Goal: Task Accomplishment & Management: Manage account settings

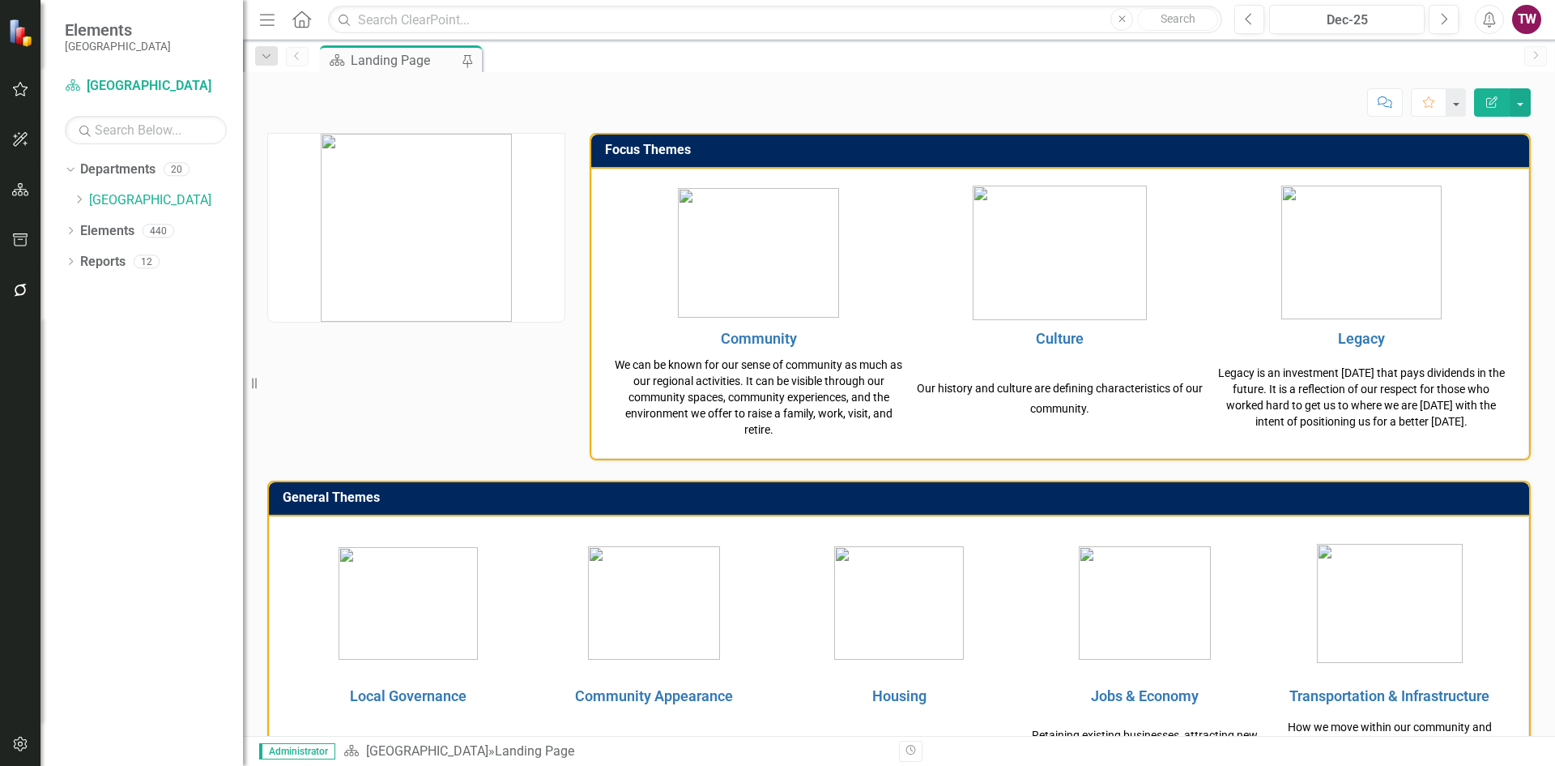
click at [83, 199] on icon "Dropdown" at bounding box center [79, 199] width 12 height 10
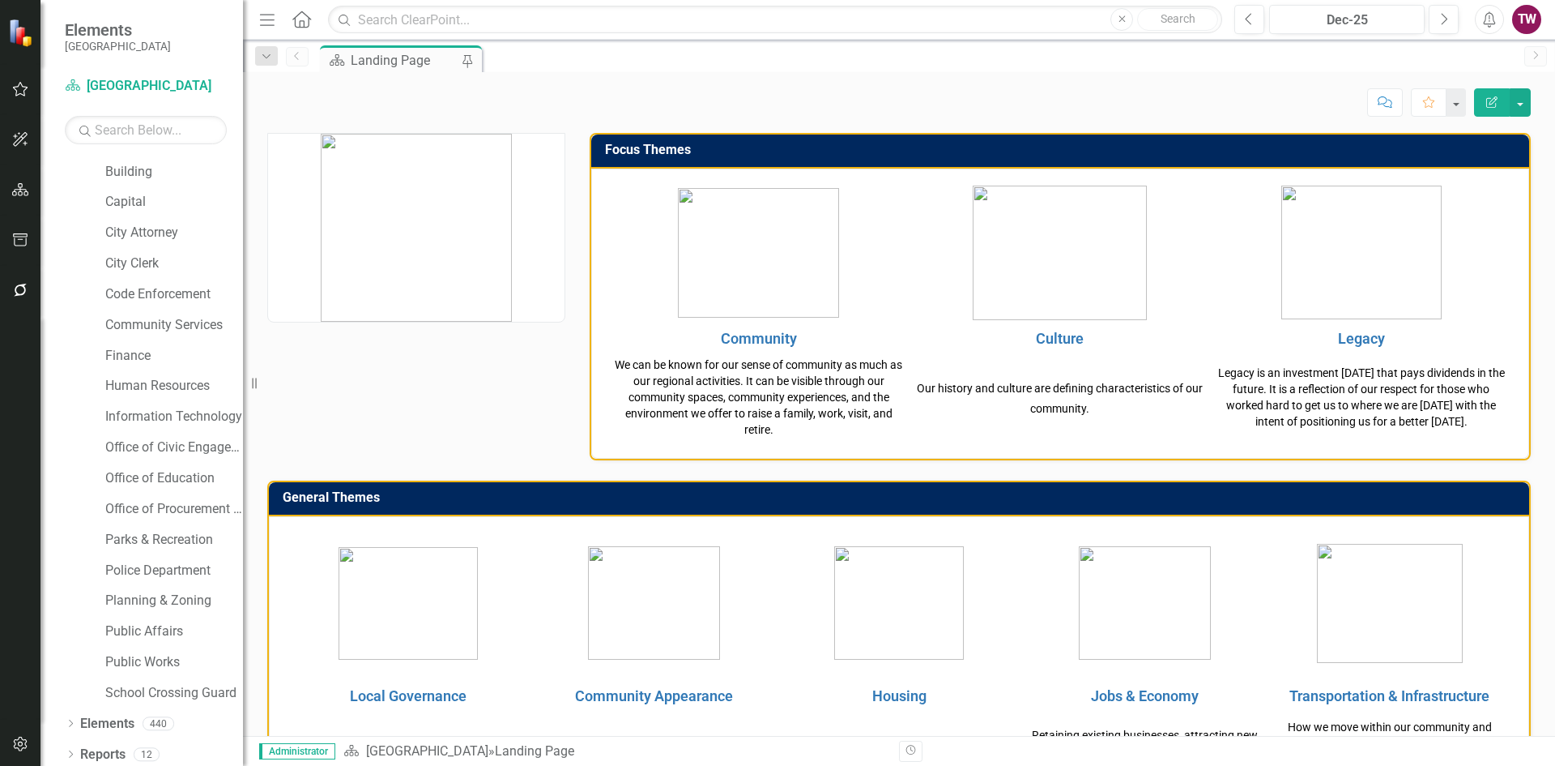
scroll to position [96, 0]
click at [171, 433] on link "Office of Civic Engagement" at bounding box center [174, 442] width 138 height 19
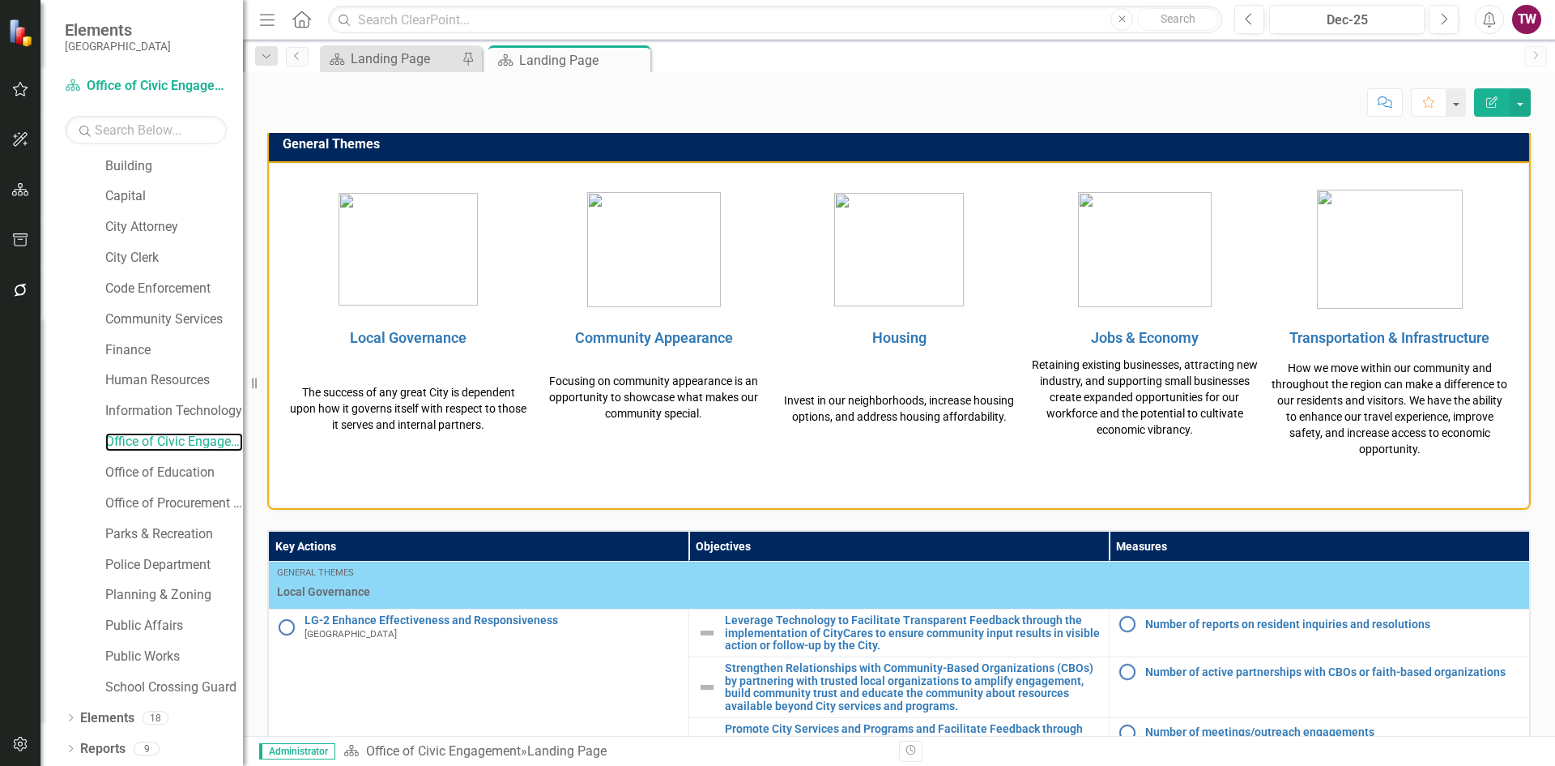
scroll to position [831, 0]
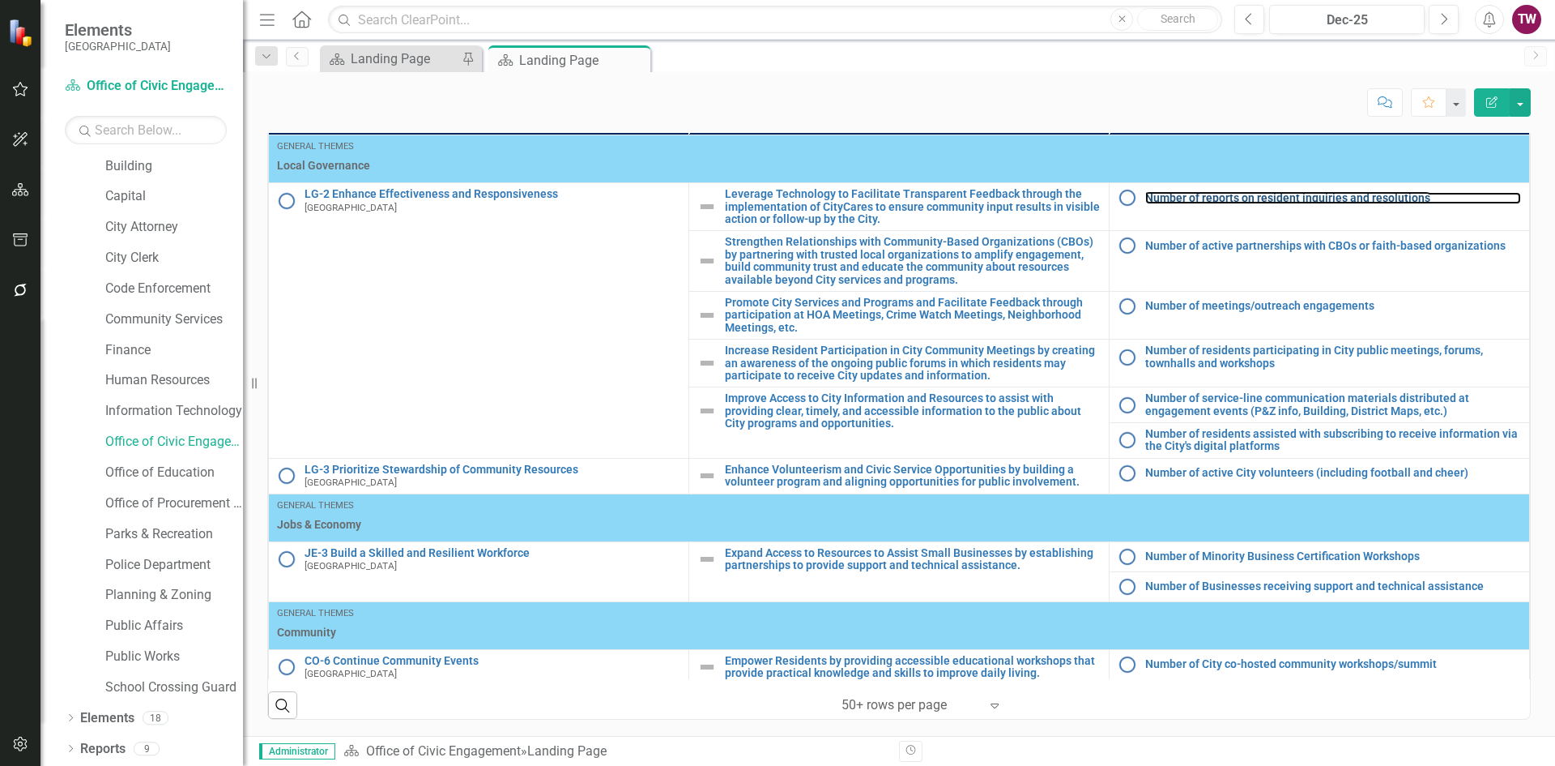
click at [1273, 202] on link "Number of reports on resident inquiries and resolutions" at bounding box center [1334, 198] width 376 height 12
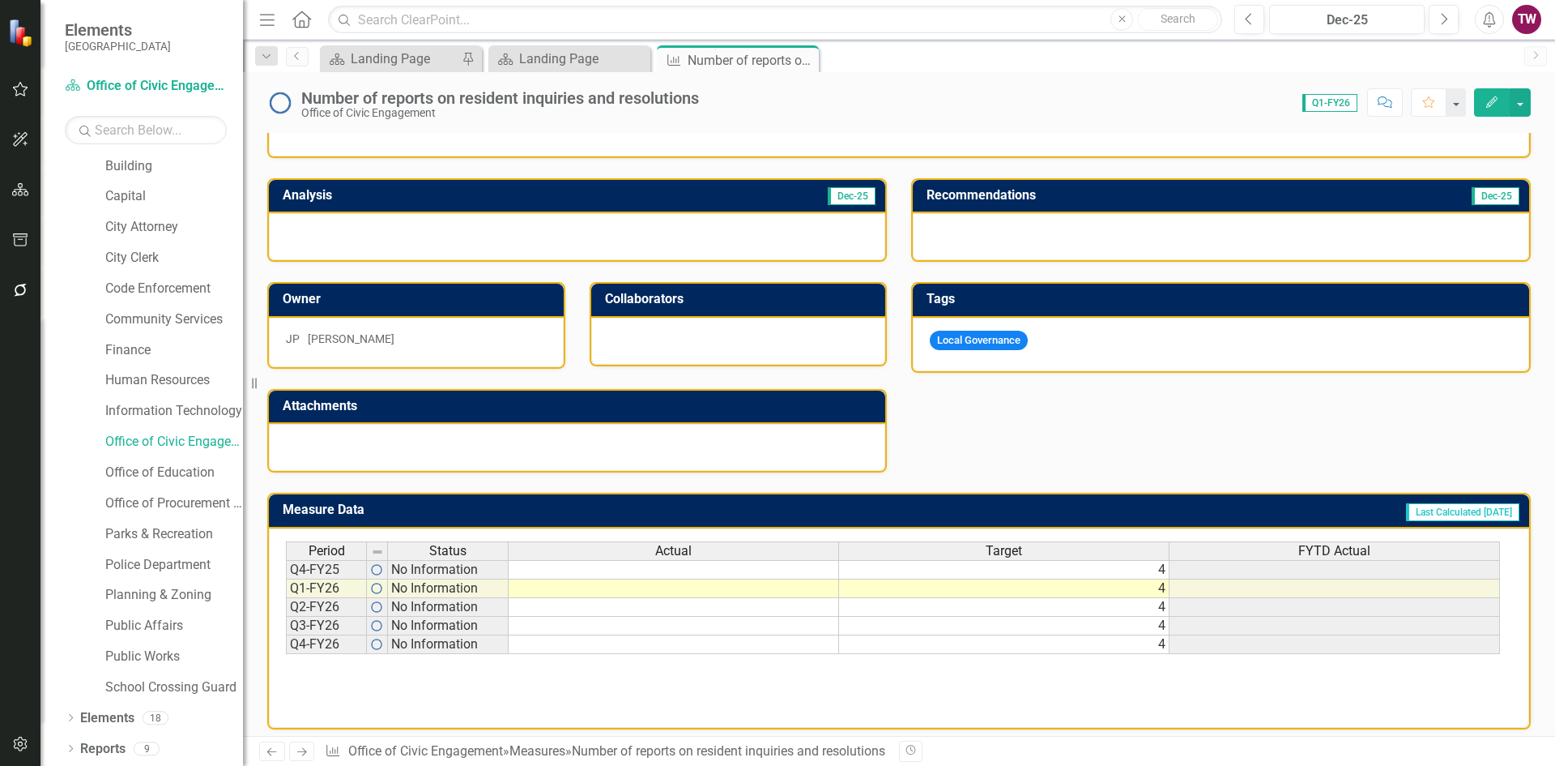
scroll to position [298, 0]
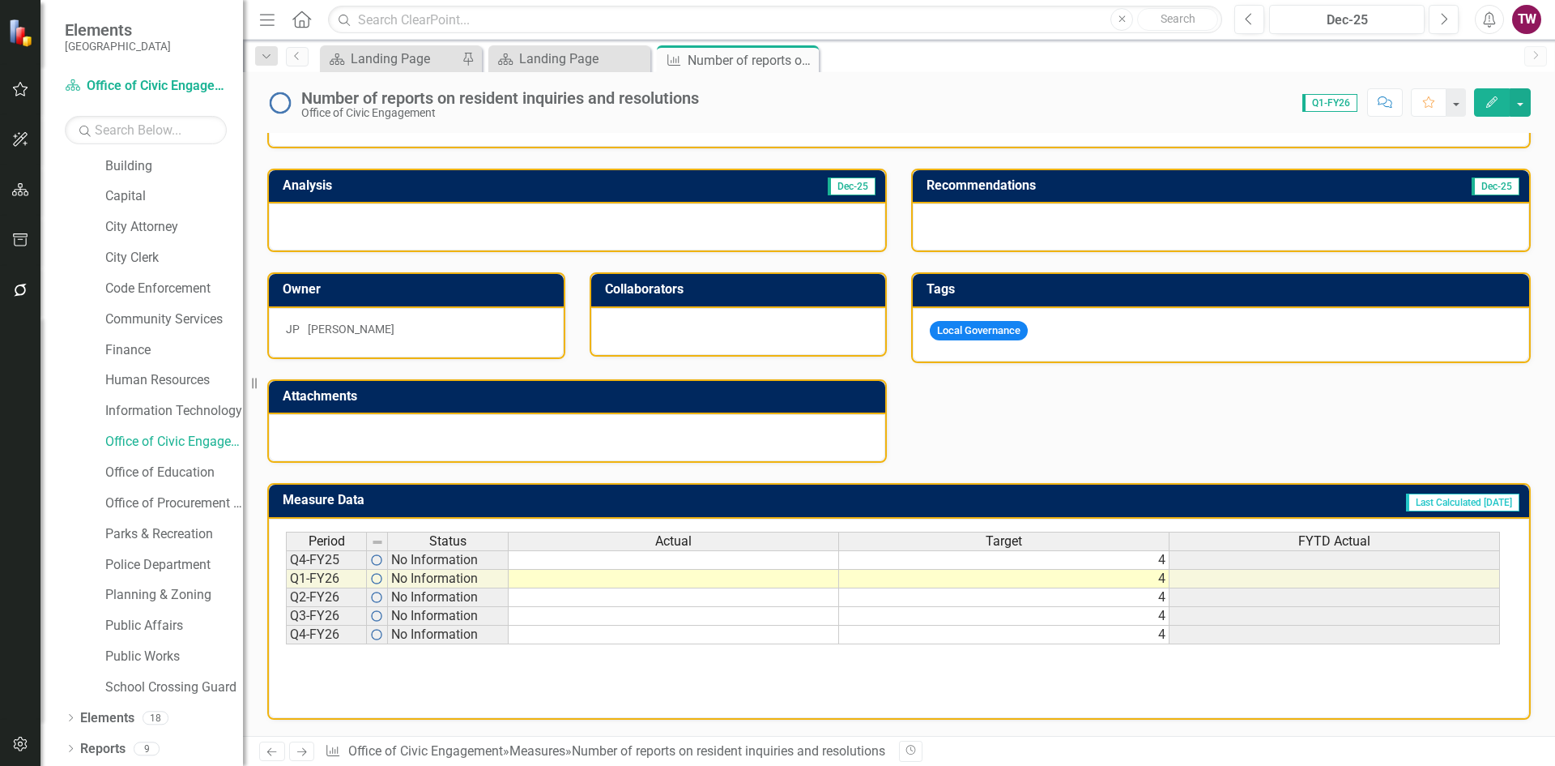
click at [1156, 557] on td "4" at bounding box center [1004, 559] width 331 height 19
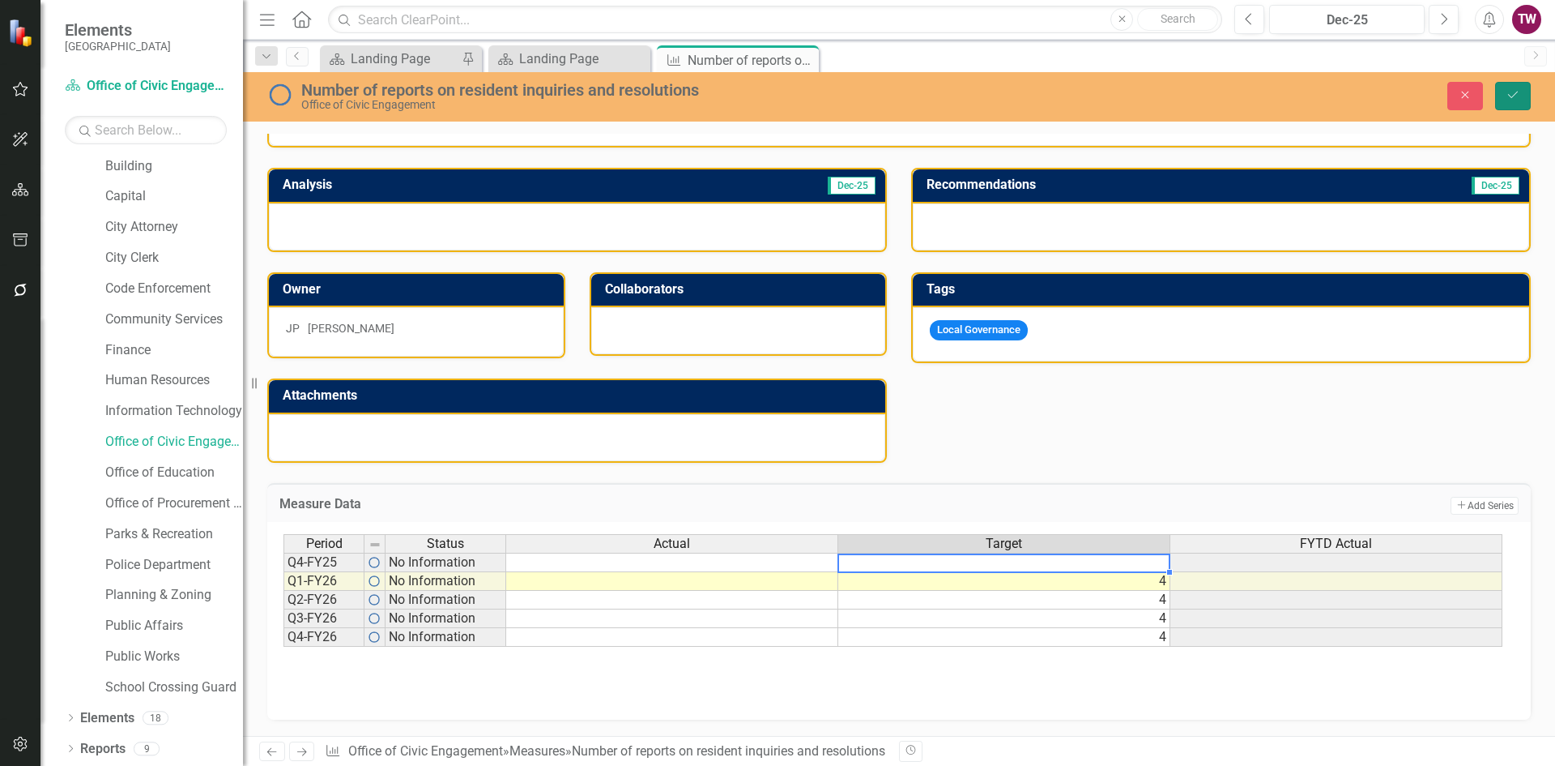
click at [1517, 92] on icon "Save" at bounding box center [1513, 94] width 15 height 11
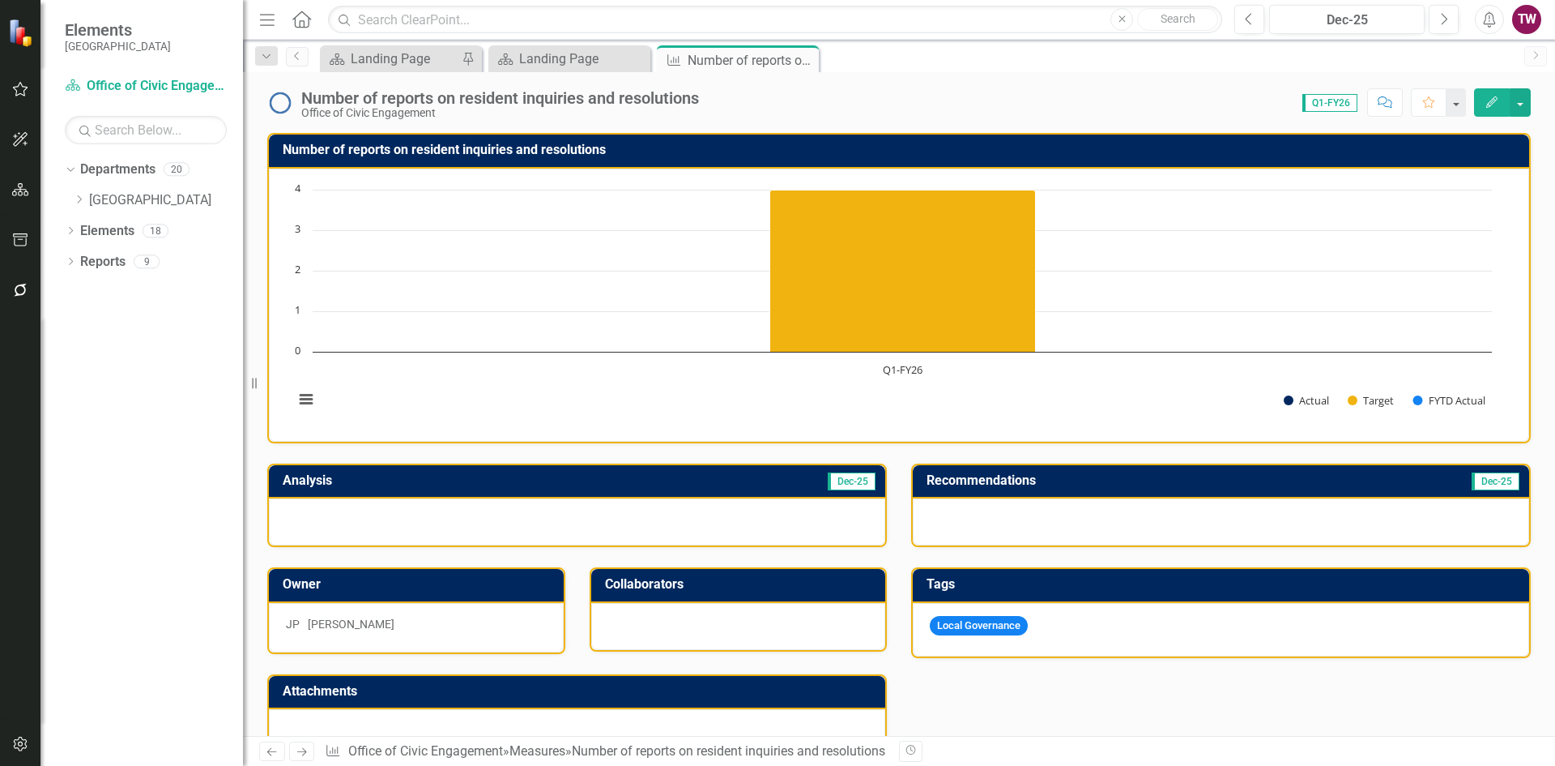
scroll to position [0, 0]
click at [305, 748] on icon "Next" at bounding box center [302, 751] width 14 height 11
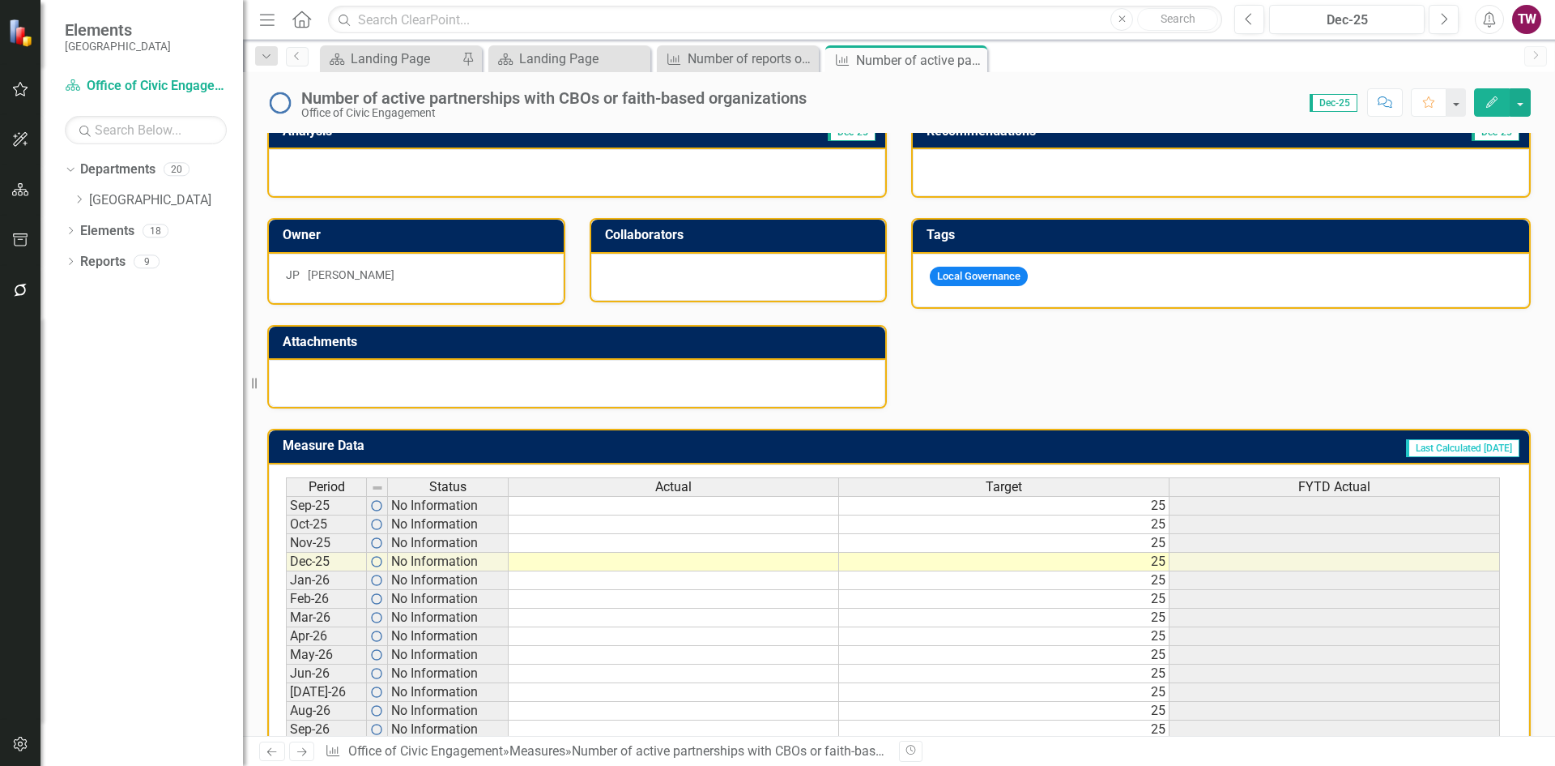
scroll to position [399, 0]
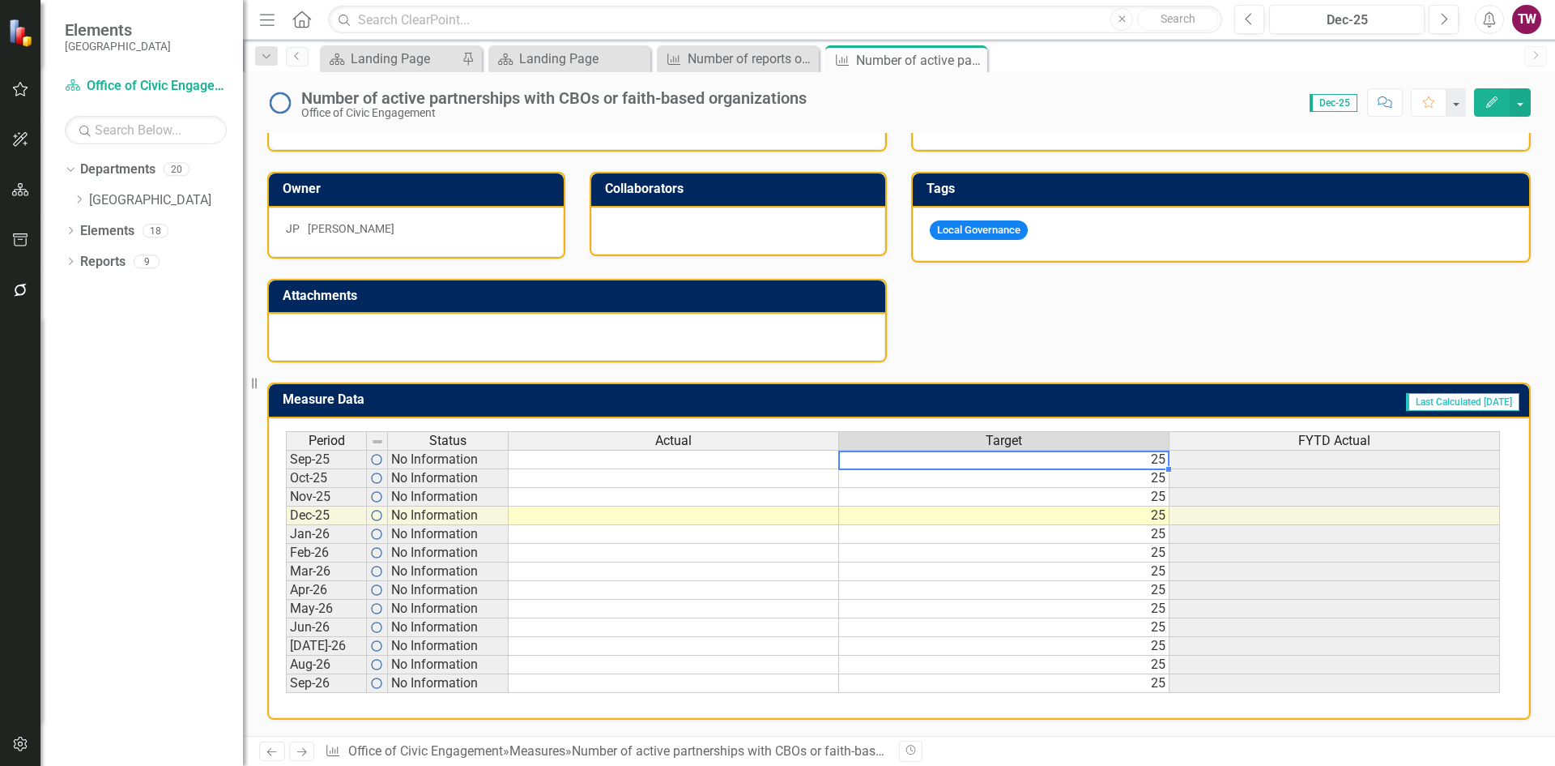
click at [1124, 459] on td "25" at bounding box center [1004, 459] width 331 height 19
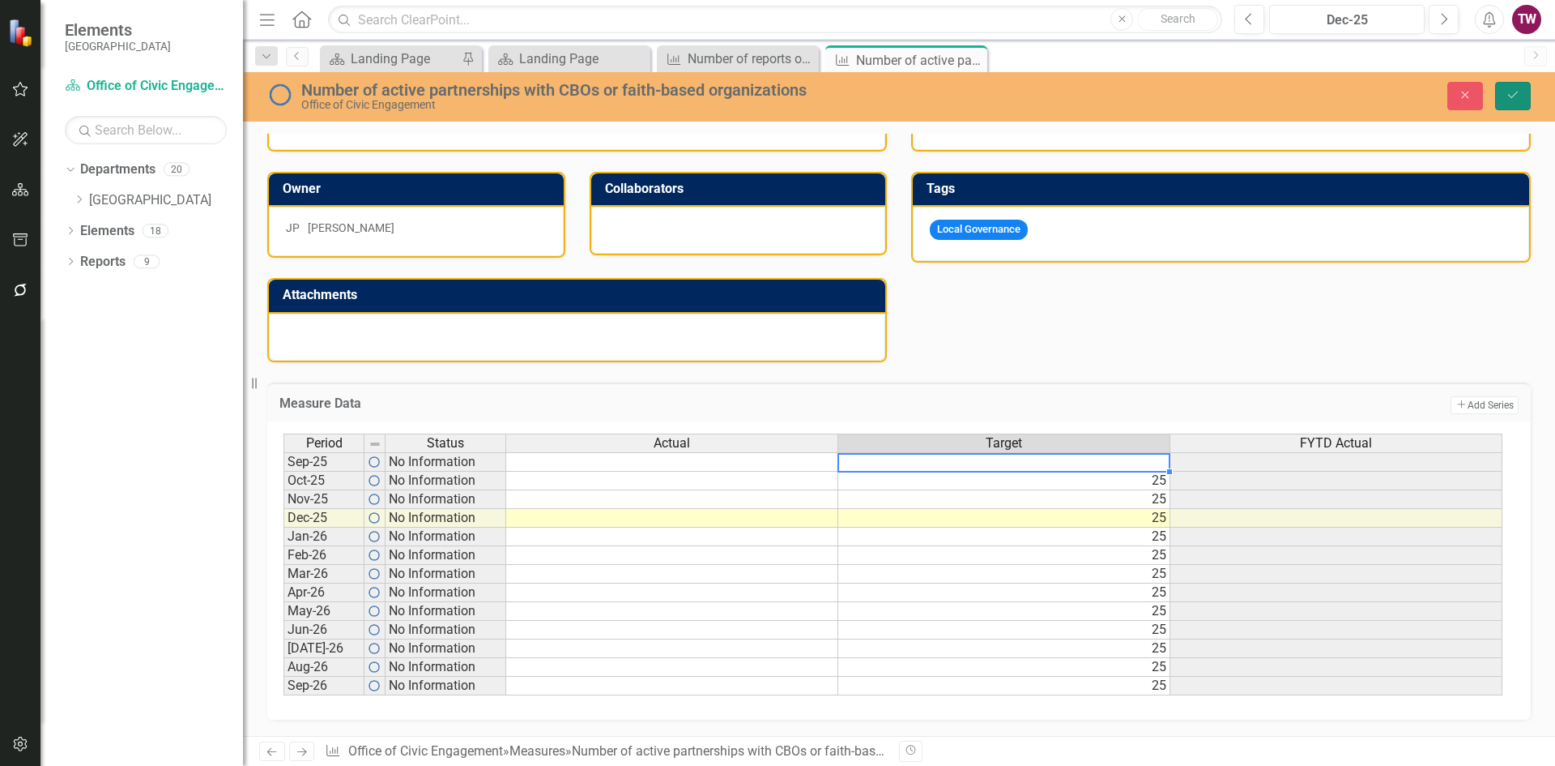
click at [1505, 99] on button "Save" at bounding box center [1514, 96] width 36 height 28
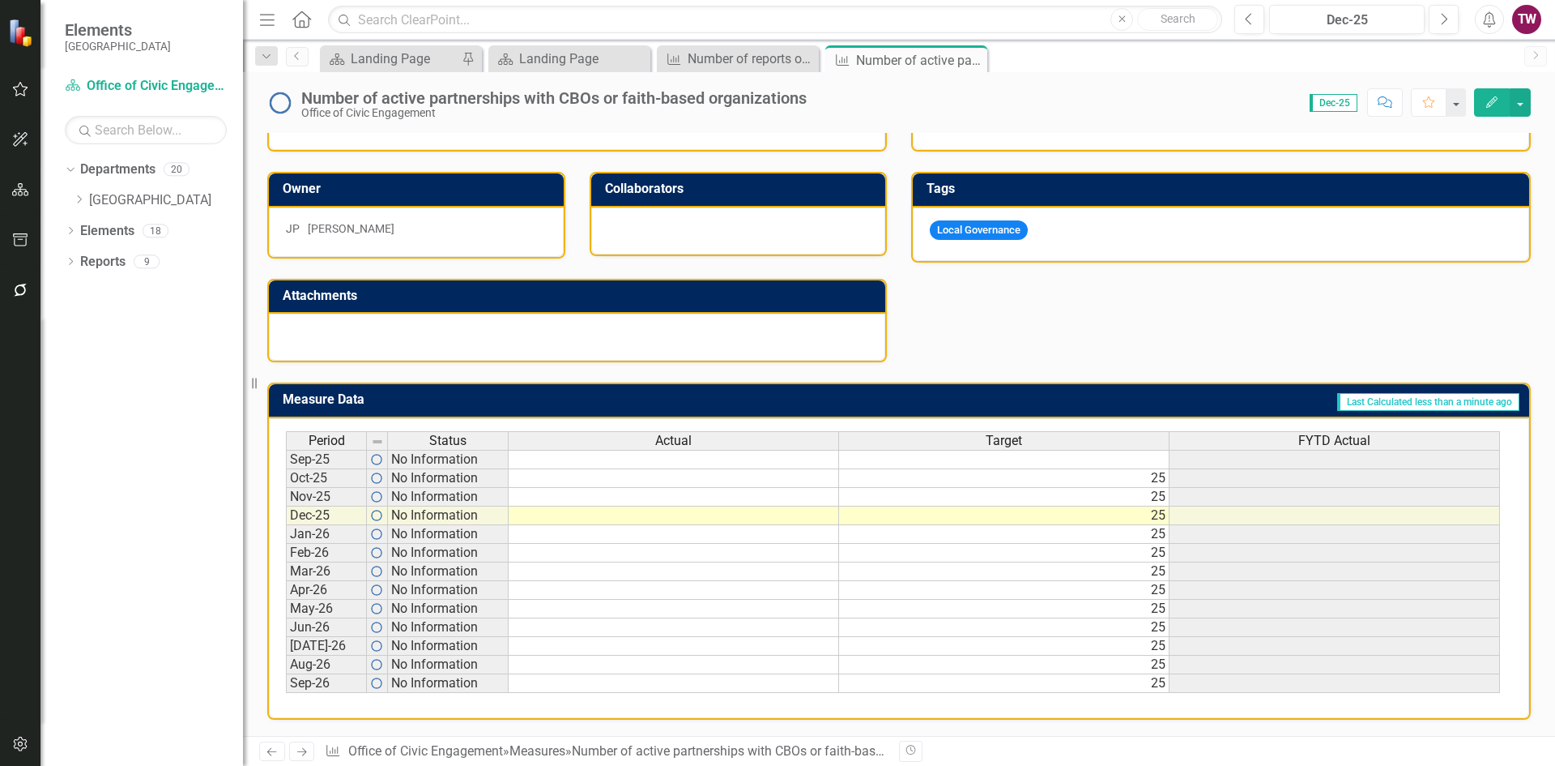
click at [292, 748] on link "Next" at bounding box center [302, 750] width 26 height 19
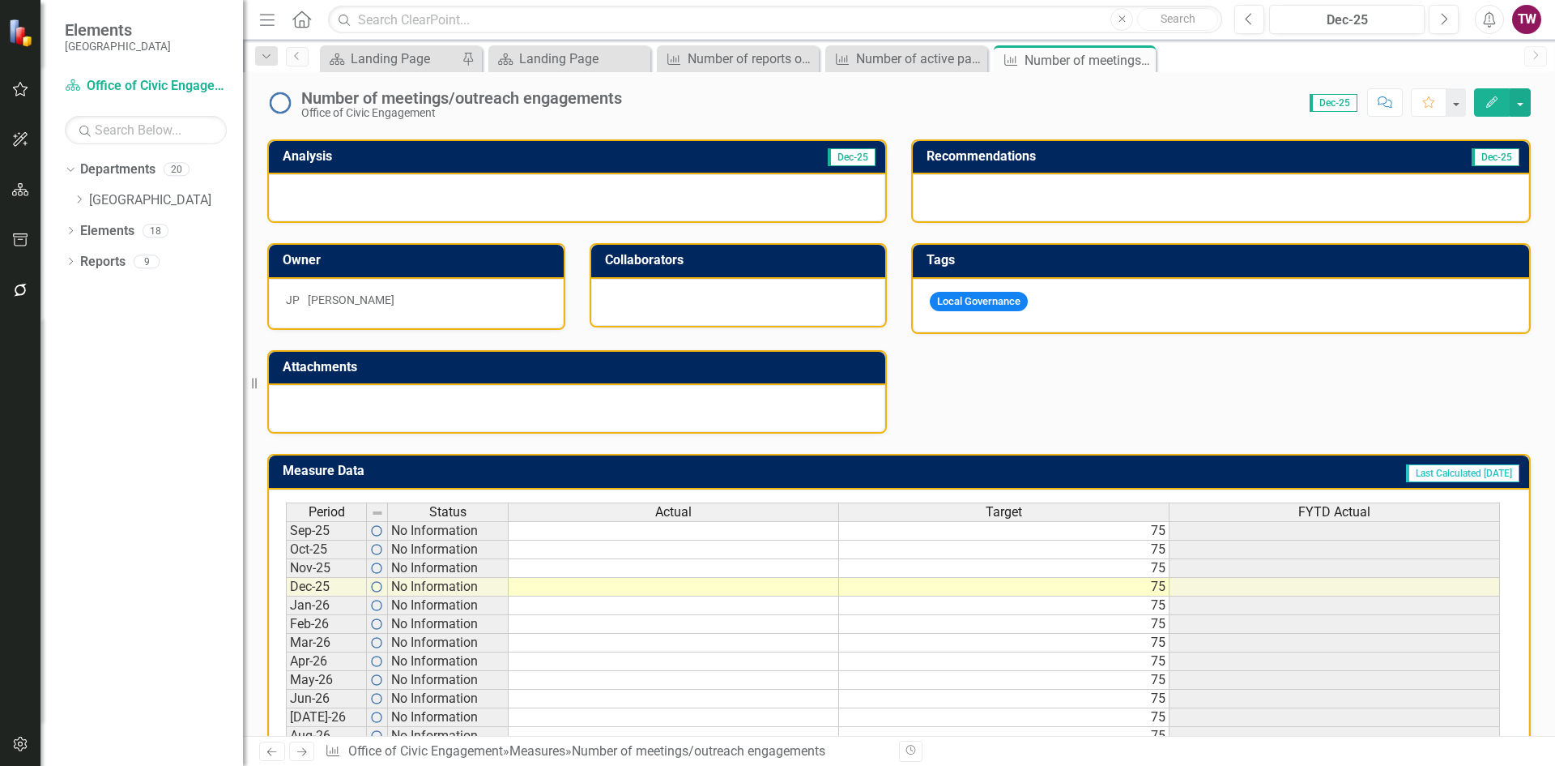
scroll to position [399, 0]
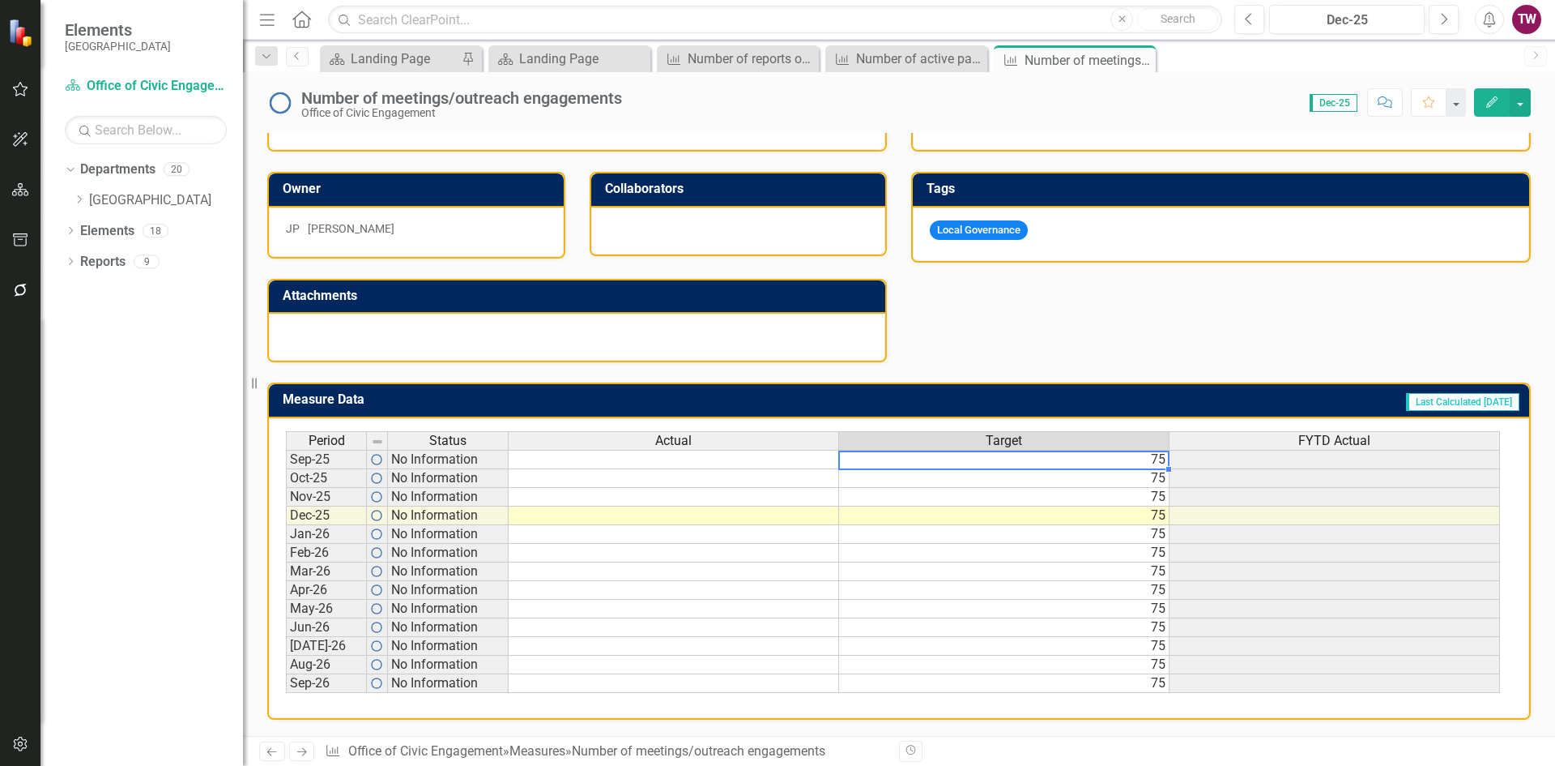
click at [1084, 456] on td "75" at bounding box center [1004, 459] width 331 height 19
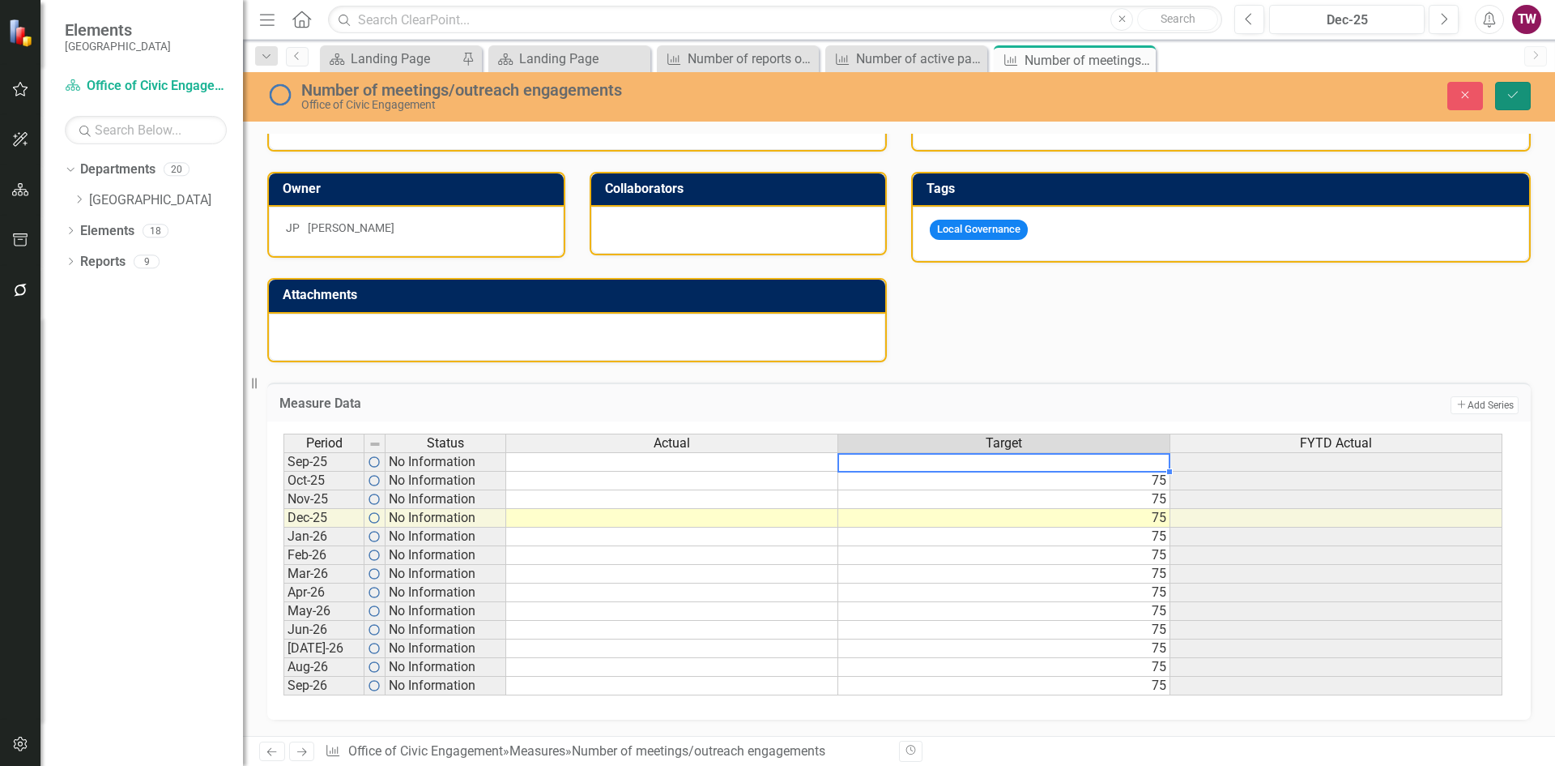
click at [1505, 90] on button "Save" at bounding box center [1514, 96] width 36 height 28
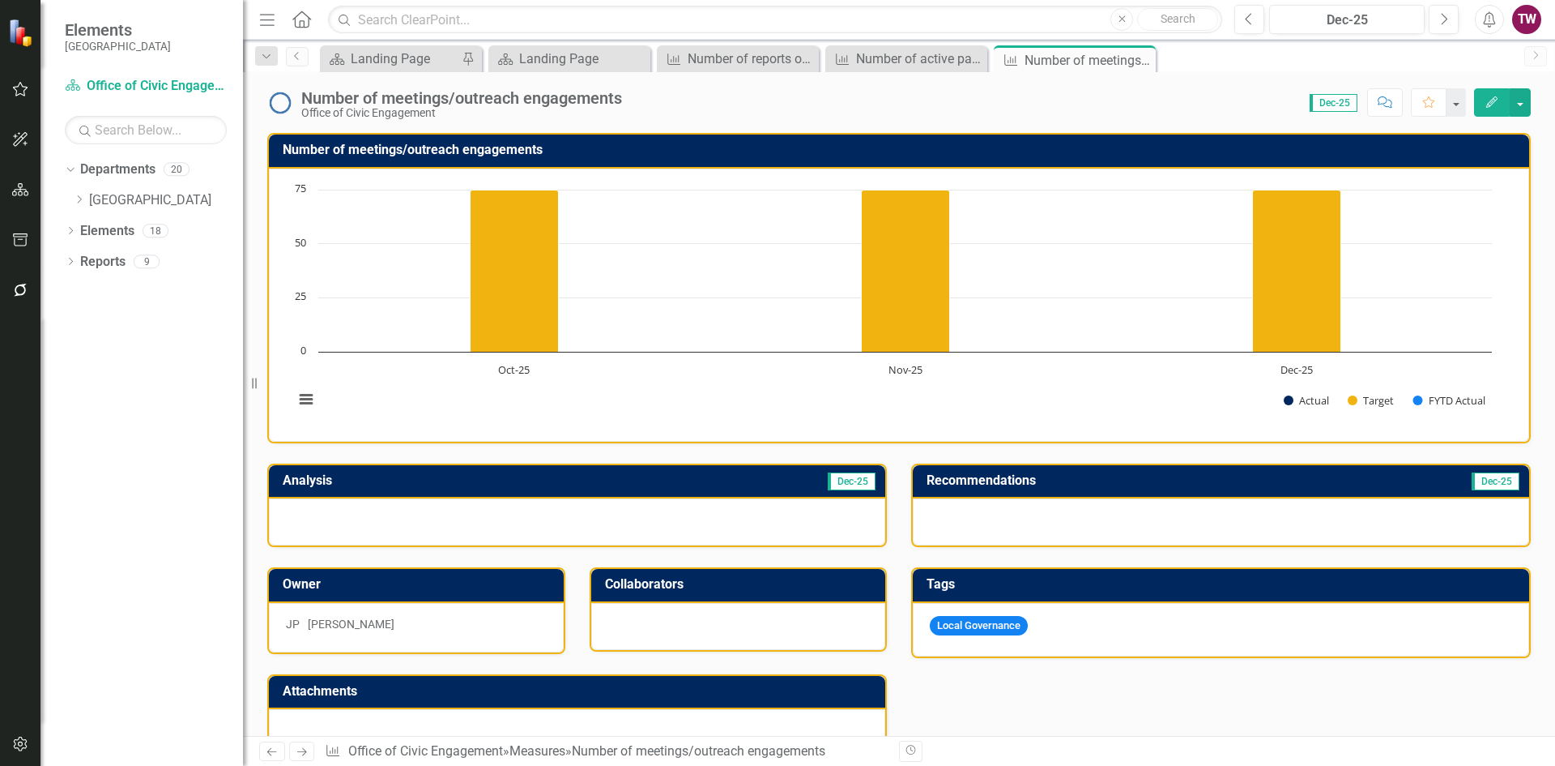
click at [484, 105] on div "Number of meetings/outreach engagements" at bounding box center [461, 98] width 321 height 18
click at [495, 95] on div "Number of meetings/outreach engagements" at bounding box center [461, 98] width 321 height 18
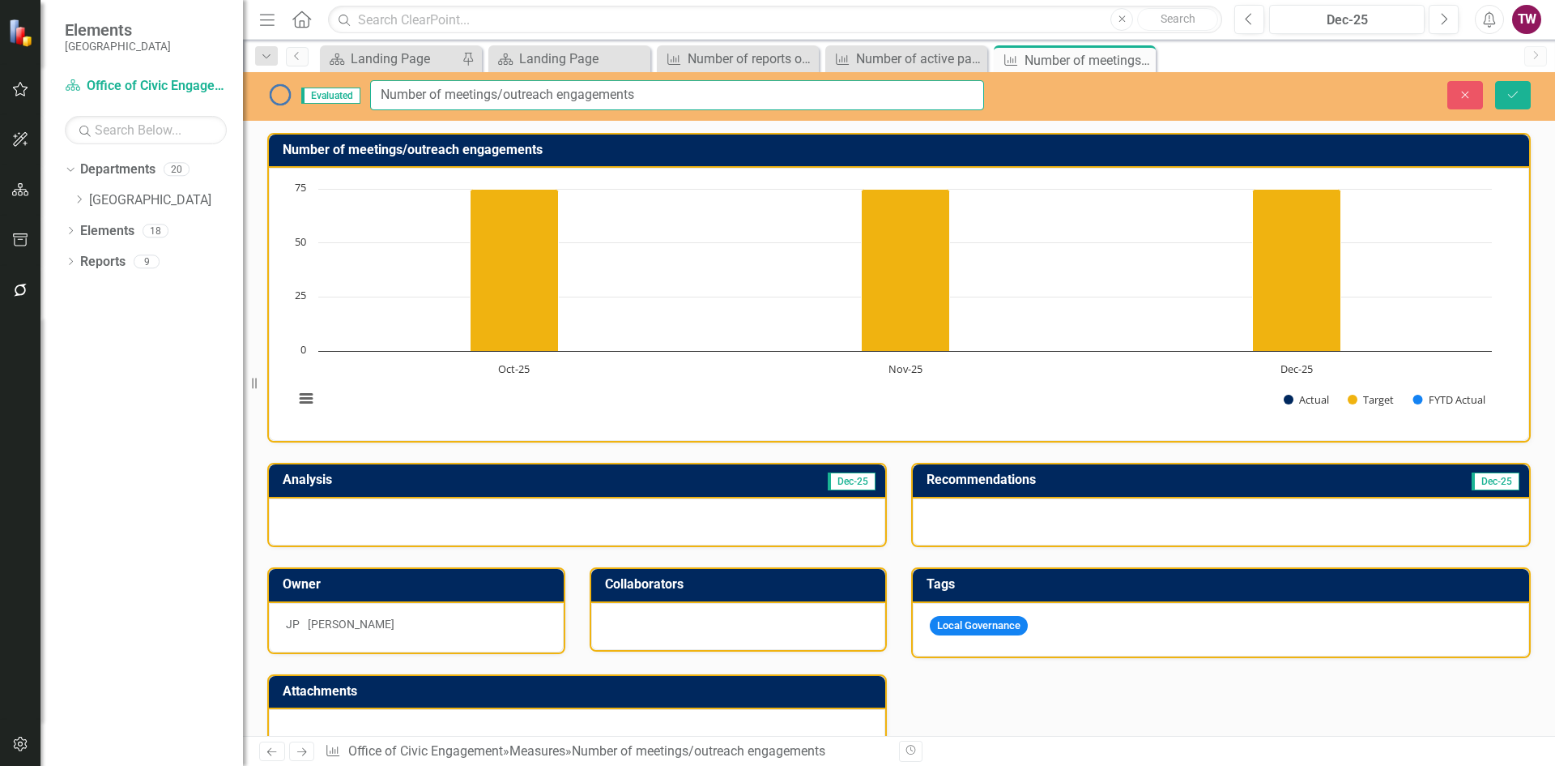
click at [674, 87] on input "Number of meetings/outreach engagements" at bounding box center [677, 95] width 614 height 30
click at [770, 87] on input "Number of meetings/outreach engagements to provide education o City services" at bounding box center [677, 95] width 614 height 30
type input "Number of meetings/outreach engagements to provide education on City services"
click at [1516, 95] on icon "Save" at bounding box center [1513, 94] width 15 height 11
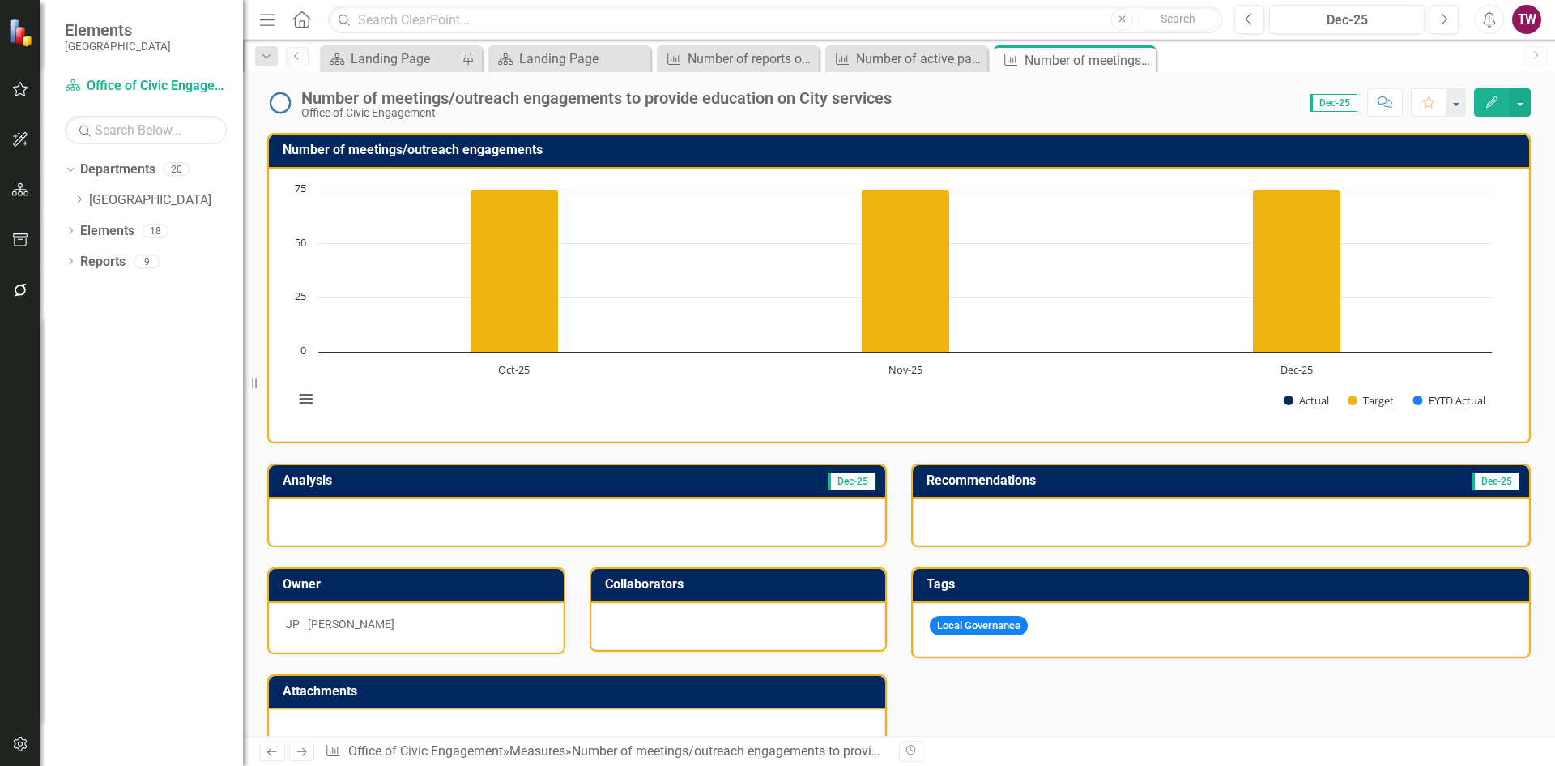
click at [490, 147] on h3 "Number of meetings/outreach engagements" at bounding box center [902, 150] width 1239 height 15
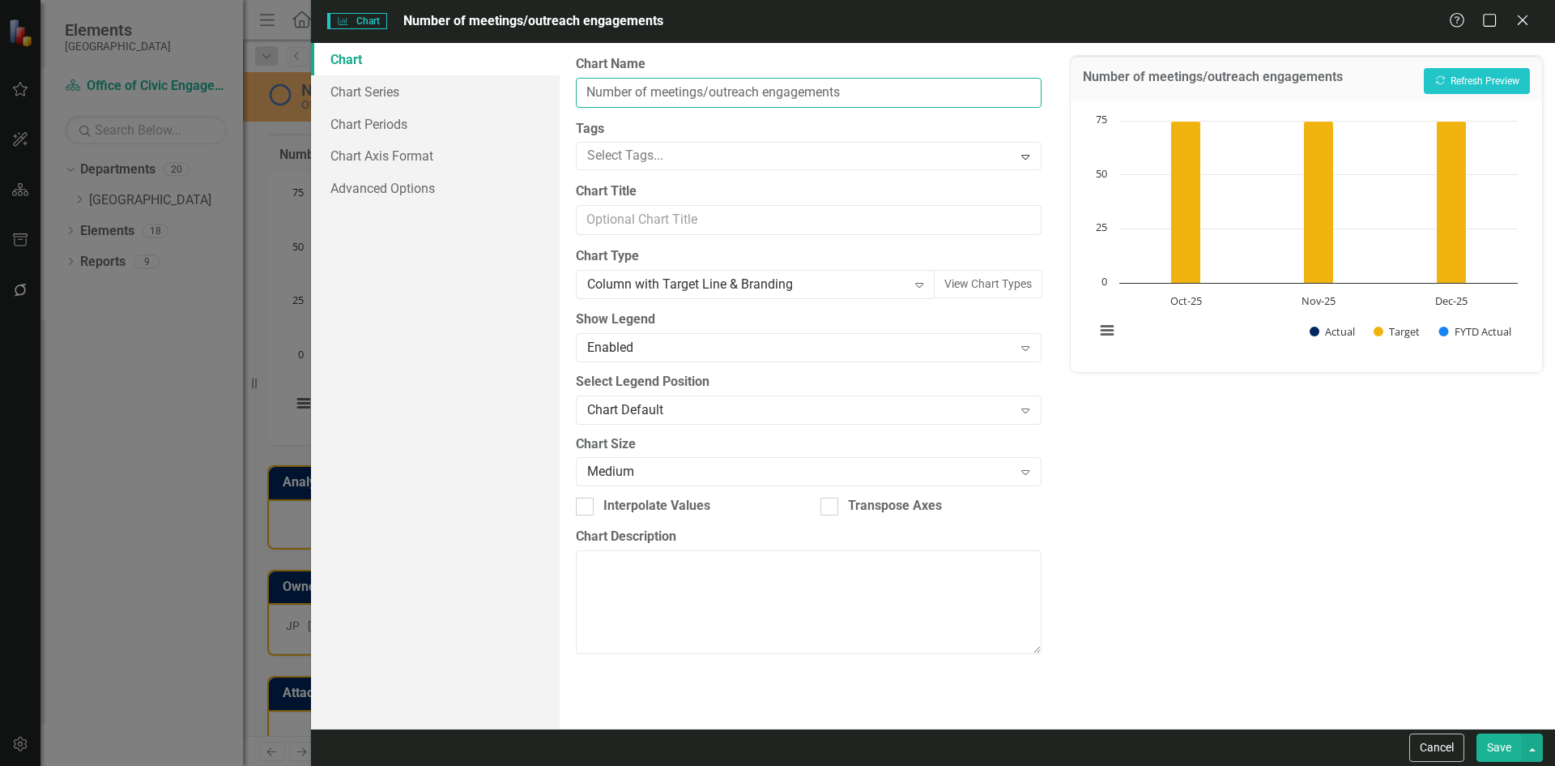
click at [905, 98] on input "Number of meetings/outreach engagements" at bounding box center [808, 93] width 465 height 30
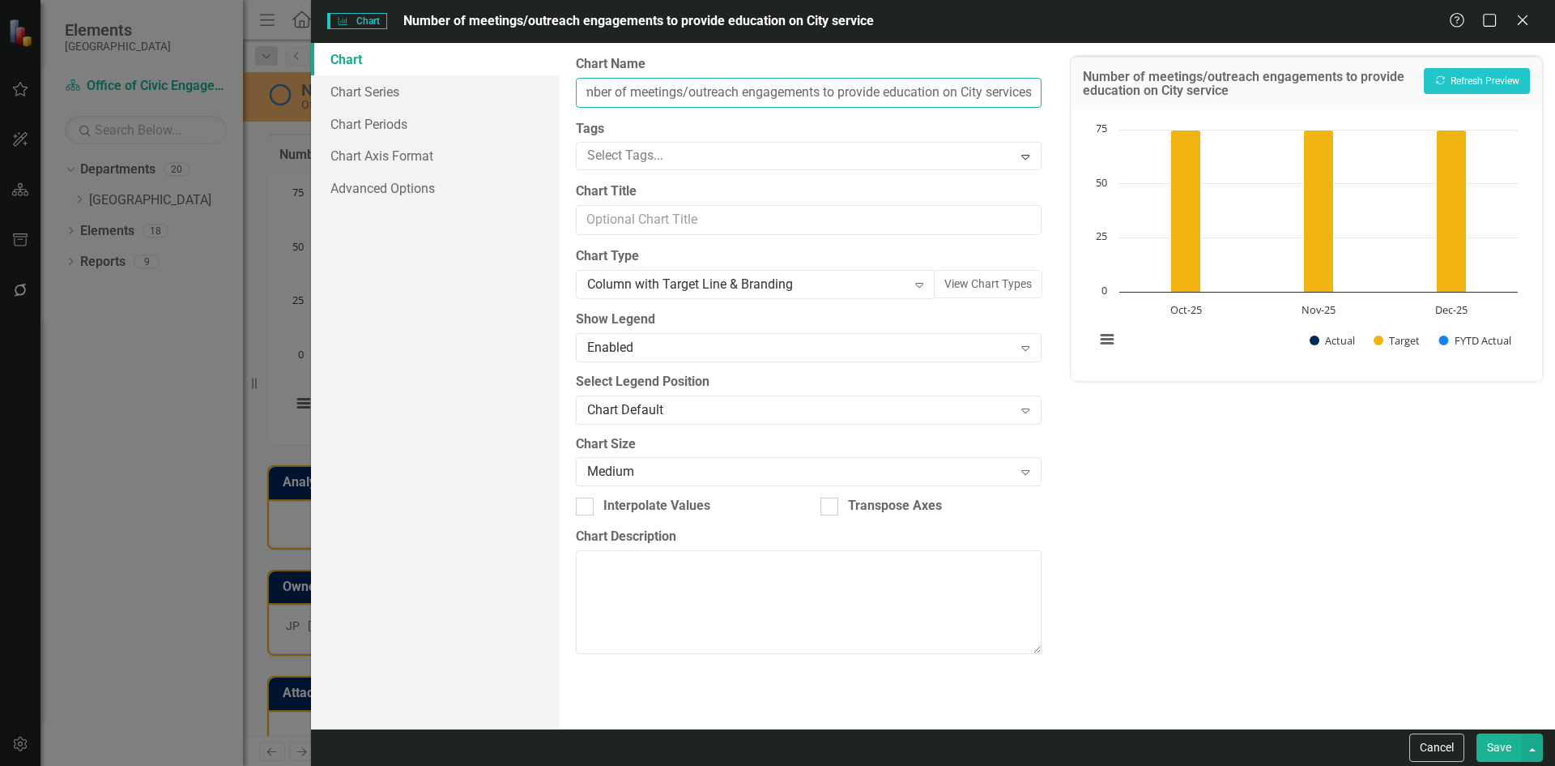
scroll to position [0, 27]
type input "Number of meetings/outreach engagements to provide education on City services"
click at [1506, 753] on button "Save" at bounding box center [1499, 747] width 45 height 28
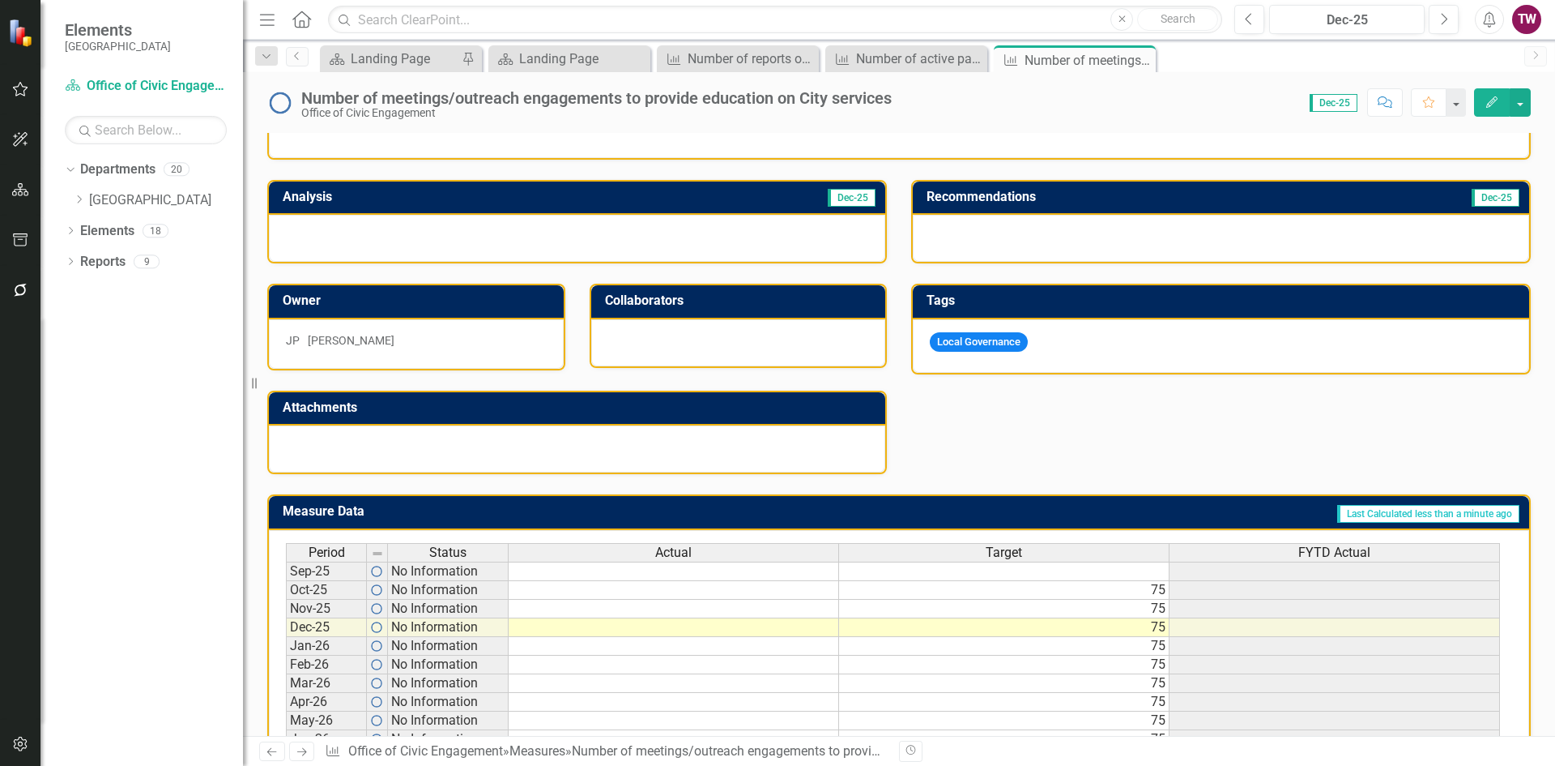
scroll to position [0, 0]
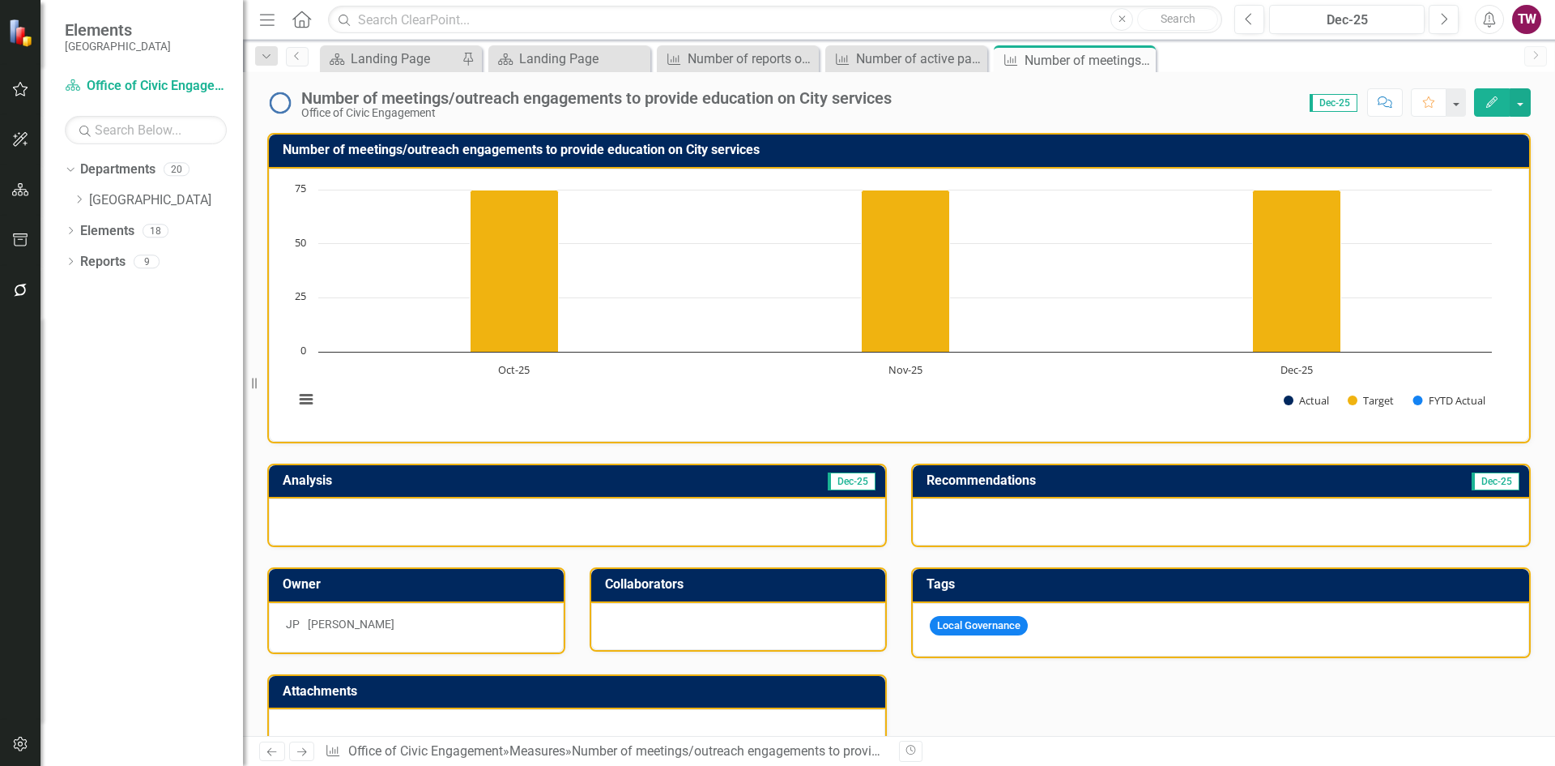
click at [621, 94] on div "Number of meetings/outreach engagements to provide education on City services" at bounding box center [596, 98] width 591 height 18
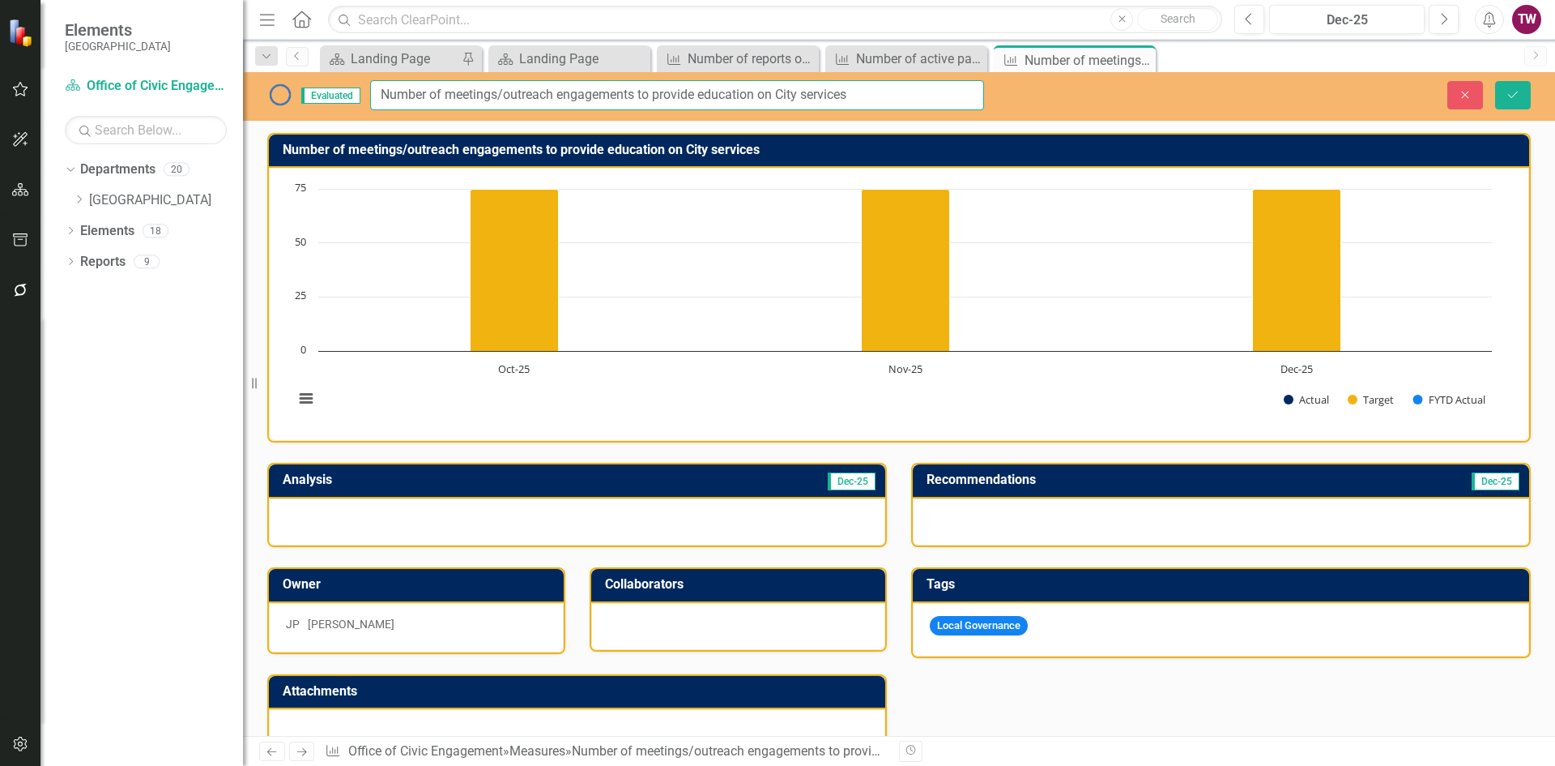
drag, startPoint x: 632, startPoint y: 90, endPoint x: 588, endPoint y: 90, distance: 43.7
click at [588, 90] on input "Number of meetings/outreach engagements to provide education on City services" at bounding box center [677, 95] width 614 height 30
drag, startPoint x: 635, startPoint y: 88, endPoint x: 561, endPoint y: 92, distance: 73.8
click at [561, 92] on input "Number of meetings/outreach engagements to provide education on City services" at bounding box center [677, 95] width 614 height 30
type input "Number of meetings/outreach attended to provide education on City services"
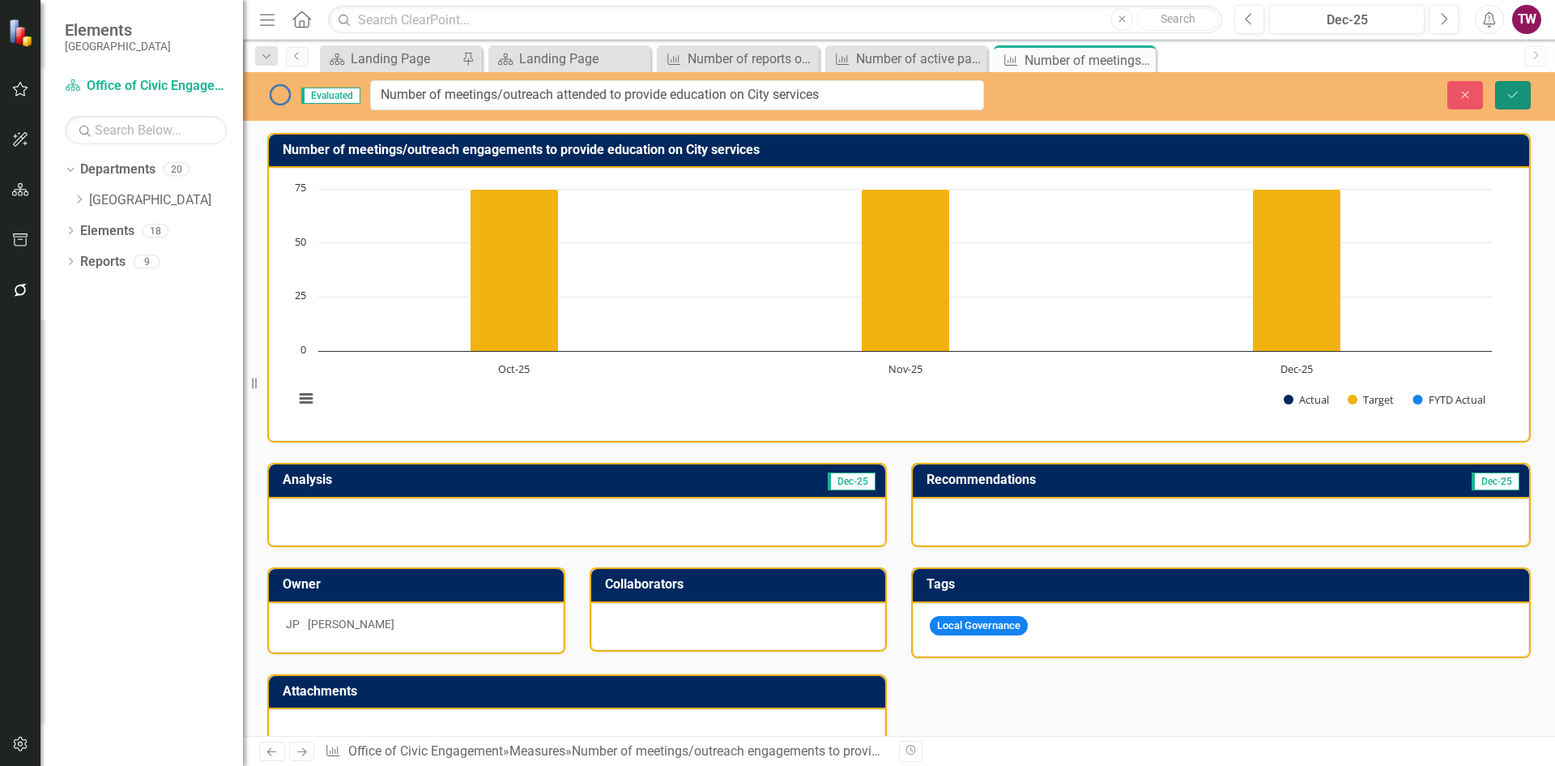
click at [1510, 92] on icon "Save" at bounding box center [1513, 94] width 15 height 11
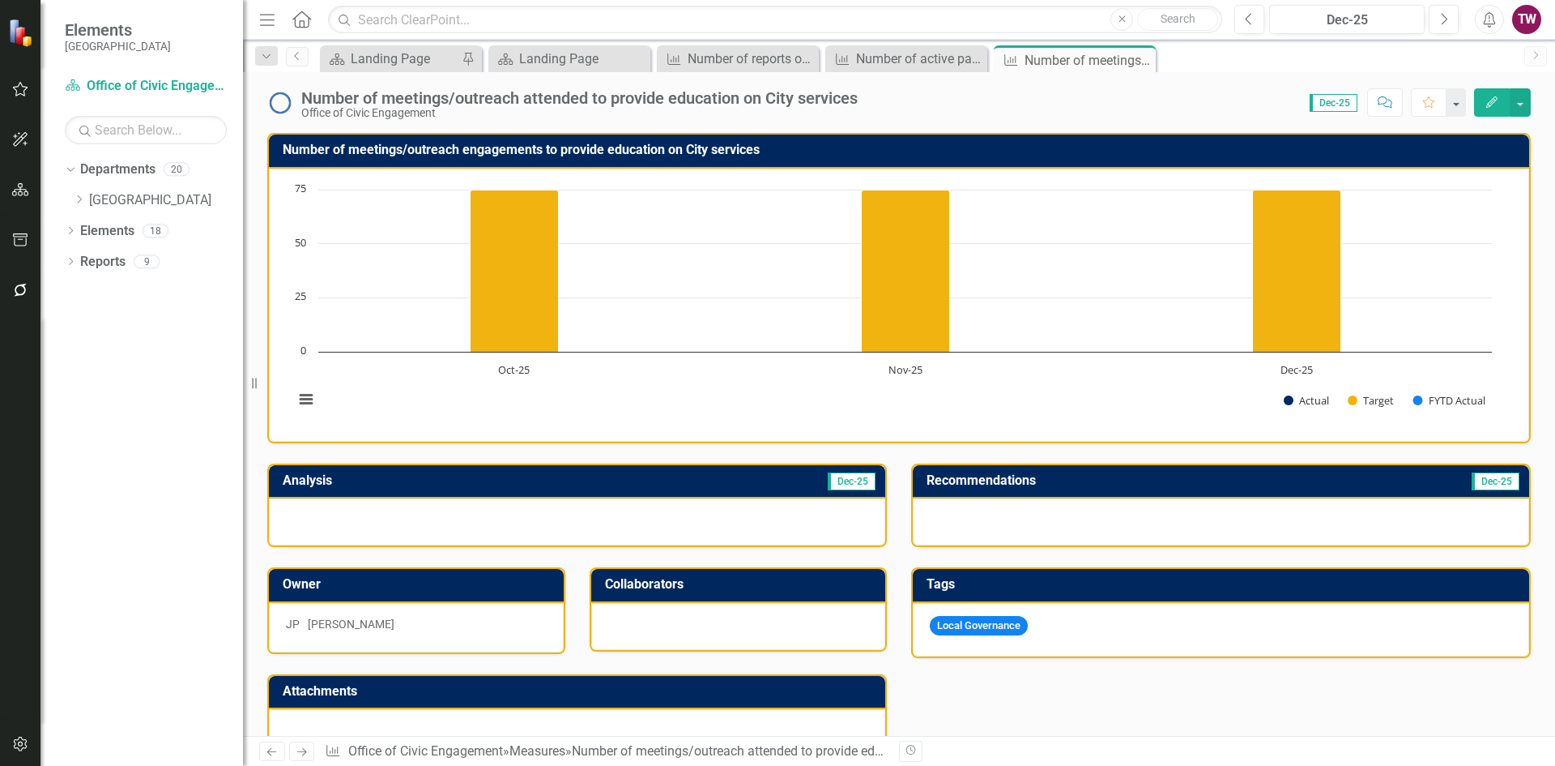
click at [536, 104] on div "Number of meetings/outreach attended to provide education on City services" at bounding box center [579, 98] width 557 height 18
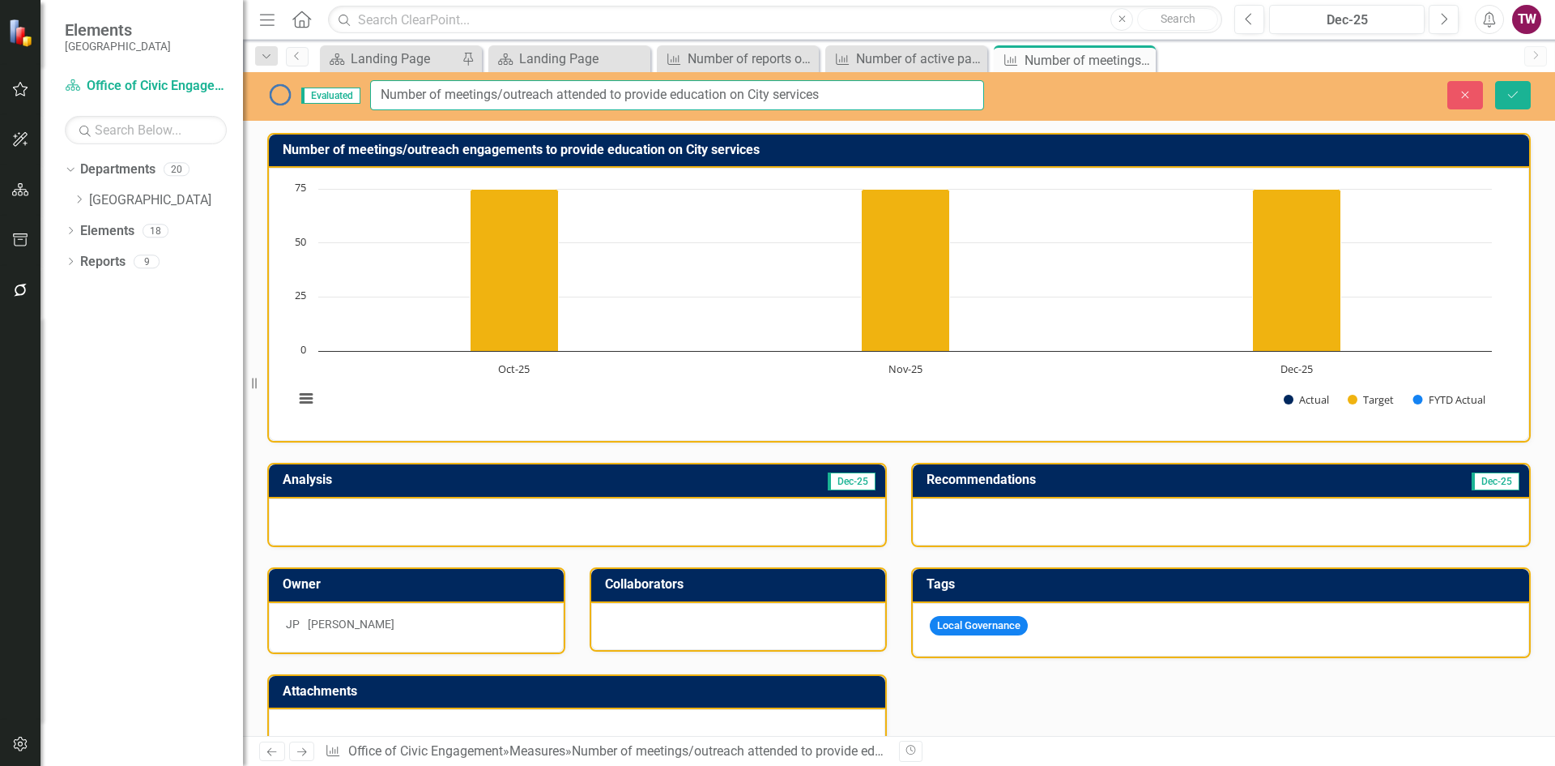
click at [552, 92] on input "Number of meetings/outreach attended to provide education on City services" at bounding box center [677, 95] width 614 height 30
type input "Number of meetings/outreach events attended to provide education on City servic…"
click at [1509, 100] on icon "Save" at bounding box center [1513, 94] width 15 height 11
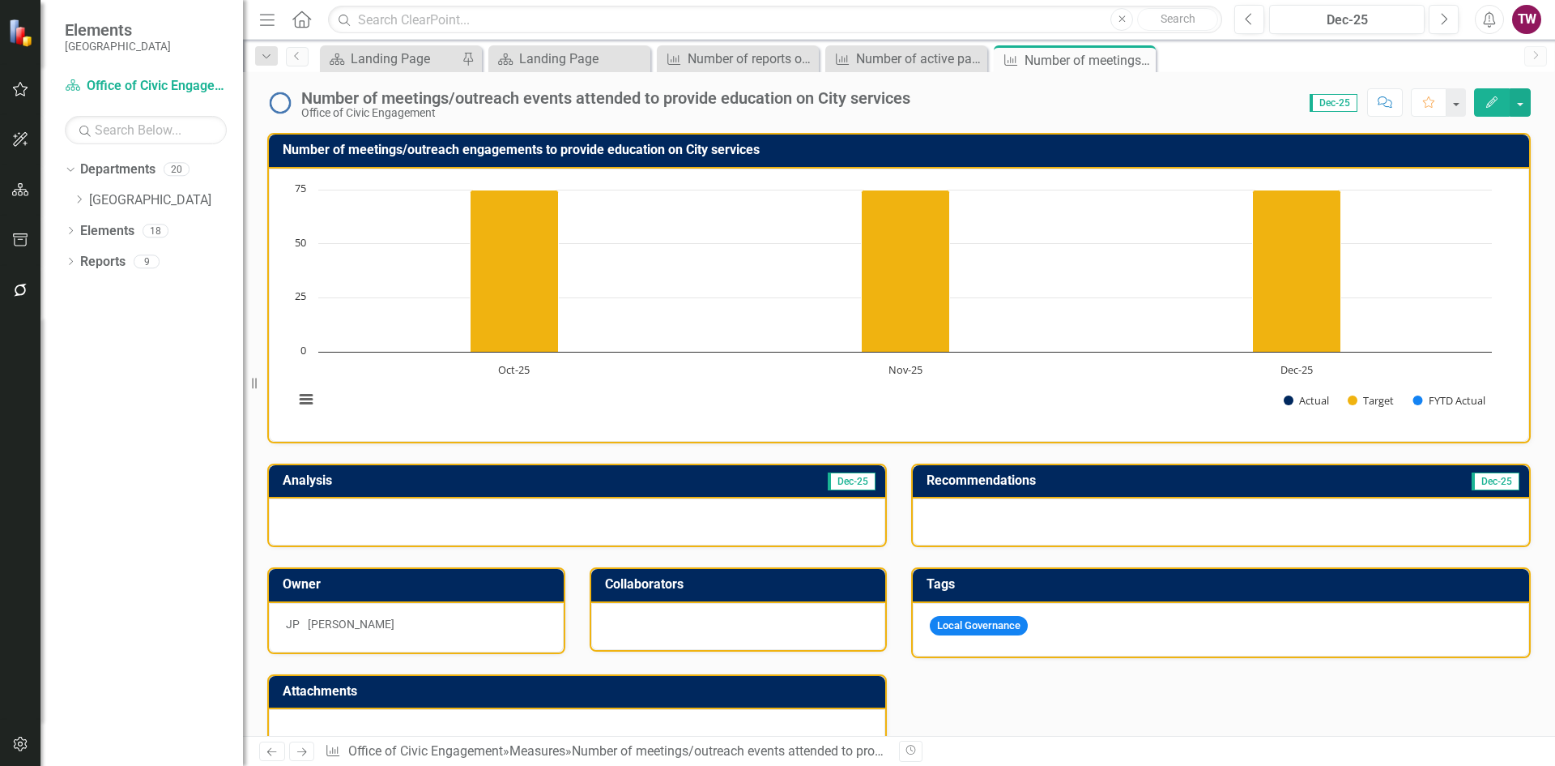
click at [610, 151] on h3 "Number of meetings/outreach engagements to provide education on City services" at bounding box center [902, 150] width 1239 height 15
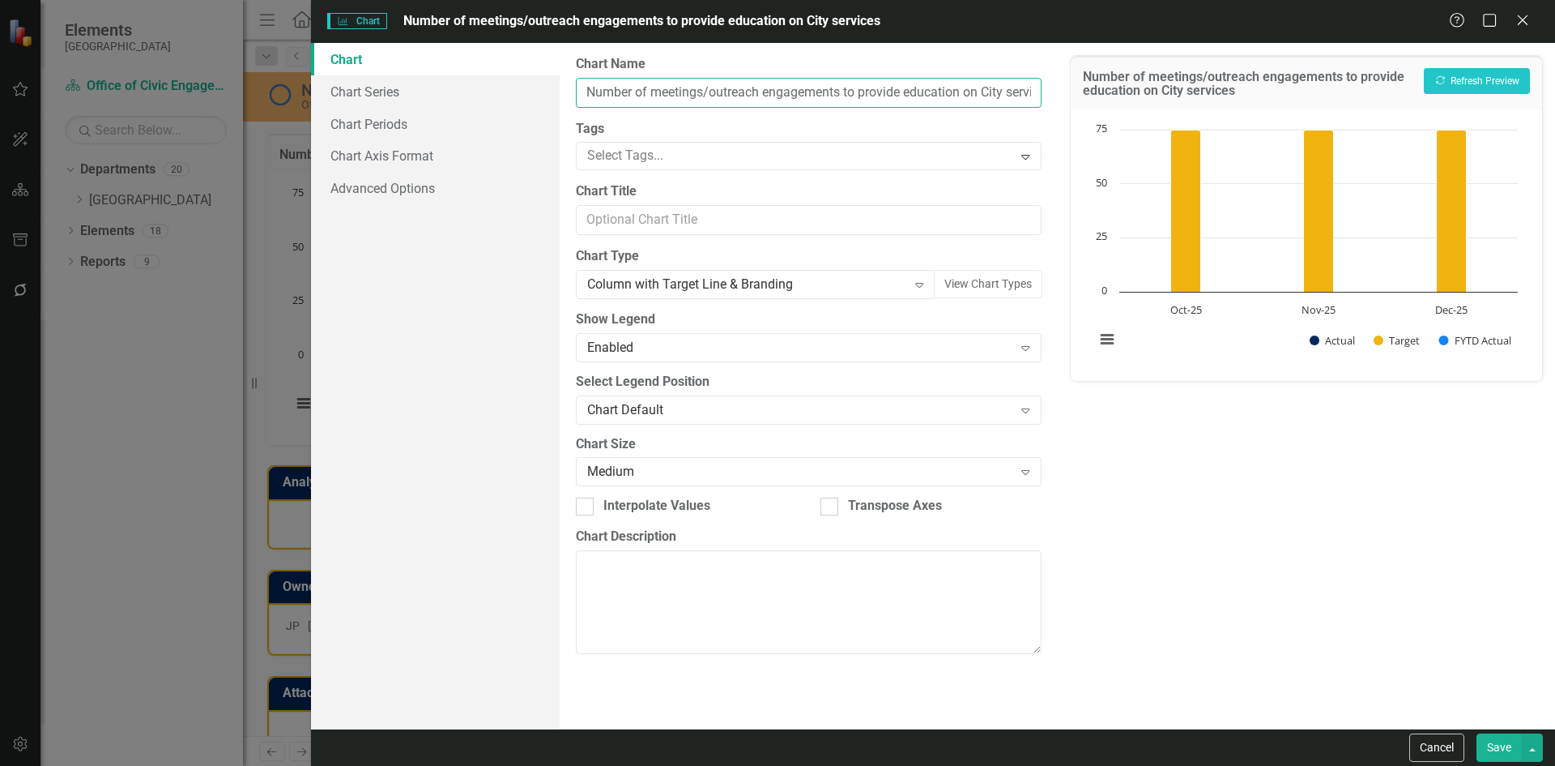
drag, startPoint x: 840, startPoint y: 90, endPoint x: 767, endPoint y: 90, distance: 72.9
click at [767, 90] on input "Number of meetings/outreach engagements to provide education on City services" at bounding box center [808, 93] width 465 height 30
type input "Number of meetings/outreach events attended to provide education on City servic…"
click at [1507, 744] on button "Save" at bounding box center [1499, 747] width 45 height 28
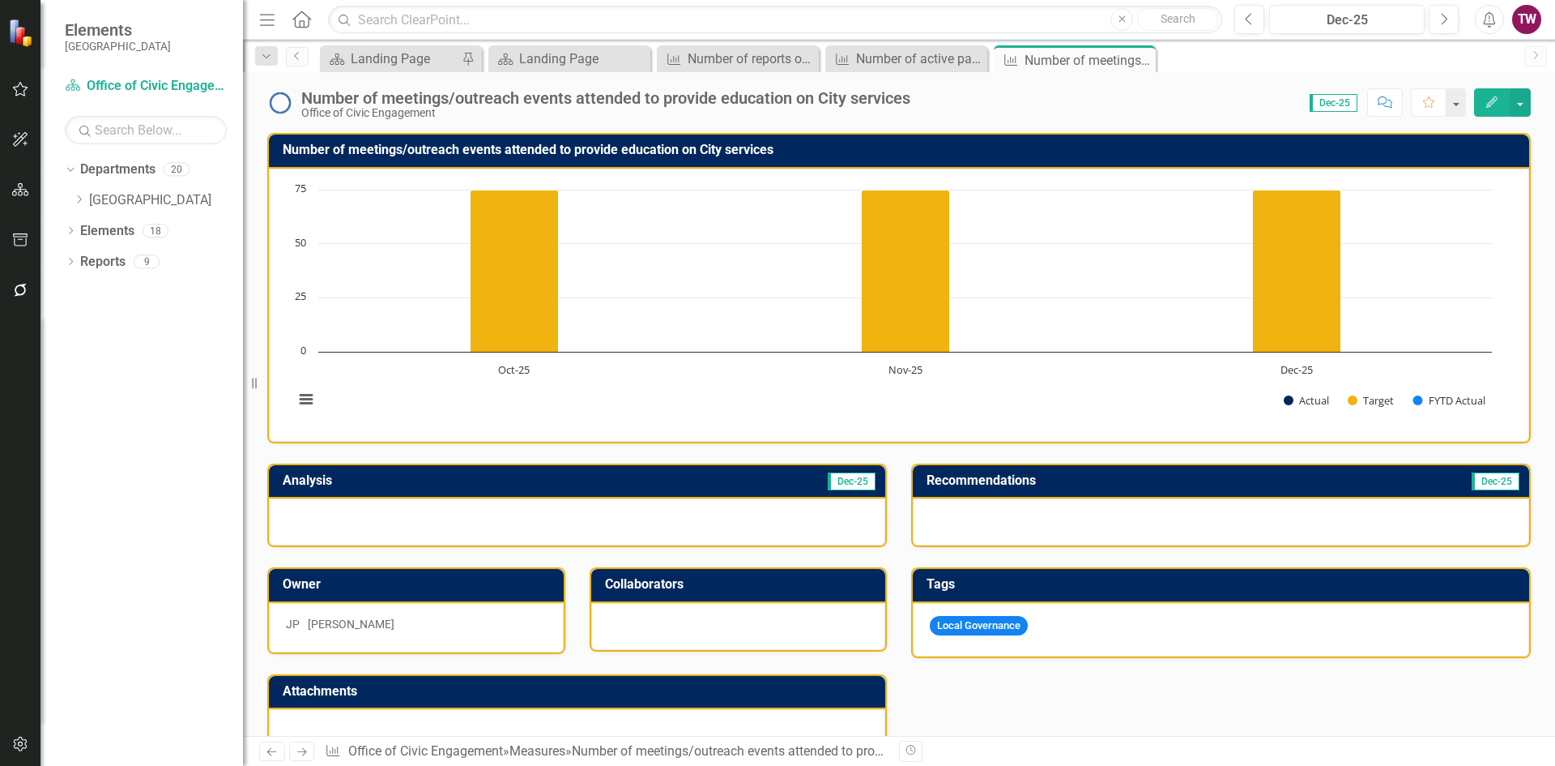
click at [307, 746] on icon "Next" at bounding box center [302, 751] width 14 height 11
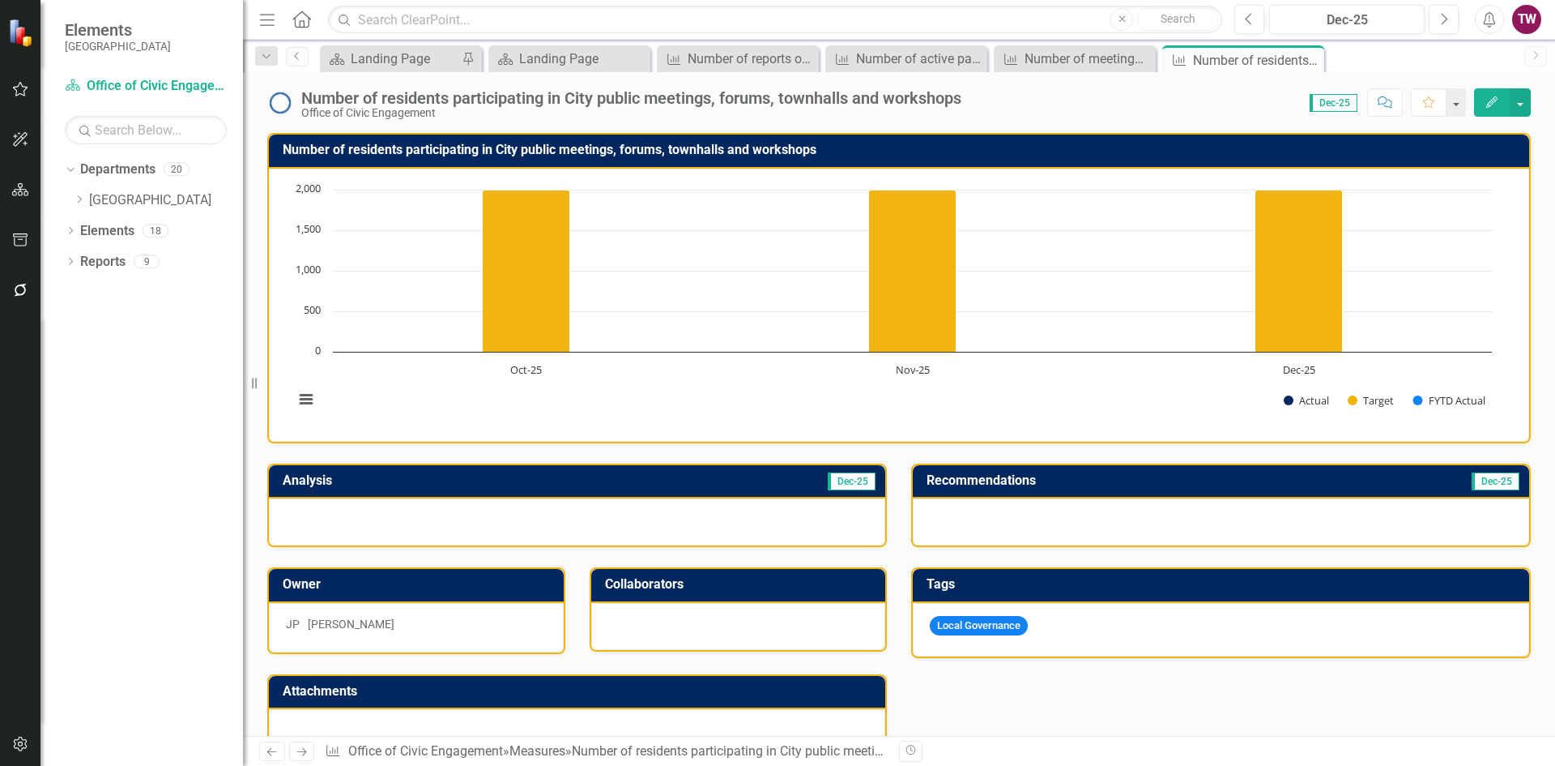
click at [584, 150] on h3 "Number of residents participating in City public meetings, forums, townhalls an…" at bounding box center [902, 150] width 1239 height 15
click at [582, 152] on h3 "Number of residents participating in City public meetings, forums, townhalls an…" at bounding box center [902, 150] width 1239 height 15
click at [682, 100] on div "Number of residents participating in City public meetings, forums, townhalls an…" at bounding box center [631, 98] width 660 height 18
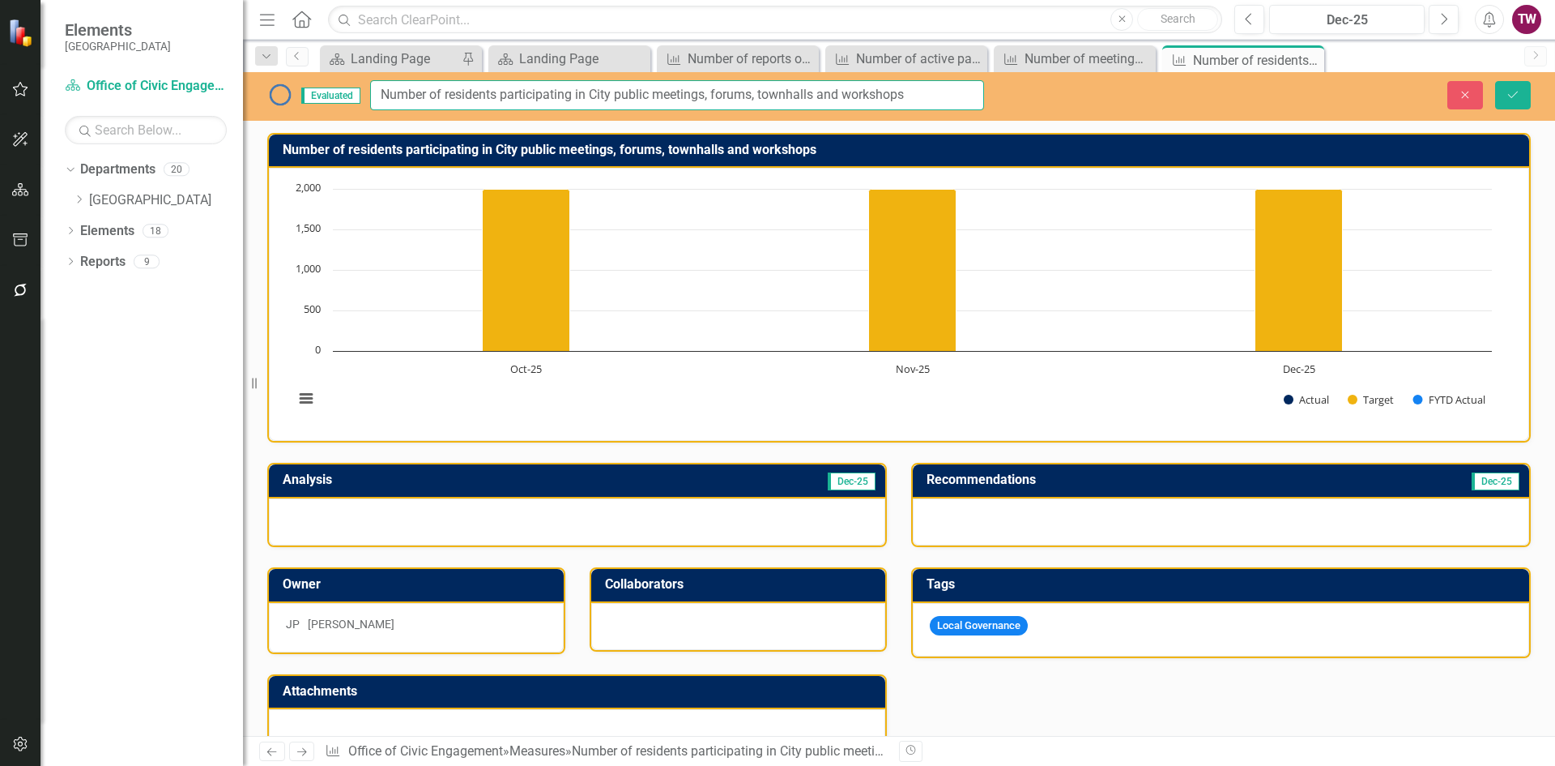
drag, startPoint x: 578, startPoint y: 95, endPoint x: 512, endPoint y: 96, distance: 66.4
click at [512, 96] on input "Number of residents participating in City public meetings, forums, townhalls an…" at bounding box center [677, 95] width 614 height 30
click at [578, 91] on input "Number of residents provided infomation via in City public meetings, forums, to…" at bounding box center [677, 95] width 614 height 30
drag, startPoint x: 656, startPoint y: 92, endPoint x: 646, endPoint y: 95, distance: 11.0
click at [646, 95] on input "Number of residents provided information via in City public meetings, forums, t…" at bounding box center [677, 95] width 614 height 30
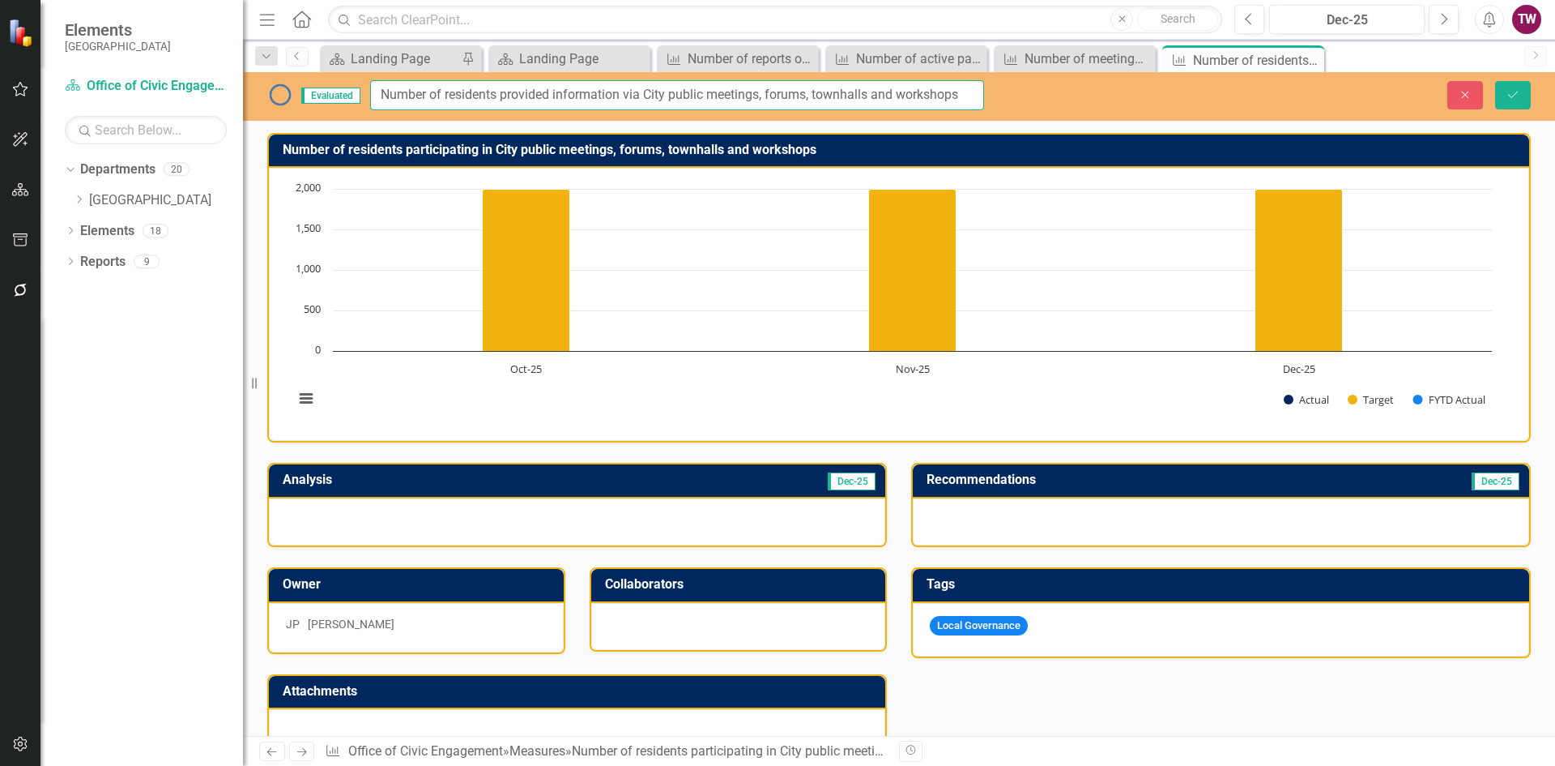
type input "Number of residents provided information via City public meetings, forums, town…"
click at [1517, 94] on icon "Save" at bounding box center [1513, 94] width 15 height 11
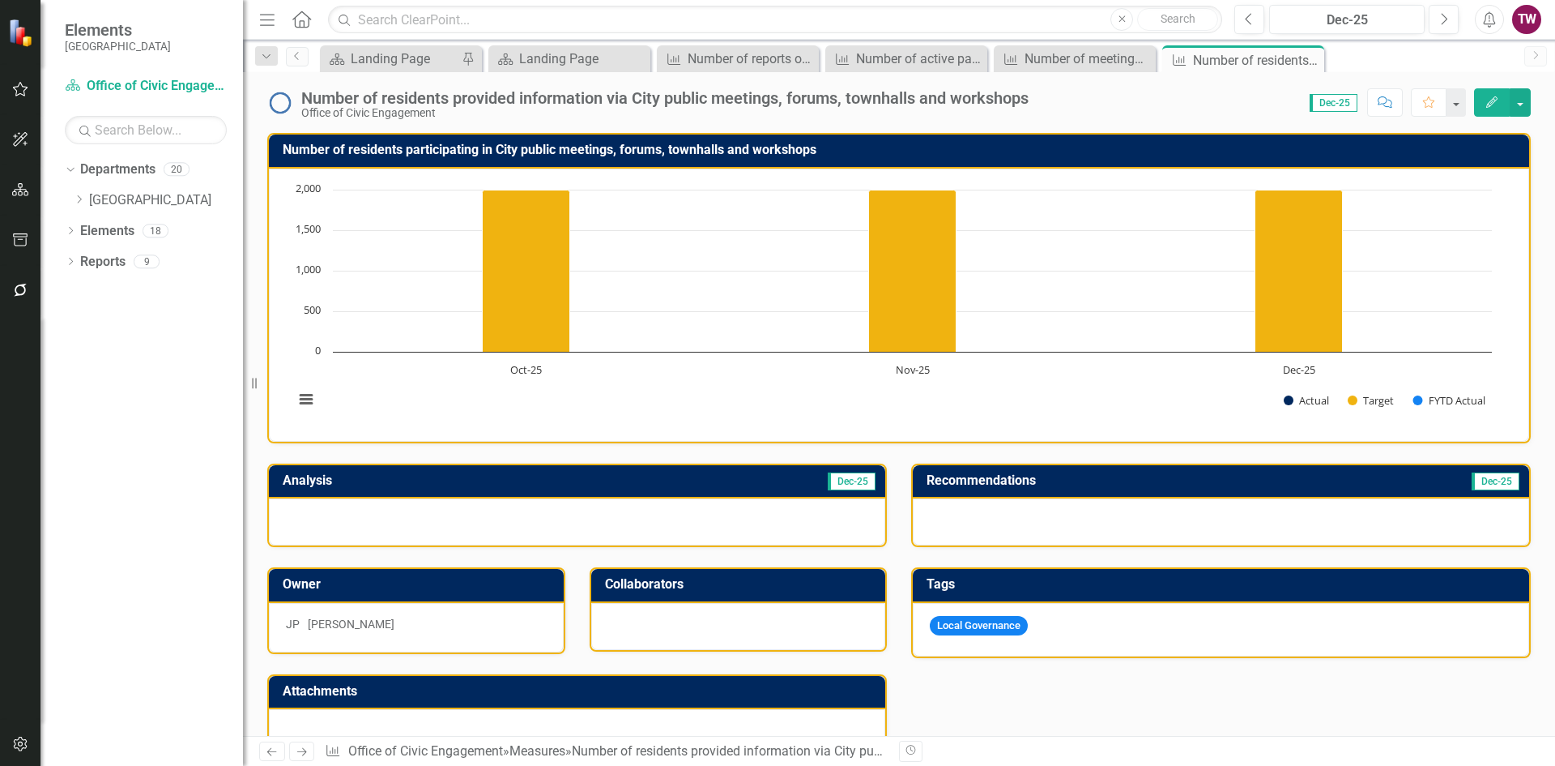
click at [489, 149] on h3 "Number of residents participating in City public meetings, forums, townhalls an…" at bounding box center [902, 150] width 1239 height 15
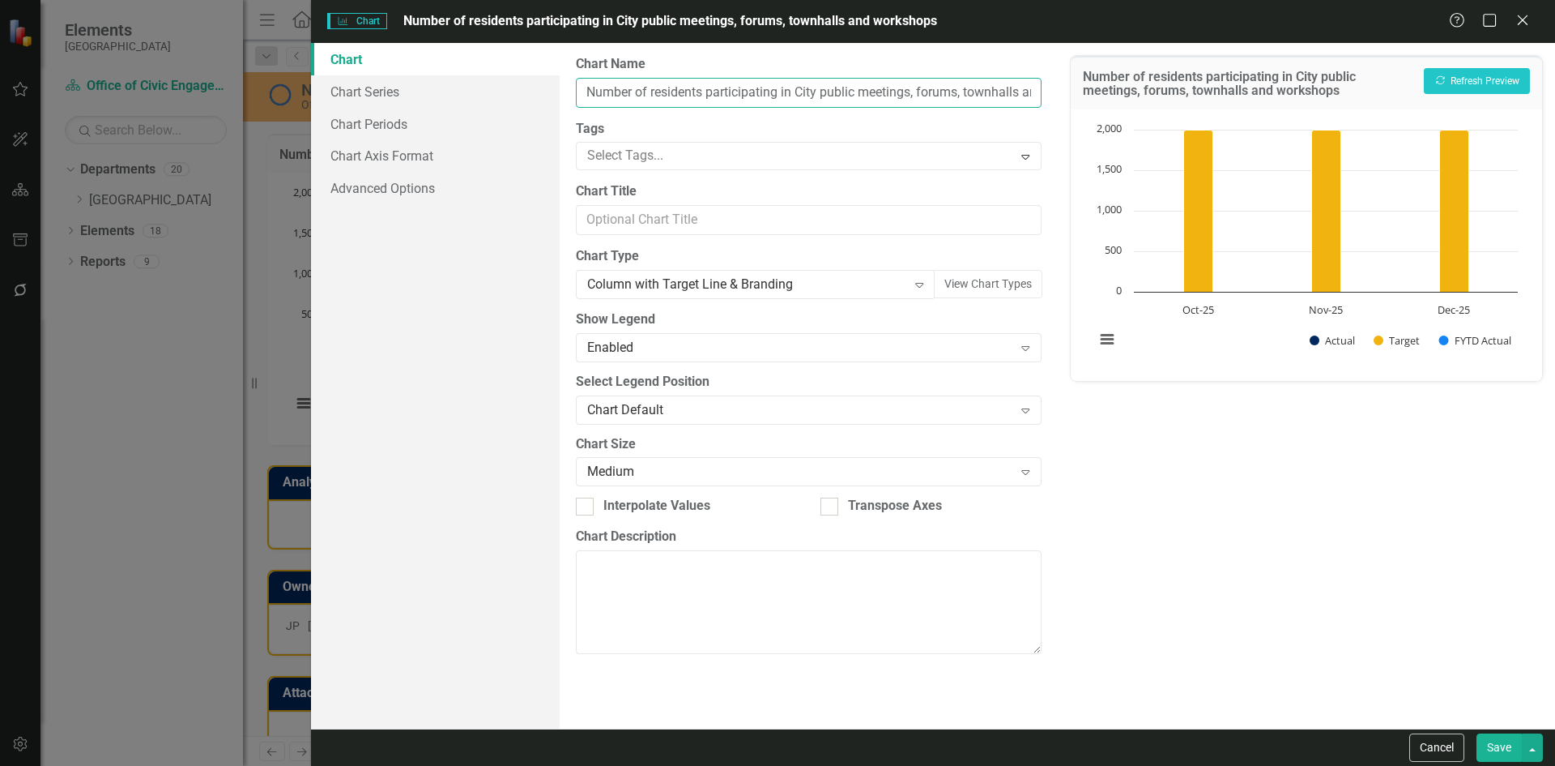
drag, startPoint x: 782, startPoint y: 92, endPoint x: 719, endPoint y: 92, distance: 63.2
click at [719, 92] on input "Number of residents participating in City public meetings, forums, townhalls an…" at bounding box center [808, 93] width 465 height 30
type input "Number of residents provided information via City public meetings, forums, town…"
click at [1489, 753] on button "Save" at bounding box center [1499, 747] width 45 height 28
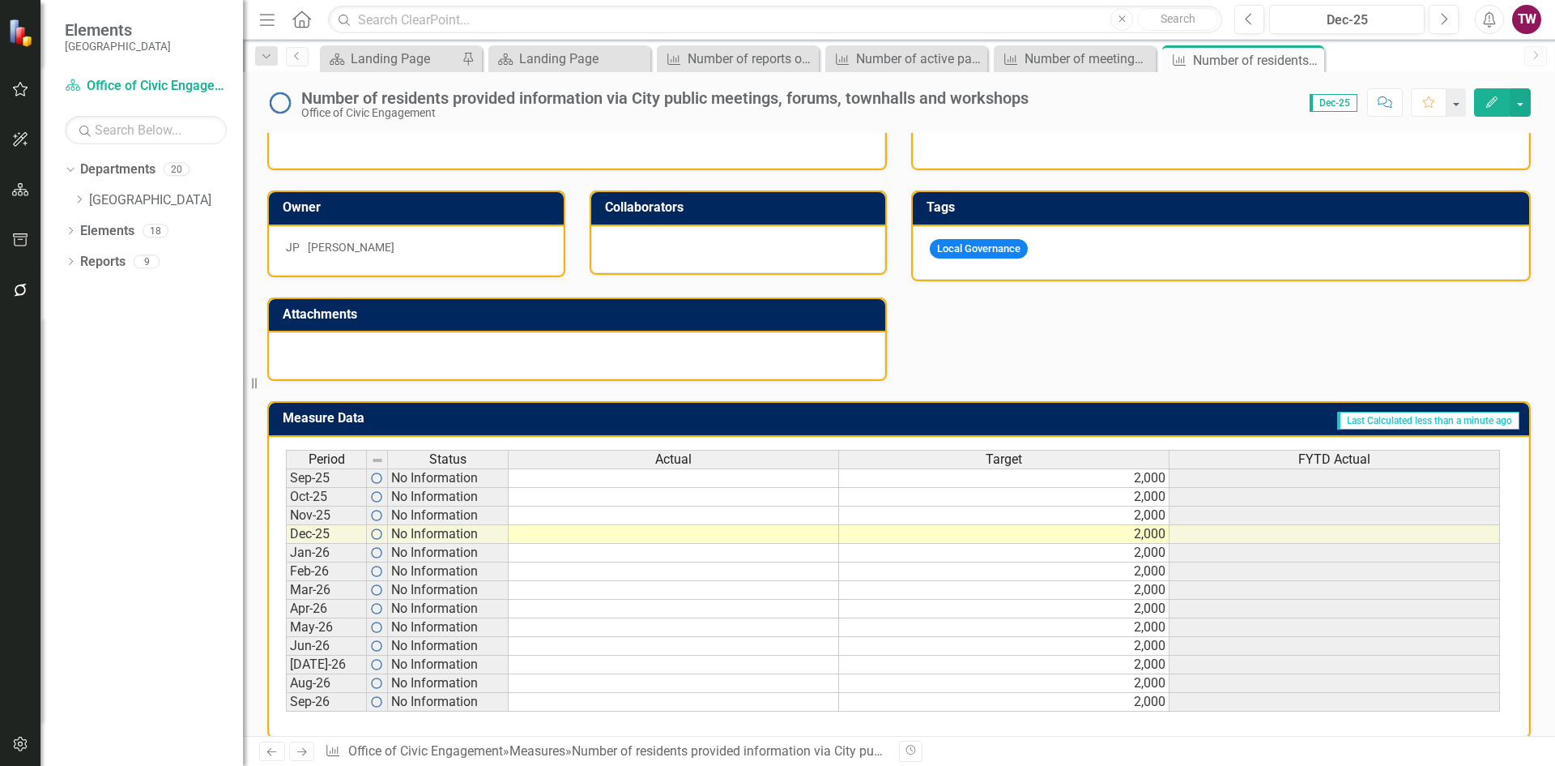
scroll to position [399, 0]
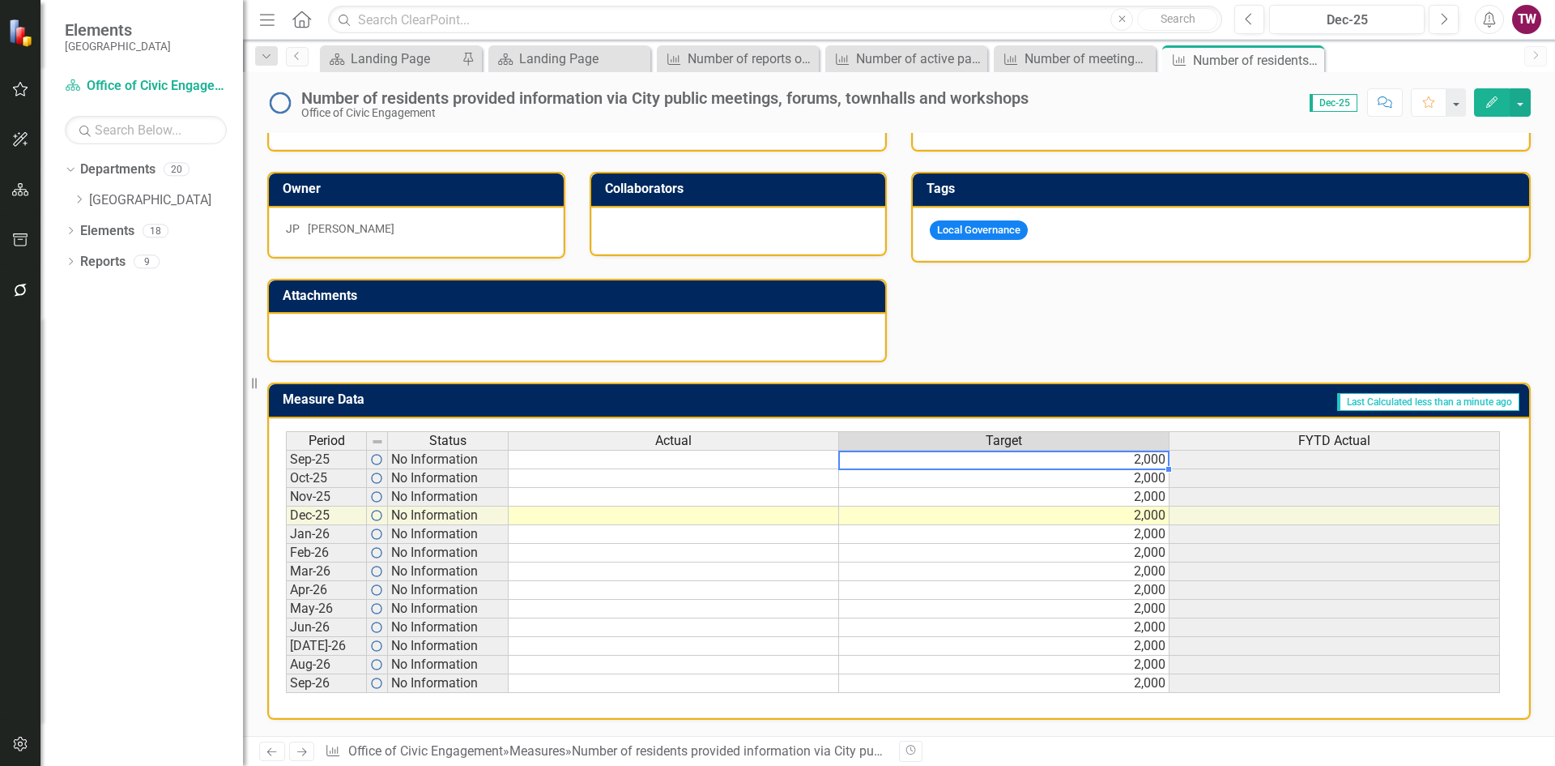
click at [1086, 458] on td "2,000" at bounding box center [1004, 459] width 331 height 19
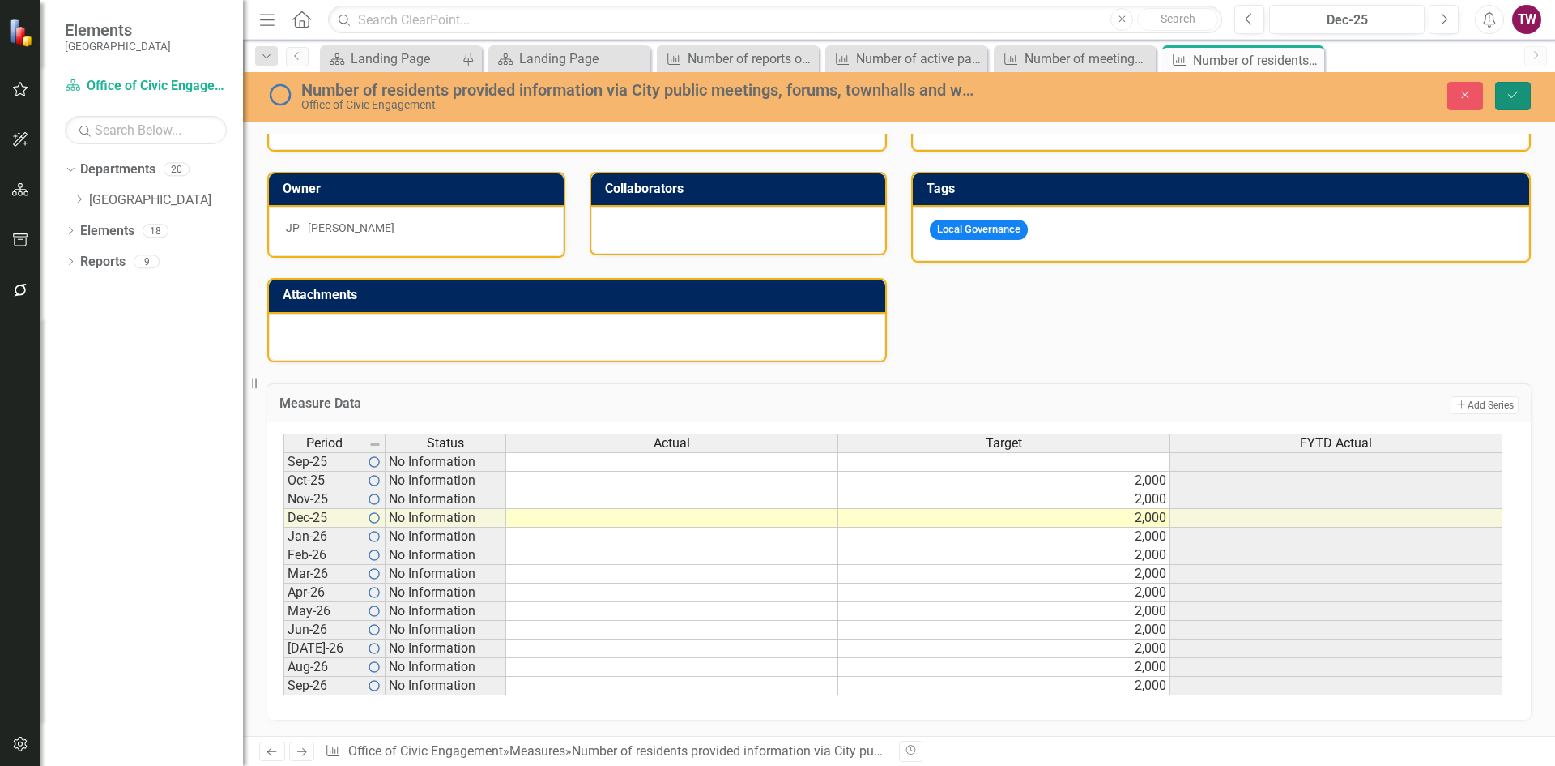
click at [1513, 97] on icon "submit" at bounding box center [1513, 95] width 10 height 6
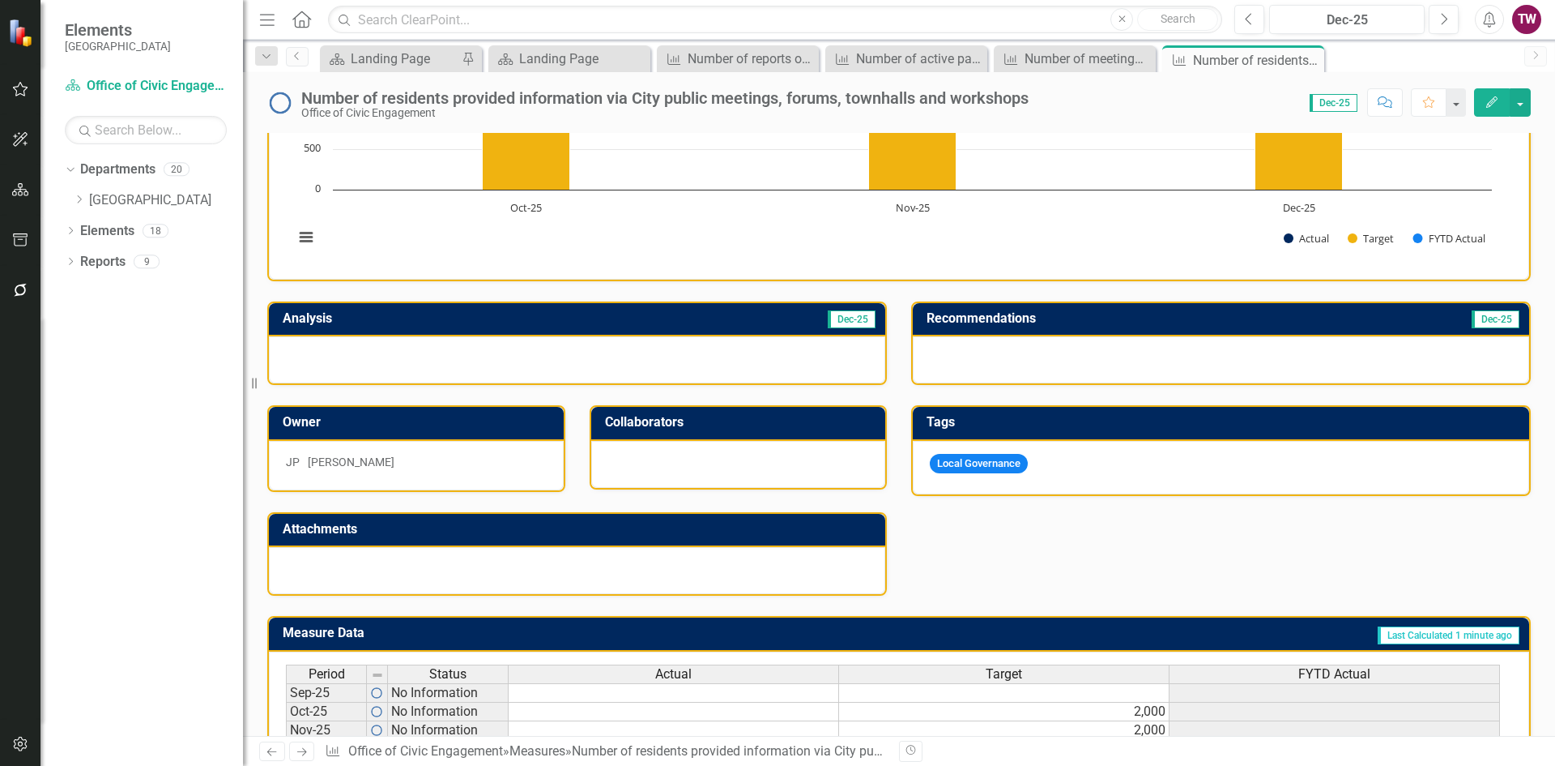
scroll to position [0, 0]
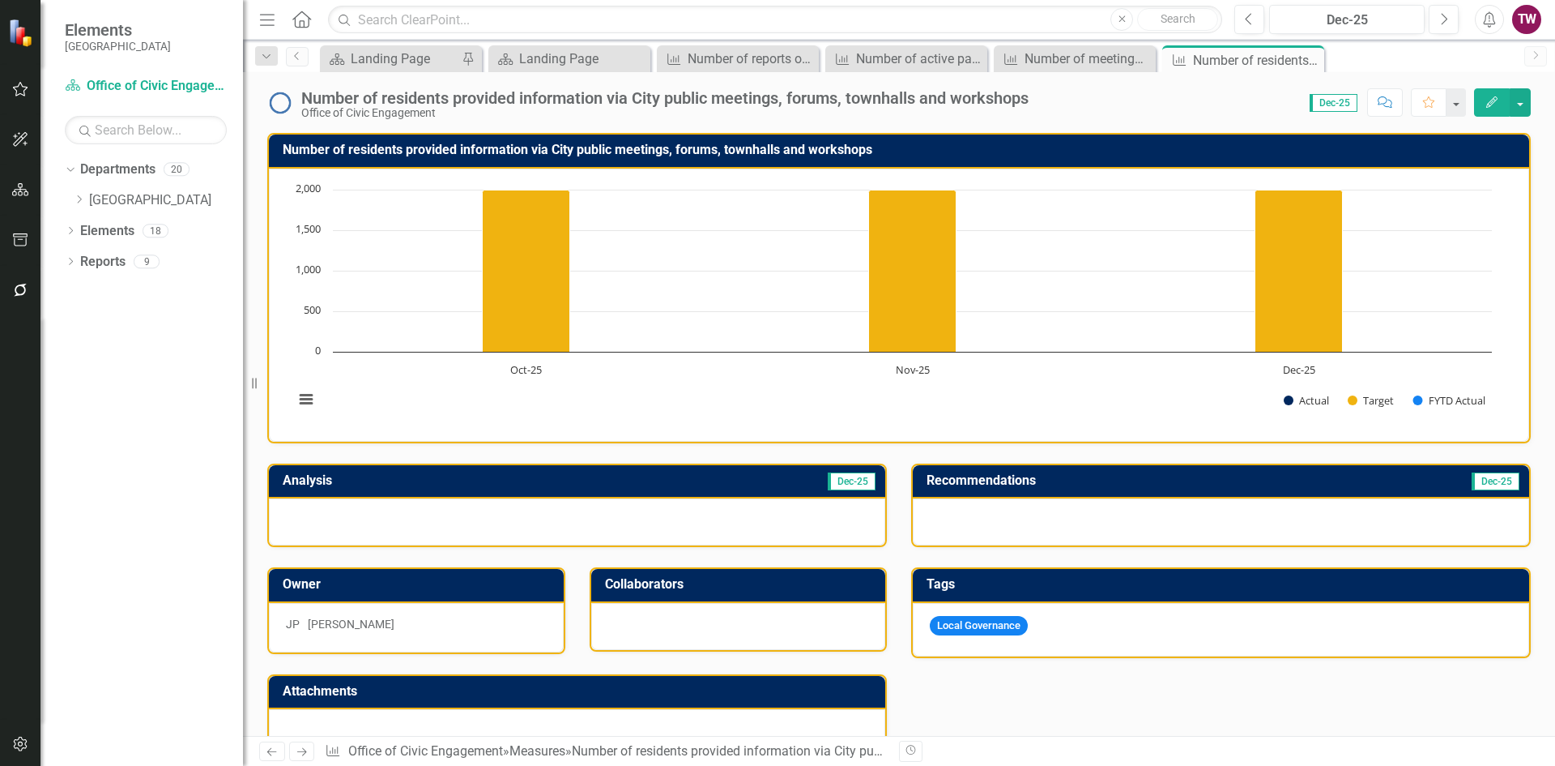
click at [297, 747] on icon "Next" at bounding box center [302, 751] width 14 height 11
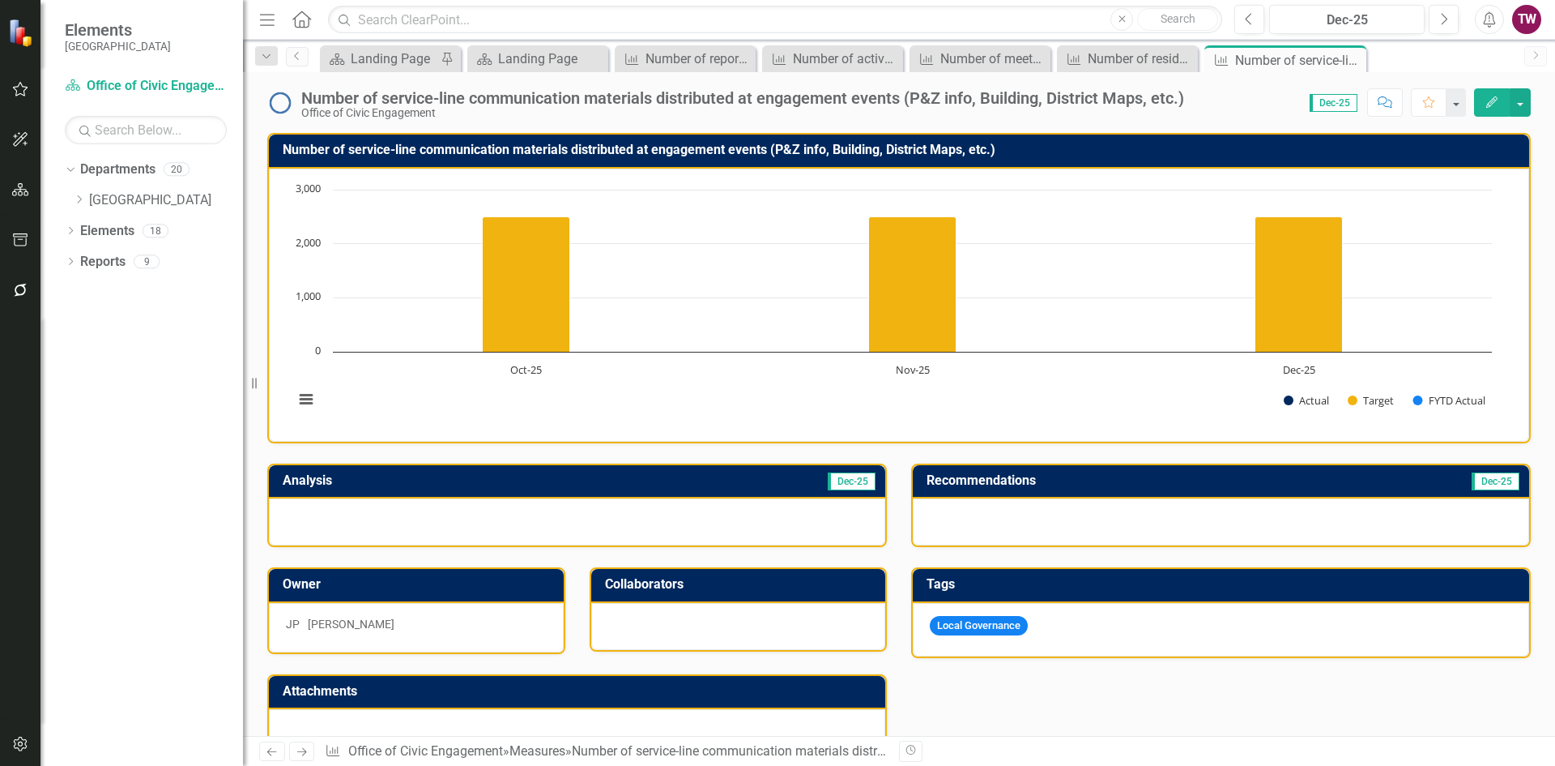
scroll to position [399, 0]
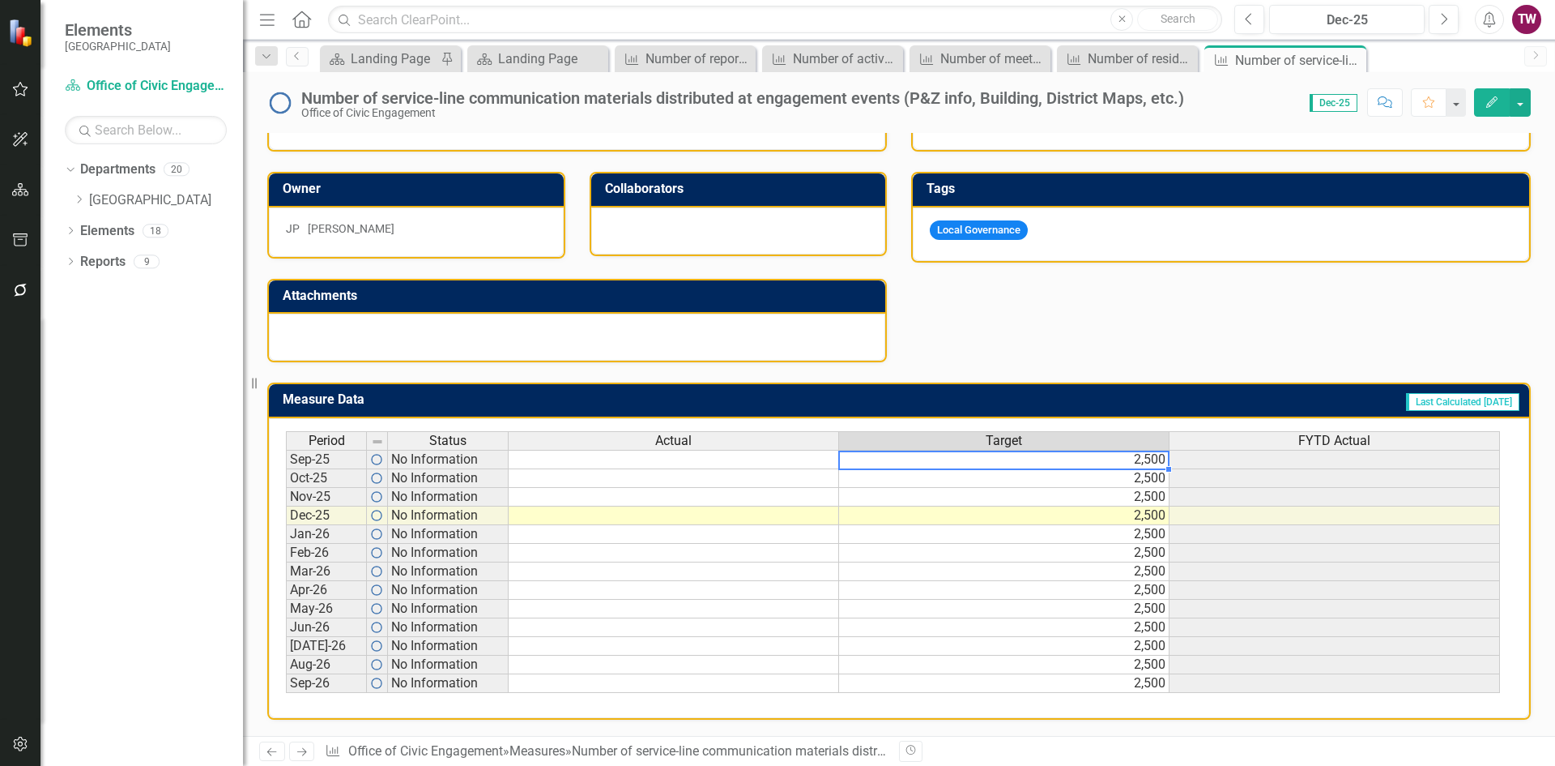
click at [1039, 460] on td "2,500" at bounding box center [1004, 459] width 331 height 19
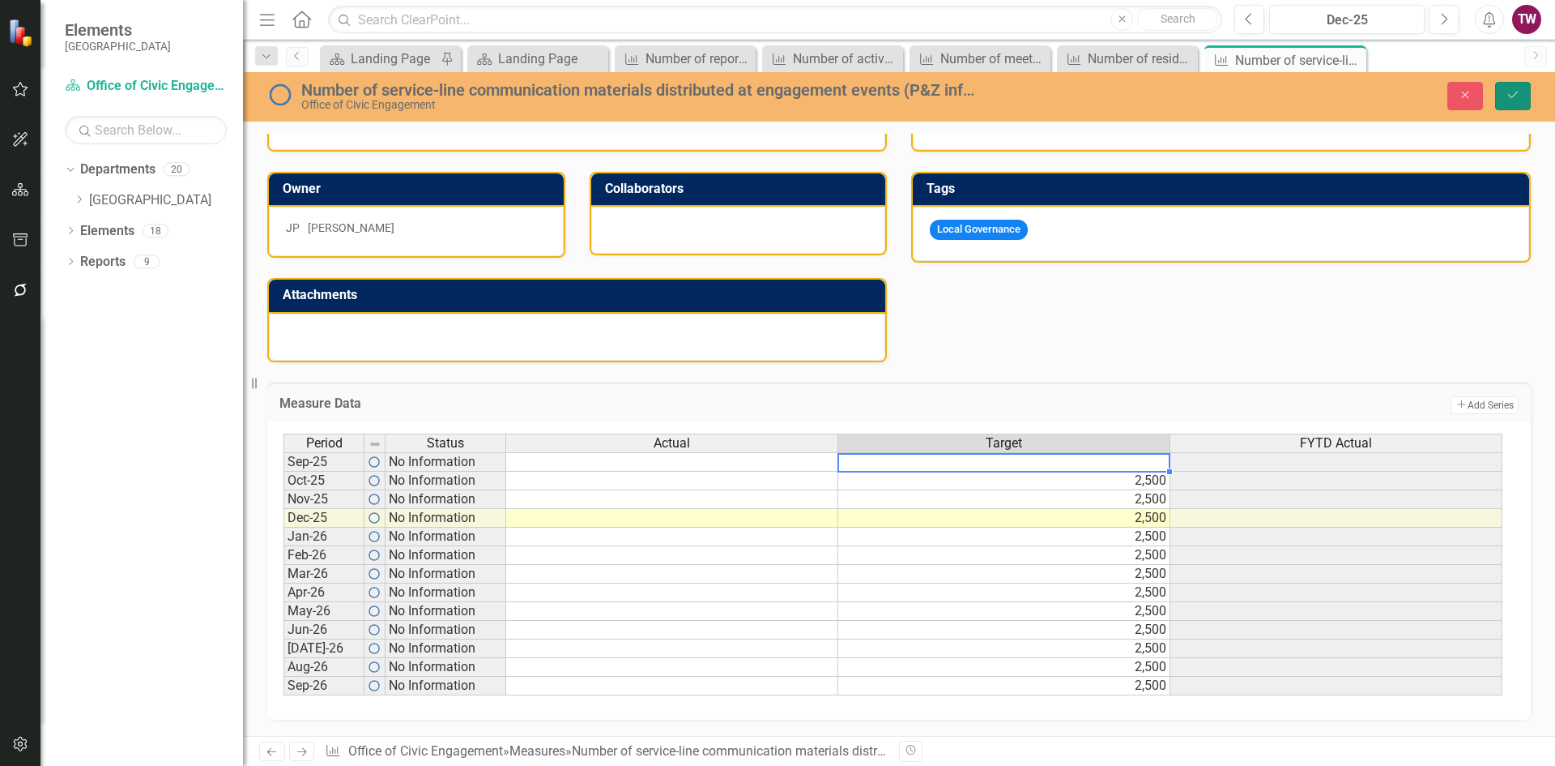
click at [1509, 82] on button "Save" at bounding box center [1514, 96] width 36 height 28
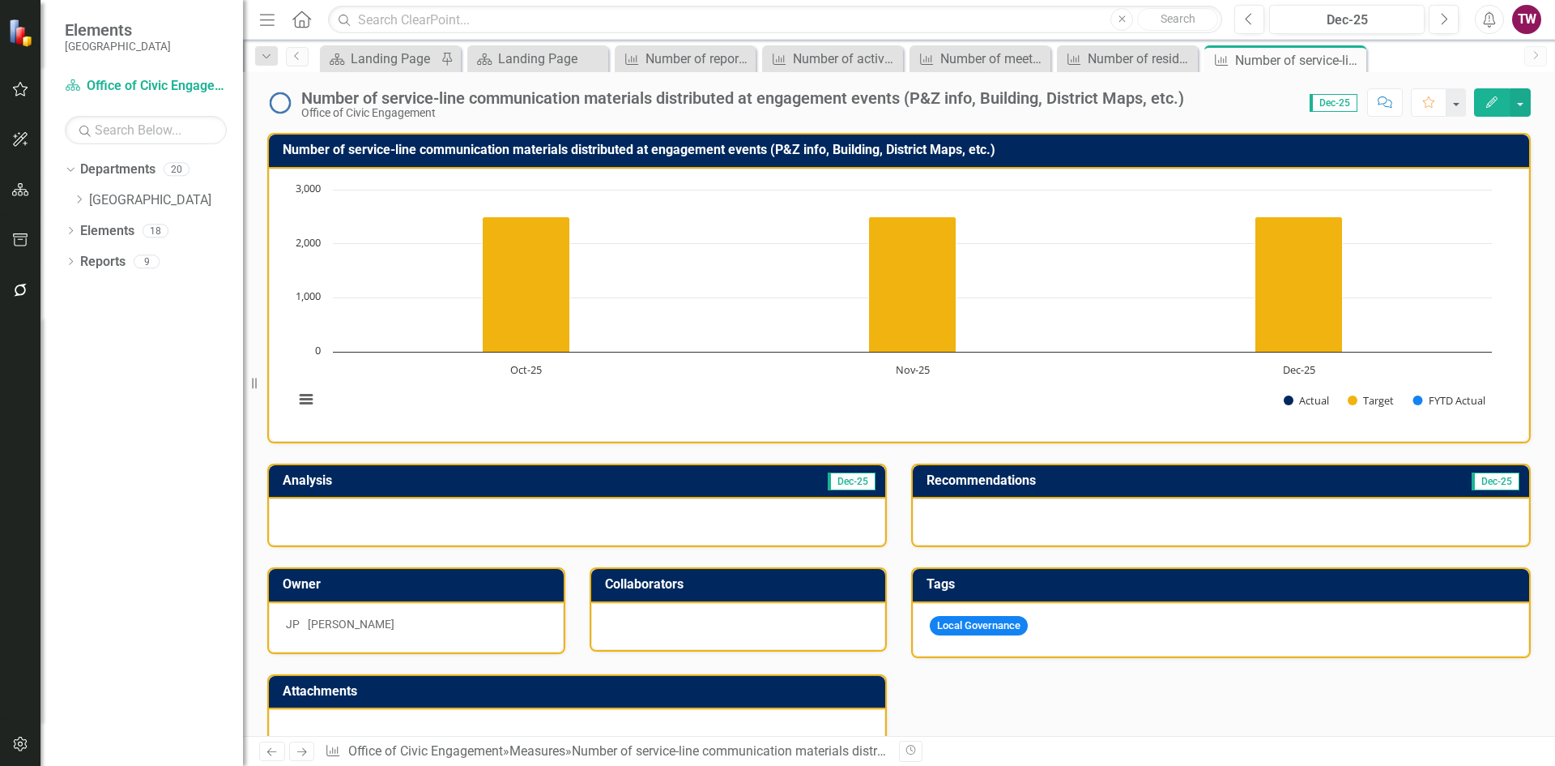
scroll to position [243, 0]
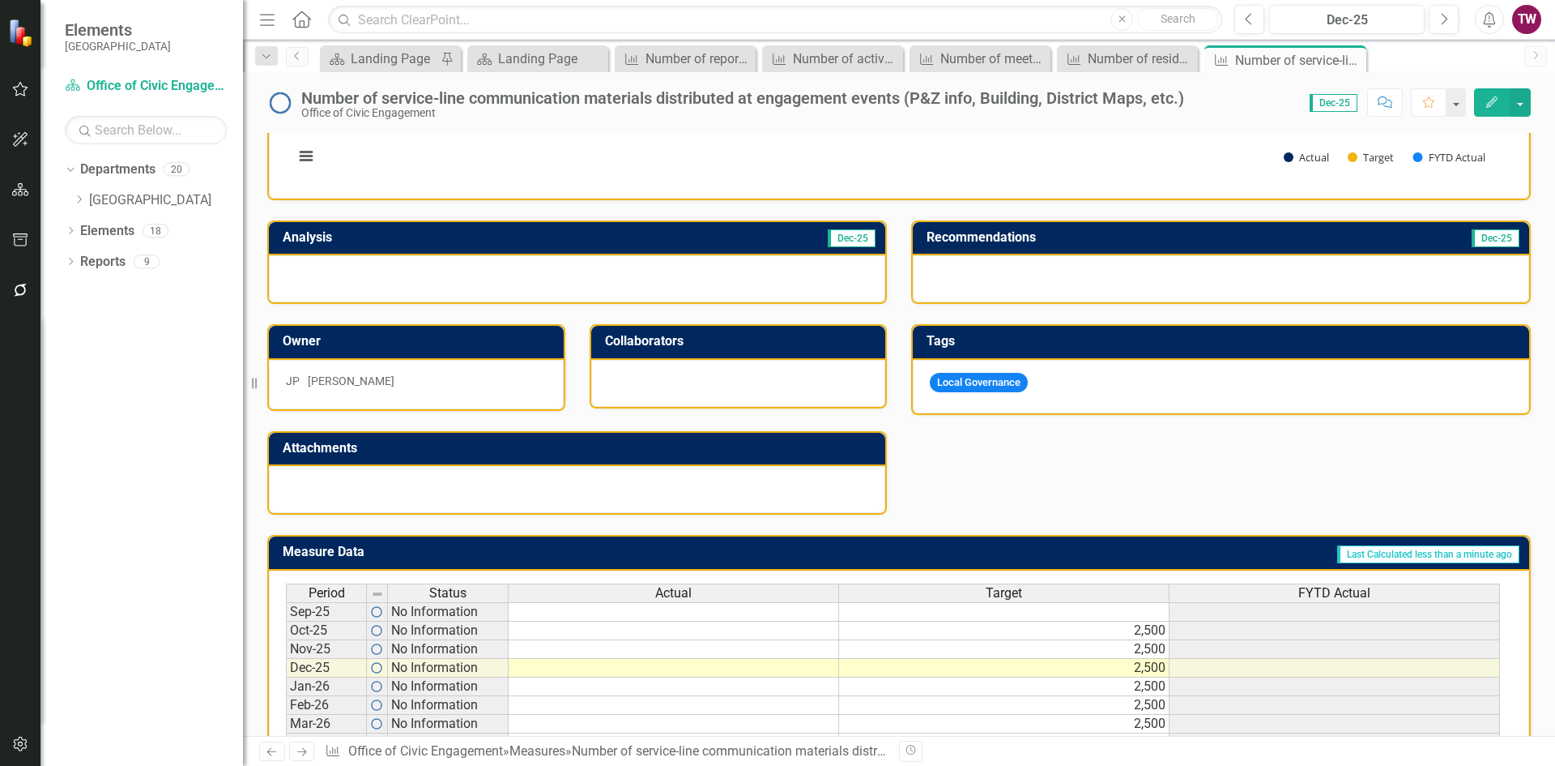
click at [301, 749] on icon "Next" at bounding box center [302, 751] width 14 height 11
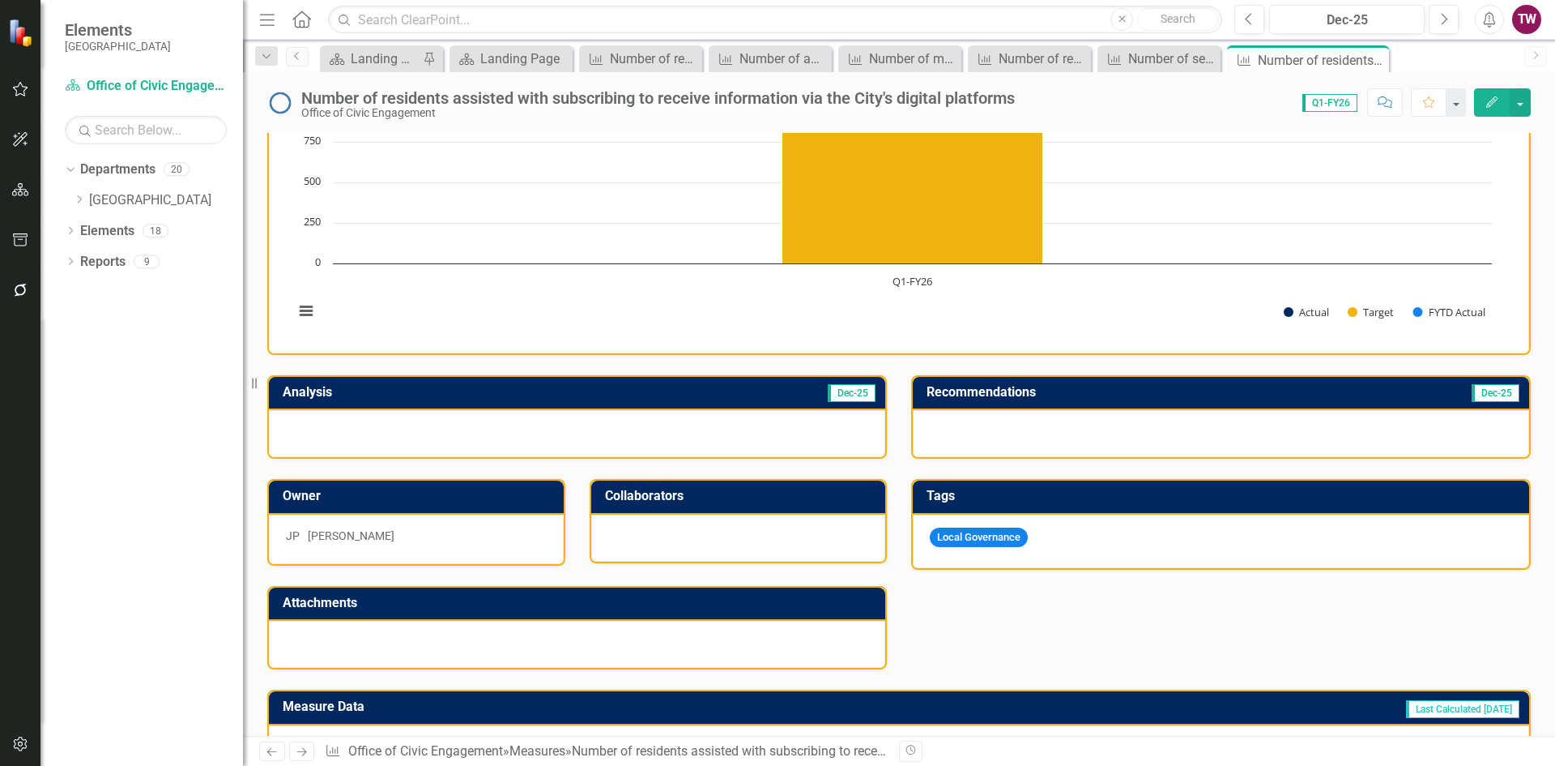
scroll to position [243, 0]
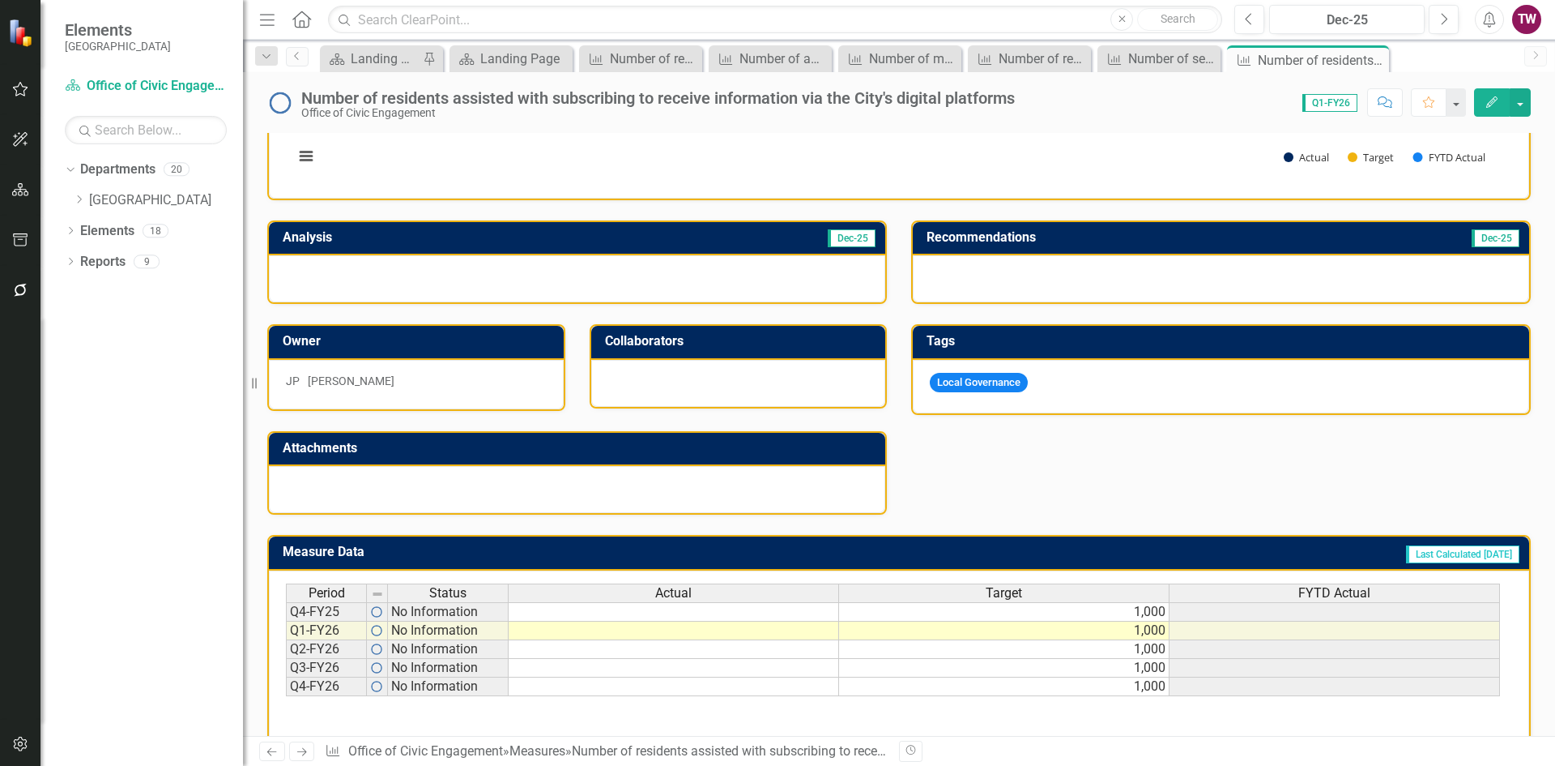
click at [1065, 605] on div "Period Status Actual Target FYTD Actual" at bounding box center [893, 594] width 1214 height 22
click at [1054, 614] on td "1,000" at bounding box center [1004, 611] width 331 height 19
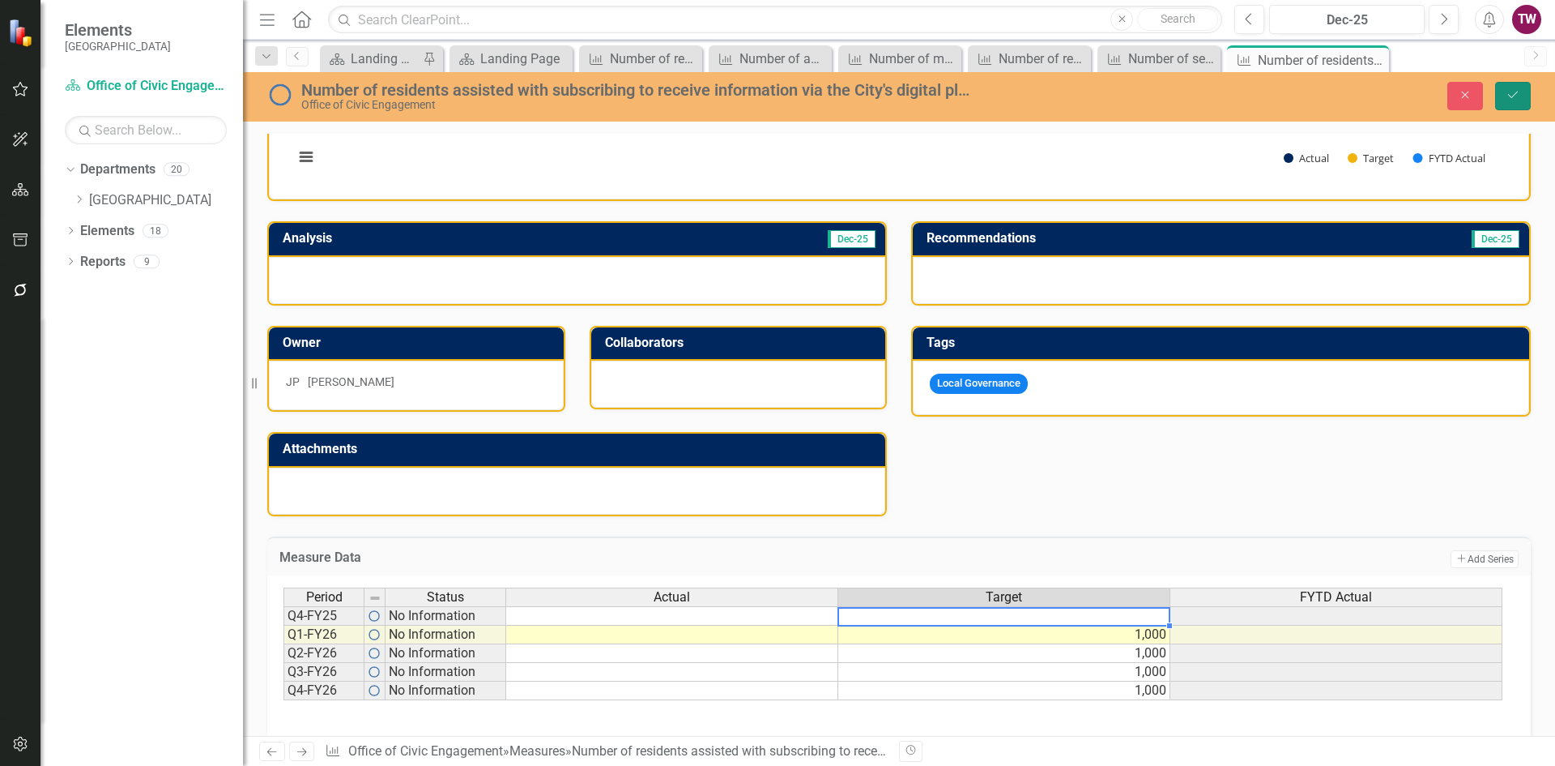
click at [1504, 95] on button "Save" at bounding box center [1514, 96] width 36 height 28
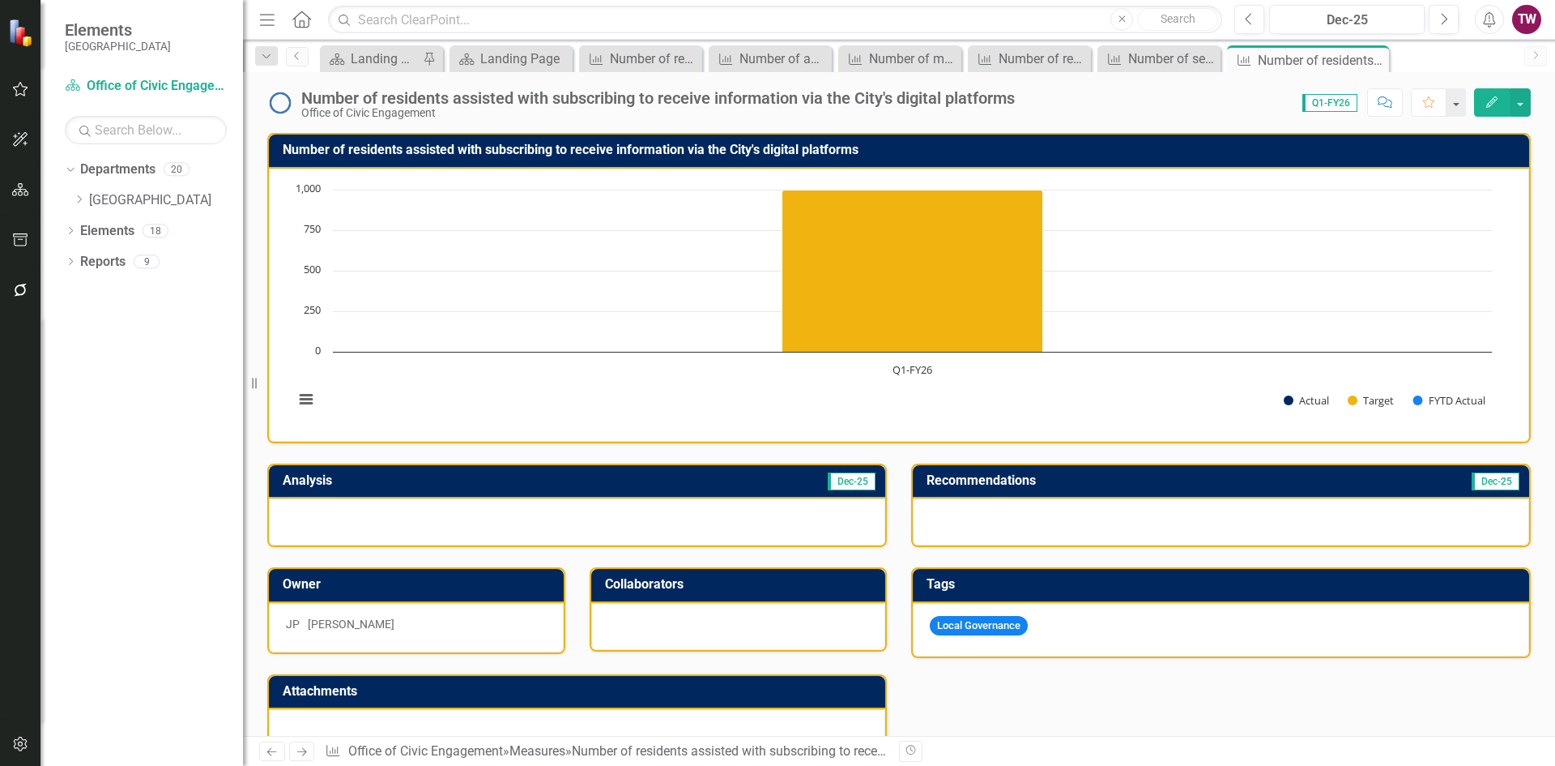
click at [313, 749] on link "Next" at bounding box center [302, 750] width 26 height 19
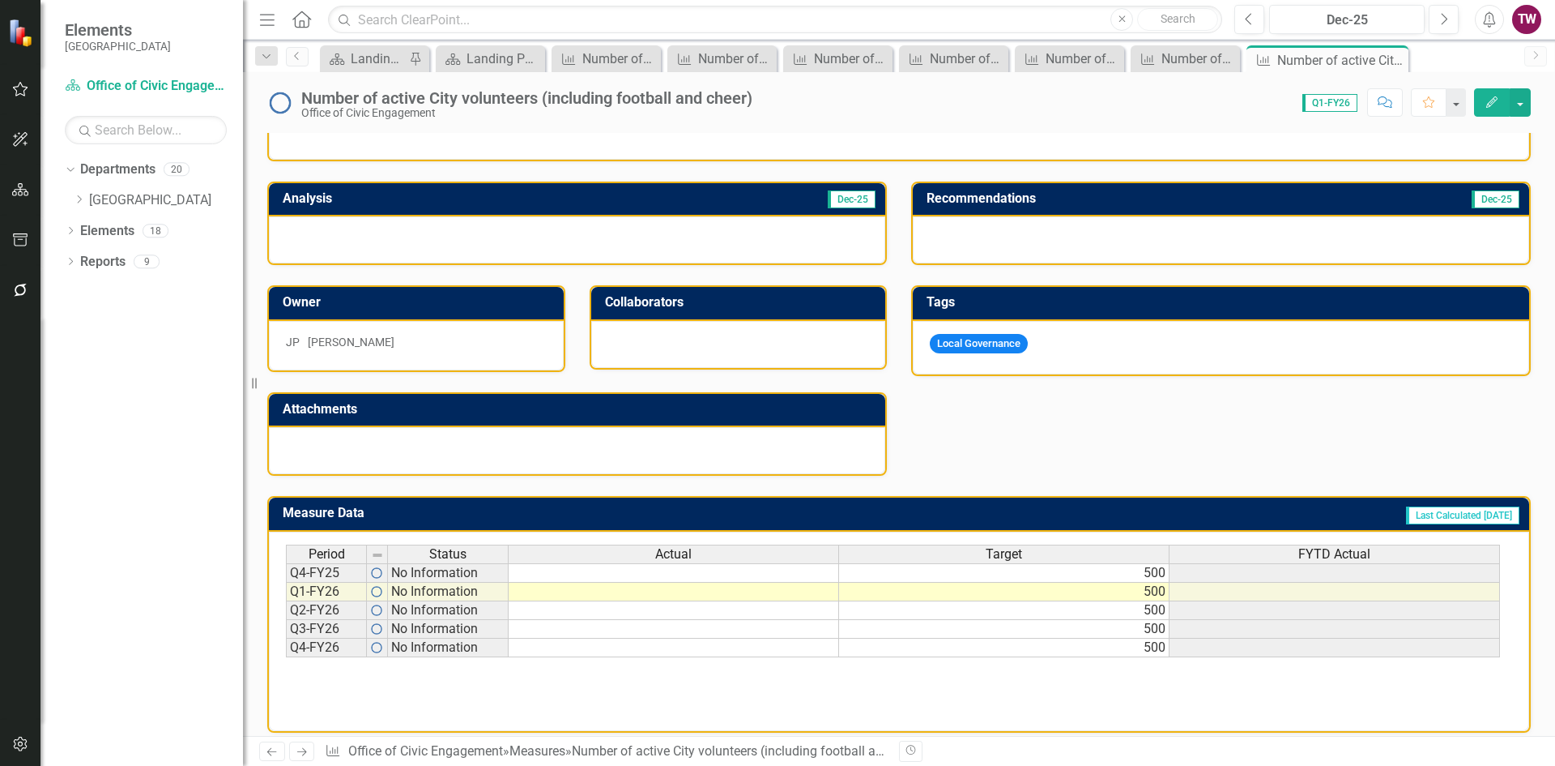
scroll to position [298, 0]
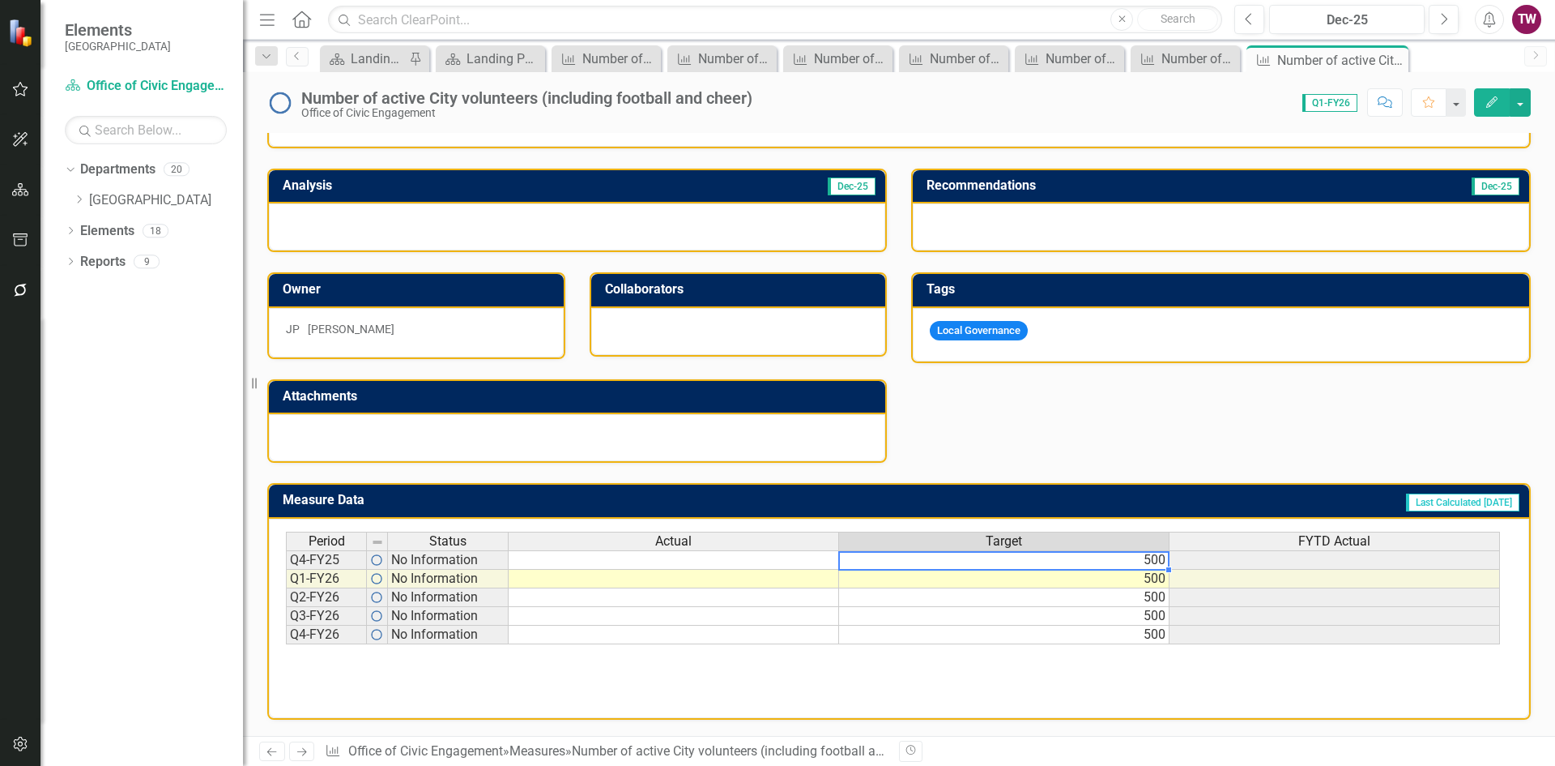
click at [965, 563] on td "500" at bounding box center [1004, 559] width 331 height 19
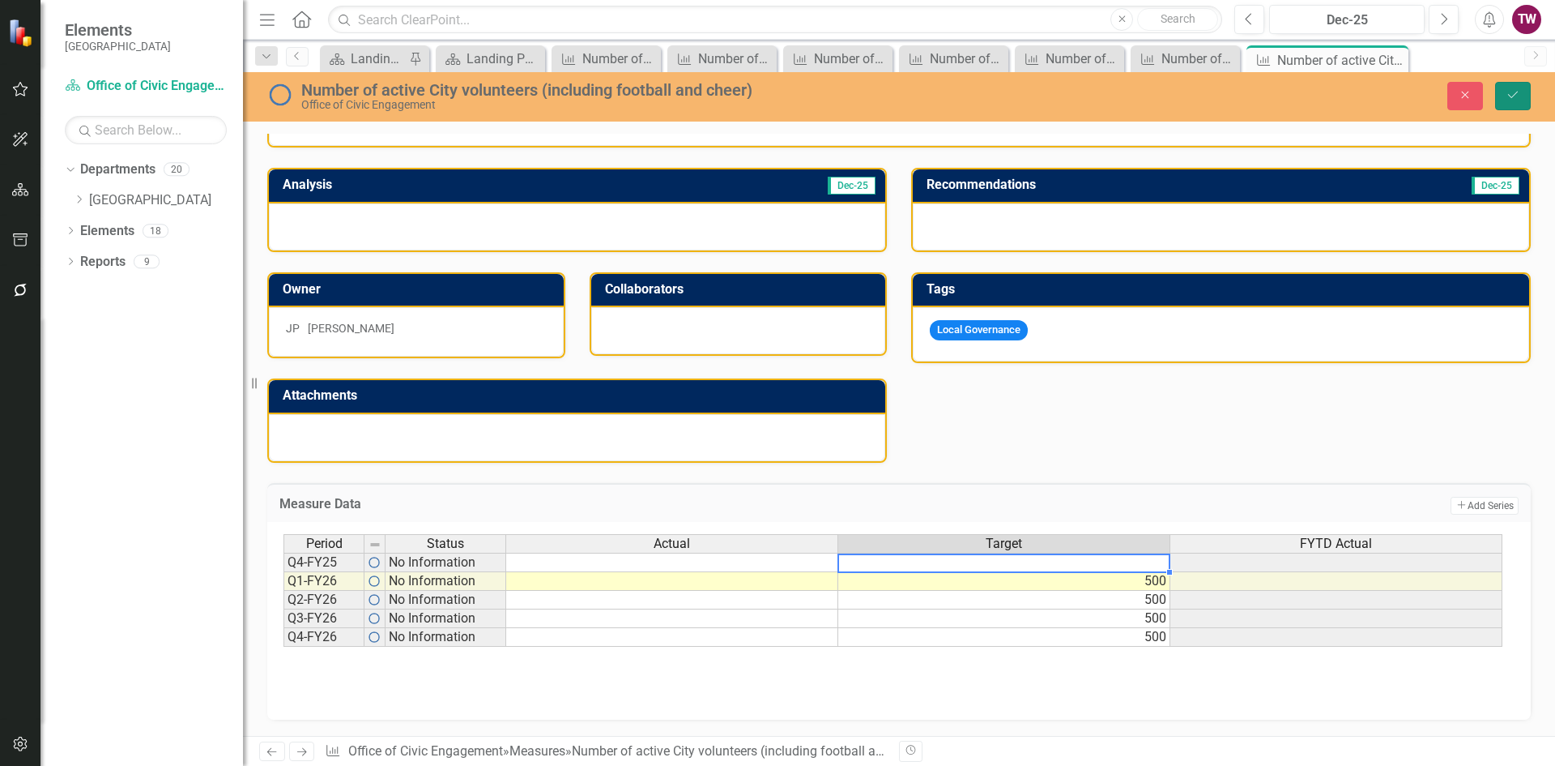
click at [1513, 98] on icon "Save" at bounding box center [1513, 94] width 15 height 11
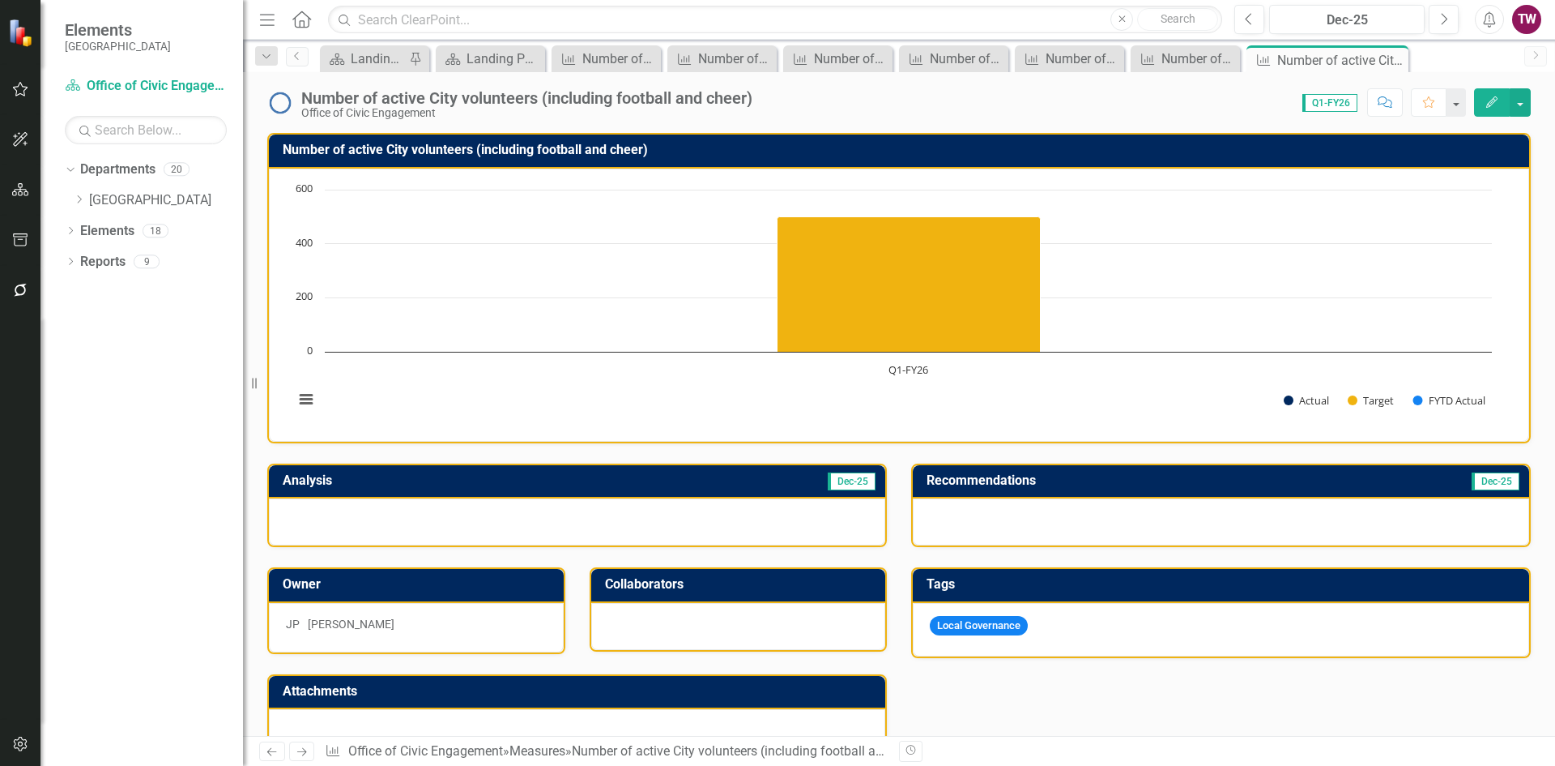
click at [304, 753] on icon "Next" at bounding box center [302, 751] width 14 height 11
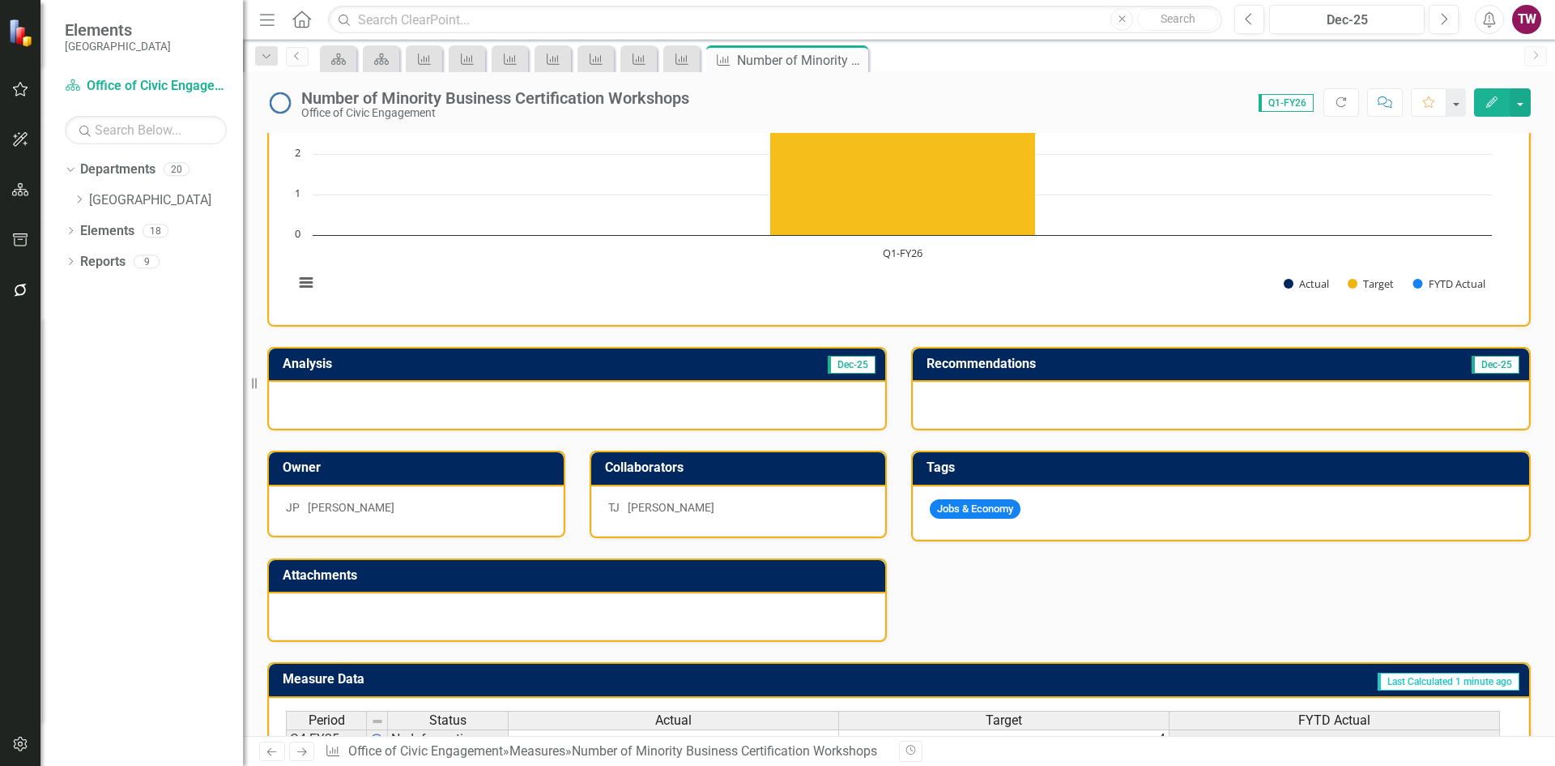
scroll to position [302, 0]
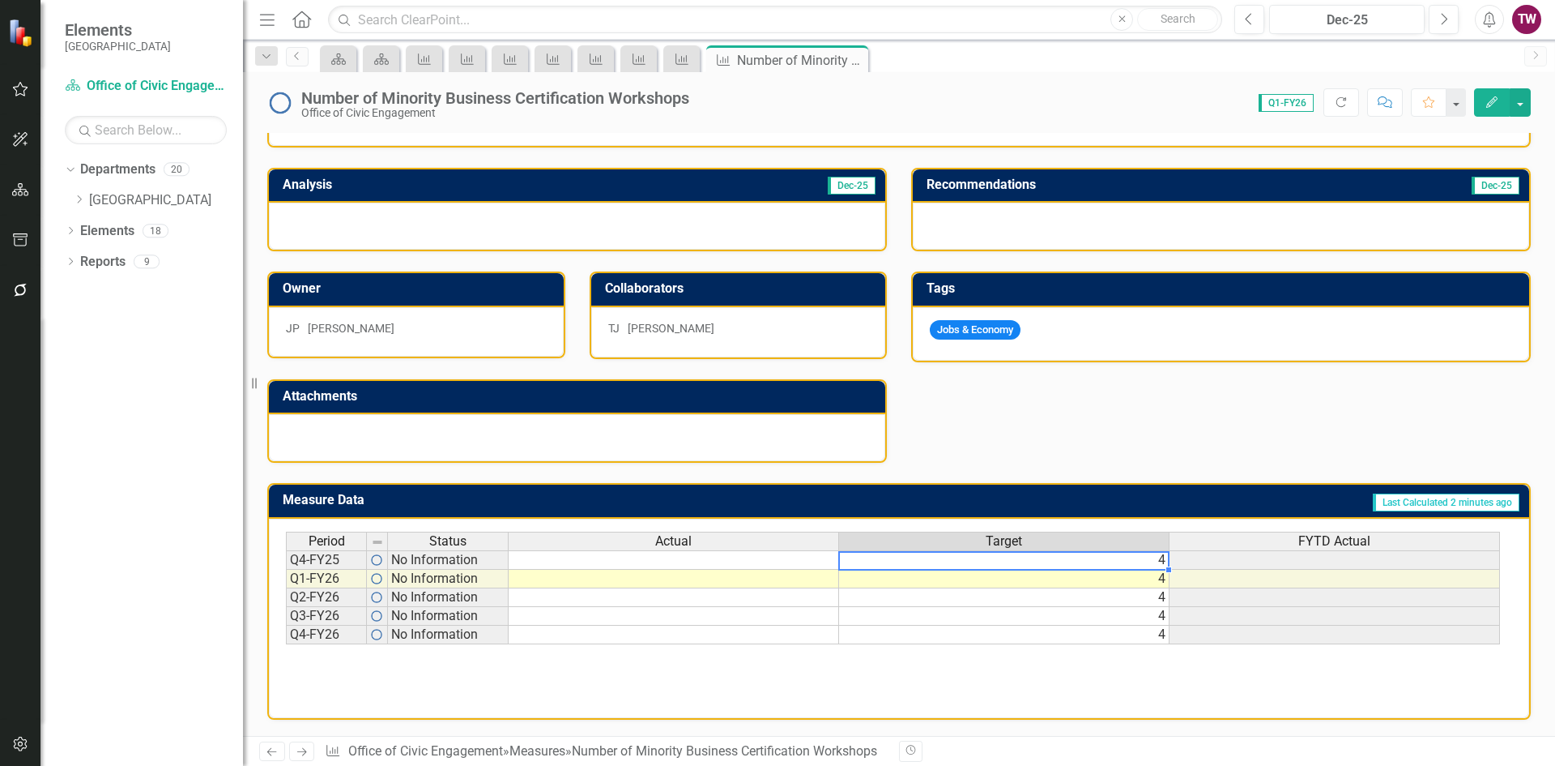
click at [1049, 557] on td "4" at bounding box center [1004, 559] width 331 height 19
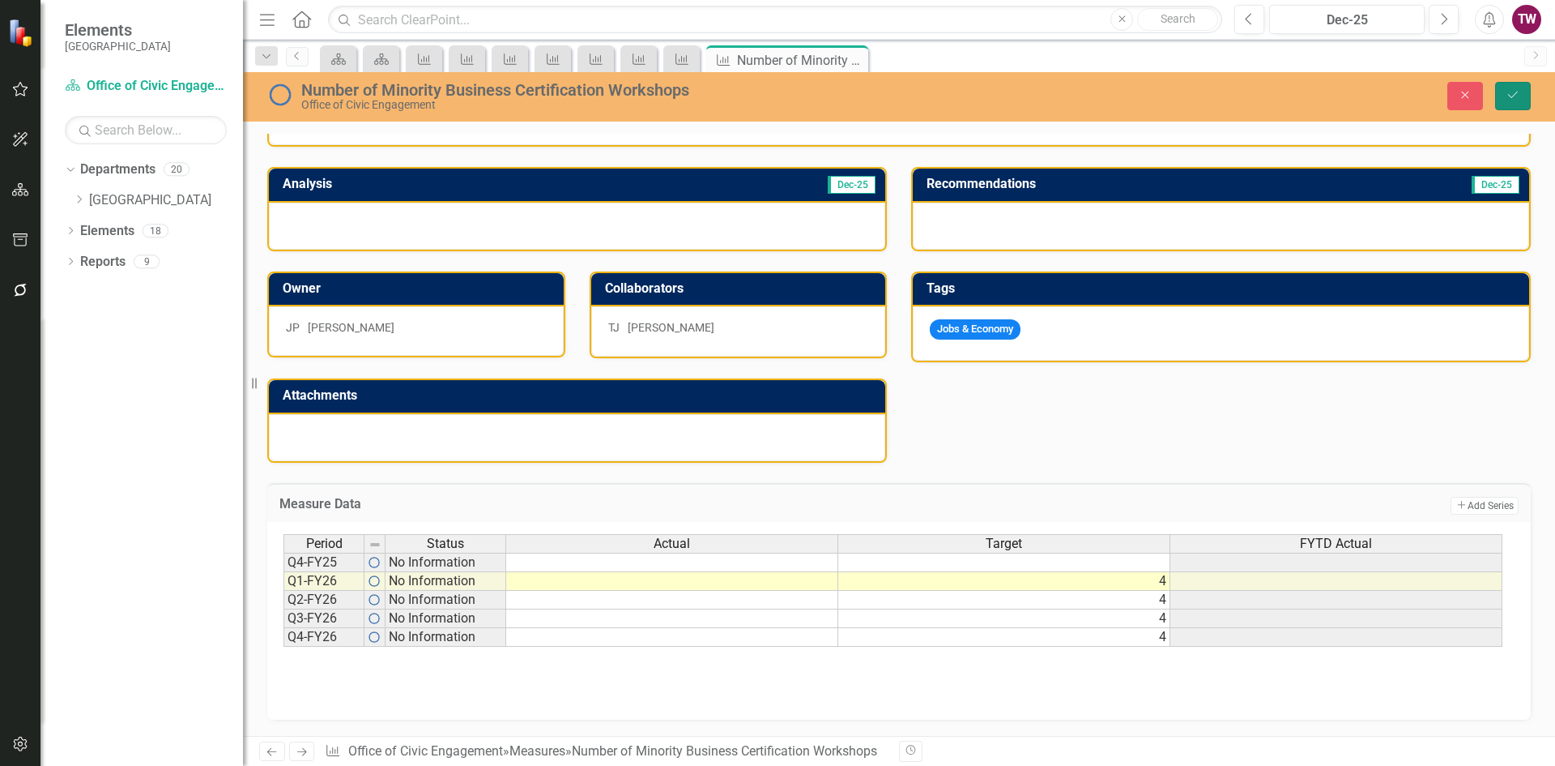
click at [1513, 104] on button "Save" at bounding box center [1514, 96] width 36 height 28
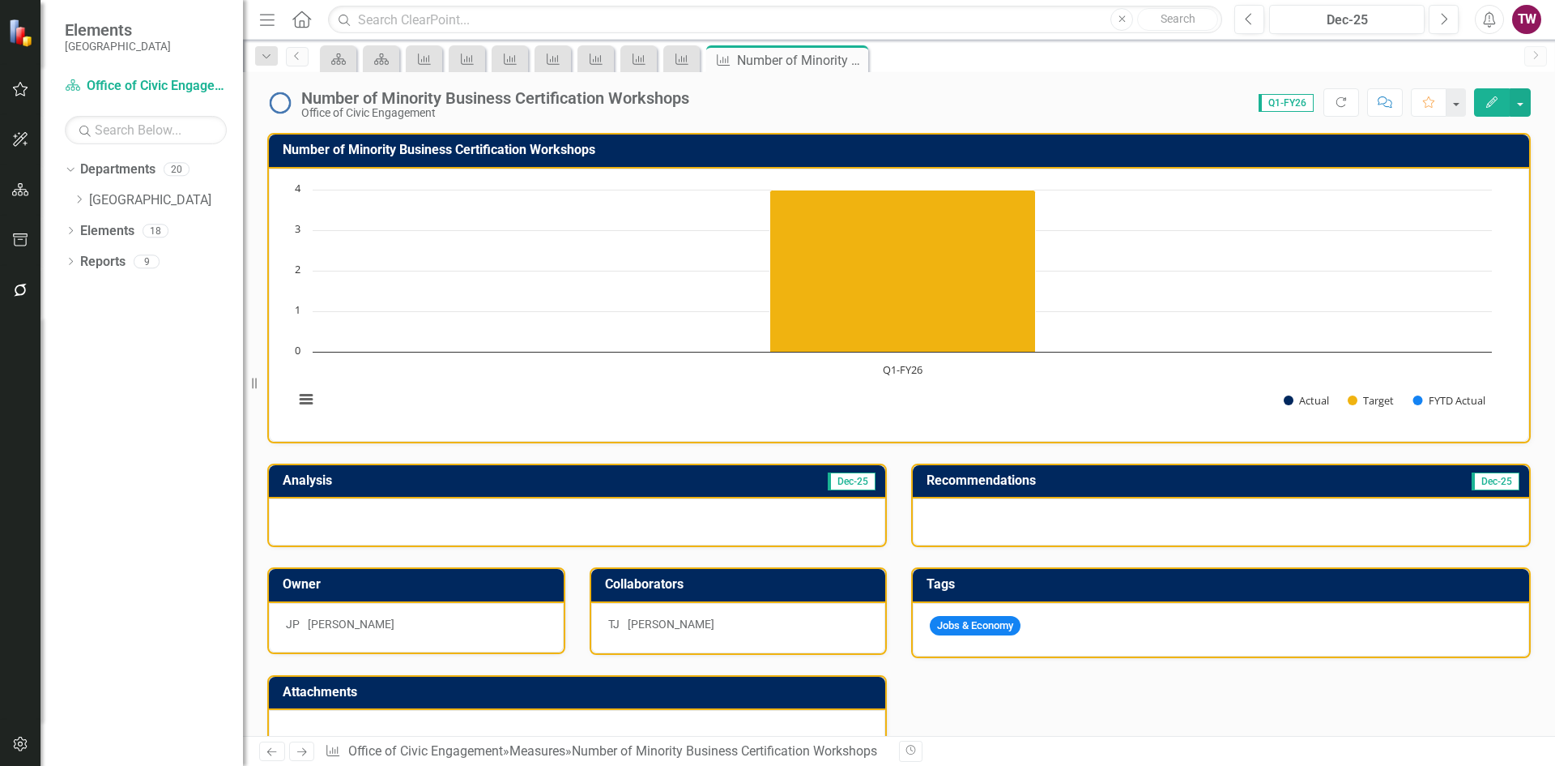
click at [307, 746] on icon "Next" at bounding box center [302, 751] width 14 height 11
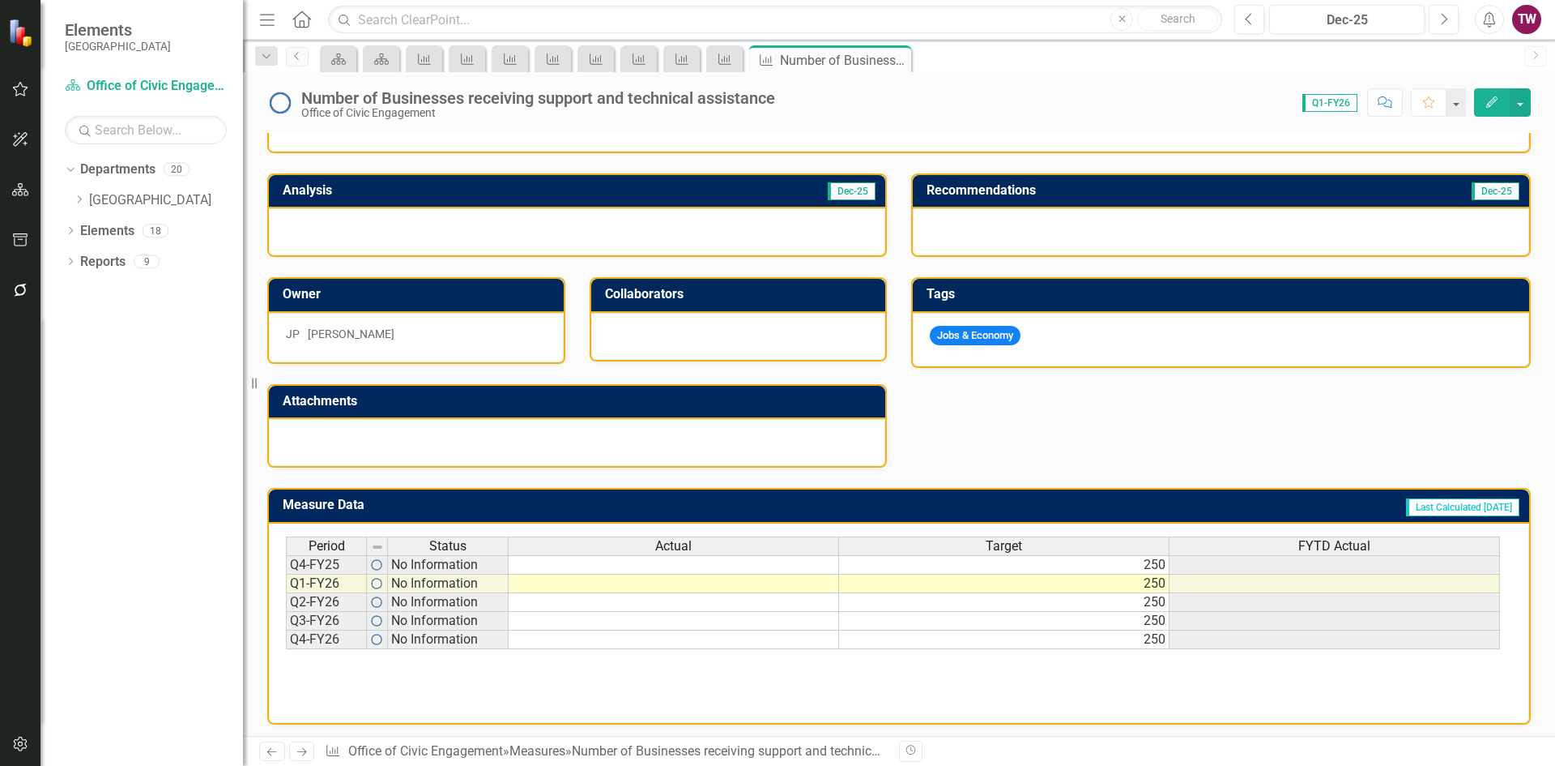
scroll to position [298, 0]
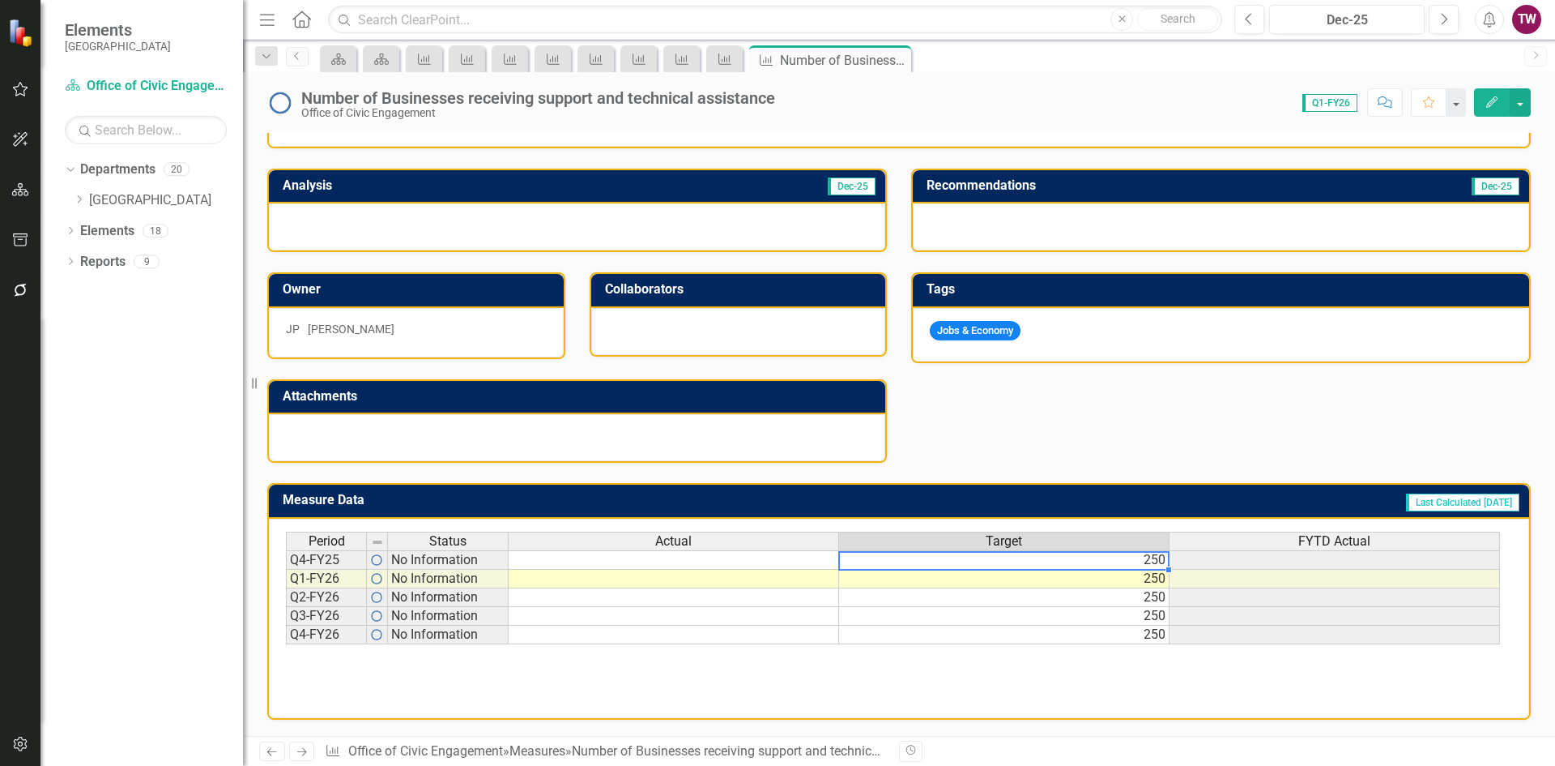
click at [1018, 555] on td "250" at bounding box center [1004, 559] width 331 height 19
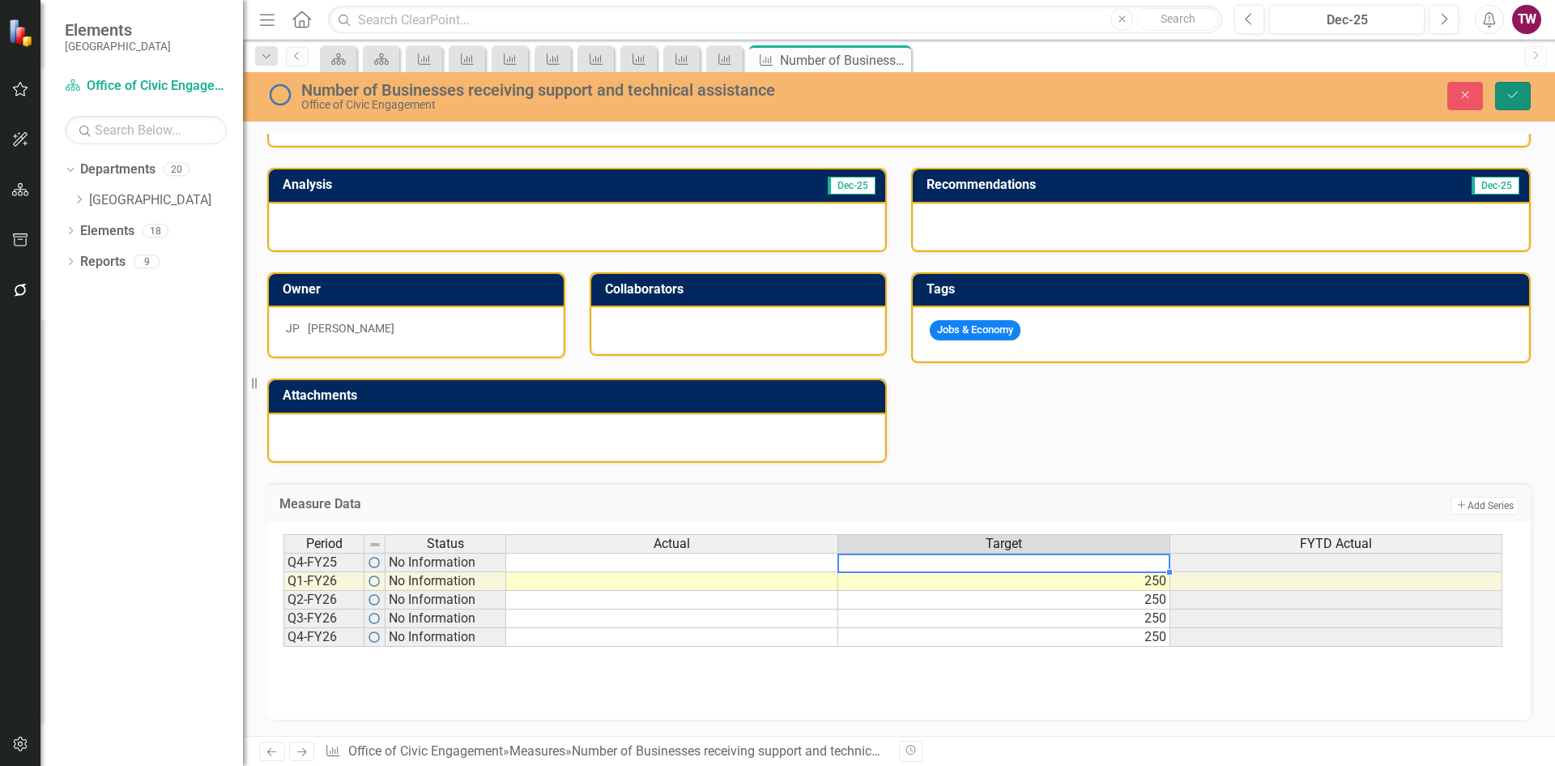
click at [1520, 92] on icon "Save" at bounding box center [1513, 94] width 15 height 11
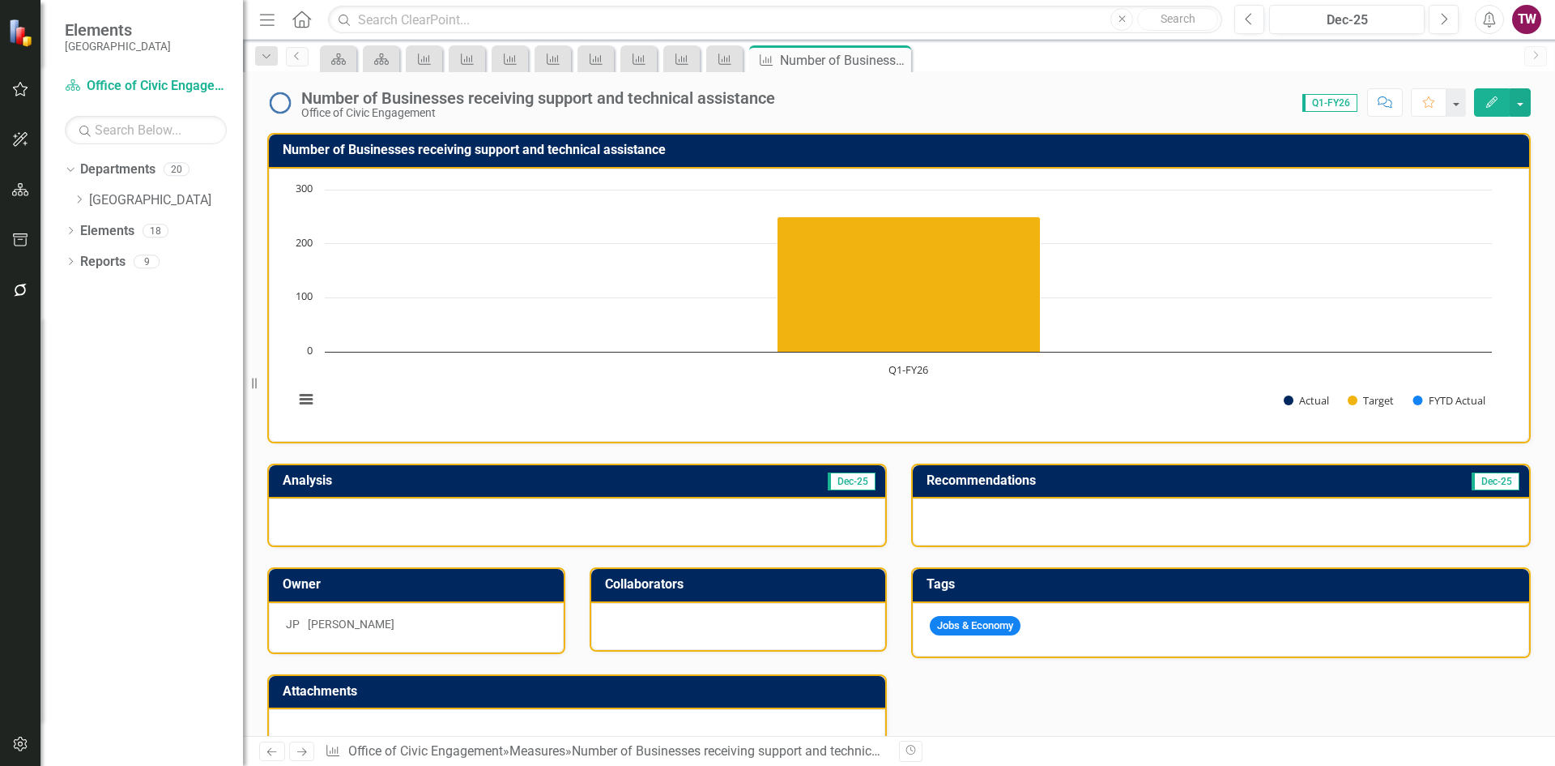
click at [297, 750] on icon "Next" at bounding box center [302, 751] width 14 height 11
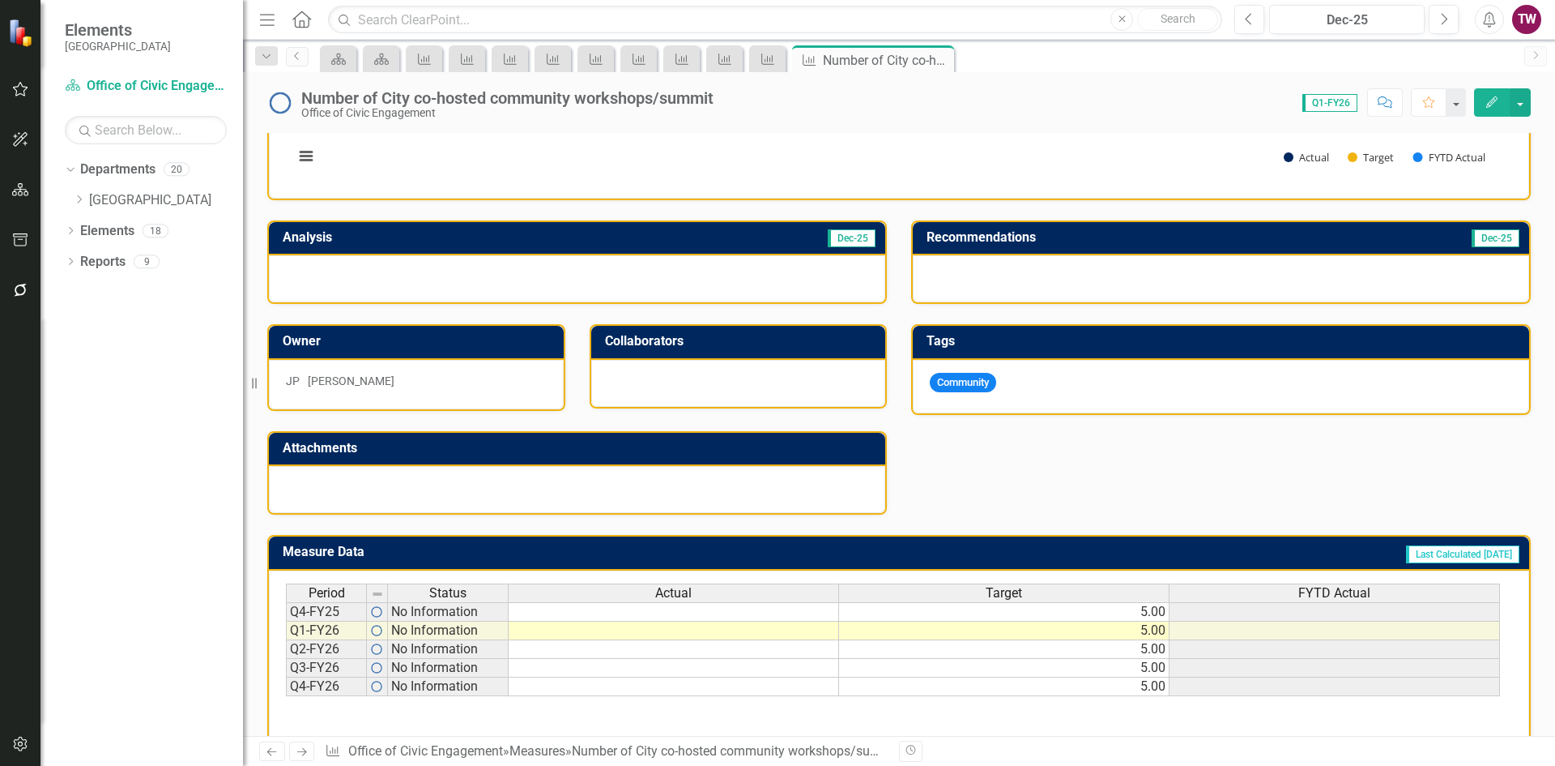
click at [1050, 634] on td "5.00" at bounding box center [1004, 630] width 331 height 19
click at [1053, 612] on td "5.00" at bounding box center [1004, 611] width 331 height 19
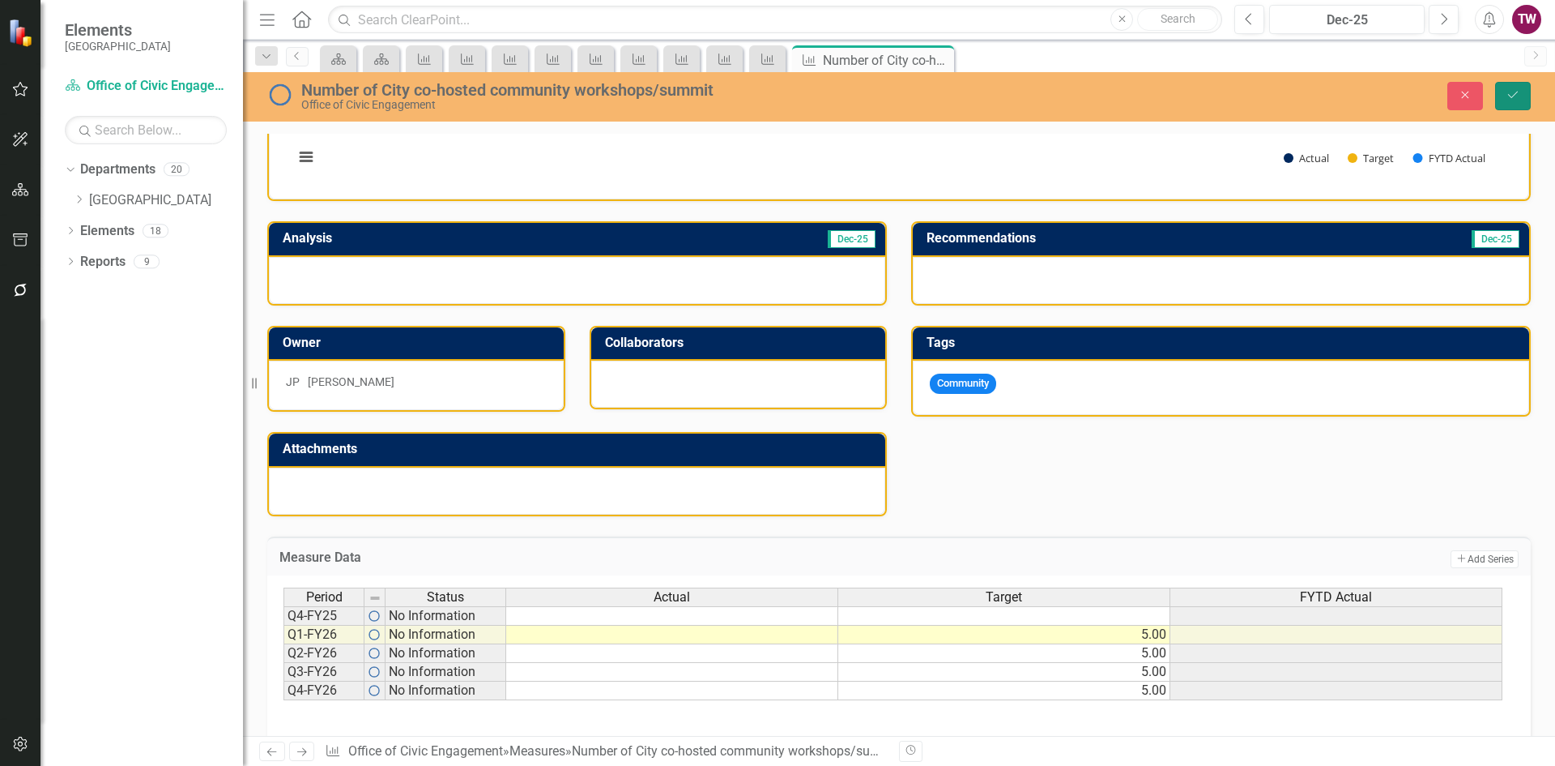
click at [1505, 96] on button "Save" at bounding box center [1514, 96] width 36 height 28
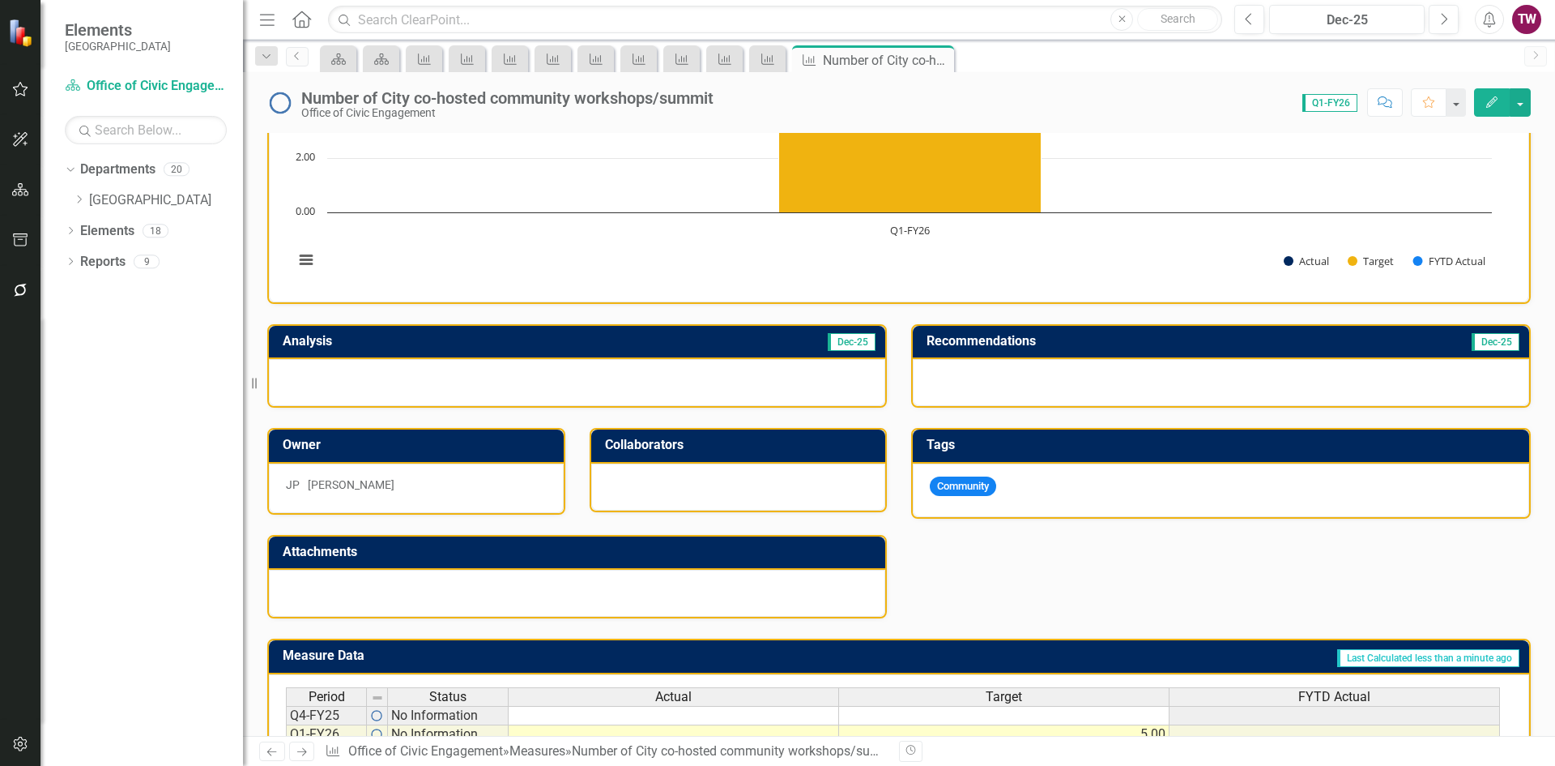
scroll to position [298, 0]
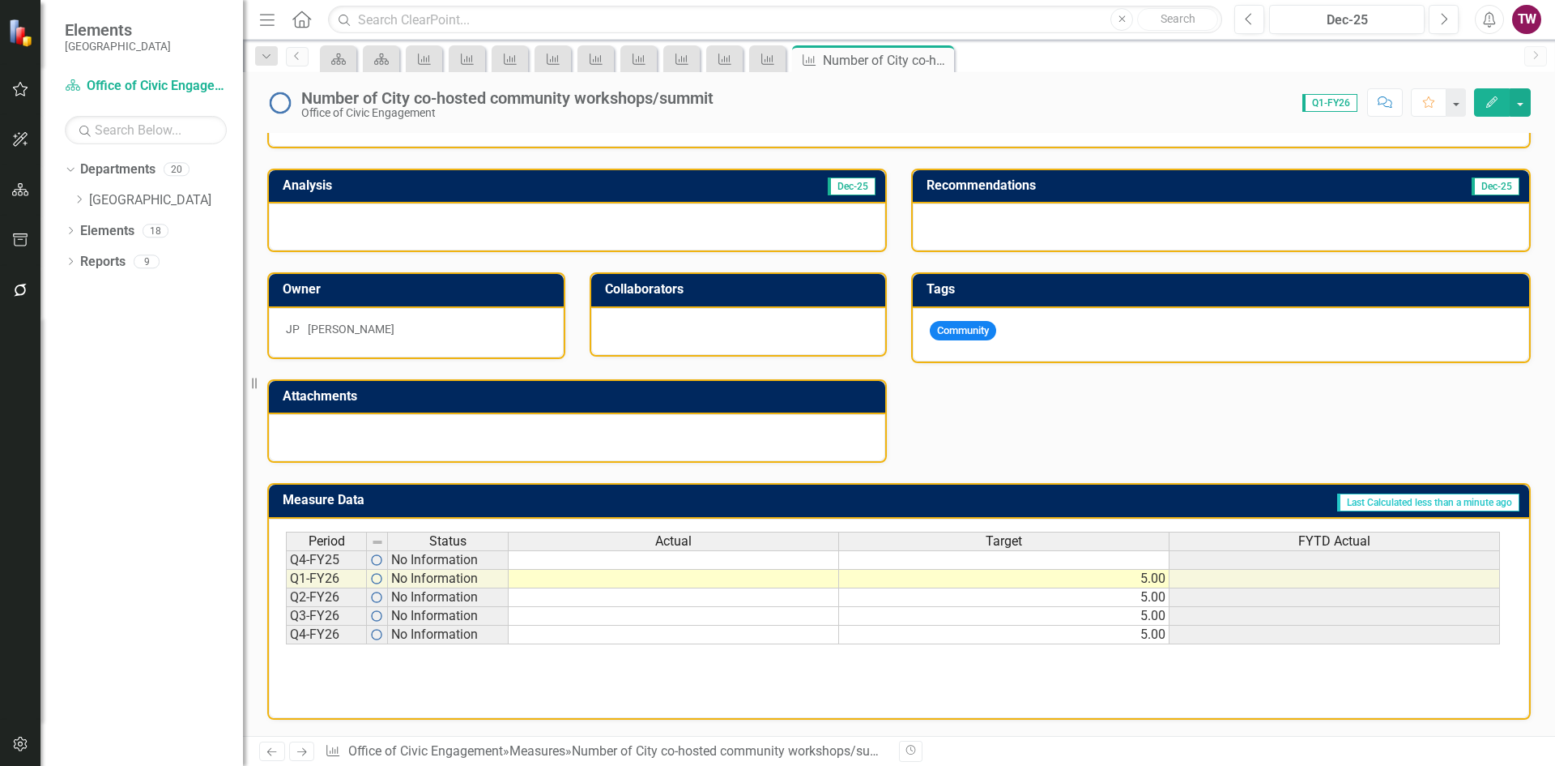
click at [302, 746] on icon "Next" at bounding box center [302, 751] width 14 height 11
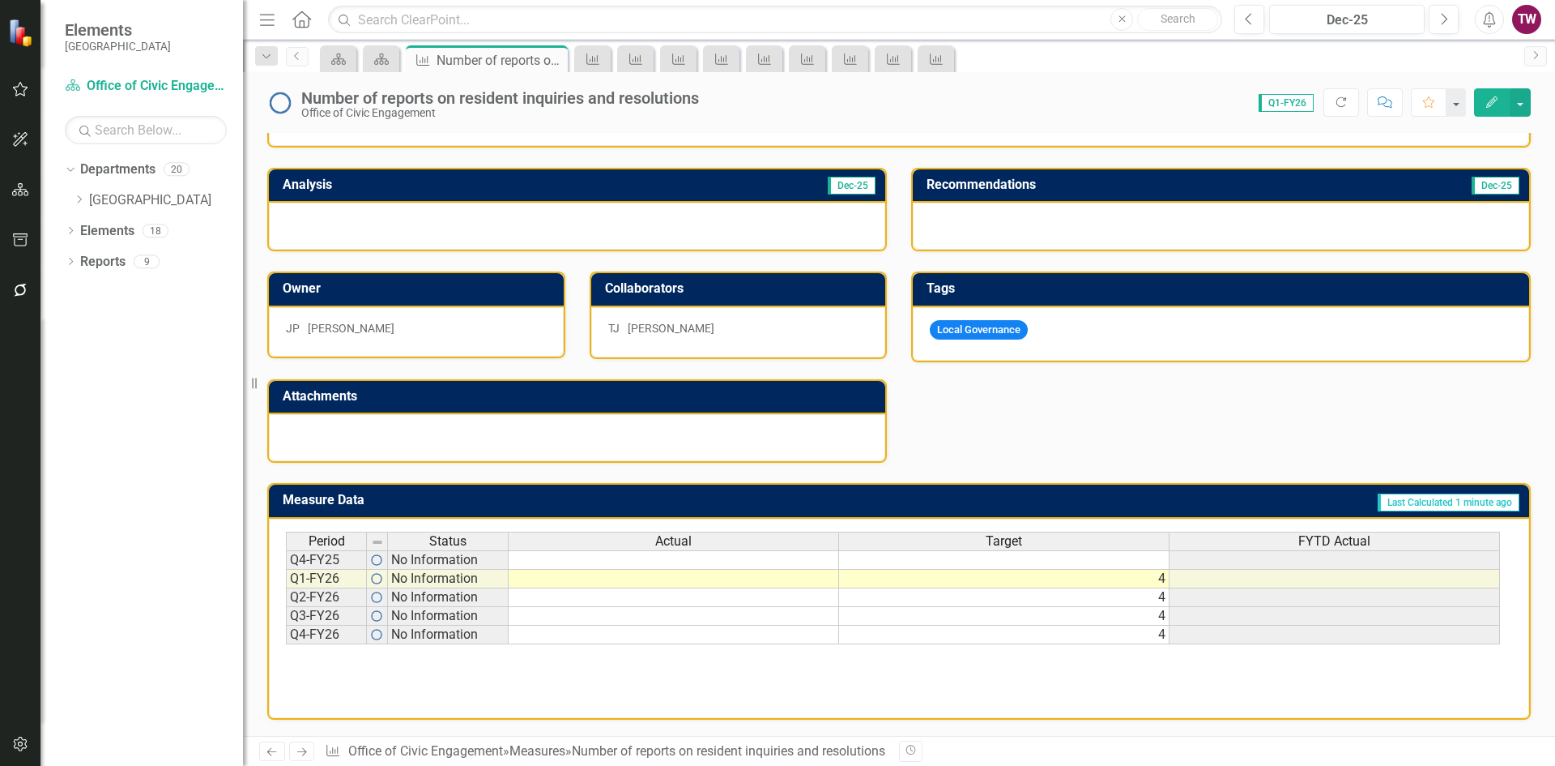
scroll to position [221, 0]
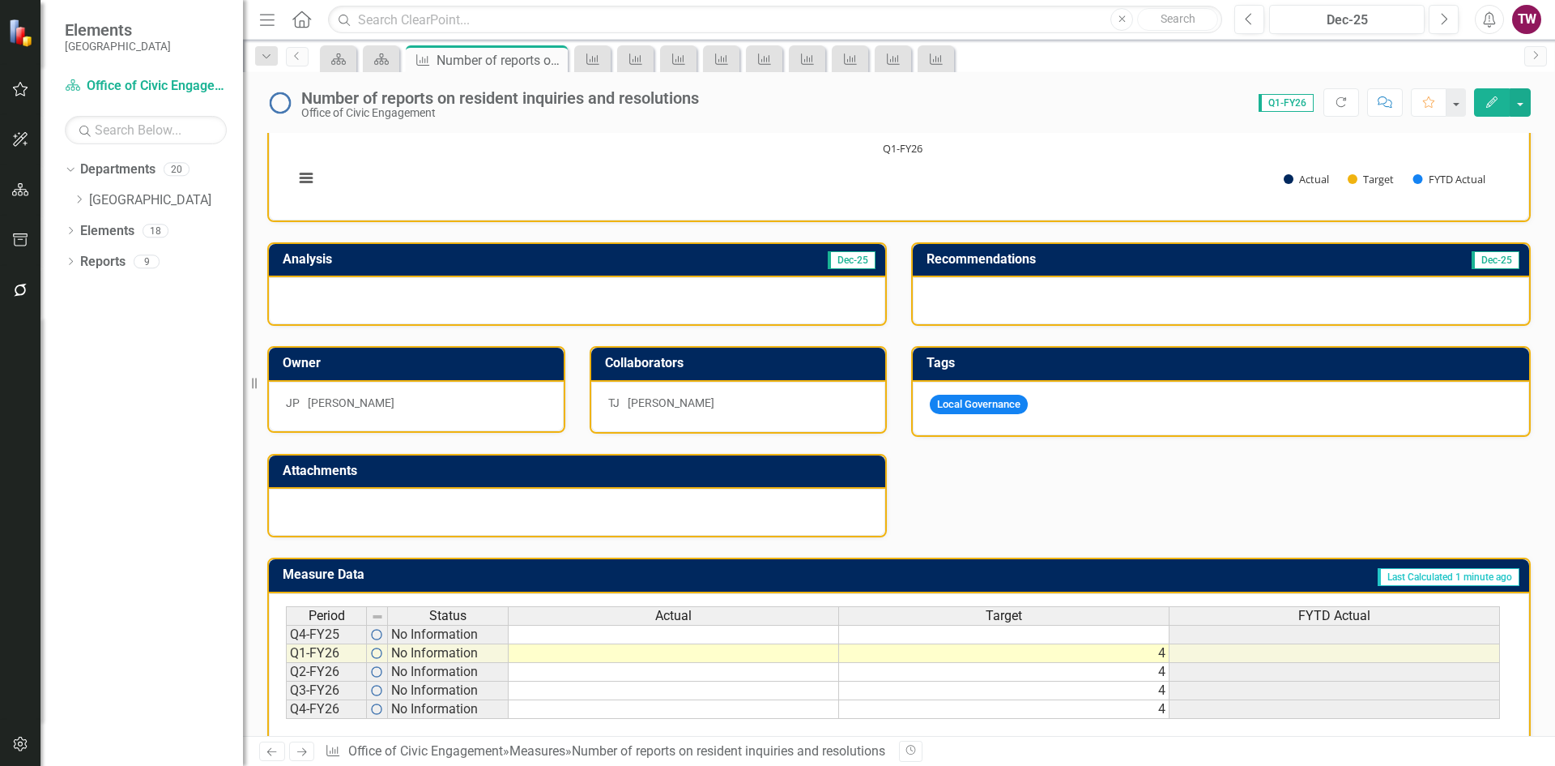
click at [0, 0] on icon "Close" at bounding box center [0, 0] width 0 height 0
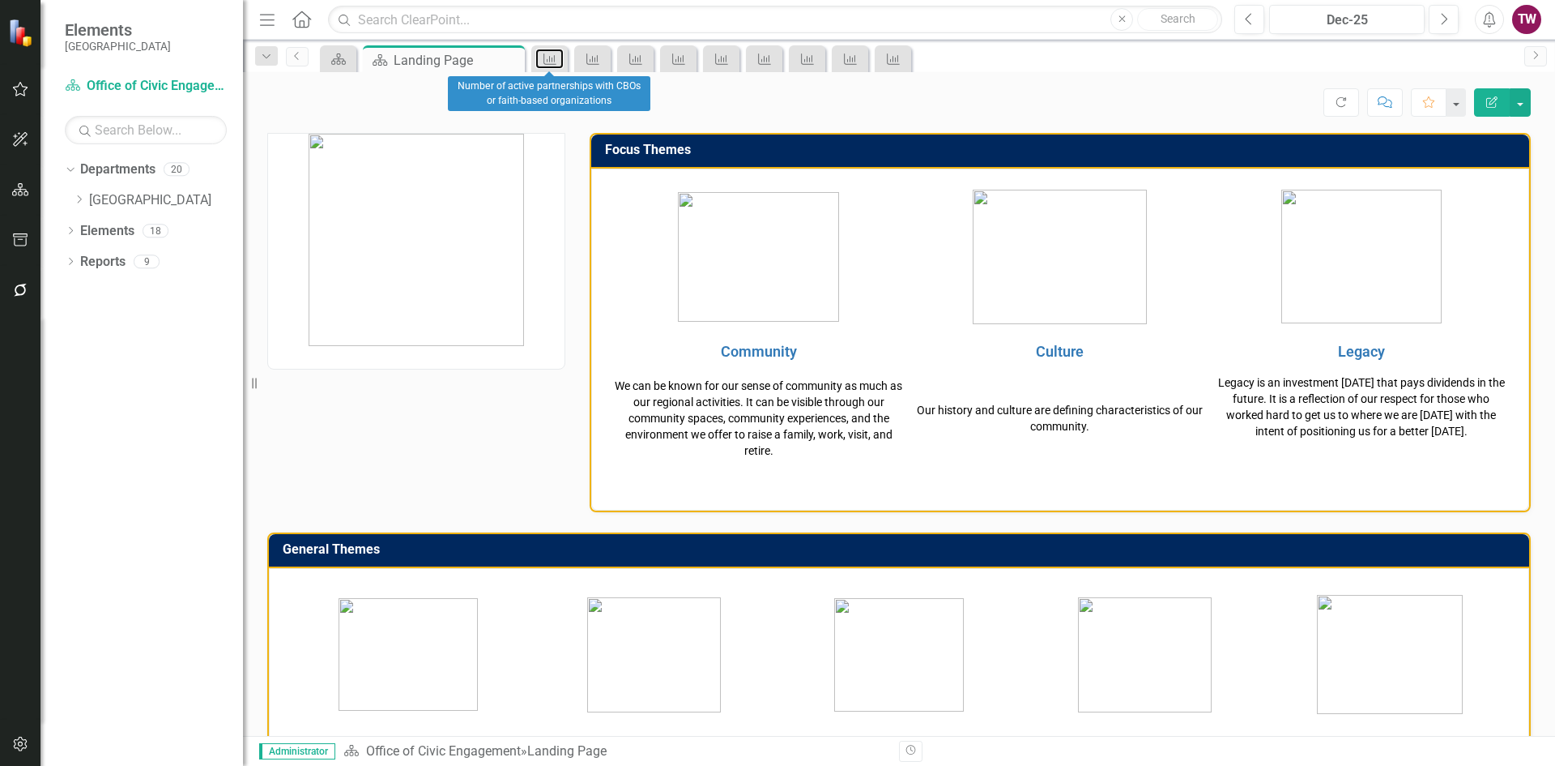
click at [557, 57] on icon "Measure" at bounding box center [550, 59] width 16 height 13
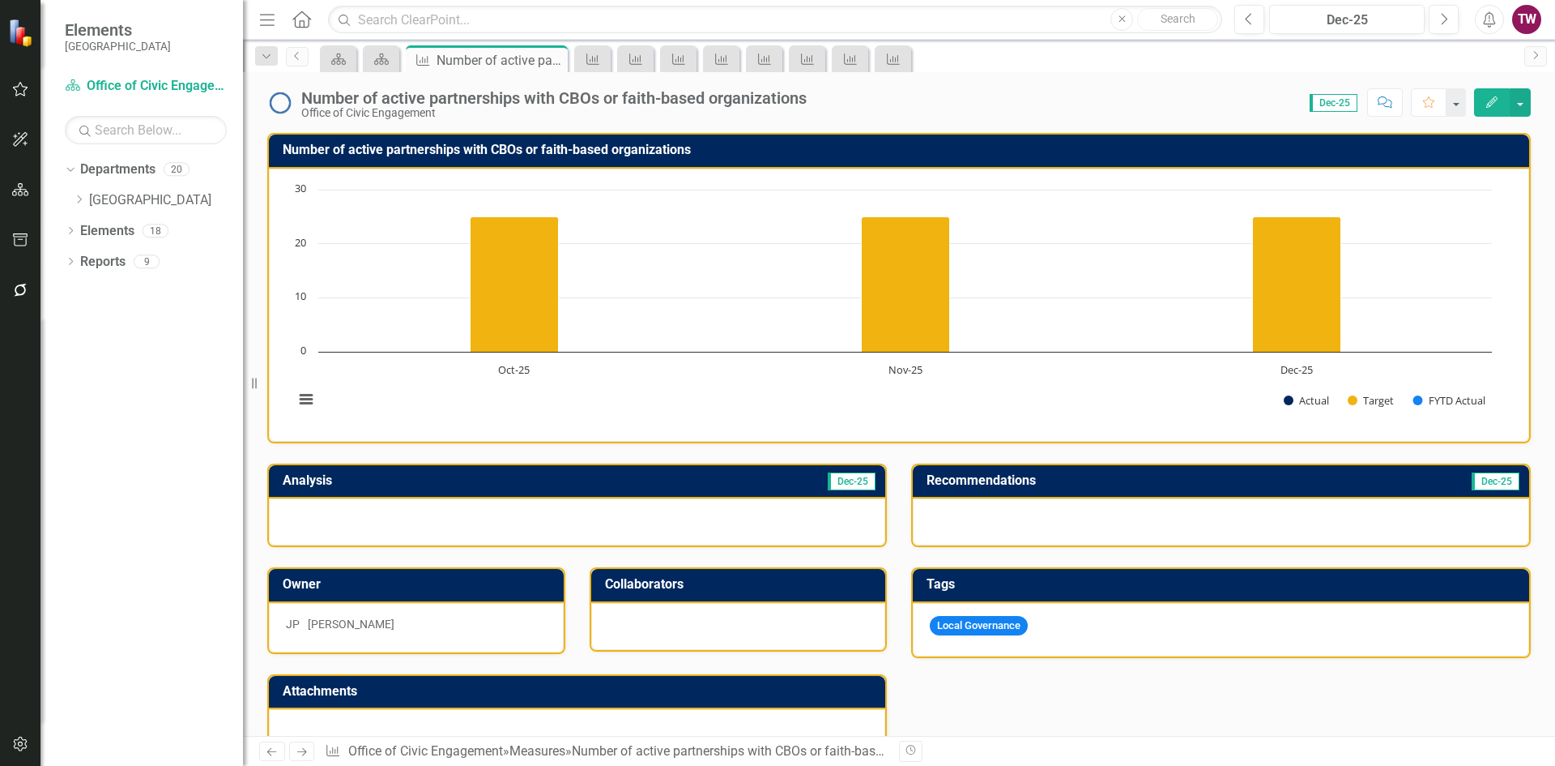
click at [0, 0] on icon "Close" at bounding box center [0, 0] width 0 height 0
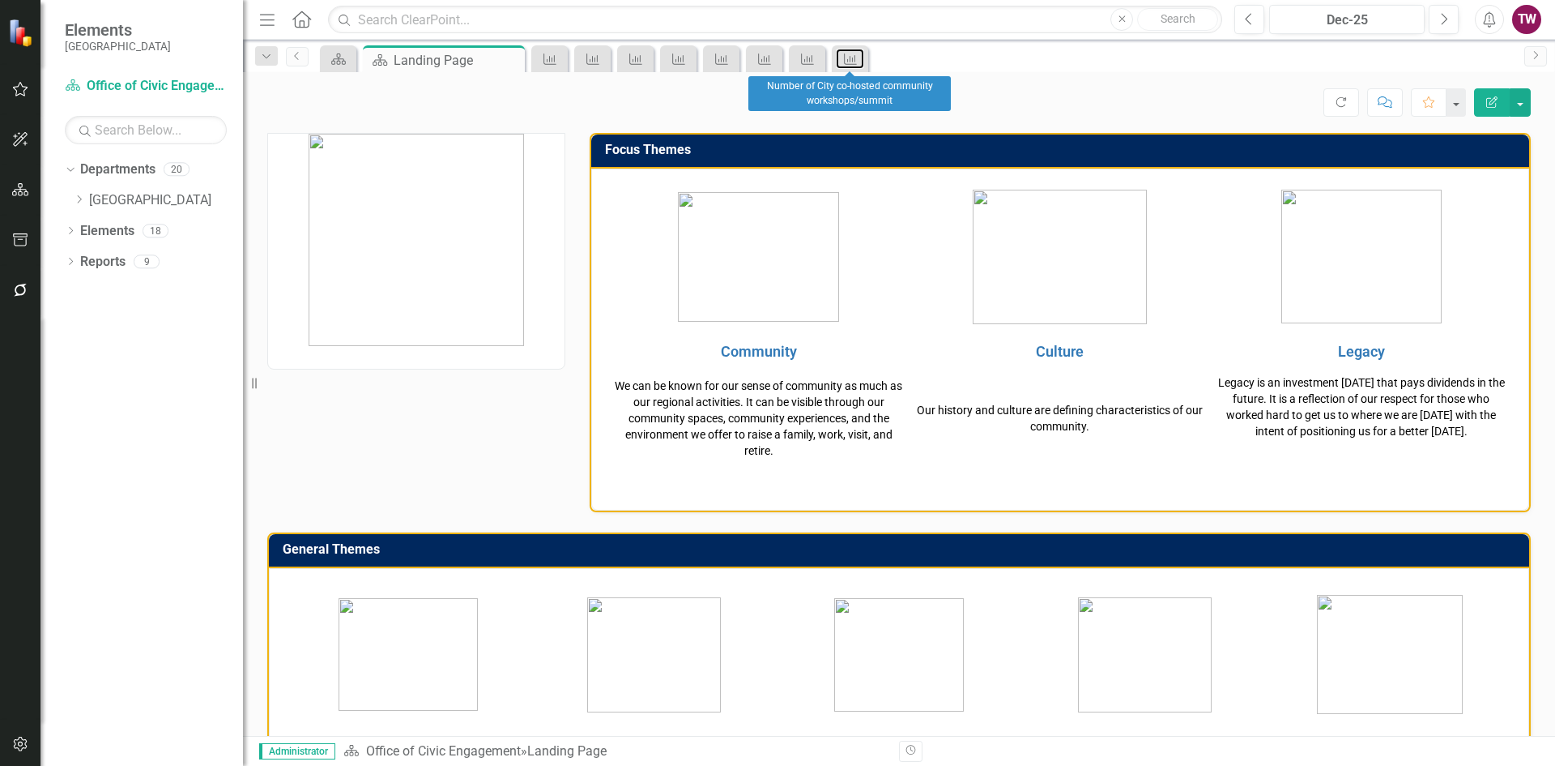
click at [864, 64] on link "Measure" at bounding box center [850, 59] width 28 height 20
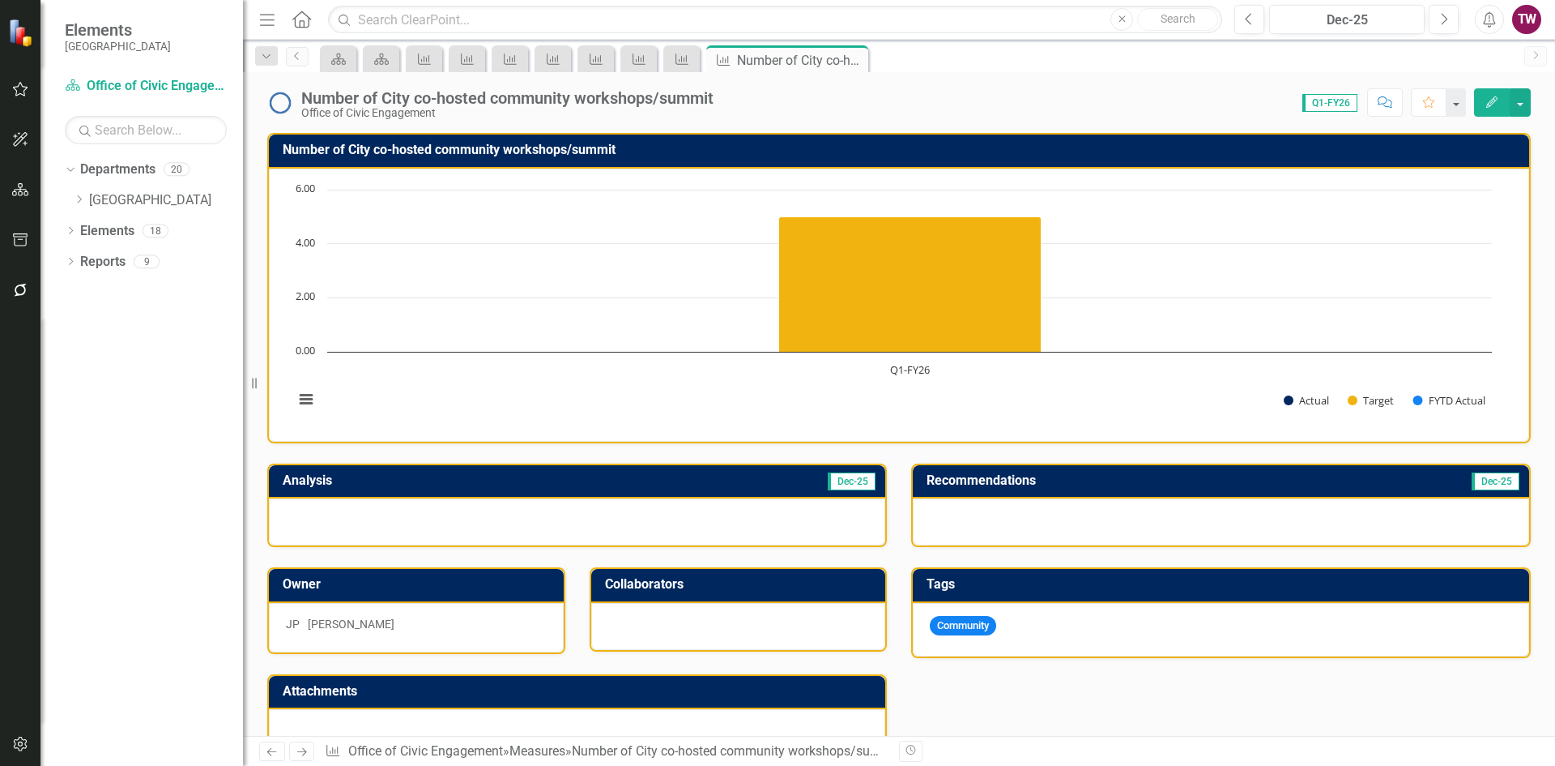
click at [0, 0] on icon "Close" at bounding box center [0, 0] width 0 height 0
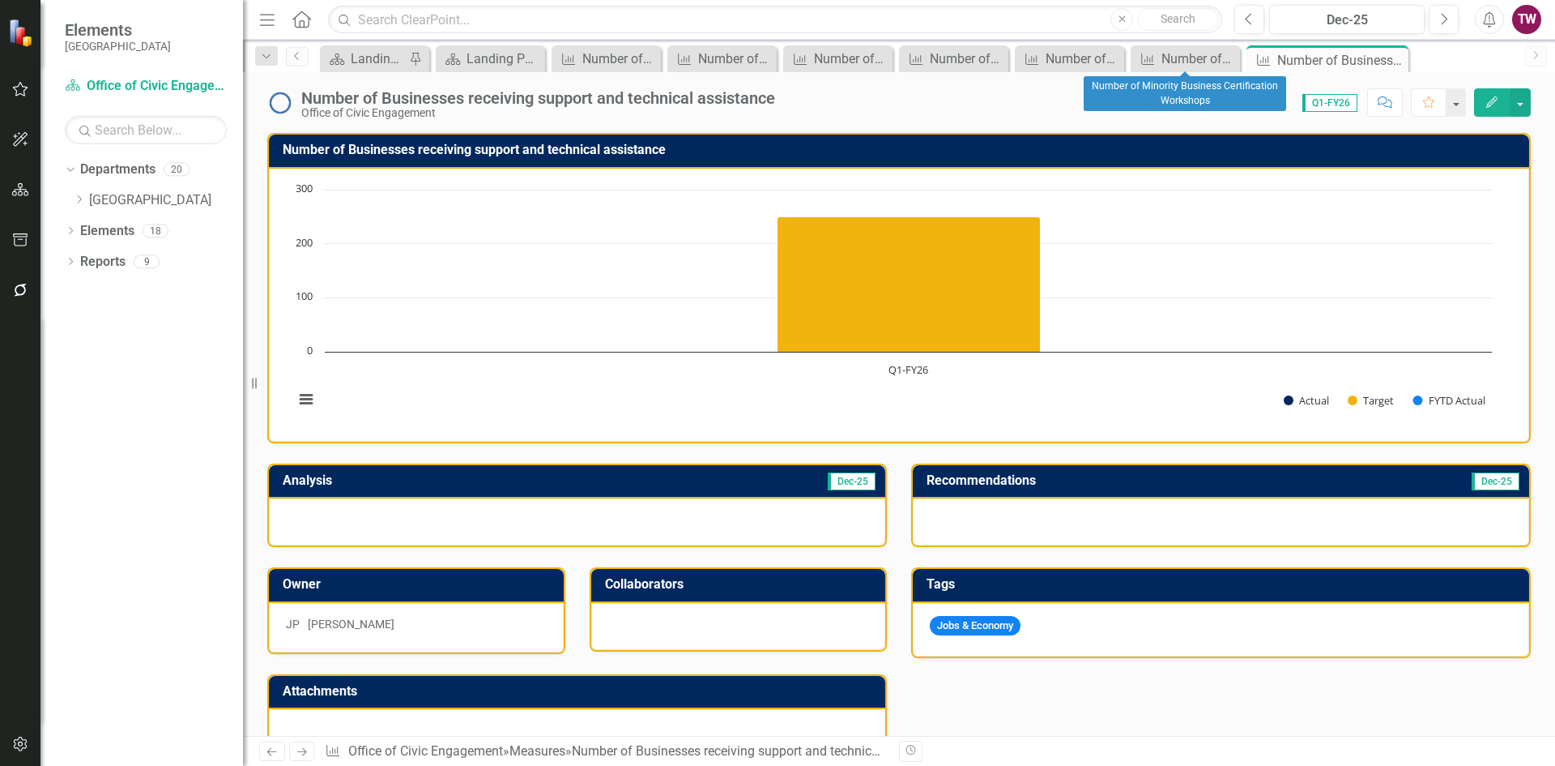
click at [0, 0] on icon "Close" at bounding box center [0, 0] width 0 height 0
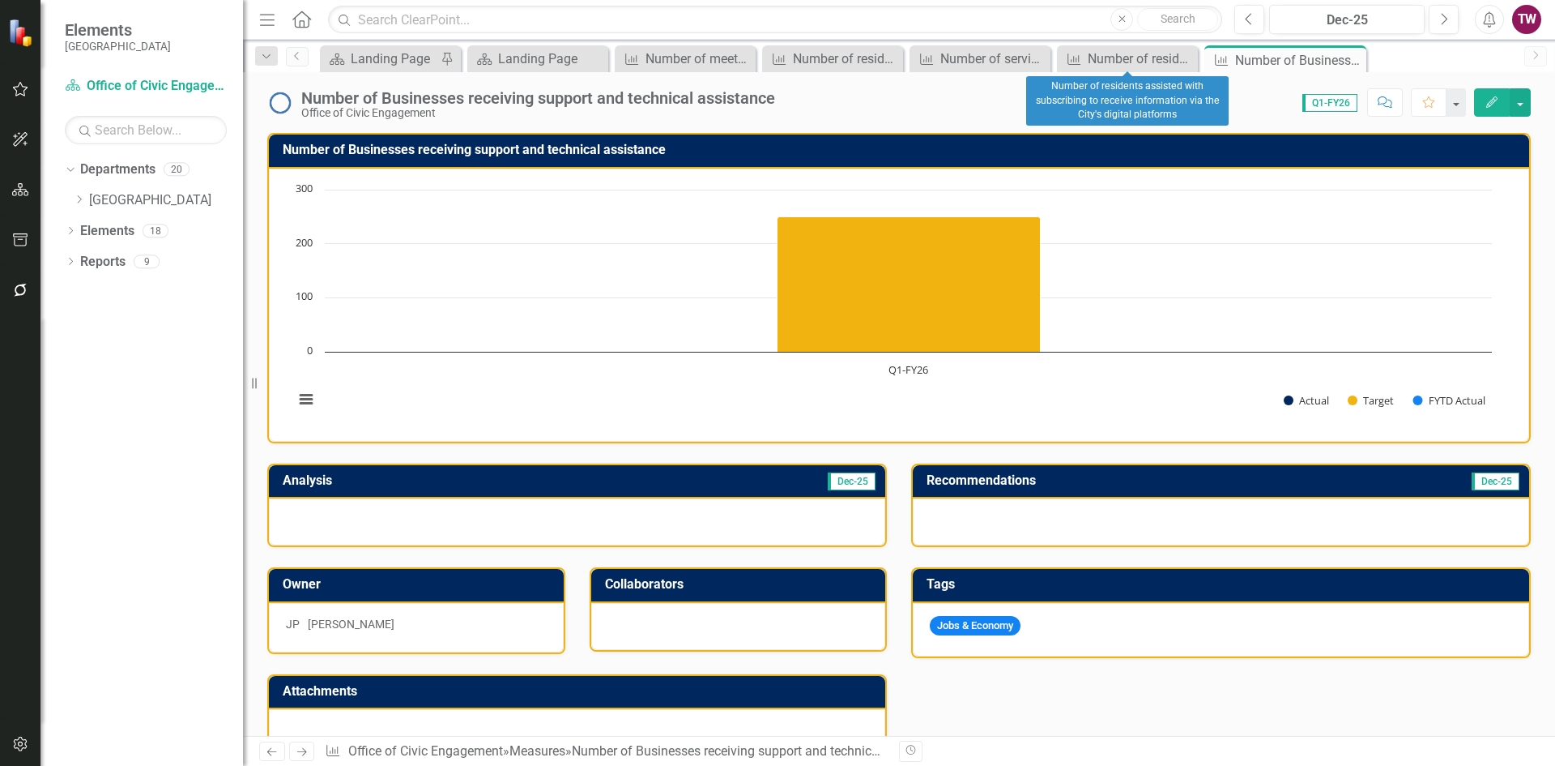
click at [0, 0] on div "Close" at bounding box center [0, 0] width 0 height 0
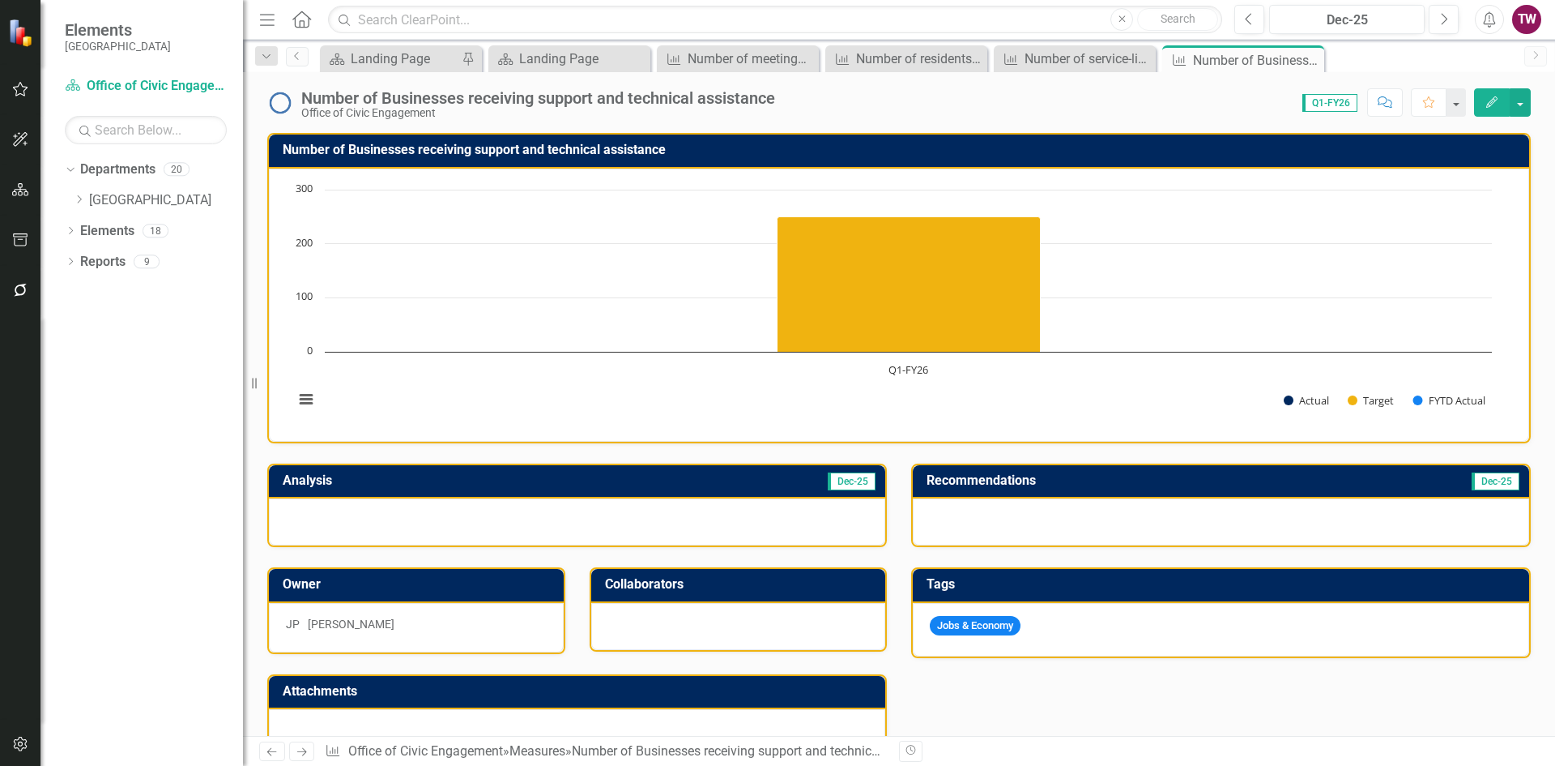
click at [0, 0] on icon "Close" at bounding box center [0, 0] width 0 height 0
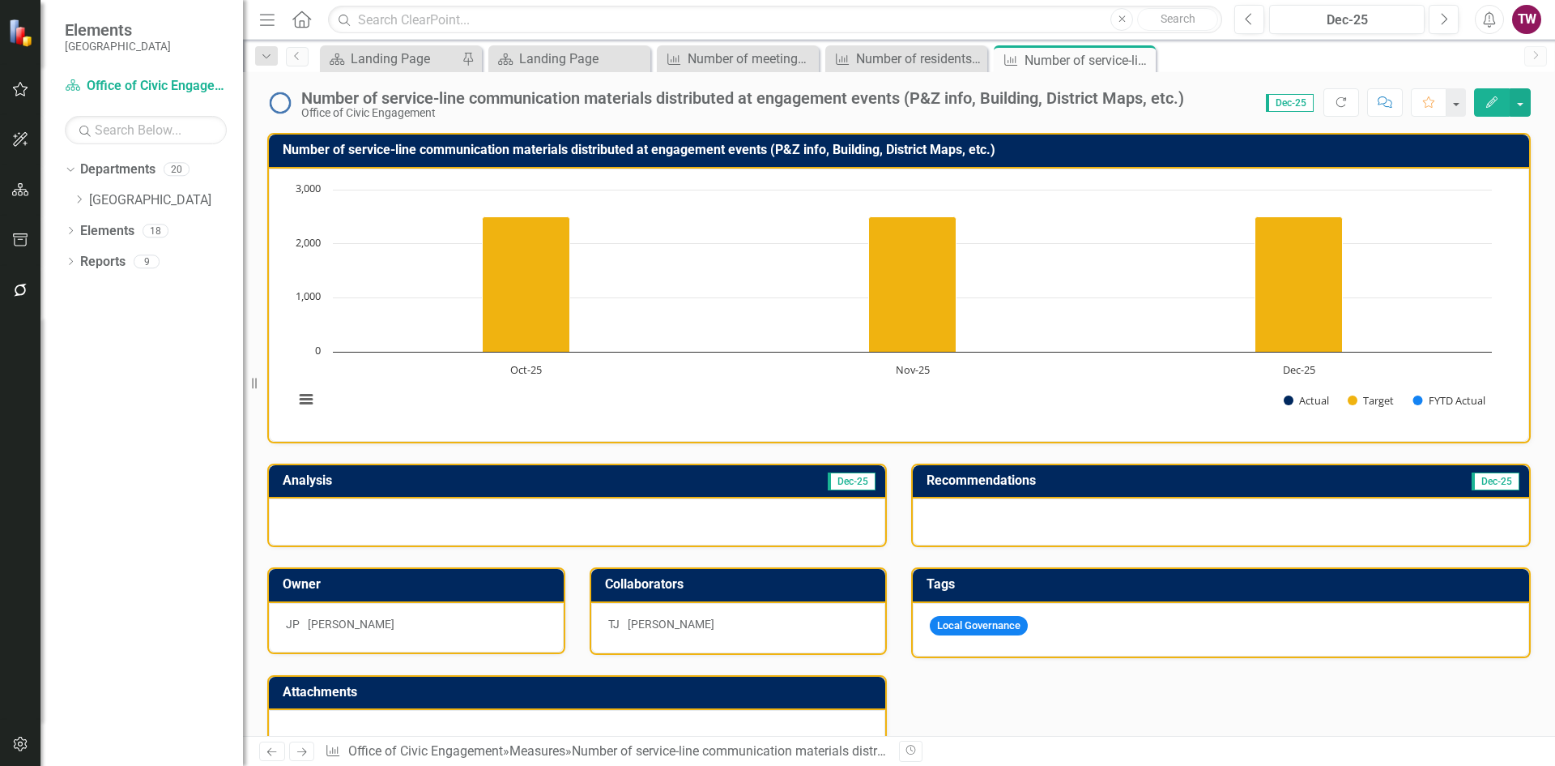
click at [0, 0] on icon "Close" at bounding box center [0, 0] width 0 height 0
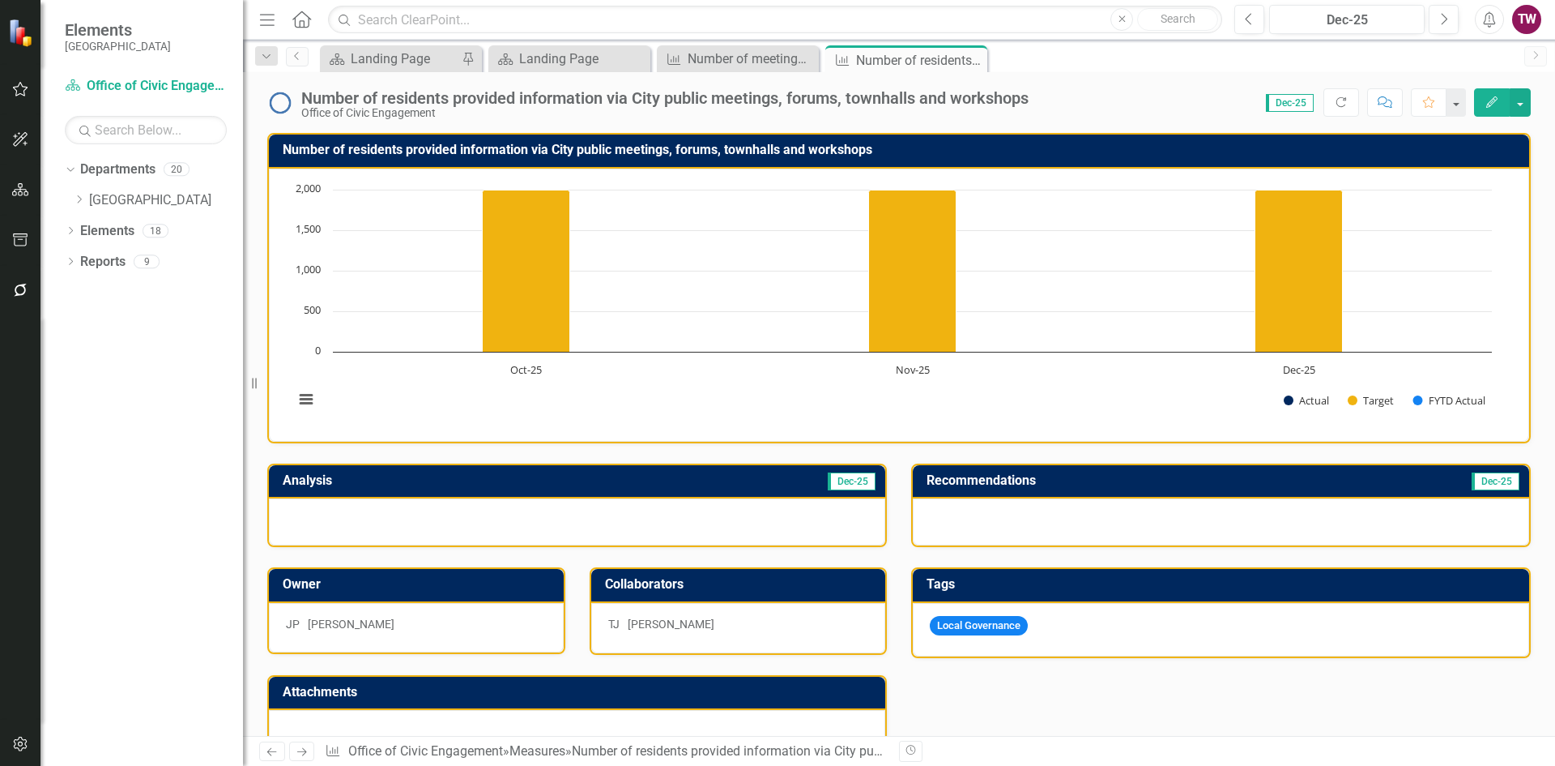
click at [0, 0] on icon at bounding box center [0, 0] width 0 height 0
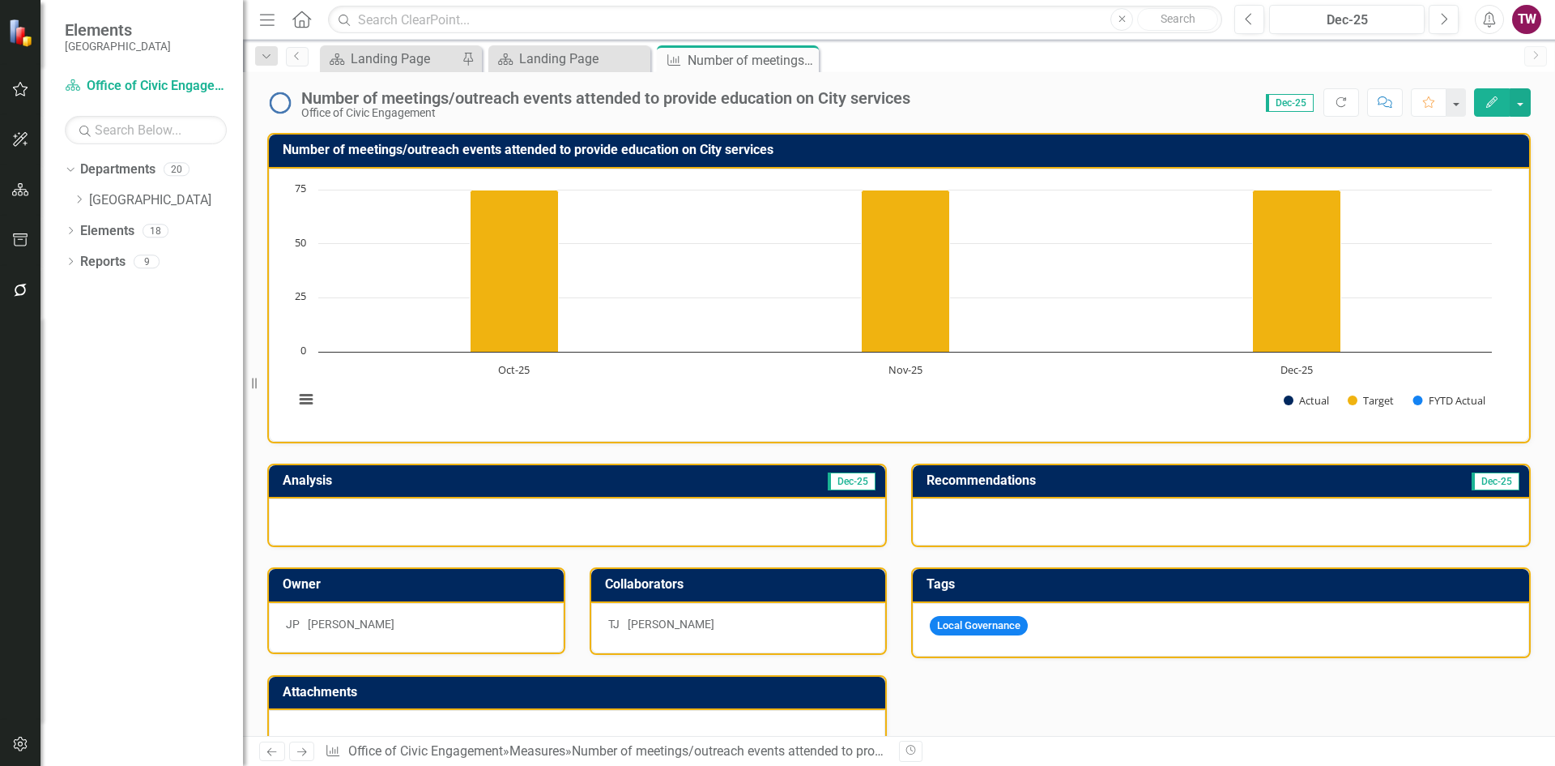
click at [0, 0] on icon "Close" at bounding box center [0, 0] width 0 height 0
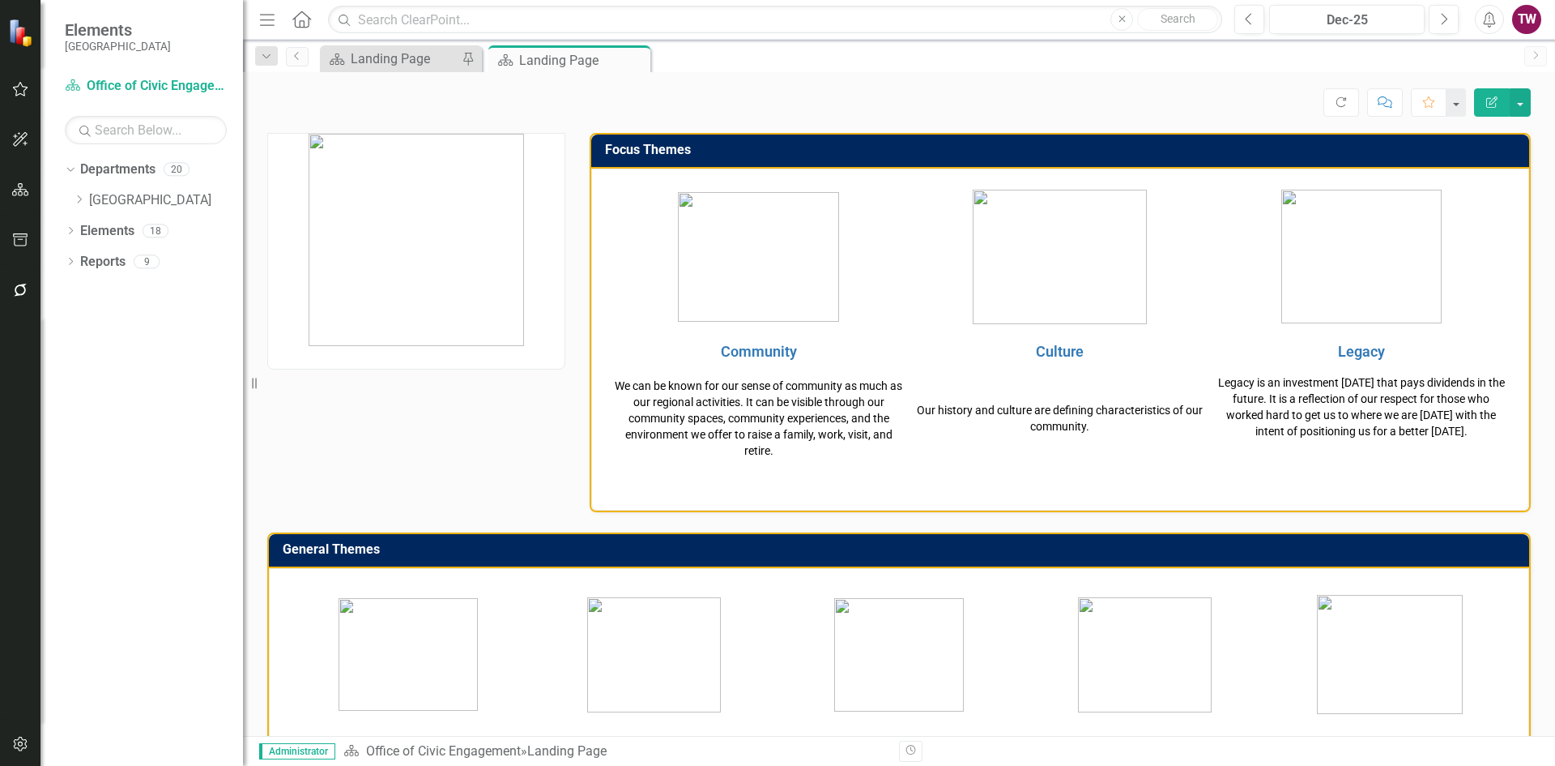
click at [0, 0] on icon "Close" at bounding box center [0, 0] width 0 height 0
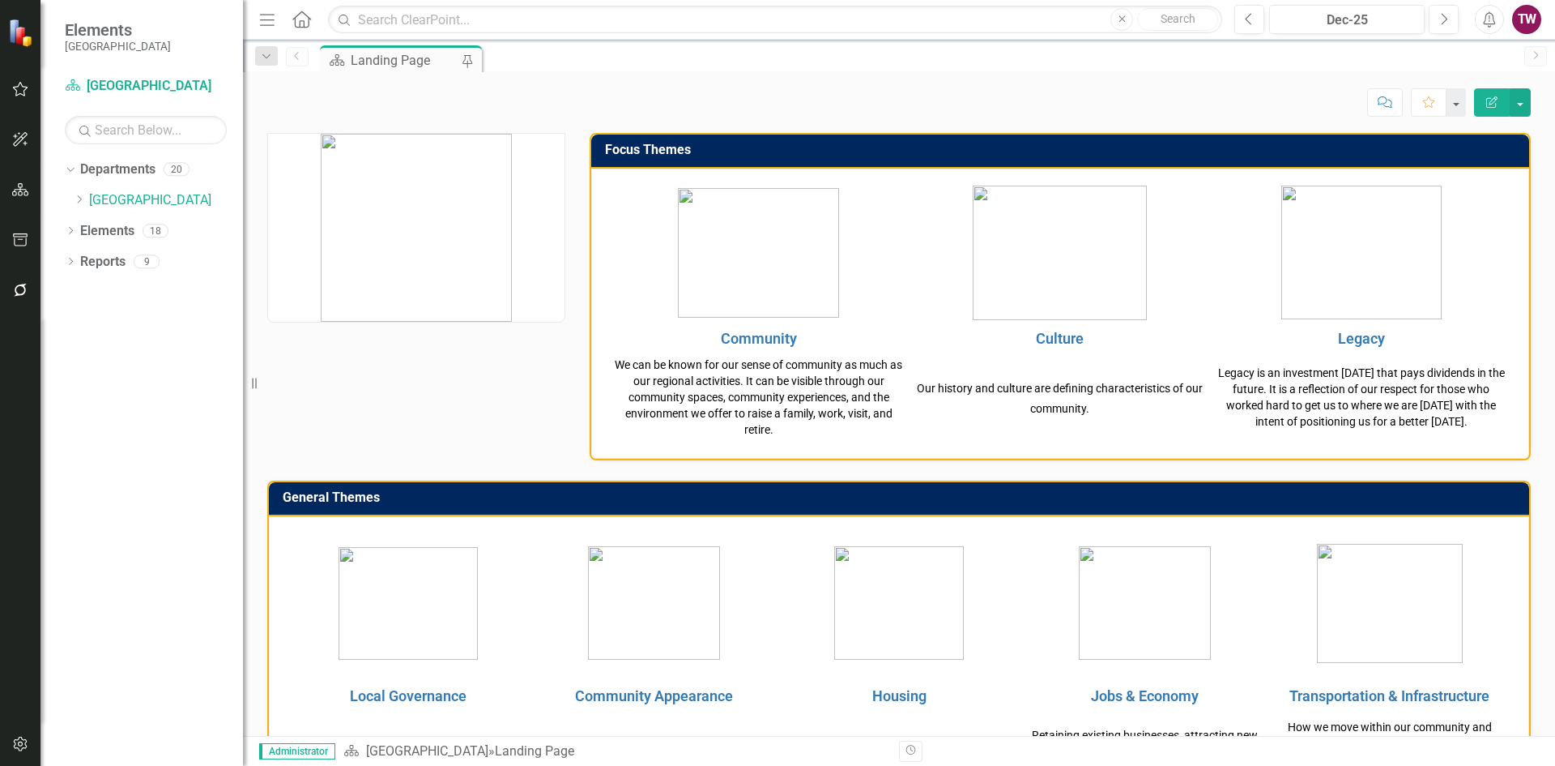
click at [81, 190] on div "Dropdown Miami Gardens" at bounding box center [158, 200] width 170 height 27
click at [85, 200] on icon "Dropdown" at bounding box center [79, 199] width 12 height 10
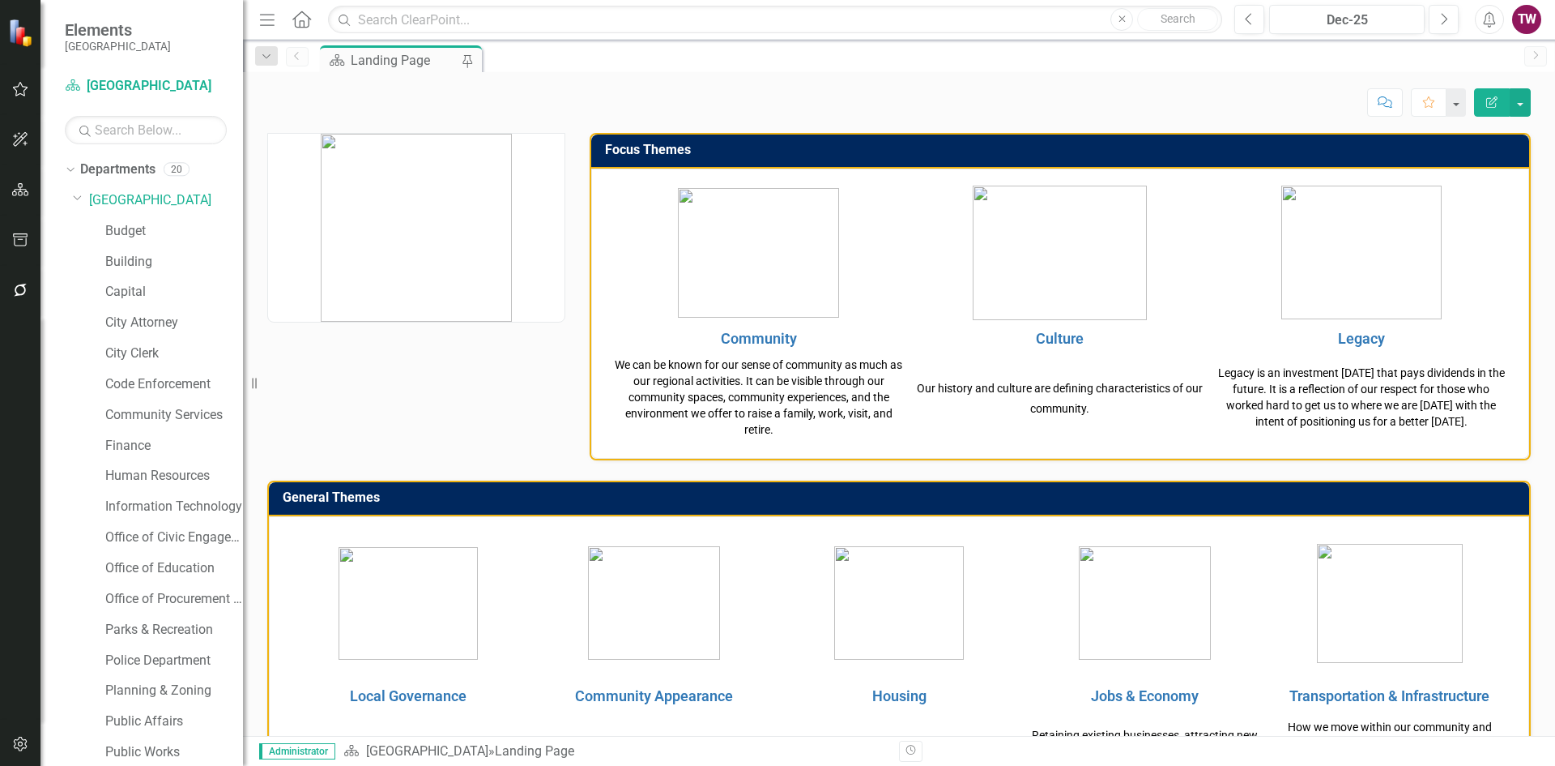
scroll to position [96, 0]
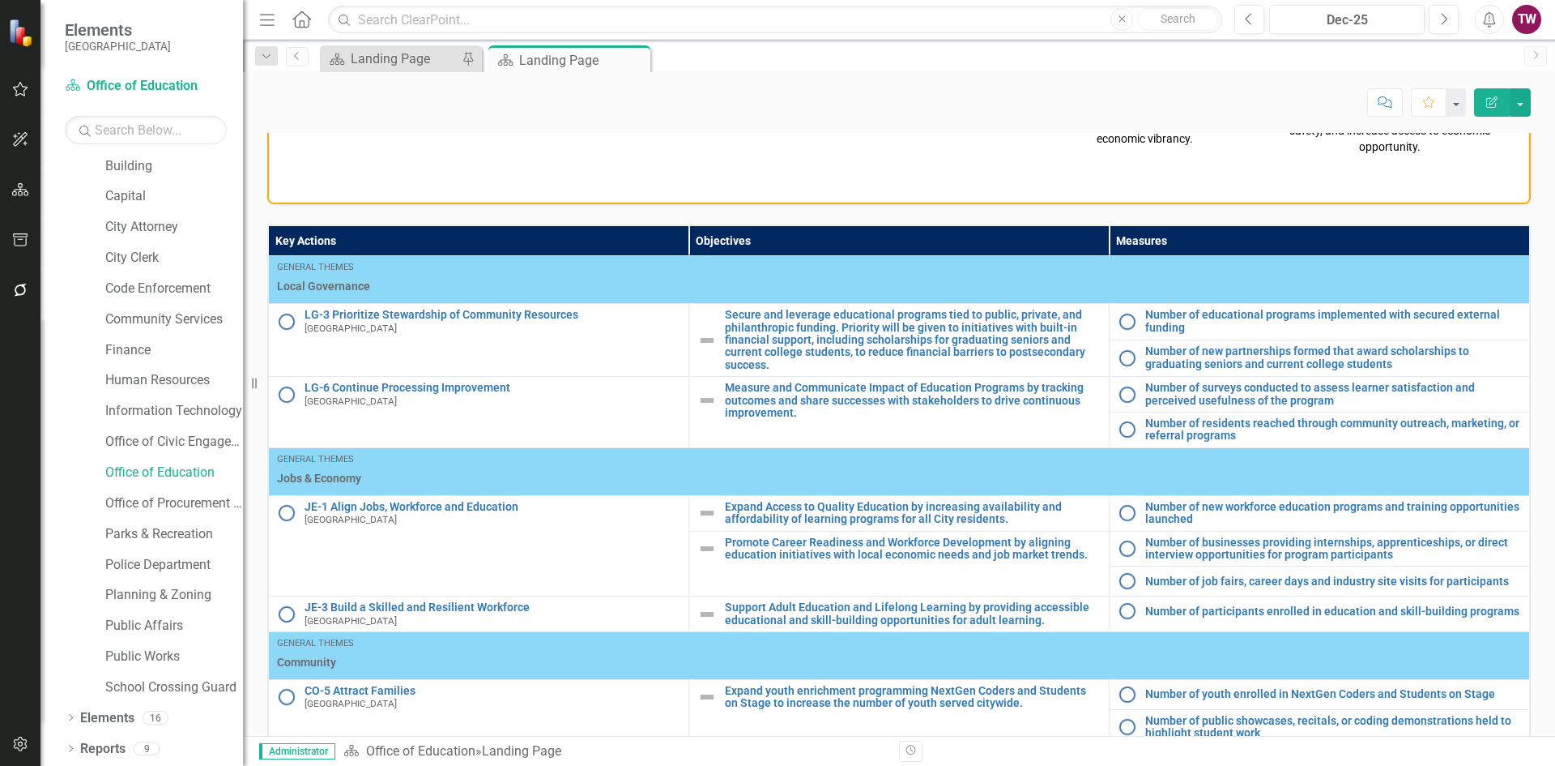
scroll to position [729, 0]
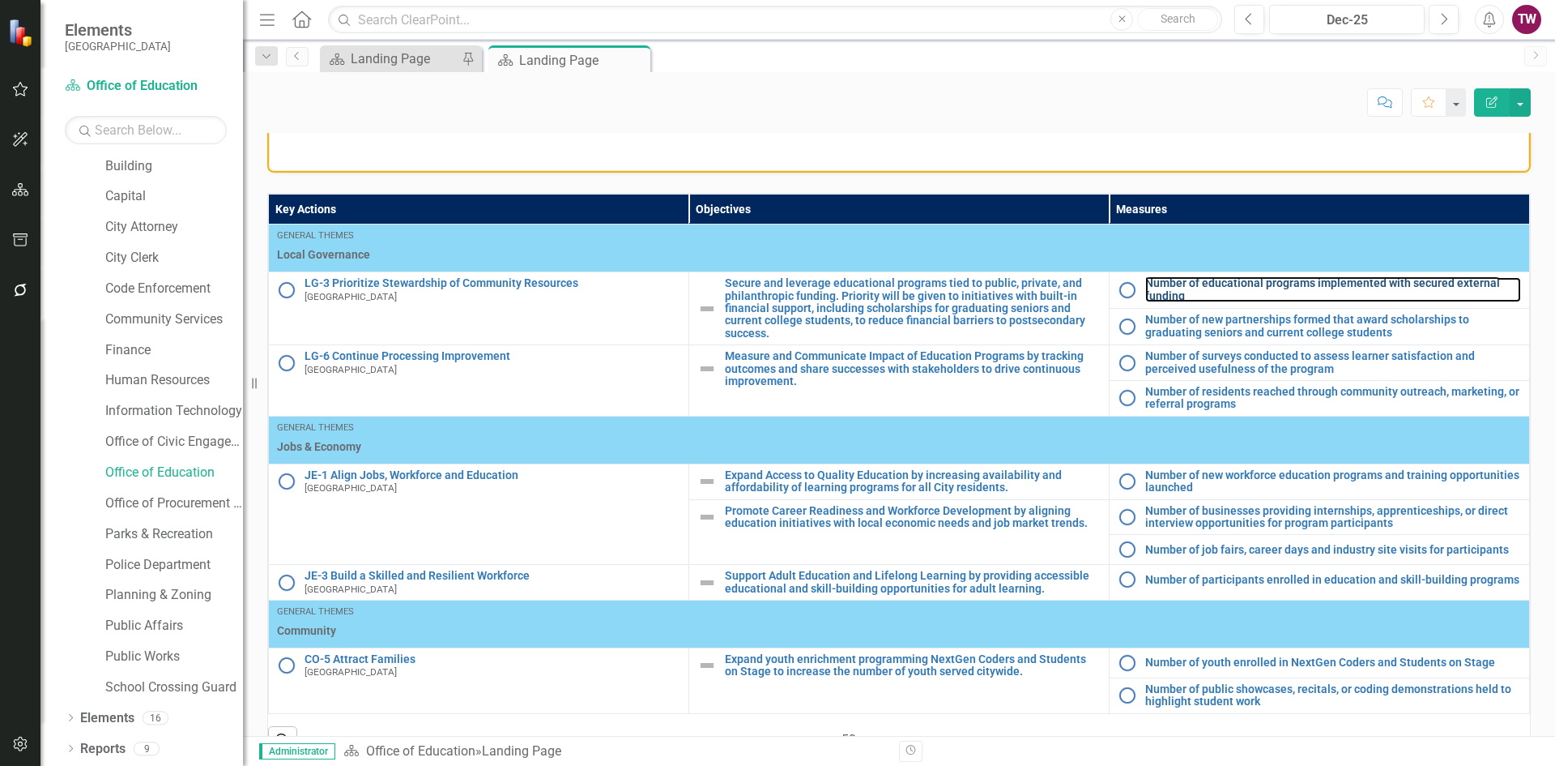
click at [1208, 284] on link "Number of educational programs implemented with secured external funding" at bounding box center [1334, 289] width 376 height 25
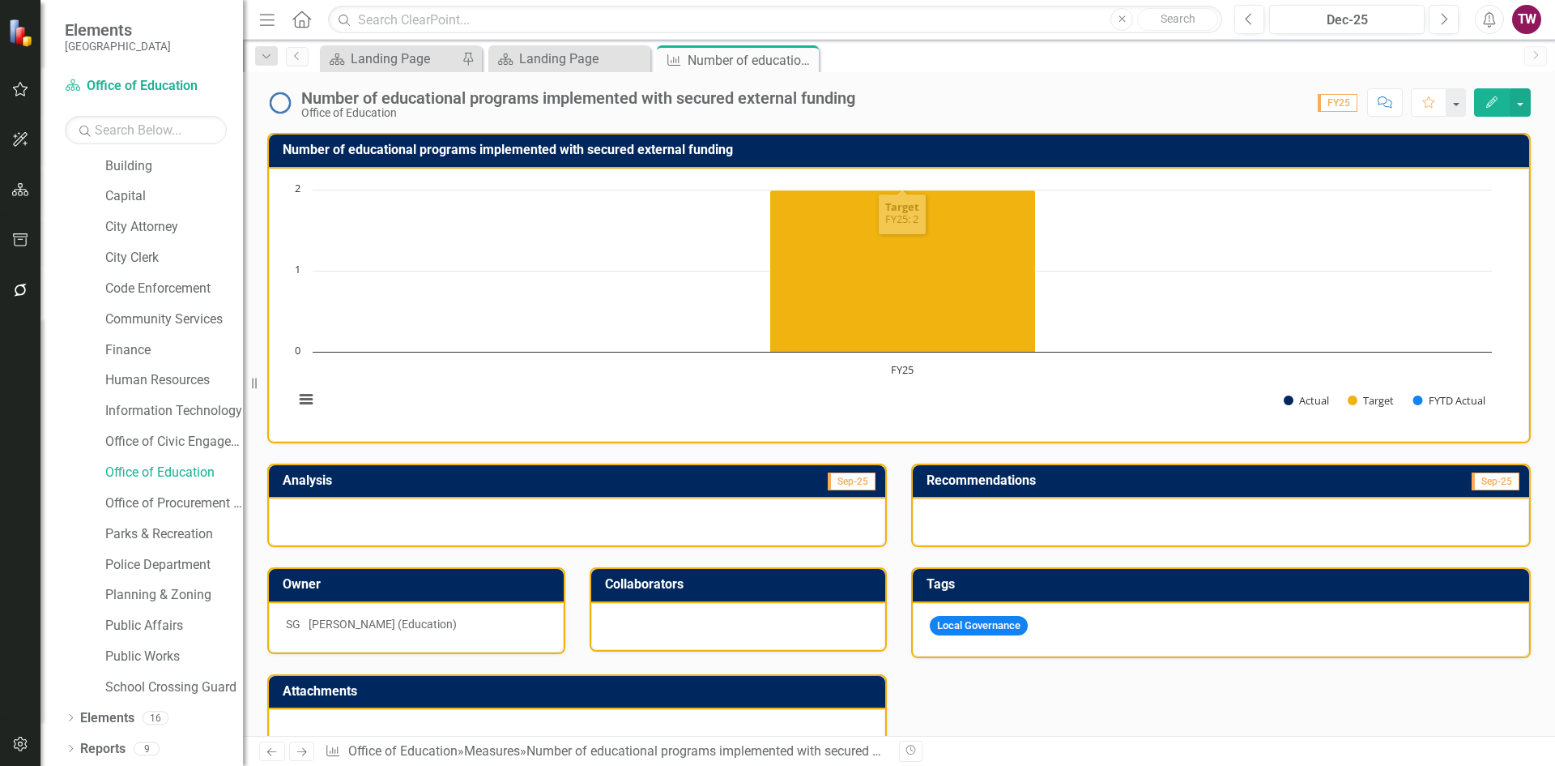
scroll to position [298, 0]
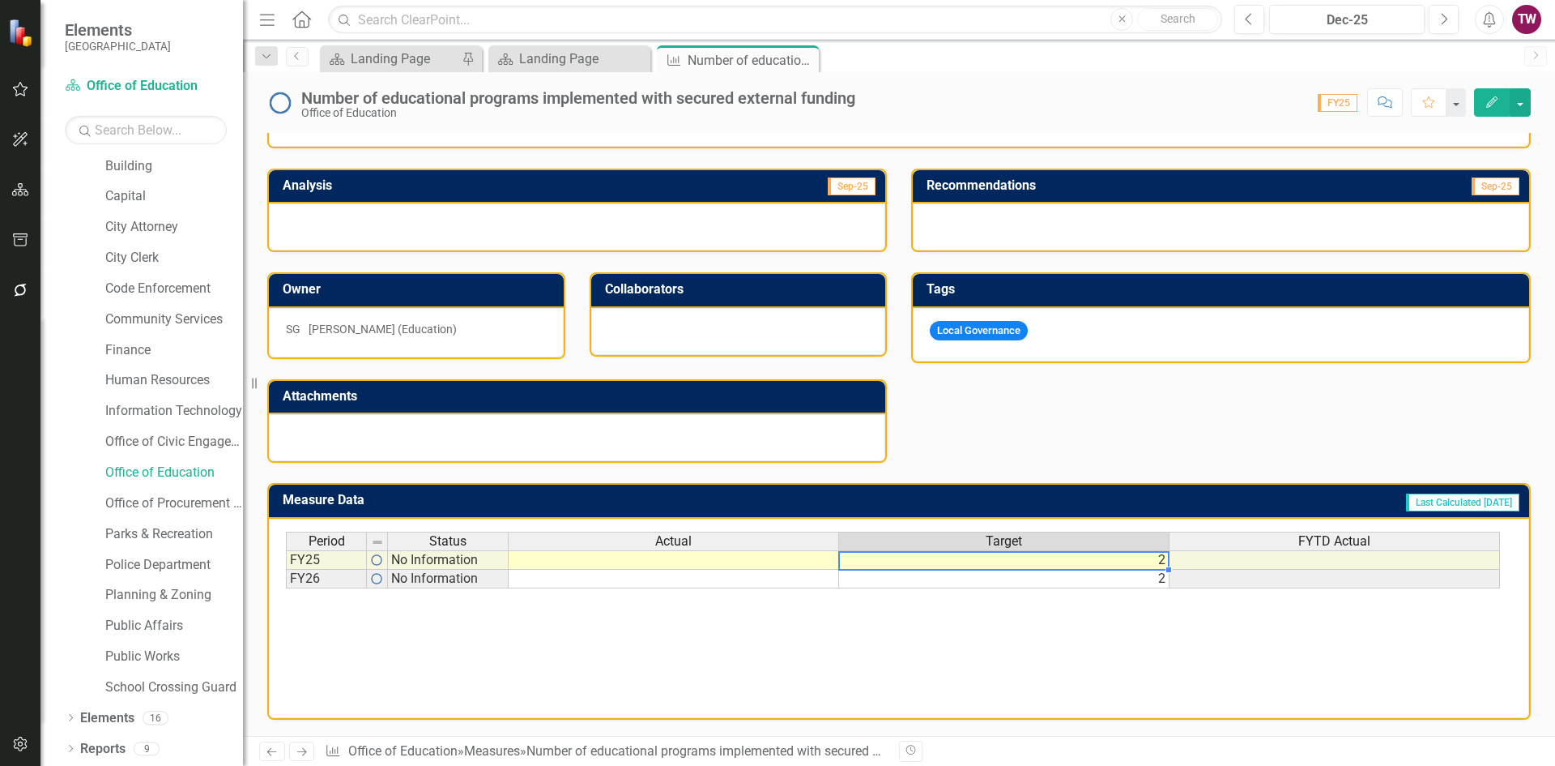
click at [1102, 564] on td "2" at bounding box center [1004, 559] width 331 height 19
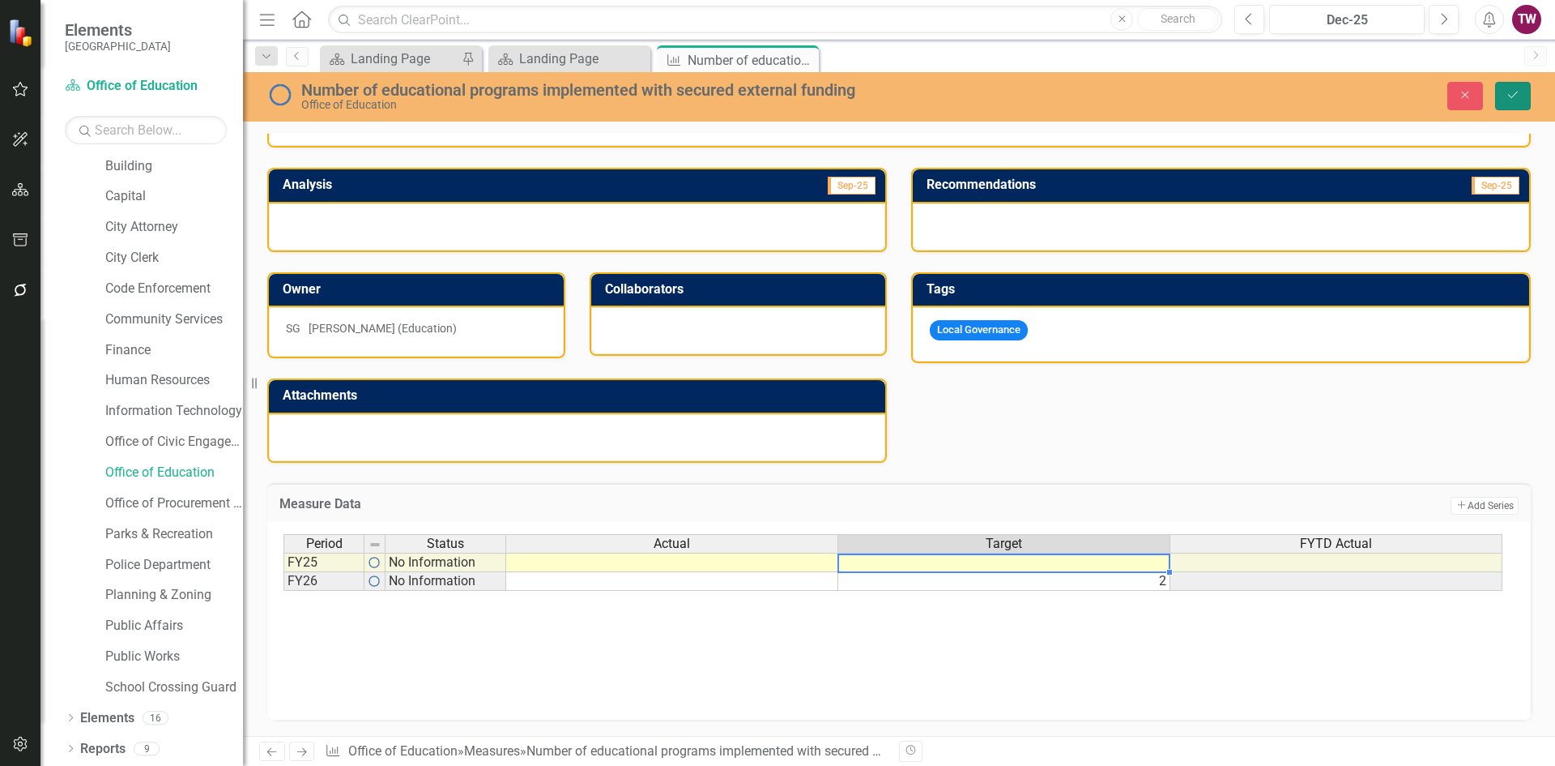
click at [1511, 106] on button "Save" at bounding box center [1514, 96] width 36 height 28
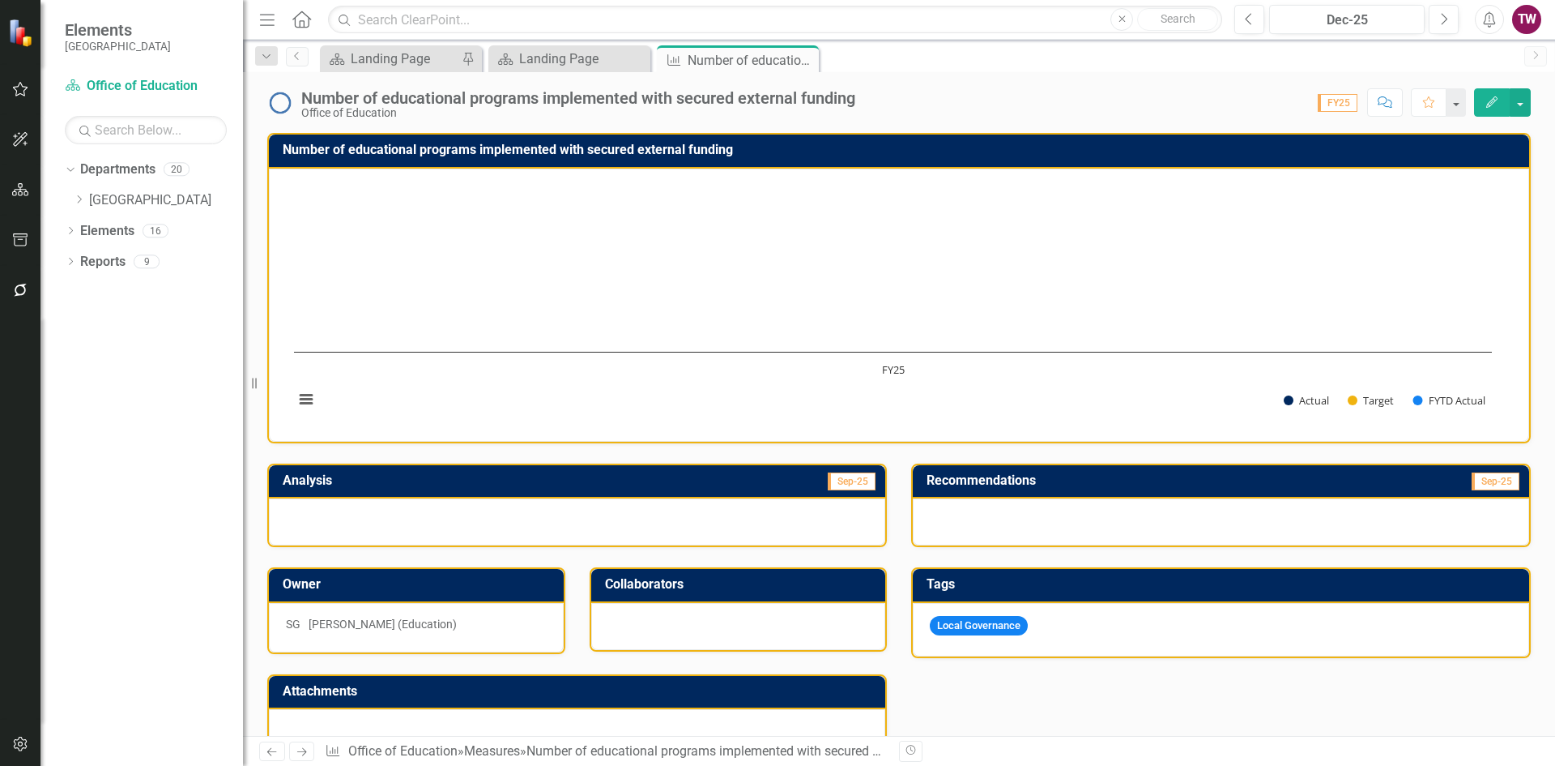
scroll to position [0, 0]
click at [296, 753] on icon "Next" at bounding box center [302, 751] width 14 height 11
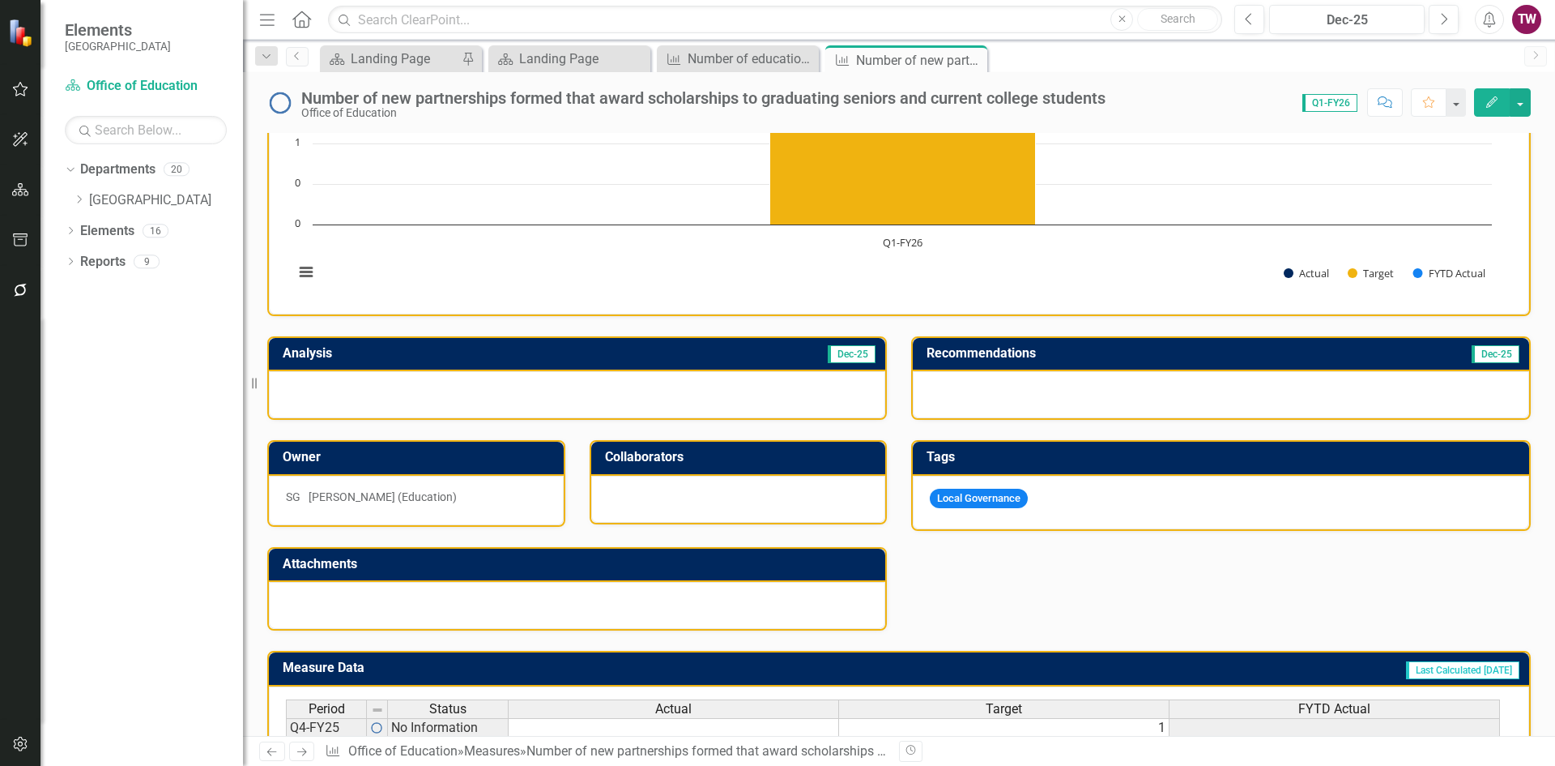
scroll to position [298, 0]
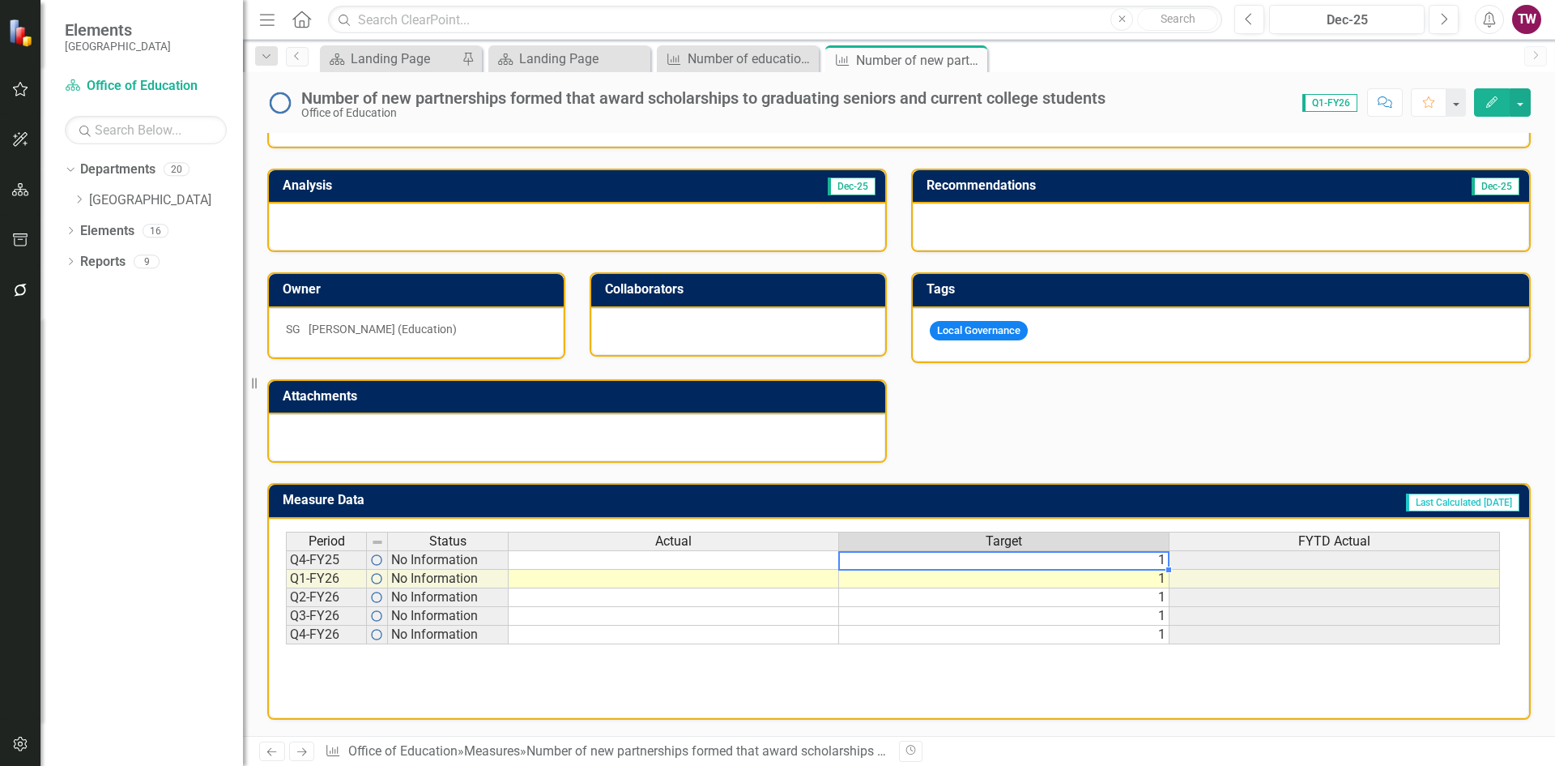
click at [1037, 564] on td "1" at bounding box center [1004, 559] width 331 height 19
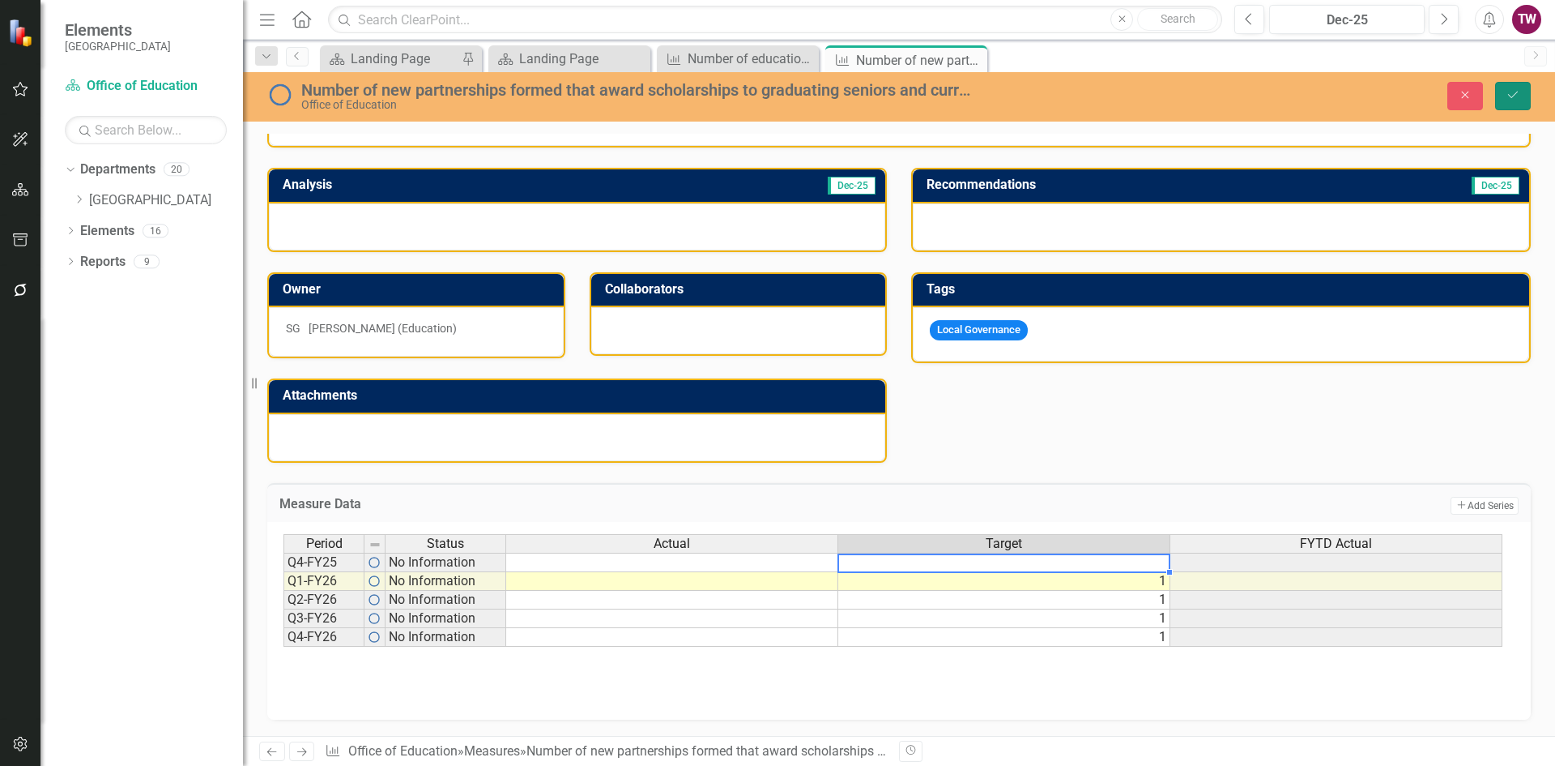
click at [1521, 92] on button "Save" at bounding box center [1514, 96] width 36 height 28
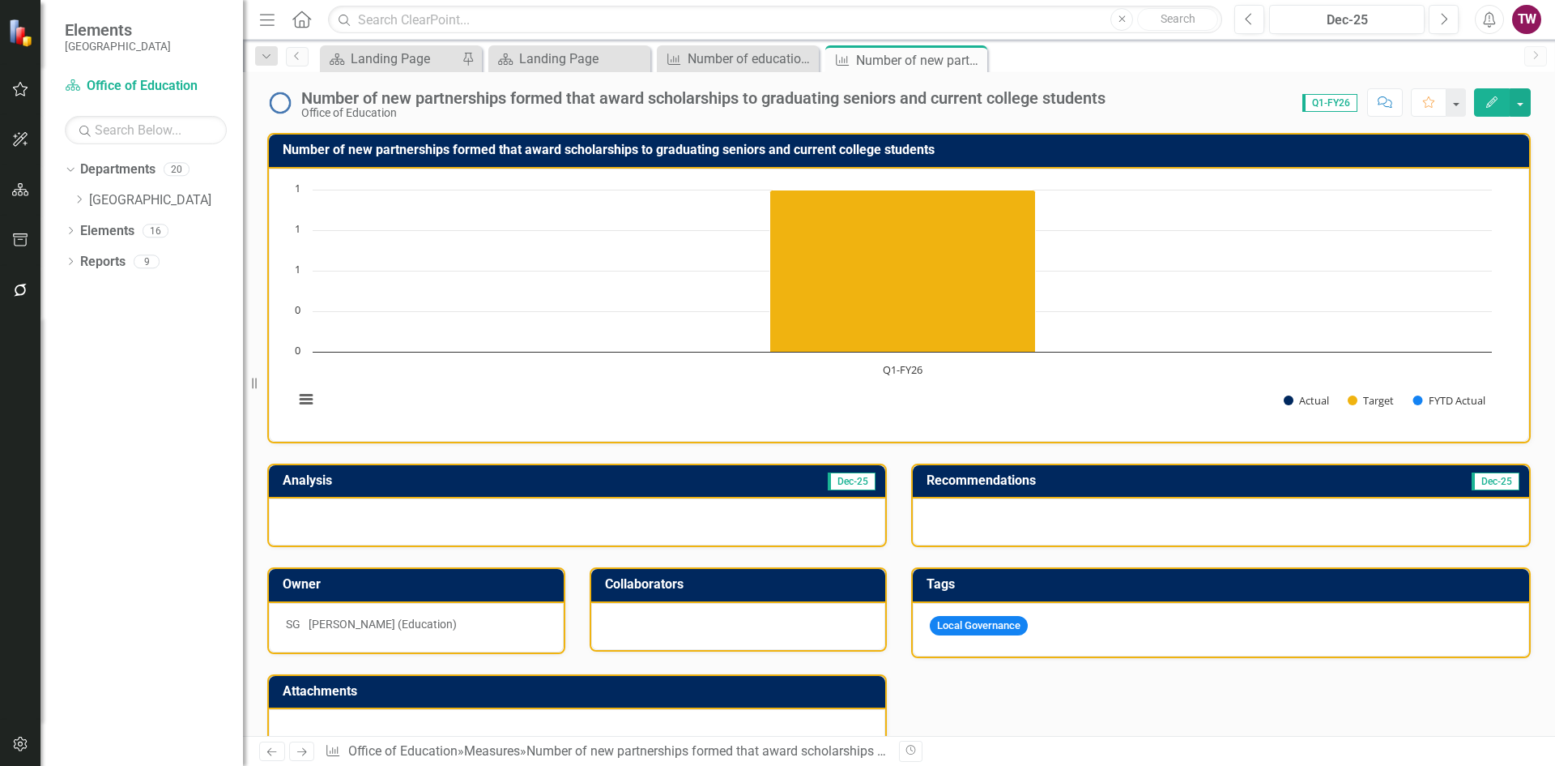
click at [297, 751] on icon "Next" at bounding box center [302, 751] width 14 height 11
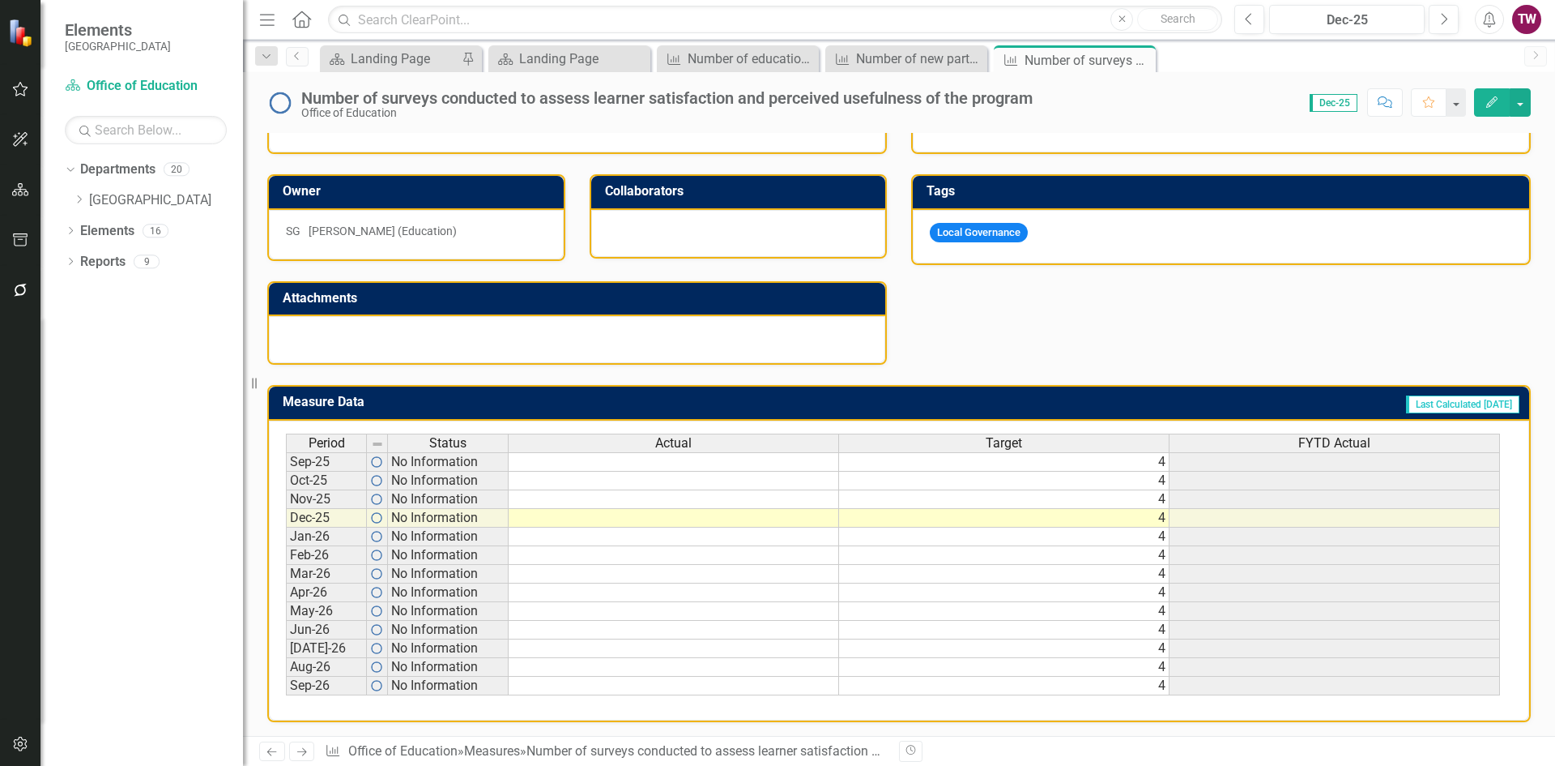
scroll to position [399, 0]
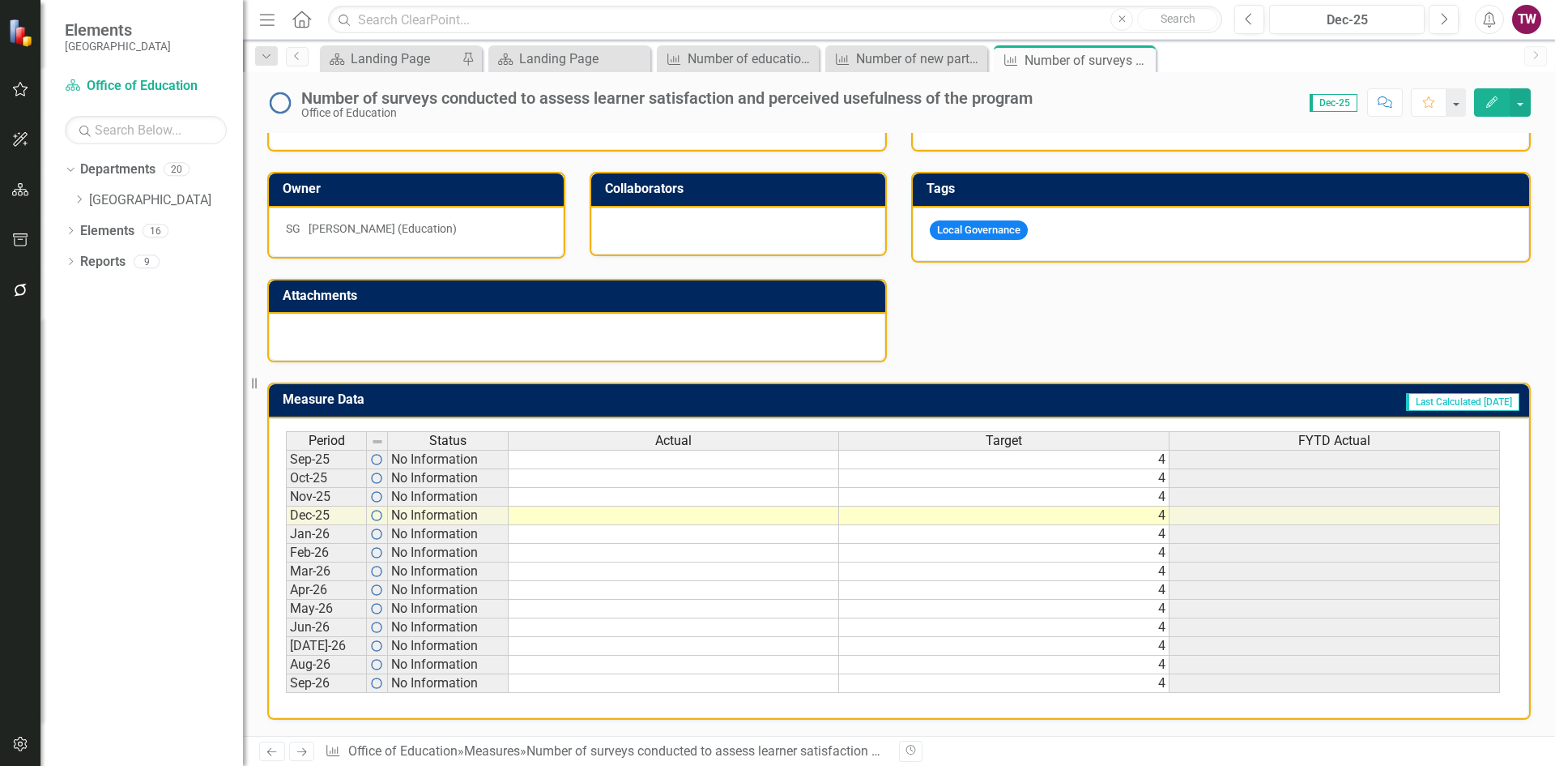
click at [1039, 459] on td "4" at bounding box center [1004, 459] width 331 height 19
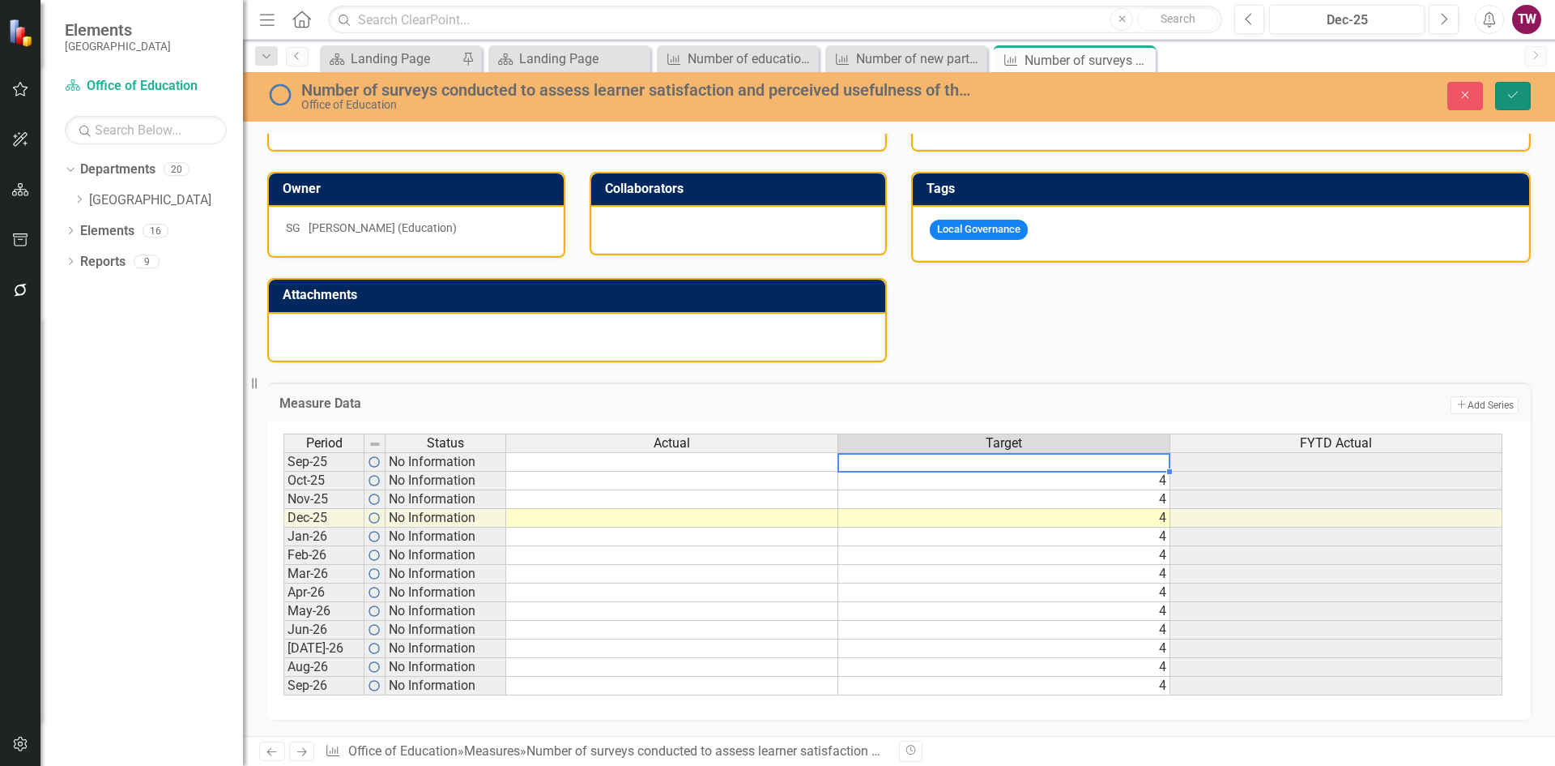
click at [1502, 90] on button "Save" at bounding box center [1514, 96] width 36 height 28
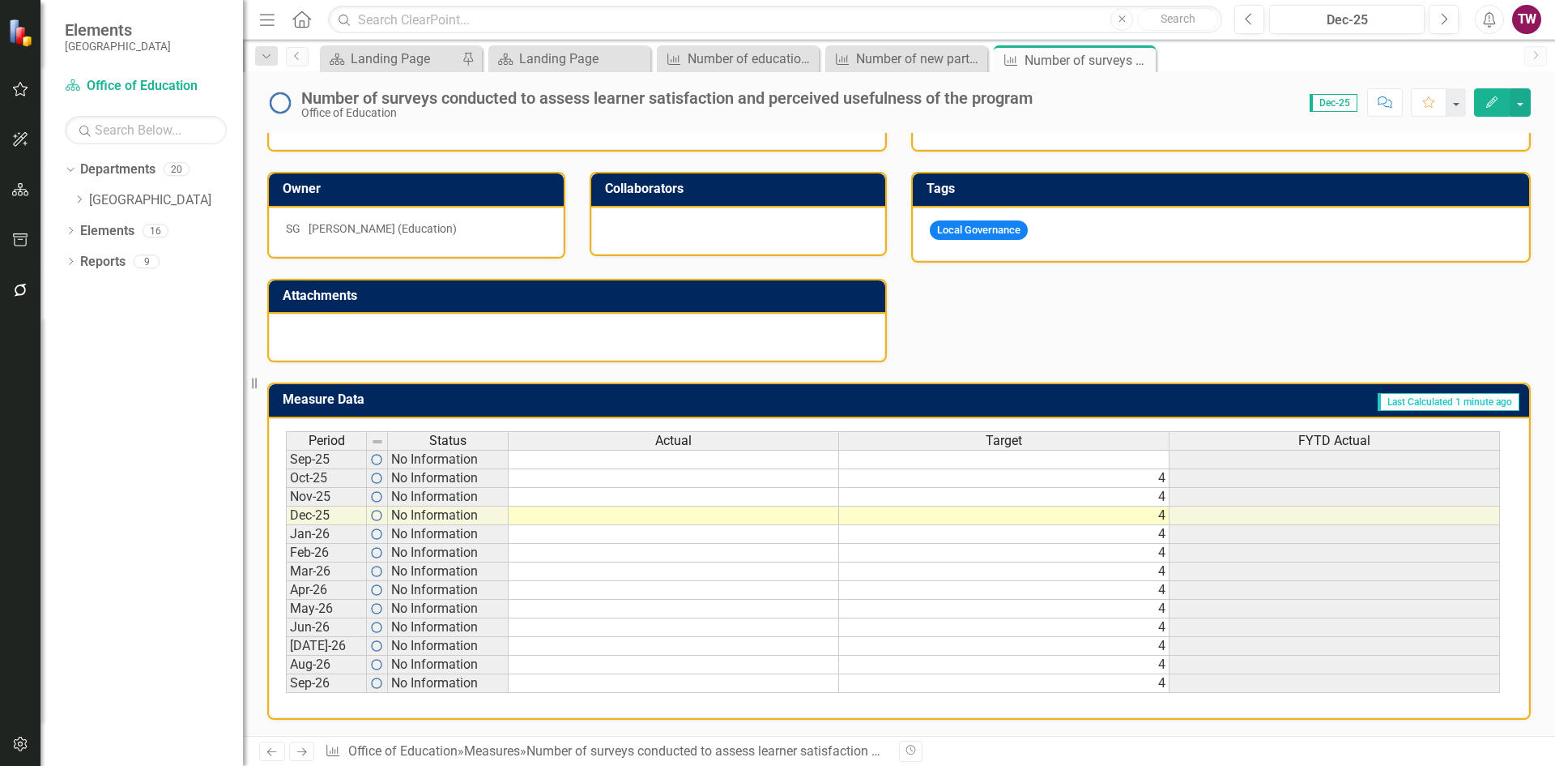
click at [309, 754] on link "Next" at bounding box center [302, 750] width 26 height 19
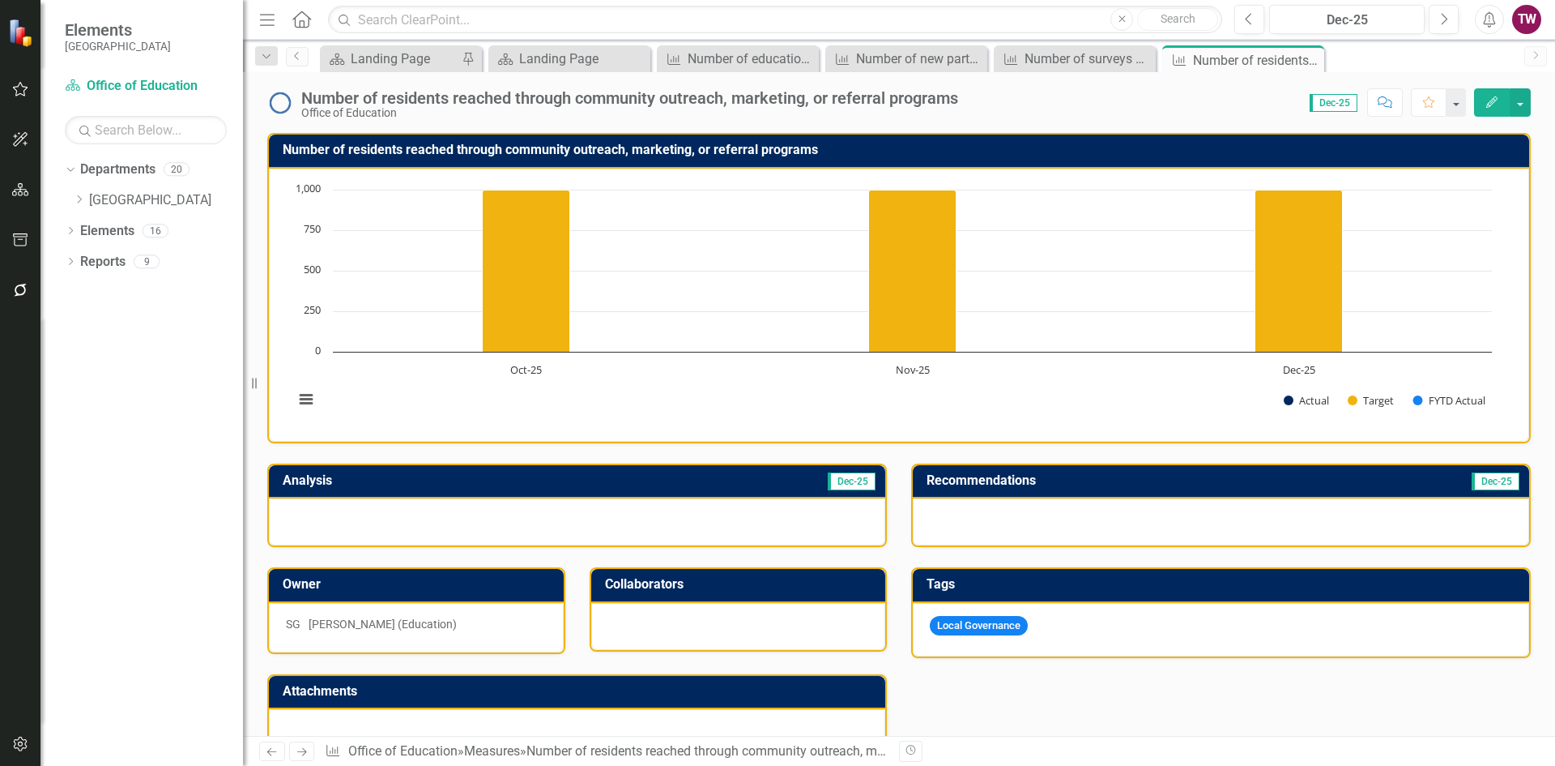
scroll to position [243, 0]
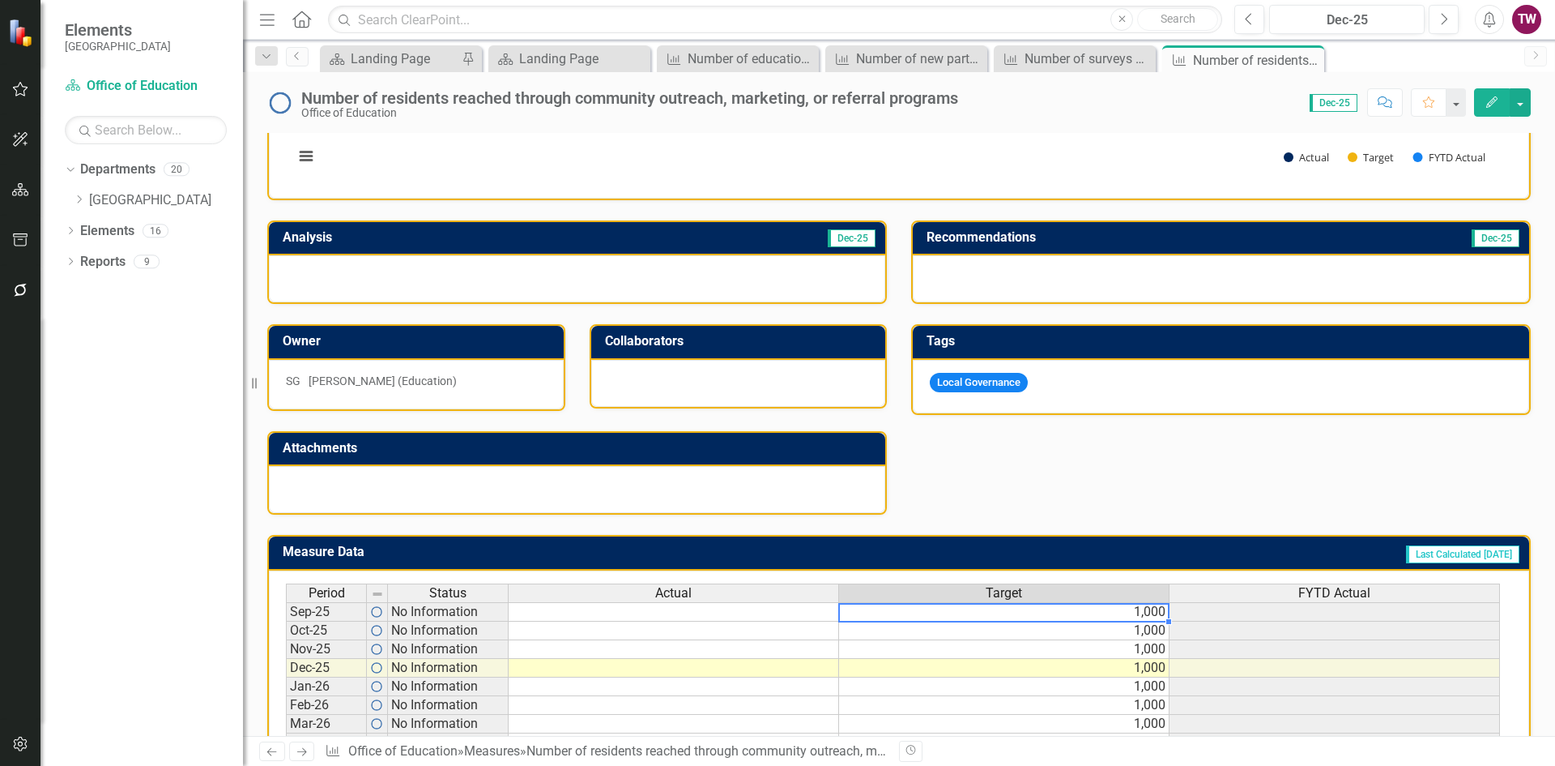
click at [1055, 619] on td "1,000" at bounding box center [1004, 611] width 331 height 19
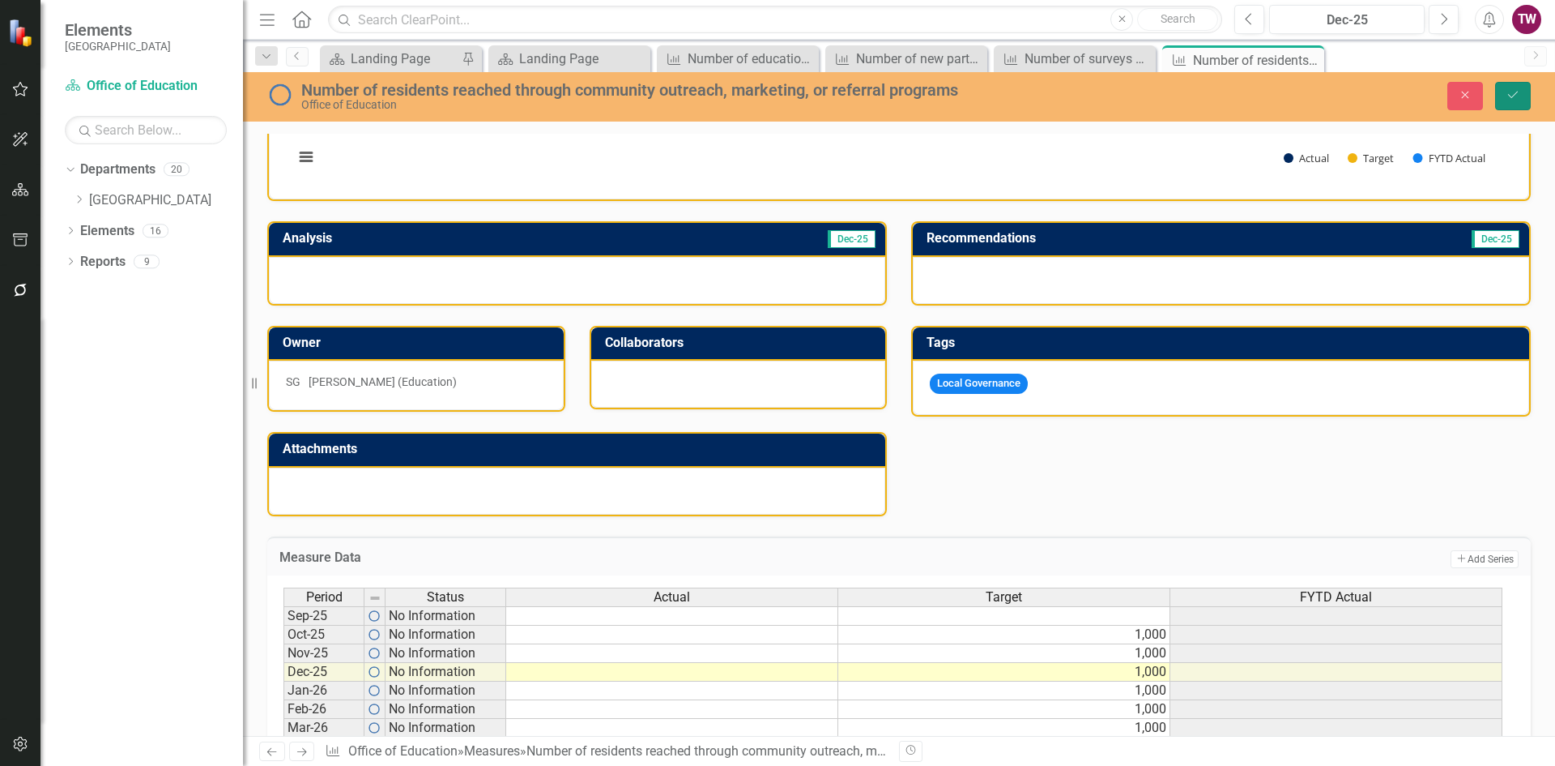
click at [1509, 83] on button "Save" at bounding box center [1514, 96] width 36 height 28
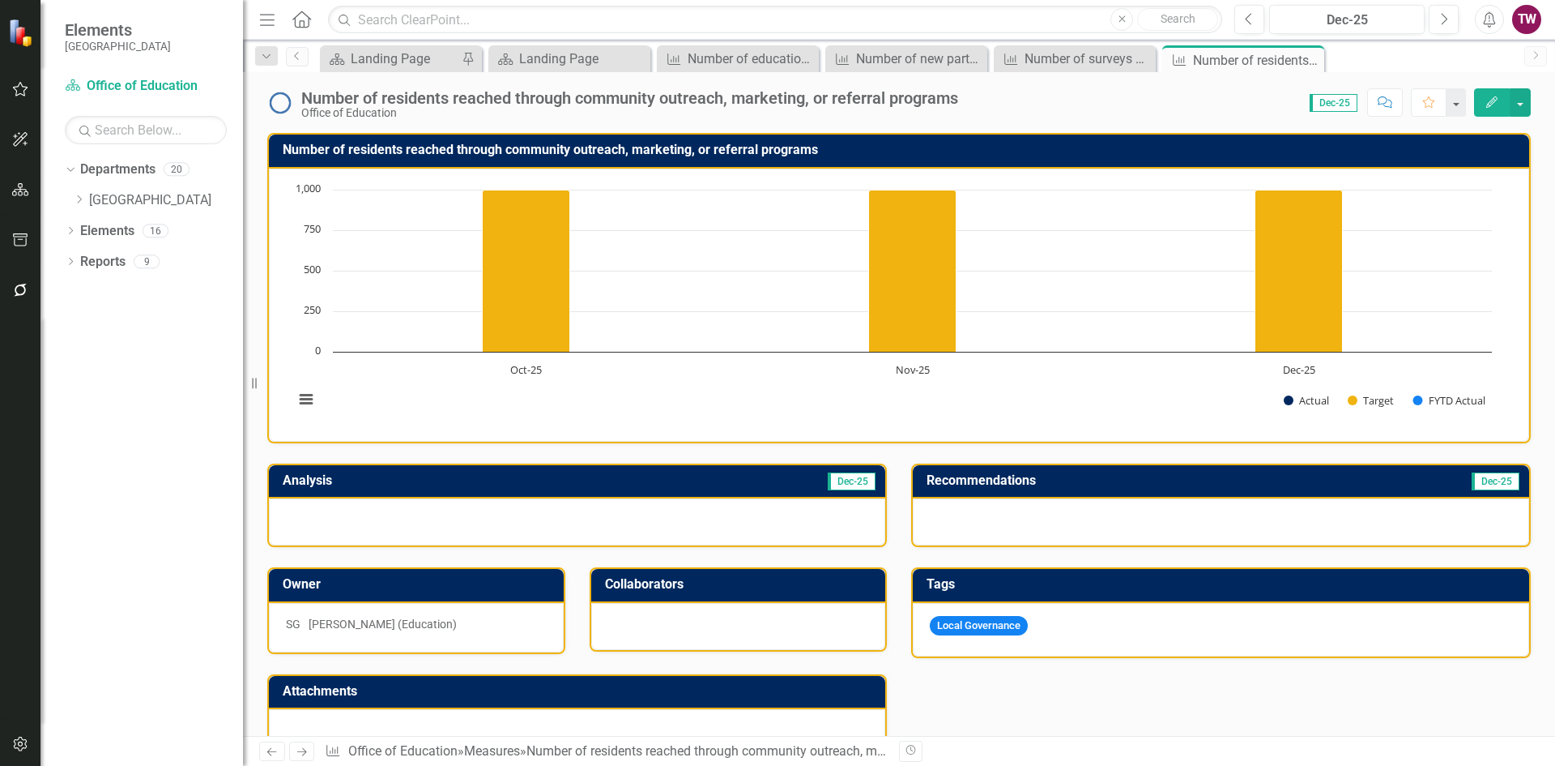
scroll to position [324, 0]
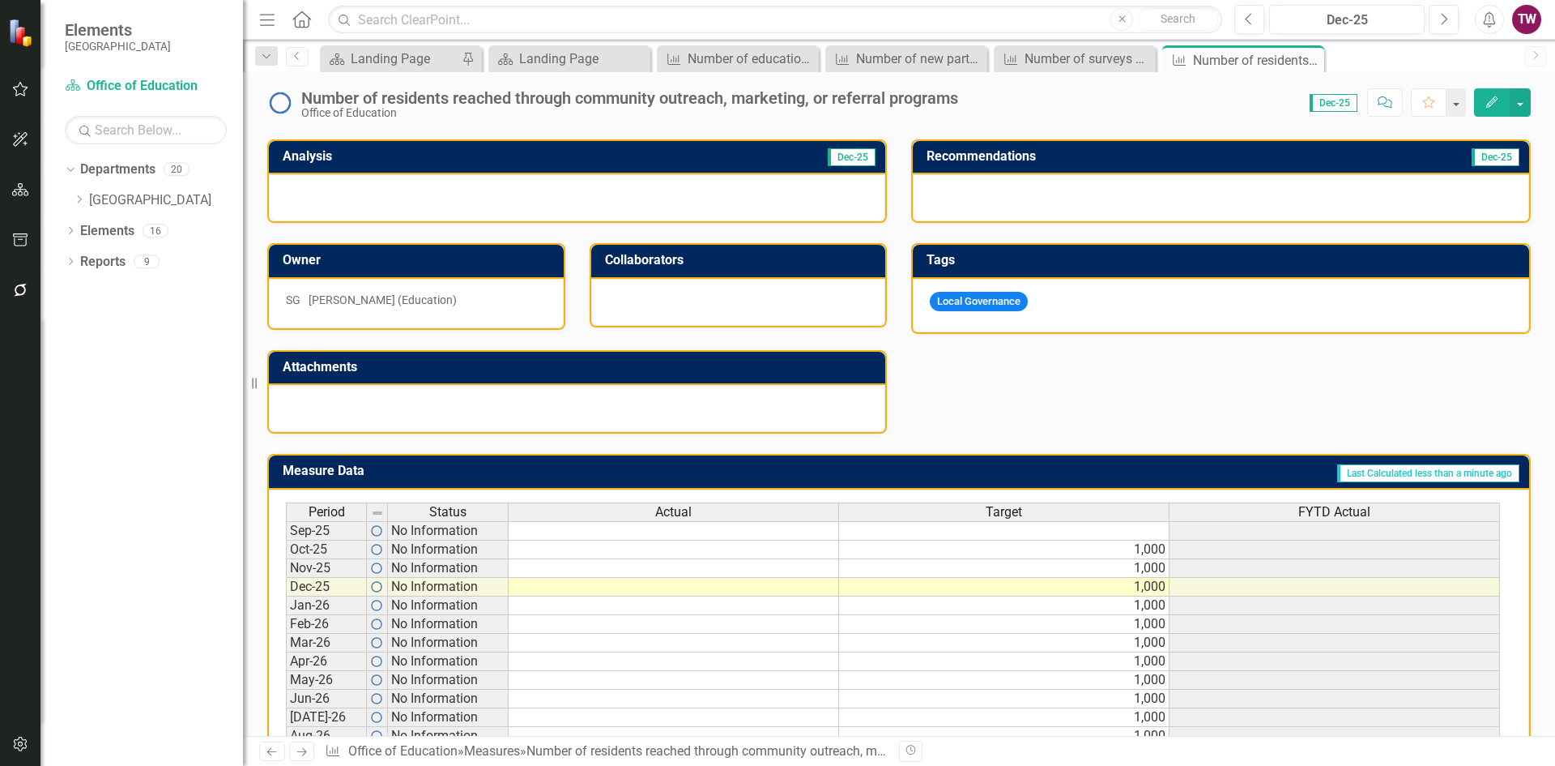
click at [295, 750] on icon "Next" at bounding box center [302, 751] width 14 height 11
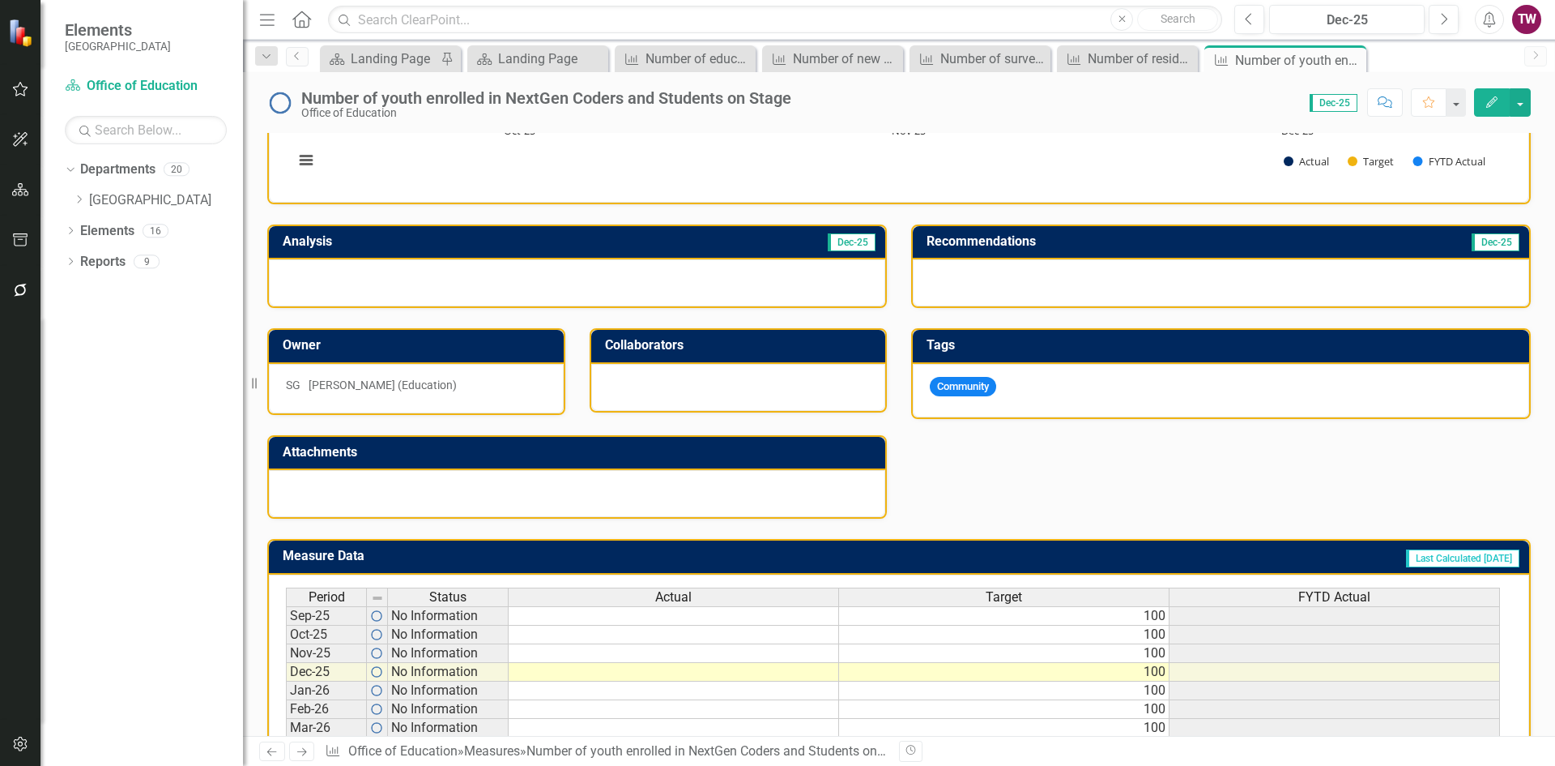
scroll to position [243, 0]
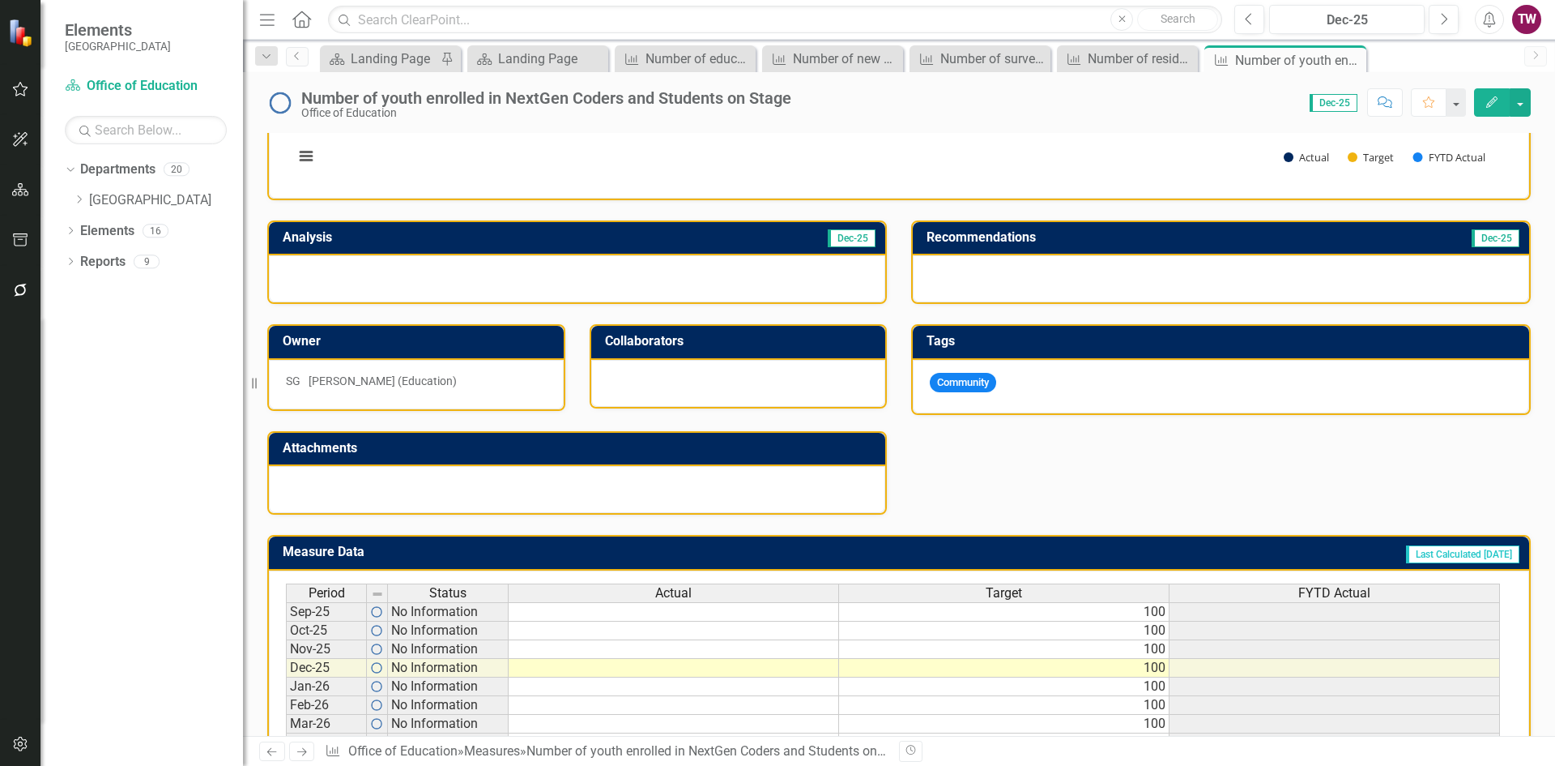
click at [1024, 610] on td "100" at bounding box center [1004, 611] width 331 height 19
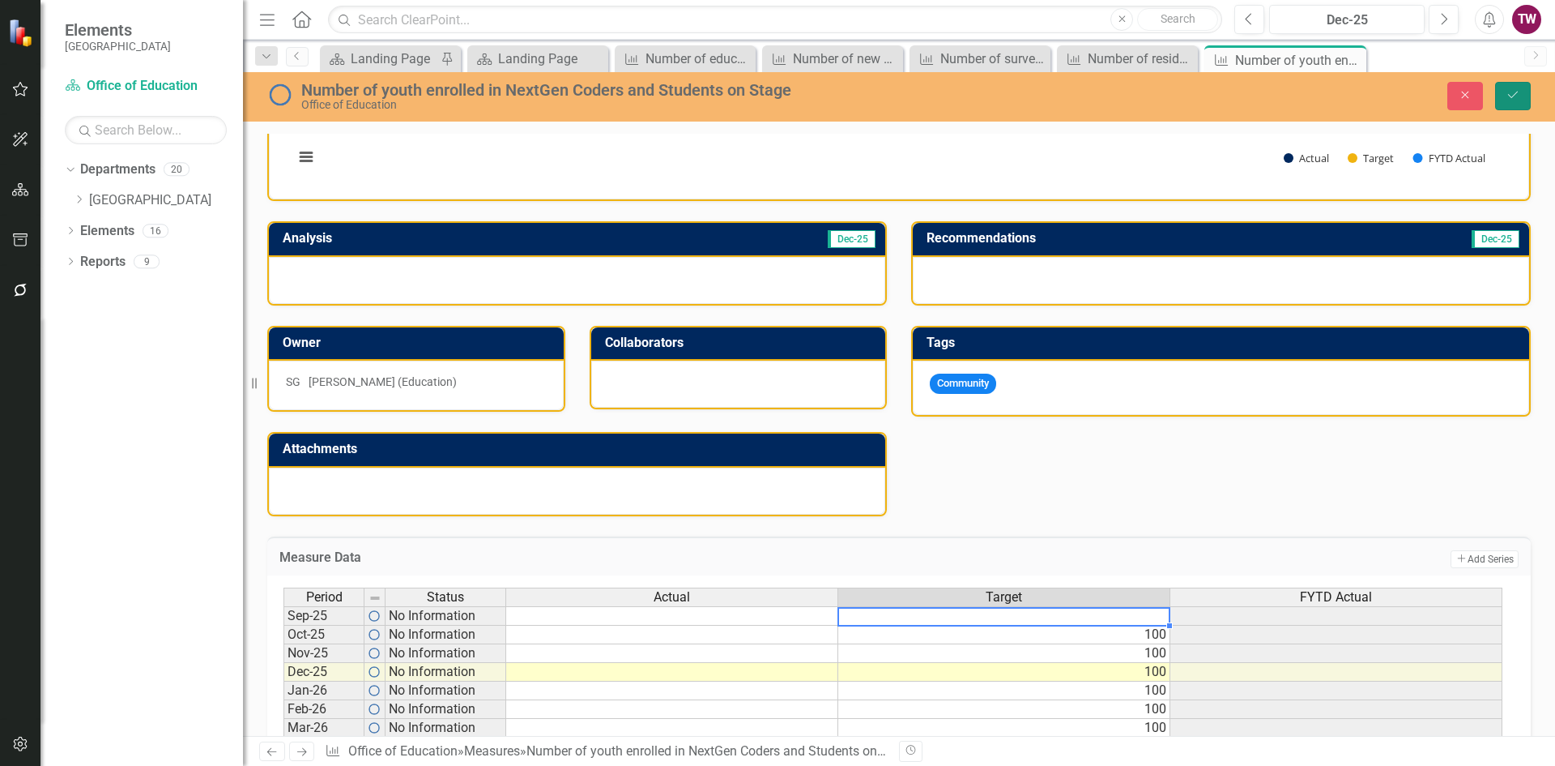
click at [1520, 100] on icon "Save" at bounding box center [1513, 94] width 15 height 11
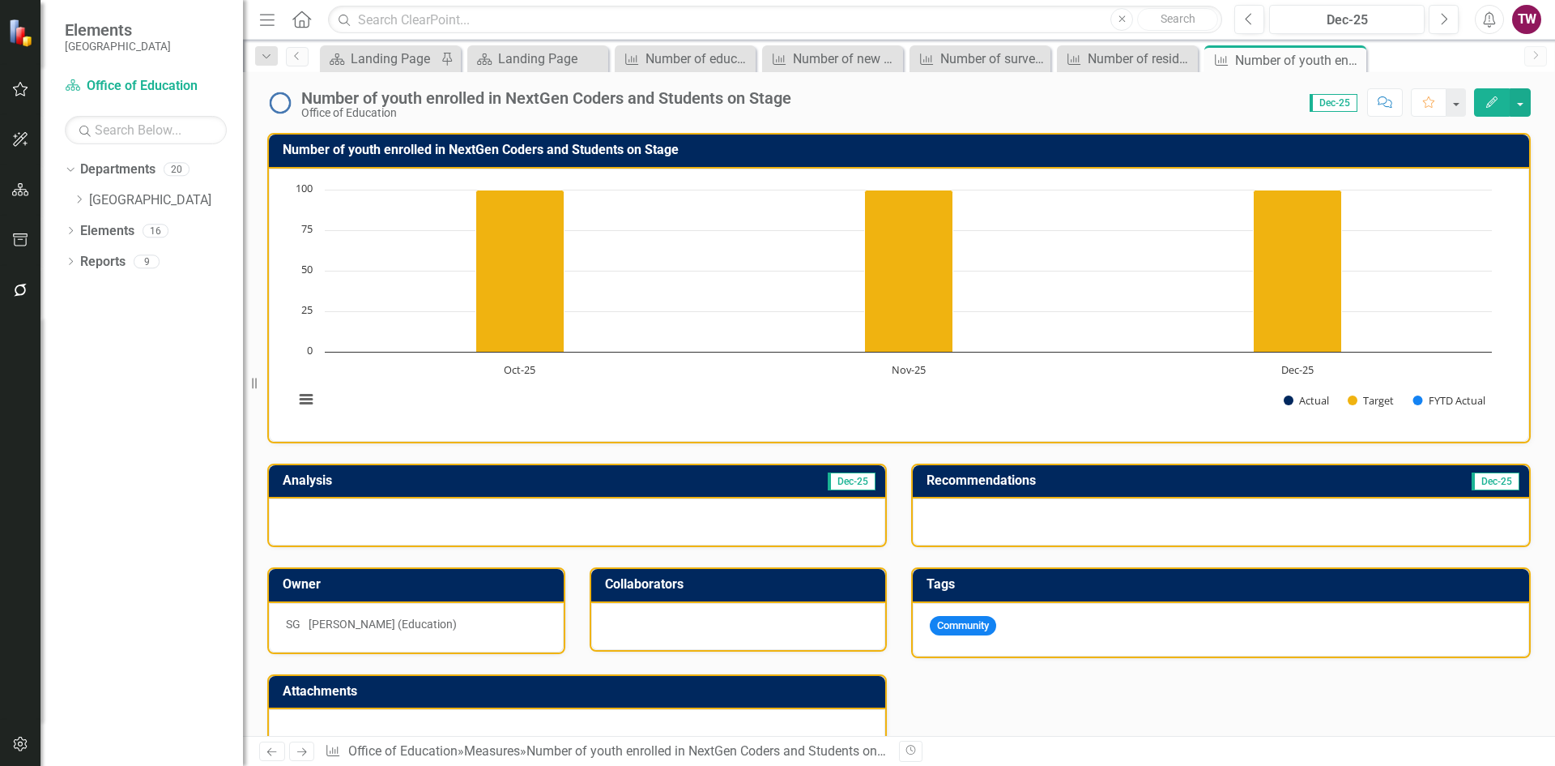
click at [297, 753] on icon "Next" at bounding box center [302, 751] width 14 height 11
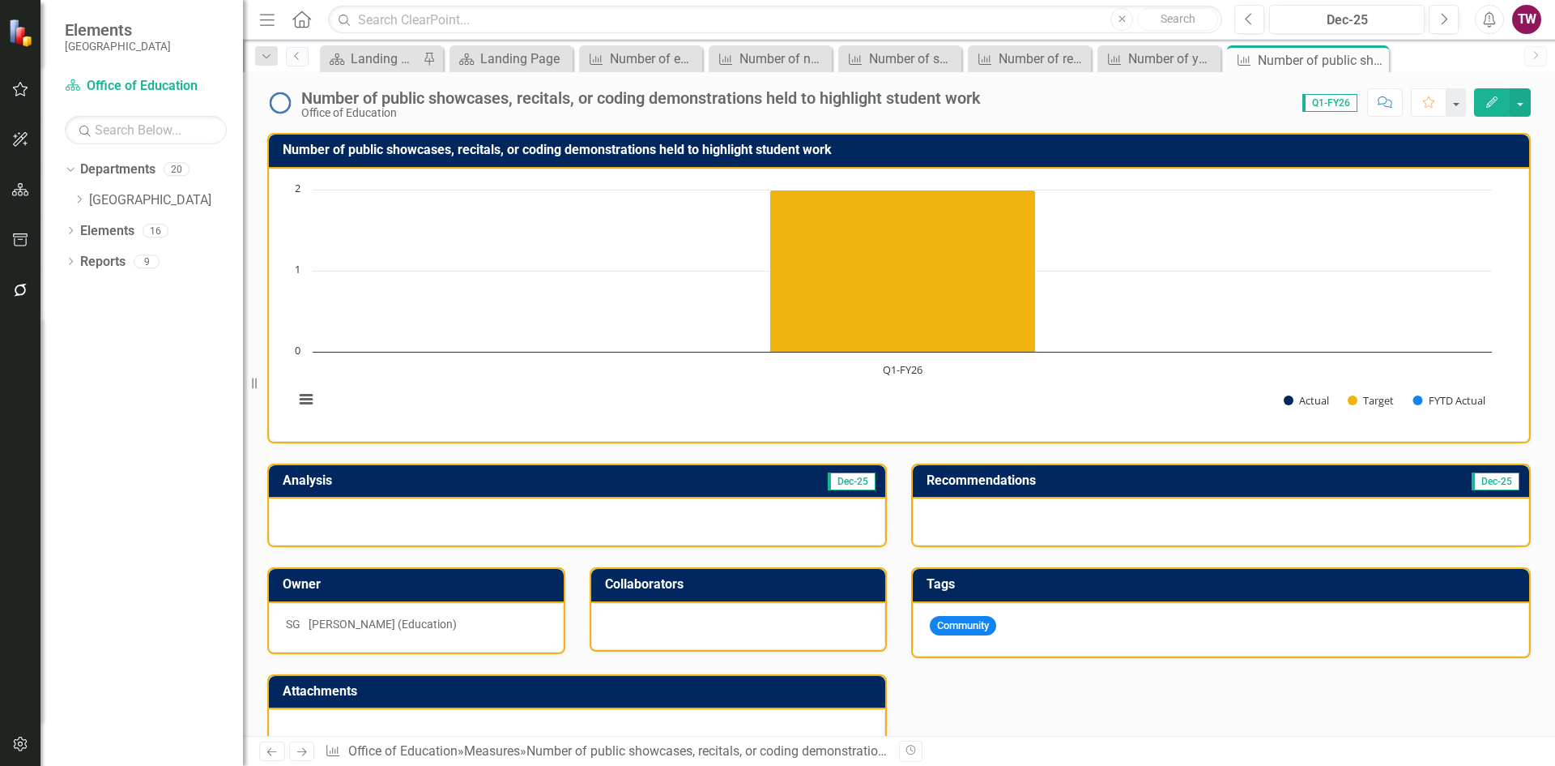
scroll to position [243, 0]
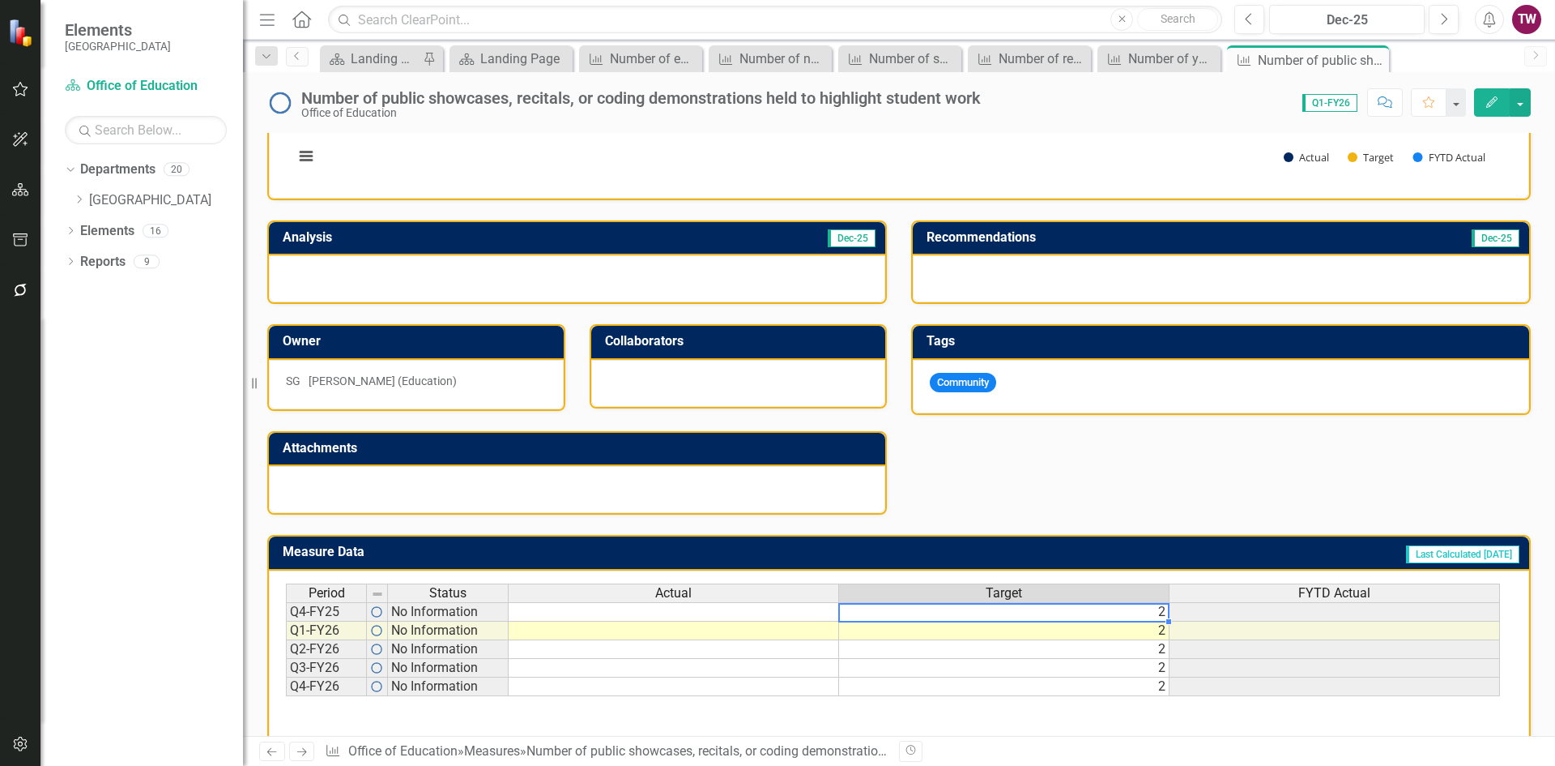
click at [1081, 614] on td "2" at bounding box center [1004, 611] width 331 height 19
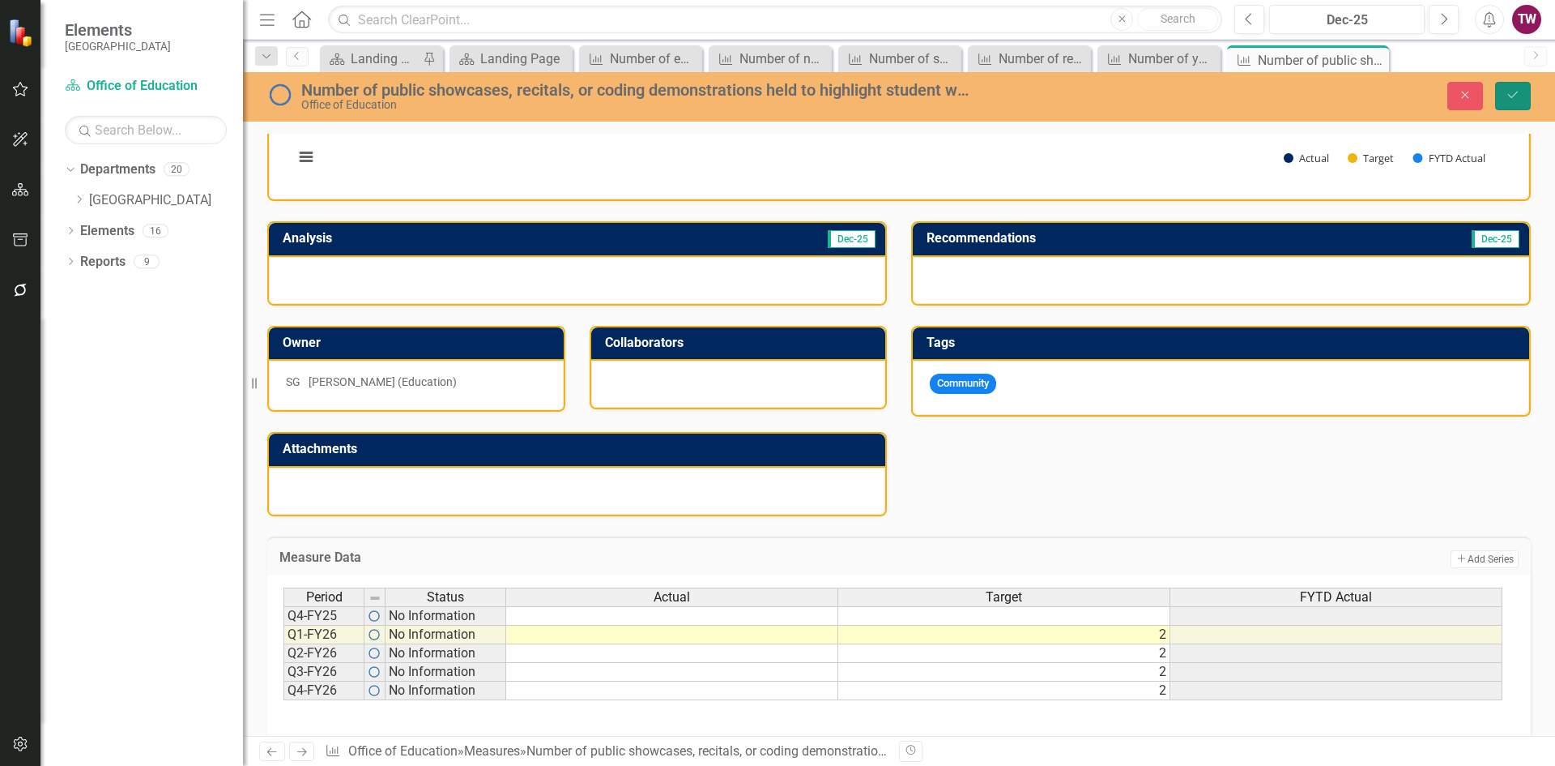
click at [1525, 97] on button "Save" at bounding box center [1514, 96] width 36 height 28
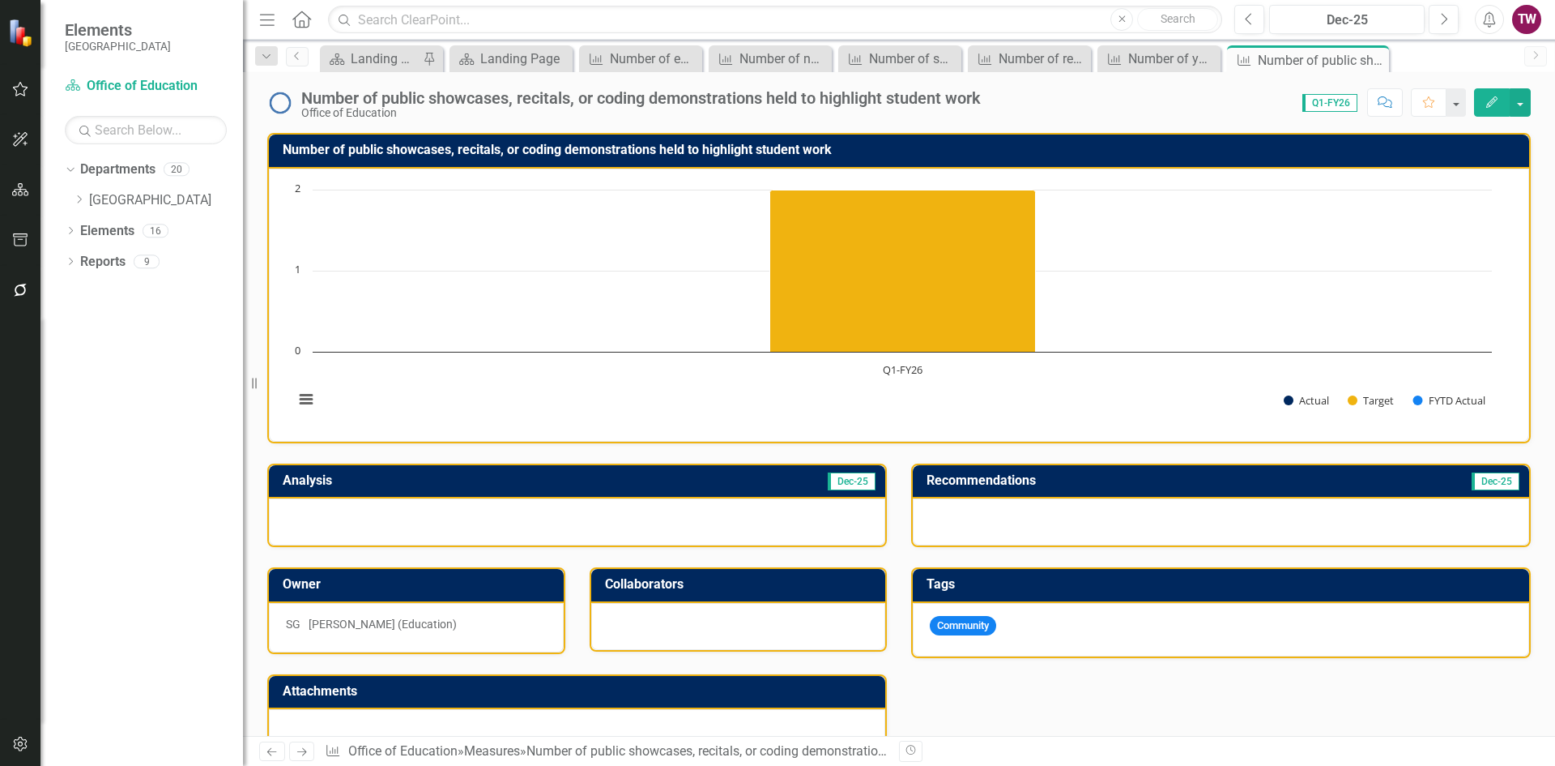
scroll to position [298, 0]
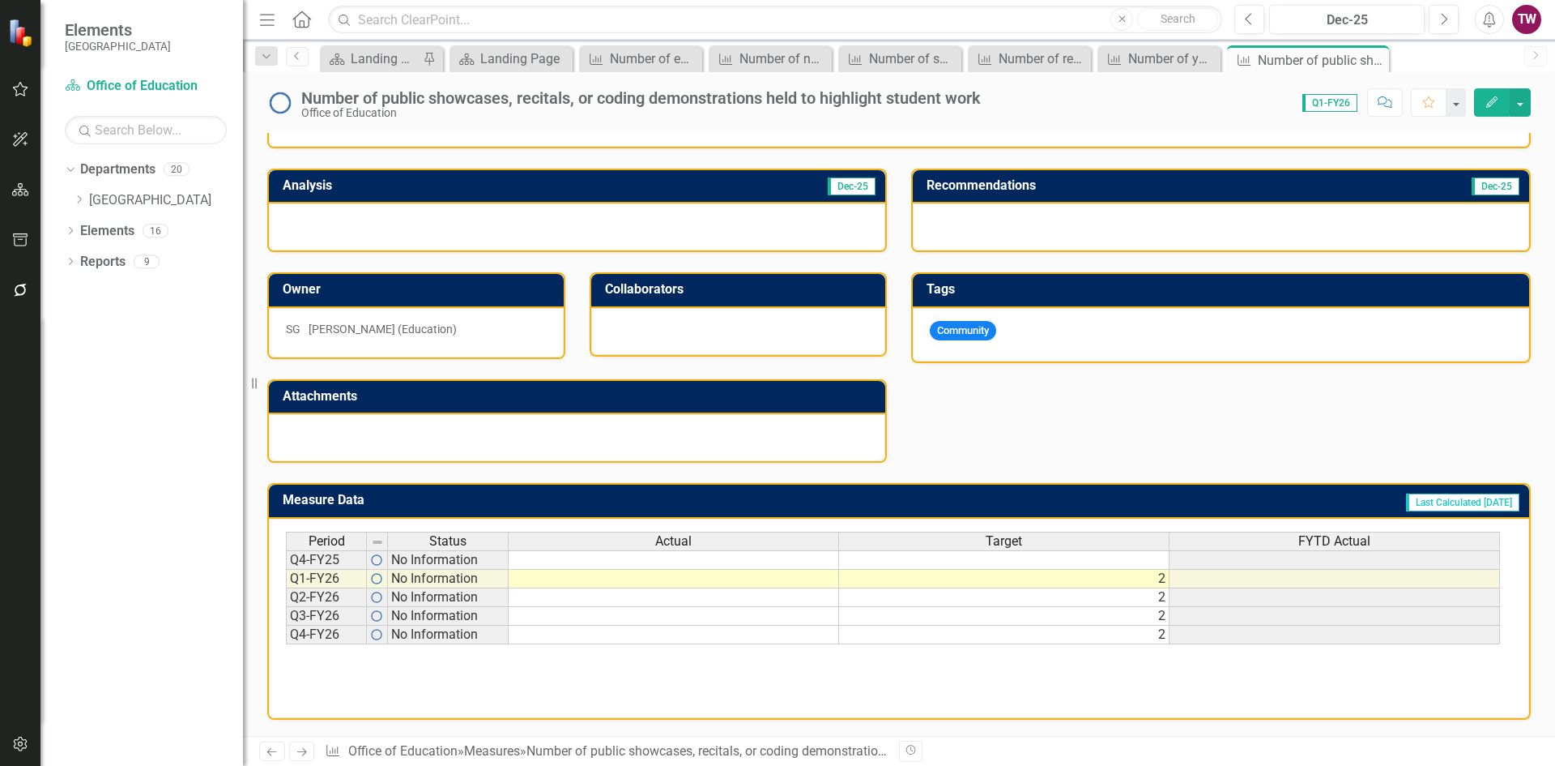
click at [298, 755] on icon "Next" at bounding box center [302, 751] width 14 height 11
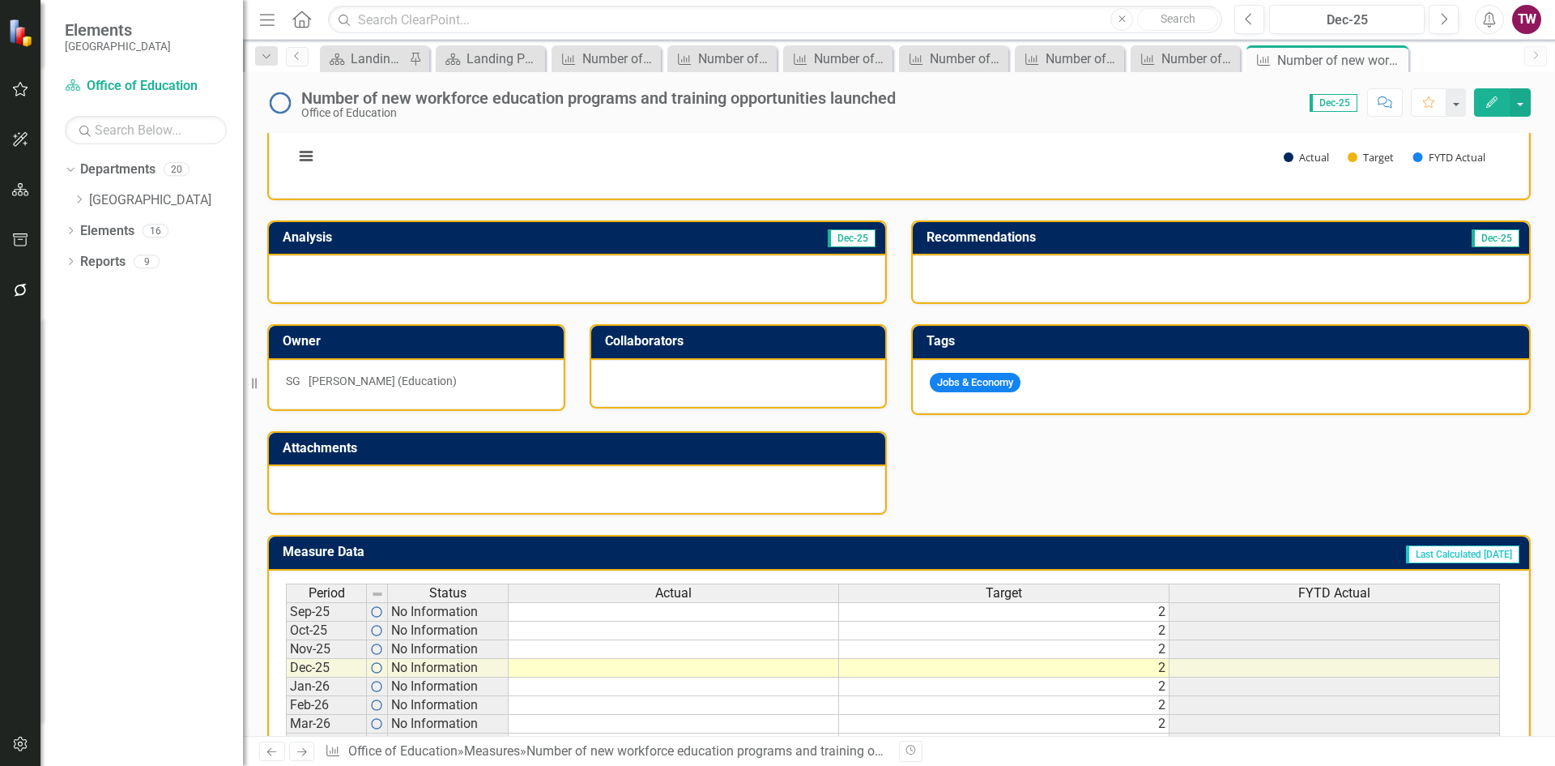
scroll to position [399, 0]
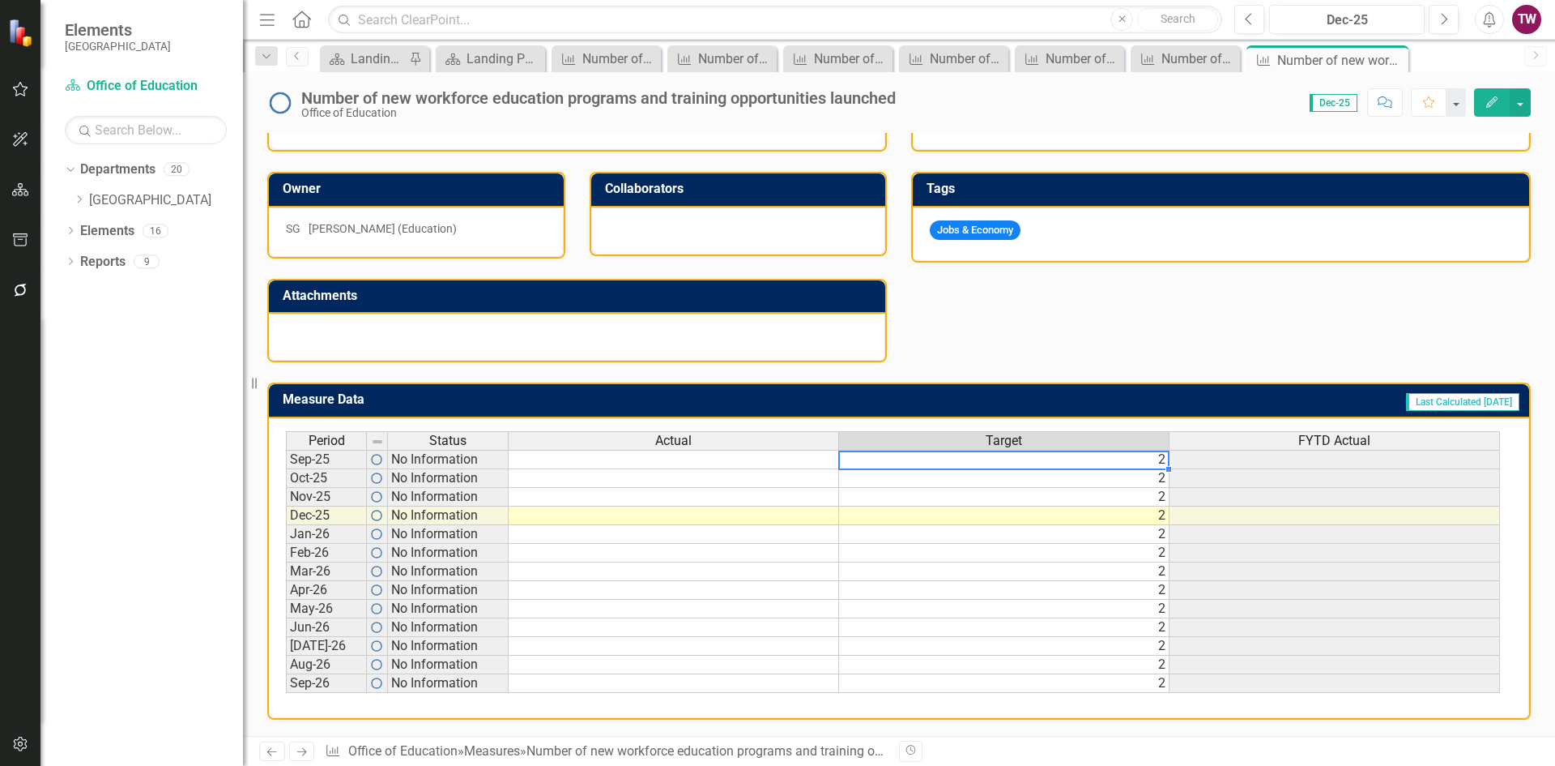
click at [1143, 459] on td "2" at bounding box center [1004, 459] width 331 height 19
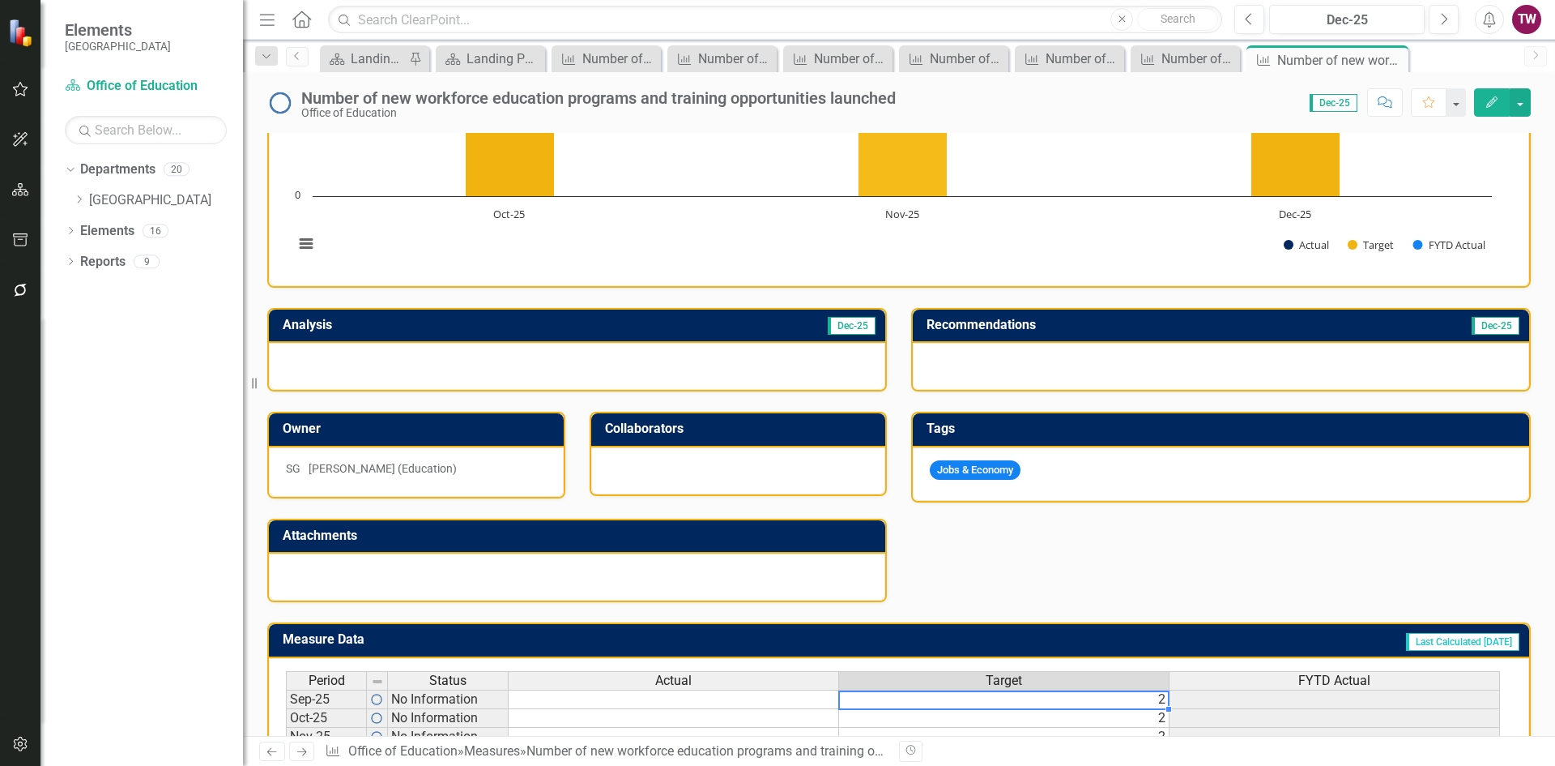
click at [850, 83] on div "Number of new workforce education programs and training opportunities launched …" at bounding box center [899, 96] width 1312 height 49
click at [847, 100] on div "Number of new workforce education programs and training opportunities launched" at bounding box center [598, 98] width 595 height 18
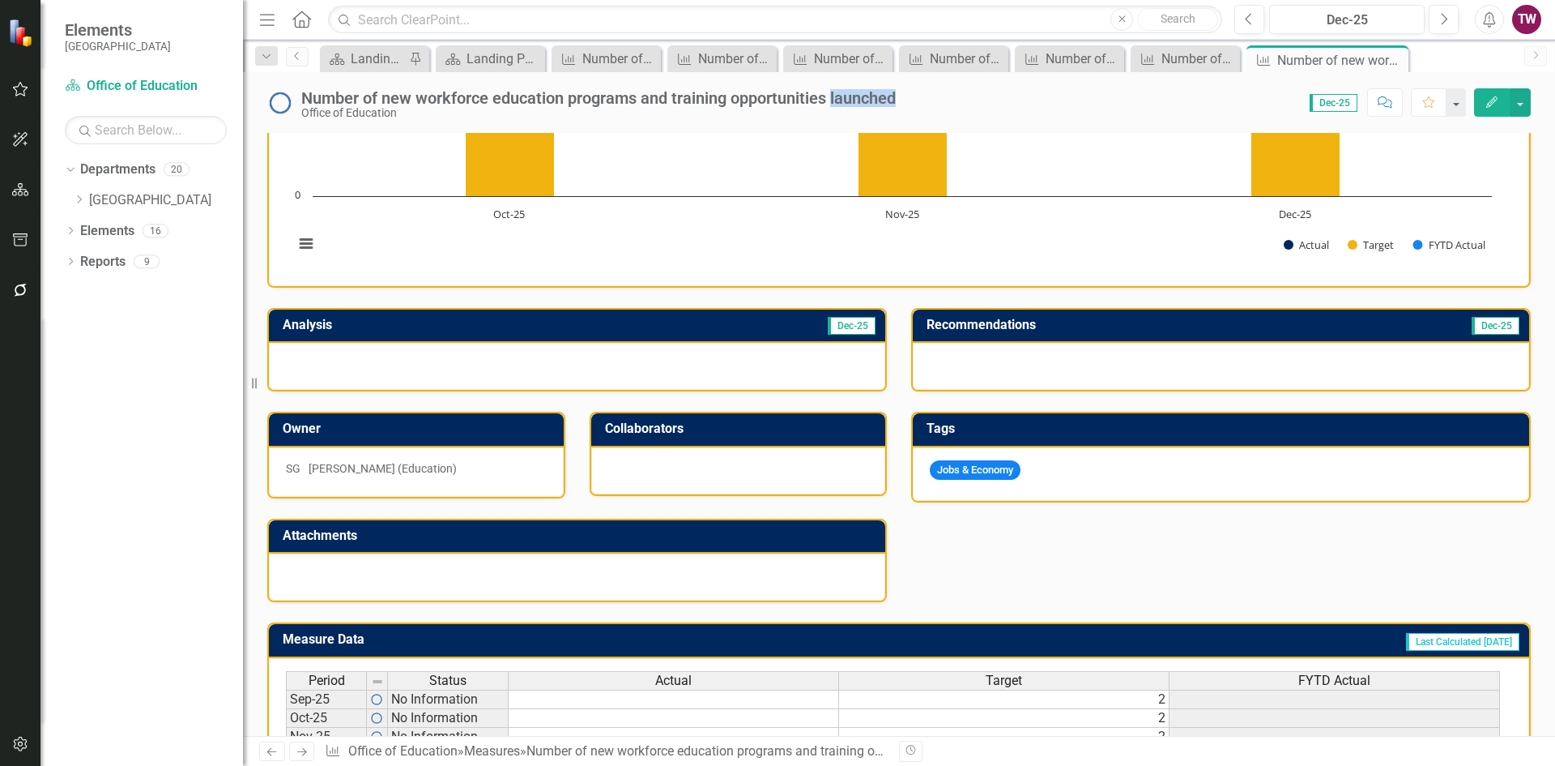
click at [847, 100] on div "Number of new workforce education programs and training opportunities launched" at bounding box center [598, 98] width 595 height 18
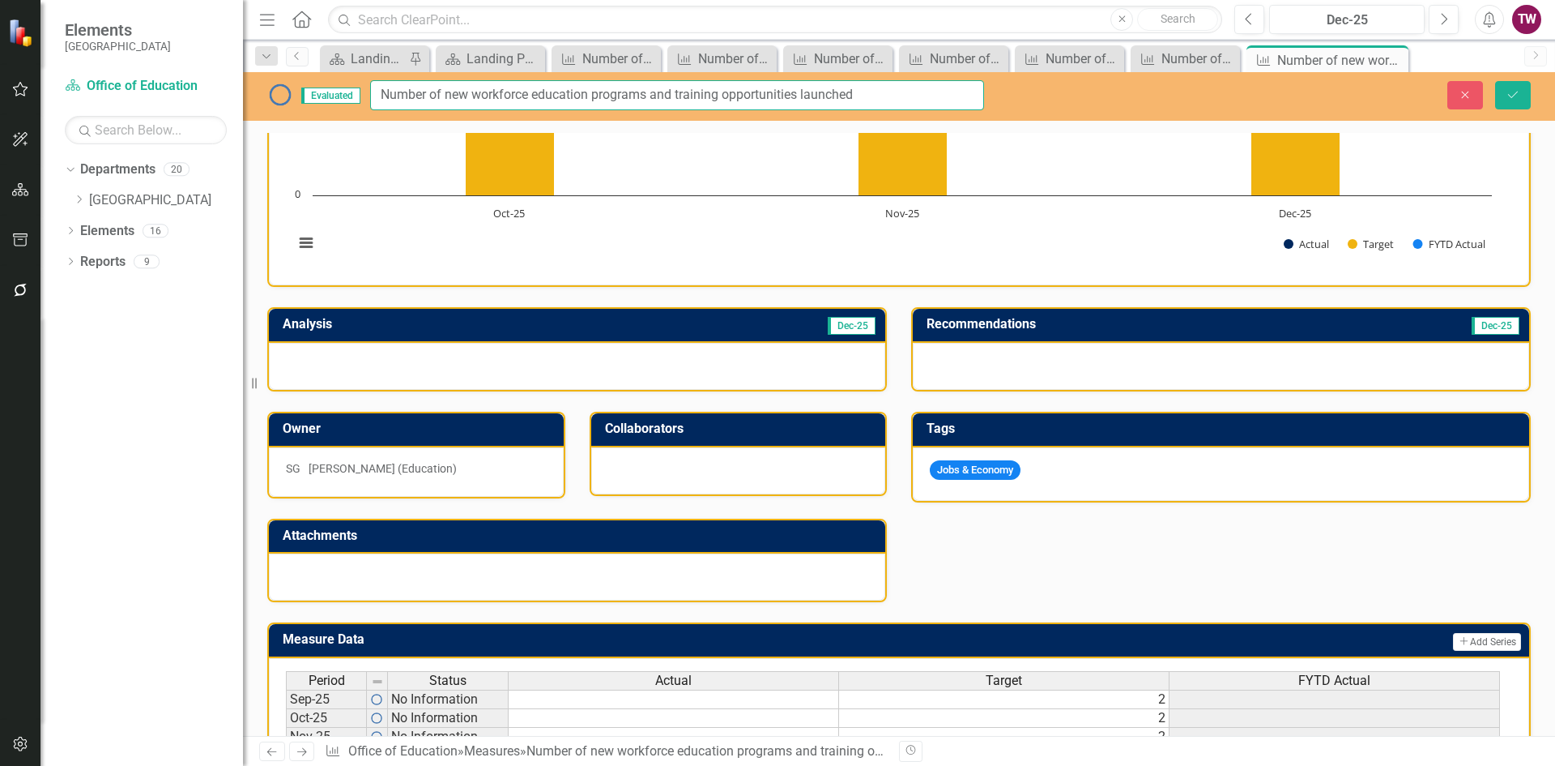
click at [889, 96] on input "Number of new workforce education programs and training opportunities launched" at bounding box center [677, 95] width 614 height 30
paste input "(e.g., healthcare, technology, skilled trades etc.)"
click at [700, 98] on input "Number of new workforce education programs and training opportunities launched(…" at bounding box center [677, 95] width 614 height 30
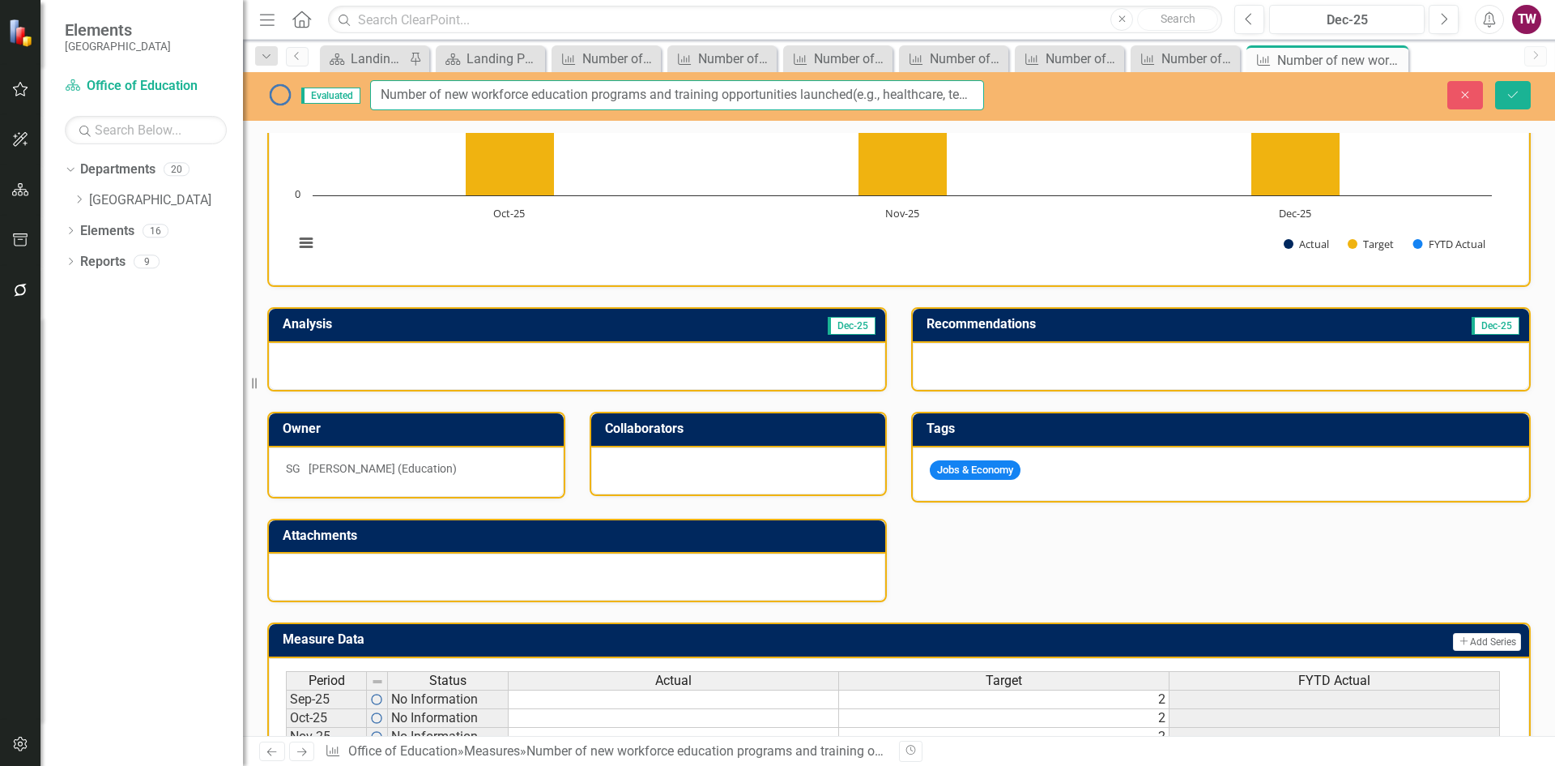
click at [856, 91] on input "Number of new workforce education programs and training opportunities launched(…" at bounding box center [677, 95] width 614 height 30
type input "Number of new workforce education programs and training opportunities launched …"
click at [1521, 83] on button "Save" at bounding box center [1514, 95] width 36 height 28
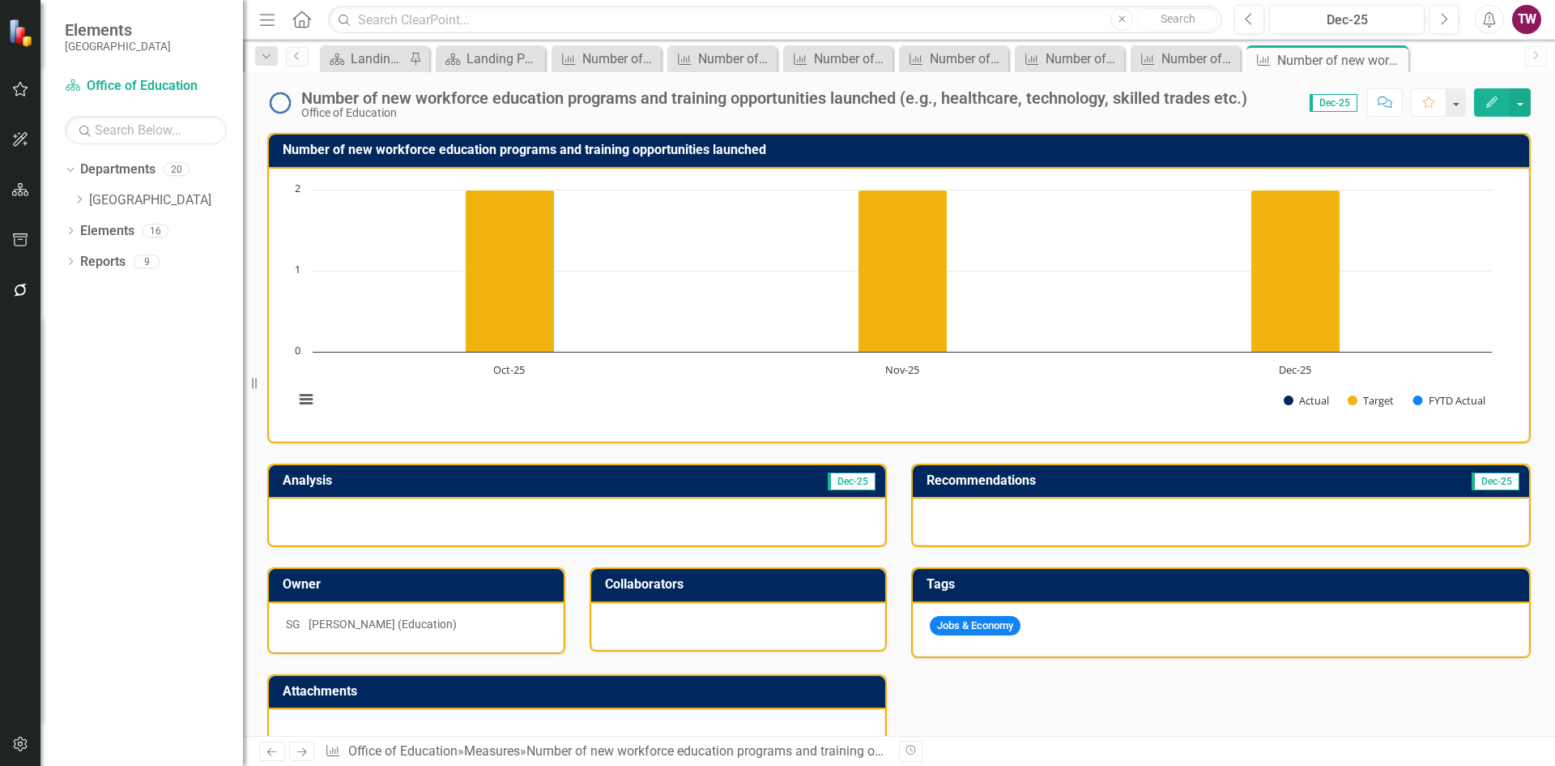
click at [615, 143] on h3 "Number of new workforce education programs and training opportunities launched" at bounding box center [902, 150] width 1239 height 15
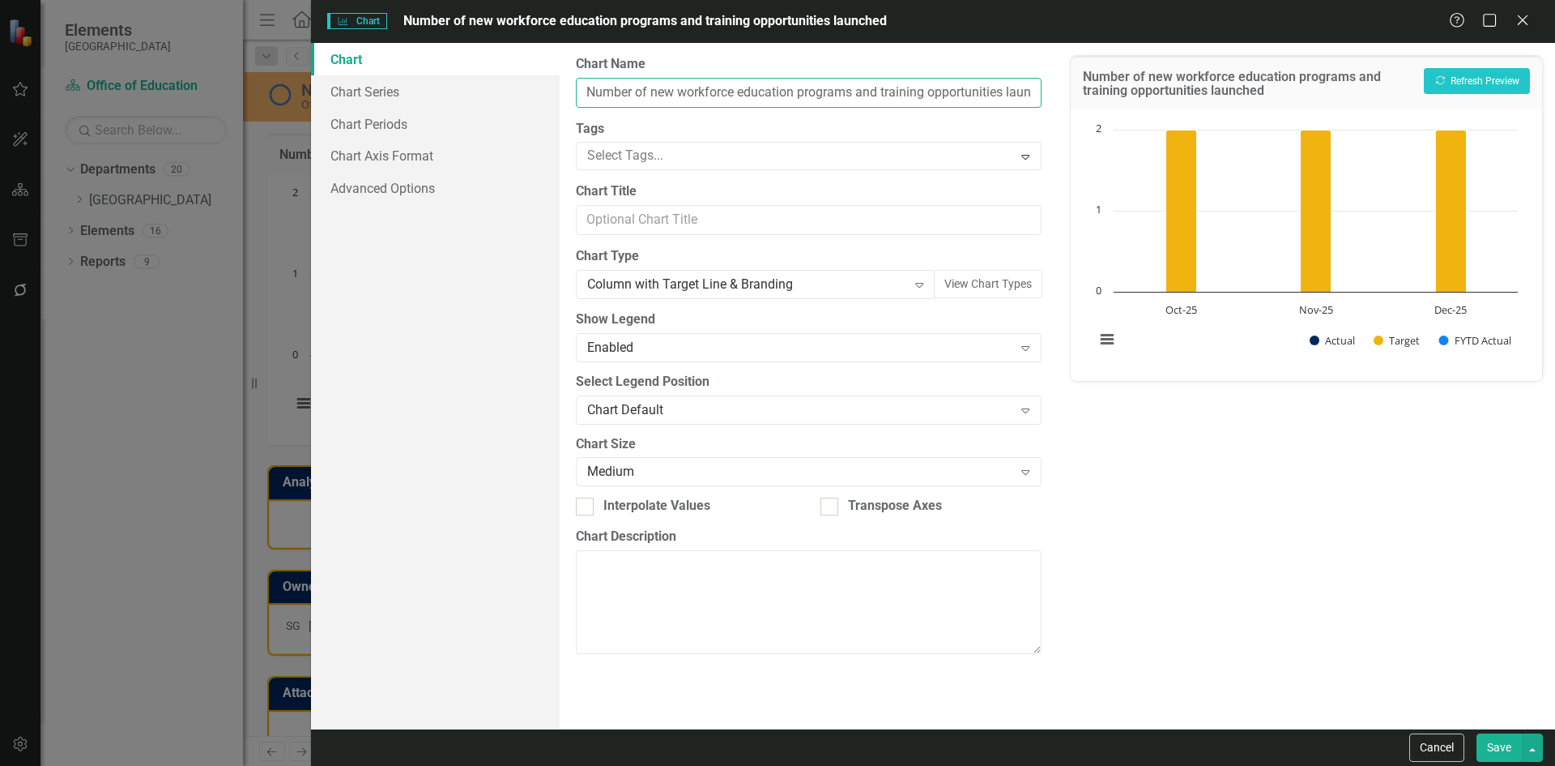
click at [1026, 90] on input "Number of new workforce education programs and training opportunities launched" at bounding box center [808, 93] width 465 height 30
paste input "(e.g., healthcare, technology, skilled trades etc.)"
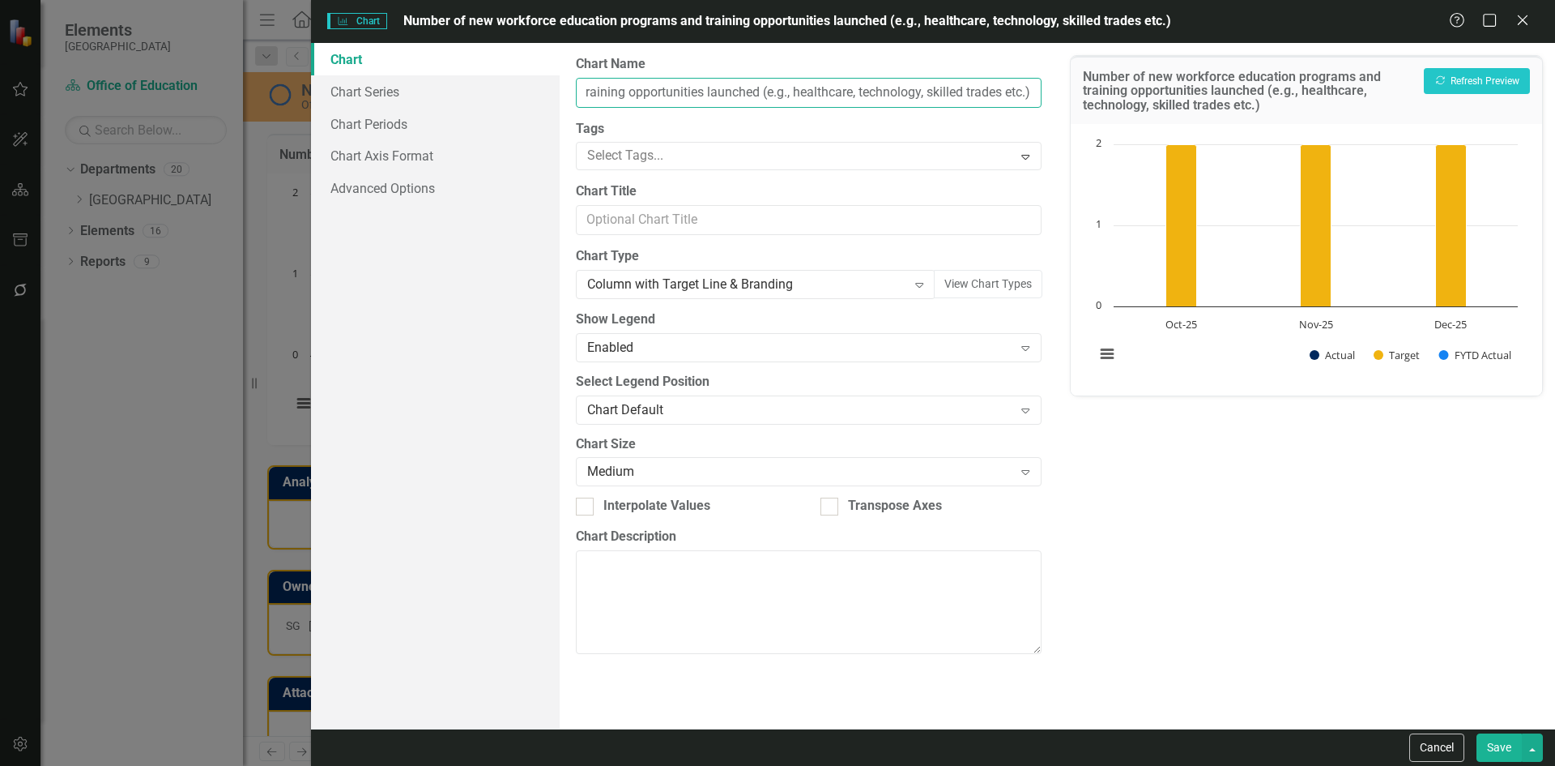
type input "Number of new workforce education programs and training opportunities launched …"
click at [1491, 747] on button "Save" at bounding box center [1499, 747] width 45 height 28
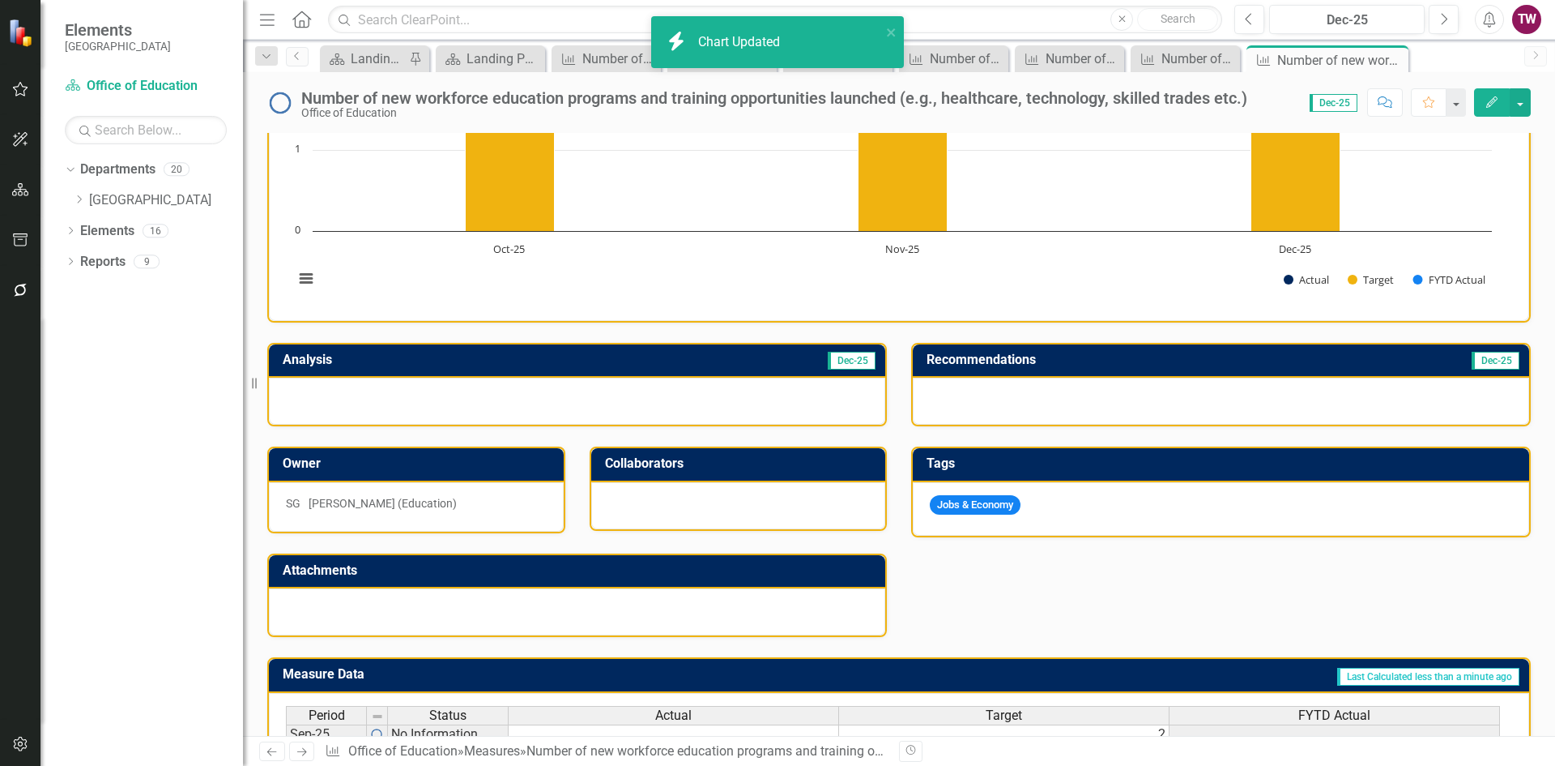
scroll to position [399, 0]
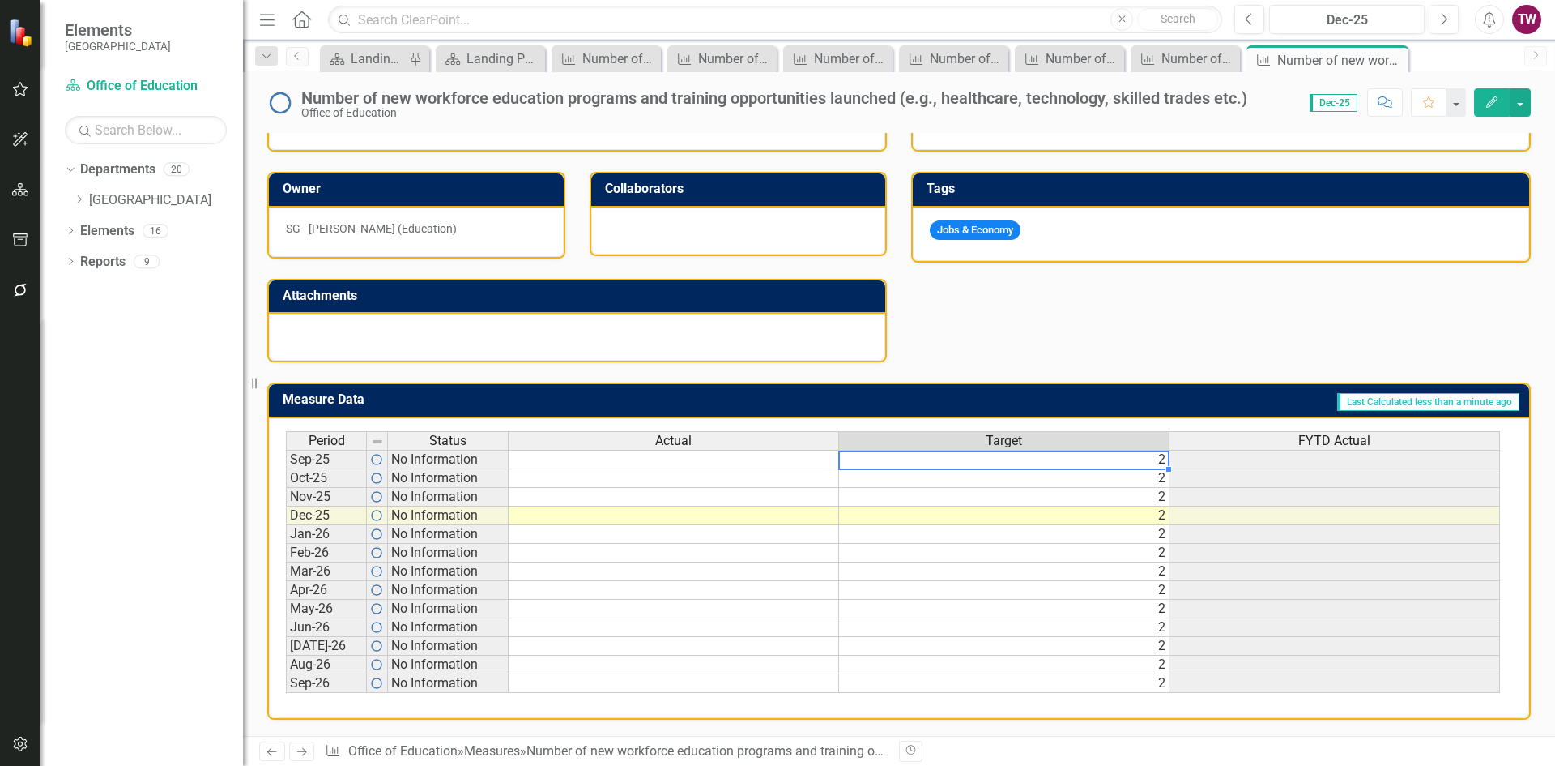
click at [1163, 461] on td "2" at bounding box center [1004, 459] width 331 height 19
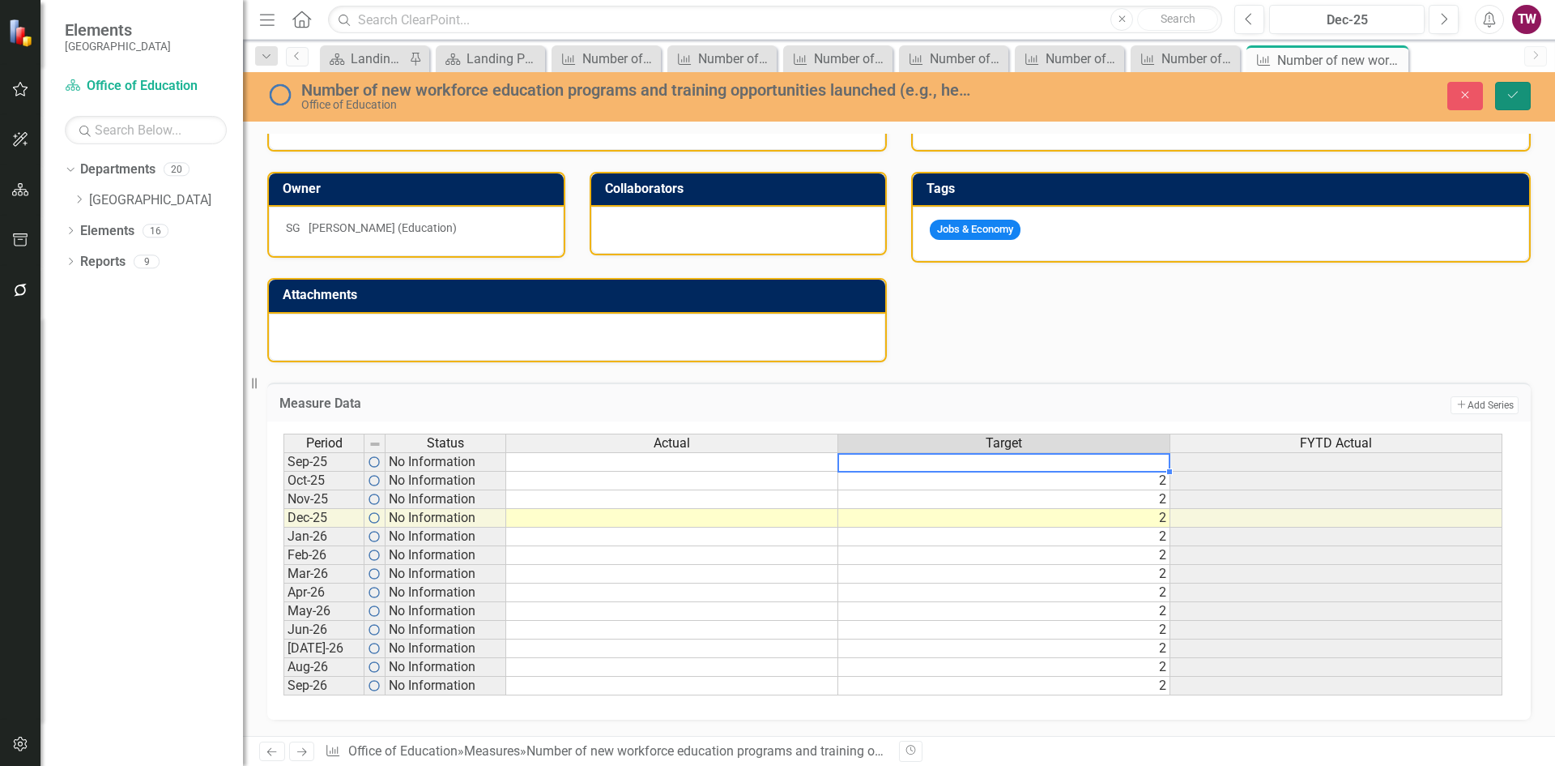
click at [1517, 96] on icon "Save" at bounding box center [1513, 94] width 15 height 11
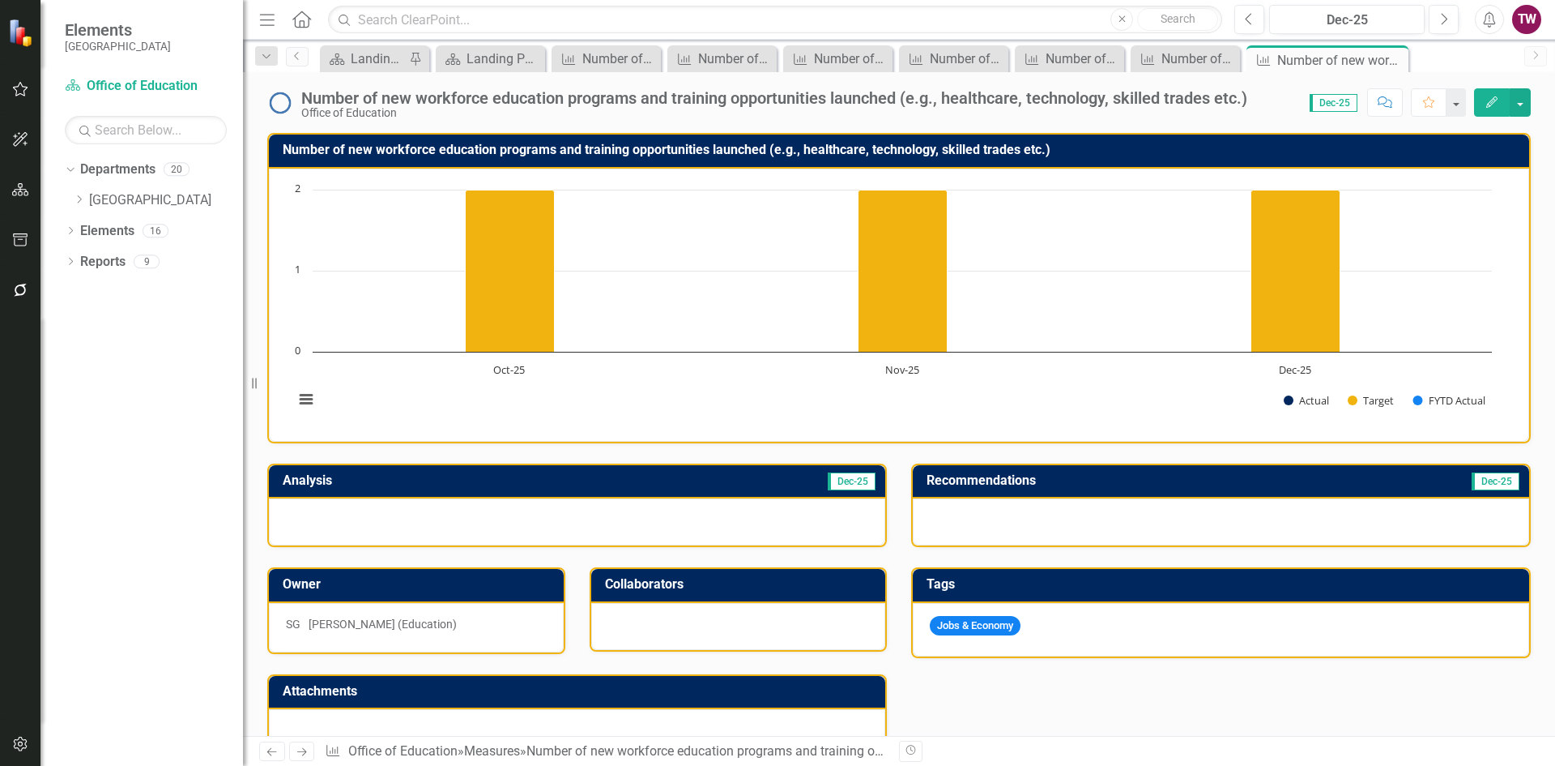
click at [300, 757] on icon "Next" at bounding box center [302, 751] width 14 height 11
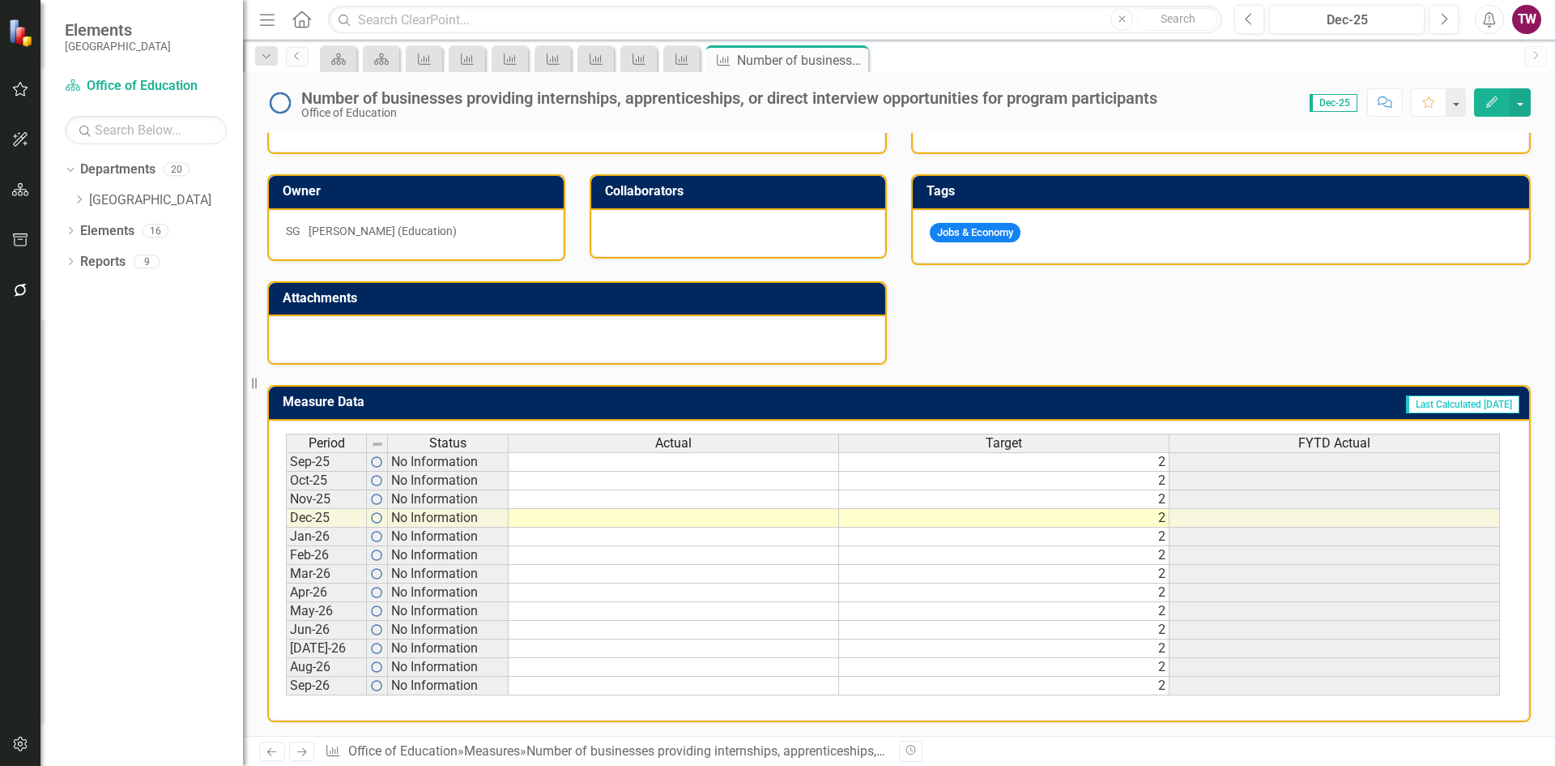
scroll to position [399, 0]
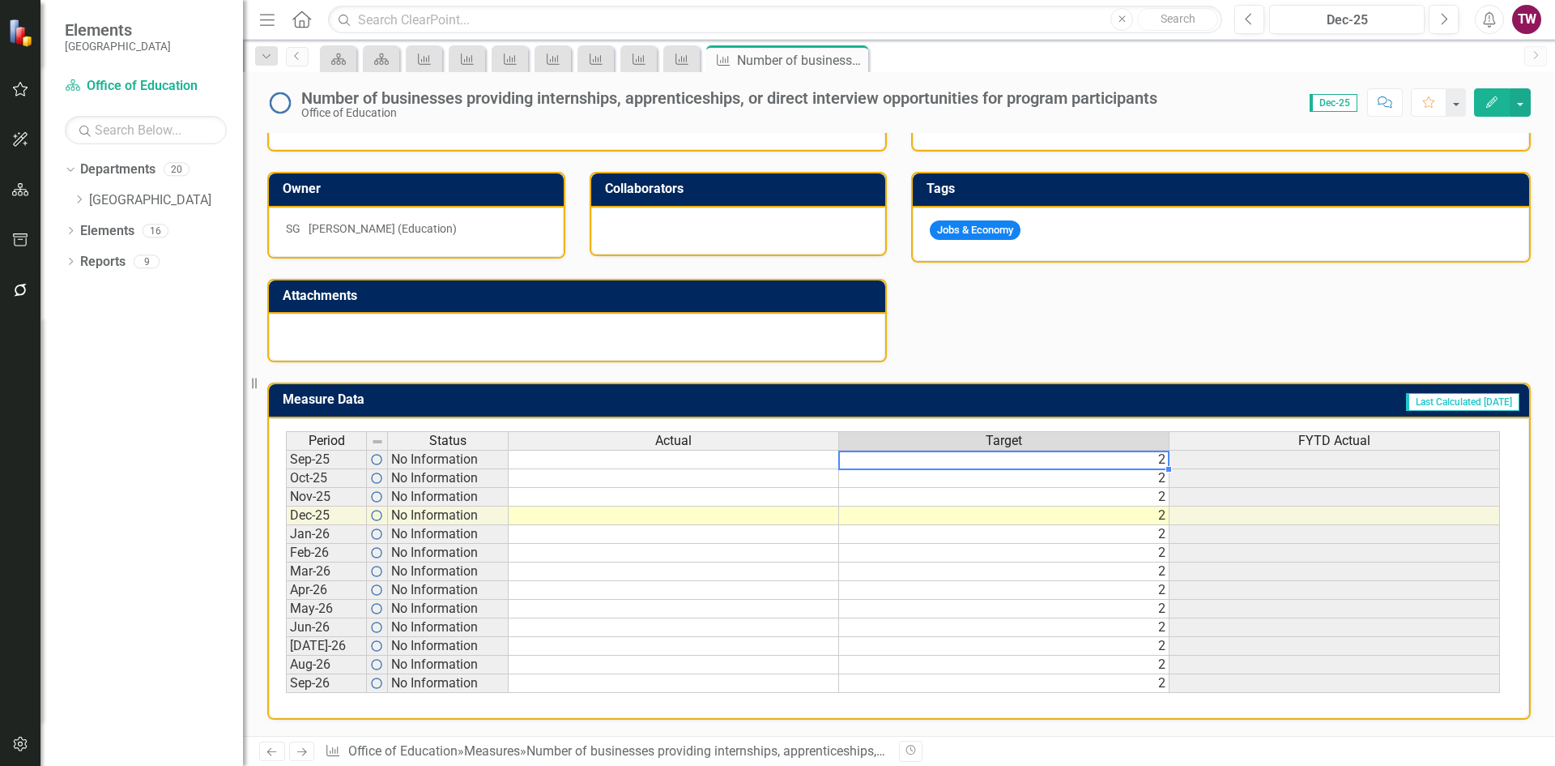
click at [1085, 459] on td "2" at bounding box center [1004, 459] width 331 height 19
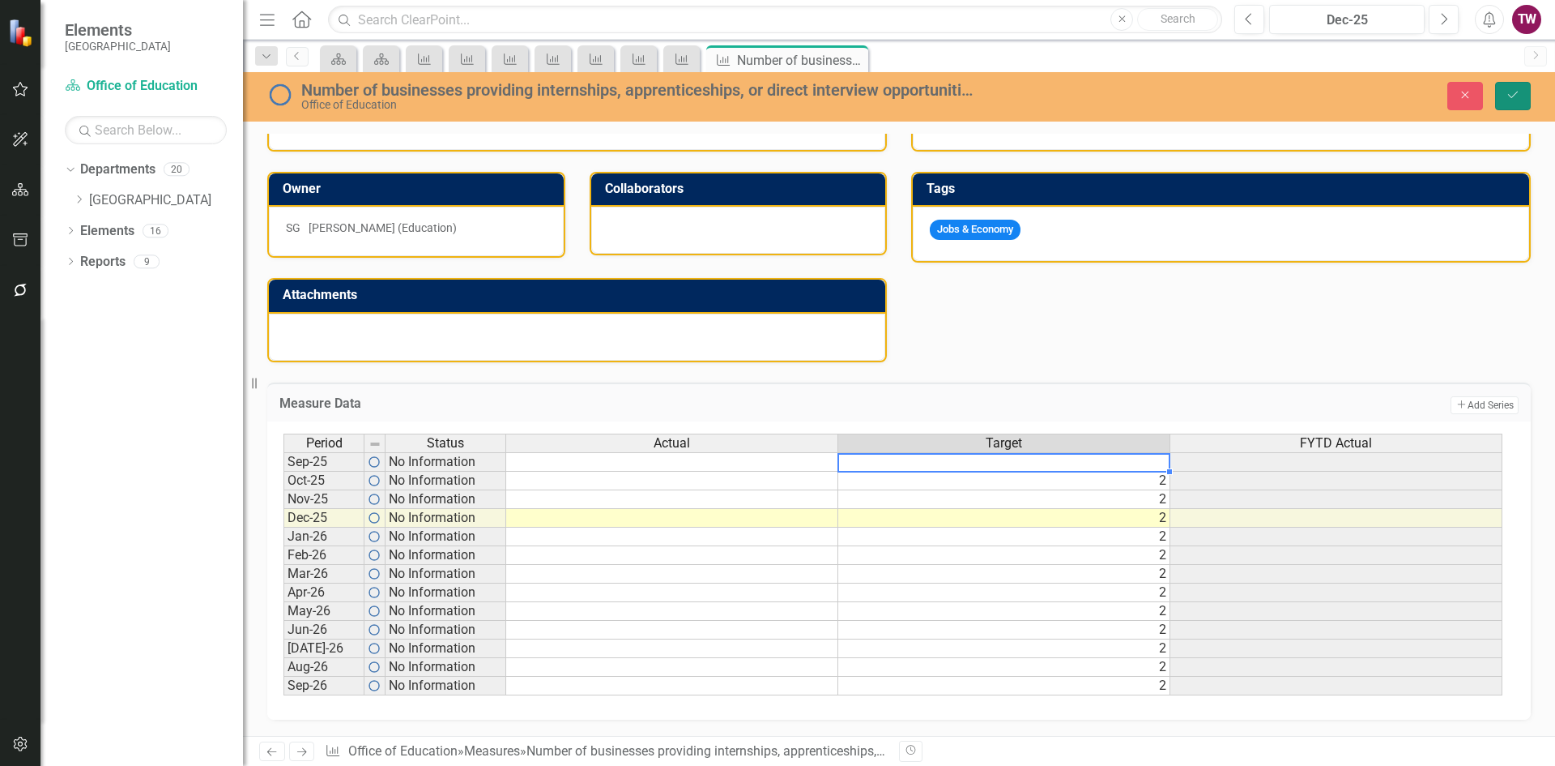
click at [1508, 94] on icon "Save" at bounding box center [1513, 94] width 15 height 11
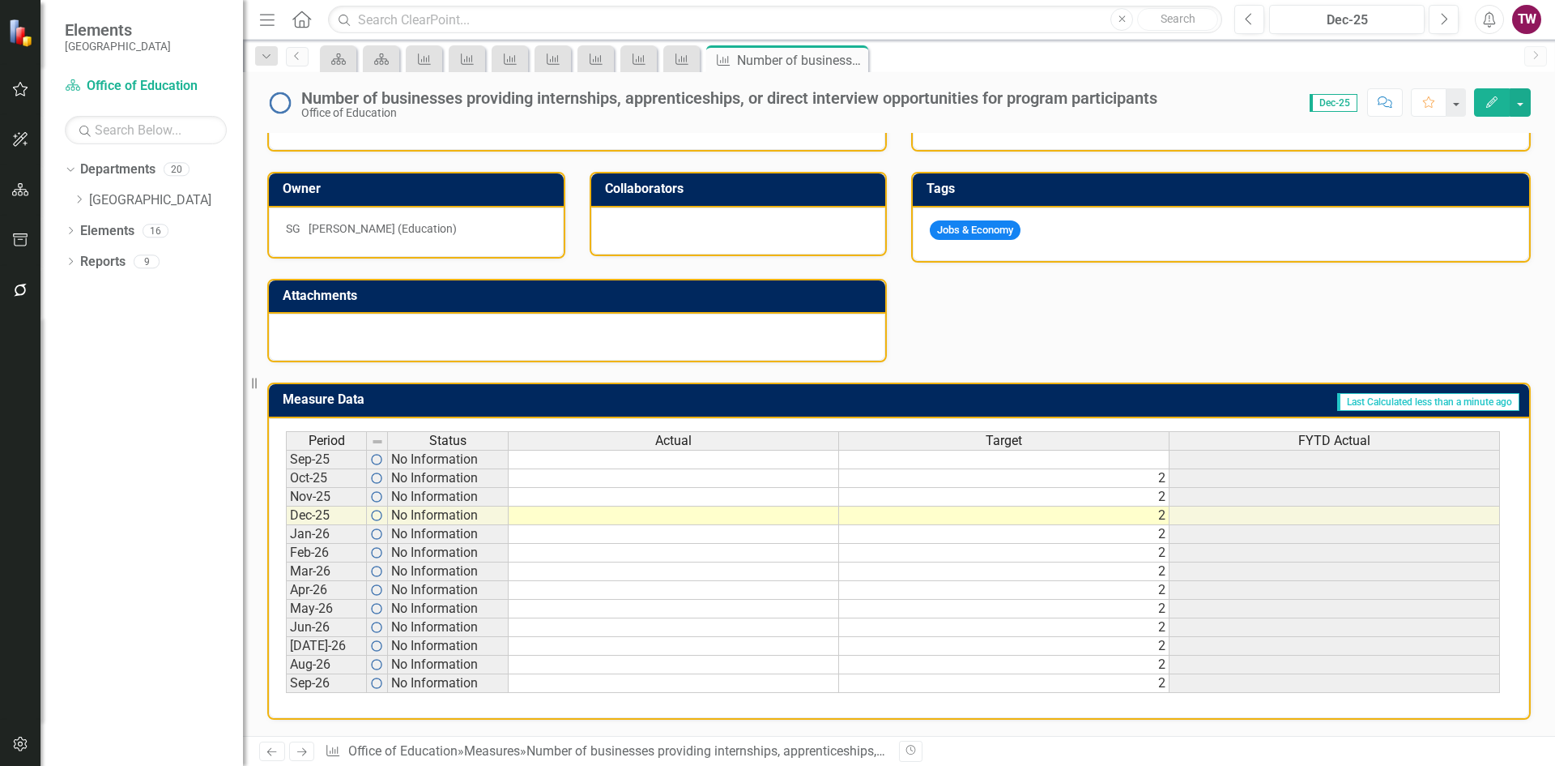
click at [300, 748] on icon "Next" at bounding box center [302, 751] width 14 height 11
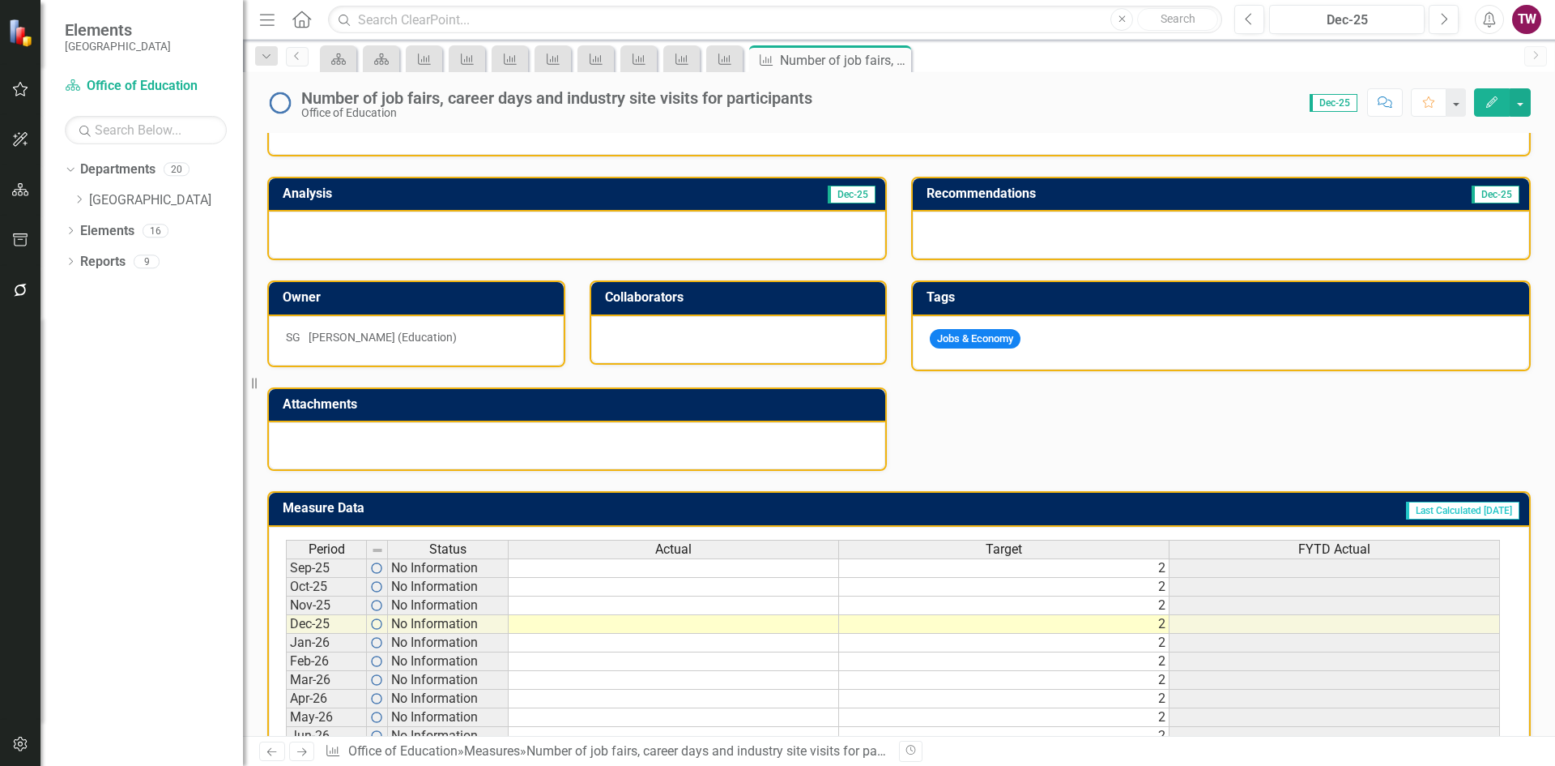
scroll to position [399, 0]
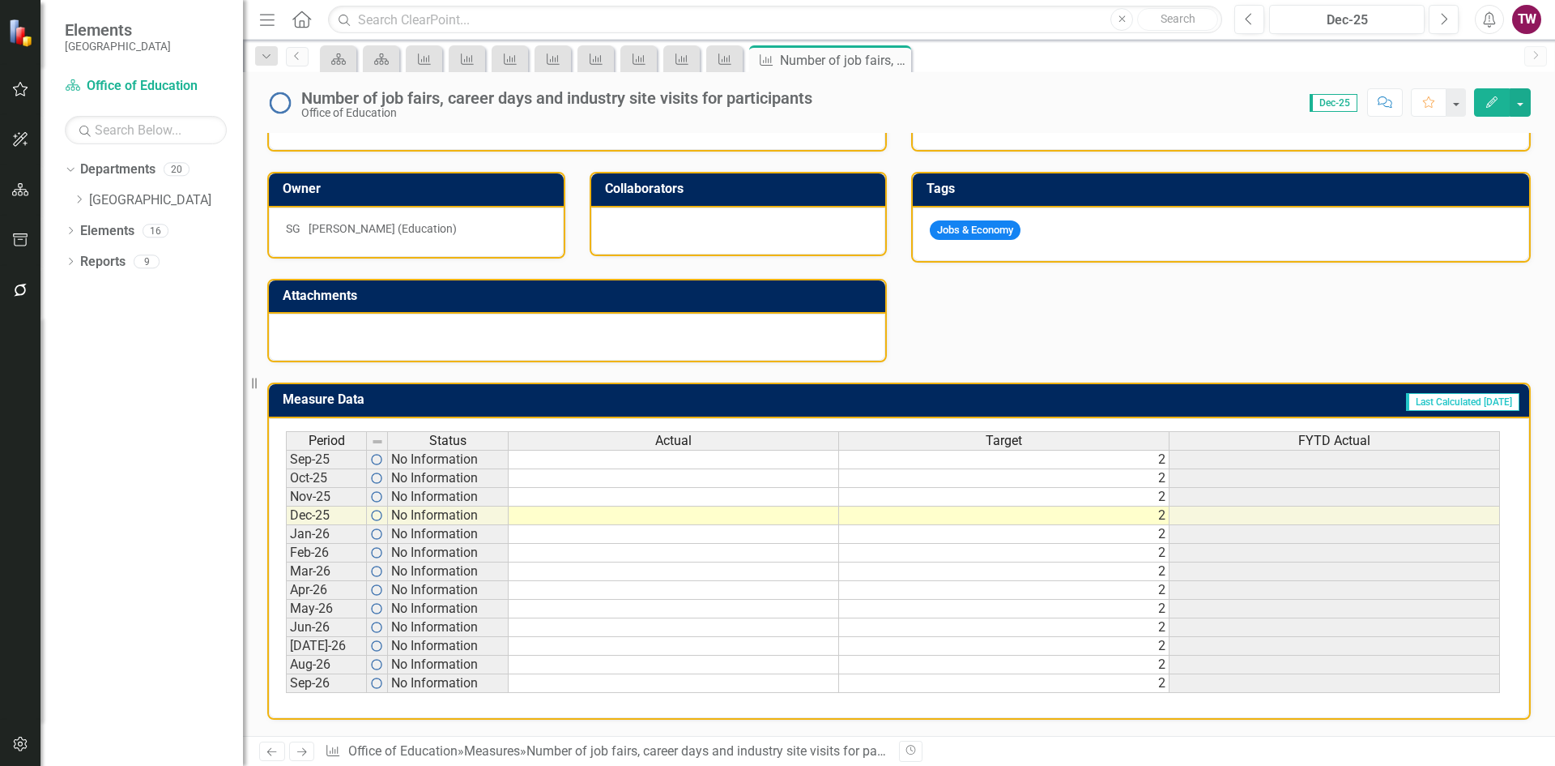
click at [1068, 459] on td "2" at bounding box center [1004, 459] width 331 height 19
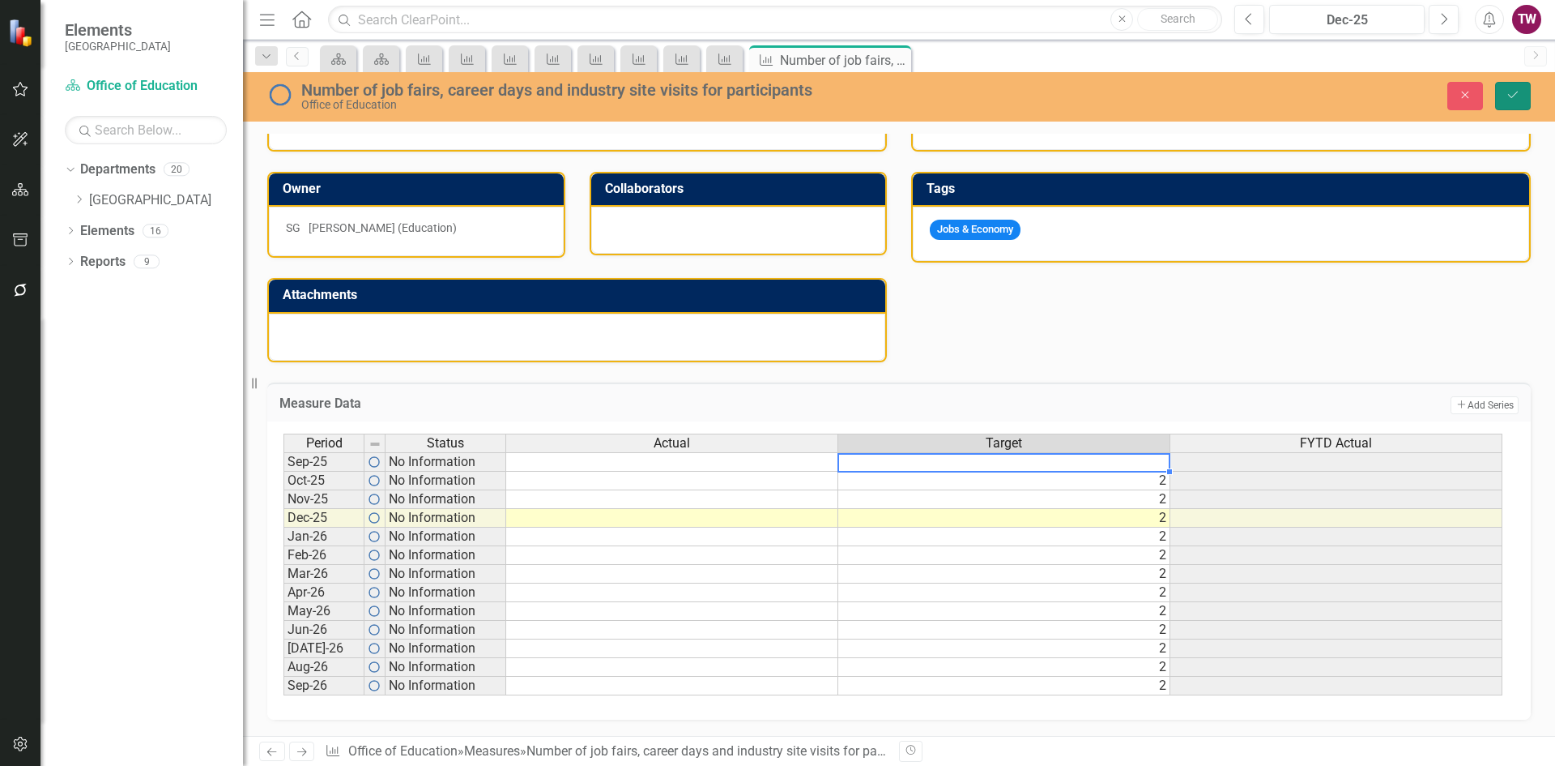
click at [1514, 89] on icon "Save" at bounding box center [1513, 94] width 15 height 11
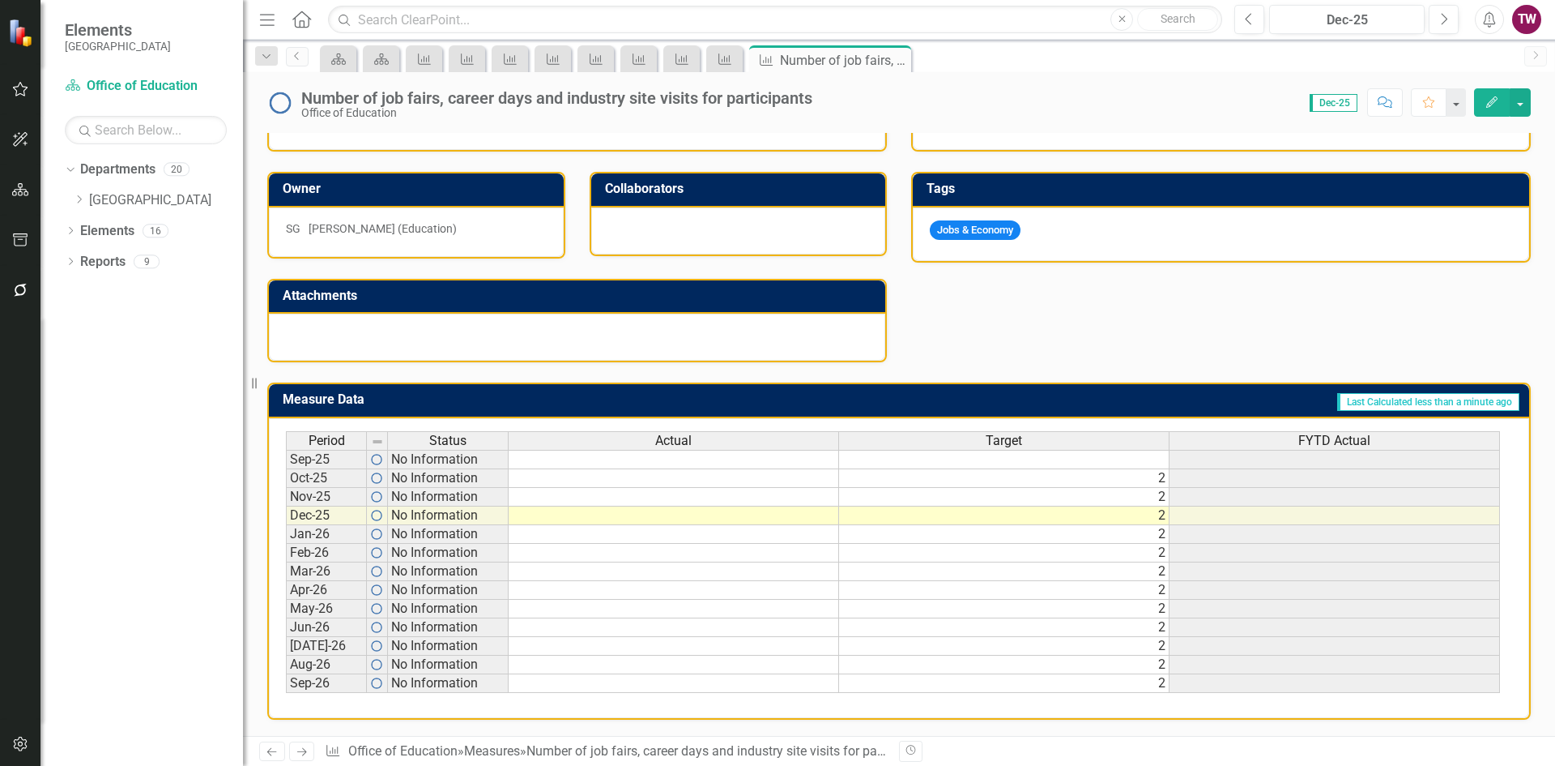
click at [265, 753] on icon "Previous" at bounding box center [272, 751] width 14 height 11
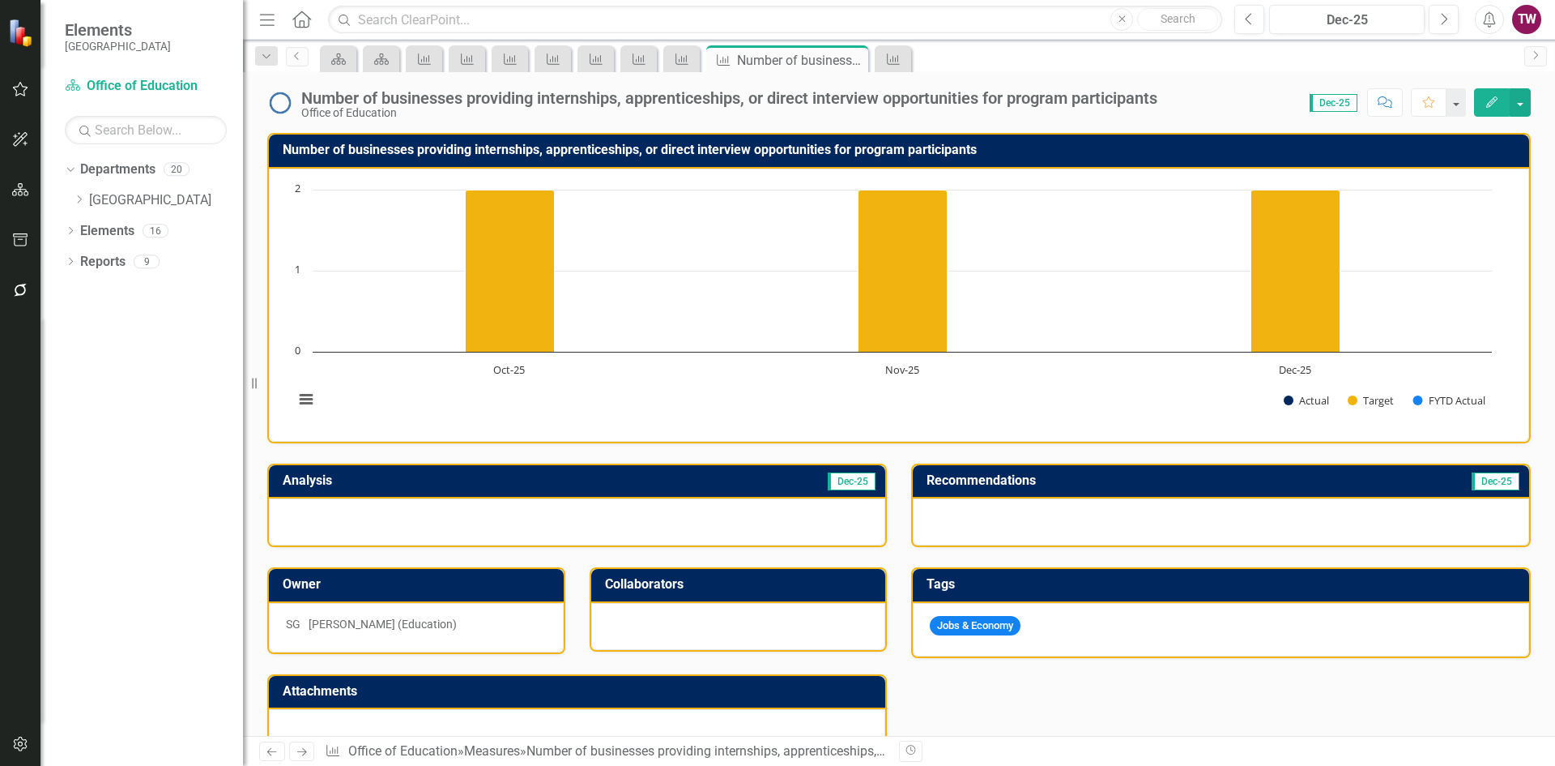
click at [268, 752] on icon at bounding box center [272, 752] width 10 height 8
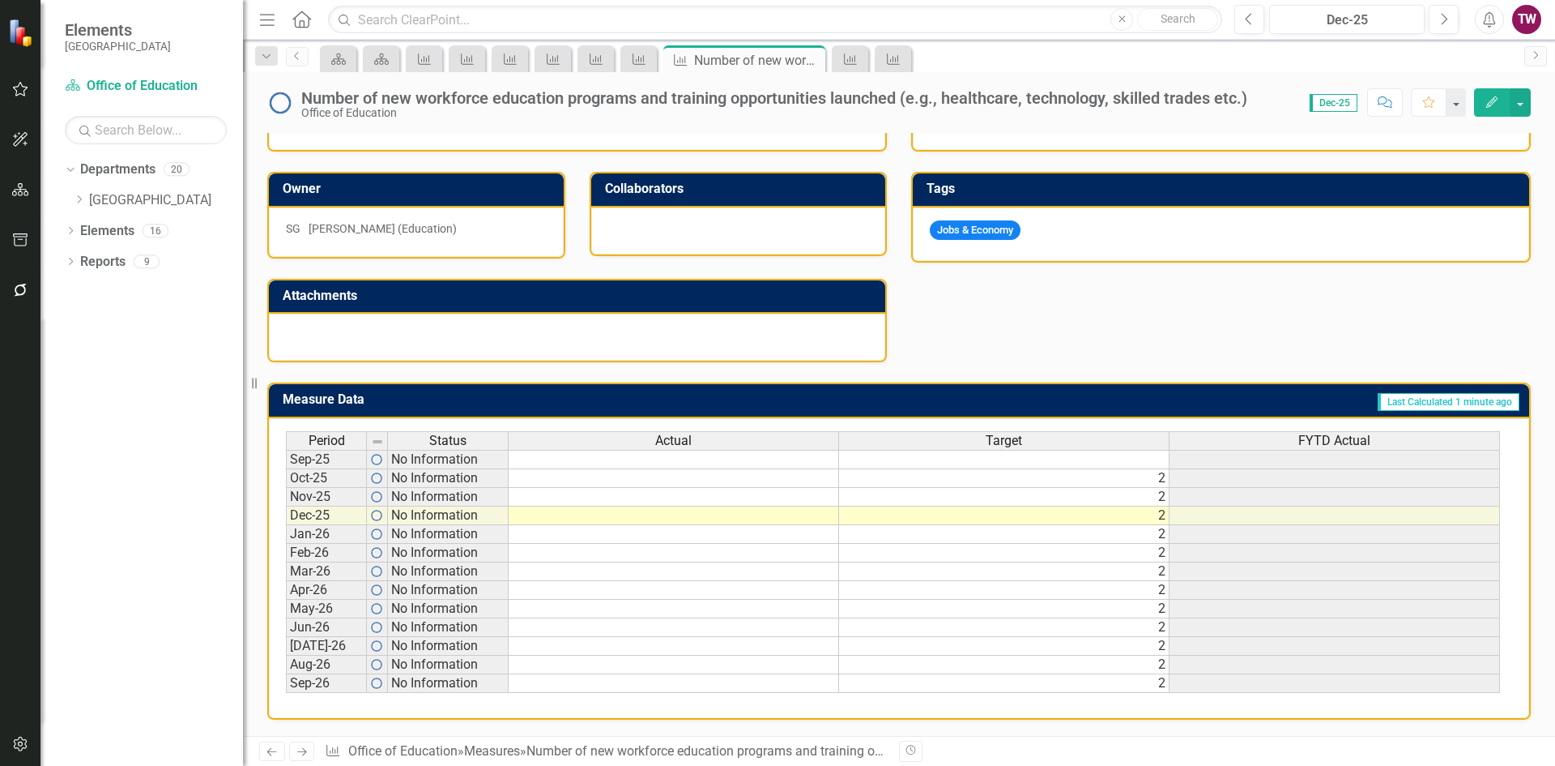
scroll to position [237, 0]
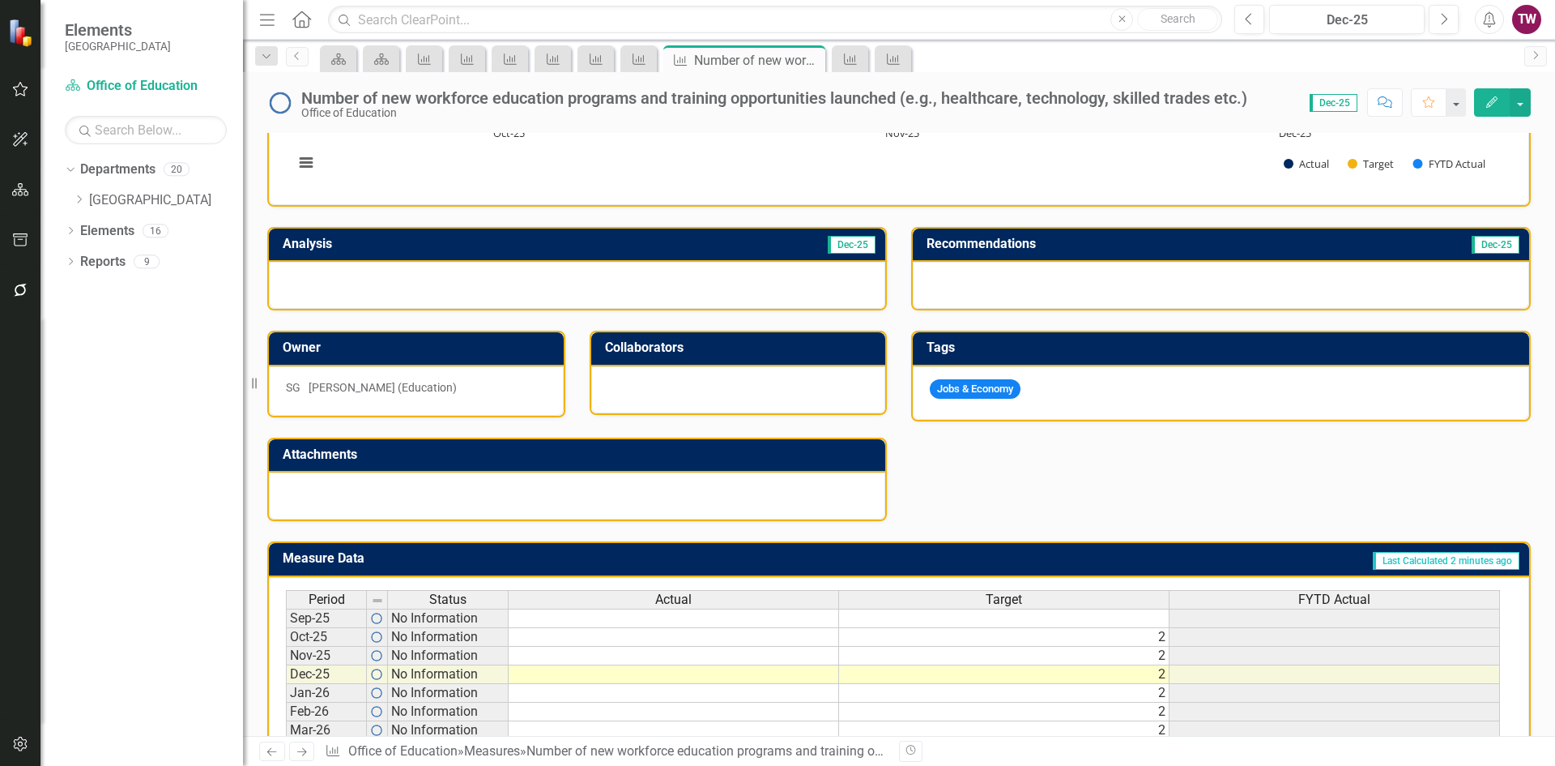
click at [270, 752] on icon at bounding box center [272, 752] width 10 height 8
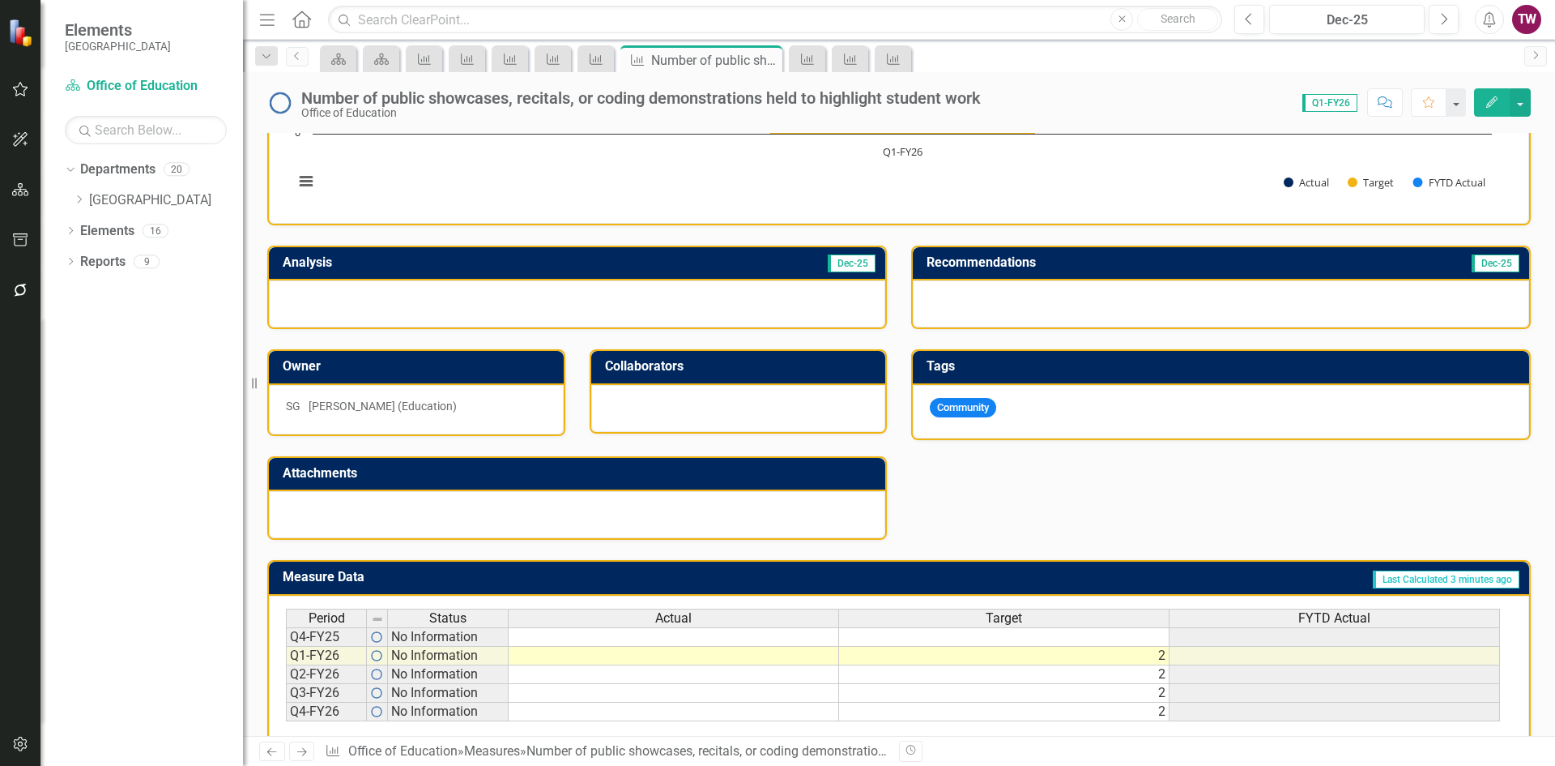
scroll to position [243, 0]
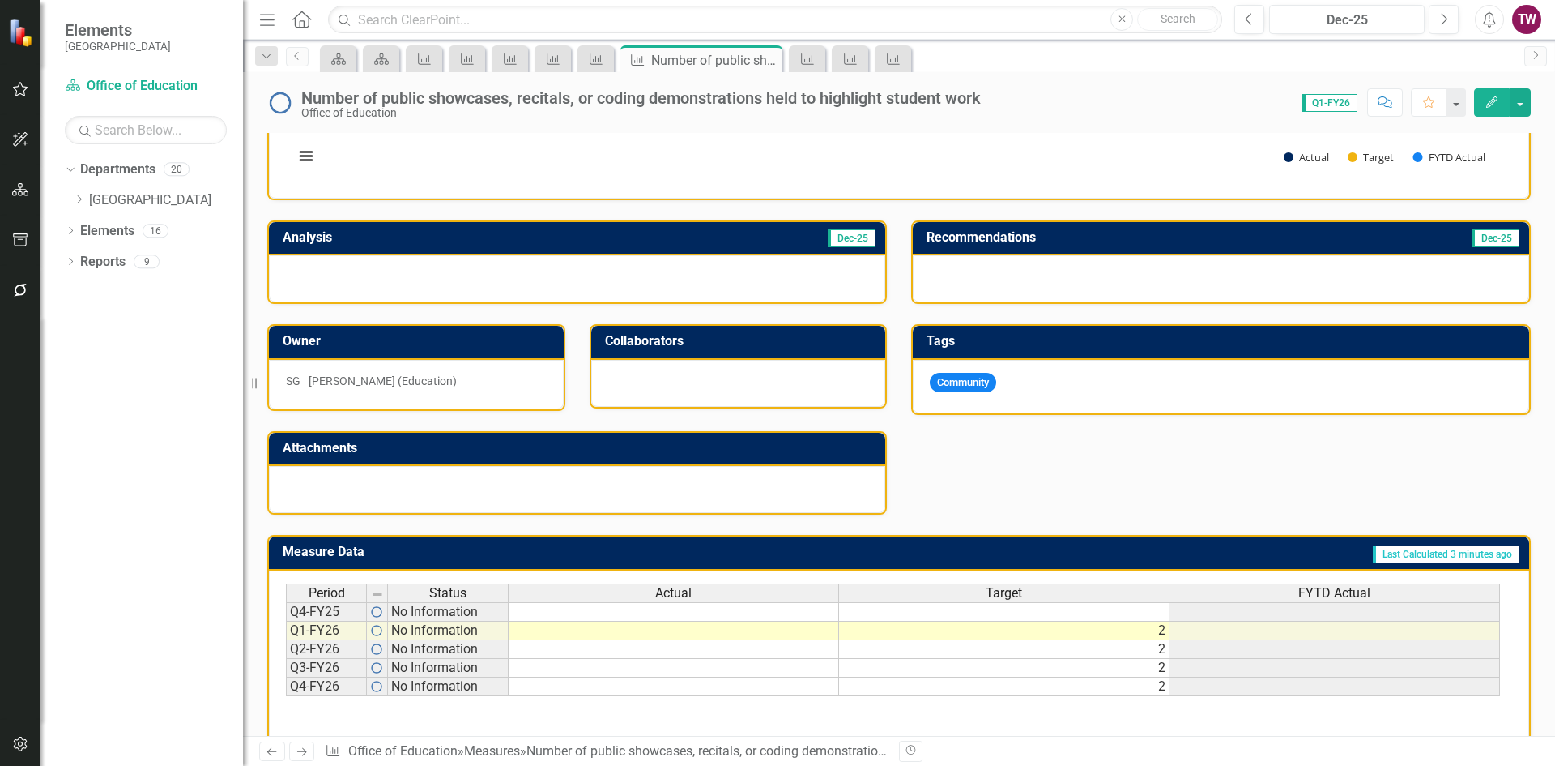
click at [278, 752] on icon "Previous" at bounding box center [272, 751] width 14 height 11
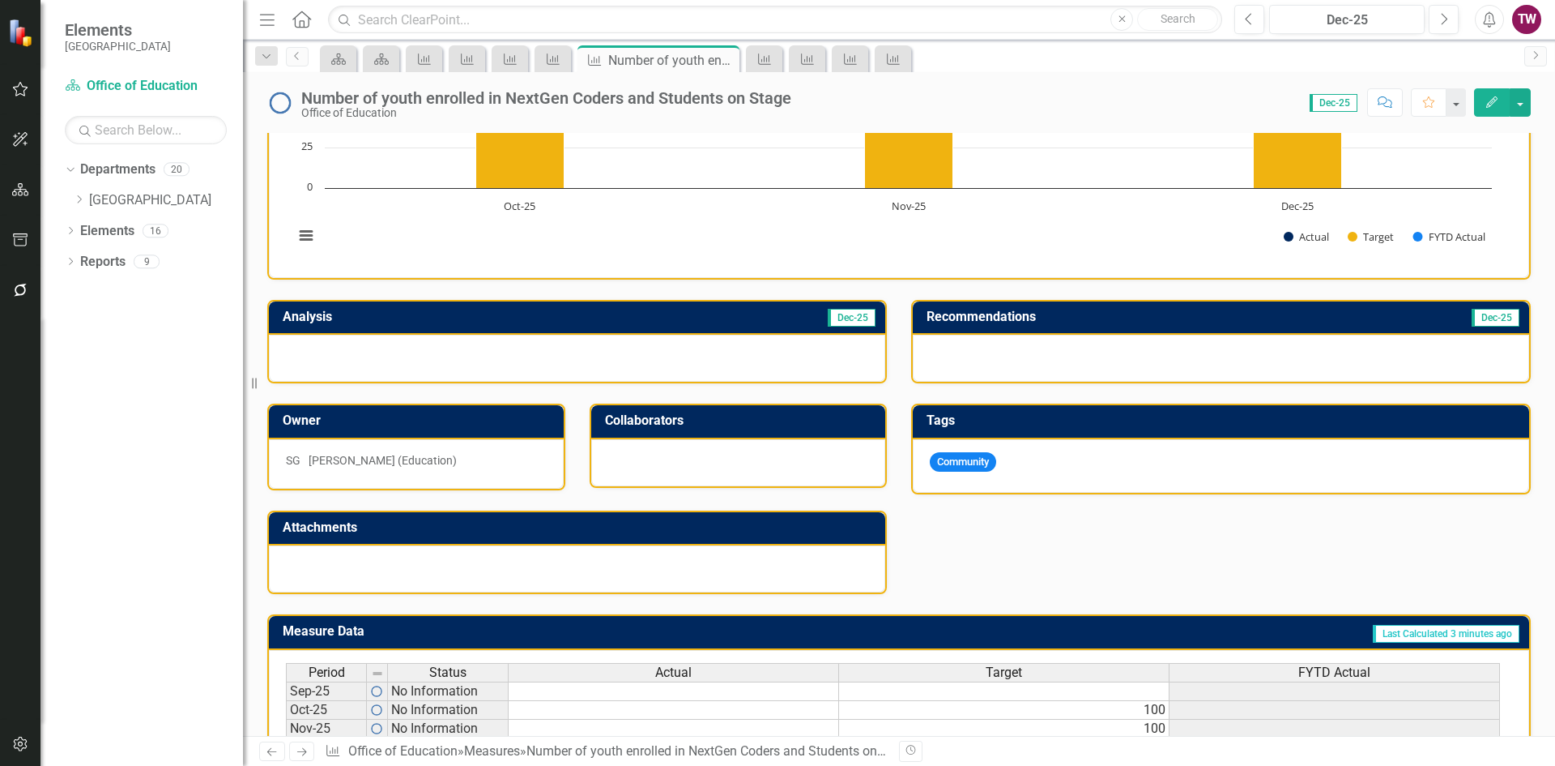
scroll to position [399, 0]
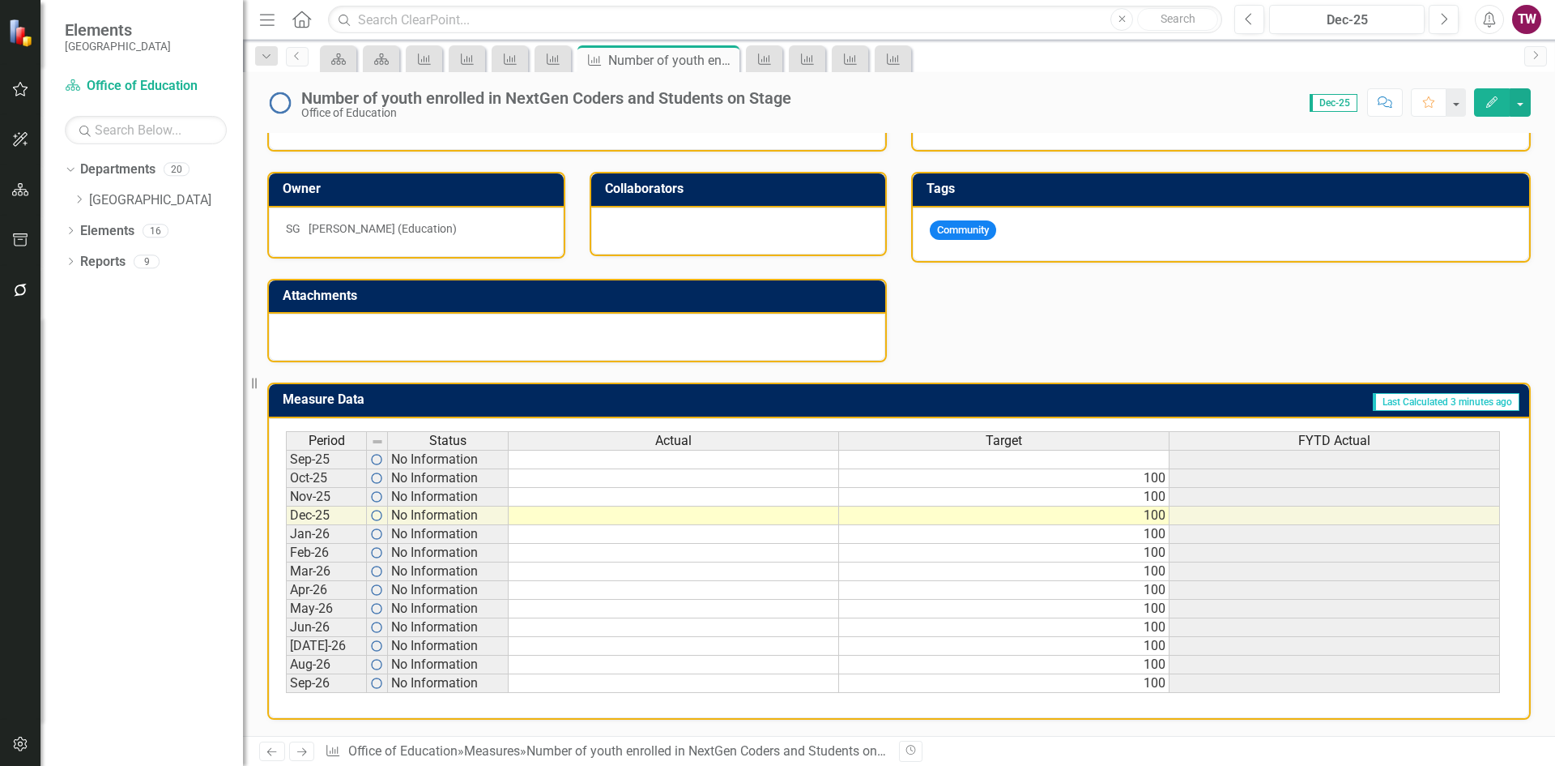
click at [266, 751] on icon "Previous" at bounding box center [272, 751] width 14 height 11
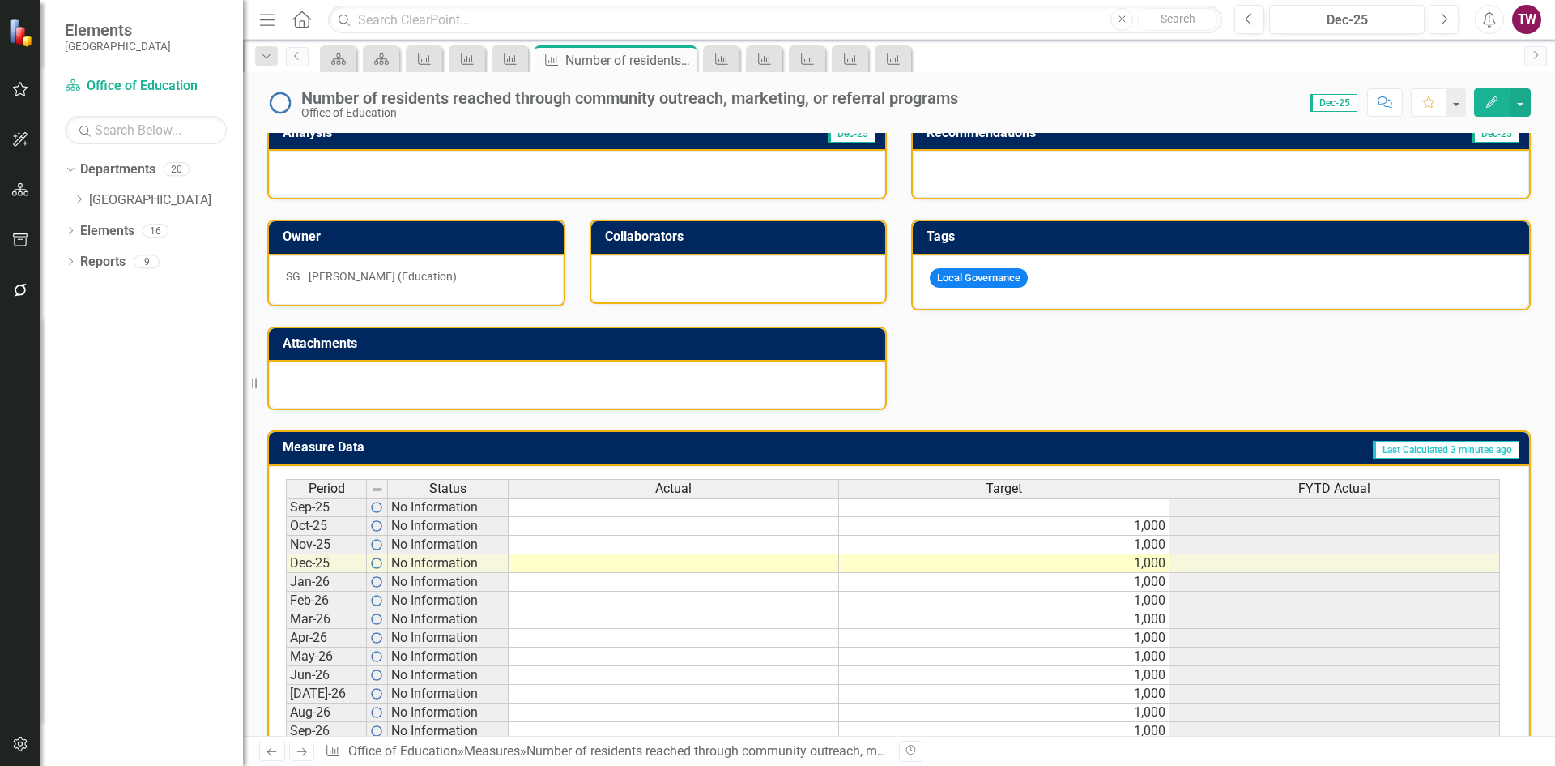
scroll to position [399, 0]
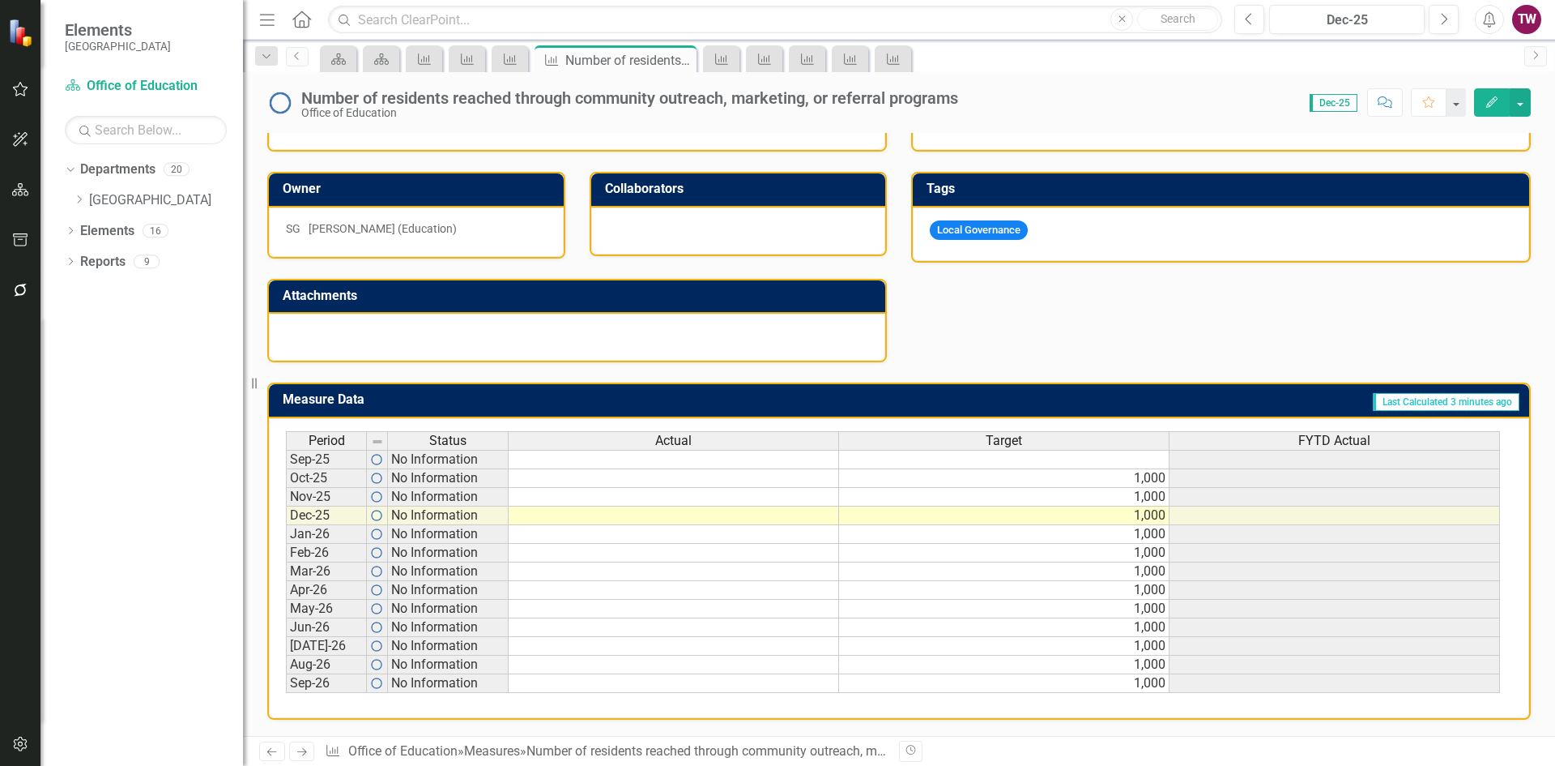
click at [269, 754] on icon "Previous" at bounding box center [272, 751] width 14 height 11
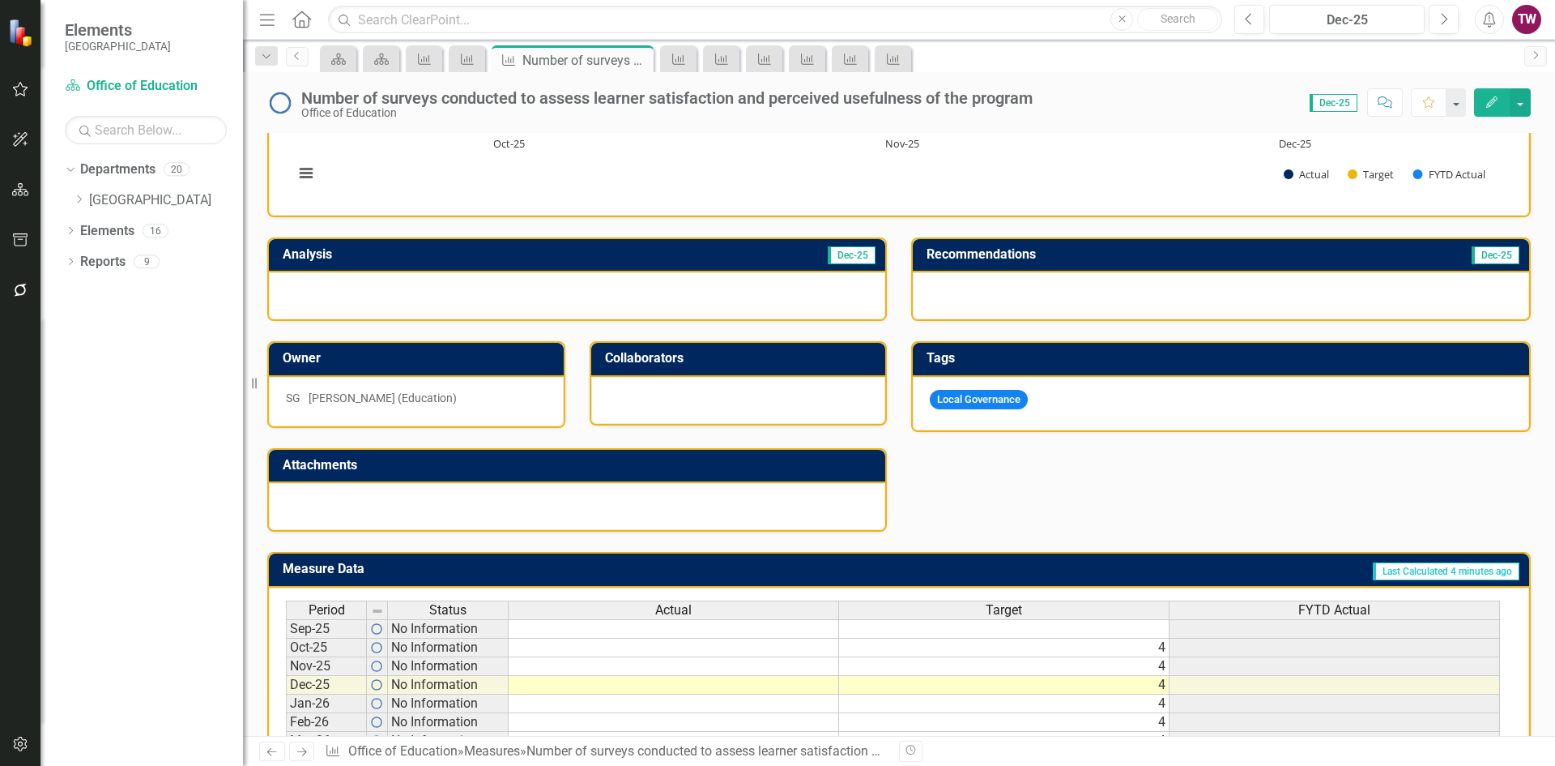
scroll to position [324, 0]
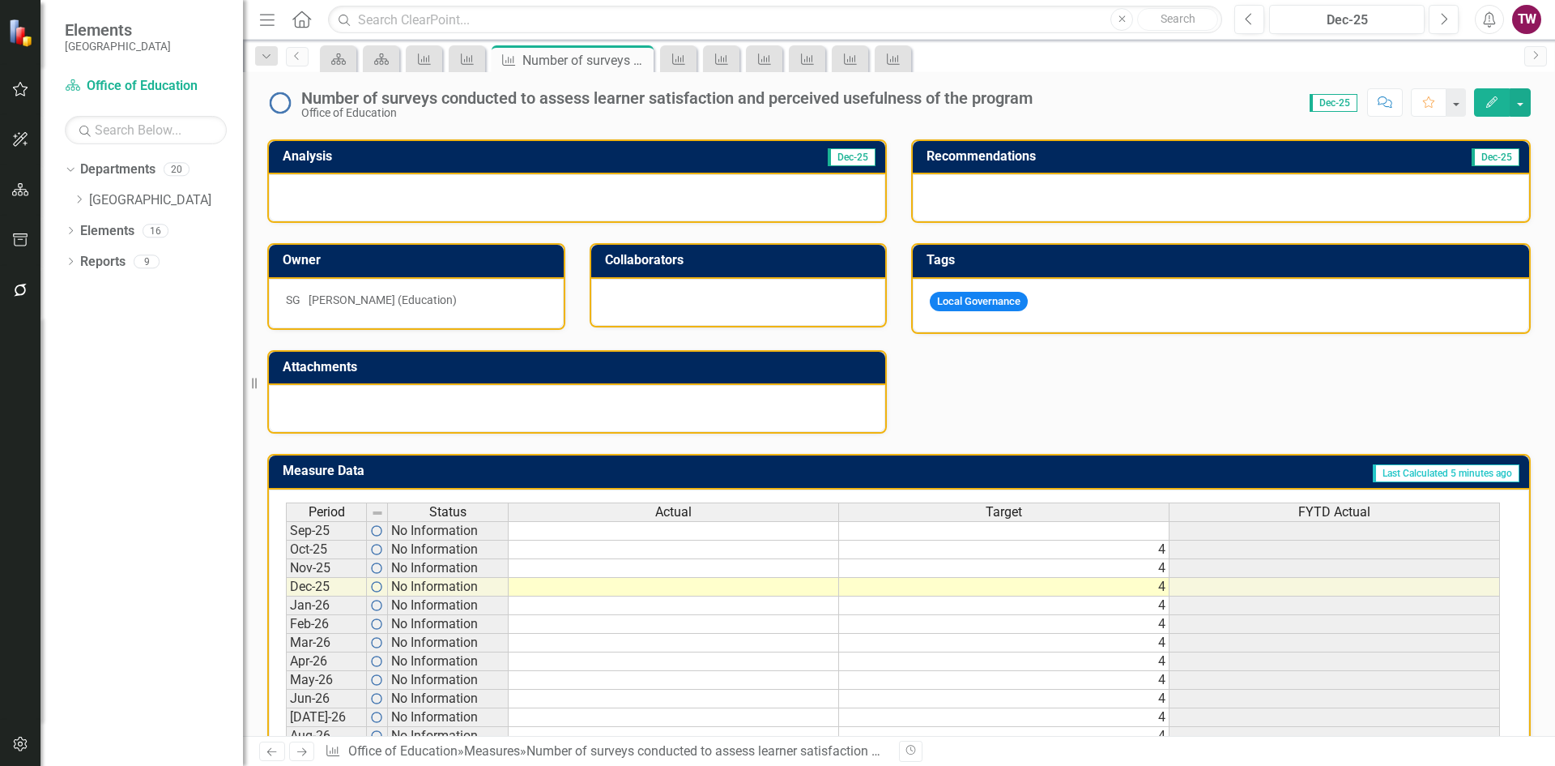
click at [271, 748] on icon "Previous" at bounding box center [272, 751] width 14 height 11
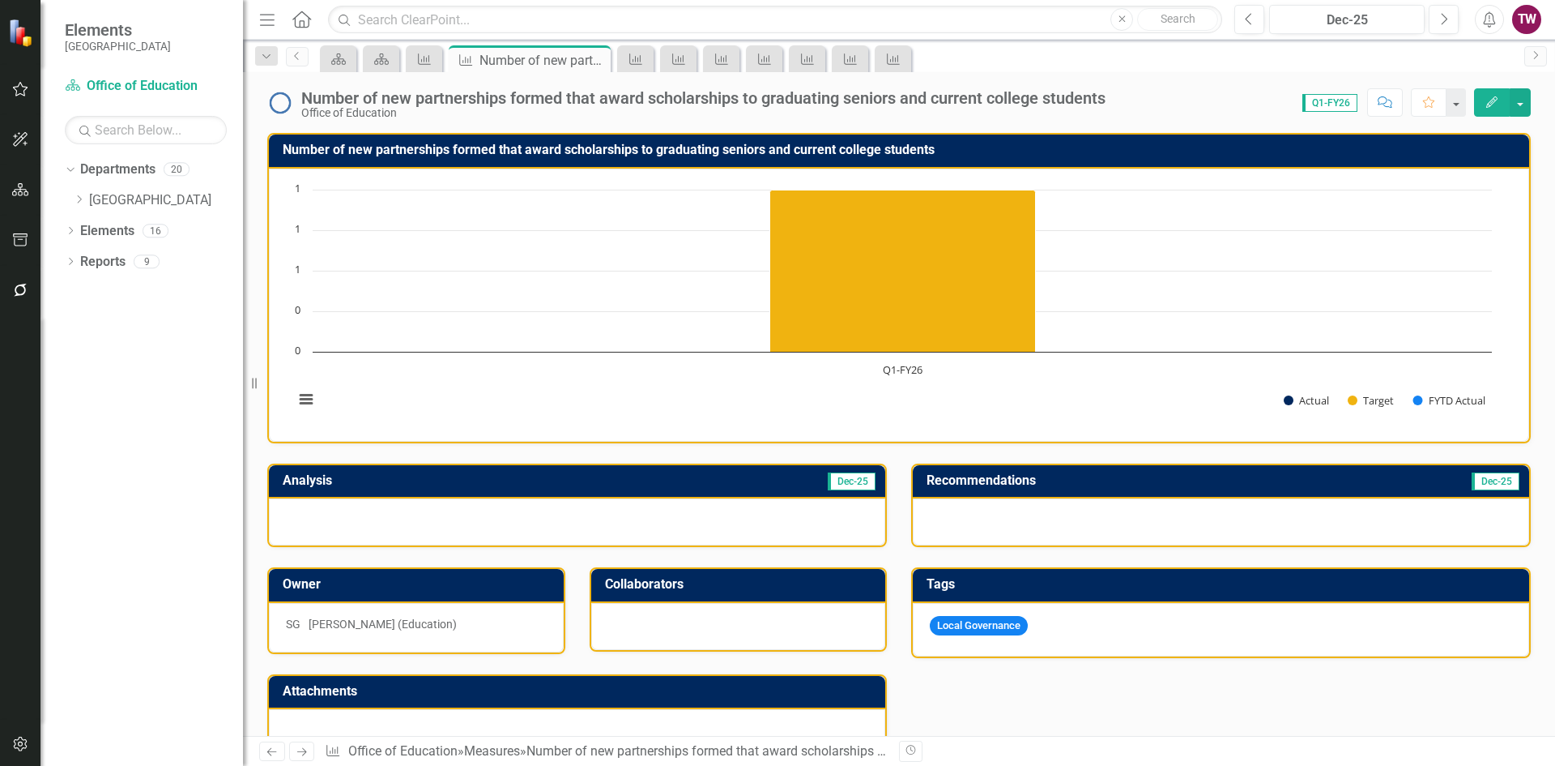
click at [270, 757] on icon "Previous" at bounding box center [272, 751] width 14 height 11
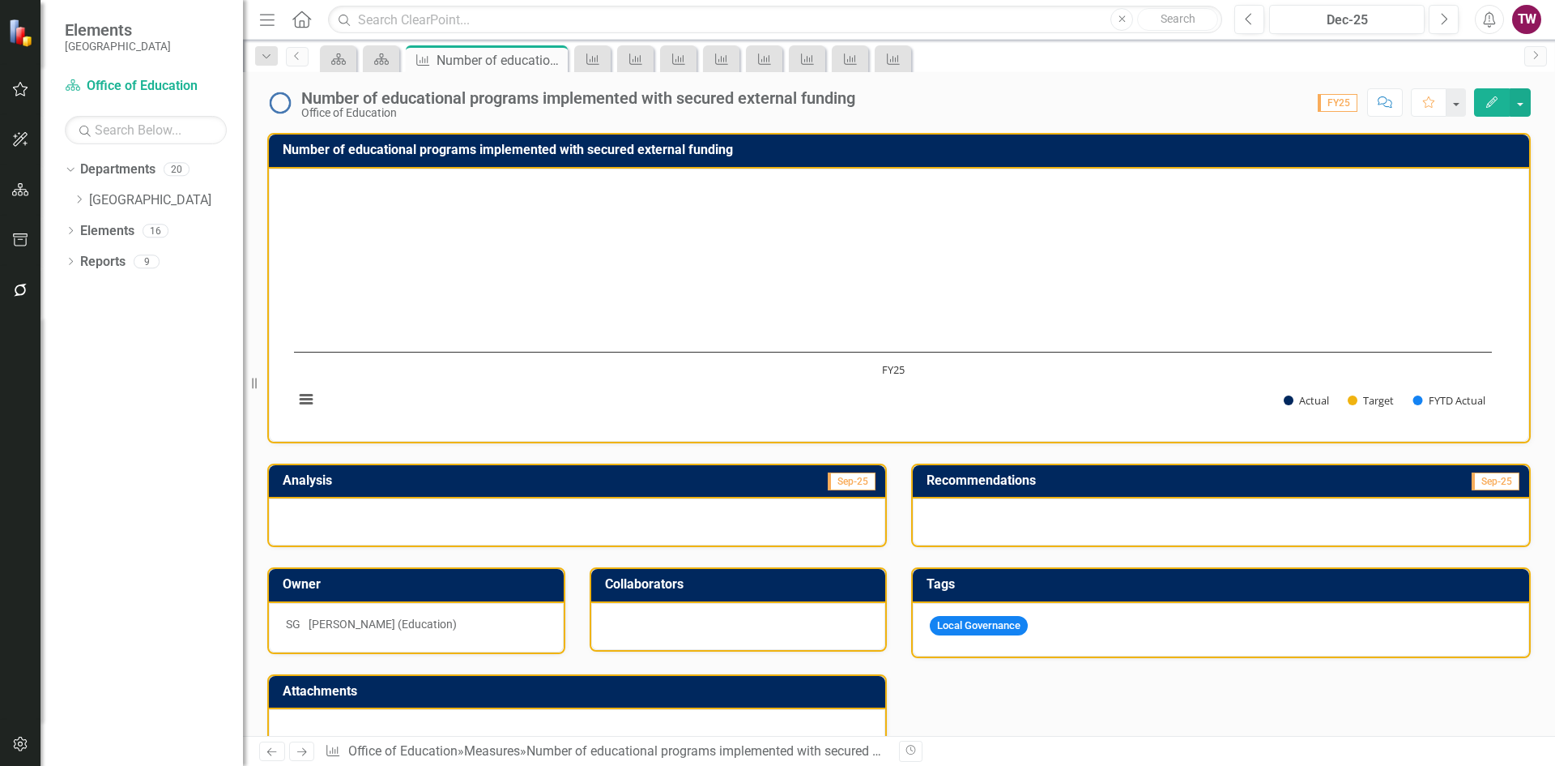
click at [273, 750] on icon "Previous" at bounding box center [272, 751] width 14 height 11
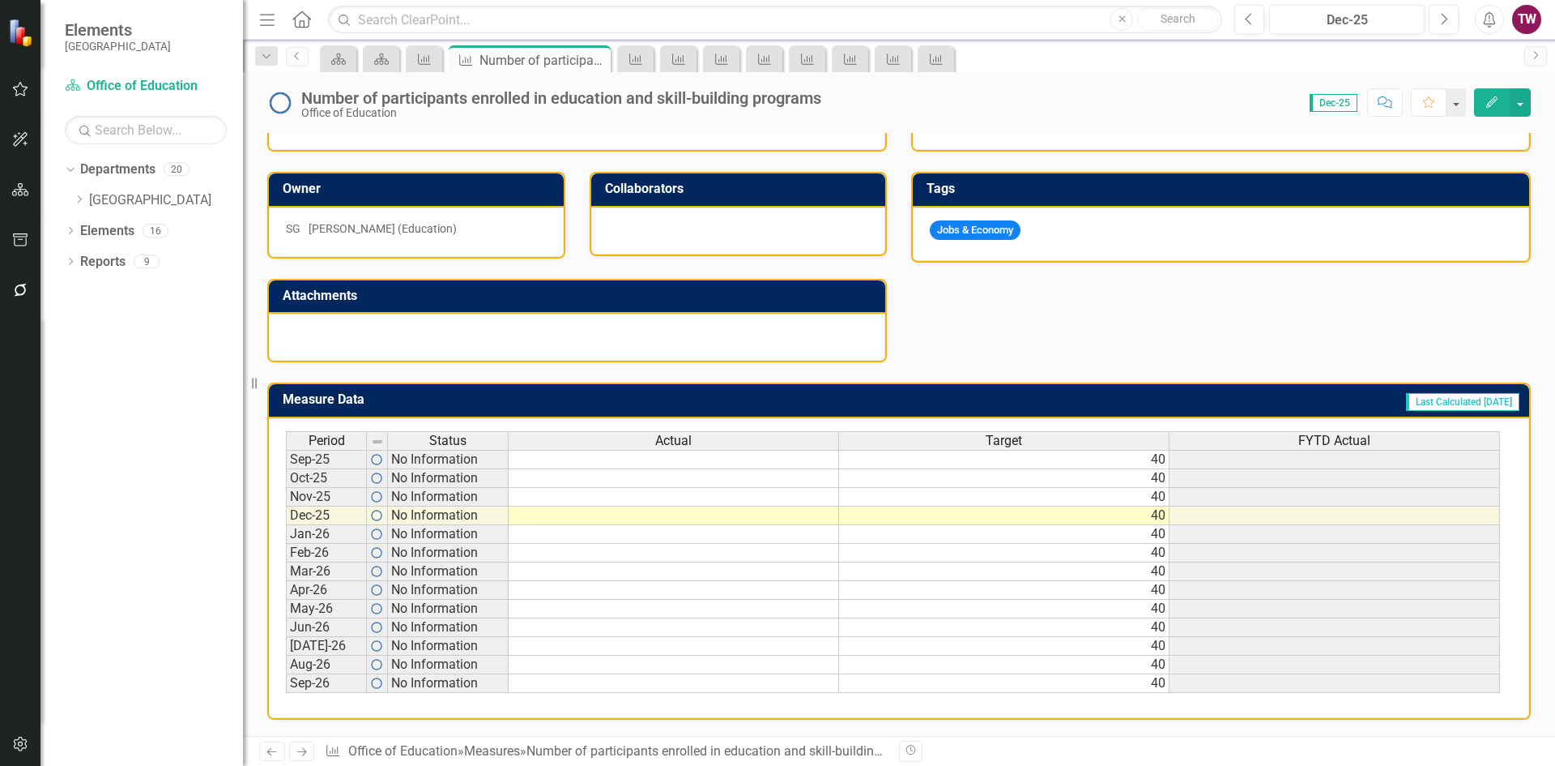
scroll to position [156, 0]
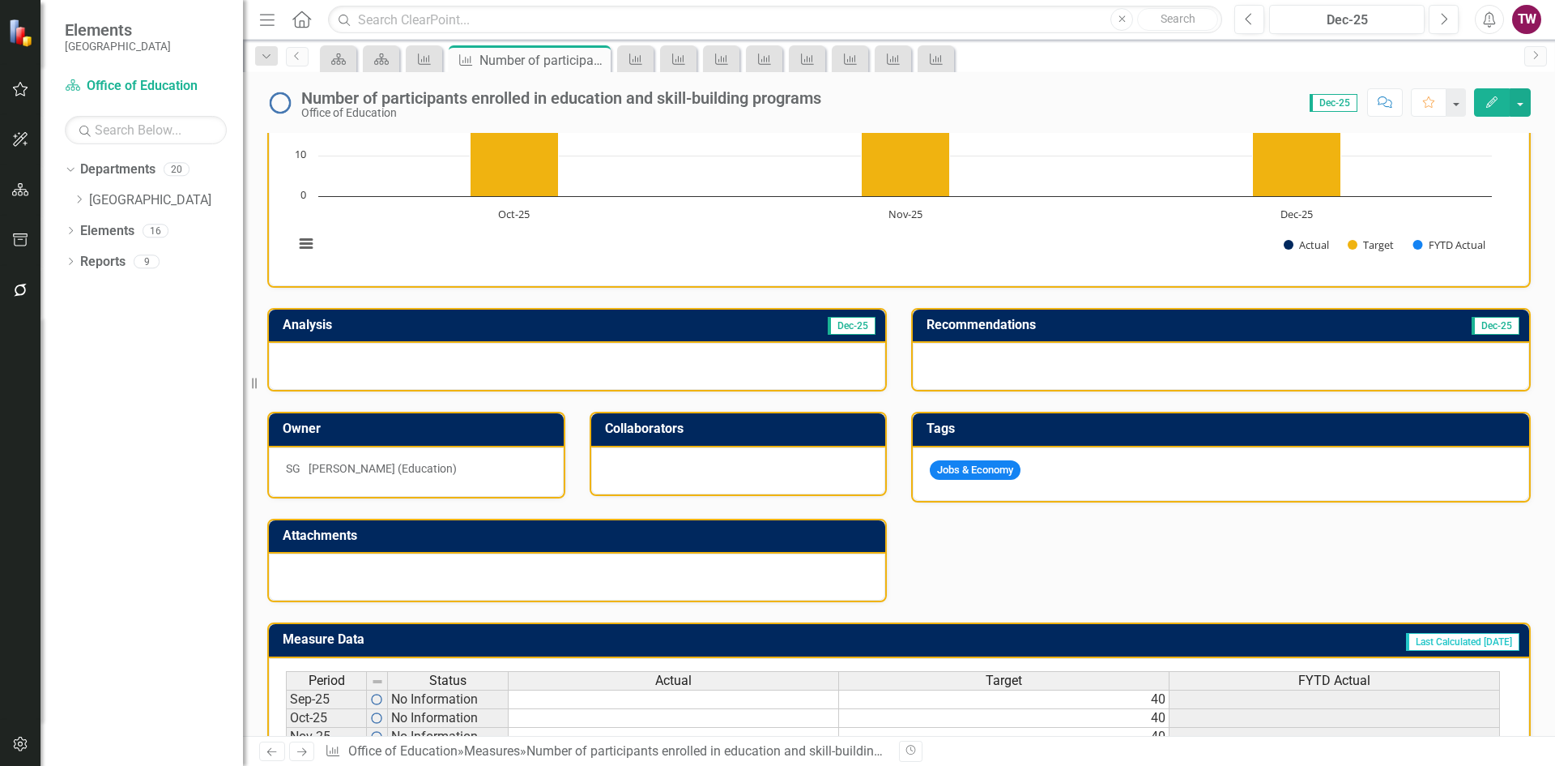
click at [269, 754] on icon "Previous" at bounding box center [272, 751] width 14 height 11
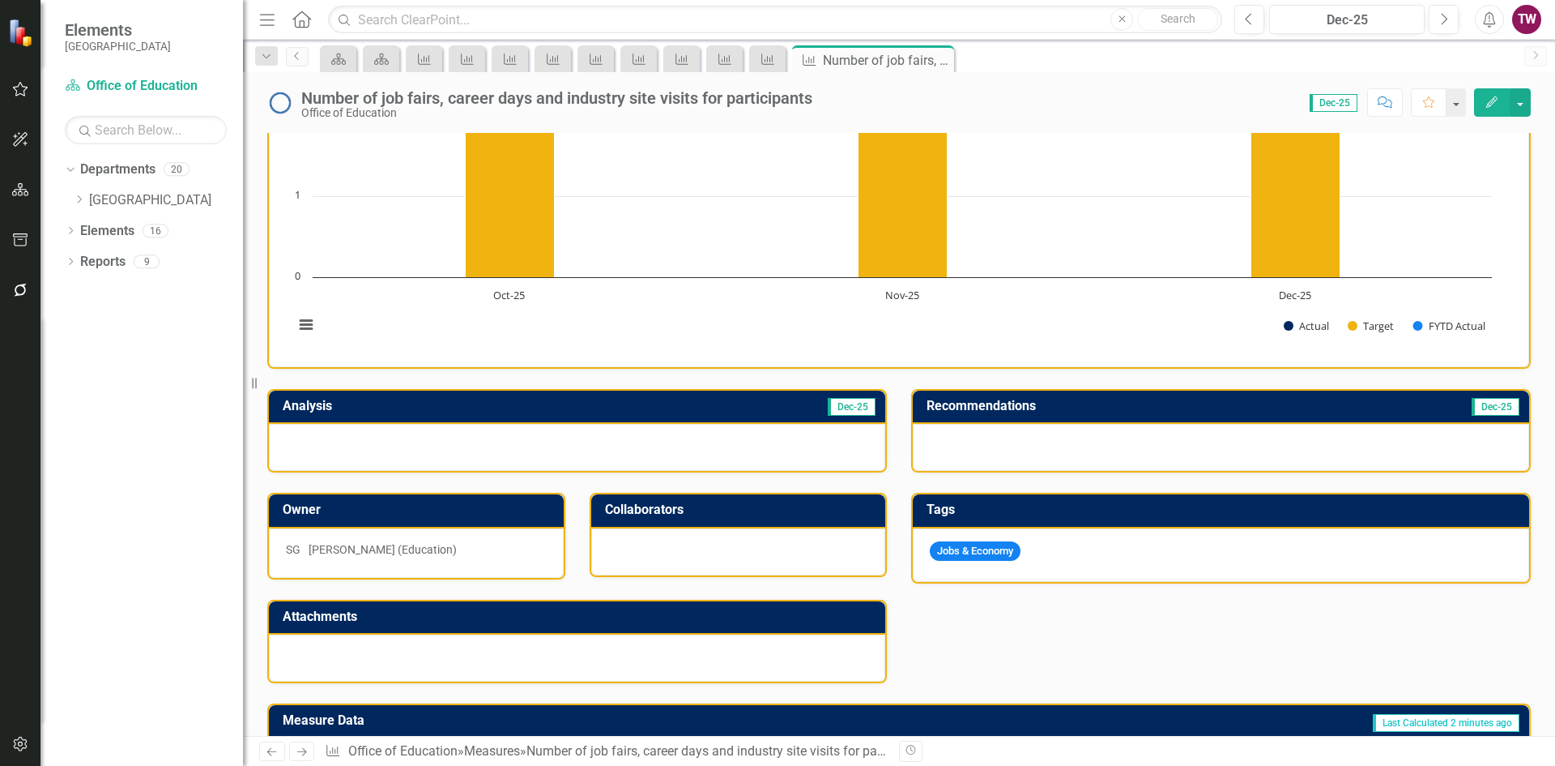
scroll to position [318, 0]
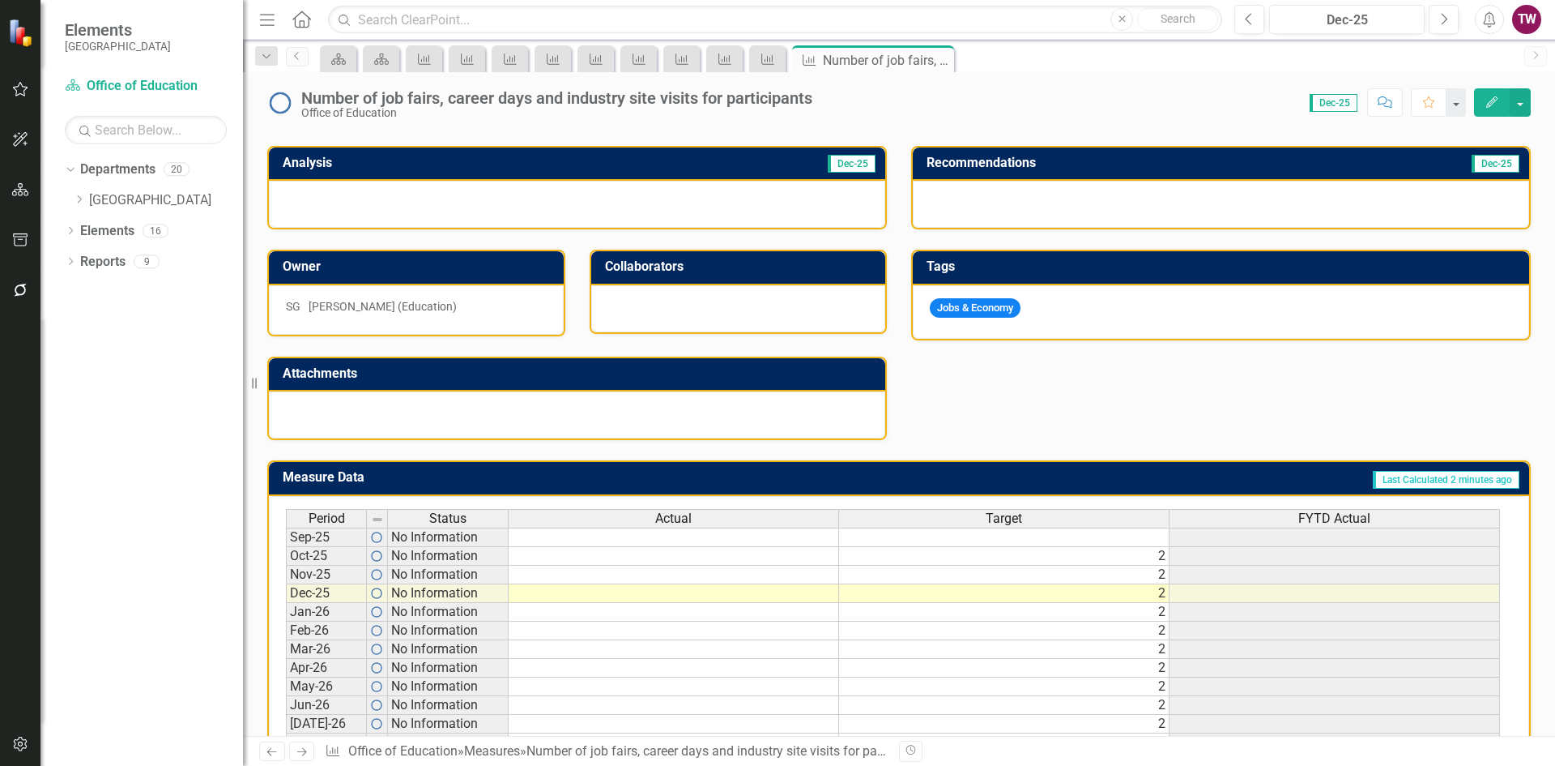
click at [271, 749] on icon "Previous" at bounding box center [272, 751] width 14 height 11
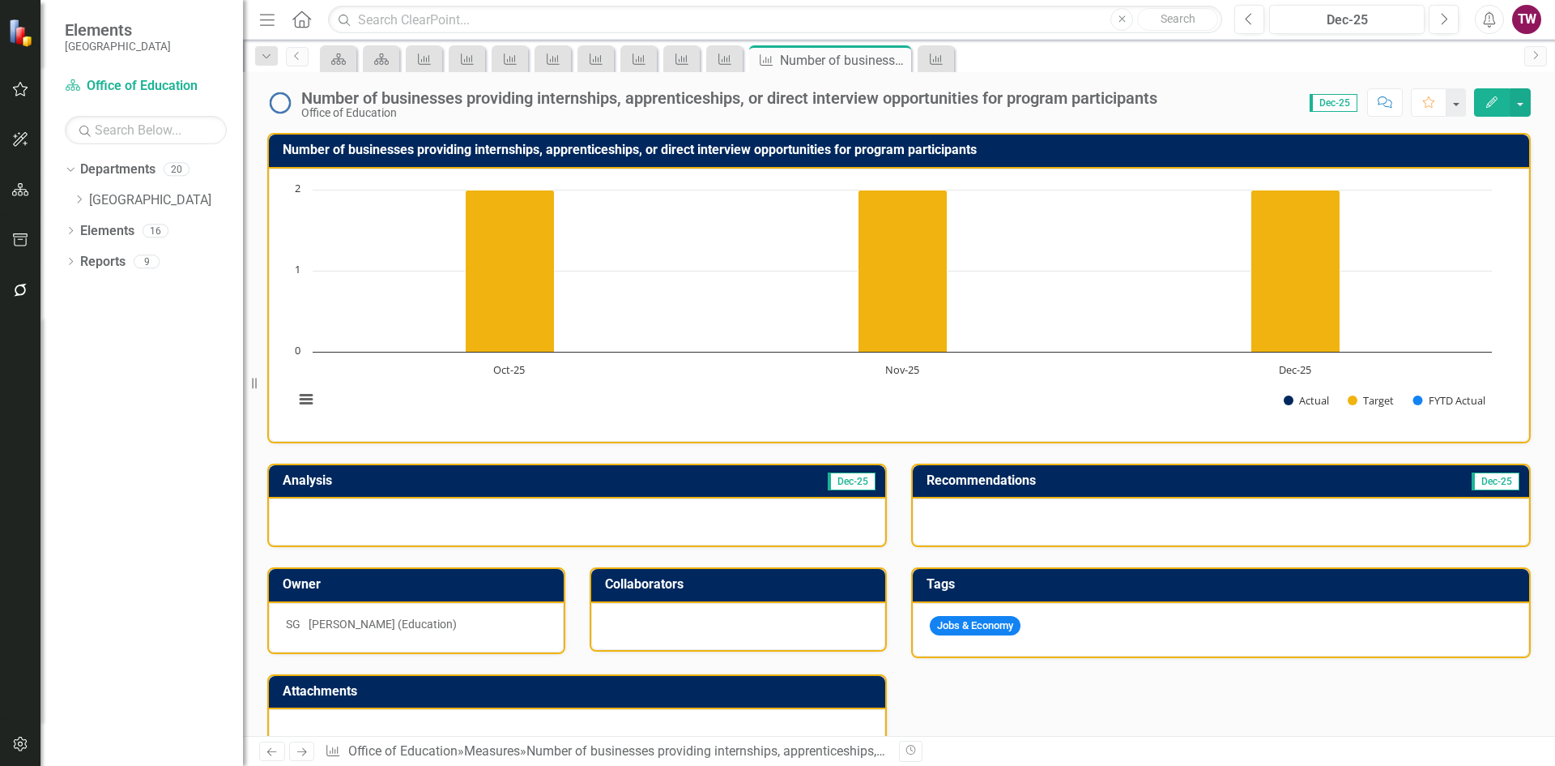
click at [277, 748] on icon "Previous" at bounding box center [272, 751] width 14 height 11
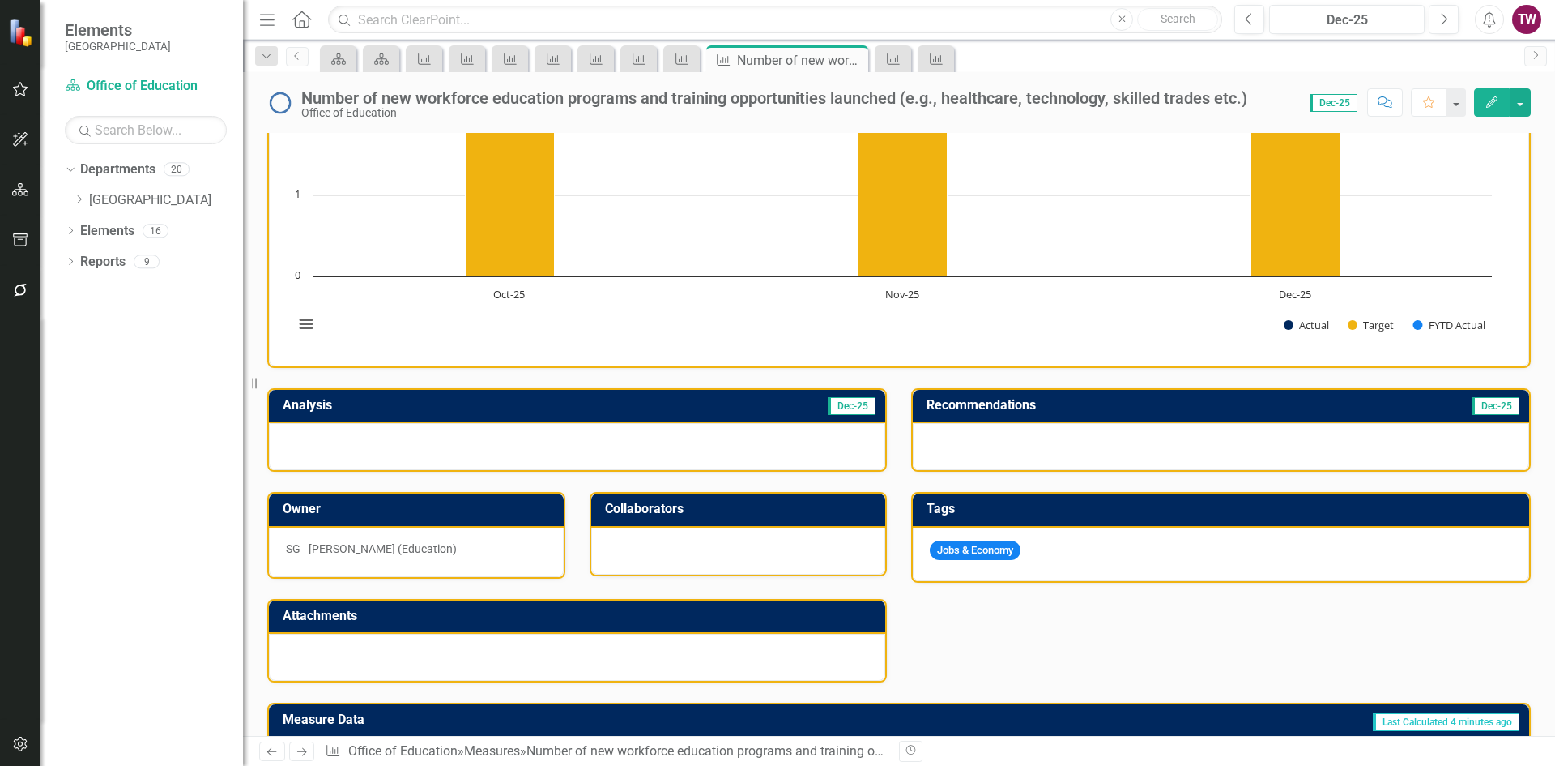
scroll to position [75, 0]
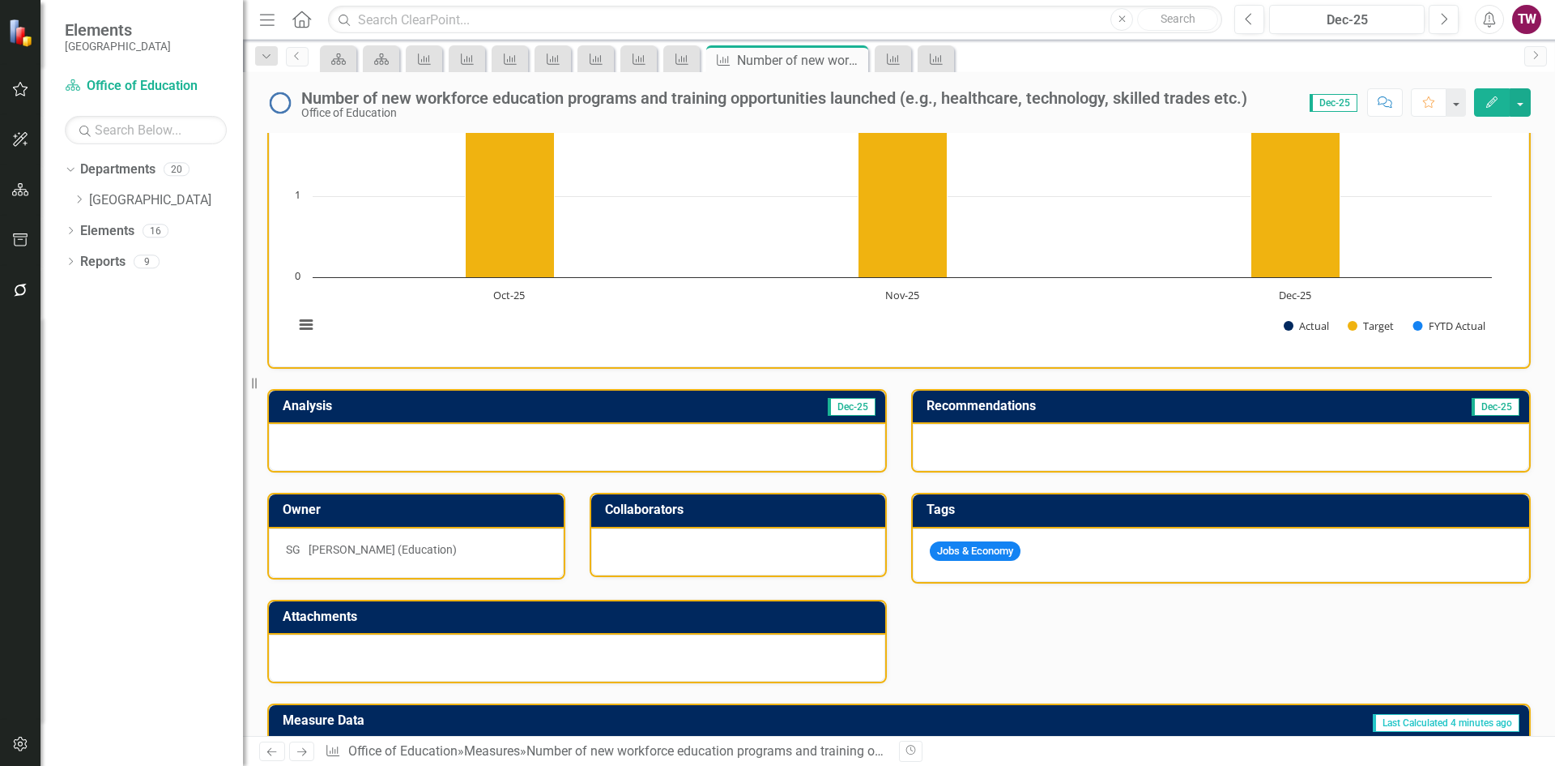
click at [268, 749] on icon "Previous" at bounding box center [272, 751] width 14 height 11
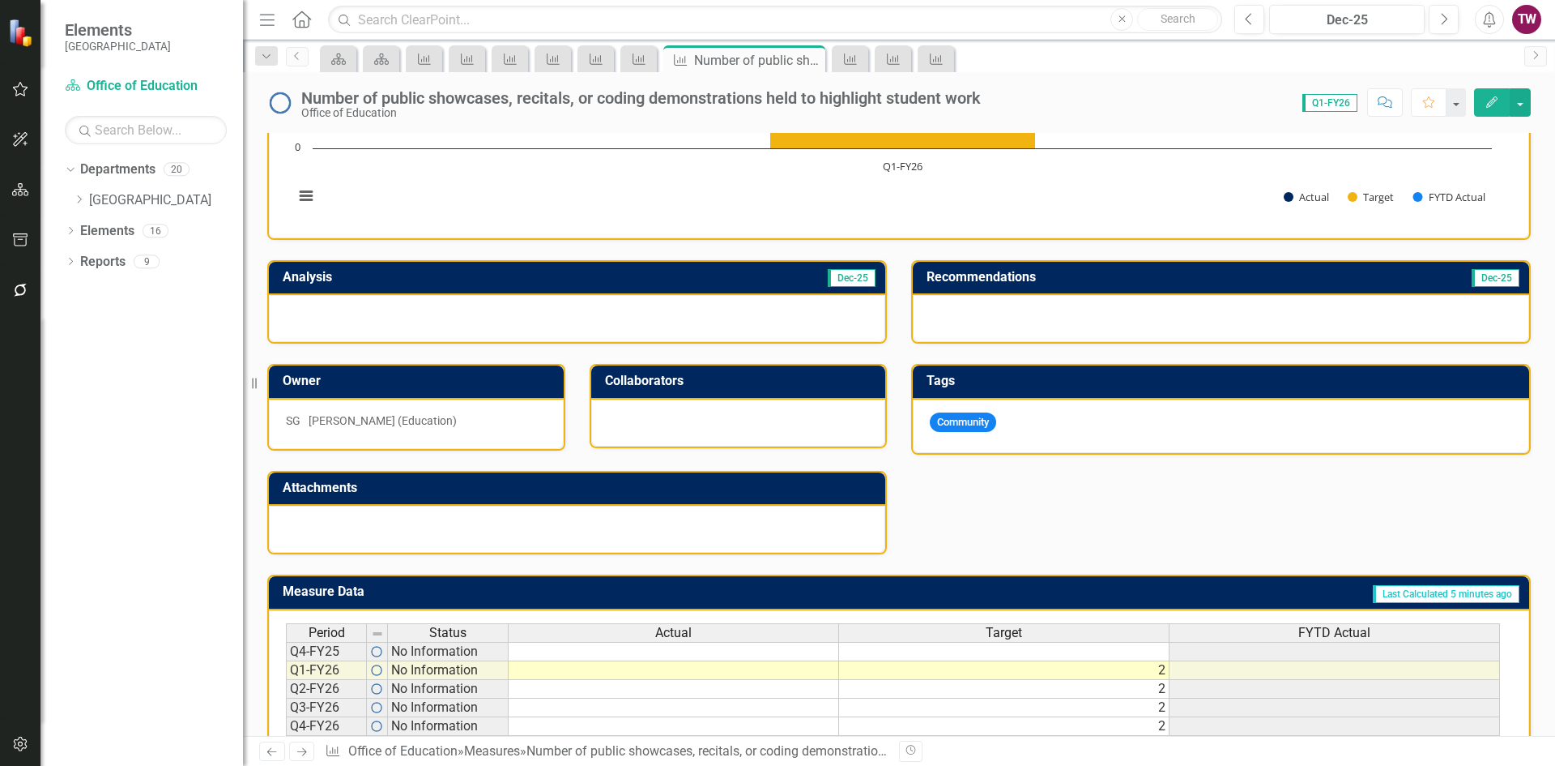
scroll to position [55, 0]
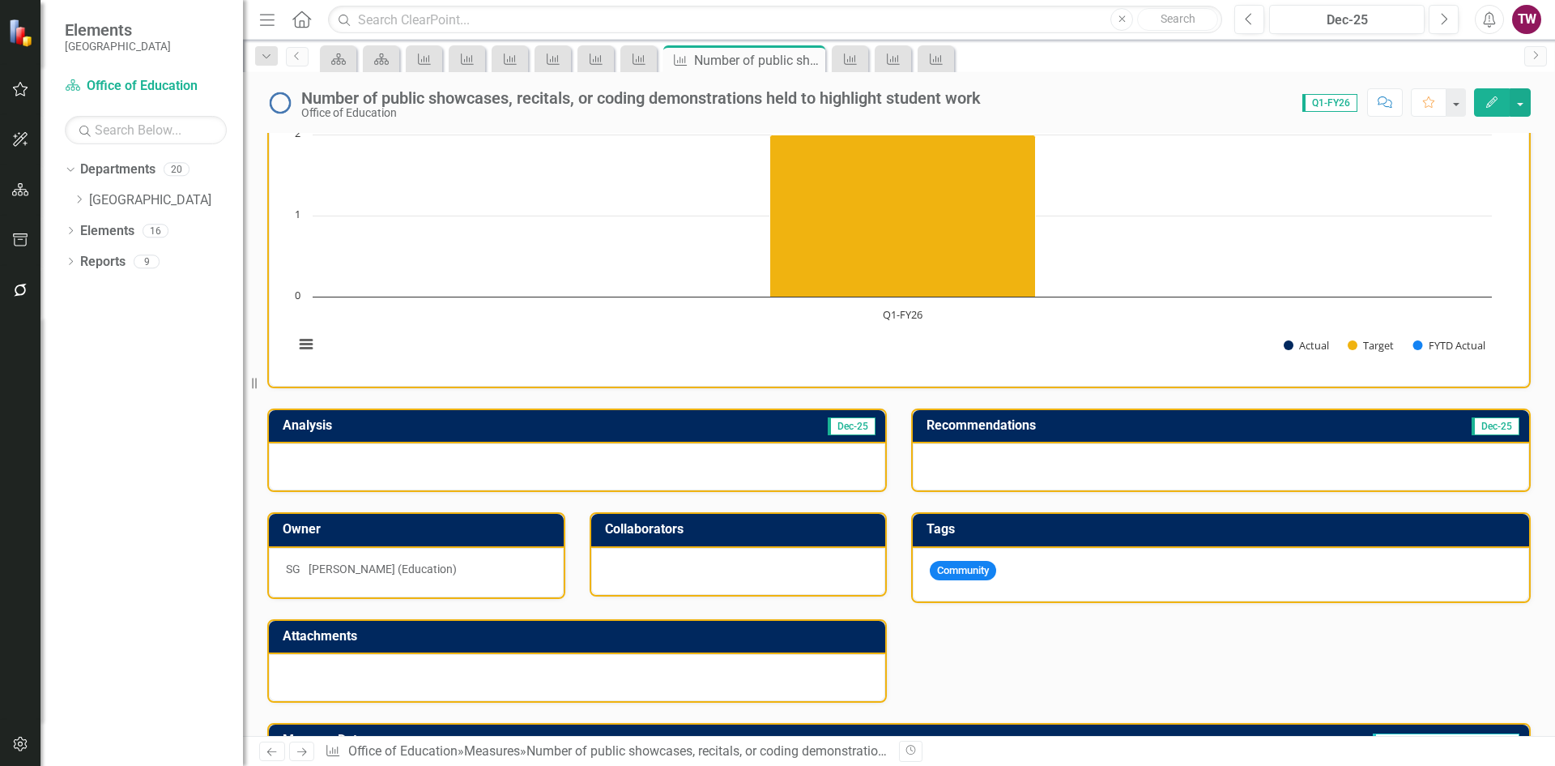
click at [275, 753] on icon "Previous" at bounding box center [272, 751] width 14 height 11
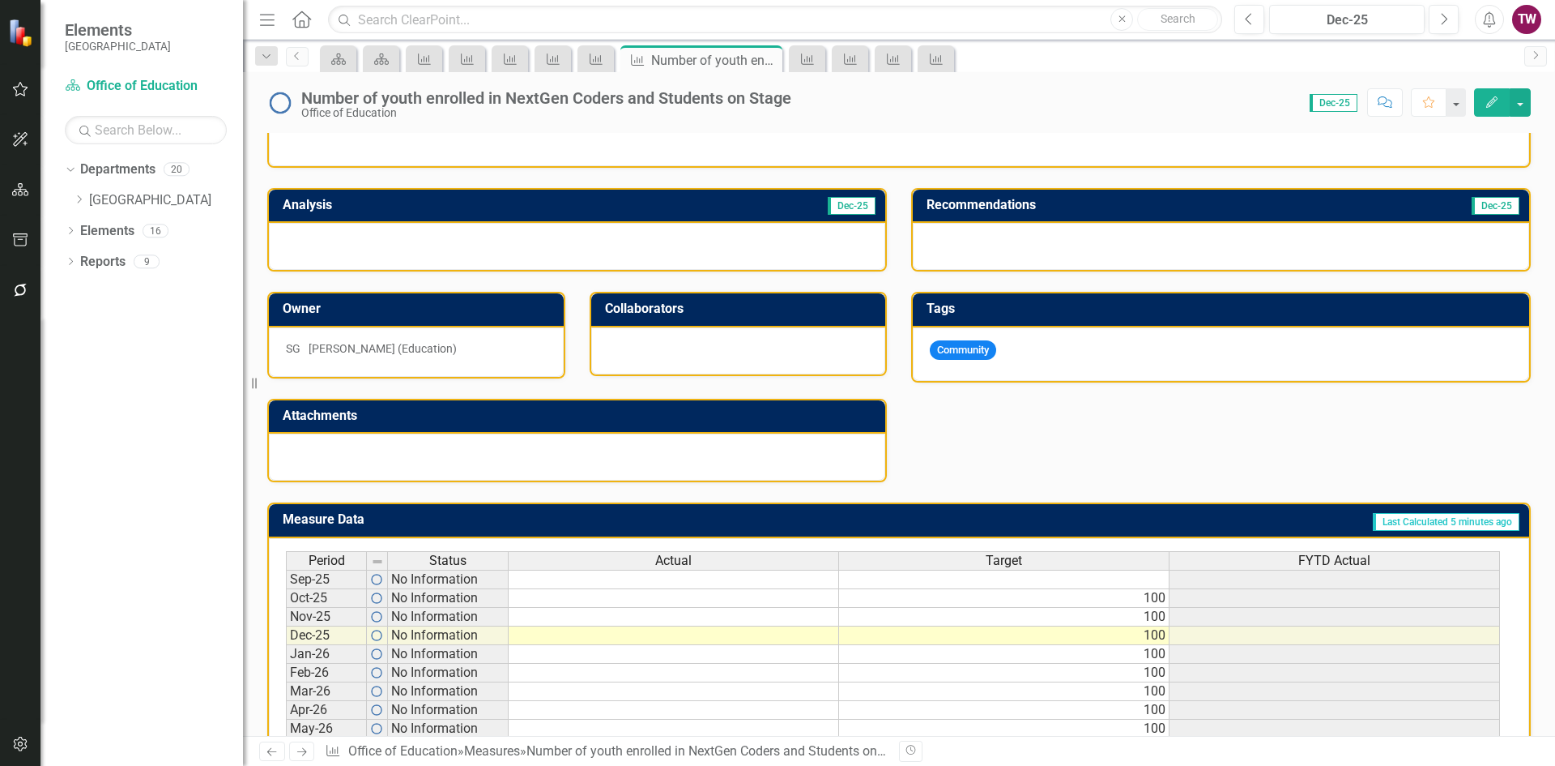
scroll to position [399, 0]
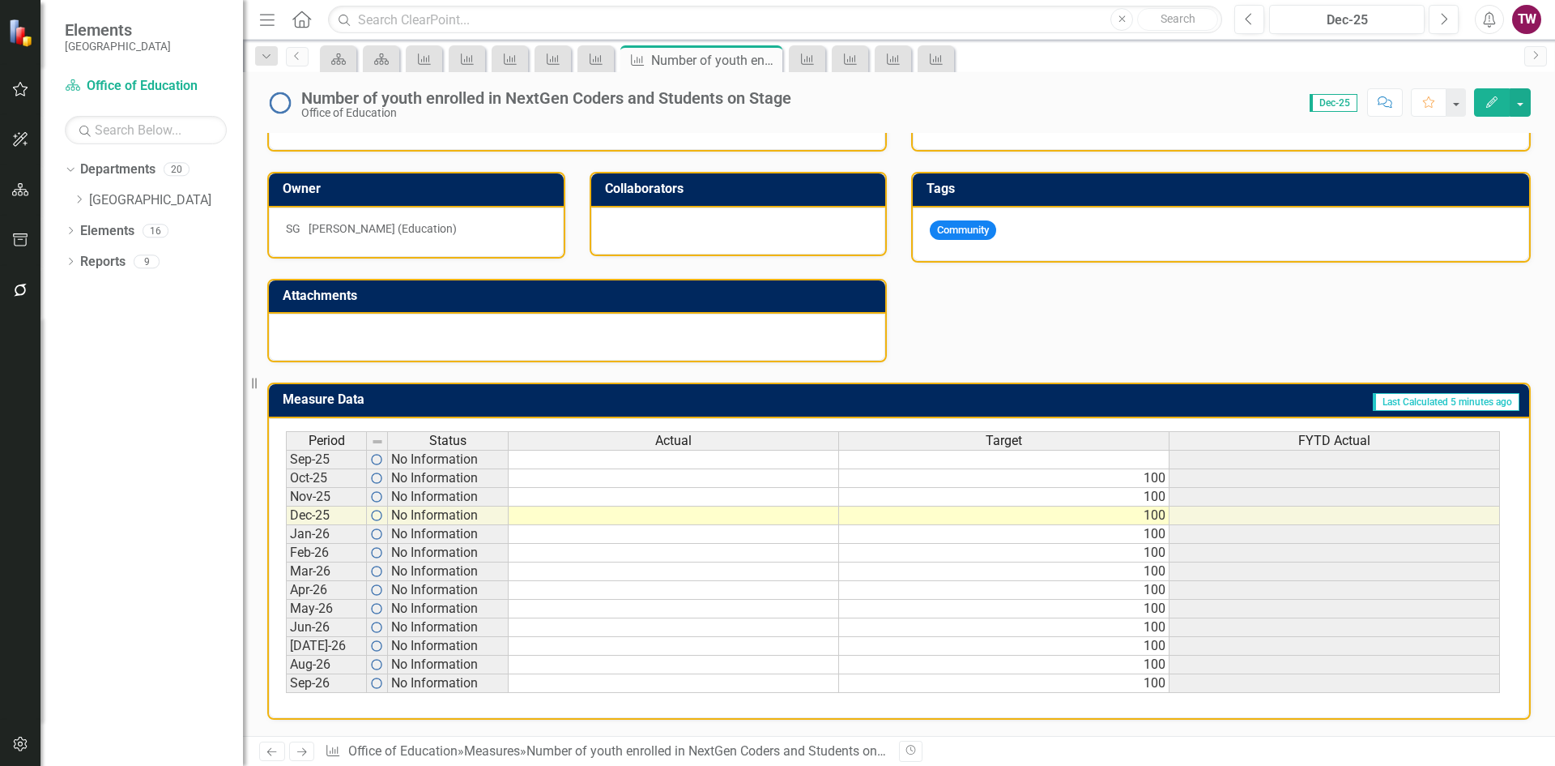
click at [275, 754] on icon "Previous" at bounding box center [272, 751] width 14 height 11
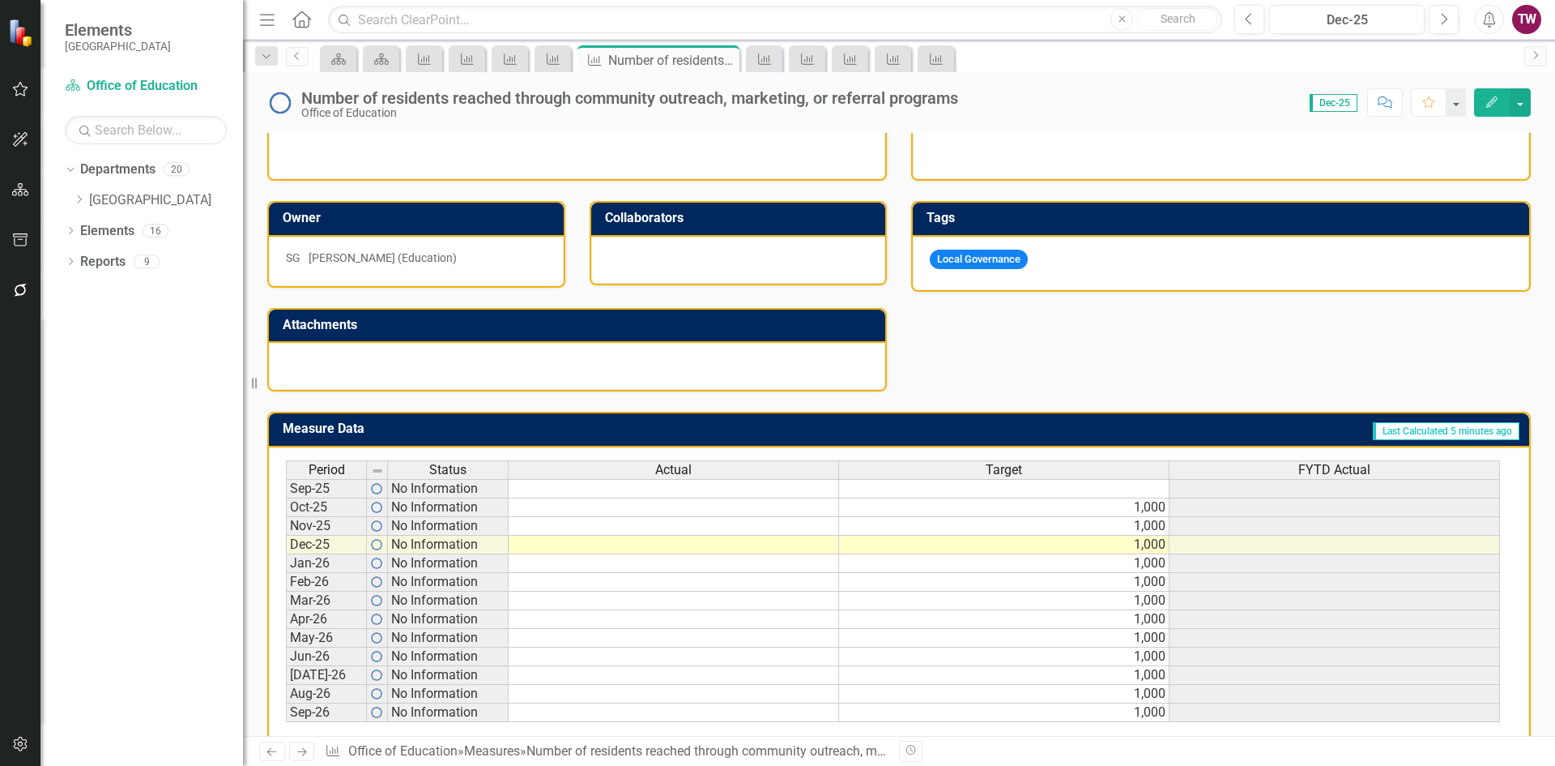
scroll to position [399, 0]
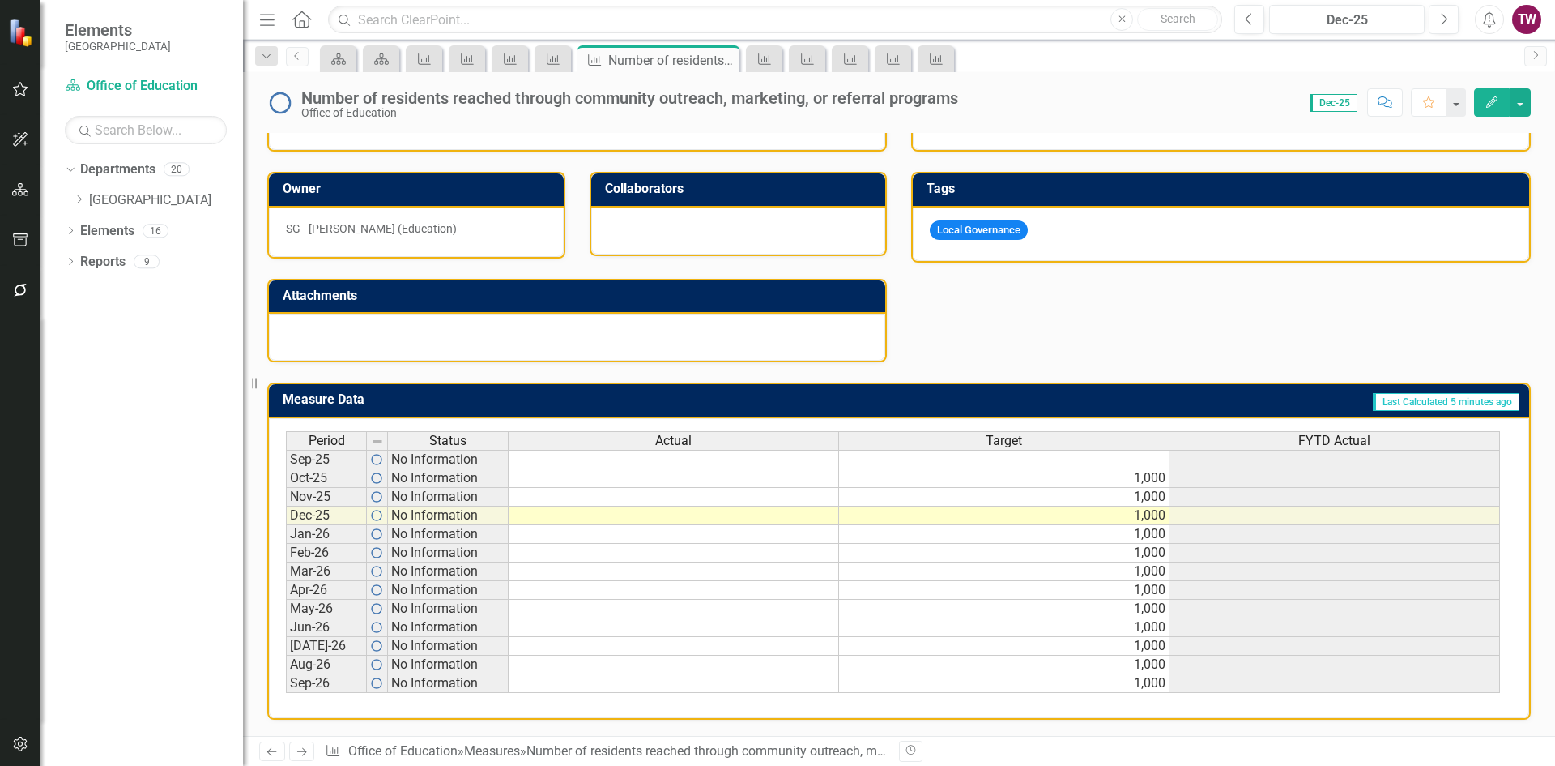
click at [275, 748] on icon "Previous" at bounding box center [272, 751] width 14 height 11
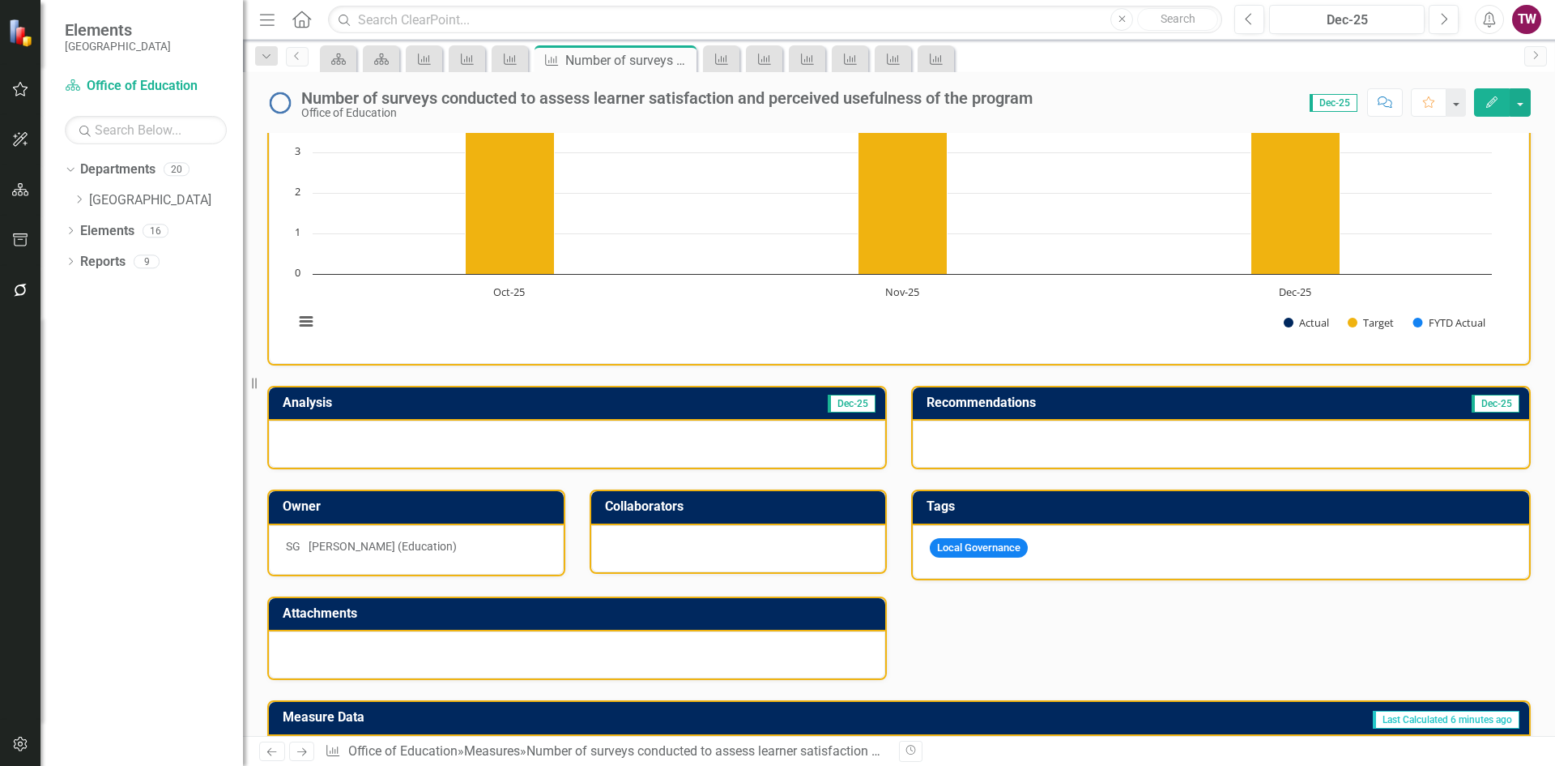
scroll to position [75, 0]
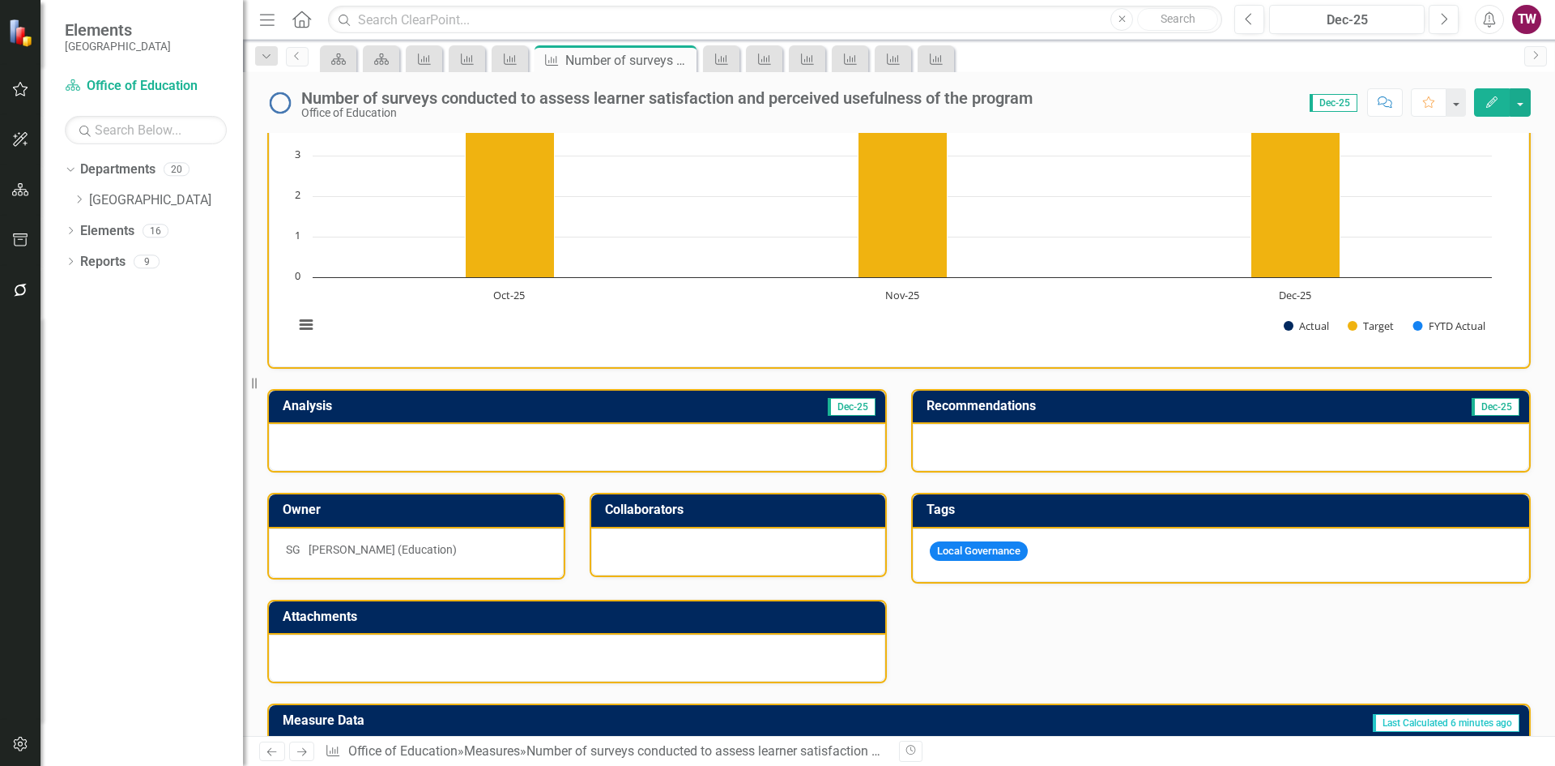
click at [0, 0] on icon "Close" at bounding box center [0, 0] width 0 height 0
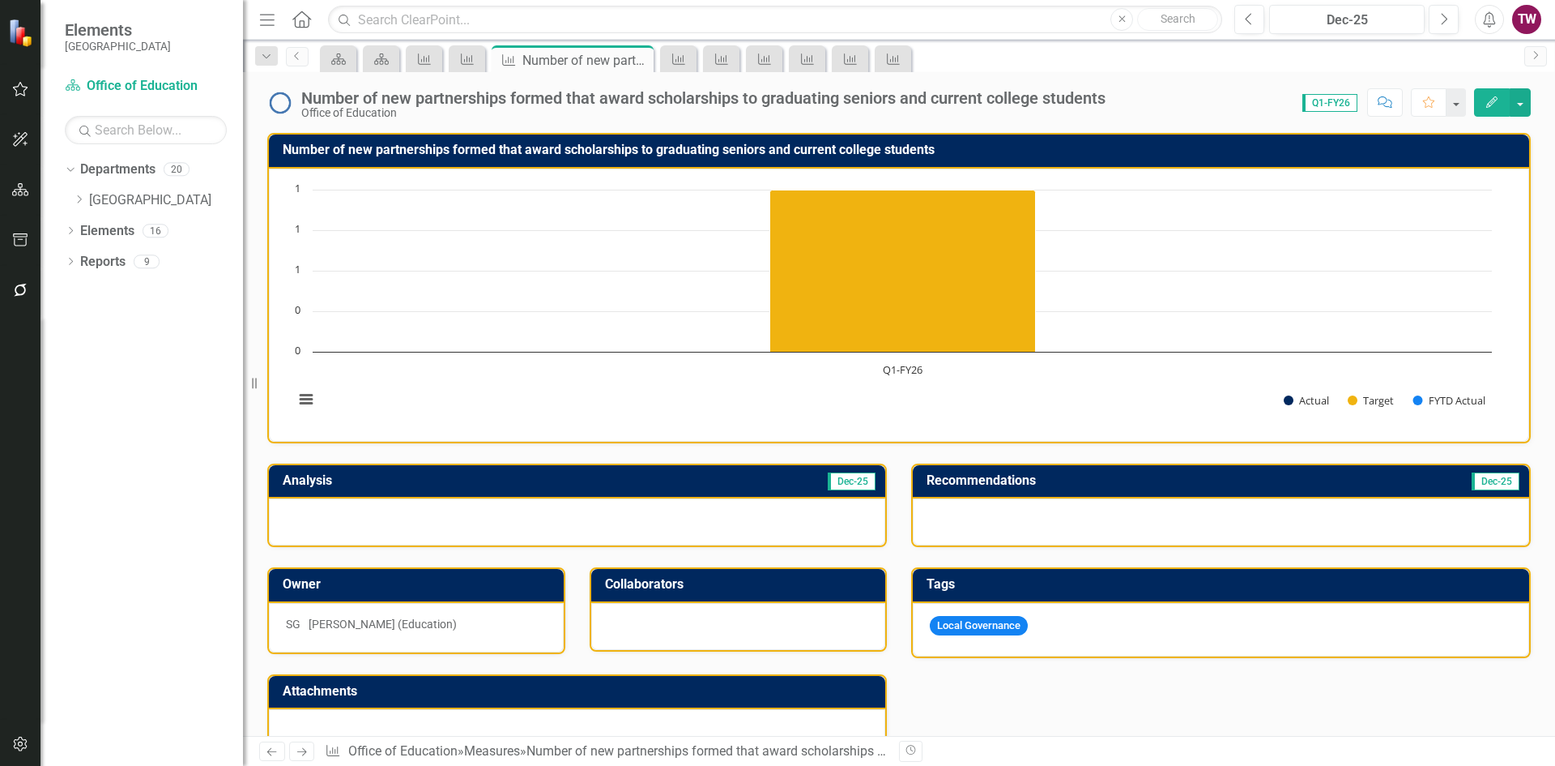
click at [0, 0] on icon "Close" at bounding box center [0, 0] width 0 height 0
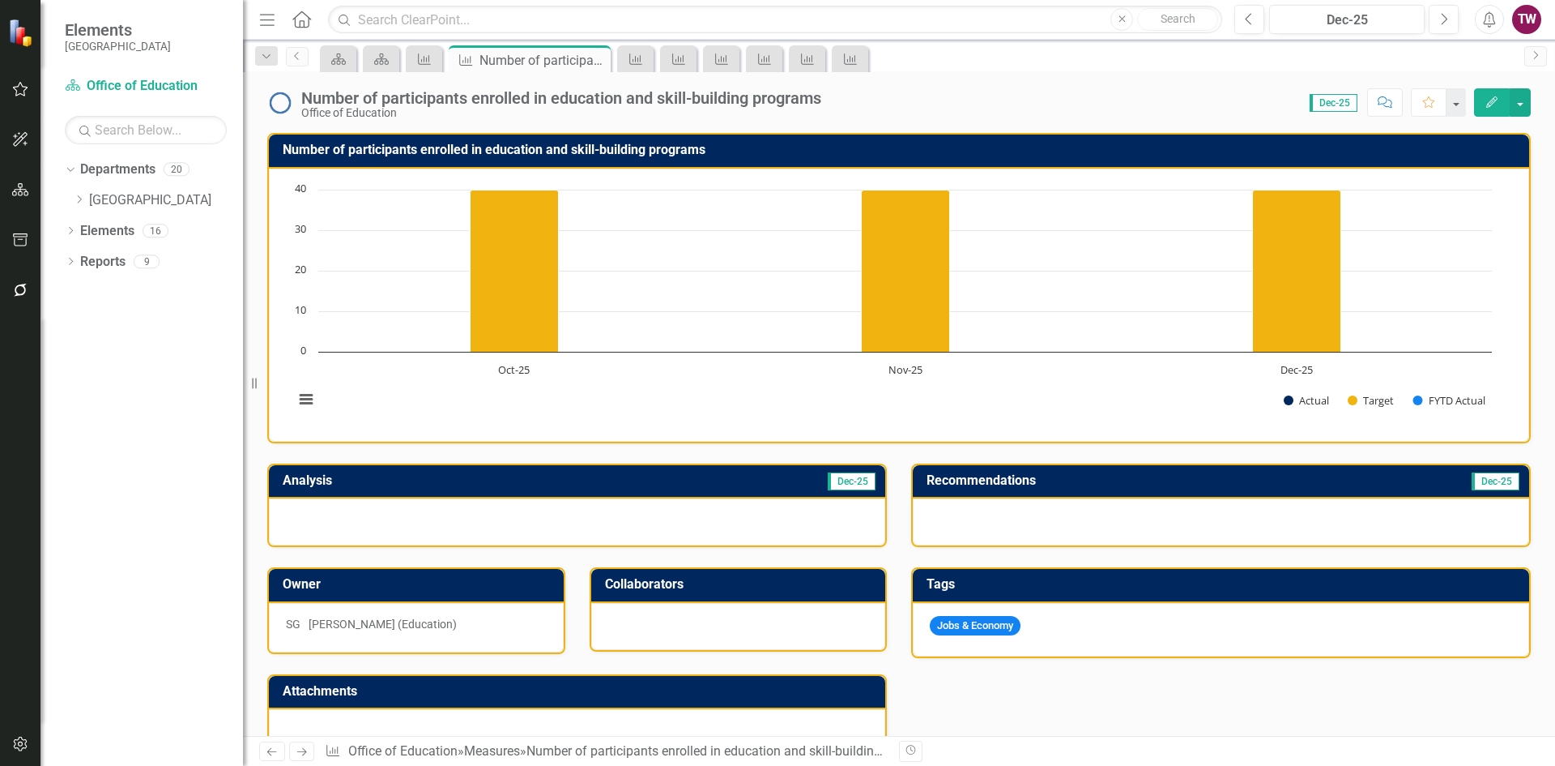
click at [0, 0] on icon "Close" at bounding box center [0, 0] width 0 height 0
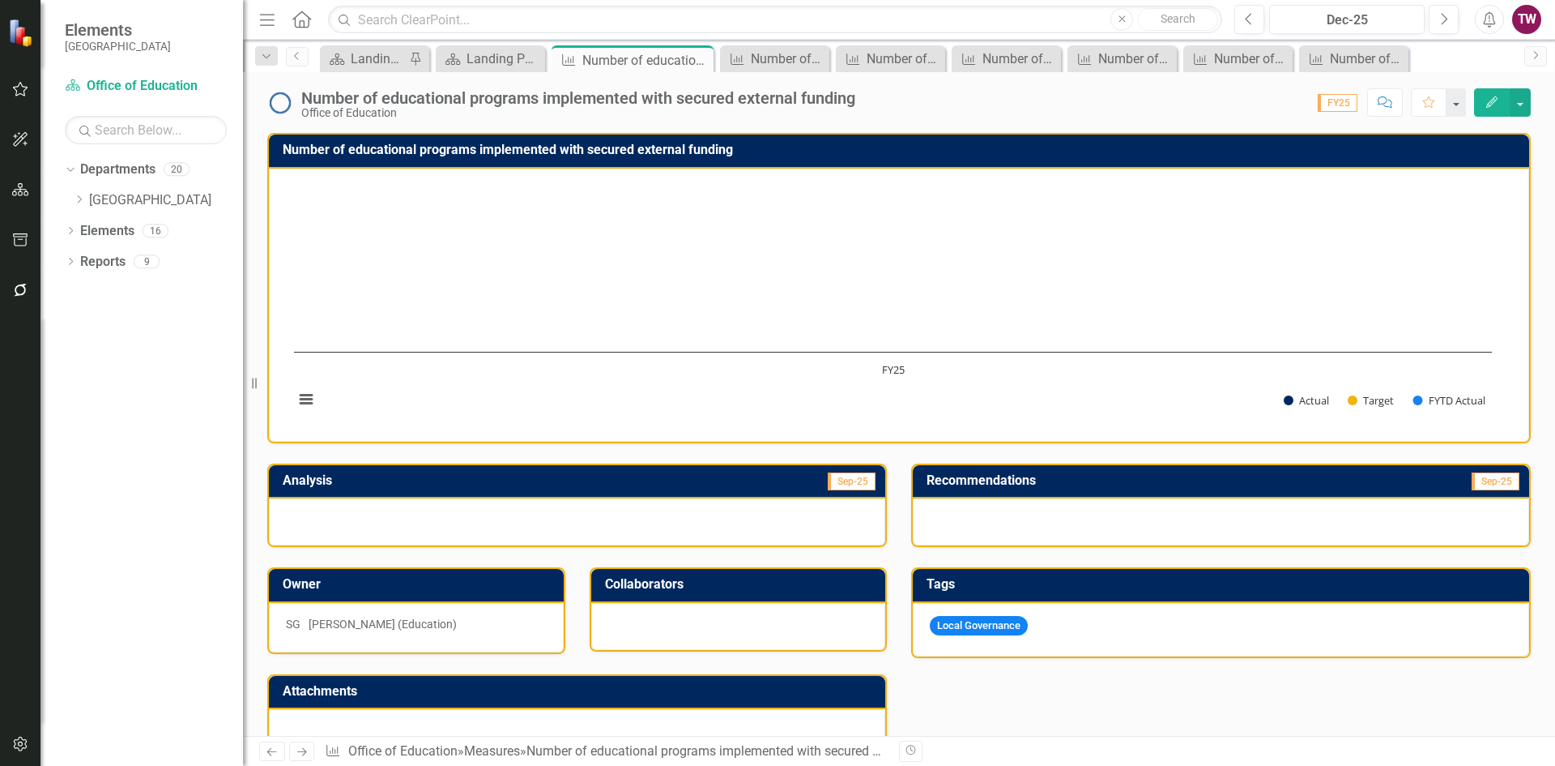
click at [0, 0] on icon "Close" at bounding box center [0, 0] width 0 height 0
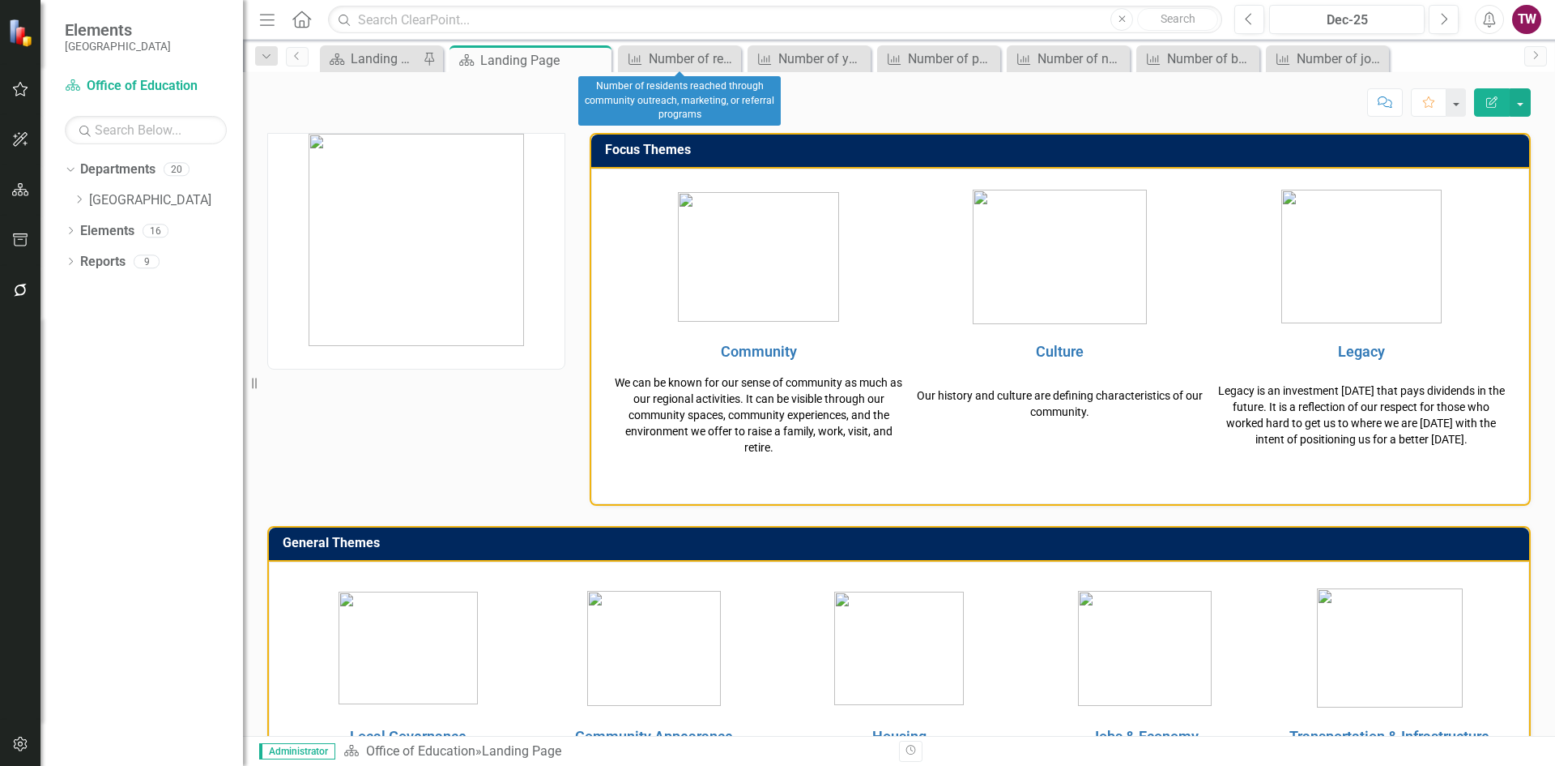
click at [0, 0] on icon "Close" at bounding box center [0, 0] width 0 height 0
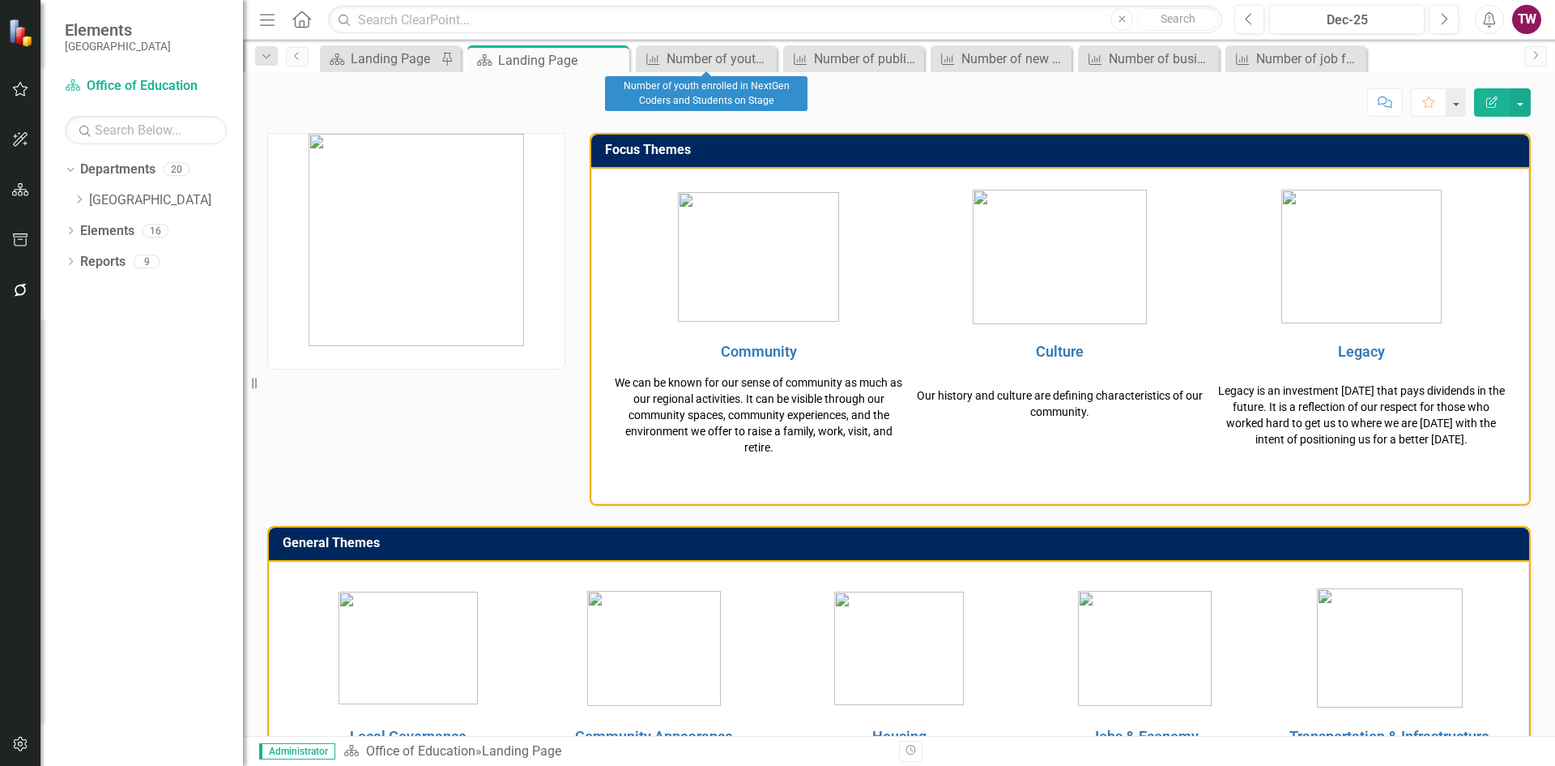
click at [0, 0] on icon "Close" at bounding box center [0, 0] width 0 height 0
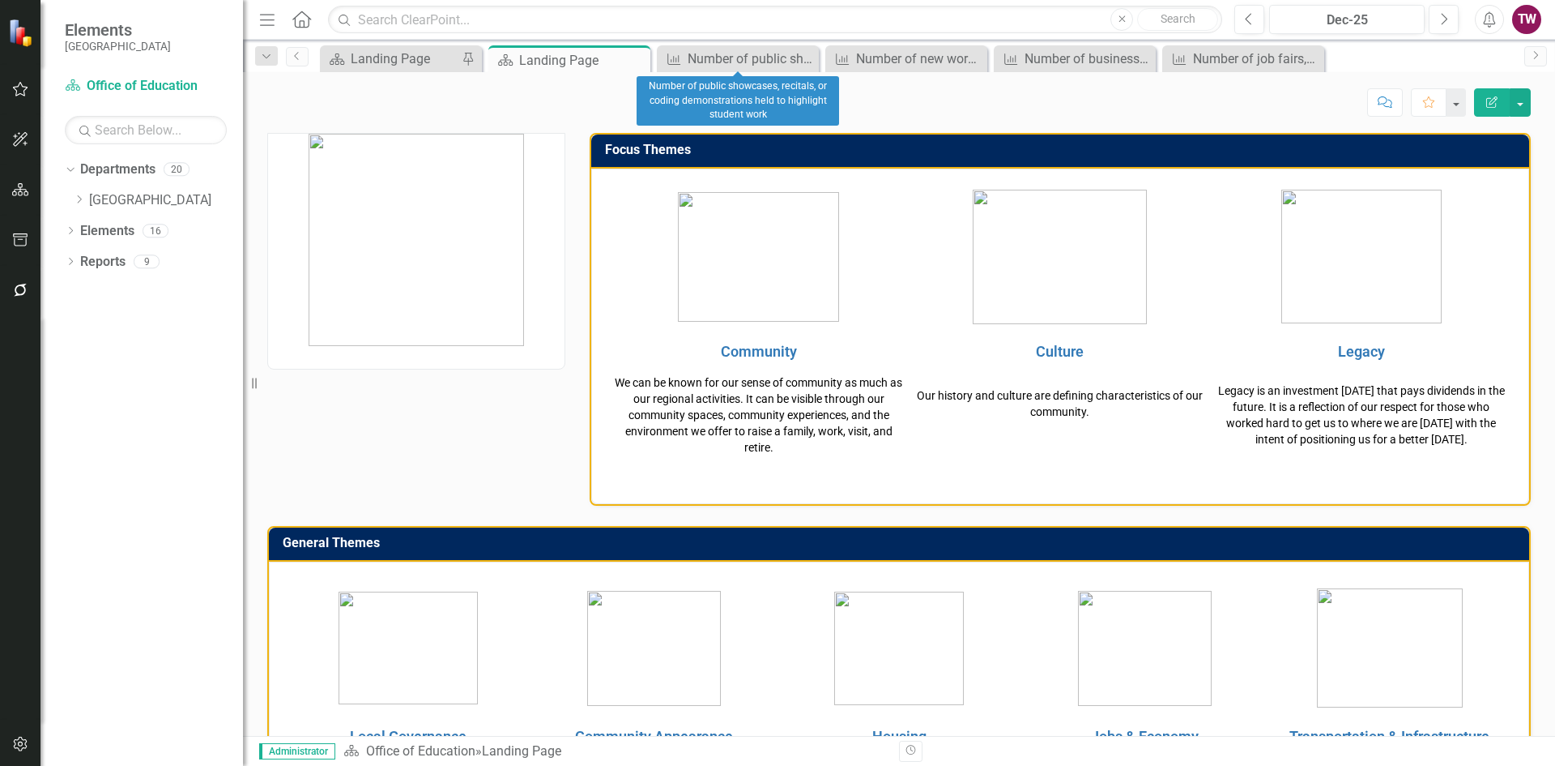
click at [0, 0] on div "Close" at bounding box center [0, 0] width 0 height 0
click at [0, 0] on icon "Close" at bounding box center [0, 0] width 0 height 0
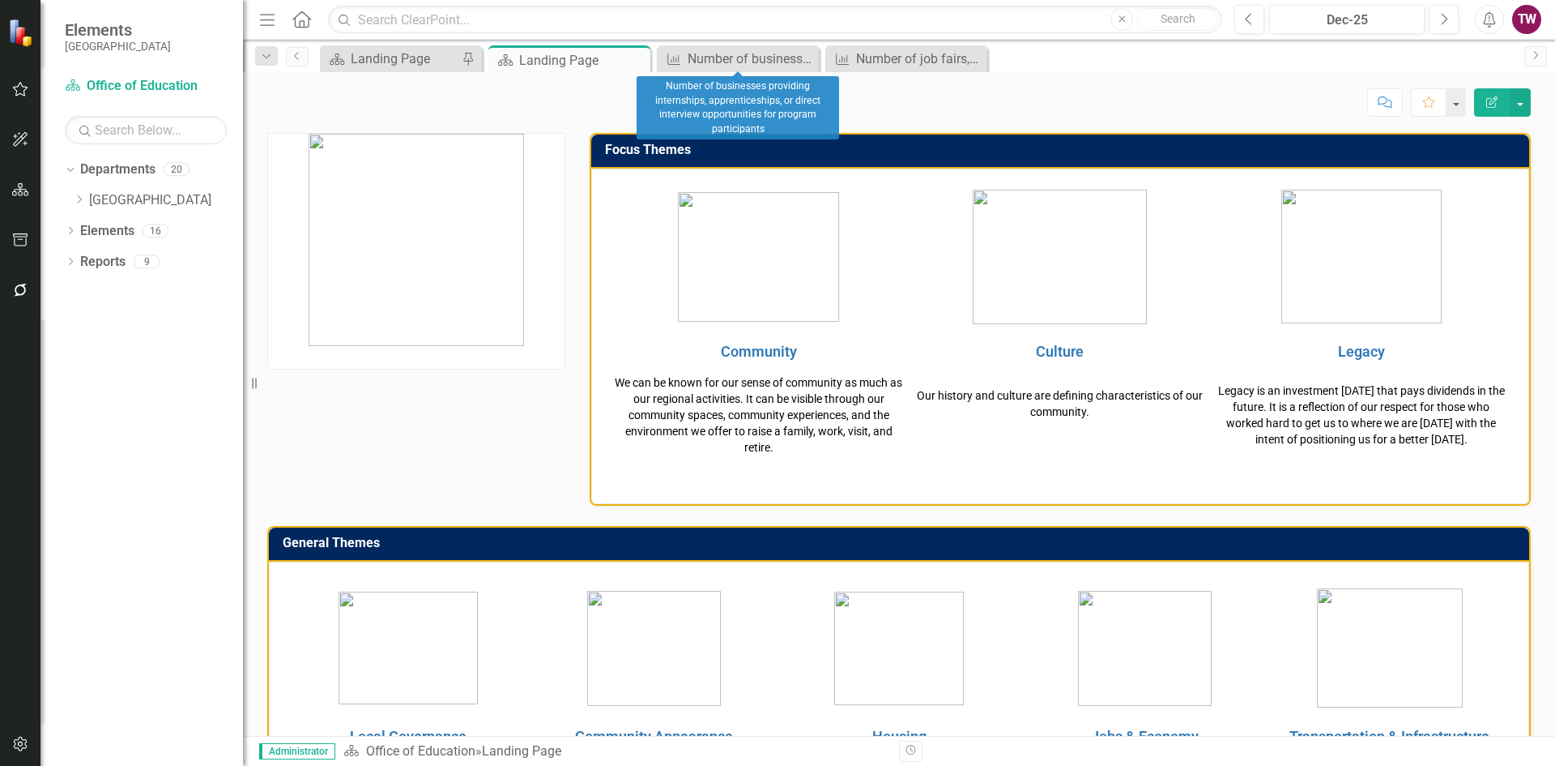
click at [0, 0] on icon "Close" at bounding box center [0, 0] width 0 height 0
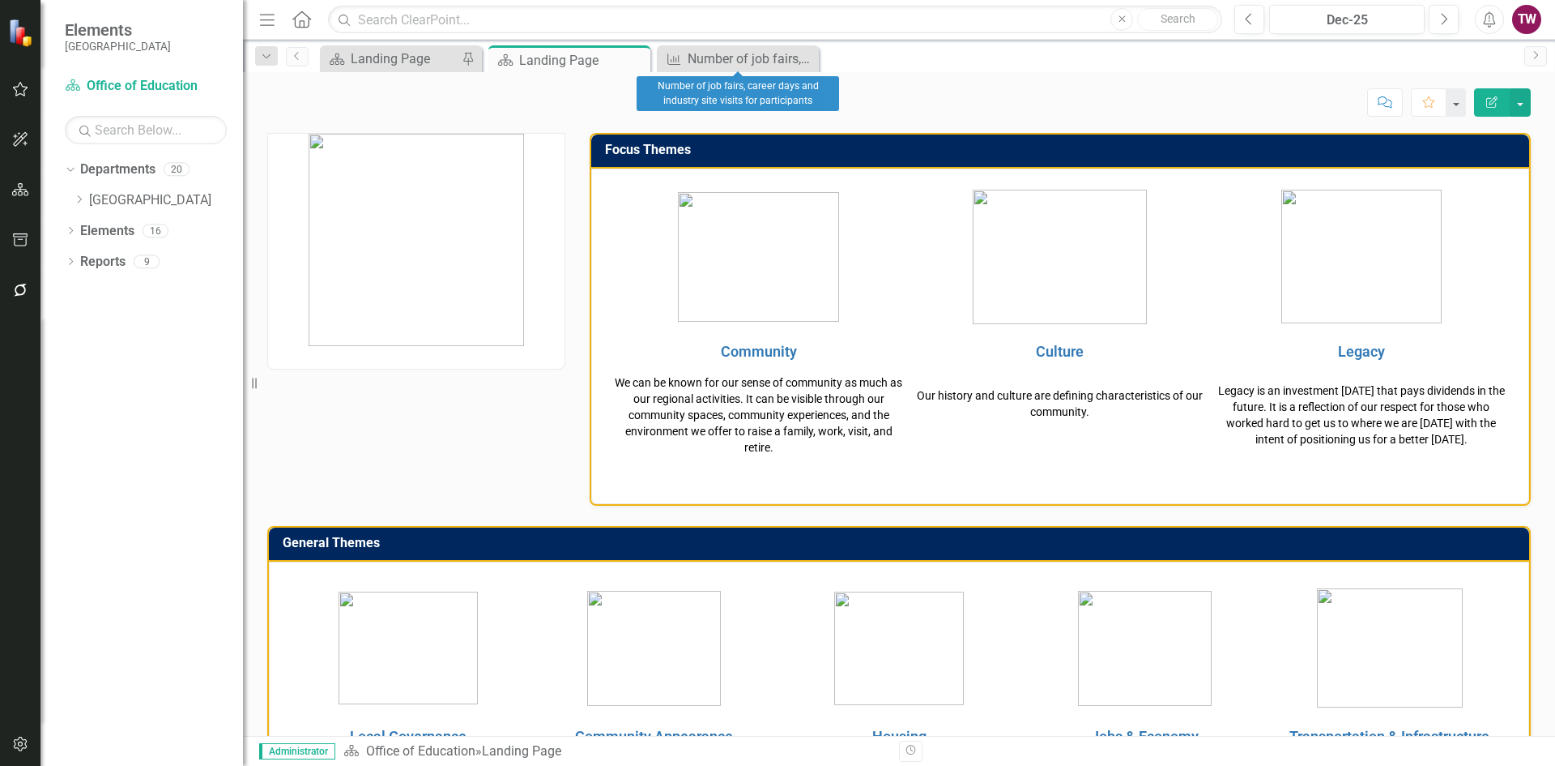
click at [0, 0] on icon "Close" at bounding box center [0, 0] width 0 height 0
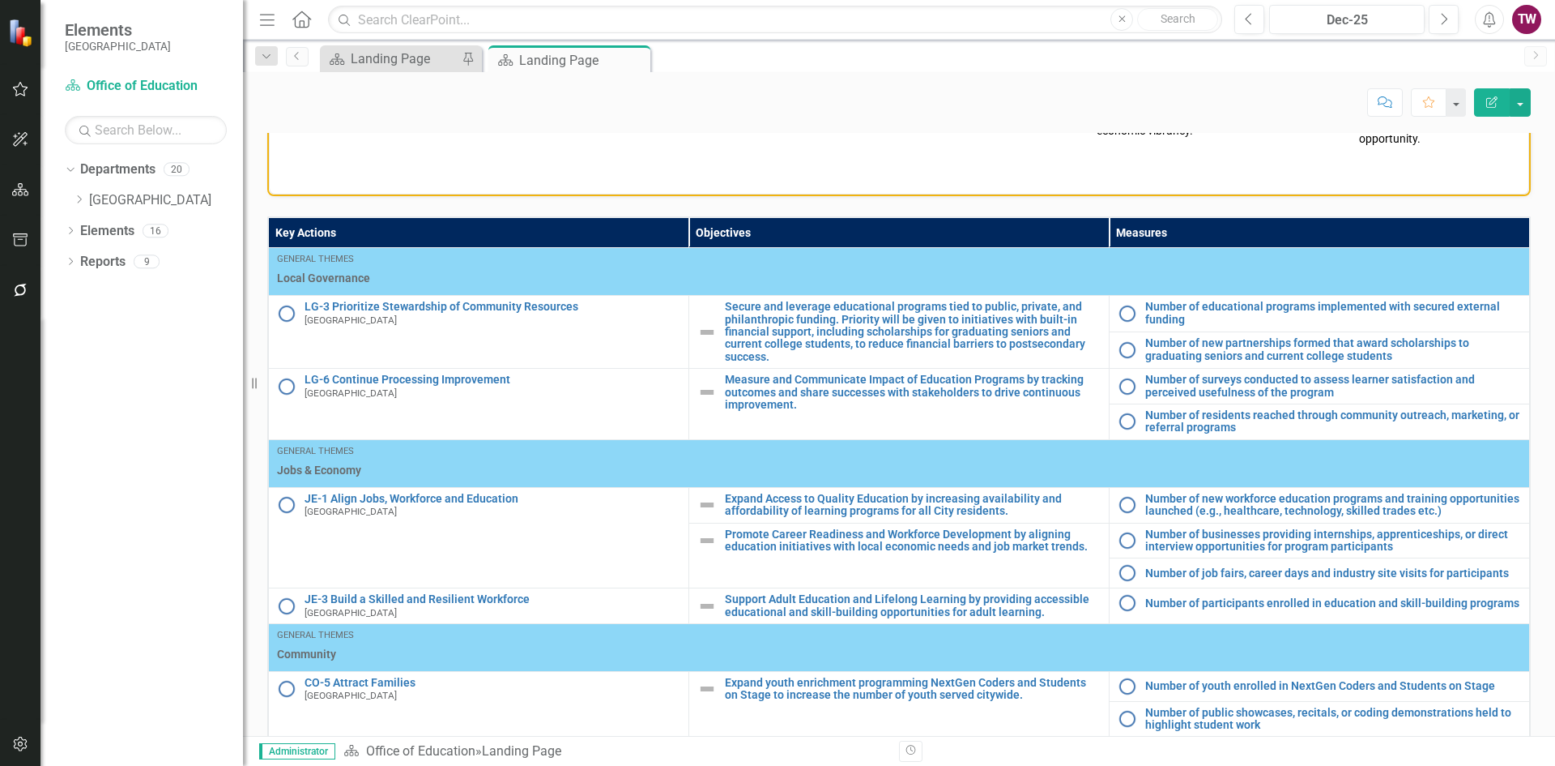
scroll to position [764, 0]
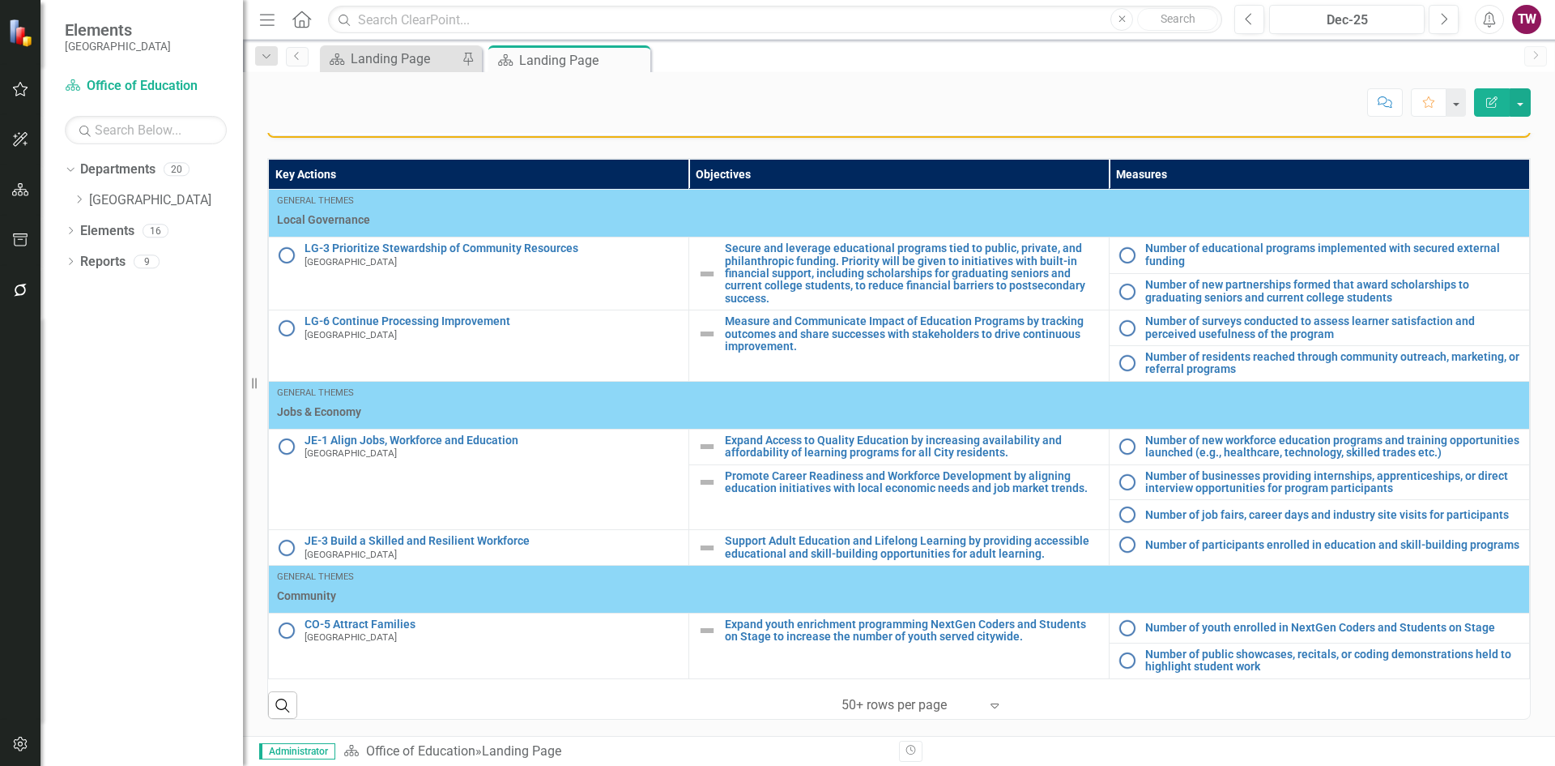
click at [82, 196] on icon "Dropdown" at bounding box center [79, 199] width 12 height 10
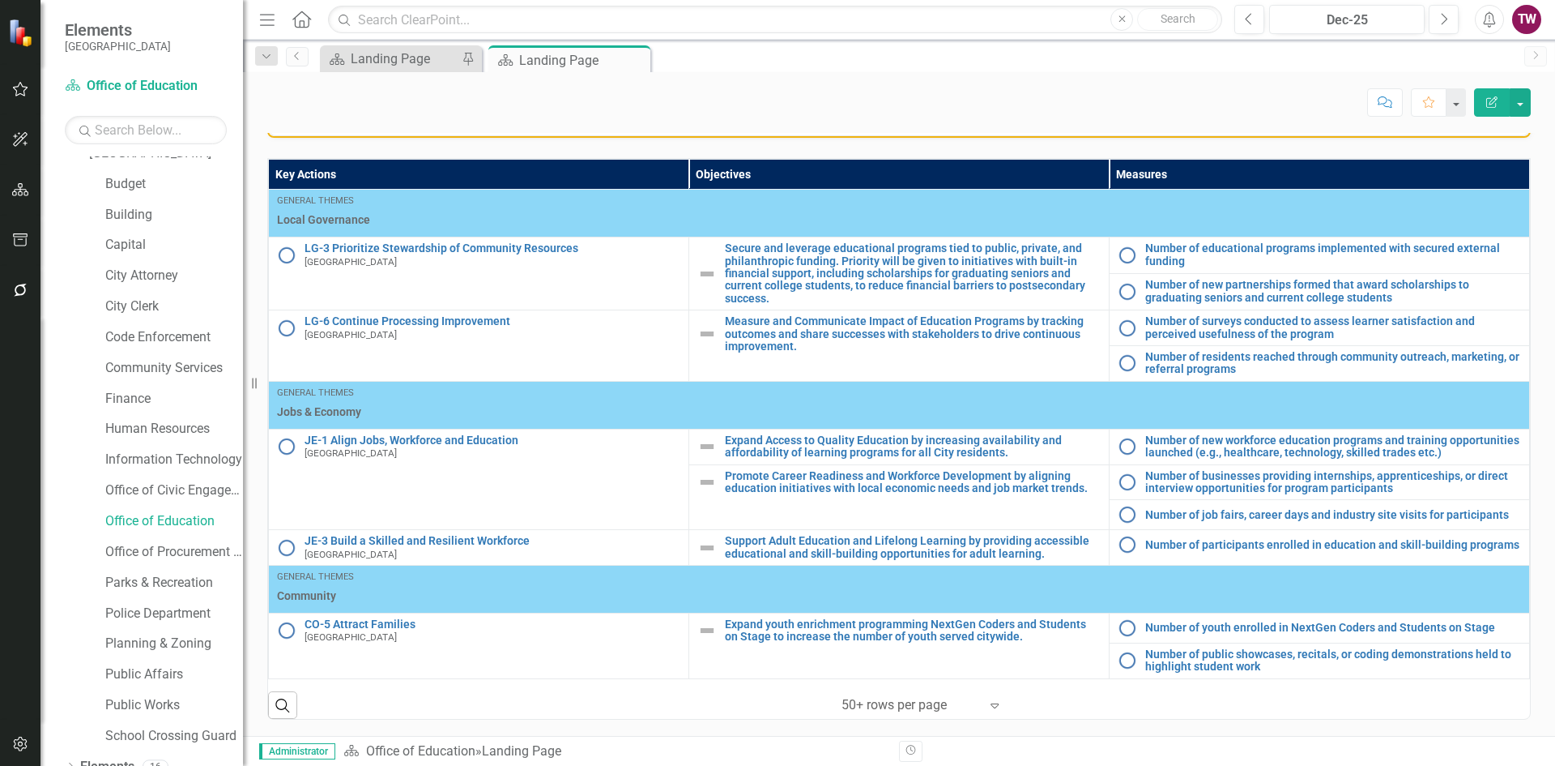
scroll to position [96, 0]
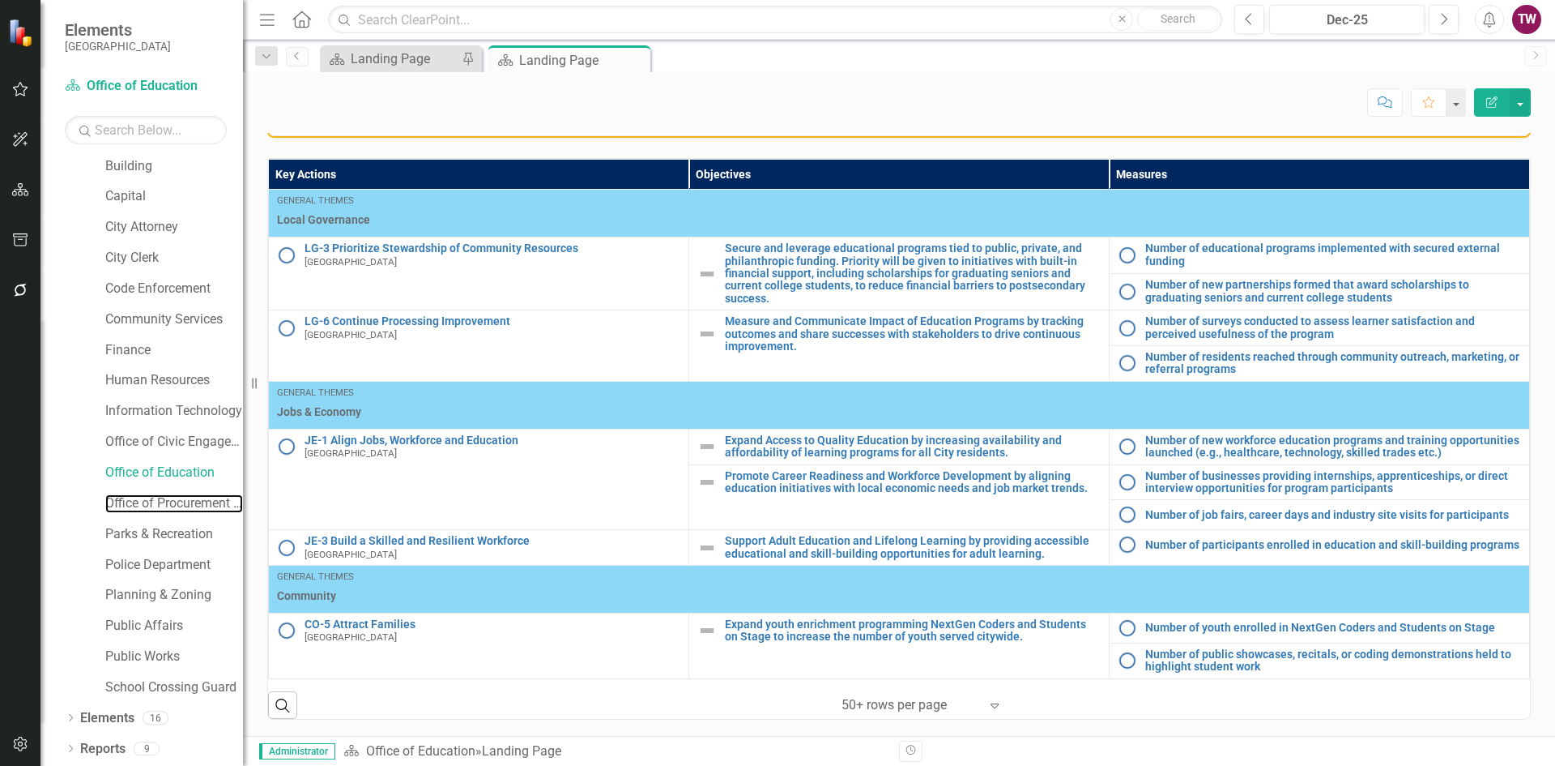
click at [160, 498] on link "Office of Procurement Management" at bounding box center [174, 503] width 138 height 19
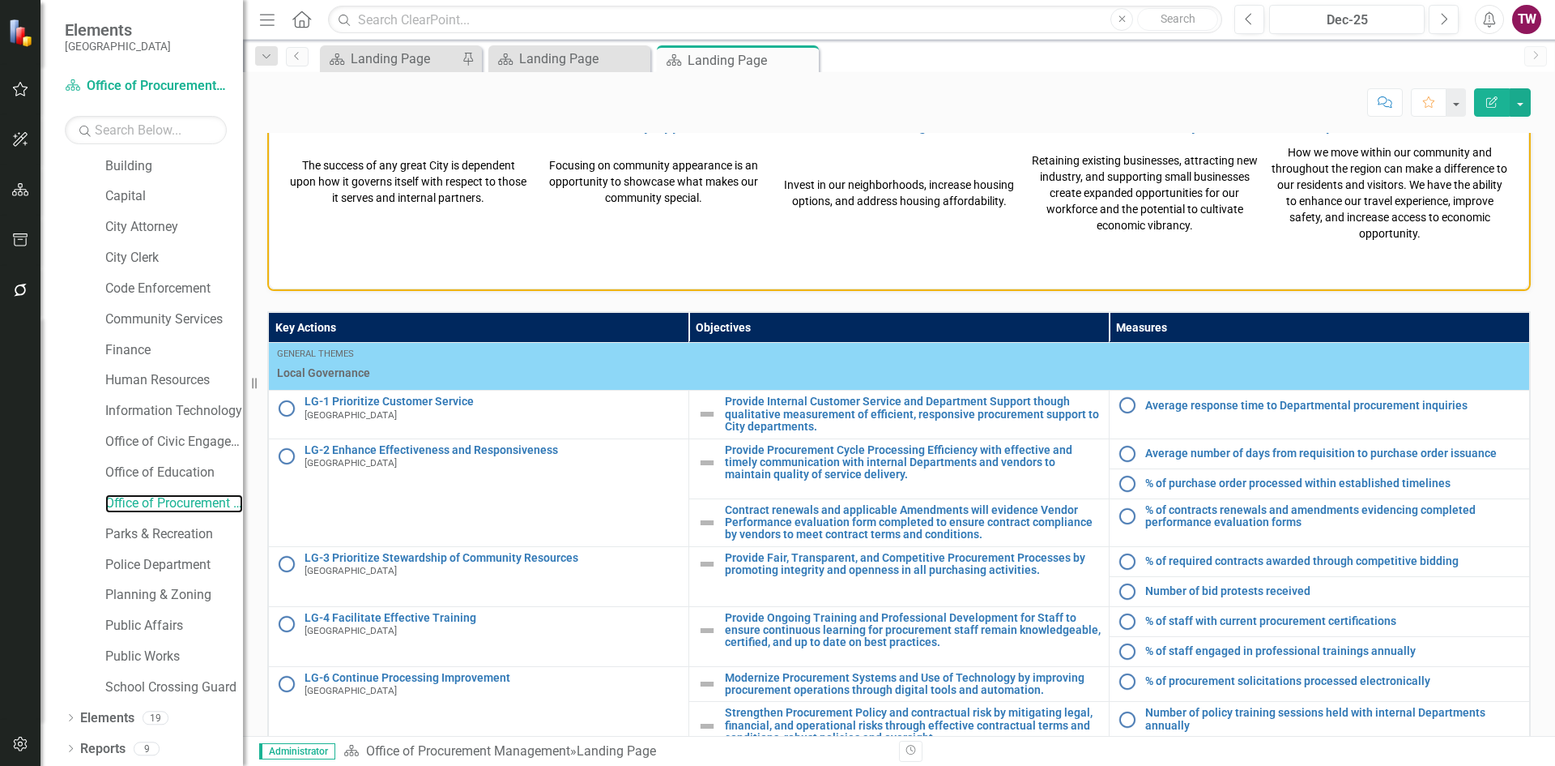
scroll to position [748, 0]
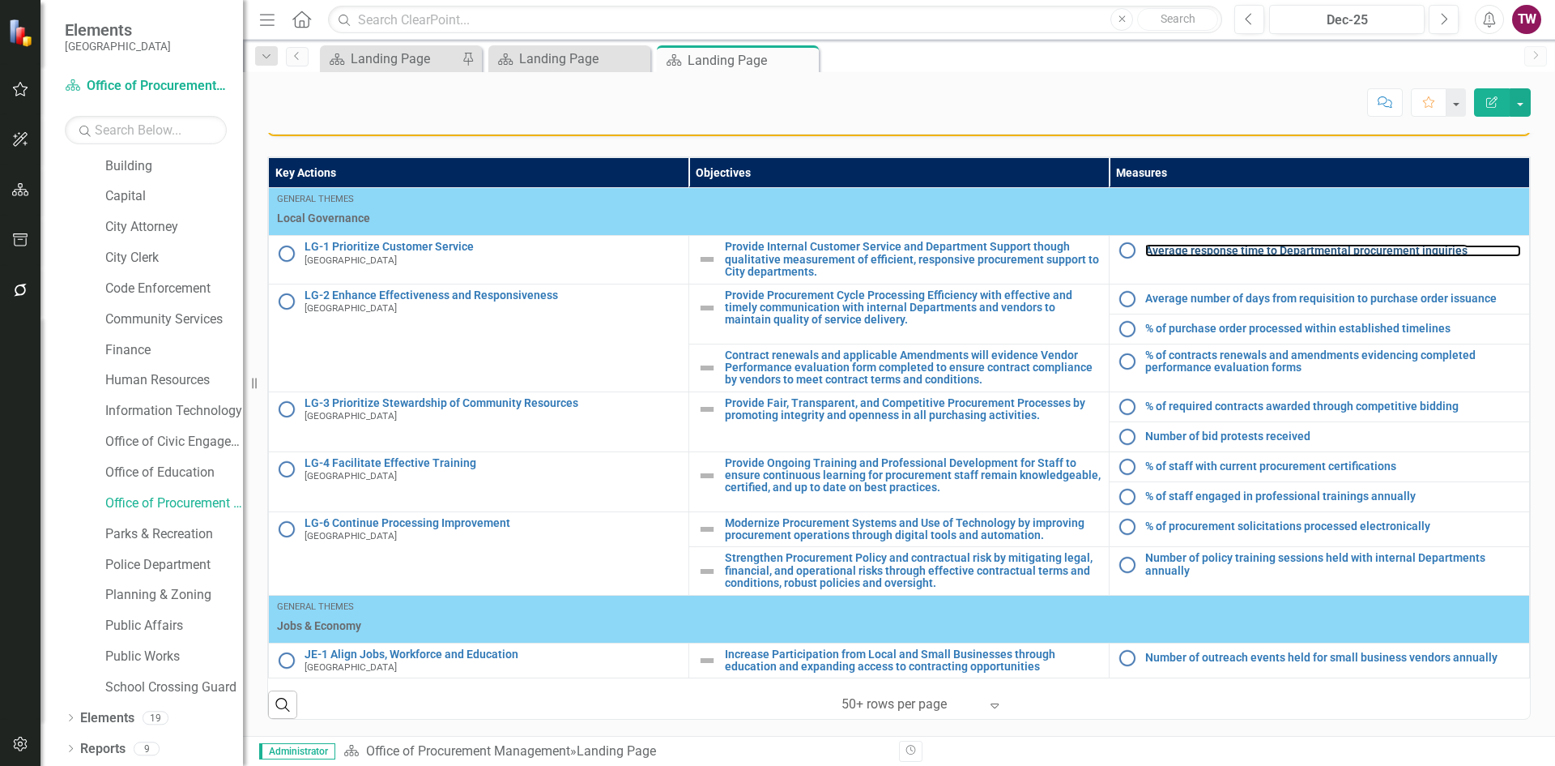
click at [1312, 245] on link "Average response time to Departmental procurement inquiries" at bounding box center [1334, 251] width 376 height 12
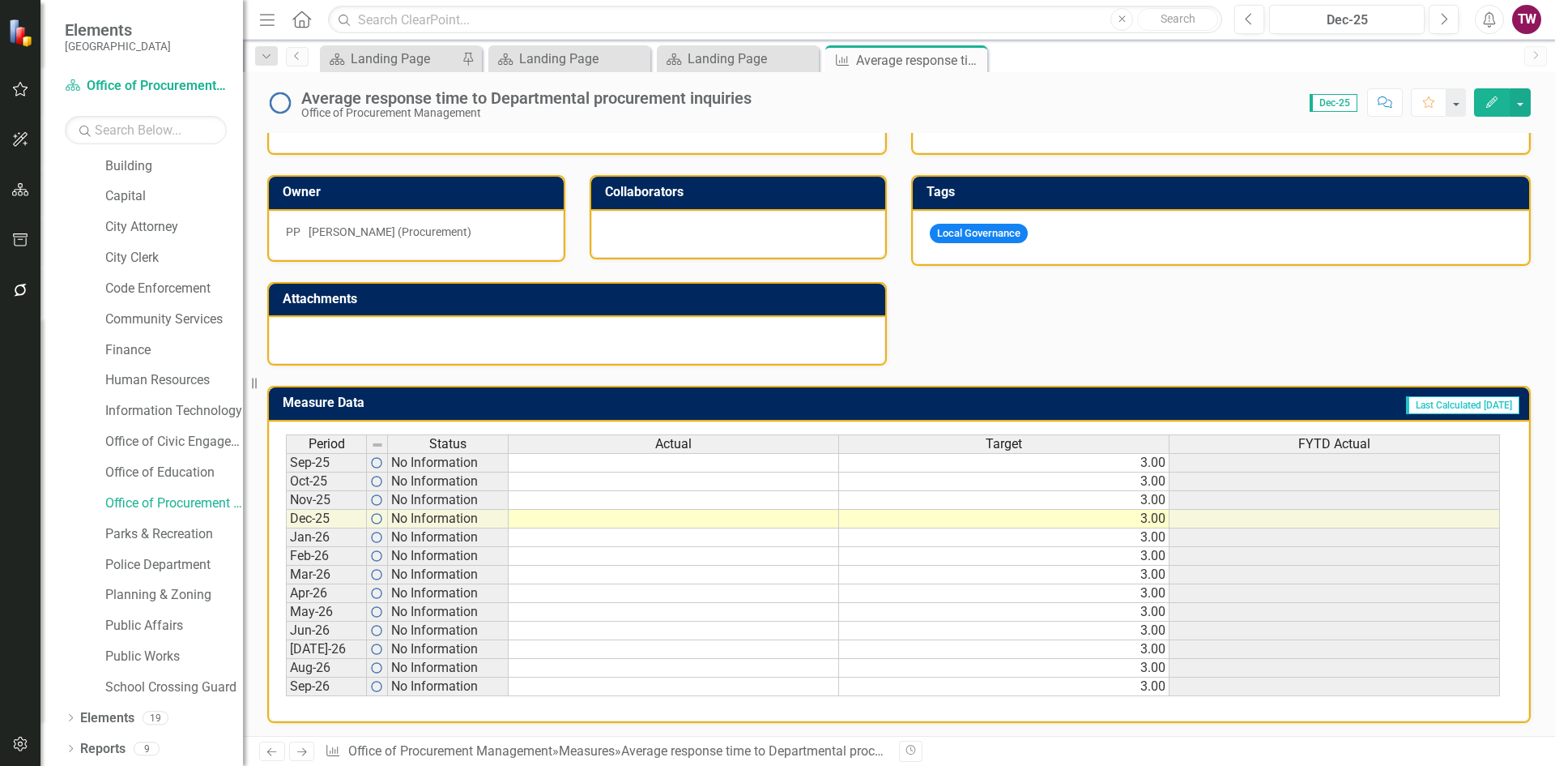
scroll to position [399, 0]
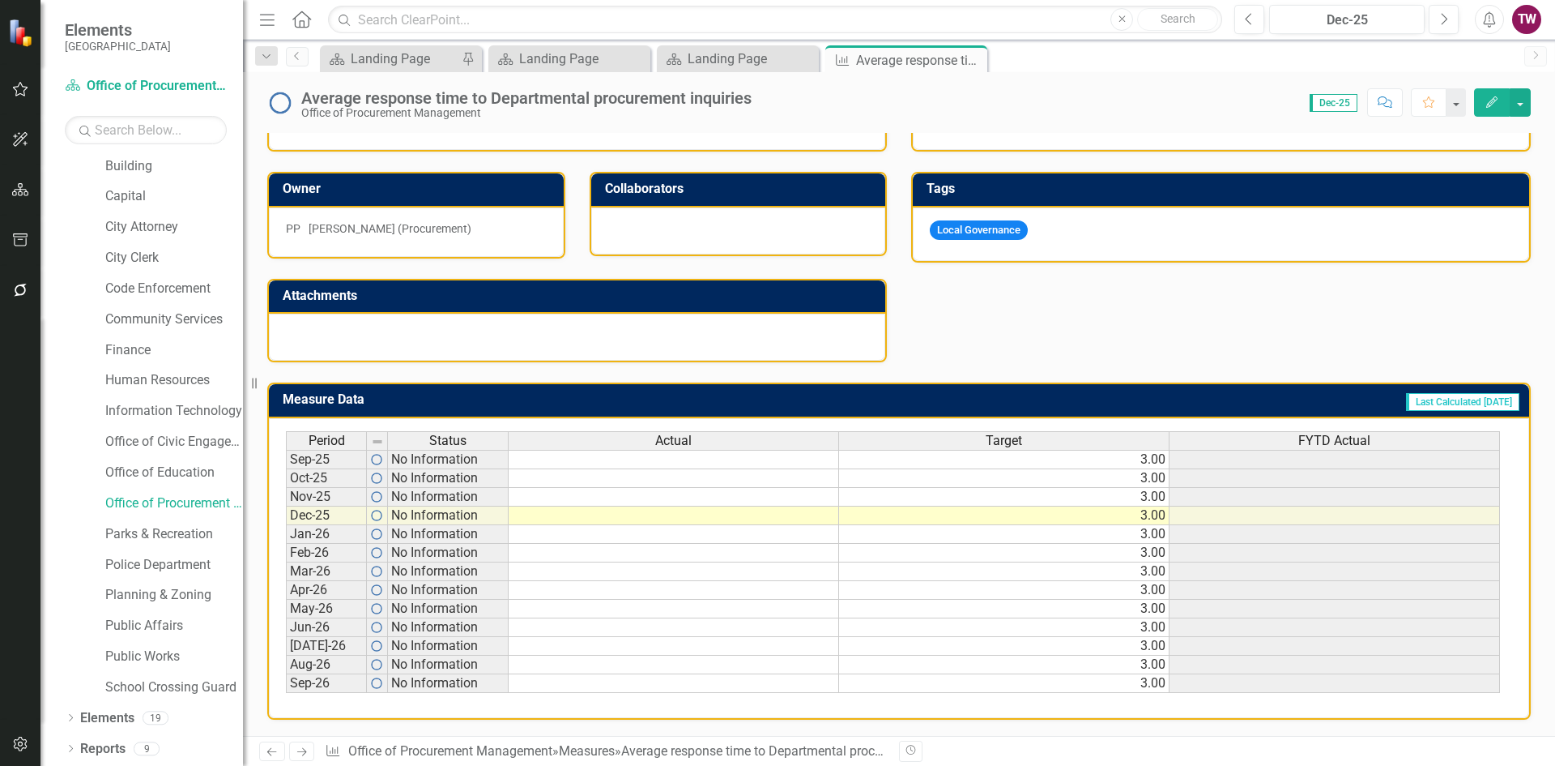
click at [733, 102] on div "Average response time to Departmental procurement inquiries" at bounding box center [526, 98] width 450 height 18
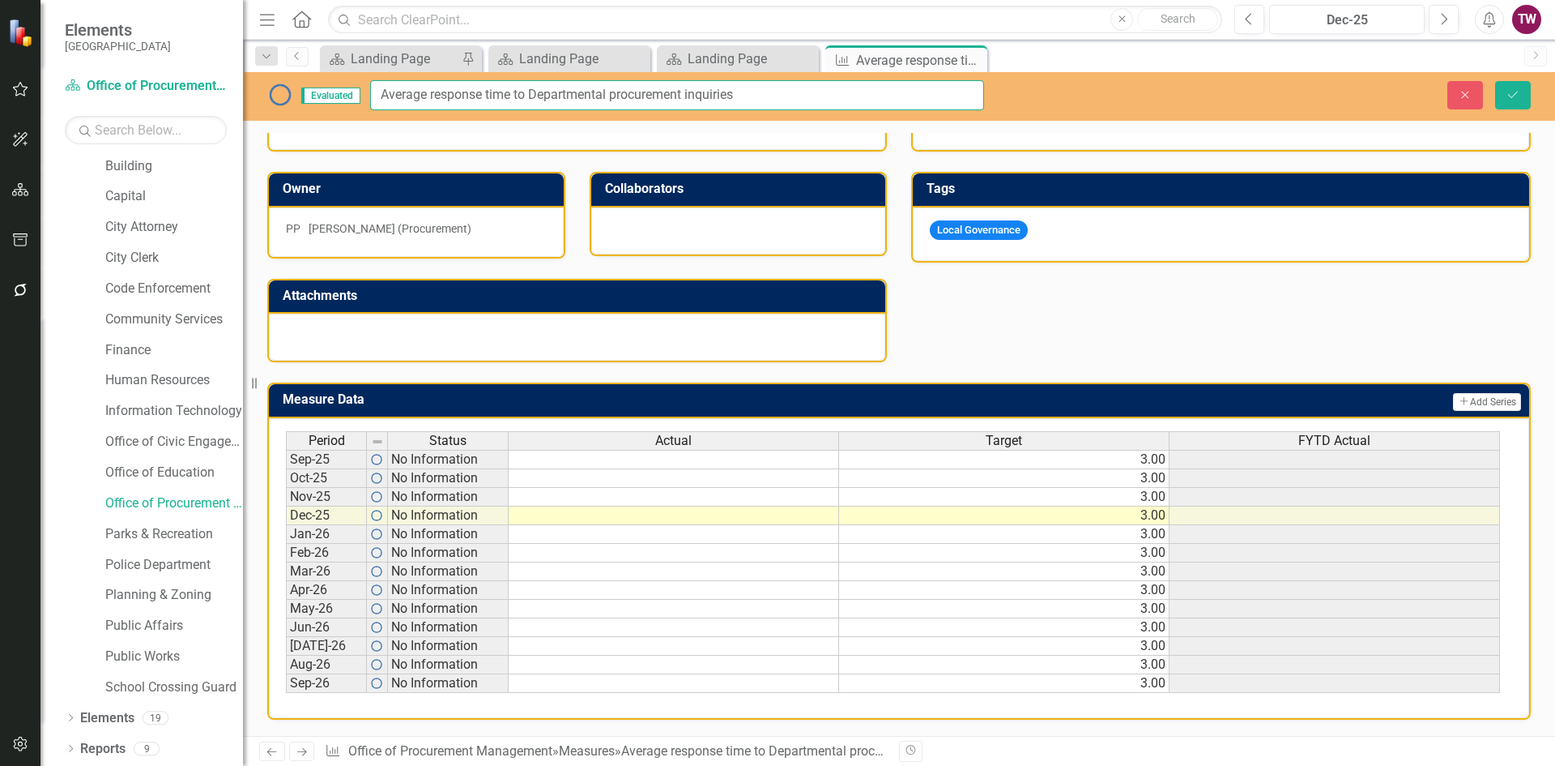
click at [766, 96] on input "Average response time to Departmental procurement inquiries" at bounding box center [677, 95] width 614 height 30
drag, startPoint x: 820, startPoint y: 90, endPoint x: 741, endPoint y: 93, distance: 78.7
click at [741, 93] on input "Average response time to Departmental procurement inquiries (<3 Days)" at bounding box center [677, 95] width 614 height 30
type input "Average response time to Departmental procurement inquiries (<3 Days)"
click at [1529, 101] on button "Save" at bounding box center [1514, 95] width 36 height 28
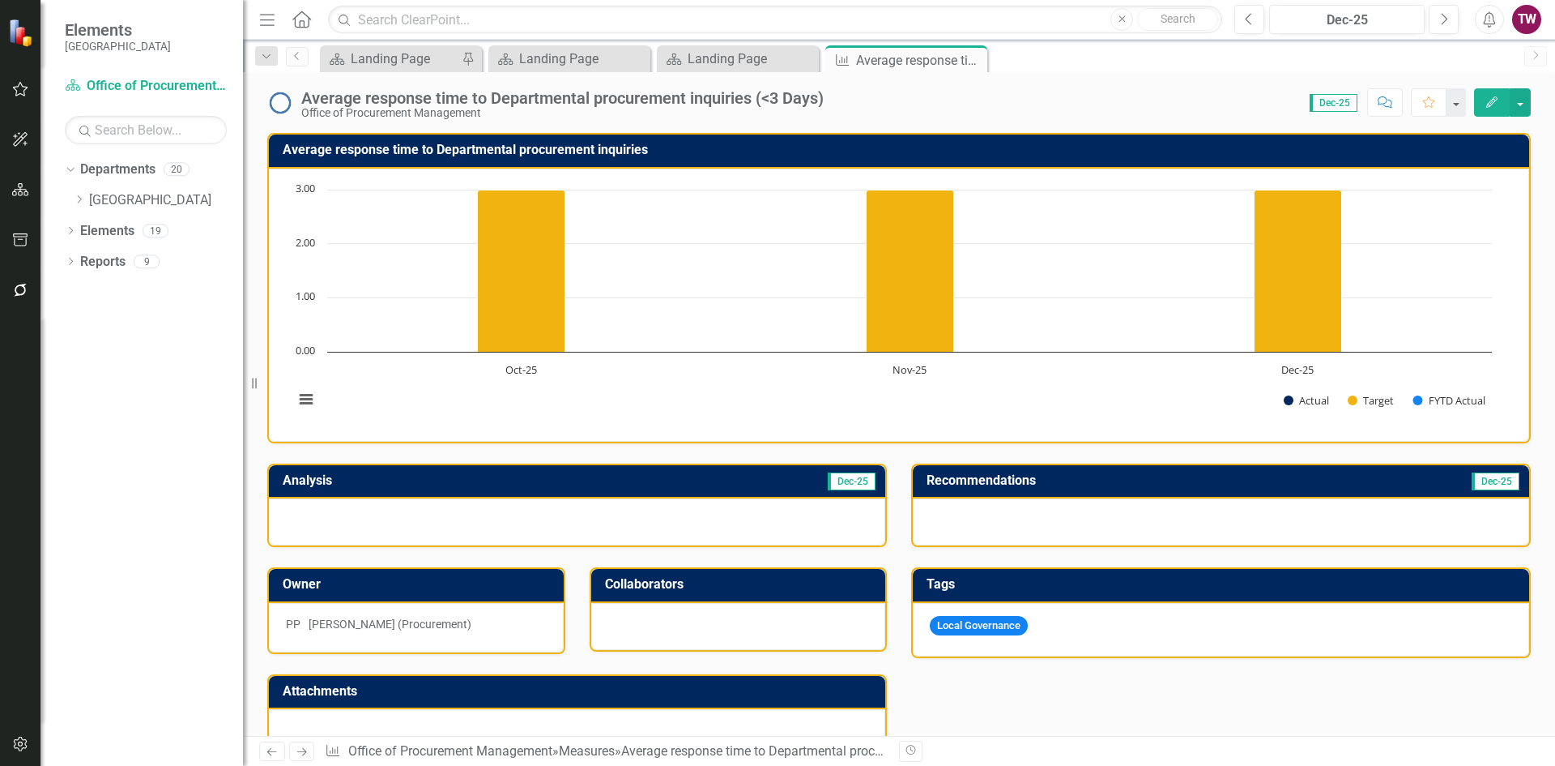
scroll to position [0, 0]
click at [611, 150] on h3 "Average response time to Departmental procurement inquiries" at bounding box center [902, 150] width 1239 height 15
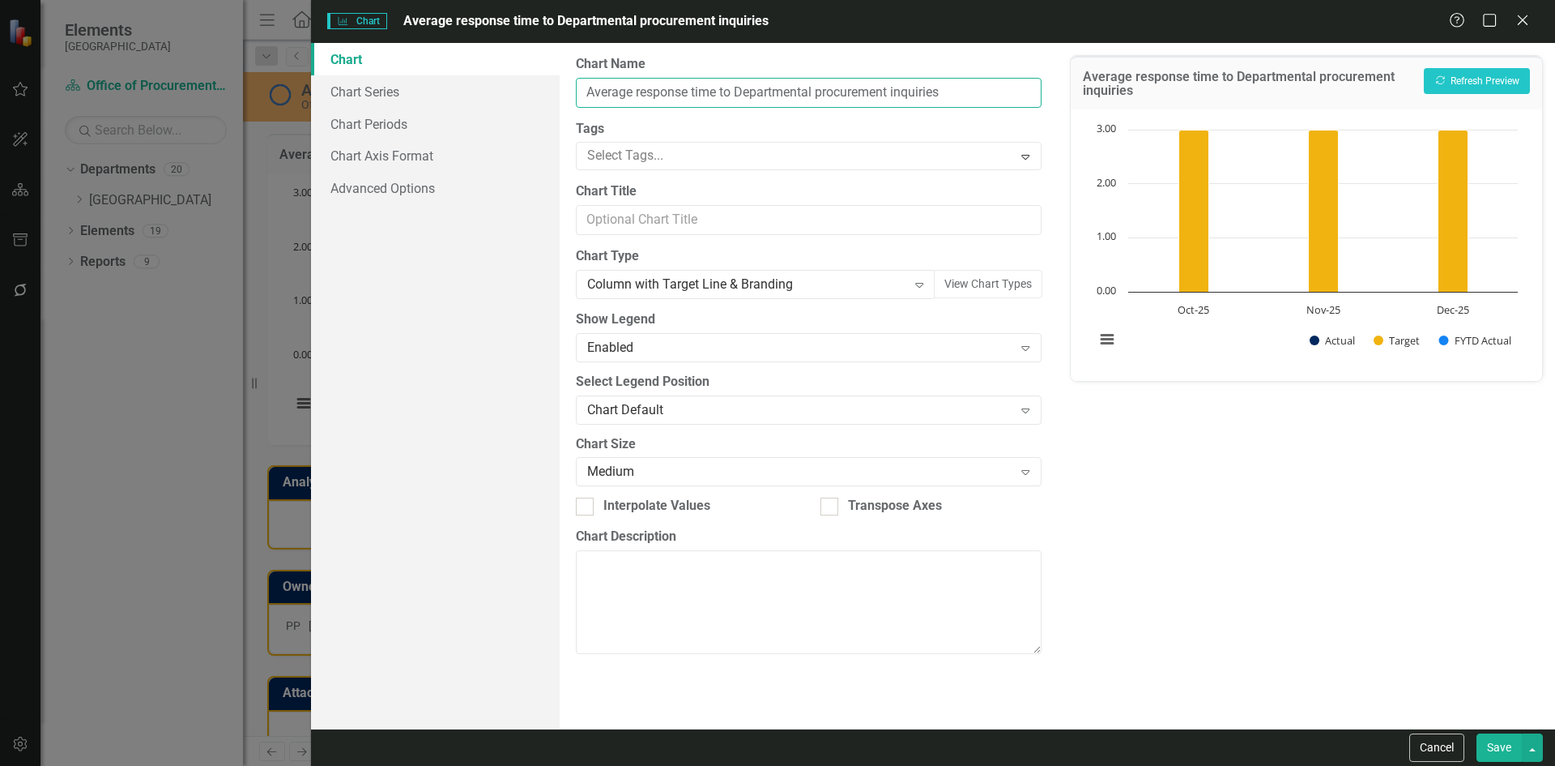
click at [968, 91] on input "Average response time to Departmental procurement inquiries" at bounding box center [808, 93] width 465 height 30
paste input "(<3 Days)"
type input "Average response time to Departmental procurement inquiries (<3 Days)"
click at [1508, 747] on button "Save" at bounding box center [1499, 747] width 45 height 28
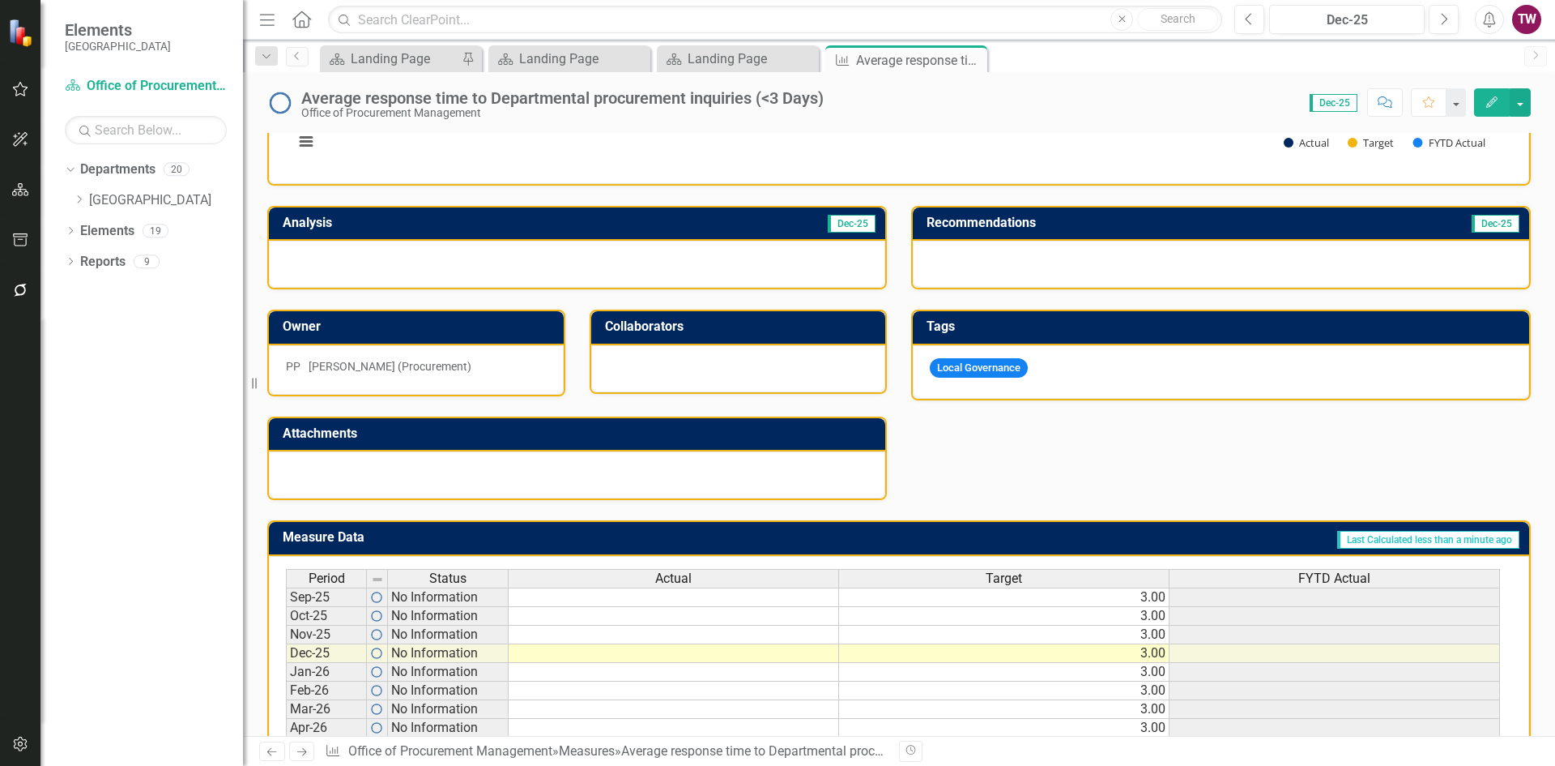
scroll to position [399, 0]
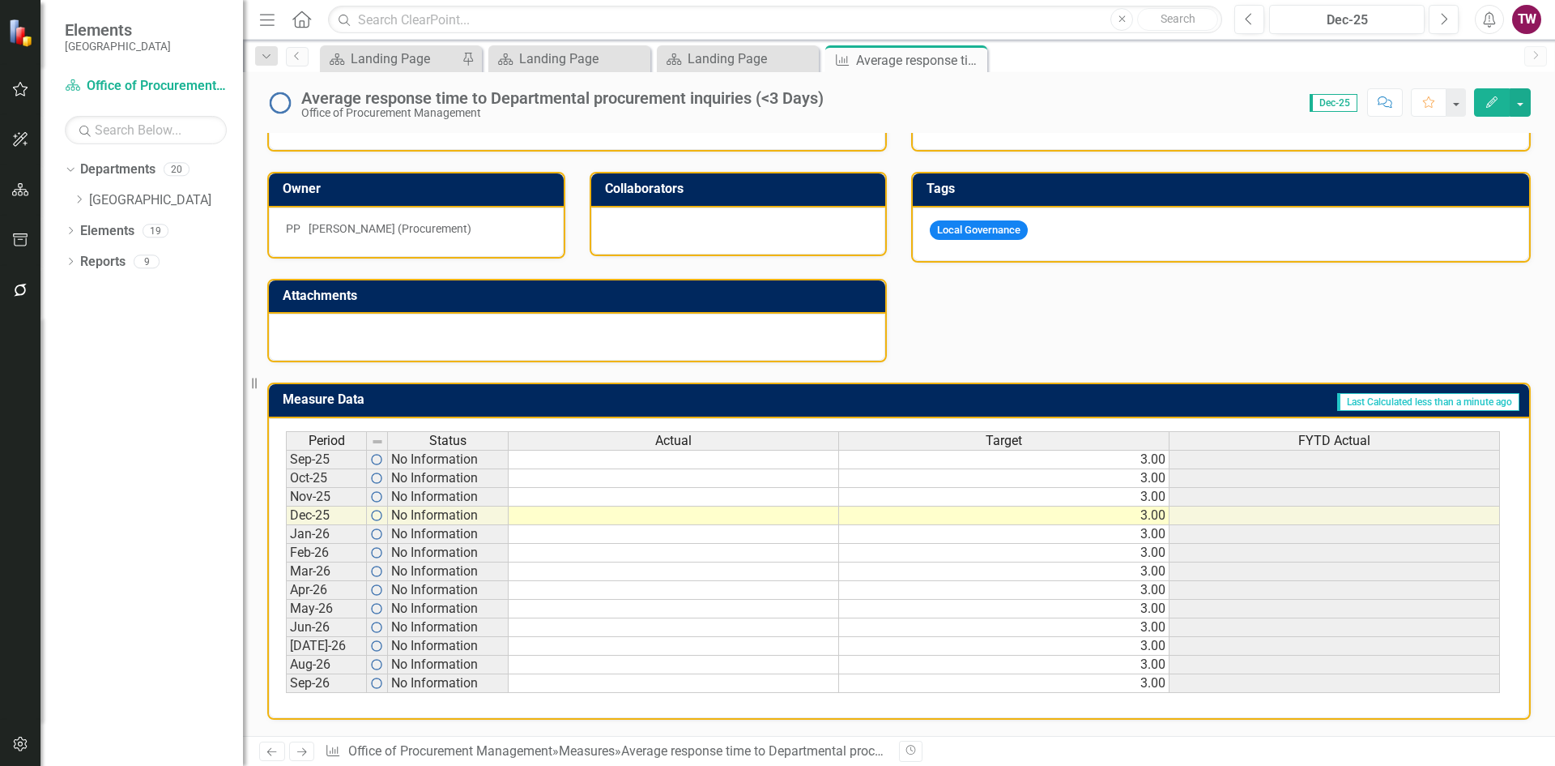
click at [1090, 466] on td "3.00" at bounding box center [1004, 459] width 331 height 19
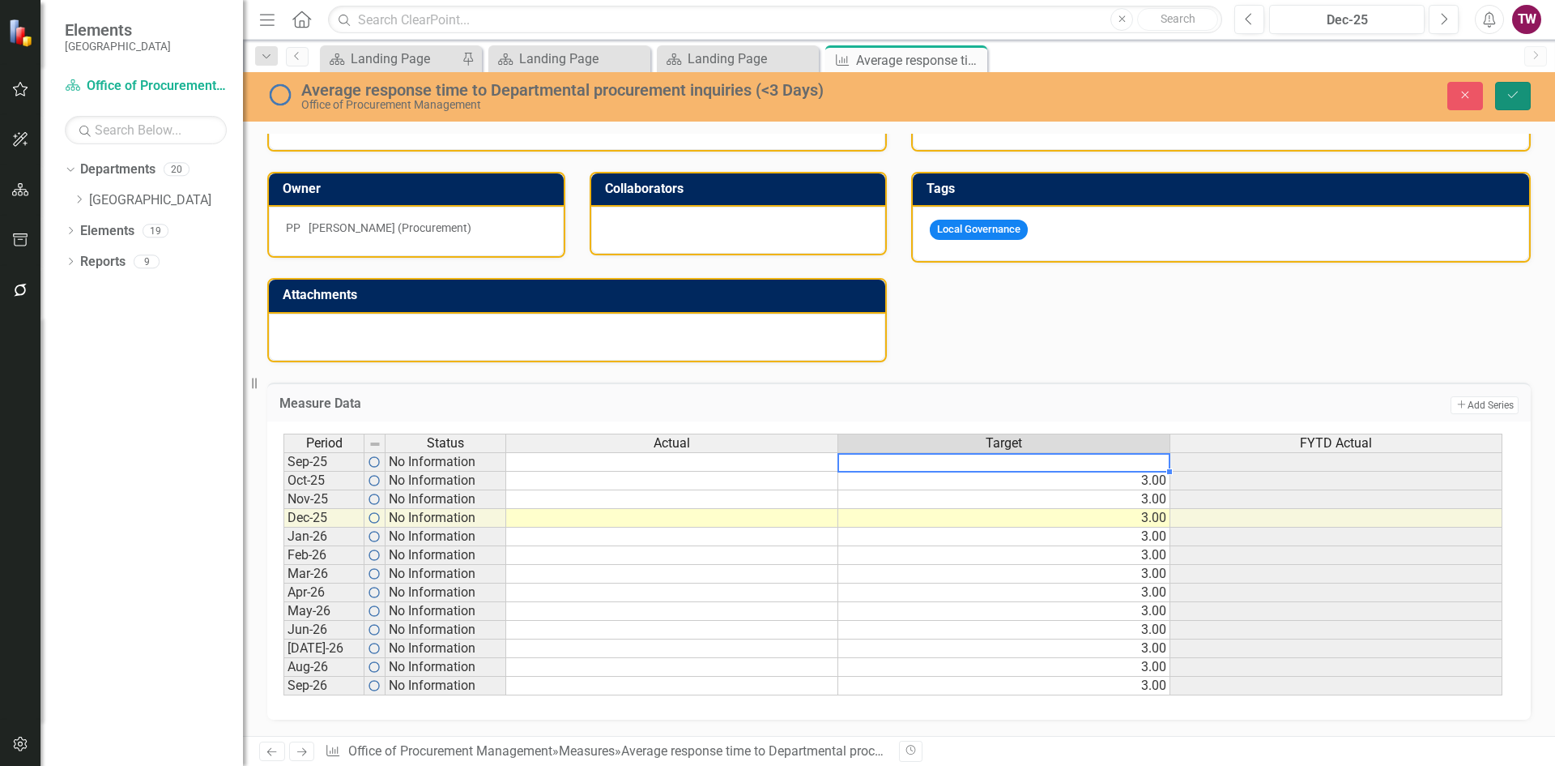
click at [1504, 90] on button "Save" at bounding box center [1514, 96] width 36 height 28
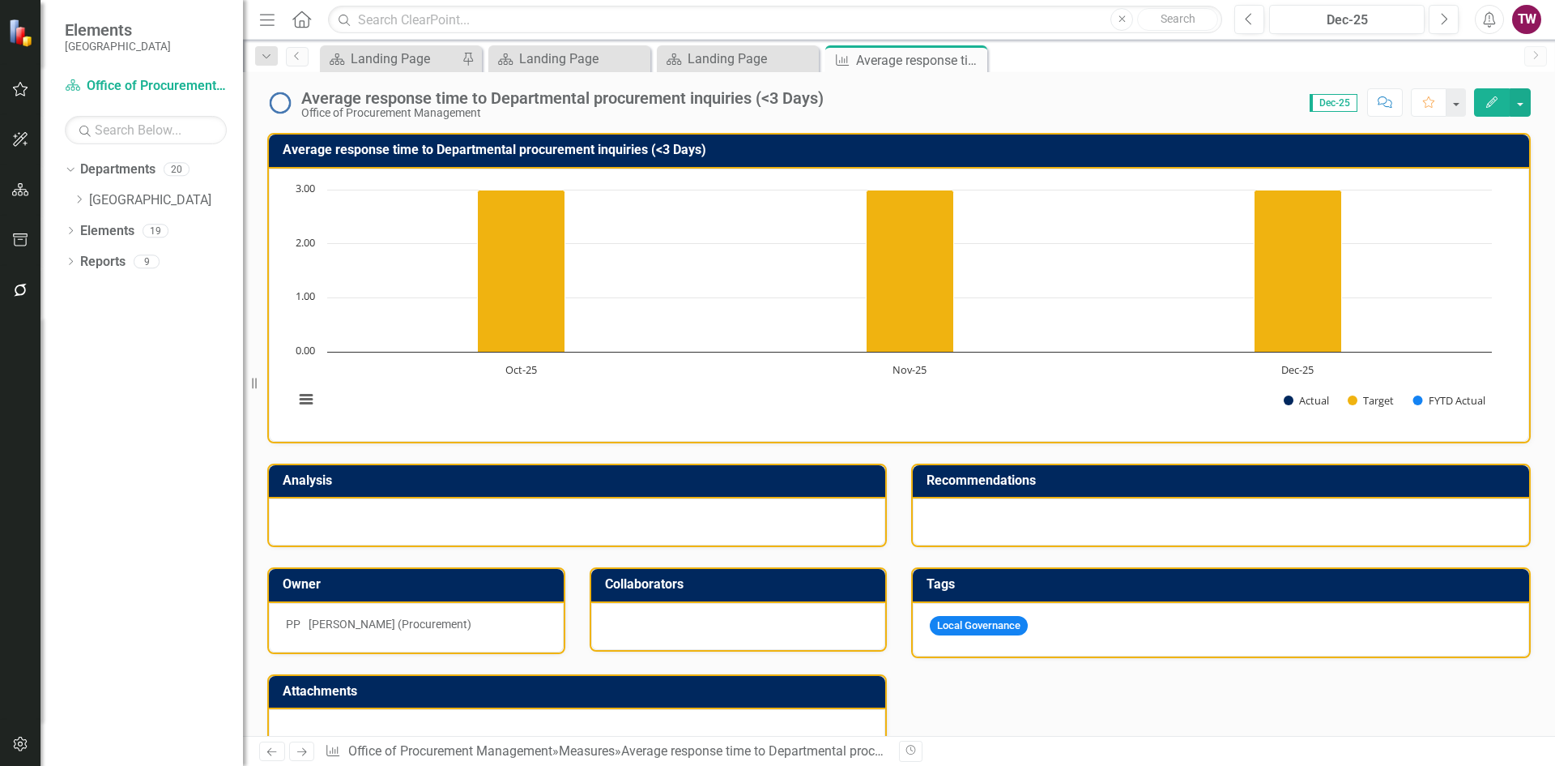
click at [303, 749] on icon at bounding box center [302, 752] width 10 height 8
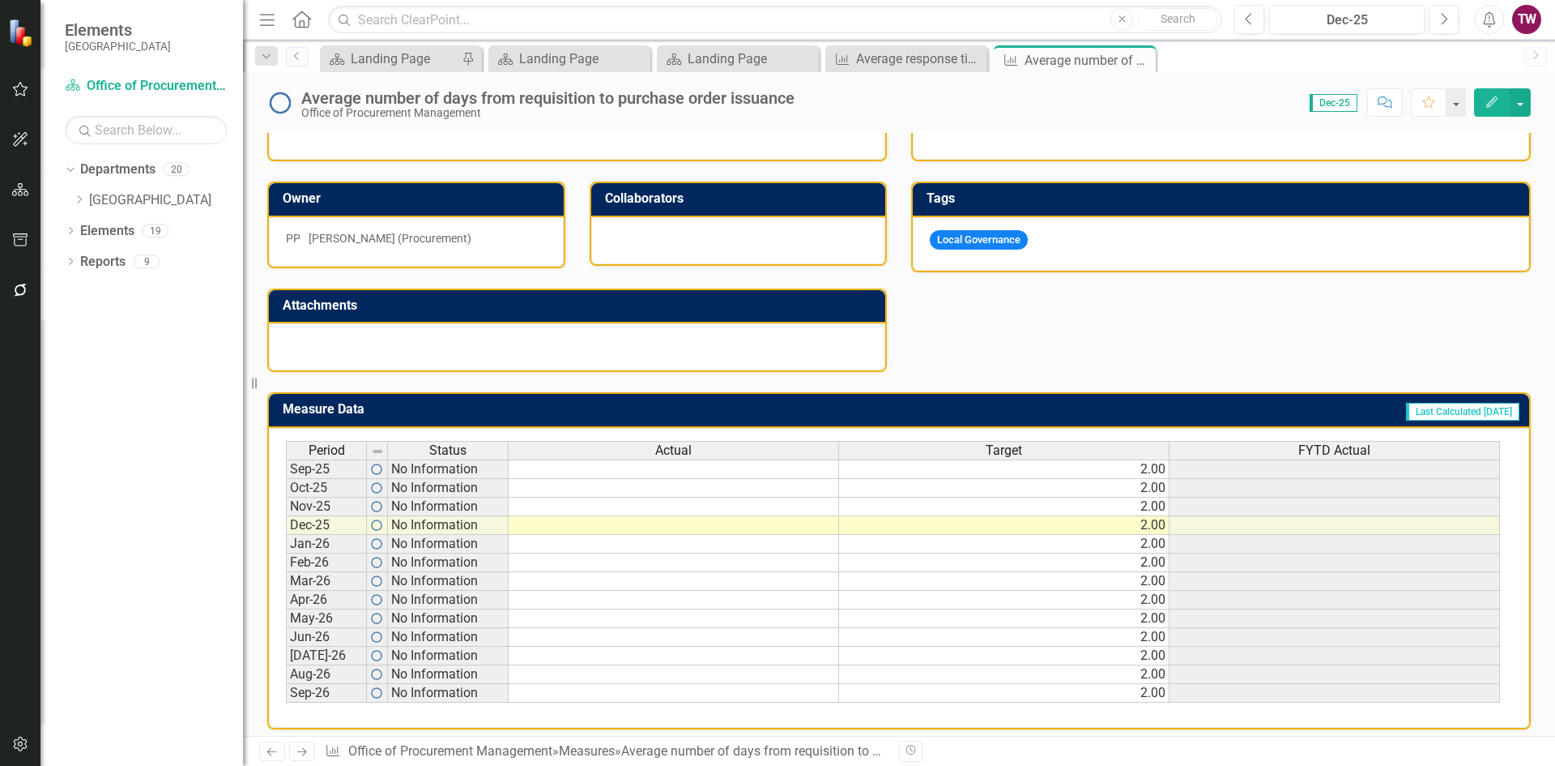
scroll to position [399, 0]
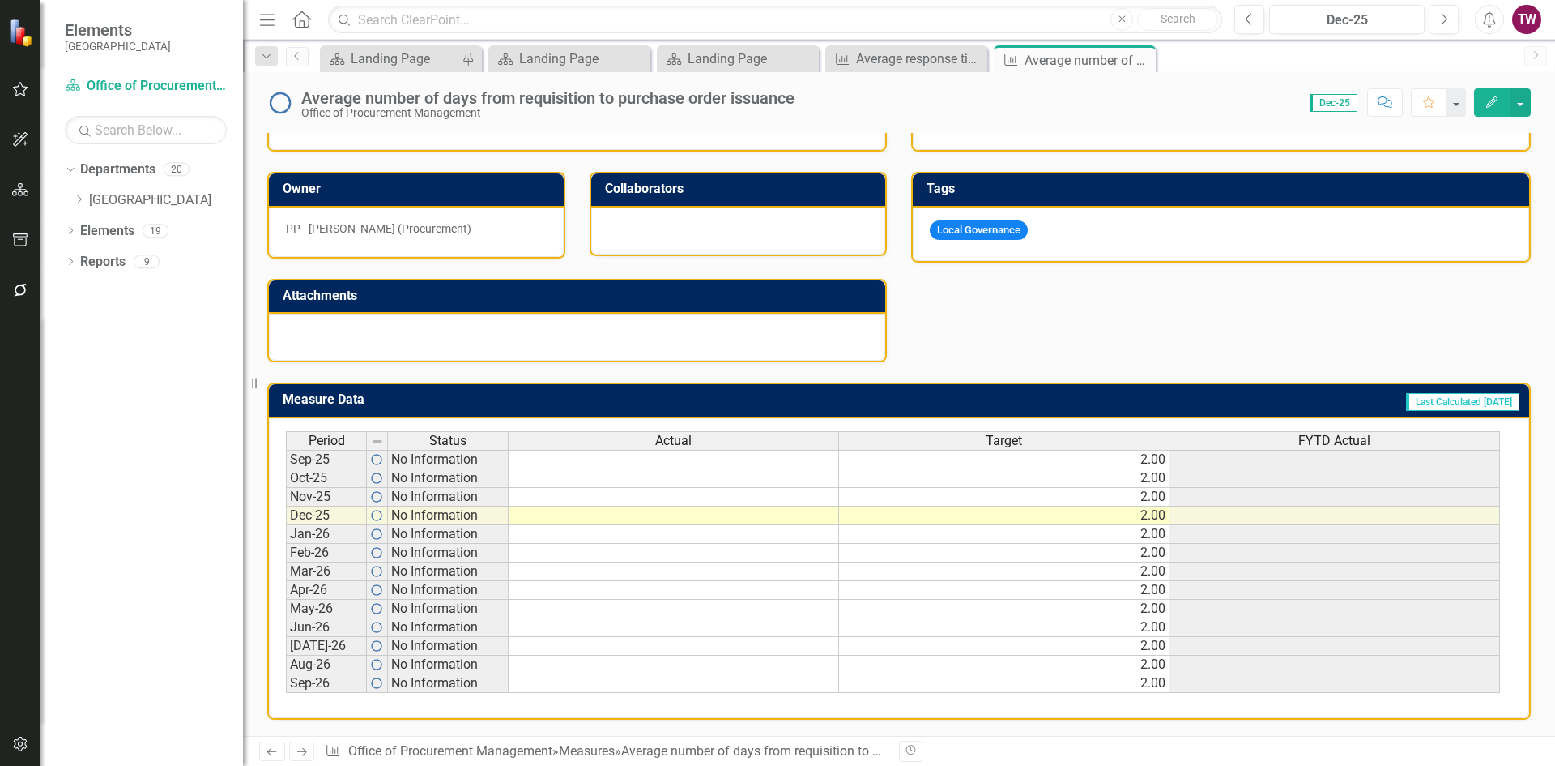
click at [1093, 455] on td "2.00" at bounding box center [1004, 459] width 331 height 19
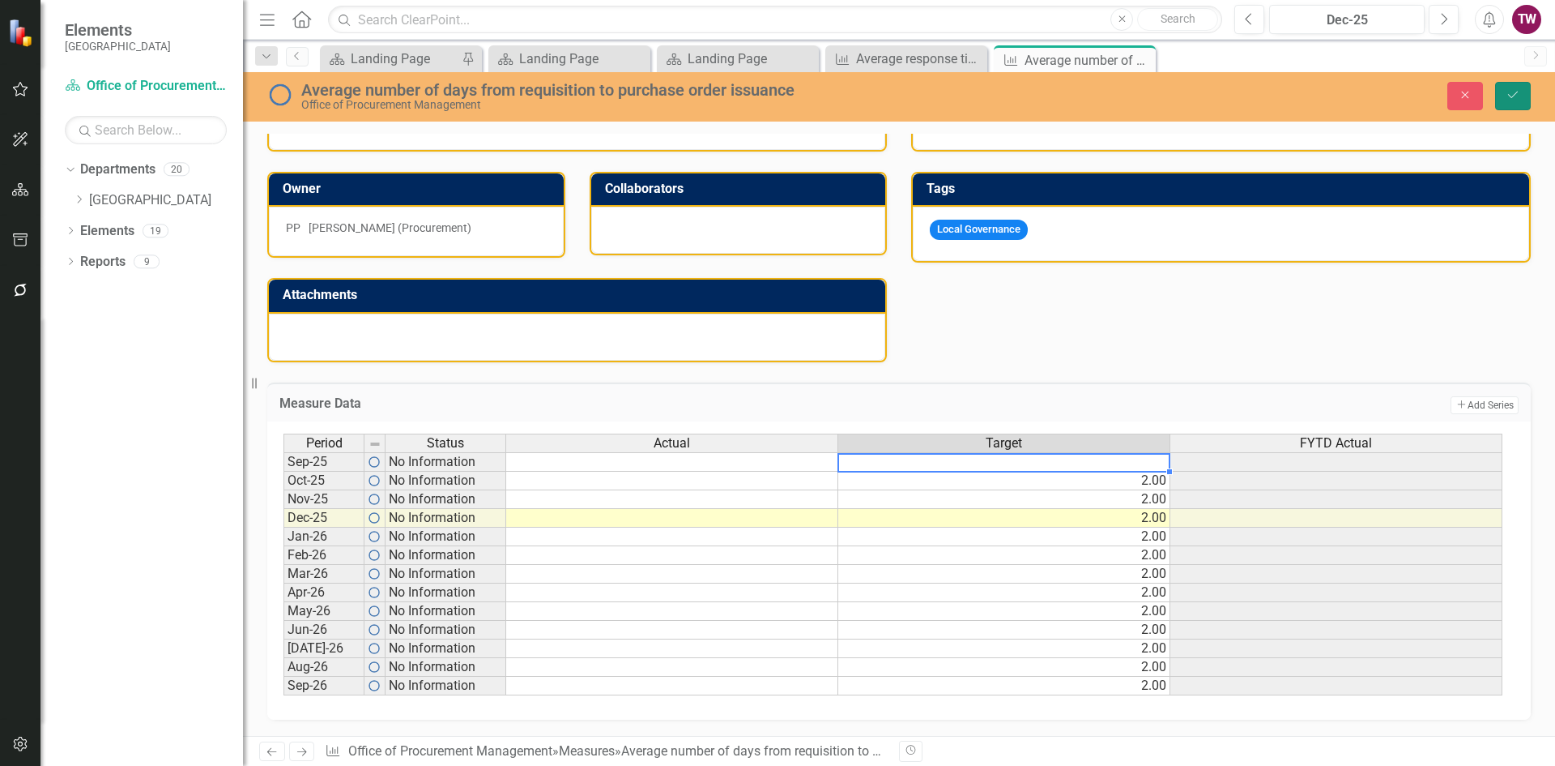
click at [1499, 90] on button "Save" at bounding box center [1514, 96] width 36 height 28
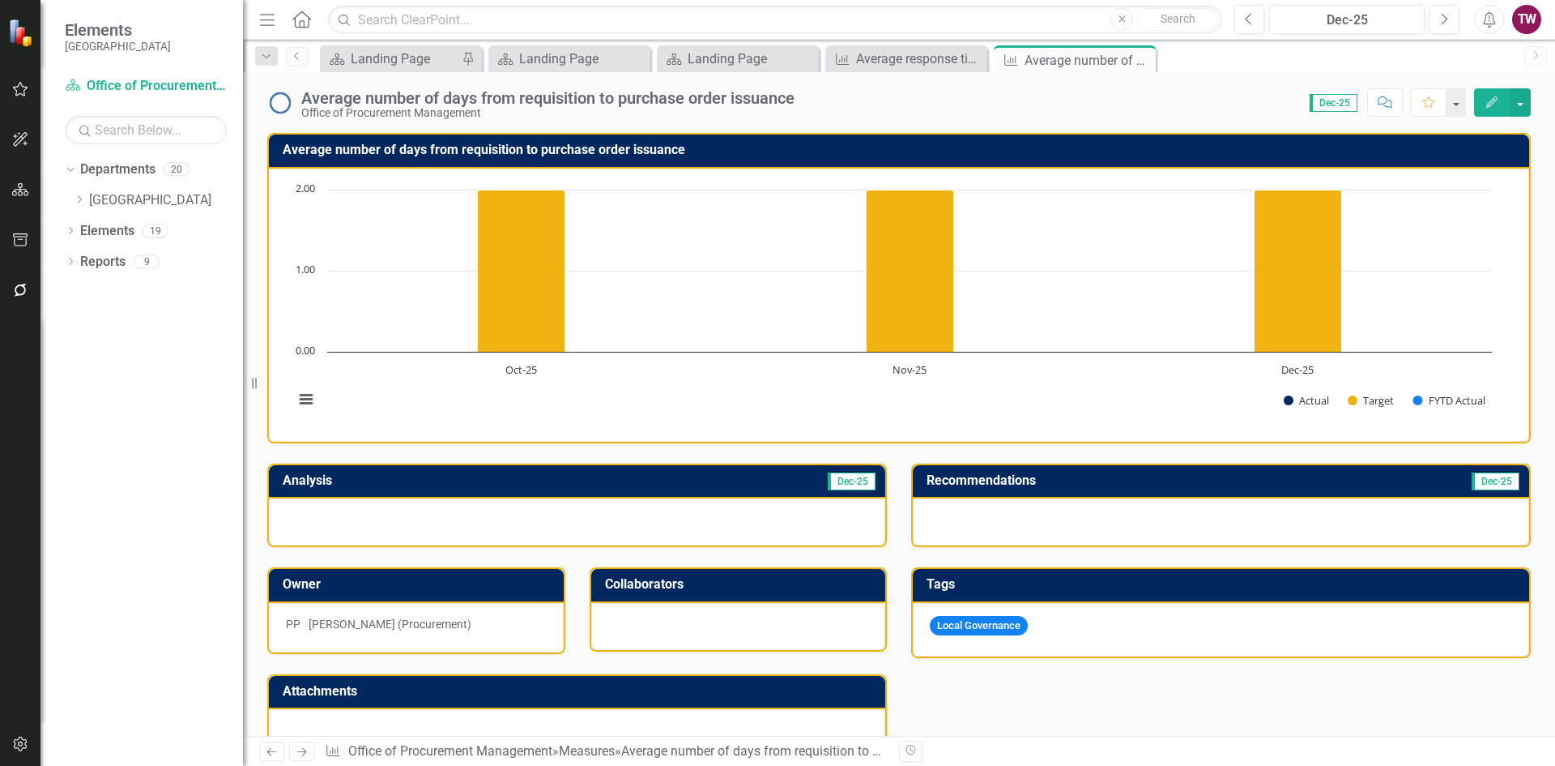
click at [309, 755] on icon "Next" at bounding box center [302, 751] width 14 height 11
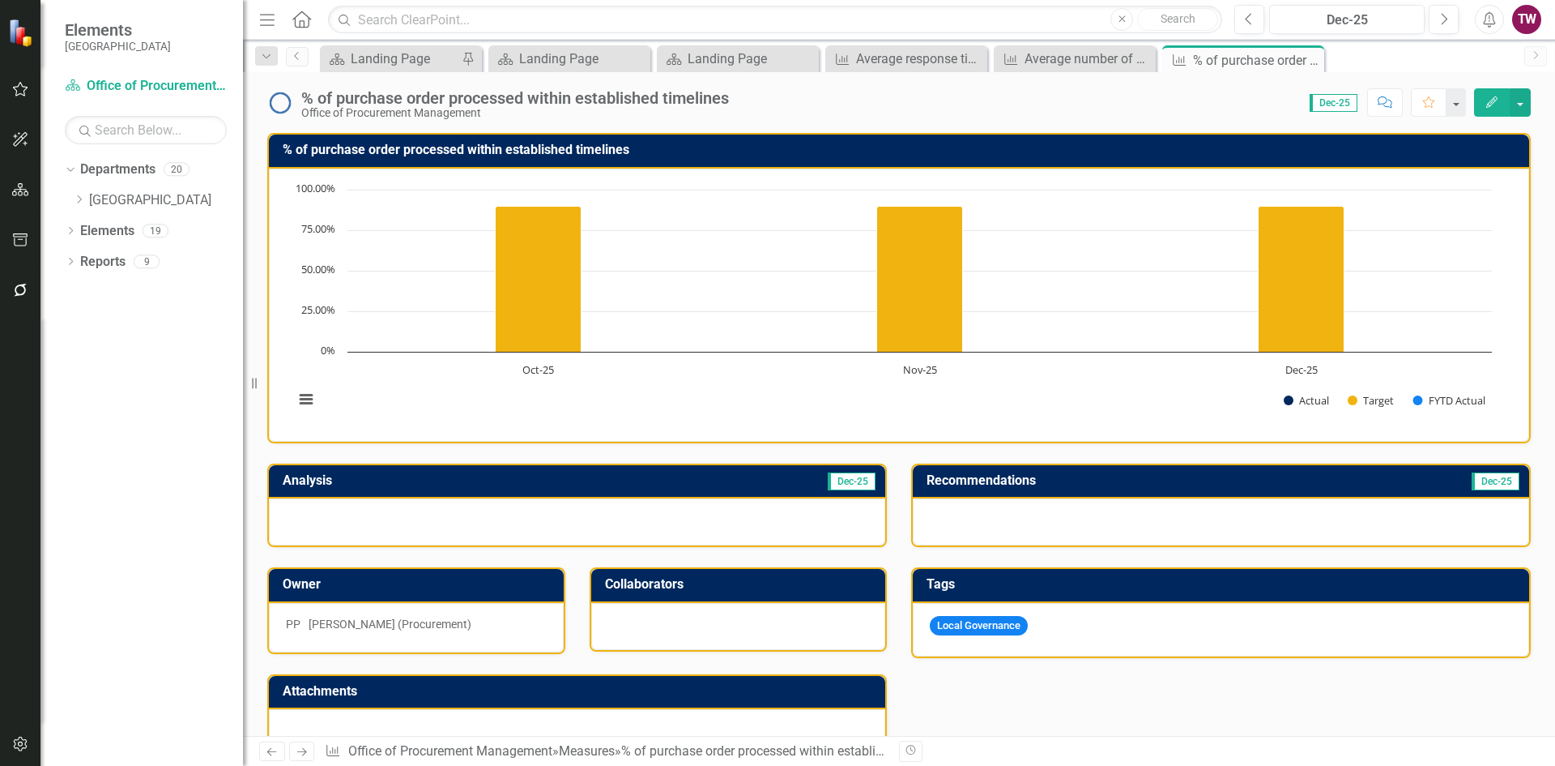
click at [443, 95] on div "% of purchase order processed within established timelines" at bounding box center [515, 98] width 428 height 18
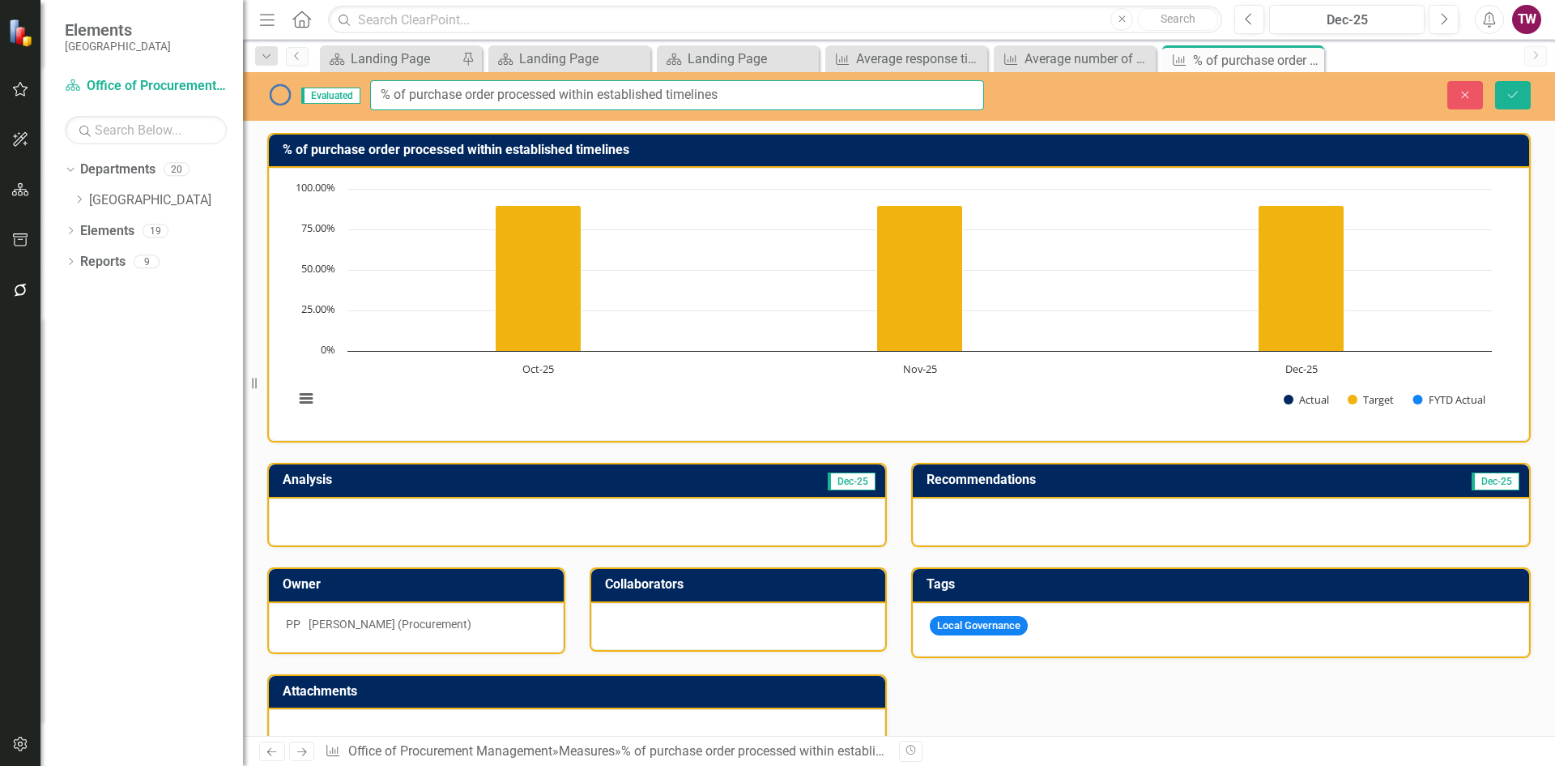
click at [494, 90] on input "% of purchase order processed within established timelines" at bounding box center [677, 95] width 614 height 30
type input "% of purchase orders processed within established timelines"
click at [1522, 91] on button "Save" at bounding box center [1514, 95] width 36 height 28
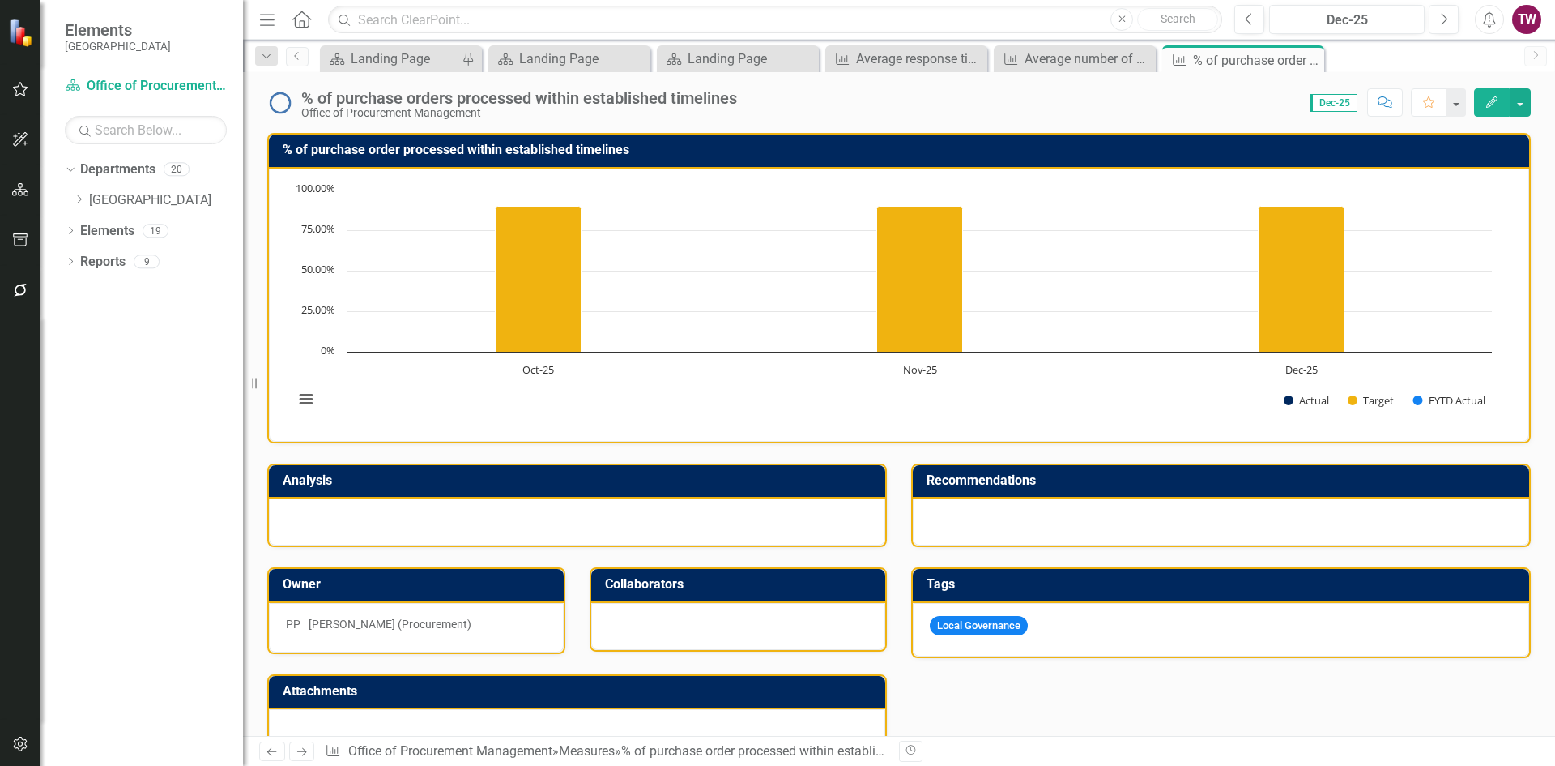
click at [434, 156] on h3 "% of purchase order processed within established timelines" at bounding box center [902, 150] width 1239 height 15
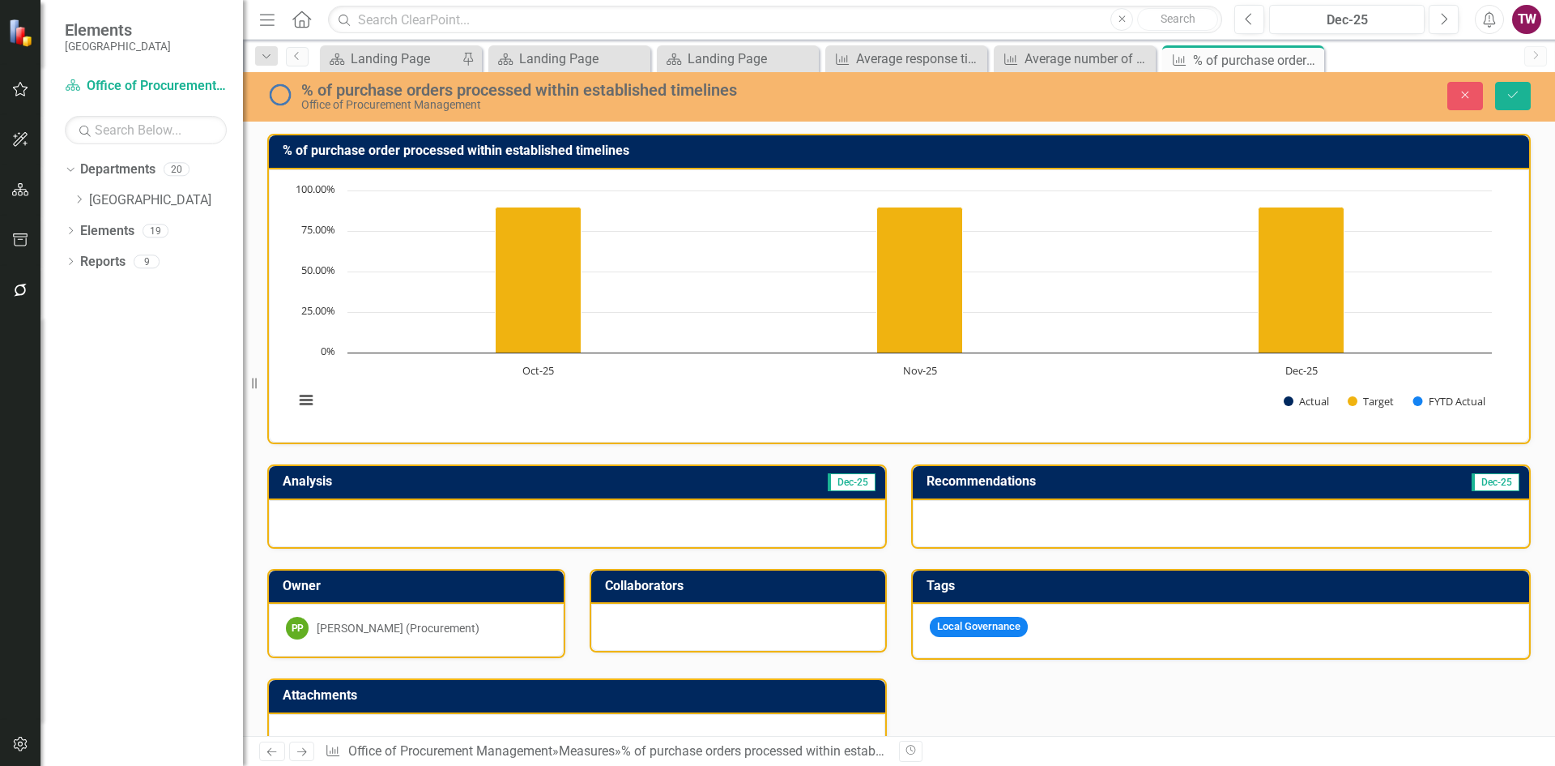
click at [531, 152] on h3 "% of purchase order processed within established timelines" at bounding box center [902, 150] width 1239 height 15
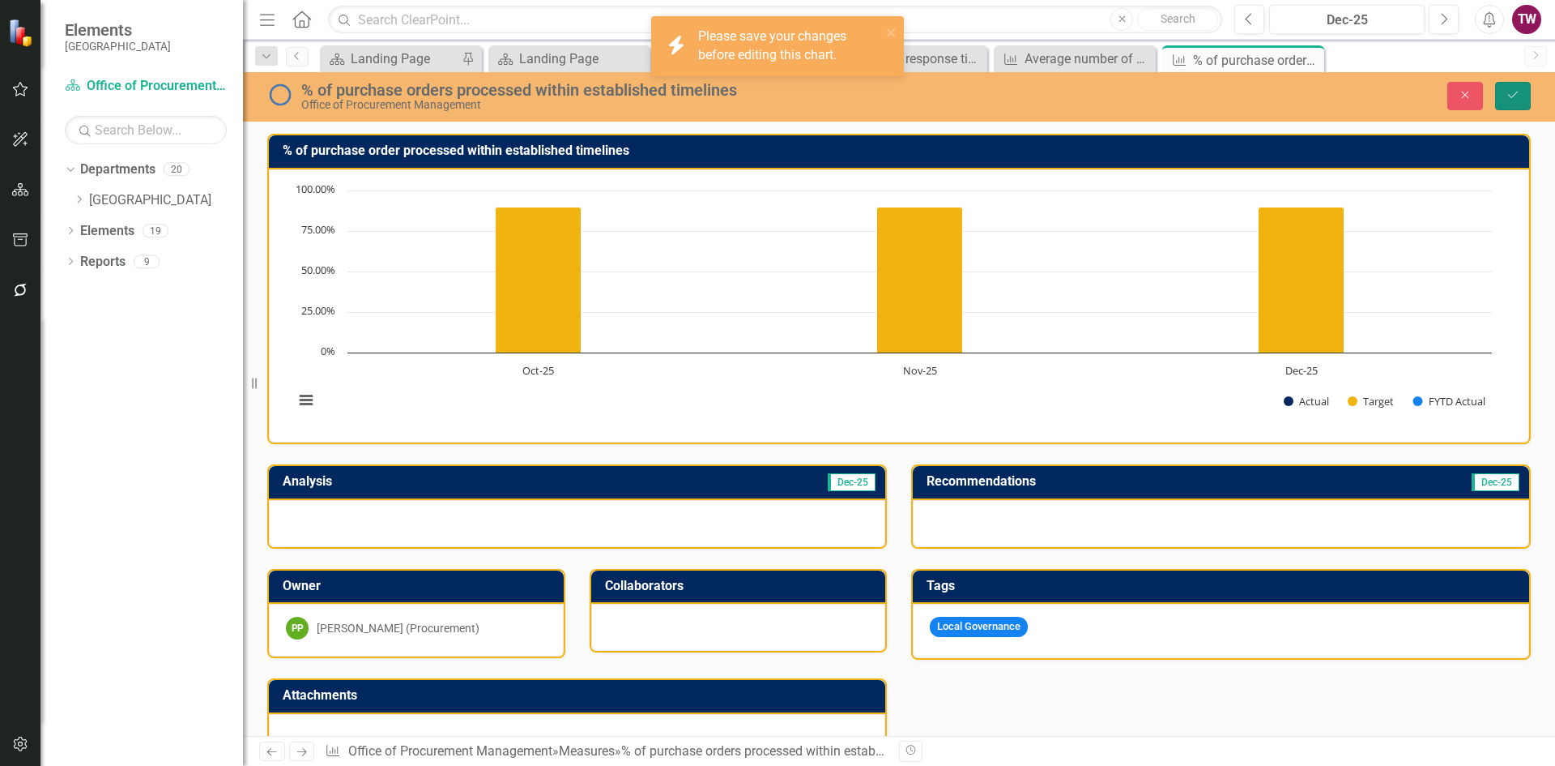
click at [1508, 96] on icon "Save" at bounding box center [1513, 94] width 15 height 11
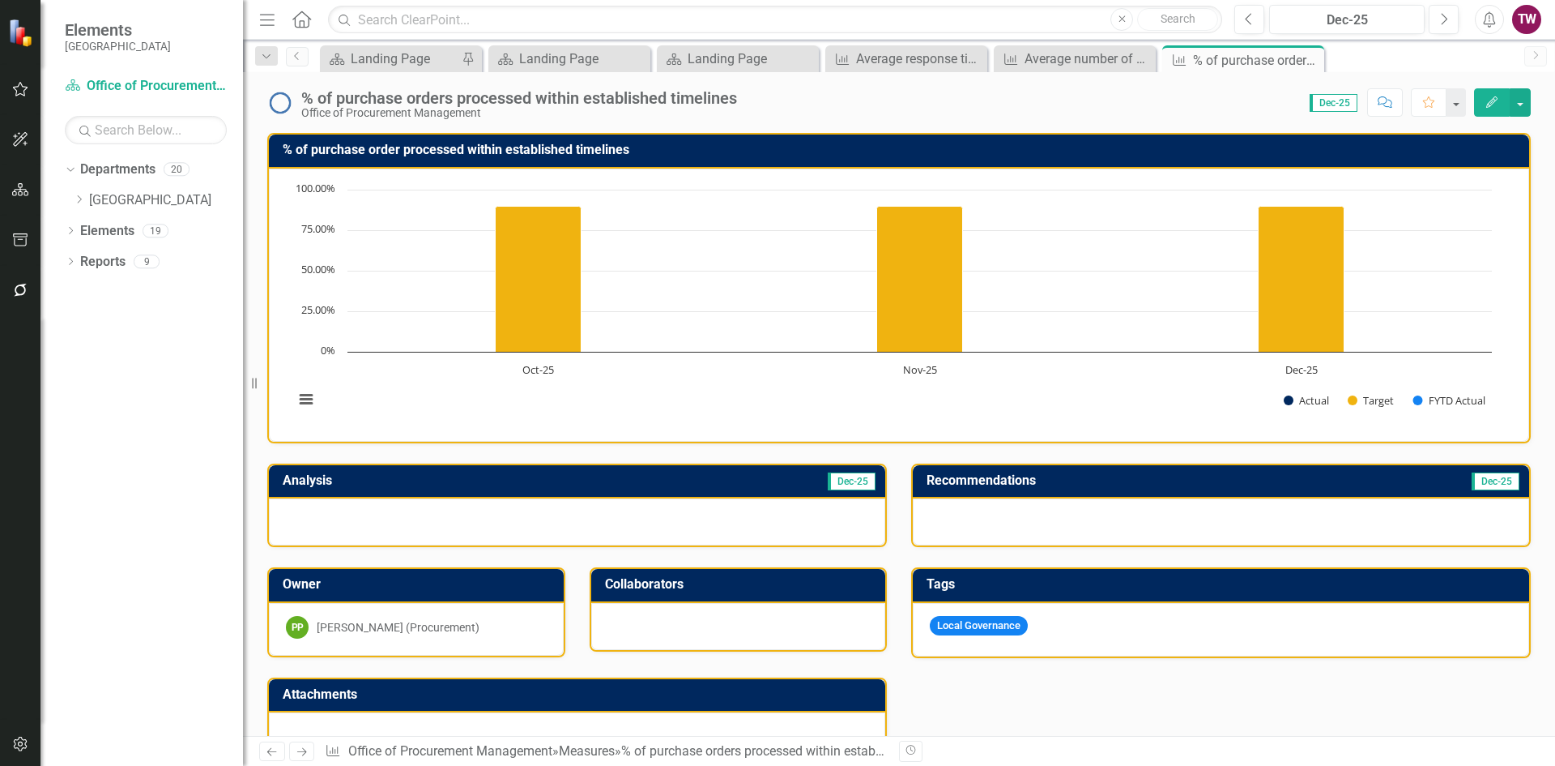
click at [420, 156] on h3 "% of purchase order processed within established timelines" at bounding box center [902, 150] width 1239 height 15
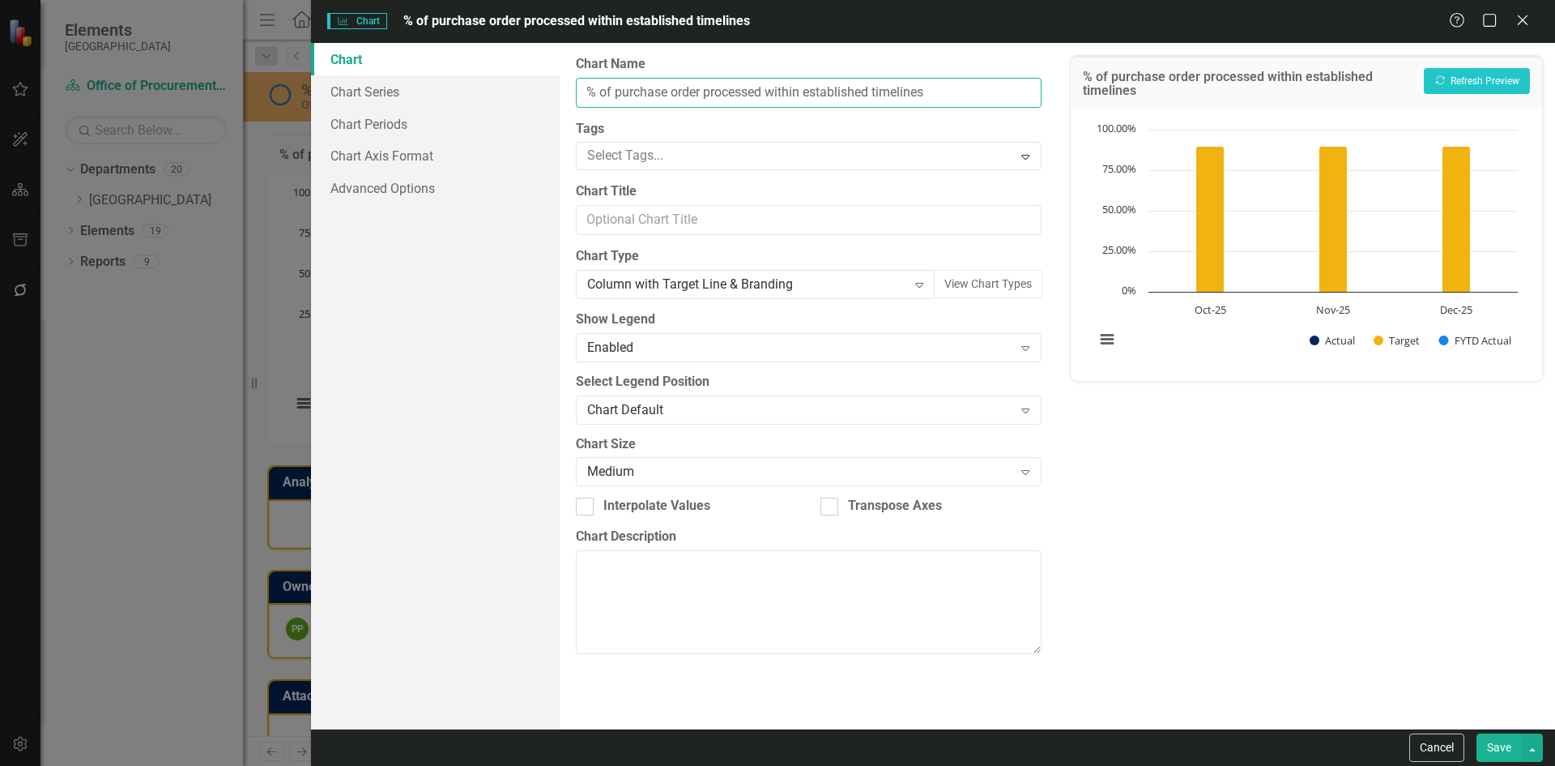
click at [701, 96] on input "% of purchase order processed within established timelines" at bounding box center [808, 93] width 465 height 30
type input "% of purchase orders processed within established timelines"
click at [1500, 744] on button "Save" at bounding box center [1499, 747] width 45 height 28
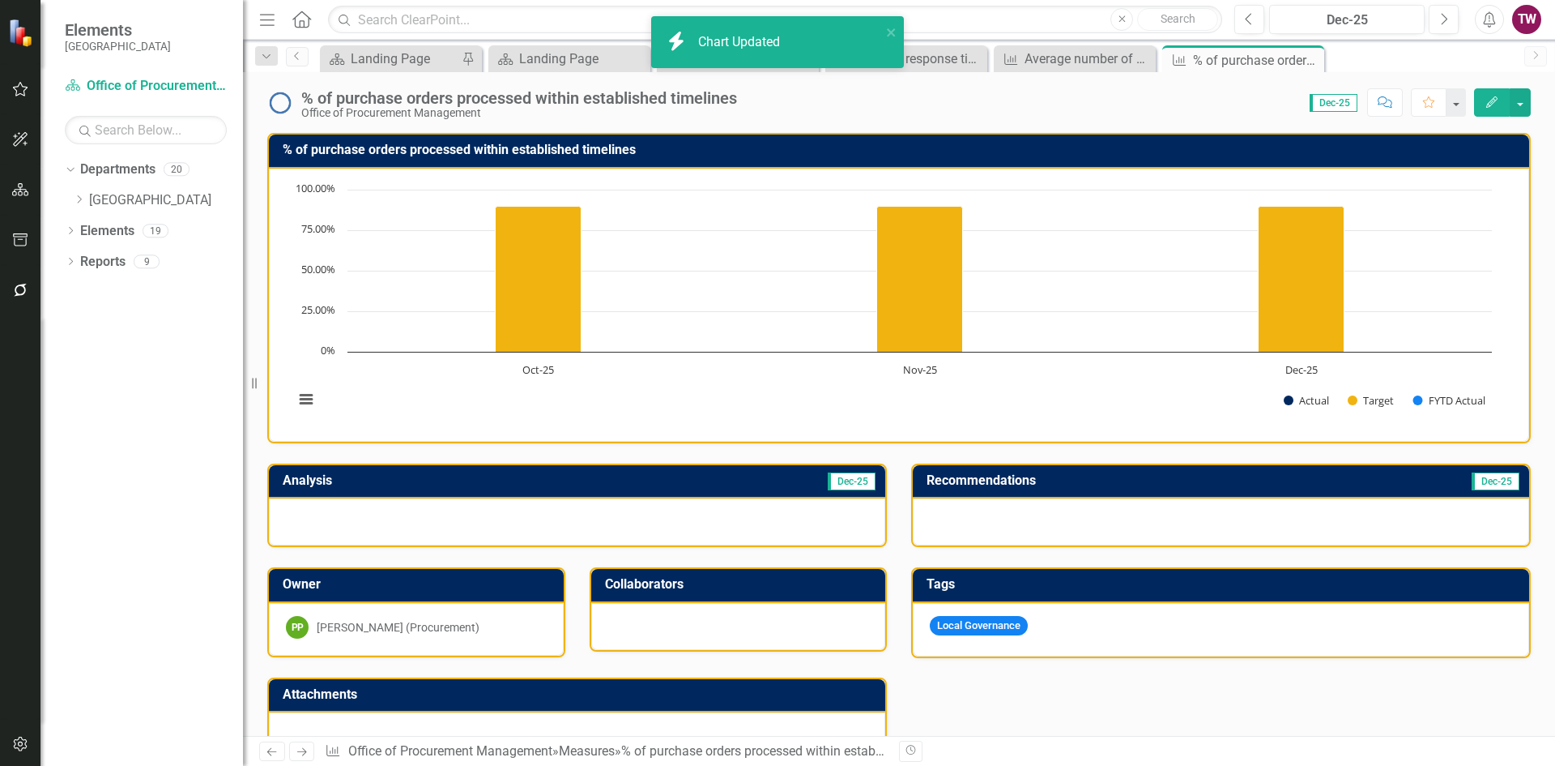
scroll to position [399, 0]
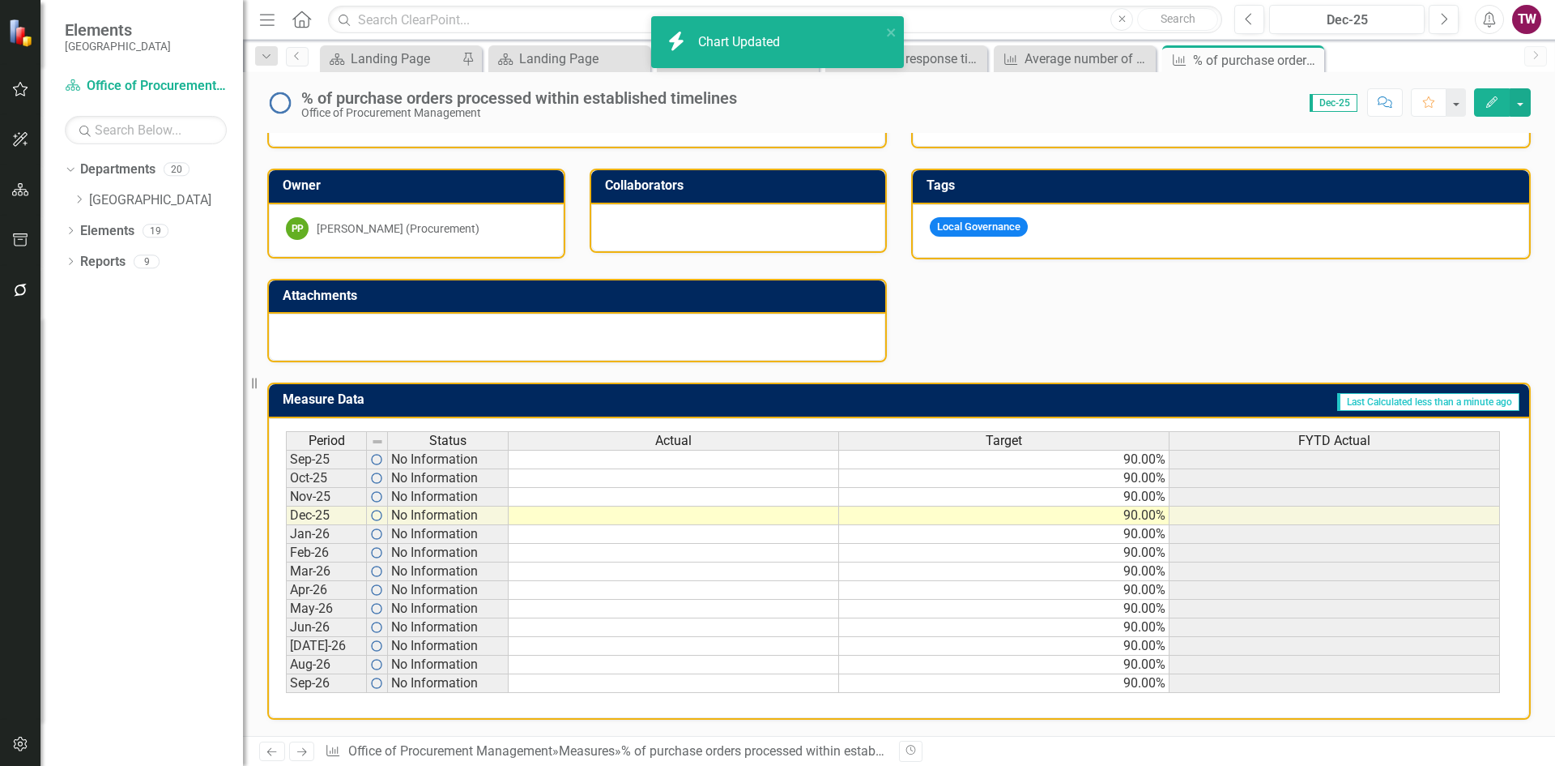
click at [1153, 457] on td "90.00%" at bounding box center [1004, 459] width 331 height 19
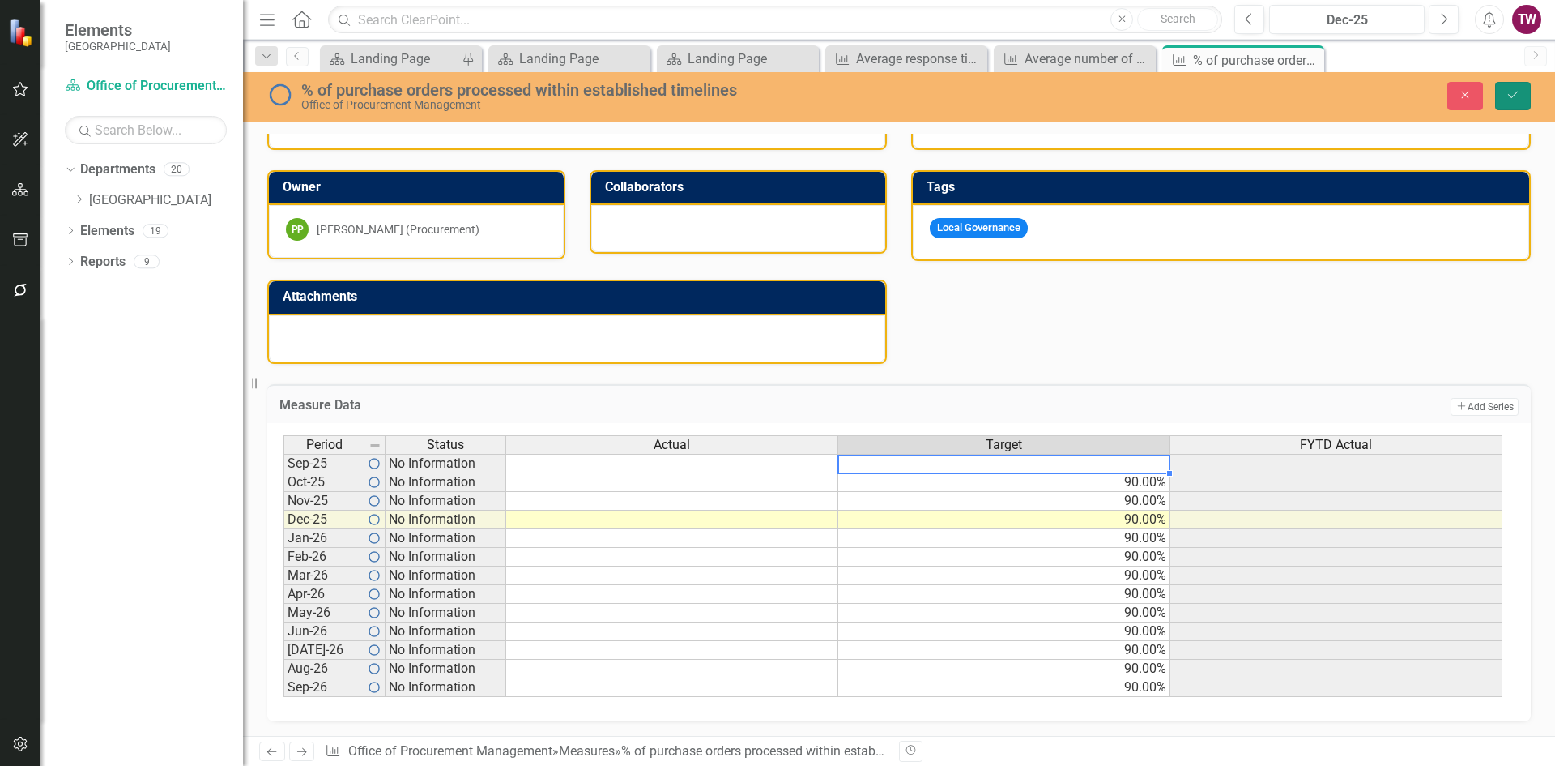
click at [1508, 91] on icon "Save" at bounding box center [1513, 94] width 15 height 11
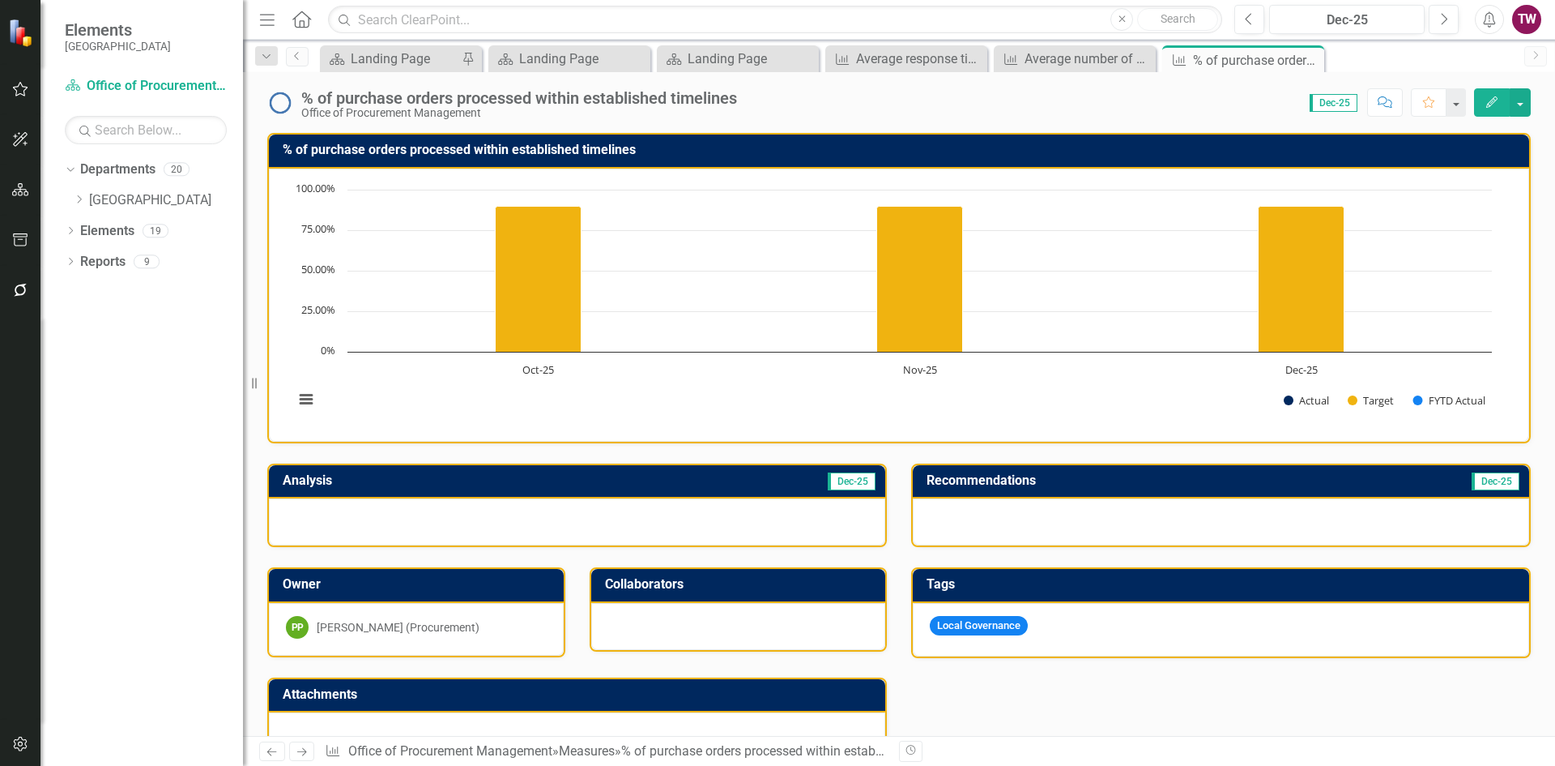
click at [297, 754] on icon "Next" at bounding box center [302, 751] width 14 height 11
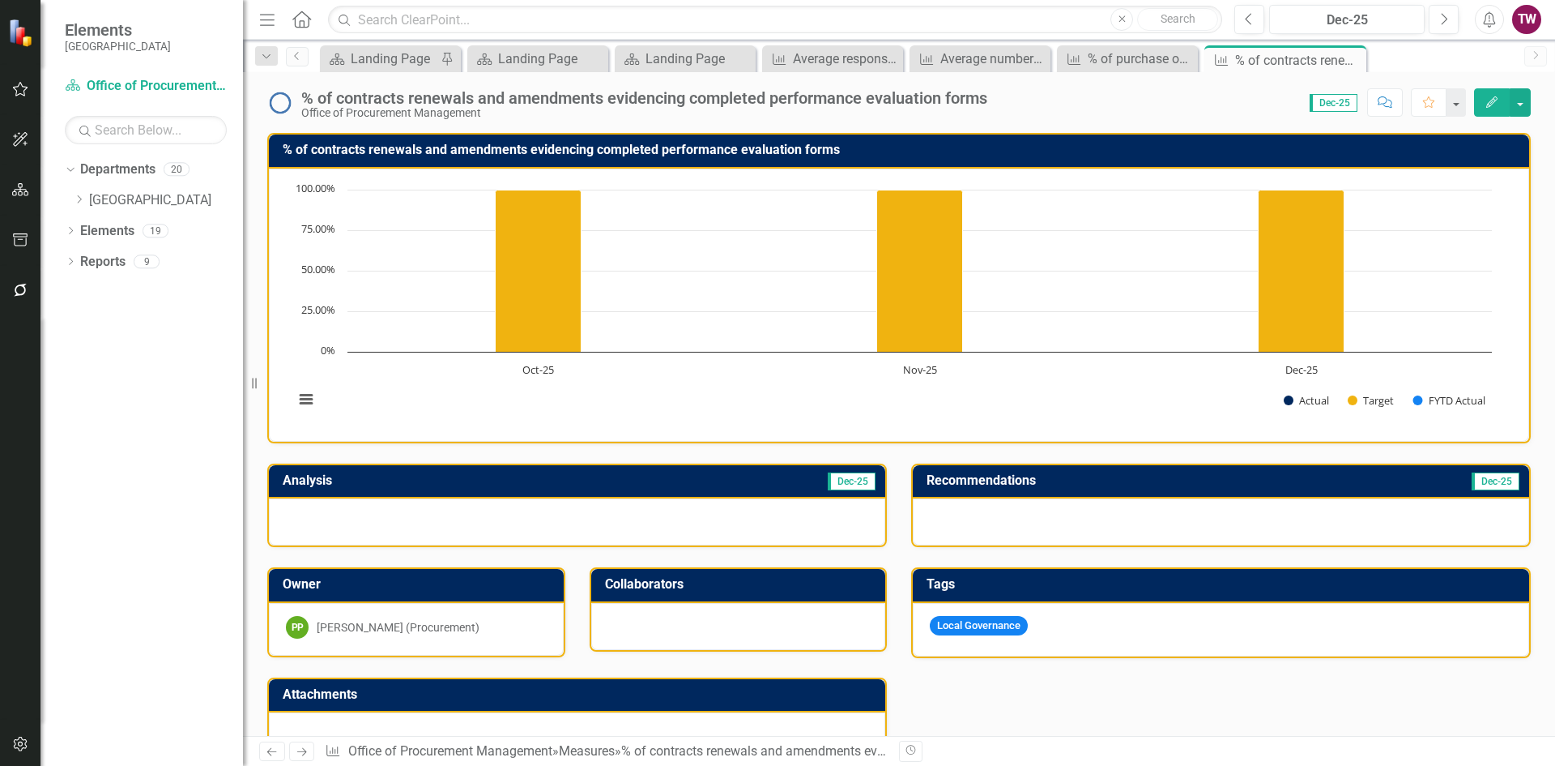
scroll to position [399, 0]
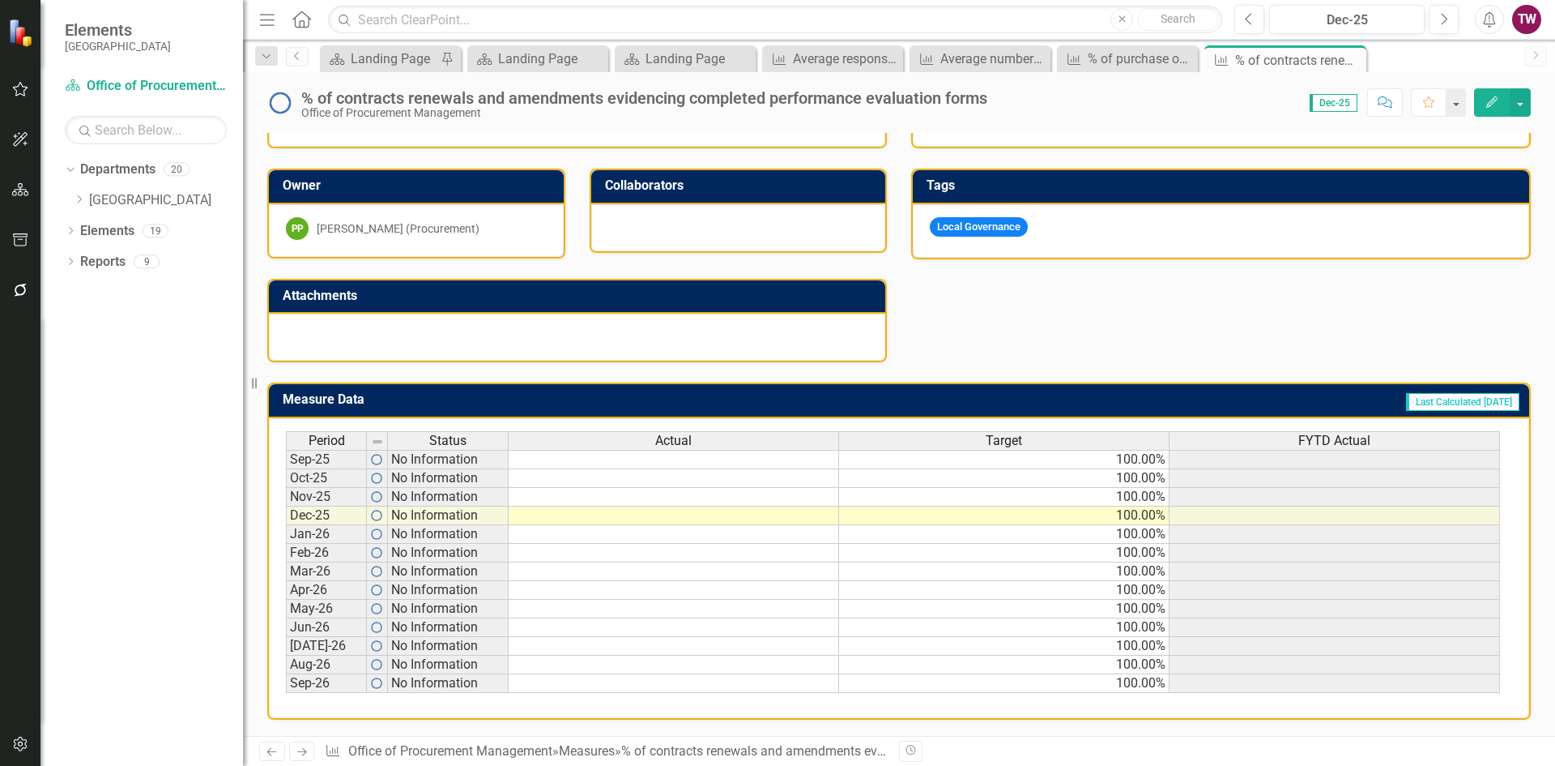
click at [1016, 454] on td "100.00%" at bounding box center [1004, 459] width 331 height 19
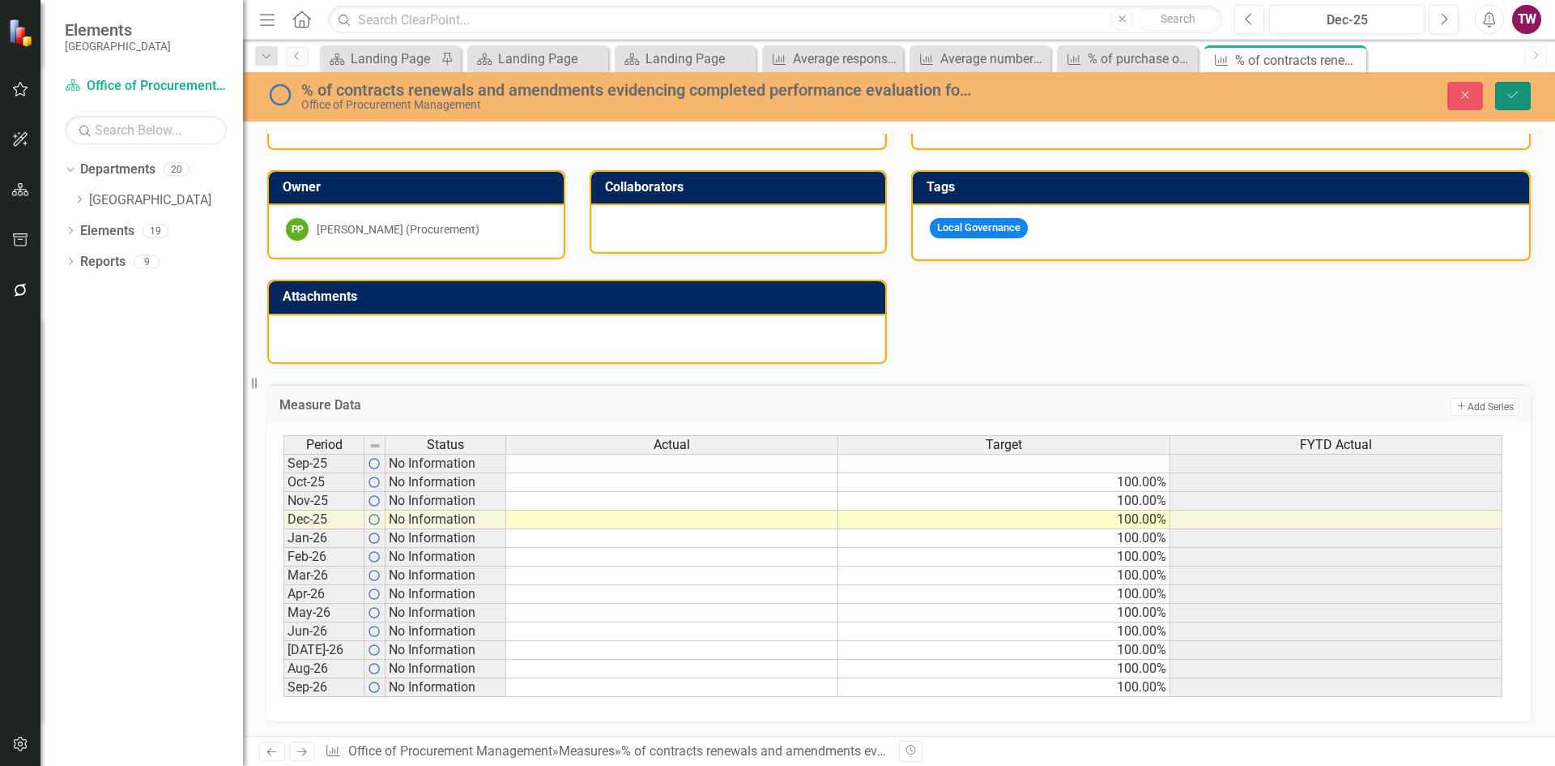
click at [1504, 98] on button "Save" at bounding box center [1514, 96] width 36 height 28
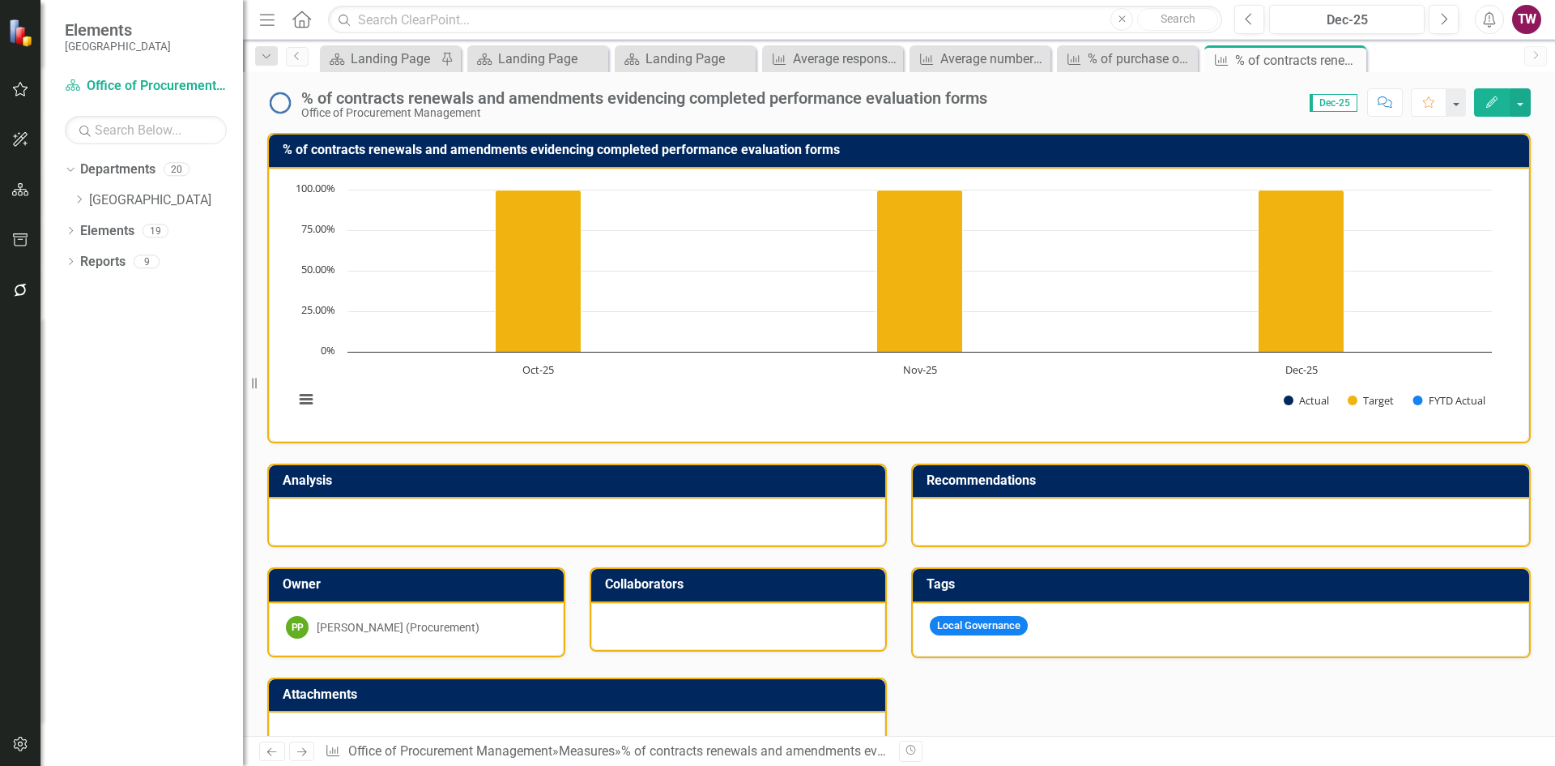
click at [306, 753] on icon "Next" at bounding box center [302, 751] width 14 height 11
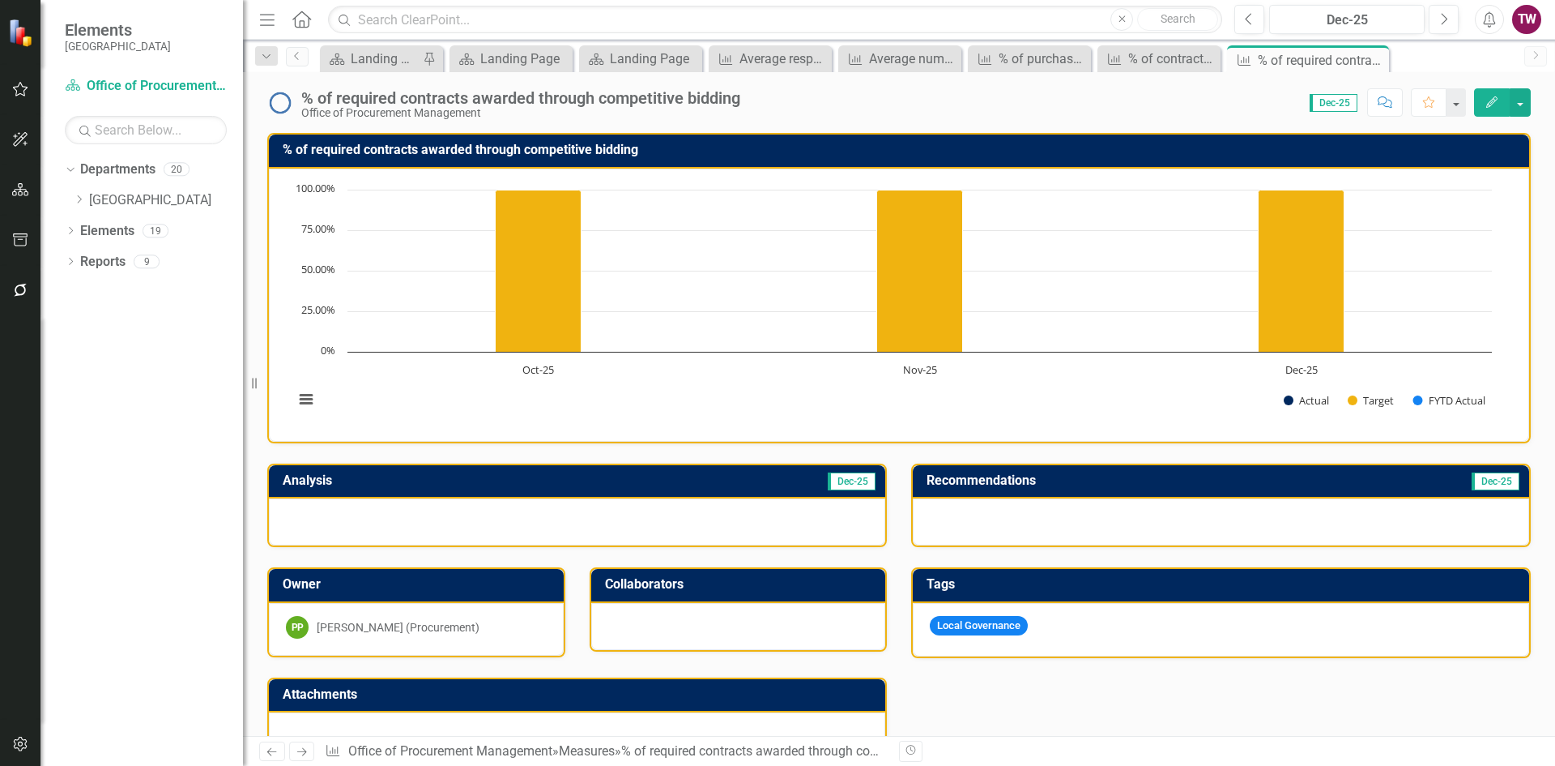
scroll to position [399, 0]
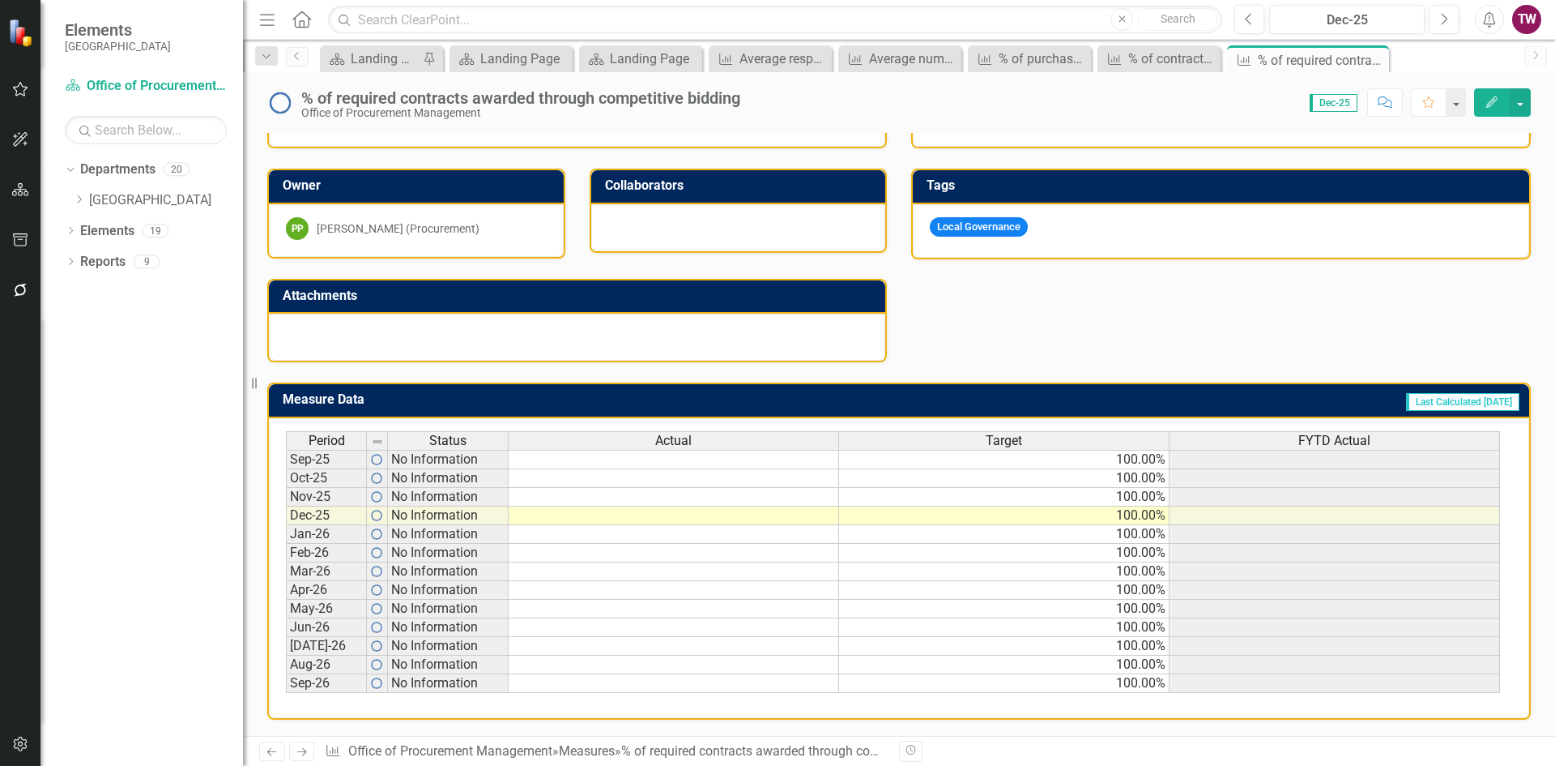
click at [1030, 460] on td "100.00%" at bounding box center [1004, 459] width 331 height 19
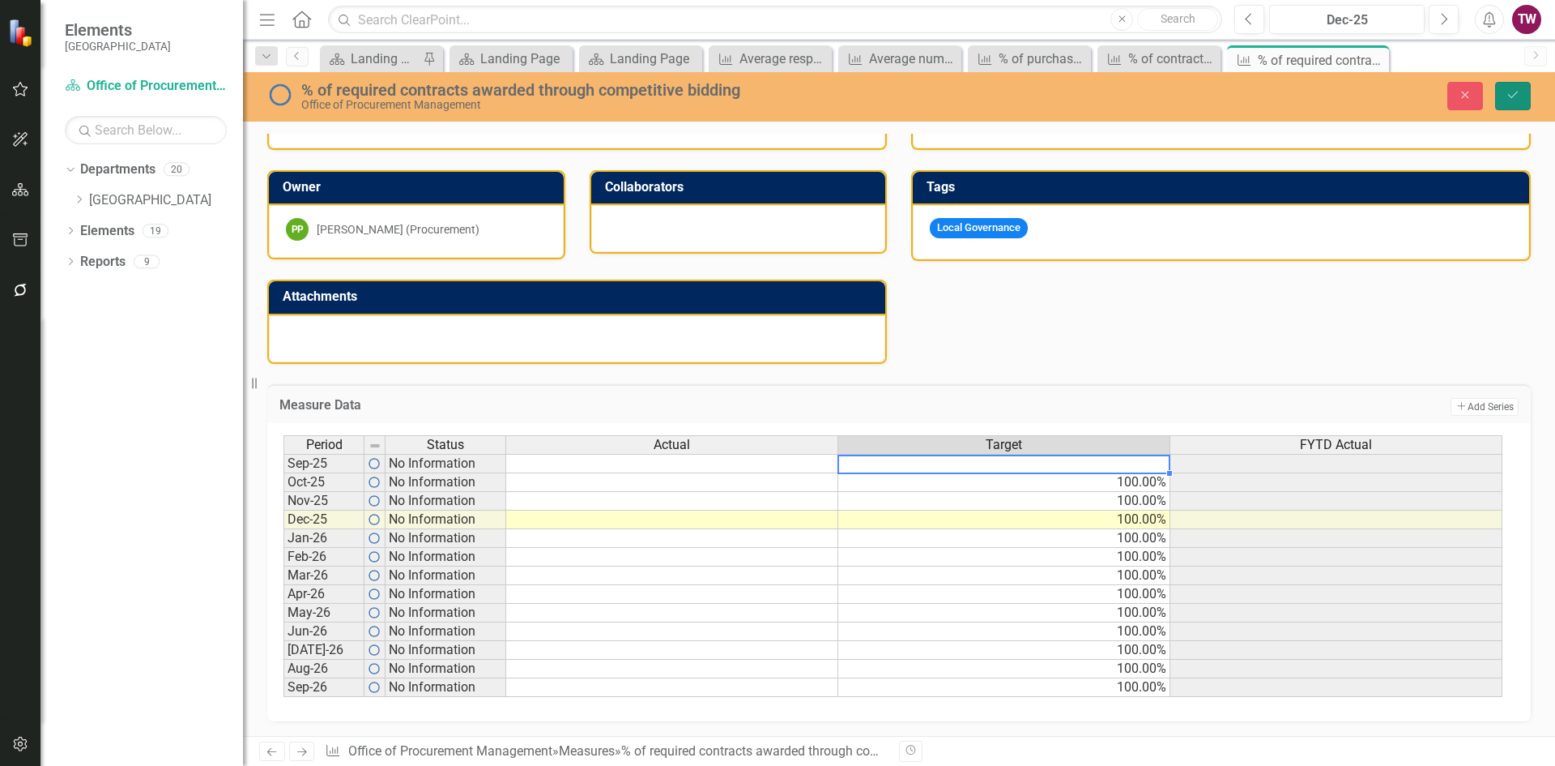
click at [1521, 93] on button "Save" at bounding box center [1514, 96] width 36 height 28
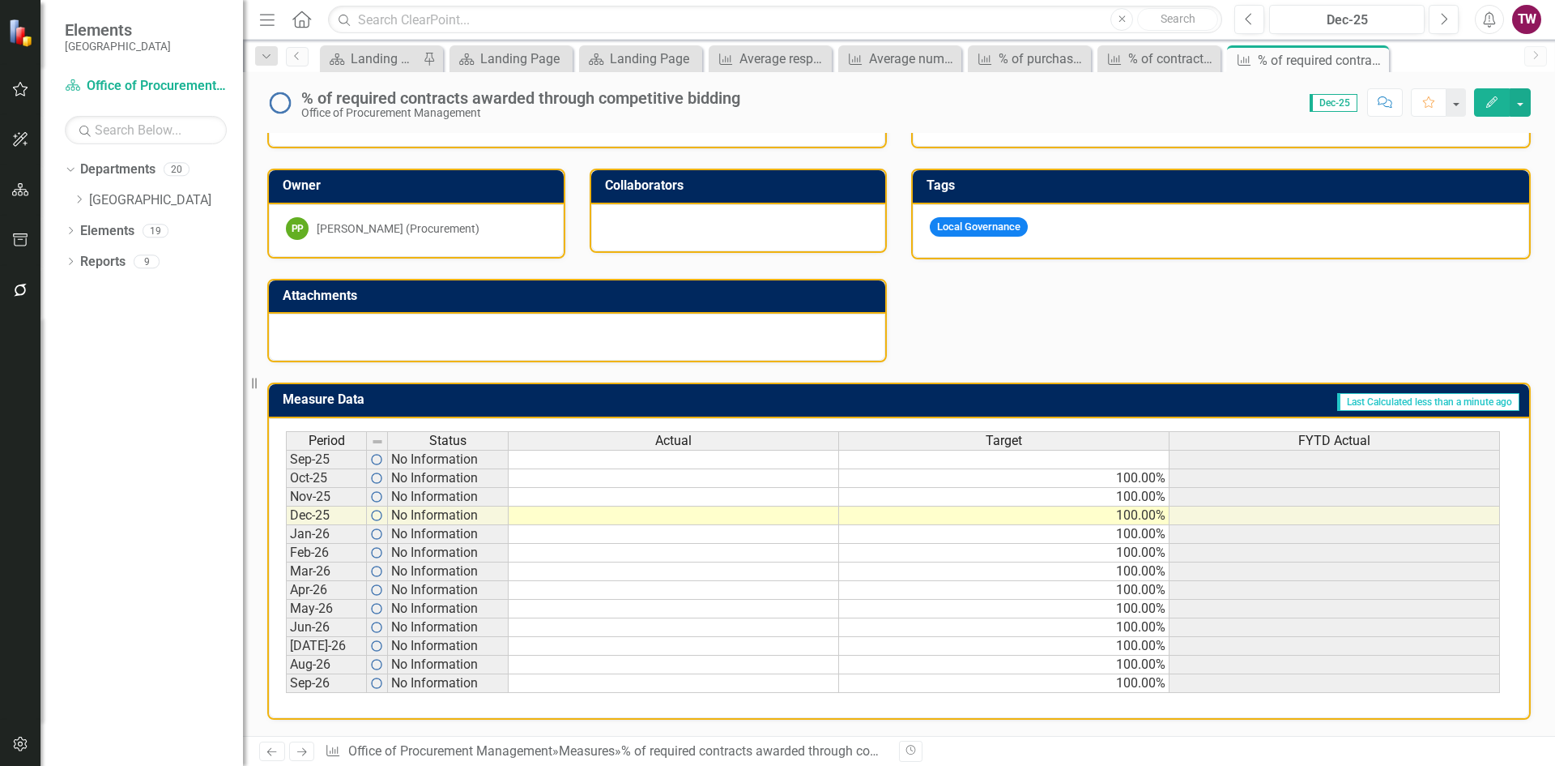
click at [307, 746] on icon "Next" at bounding box center [302, 751] width 14 height 11
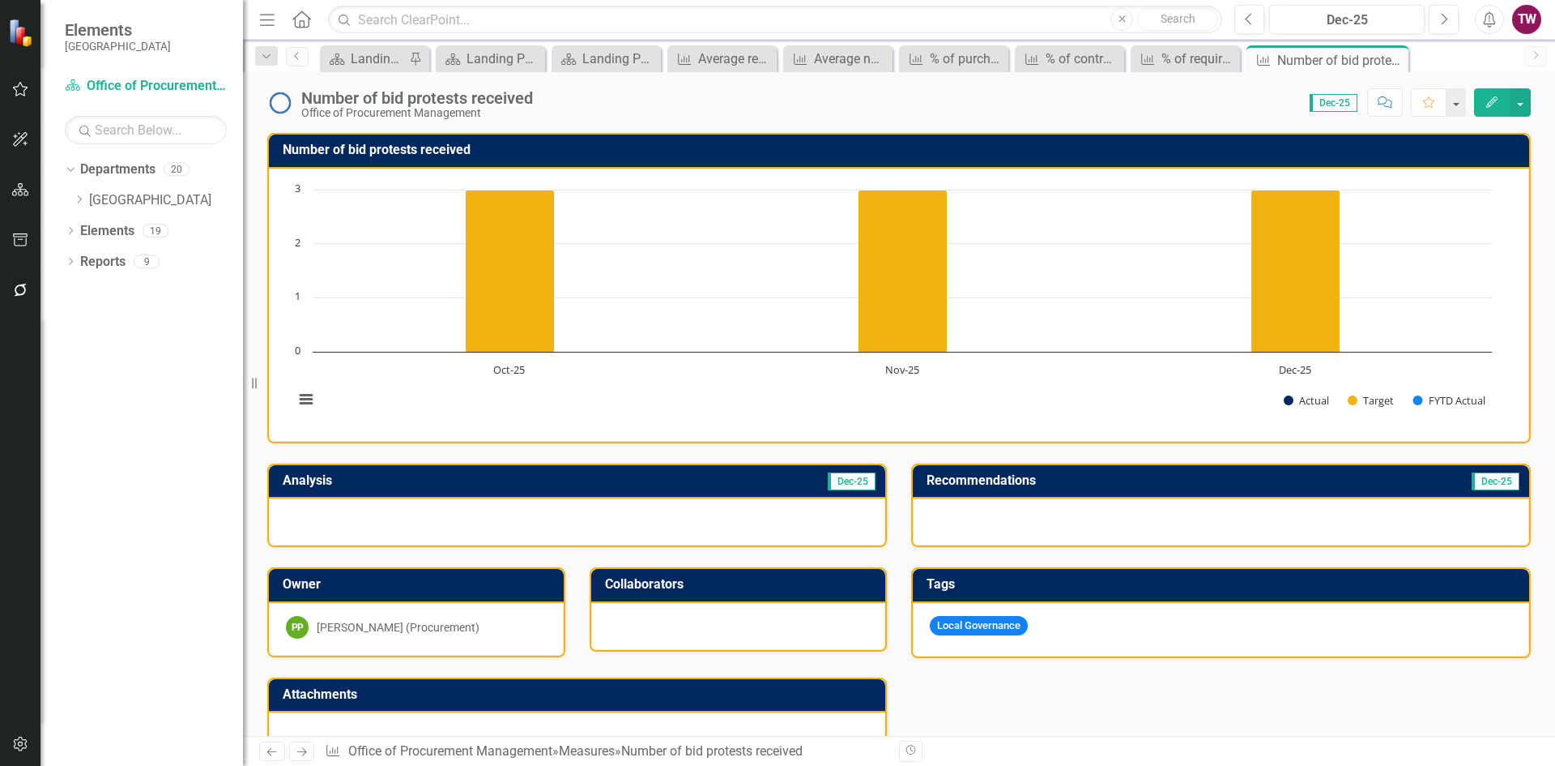
click at [510, 87] on div "Number of bid protests received Office of Procurement Management Score: 0.00 De…" at bounding box center [899, 96] width 1312 height 49
click at [509, 95] on div "Number of bid protests received" at bounding box center [417, 98] width 232 height 18
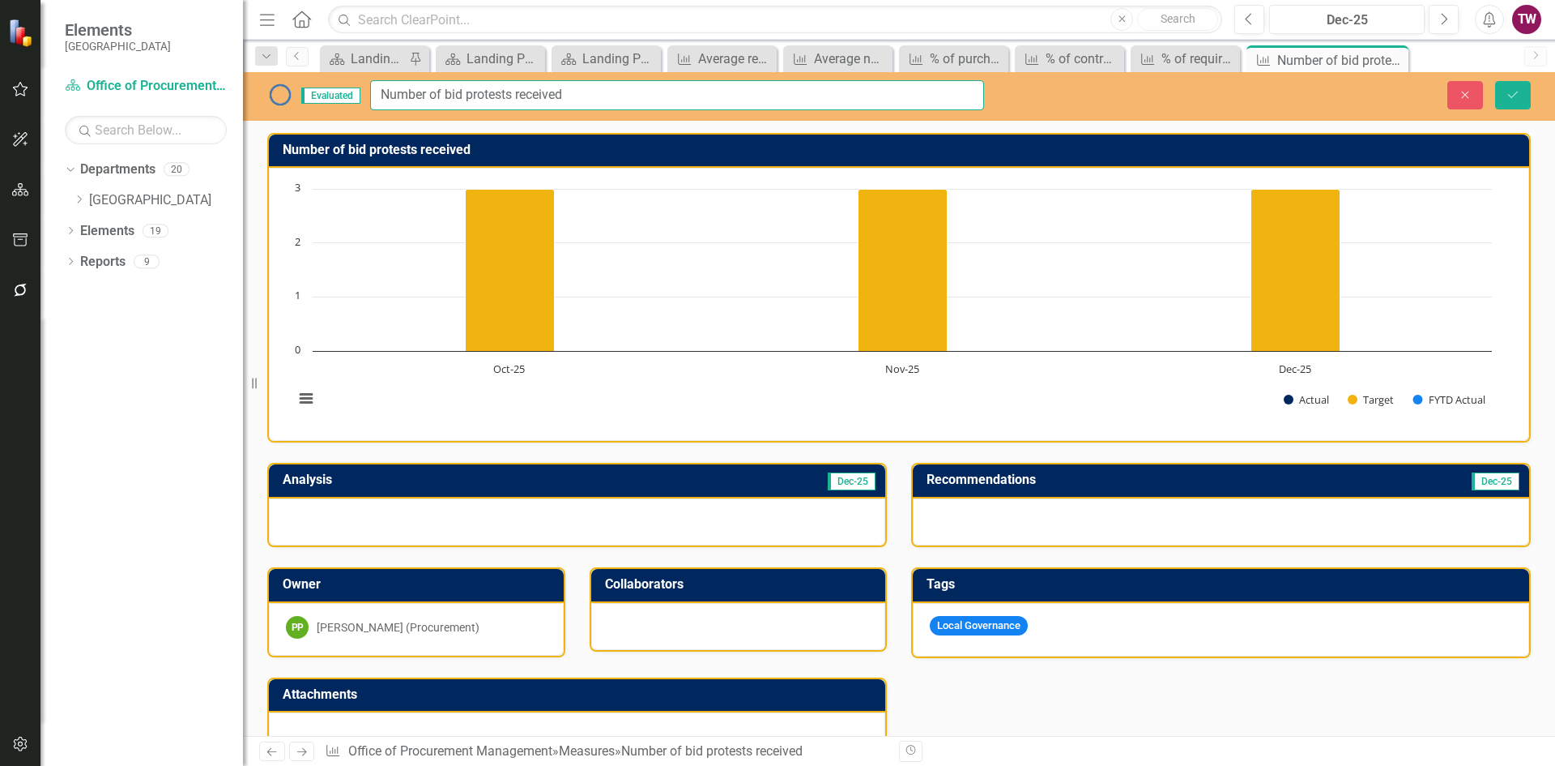
click at [585, 91] on input "Number of bid protests received" at bounding box center [677, 95] width 614 height 30
paste input "(<3 Days)"
drag, startPoint x: 619, startPoint y: 91, endPoint x: 595, endPoint y: 94, distance: 24.5
click at [595, 94] on input "Number of bid protests received (<3 Days)" at bounding box center [677, 95] width 614 height 30
type input "Number of bid protests received (<3)"
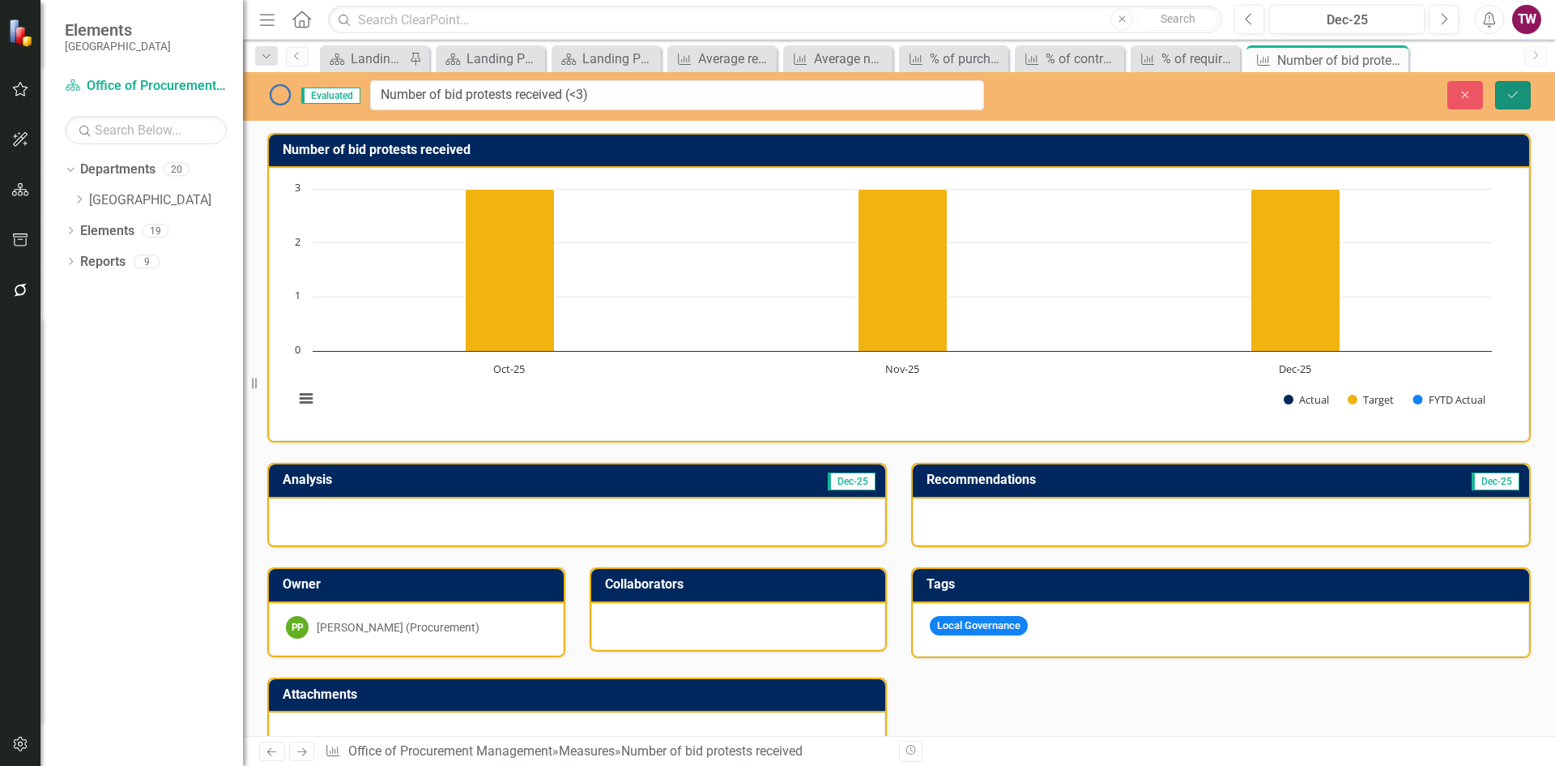
click at [1507, 92] on icon "Save" at bounding box center [1513, 94] width 15 height 11
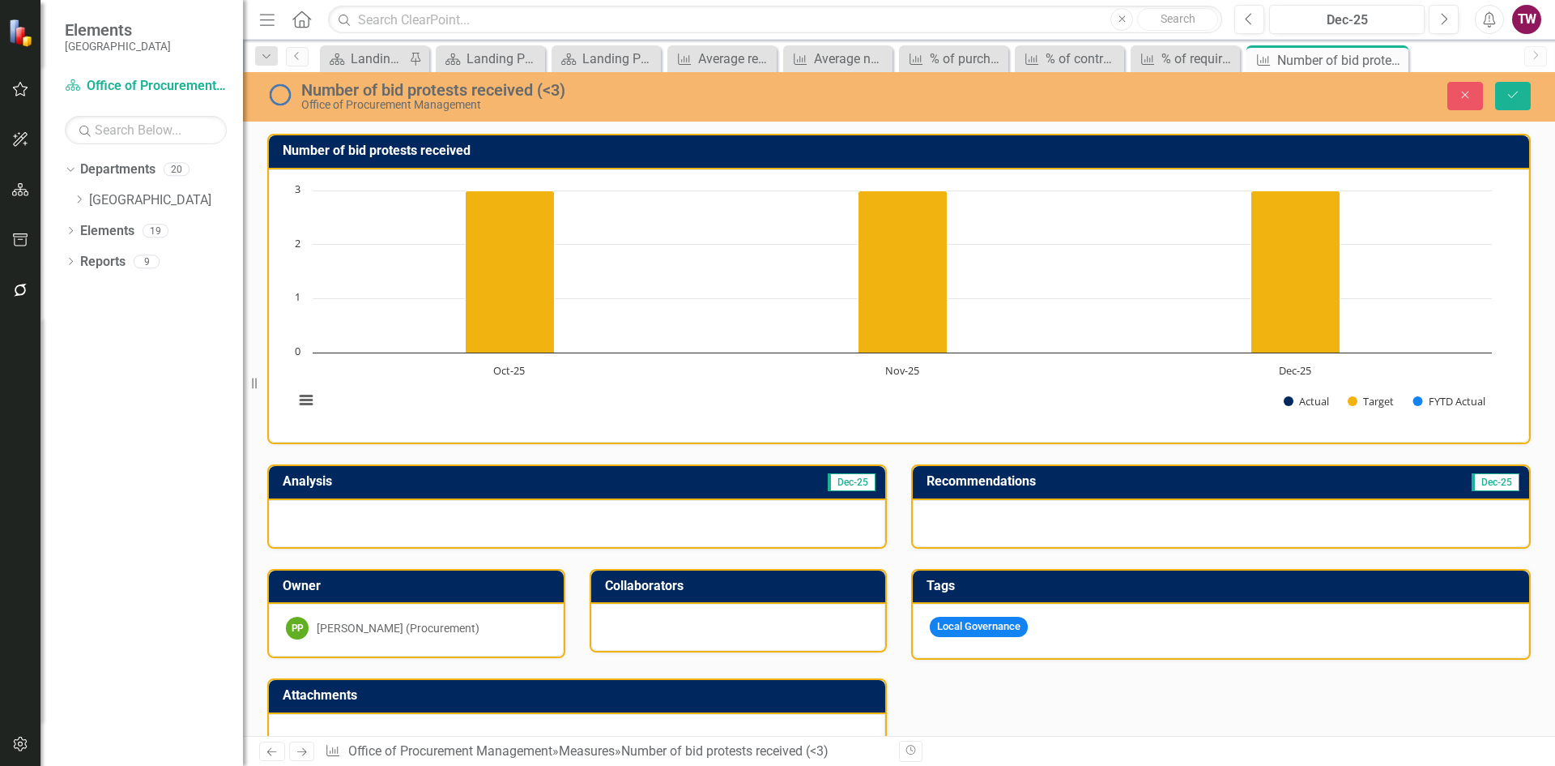
click at [457, 150] on h3 "Number of bid protests received" at bounding box center [902, 150] width 1239 height 15
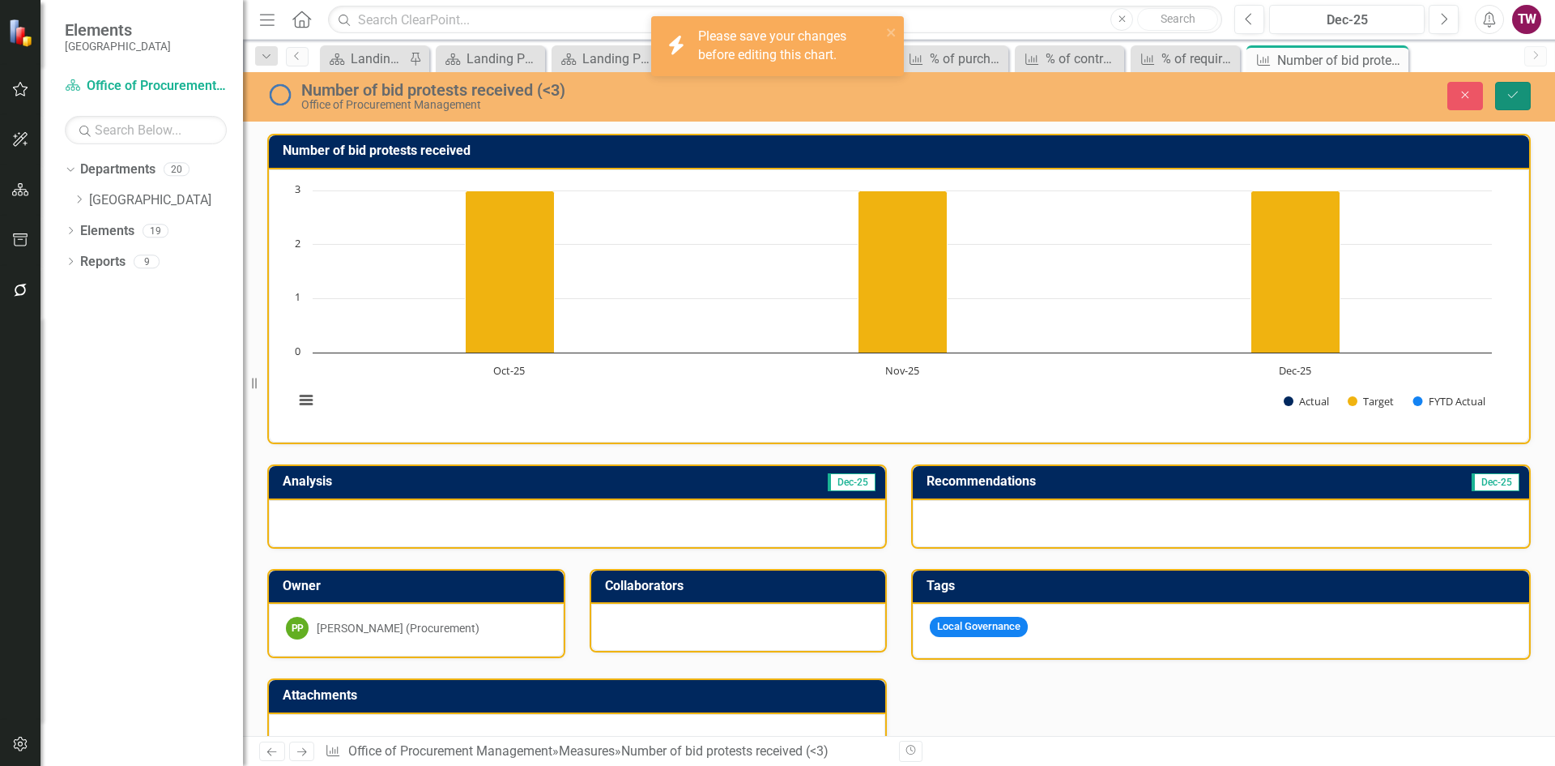
click at [1521, 100] on button "Save" at bounding box center [1514, 96] width 36 height 28
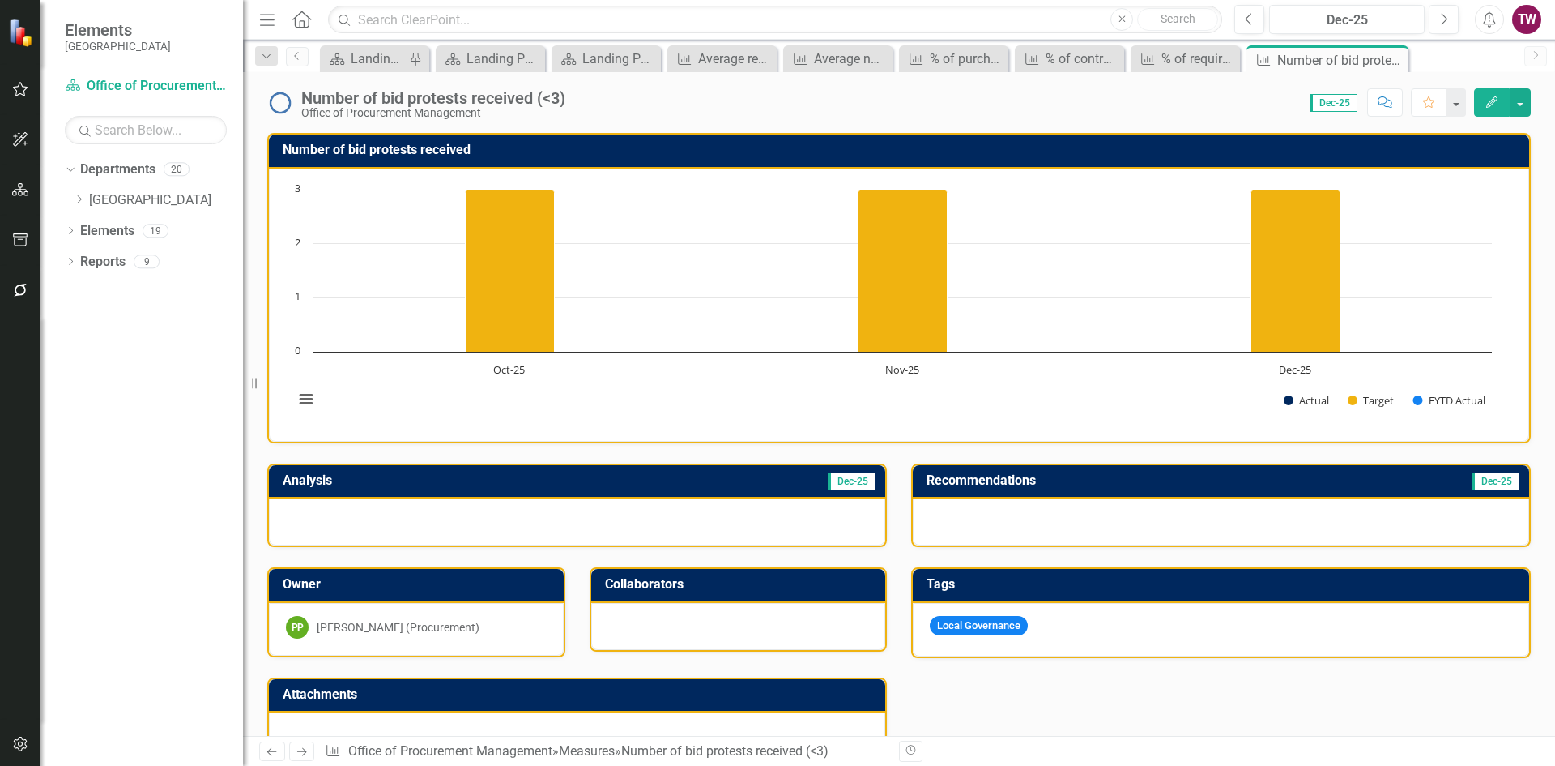
click at [433, 150] on h3 "Number of bid protests received" at bounding box center [902, 150] width 1239 height 15
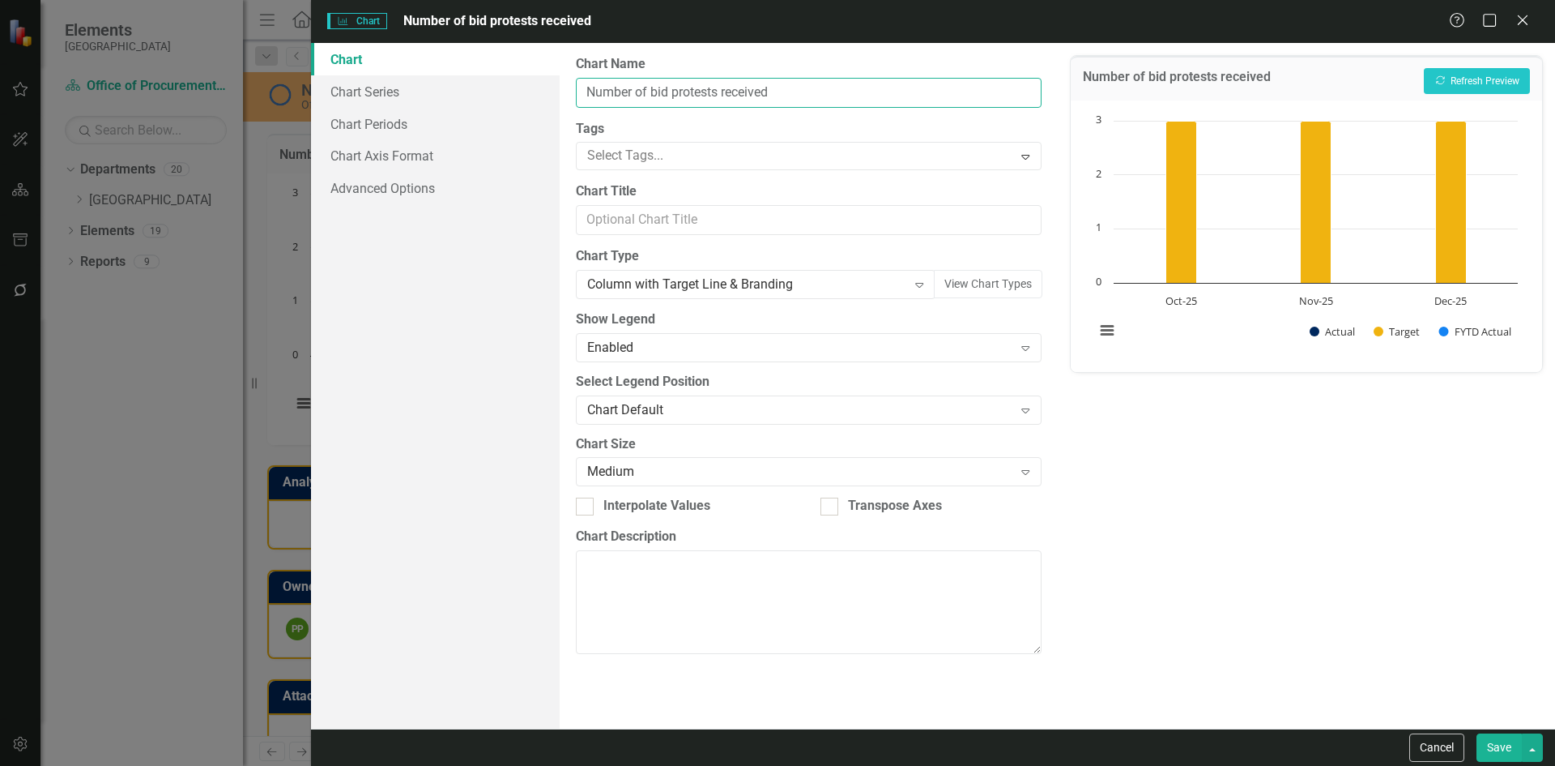
click at [830, 92] on input "Number of bid protests received" at bounding box center [808, 93] width 465 height 30
paste input "(<3 Days)"
drag, startPoint x: 826, startPoint y: 93, endPoint x: 797, endPoint y: 97, distance: 28.6
click at [797, 97] on input "Number of bid protests received (<3 Days)" at bounding box center [808, 93] width 465 height 30
type input "Number of bid protests received (<3)"
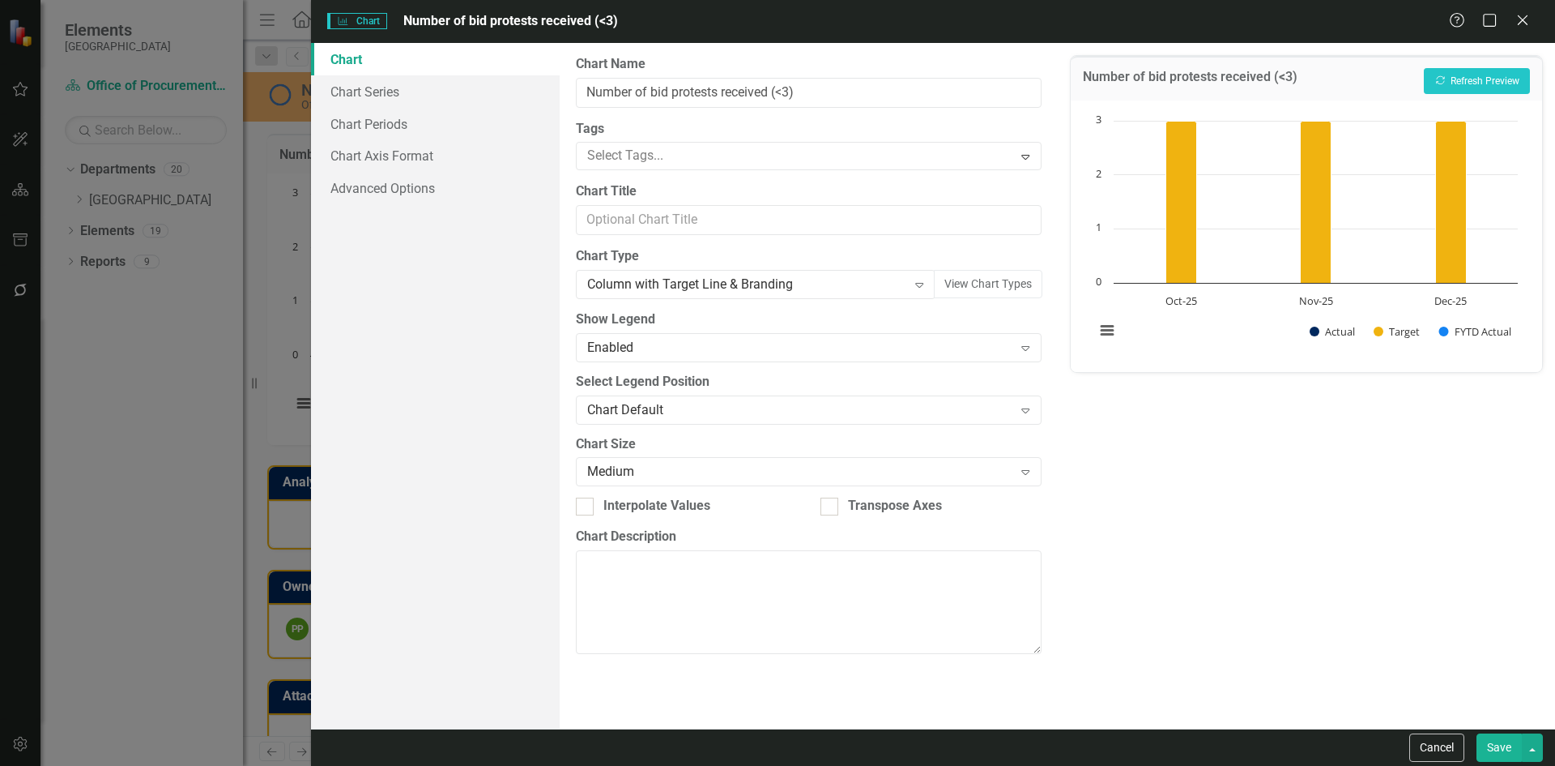
click at [1493, 745] on button "Save" at bounding box center [1499, 747] width 45 height 28
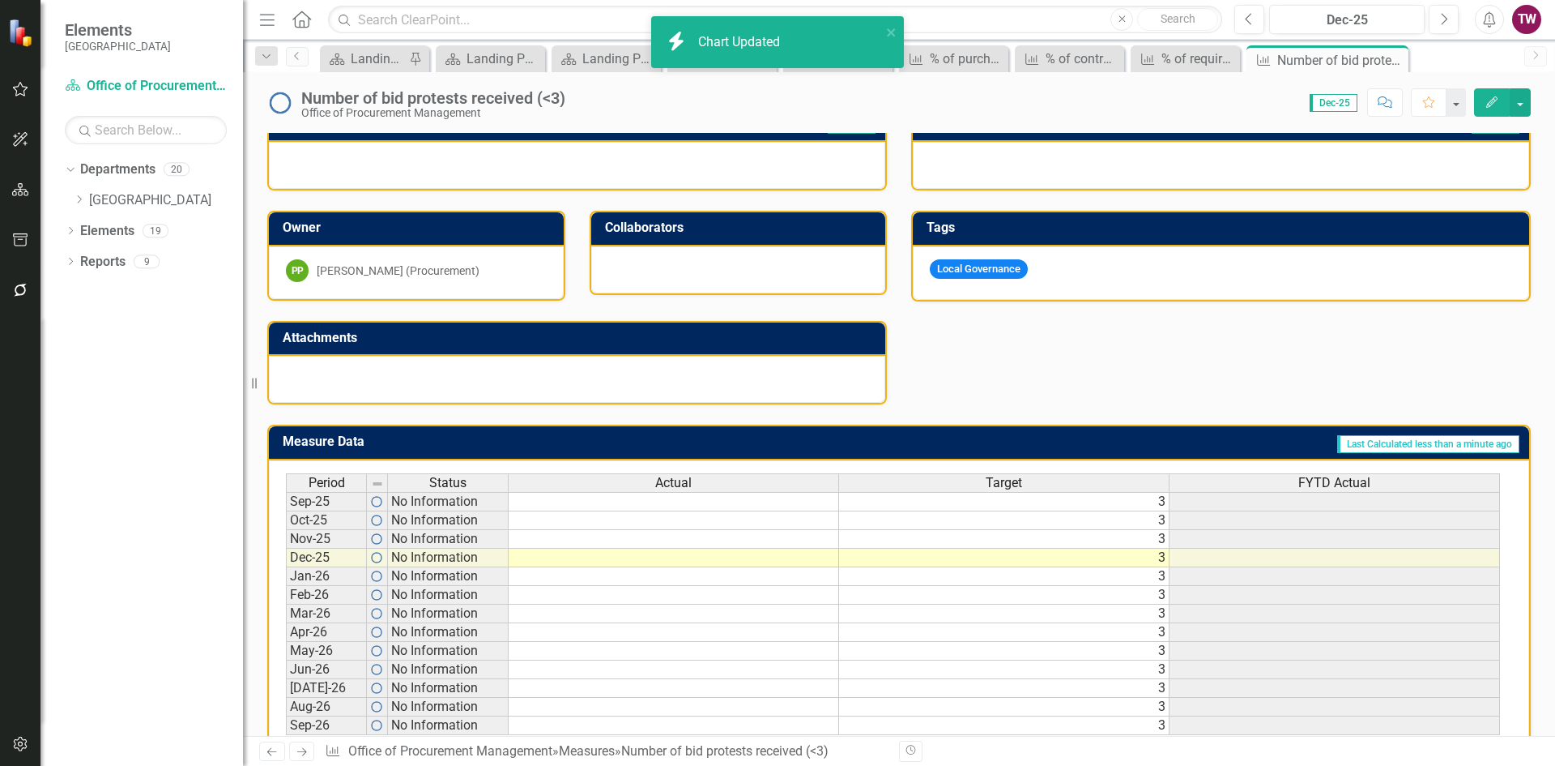
scroll to position [399, 0]
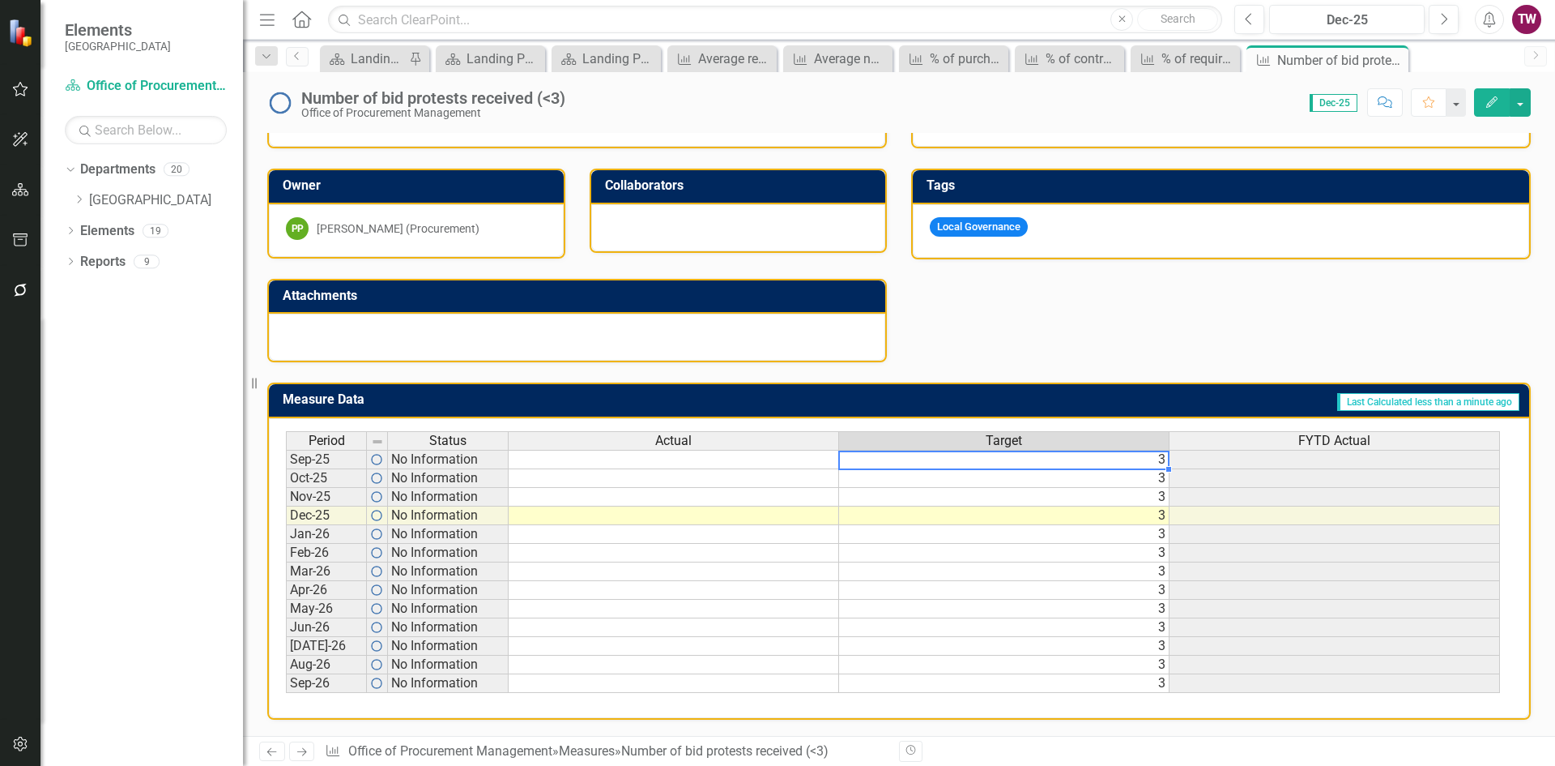
click at [1098, 465] on td "3" at bounding box center [1004, 459] width 331 height 19
type textarea "3"
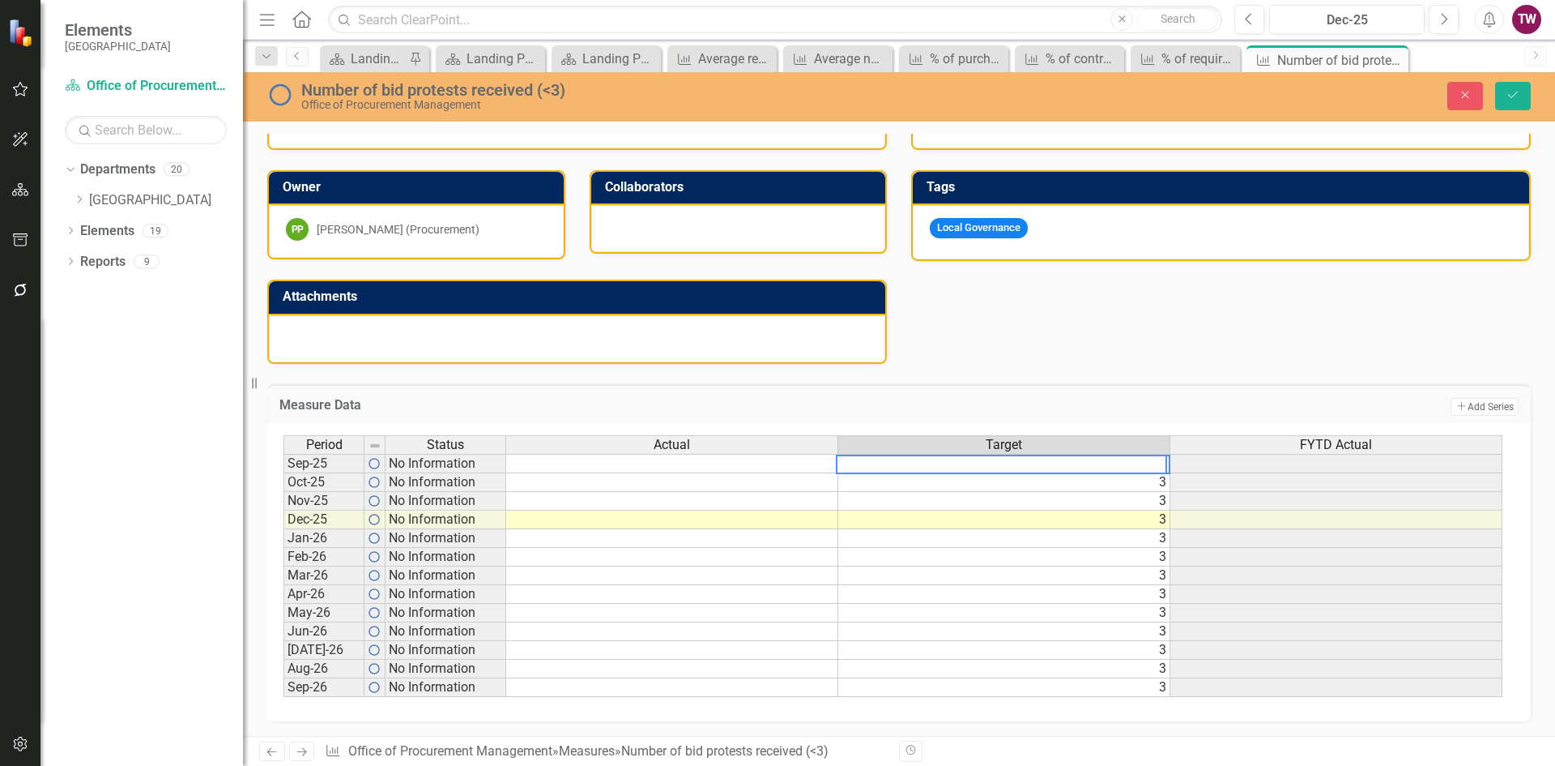
click at [1118, 364] on div "Measure Data Add Add Series Period Status Actual Target FYTD Actual Sep-25 No I…" at bounding box center [899, 543] width 1288 height 358
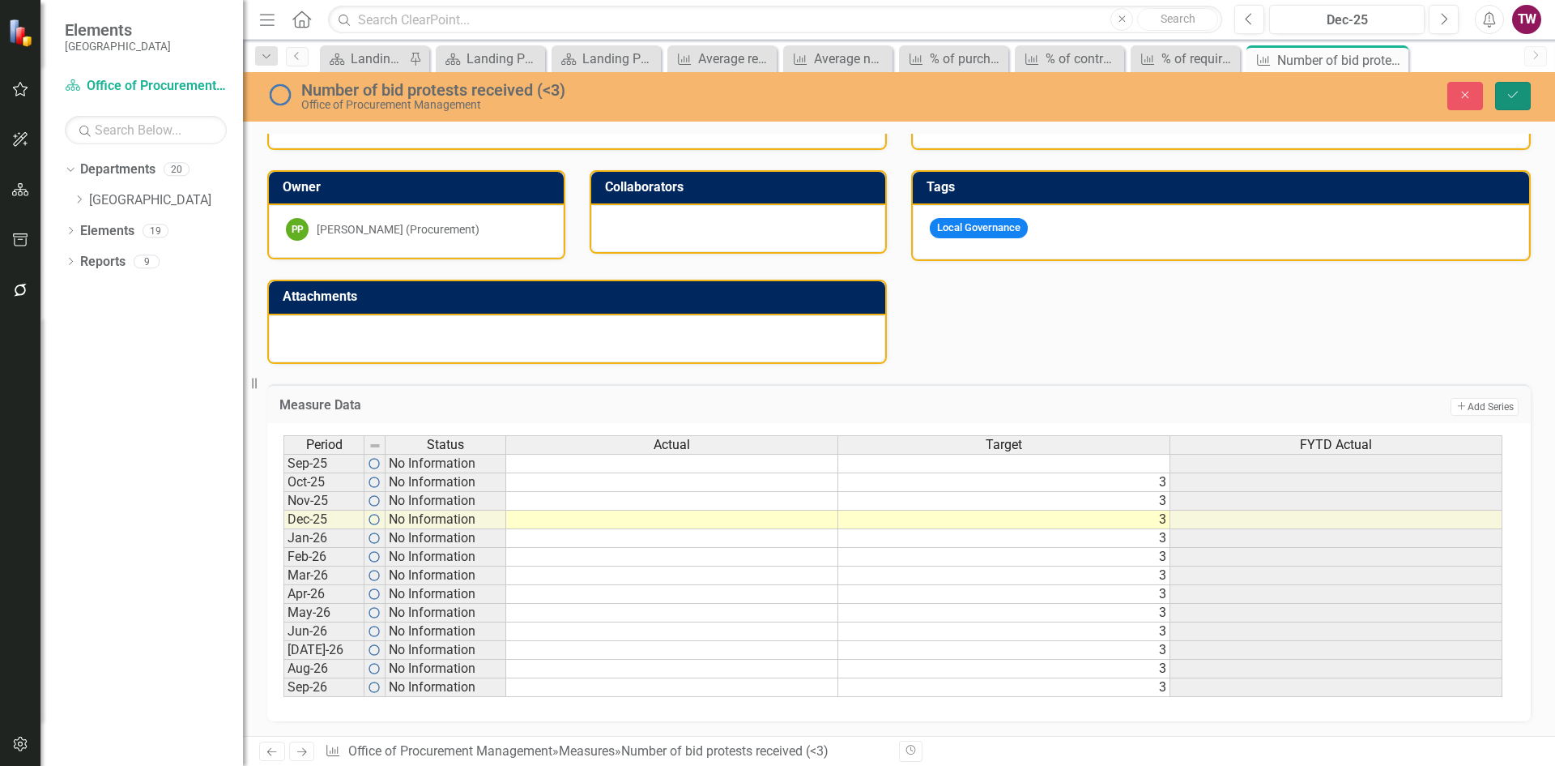
click at [1510, 103] on button "Save" at bounding box center [1514, 96] width 36 height 28
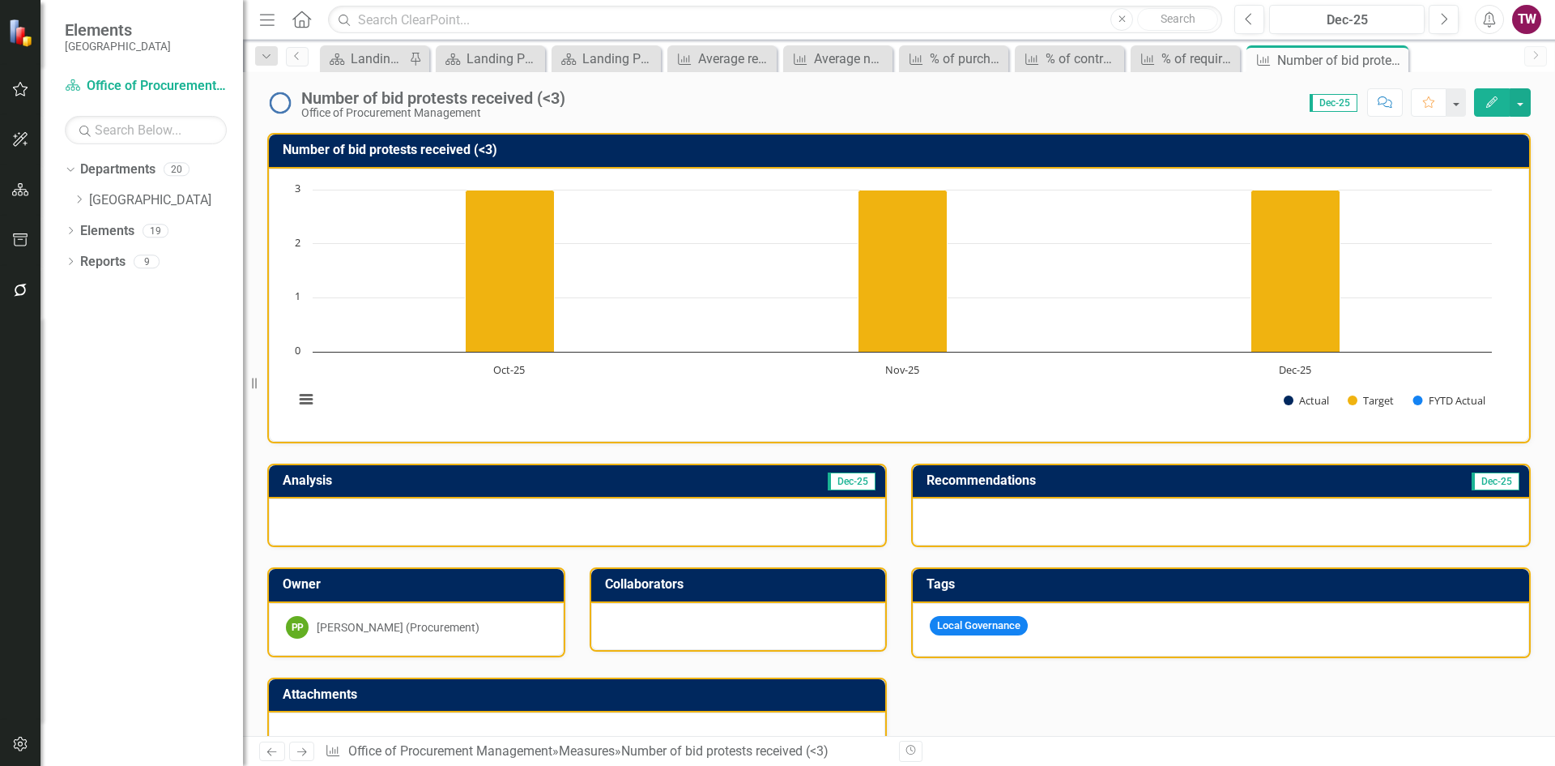
click at [294, 746] on link "Next" at bounding box center [302, 750] width 26 height 19
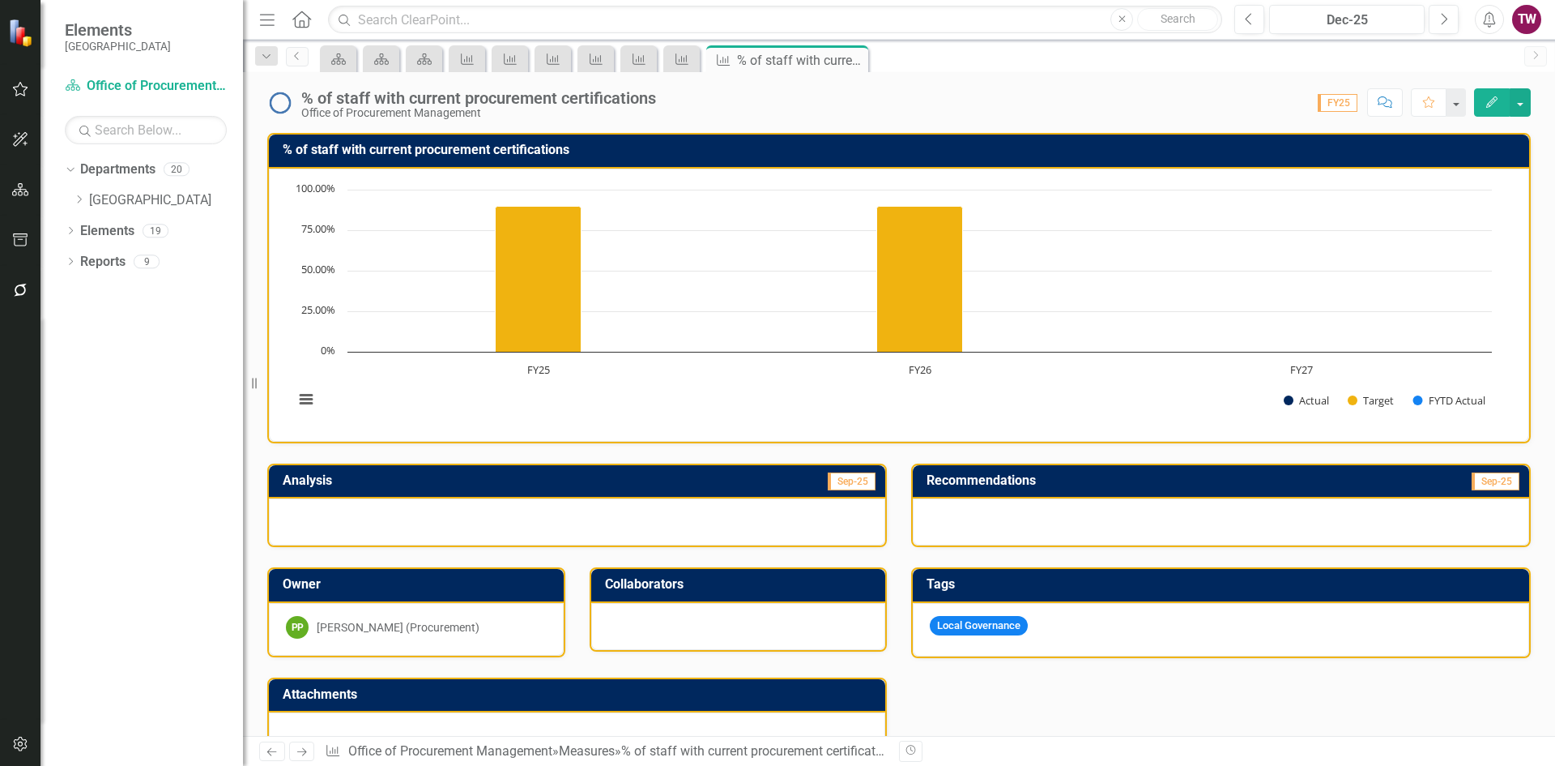
scroll to position [243, 0]
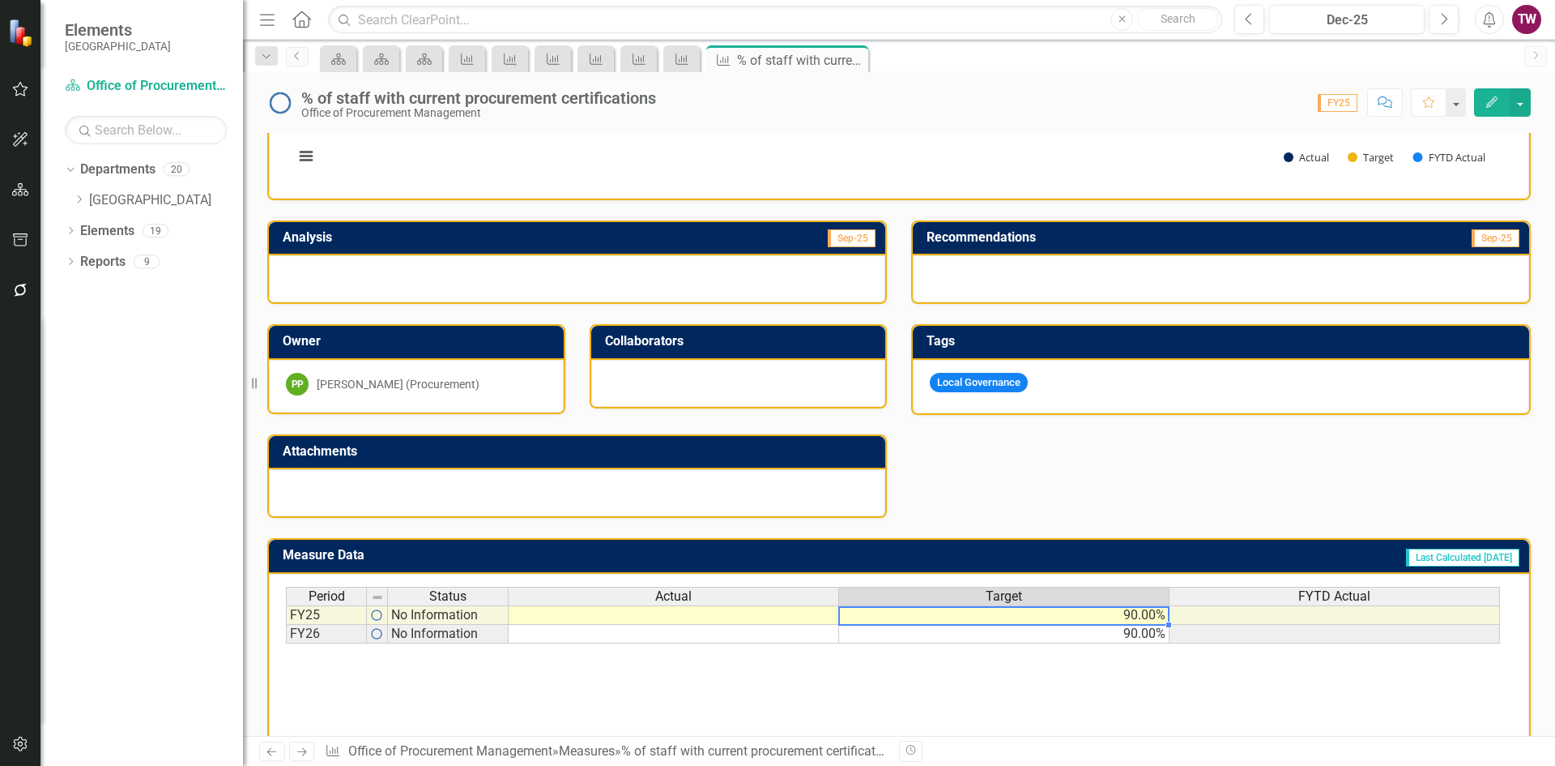
click at [1138, 618] on td "90.00%" at bounding box center [1004, 614] width 331 height 19
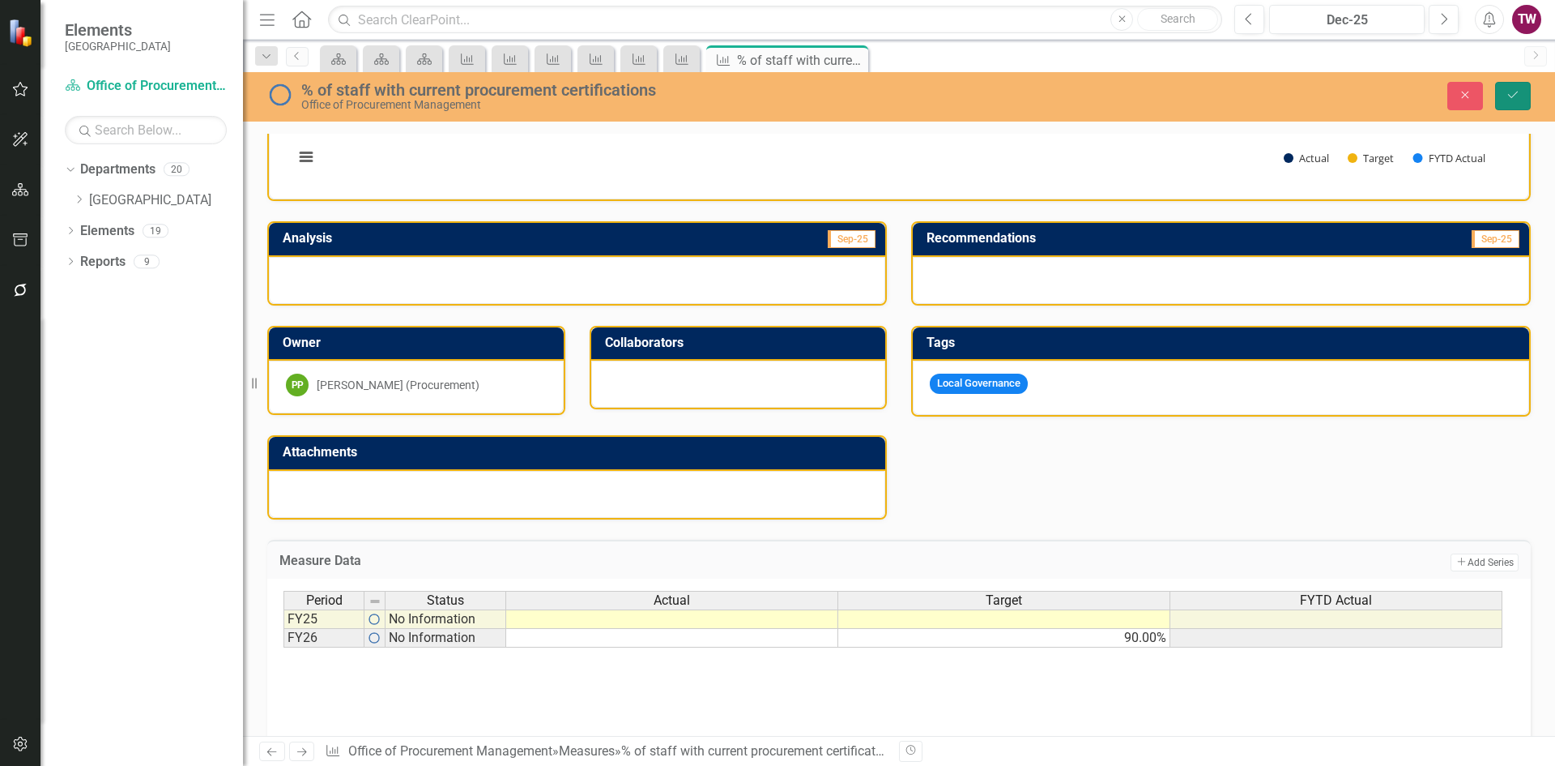
click at [1510, 94] on icon "Save" at bounding box center [1513, 94] width 15 height 11
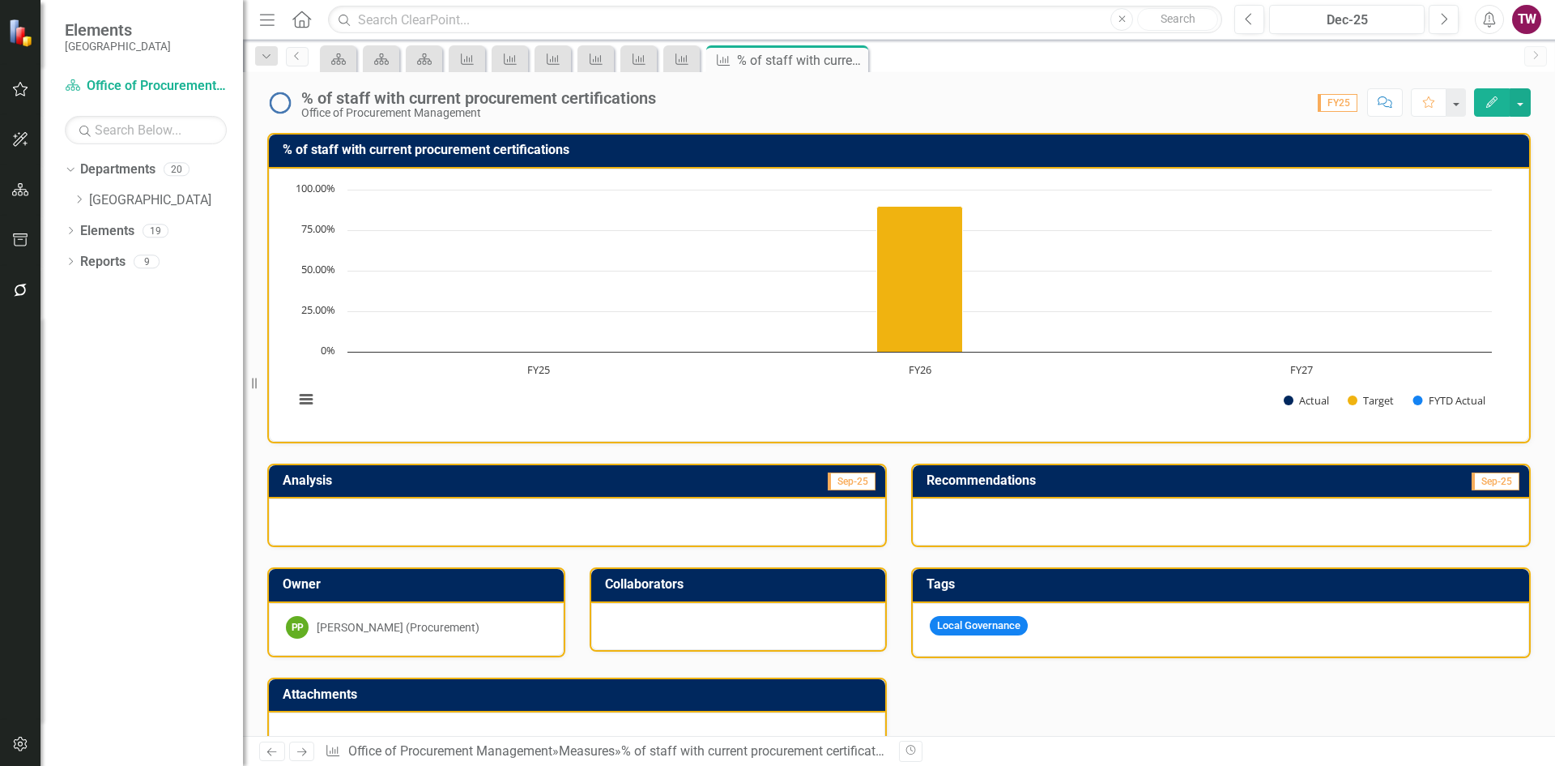
click at [301, 753] on icon "Next" at bounding box center [302, 751] width 14 height 11
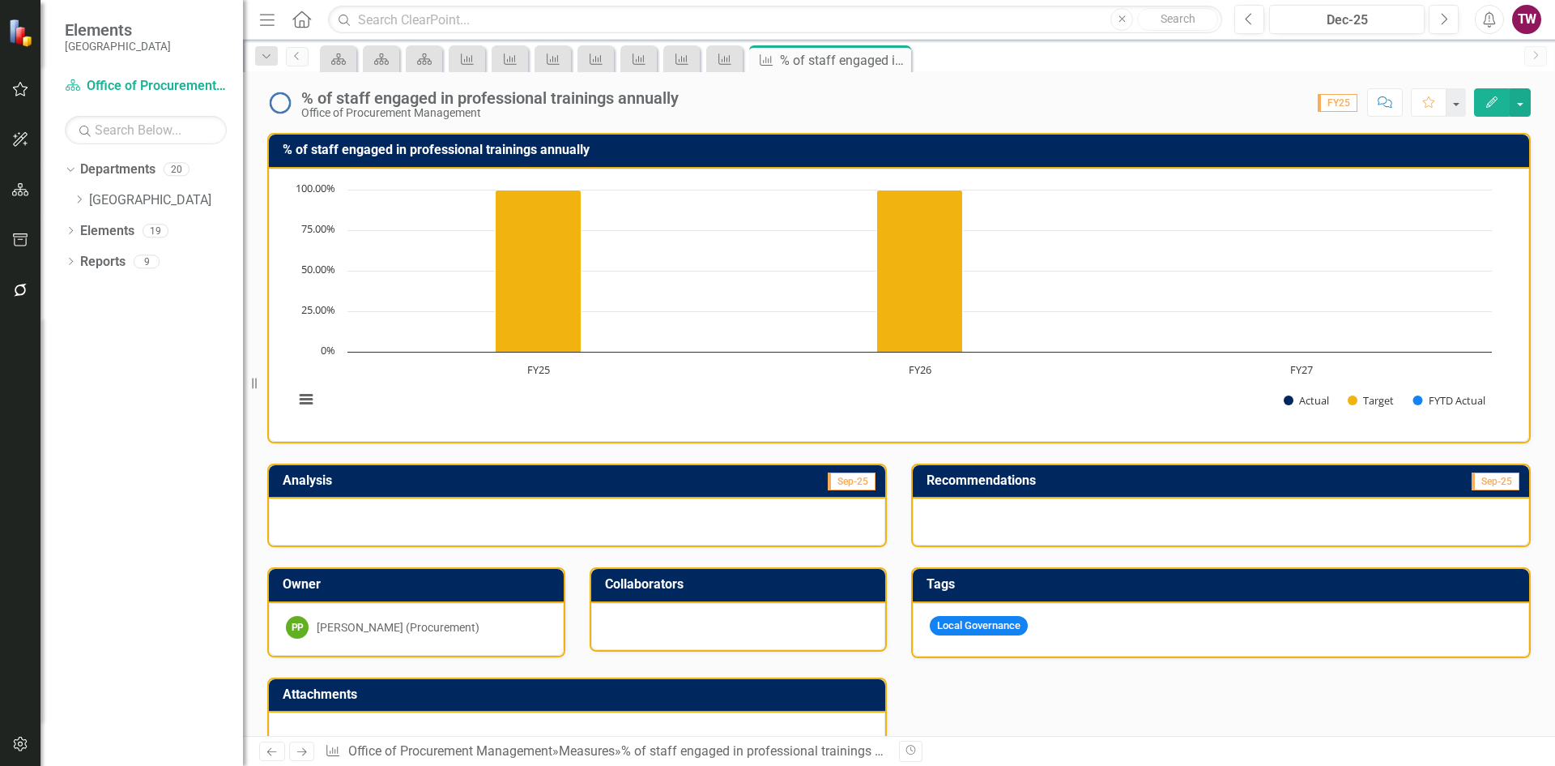
click at [515, 101] on div "% of staff engaged in professional trainings annually" at bounding box center [490, 98] width 378 height 18
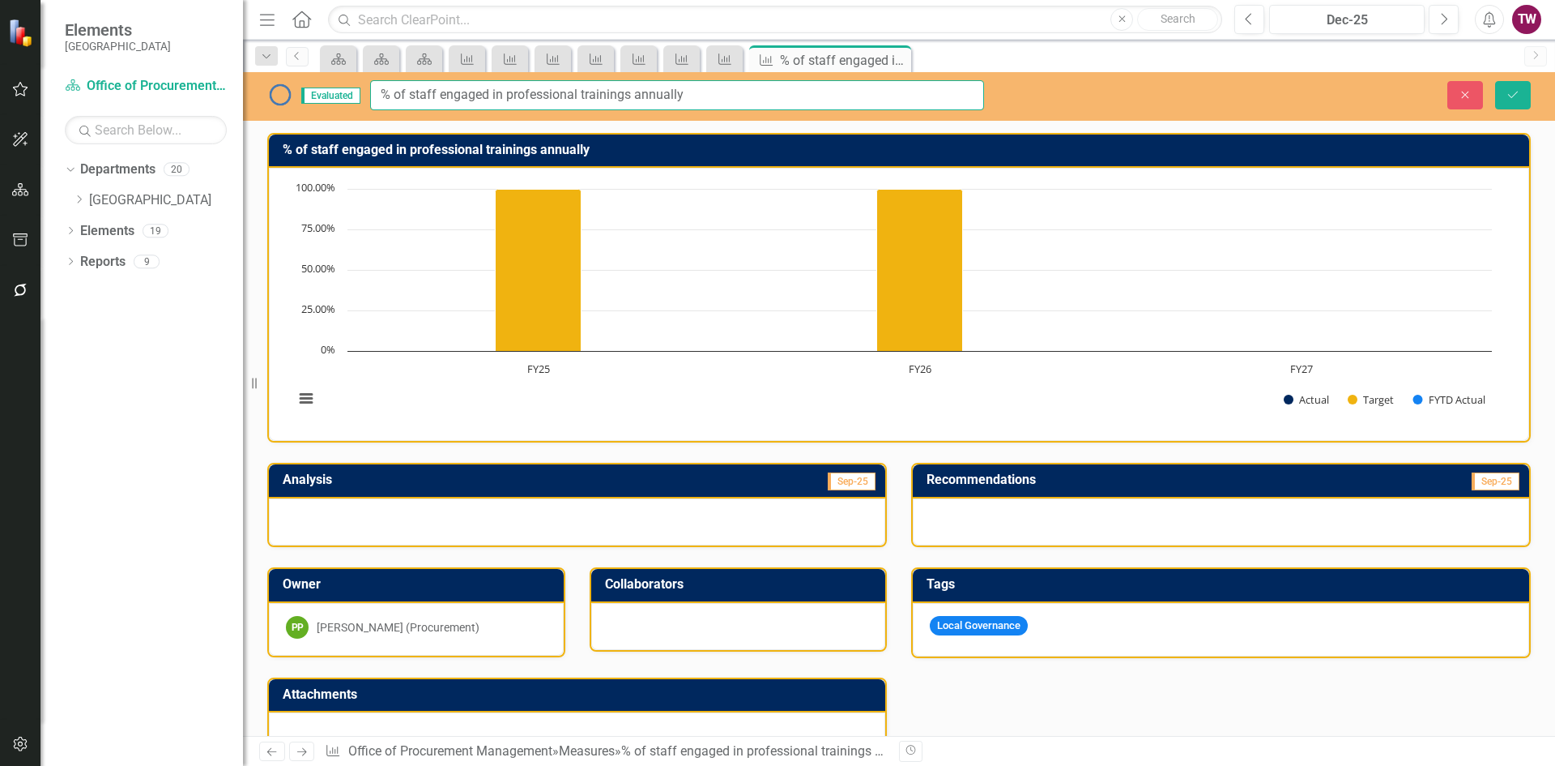
drag, startPoint x: 491, startPoint y: 91, endPoint x: 436, endPoint y: 96, distance: 55.3
click at [436, 96] on input "% of staff engaged in professional trainings annually" at bounding box center [677, 95] width 614 height 30
type input "% of staff engaged in professional trainings annually"
click at [1514, 90] on icon "Save" at bounding box center [1513, 94] width 15 height 11
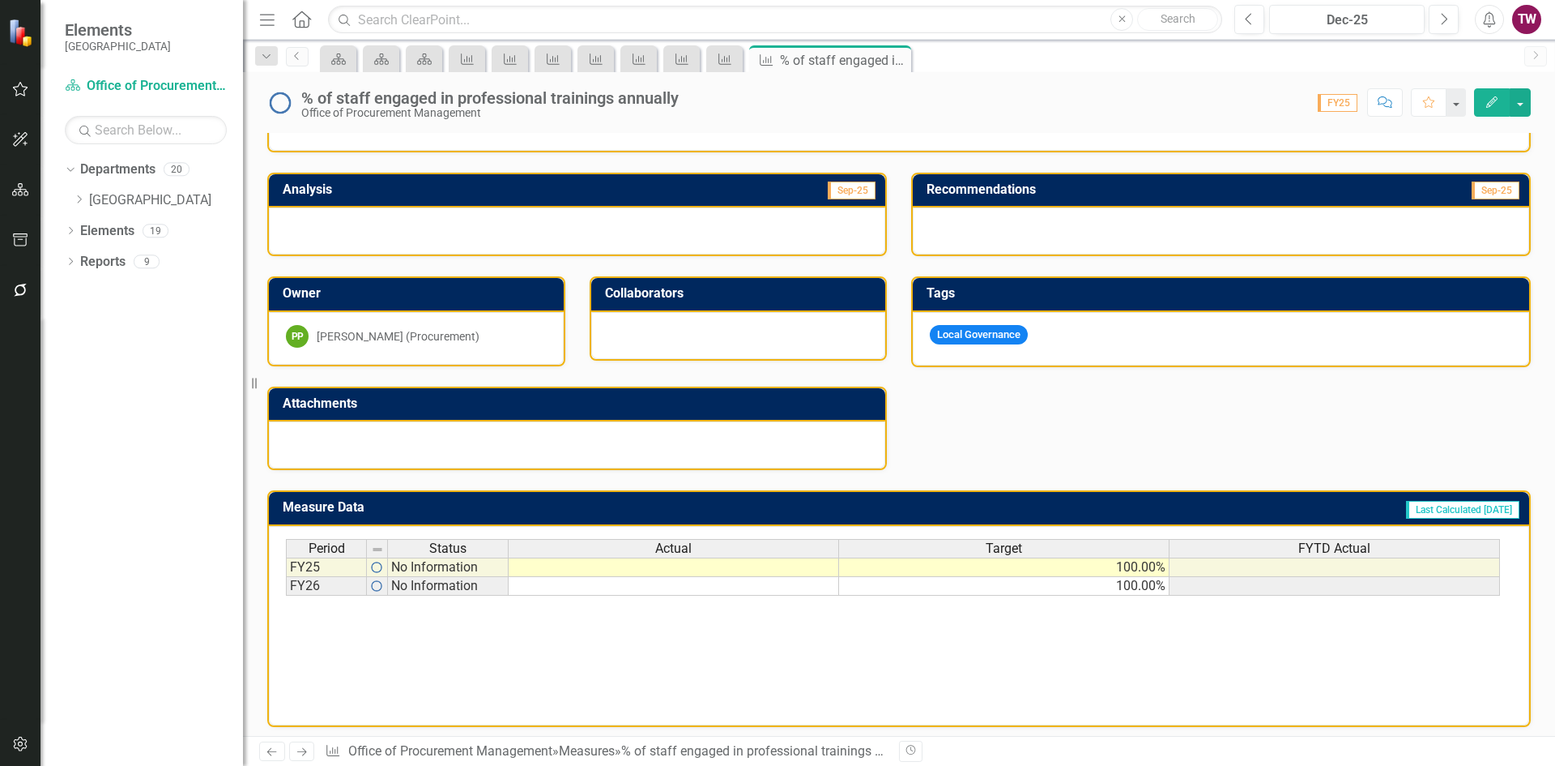
scroll to position [298, 0]
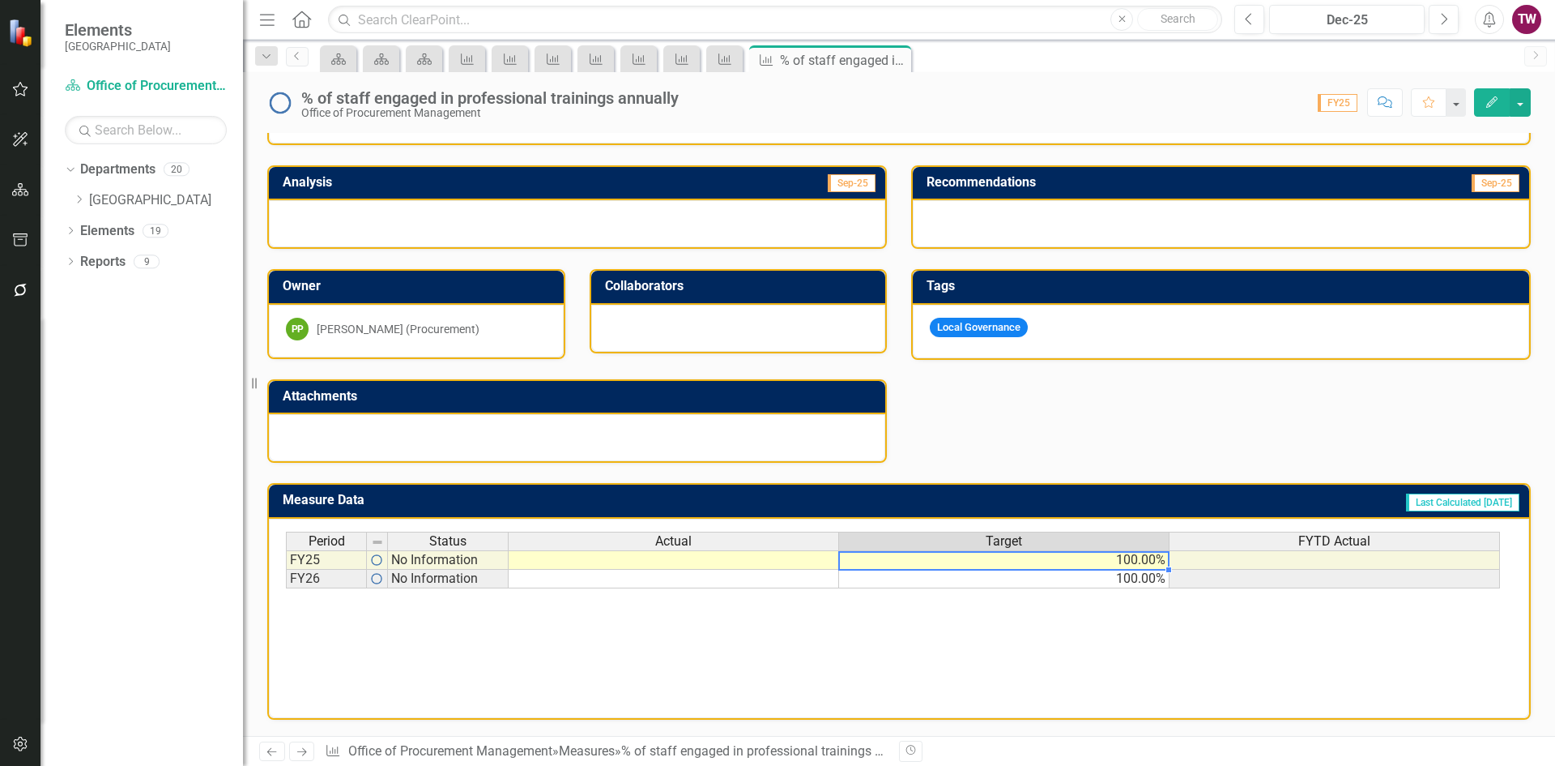
click at [1095, 562] on td "100.00%" at bounding box center [1004, 559] width 331 height 19
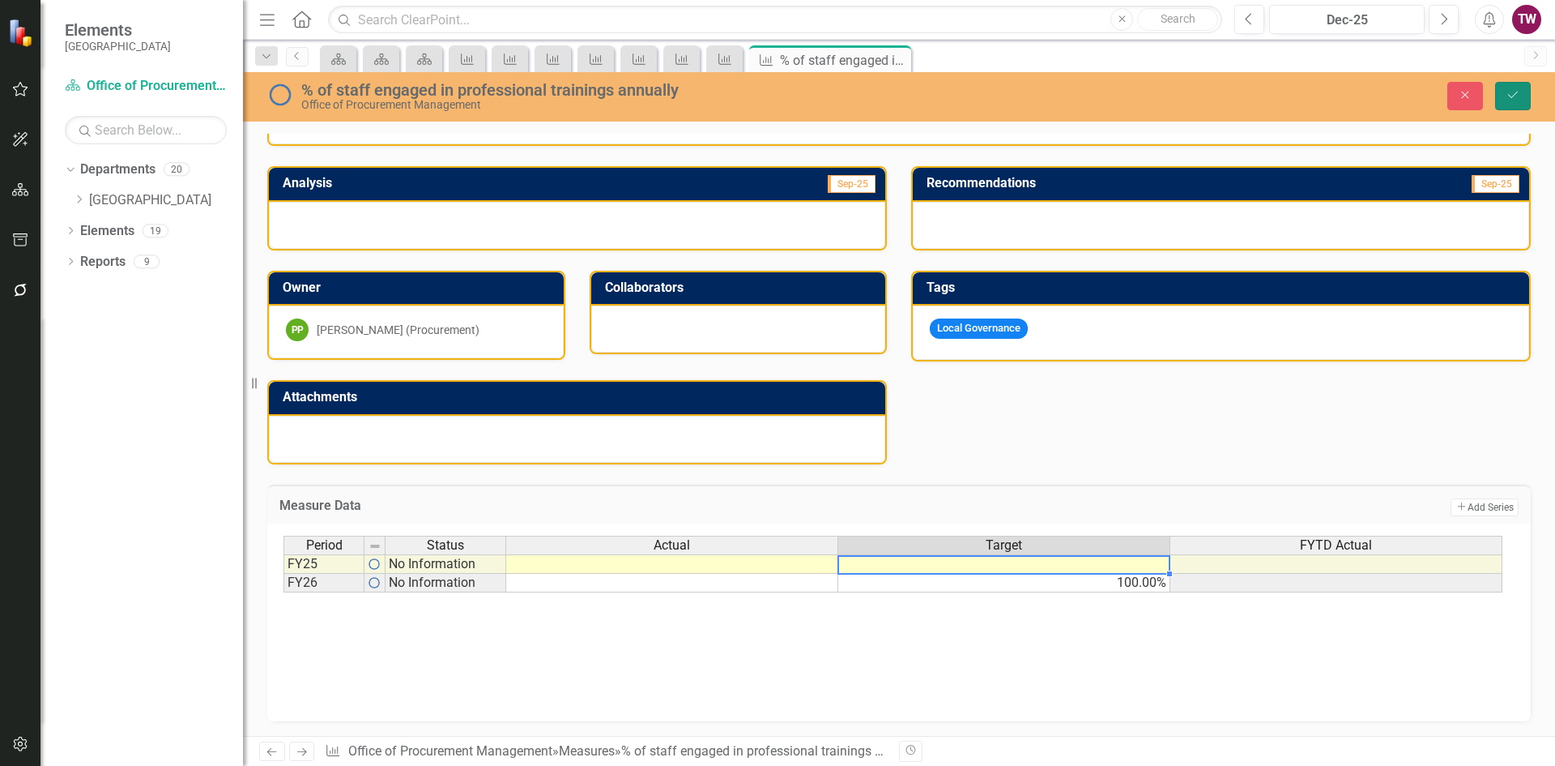
click at [1517, 91] on icon "Save" at bounding box center [1513, 94] width 15 height 11
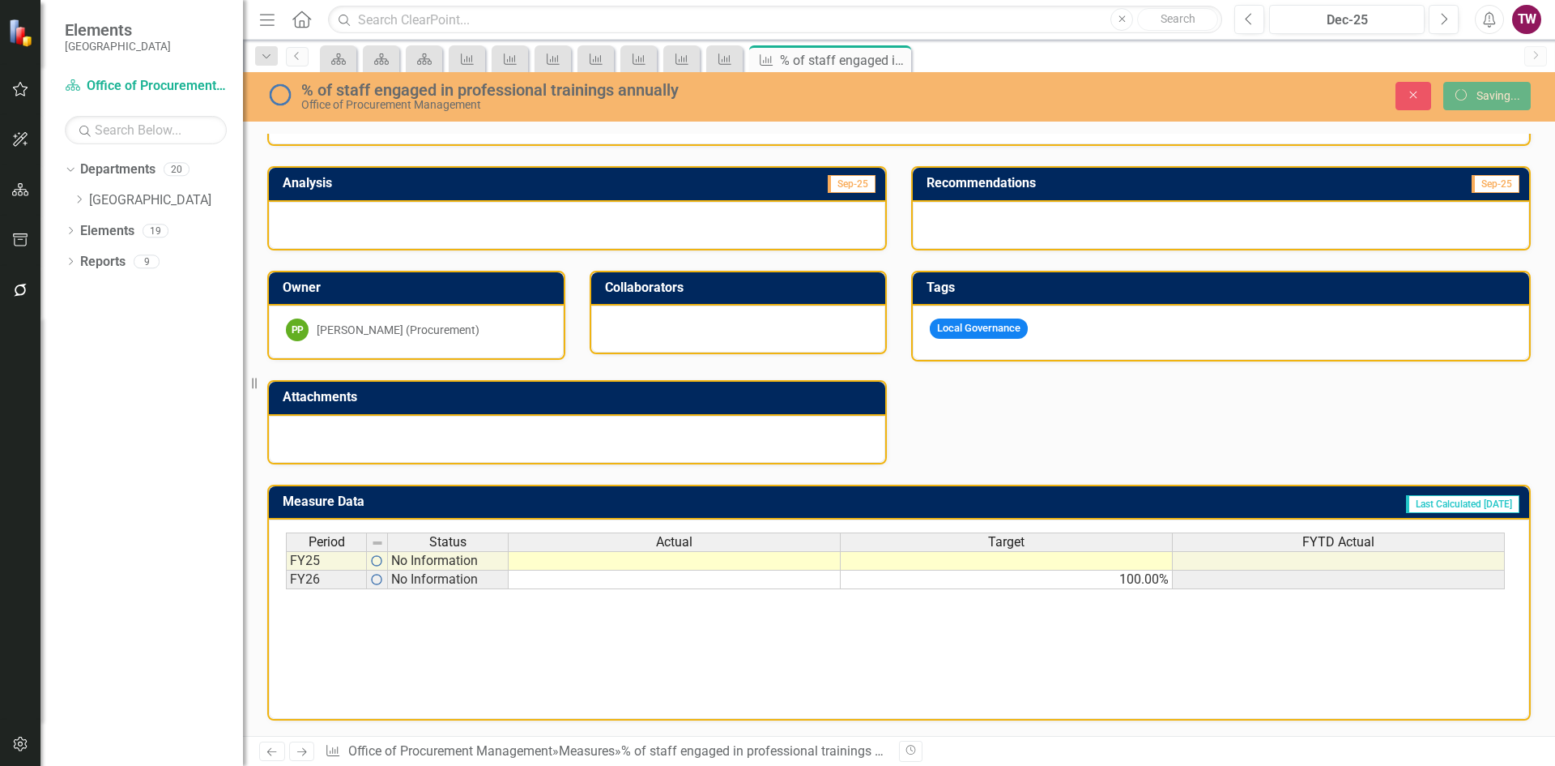
click at [300, 753] on icon "Next" at bounding box center [302, 751] width 14 height 11
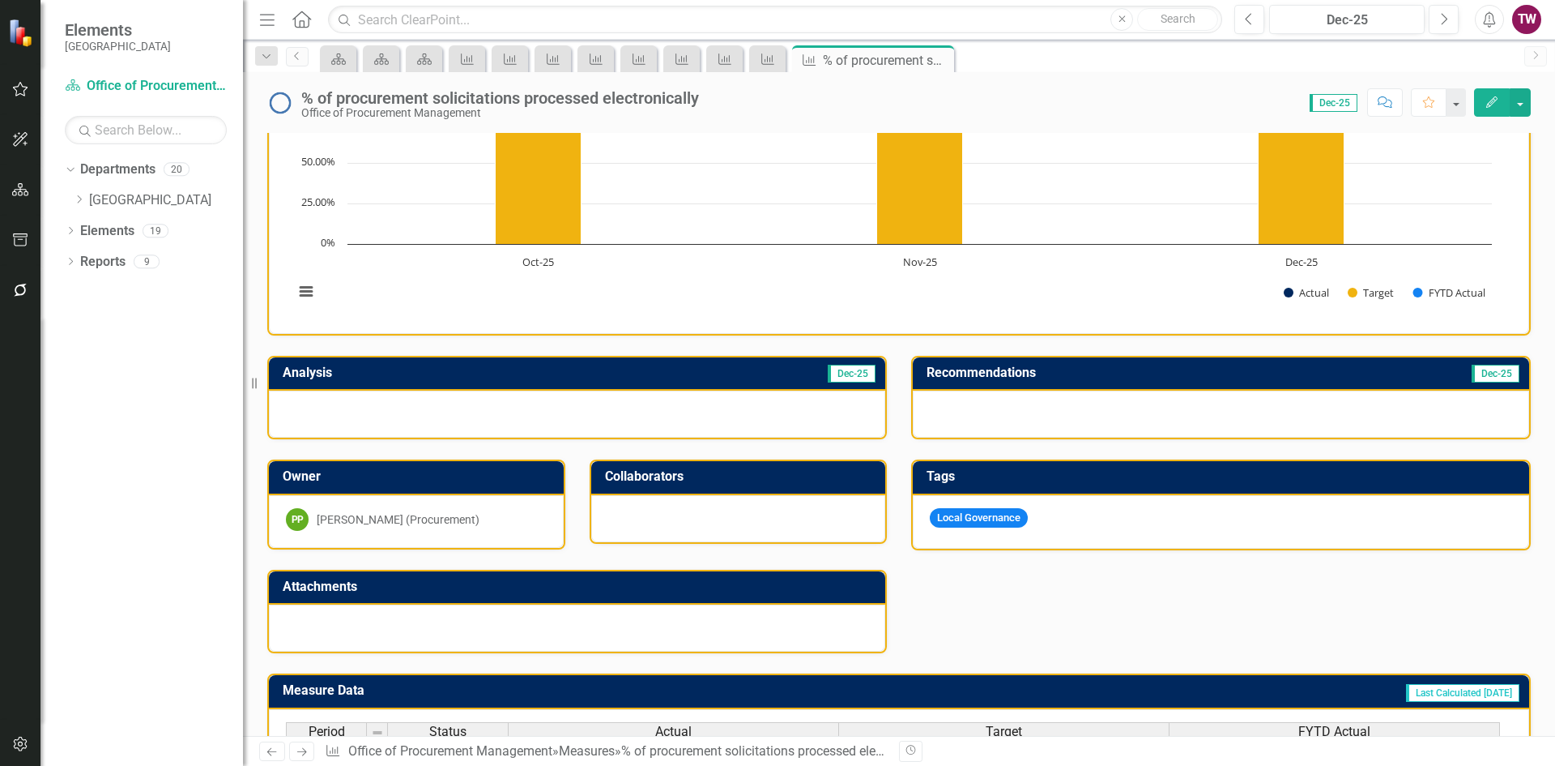
scroll to position [324, 0]
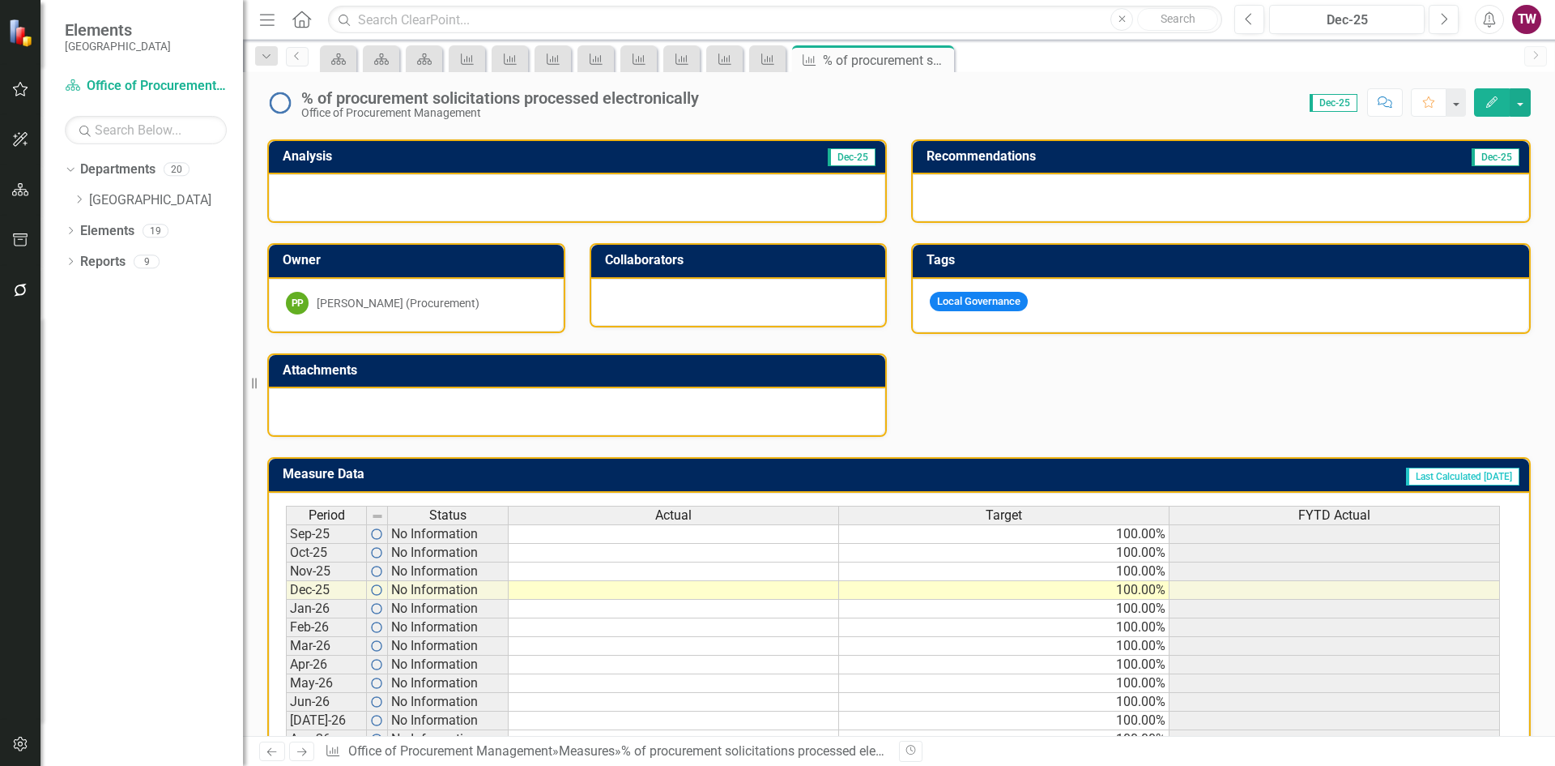
click at [286, 542] on div "Period Status Actual Target FYTD Actual Sep-25 No Information 100.00% Oct-25 No…" at bounding box center [286, 637] width 0 height 262
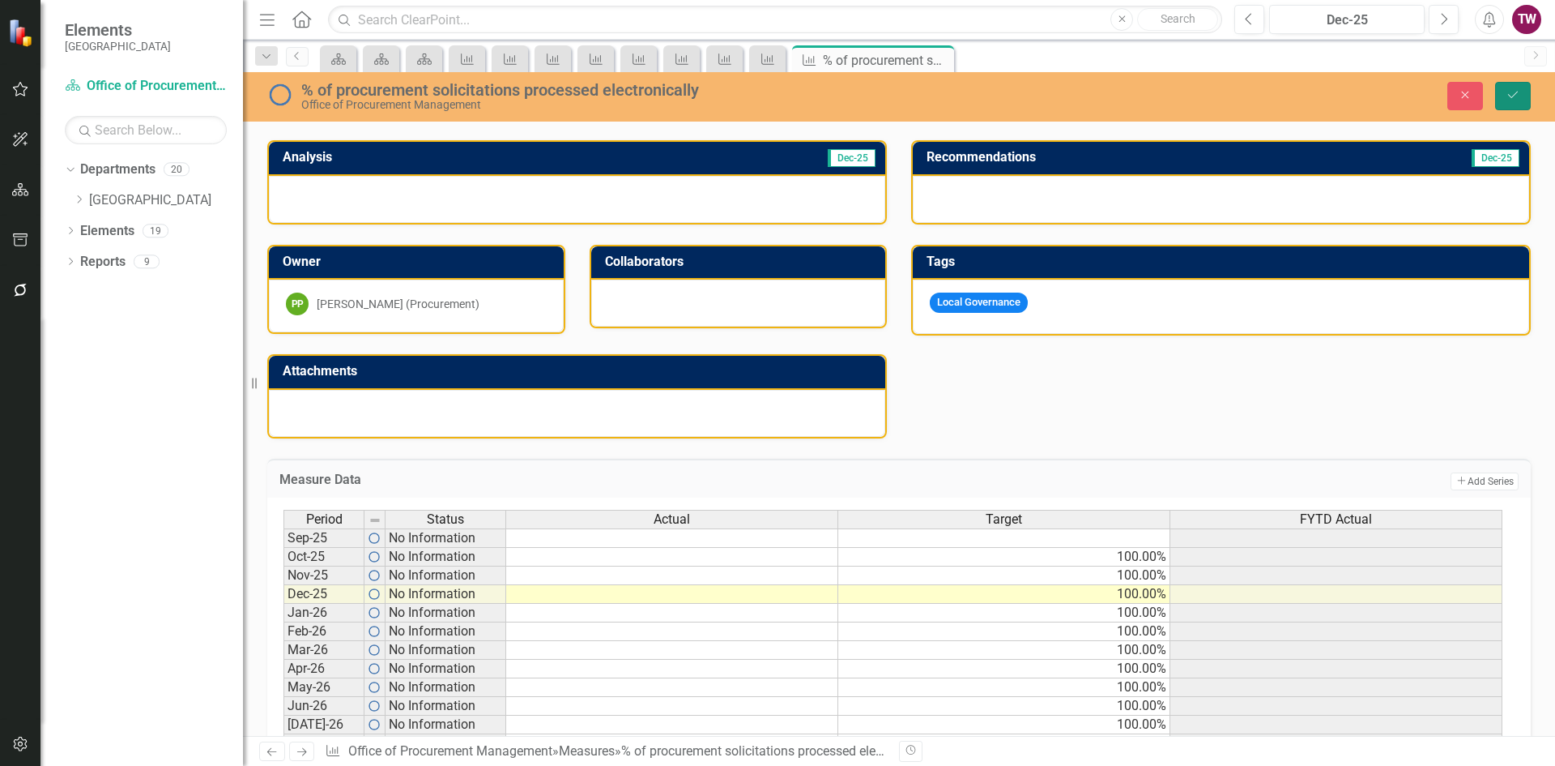
click at [1524, 92] on button "Save" at bounding box center [1514, 96] width 36 height 28
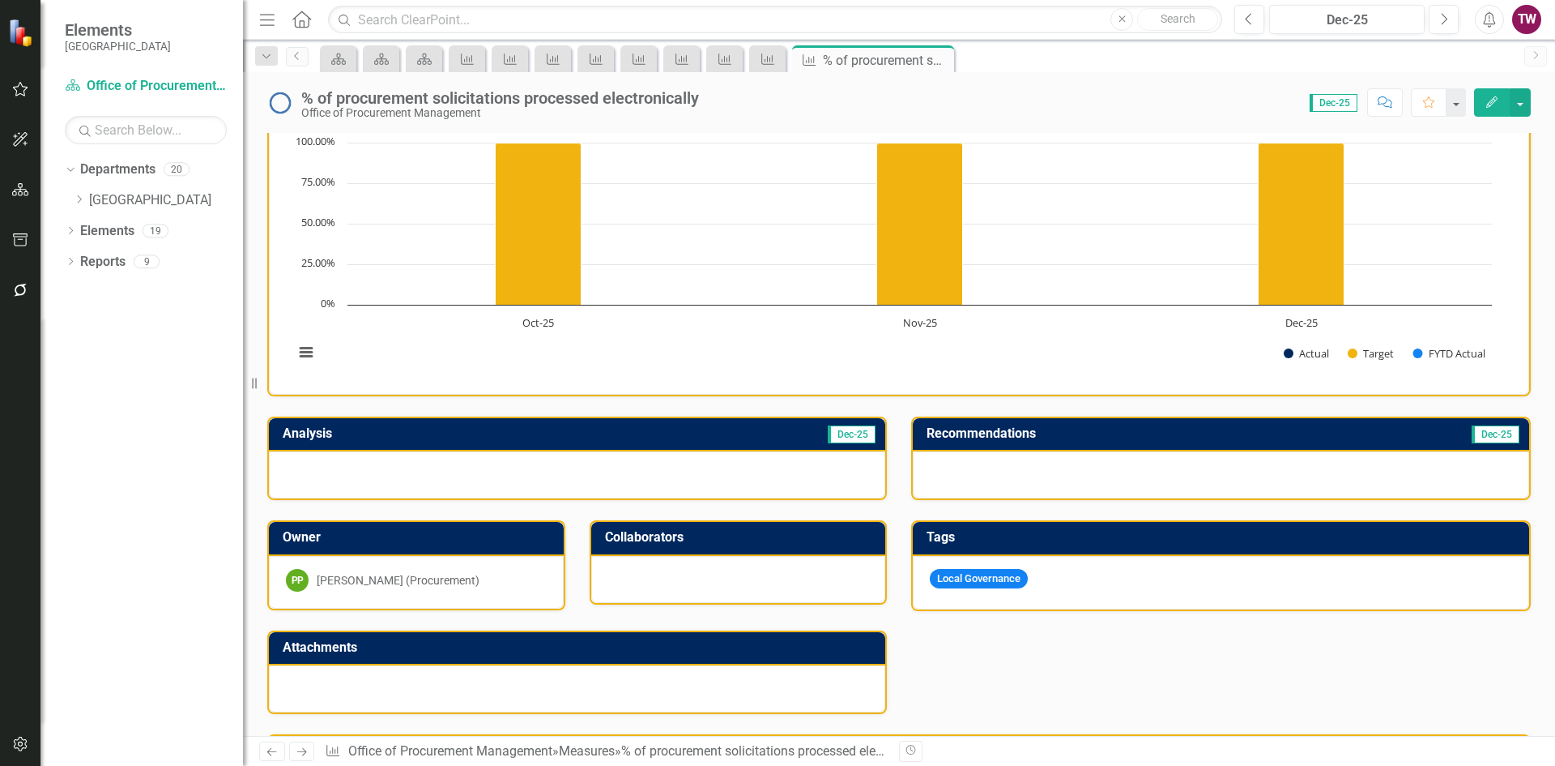
scroll to position [0, 0]
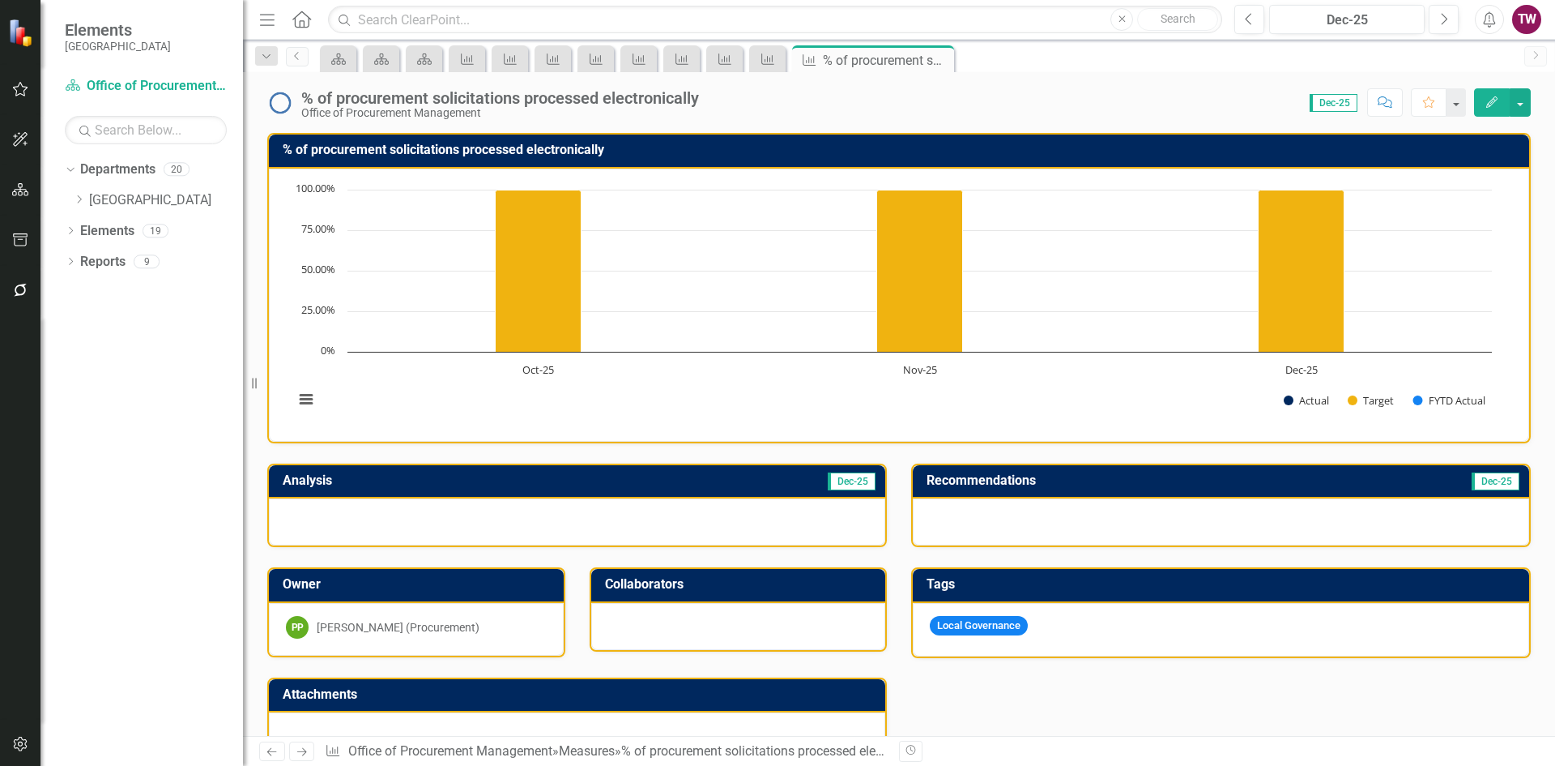
click at [305, 748] on icon "Next" at bounding box center [302, 751] width 14 height 11
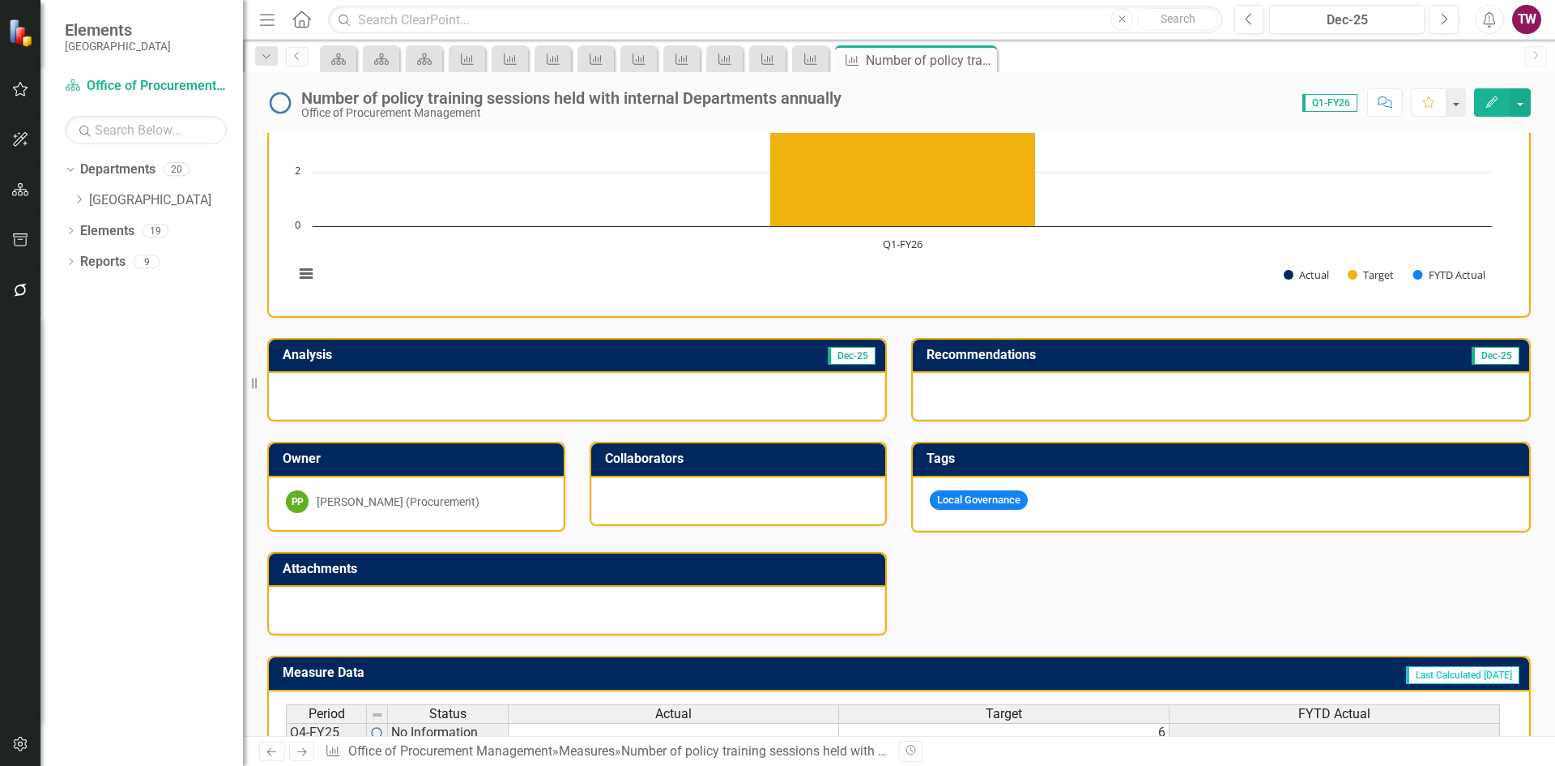
scroll to position [298, 0]
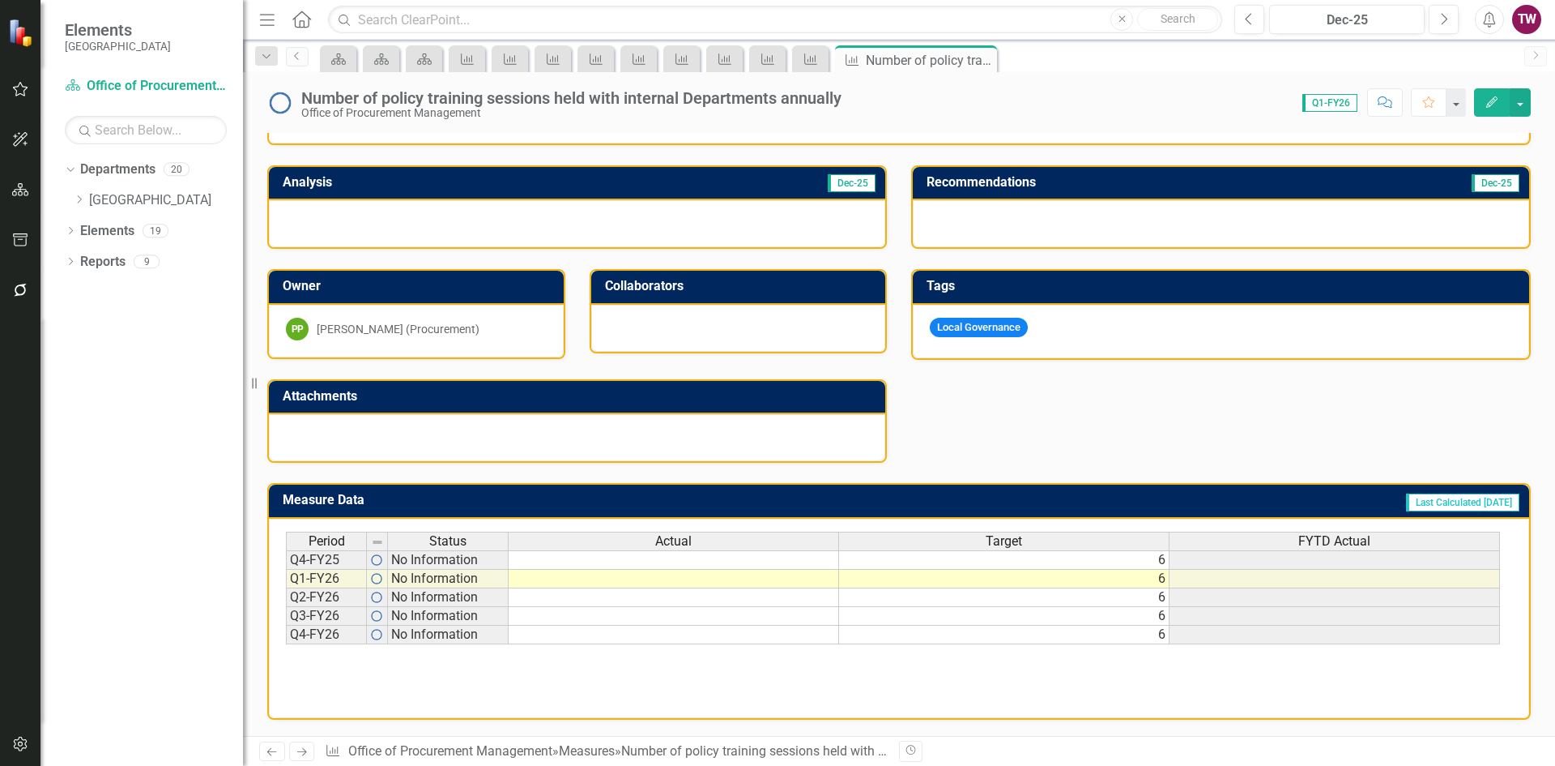
click at [1047, 559] on td "6" at bounding box center [1004, 559] width 331 height 19
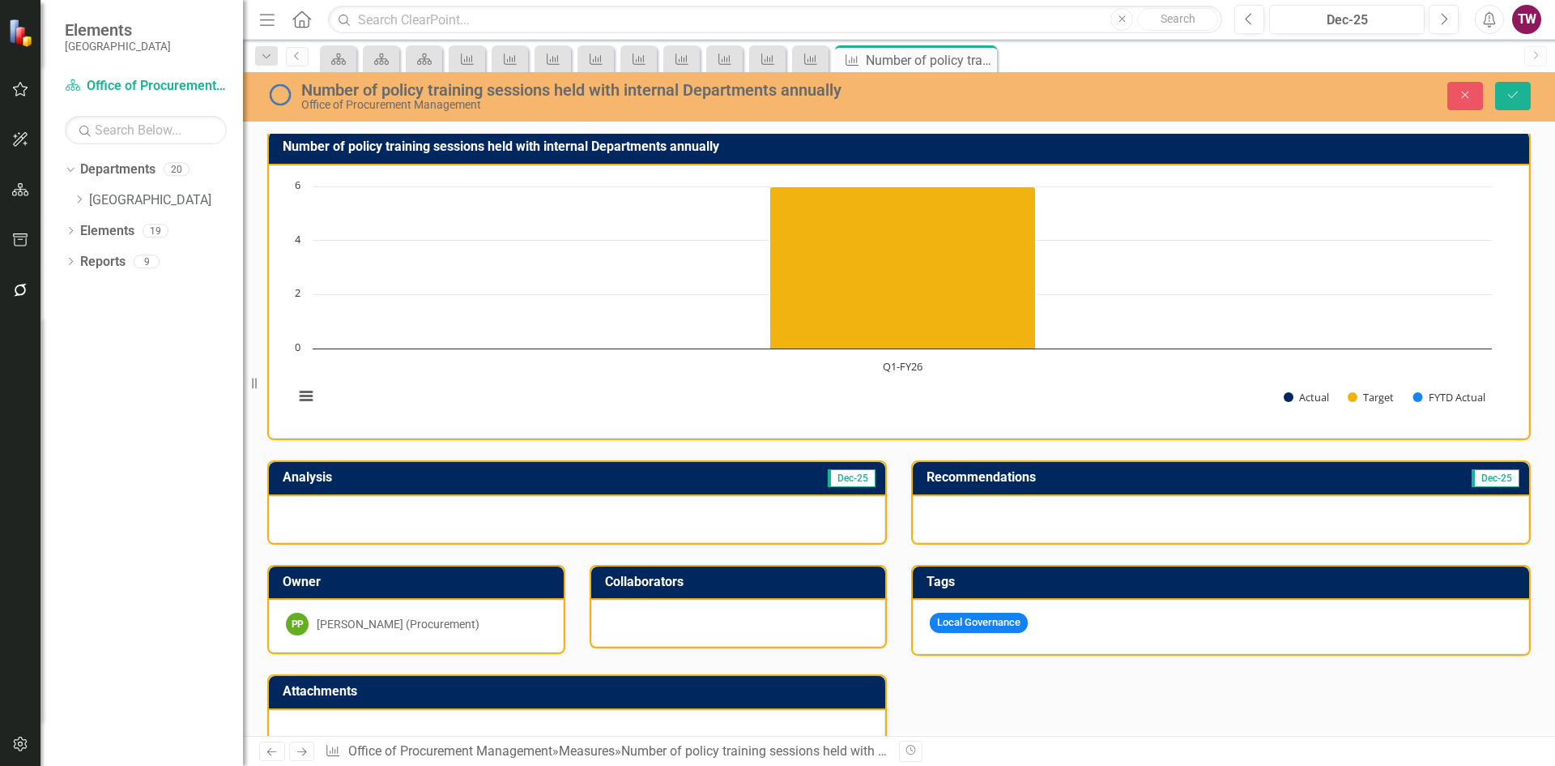
scroll to position [0, 0]
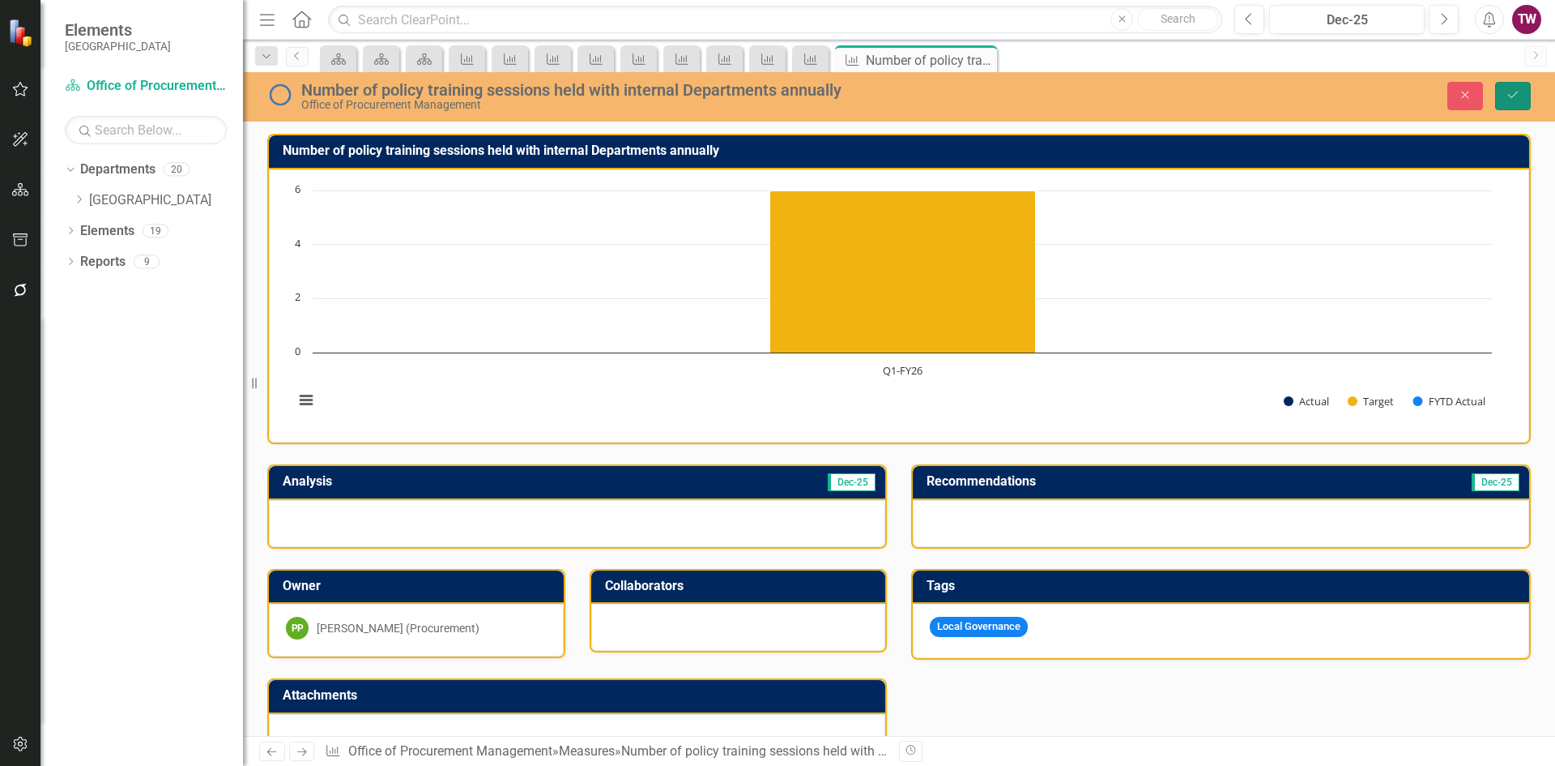
click at [1523, 94] on button "Save" at bounding box center [1514, 96] width 36 height 28
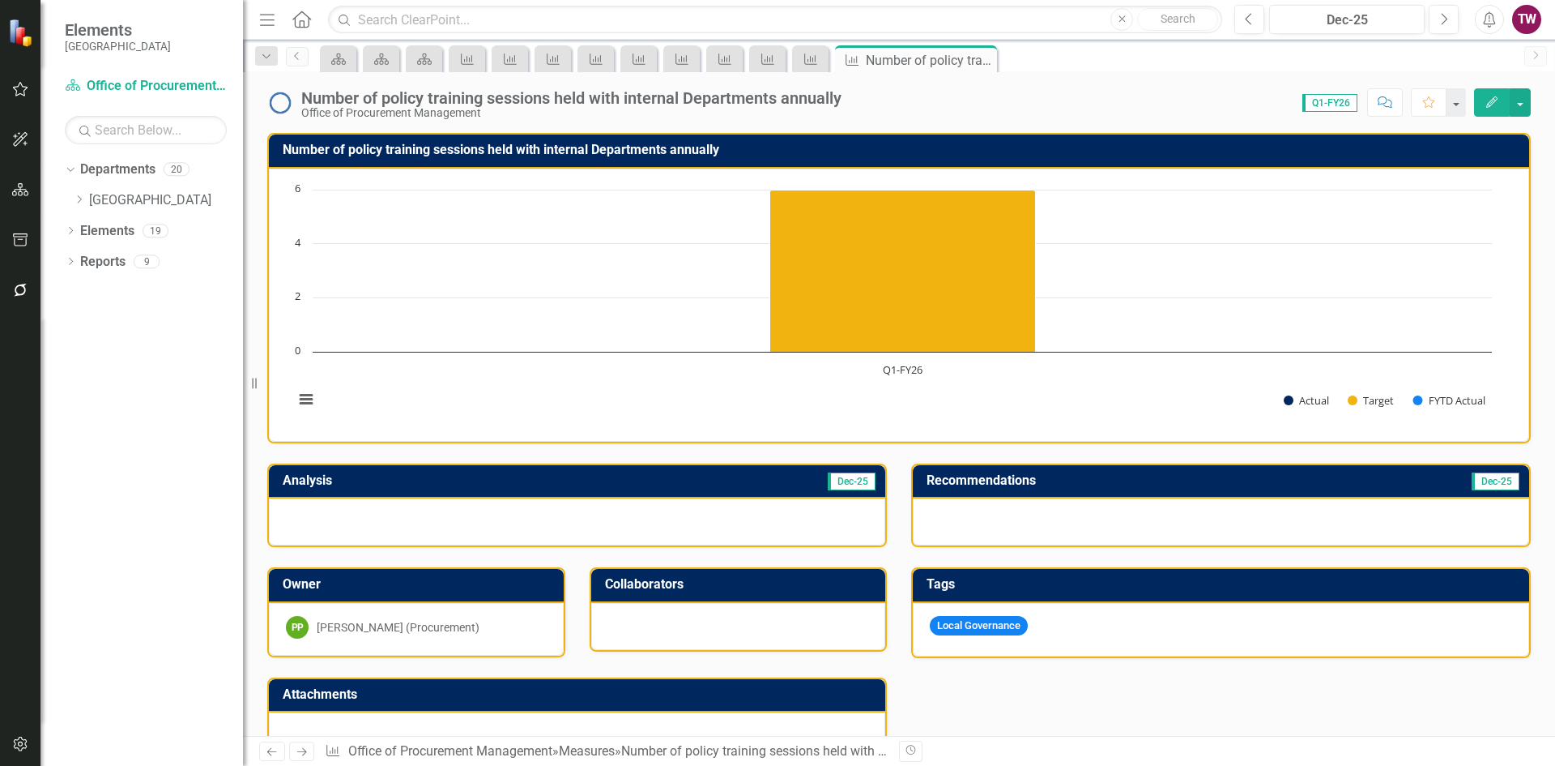
click at [305, 753] on icon at bounding box center [302, 752] width 10 height 8
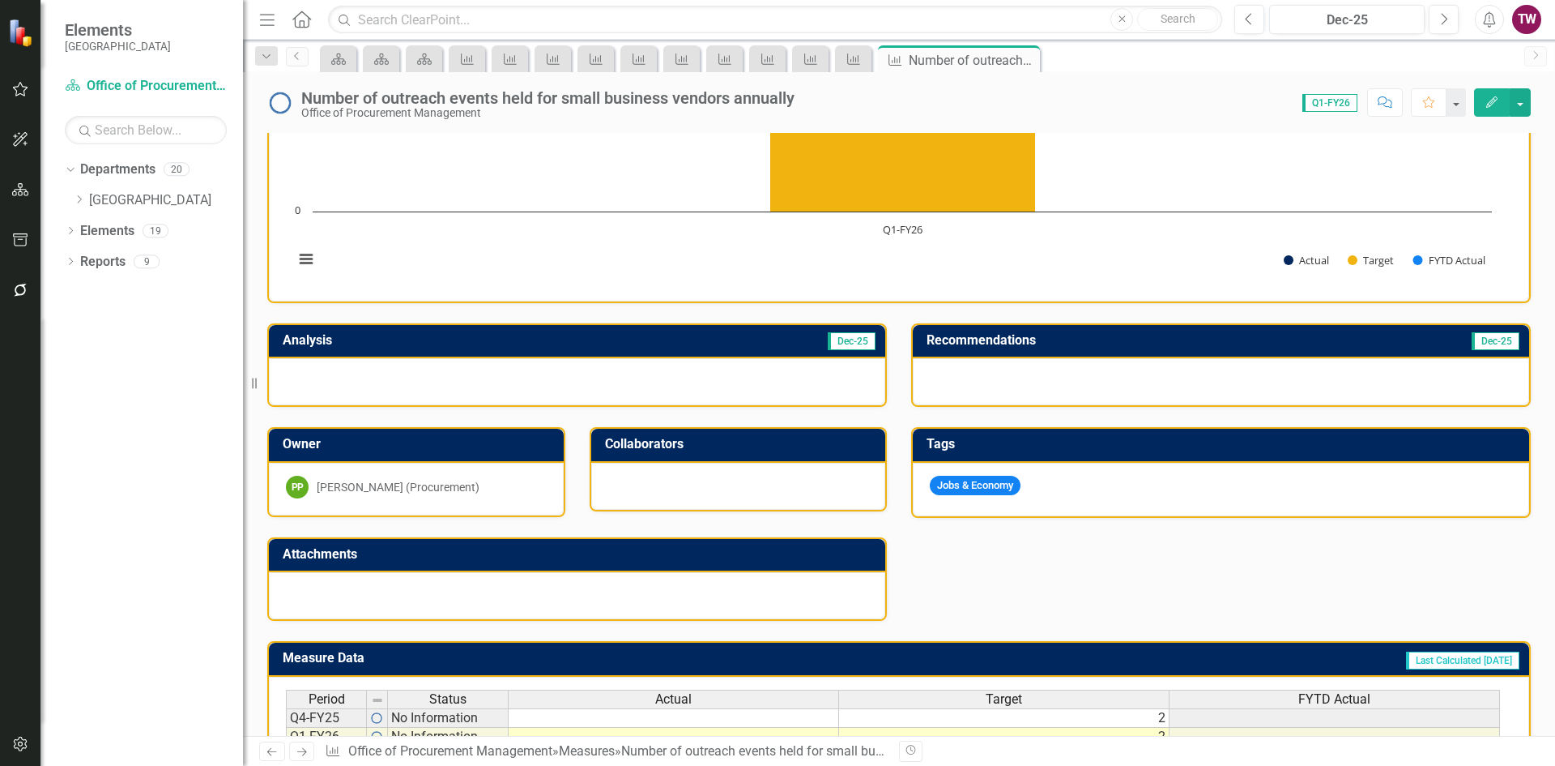
scroll to position [298, 0]
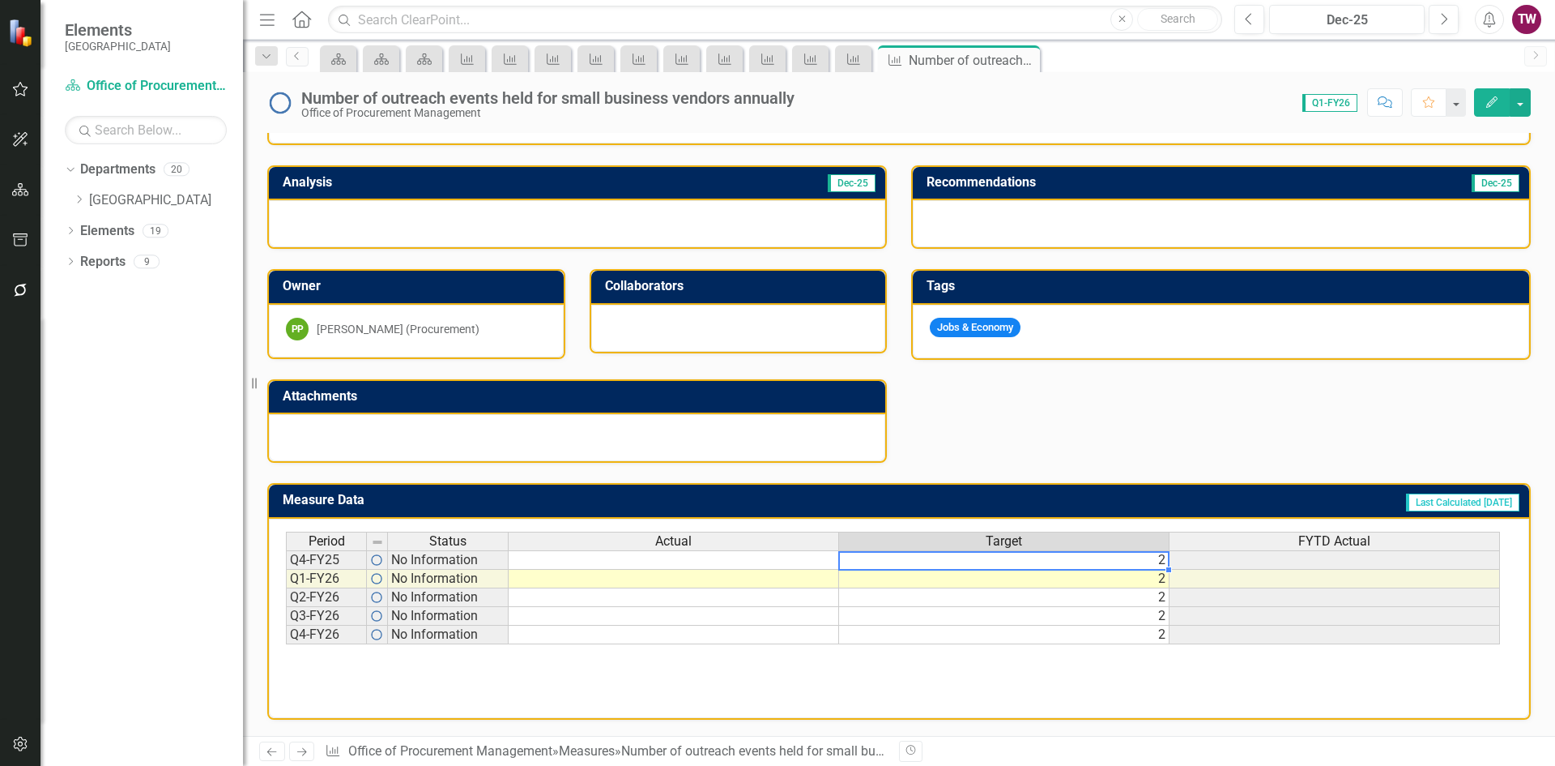
click at [1076, 562] on td "2" at bounding box center [1004, 559] width 331 height 19
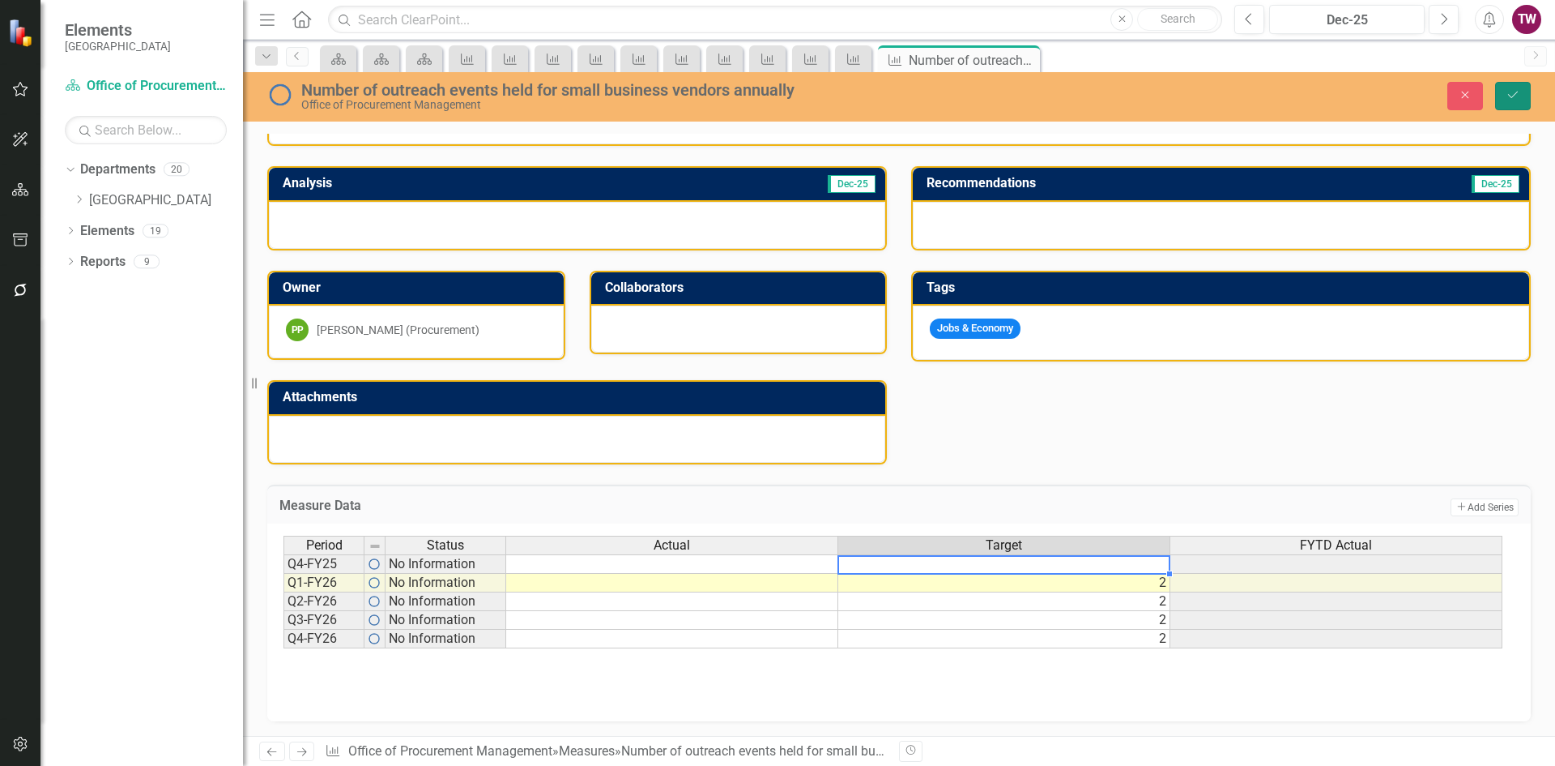
click at [1509, 89] on icon "Save" at bounding box center [1513, 94] width 15 height 11
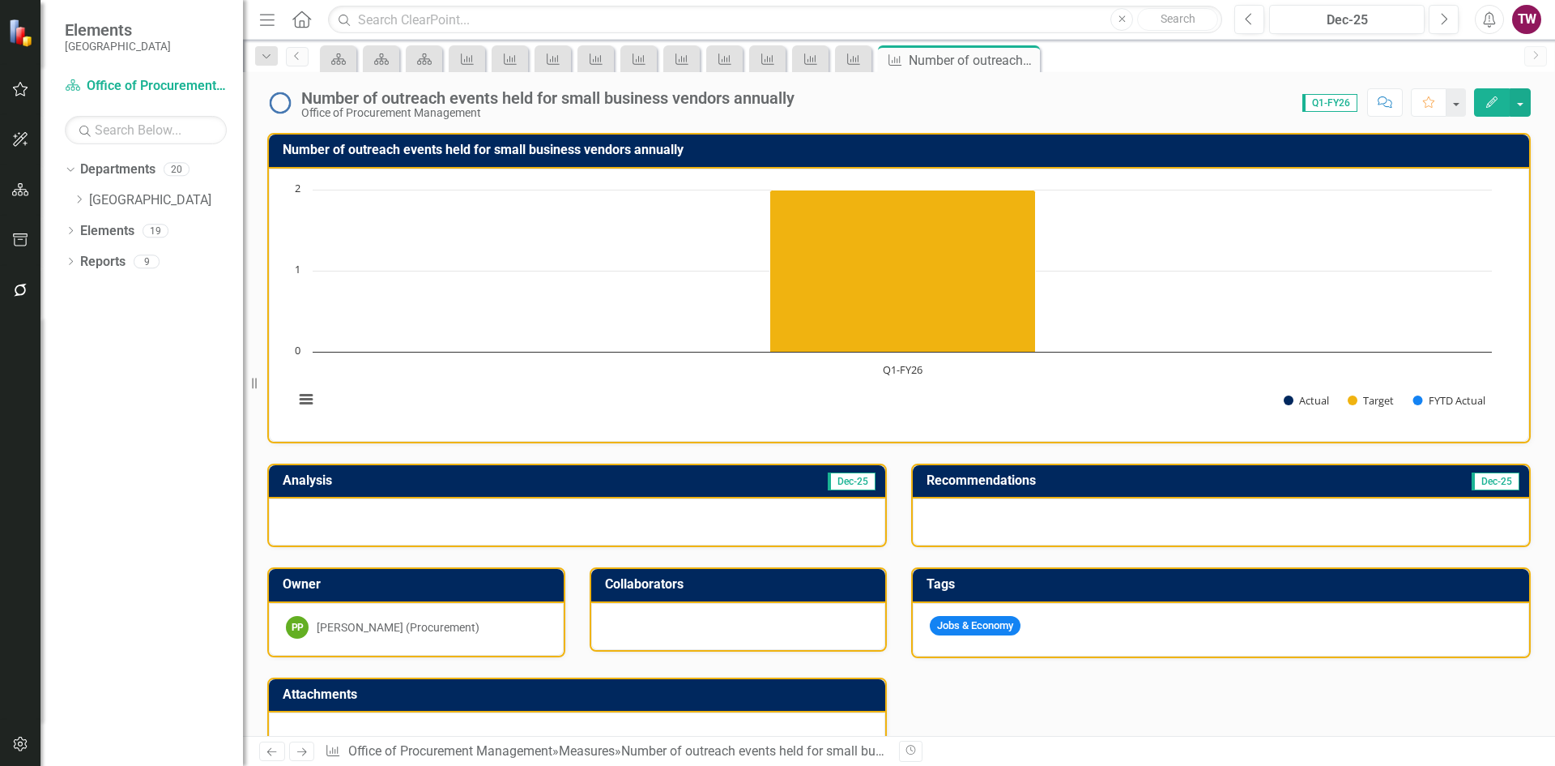
click at [304, 753] on icon "Next" at bounding box center [302, 751] width 14 height 11
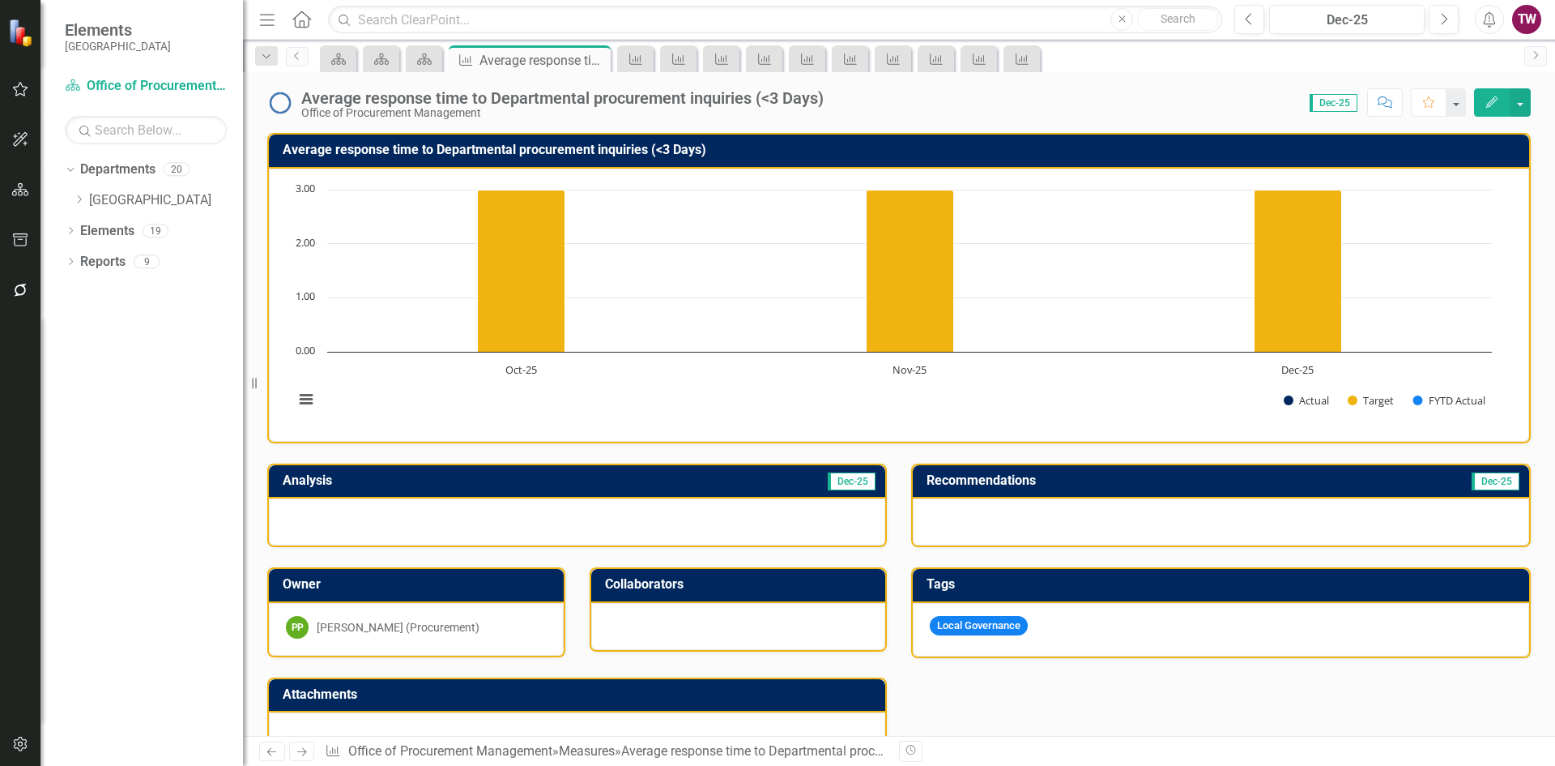
click at [0, 0] on icon "Close" at bounding box center [0, 0] width 0 height 0
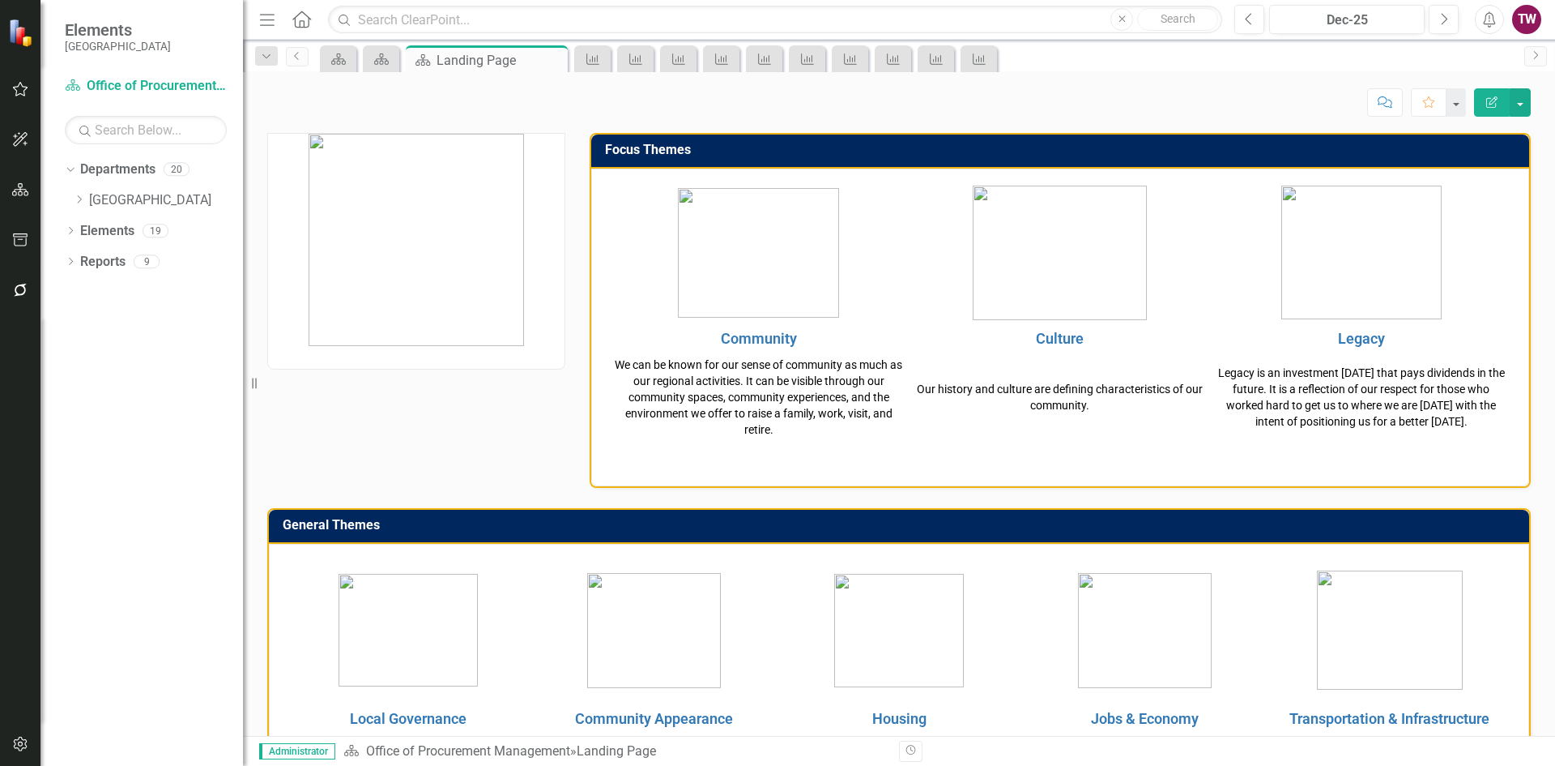
click at [0, 0] on icon "Close" at bounding box center [0, 0] width 0 height 0
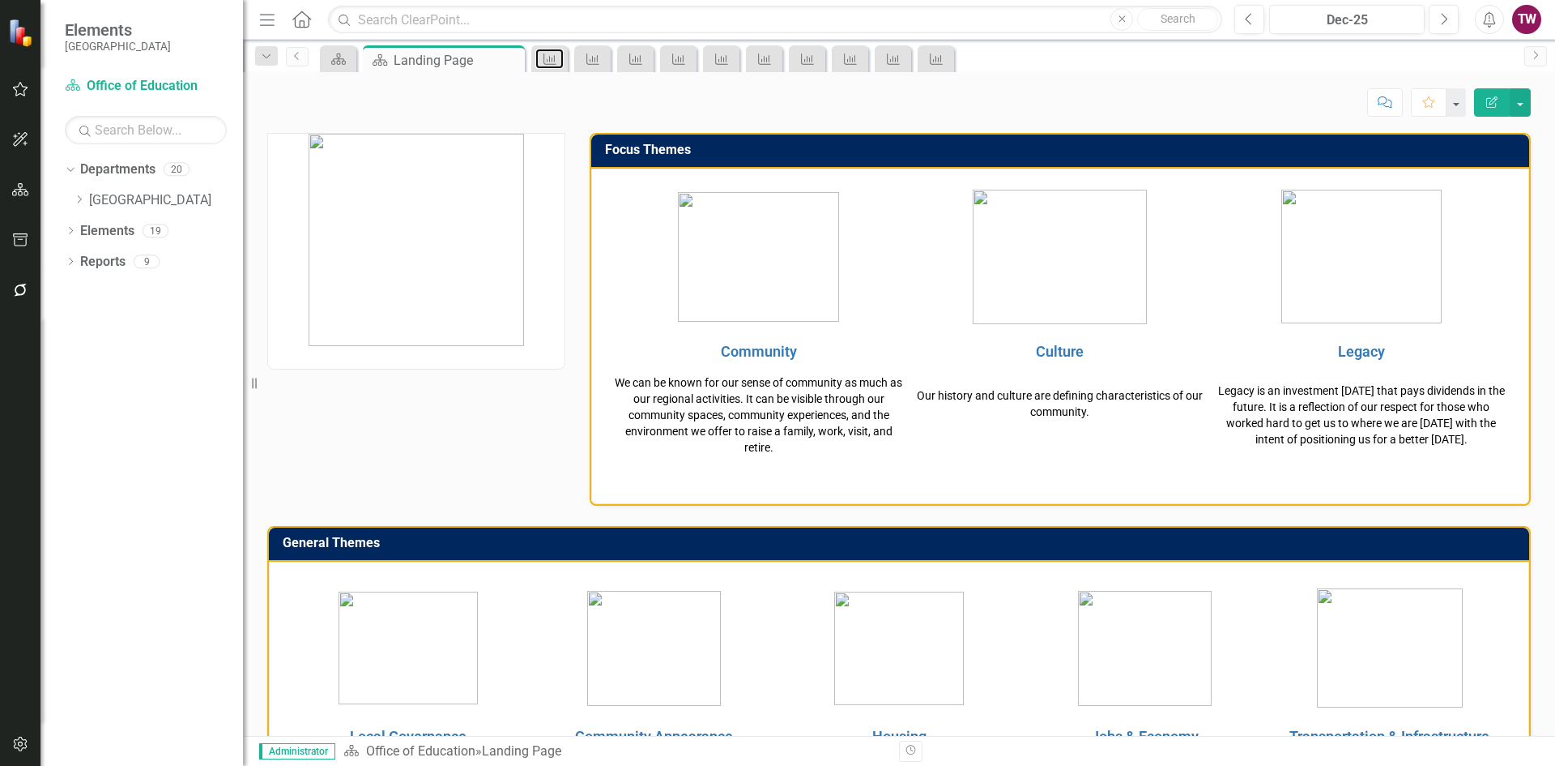
click at [550, 60] on icon at bounding box center [550, 58] width 13 height 11
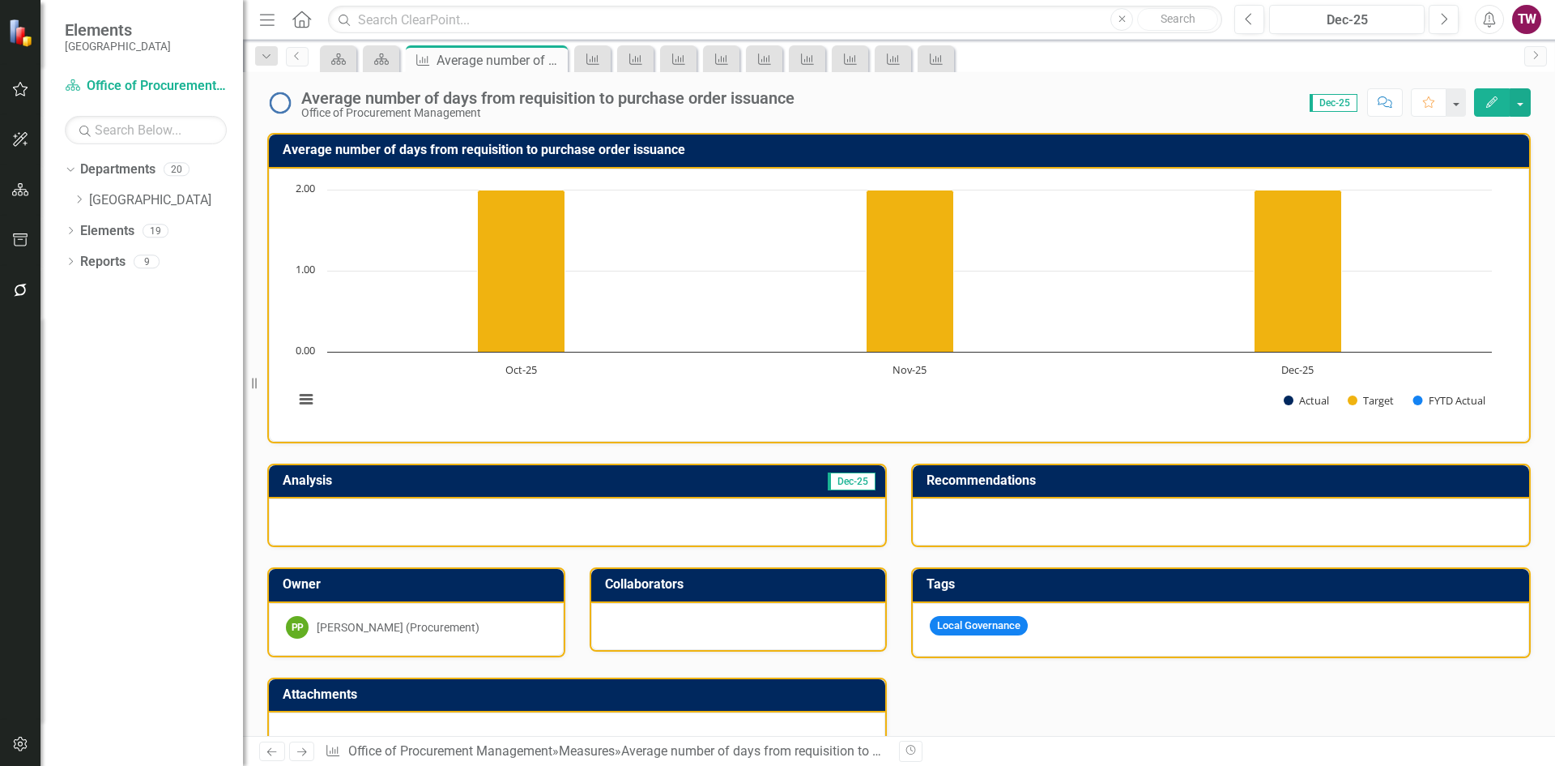
click at [0, 0] on icon "Close" at bounding box center [0, 0] width 0 height 0
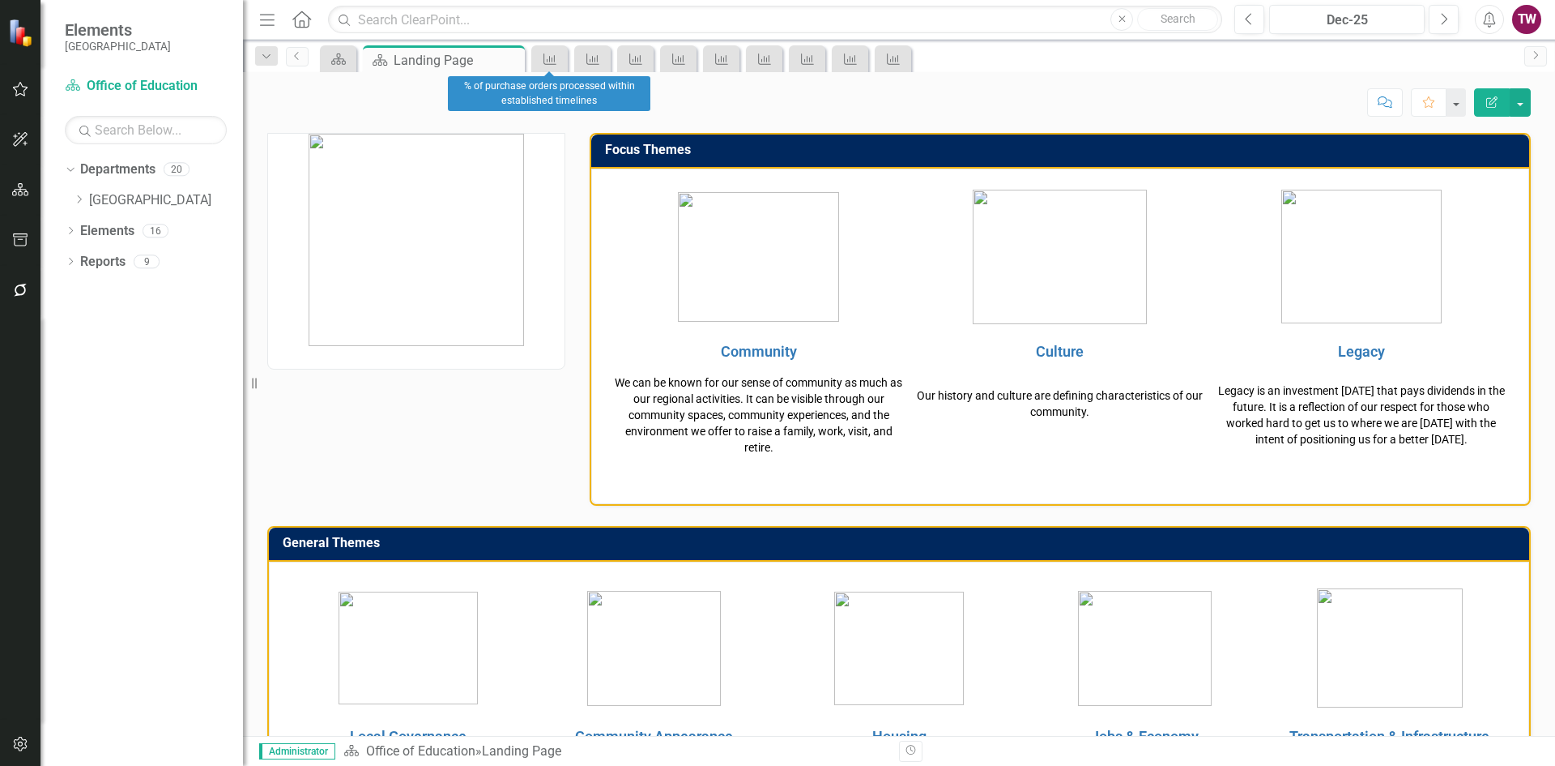
click at [0, 0] on icon "Close" at bounding box center [0, 0] width 0 height 0
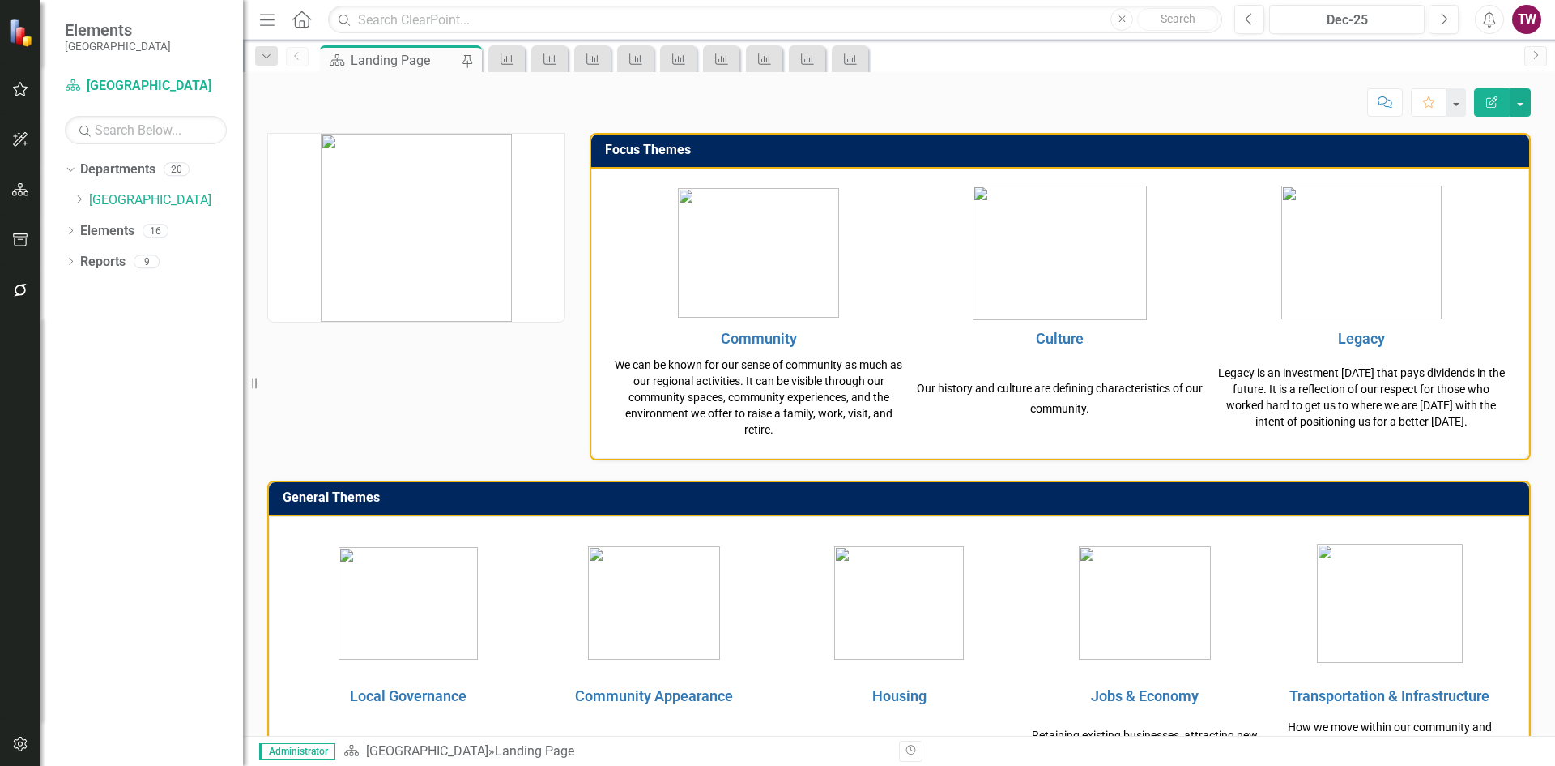
click at [521, 59] on div "Measure" at bounding box center [507, 58] width 36 height 27
click at [504, 59] on icon "Measure" at bounding box center [507, 59] width 16 height 13
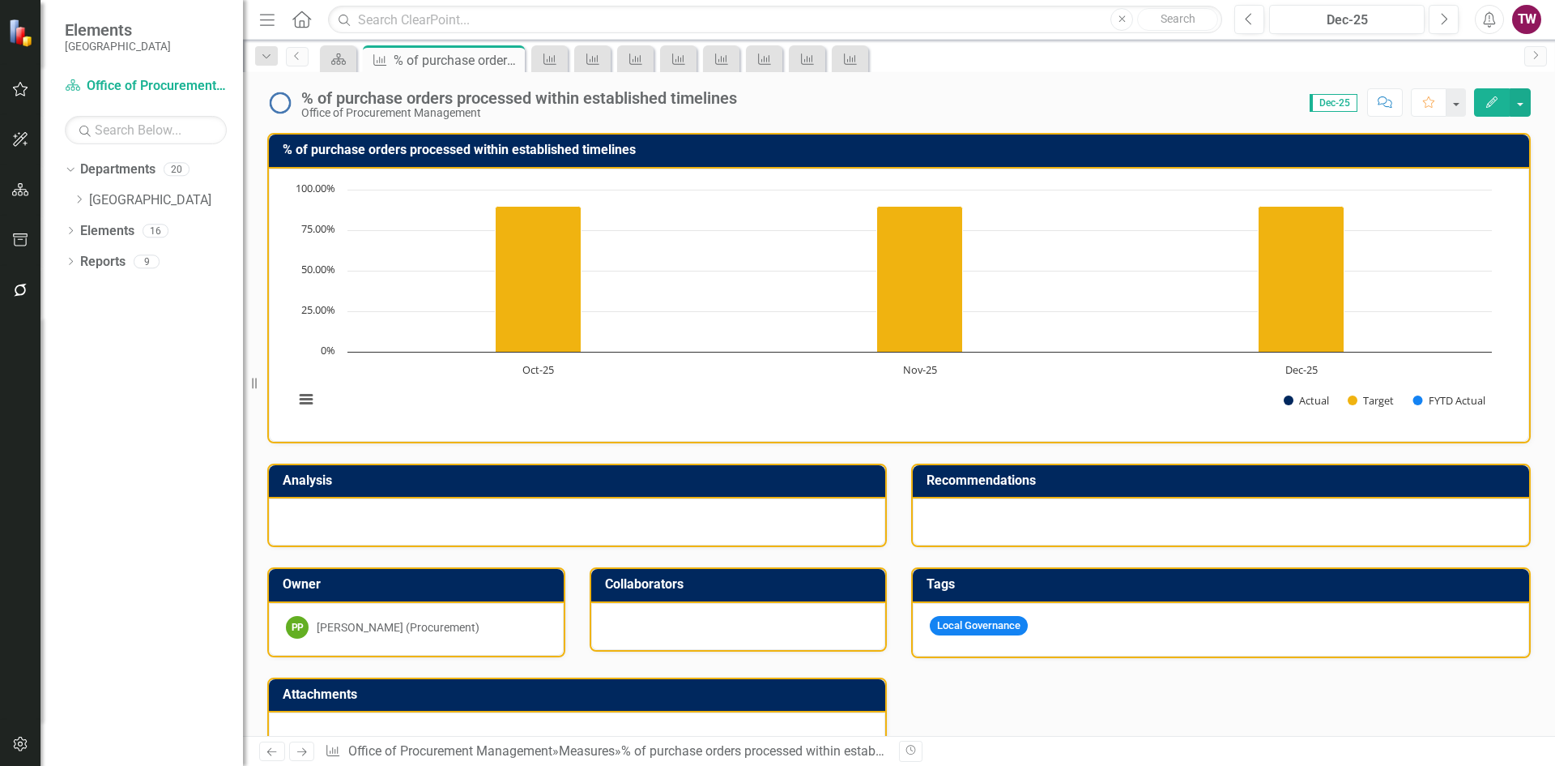
click at [0, 0] on icon "Close" at bounding box center [0, 0] width 0 height 0
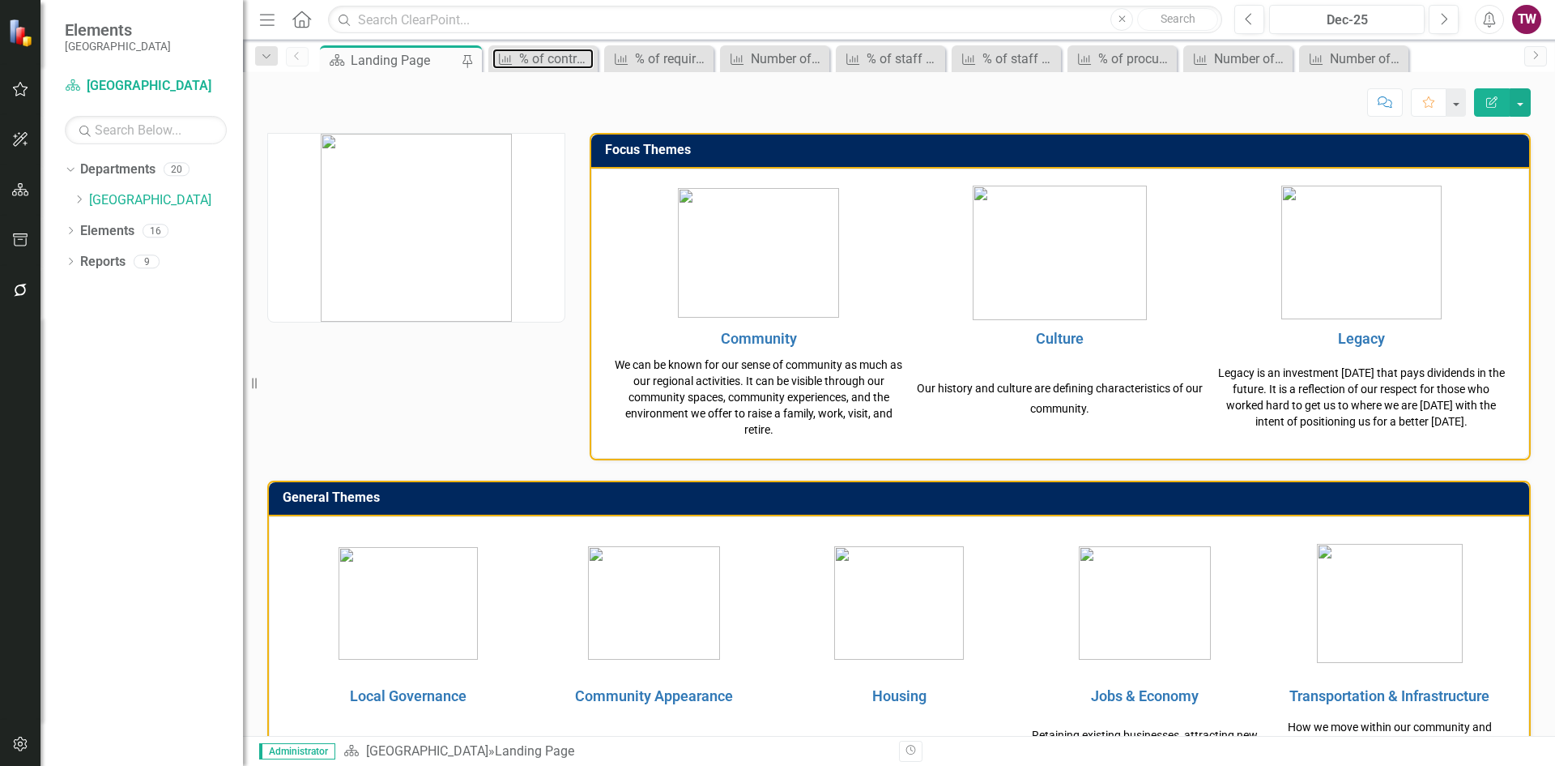
click at [510, 60] on icon at bounding box center [505, 58] width 13 height 11
click at [0, 0] on icon "Close" at bounding box center [0, 0] width 0 height 0
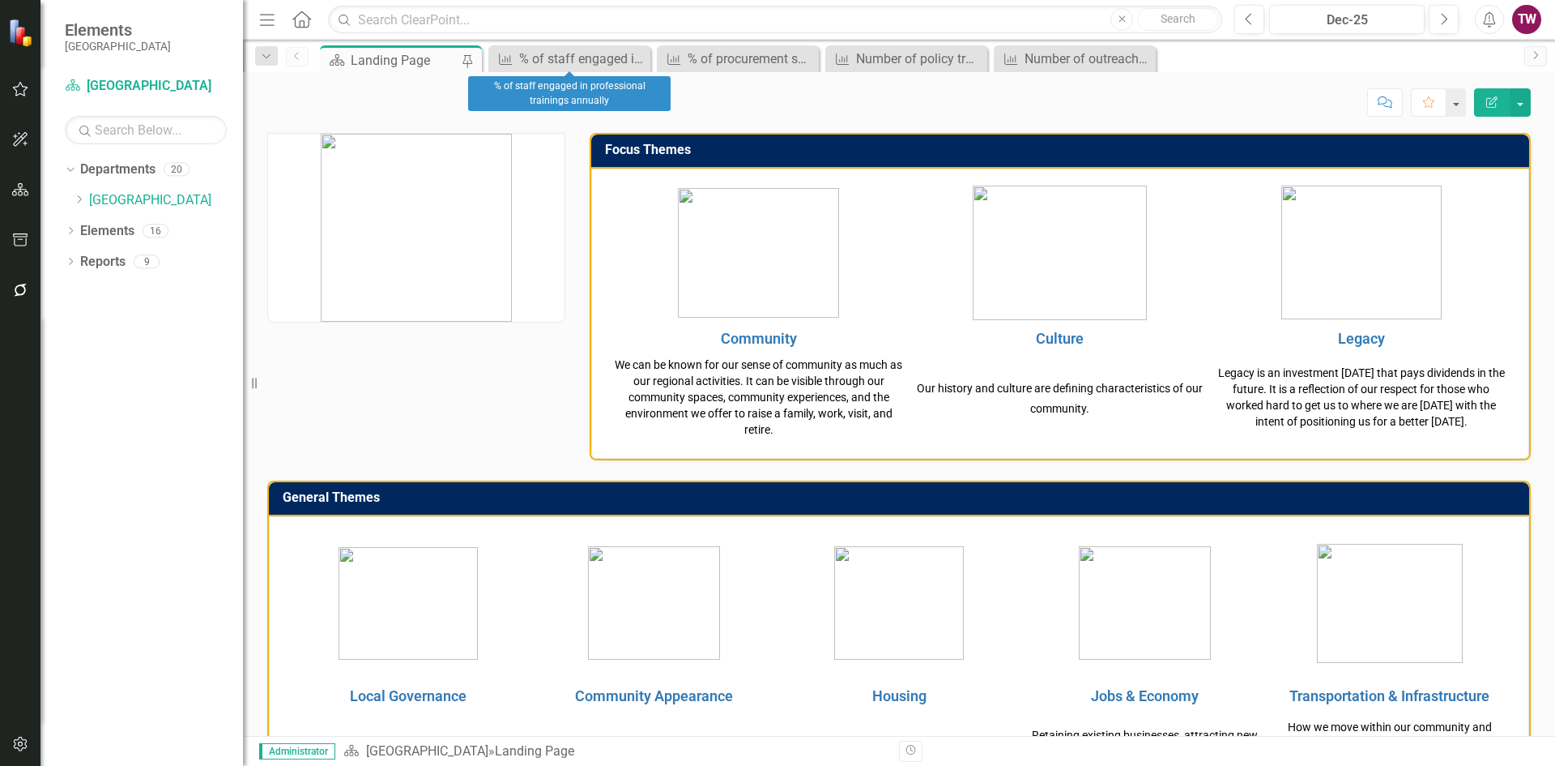
click at [0, 0] on icon "Close" at bounding box center [0, 0] width 0 height 0
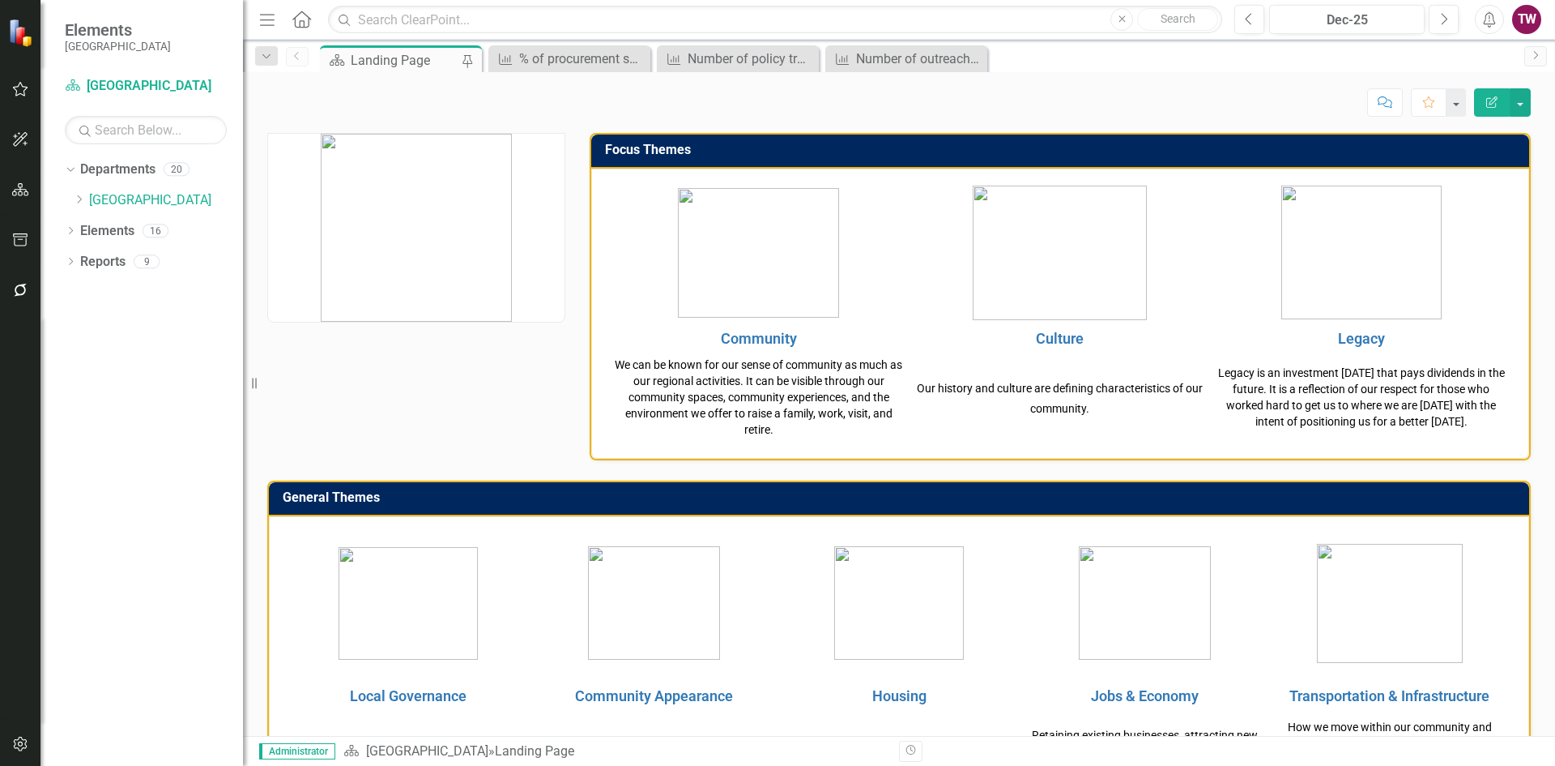
click at [0, 0] on icon "Close" at bounding box center [0, 0] width 0 height 0
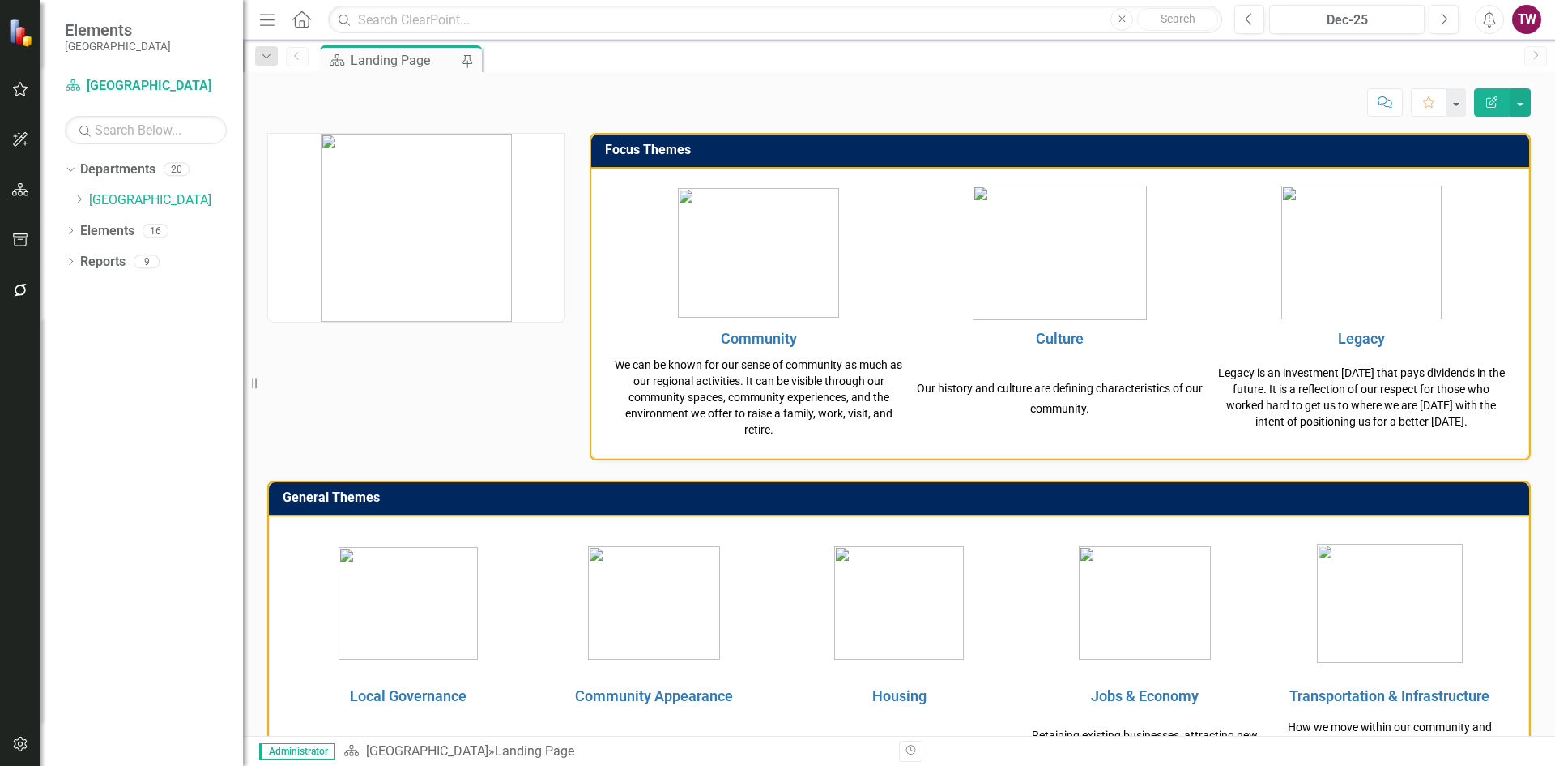
click at [85, 199] on icon "Dropdown" at bounding box center [79, 199] width 12 height 10
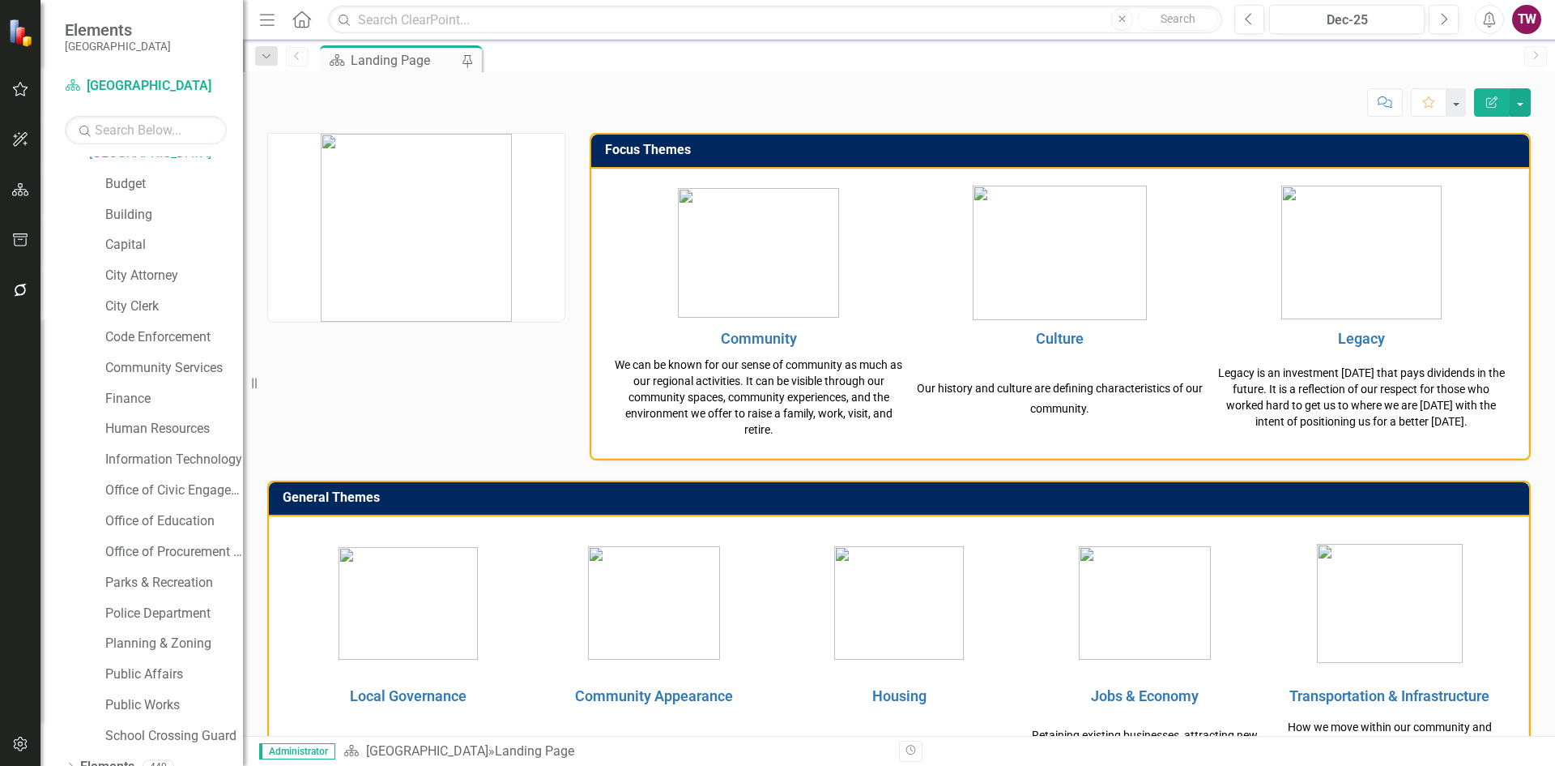
scroll to position [96, 0]
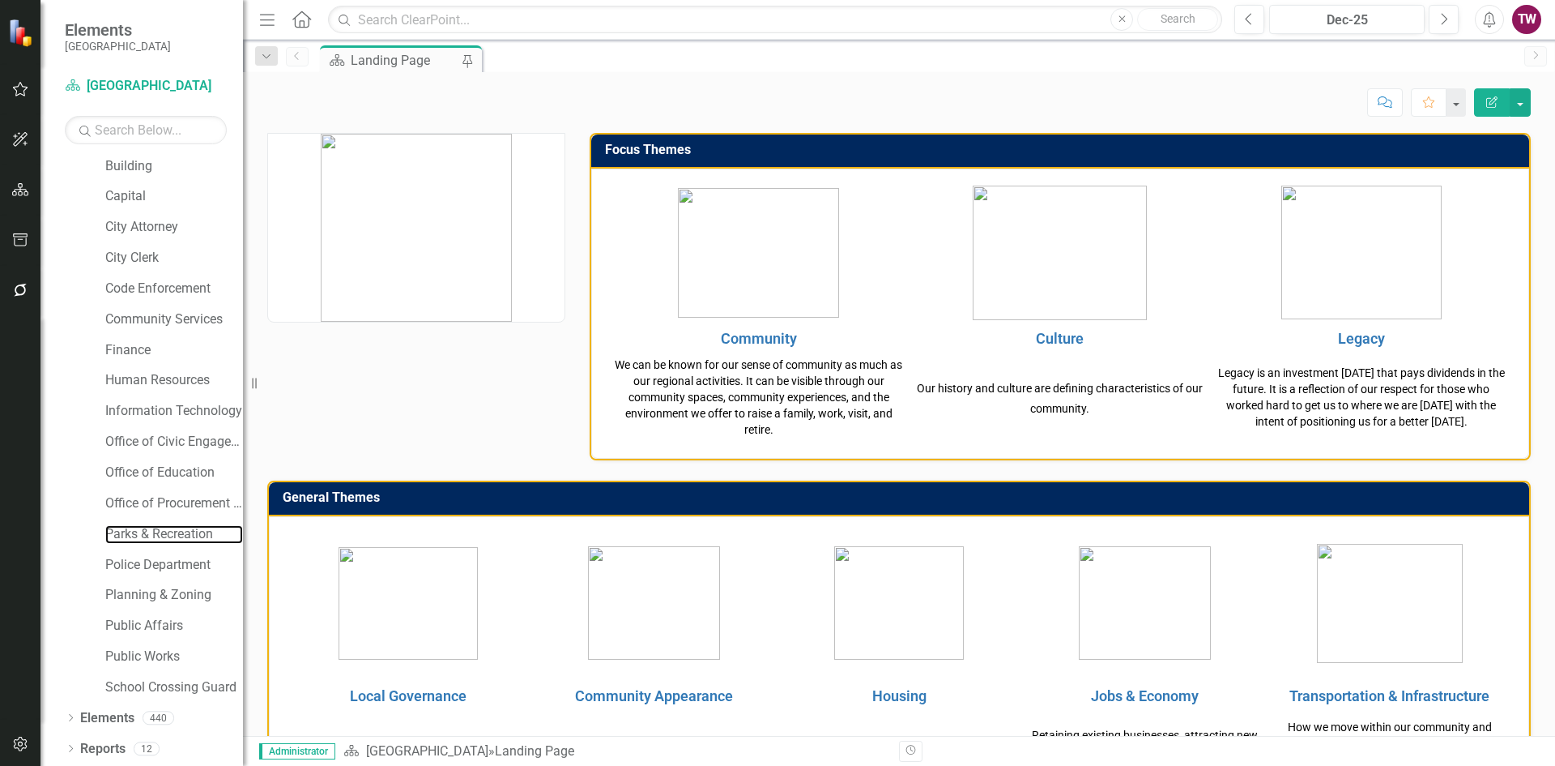
click at [147, 533] on link "Parks & Recreation" at bounding box center [174, 534] width 138 height 19
click at [181, 534] on link "Parks & Recreation" at bounding box center [174, 534] width 138 height 19
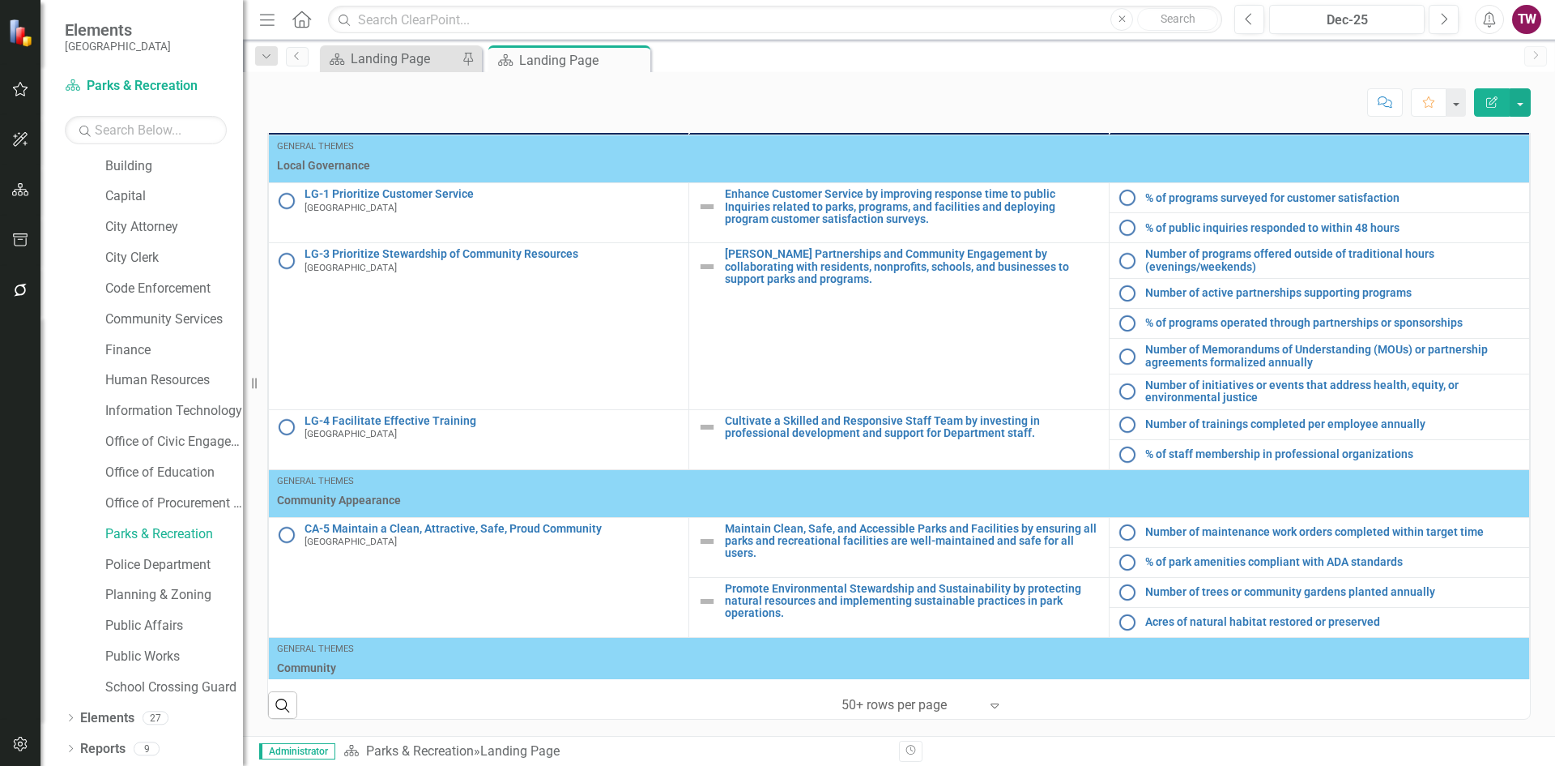
scroll to position [638, 0]
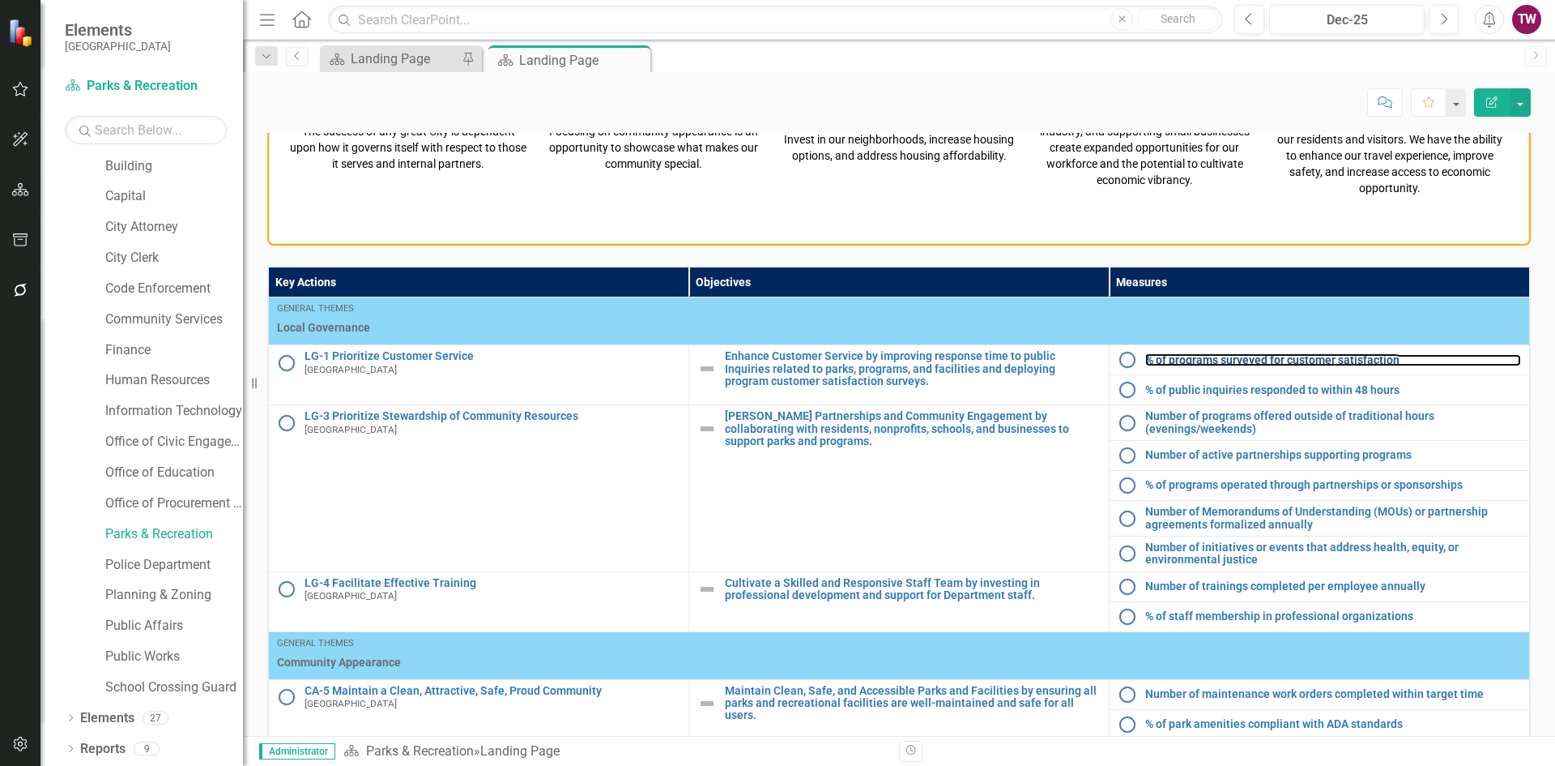
click at [1216, 364] on link "% of programs surveyed for customer satisfaction" at bounding box center [1334, 360] width 376 height 12
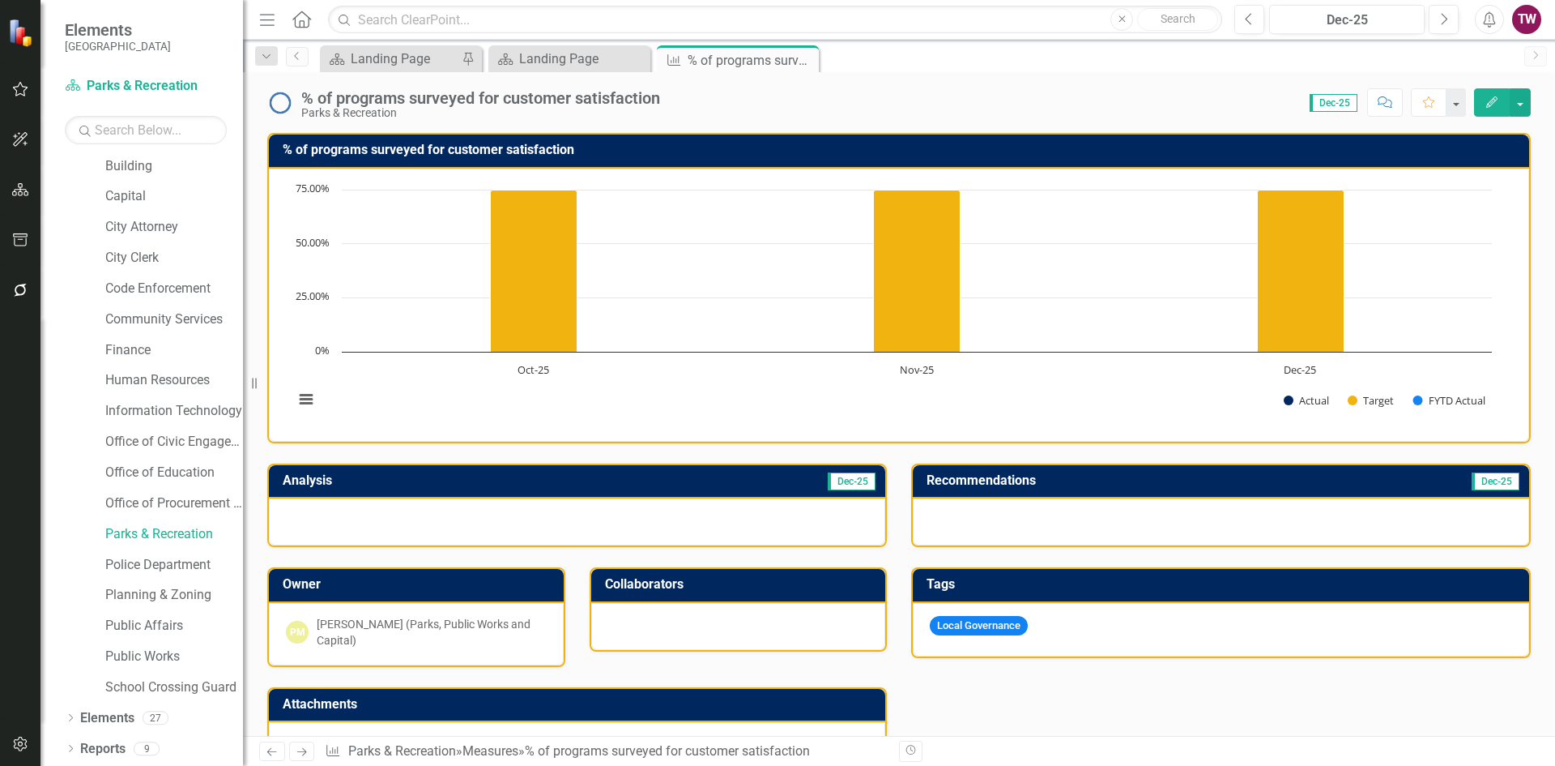
scroll to position [405, 0]
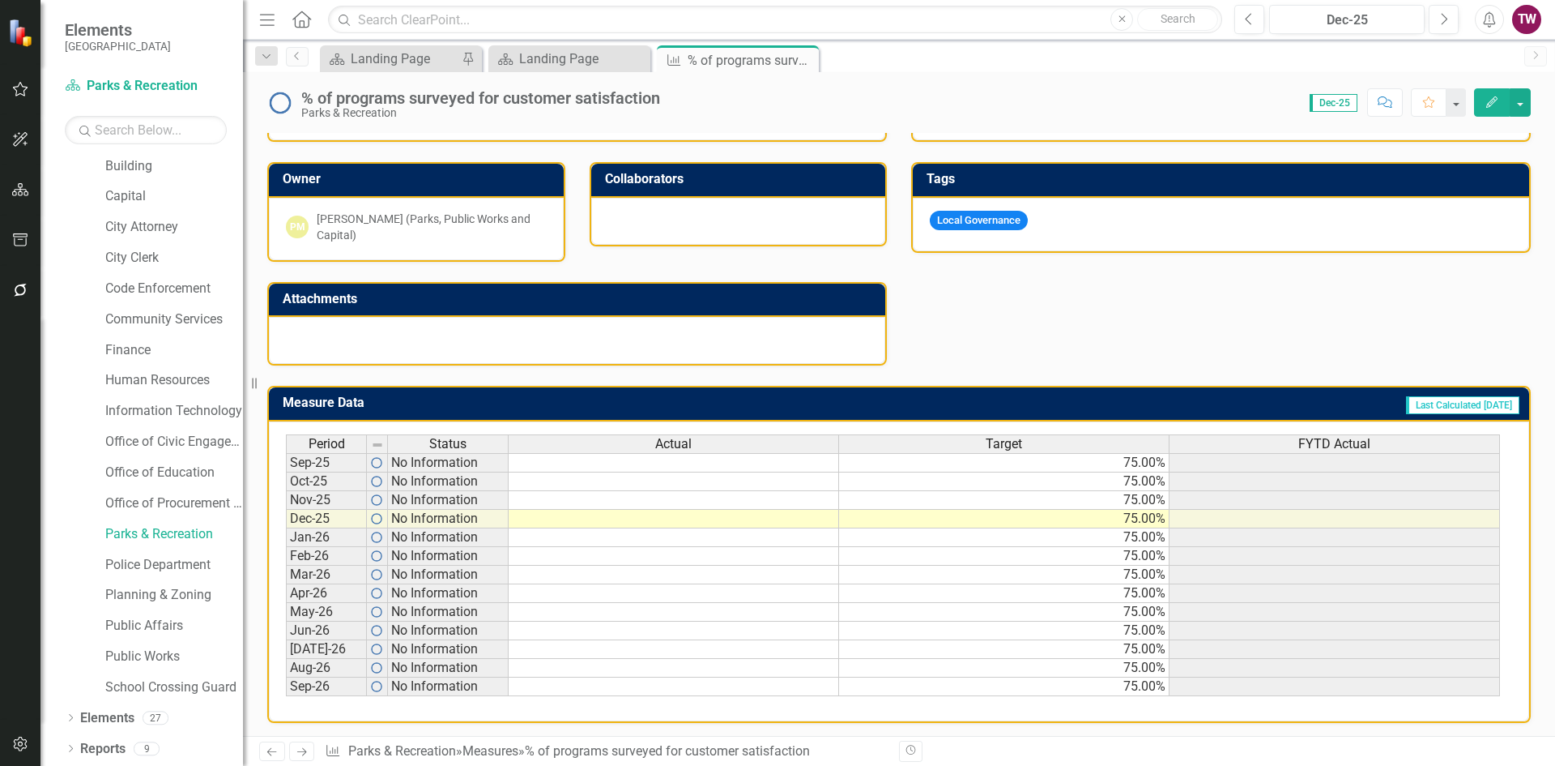
click at [1144, 465] on td "75.00%" at bounding box center [1004, 462] width 331 height 19
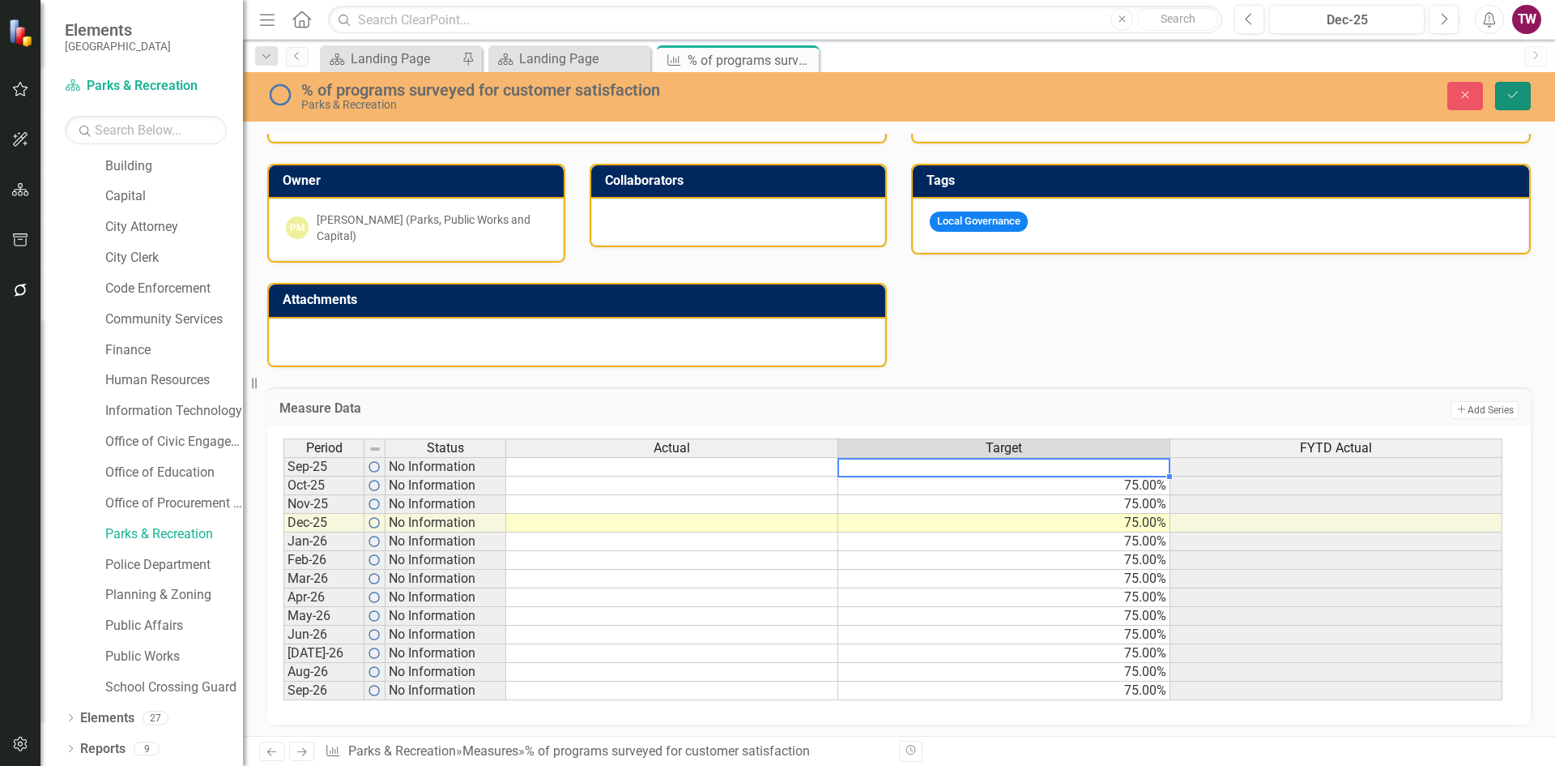
click at [1515, 95] on icon "submit" at bounding box center [1513, 95] width 10 height 6
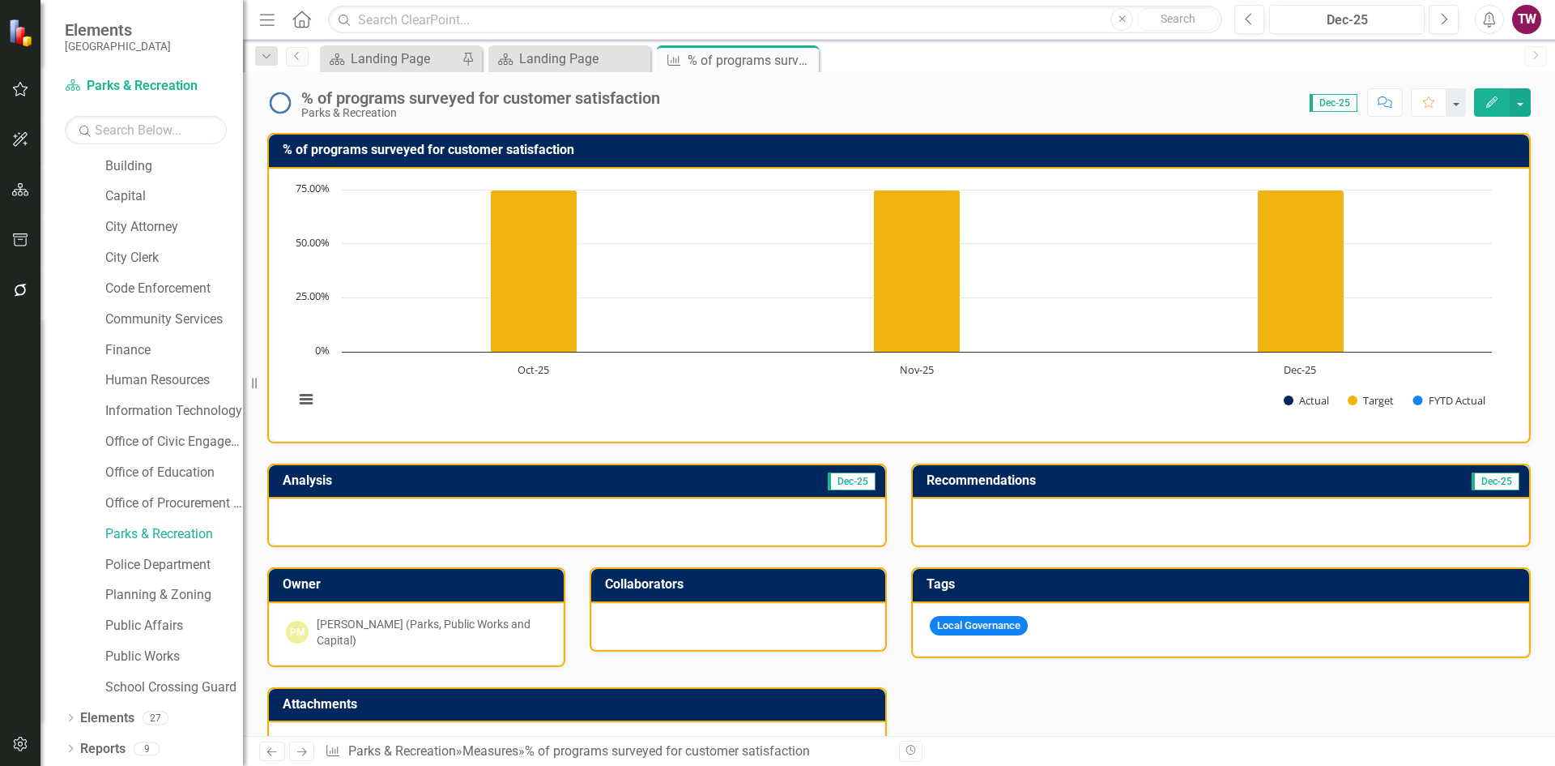
click at [299, 749] on icon "Next" at bounding box center [302, 751] width 14 height 11
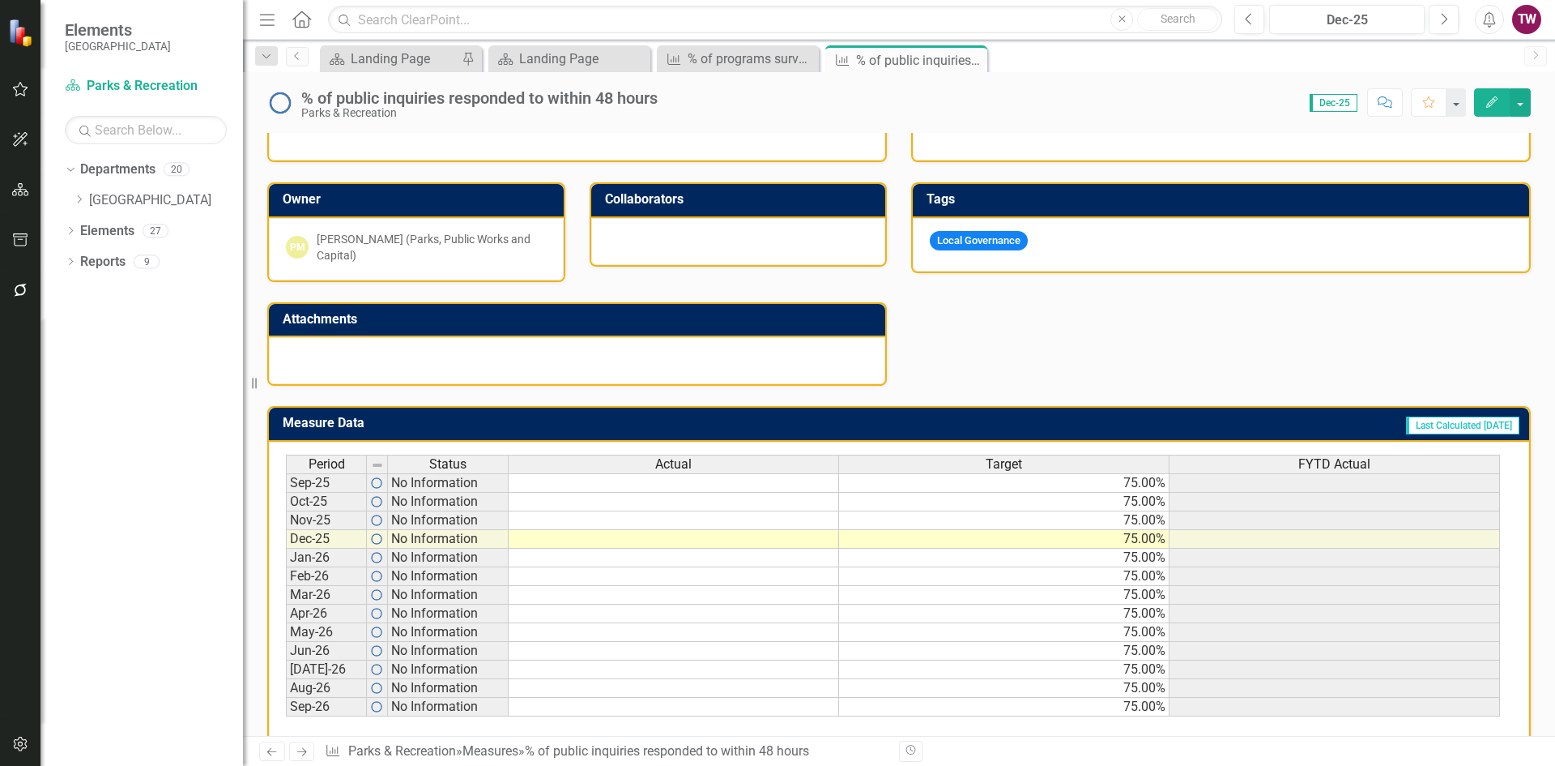
scroll to position [405, 0]
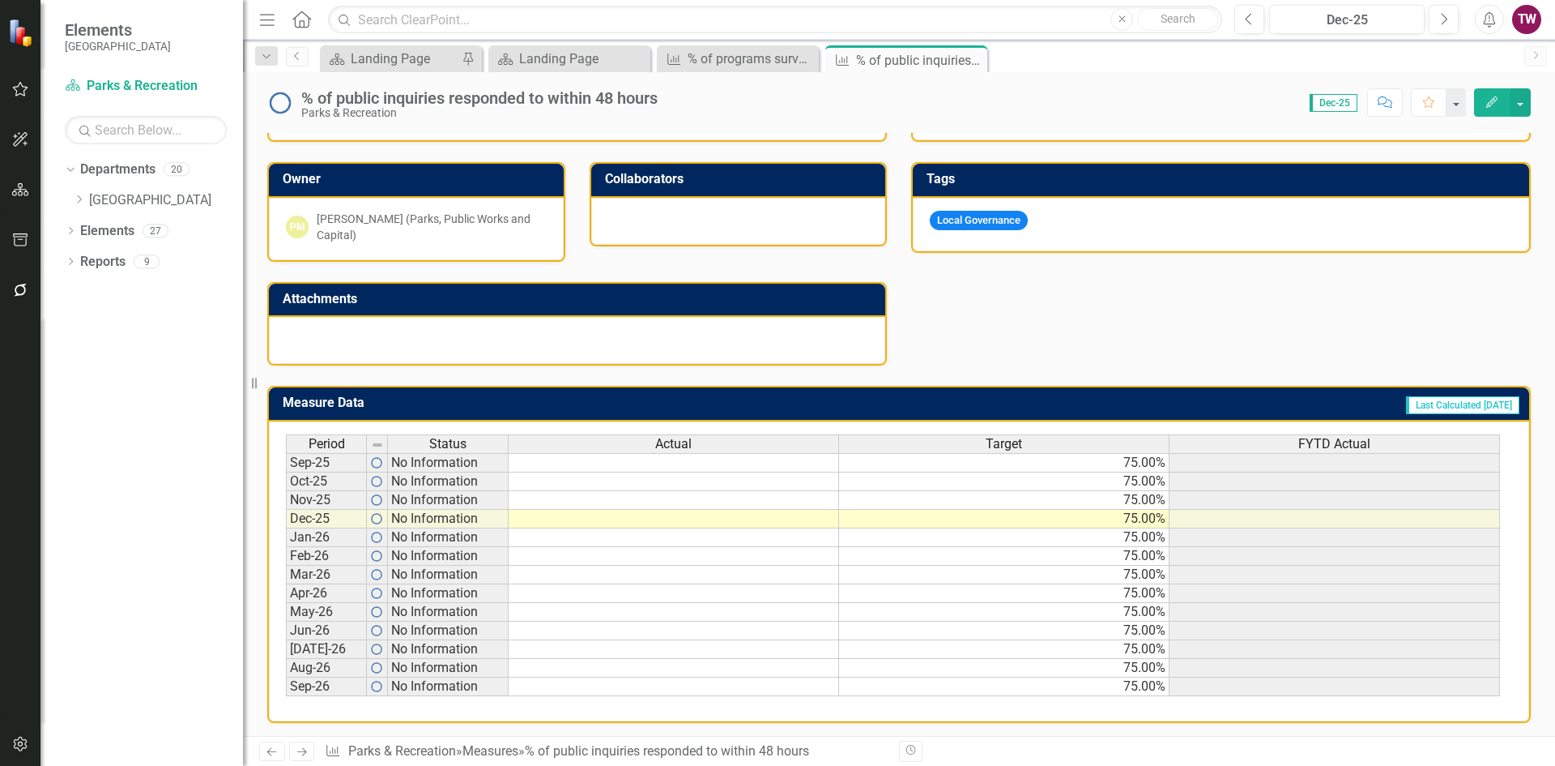
click at [1137, 470] on td "75.00%" at bounding box center [1004, 462] width 331 height 19
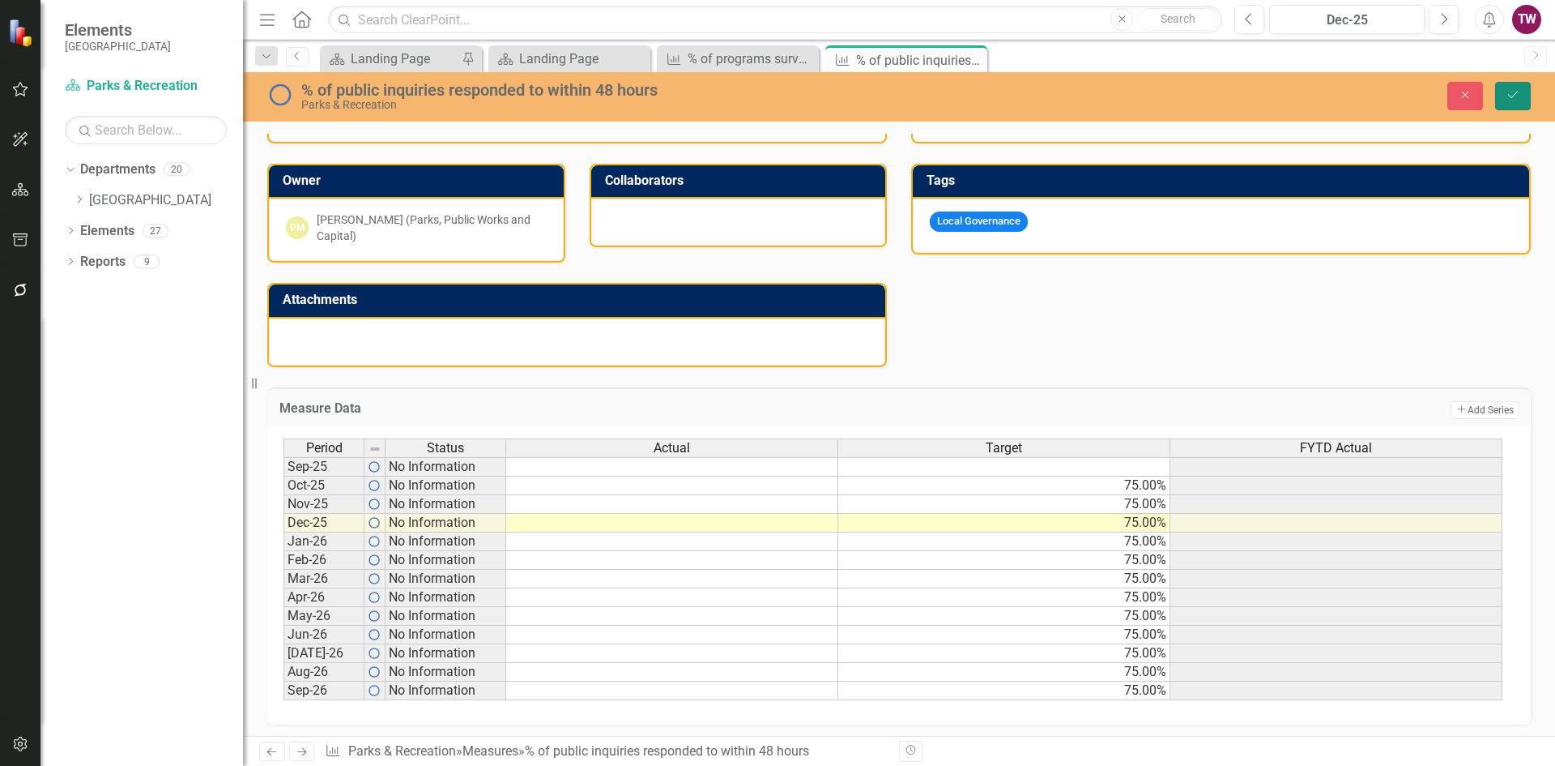
click at [1508, 89] on icon "Save" at bounding box center [1513, 94] width 15 height 11
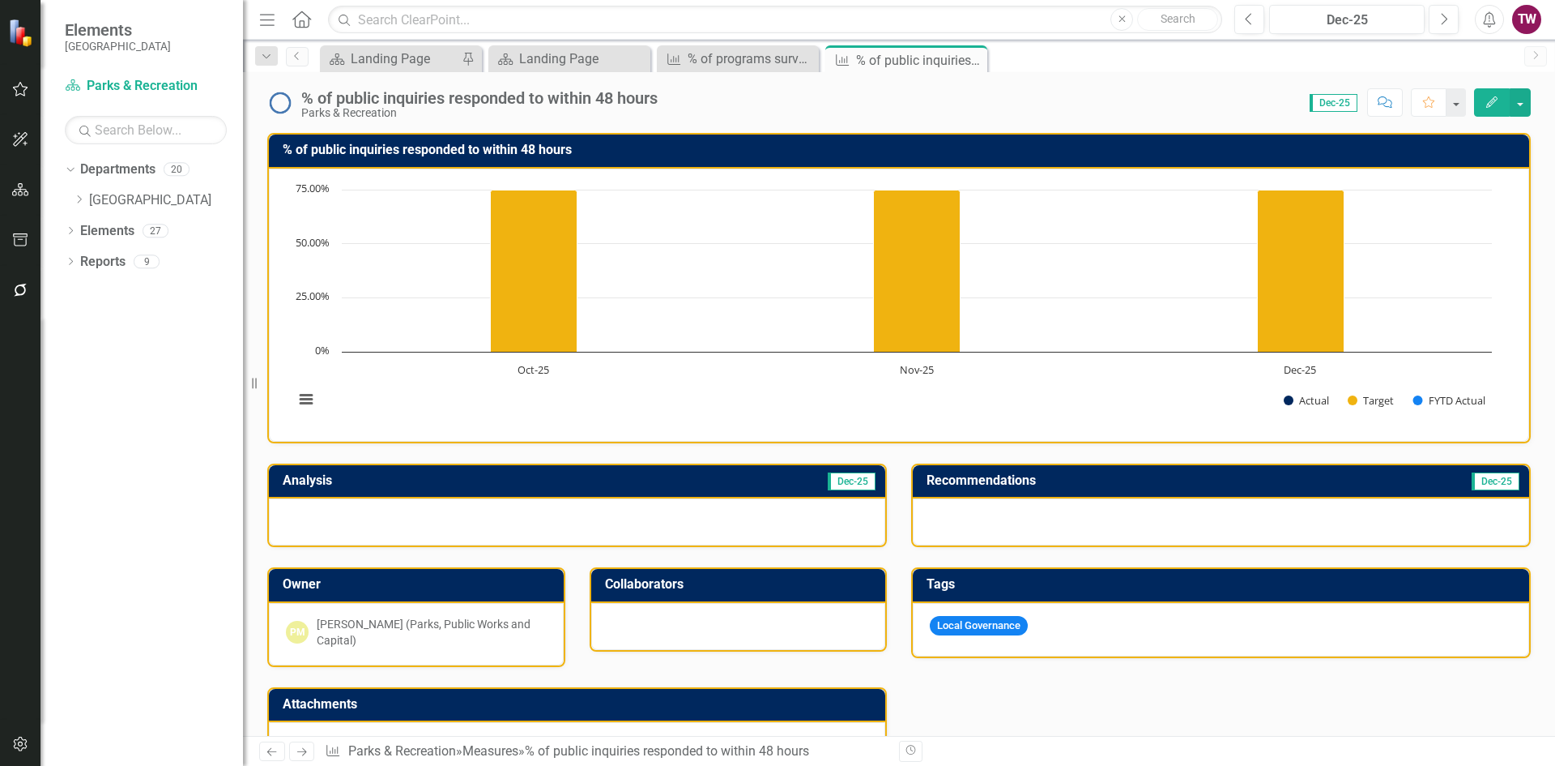
click at [297, 749] on icon "Next" at bounding box center [302, 751] width 14 height 11
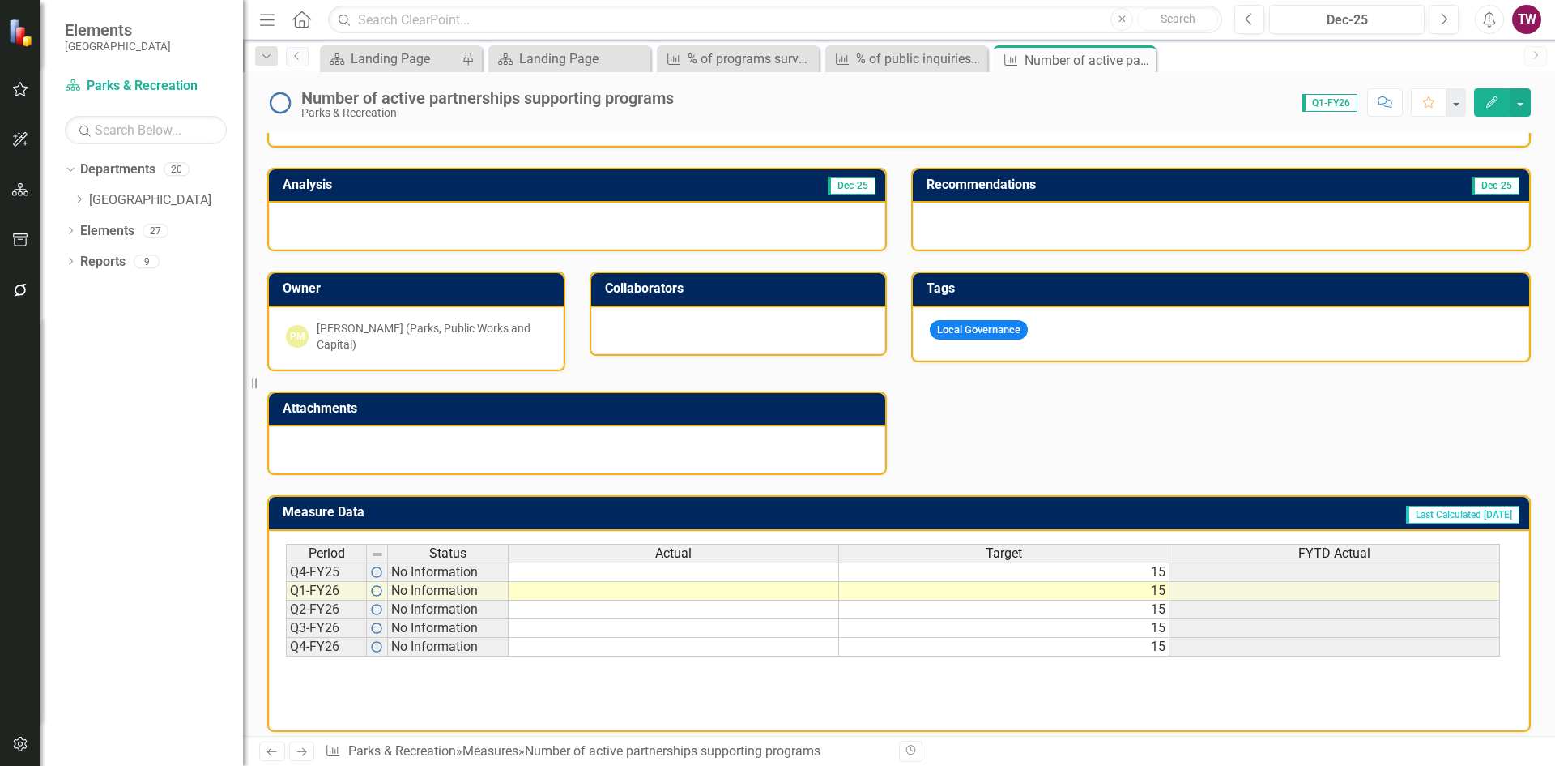
scroll to position [308, 0]
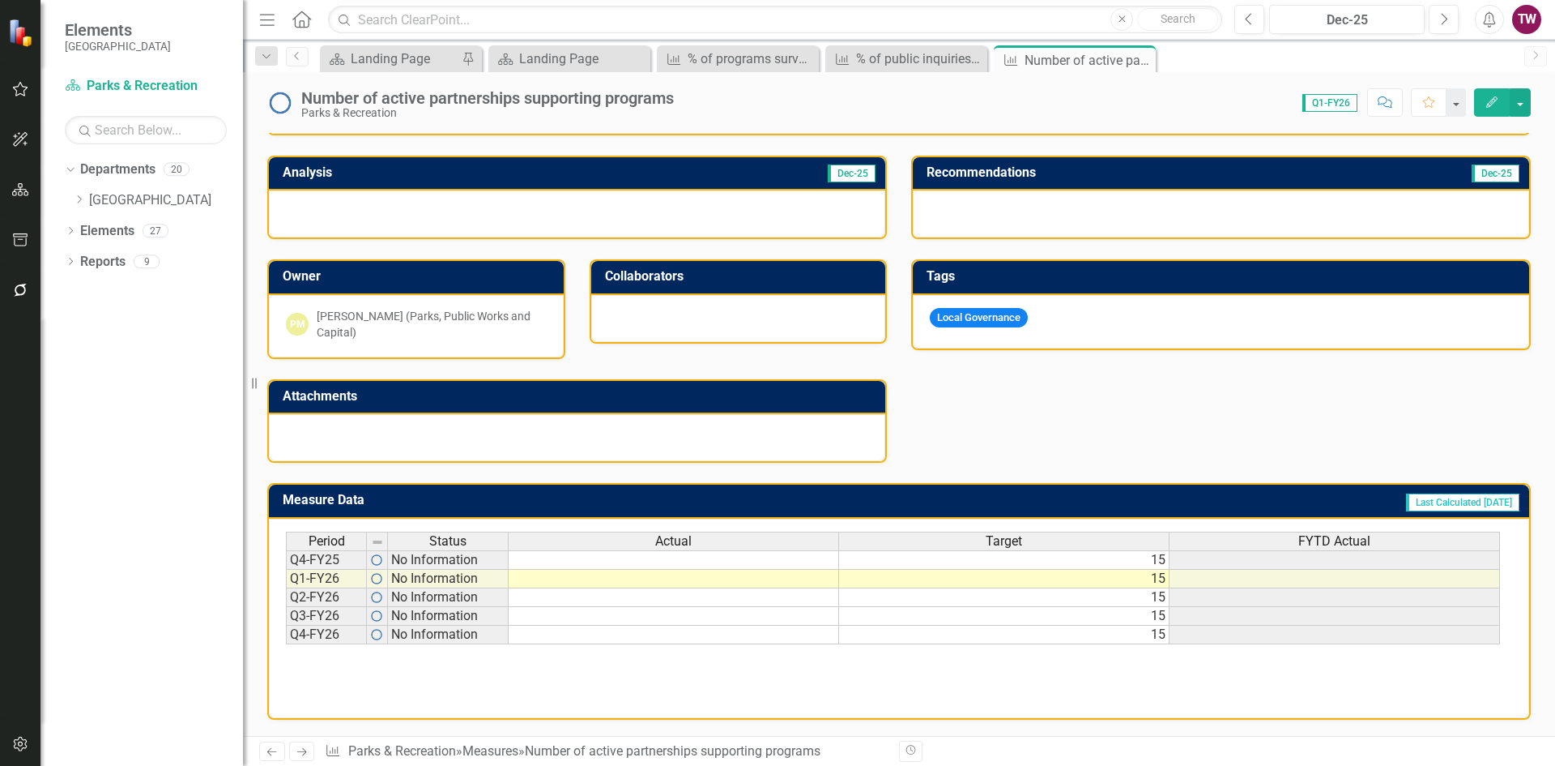
click at [1098, 552] on div "Period Status Actual Target FYTD Actual" at bounding box center [893, 542] width 1214 height 22
click at [1095, 562] on td "15" at bounding box center [1004, 559] width 331 height 19
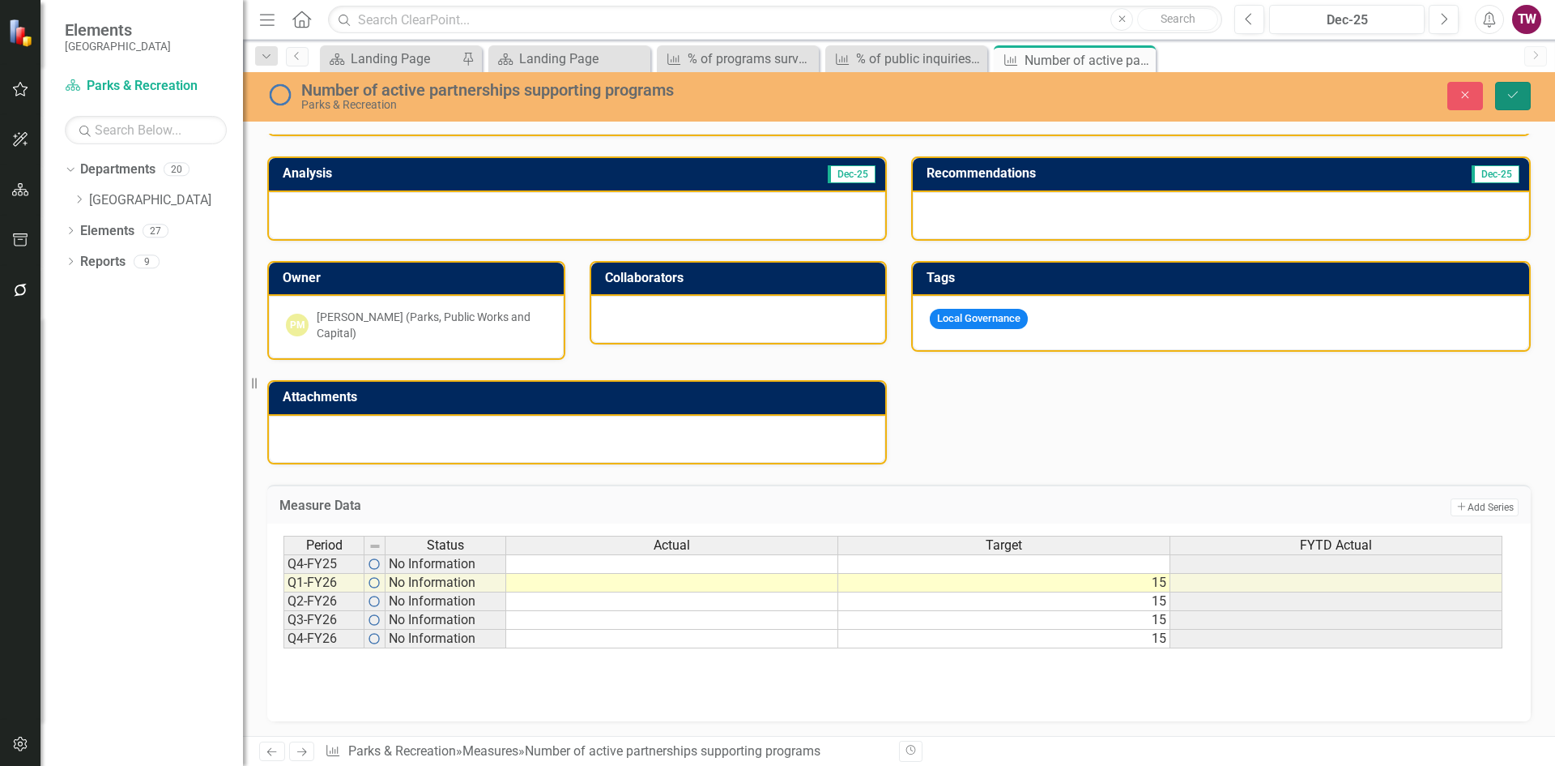
click at [1524, 93] on button "Save" at bounding box center [1514, 96] width 36 height 28
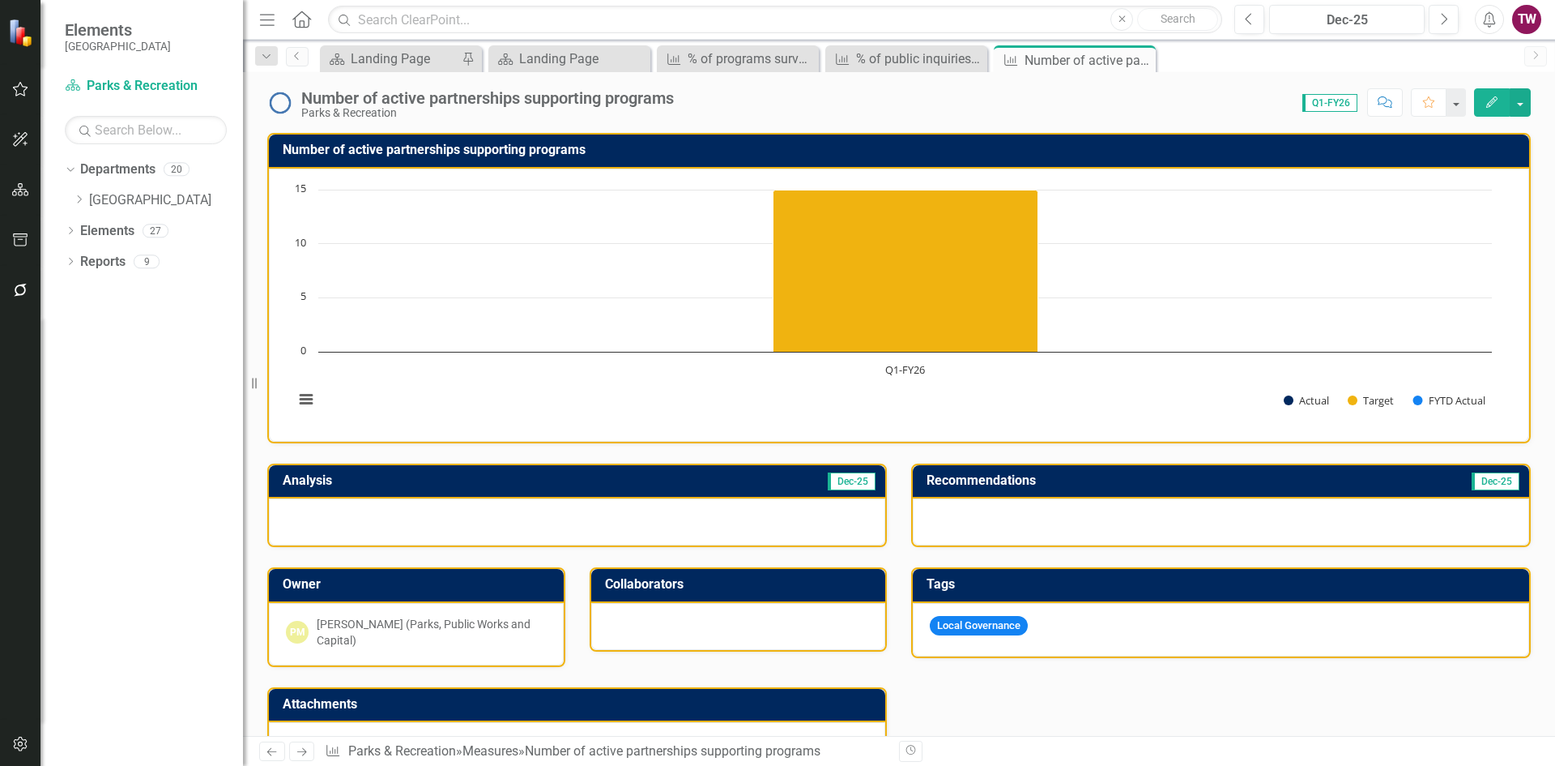
scroll to position [243, 0]
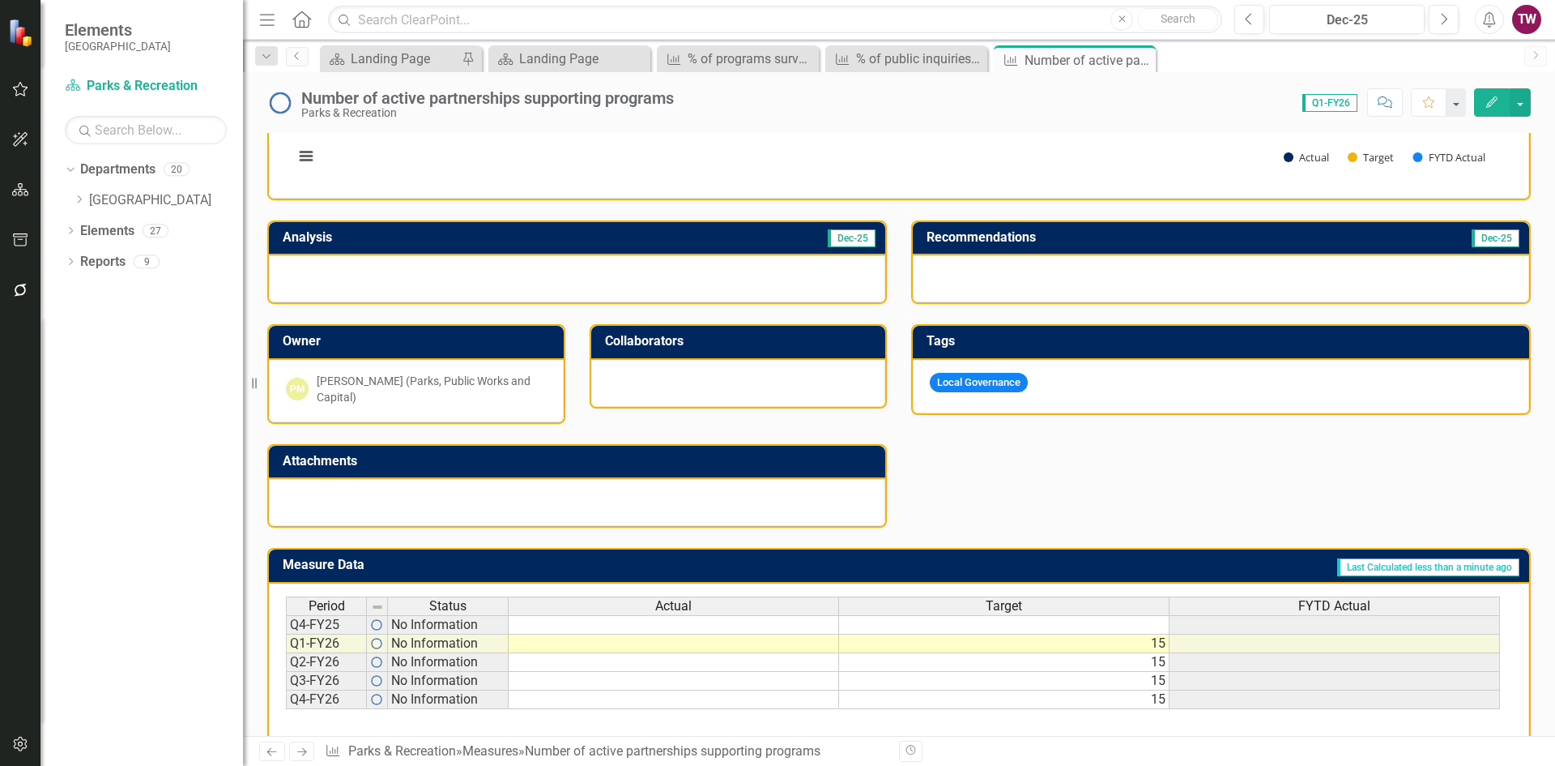
click at [304, 752] on icon at bounding box center [302, 752] width 10 height 8
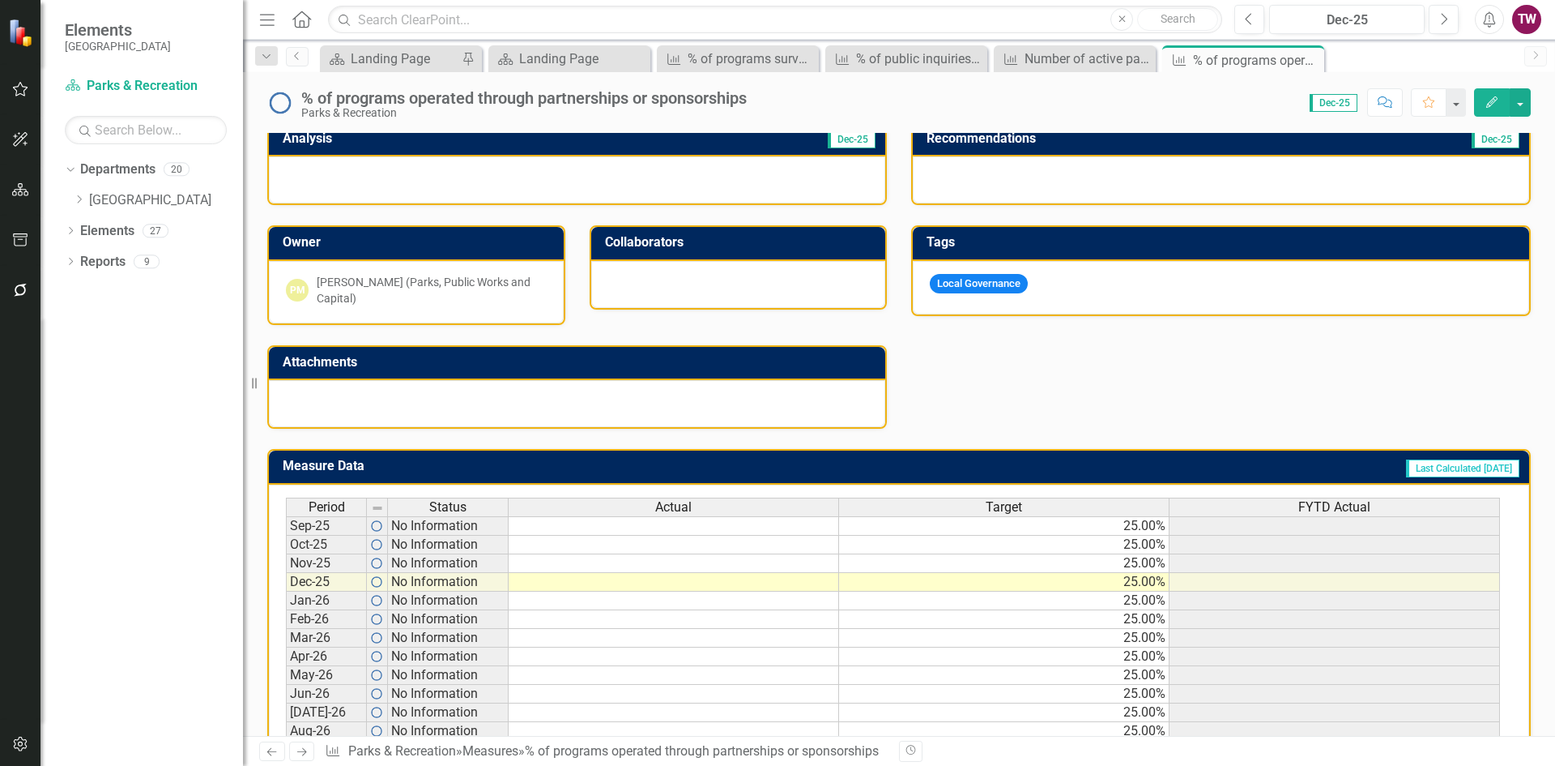
scroll to position [408, 0]
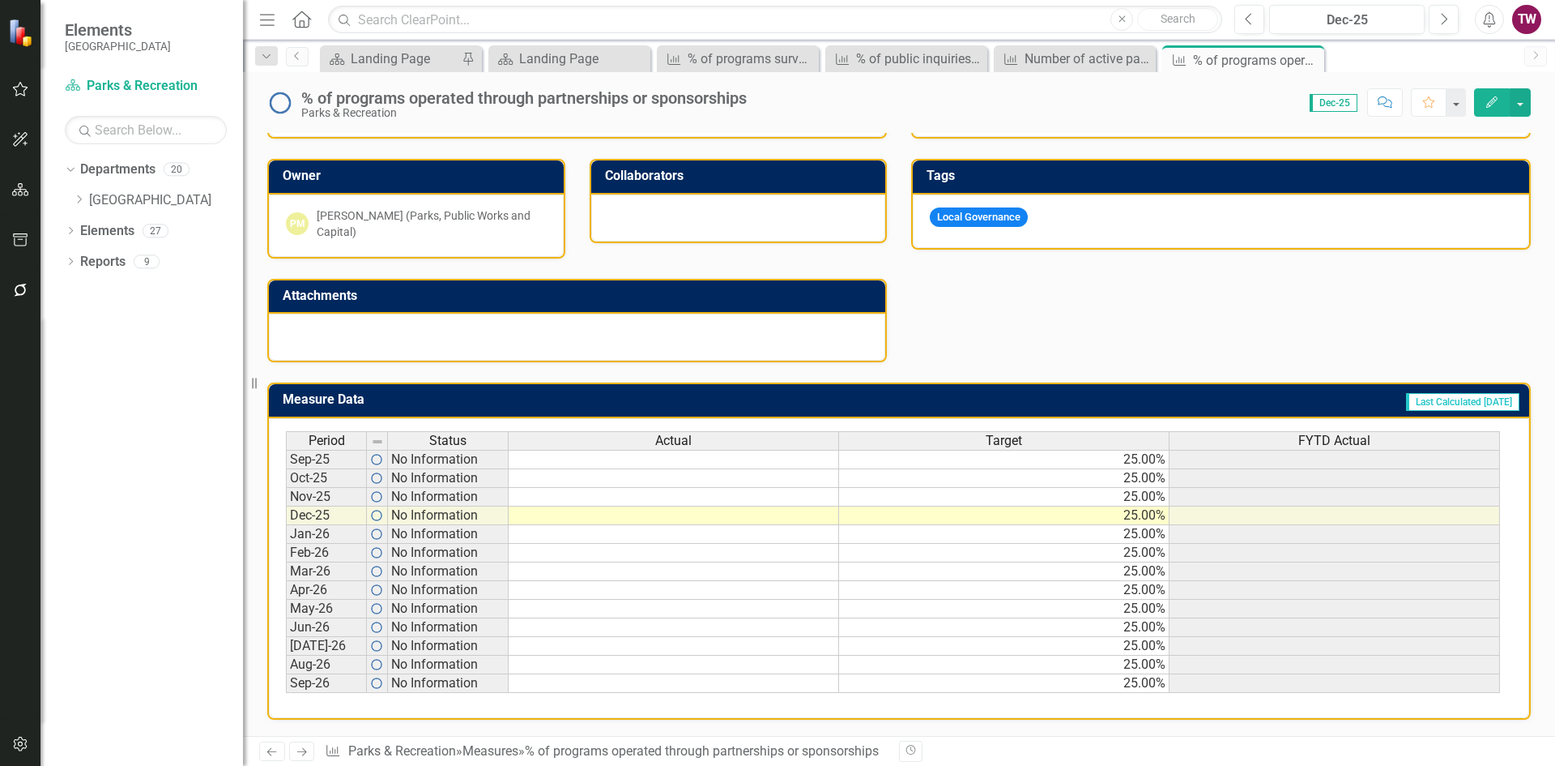
click at [1119, 465] on td "25.00%" at bounding box center [1004, 459] width 331 height 19
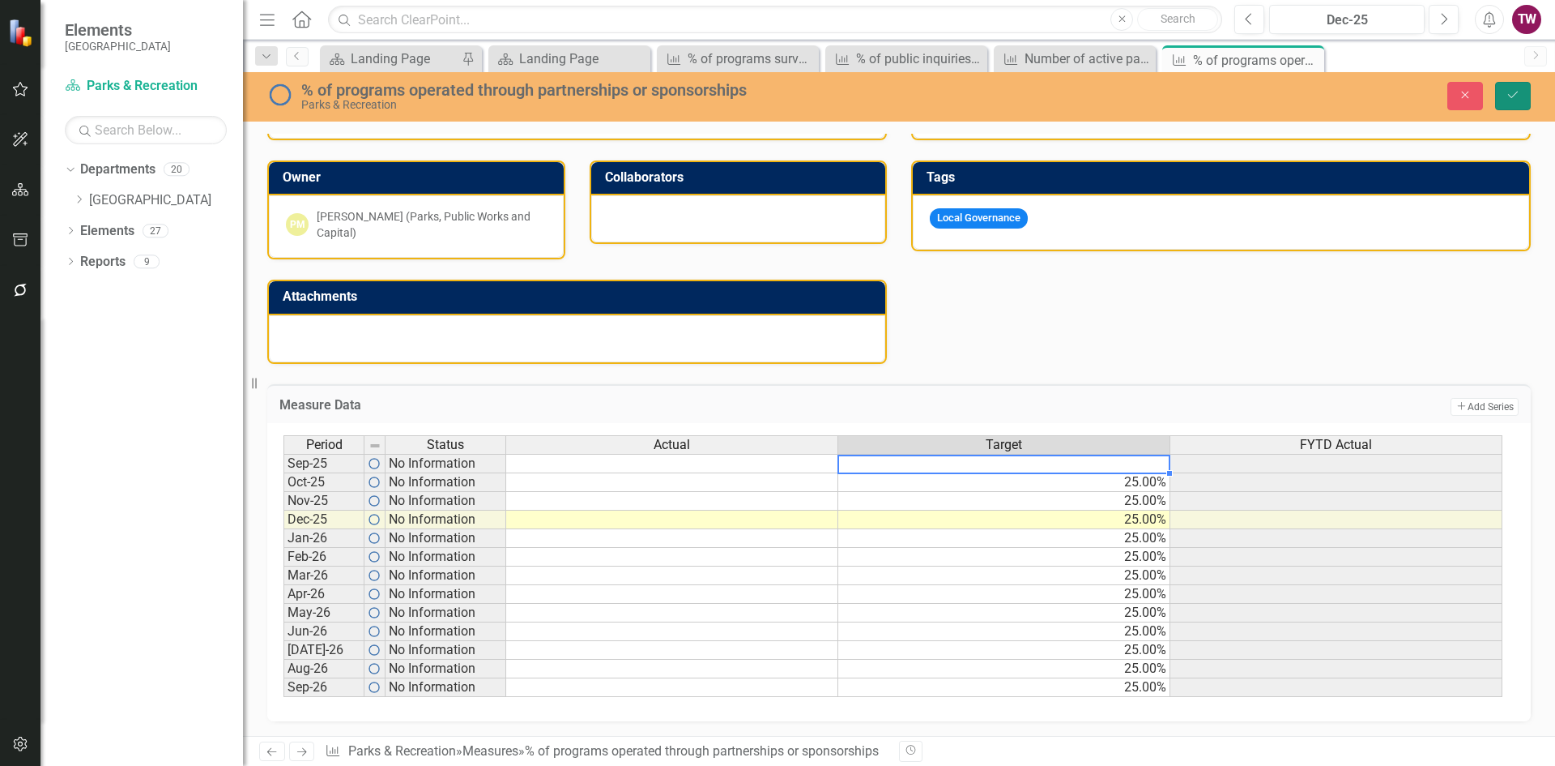
click at [1518, 90] on icon "Save" at bounding box center [1513, 94] width 15 height 11
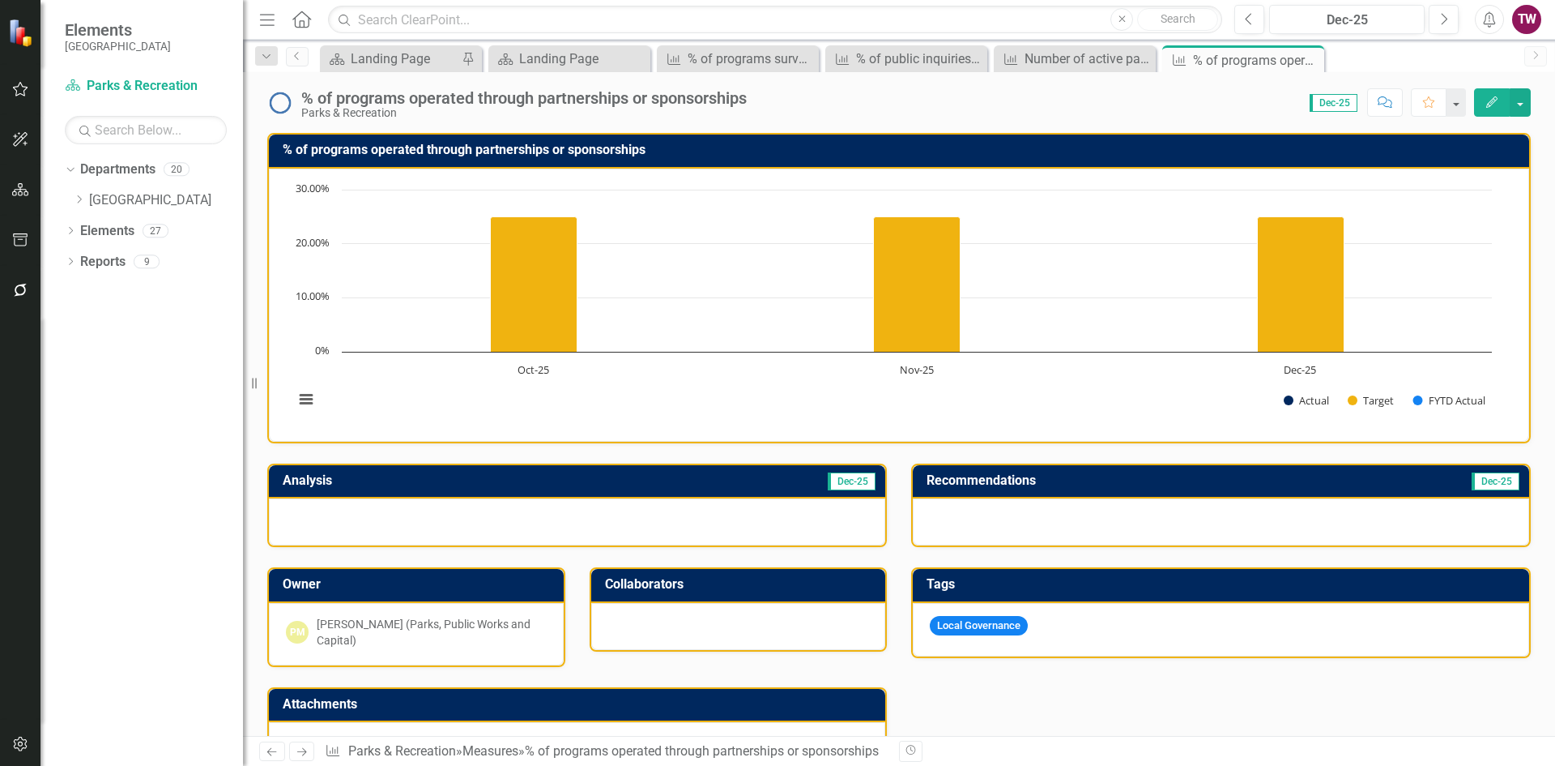
click at [307, 753] on icon "Next" at bounding box center [302, 751] width 14 height 11
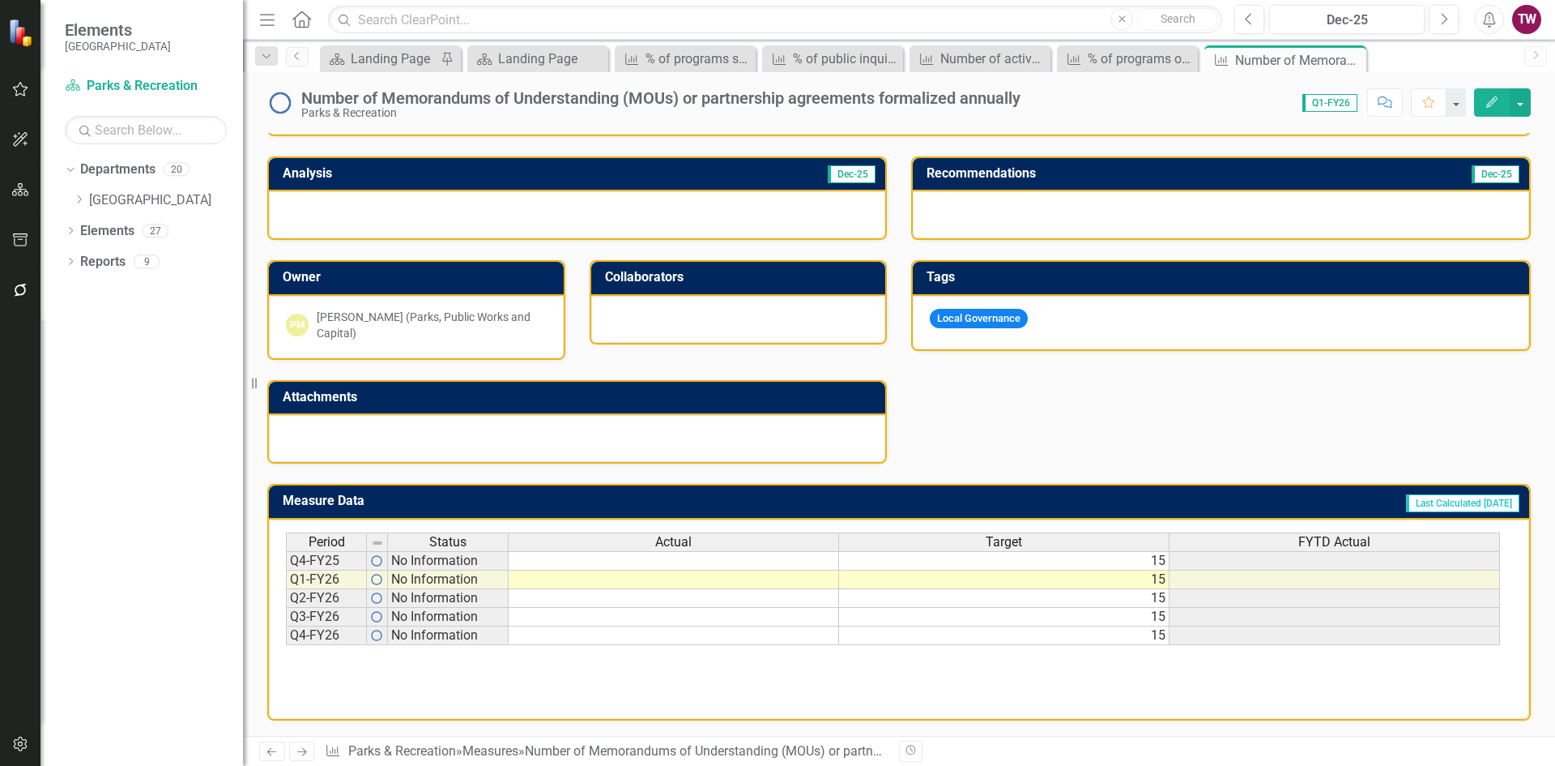
scroll to position [308, 0]
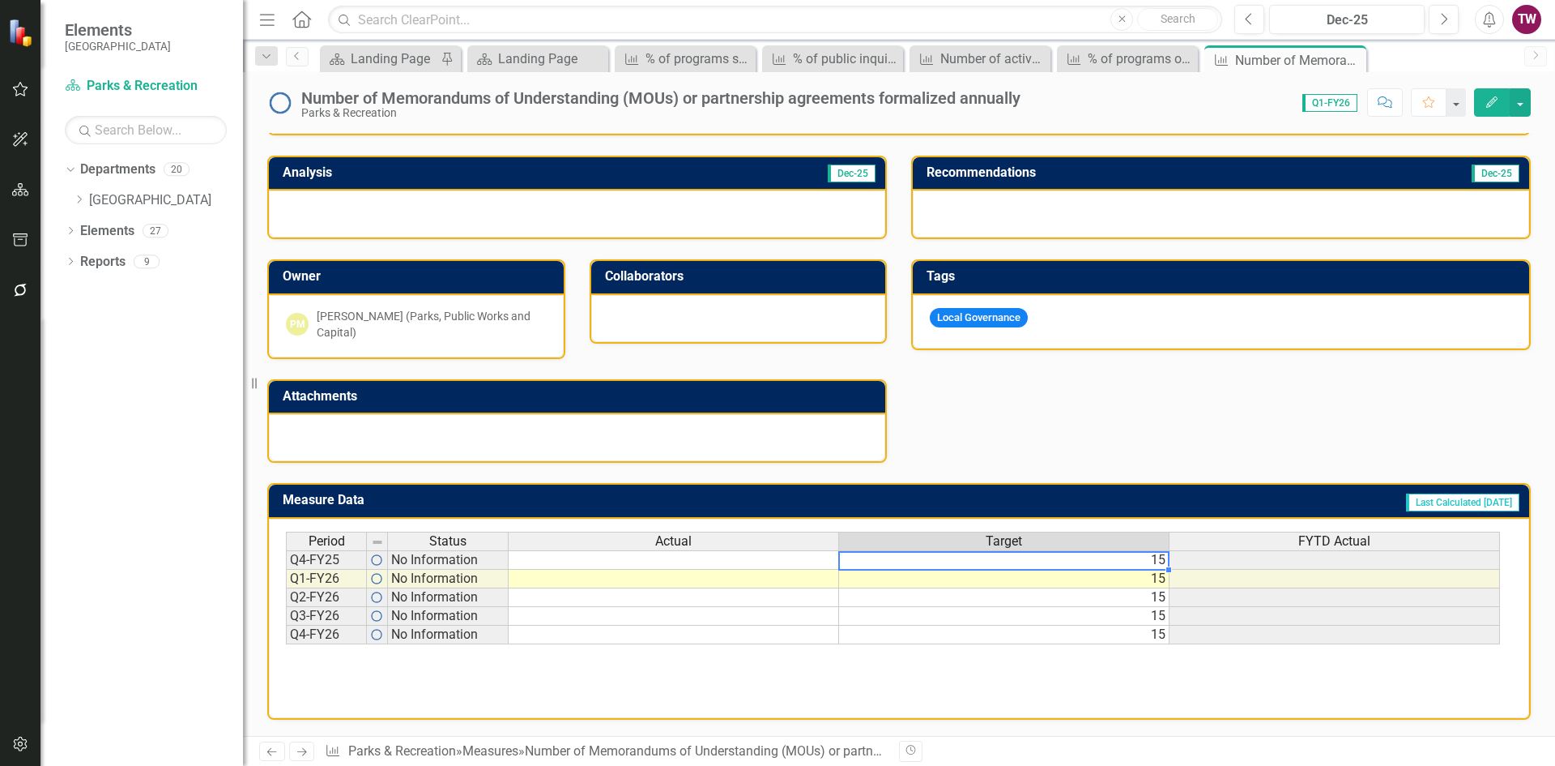
click at [1094, 561] on td "15" at bounding box center [1004, 559] width 331 height 19
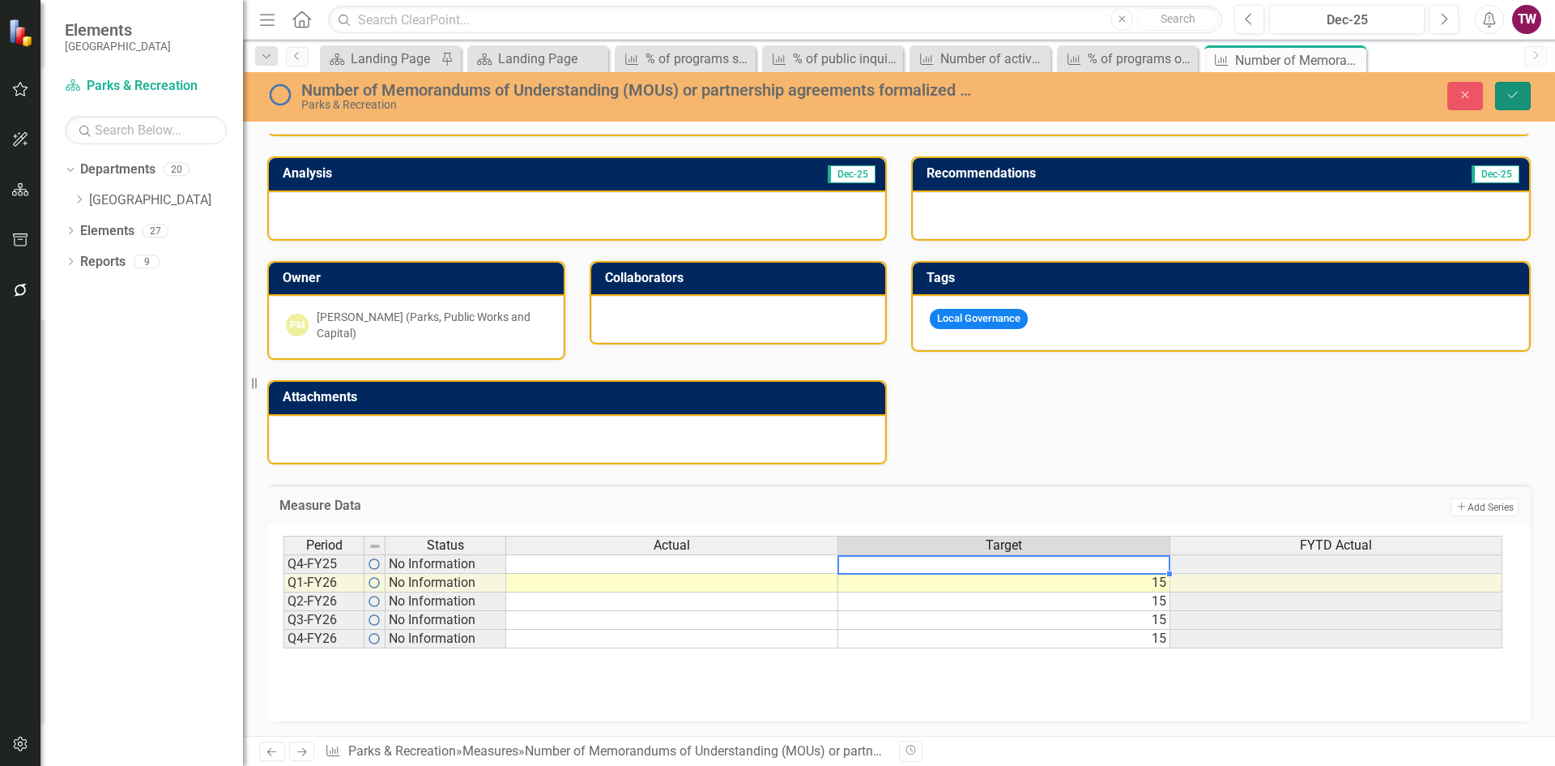
click at [1514, 93] on icon "Save" at bounding box center [1513, 94] width 15 height 11
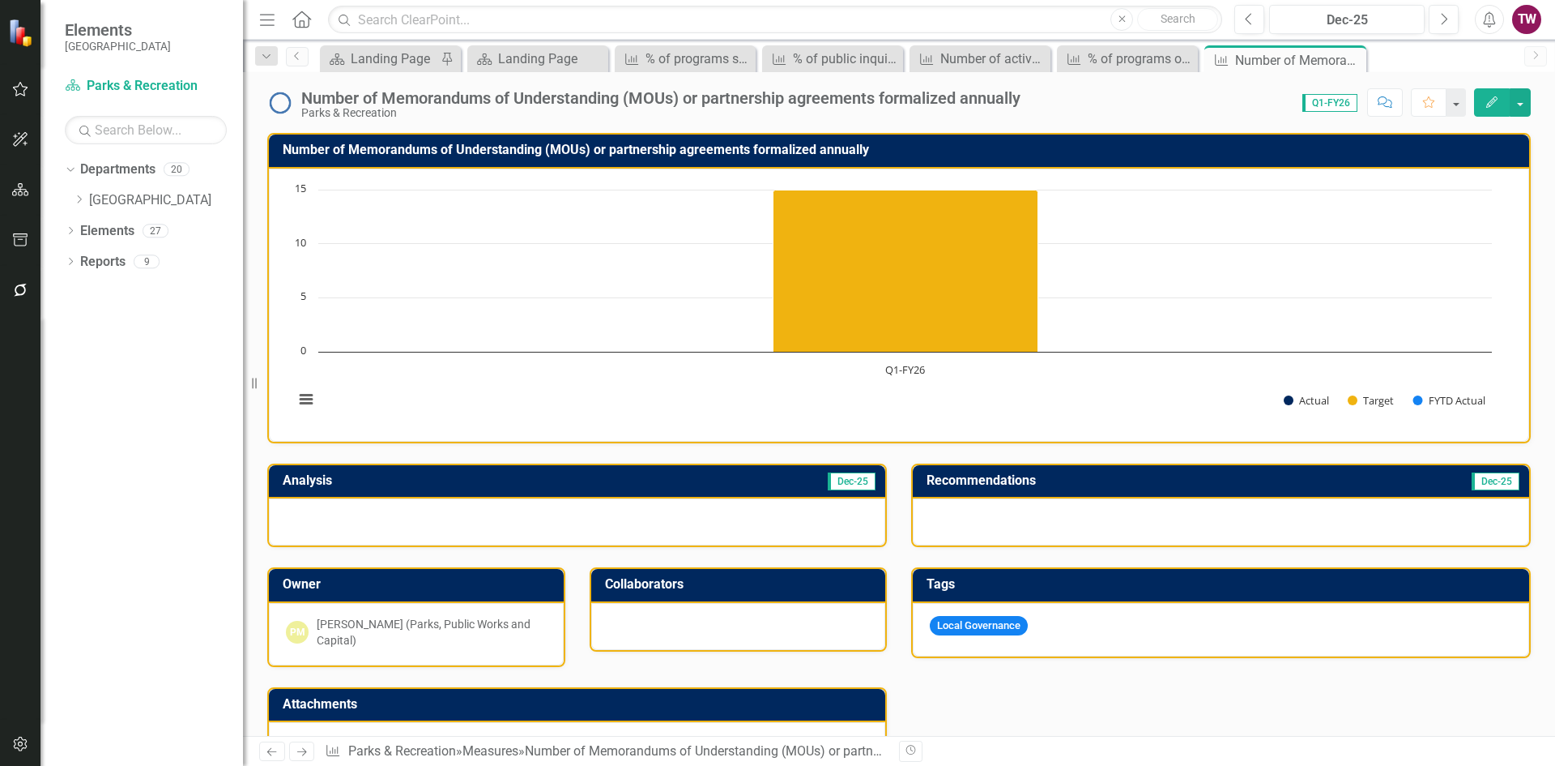
click at [305, 746] on icon "Next" at bounding box center [302, 751] width 14 height 11
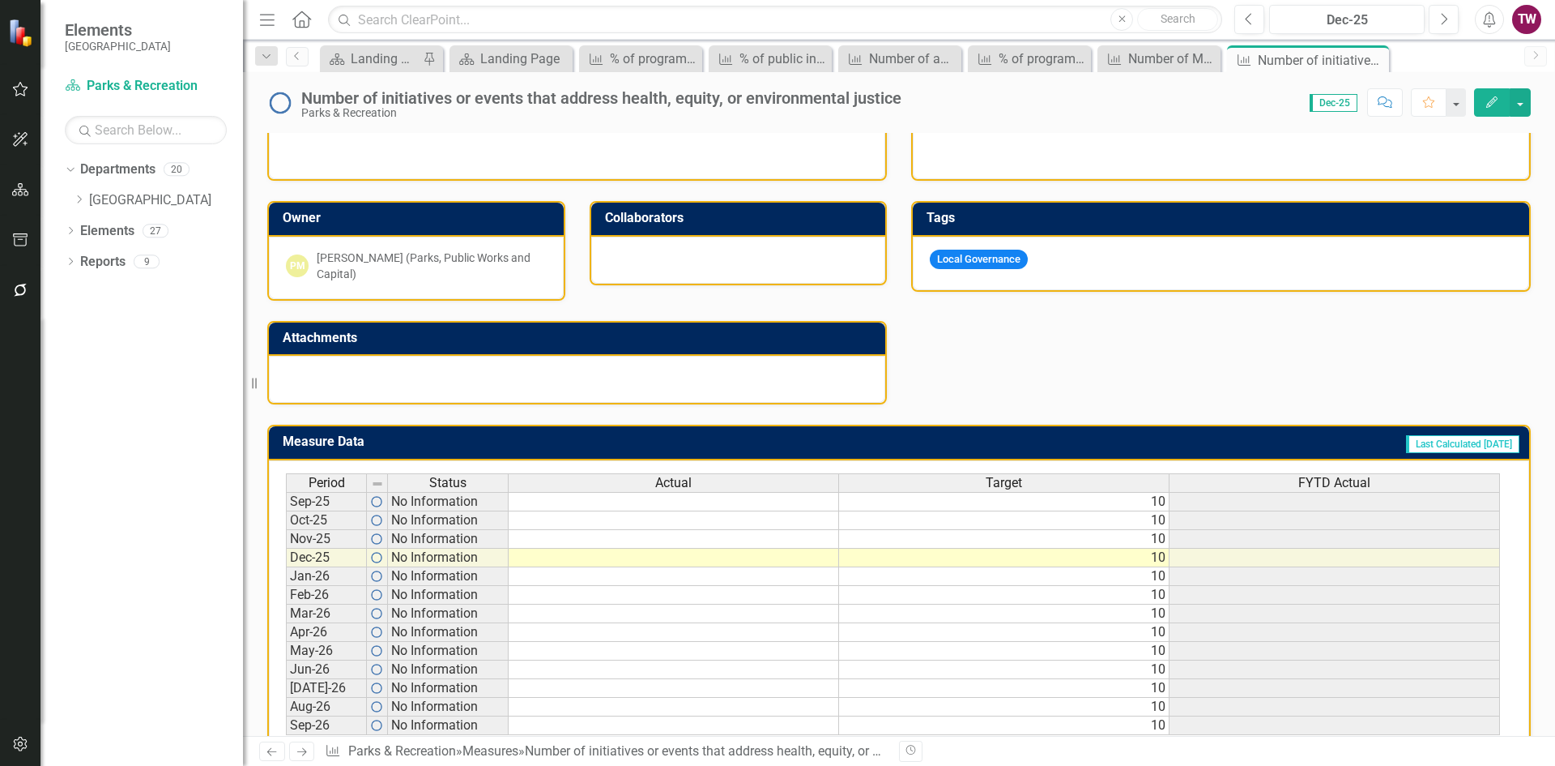
scroll to position [405, 0]
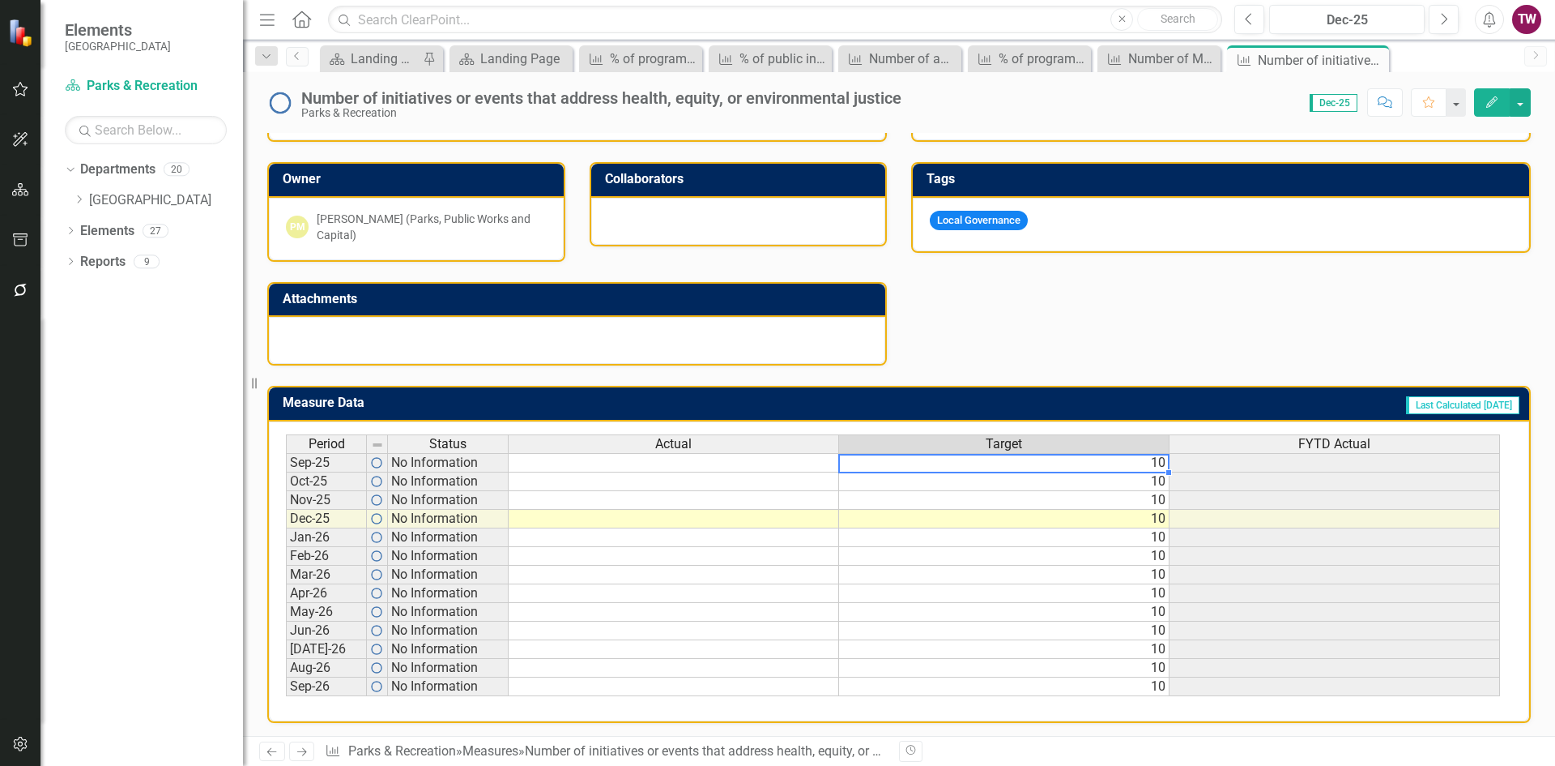
click at [1013, 462] on td "10" at bounding box center [1004, 462] width 331 height 19
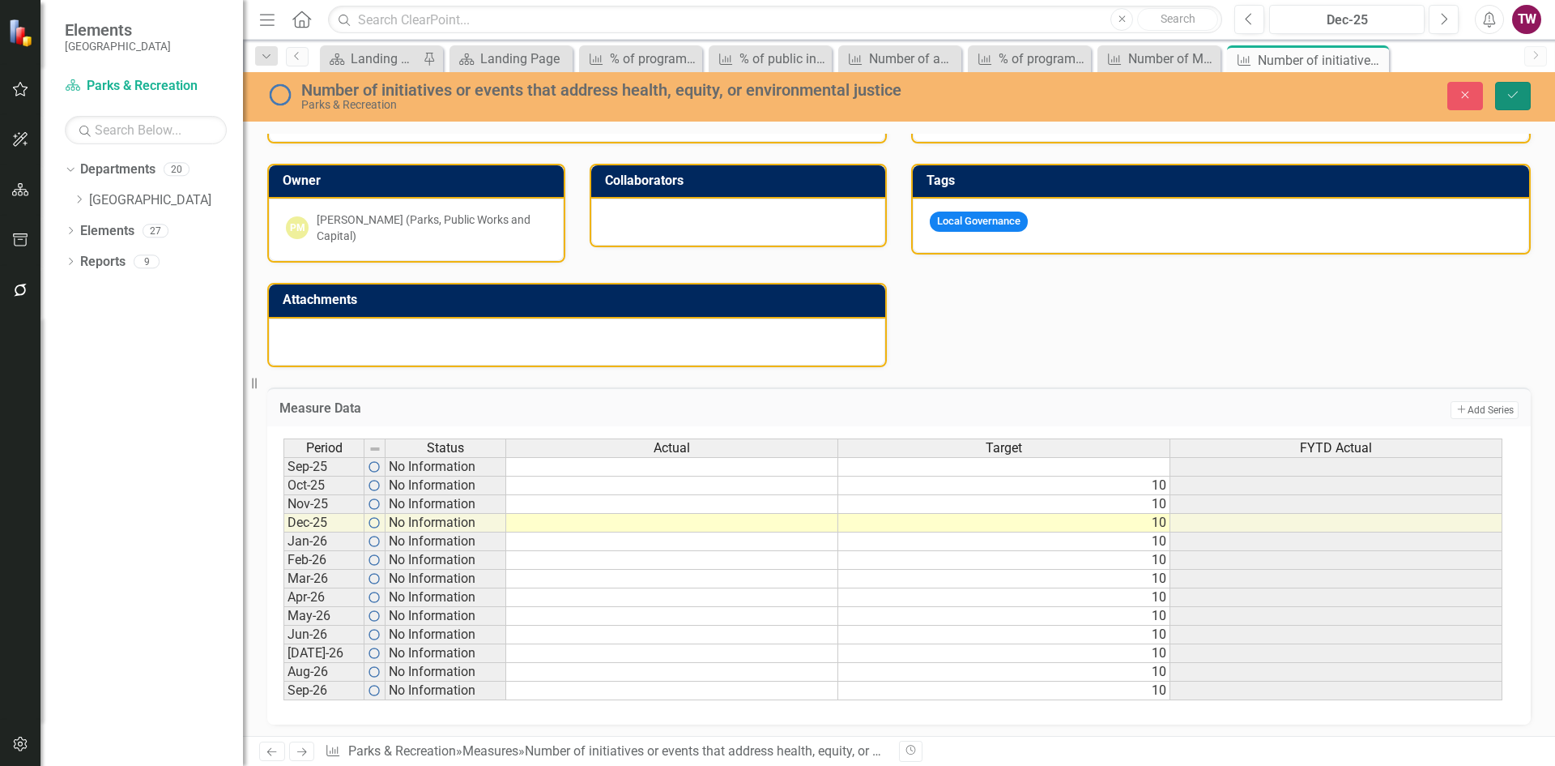
click at [1517, 96] on icon "Save" at bounding box center [1513, 94] width 15 height 11
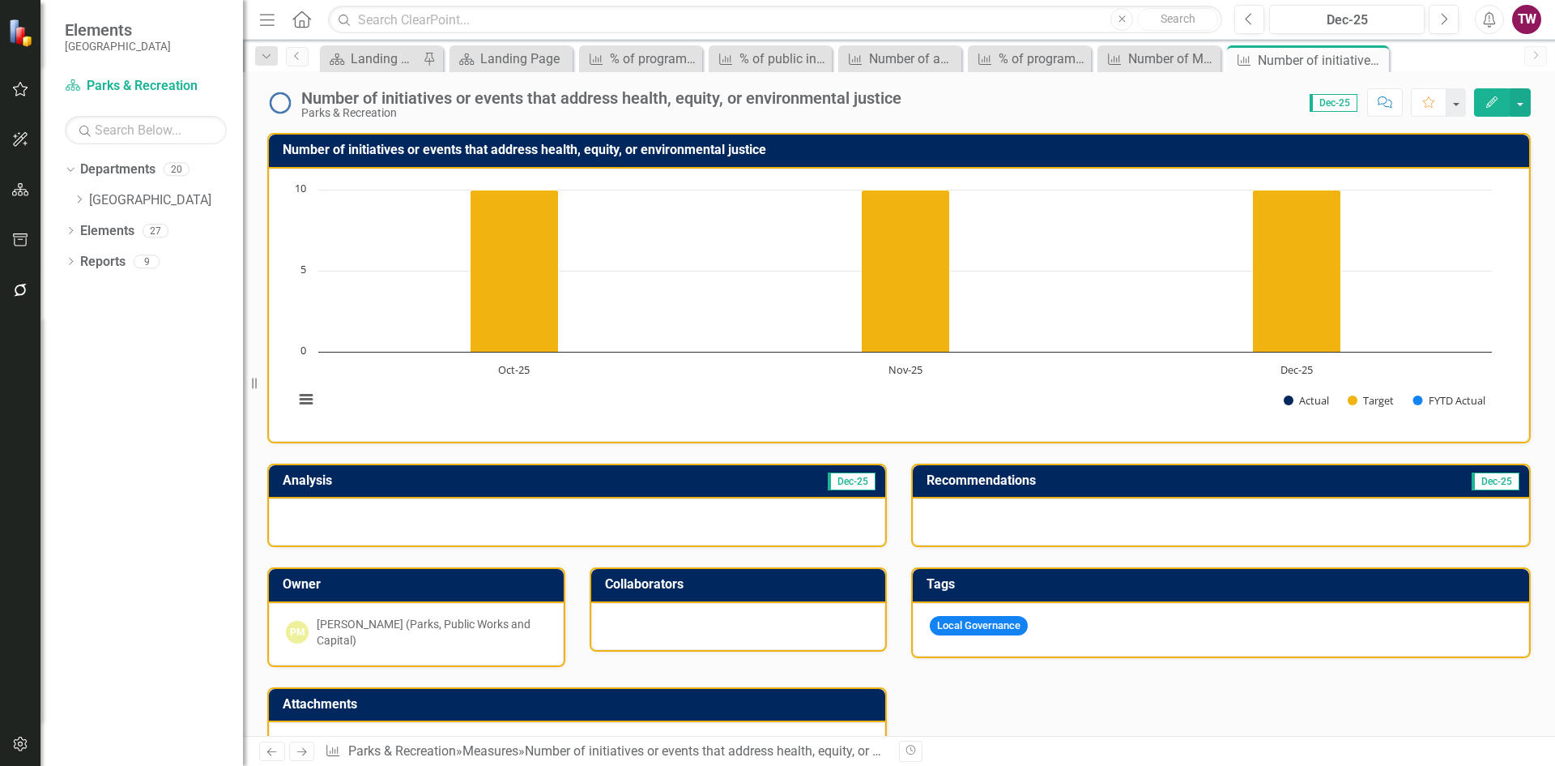
click at [299, 752] on icon at bounding box center [302, 752] width 10 height 8
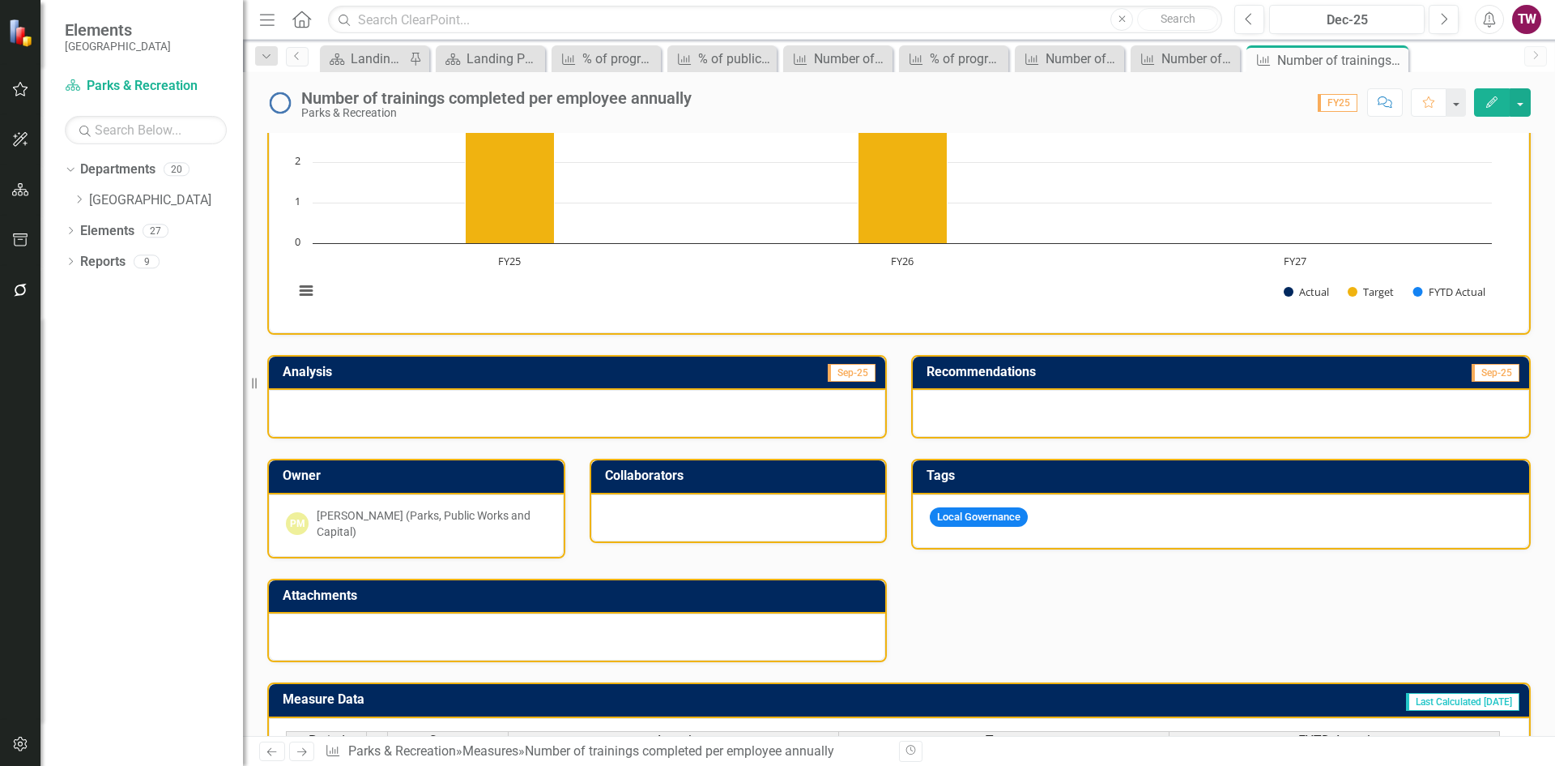
scroll to position [308, 0]
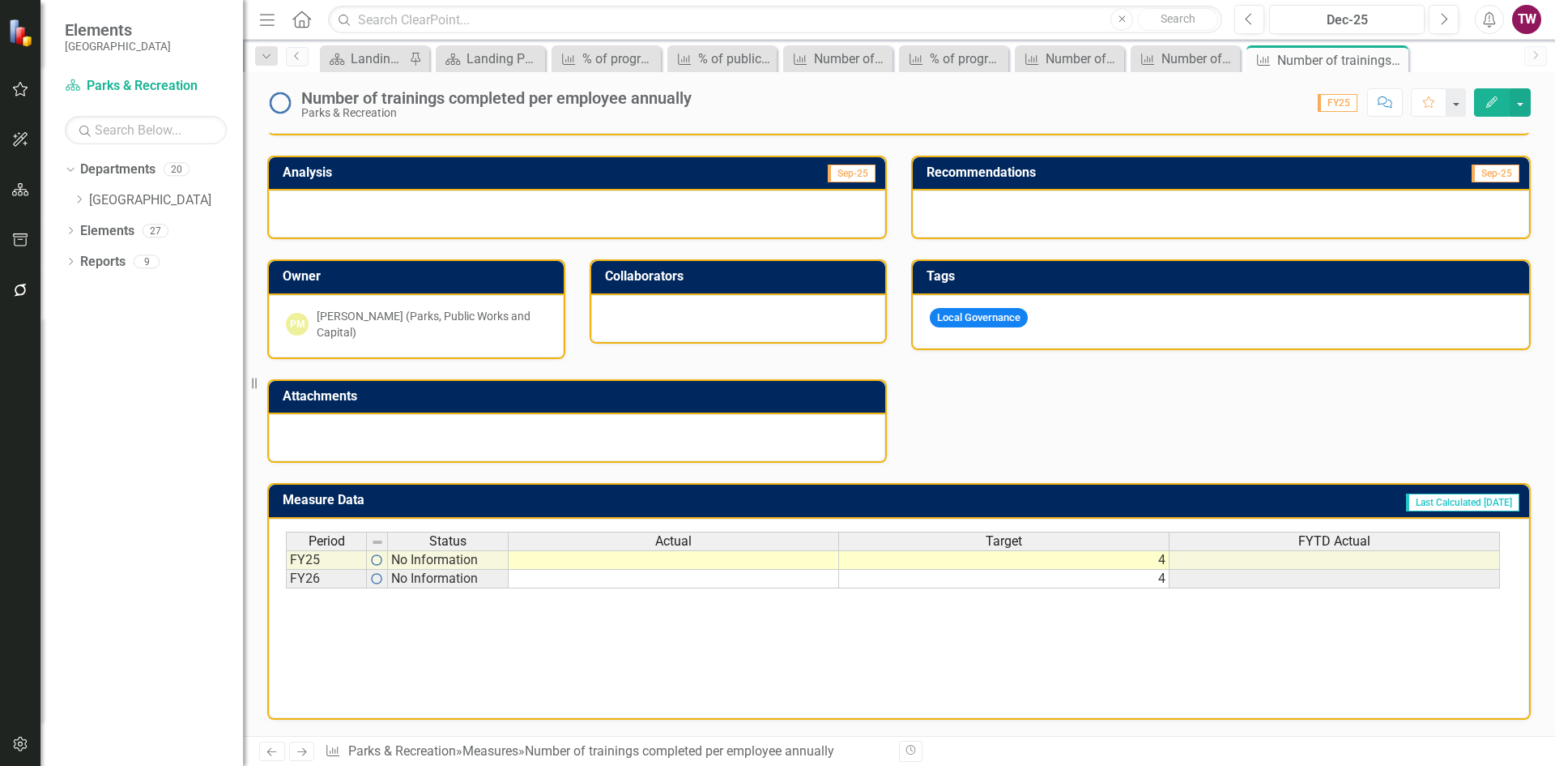
click at [932, 556] on td "4" at bounding box center [1004, 559] width 331 height 19
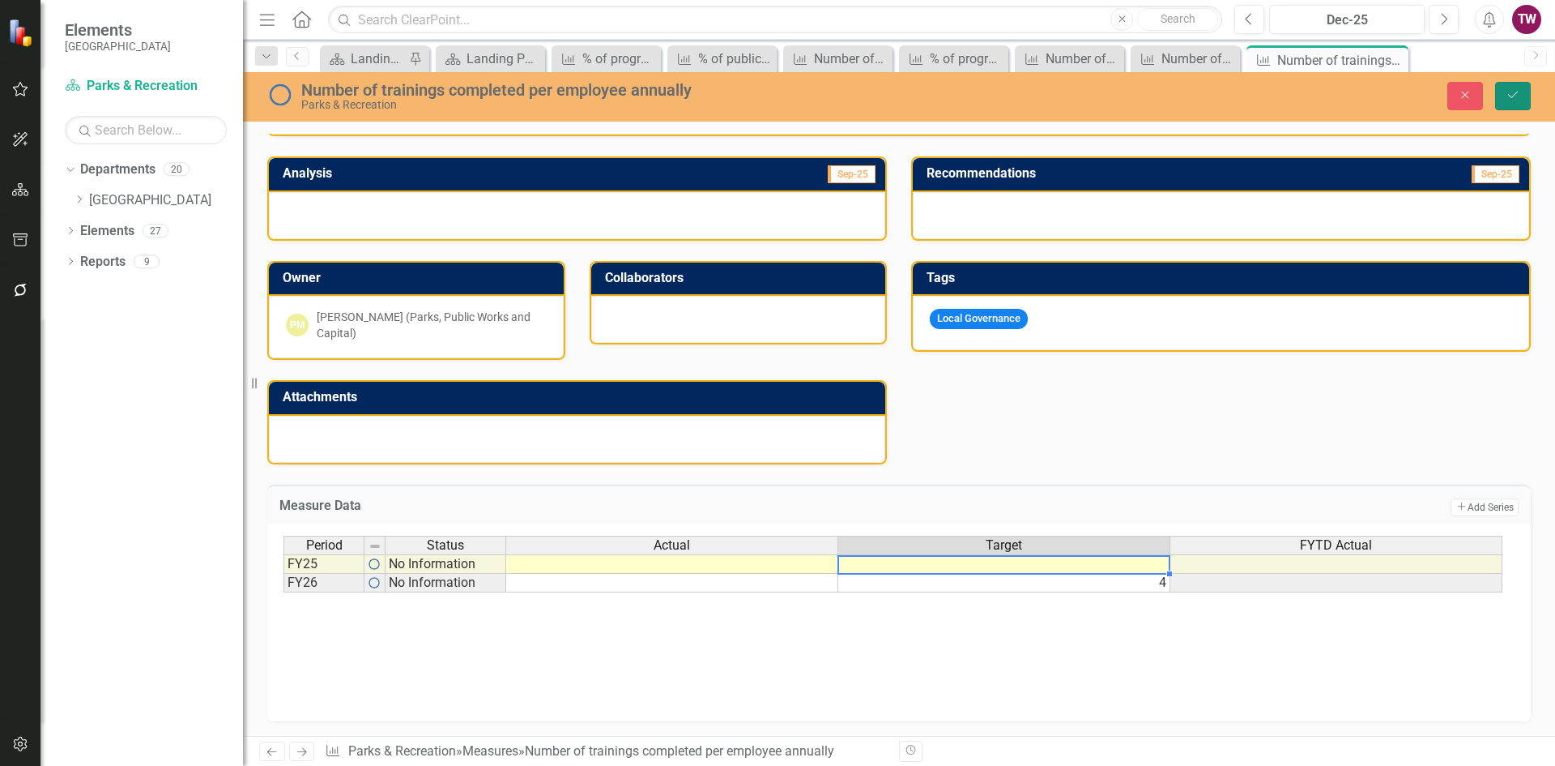
click at [1507, 96] on icon "Save" at bounding box center [1513, 94] width 15 height 11
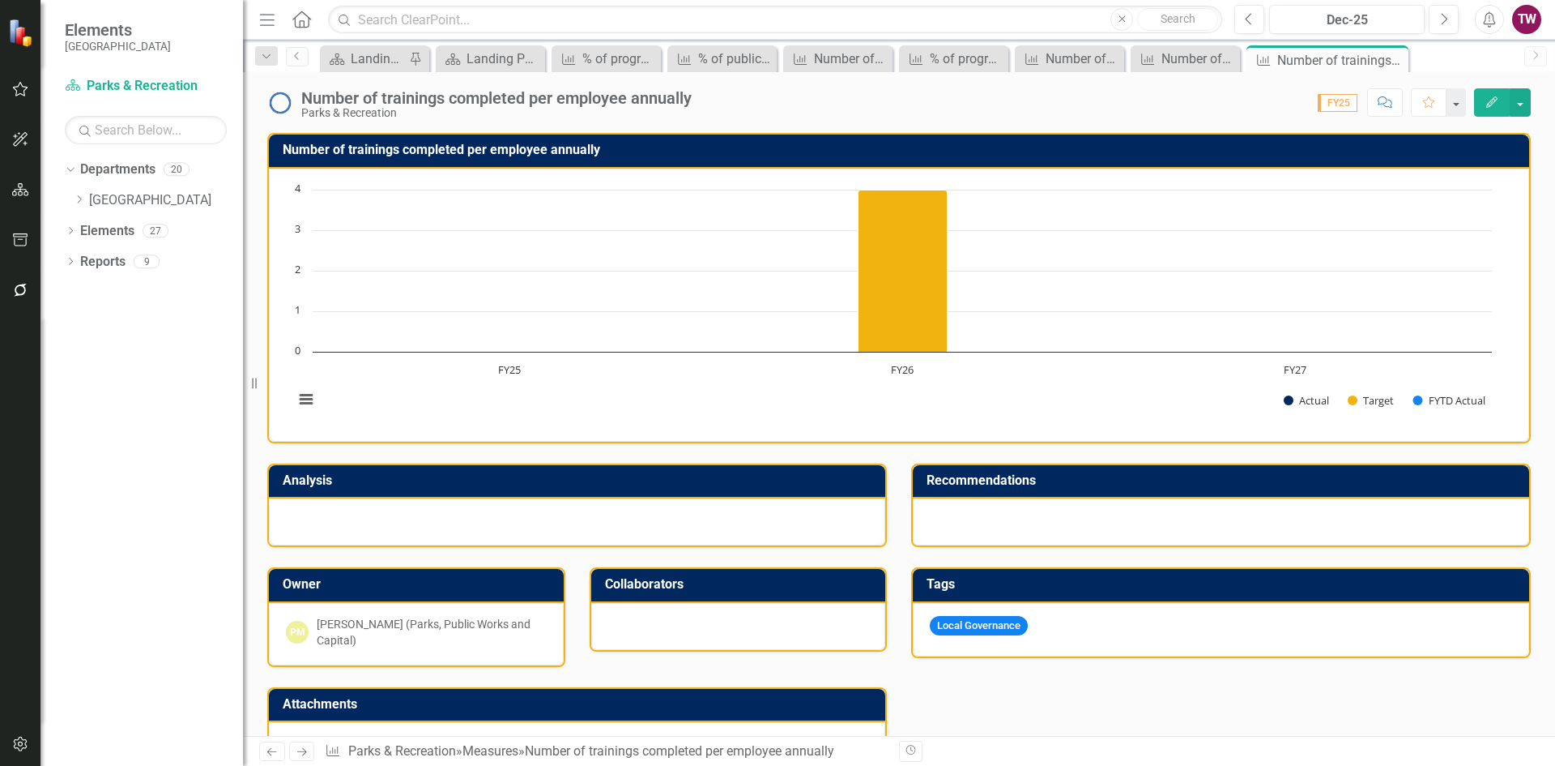
click at [299, 751] on icon "Next" at bounding box center [302, 751] width 14 height 11
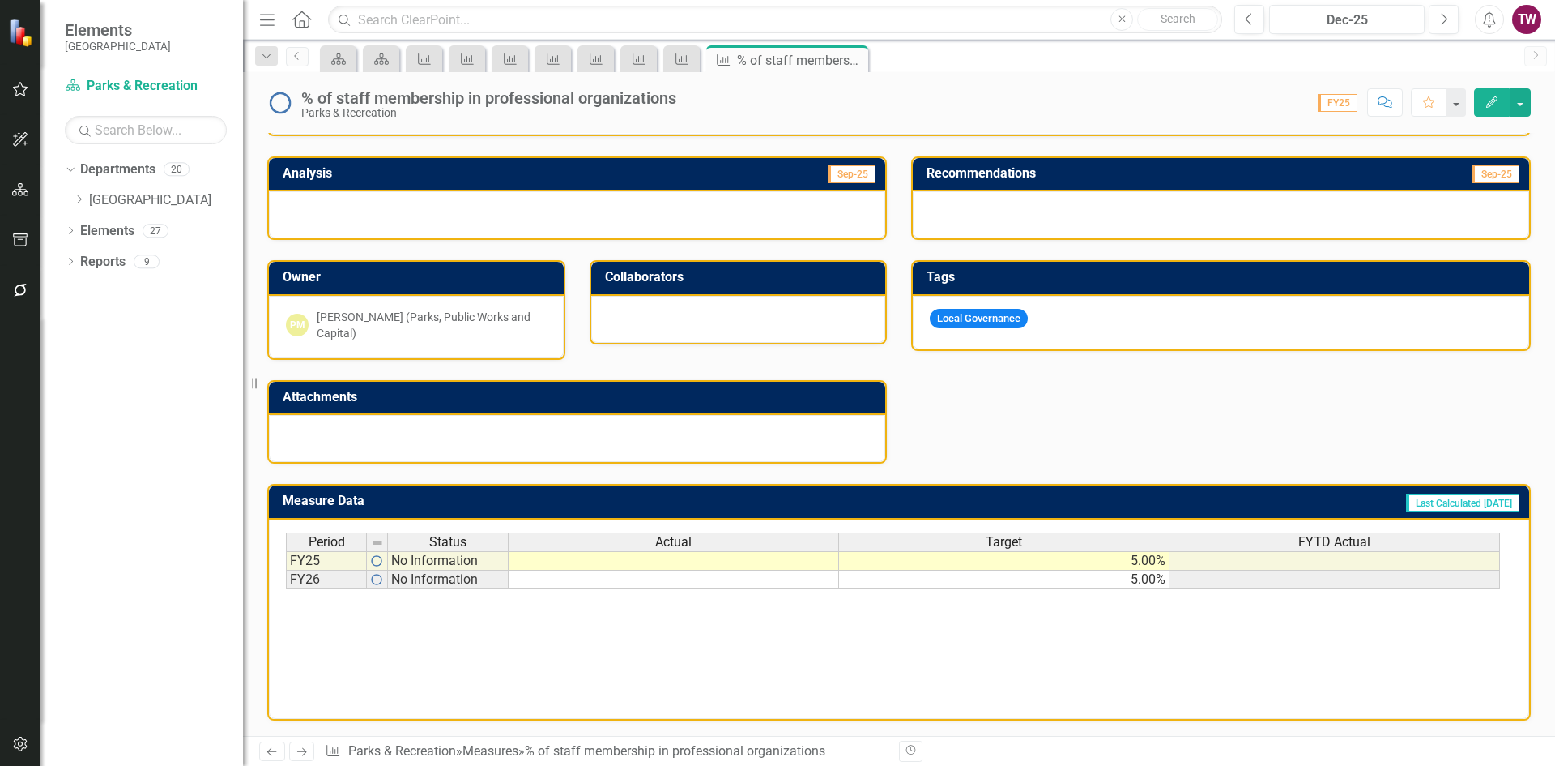
scroll to position [308, 0]
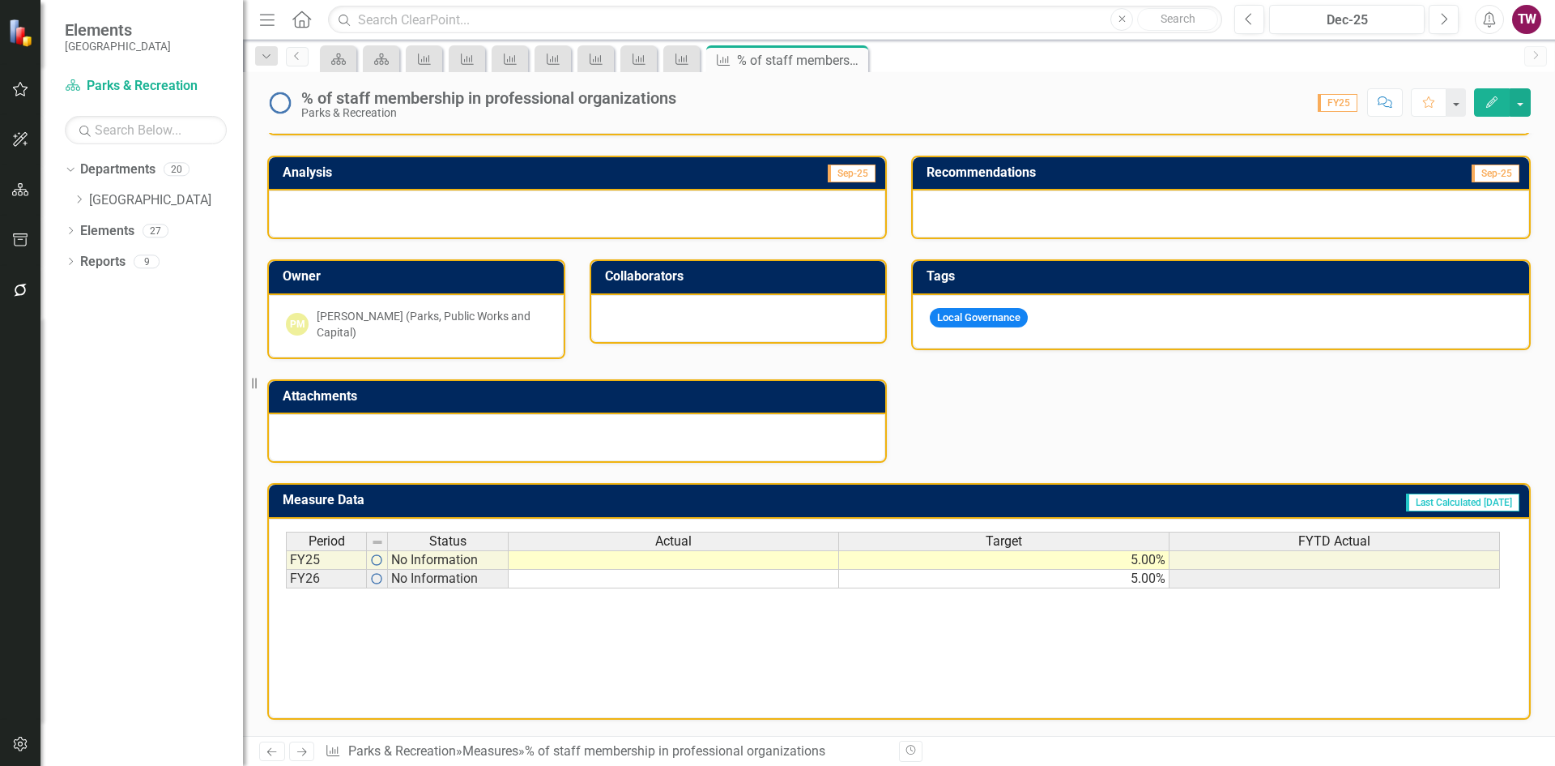
click at [1108, 566] on td "5.00%" at bounding box center [1004, 559] width 331 height 19
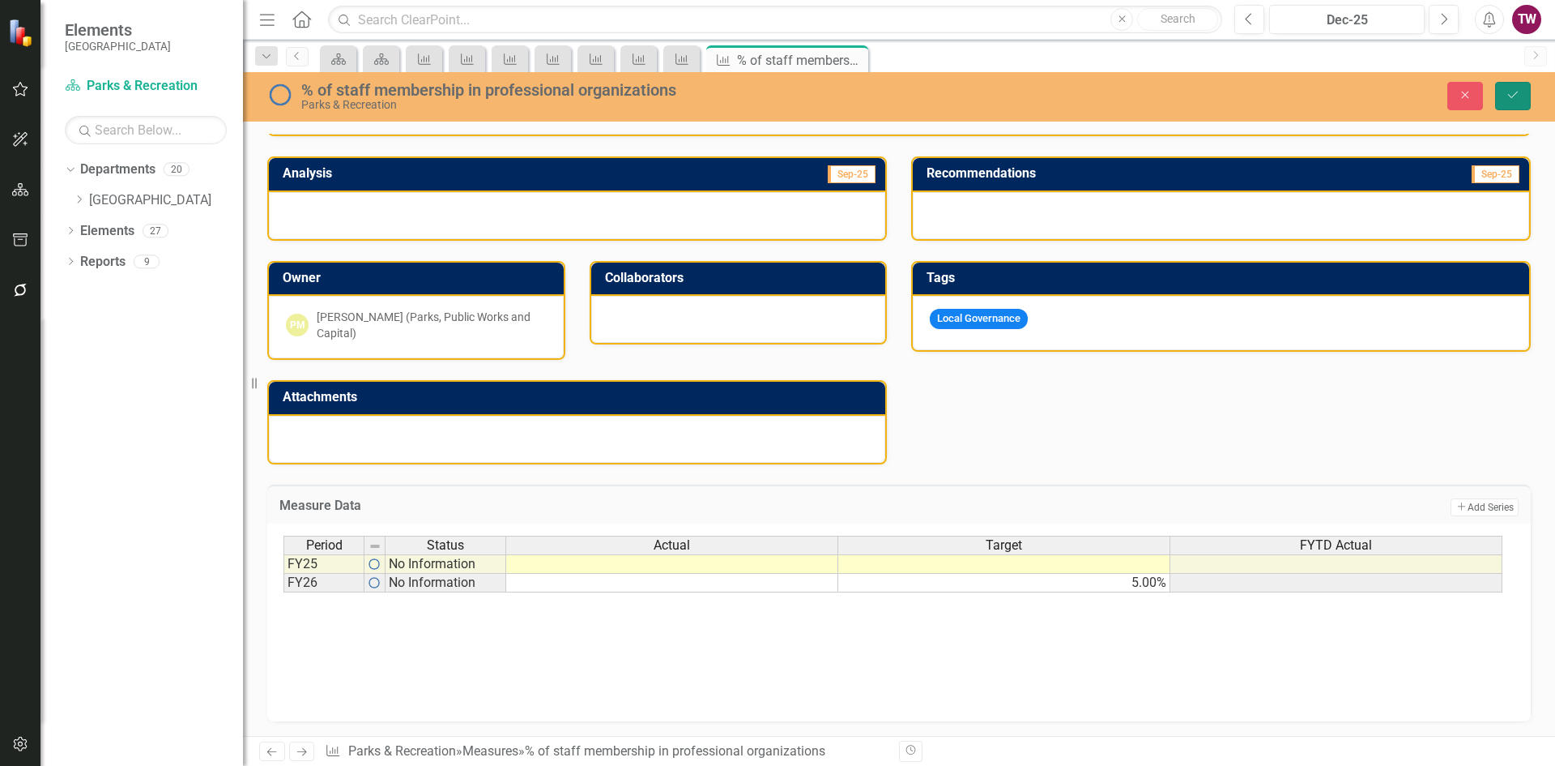
click at [1508, 92] on icon "Save" at bounding box center [1513, 94] width 15 height 11
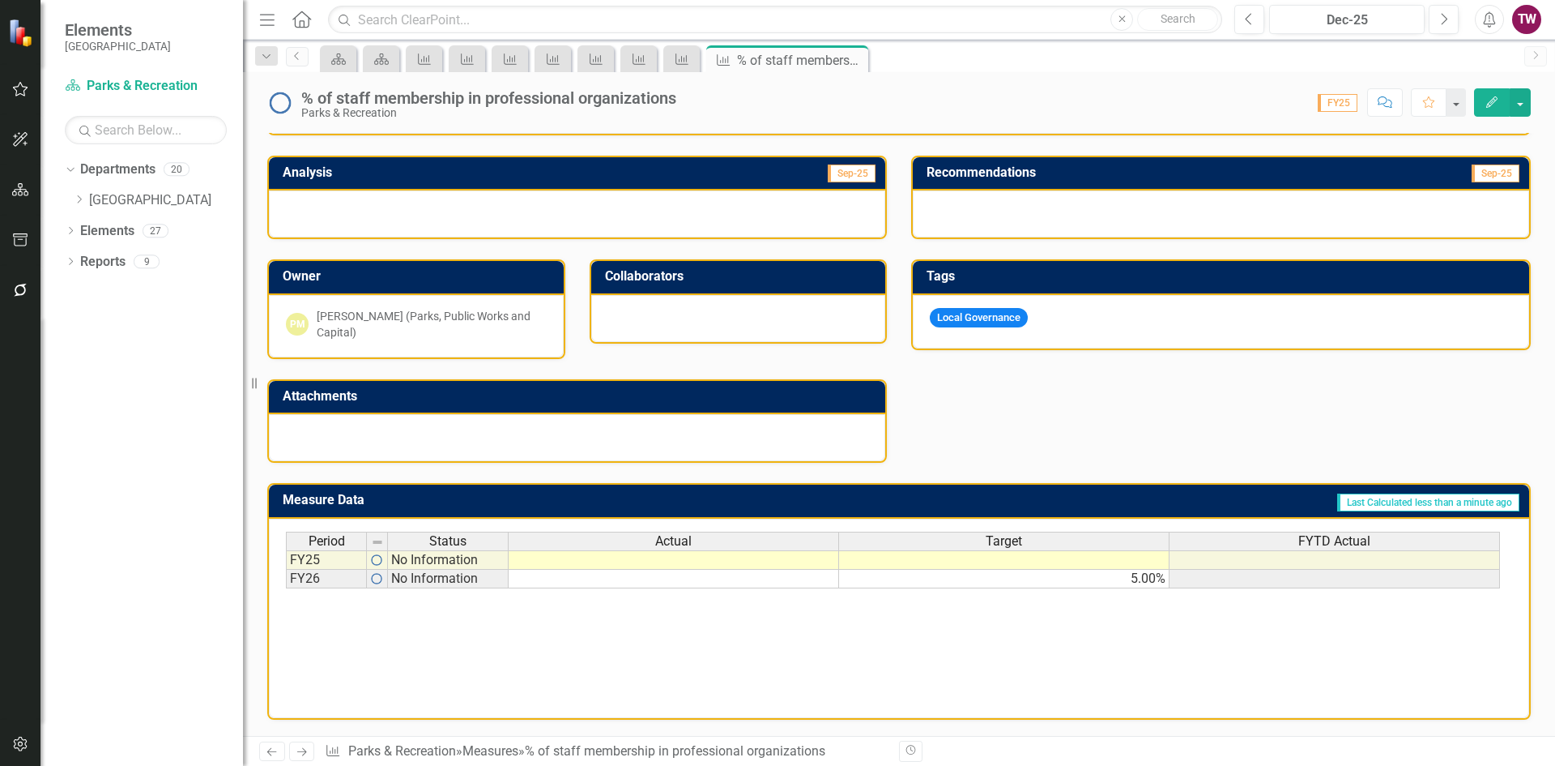
click at [306, 748] on icon "Next" at bounding box center [302, 751] width 14 height 11
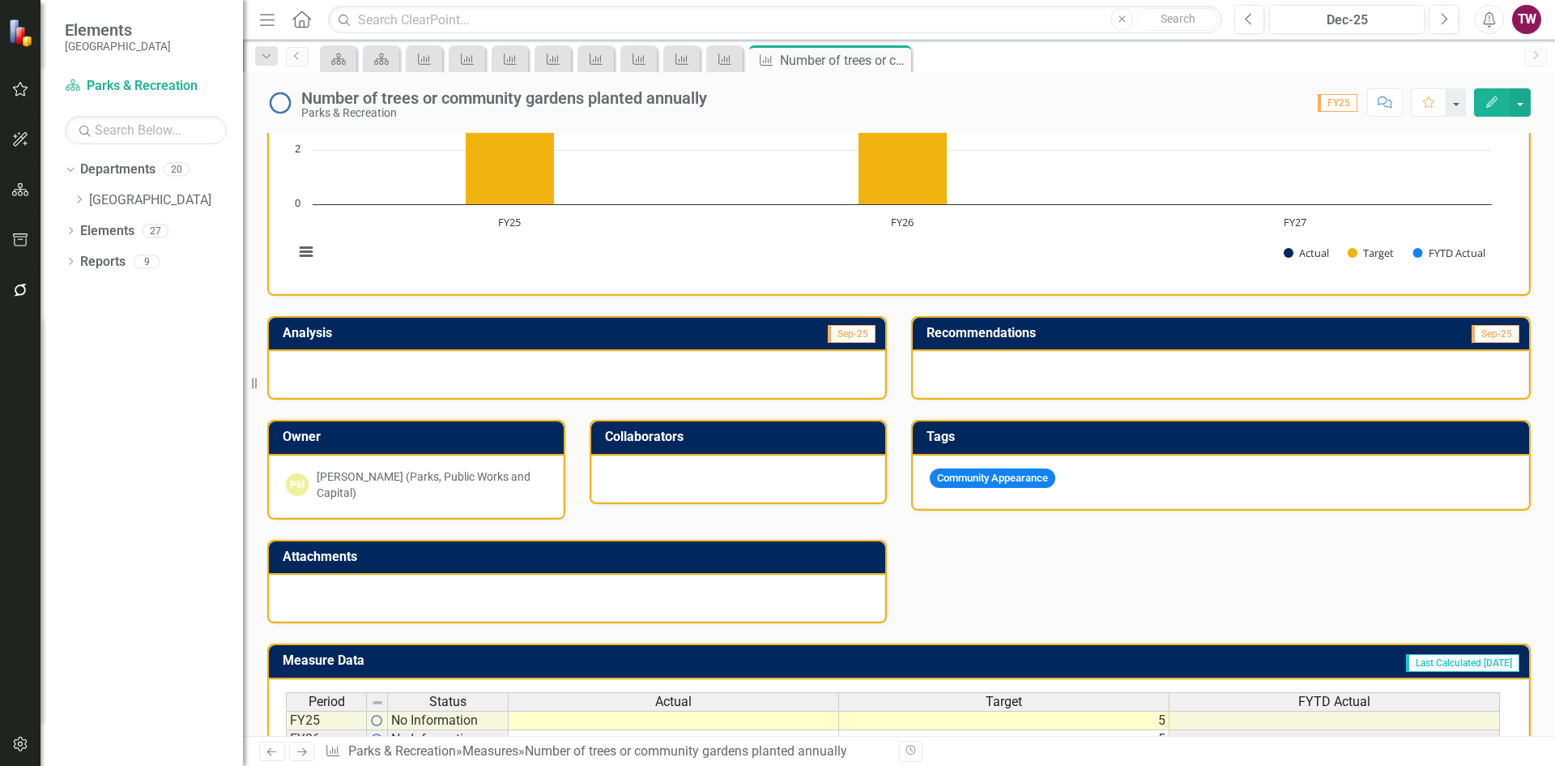
scroll to position [308, 0]
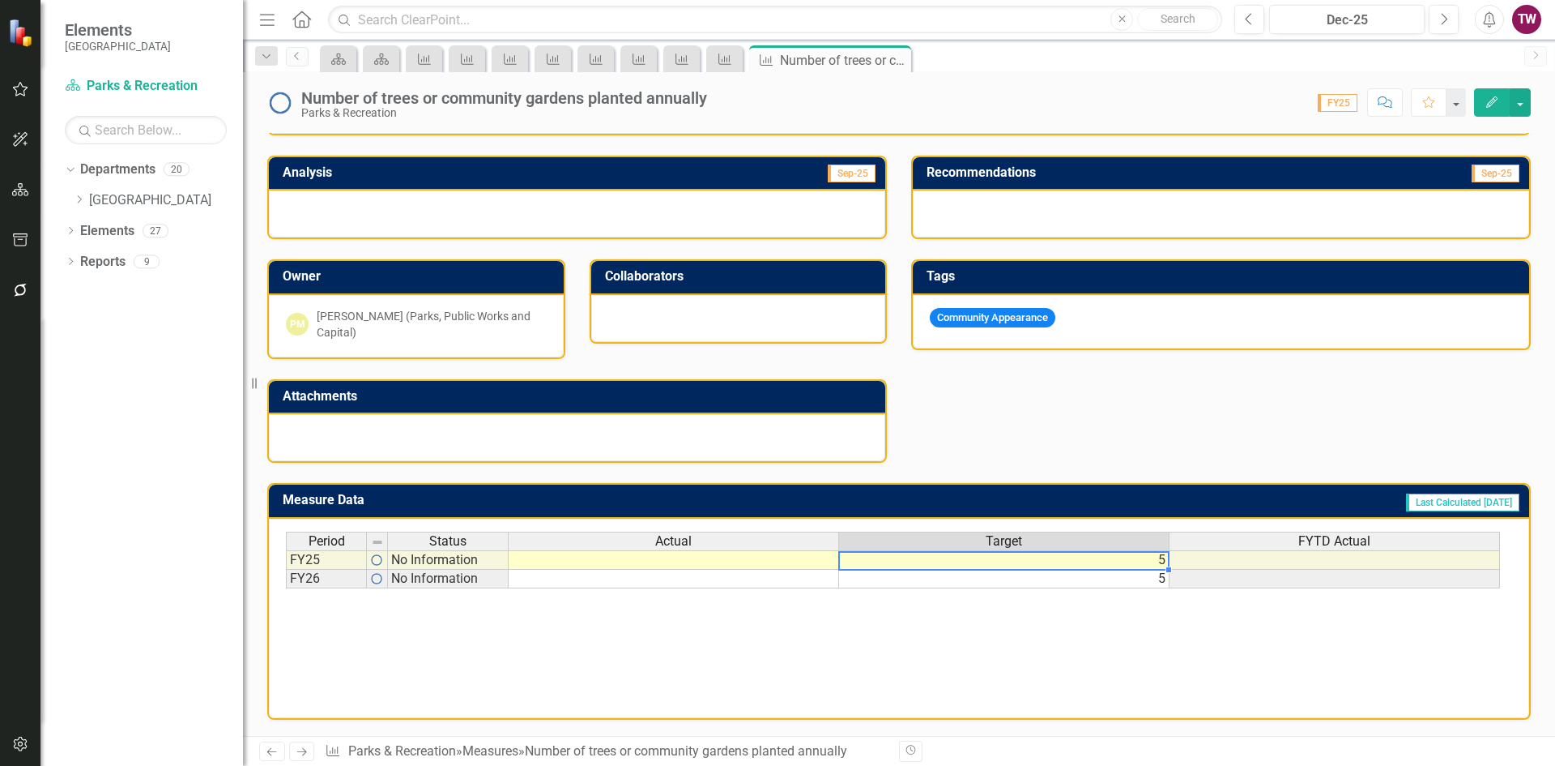
click at [1088, 561] on td "5" at bounding box center [1004, 559] width 331 height 19
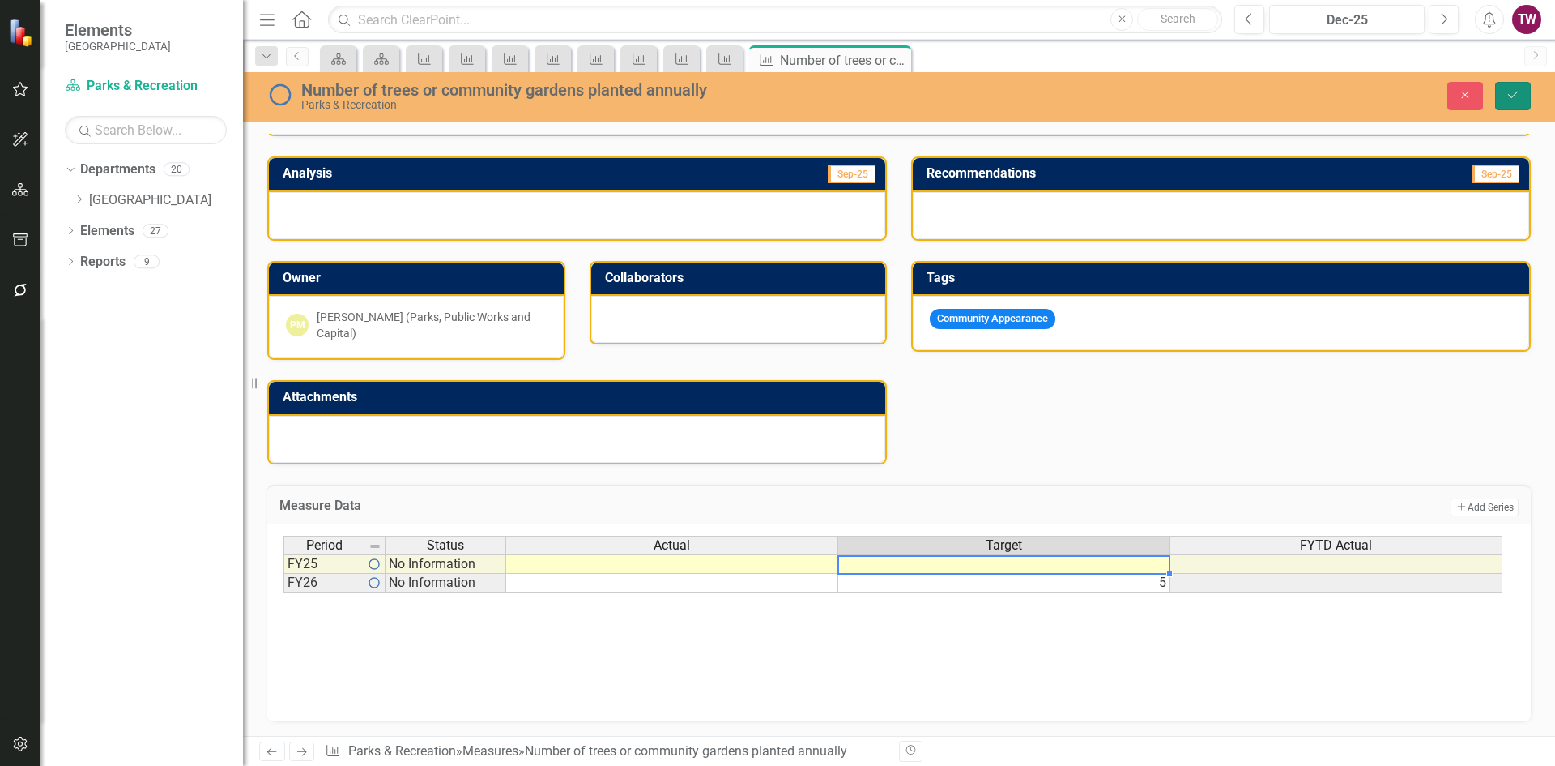
click at [1512, 94] on icon "Save" at bounding box center [1513, 94] width 15 height 11
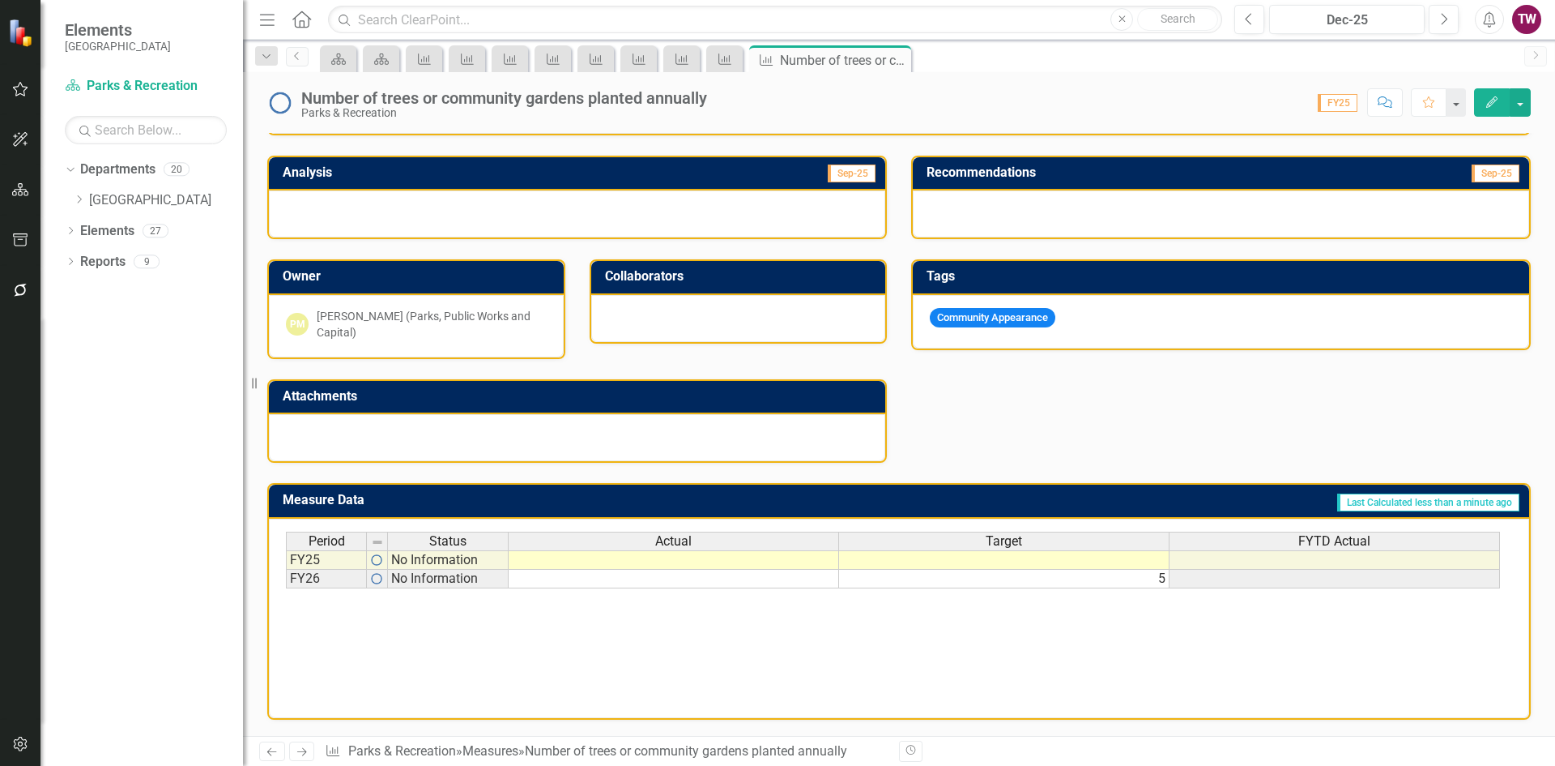
click at [295, 749] on icon "Next" at bounding box center [302, 751] width 14 height 11
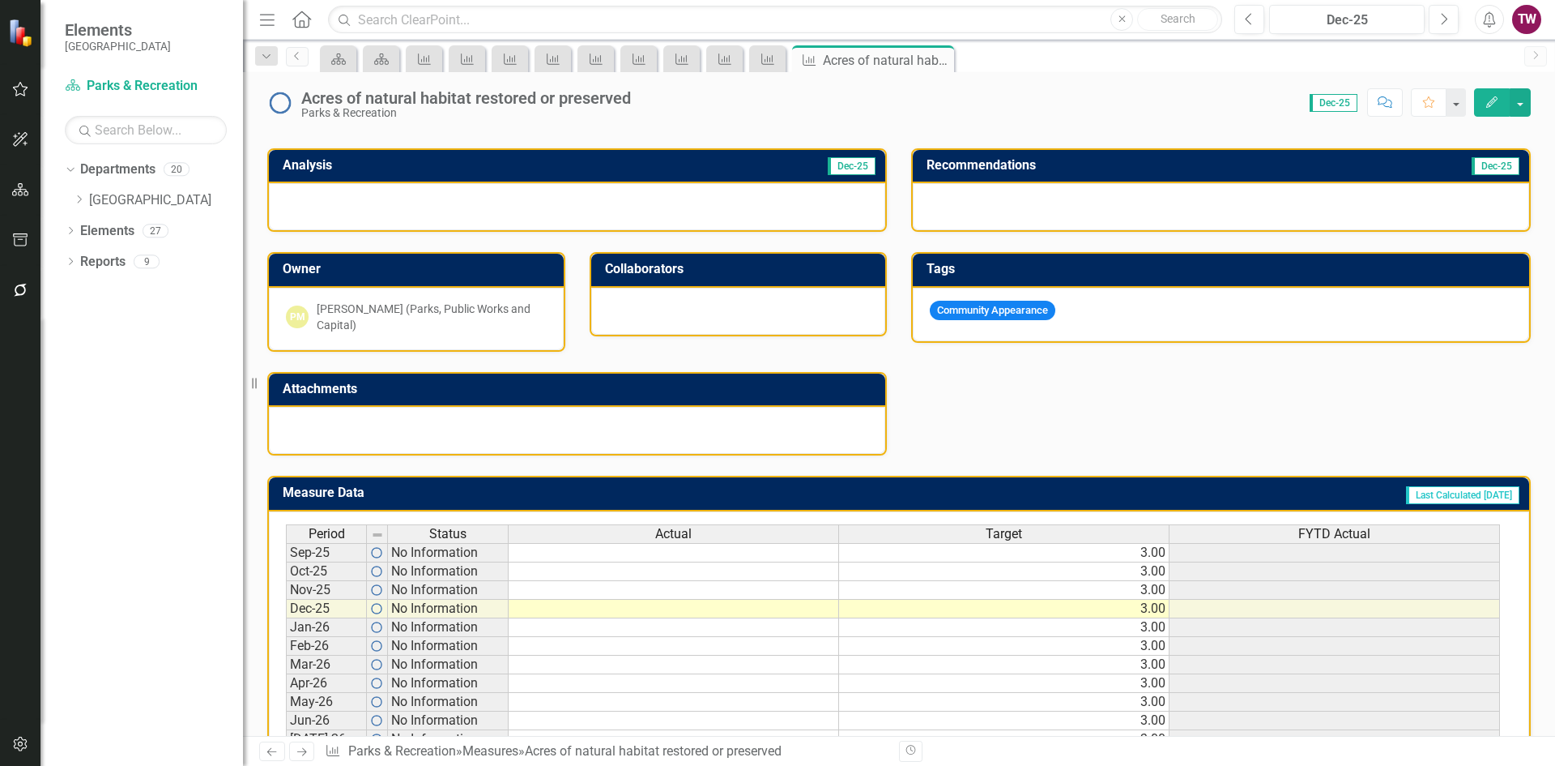
scroll to position [324, 0]
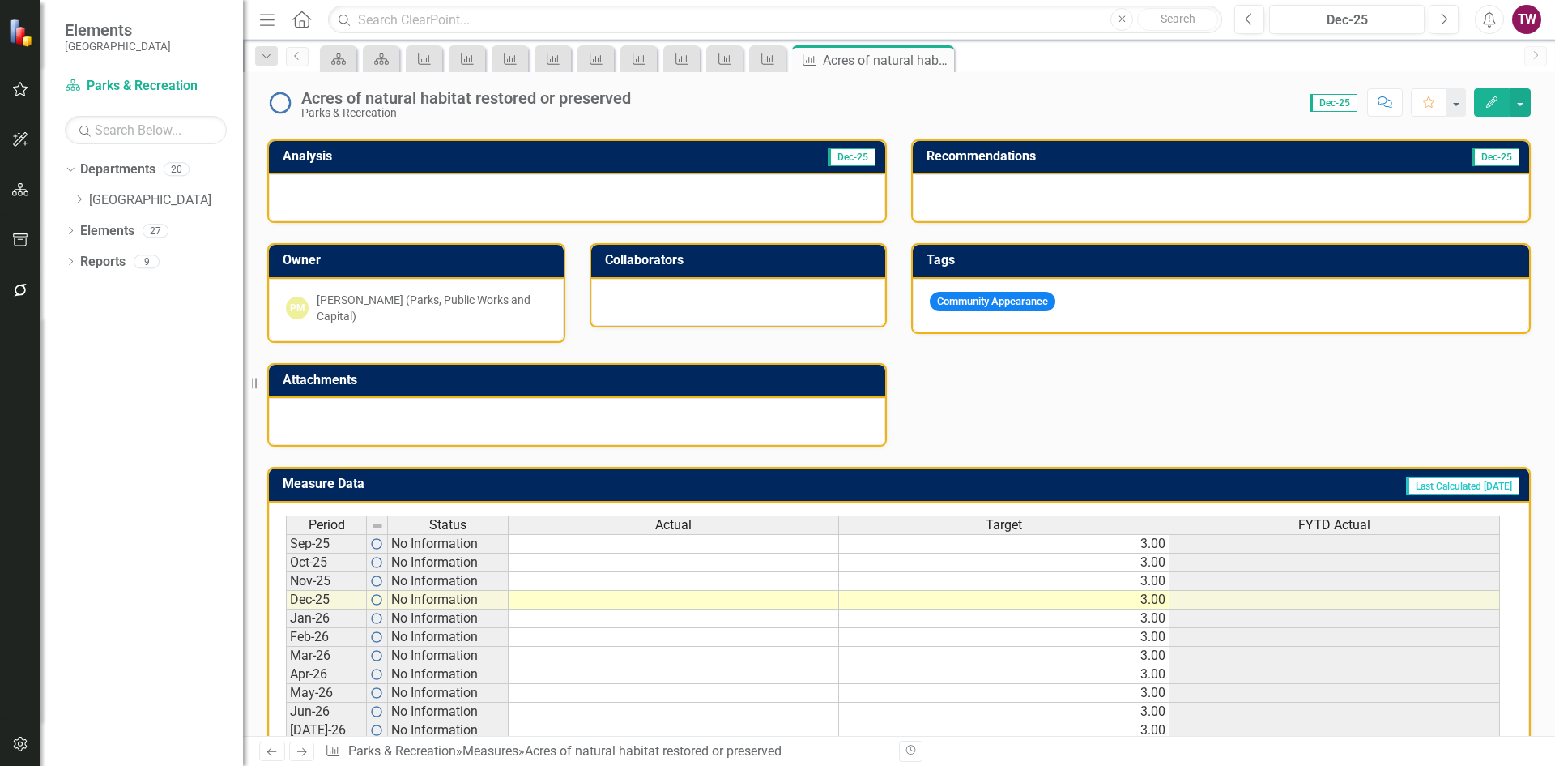
click at [981, 545] on td "3.00" at bounding box center [1004, 543] width 331 height 19
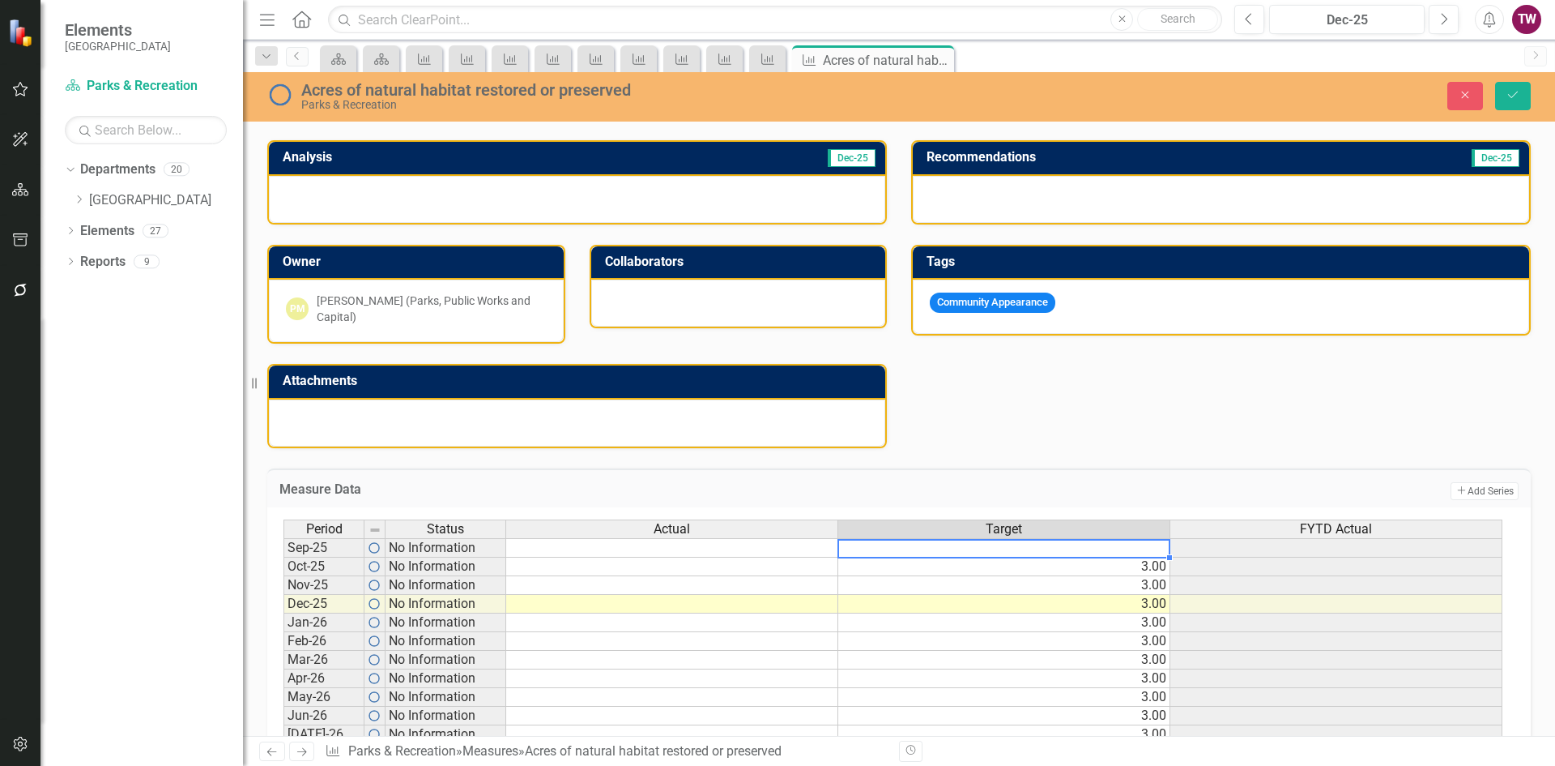
click at [324, 94] on div "Acres of natural habitat restored or preserved" at bounding box center [638, 90] width 675 height 18
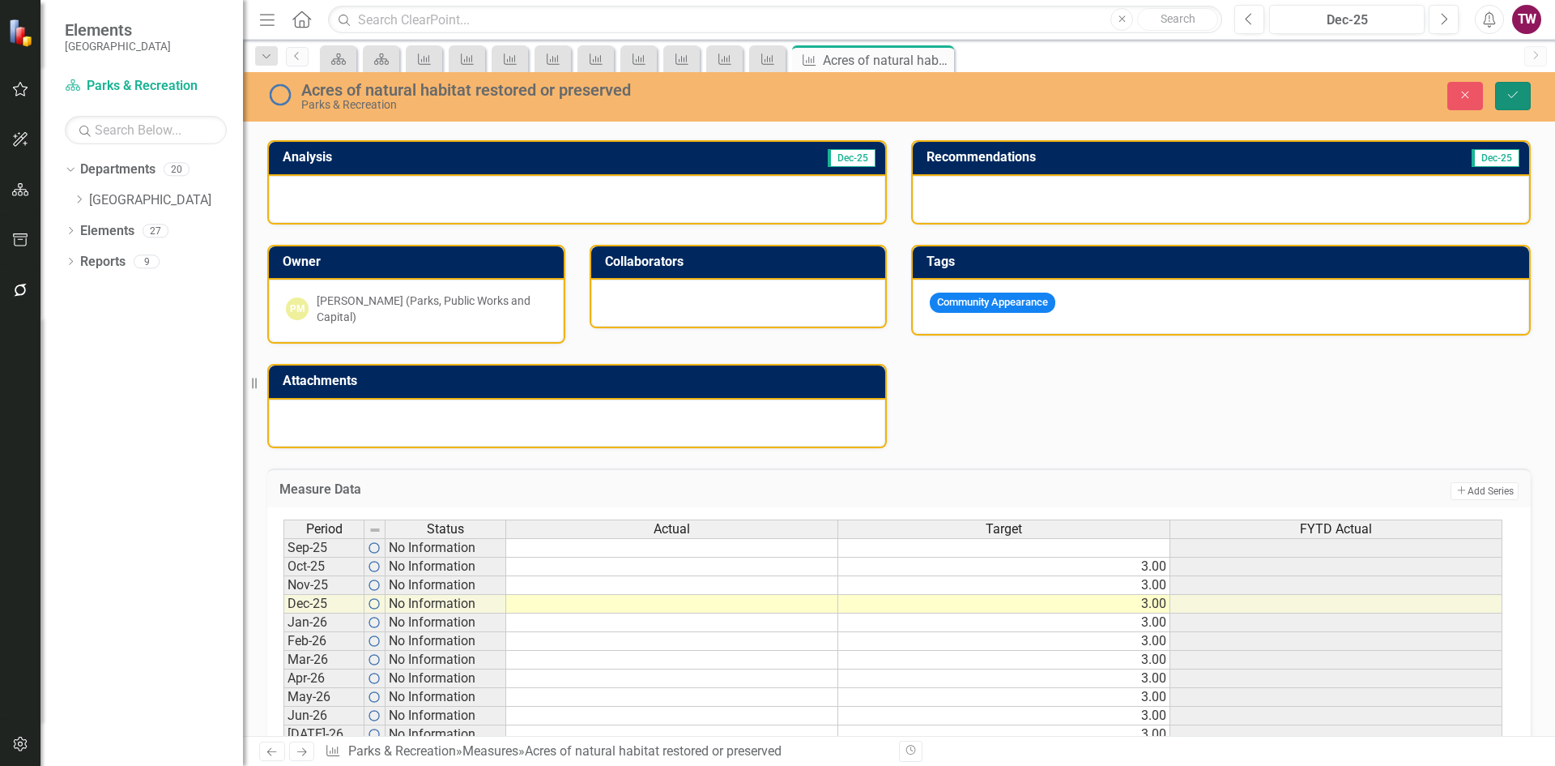
click at [1515, 91] on icon "Save" at bounding box center [1513, 94] width 15 height 11
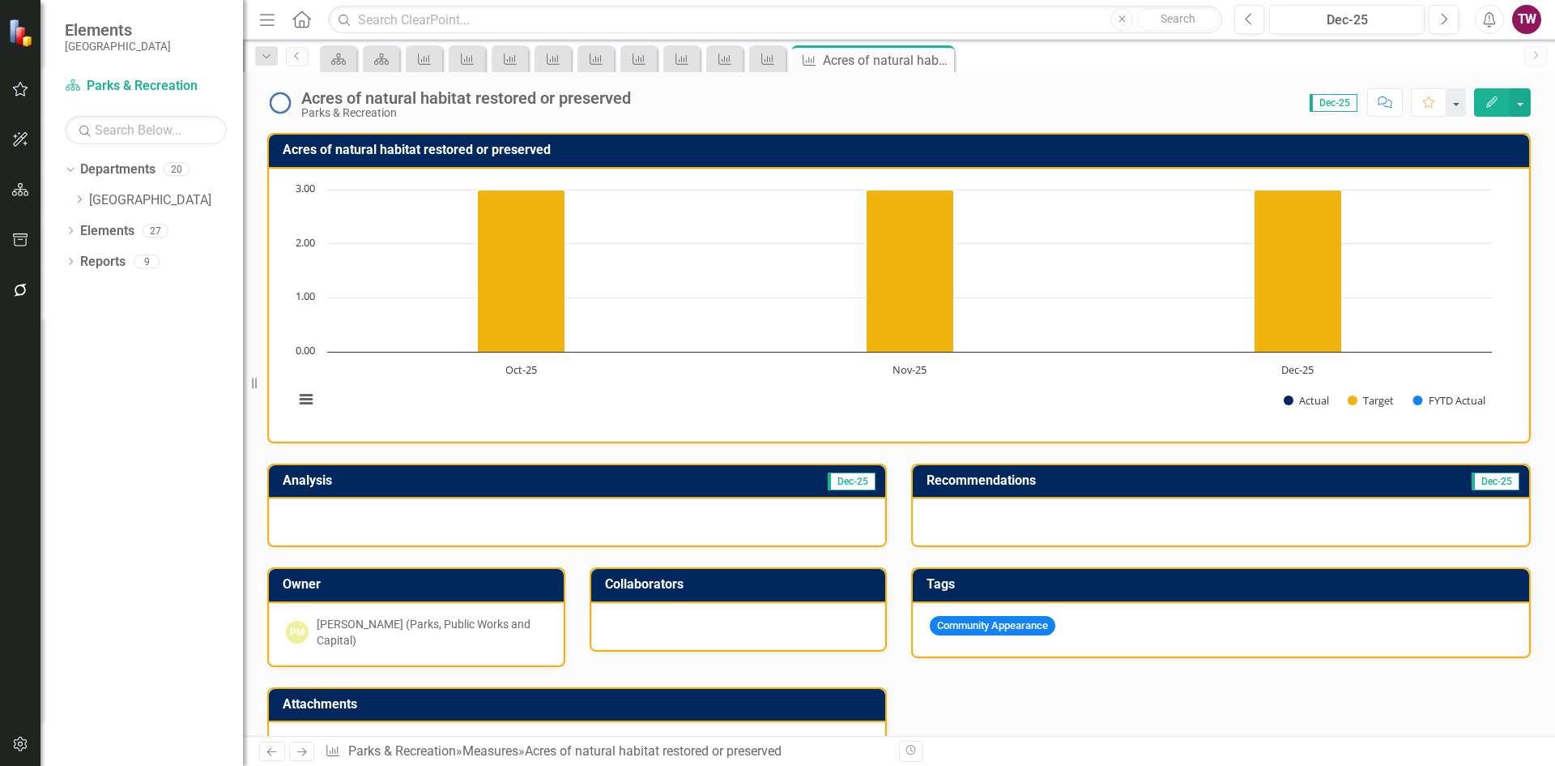
click at [322, 97] on div "Acres of natural habitat restored or preserved" at bounding box center [466, 98] width 330 height 18
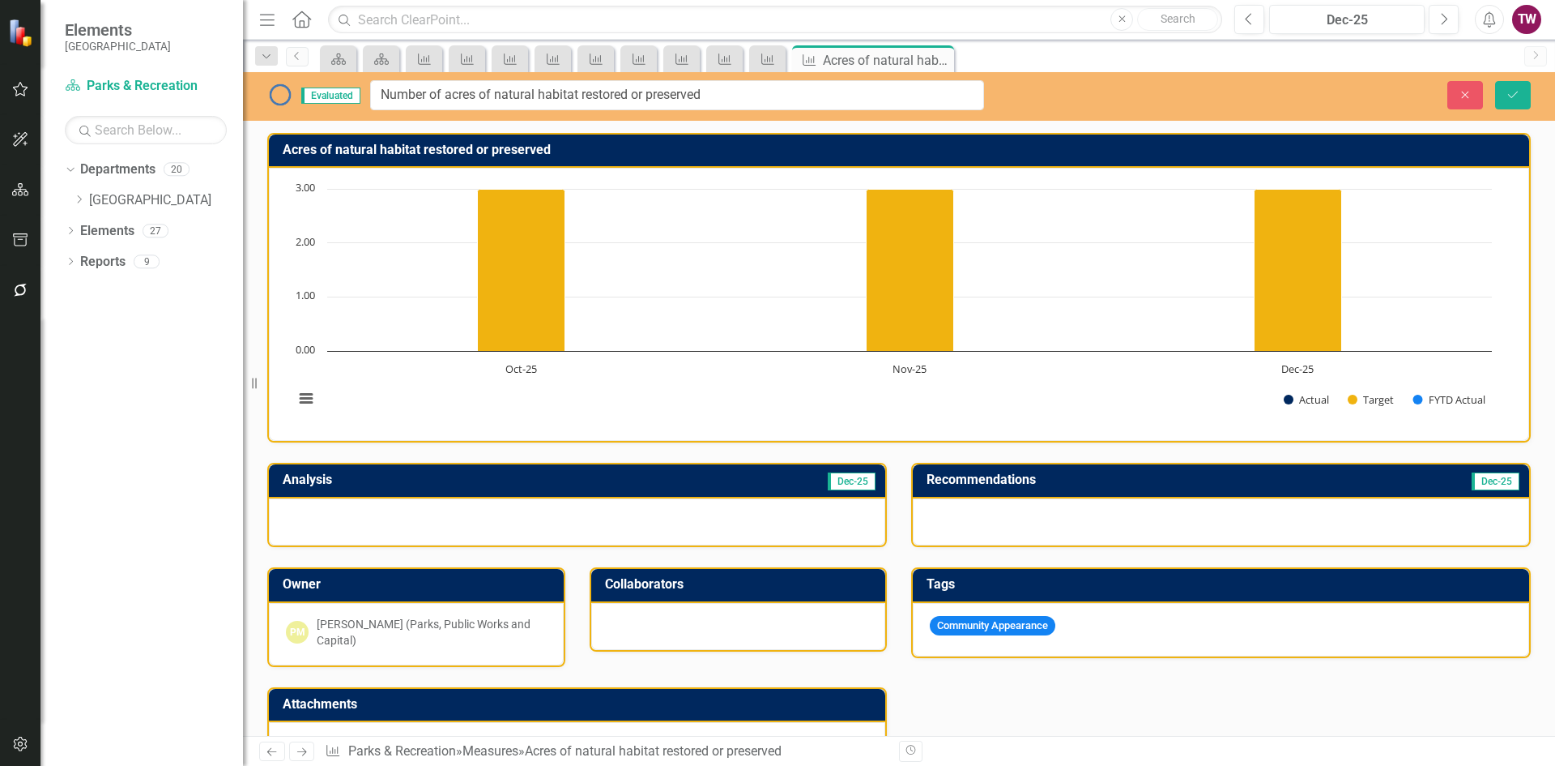
type input "Number of acres of natural habitat restored or preserved"
click at [1514, 93] on icon "Save" at bounding box center [1513, 94] width 15 height 11
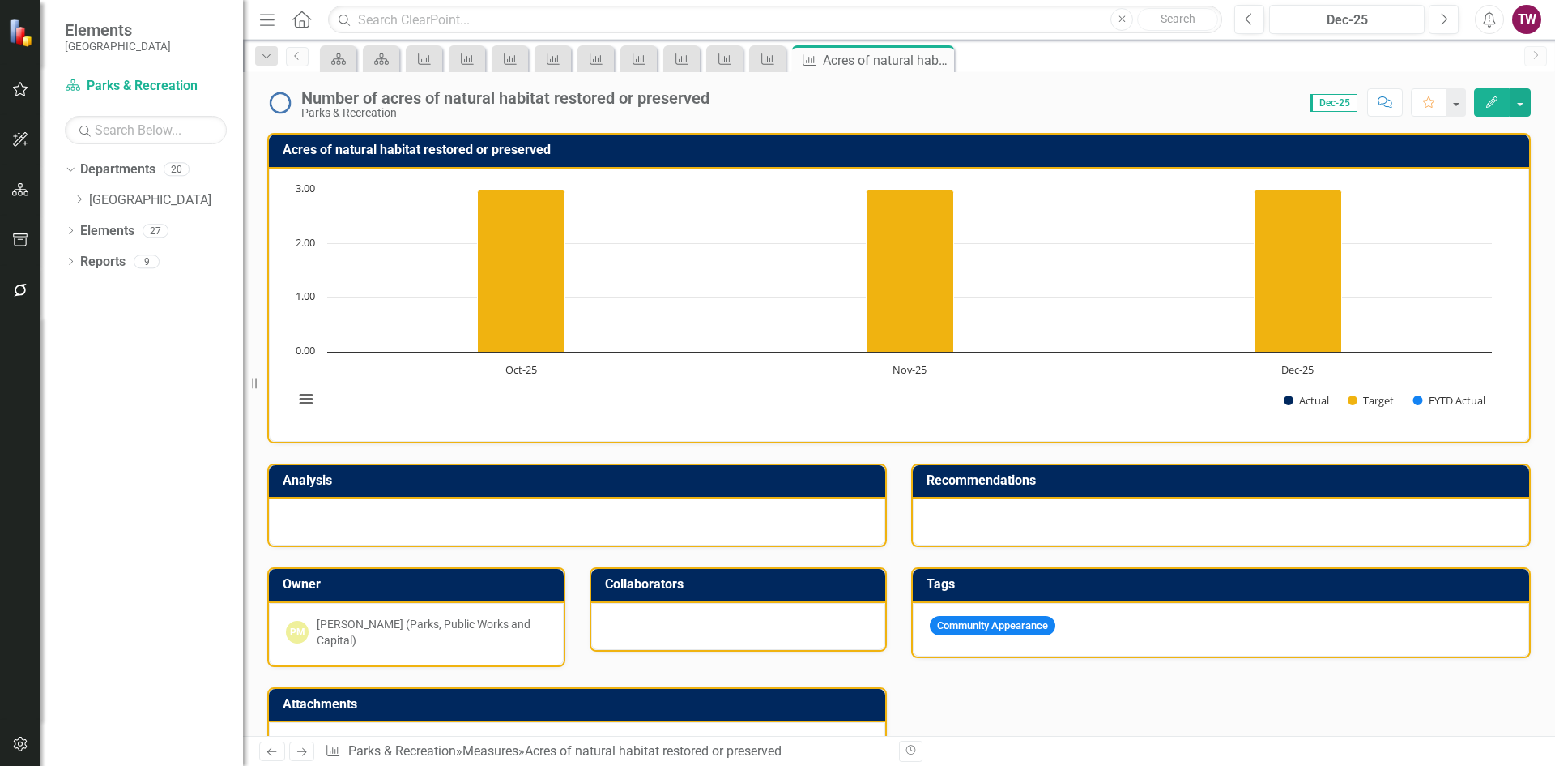
click at [433, 151] on h3 "Acres of natural habitat restored or preserved" at bounding box center [902, 150] width 1239 height 15
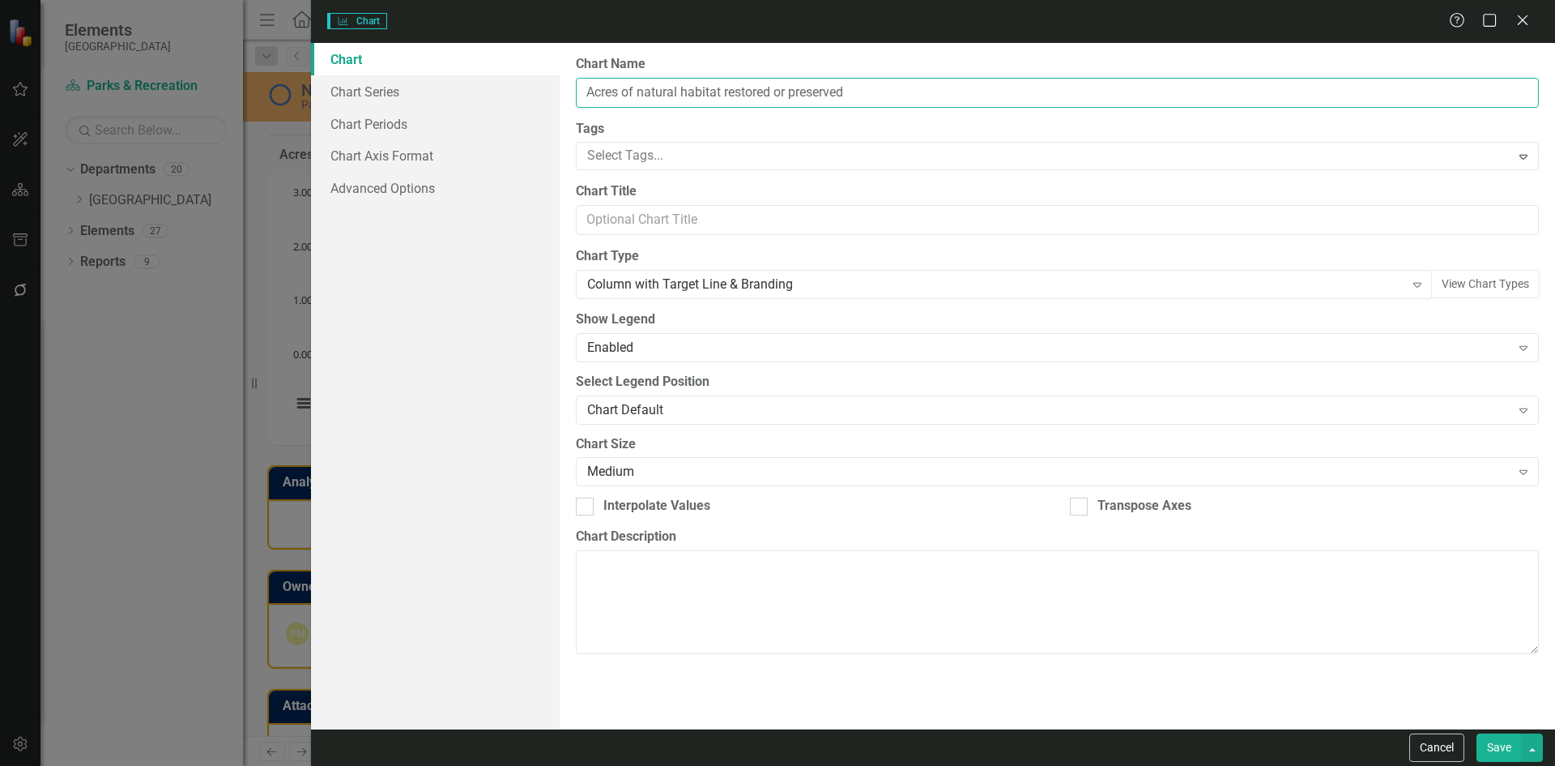
click at [588, 89] on input "Acres of natural habitat restored or preserved" at bounding box center [1057, 93] width 963 height 30
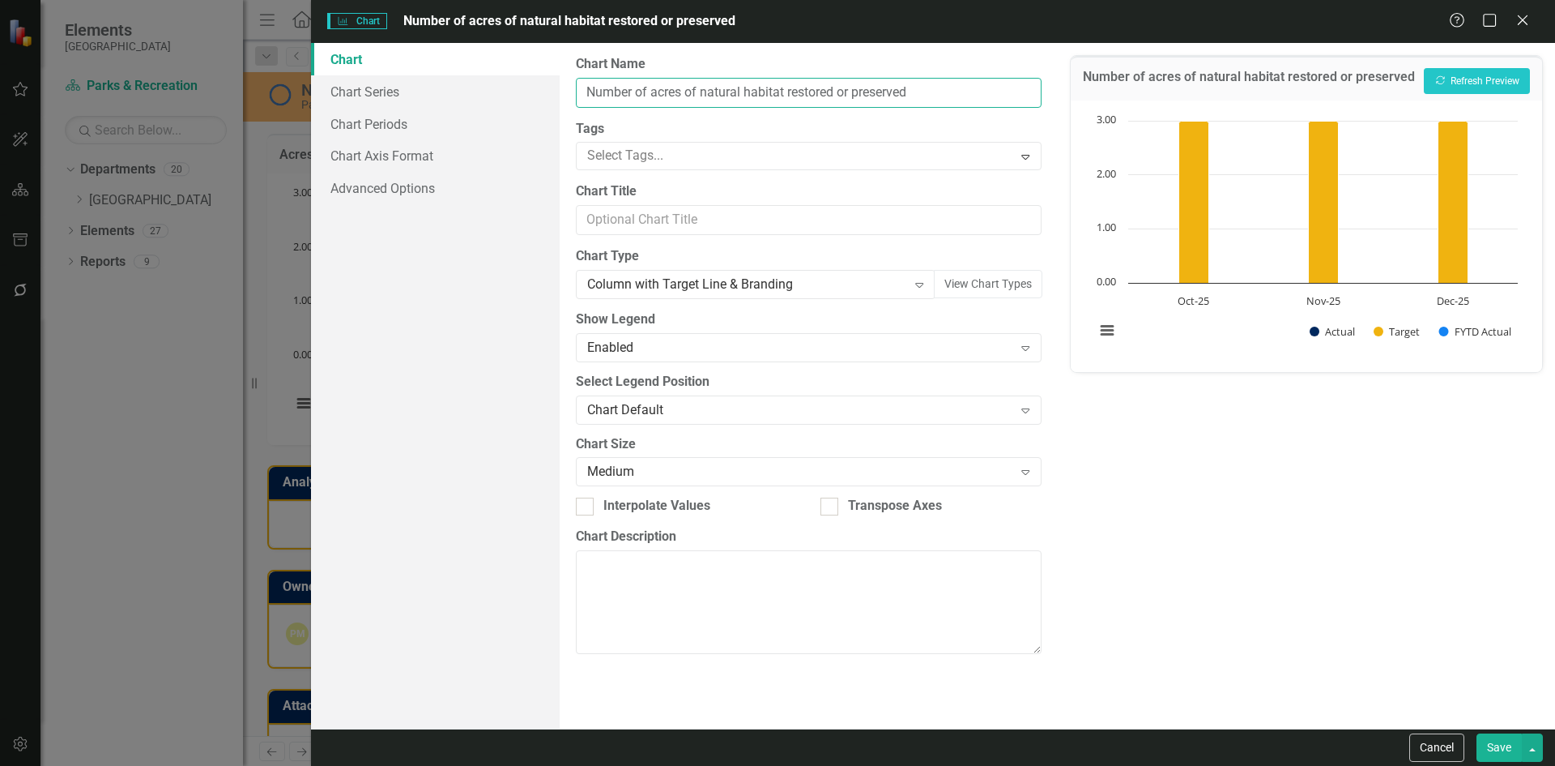
type input "Number of acres of natural habitat restored or preserved"
click at [1505, 743] on button "Save" at bounding box center [1499, 747] width 45 height 28
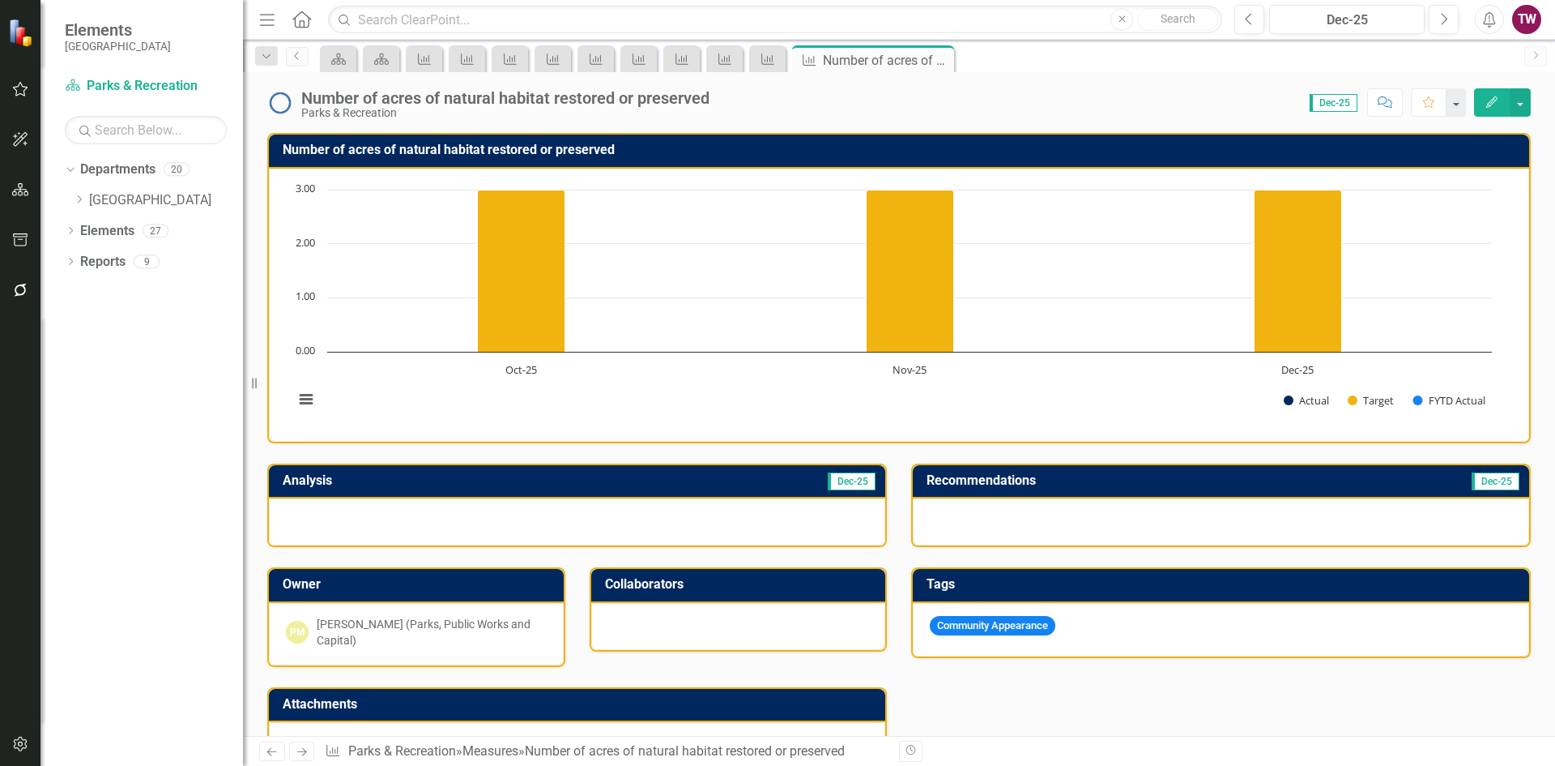
click at [301, 749] on icon "Next" at bounding box center [302, 751] width 14 height 11
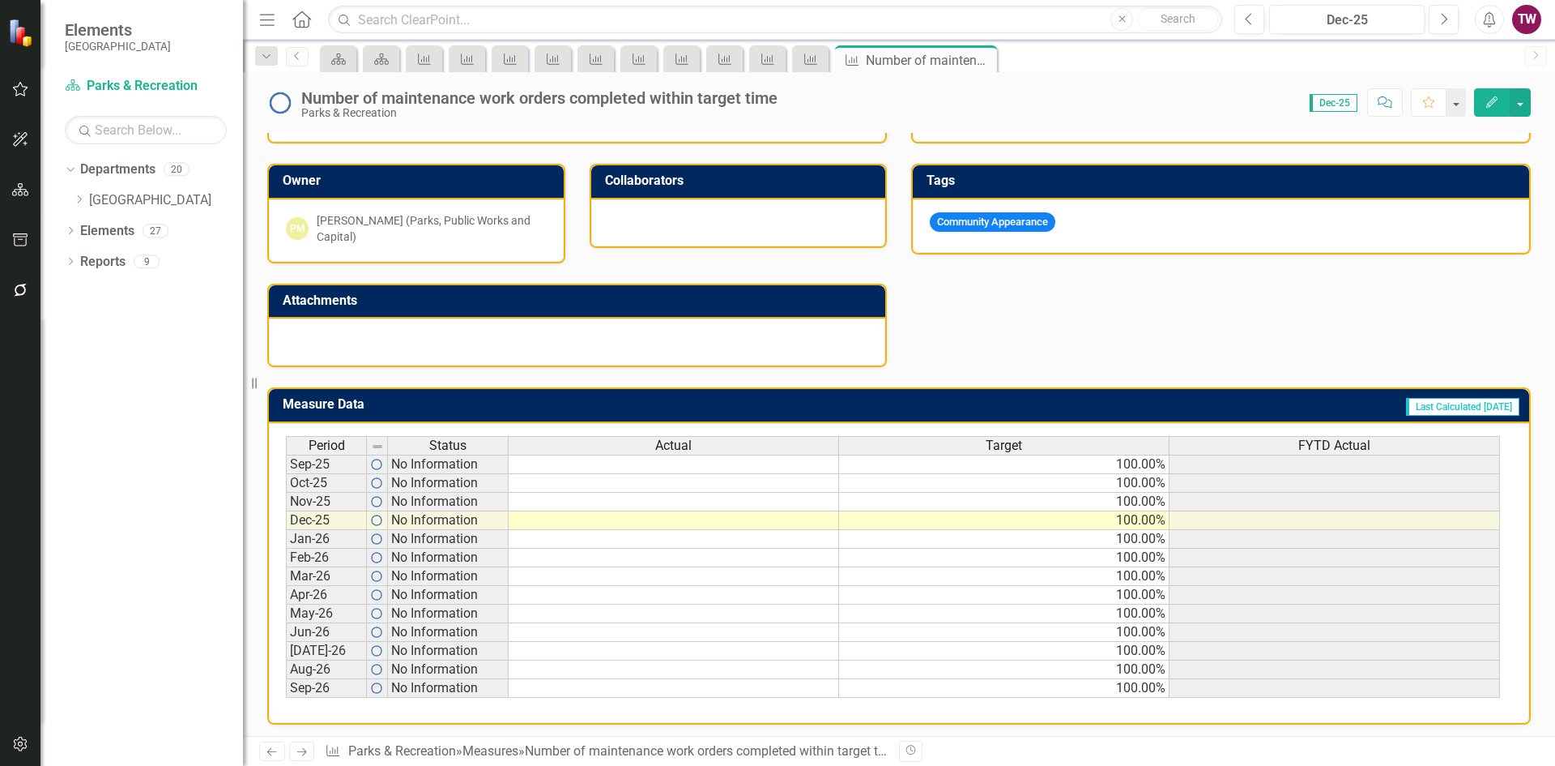
scroll to position [405, 0]
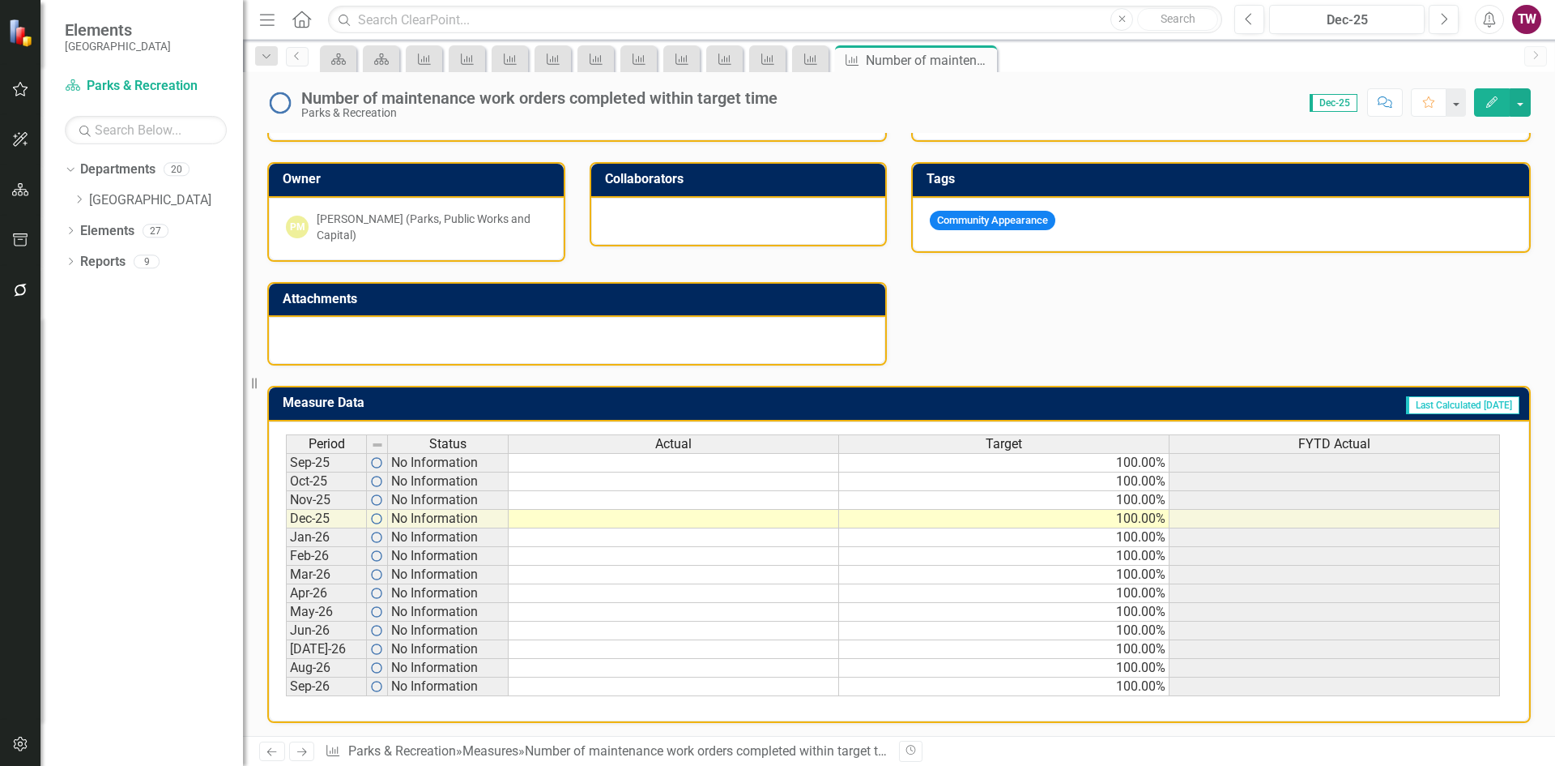
click at [1060, 465] on td "100.00%" at bounding box center [1004, 462] width 331 height 19
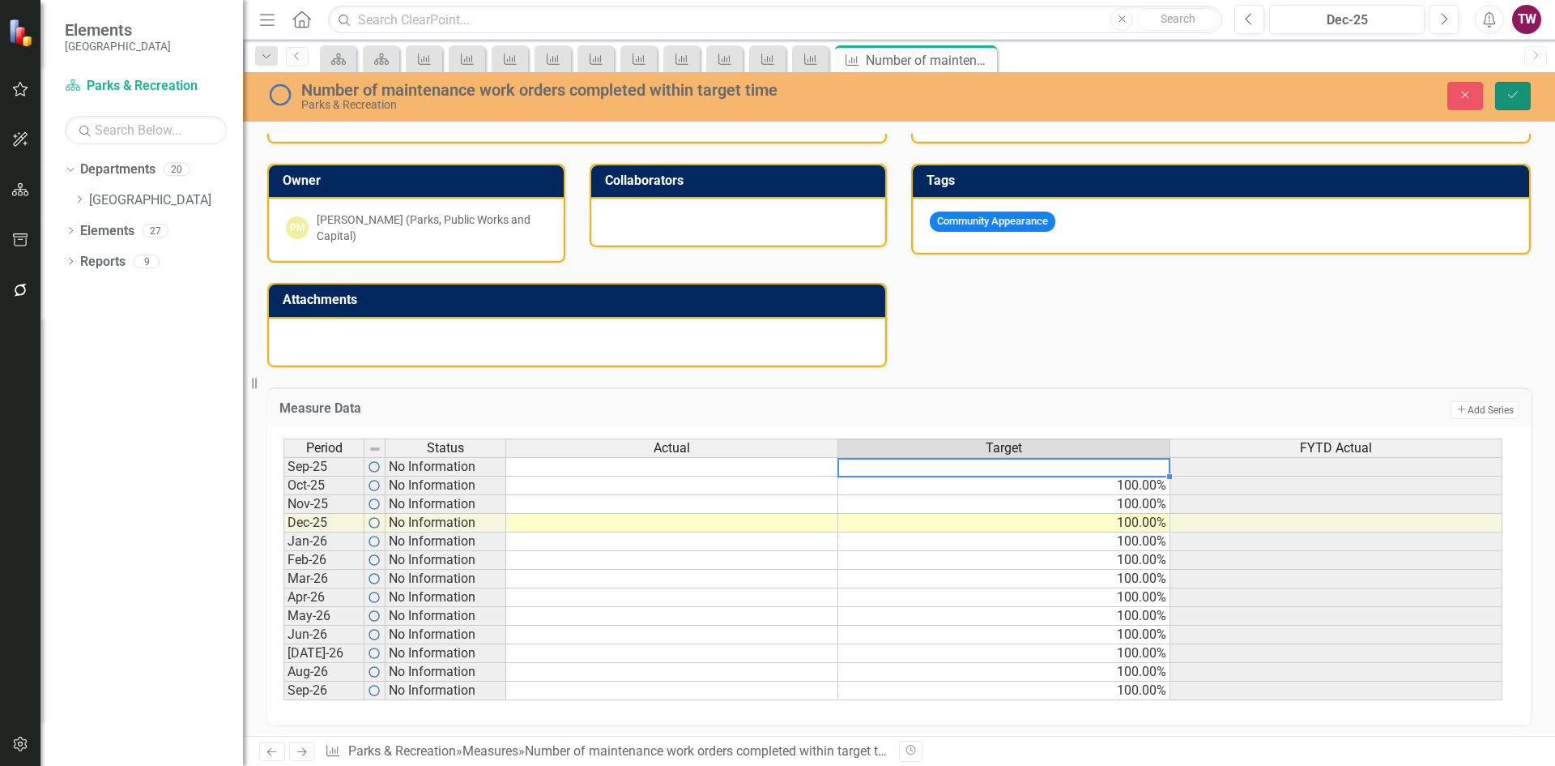
click at [1519, 97] on icon "Save" at bounding box center [1513, 94] width 15 height 11
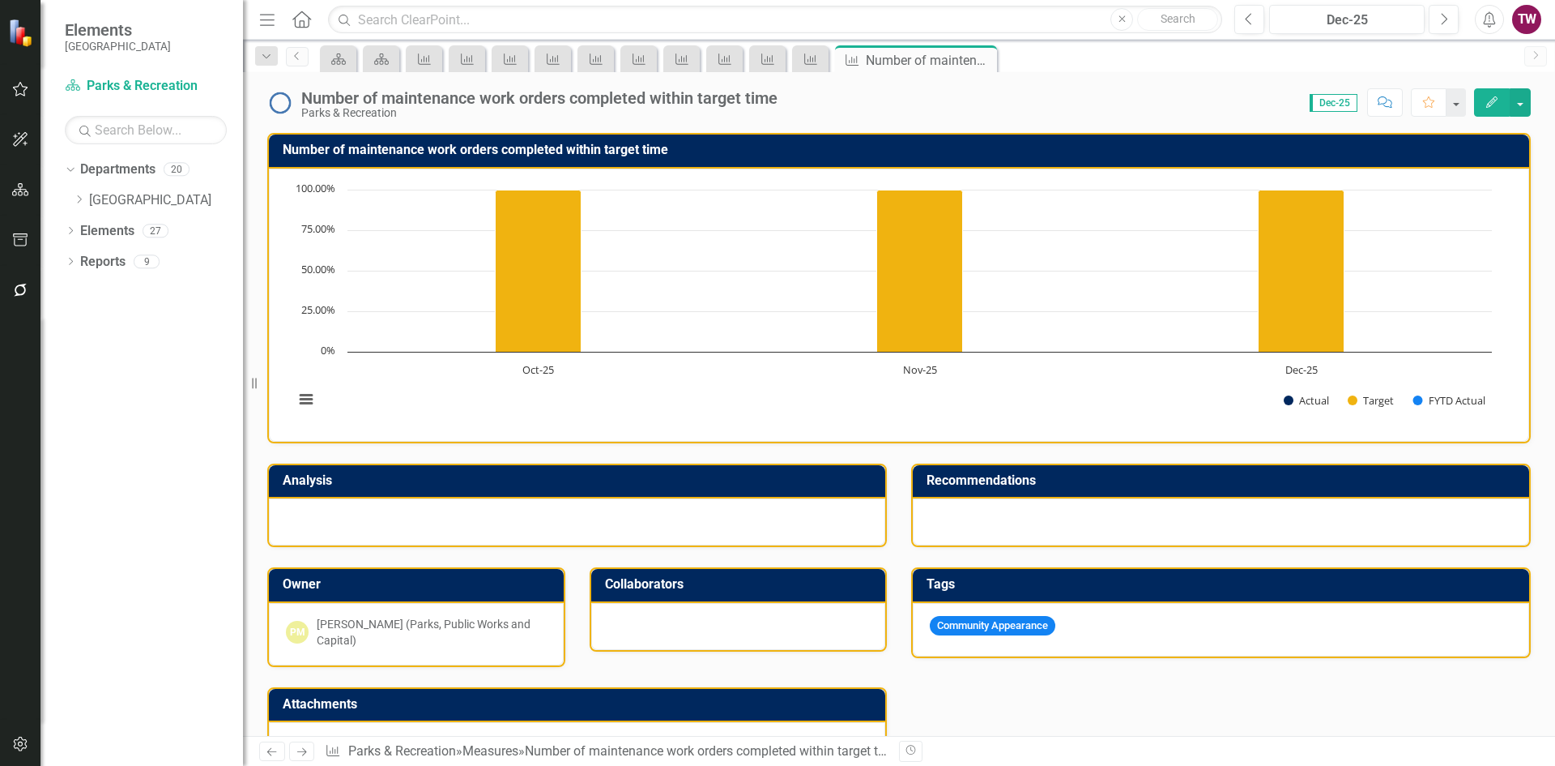
click at [304, 748] on icon "Next" at bounding box center [302, 751] width 14 height 11
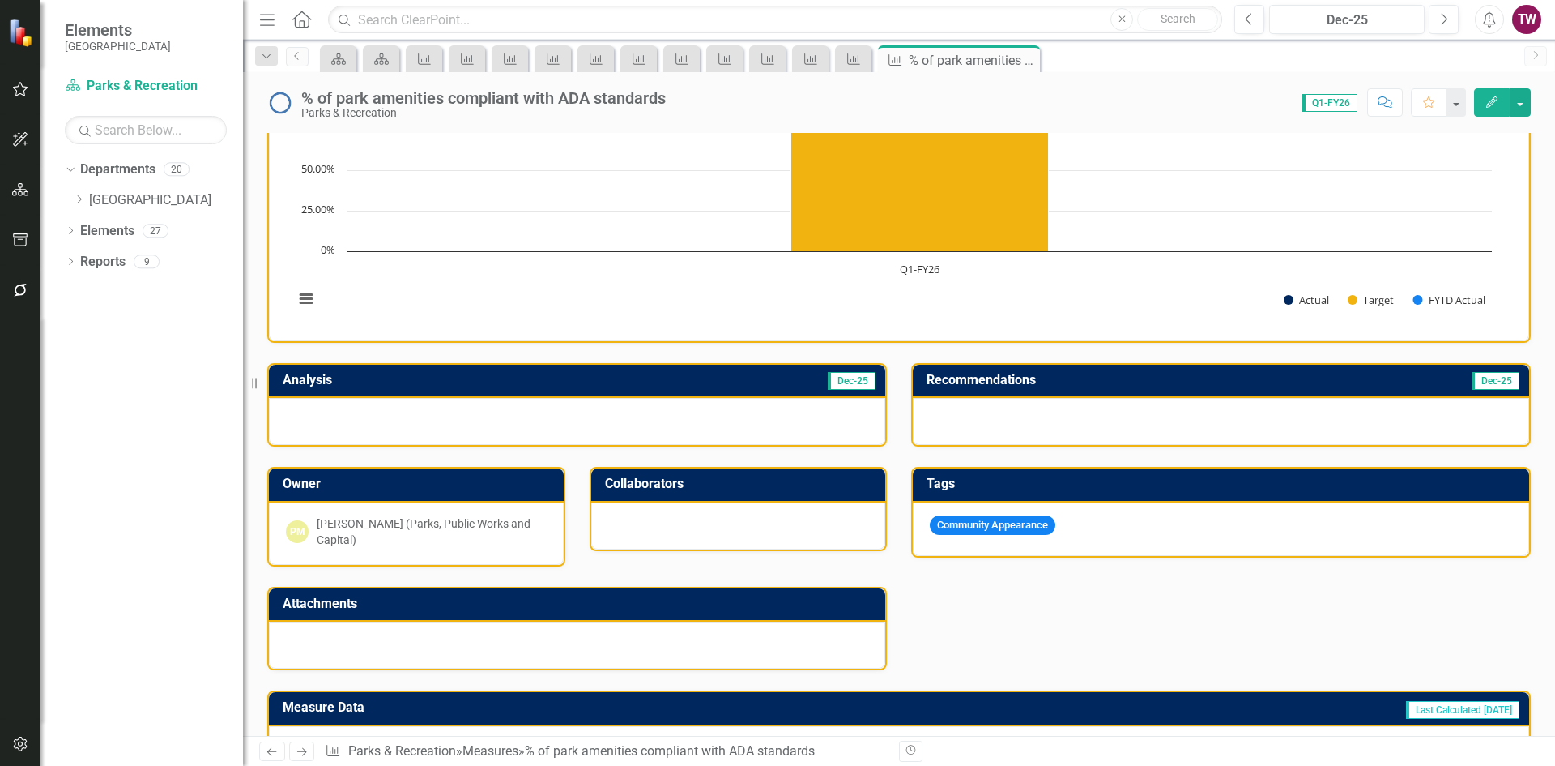
scroll to position [243, 0]
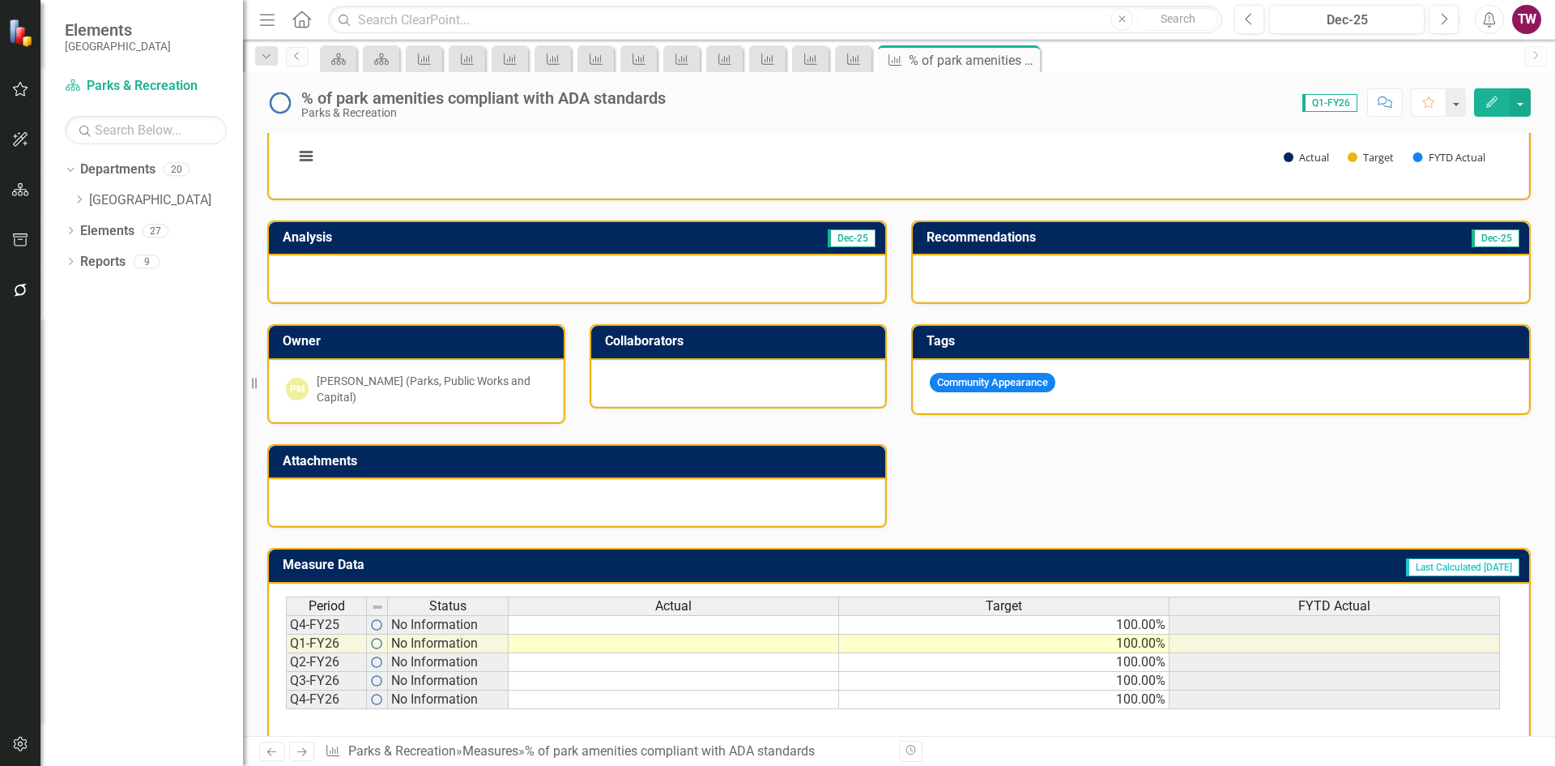
click at [1113, 622] on td "100.00%" at bounding box center [1004, 624] width 331 height 19
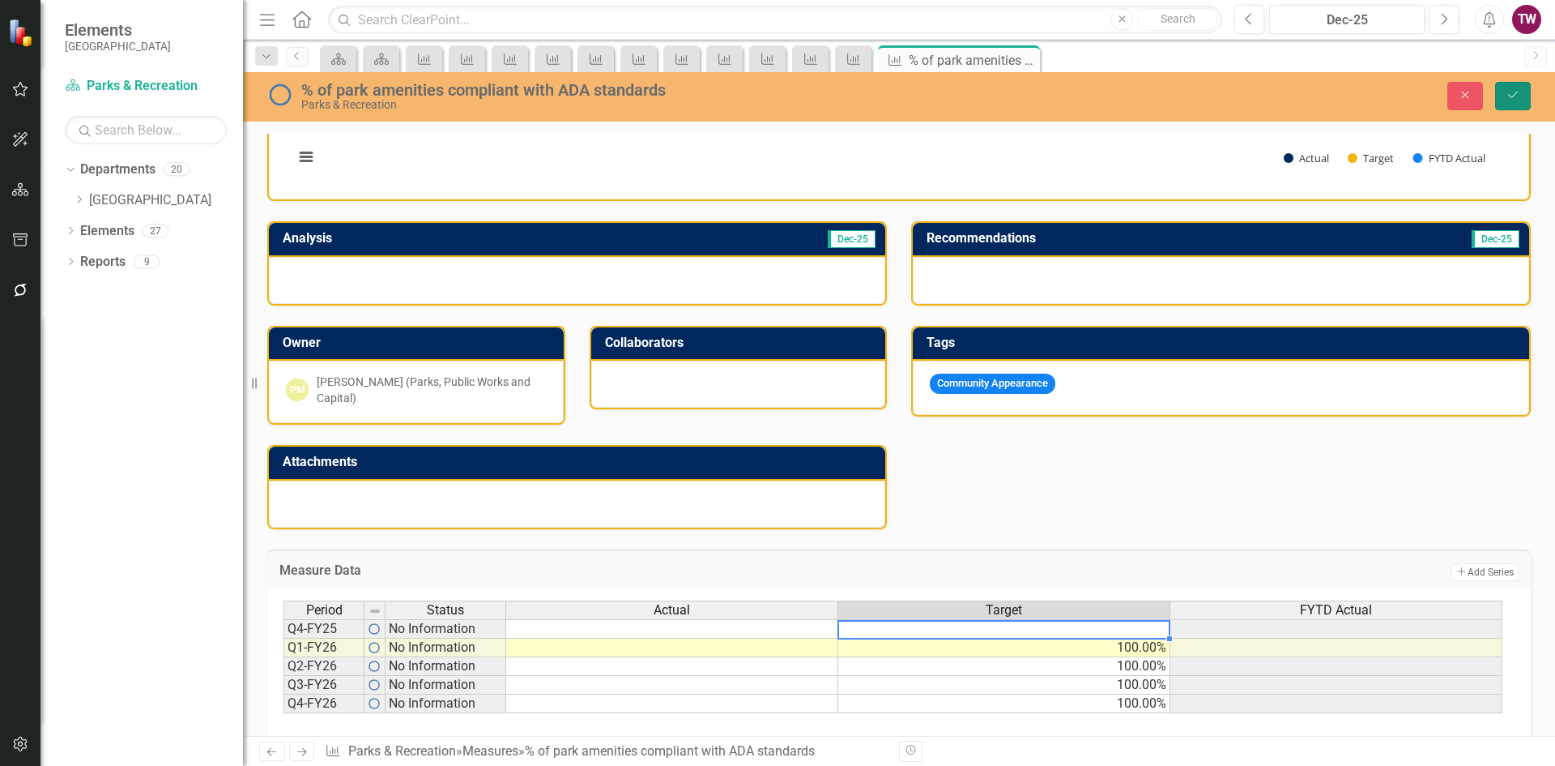
click at [1518, 96] on icon "Save" at bounding box center [1513, 94] width 15 height 11
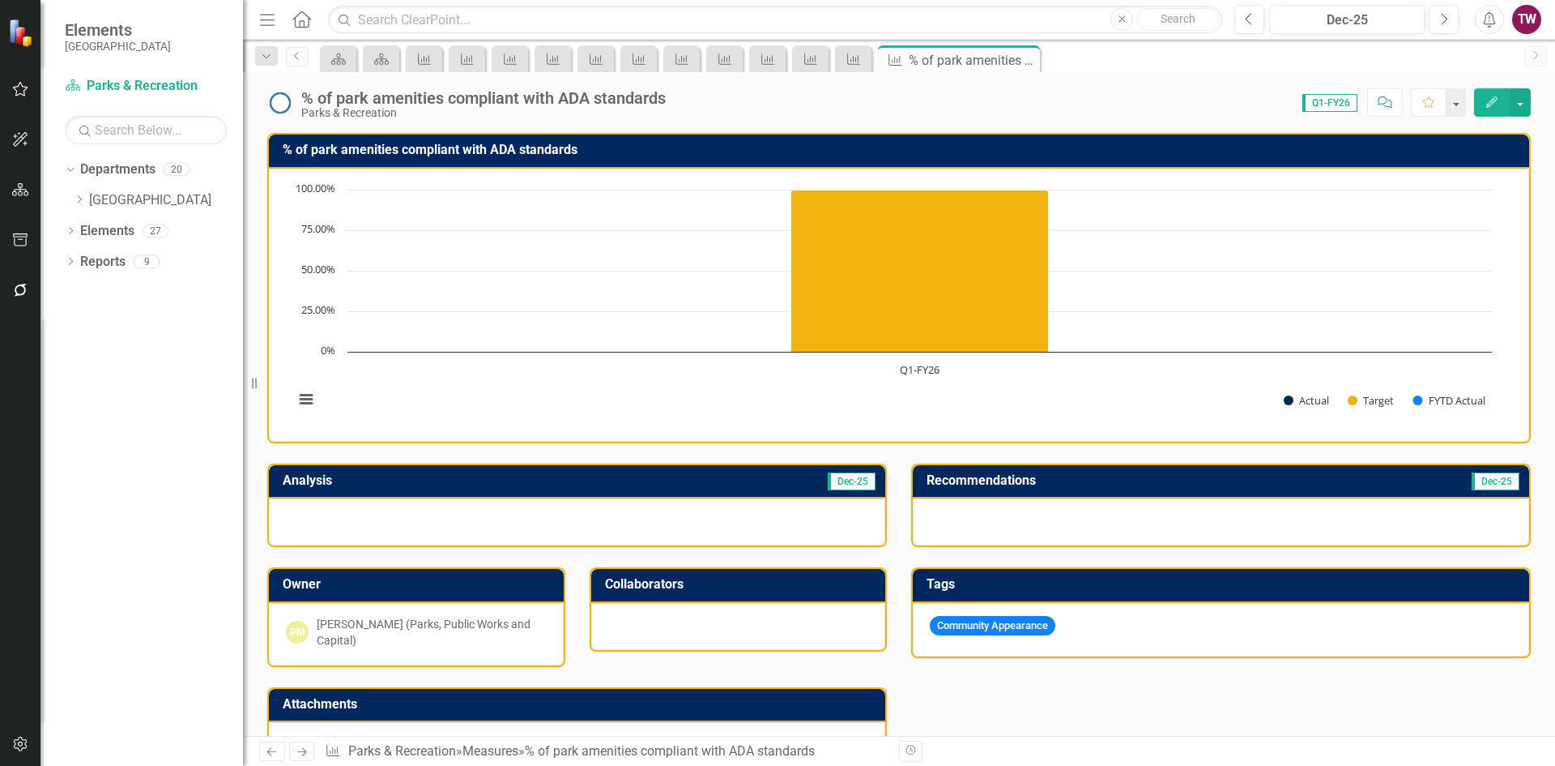
click at [298, 755] on icon "Next" at bounding box center [302, 751] width 14 height 11
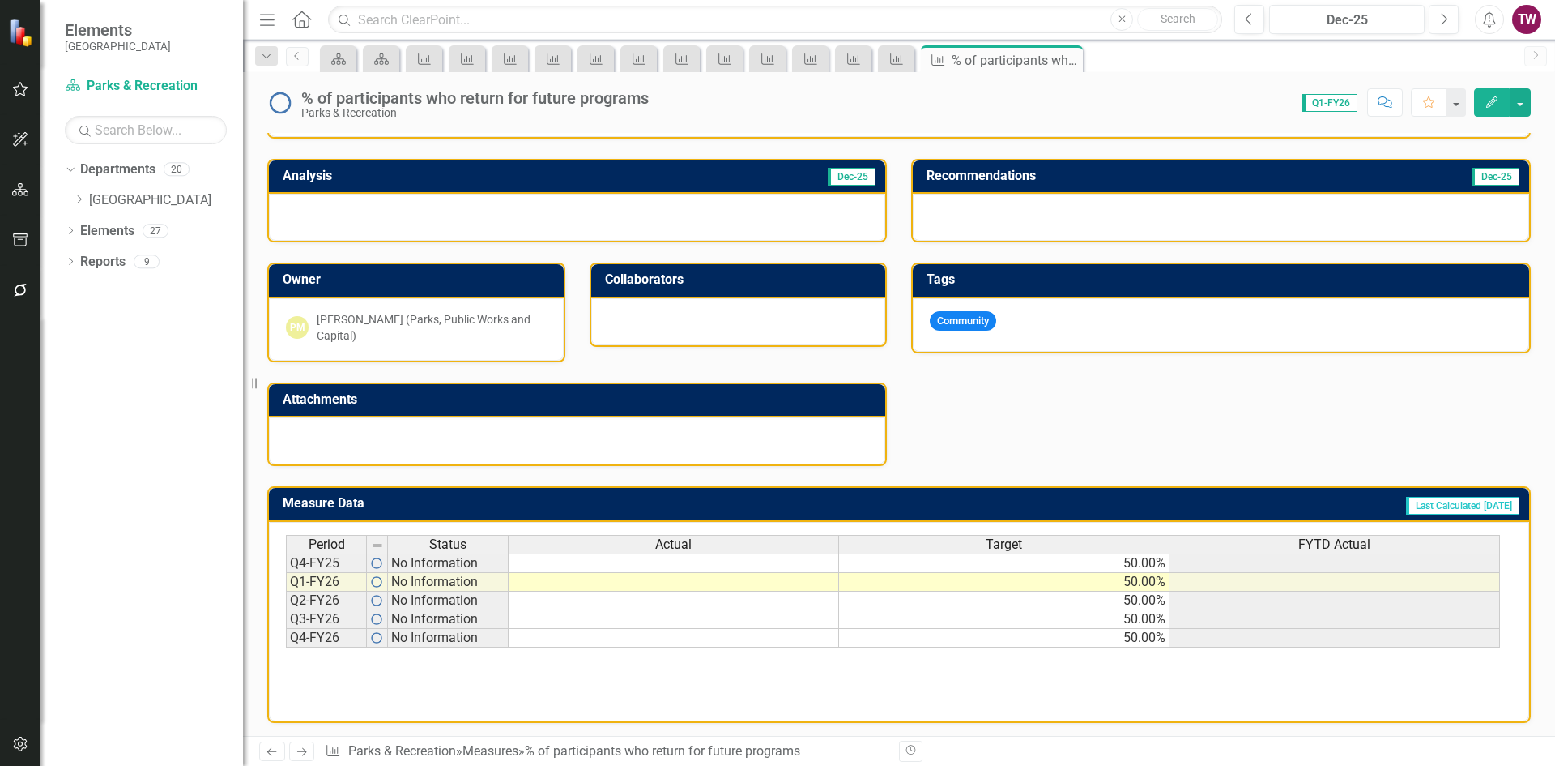
scroll to position [308, 0]
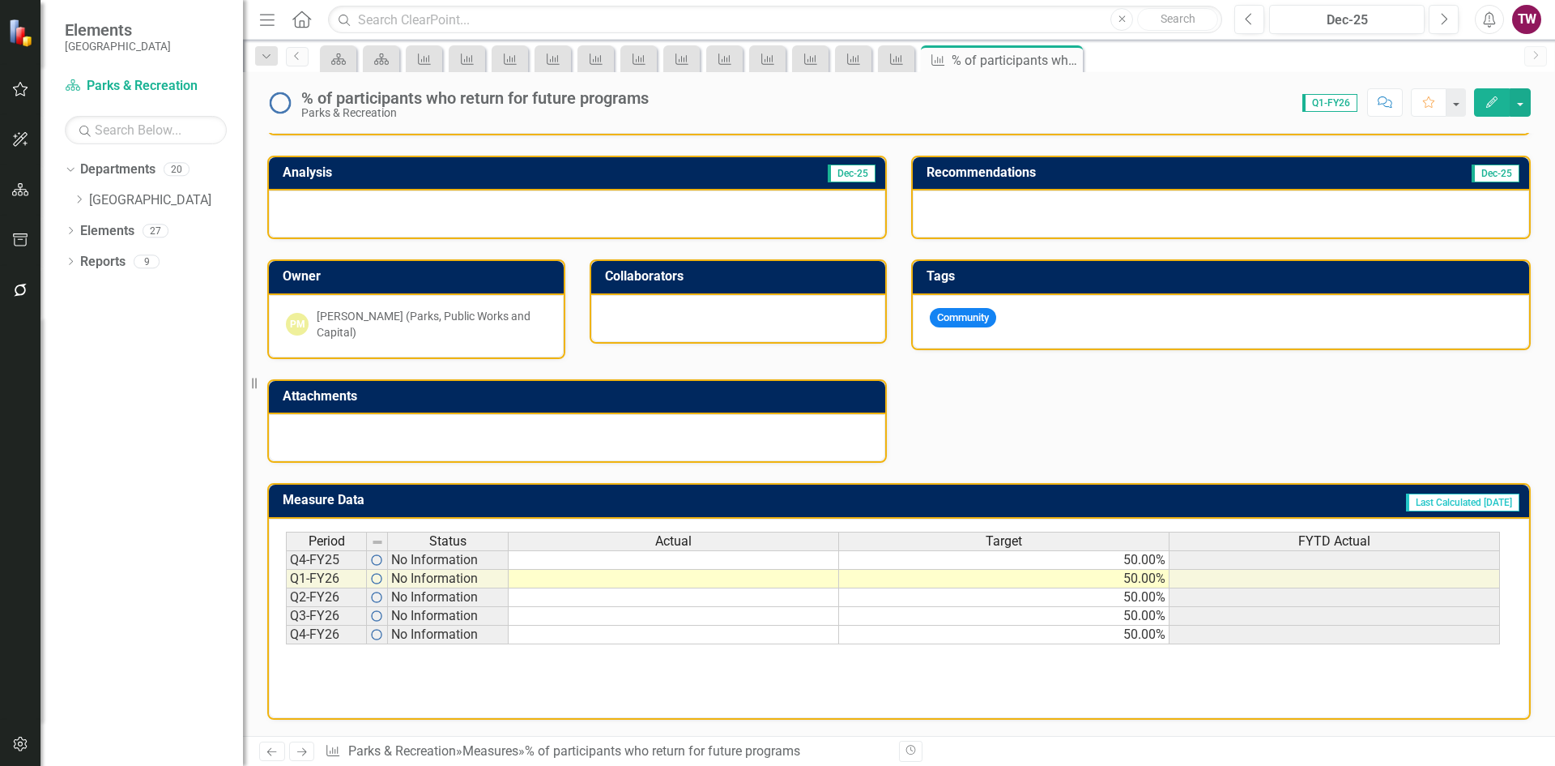
click at [1019, 561] on td "50.00%" at bounding box center [1004, 559] width 331 height 19
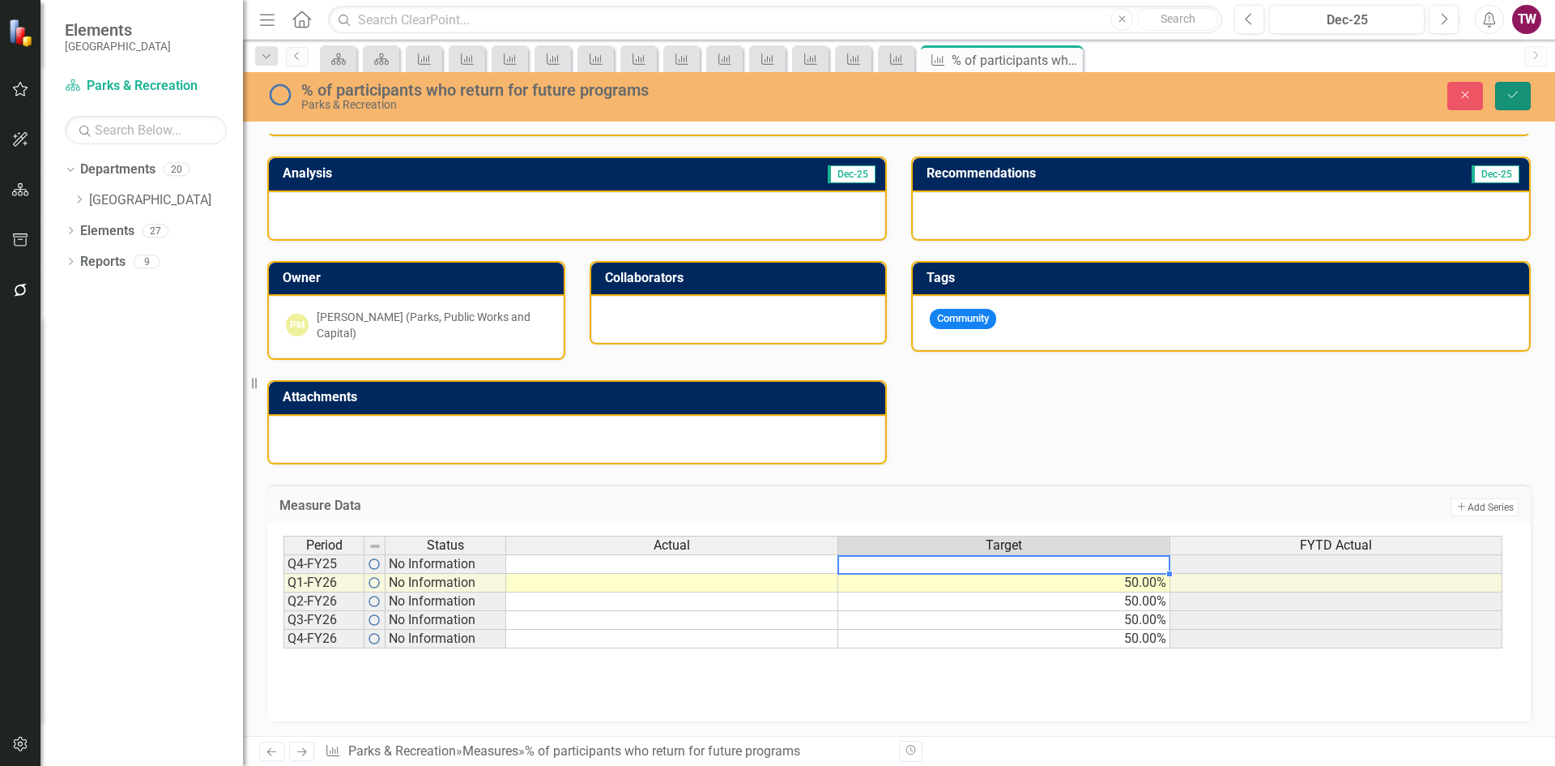
click at [1504, 96] on button "Save" at bounding box center [1514, 96] width 36 height 28
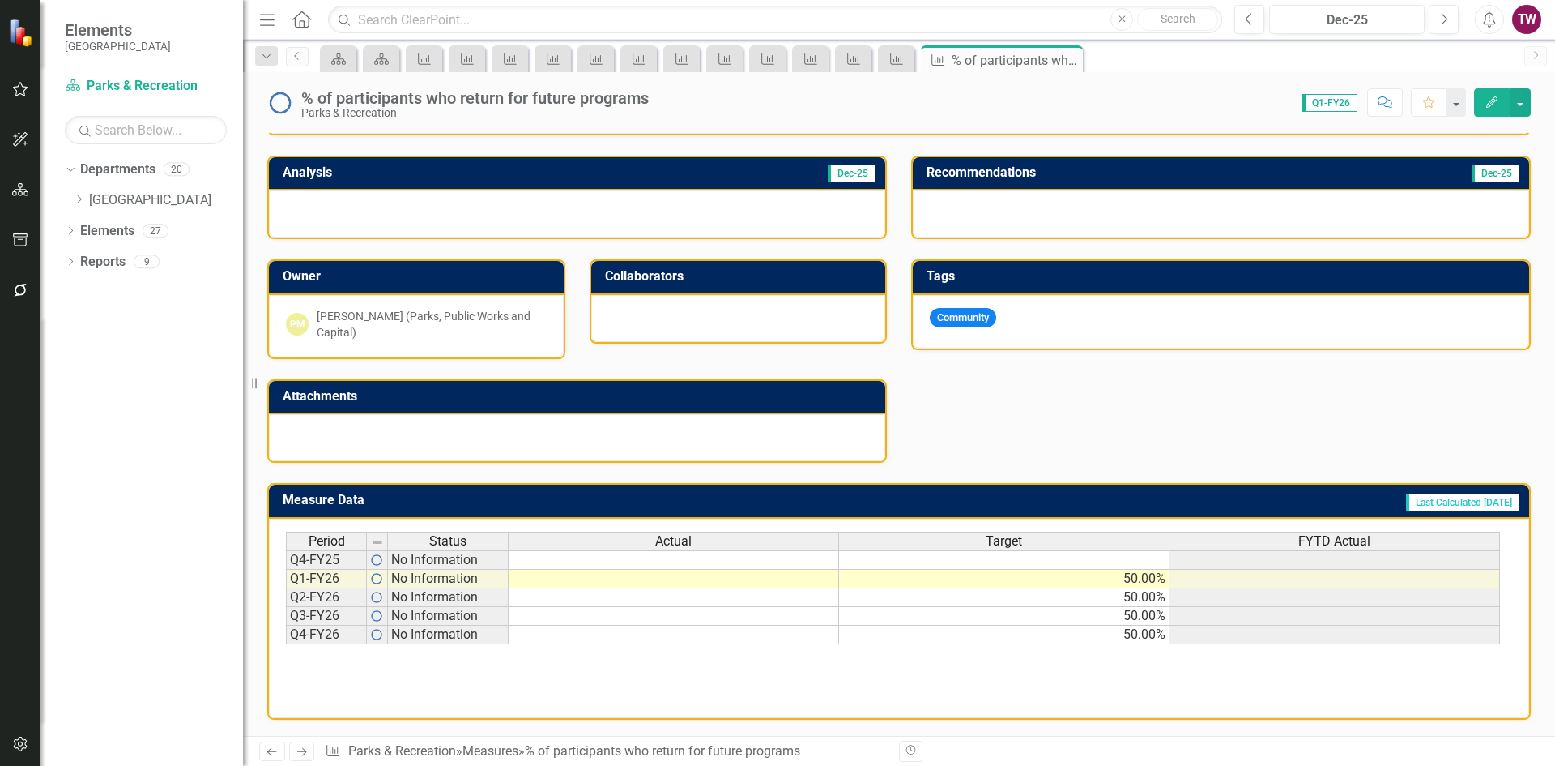
click at [299, 749] on icon "Next" at bounding box center [302, 751] width 14 height 11
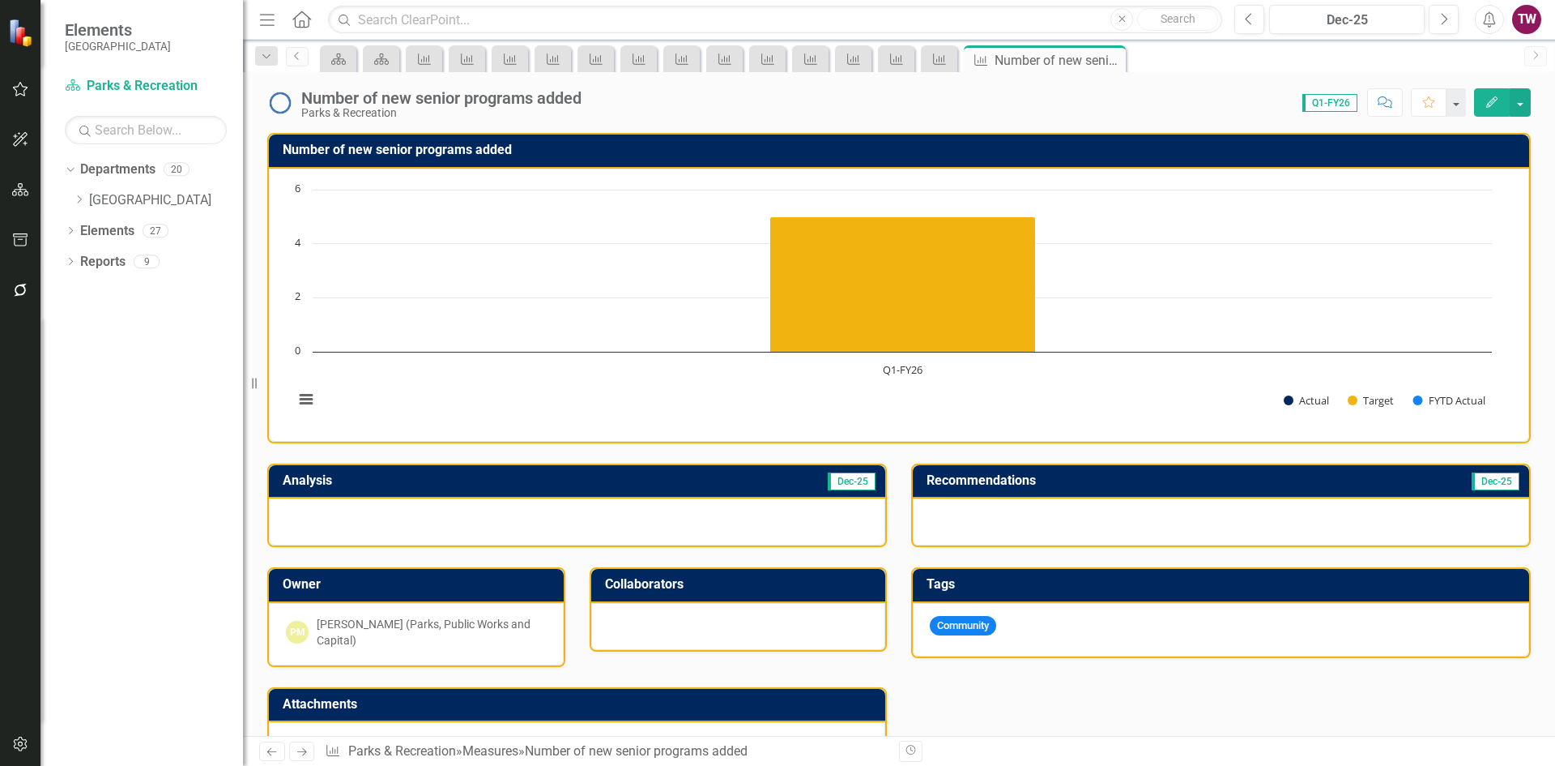
scroll to position [308, 0]
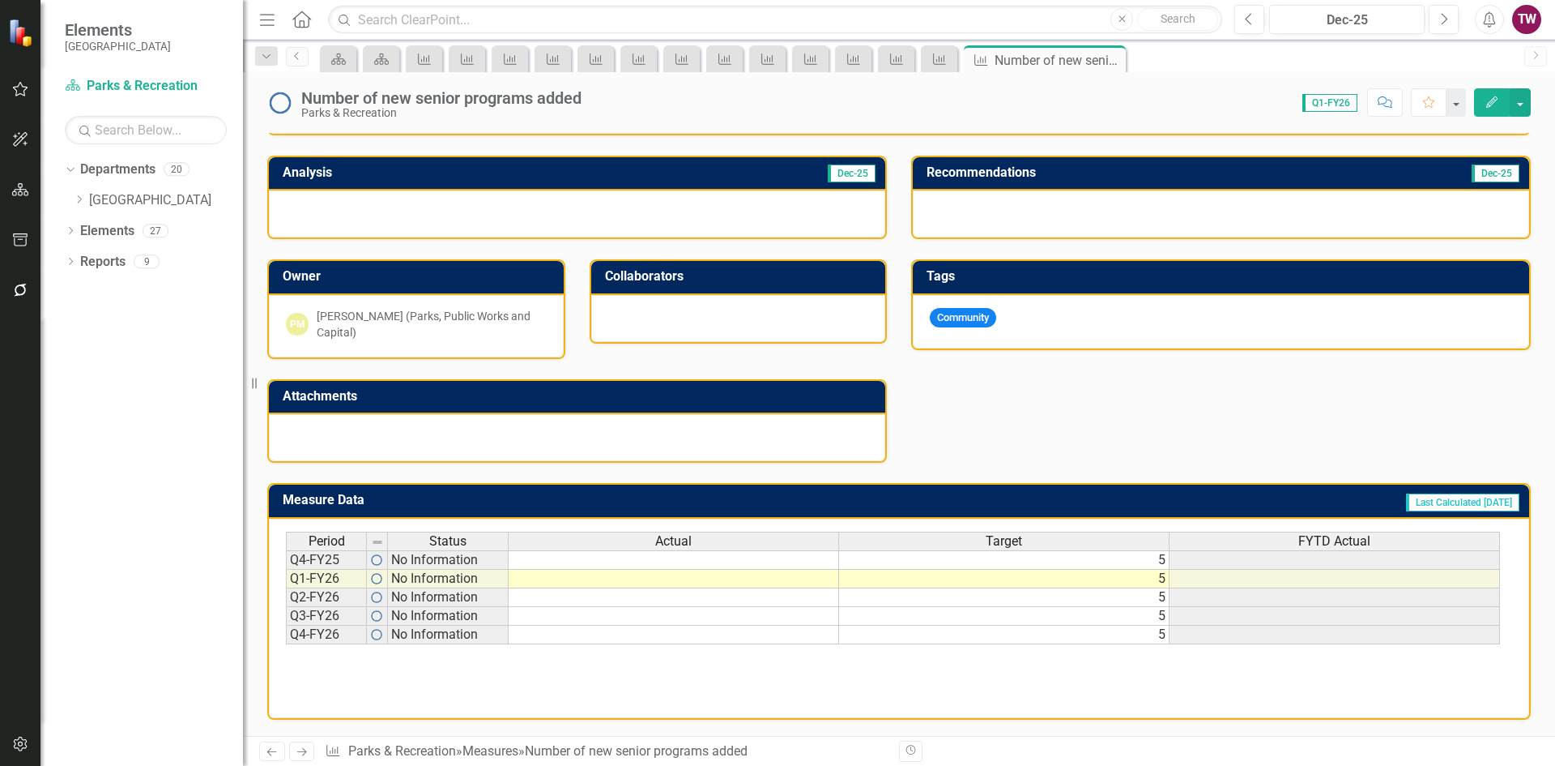
click at [1077, 559] on td "5" at bounding box center [1004, 559] width 331 height 19
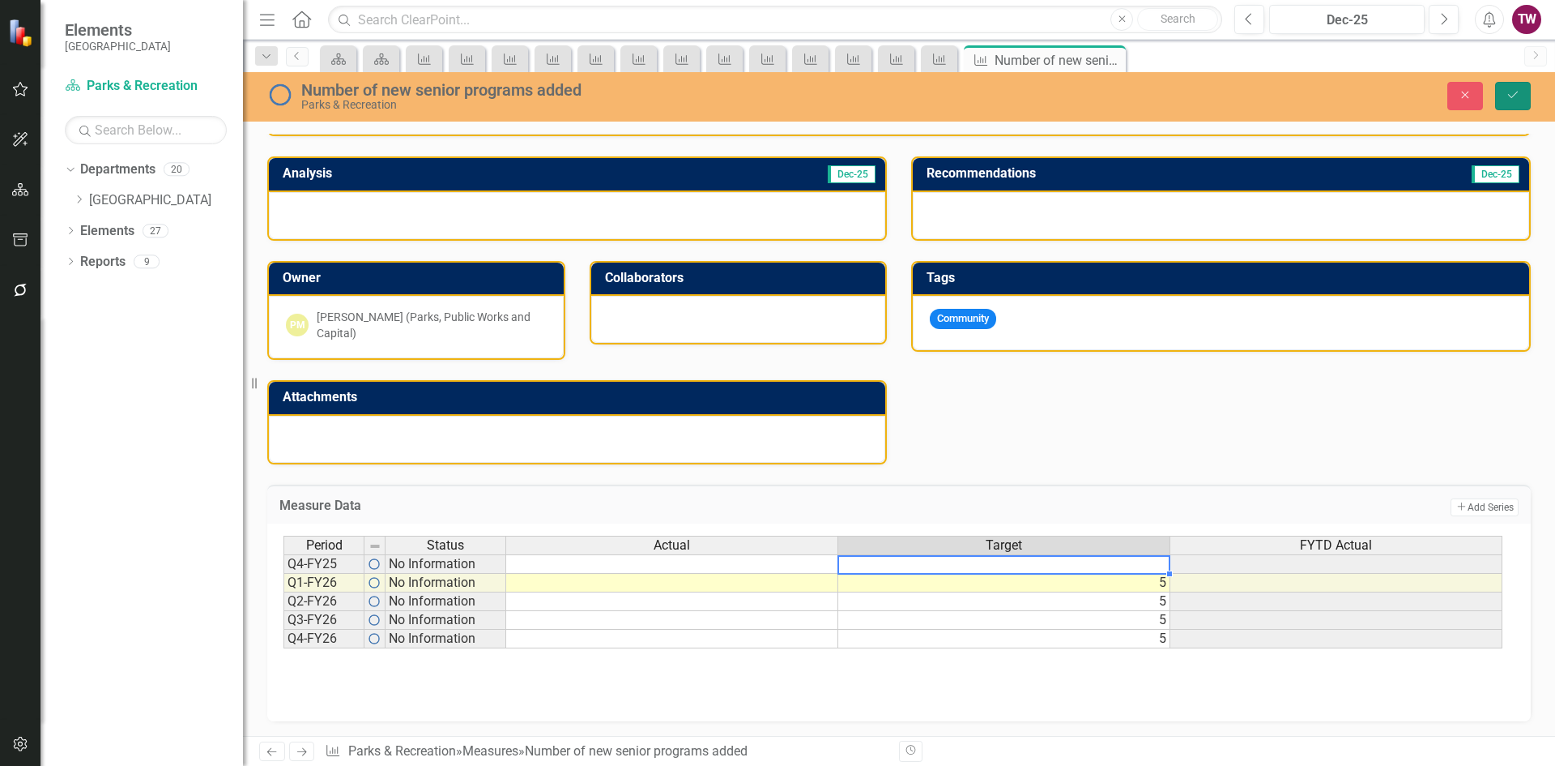
click at [1516, 94] on icon "submit" at bounding box center [1513, 95] width 10 height 6
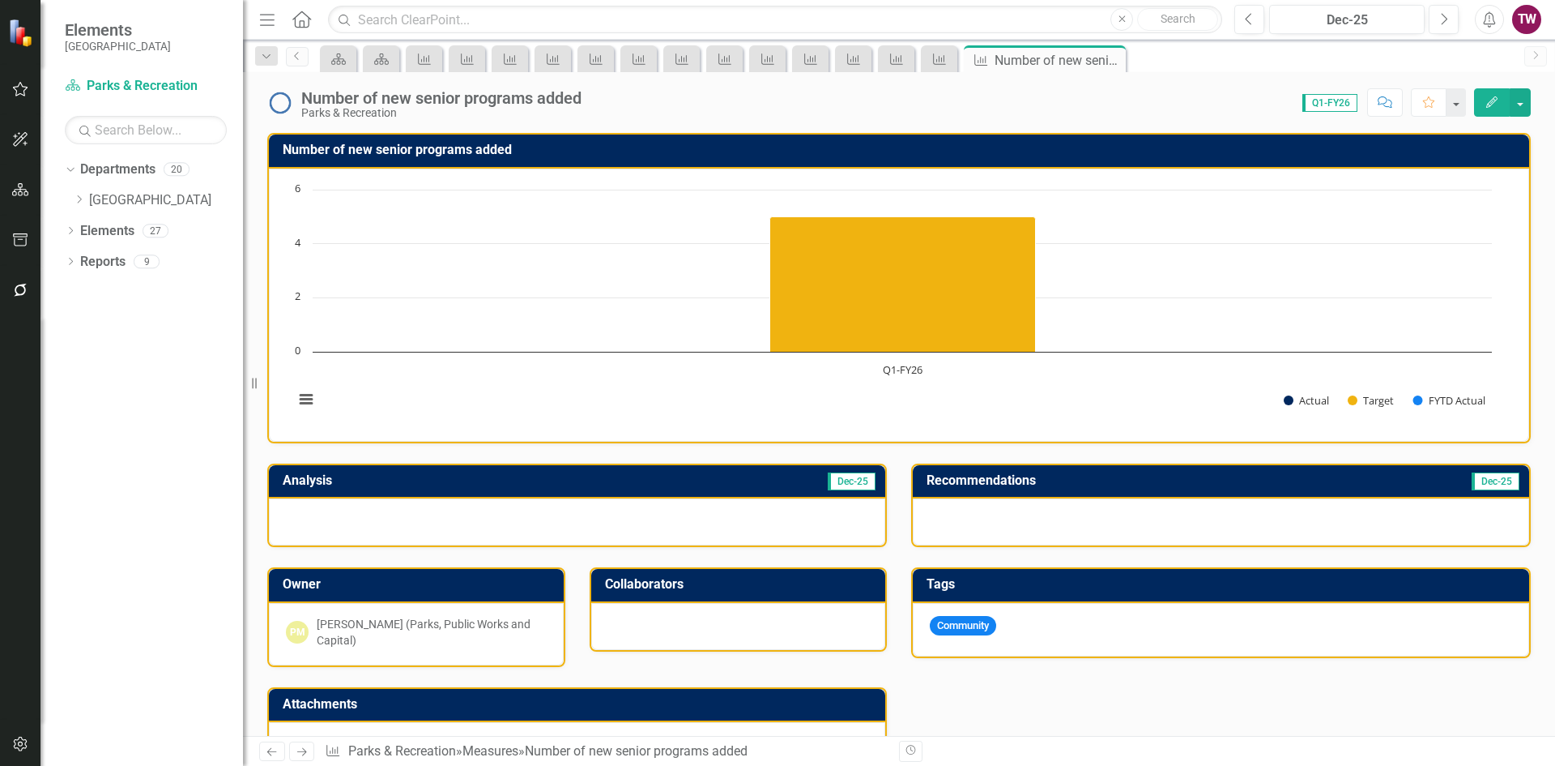
click at [305, 751] on icon "Next" at bounding box center [302, 751] width 14 height 11
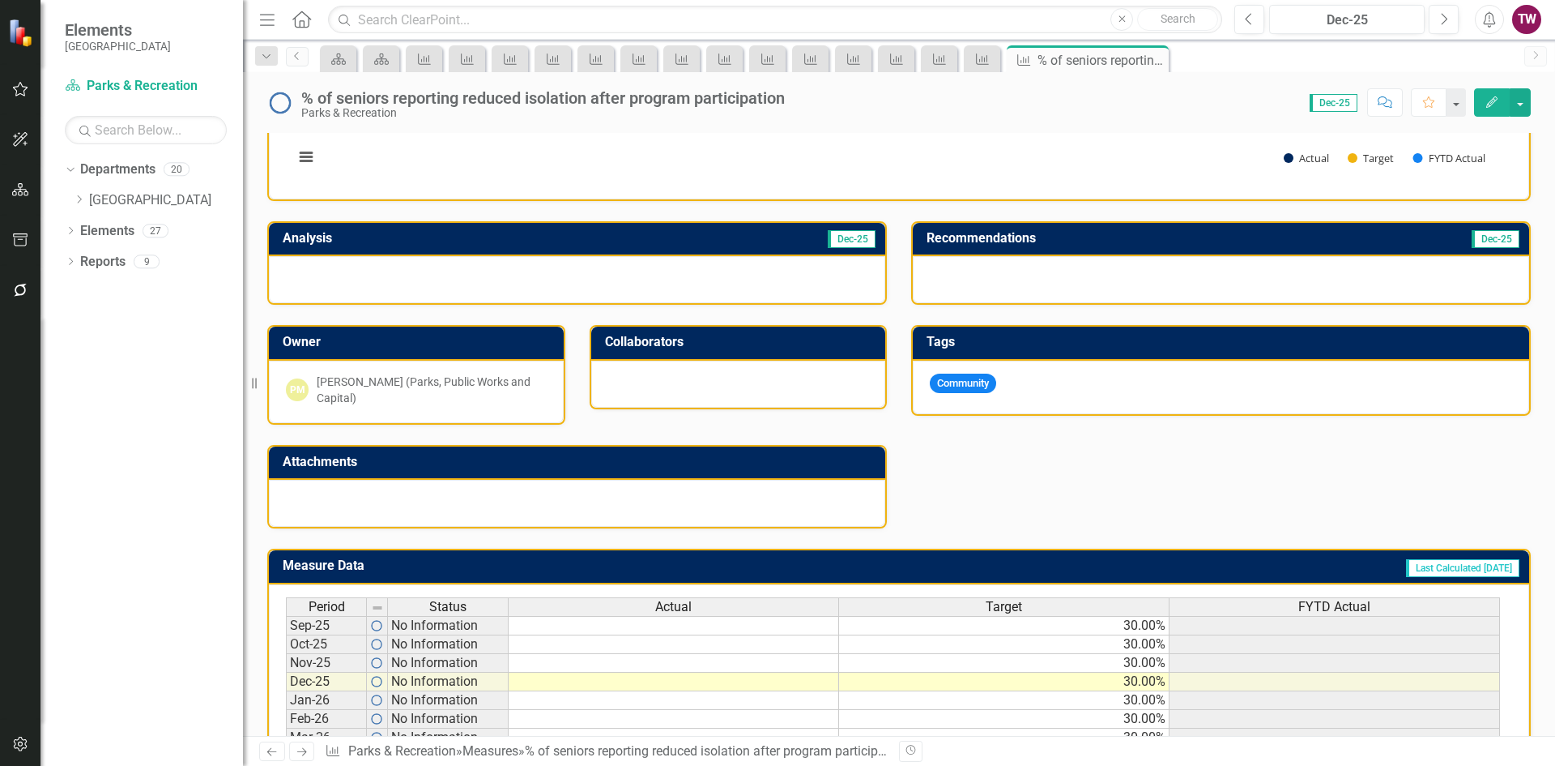
scroll to position [243, 0]
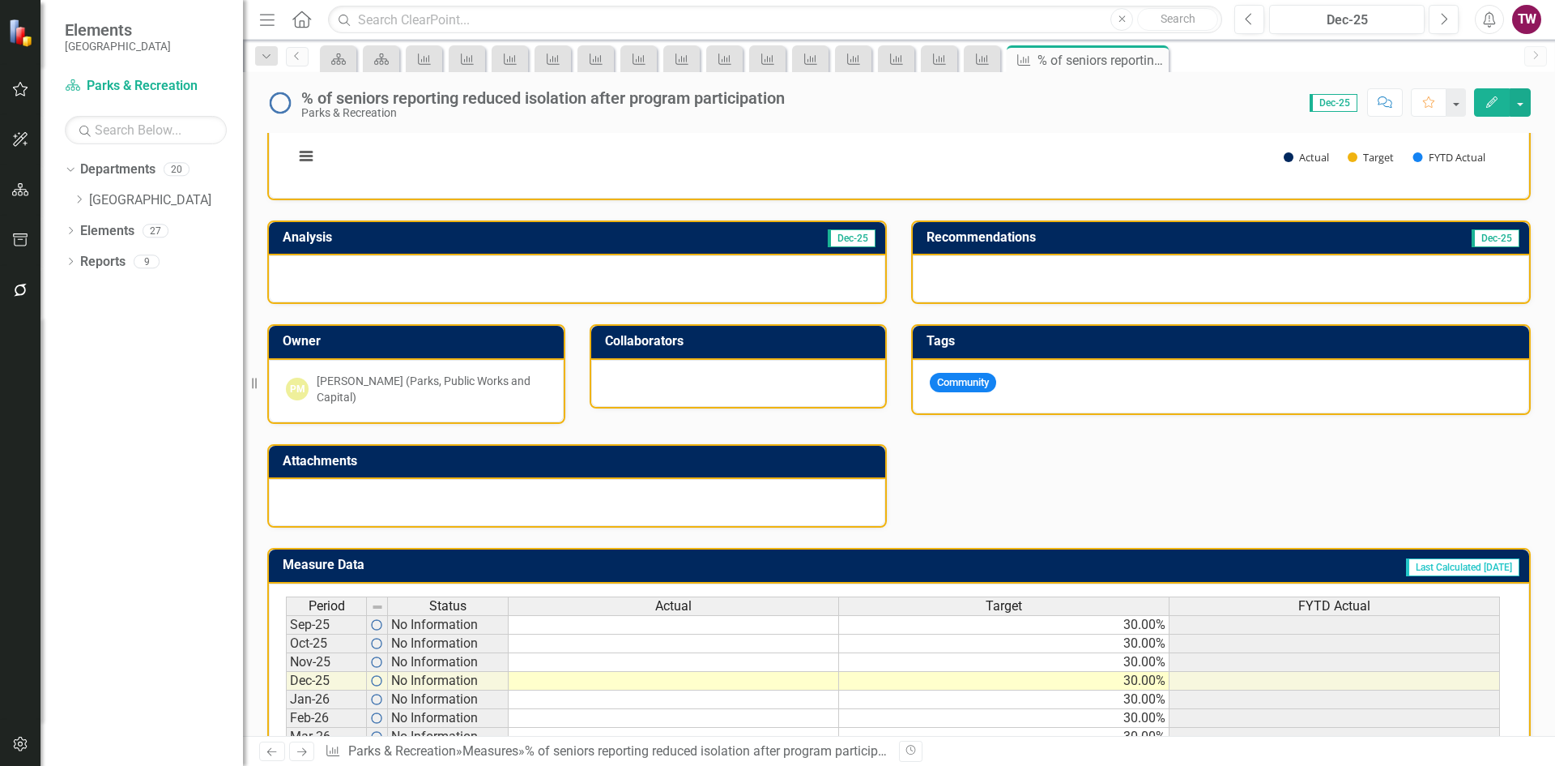
click at [1012, 621] on td "30.00%" at bounding box center [1004, 624] width 331 height 19
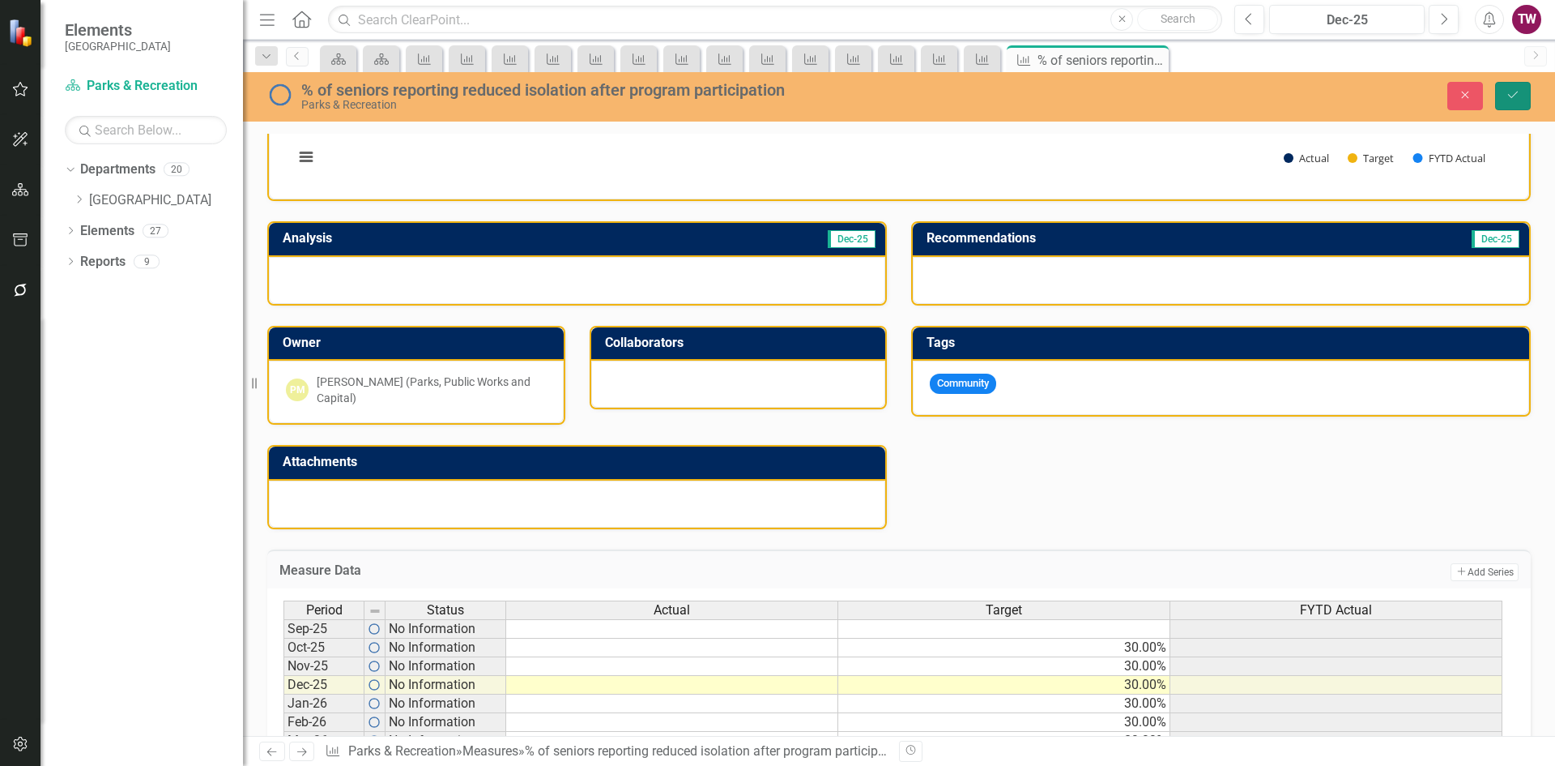
click at [1504, 96] on button "Save" at bounding box center [1514, 96] width 36 height 28
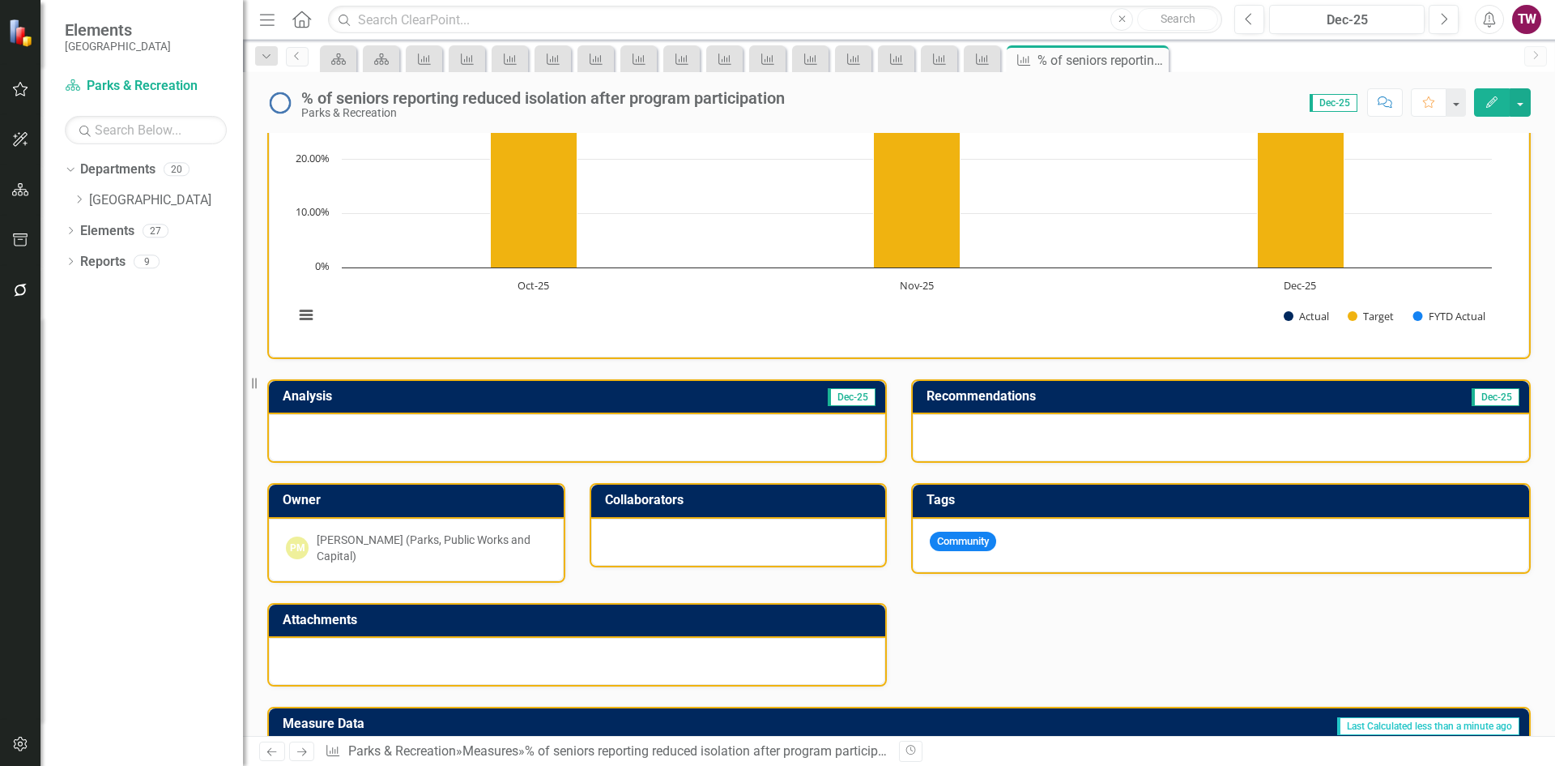
scroll to position [408, 0]
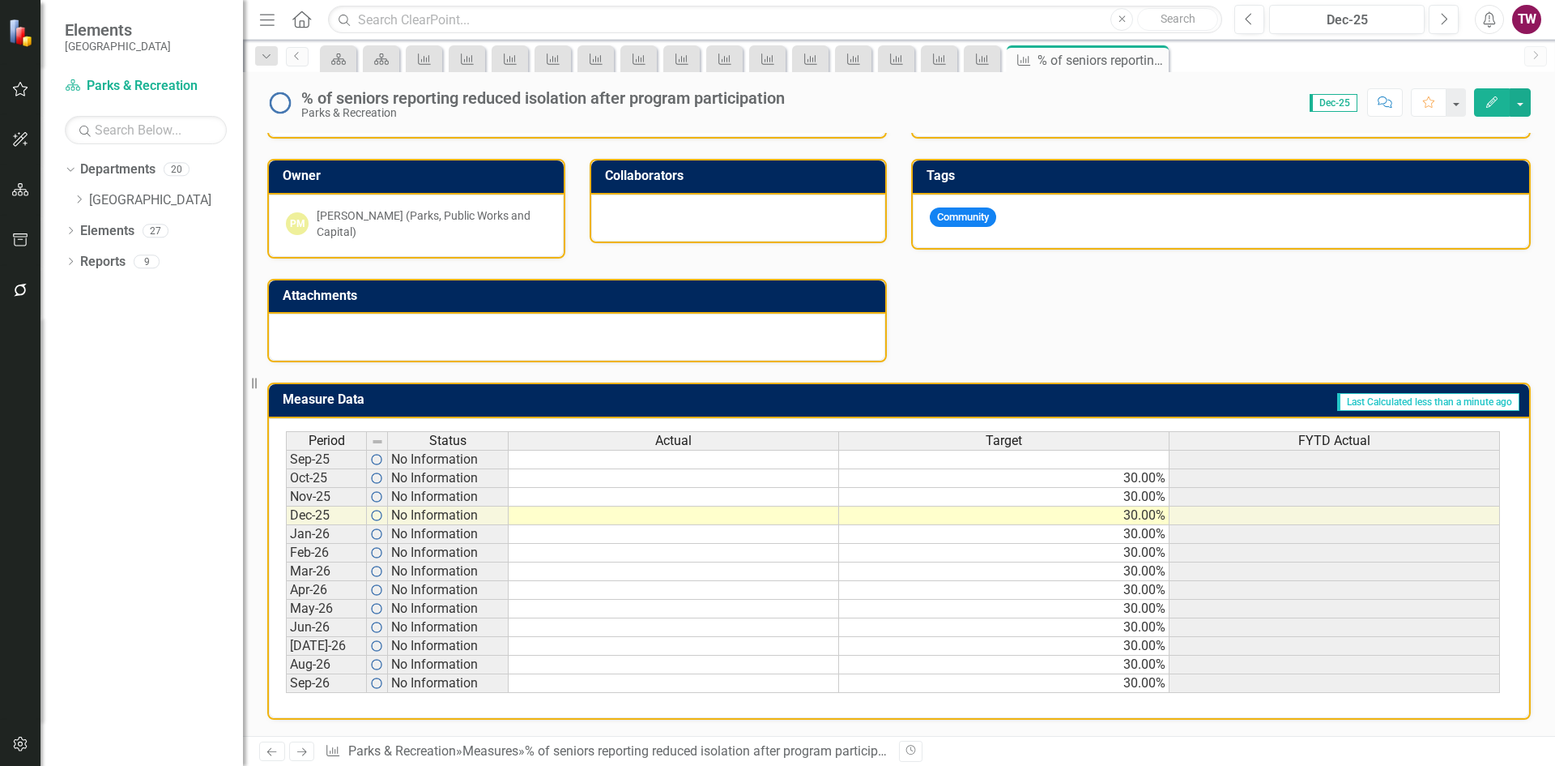
click at [304, 746] on icon "Next" at bounding box center [302, 751] width 14 height 11
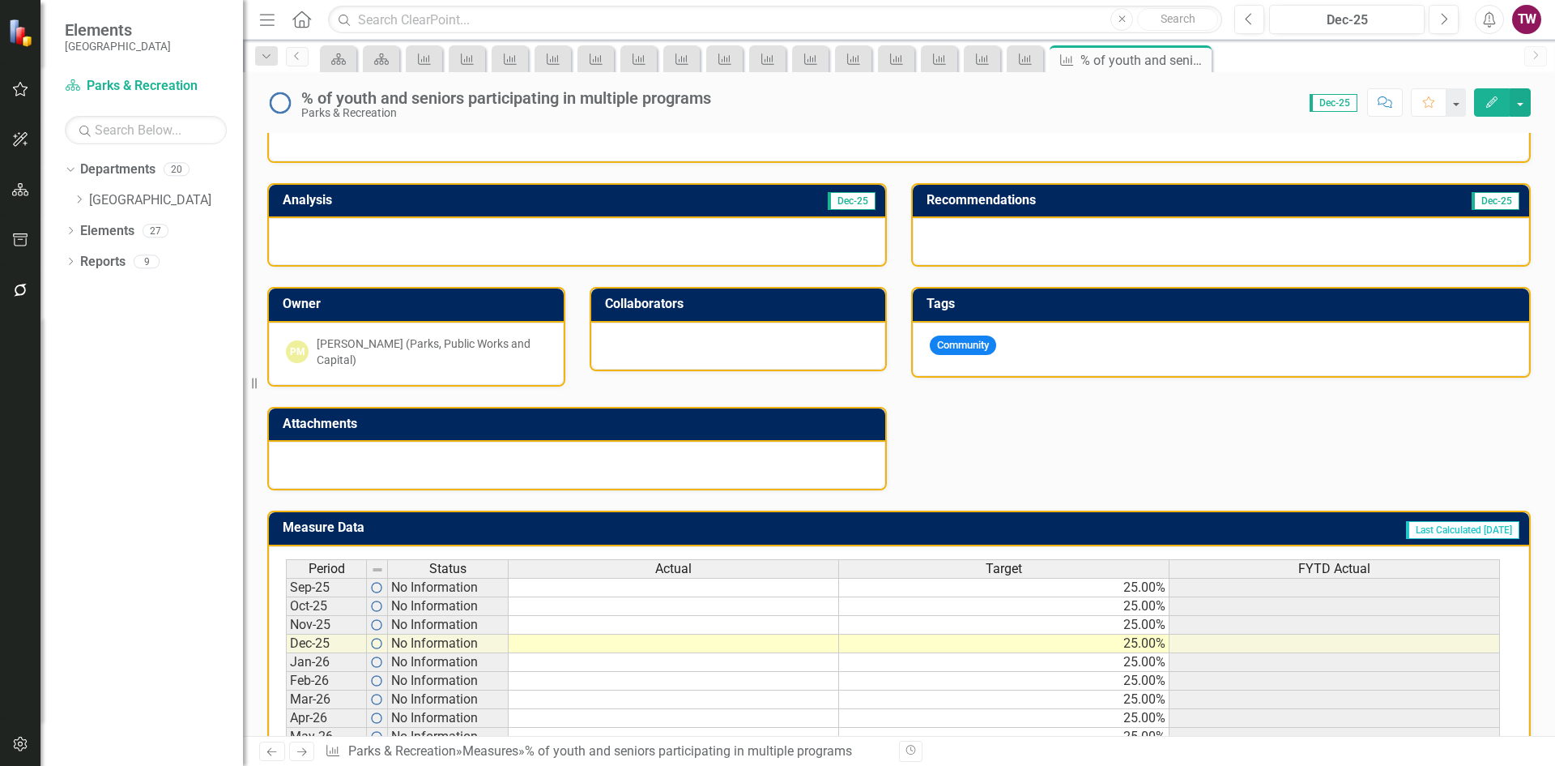
scroll to position [405, 0]
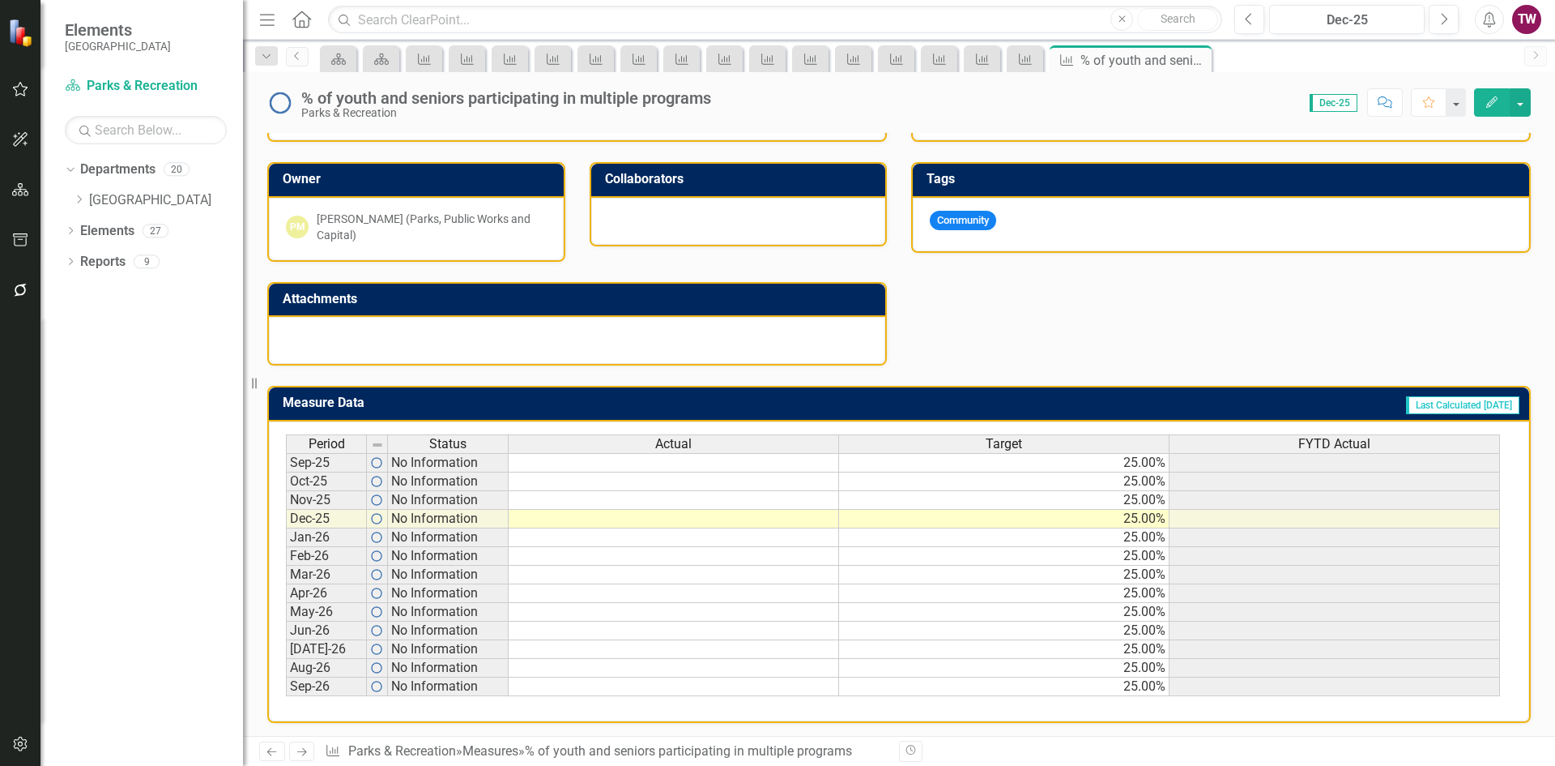
click at [1109, 467] on td "25.00%" at bounding box center [1004, 462] width 331 height 19
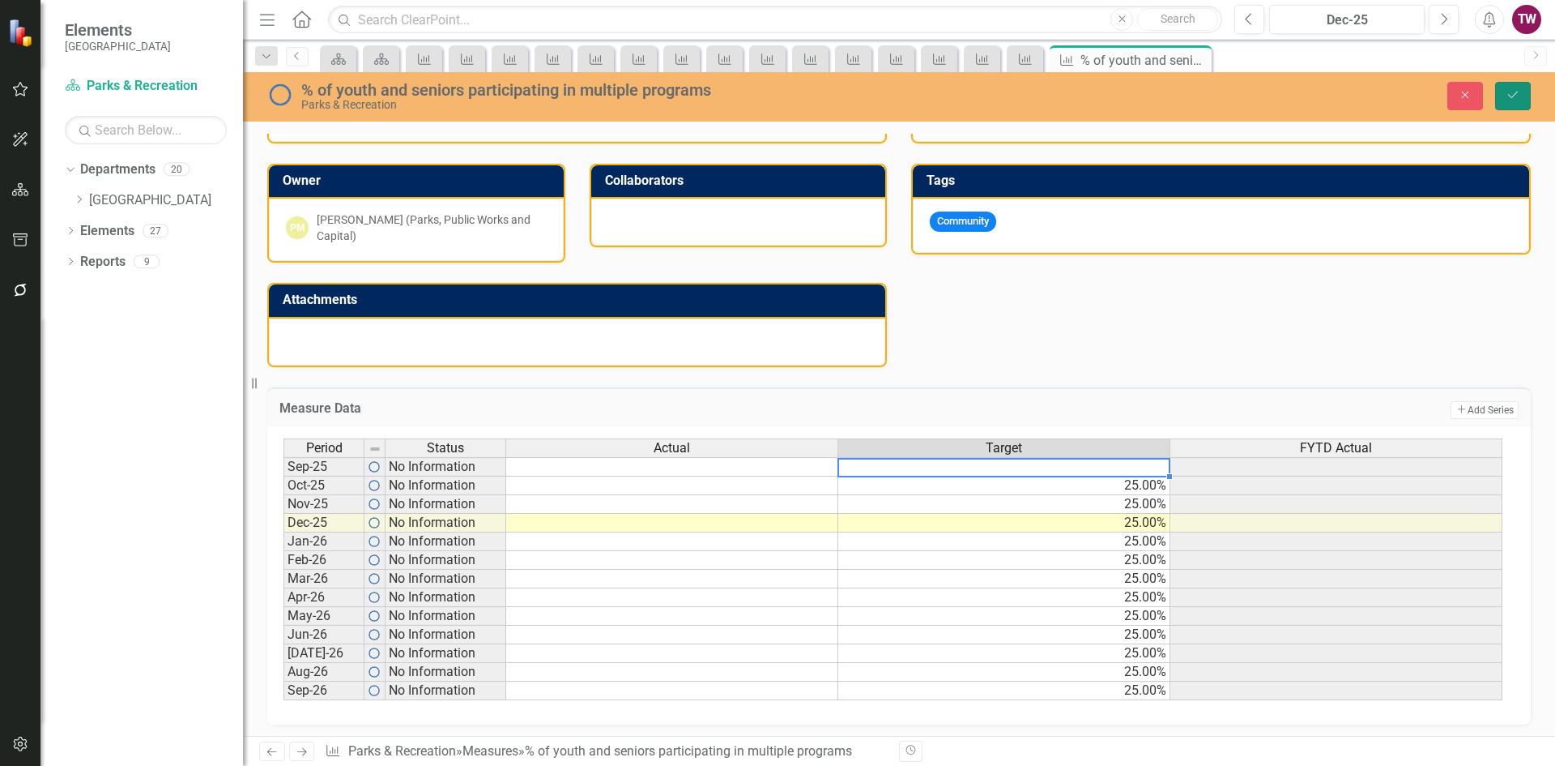
click at [1518, 96] on icon "Save" at bounding box center [1513, 94] width 15 height 11
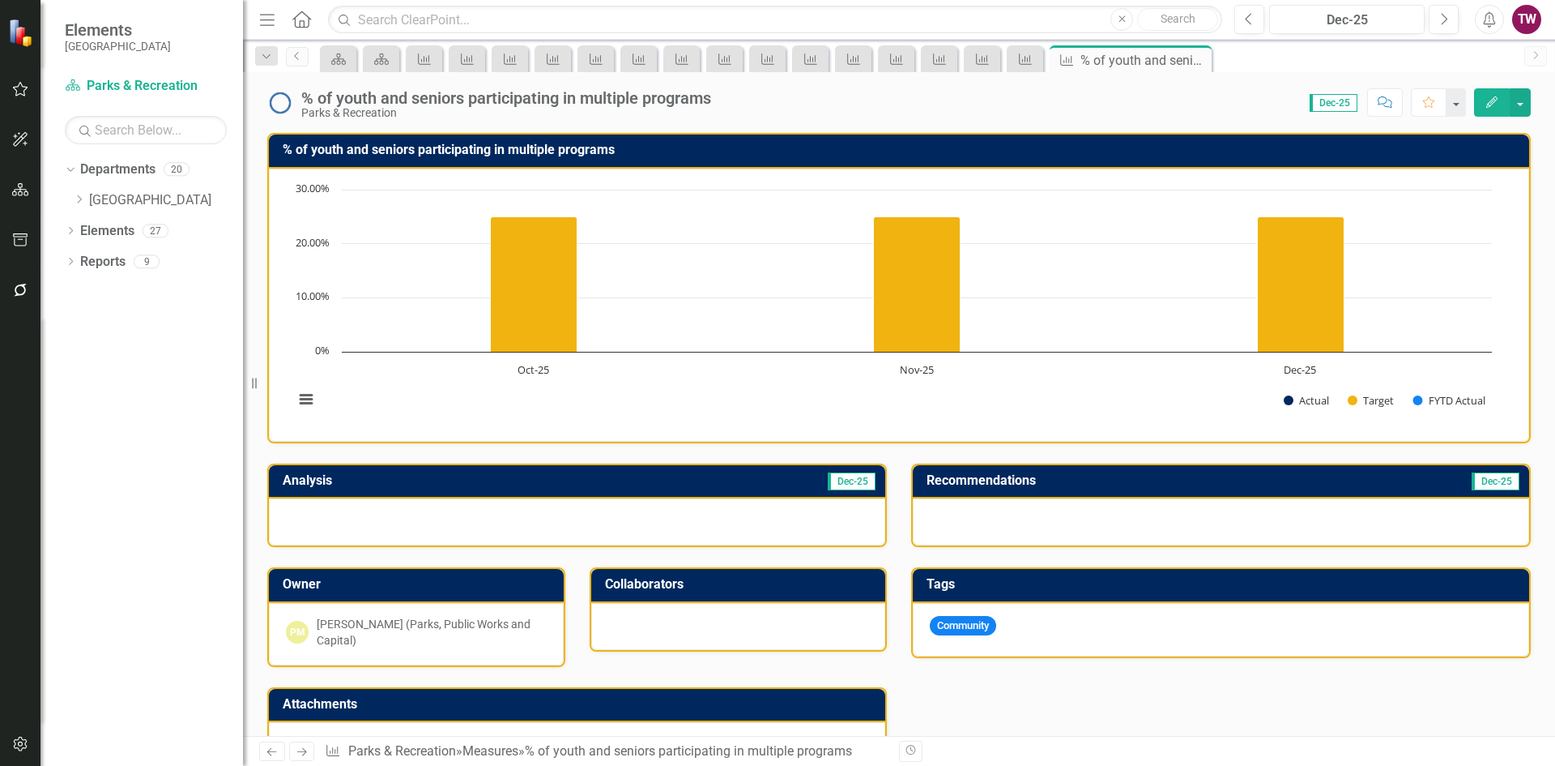
click at [306, 750] on icon "Next" at bounding box center [302, 751] width 14 height 11
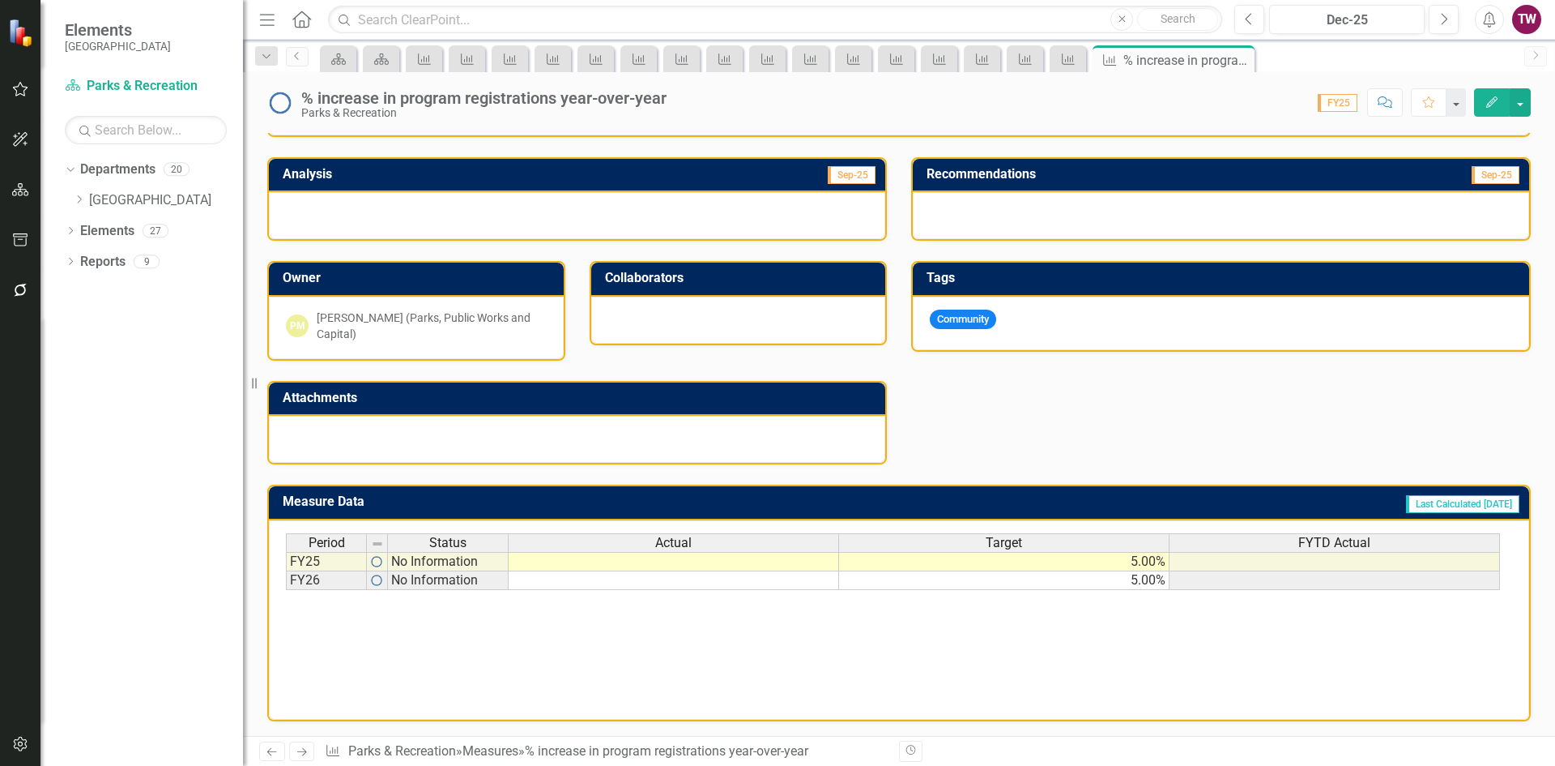
scroll to position [308, 0]
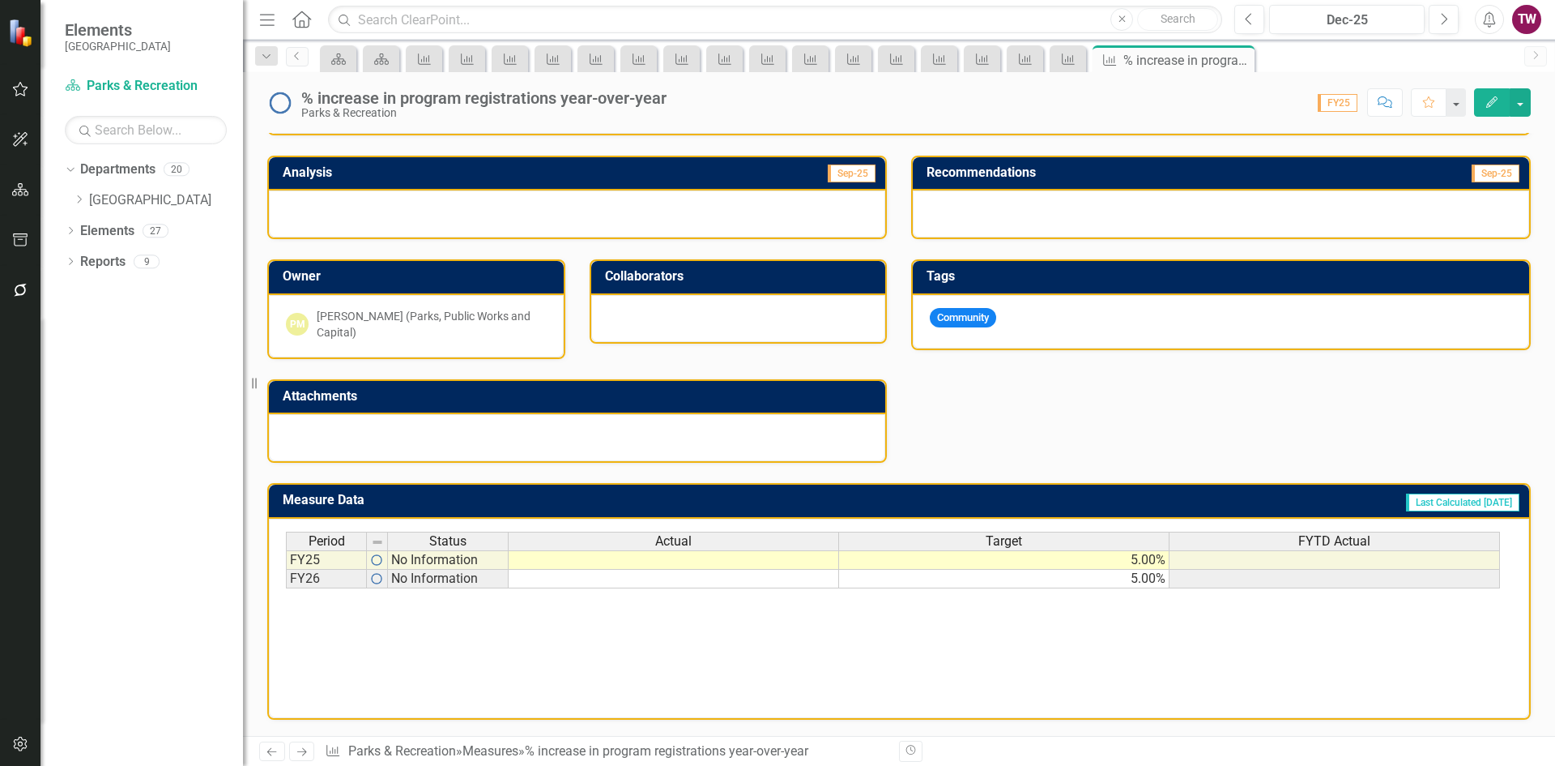
click at [1100, 564] on td "5.00%" at bounding box center [1004, 559] width 331 height 19
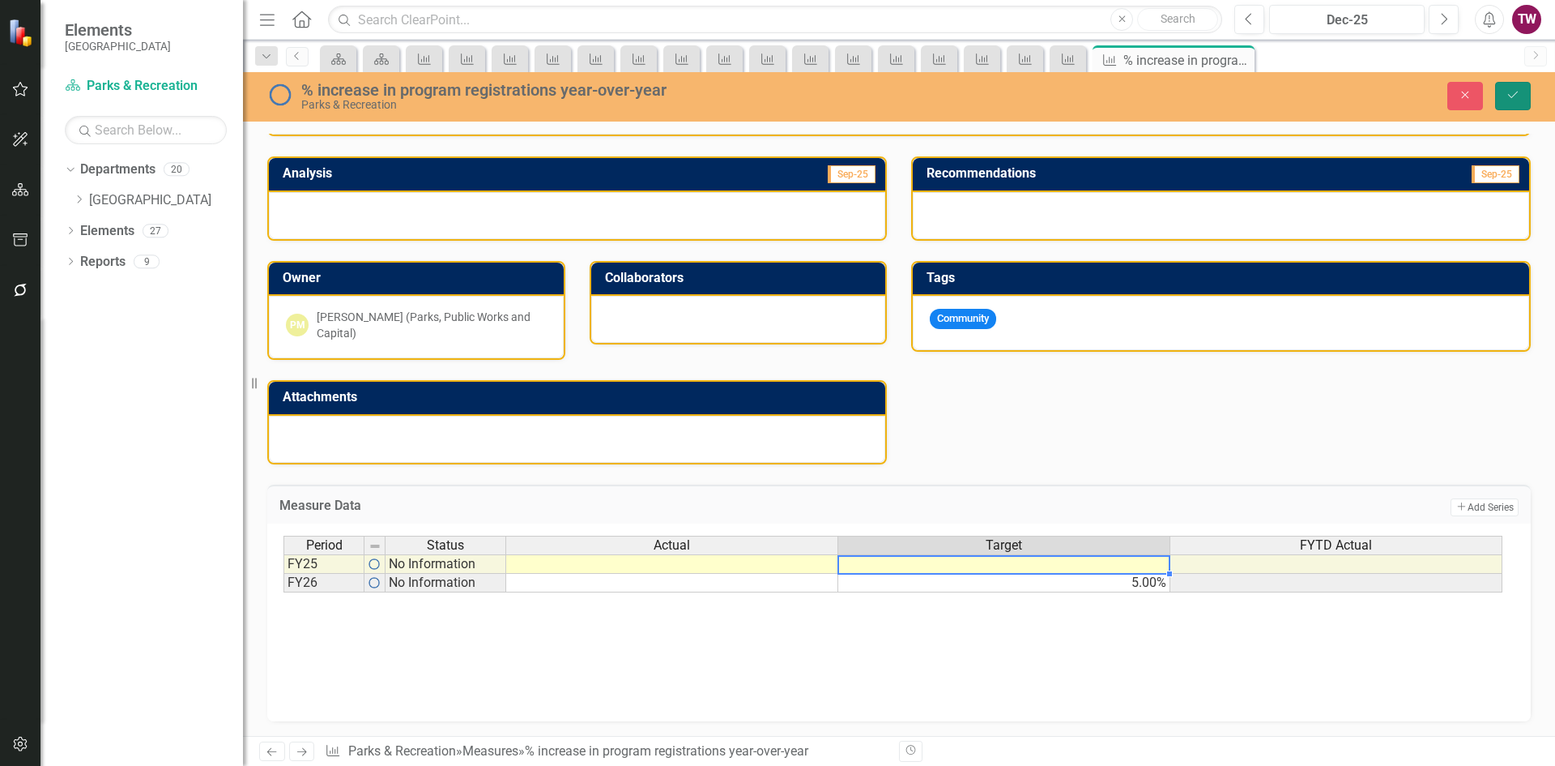
click at [1510, 93] on icon "Save" at bounding box center [1513, 94] width 15 height 11
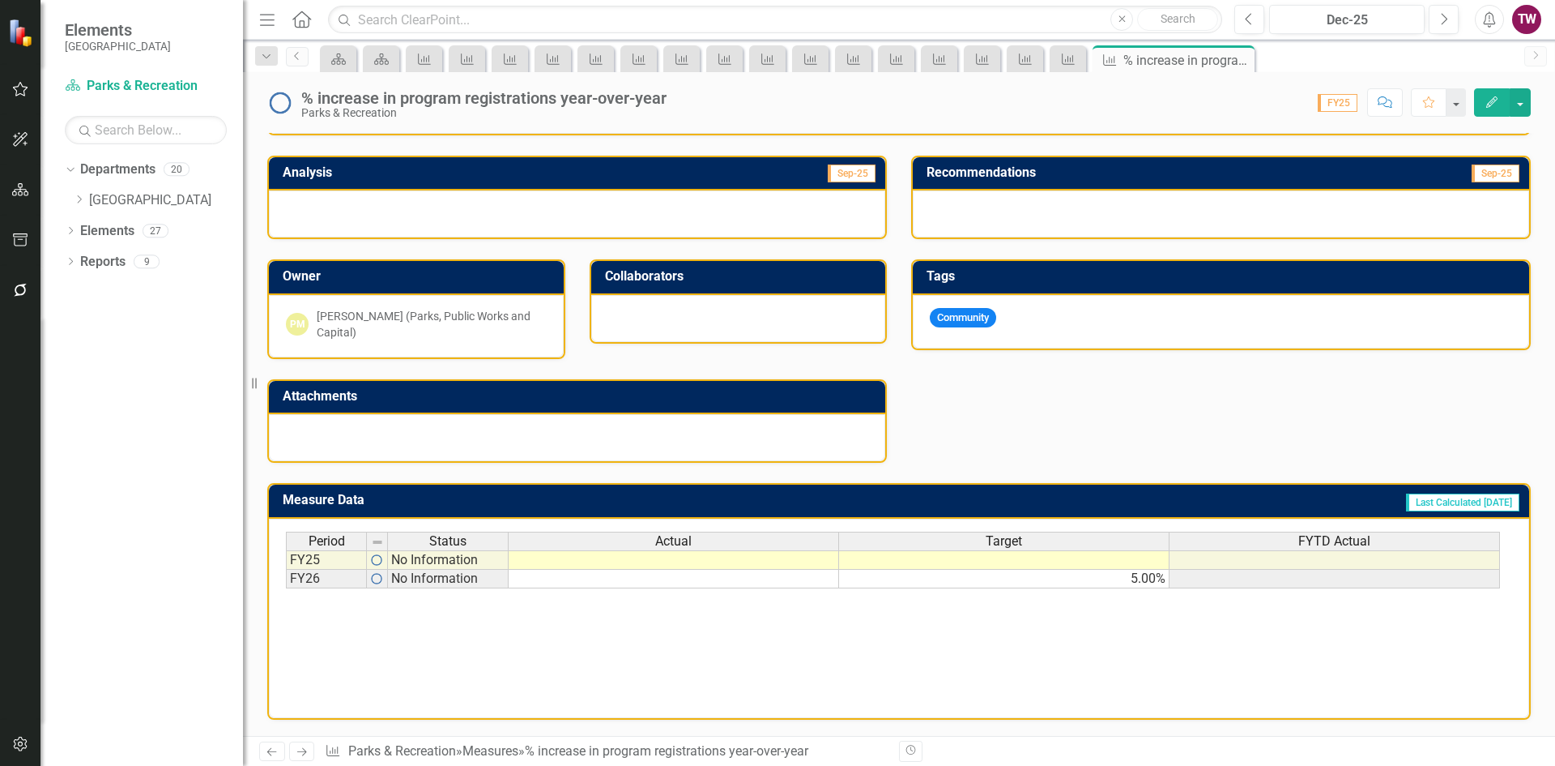
click at [302, 751] on icon "Next" at bounding box center [302, 751] width 14 height 11
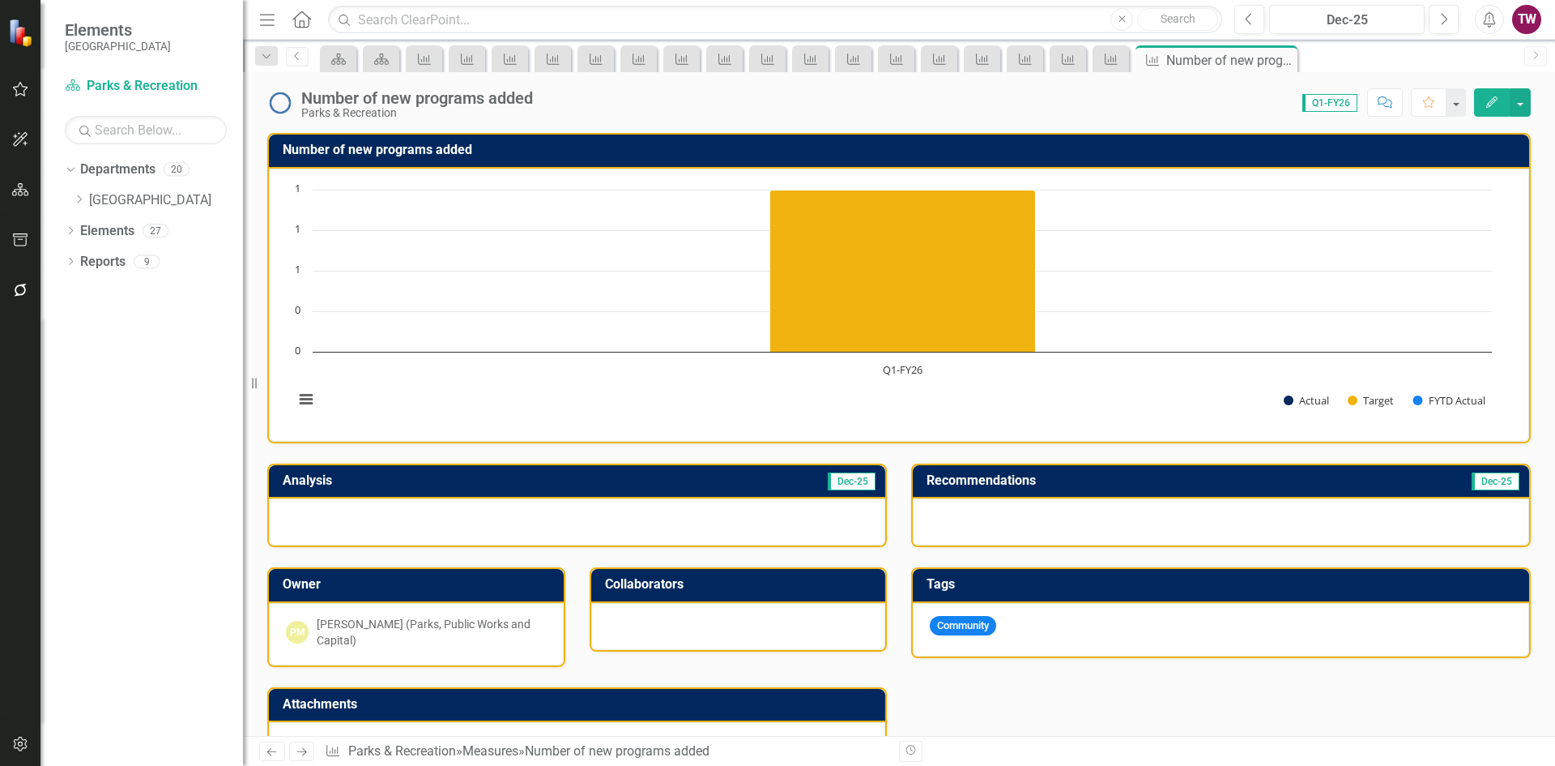
scroll to position [308, 0]
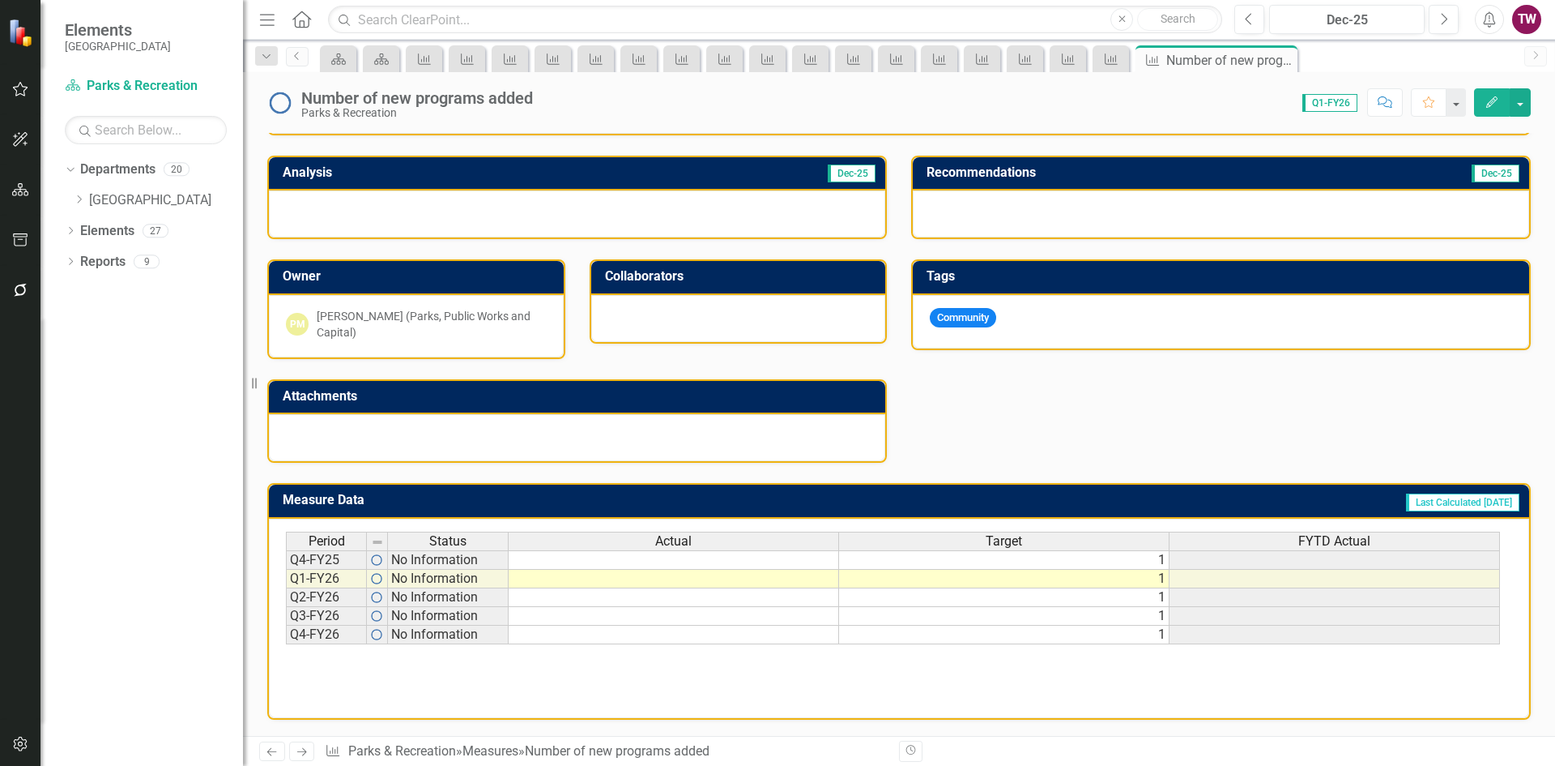
click at [1099, 560] on td "1" at bounding box center [1004, 559] width 331 height 19
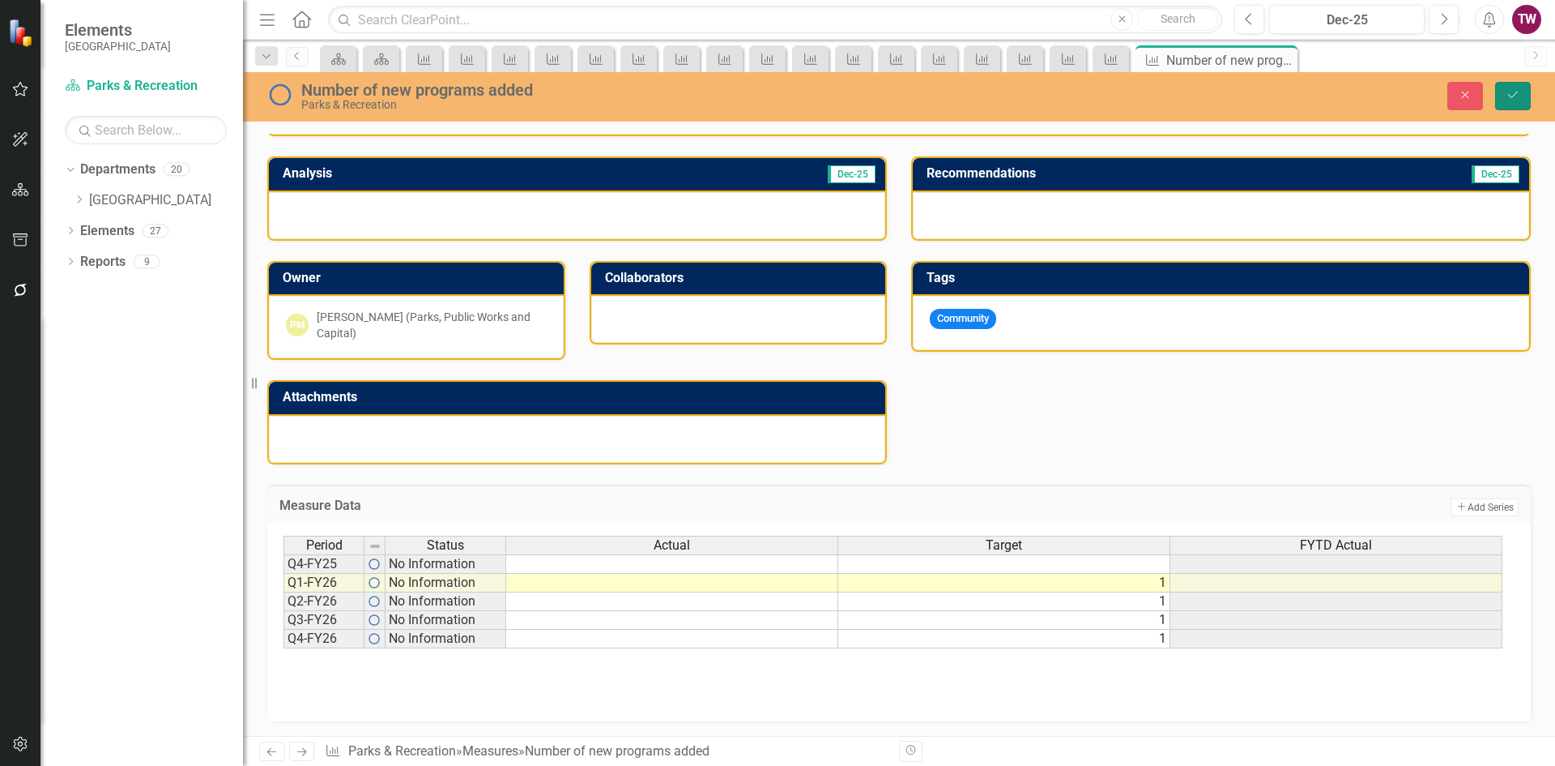
click at [1506, 83] on button "Save" at bounding box center [1514, 96] width 36 height 28
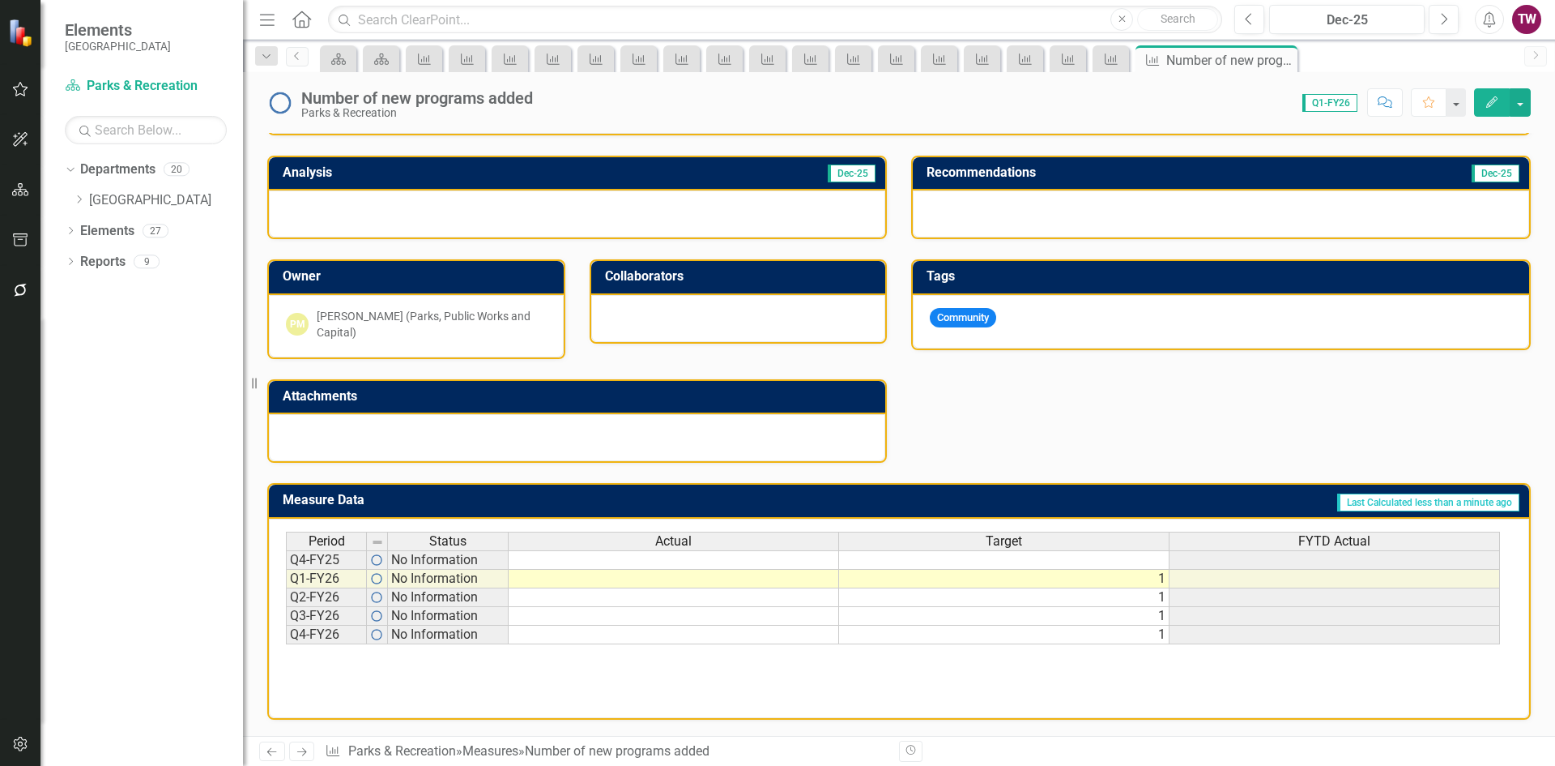
click at [297, 749] on icon "Next" at bounding box center [302, 751] width 14 height 11
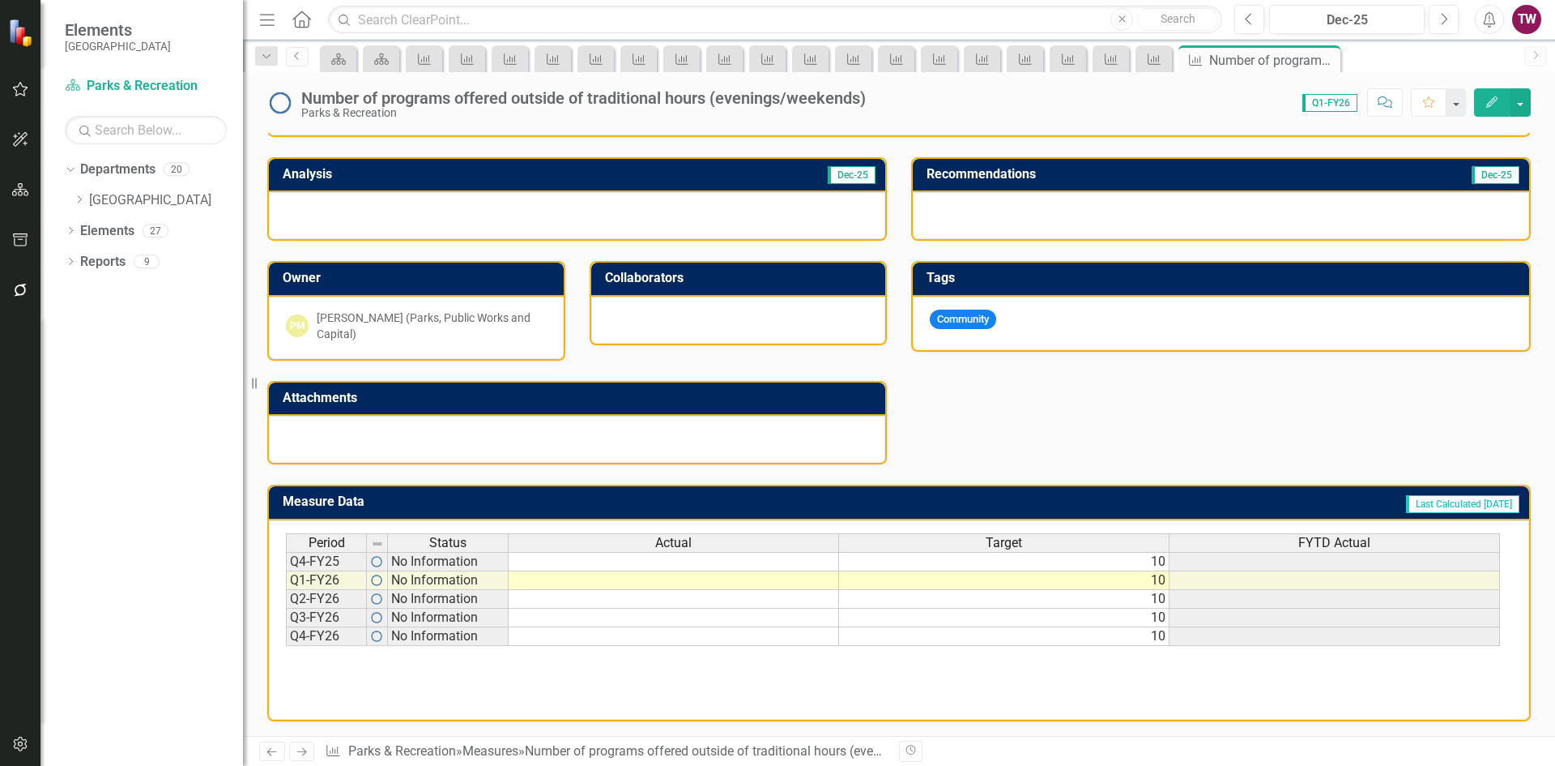
scroll to position [308, 0]
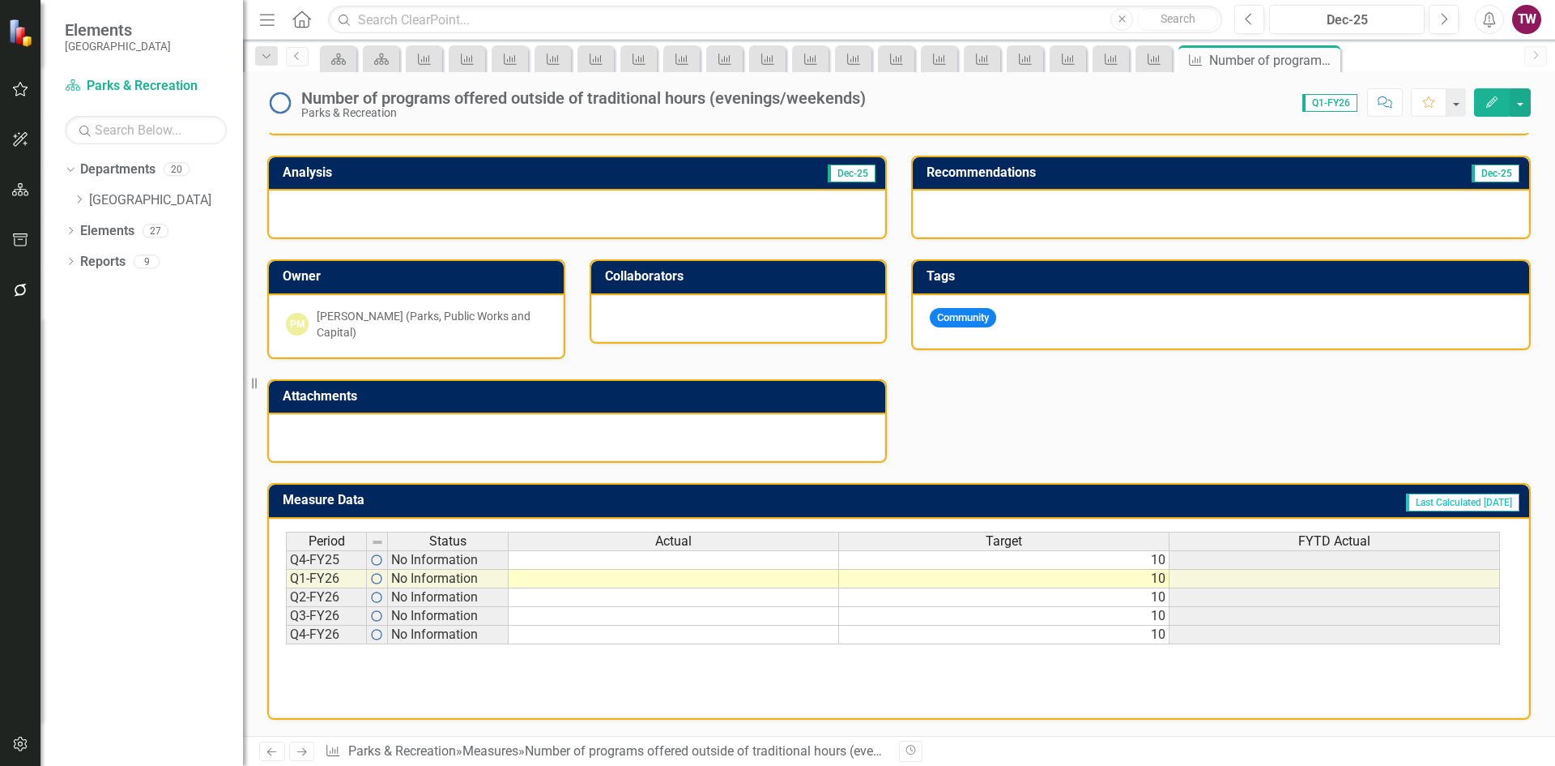
click at [1107, 553] on td "10" at bounding box center [1004, 559] width 331 height 19
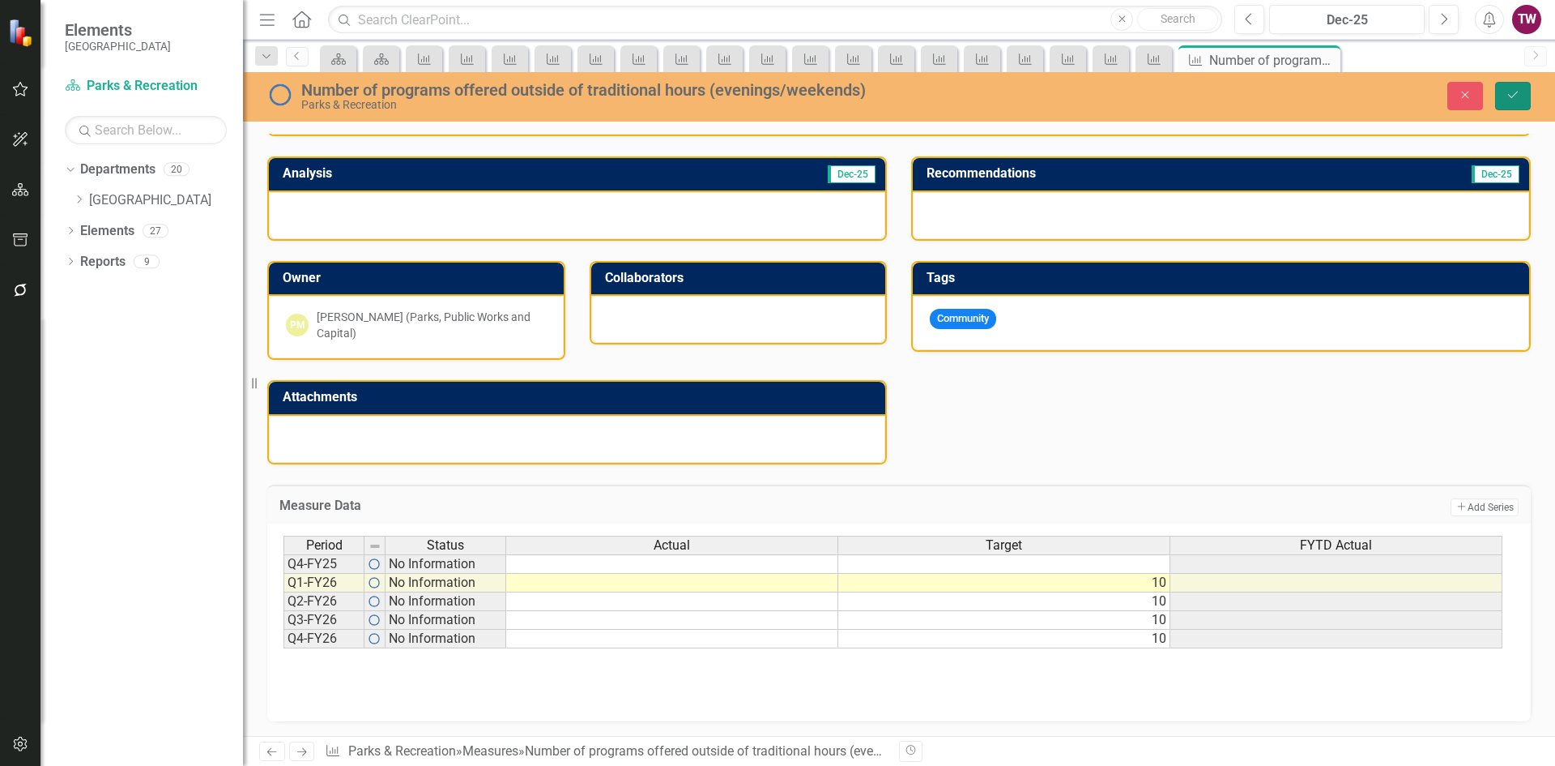
click at [1504, 87] on button "Save" at bounding box center [1514, 96] width 36 height 28
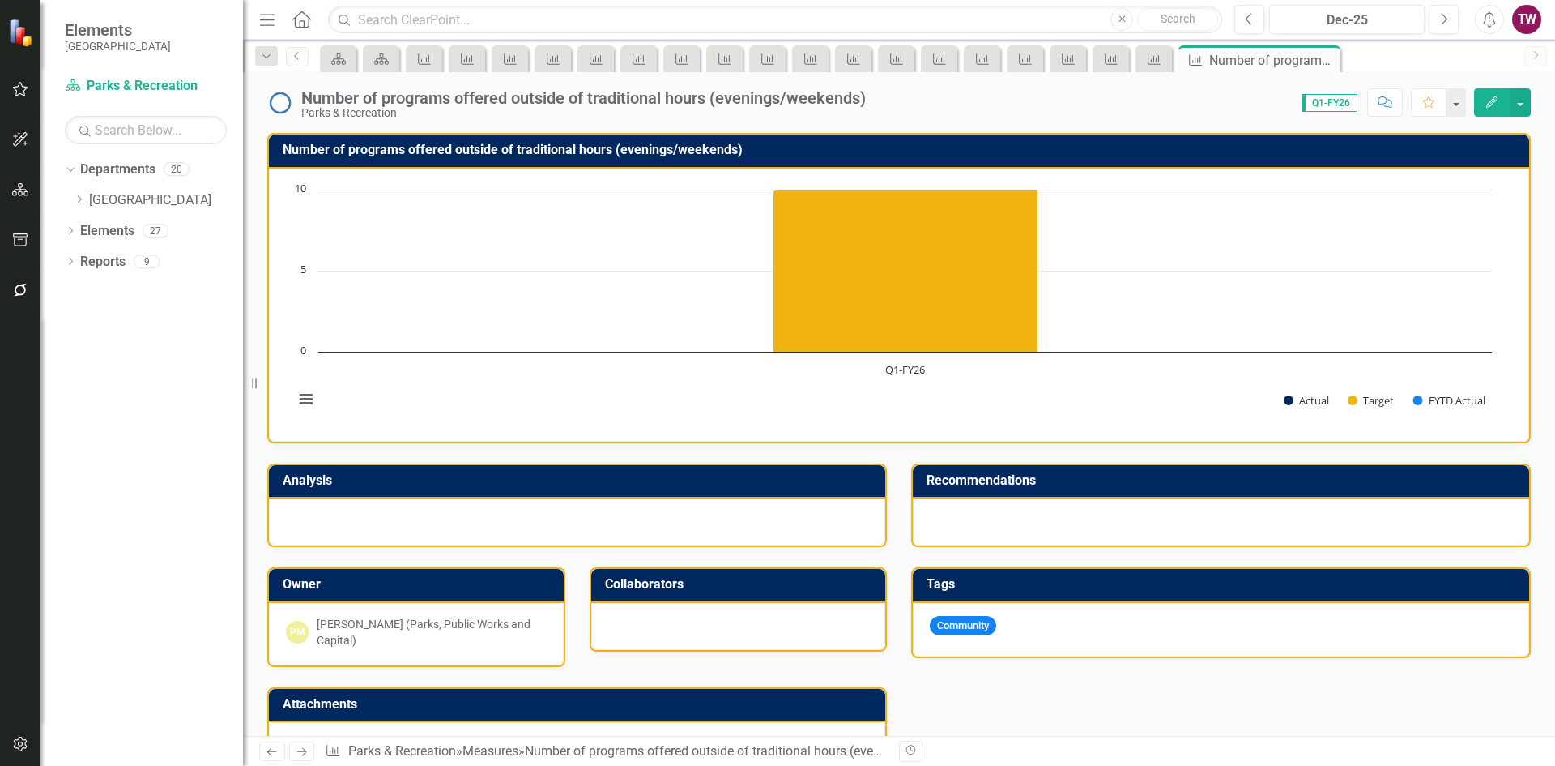
click at [306, 749] on icon "Next" at bounding box center [302, 751] width 14 height 11
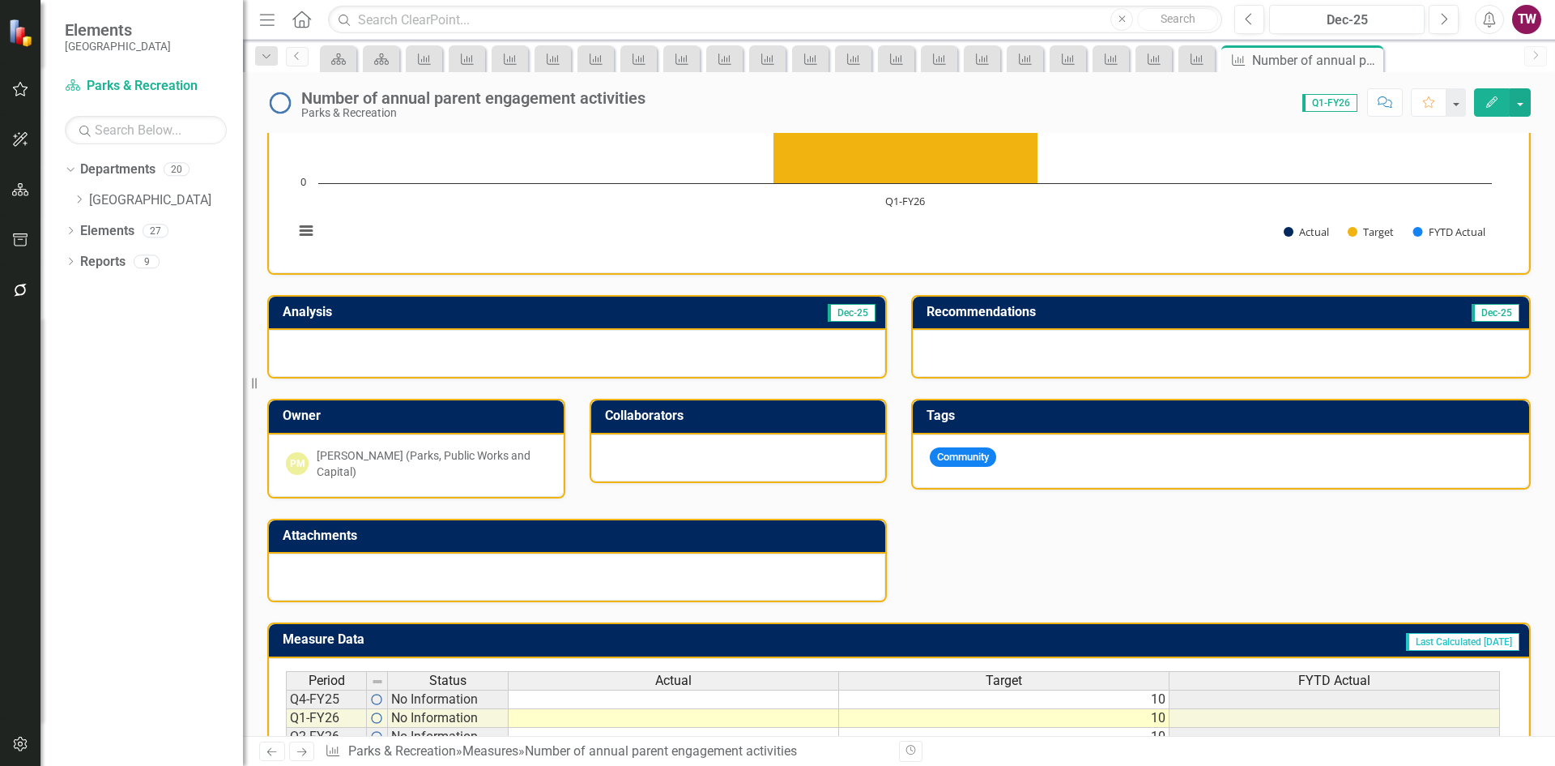
scroll to position [308, 0]
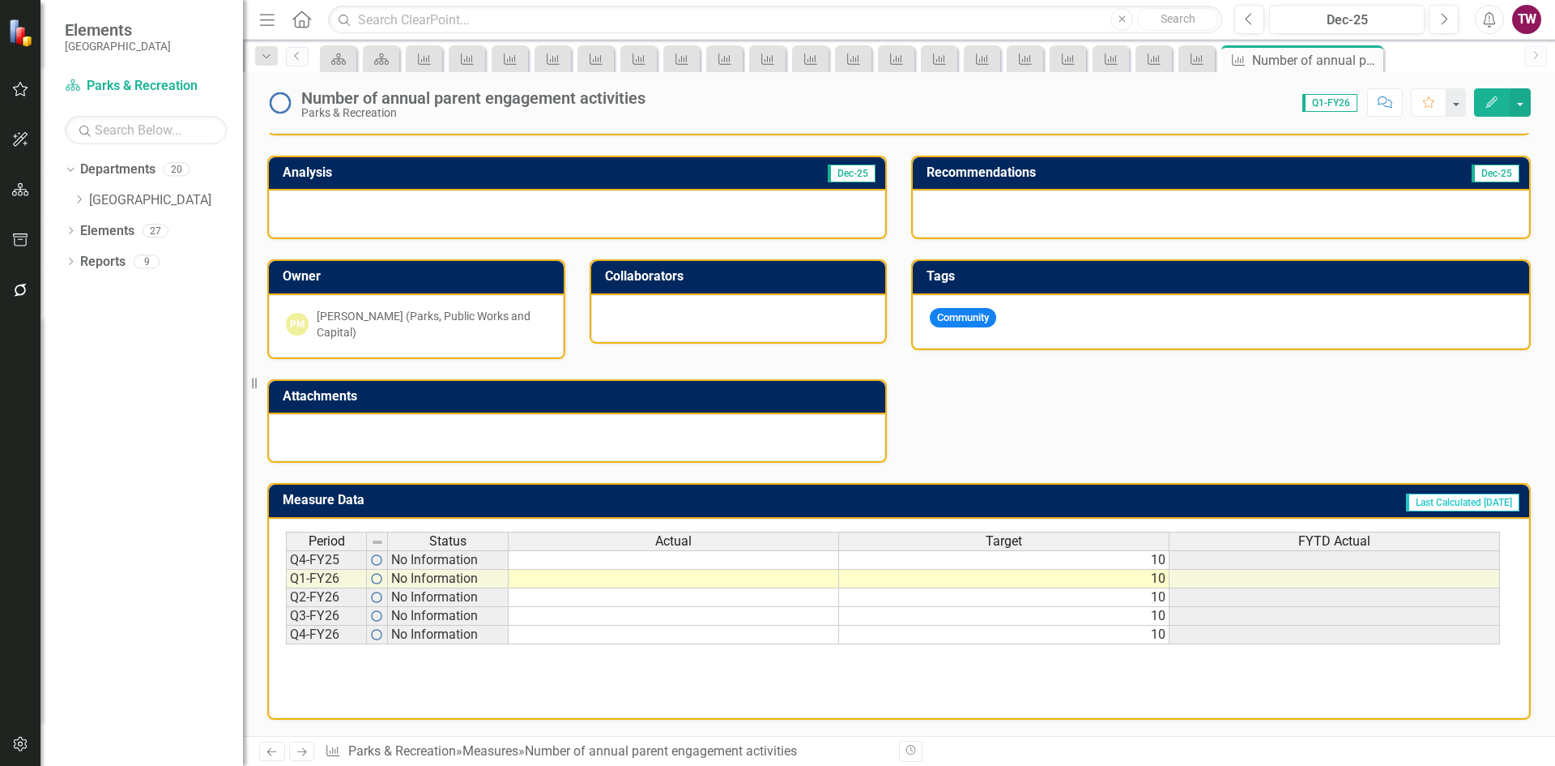
click at [1150, 561] on td "10" at bounding box center [1004, 559] width 331 height 19
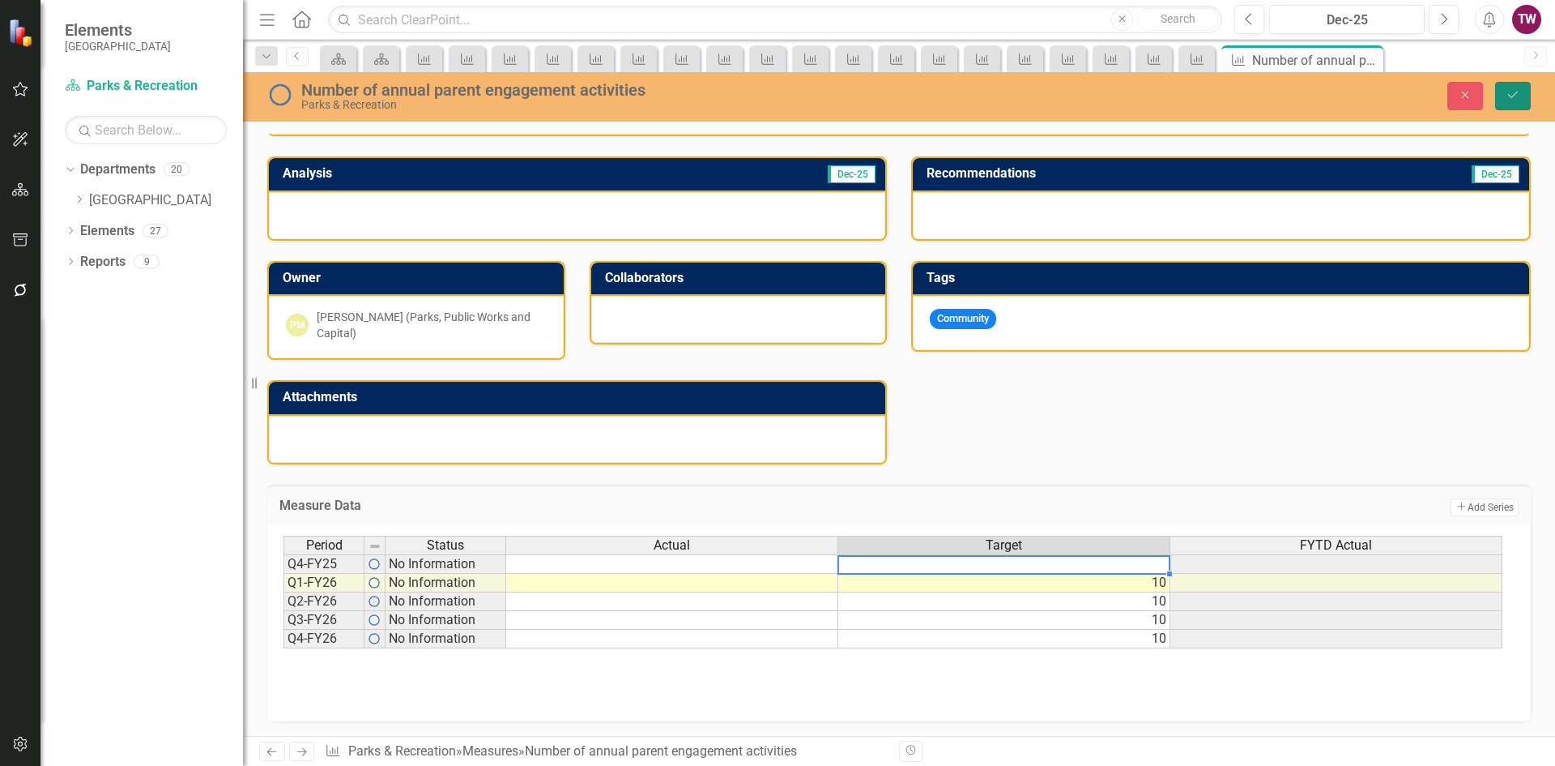
click at [1517, 100] on icon "Save" at bounding box center [1513, 94] width 15 height 11
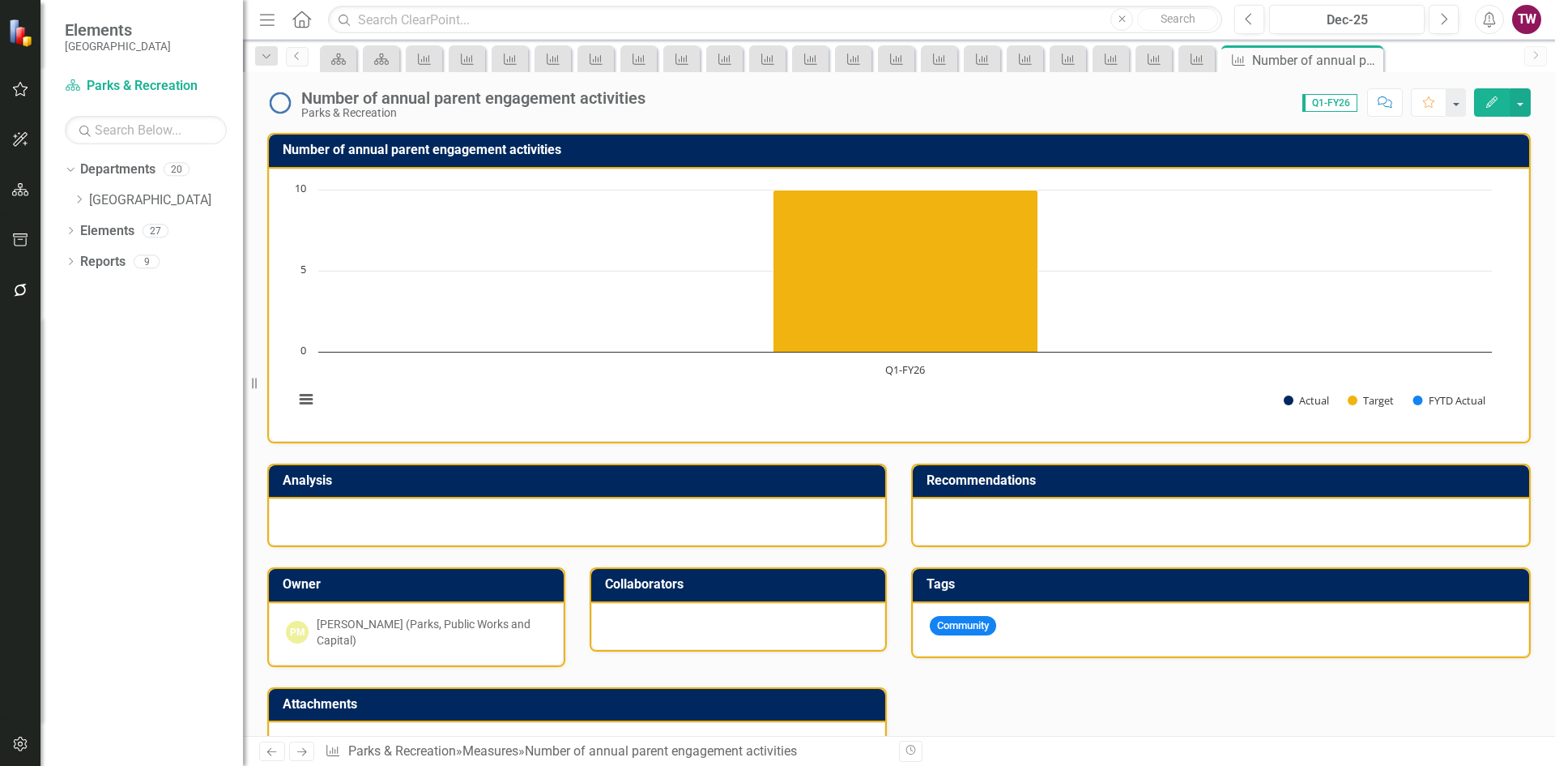
click at [309, 749] on icon "Next" at bounding box center [302, 751] width 14 height 11
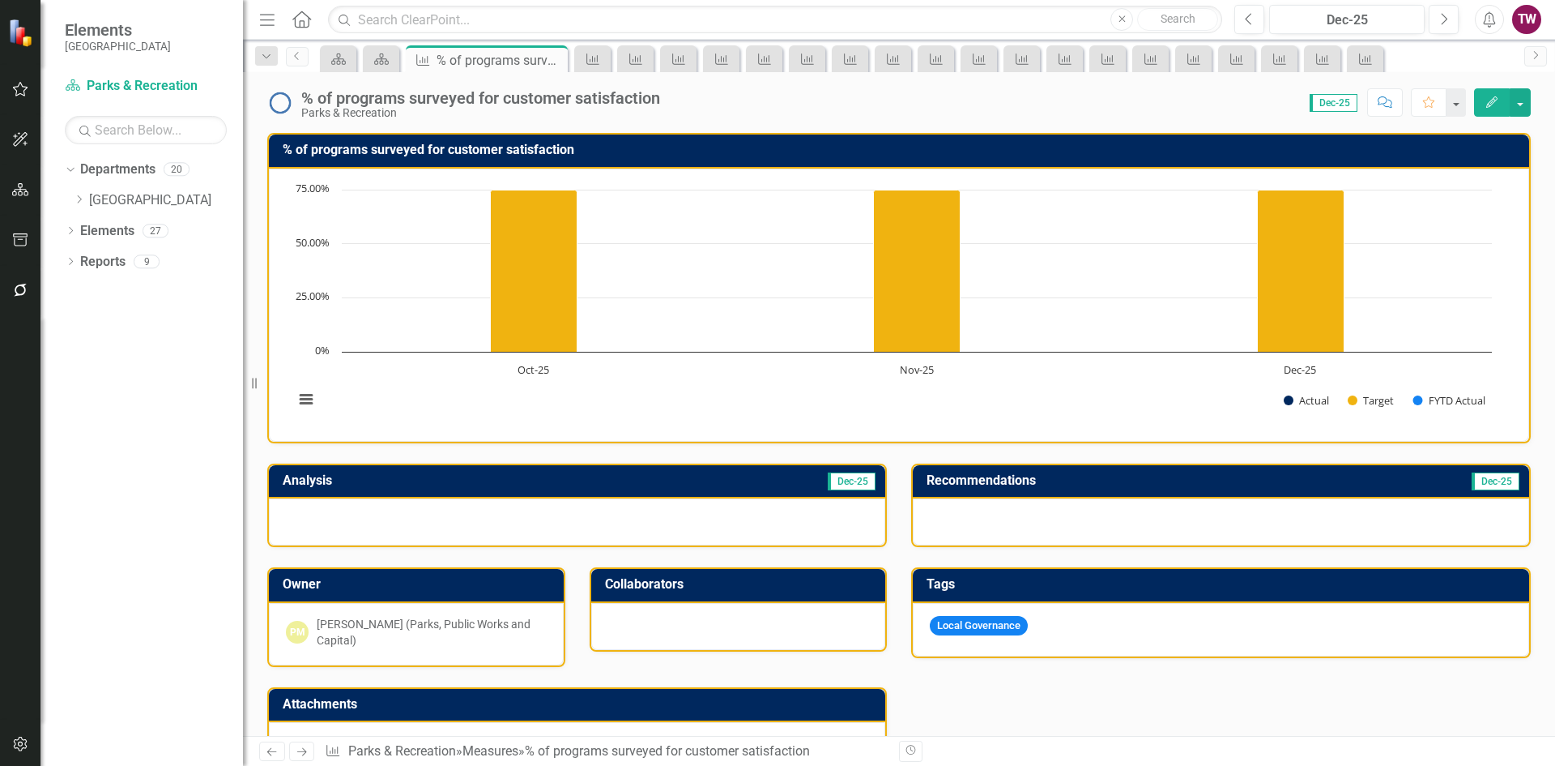
click at [0, 0] on icon "Close" at bounding box center [0, 0] width 0 height 0
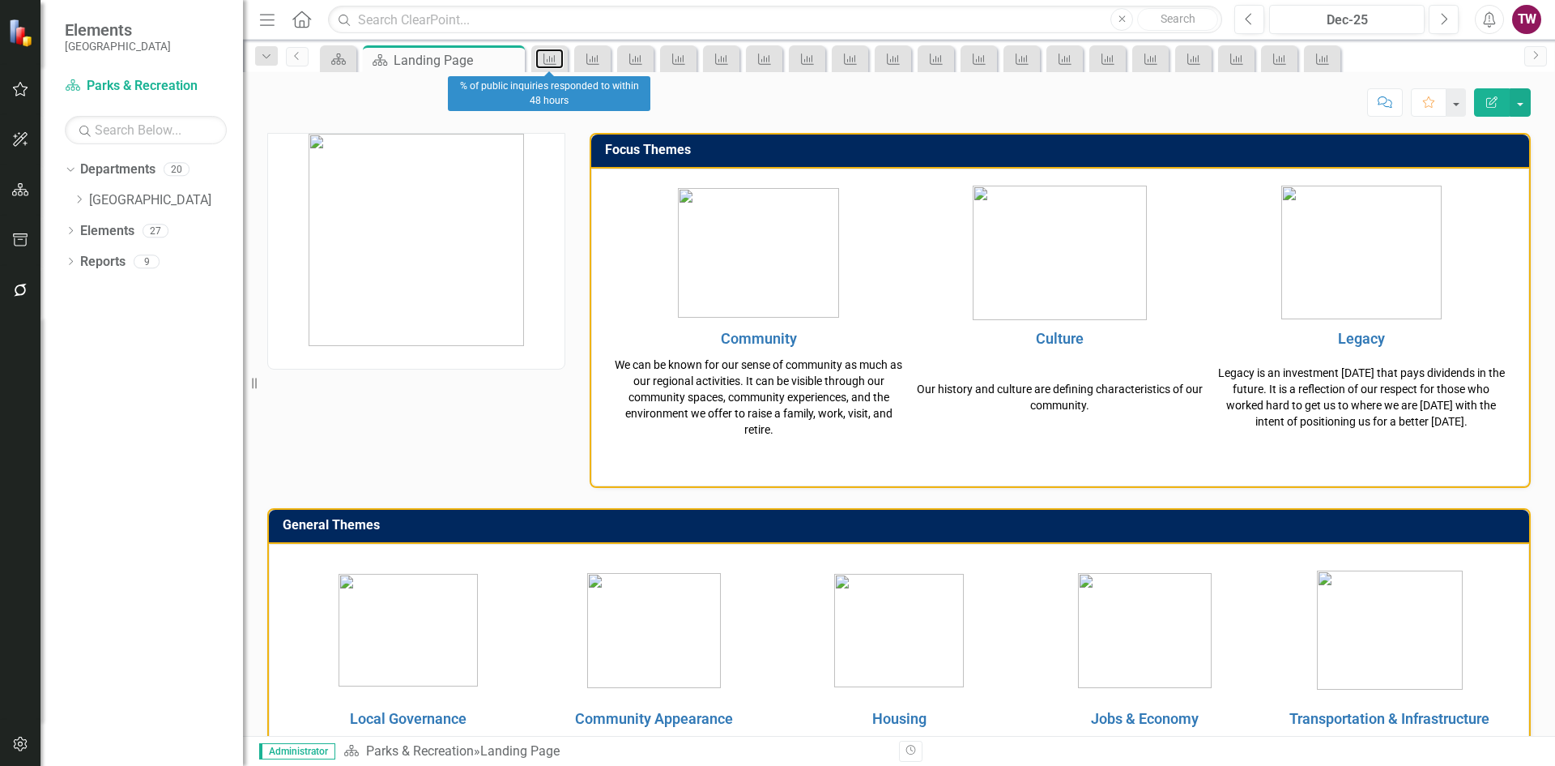
click at [561, 58] on link "Measure" at bounding box center [550, 59] width 28 height 20
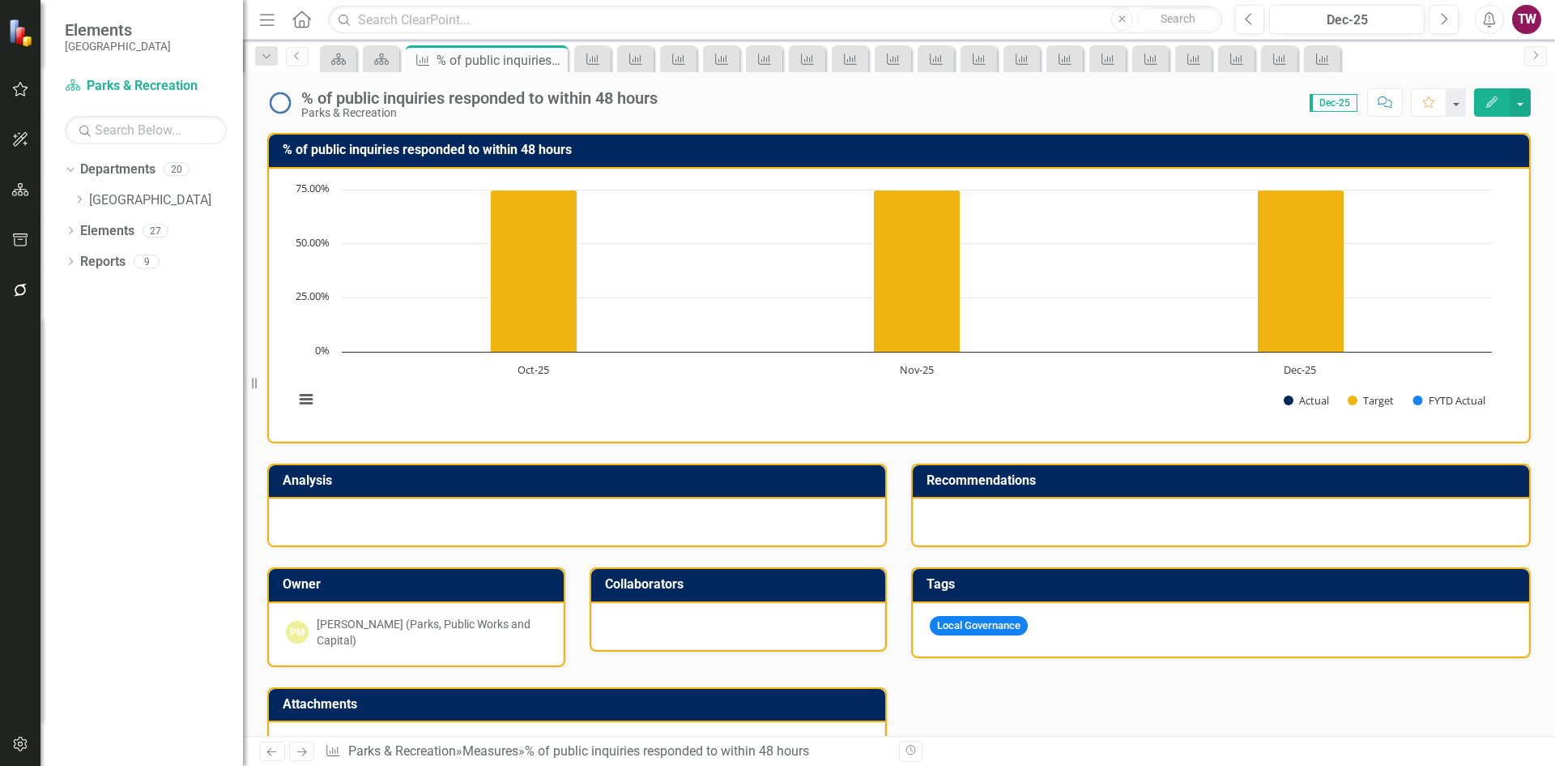
click at [0, 0] on icon at bounding box center [0, 0] width 0 height 0
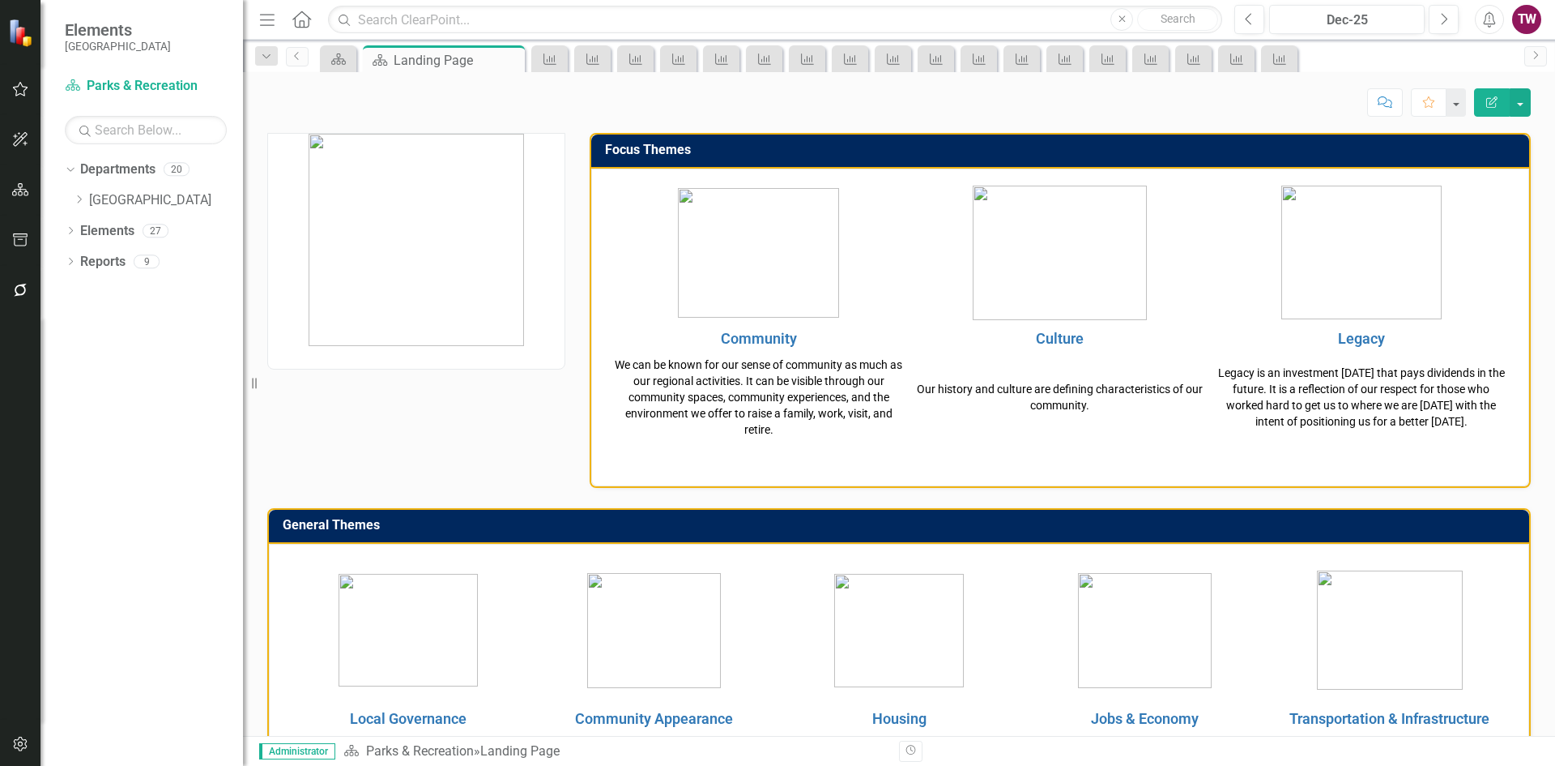
click at [577, 58] on div "Measure" at bounding box center [592, 58] width 36 height 27
click at [561, 64] on link "Measure" at bounding box center [550, 59] width 28 height 20
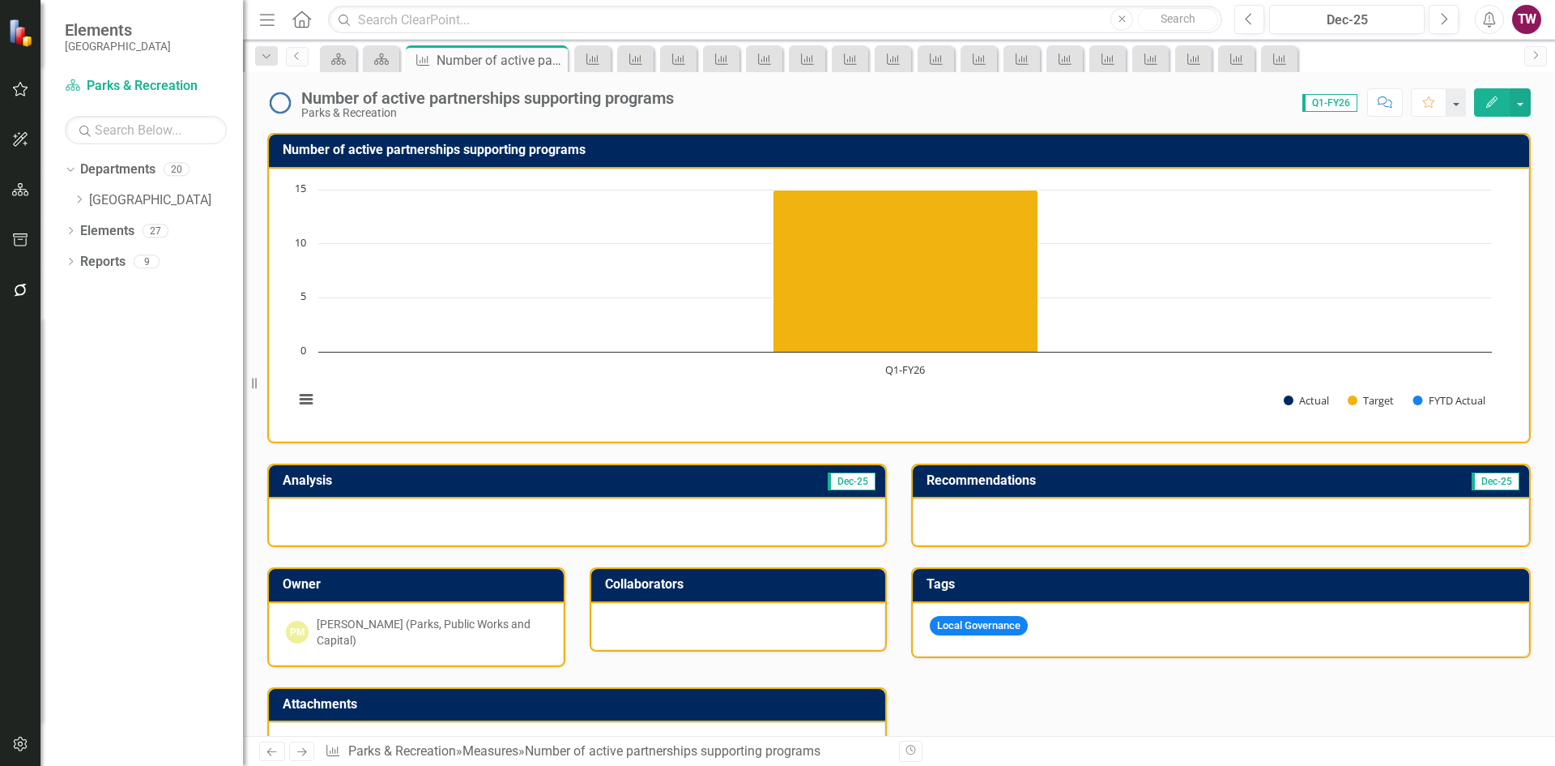
click at [0, 0] on icon "Close" at bounding box center [0, 0] width 0 height 0
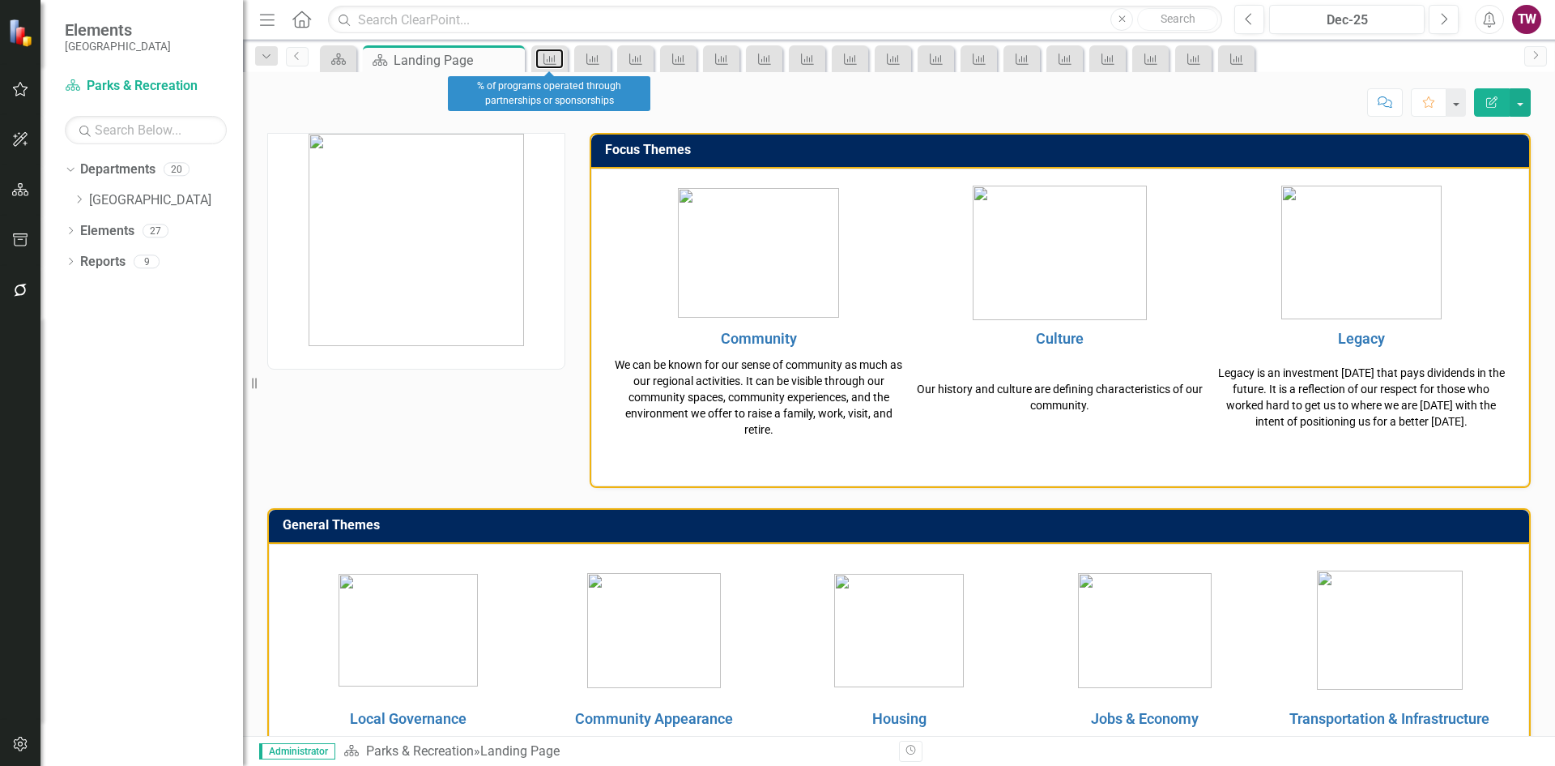
click at [555, 61] on icon at bounding box center [550, 58] width 13 height 11
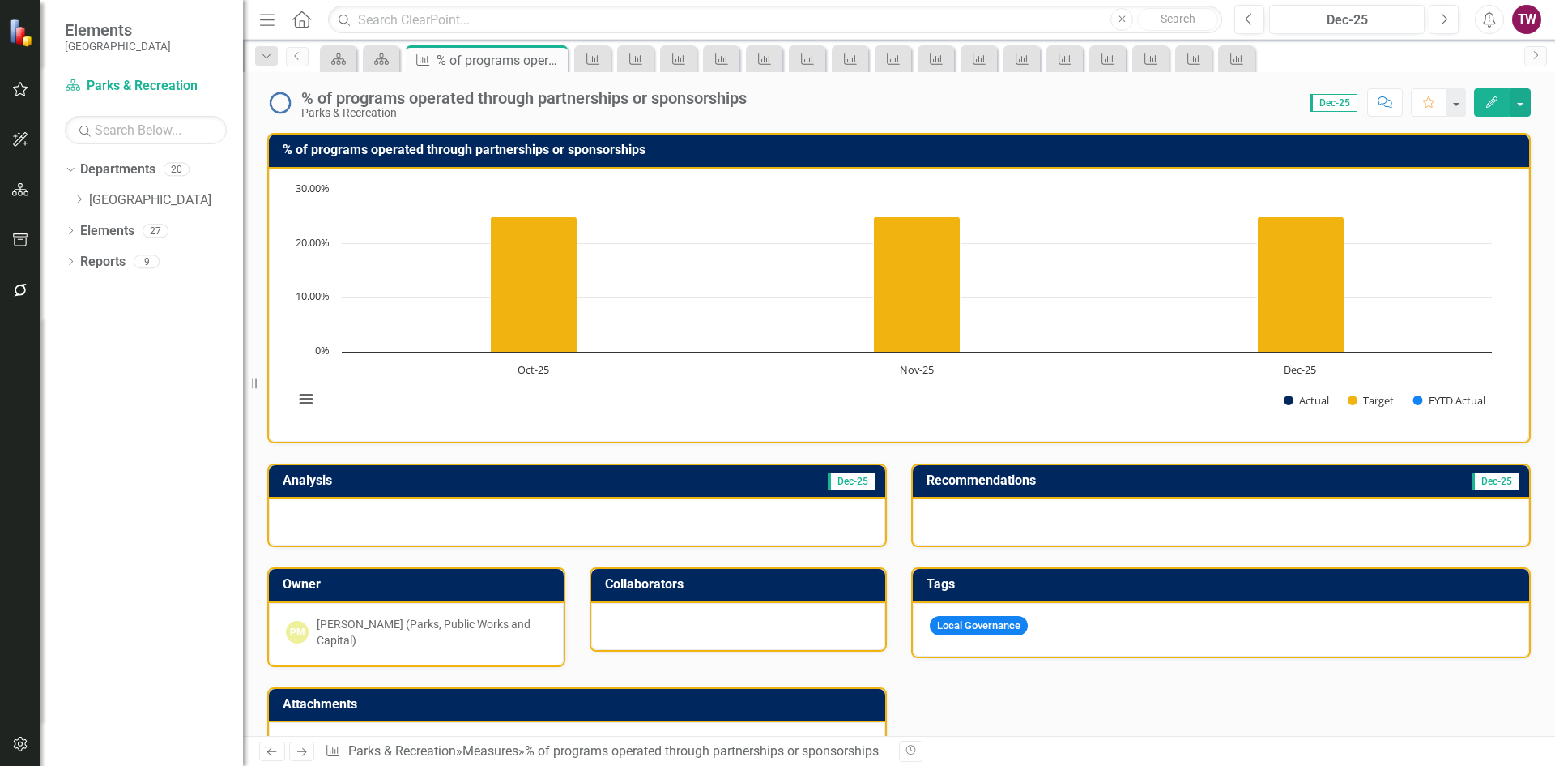
click at [0, 0] on icon "Close" at bounding box center [0, 0] width 0 height 0
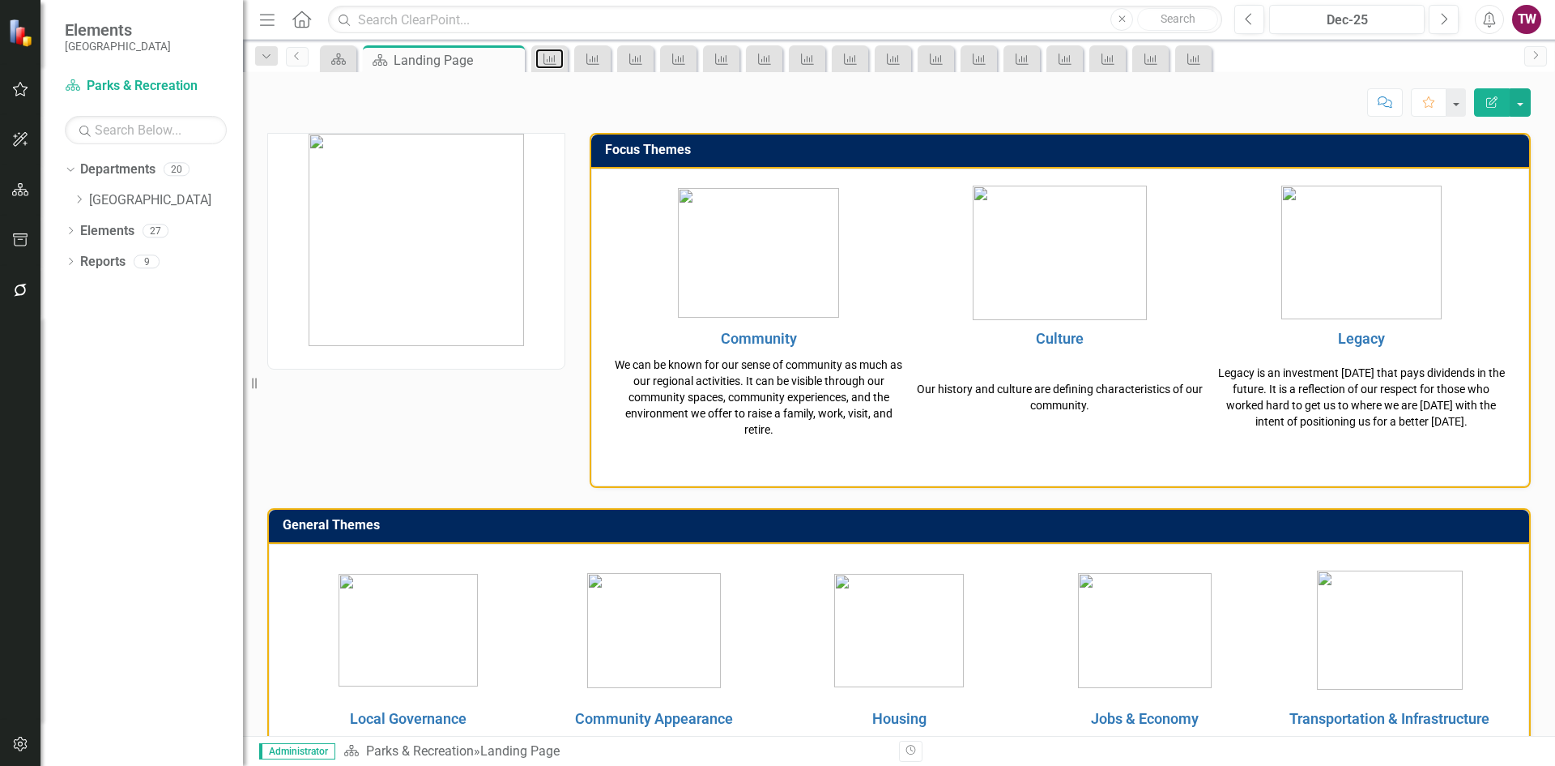
click at [559, 60] on link "Measure" at bounding box center [550, 59] width 28 height 20
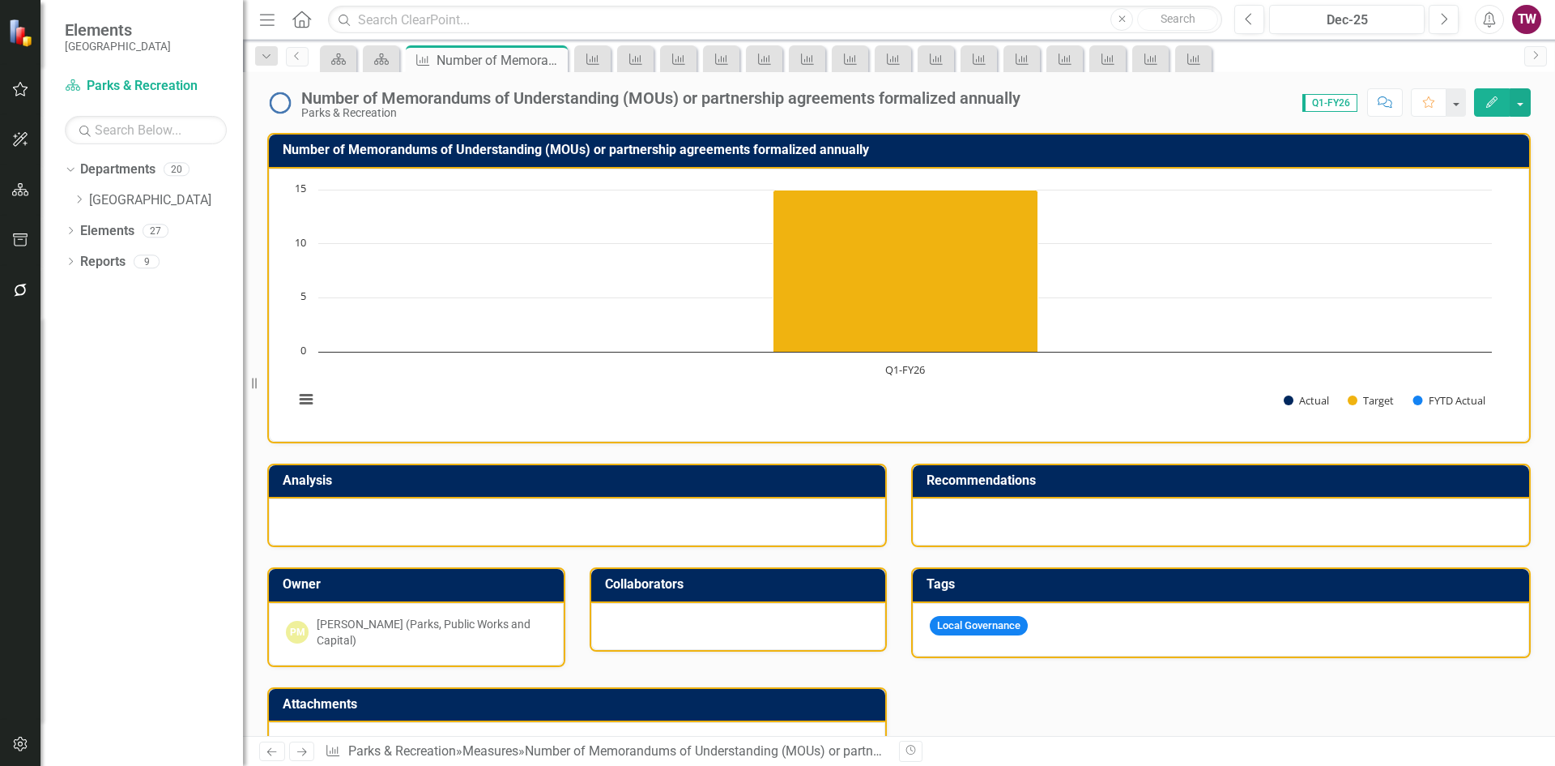
click at [0, 0] on icon "Close" at bounding box center [0, 0] width 0 height 0
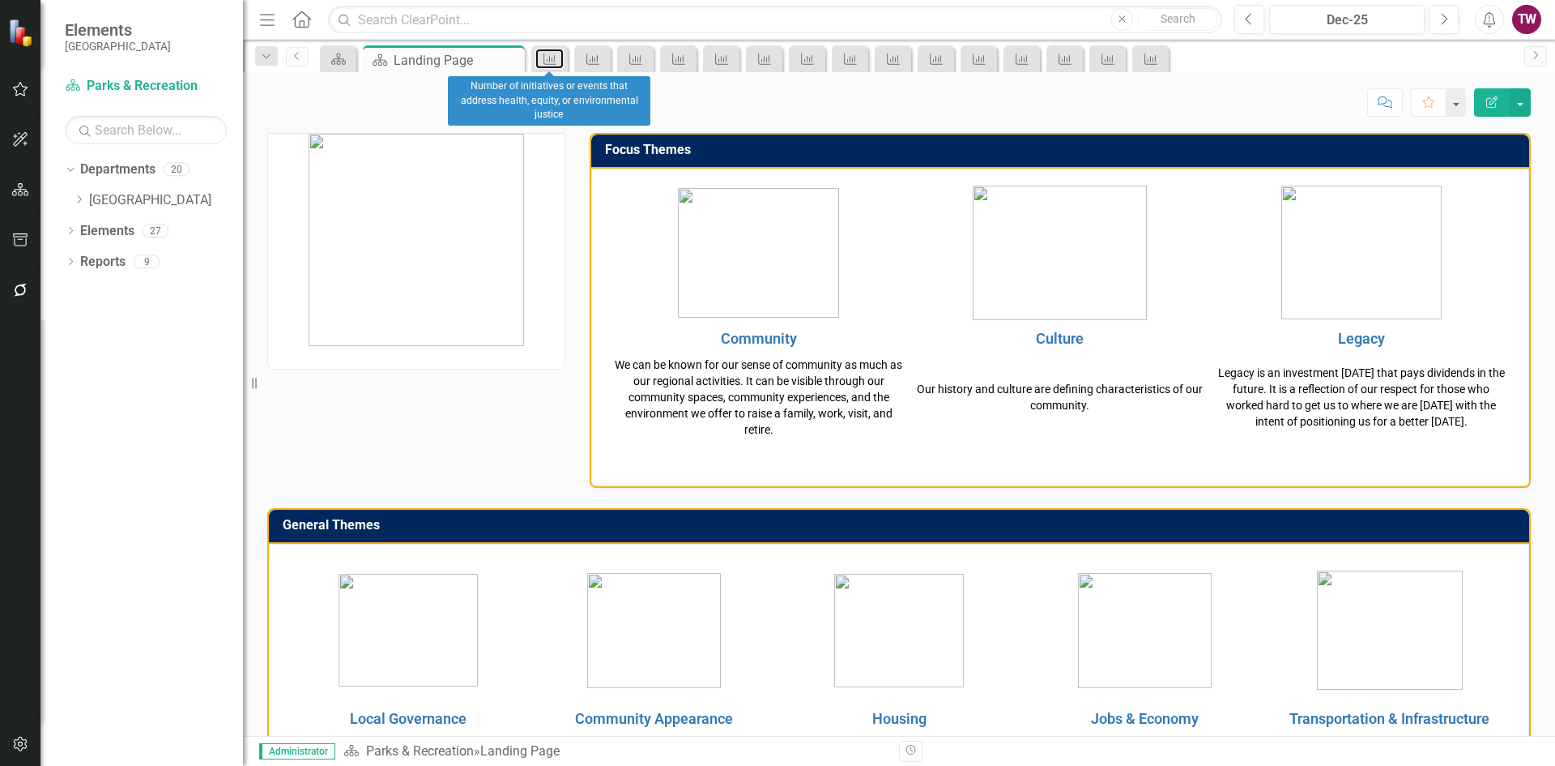
click at [557, 62] on icon "Measure" at bounding box center [550, 59] width 16 height 13
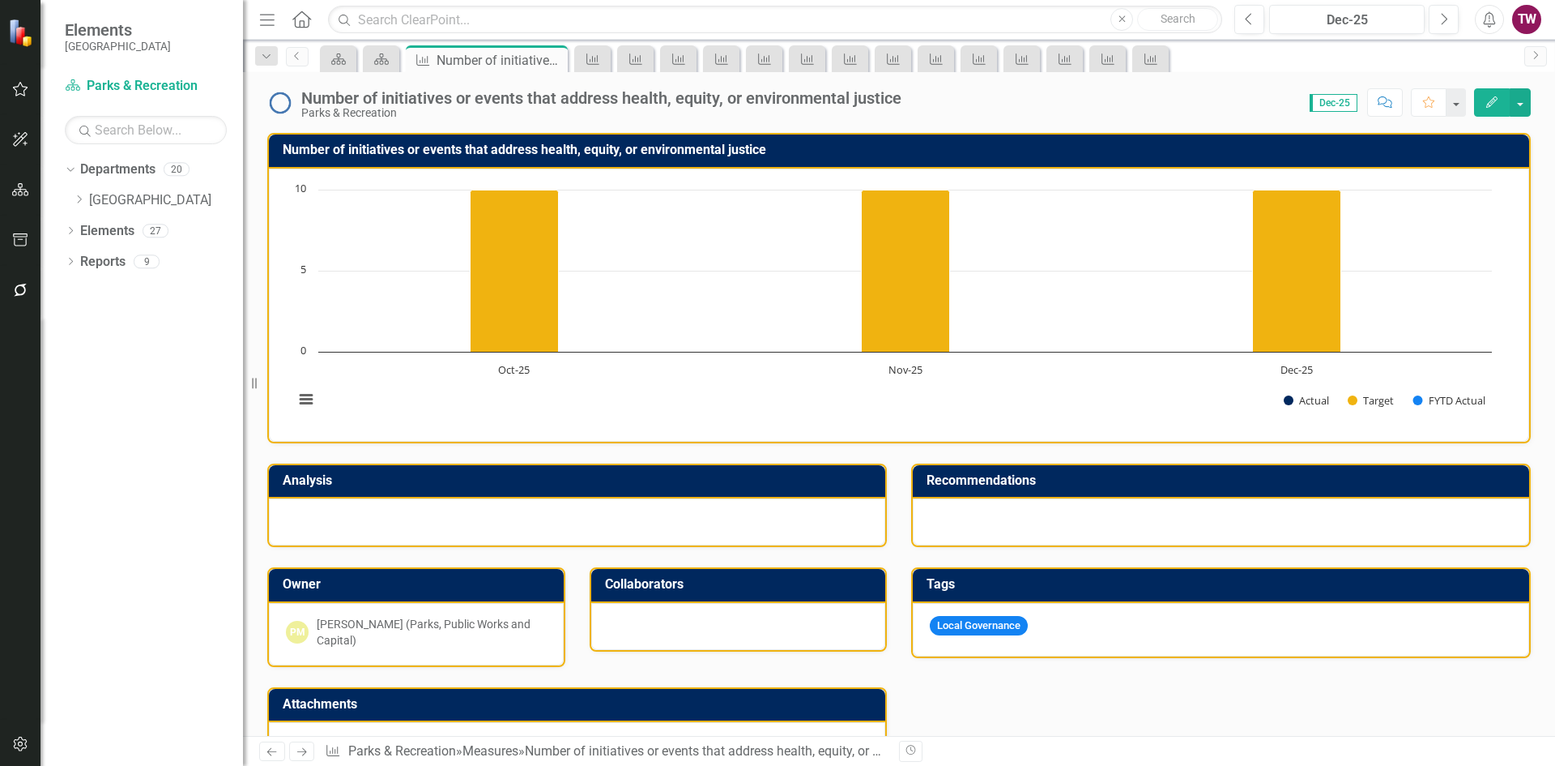
click at [0, 0] on icon at bounding box center [0, 0] width 0 height 0
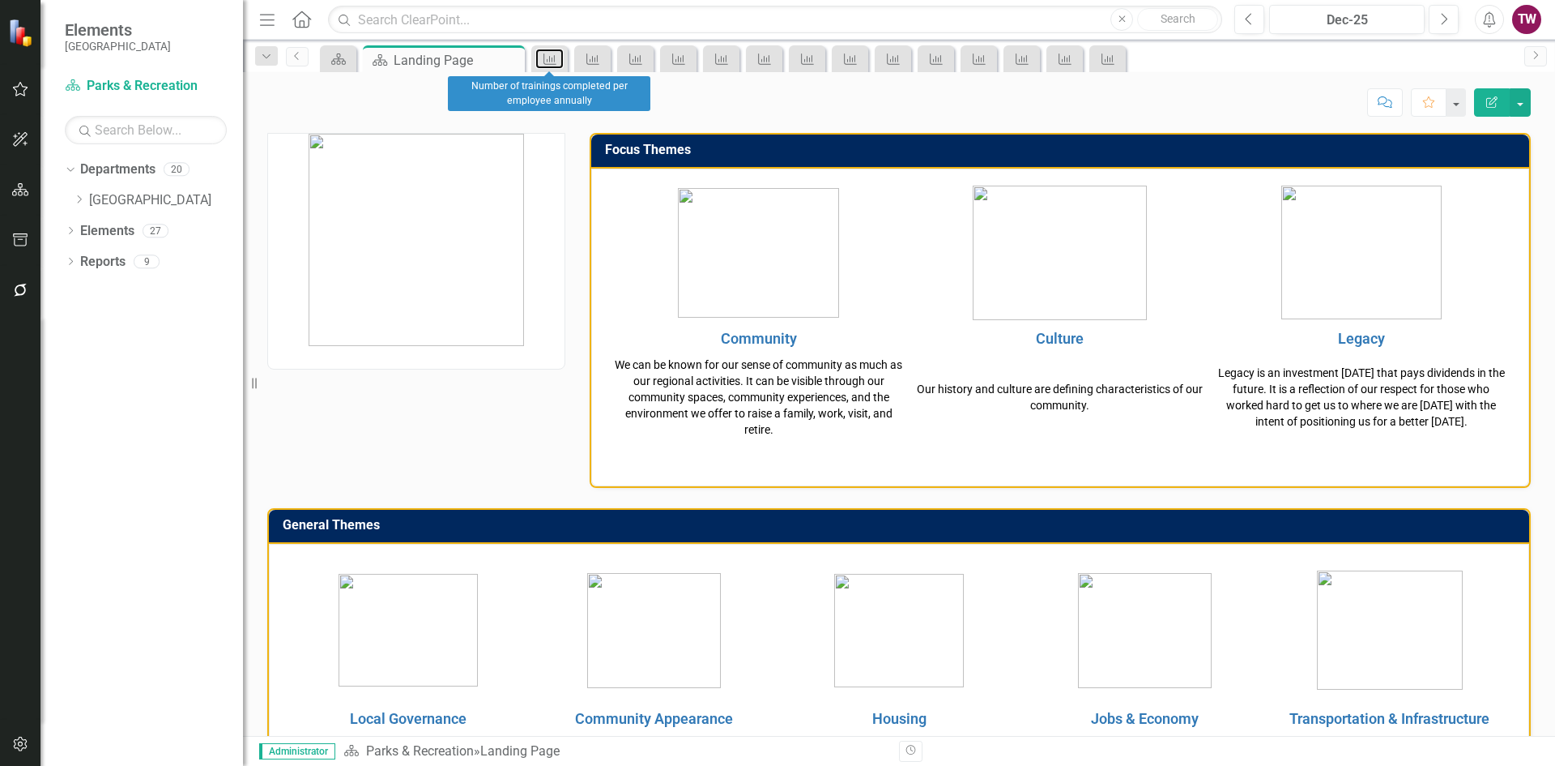
click at [554, 62] on icon "Measure" at bounding box center [550, 59] width 16 height 13
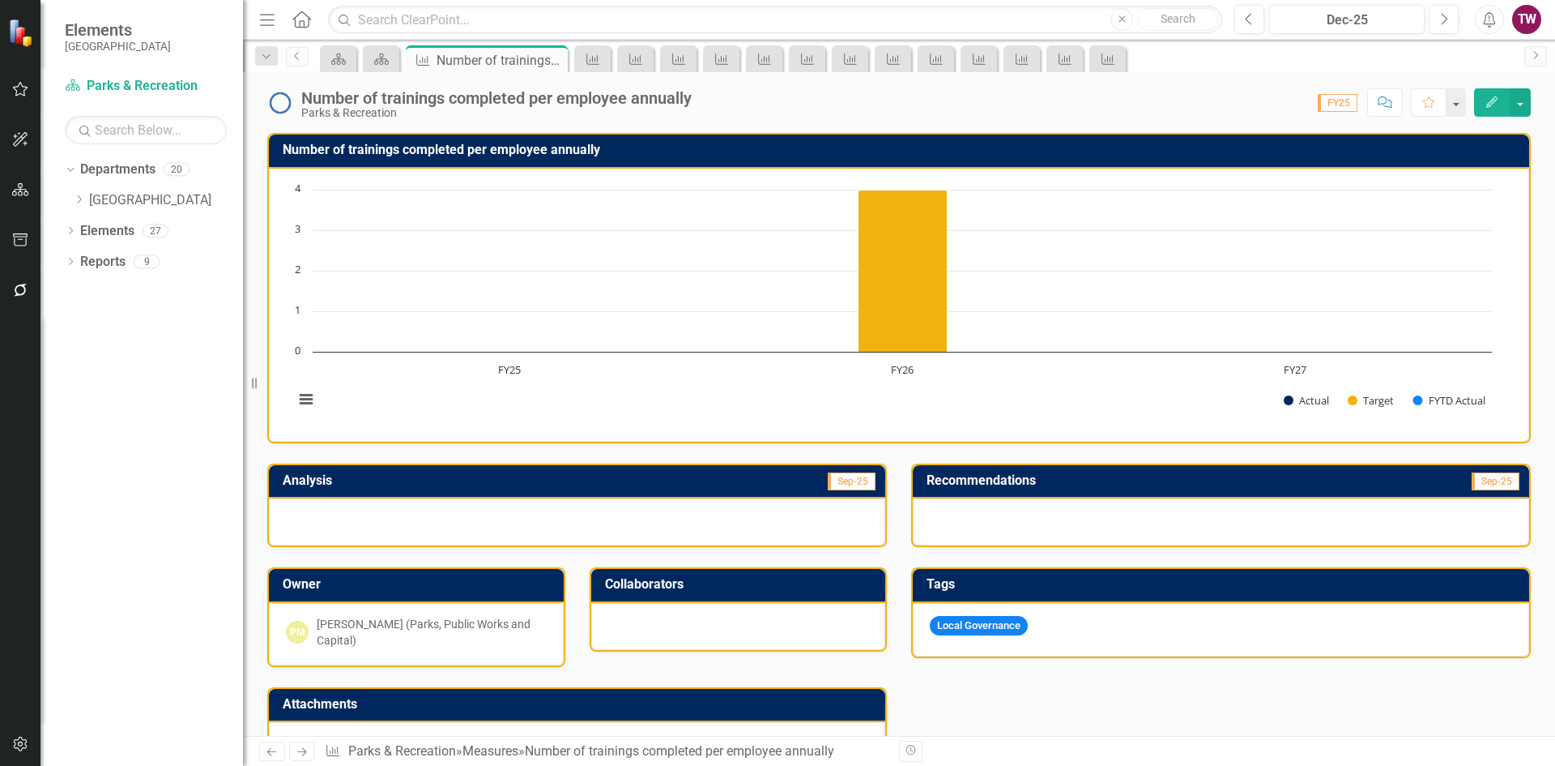
click at [0, 0] on icon "Close" at bounding box center [0, 0] width 0 height 0
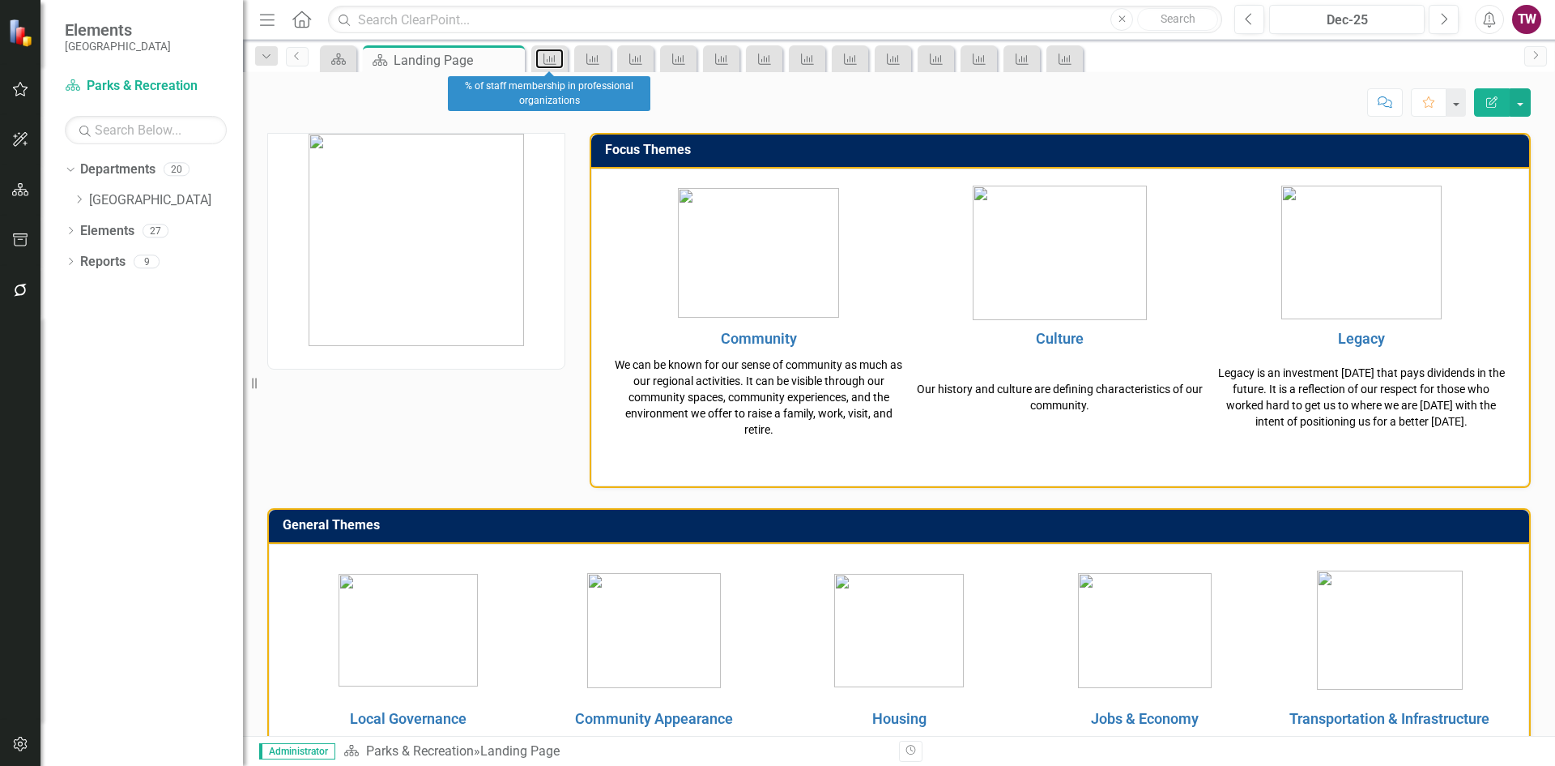
click at [549, 60] on icon "Measure" at bounding box center [550, 59] width 16 height 13
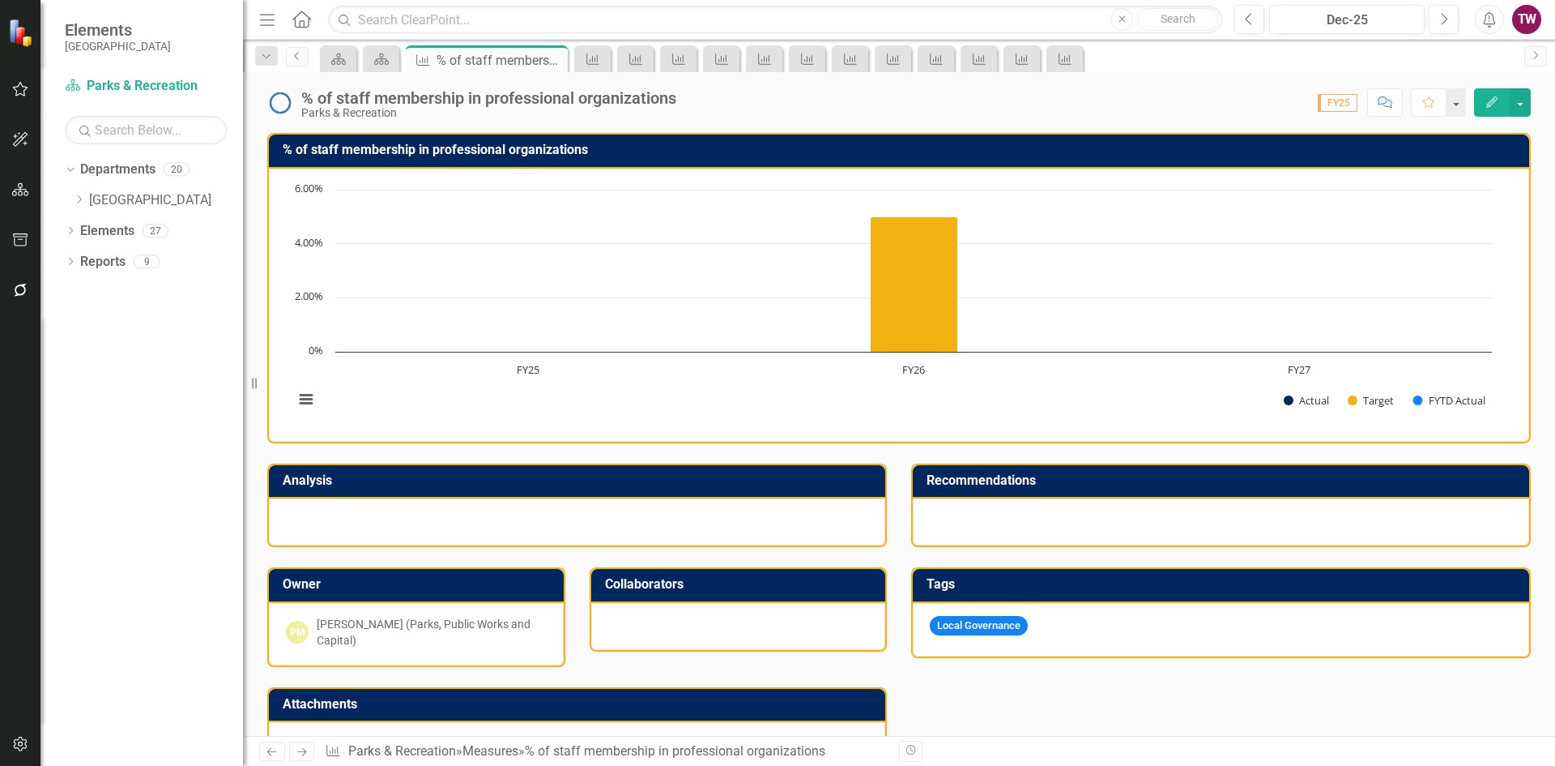
click at [0, 0] on icon "Close" at bounding box center [0, 0] width 0 height 0
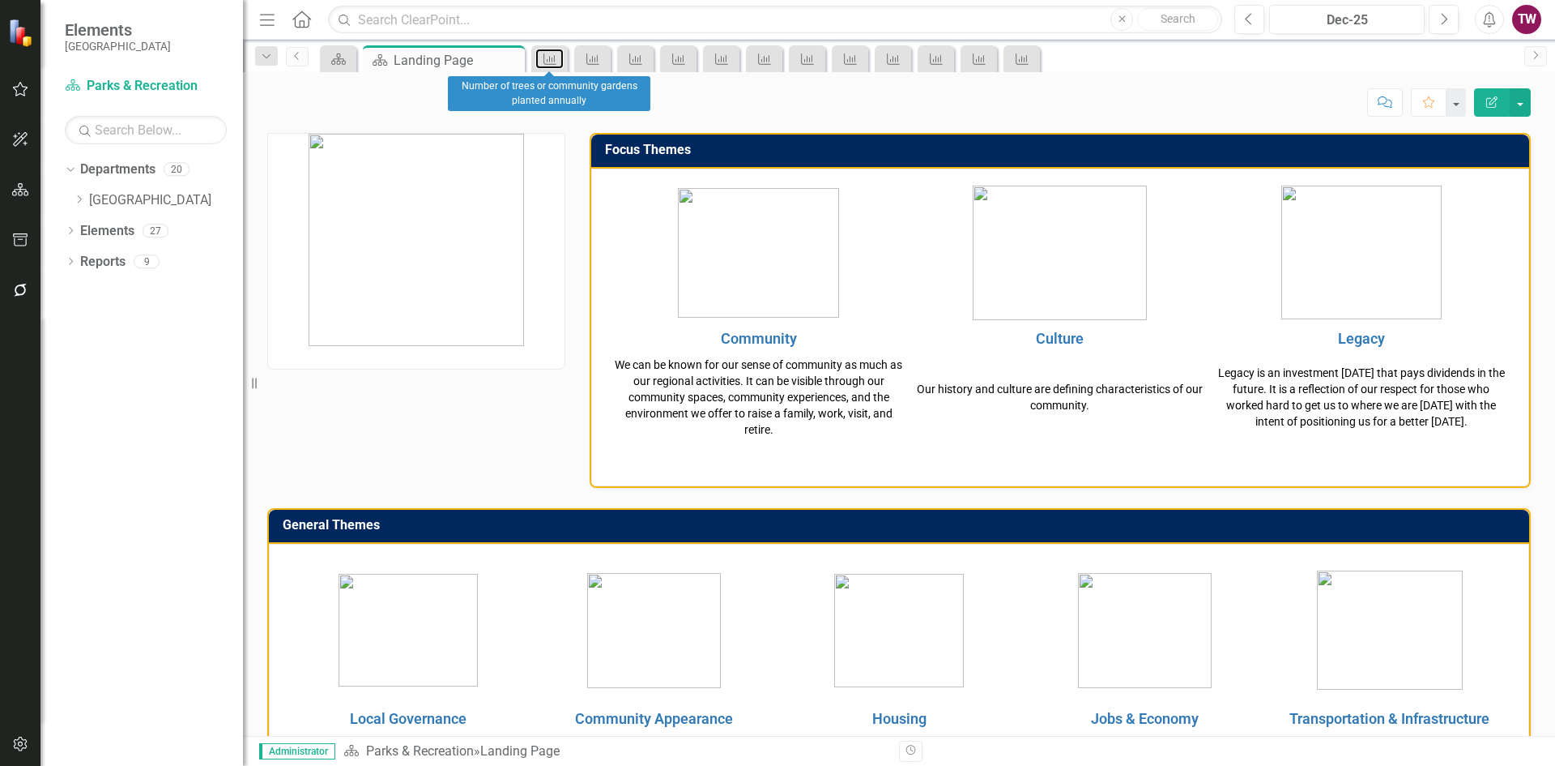
click at [549, 60] on icon "Measure" at bounding box center [550, 59] width 16 height 13
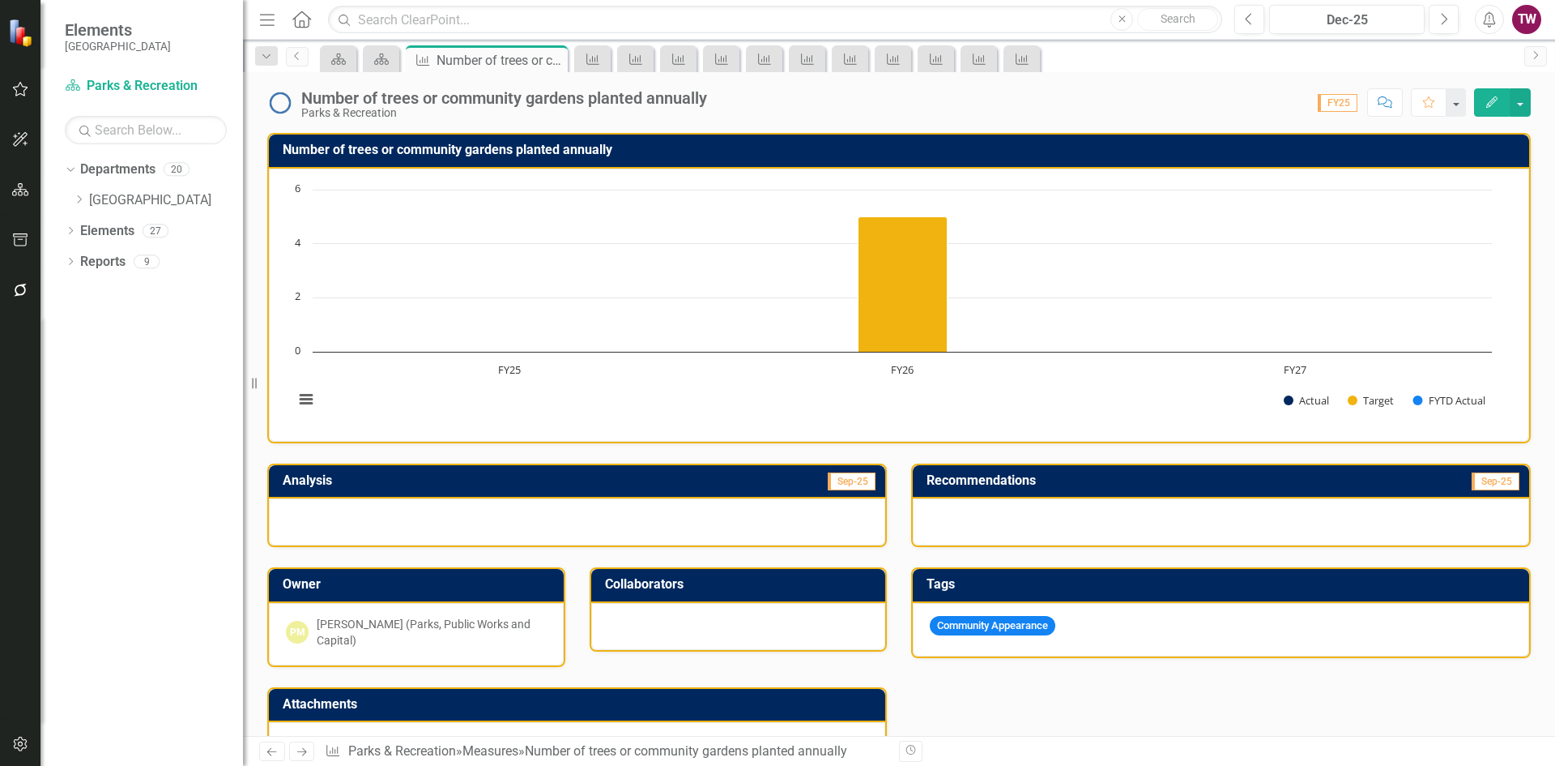
click at [0, 0] on icon "Close" at bounding box center [0, 0] width 0 height 0
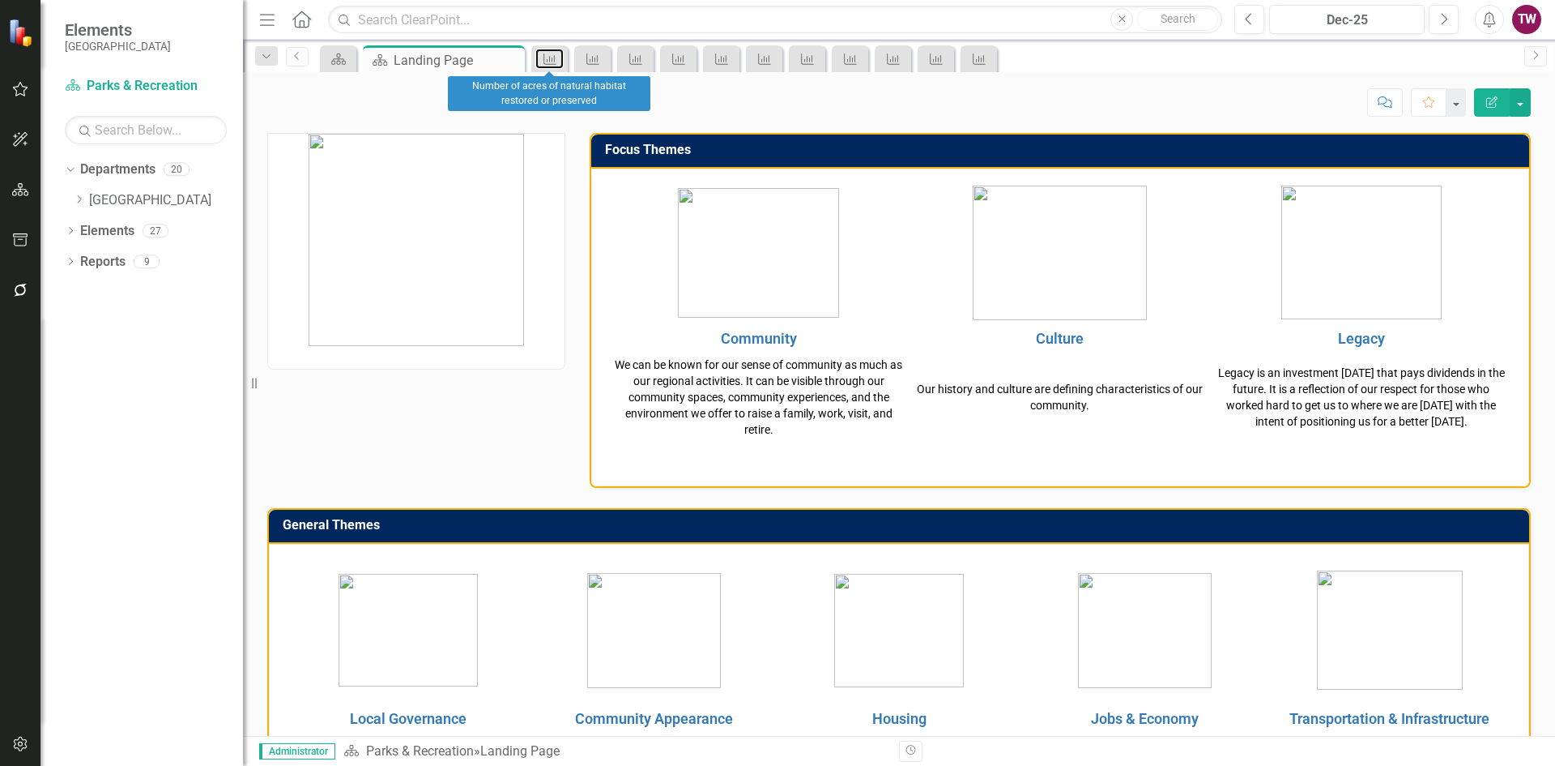
click at [553, 60] on icon "Measure" at bounding box center [550, 59] width 16 height 13
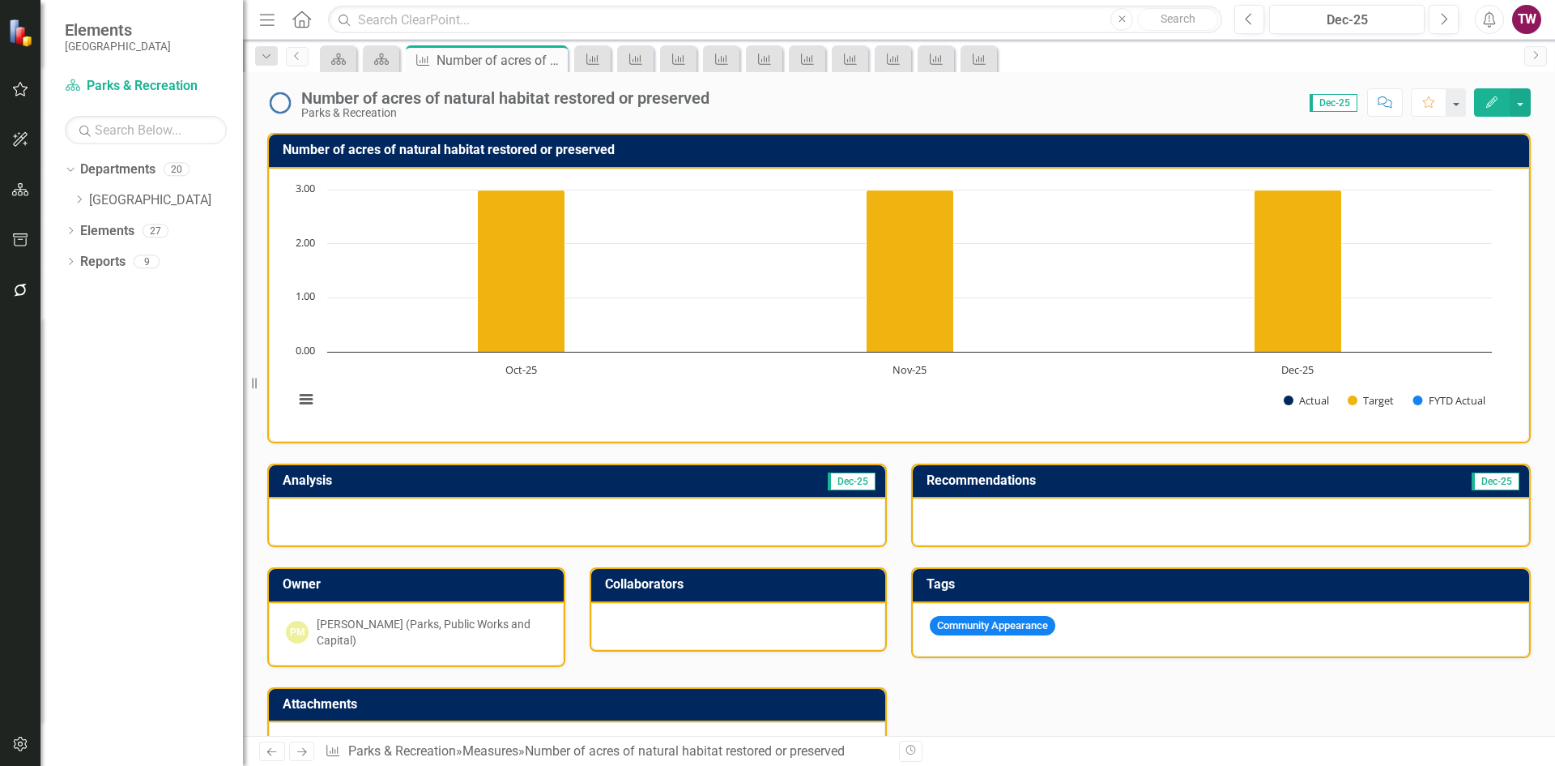
click at [0, 0] on icon "Close" at bounding box center [0, 0] width 0 height 0
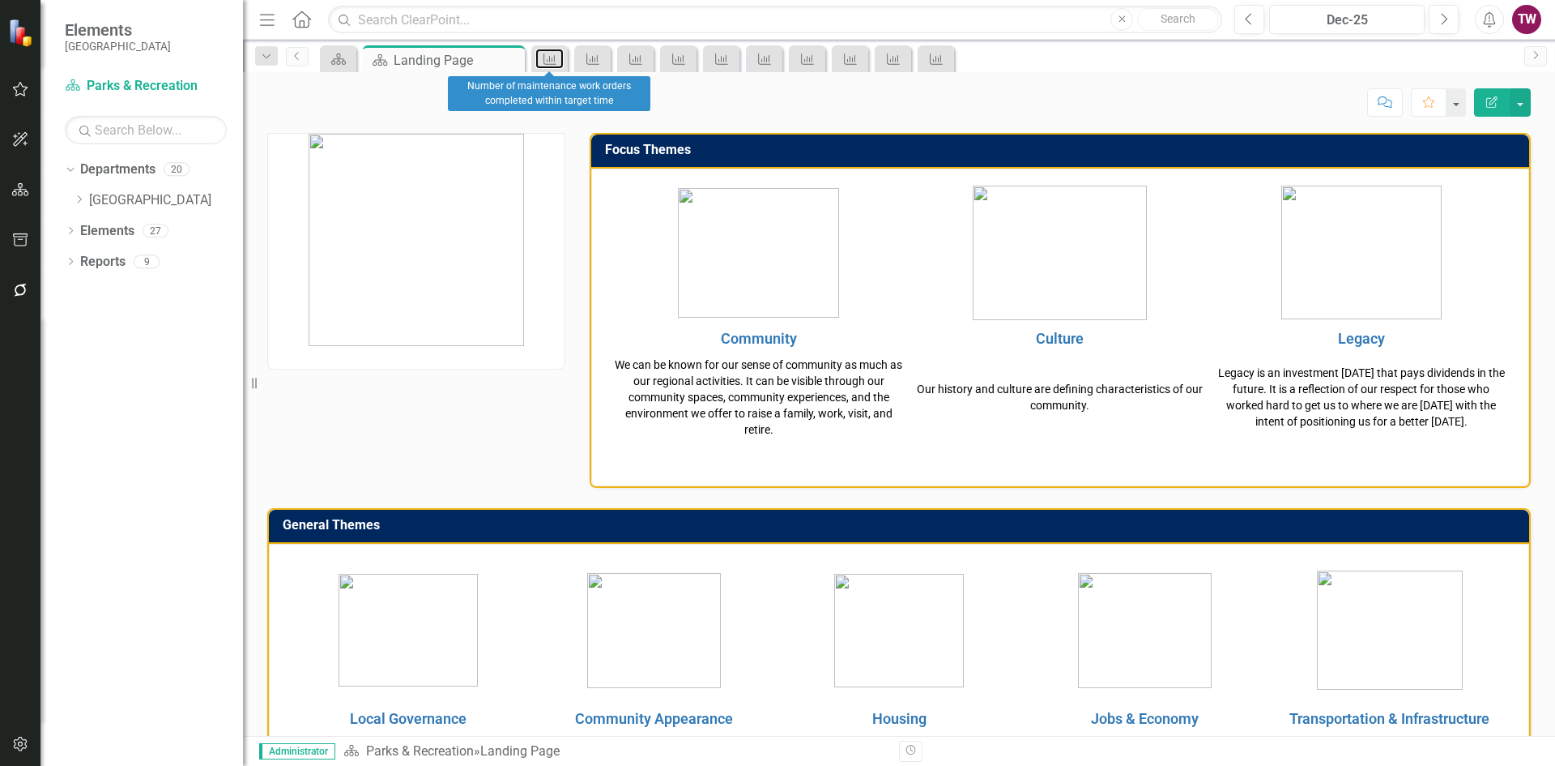
click at [557, 58] on icon "Measure" at bounding box center [550, 59] width 16 height 13
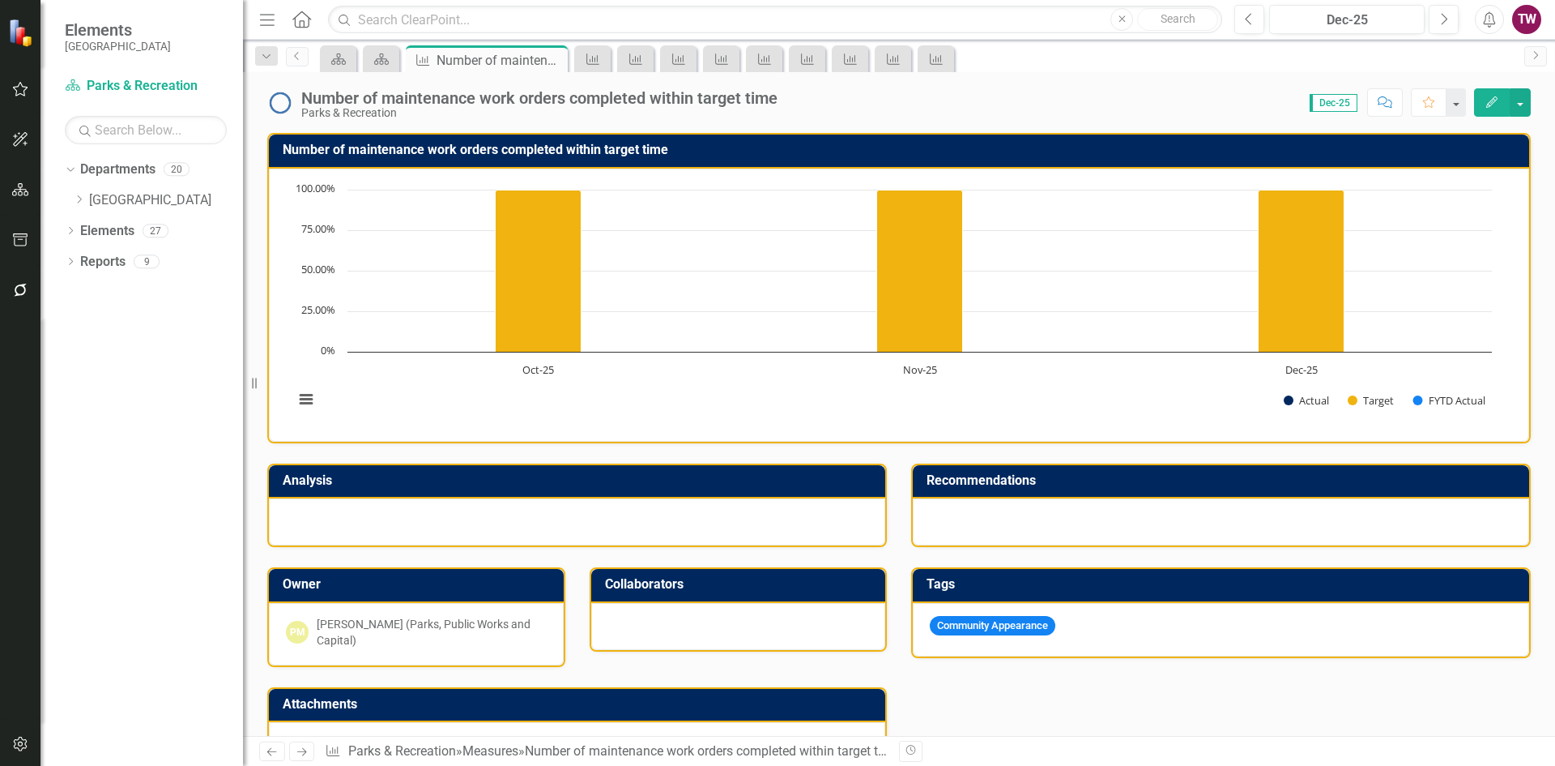
click at [0, 0] on icon "Close" at bounding box center [0, 0] width 0 height 0
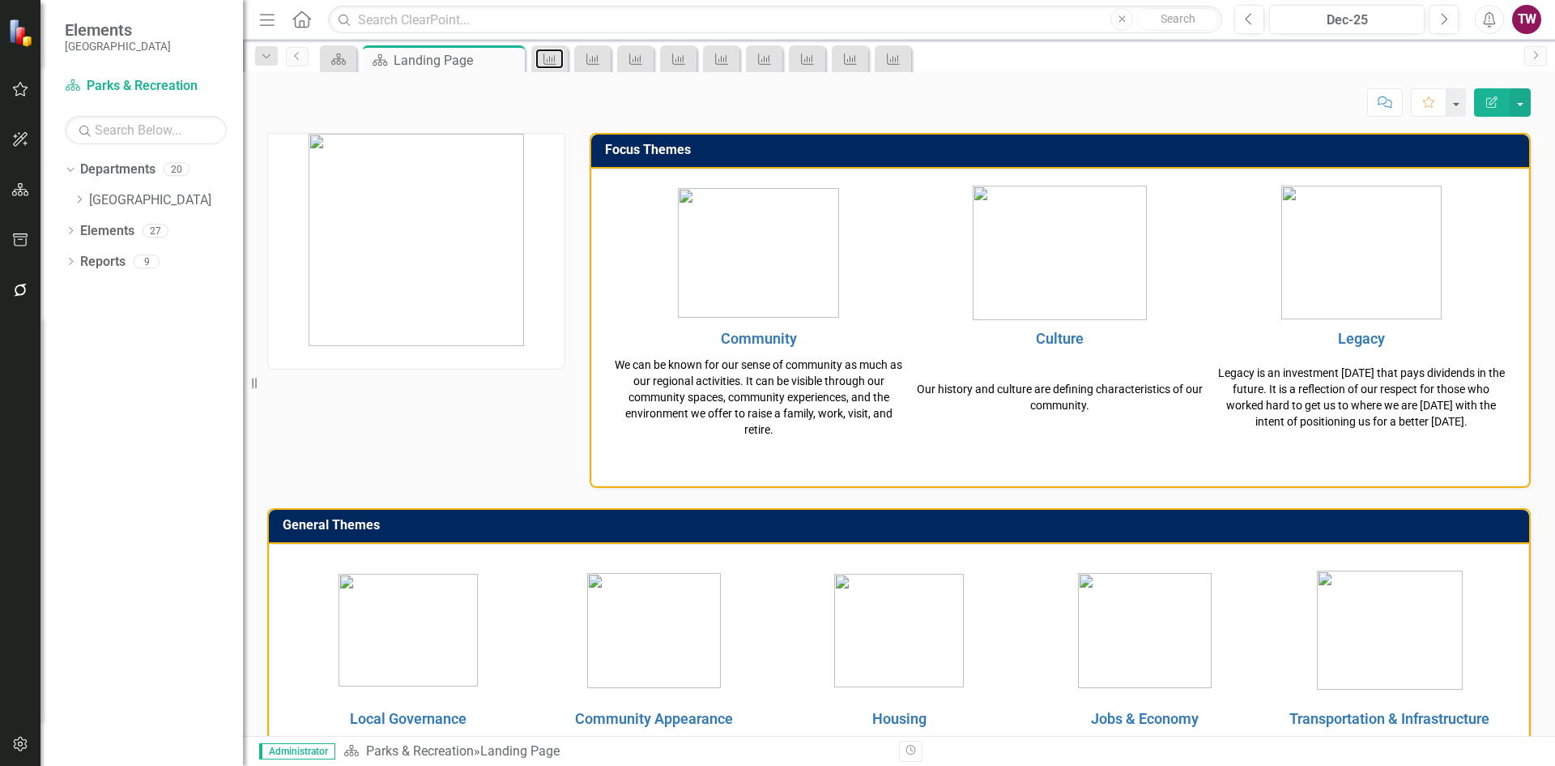
click at [557, 58] on icon "Measure" at bounding box center [550, 59] width 16 height 13
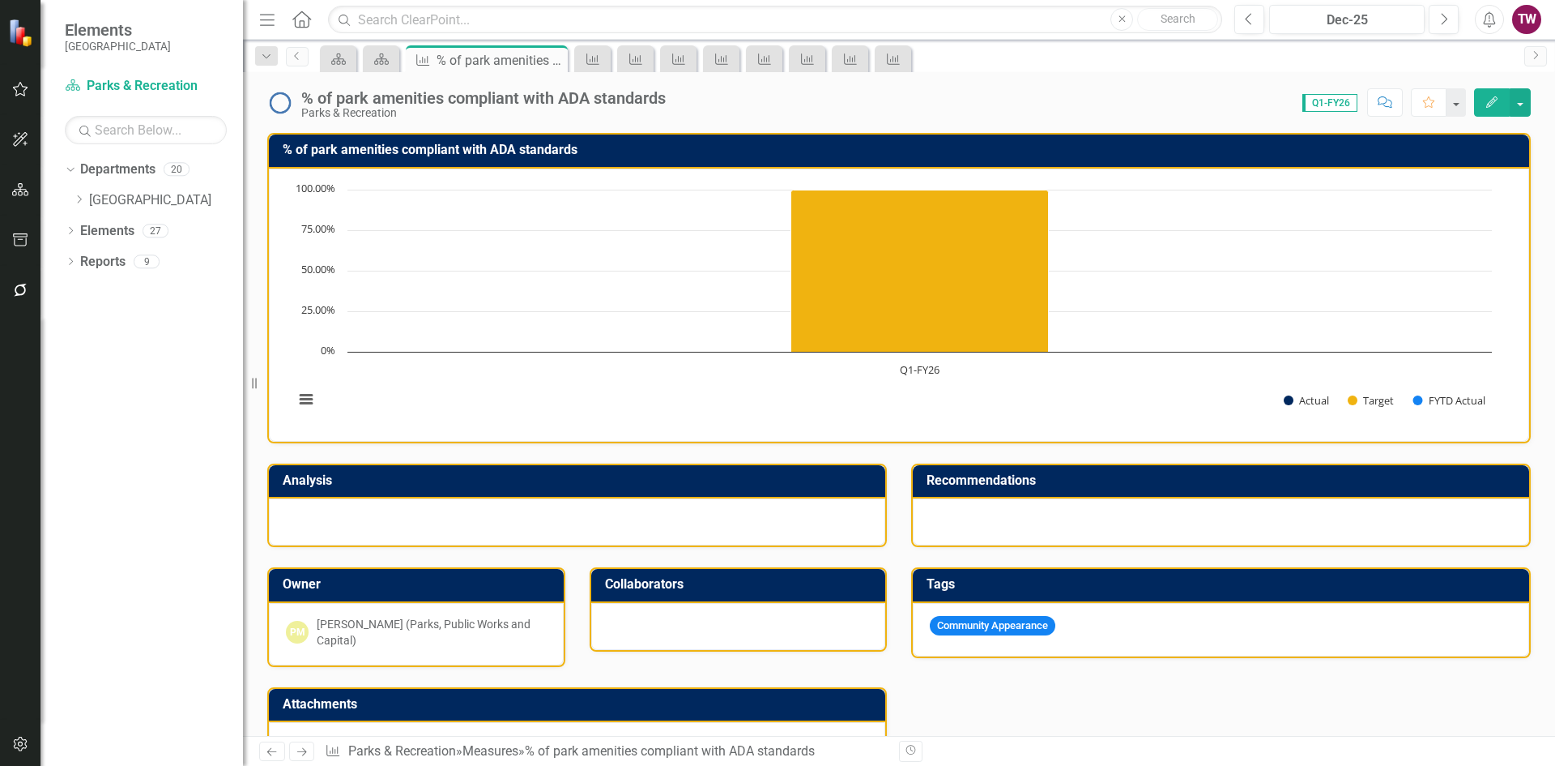
click at [0, 0] on icon "Close" at bounding box center [0, 0] width 0 height 0
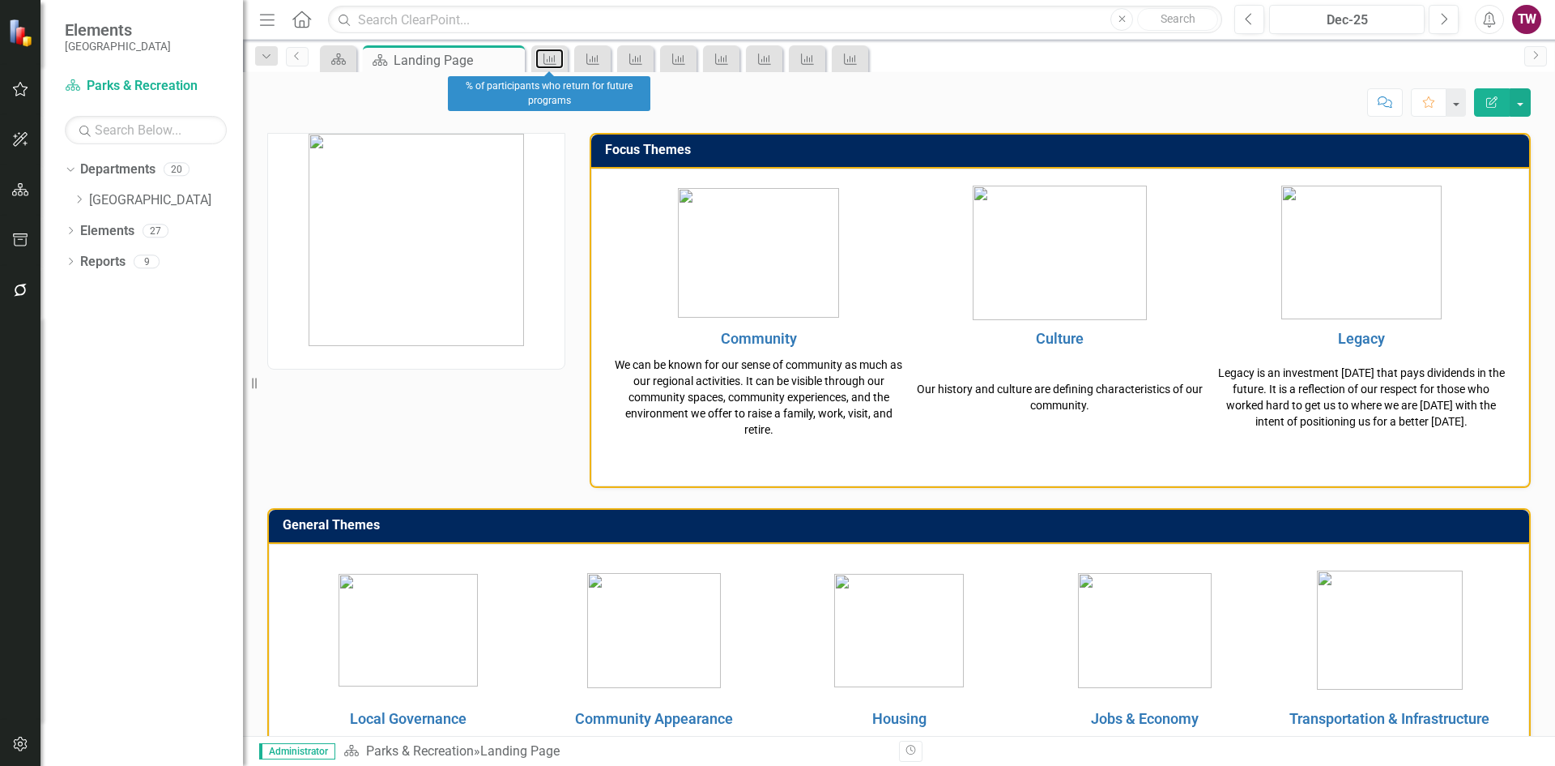
click at [557, 58] on icon "Measure" at bounding box center [550, 59] width 16 height 13
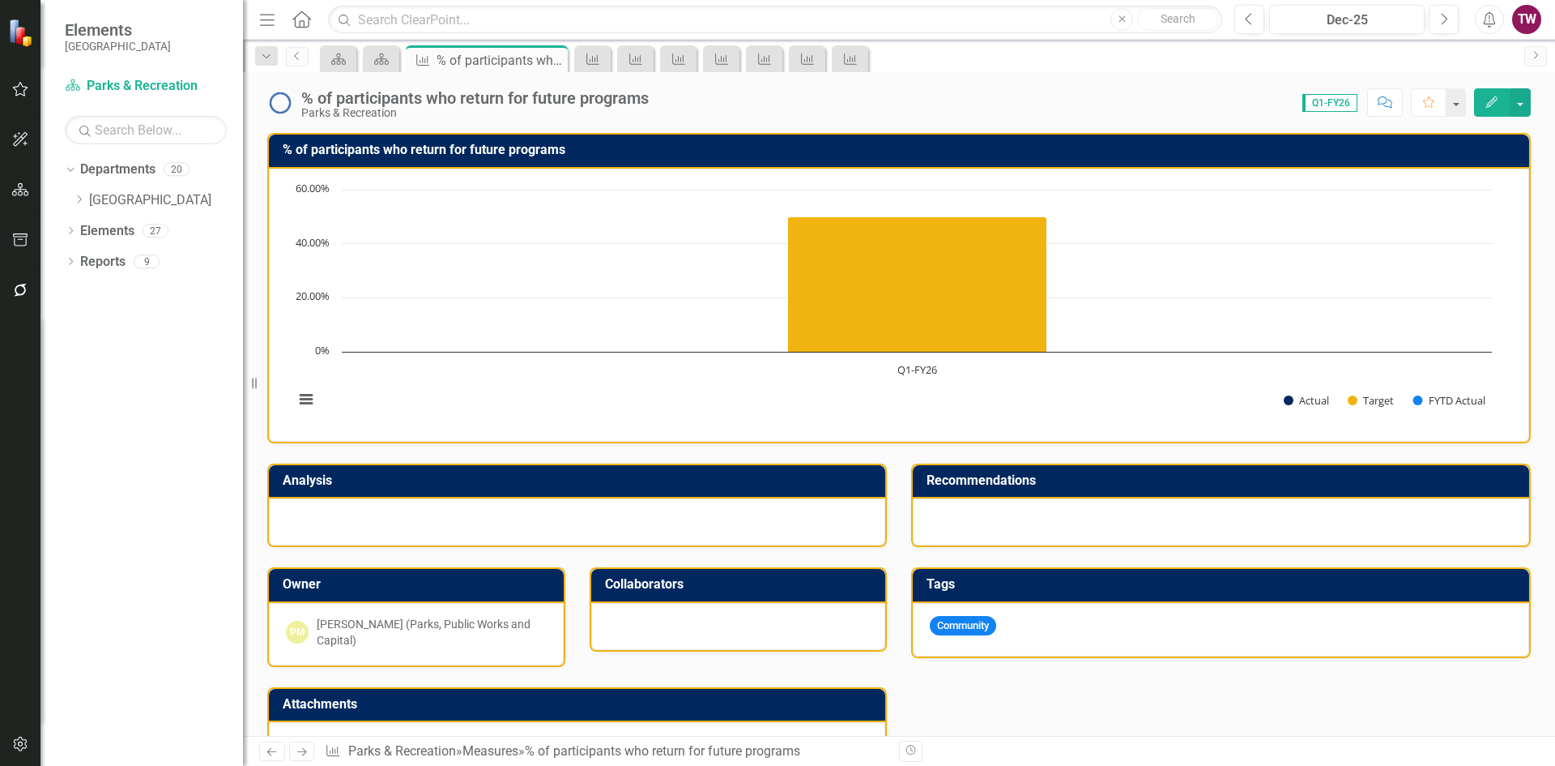
click at [0, 0] on icon "Close" at bounding box center [0, 0] width 0 height 0
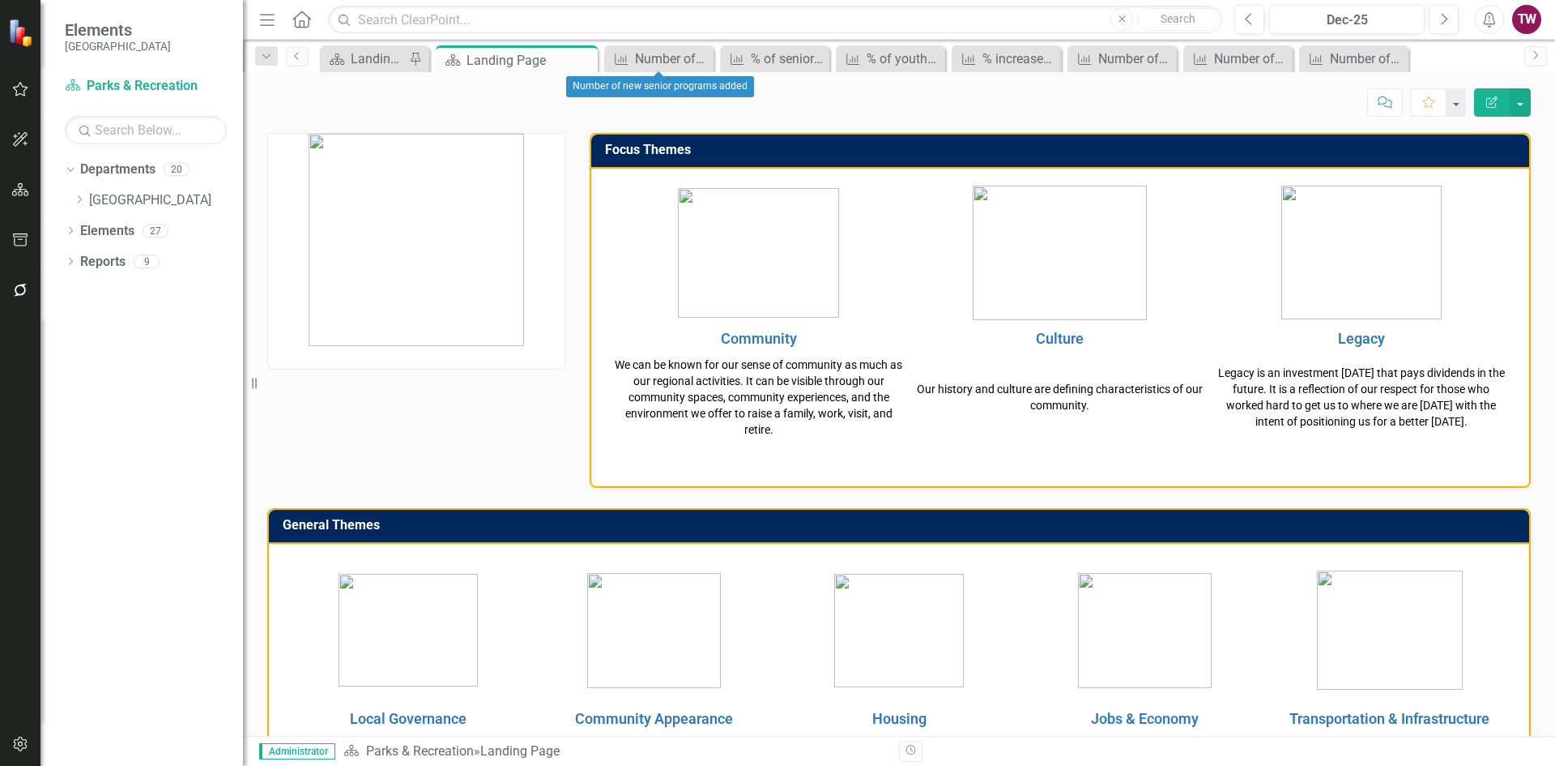
click at [0, 0] on icon "Close" at bounding box center [0, 0] width 0 height 0
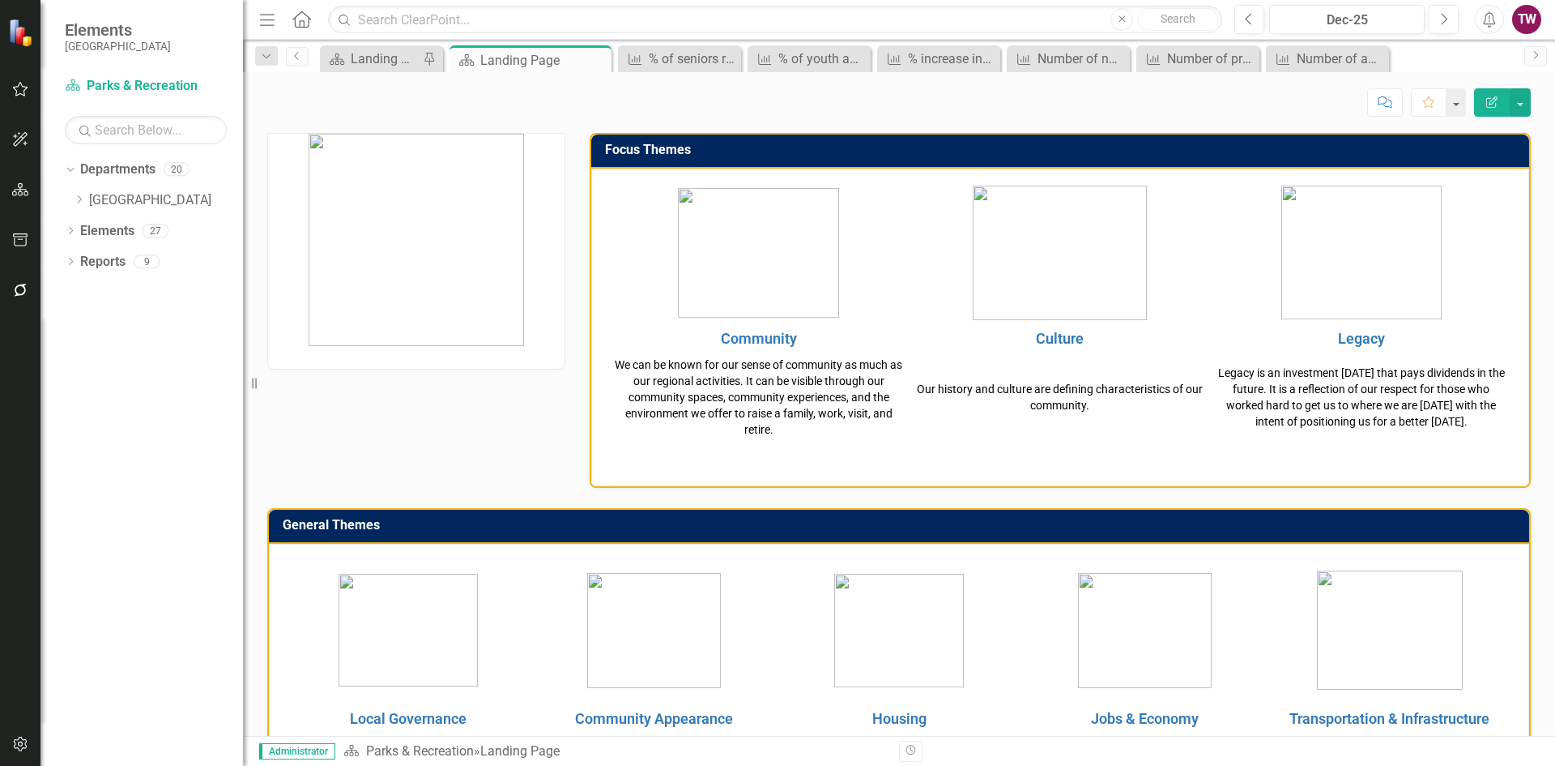
click at [0, 0] on icon "Close" at bounding box center [0, 0] width 0 height 0
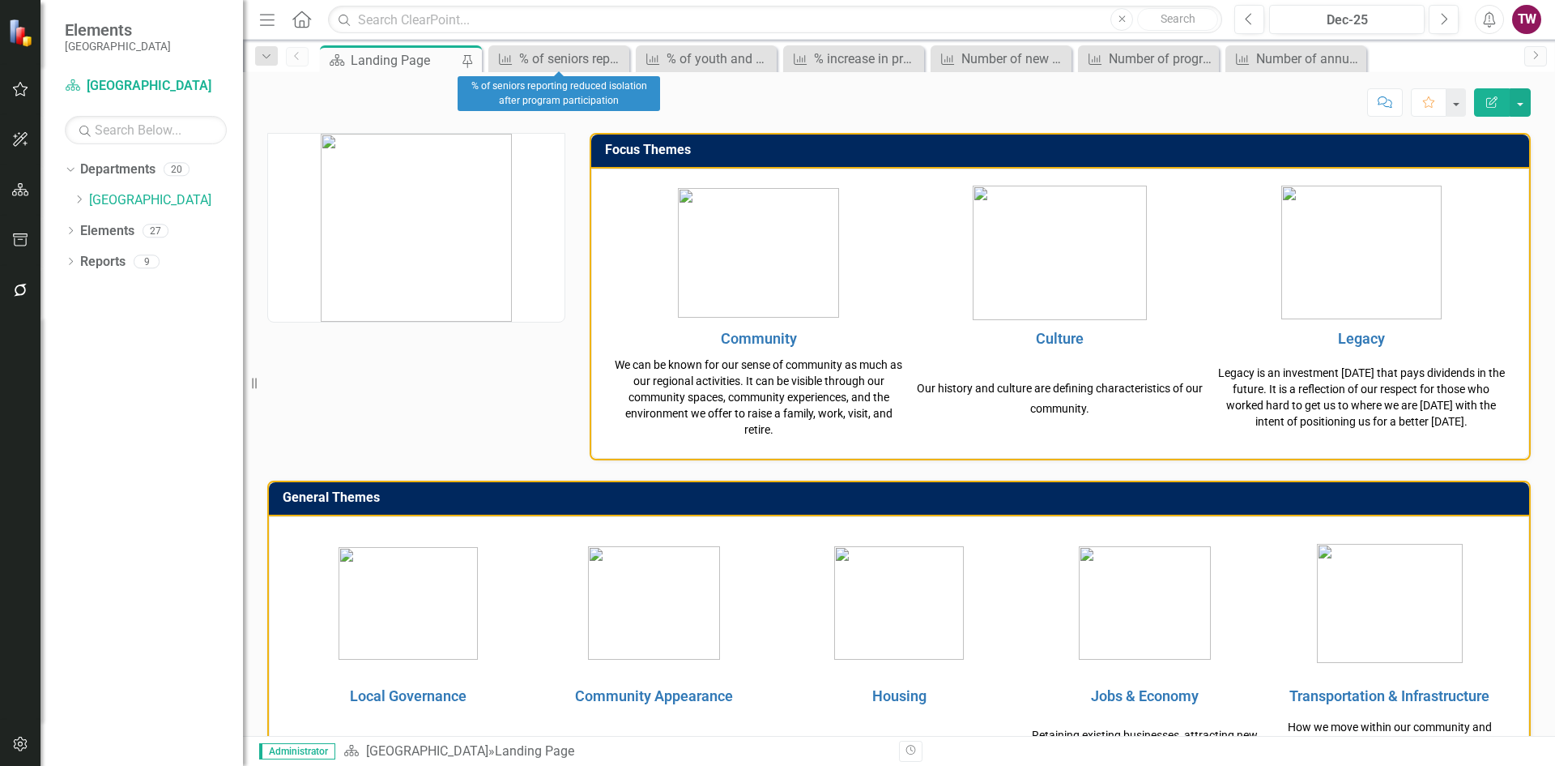
click at [0, 0] on icon at bounding box center [0, 0] width 0 height 0
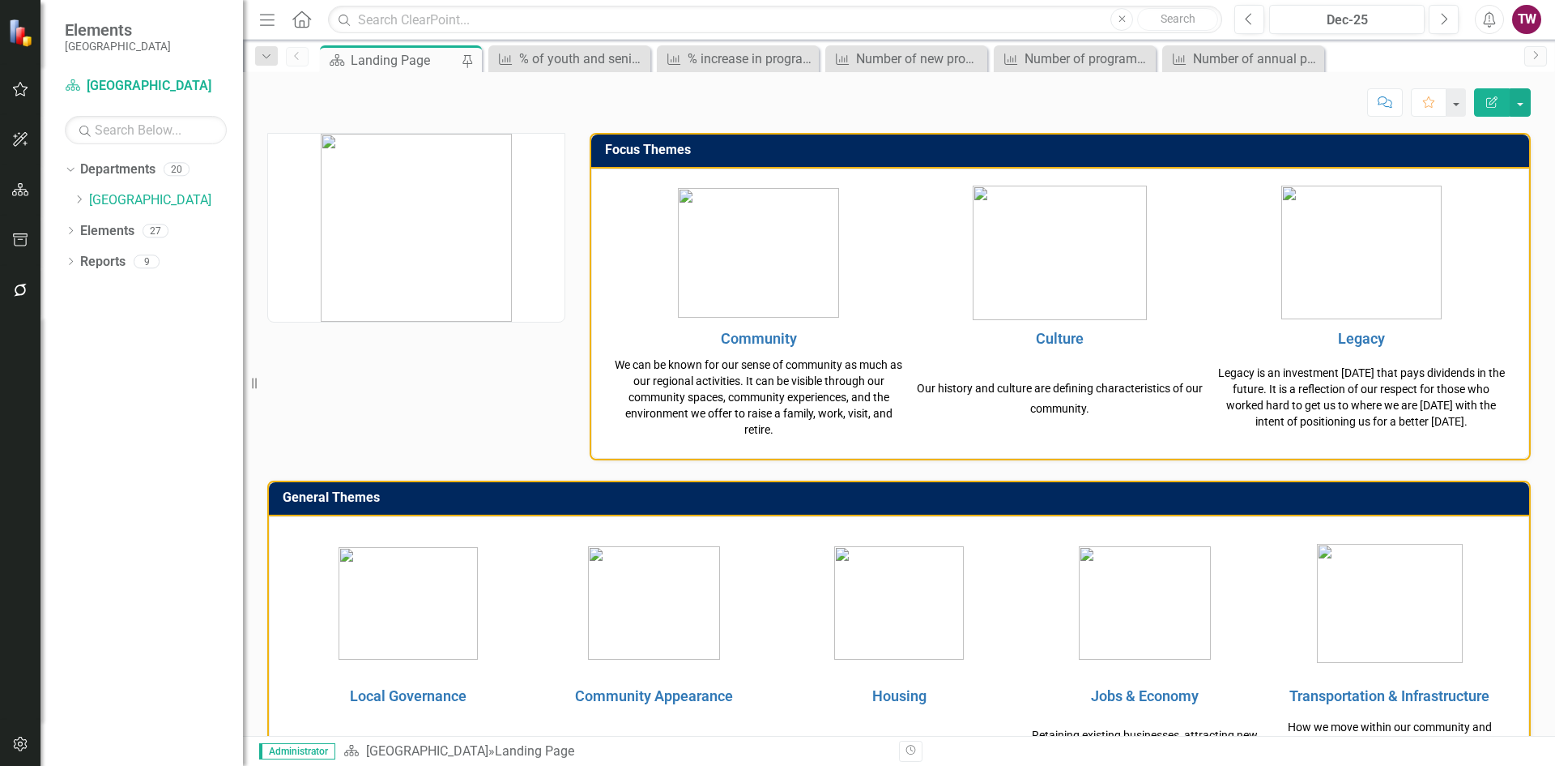
click at [0, 0] on icon "Close" at bounding box center [0, 0] width 0 height 0
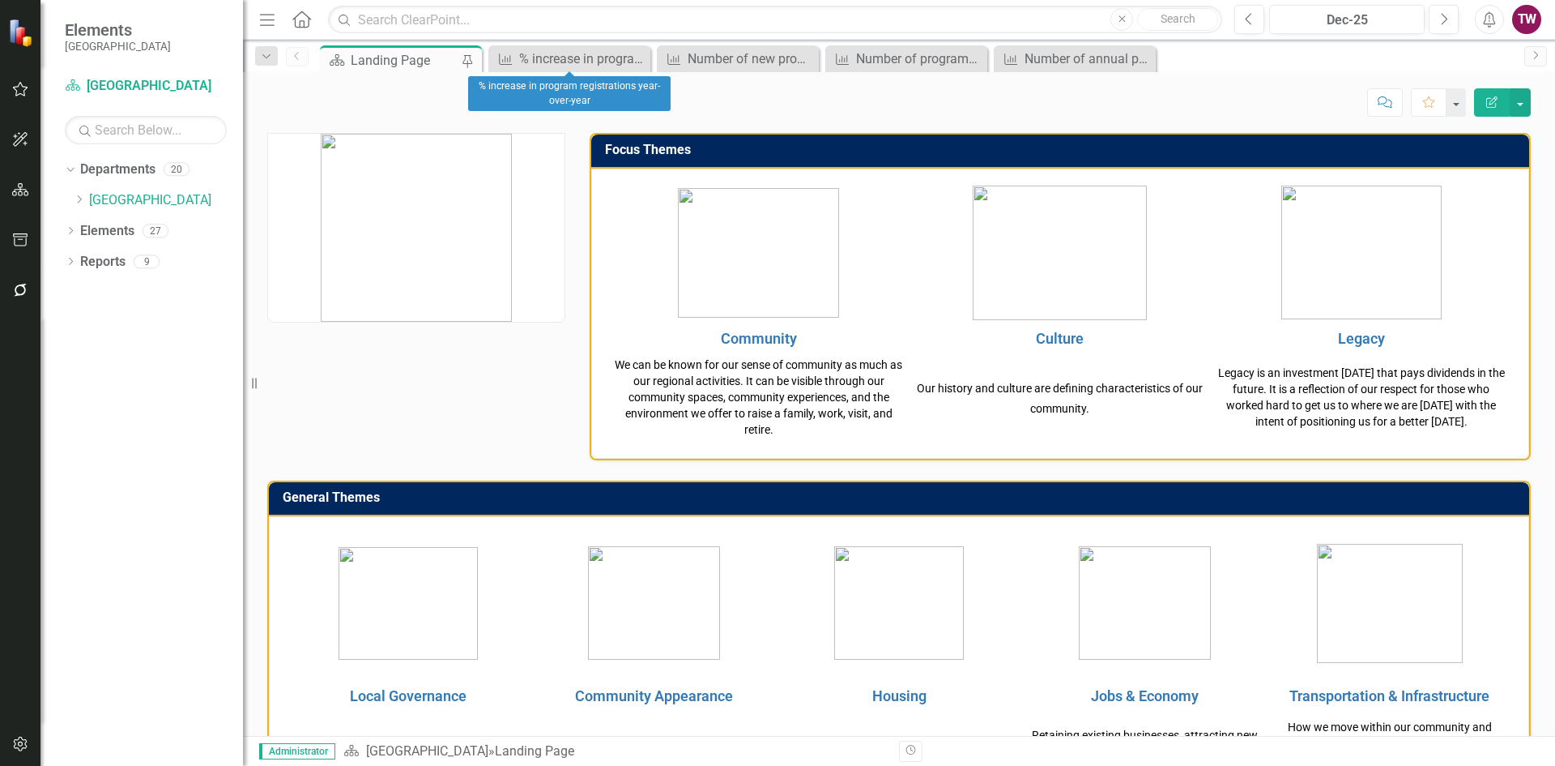
click at [0, 0] on icon at bounding box center [0, 0] width 0 height 0
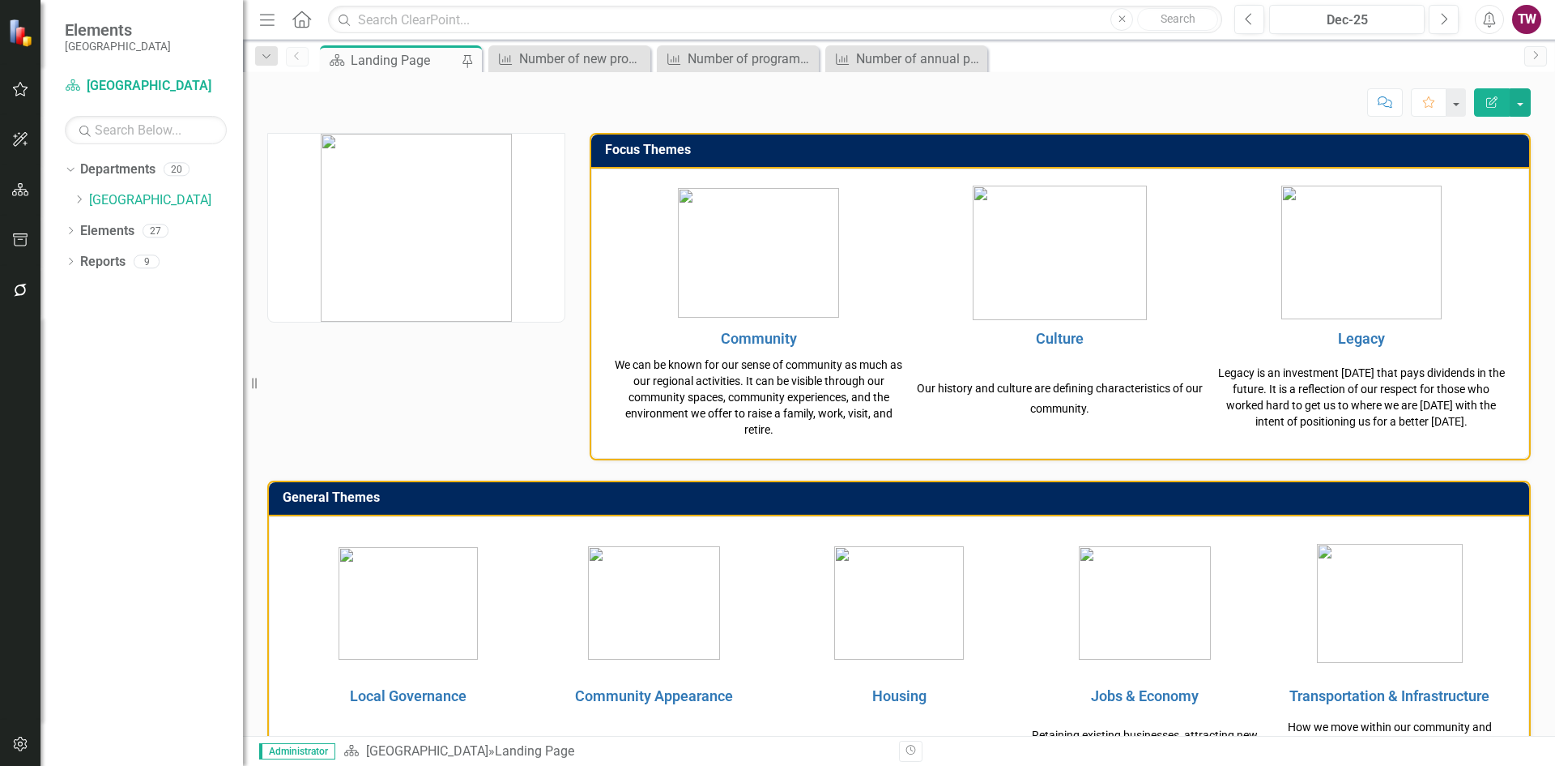
click at [0, 0] on icon "Close" at bounding box center [0, 0] width 0 height 0
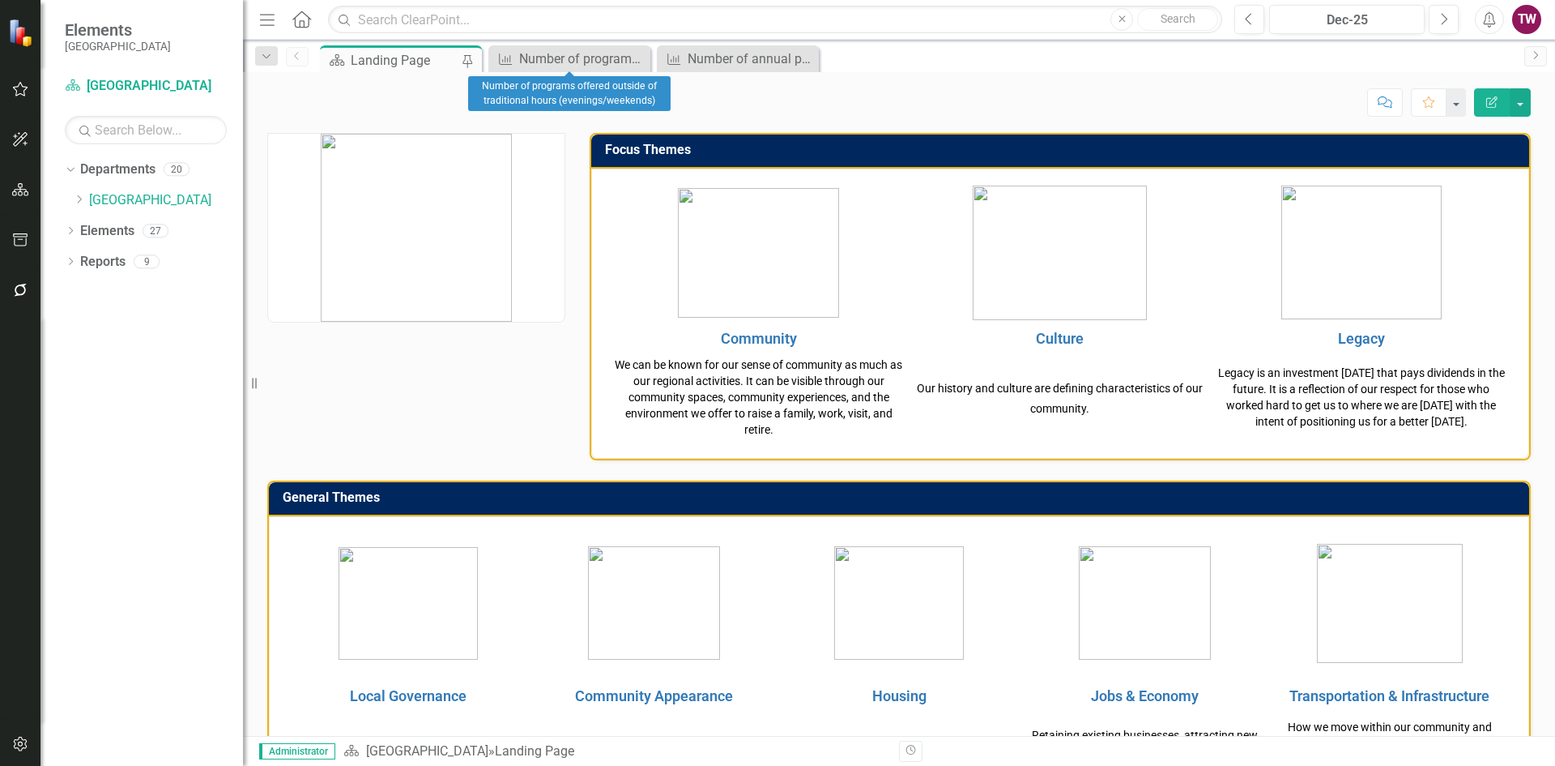
click at [0, 0] on icon "Close" at bounding box center [0, 0] width 0 height 0
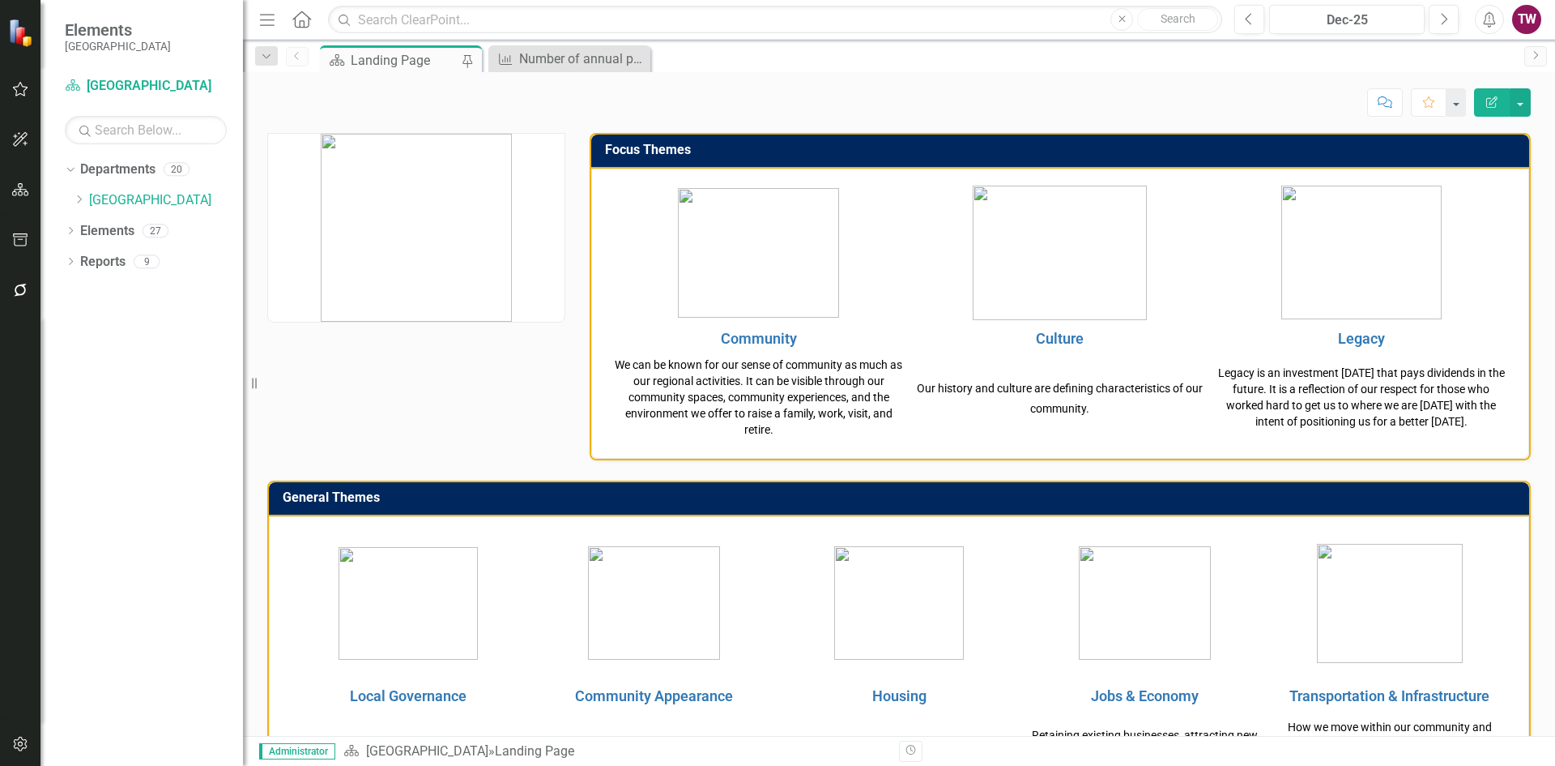
click at [0, 0] on icon "Close" at bounding box center [0, 0] width 0 height 0
click at [77, 202] on icon "Dropdown" at bounding box center [79, 199] width 12 height 10
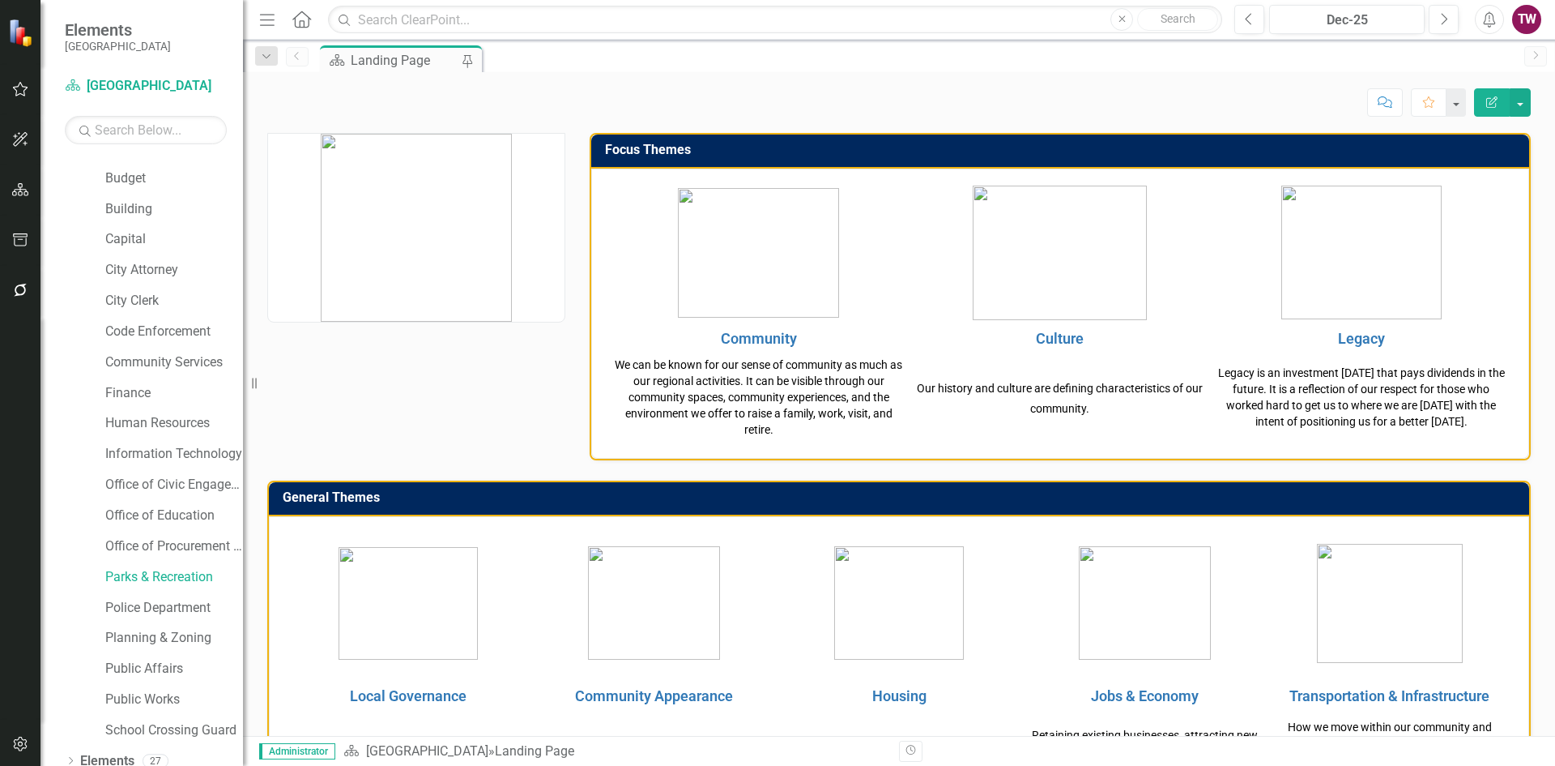
scroll to position [81, 0]
click at [156, 604] on link "Planning & Zoning" at bounding box center [174, 609] width 138 height 19
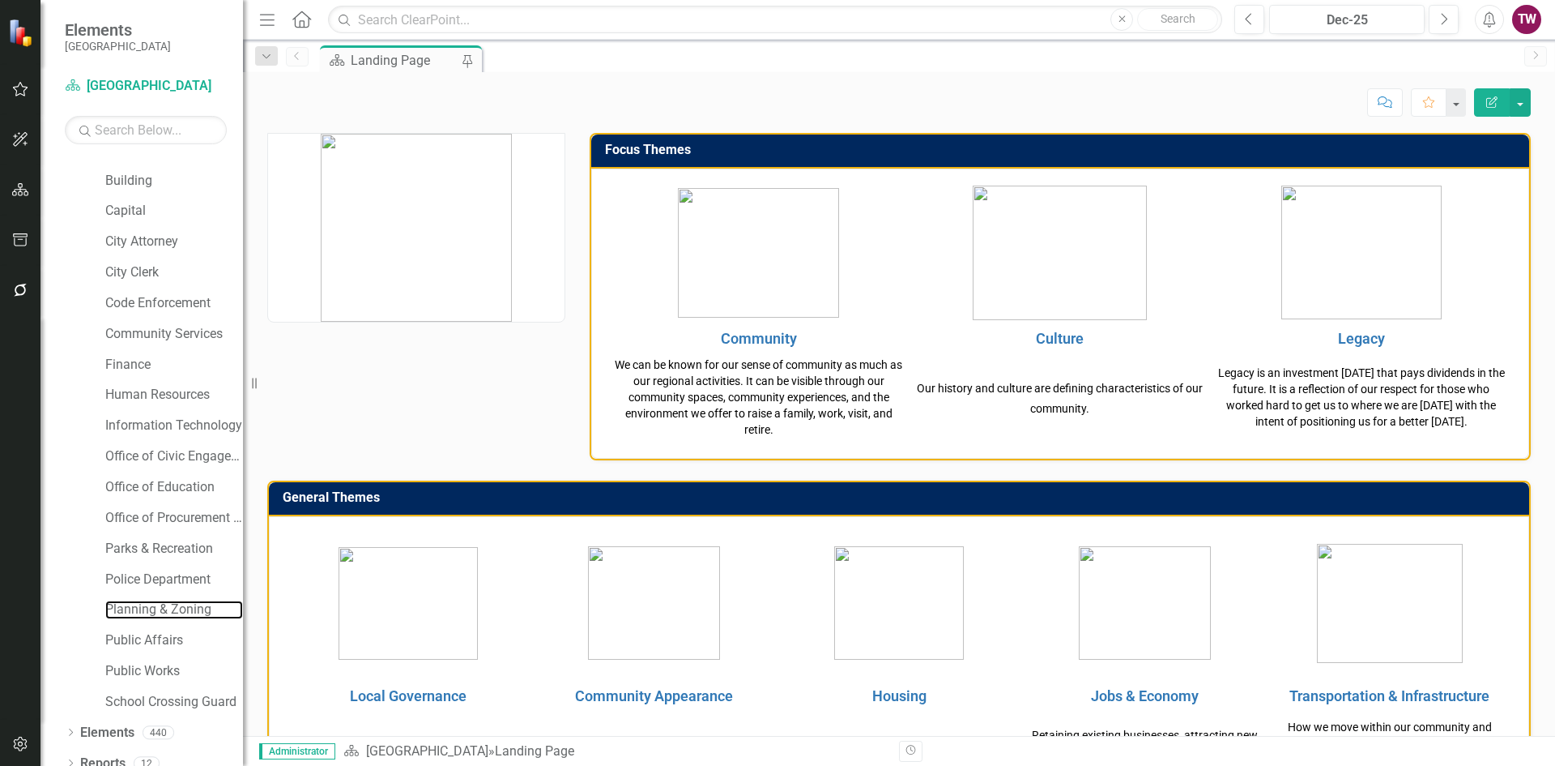
click at [156, 604] on link "Planning & Zoning" at bounding box center [174, 609] width 138 height 19
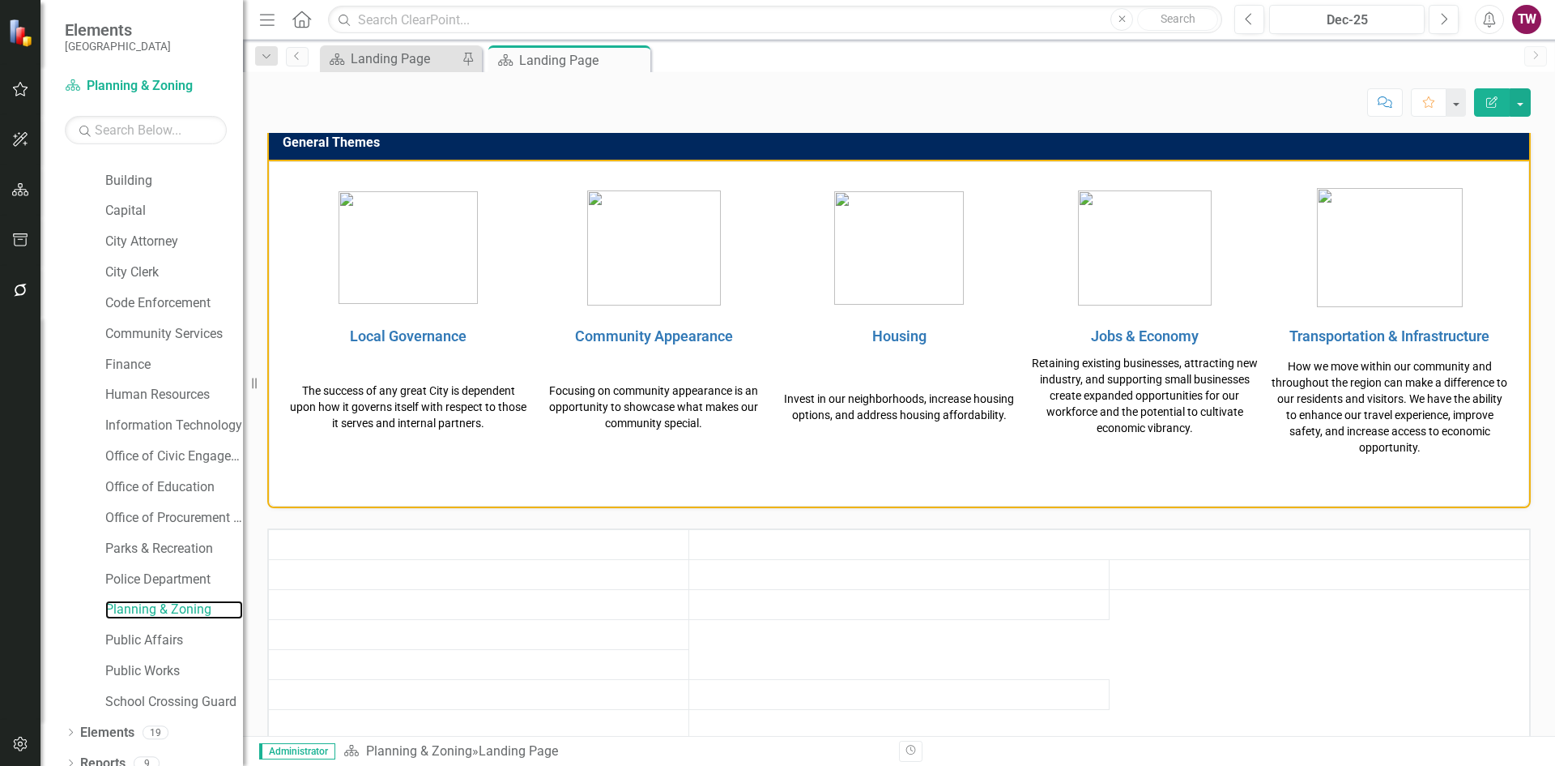
scroll to position [455, 0]
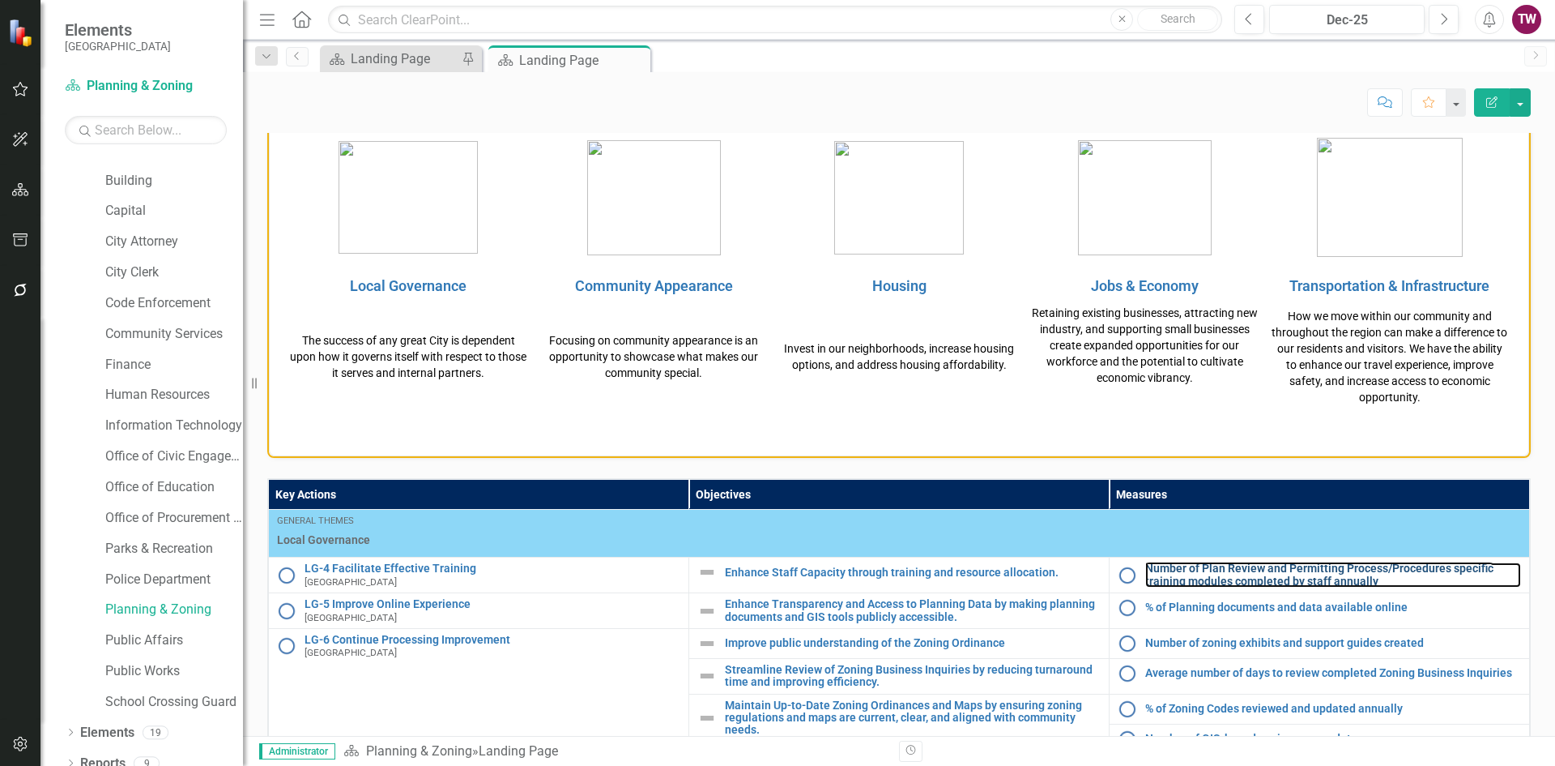
click at [1213, 574] on link "Number of Plan Review and Permitting Process/Procedures specific training modul…" at bounding box center [1334, 574] width 376 height 25
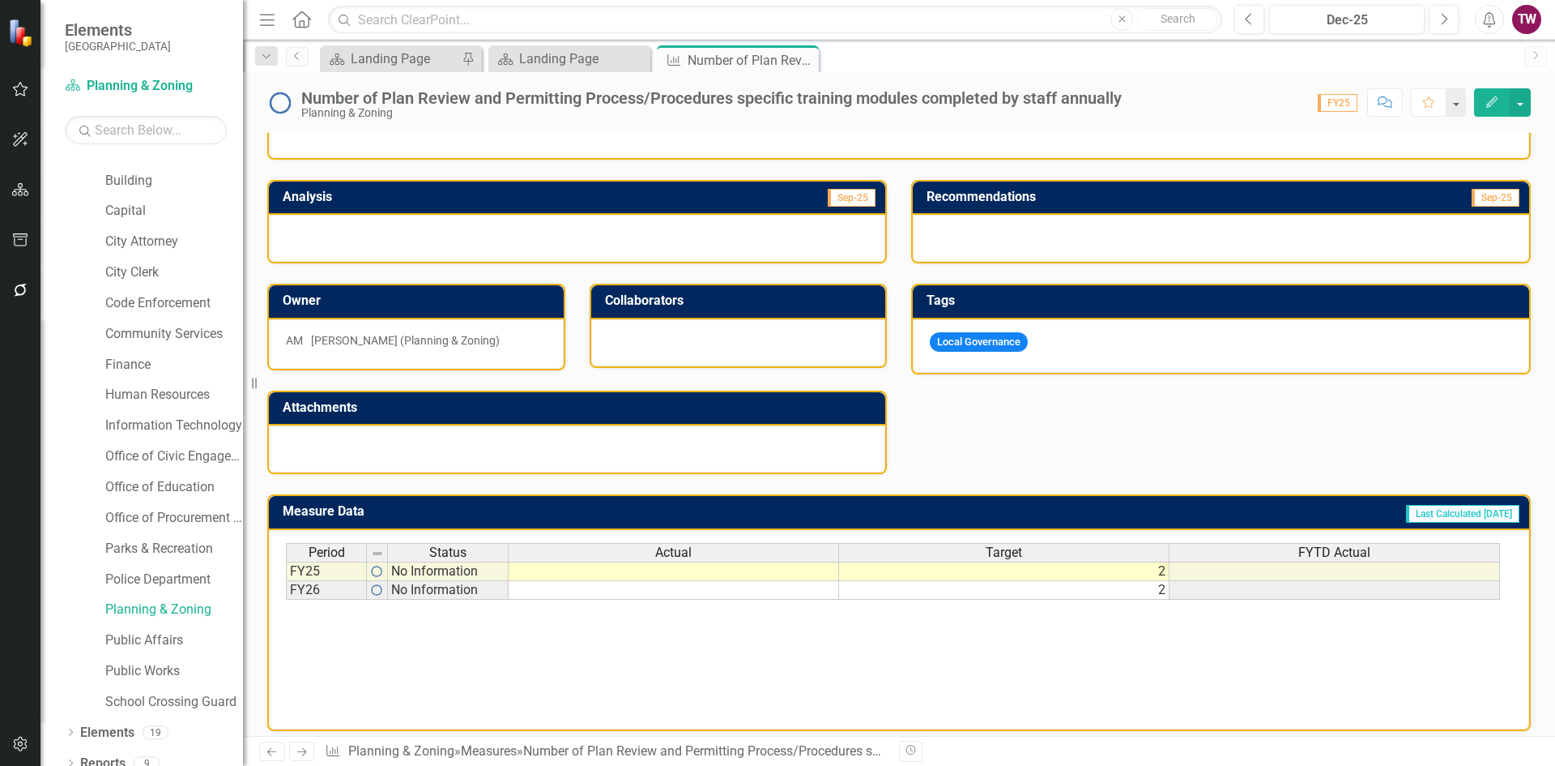
scroll to position [298, 0]
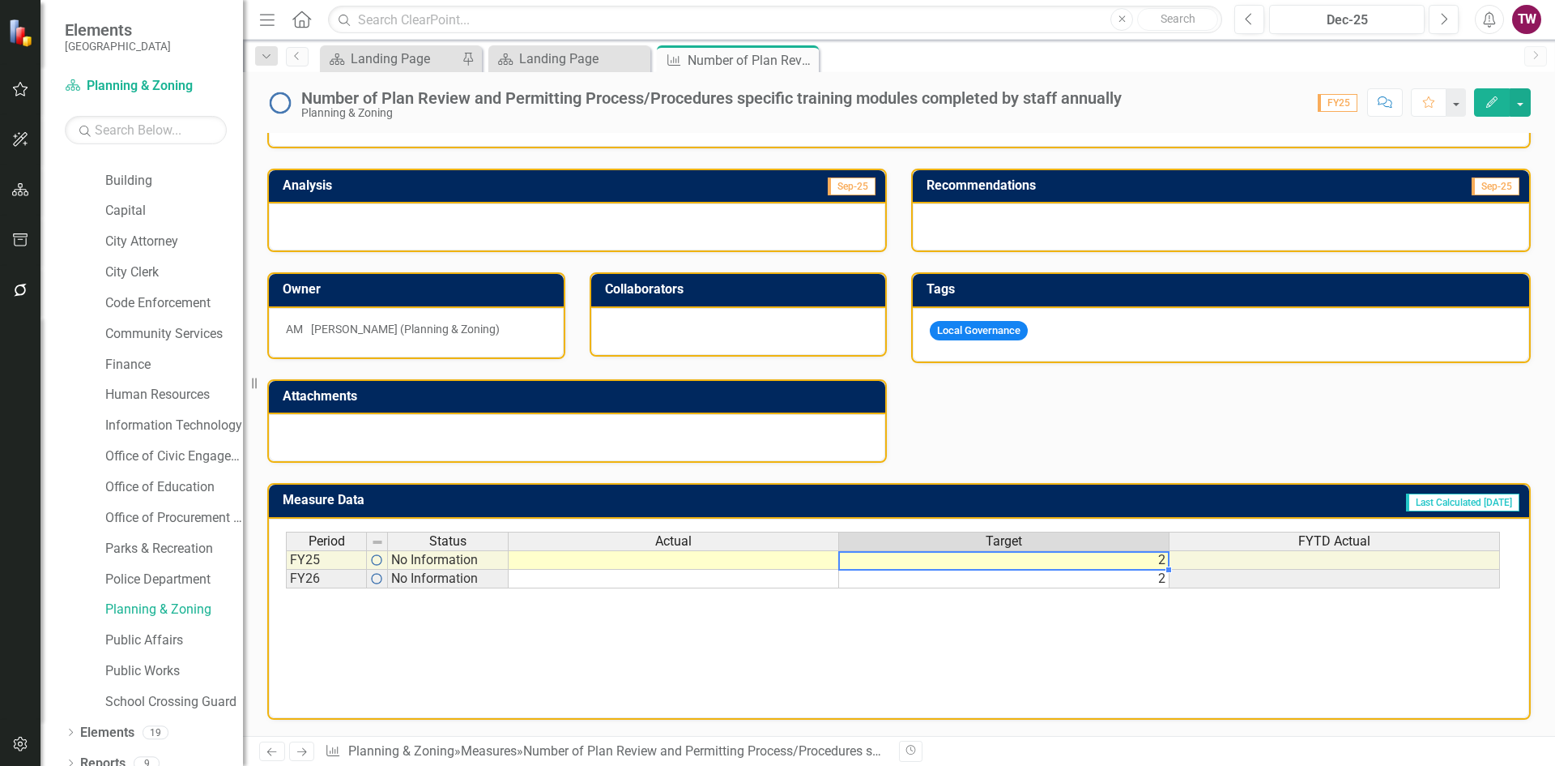
click at [1116, 557] on td "2" at bounding box center [1004, 559] width 331 height 19
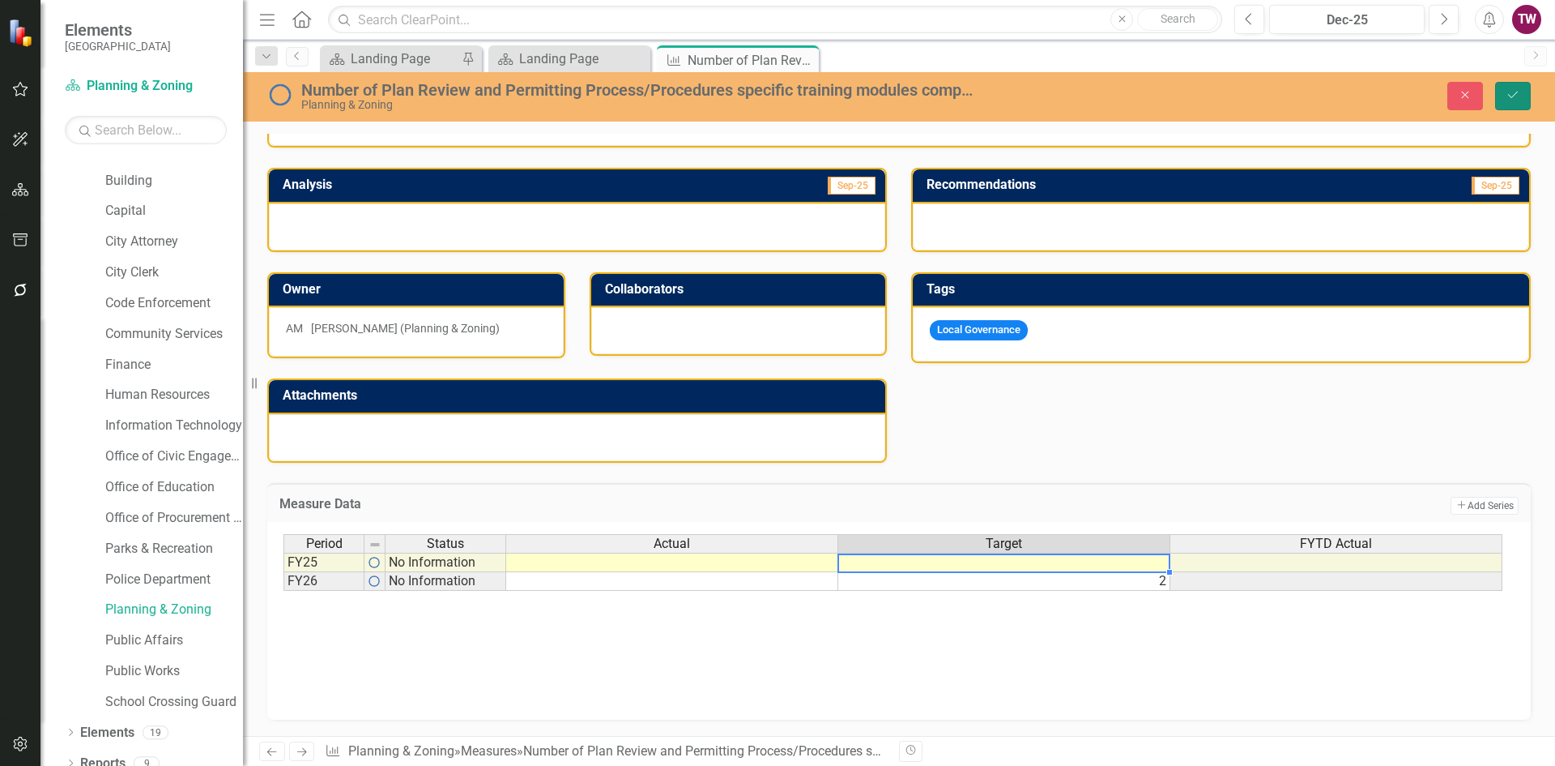
click at [1517, 90] on icon "Save" at bounding box center [1513, 94] width 15 height 11
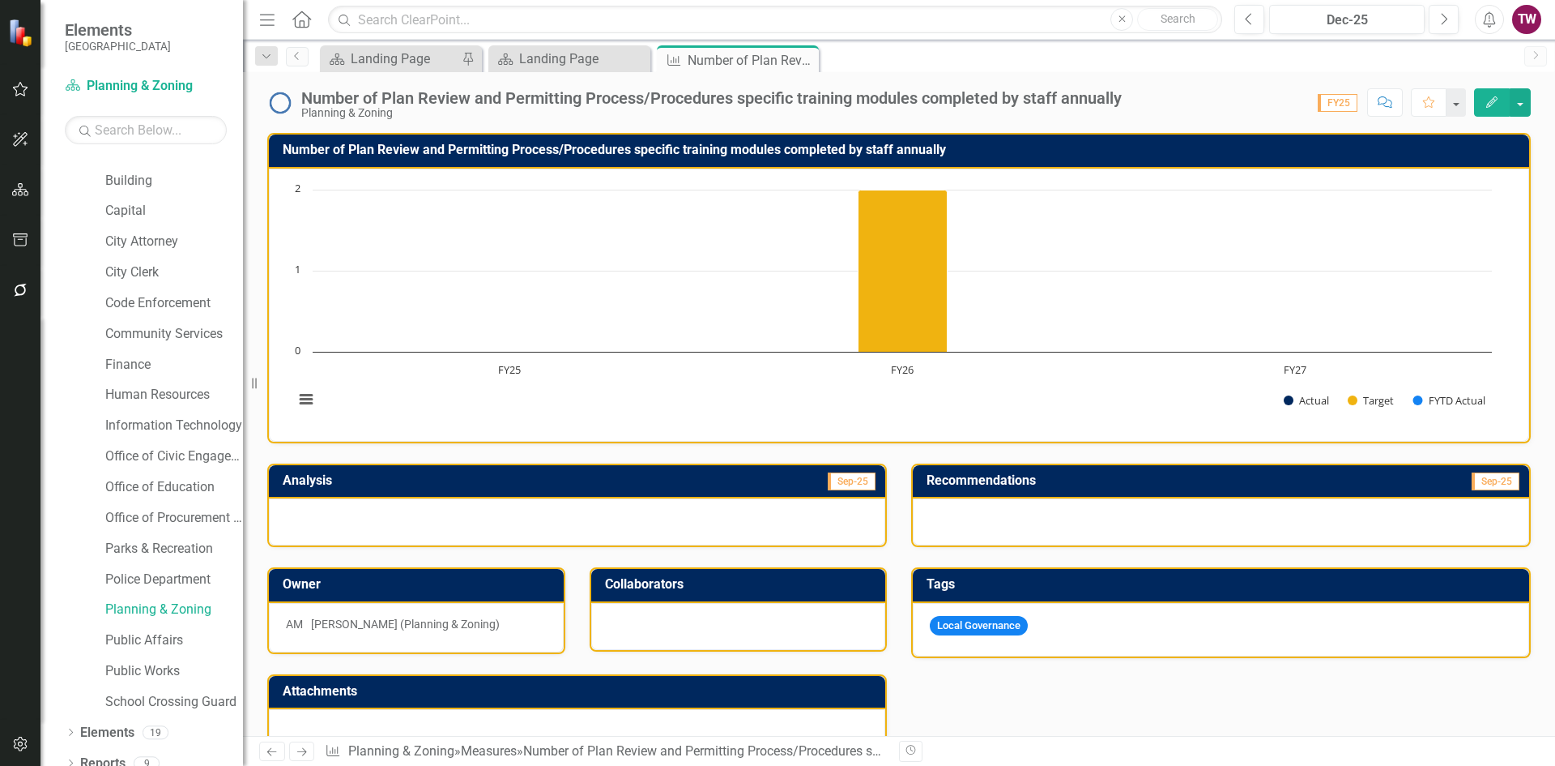
click at [297, 748] on icon "Next" at bounding box center [302, 751] width 14 height 11
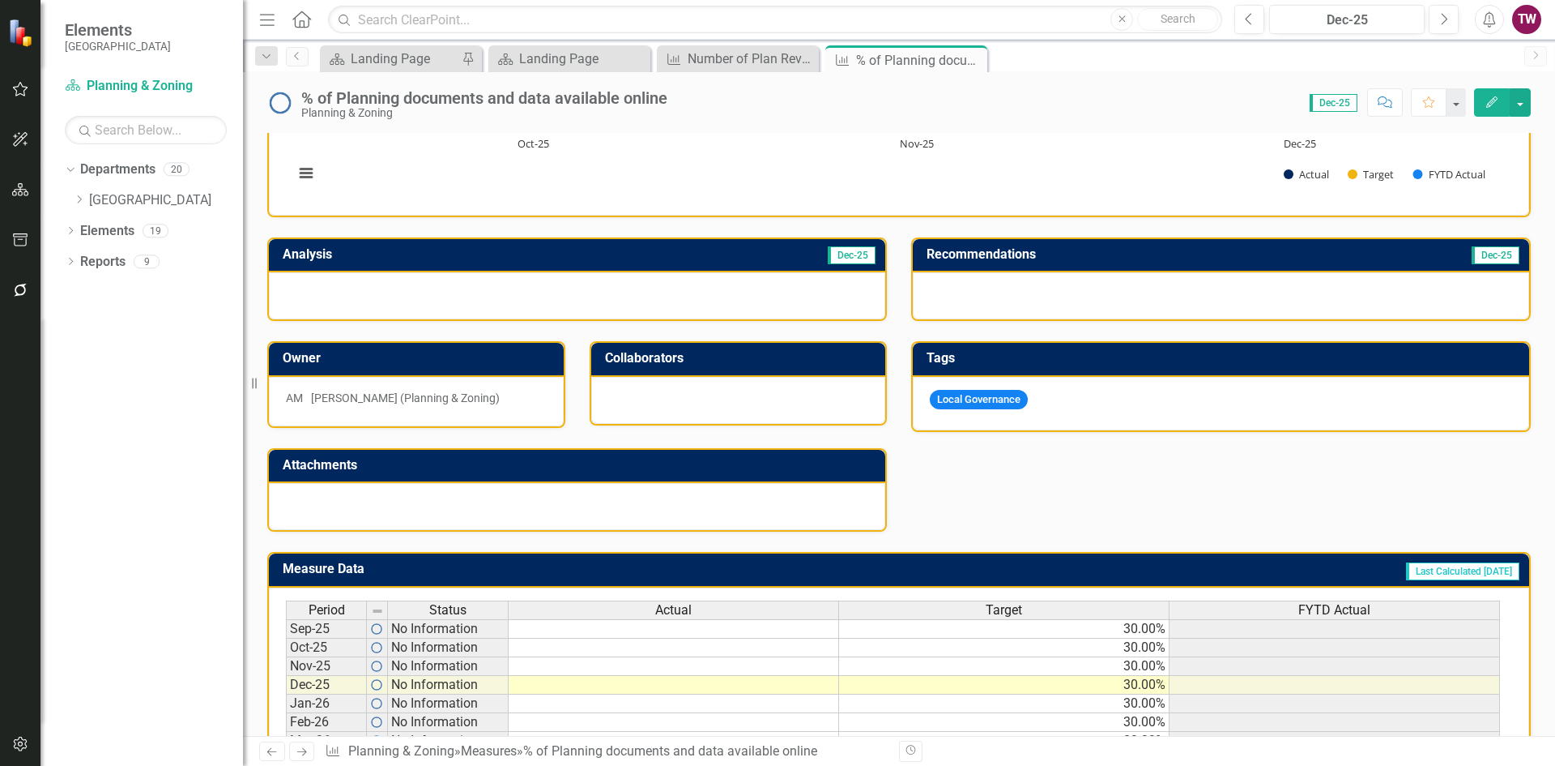
scroll to position [243, 0]
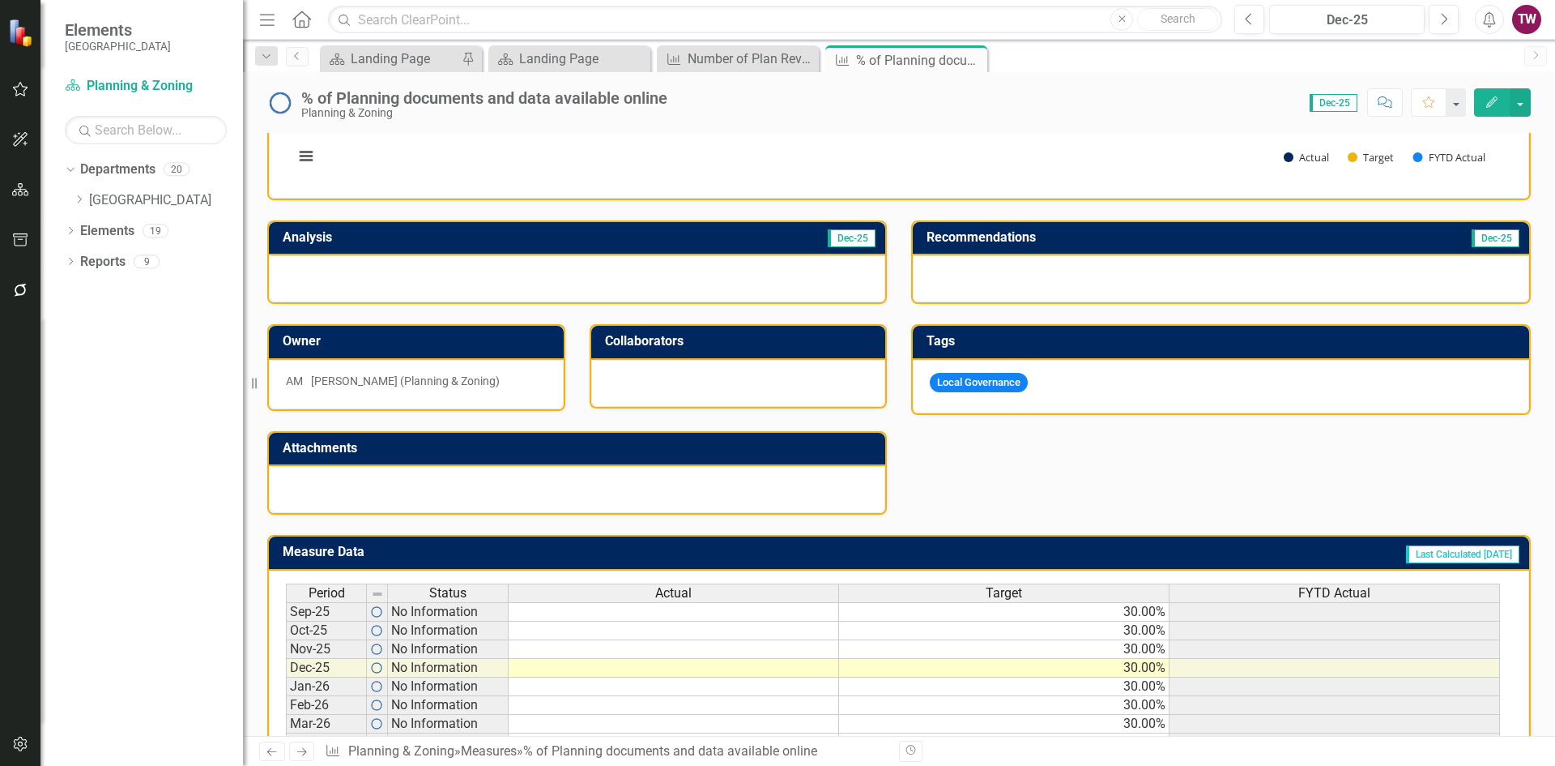
click at [1124, 608] on td "30.00%" at bounding box center [1004, 611] width 331 height 19
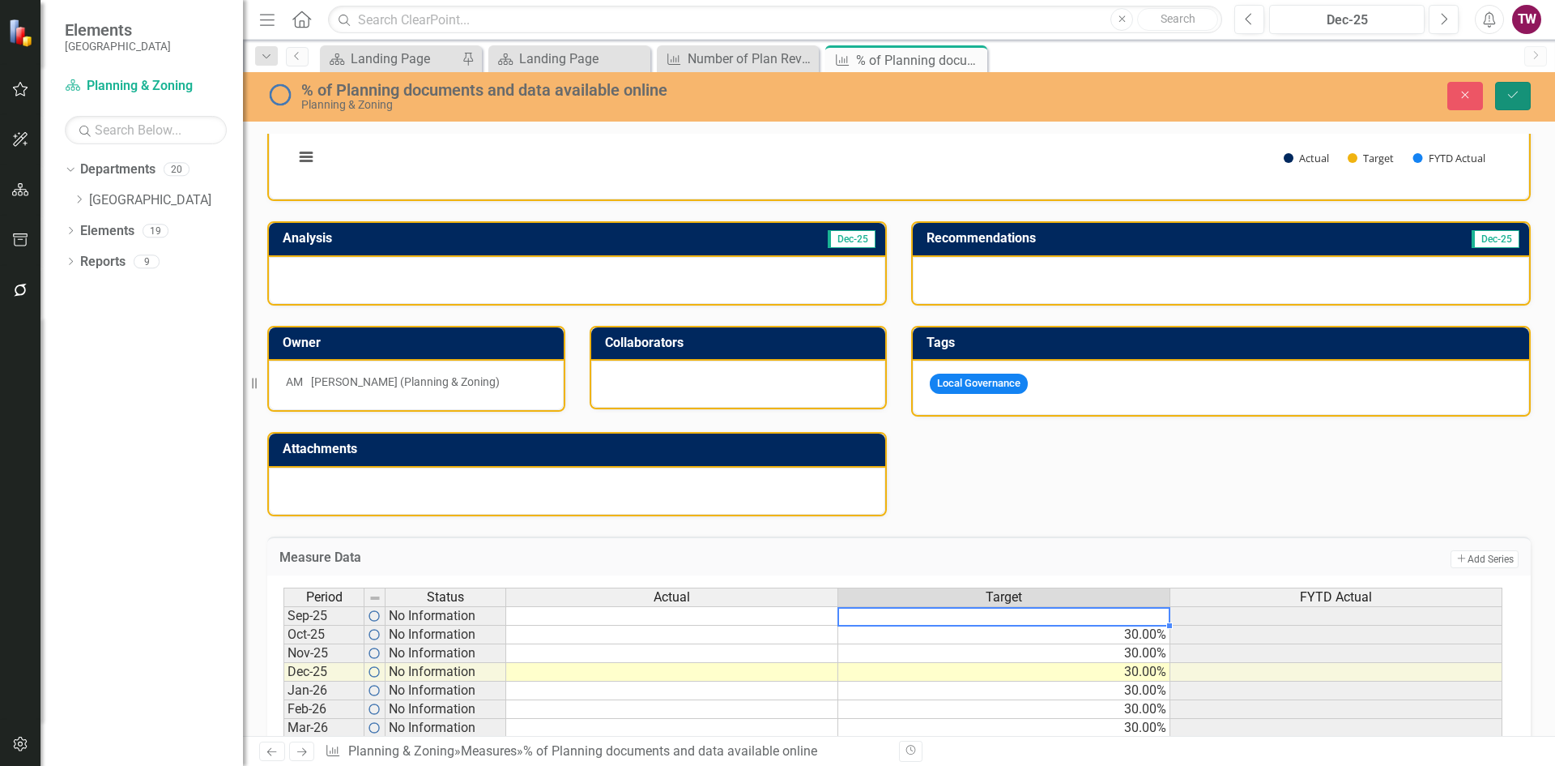
click at [1516, 94] on icon "submit" at bounding box center [1513, 95] width 10 height 6
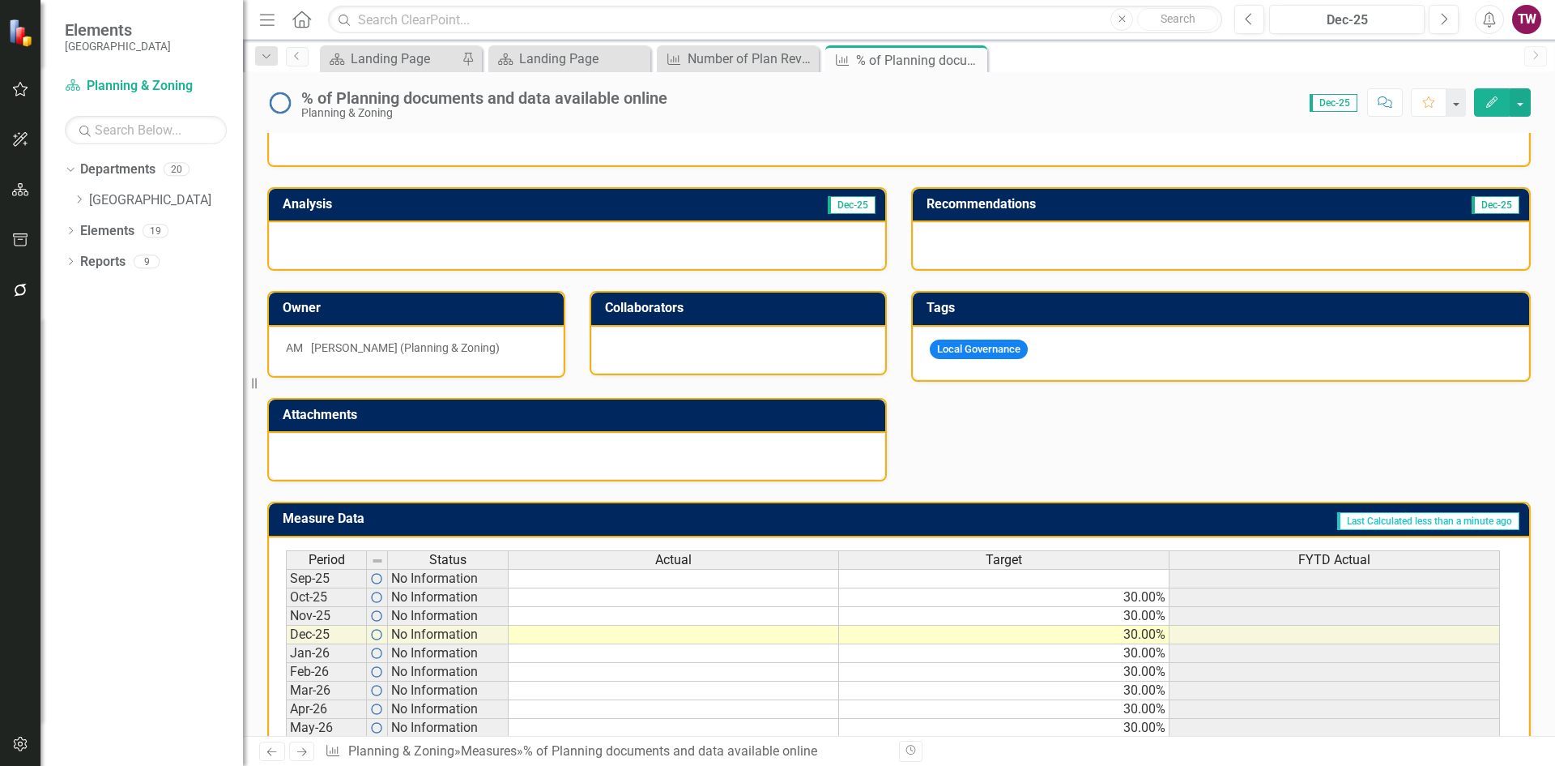
scroll to position [399, 0]
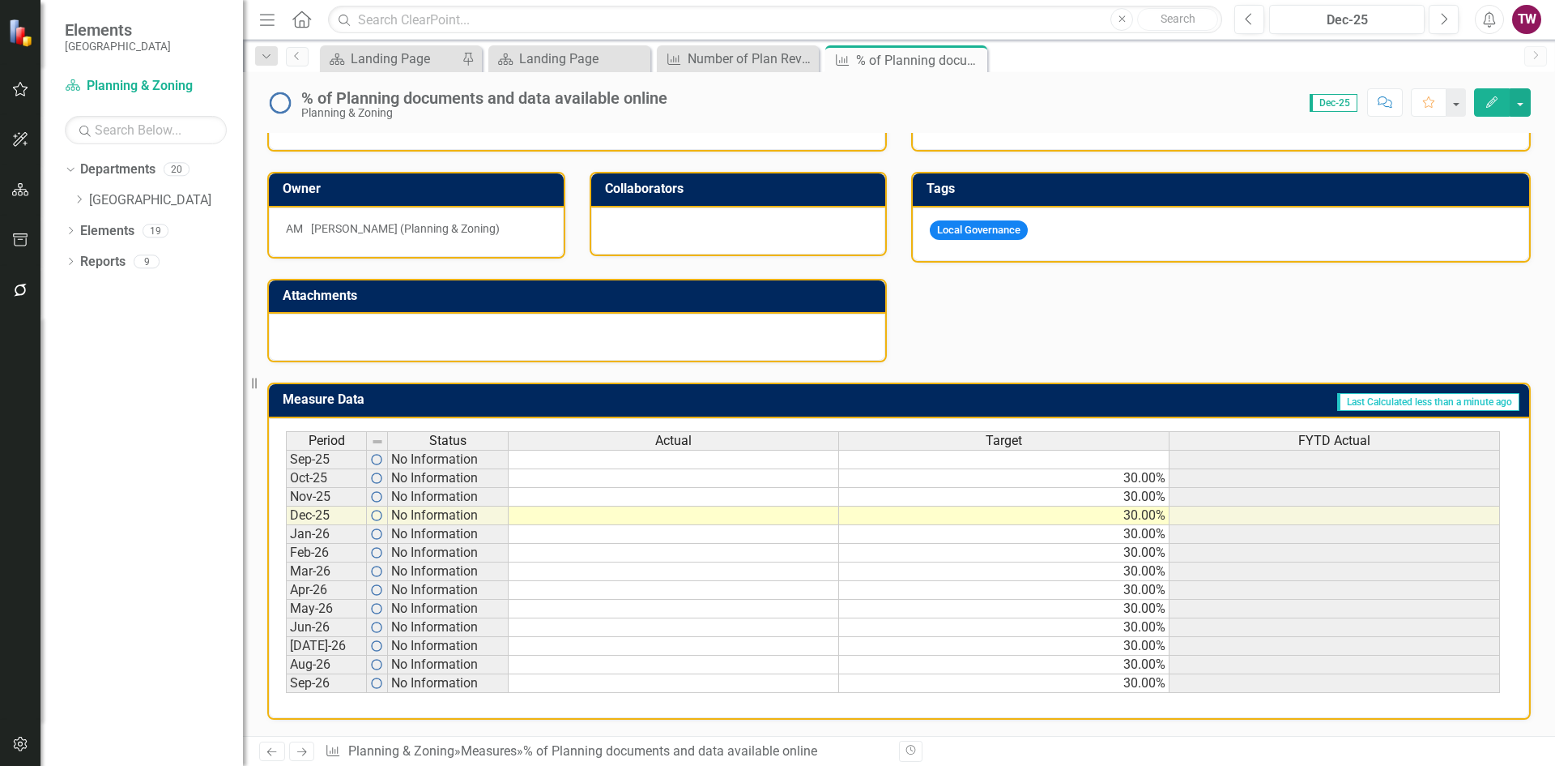
click at [308, 747] on icon "Next" at bounding box center [302, 751] width 14 height 11
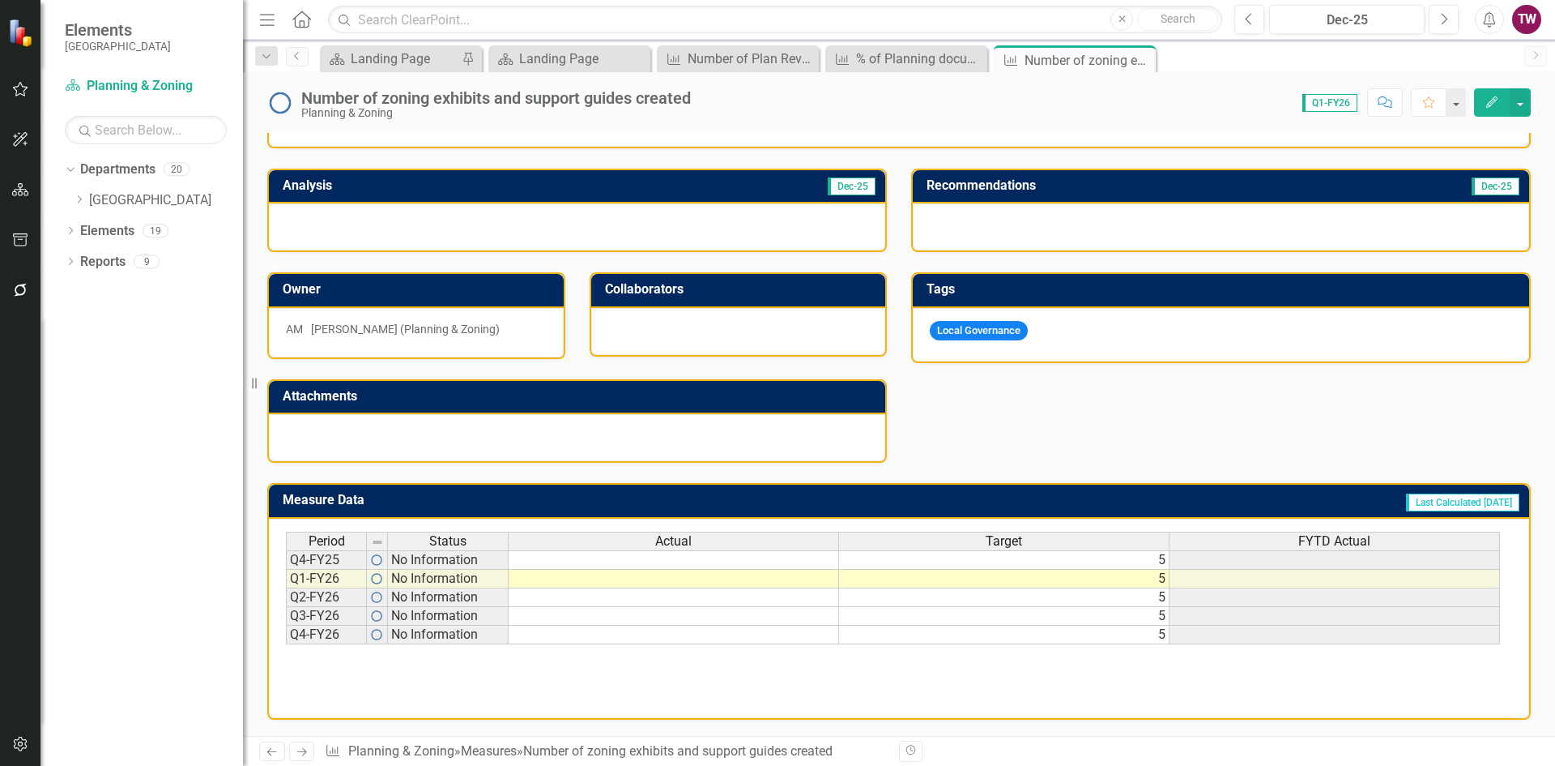
scroll to position [298, 0]
click at [1031, 566] on td "5" at bounding box center [1004, 559] width 331 height 19
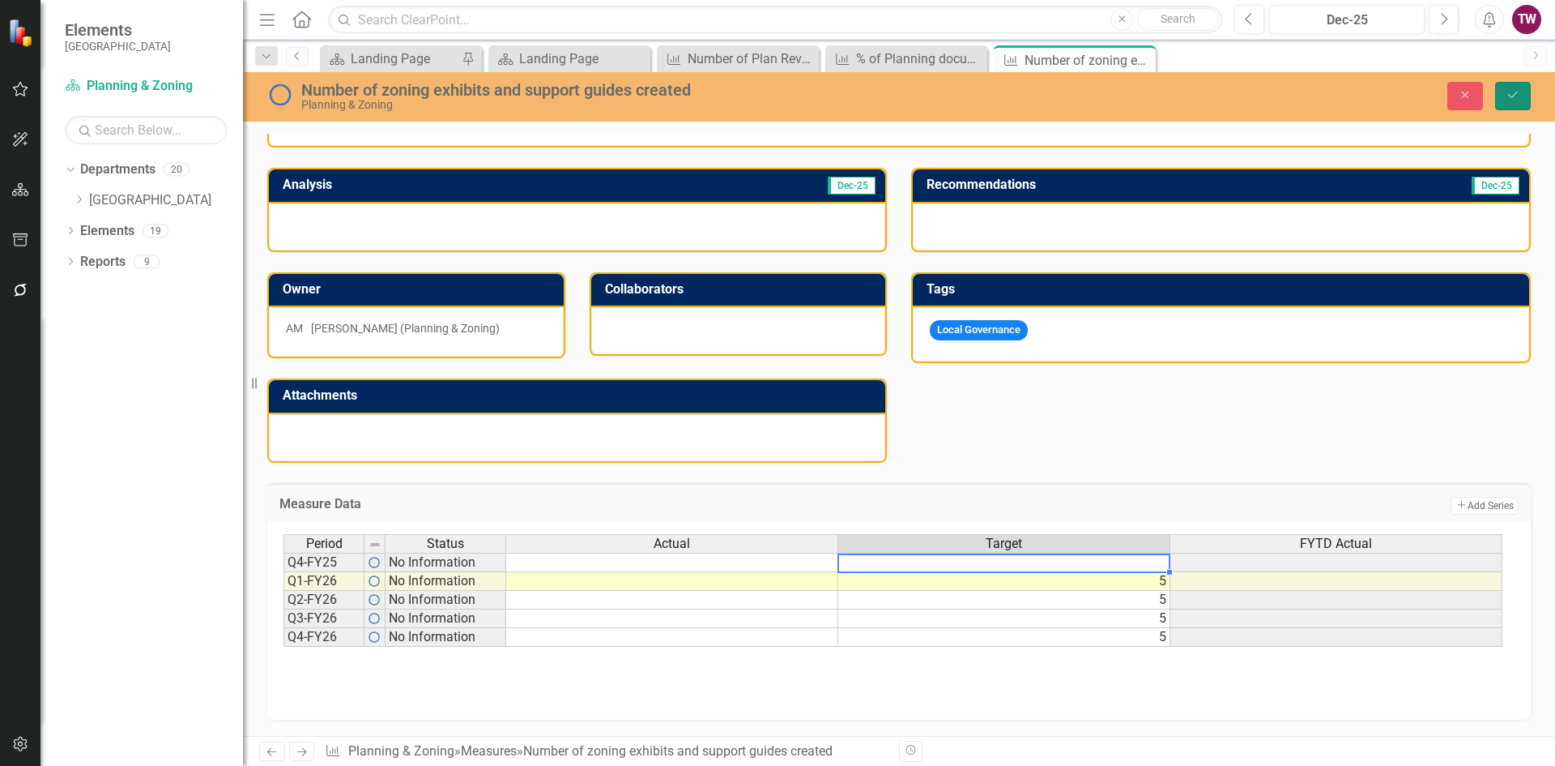
click at [1515, 91] on icon "Save" at bounding box center [1513, 94] width 15 height 11
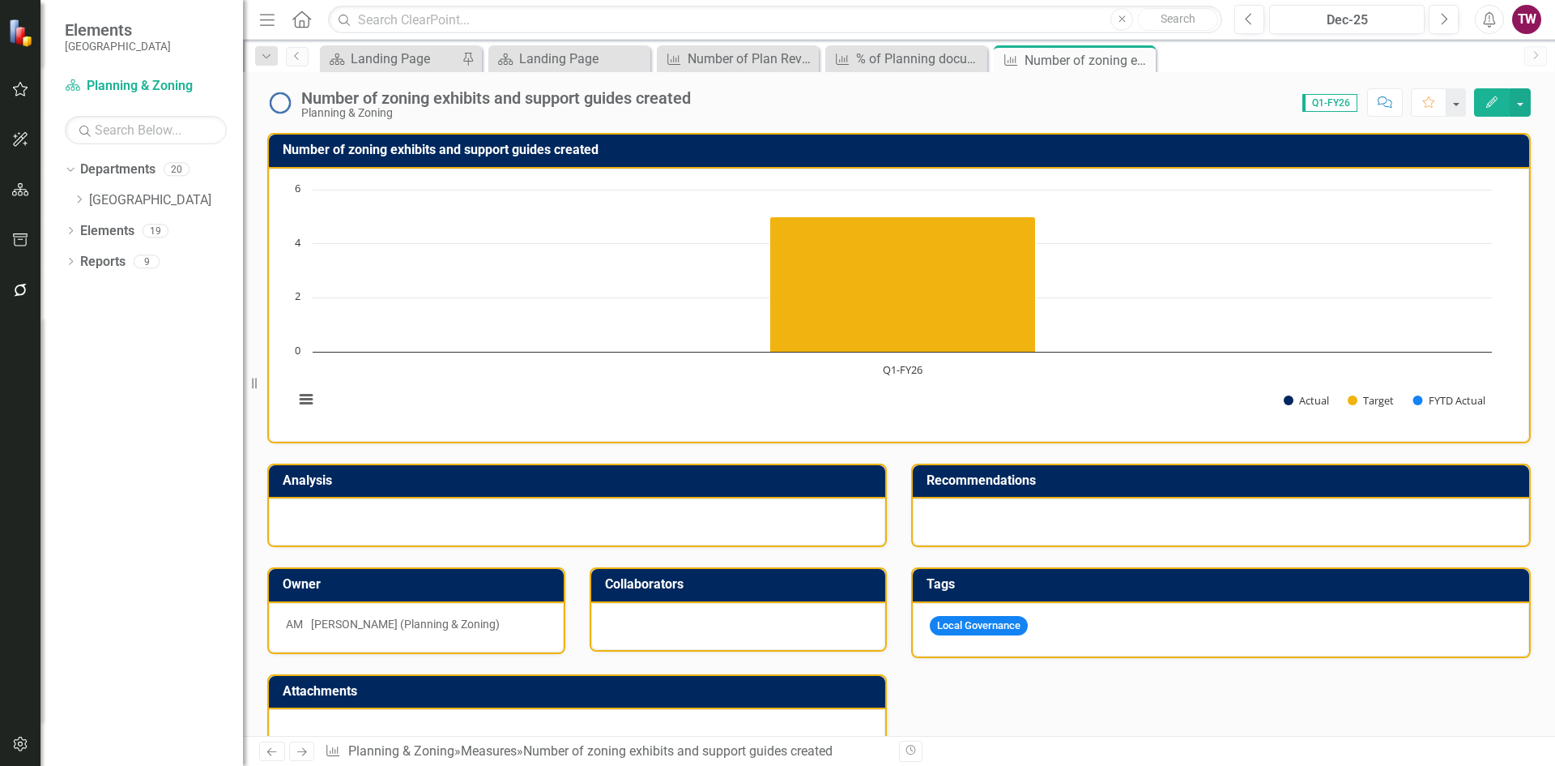
click at [300, 752] on icon at bounding box center [302, 752] width 10 height 8
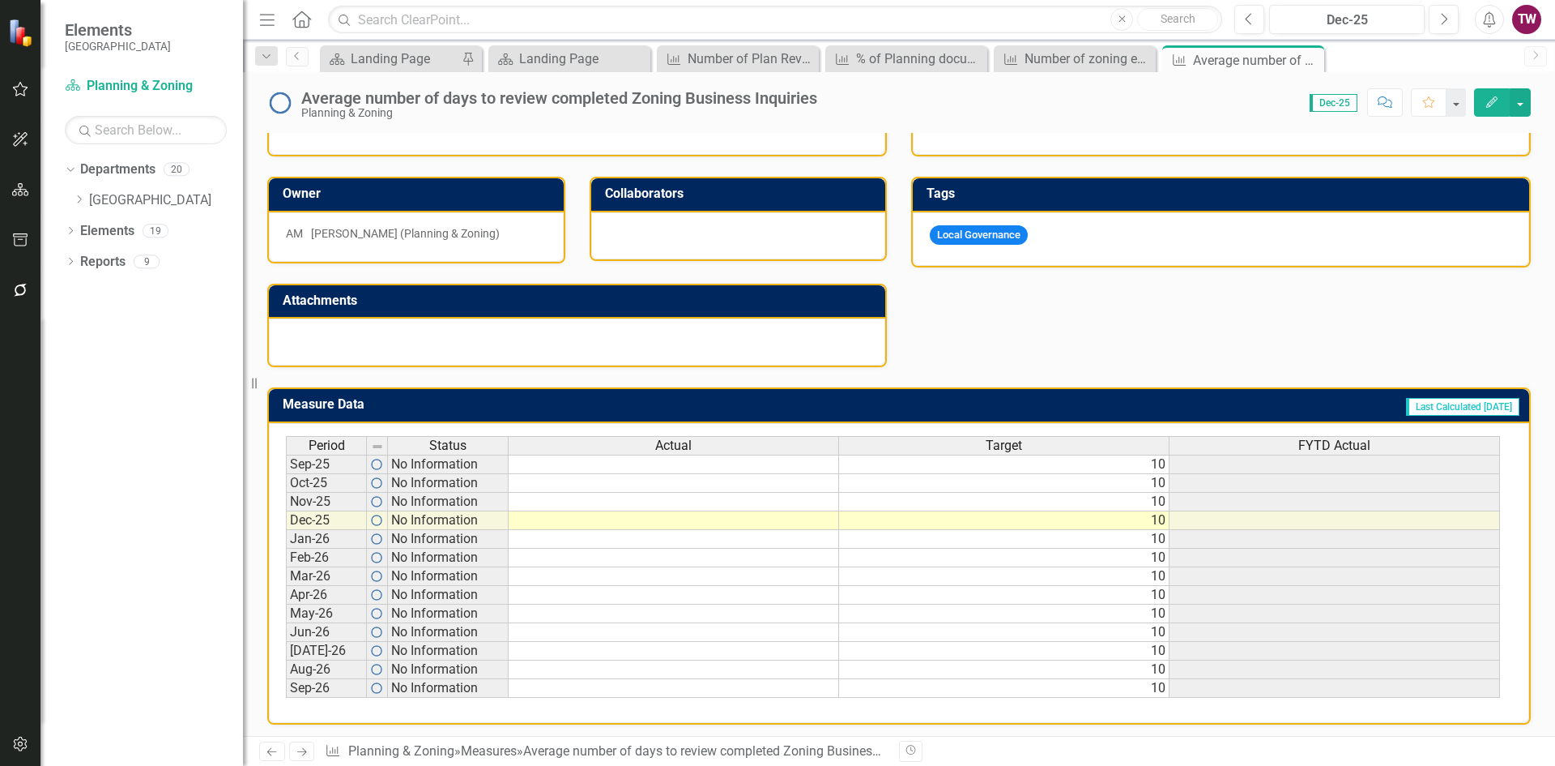
scroll to position [399, 0]
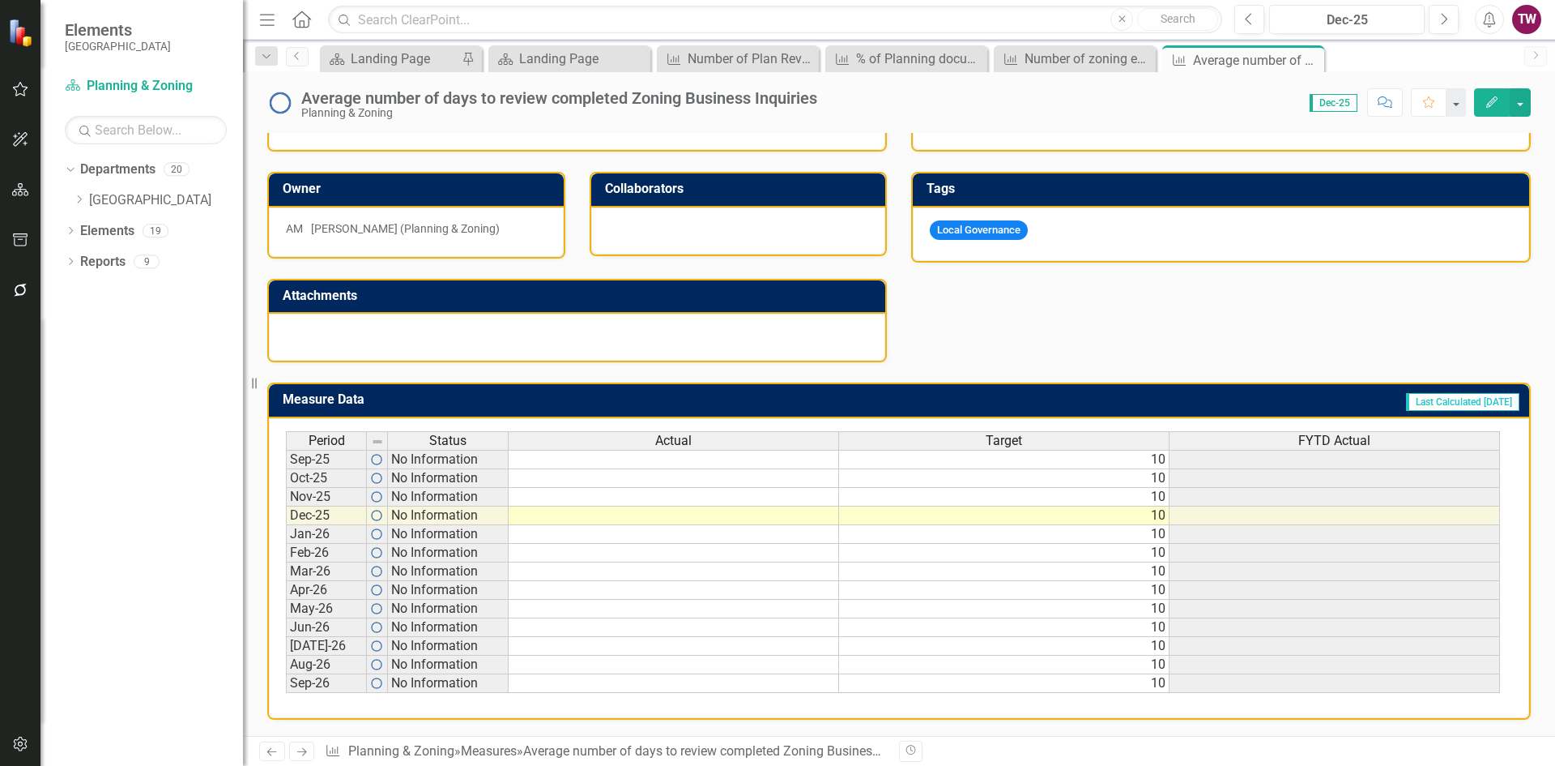
click at [1086, 466] on td "10" at bounding box center [1004, 459] width 331 height 19
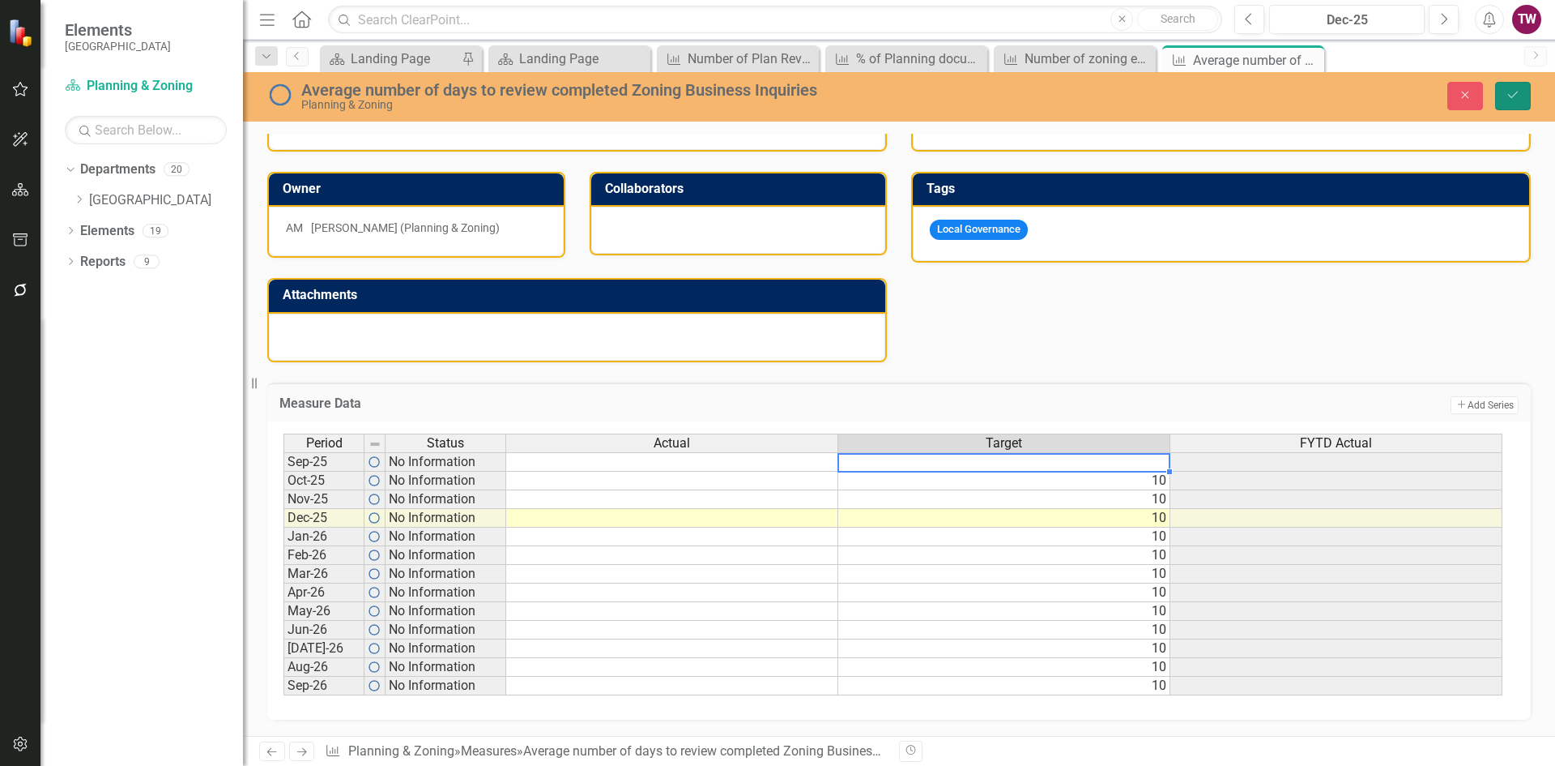
click at [1508, 100] on icon "Save" at bounding box center [1513, 94] width 15 height 11
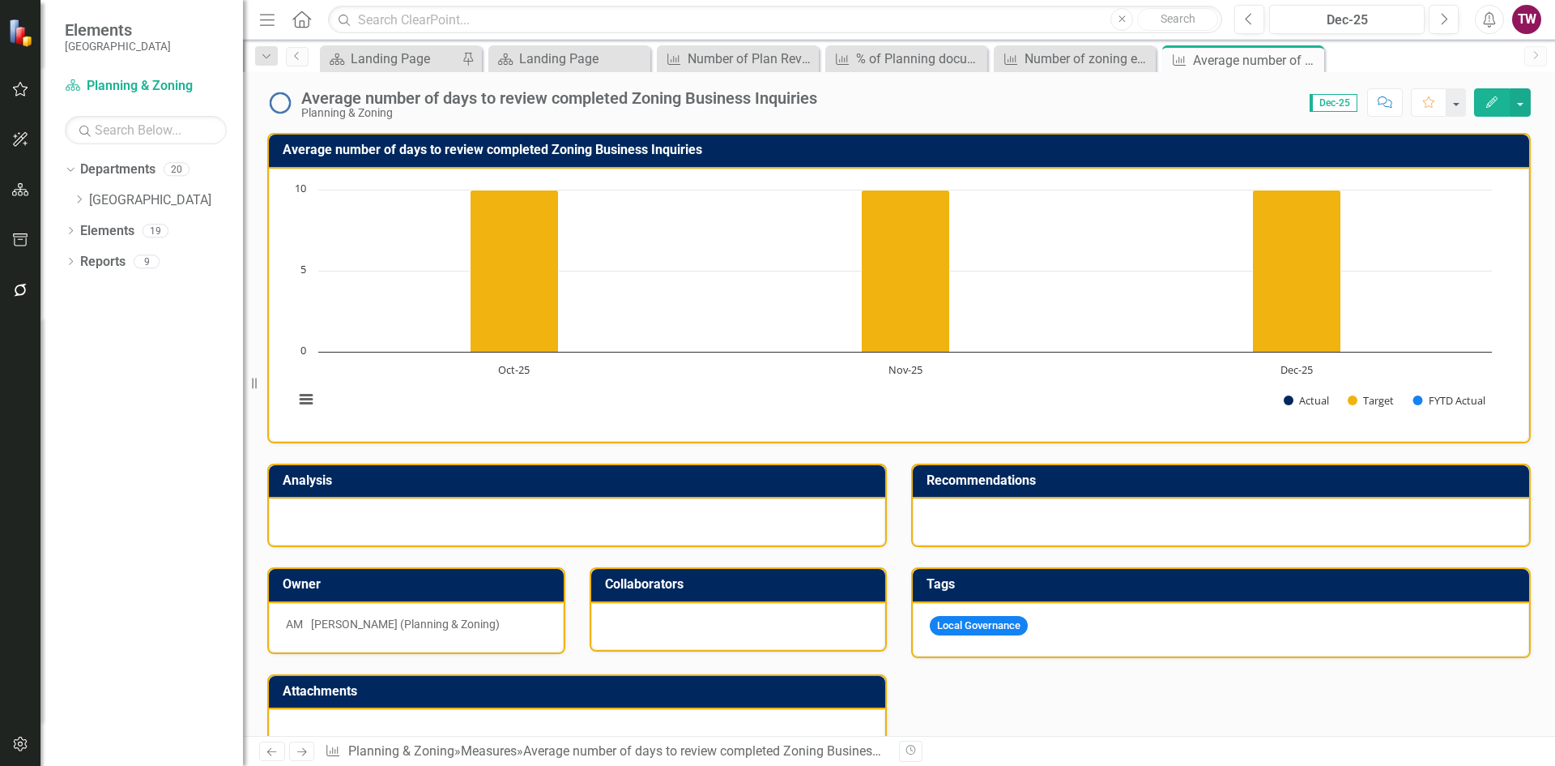
click at [299, 756] on icon "Next" at bounding box center [302, 751] width 14 height 11
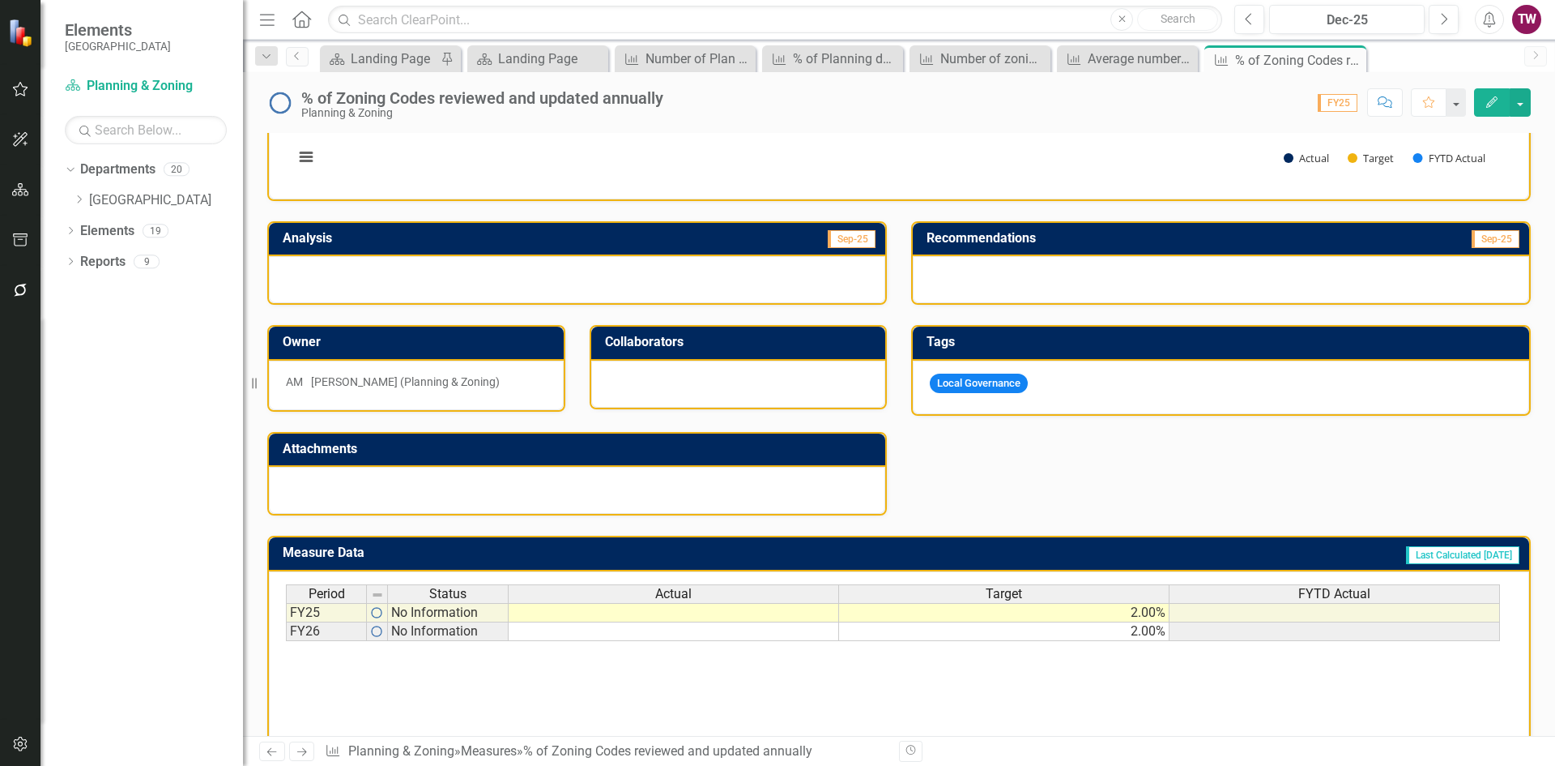
scroll to position [243, 0]
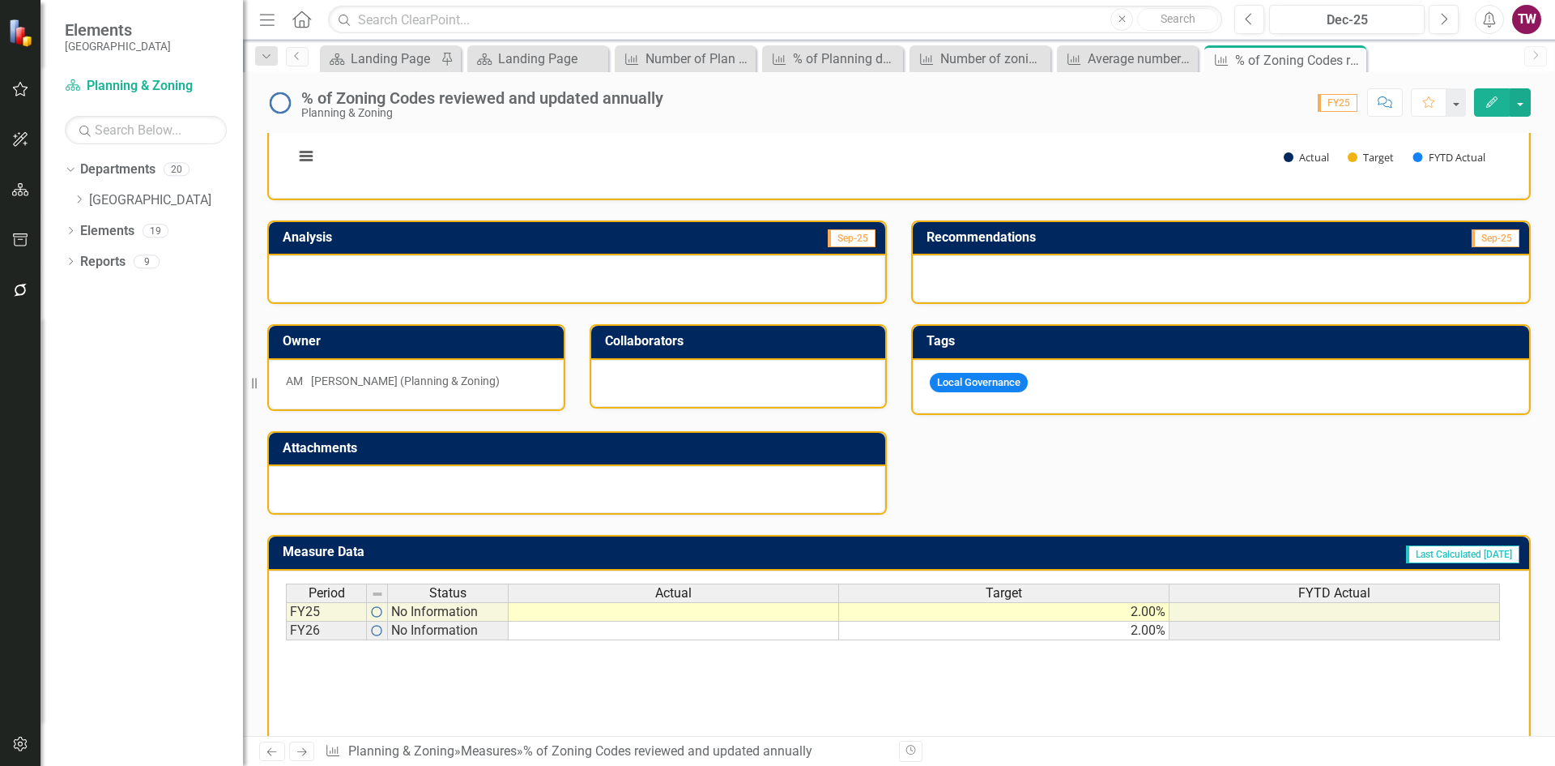
click at [1152, 621] on td "2.00%" at bounding box center [1004, 611] width 331 height 19
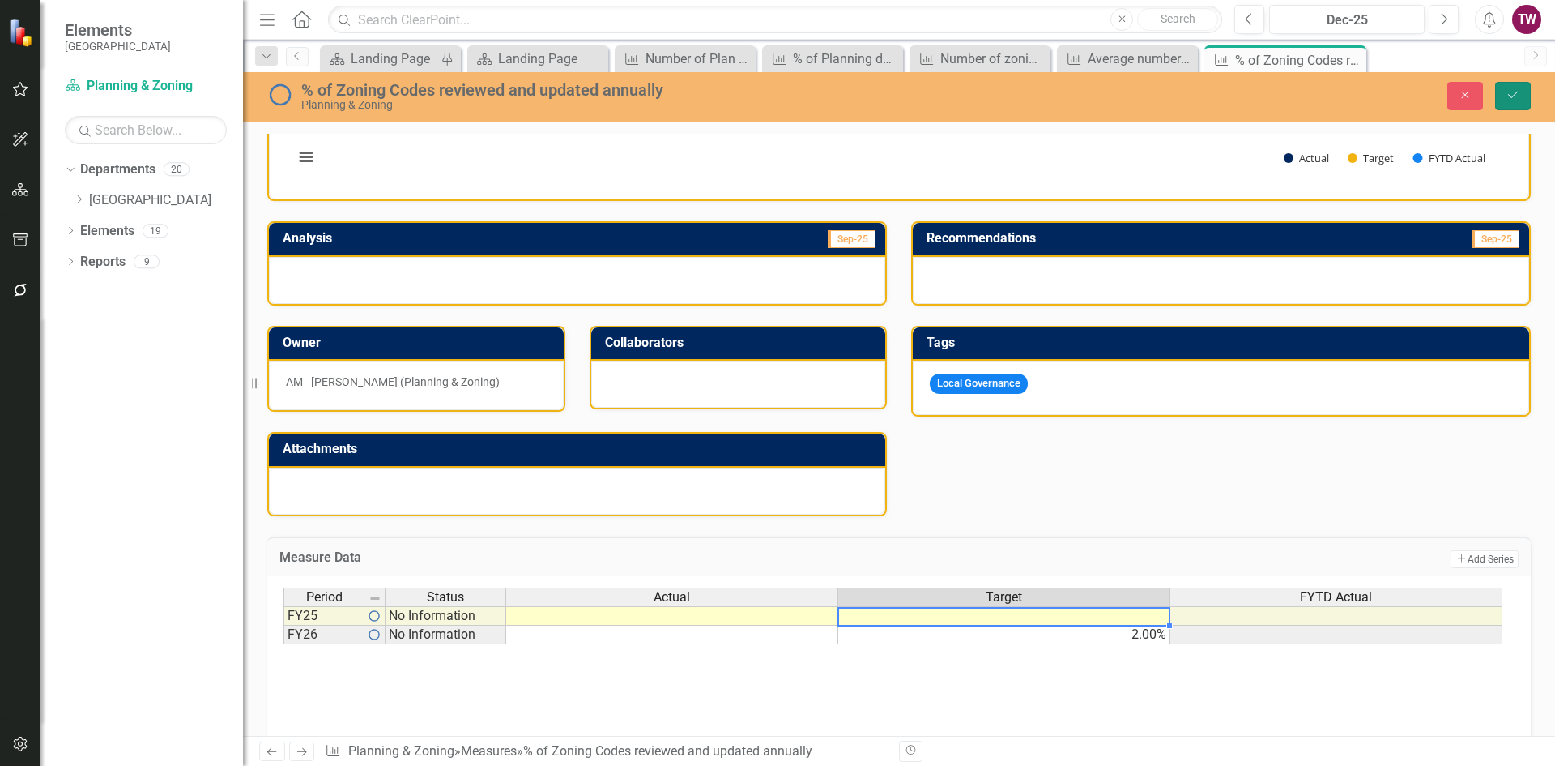
click at [1517, 95] on icon "Save" at bounding box center [1513, 94] width 15 height 11
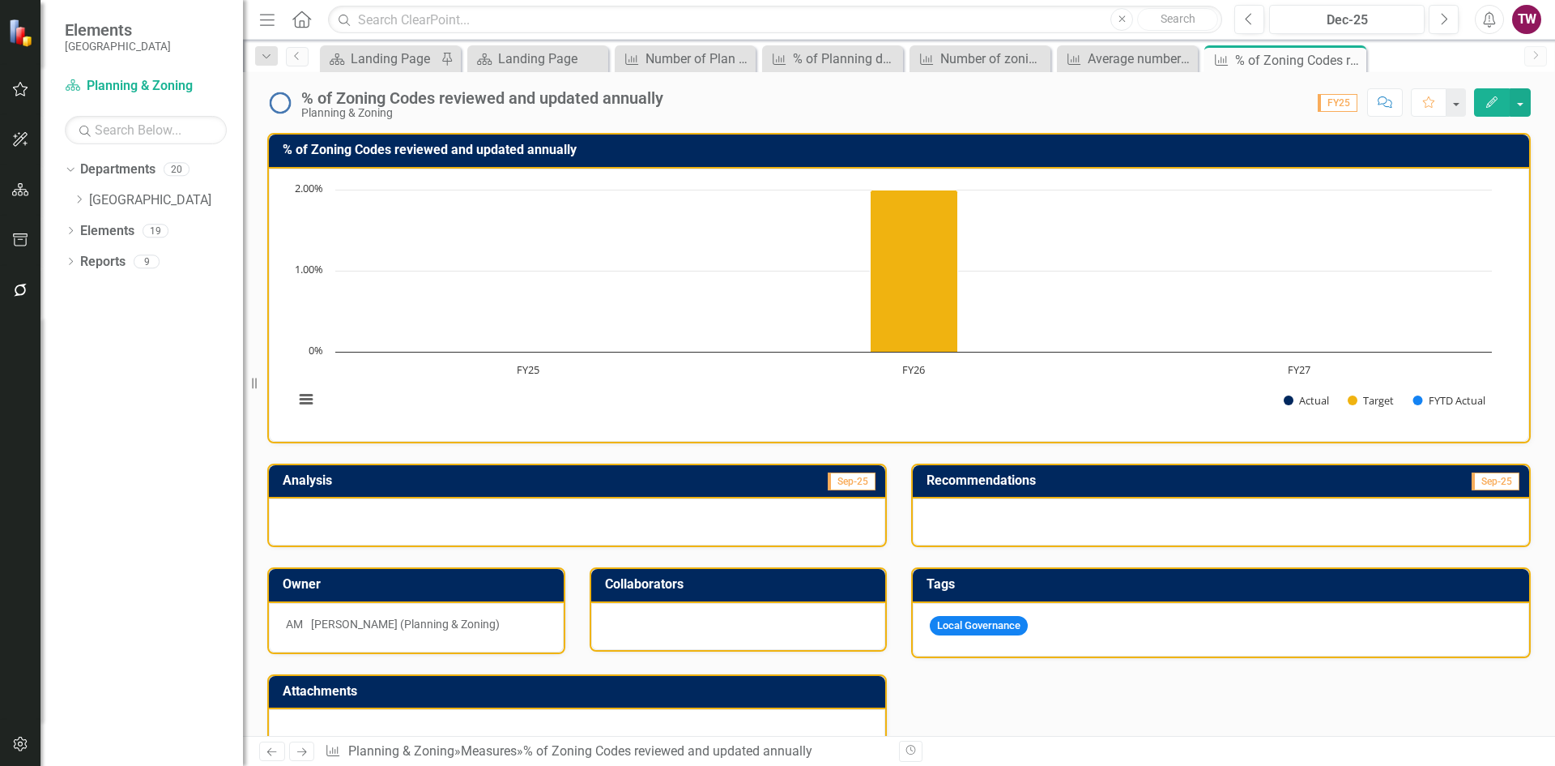
scroll to position [298, 0]
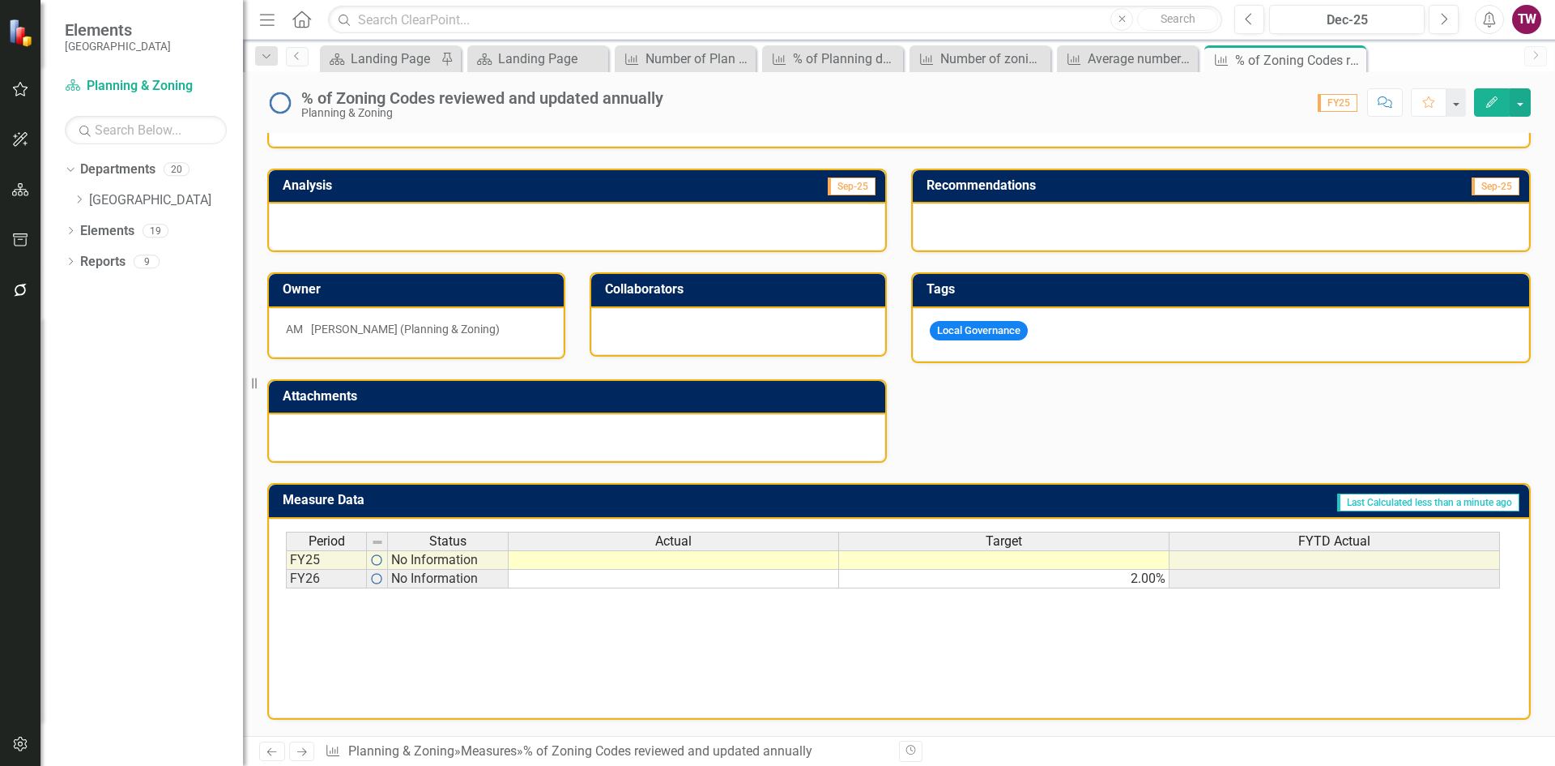
click at [300, 756] on icon "Next" at bounding box center [302, 751] width 14 height 11
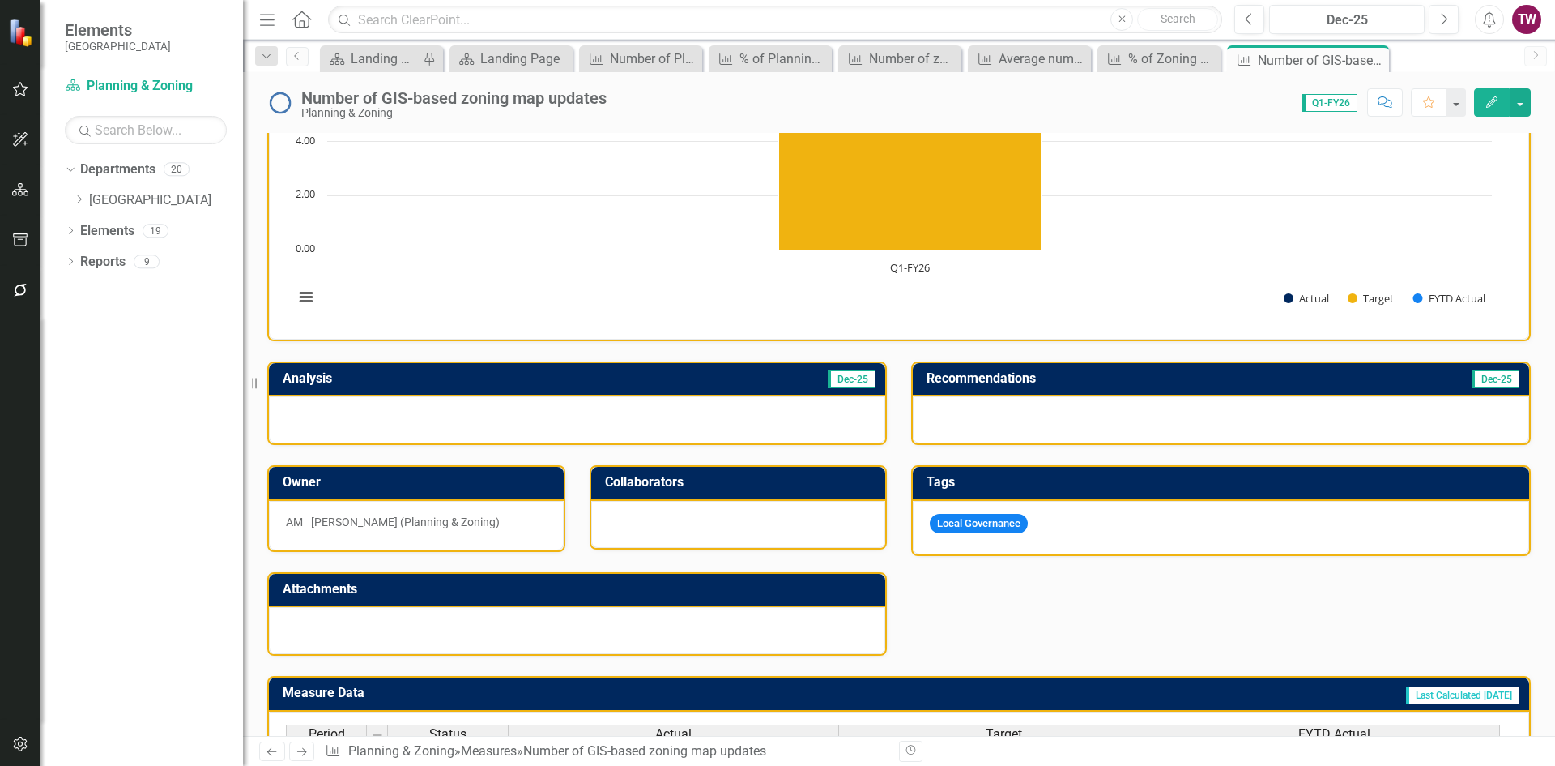
scroll to position [243, 0]
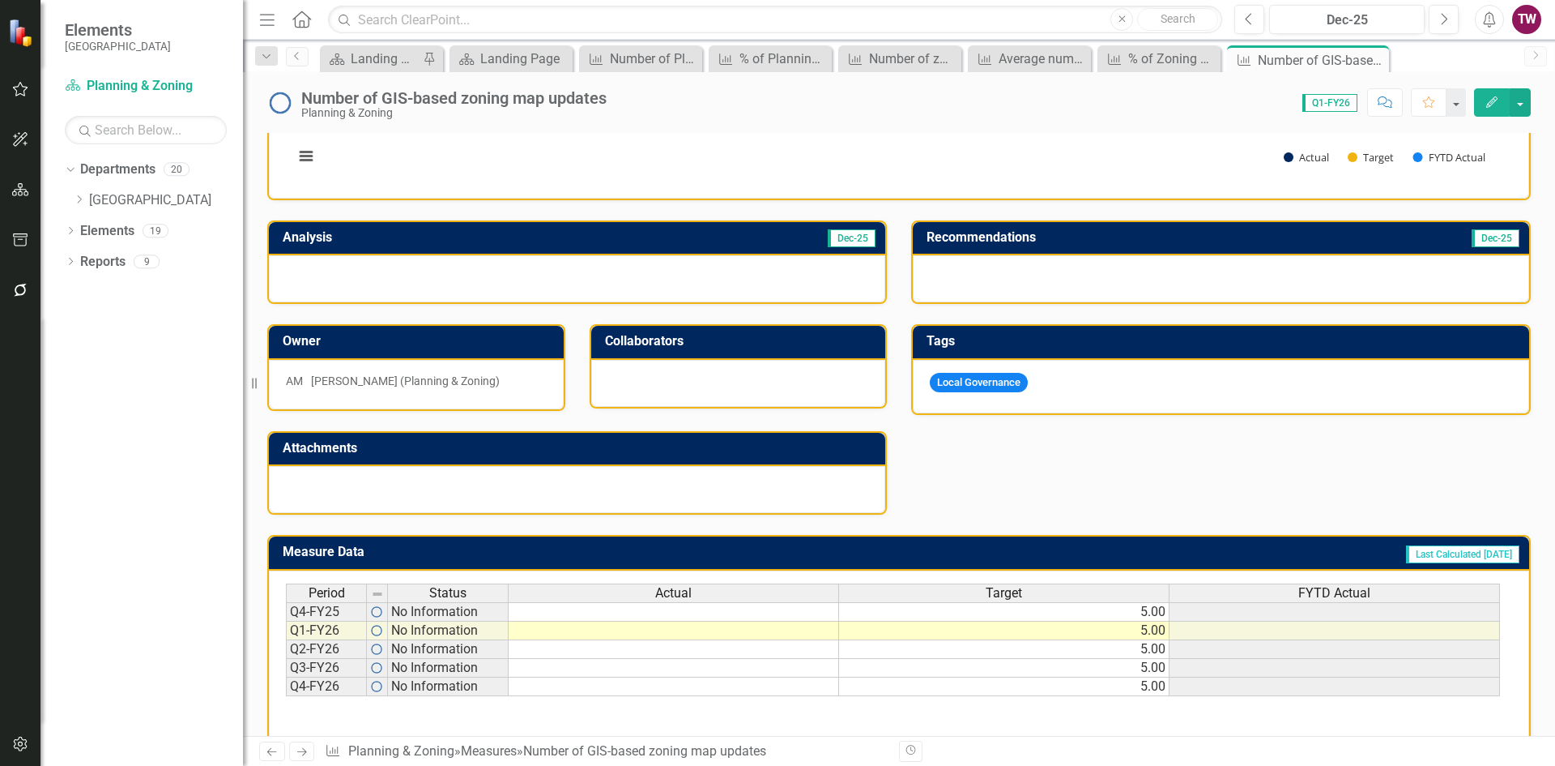
click at [972, 615] on td "5.00" at bounding box center [1004, 611] width 331 height 19
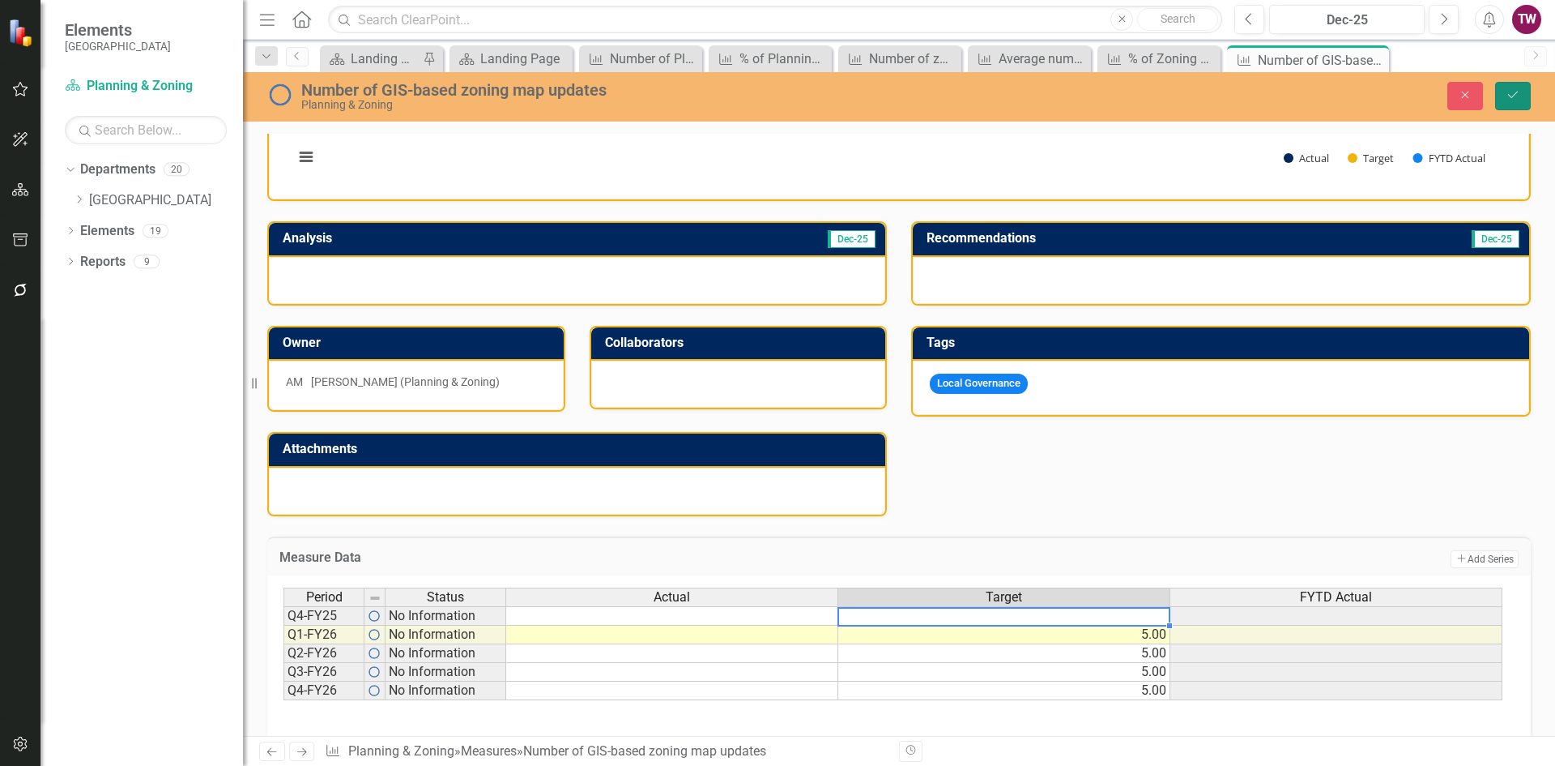
click at [1504, 90] on button "Save" at bounding box center [1514, 96] width 36 height 28
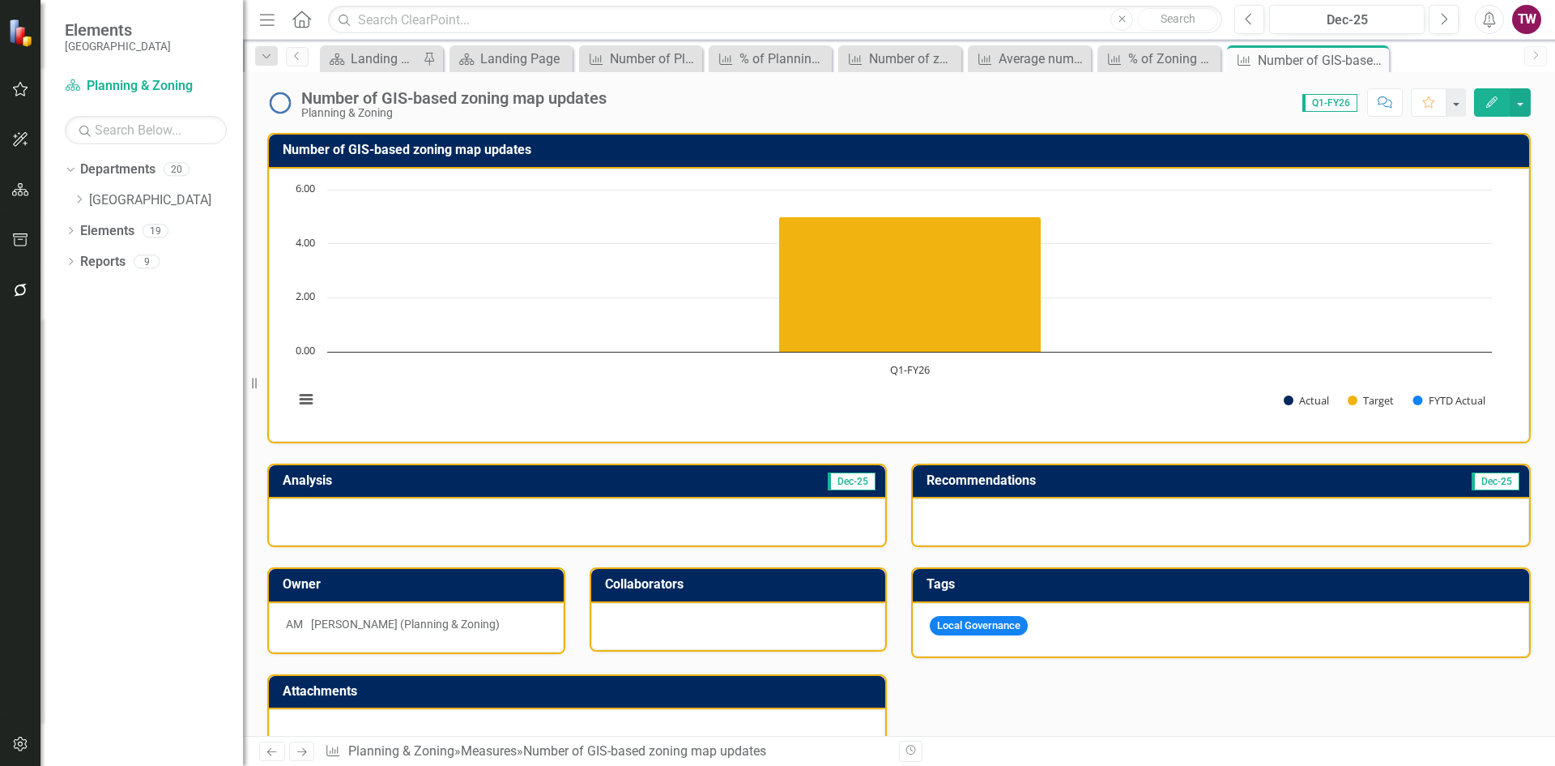
click at [302, 749] on icon "Next" at bounding box center [302, 751] width 14 height 11
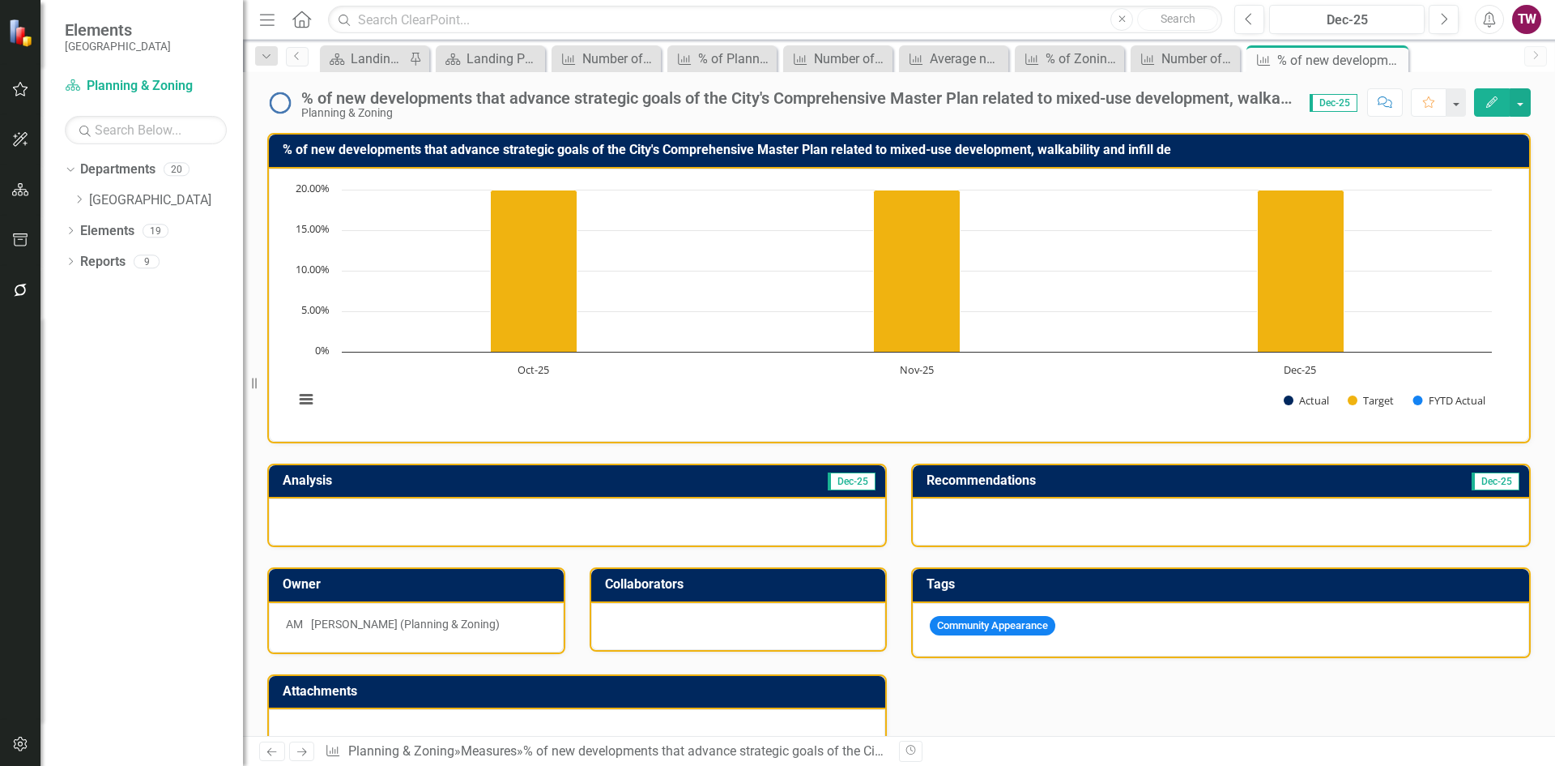
click at [1035, 151] on h3 "% of new developments that advance strategic goals of the City's Comprehensive …" at bounding box center [902, 150] width 1239 height 15
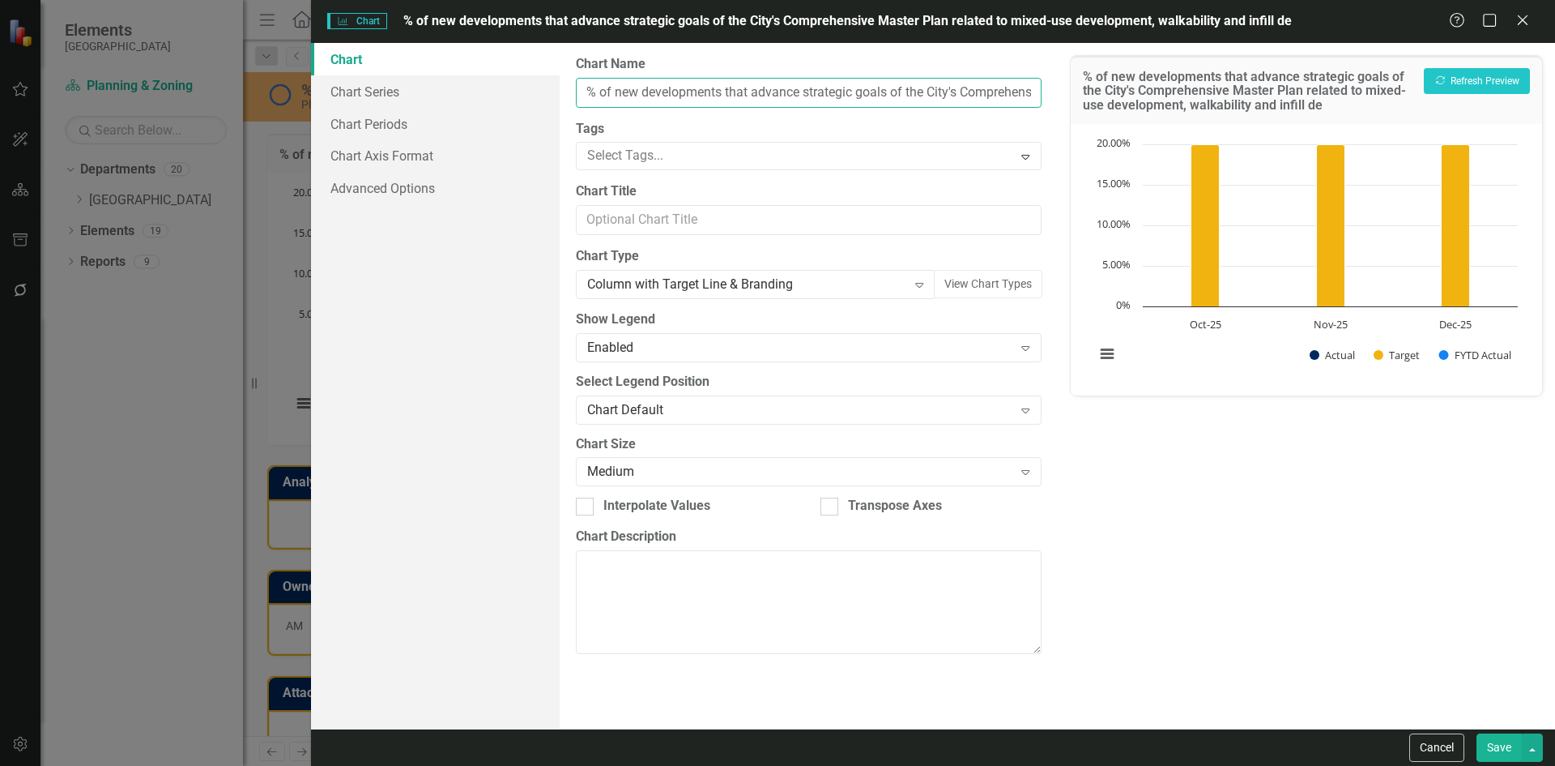
click at [1014, 98] on input "% of new developments that advance strategic goals of the City's Comprehensive …" at bounding box center [808, 93] width 465 height 30
drag, startPoint x: 1020, startPoint y: 93, endPoint x: 1033, endPoint y: 91, distance: 13.2
click at [1033, 91] on input "% of new developments that advance strategic goals of the City's Comprehensive …" at bounding box center [808, 93] width 465 height 30
paste input "velopment"
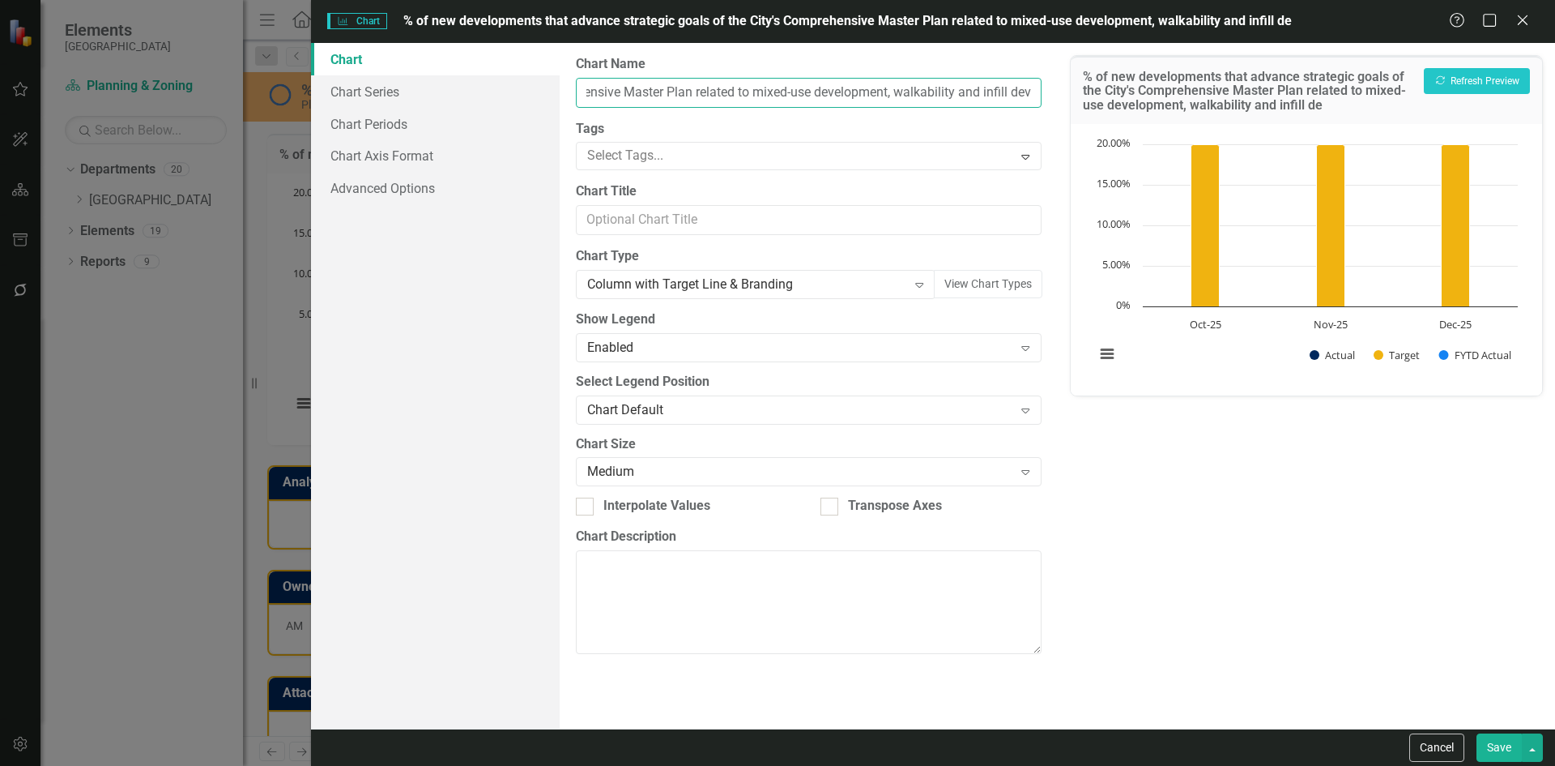
scroll to position [0, 491]
type input "% of new developments that advance strategic goals of the City's Comprehensive …"
click at [1495, 745] on button "Save" at bounding box center [1499, 747] width 45 height 28
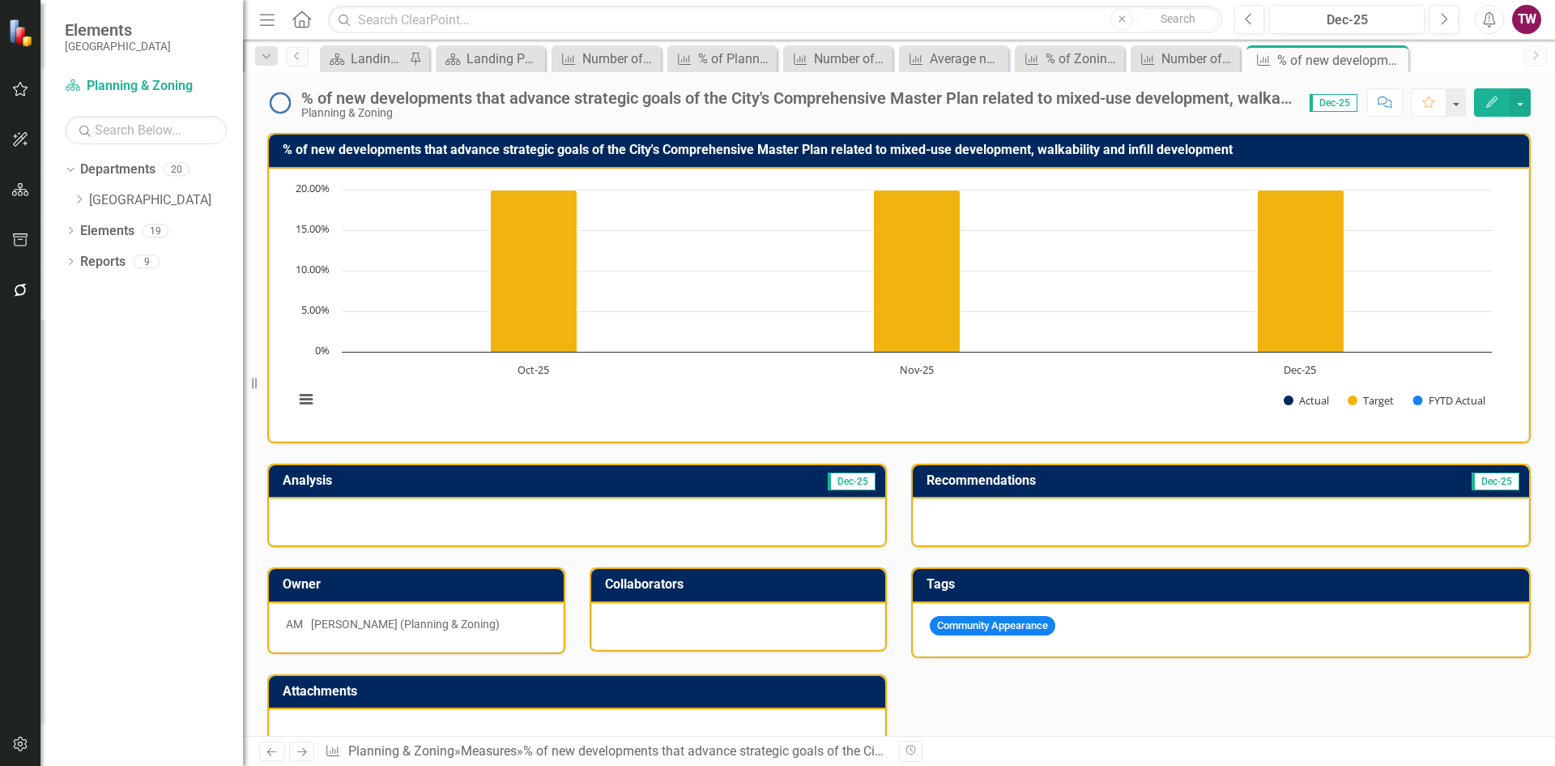
click at [437, 104] on div "% of new developments that advance strategic goals of the City's Comprehensive …" at bounding box center [797, 98] width 992 height 18
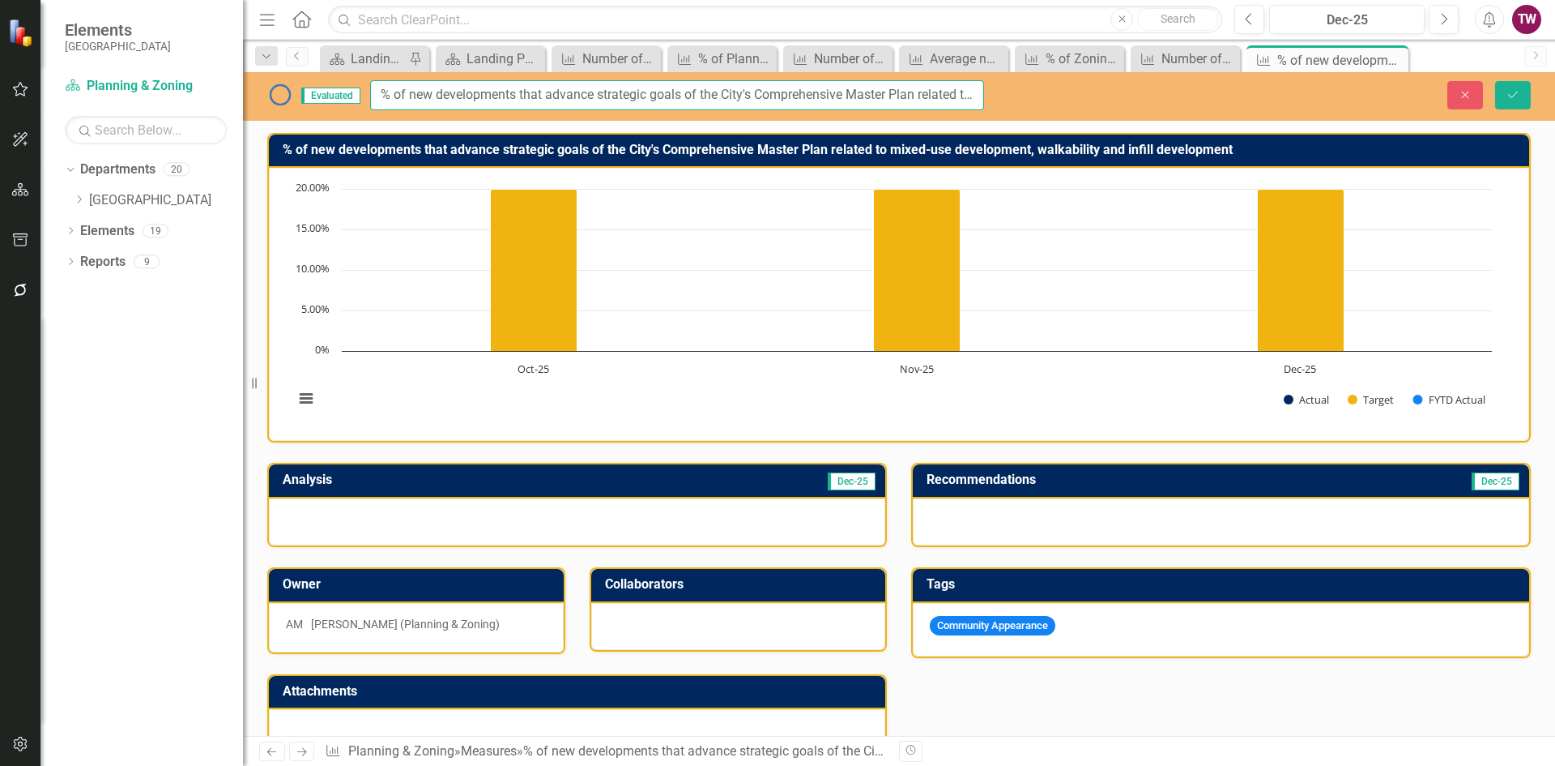
click at [952, 92] on input "% of new developments that advance strategic goals of the City's Comprehensive …" at bounding box center [677, 95] width 614 height 30
click at [1522, 93] on button "Save" at bounding box center [1514, 95] width 36 height 28
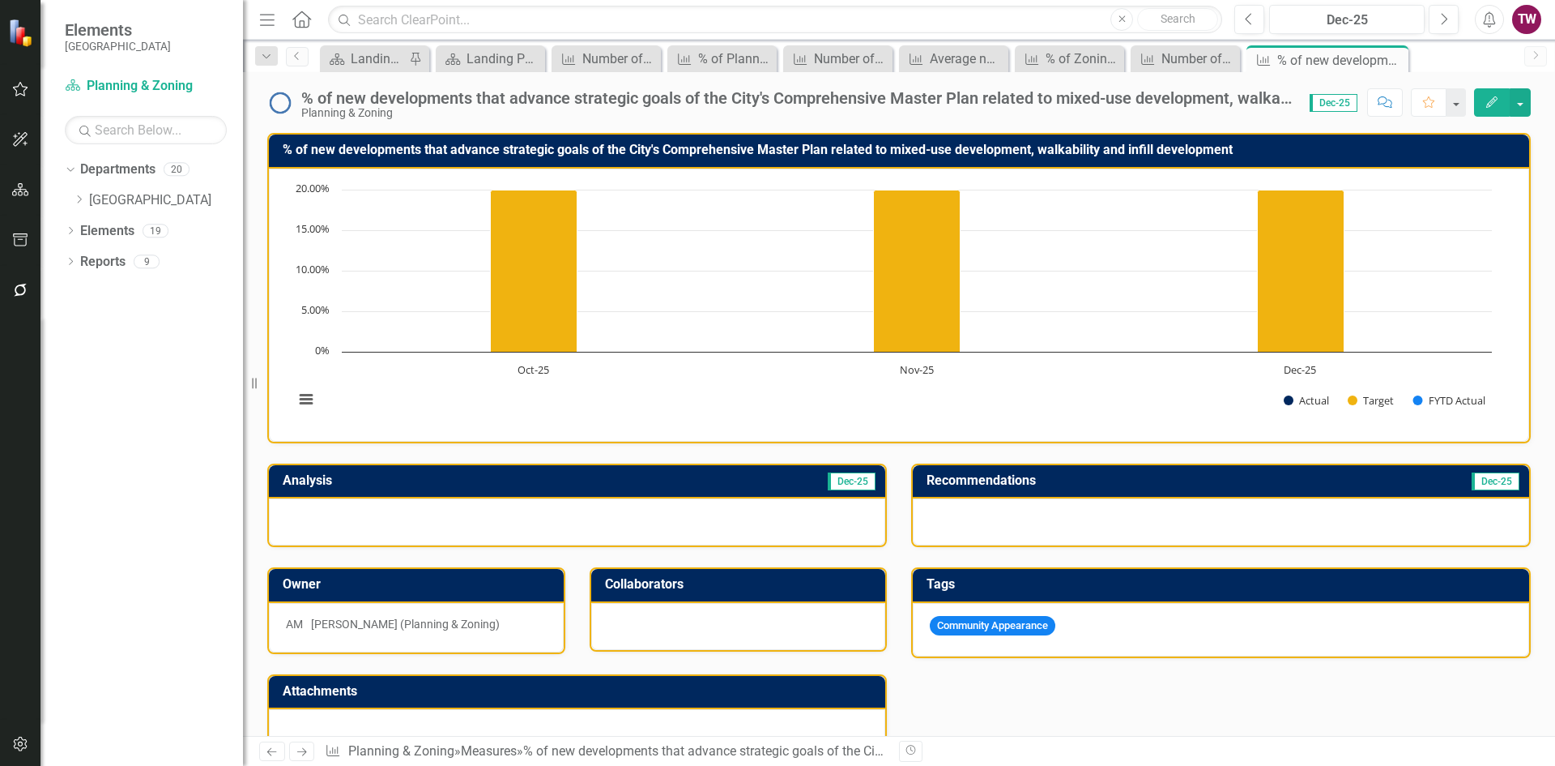
scroll to position [399, 0]
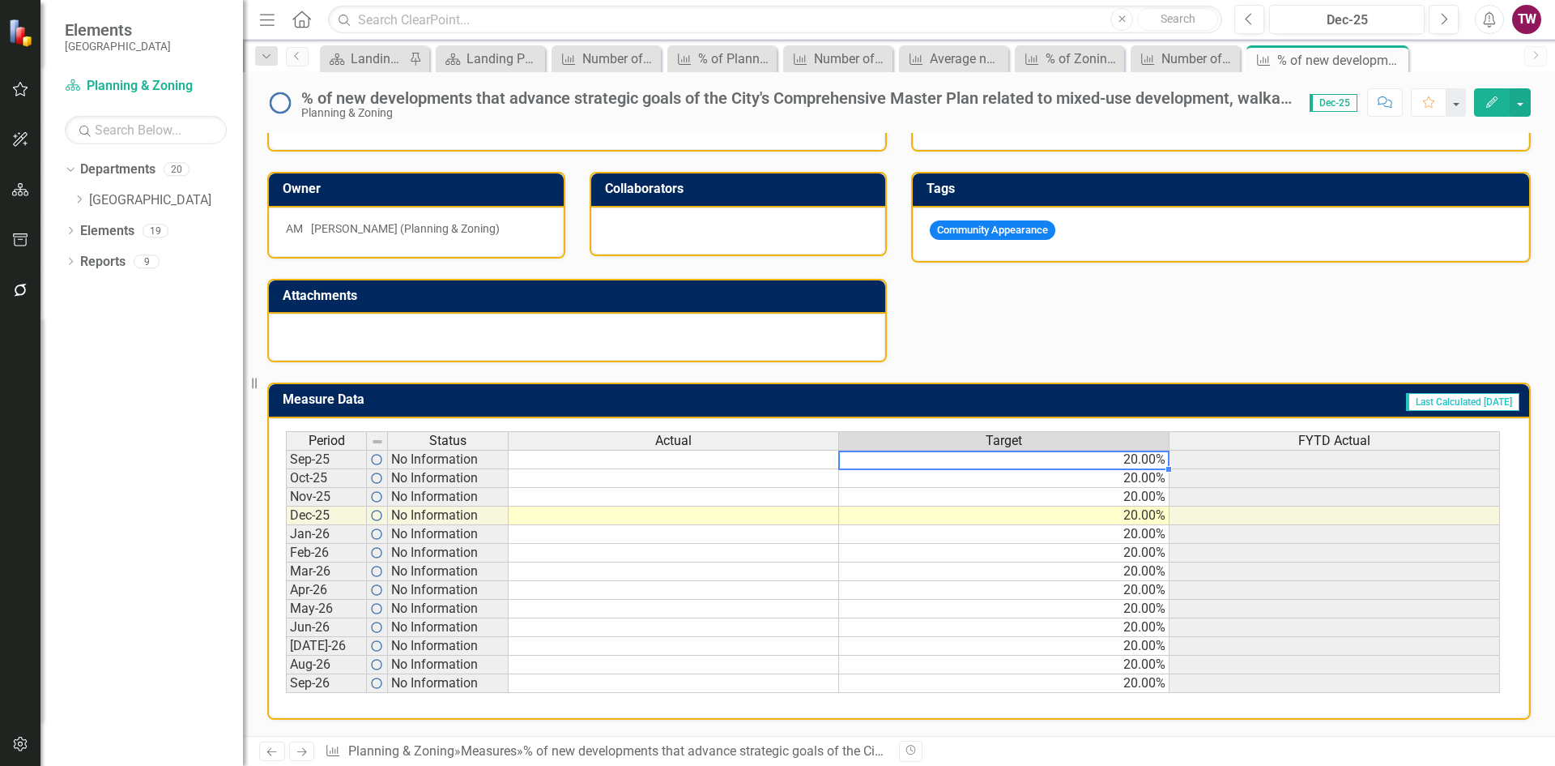
click at [1129, 466] on td "20.00%" at bounding box center [1004, 459] width 331 height 19
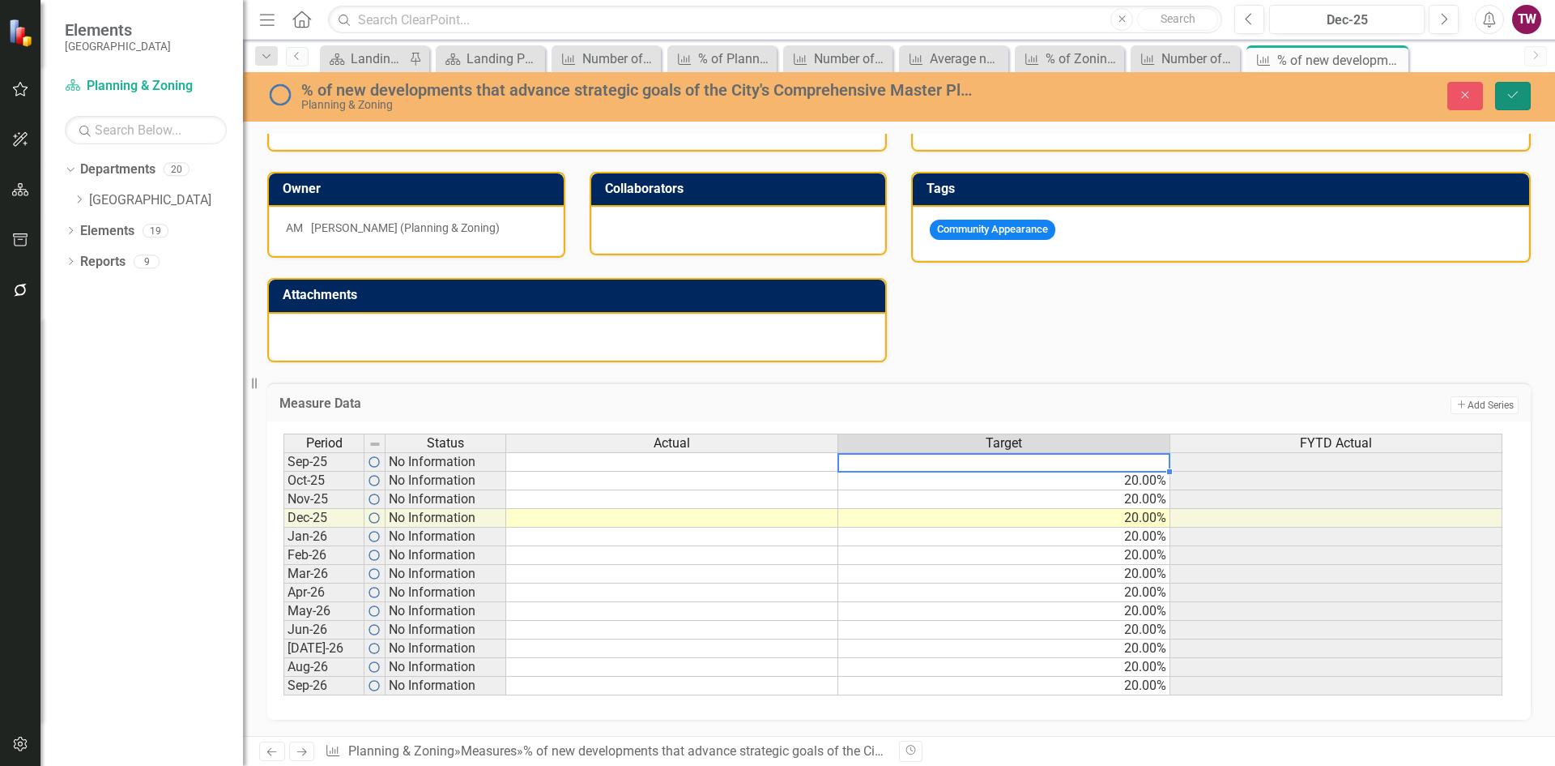
click at [1518, 99] on icon "Save" at bounding box center [1513, 94] width 15 height 11
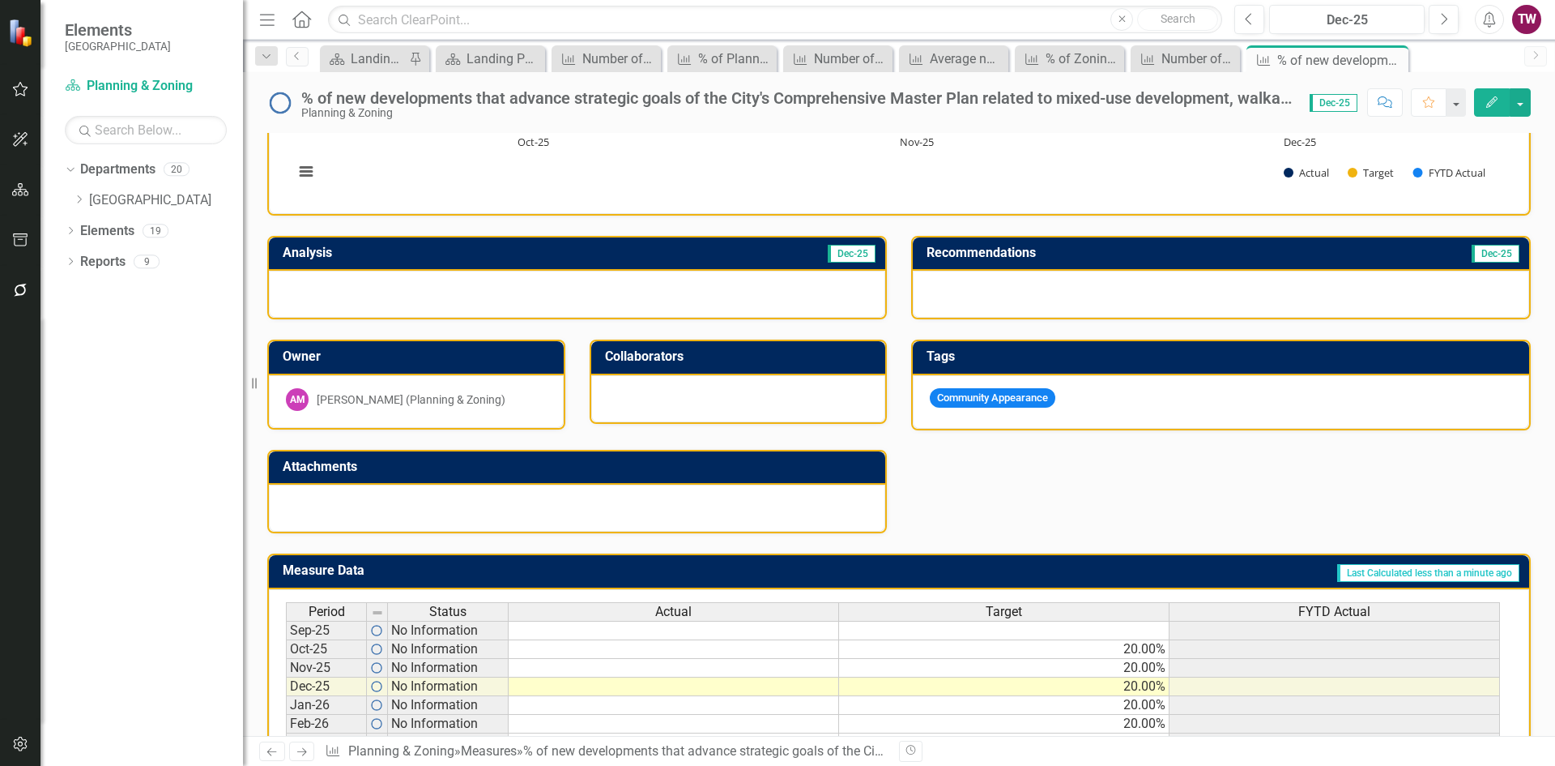
scroll to position [399, 0]
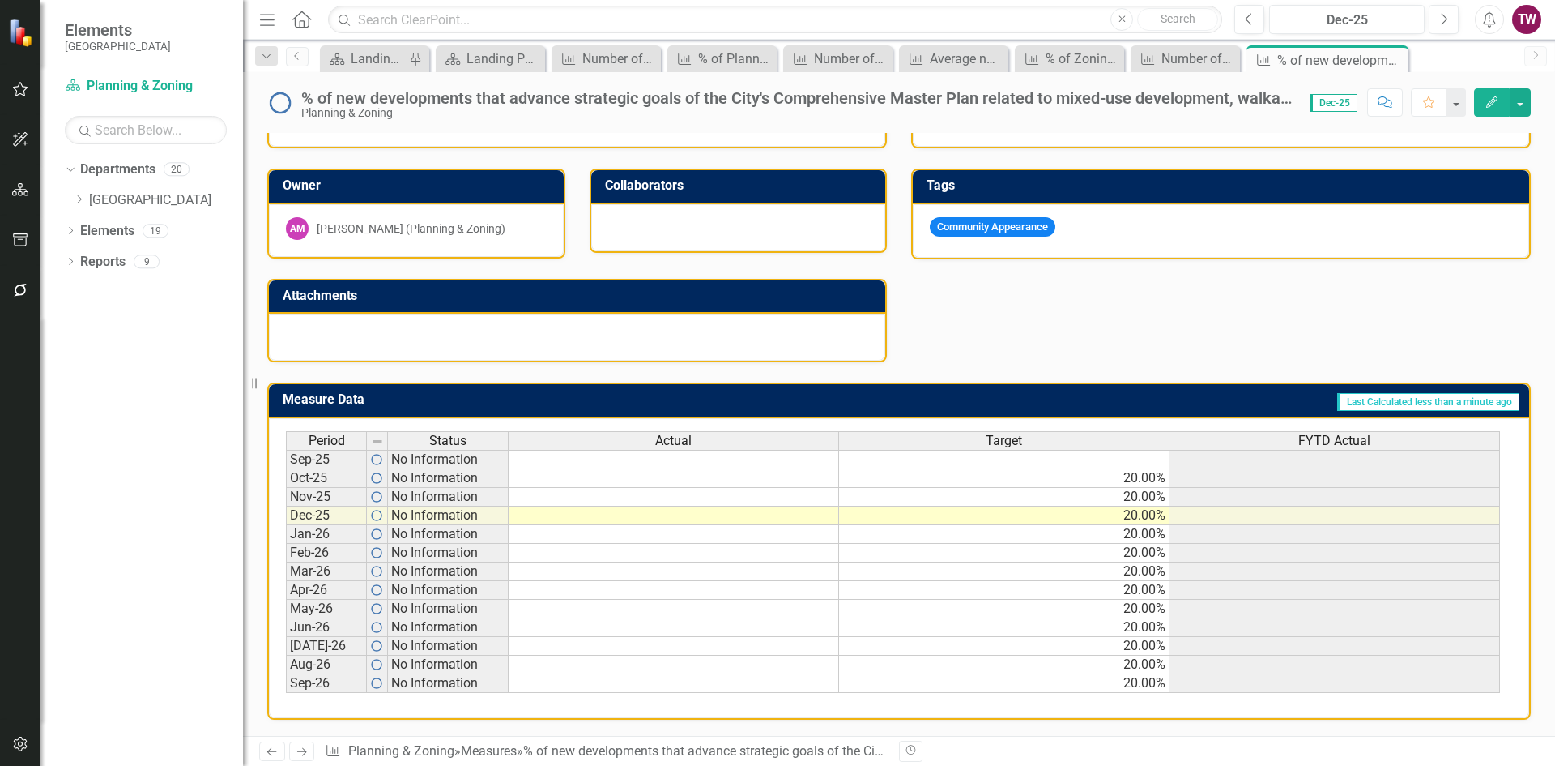
click at [299, 747] on icon "Next" at bounding box center [302, 751] width 14 height 11
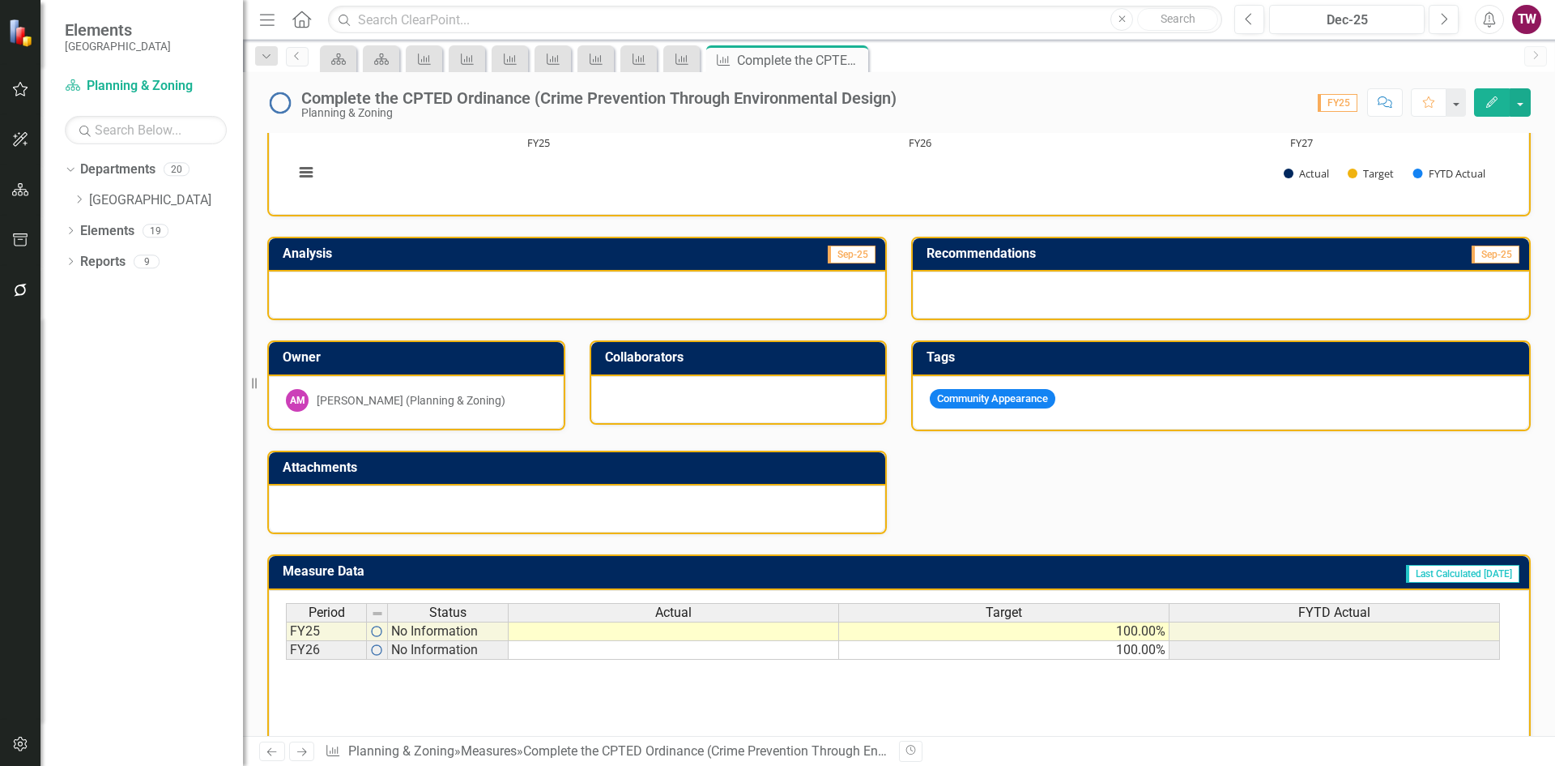
scroll to position [298, 0]
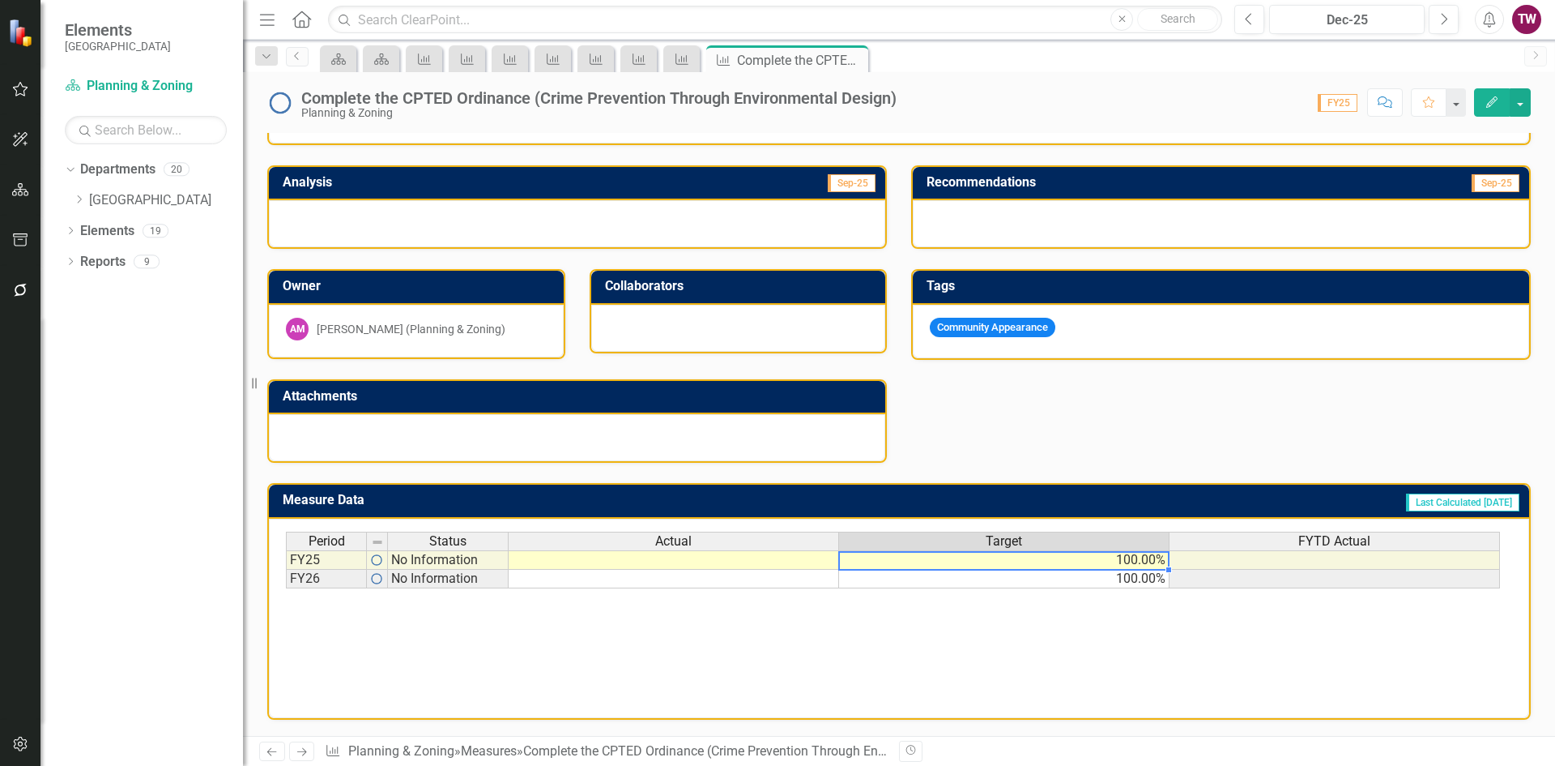
click at [1007, 561] on td "100.00%" at bounding box center [1004, 559] width 331 height 19
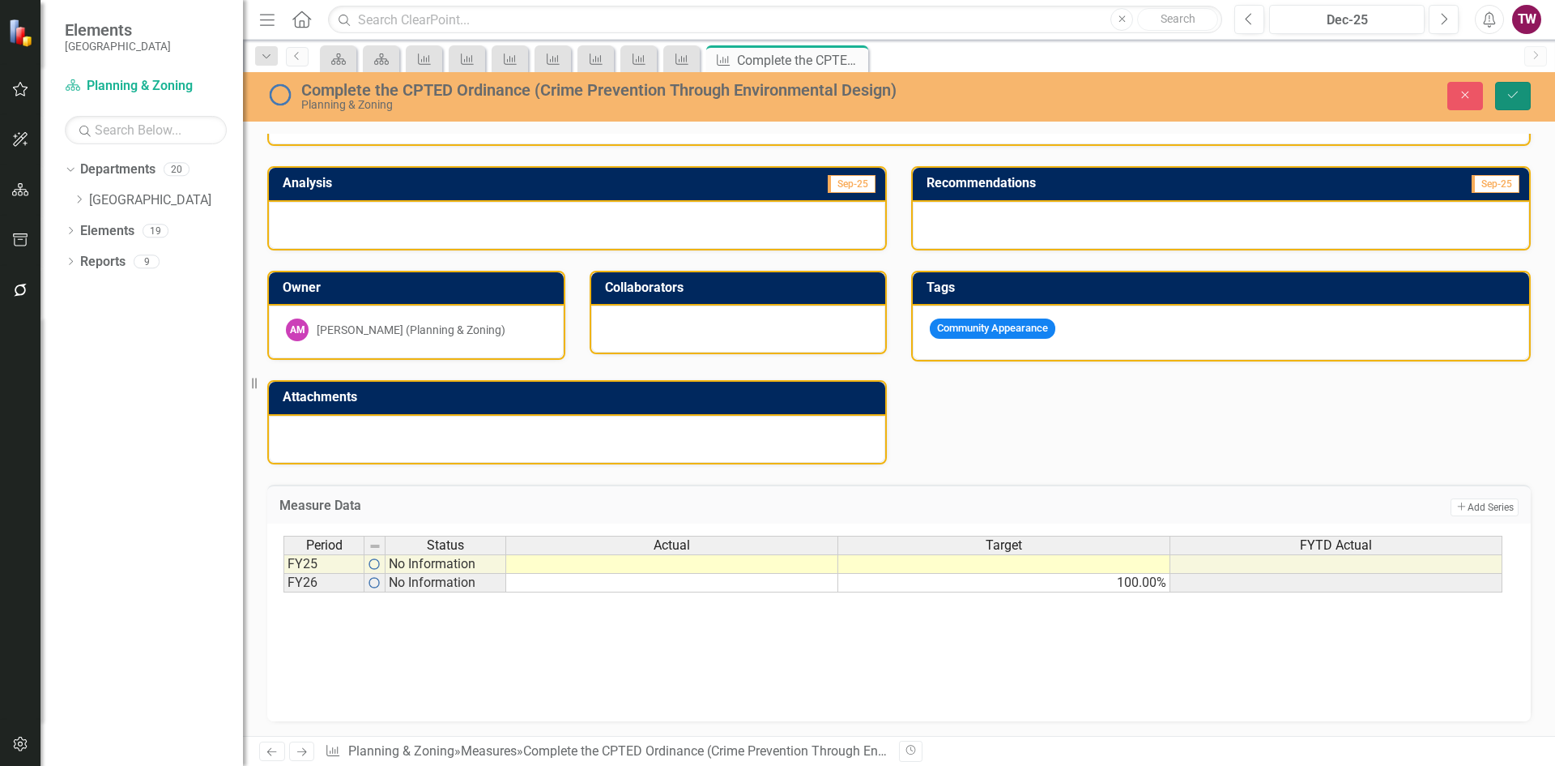
click at [1522, 95] on button "Save" at bounding box center [1514, 96] width 36 height 28
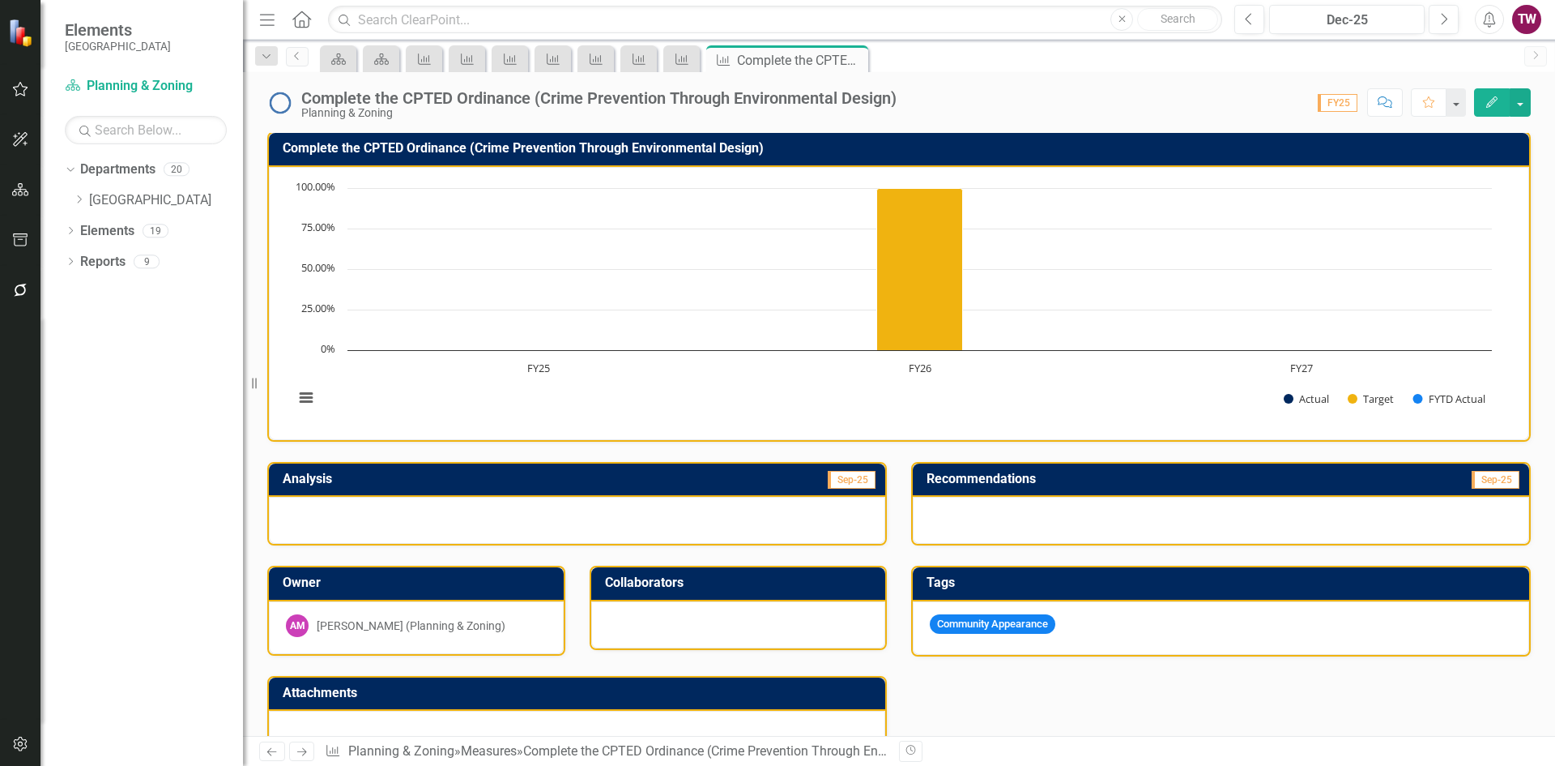
scroll to position [0, 0]
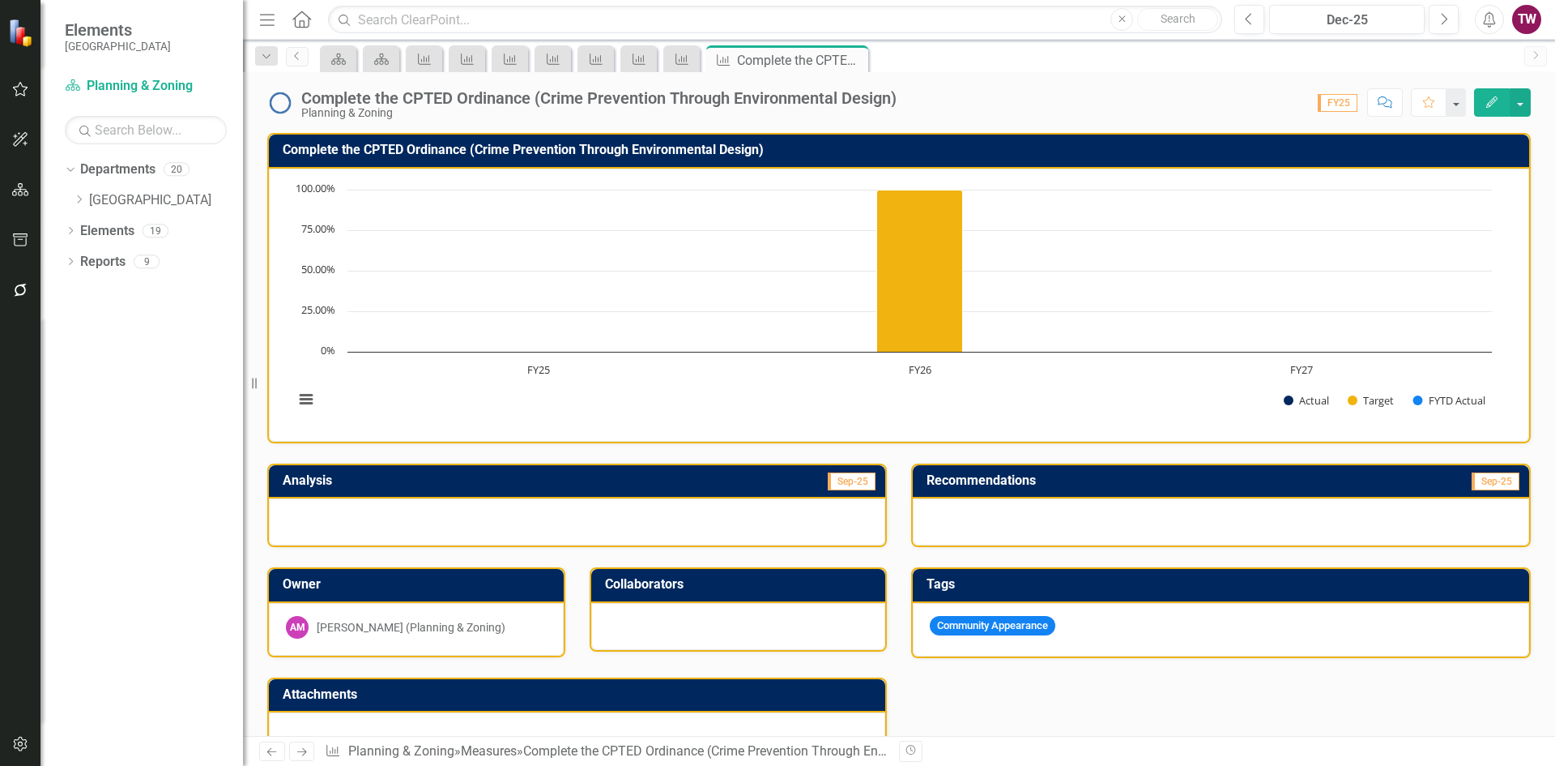
click at [299, 753] on icon "Next" at bounding box center [302, 751] width 14 height 11
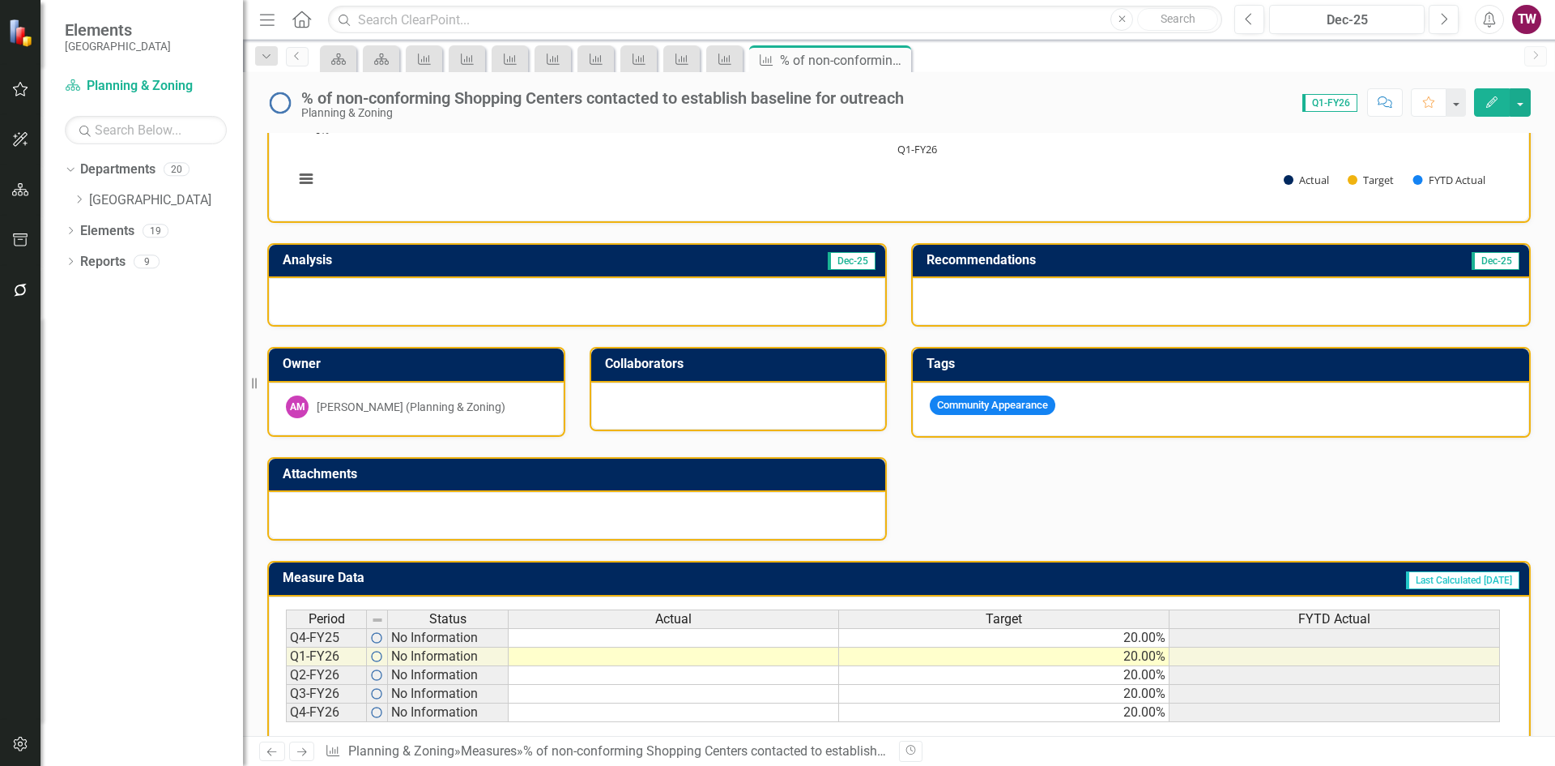
scroll to position [243, 0]
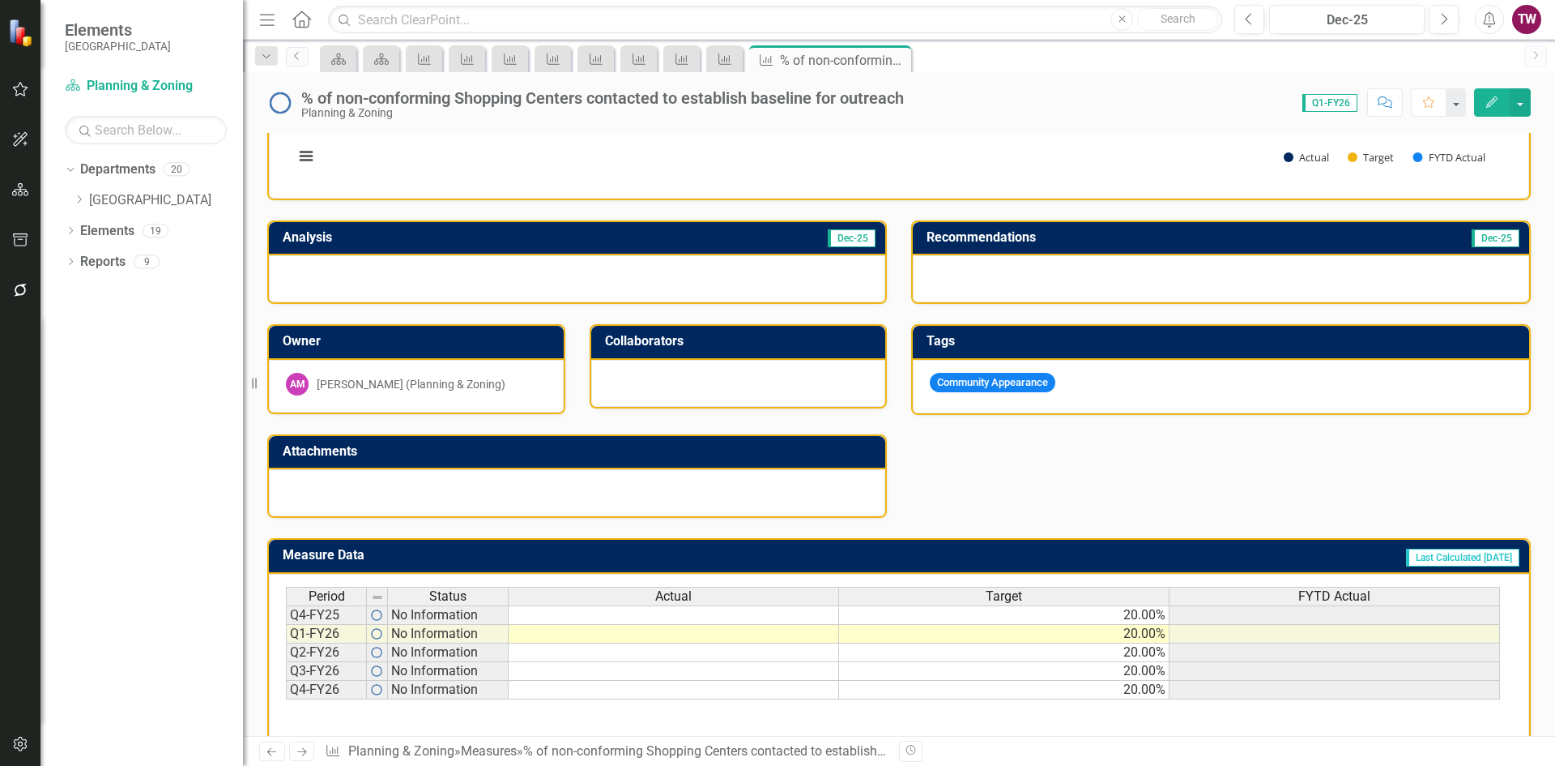
click at [1117, 611] on td "20.00%" at bounding box center [1004, 614] width 331 height 19
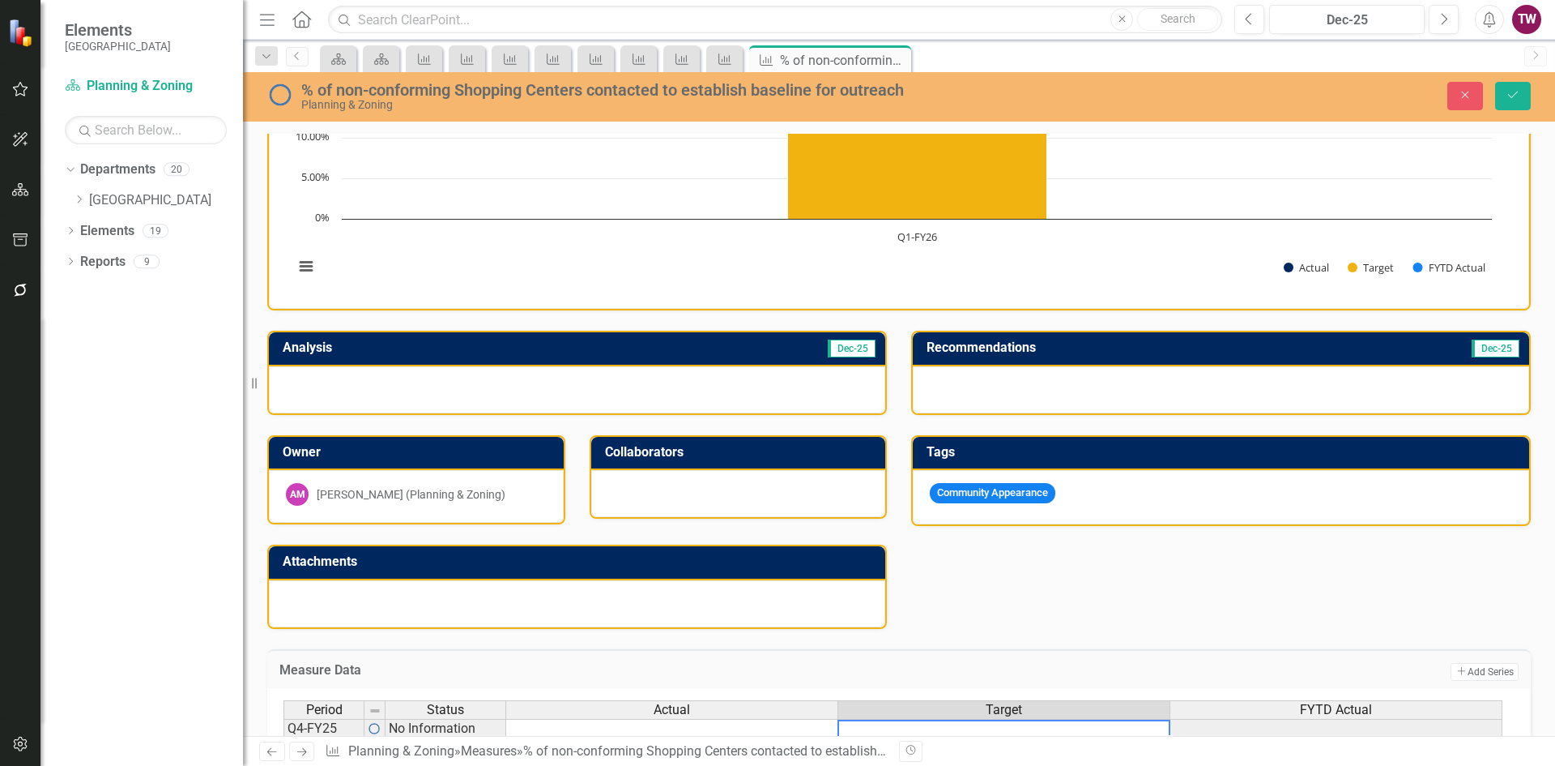
scroll to position [0, 0]
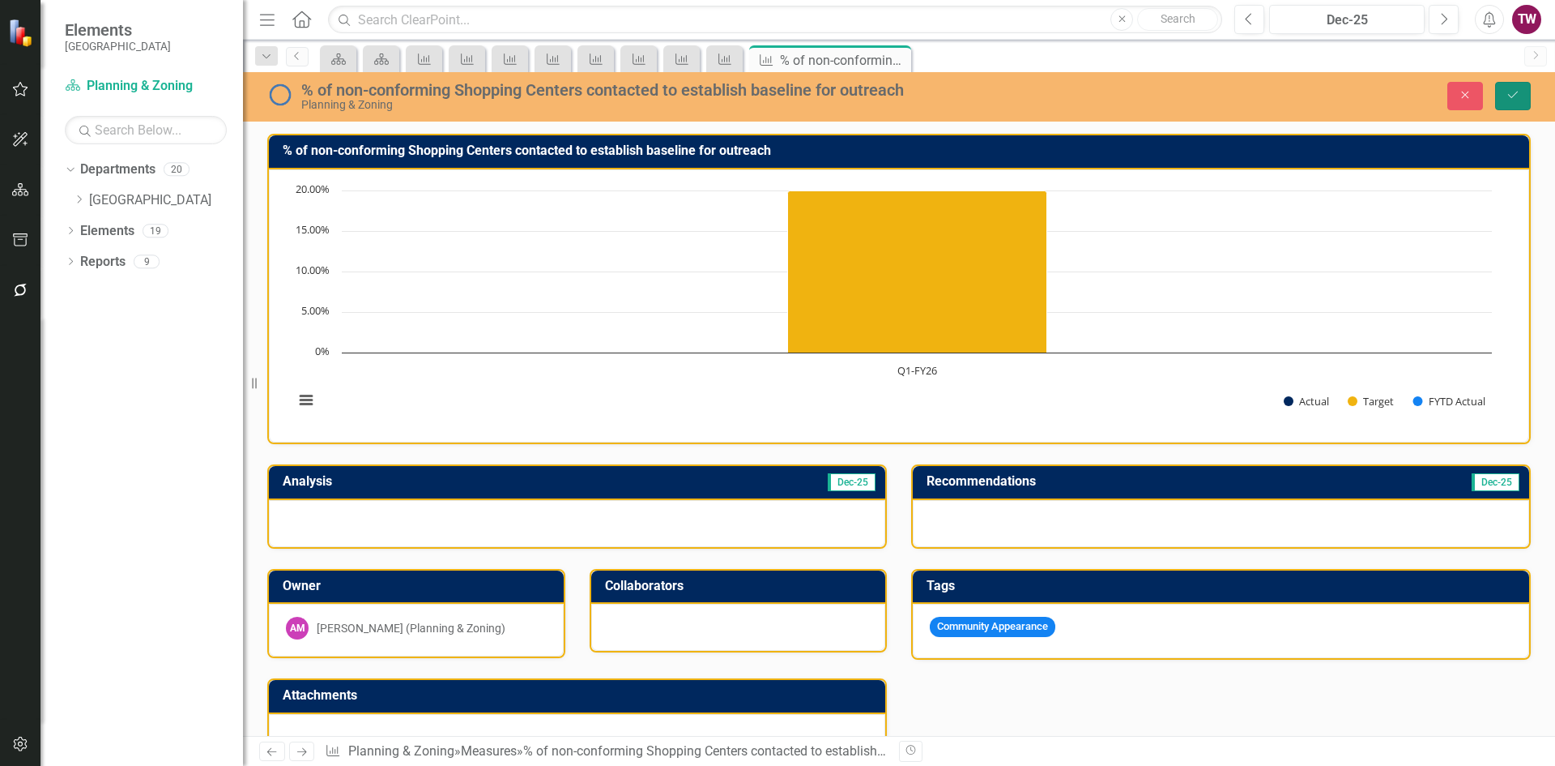
click at [1508, 92] on icon "Save" at bounding box center [1513, 94] width 15 height 11
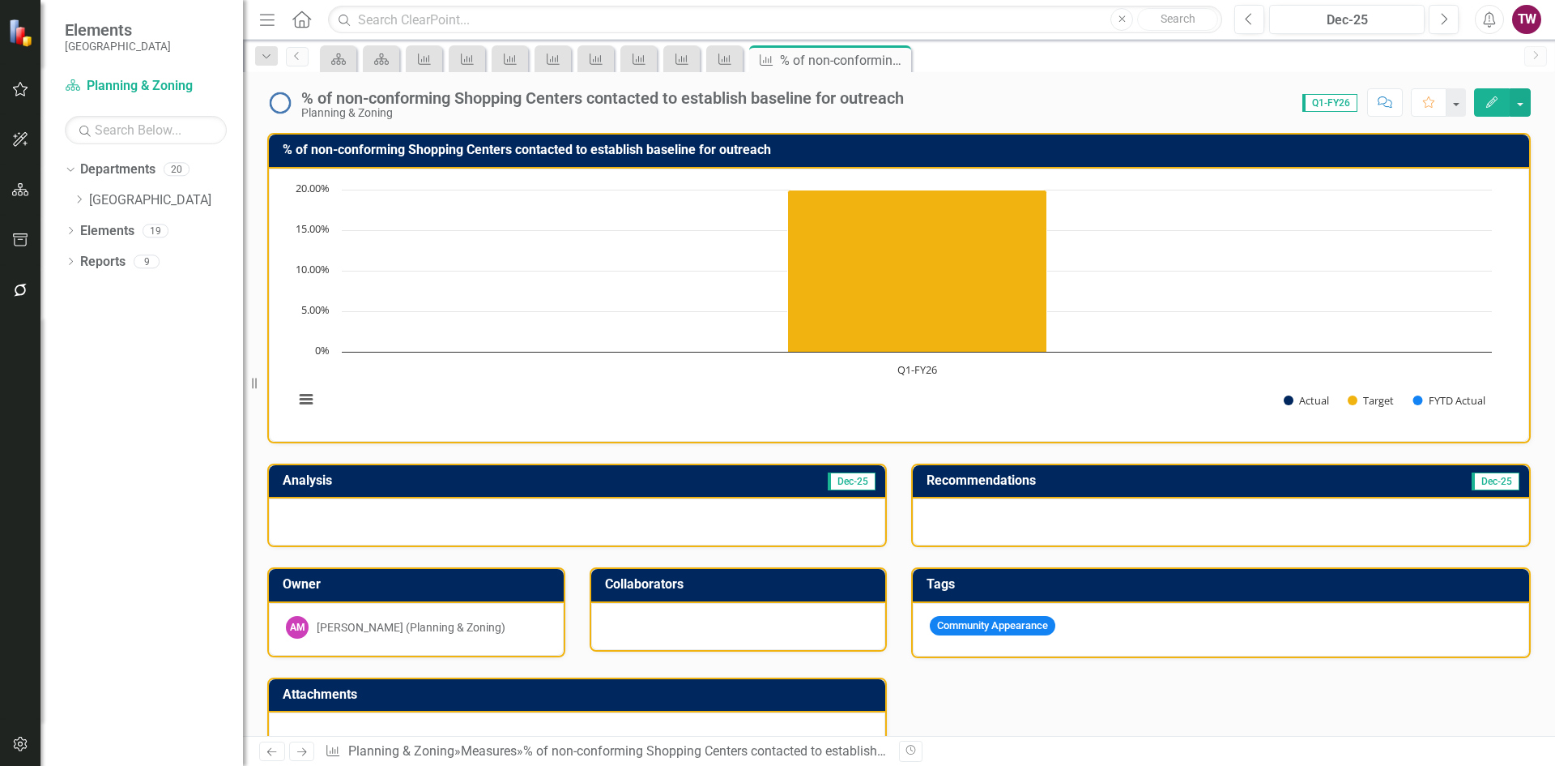
scroll to position [298, 0]
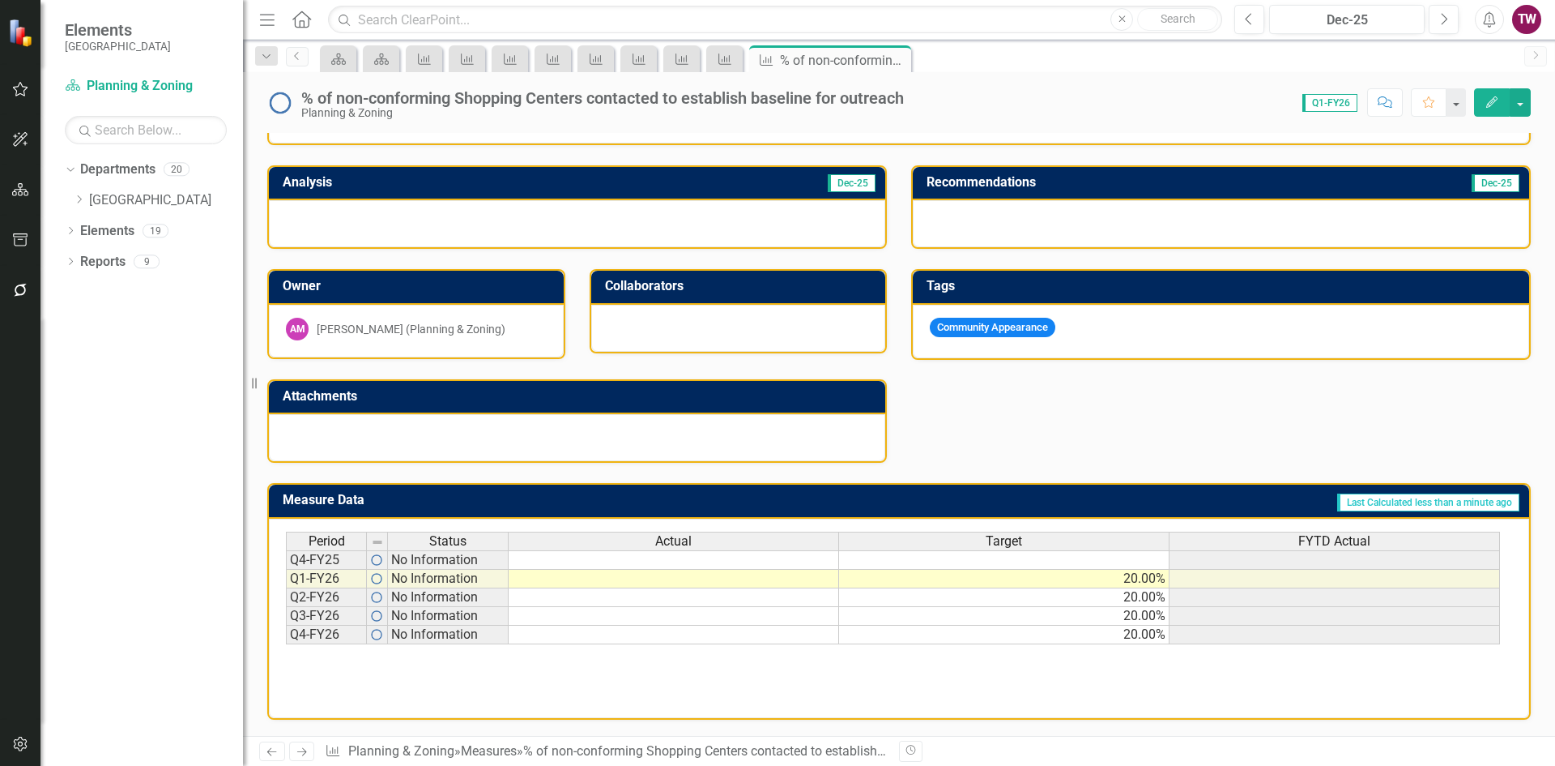
click at [301, 753] on icon "Next" at bounding box center [302, 751] width 14 height 11
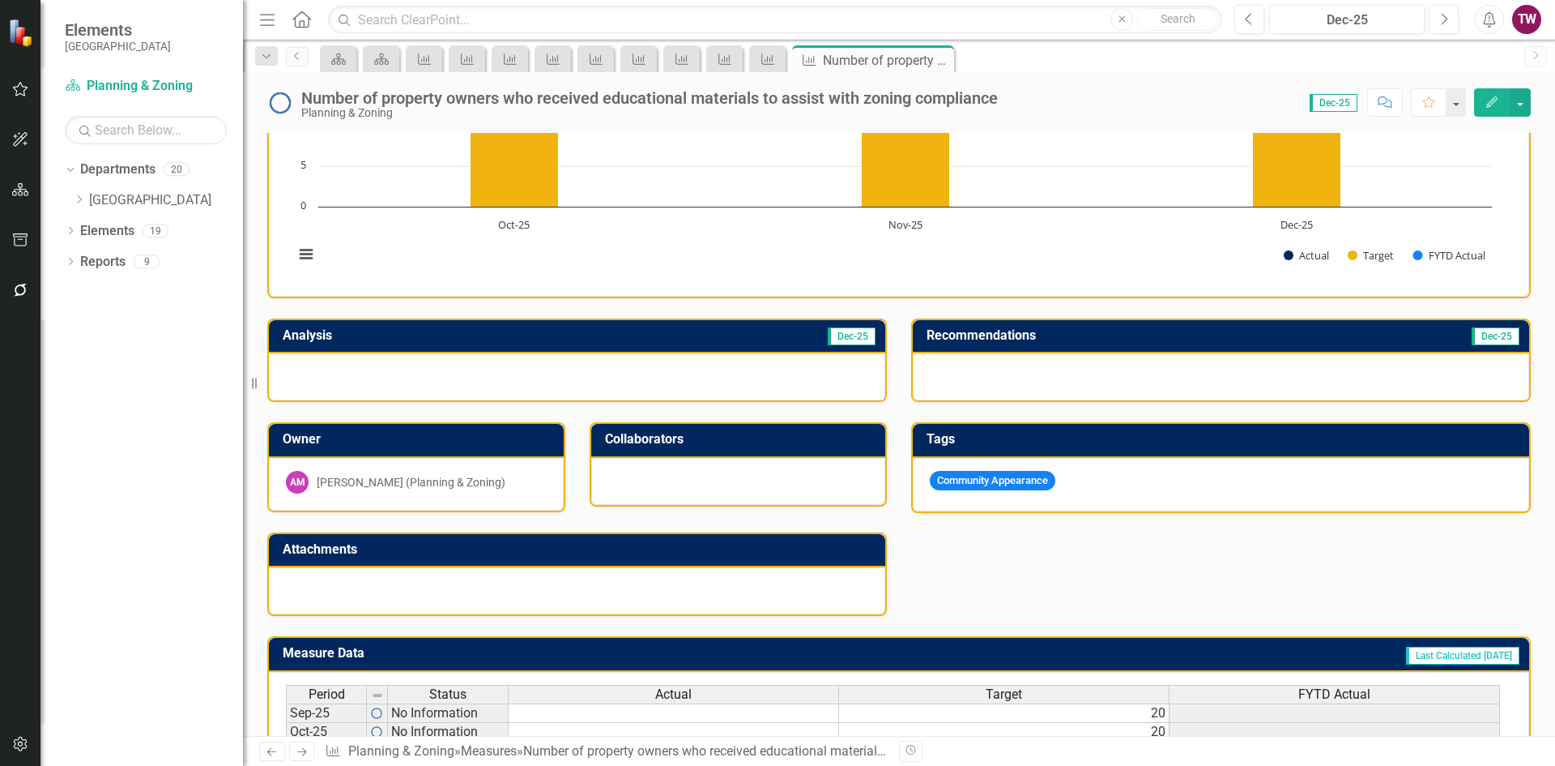
scroll to position [399, 0]
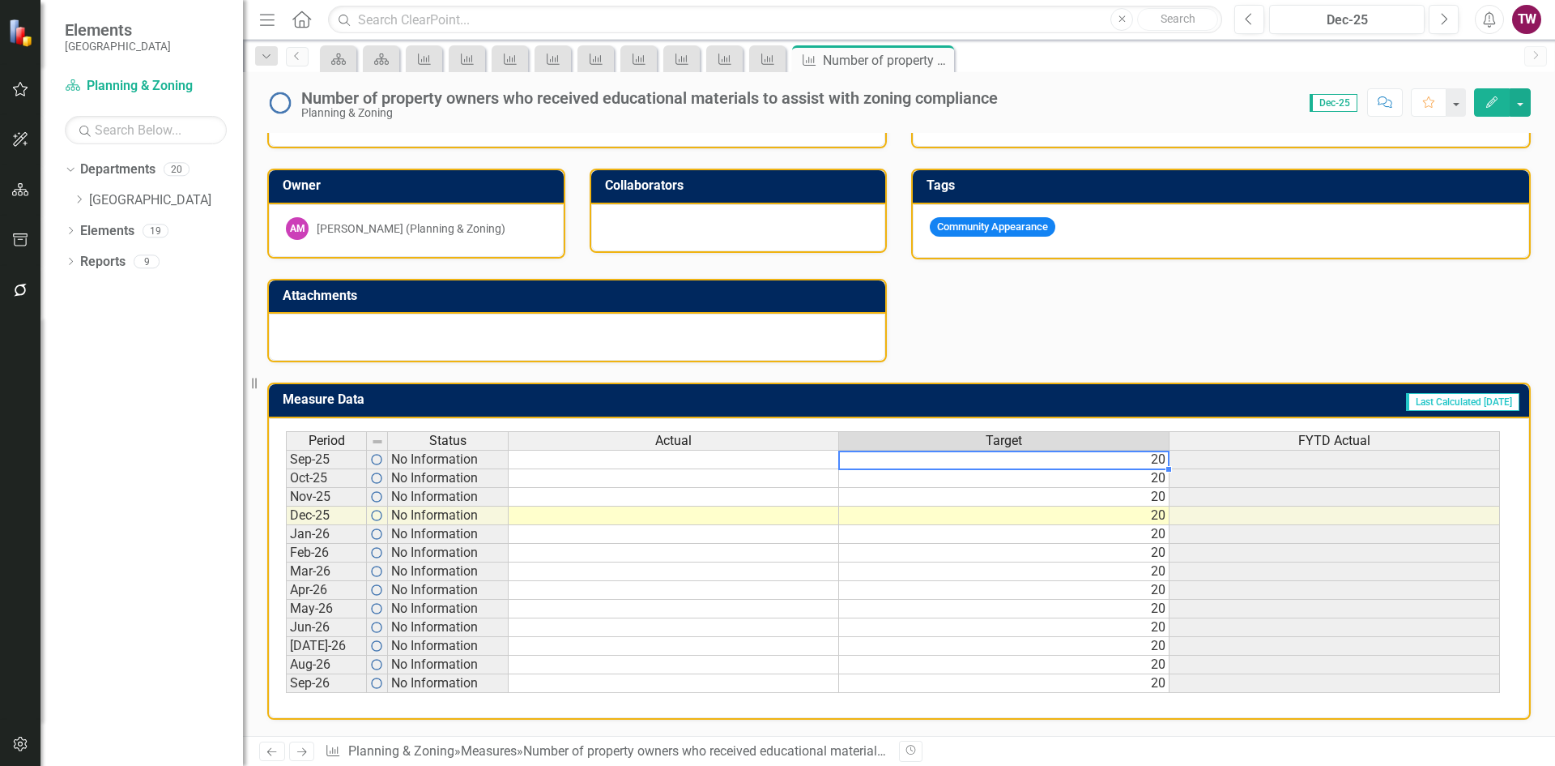
click at [1104, 455] on td "20" at bounding box center [1004, 459] width 331 height 19
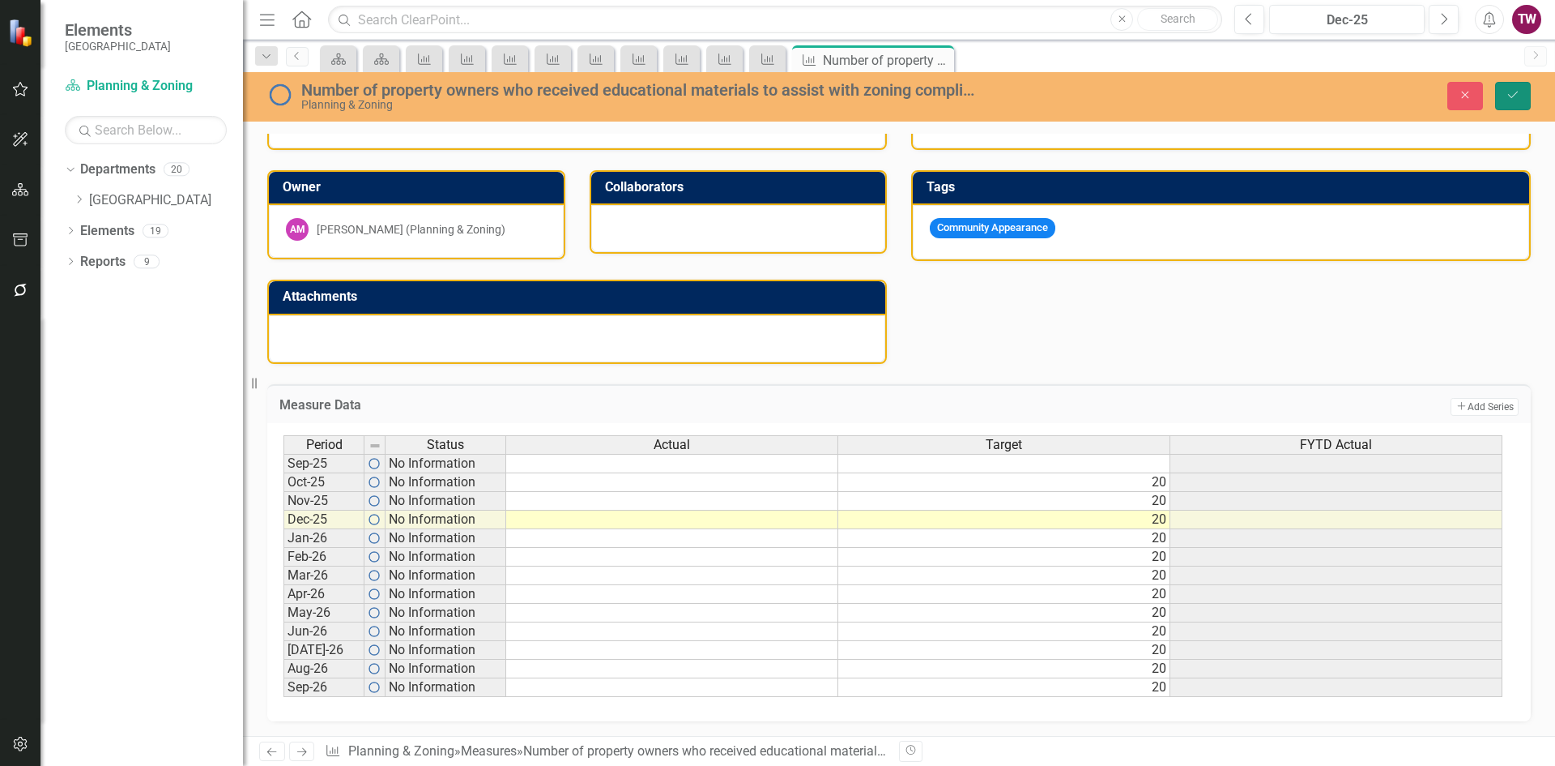
click at [1524, 89] on button "Save" at bounding box center [1514, 96] width 36 height 28
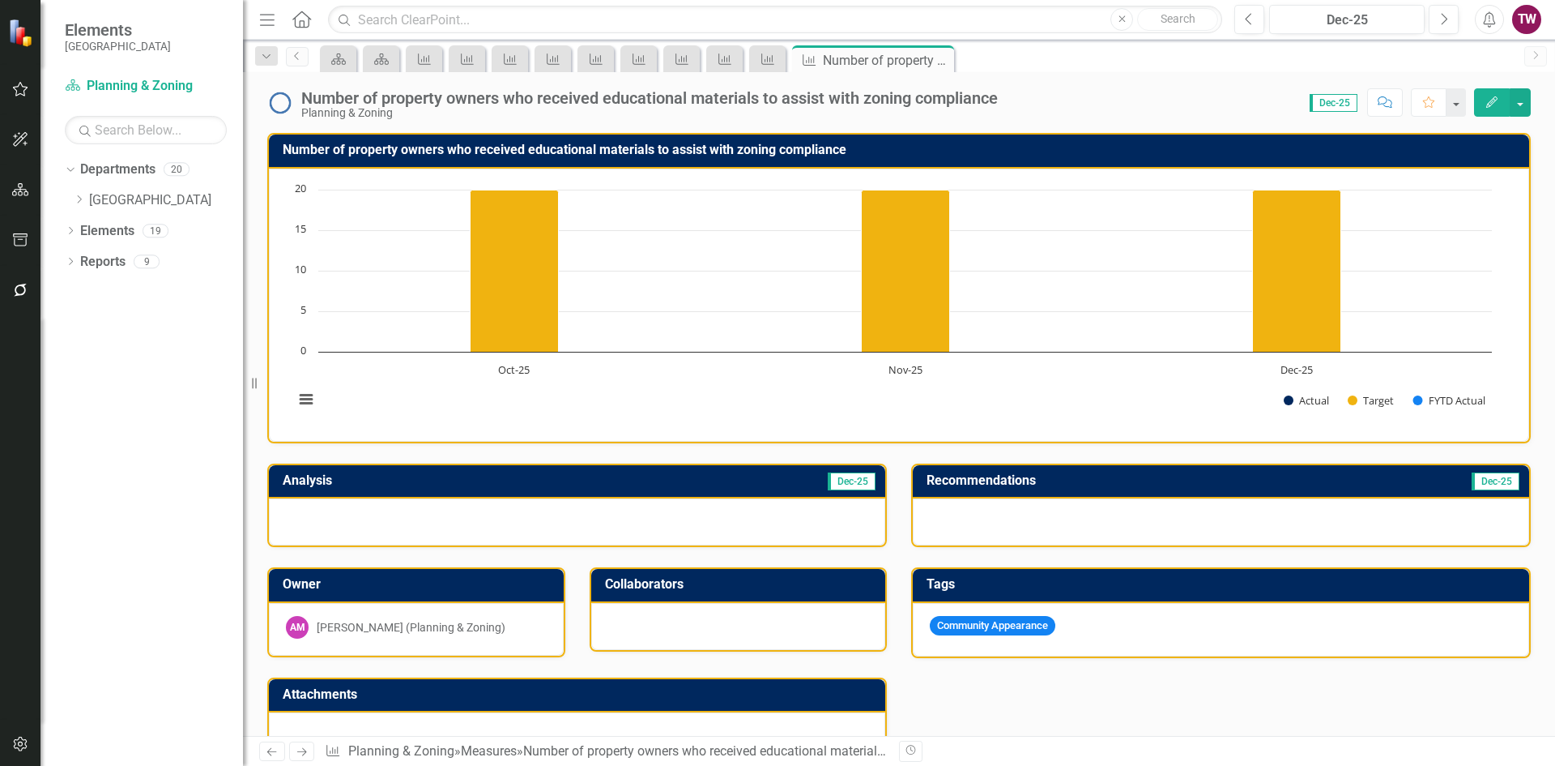
click at [301, 751] on icon "Next" at bounding box center [302, 751] width 14 height 11
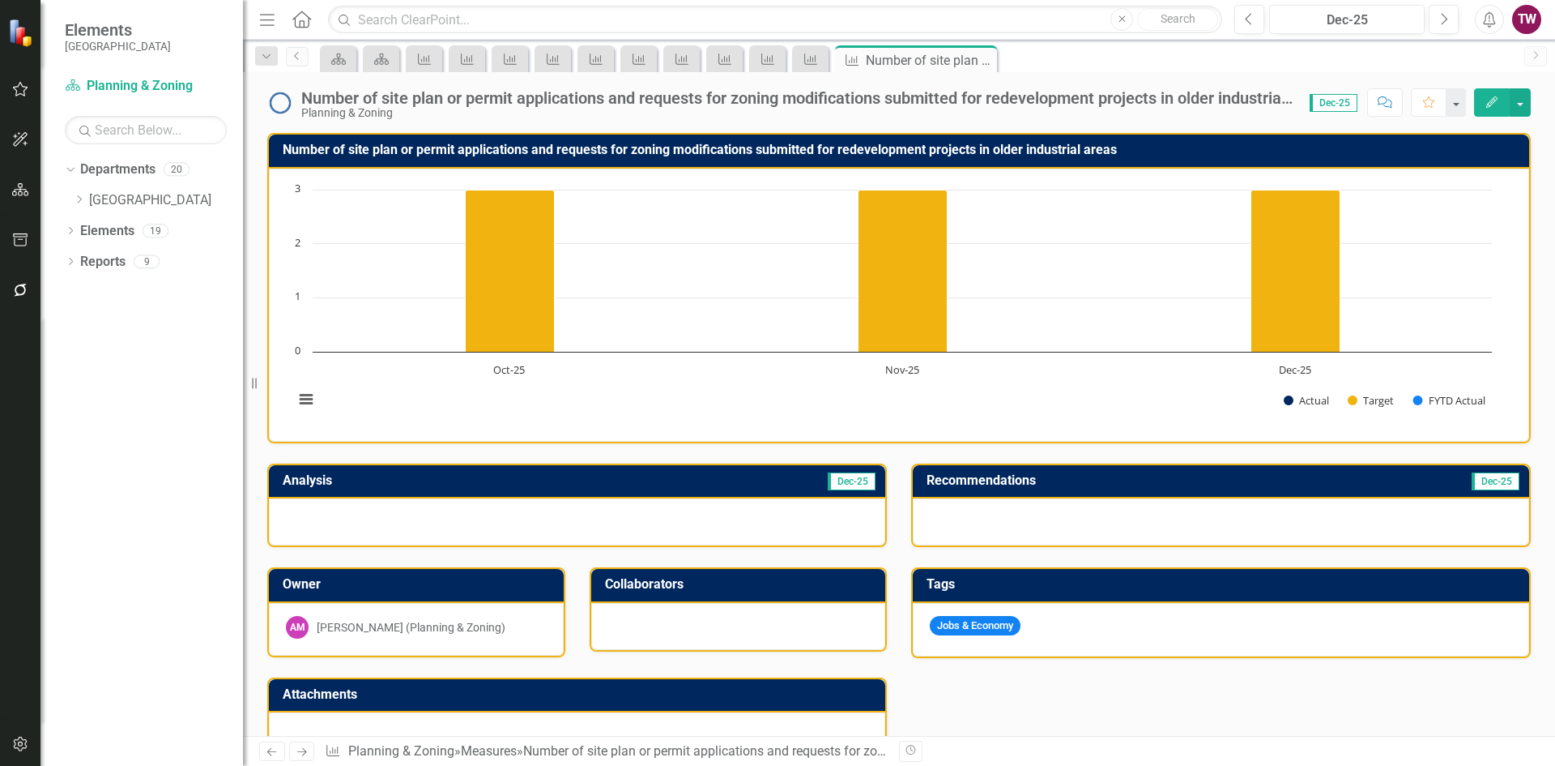
scroll to position [399, 0]
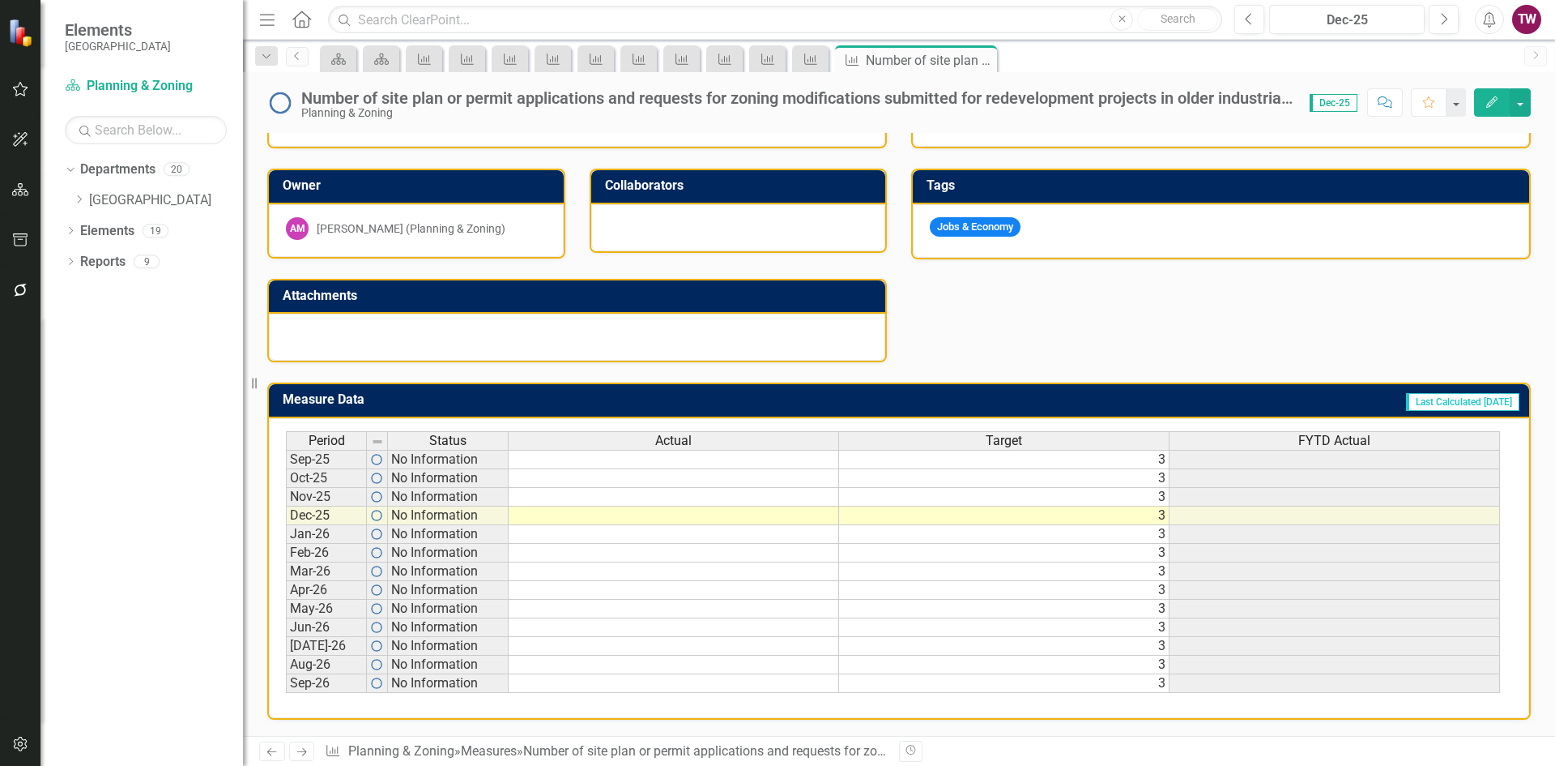
click at [1004, 462] on td "3" at bounding box center [1004, 459] width 331 height 19
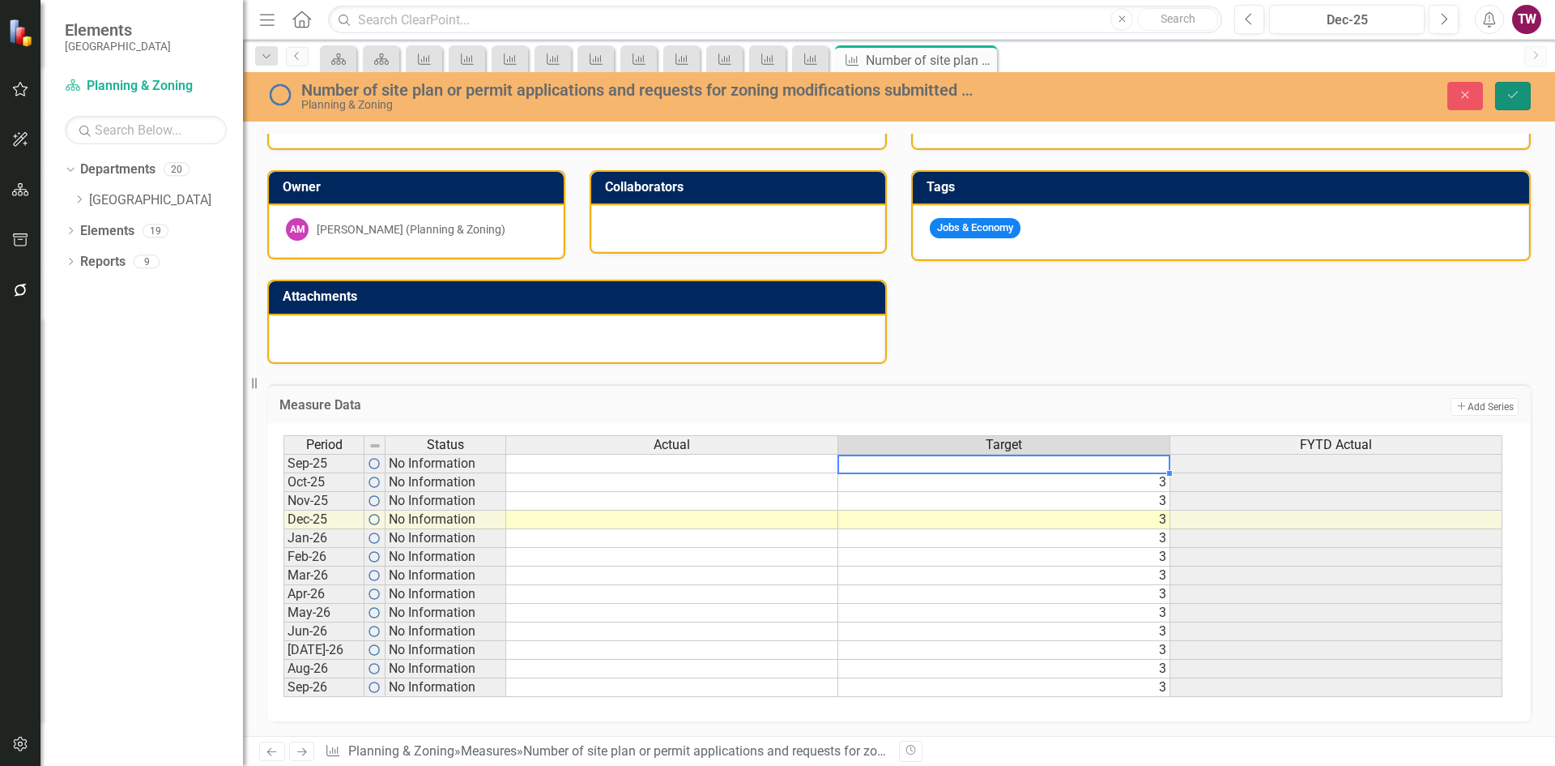
click at [1513, 93] on icon "Save" at bounding box center [1513, 94] width 15 height 11
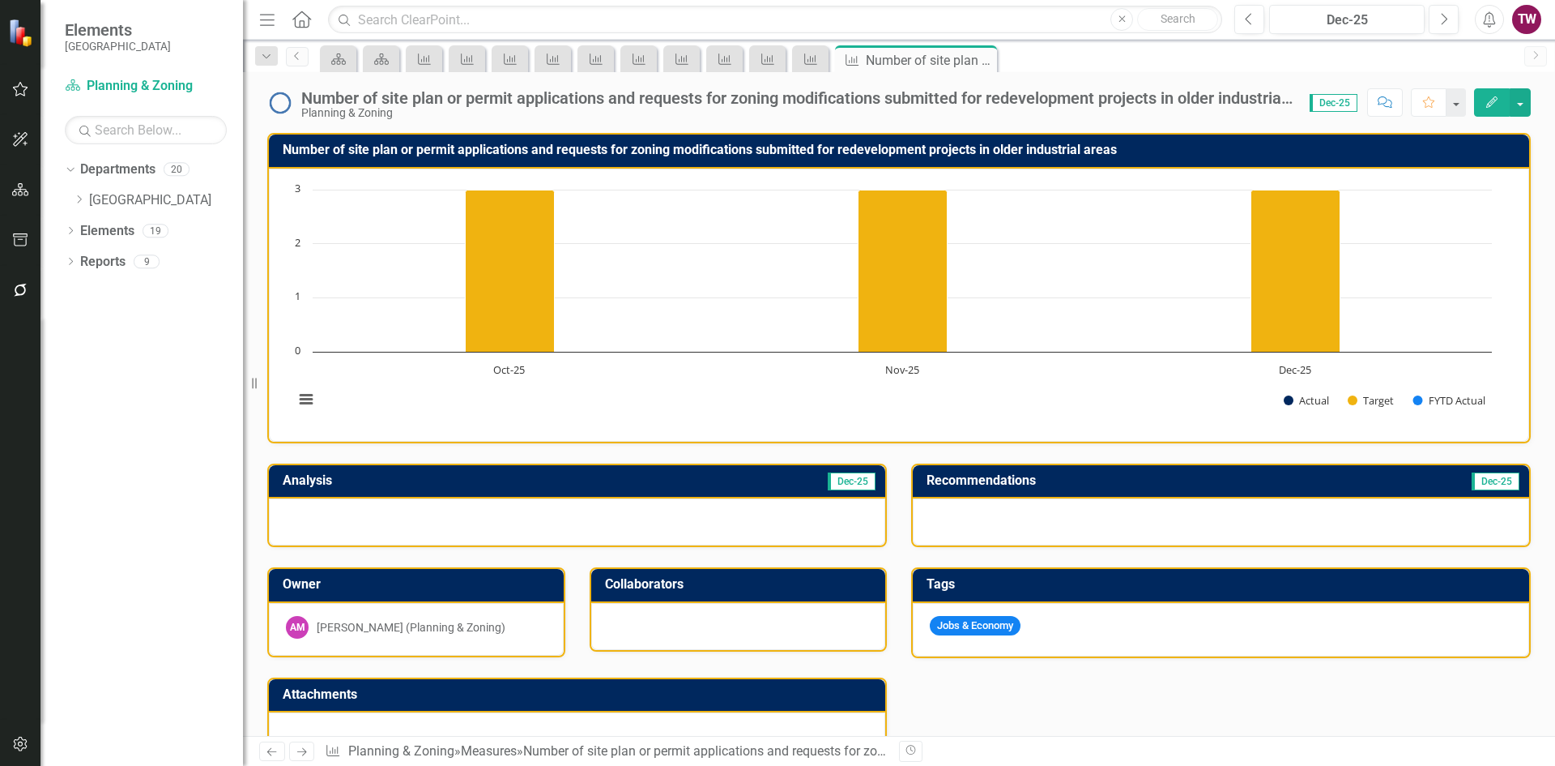
click at [305, 749] on icon "Next" at bounding box center [302, 751] width 14 height 11
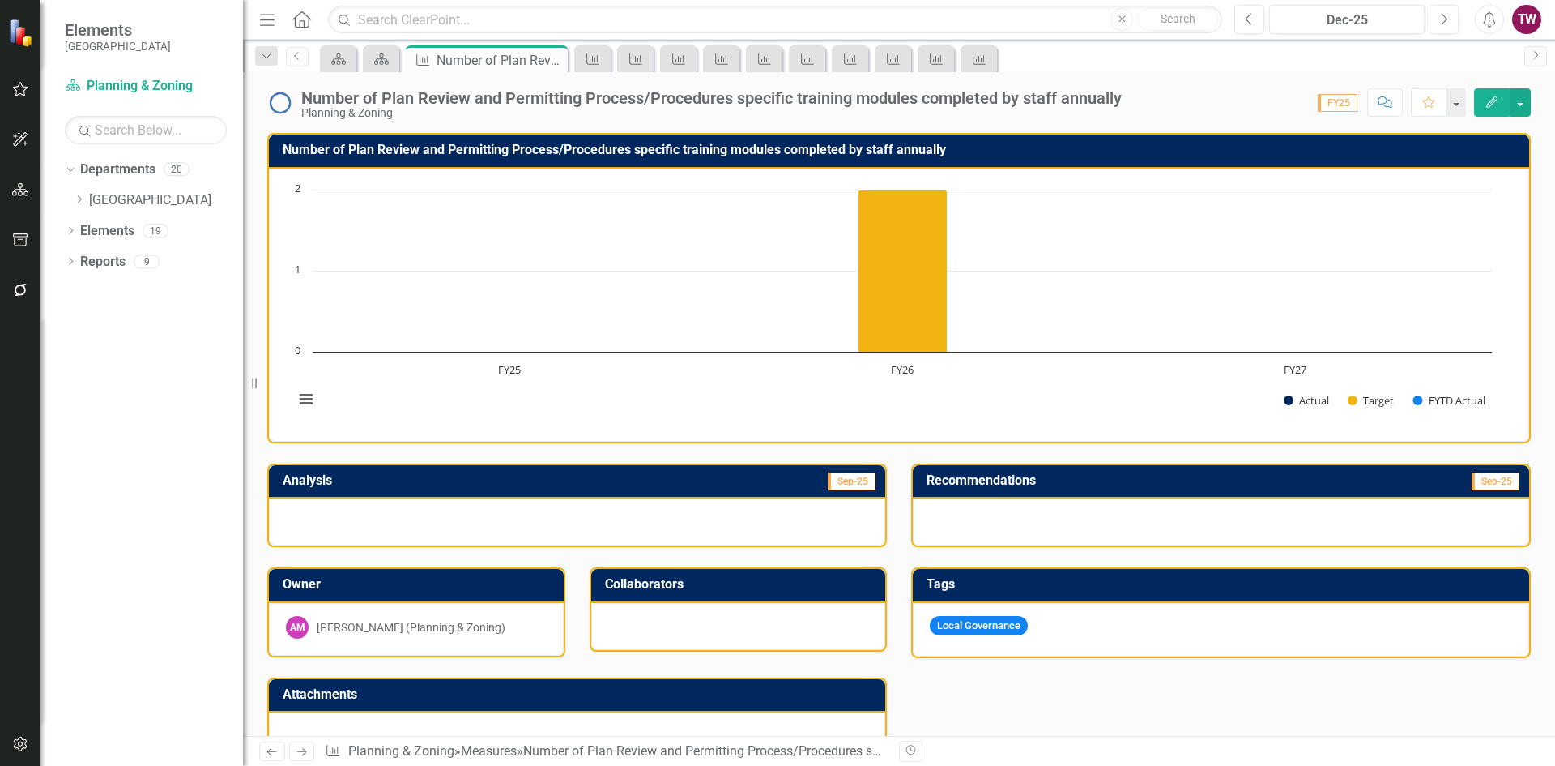
click at [0, 0] on icon "Close" at bounding box center [0, 0] width 0 height 0
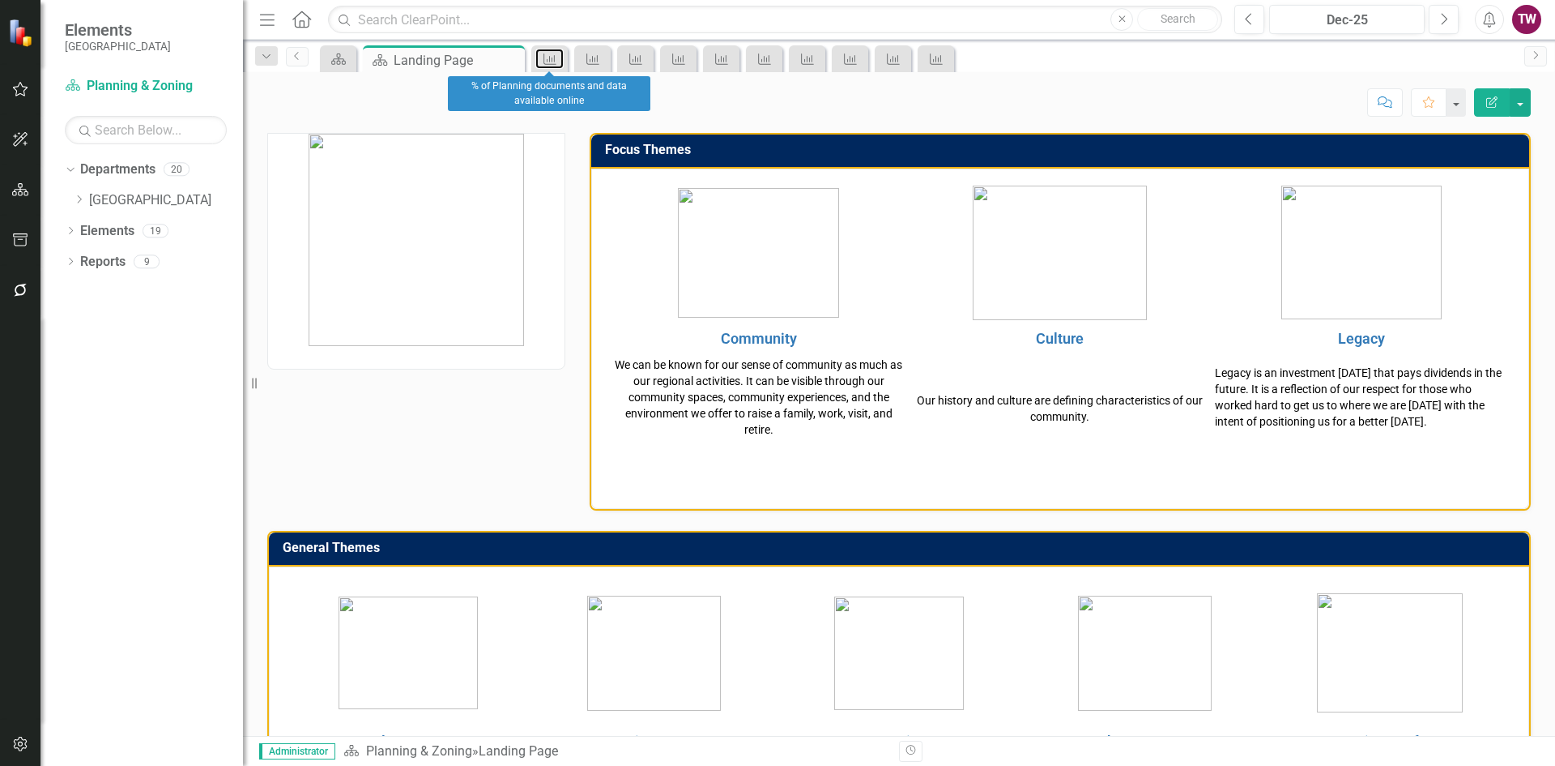
click at [563, 63] on link "Measure" at bounding box center [550, 59] width 28 height 20
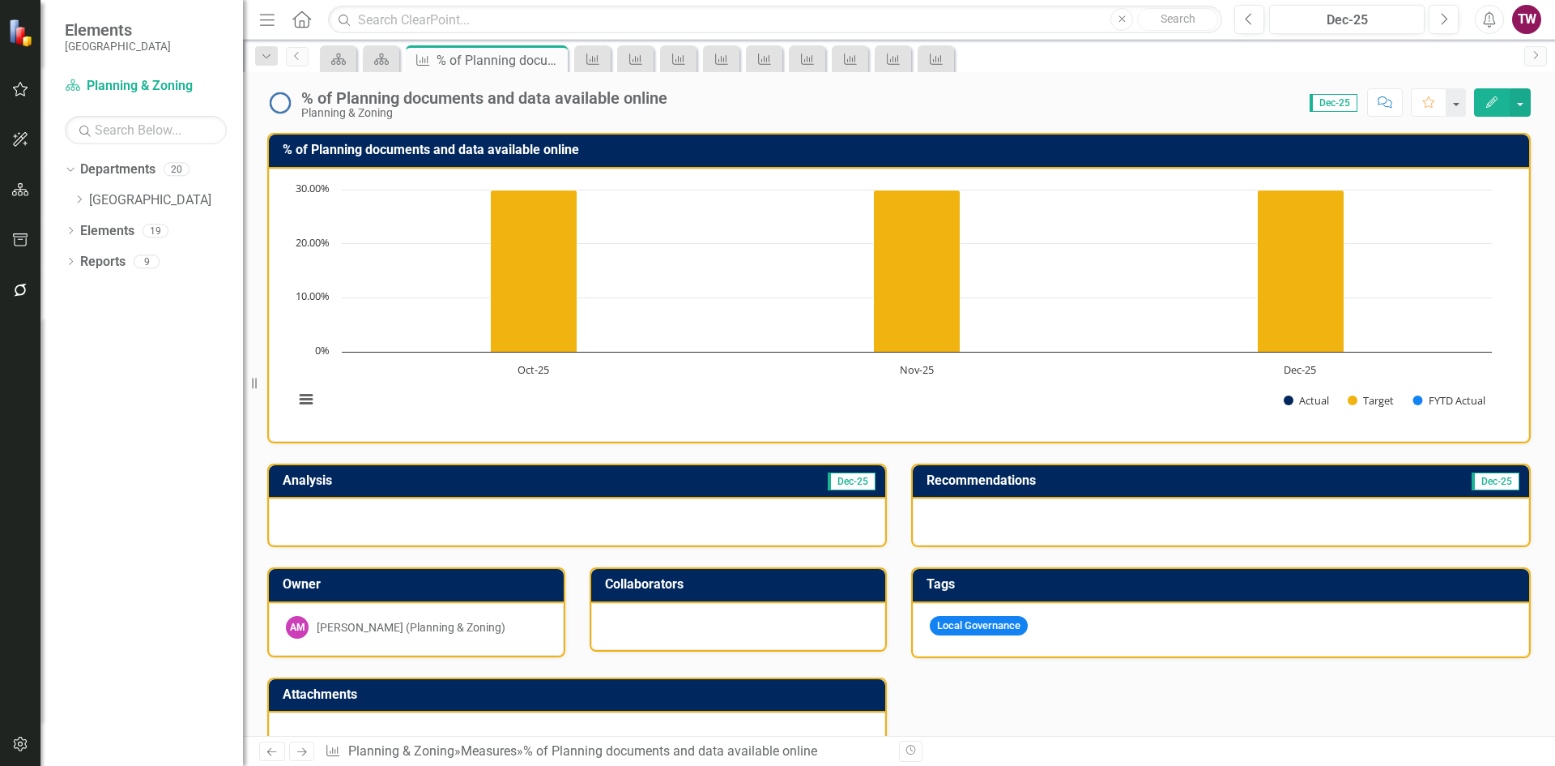
click at [0, 0] on icon at bounding box center [0, 0] width 0 height 0
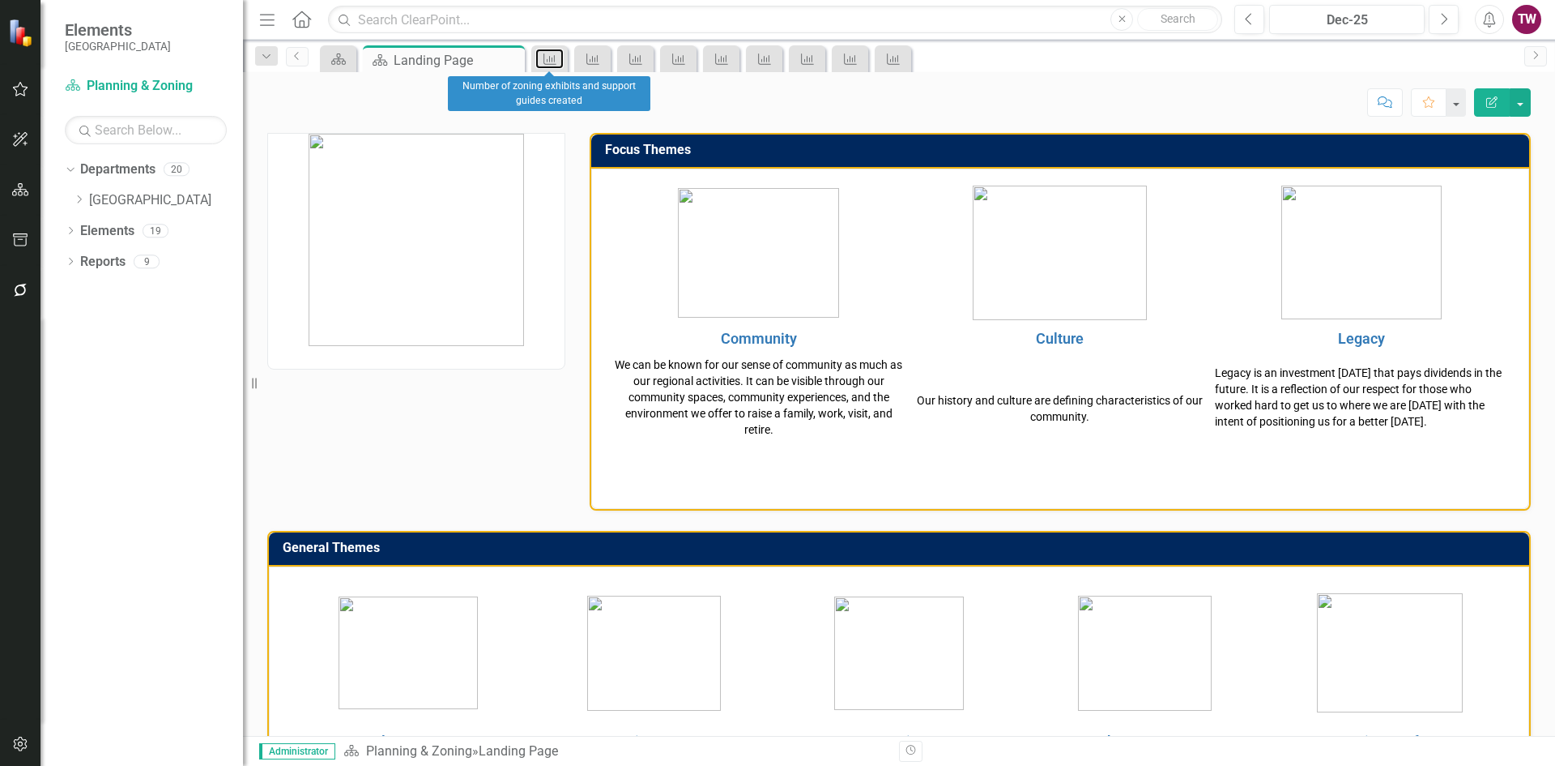
click at [561, 57] on link "Measure" at bounding box center [550, 59] width 28 height 20
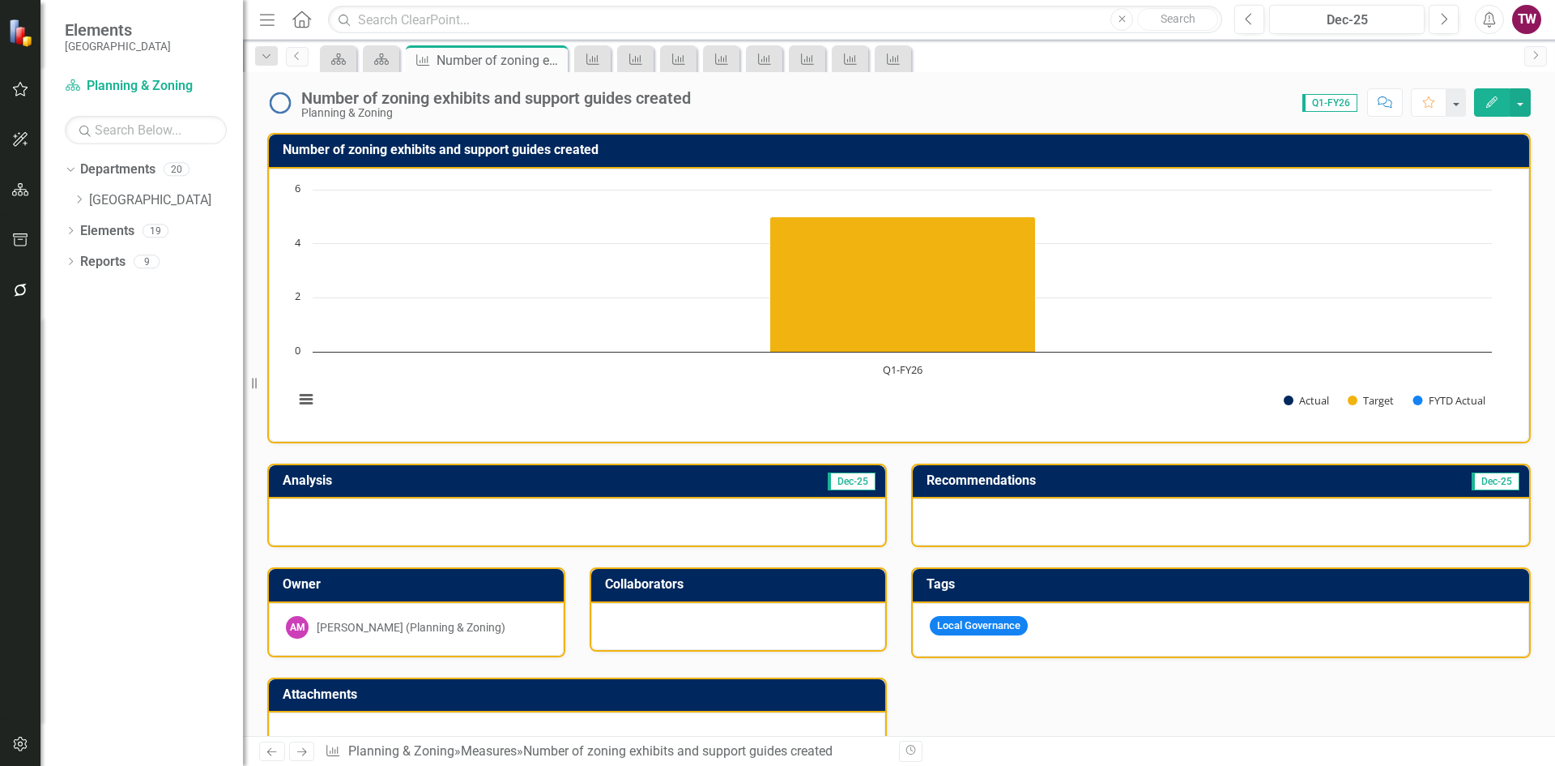
click at [0, 0] on icon "Close" at bounding box center [0, 0] width 0 height 0
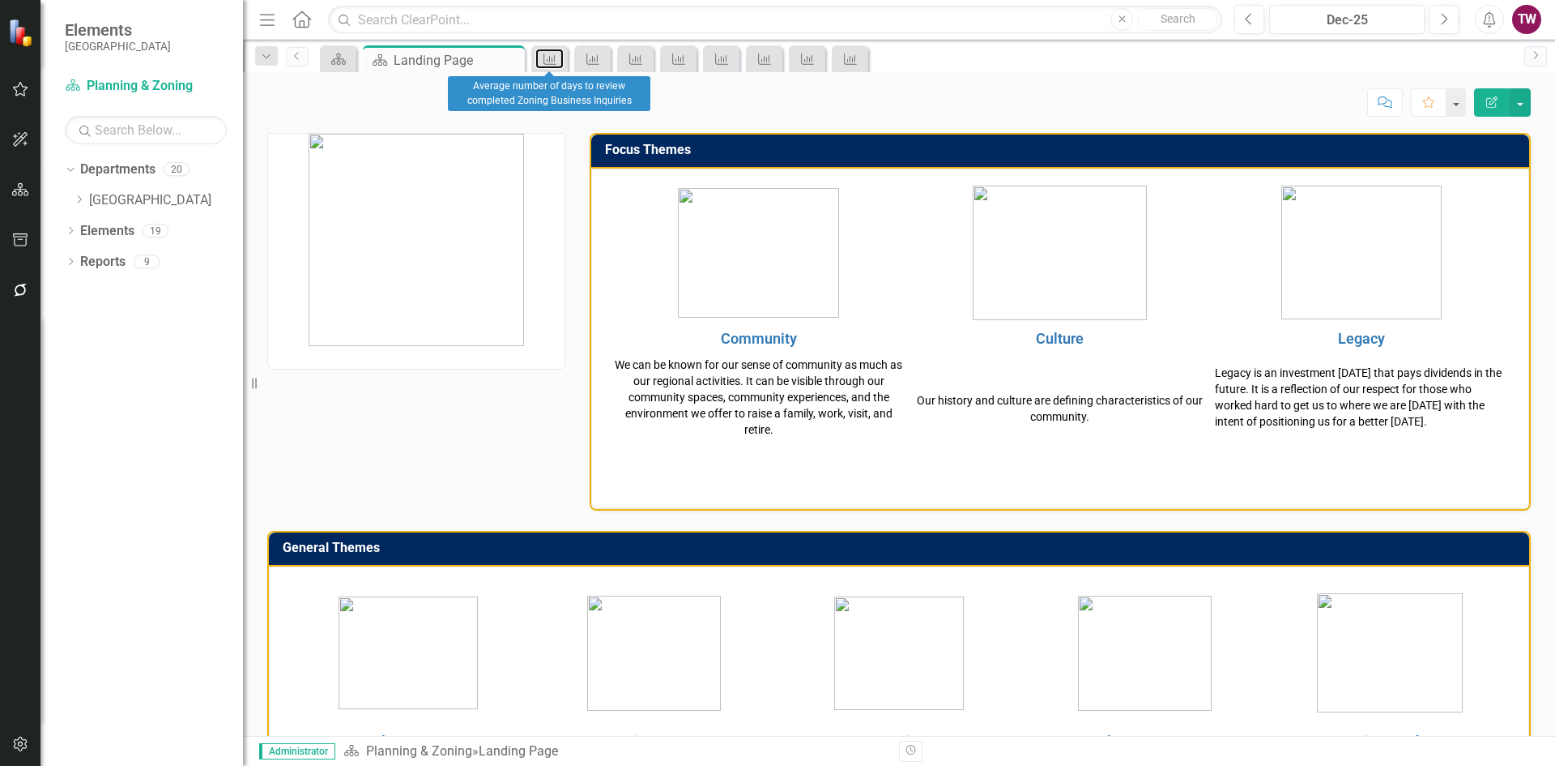
click at [559, 58] on link "Measure" at bounding box center [550, 59] width 28 height 20
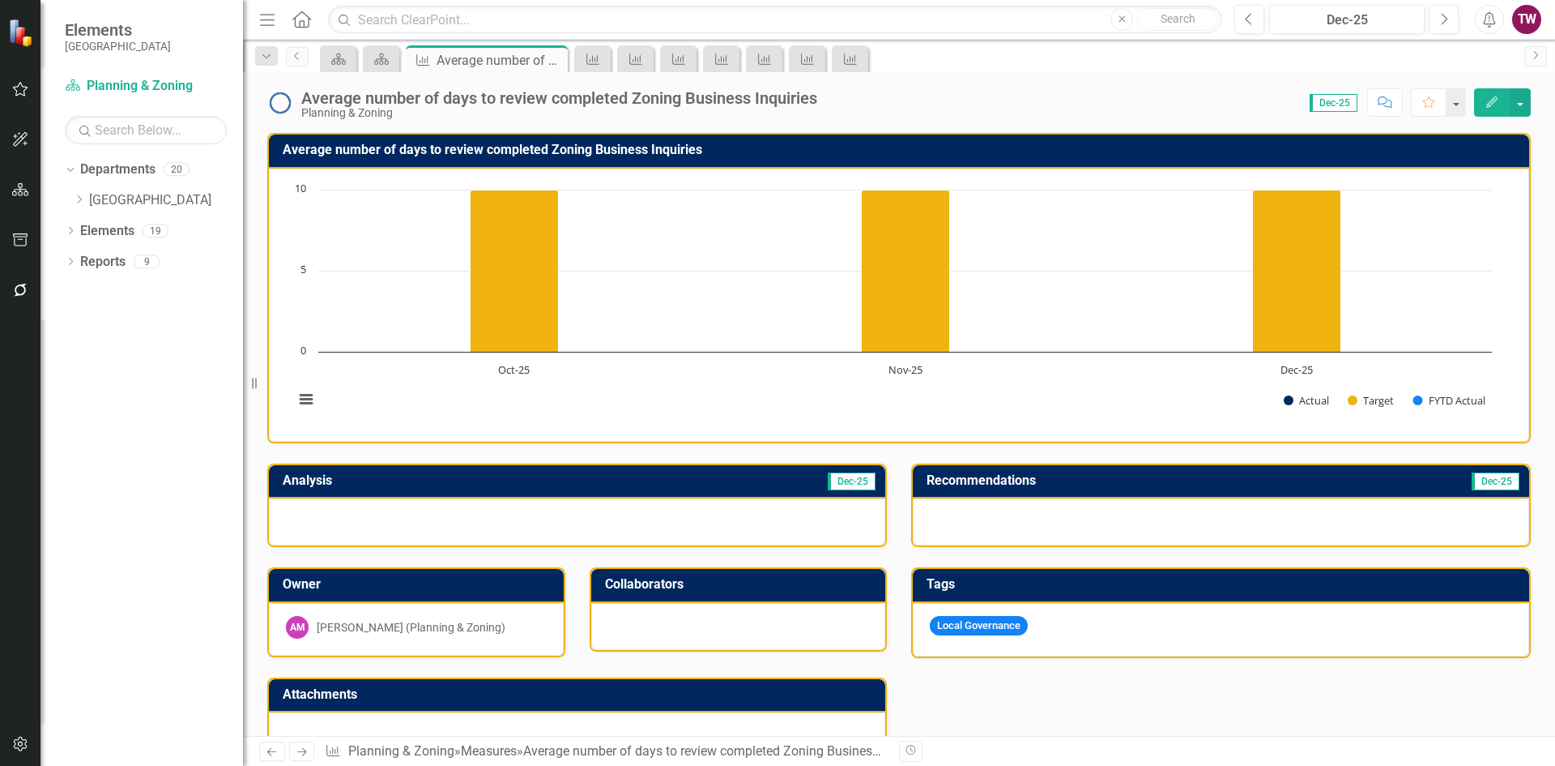
click at [0, 0] on icon "Close" at bounding box center [0, 0] width 0 height 0
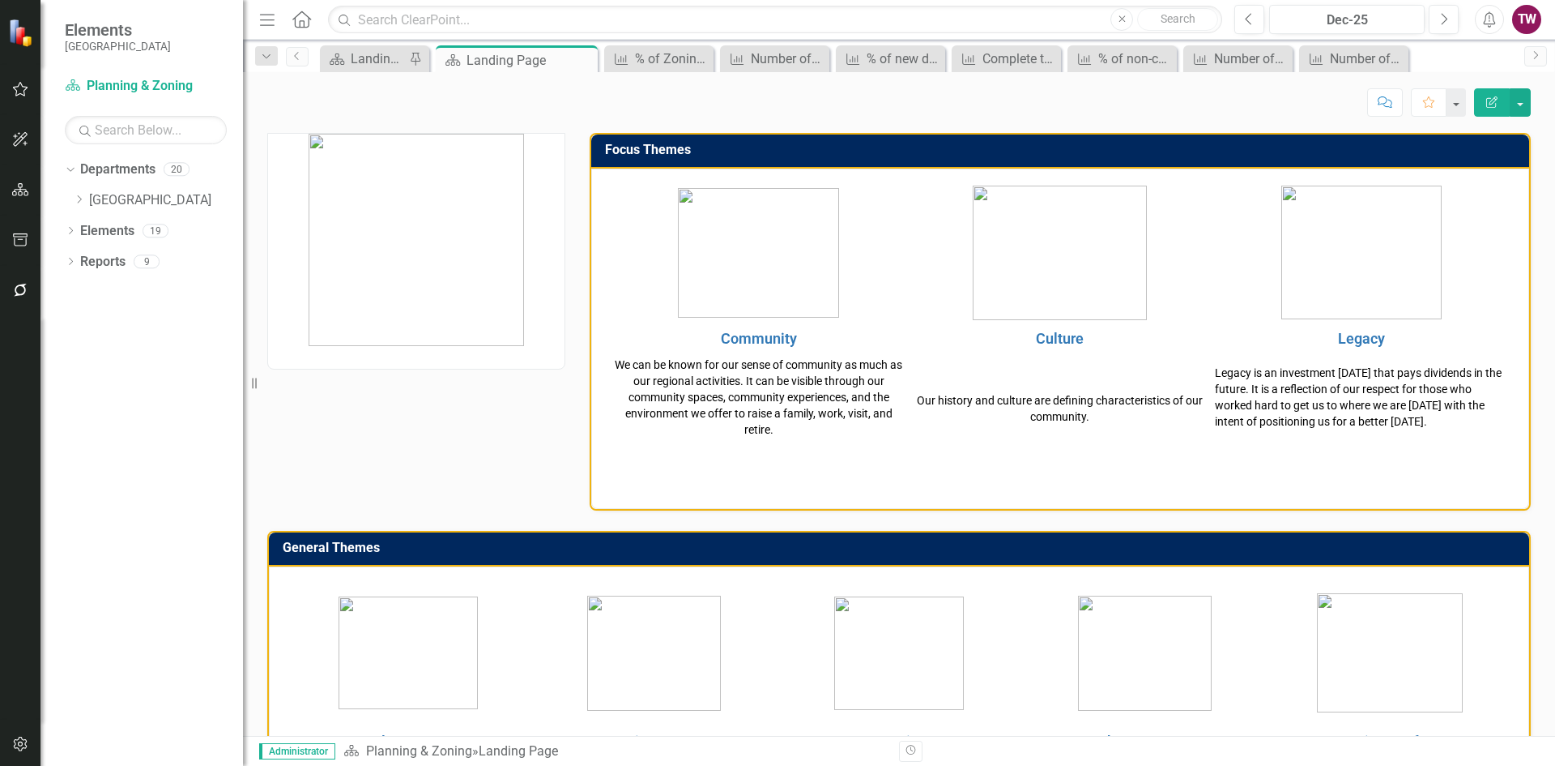
click at [0, 0] on icon "Close" at bounding box center [0, 0] width 0 height 0
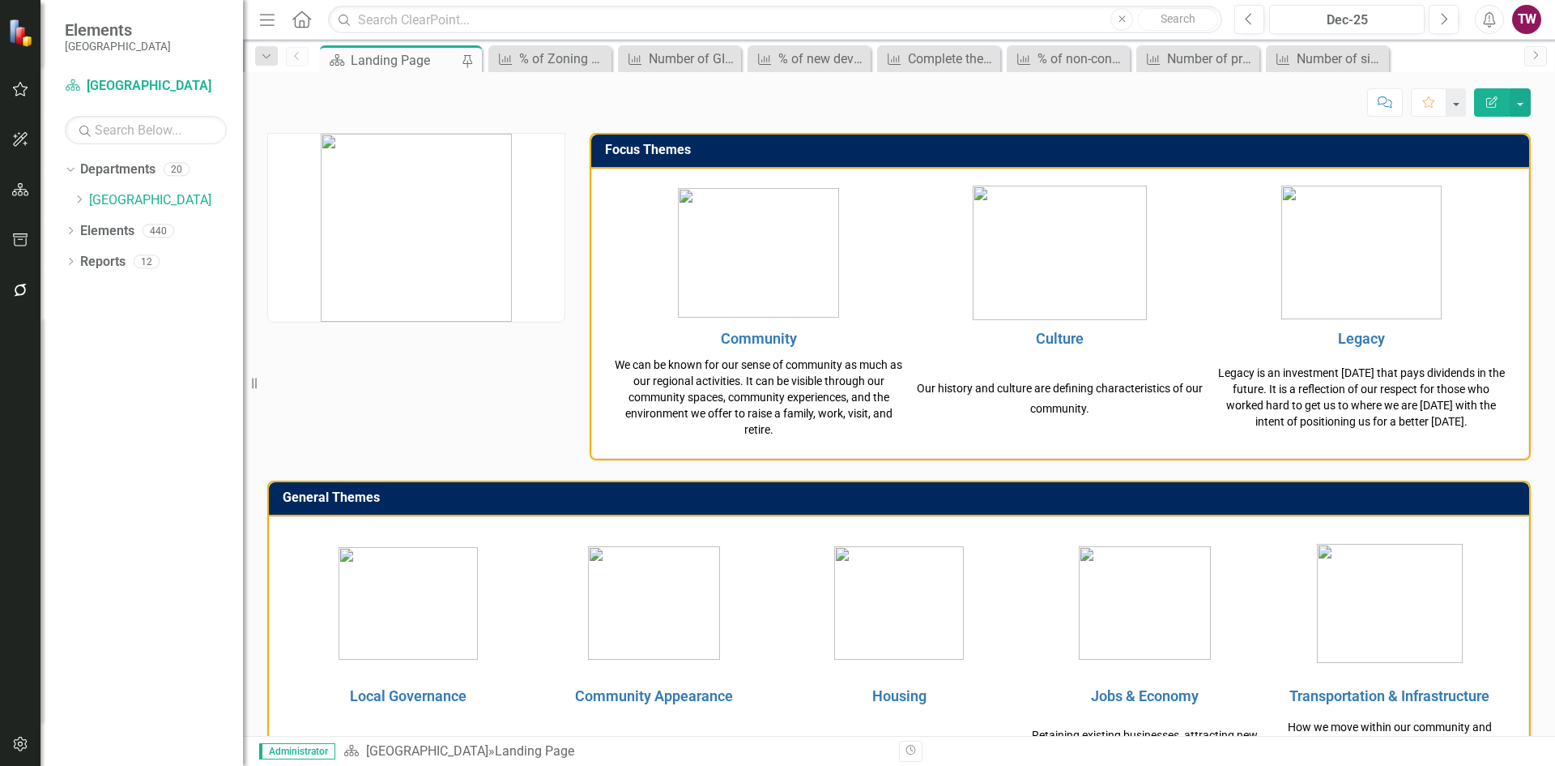
click at [0, 0] on icon "Close" at bounding box center [0, 0] width 0 height 0
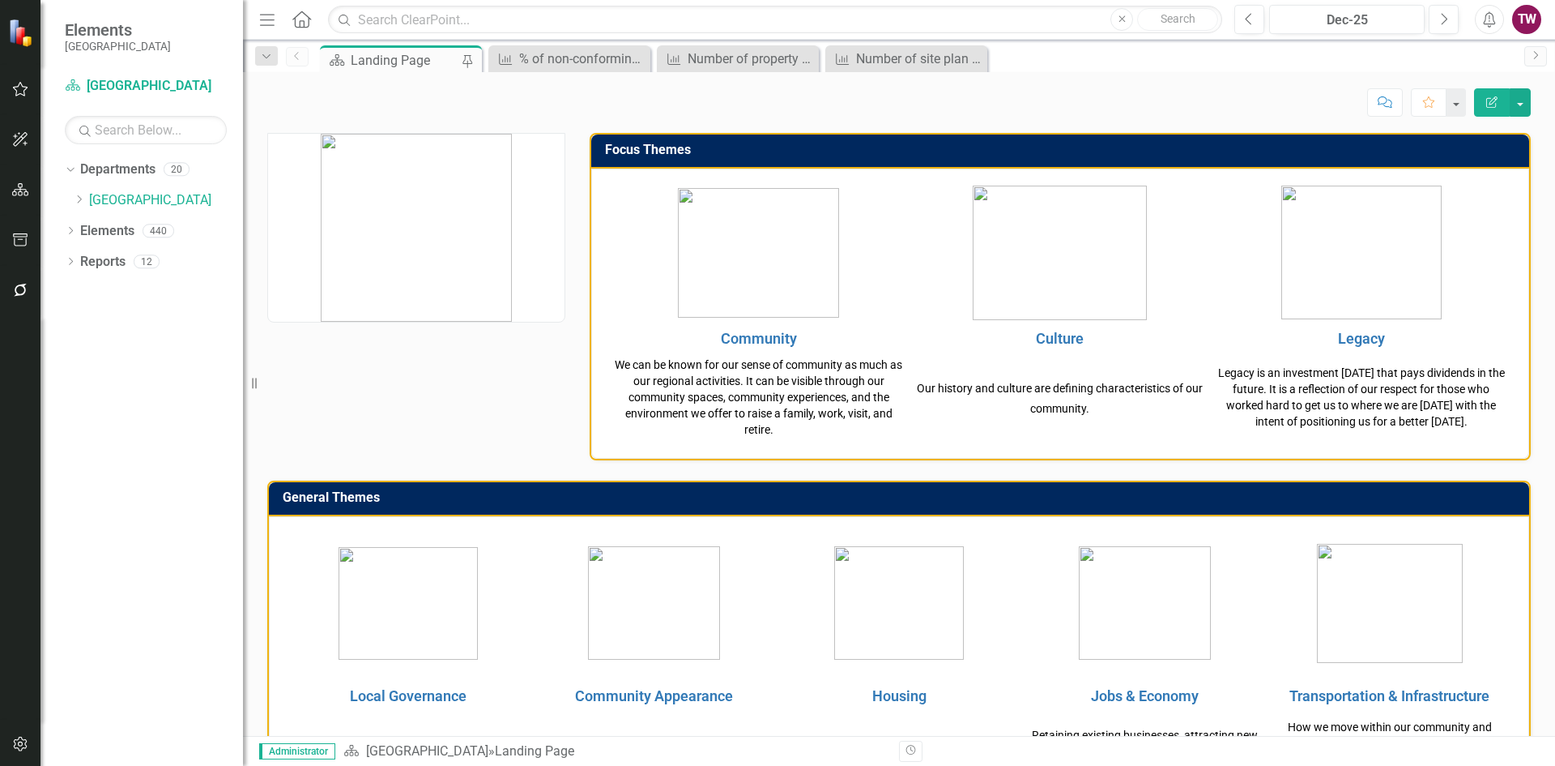
click at [0, 0] on icon "Close" at bounding box center [0, 0] width 0 height 0
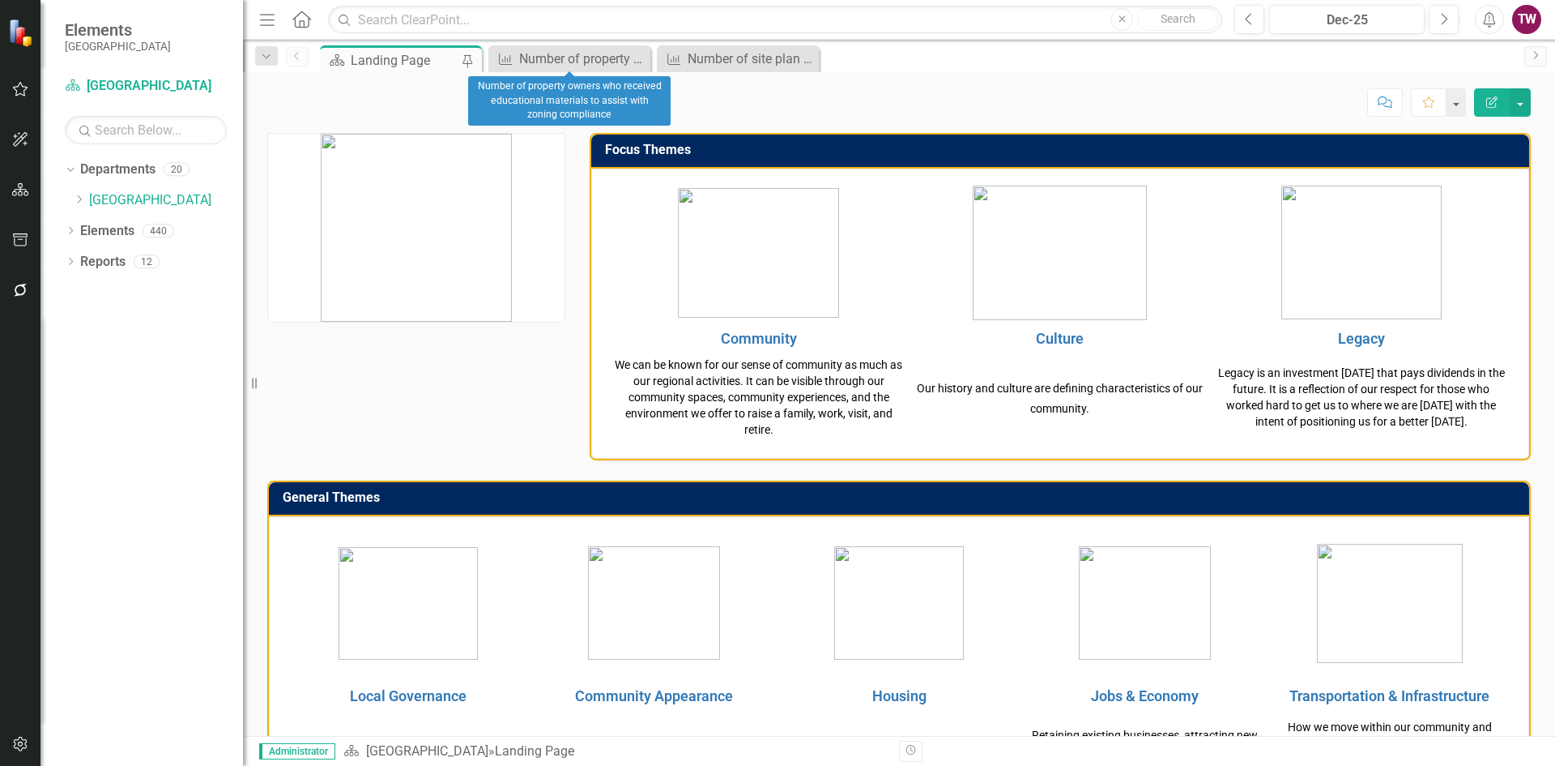
click at [0, 0] on icon "Close" at bounding box center [0, 0] width 0 height 0
click at [0, 0] on icon at bounding box center [0, 0] width 0 height 0
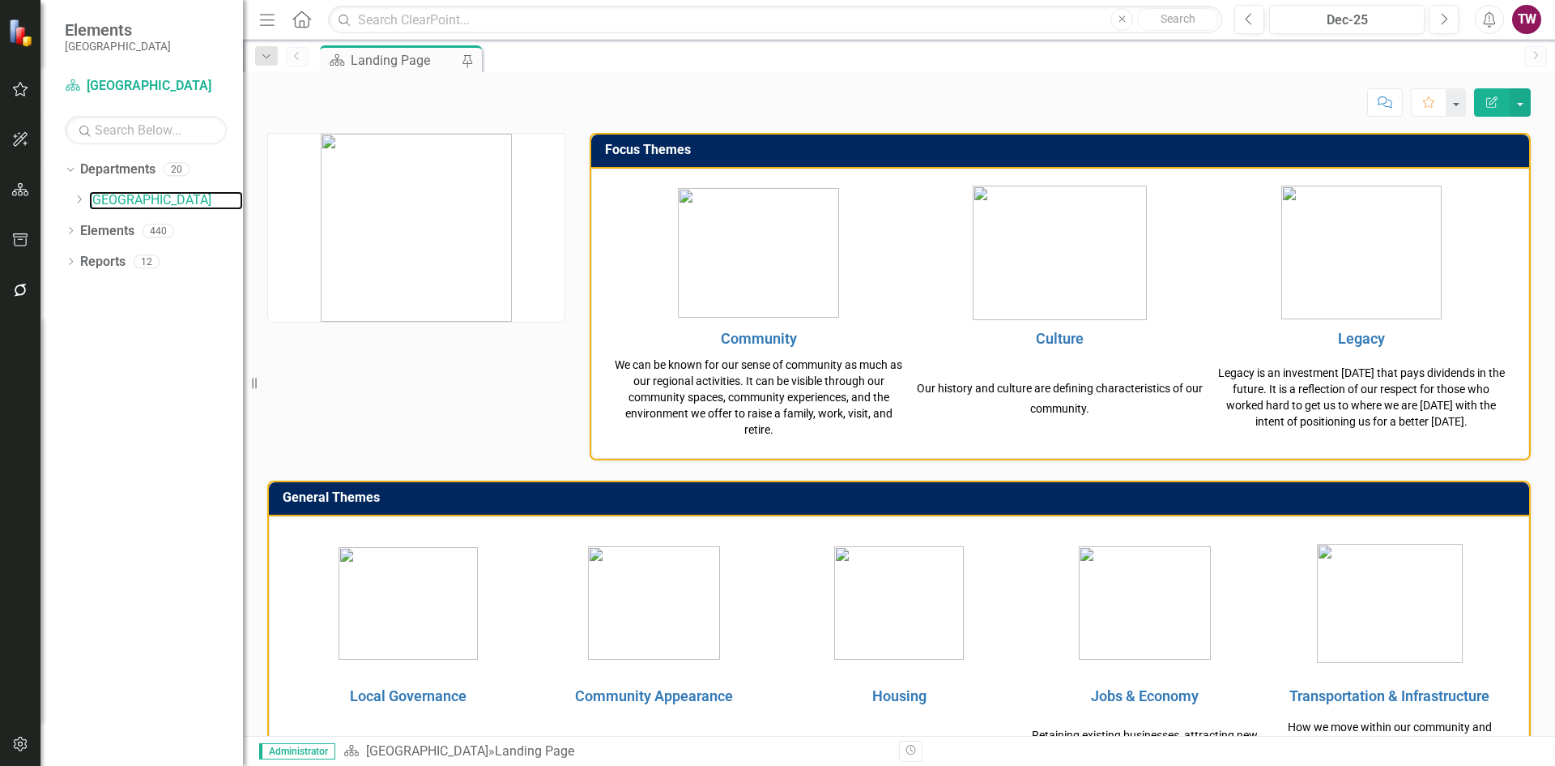
click at [126, 203] on link "[GEOGRAPHIC_DATA]" at bounding box center [166, 200] width 154 height 19
click at [83, 199] on icon "Dropdown" at bounding box center [79, 199] width 12 height 10
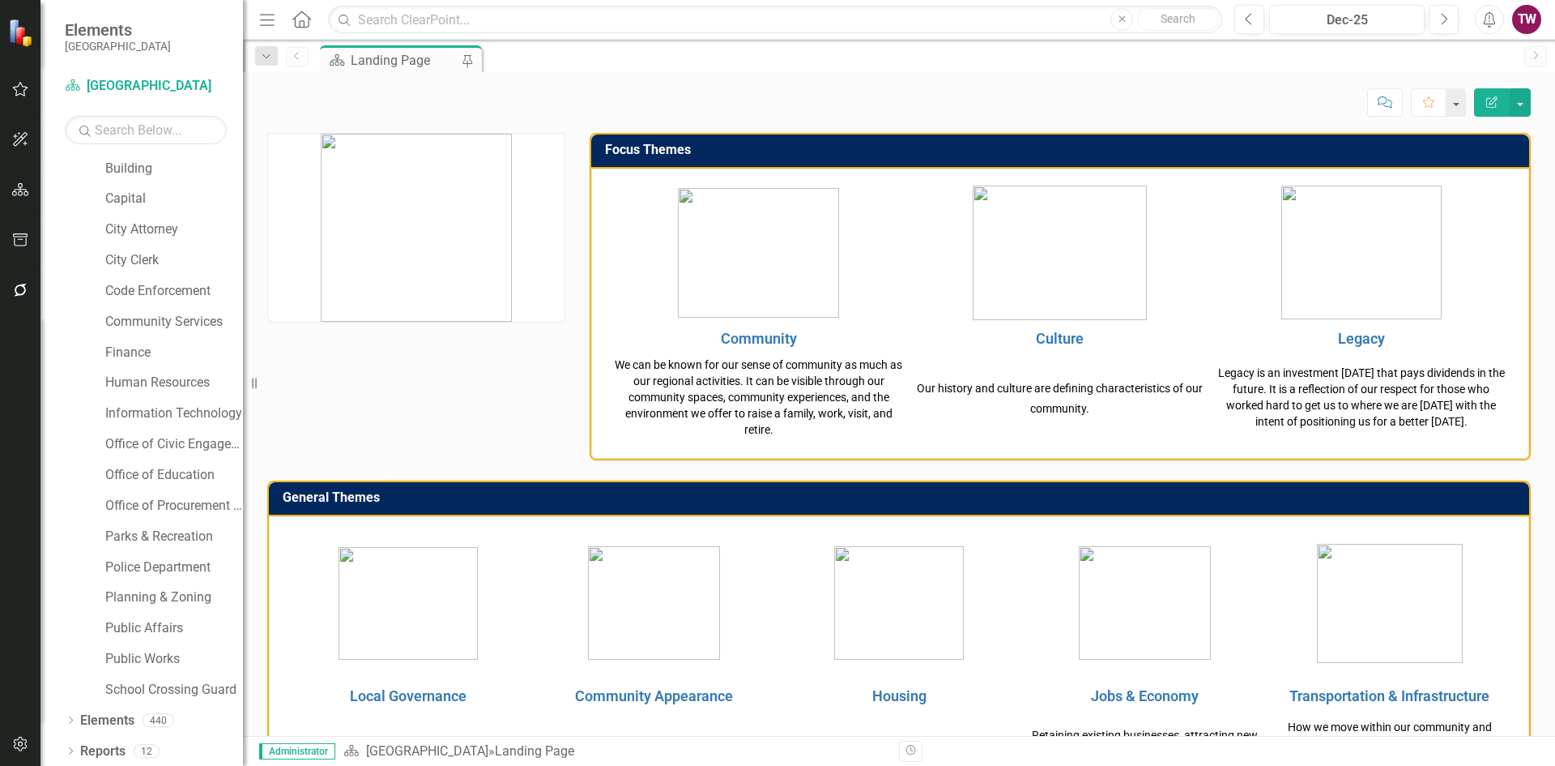
scroll to position [96, 0]
click at [160, 625] on link "Public Affairs" at bounding box center [174, 626] width 138 height 19
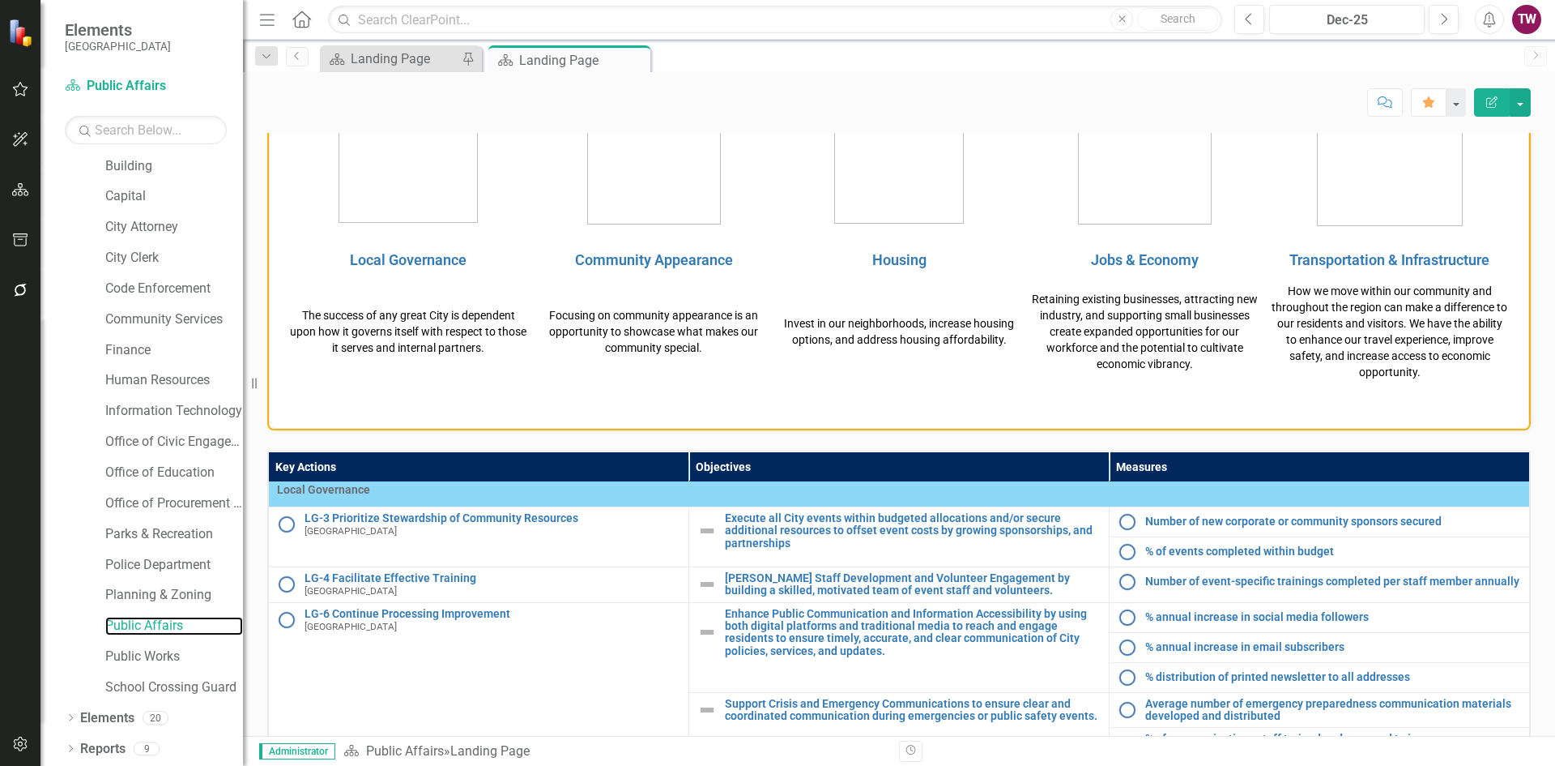
scroll to position [36, 0]
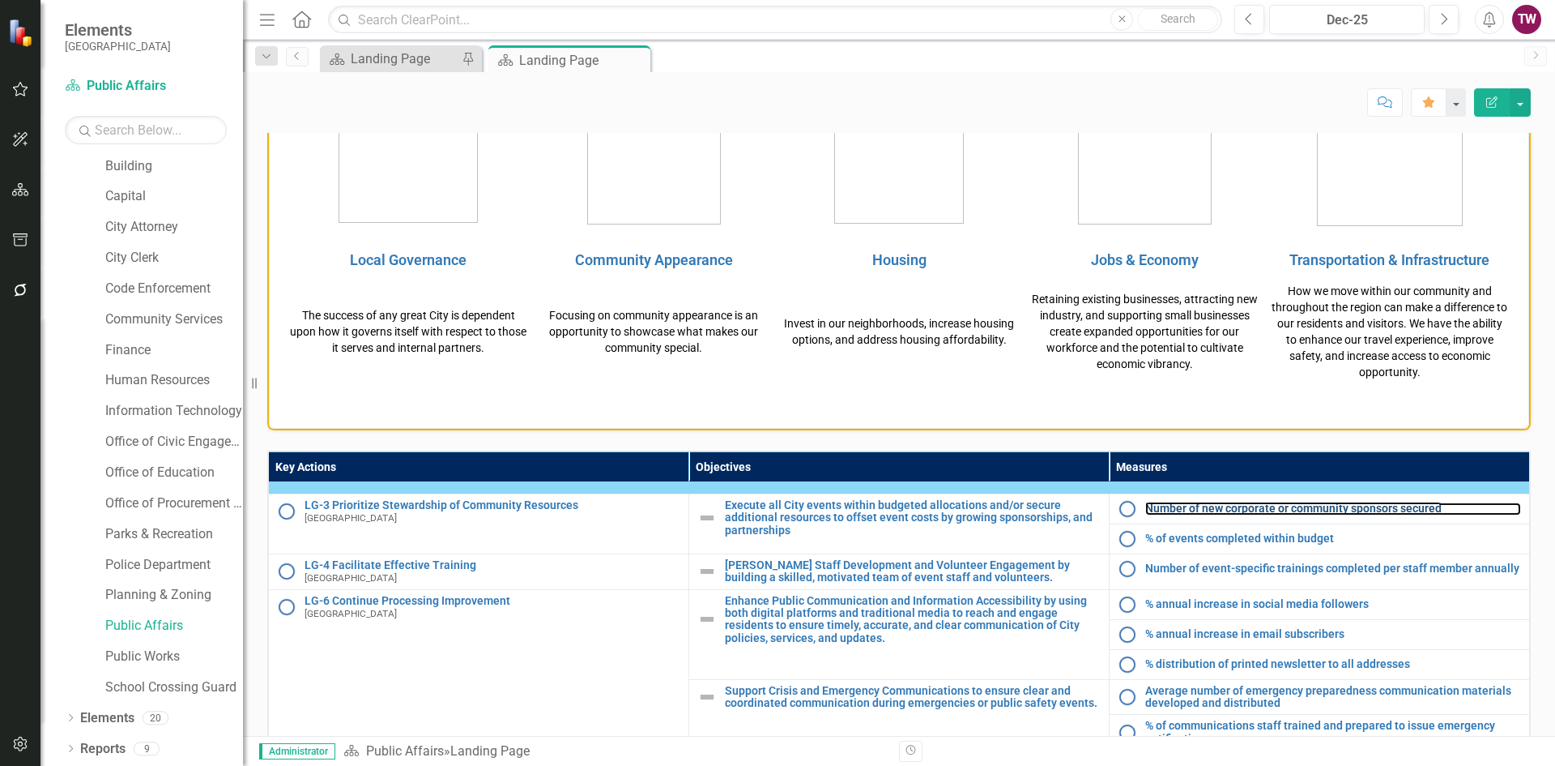
click at [1210, 510] on link "Number of new corporate or community sponsors secured" at bounding box center [1334, 508] width 376 height 12
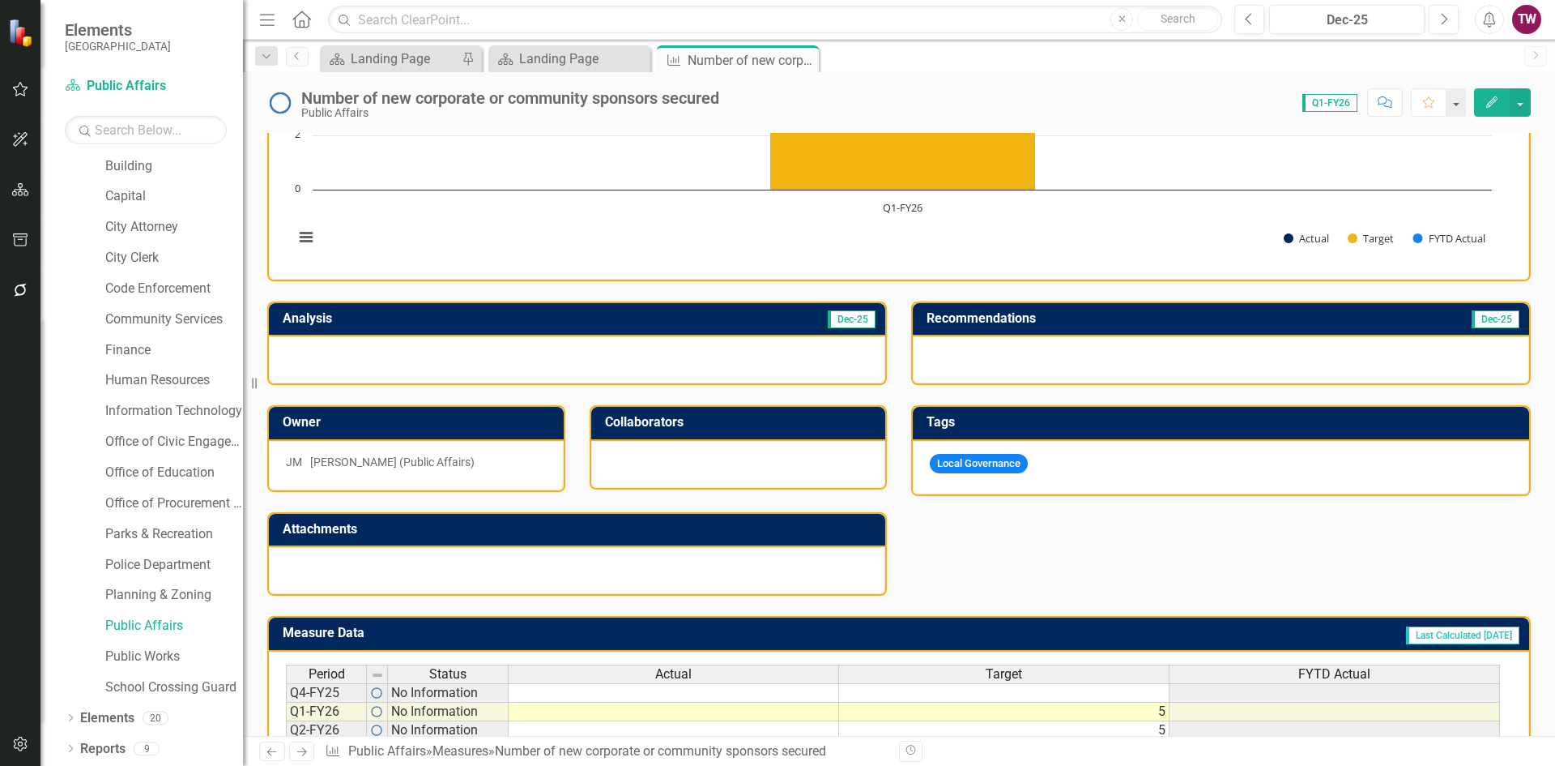
scroll to position [298, 0]
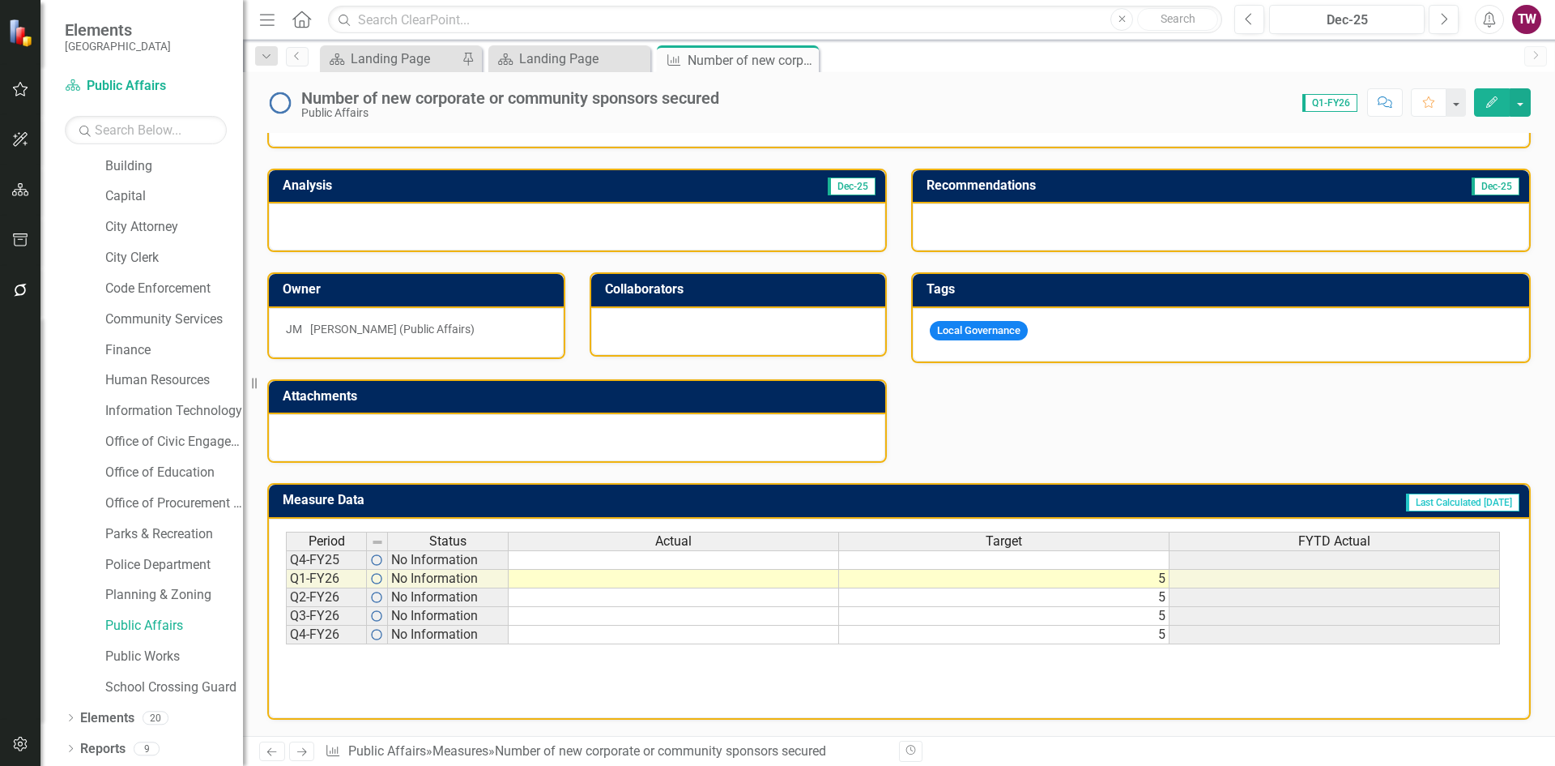
click at [303, 751] on icon "Next" at bounding box center [302, 751] width 14 height 11
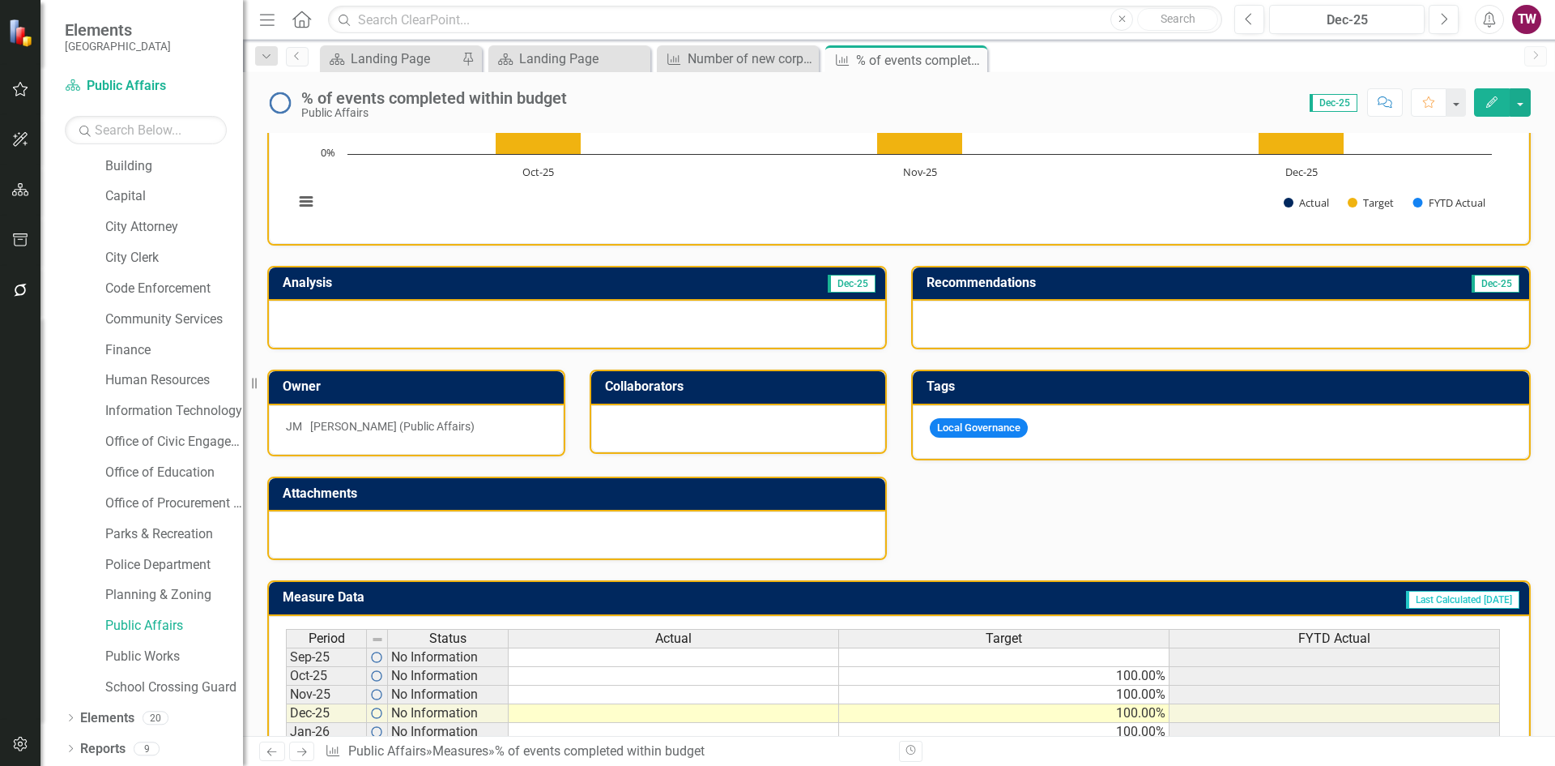
scroll to position [399, 0]
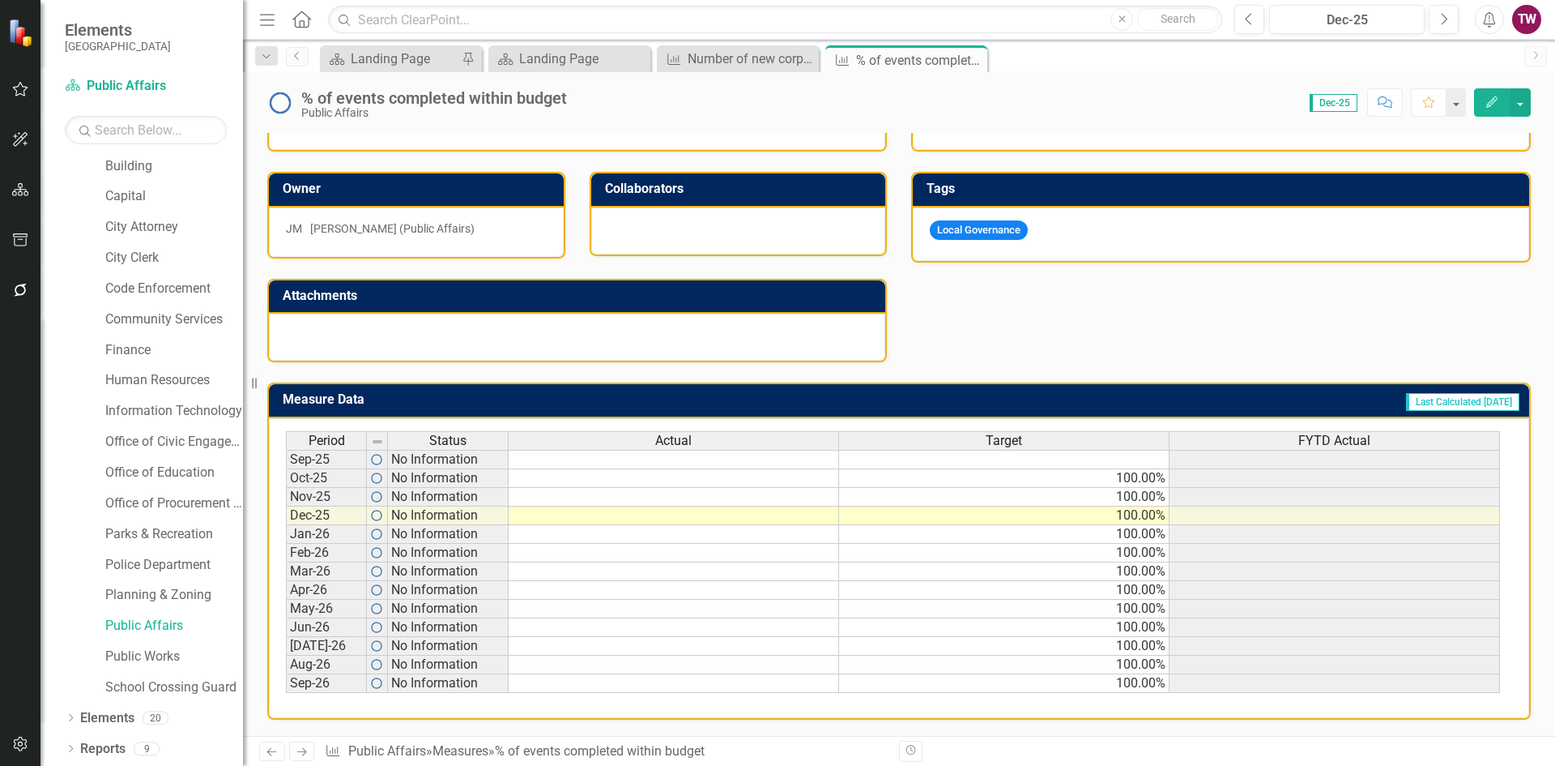
click at [305, 745] on link "Next" at bounding box center [302, 750] width 26 height 19
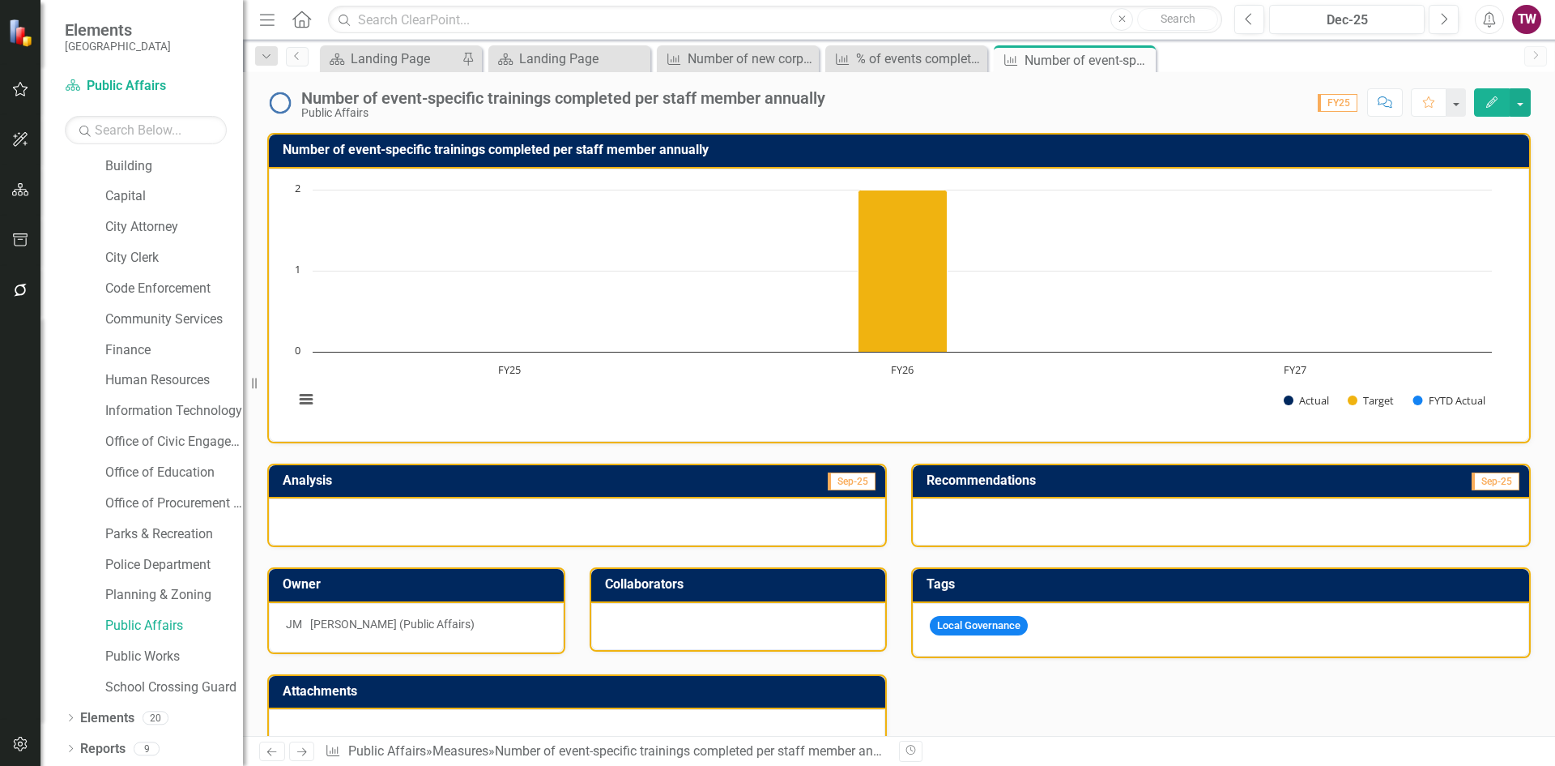
scroll to position [298, 0]
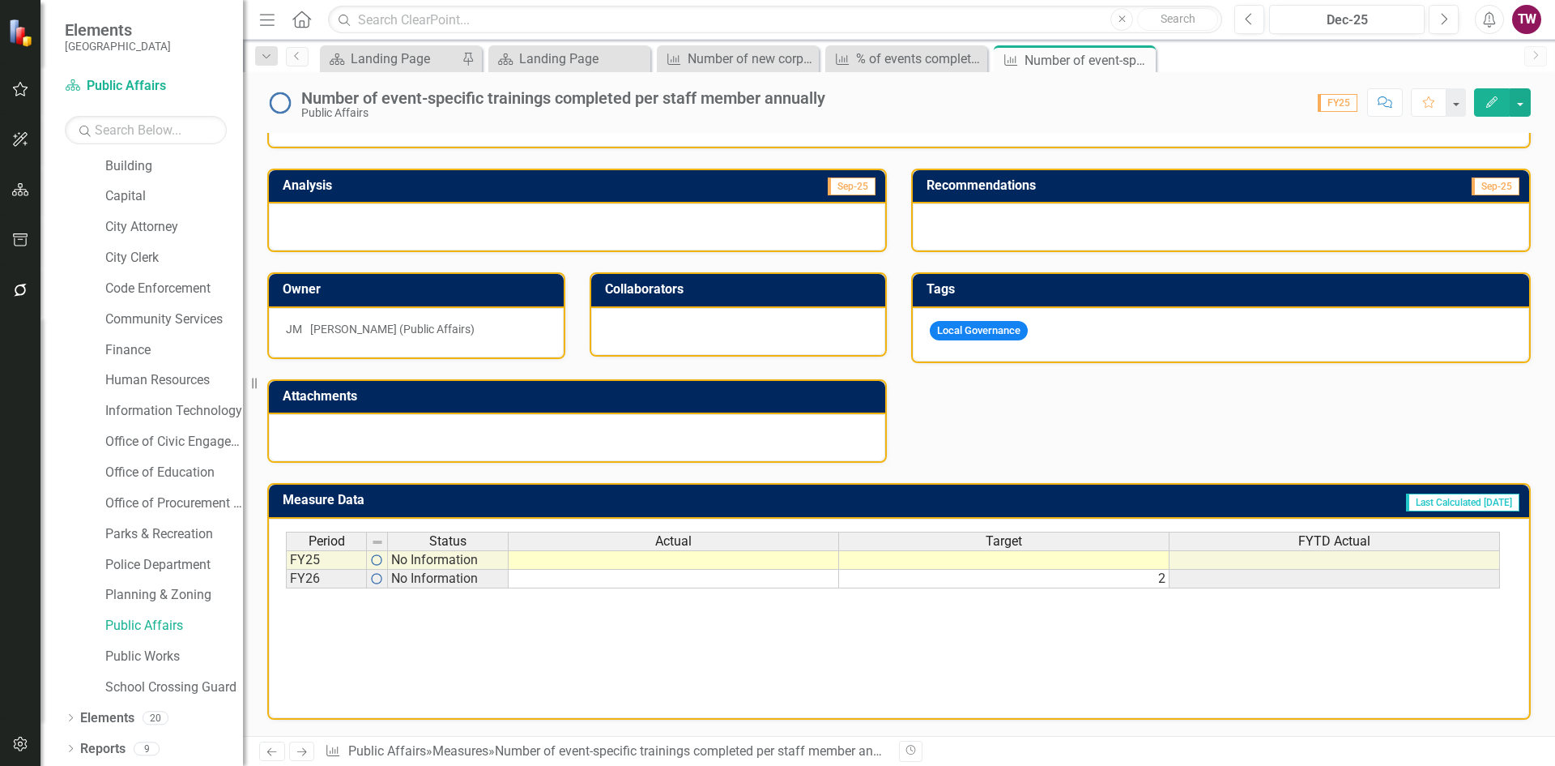
click at [305, 752] on icon at bounding box center [302, 752] width 10 height 8
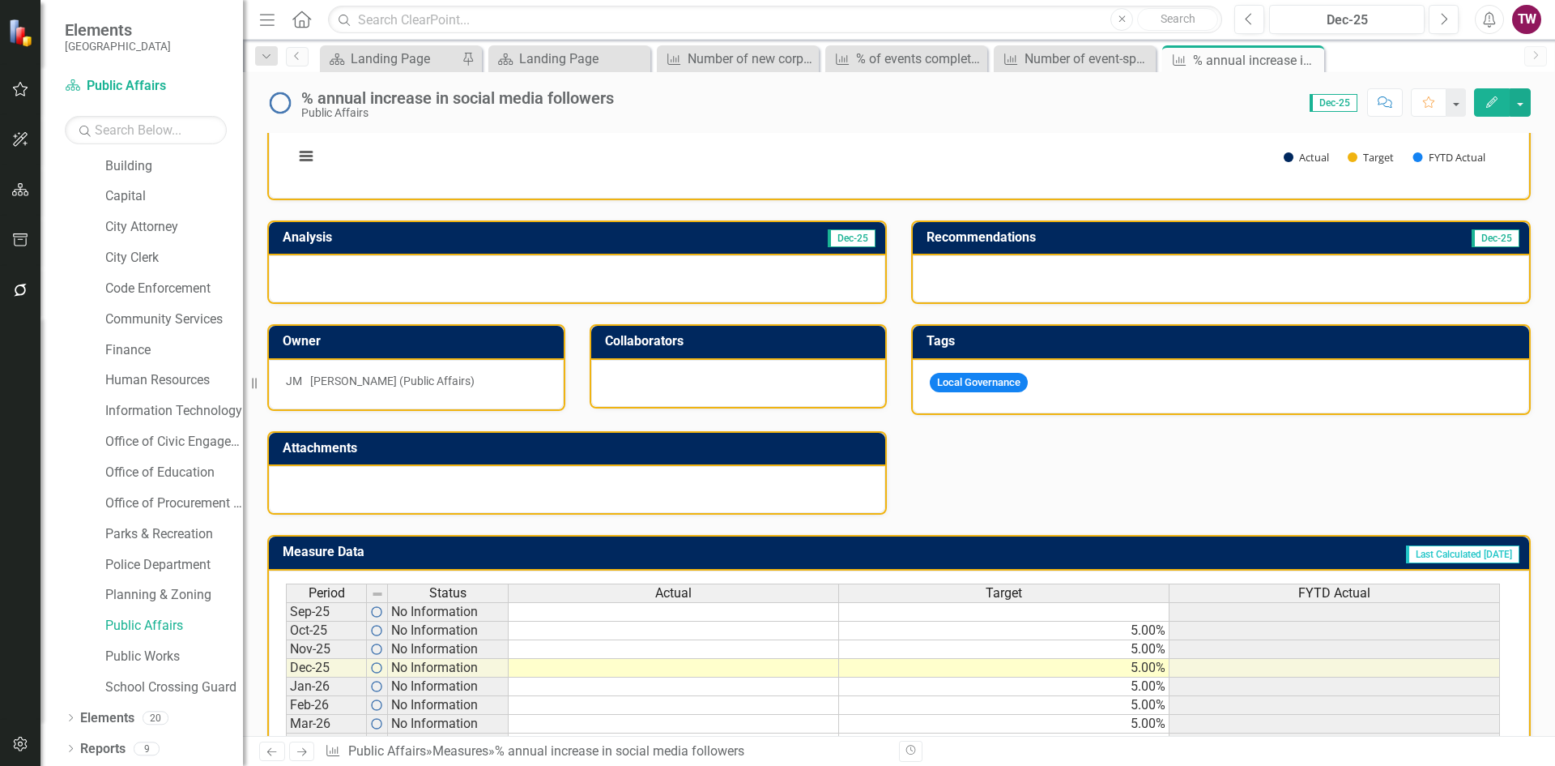
scroll to position [399, 0]
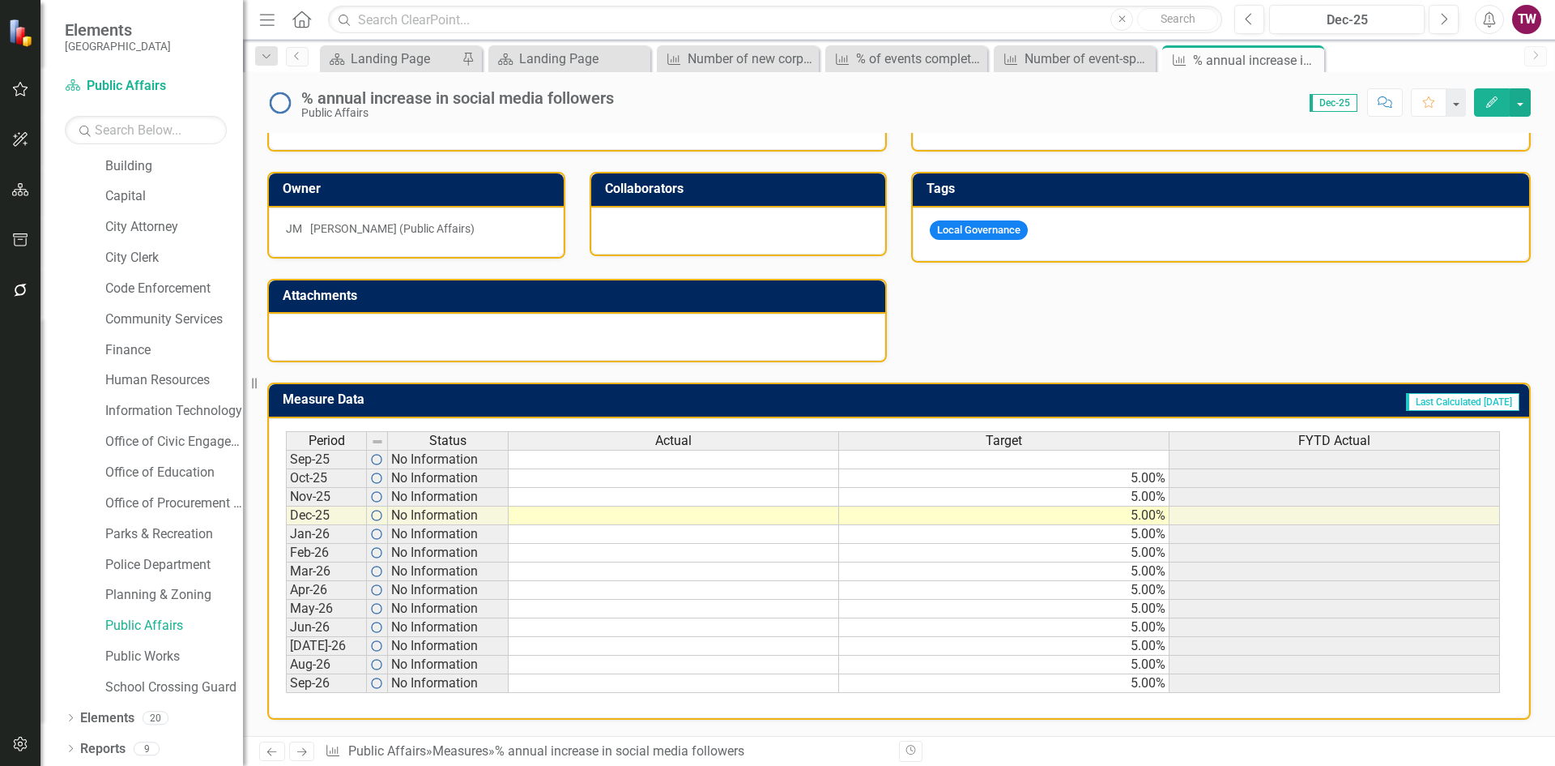
click at [298, 751] on icon "Next" at bounding box center [302, 751] width 14 height 11
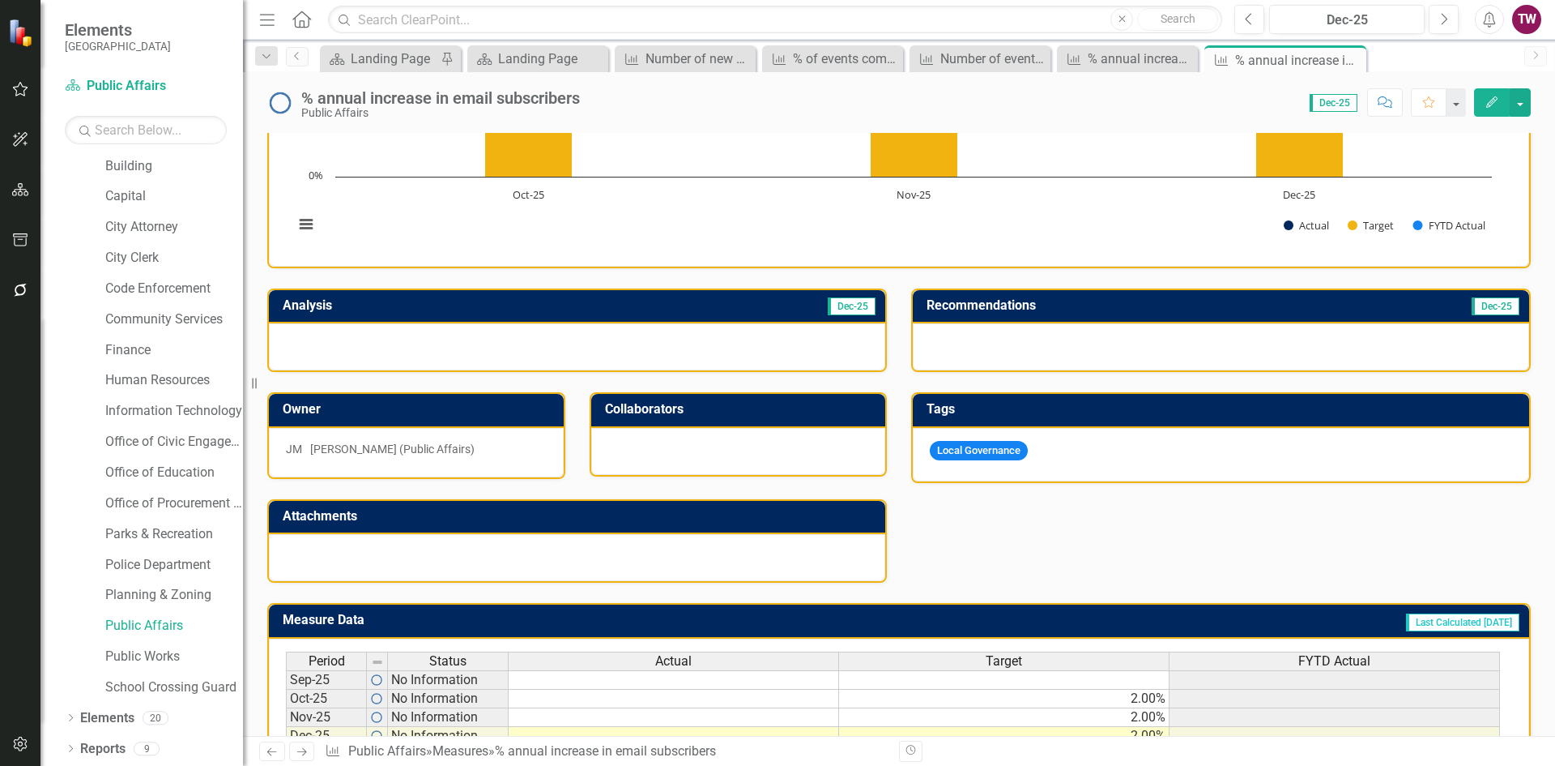
scroll to position [399, 0]
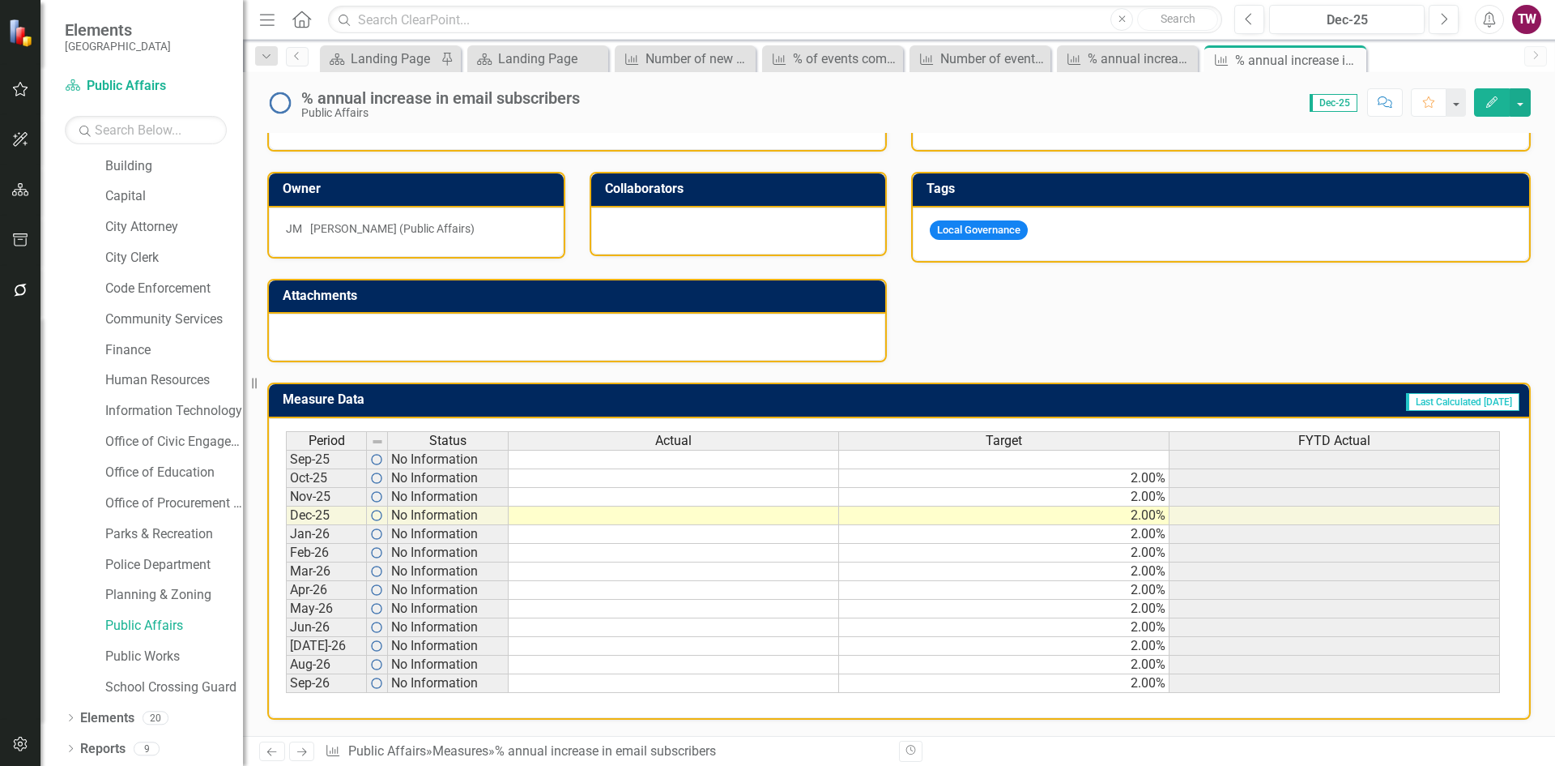
click at [299, 749] on icon "Next" at bounding box center [302, 751] width 14 height 11
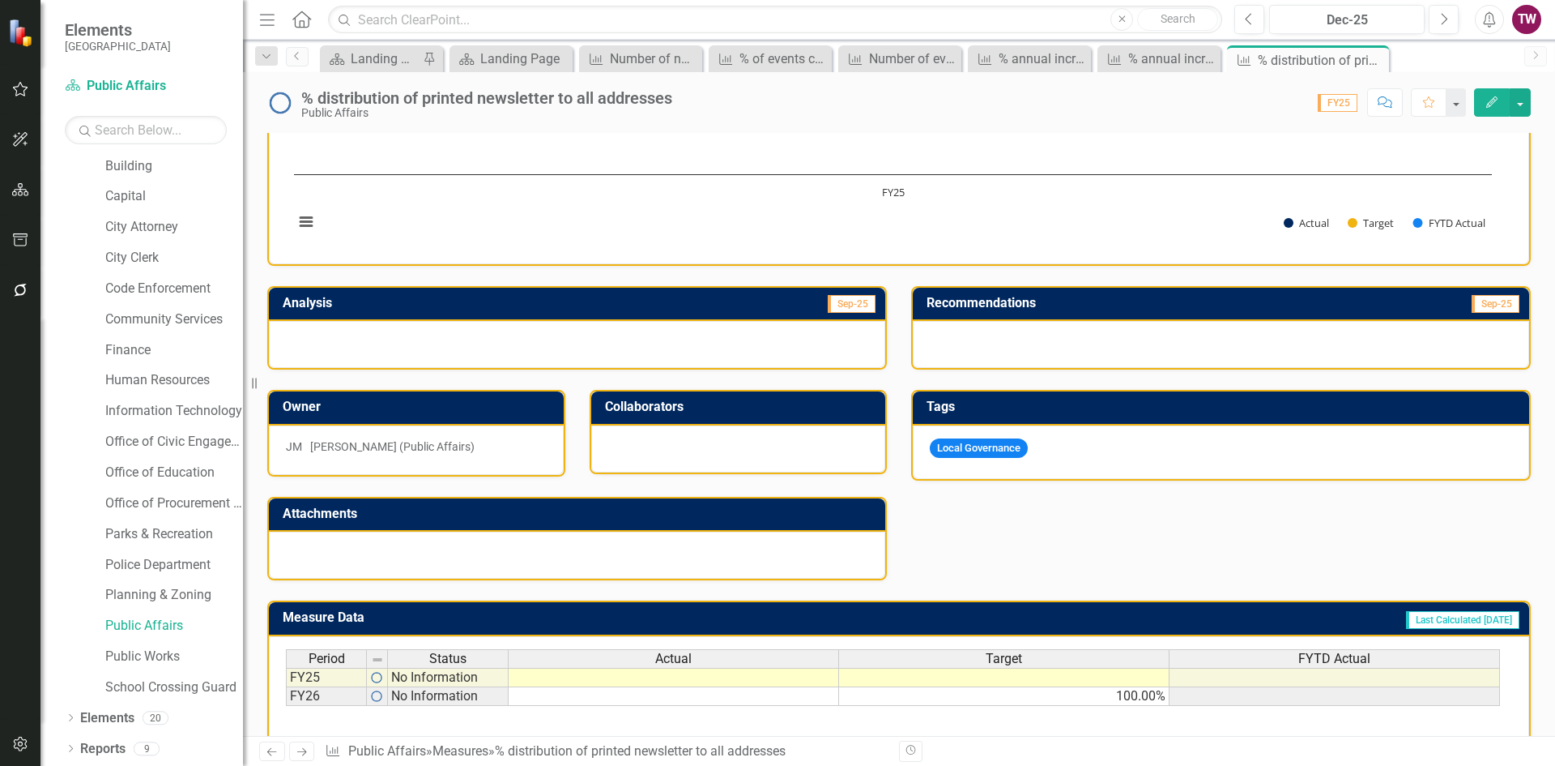
scroll to position [298, 0]
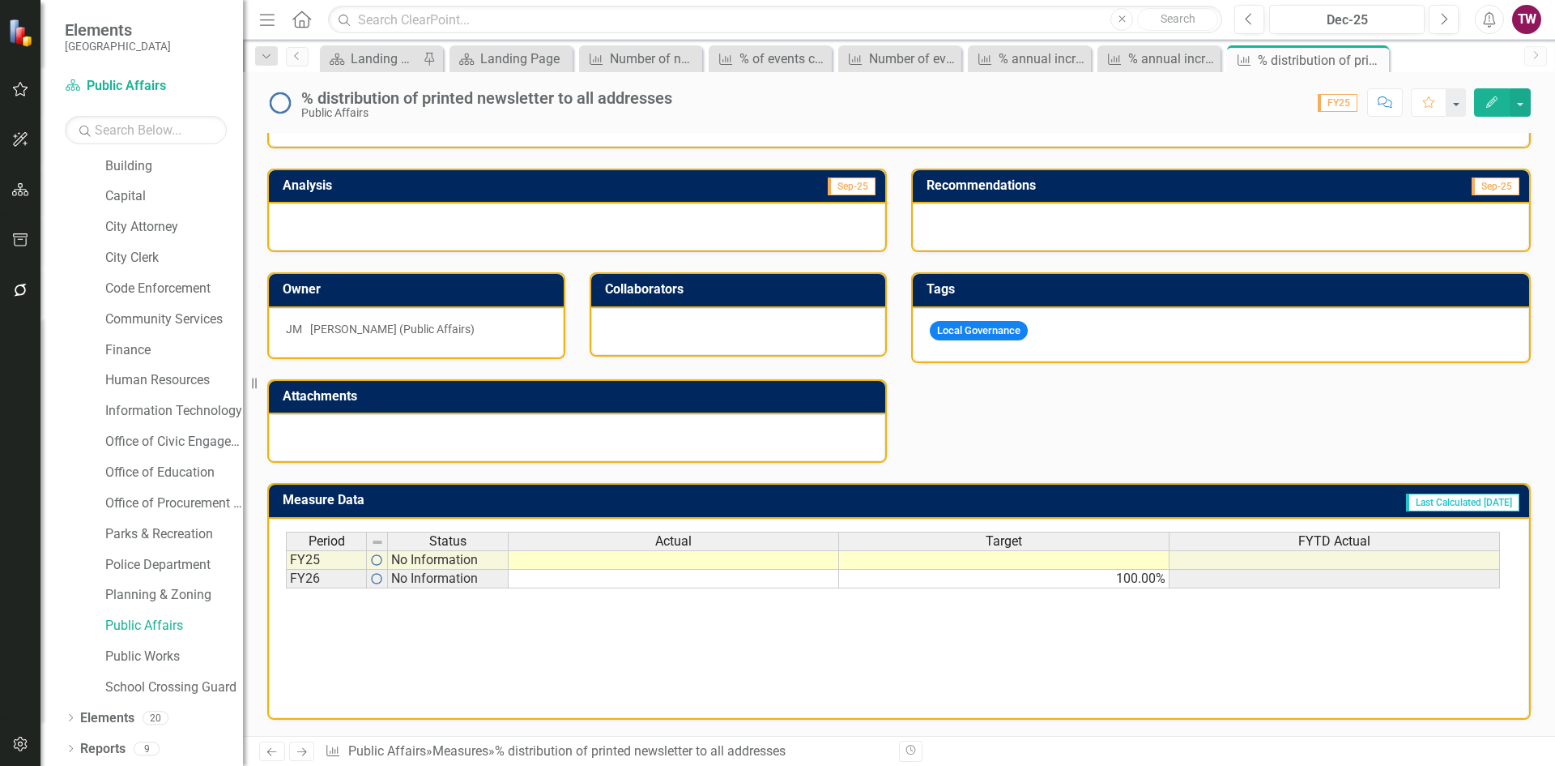
click at [305, 753] on icon at bounding box center [302, 752] width 10 height 8
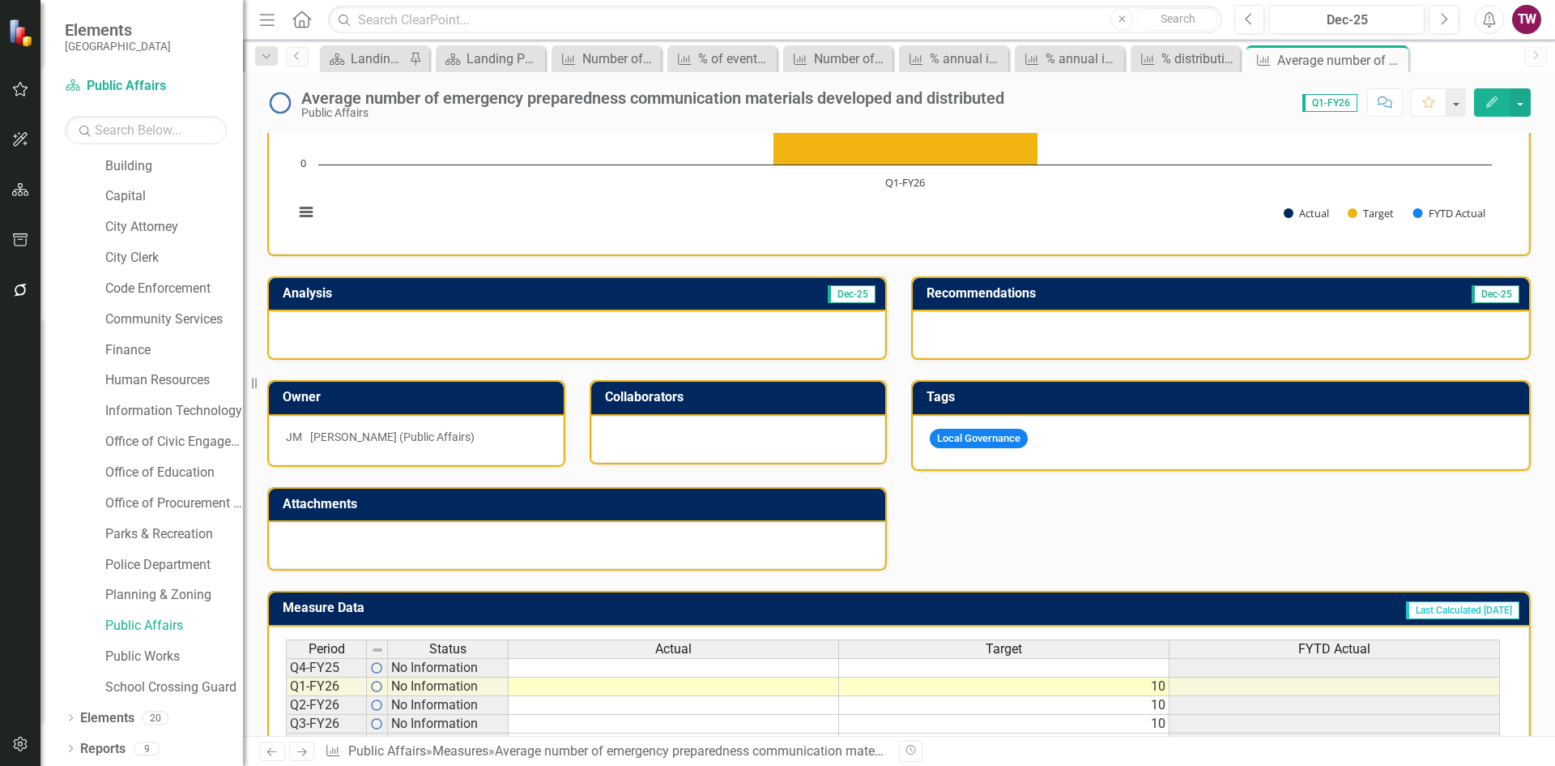
scroll to position [298, 0]
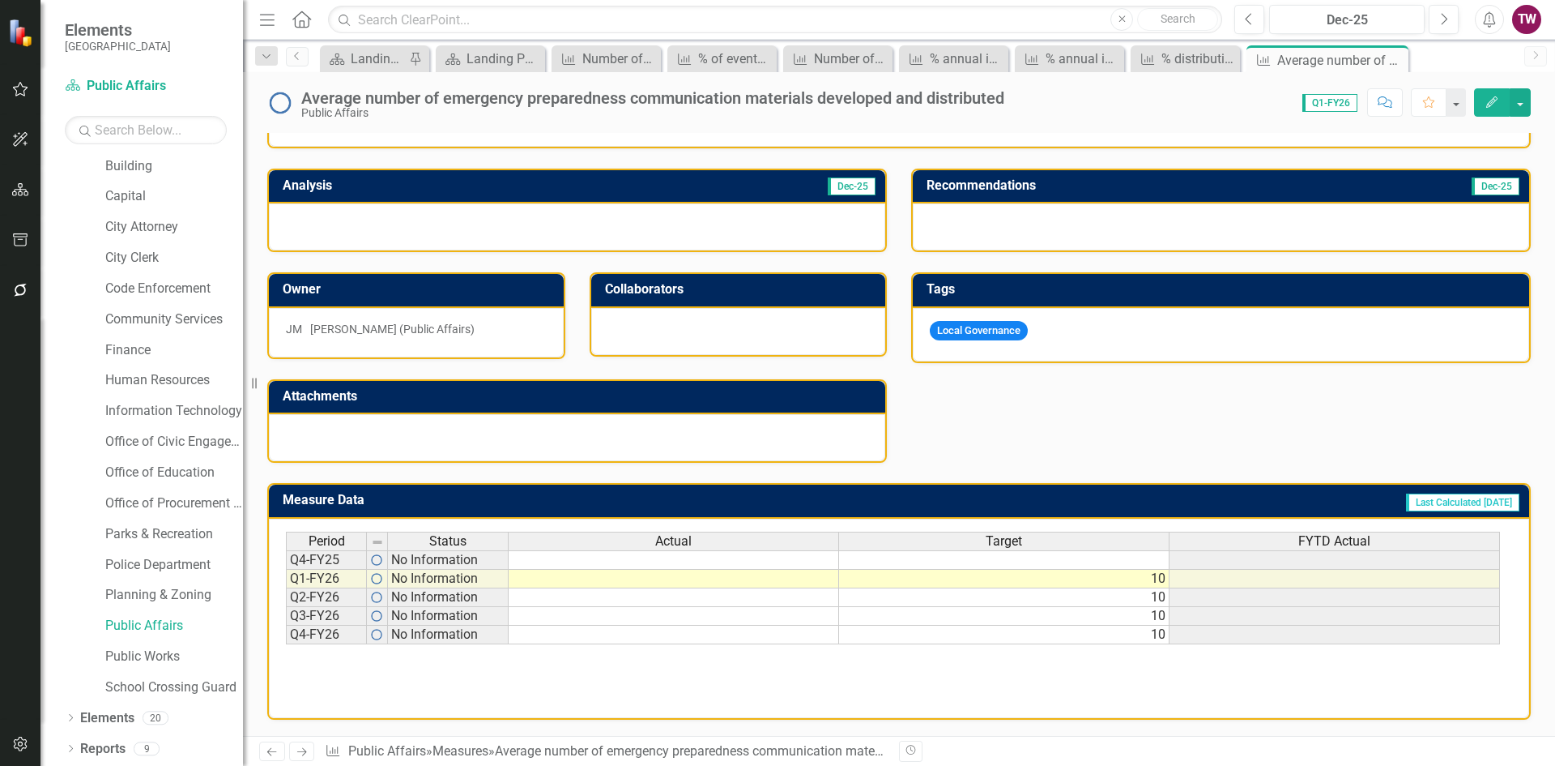
click at [298, 754] on icon "Next" at bounding box center [302, 751] width 14 height 11
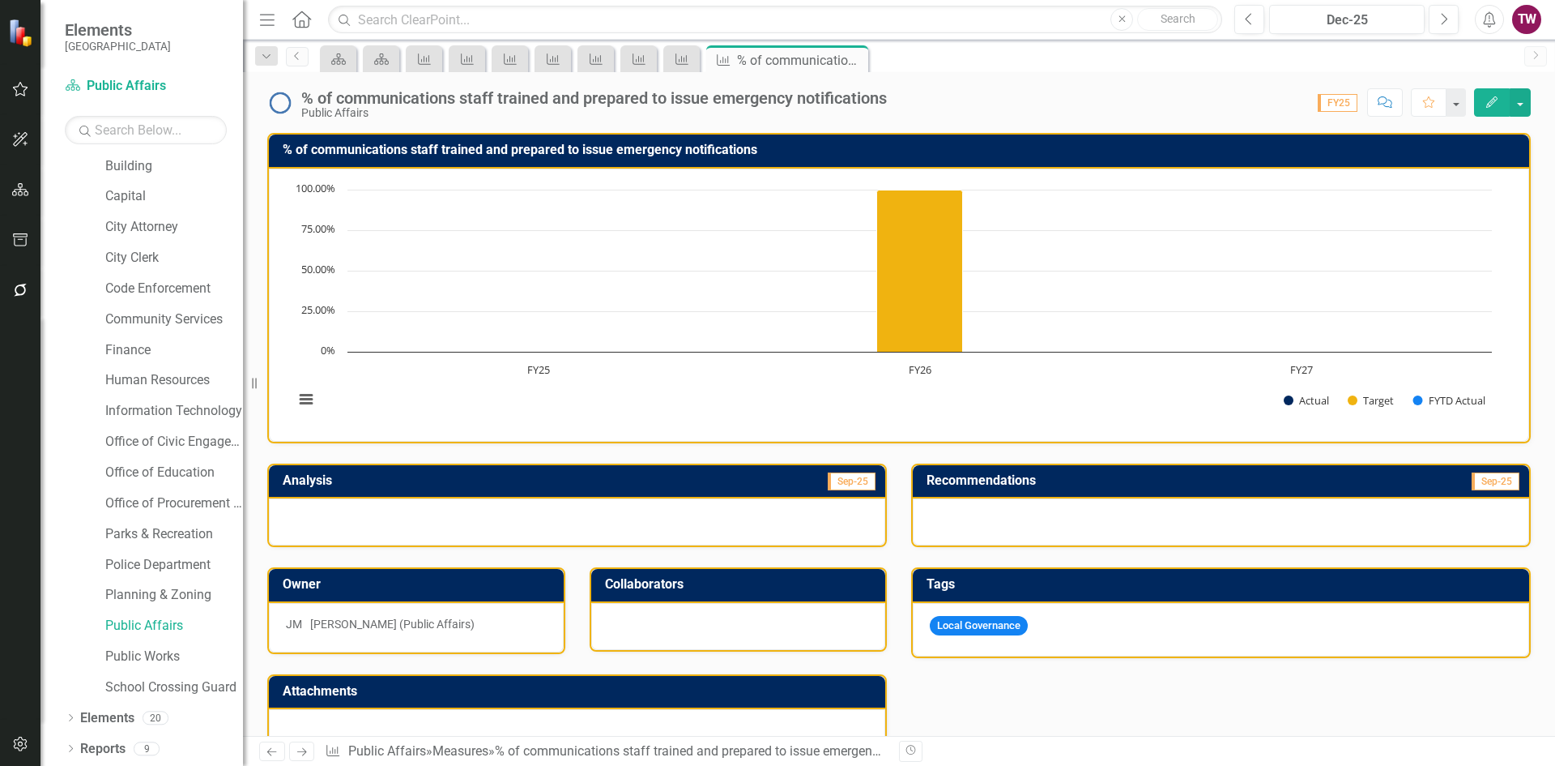
scroll to position [298, 0]
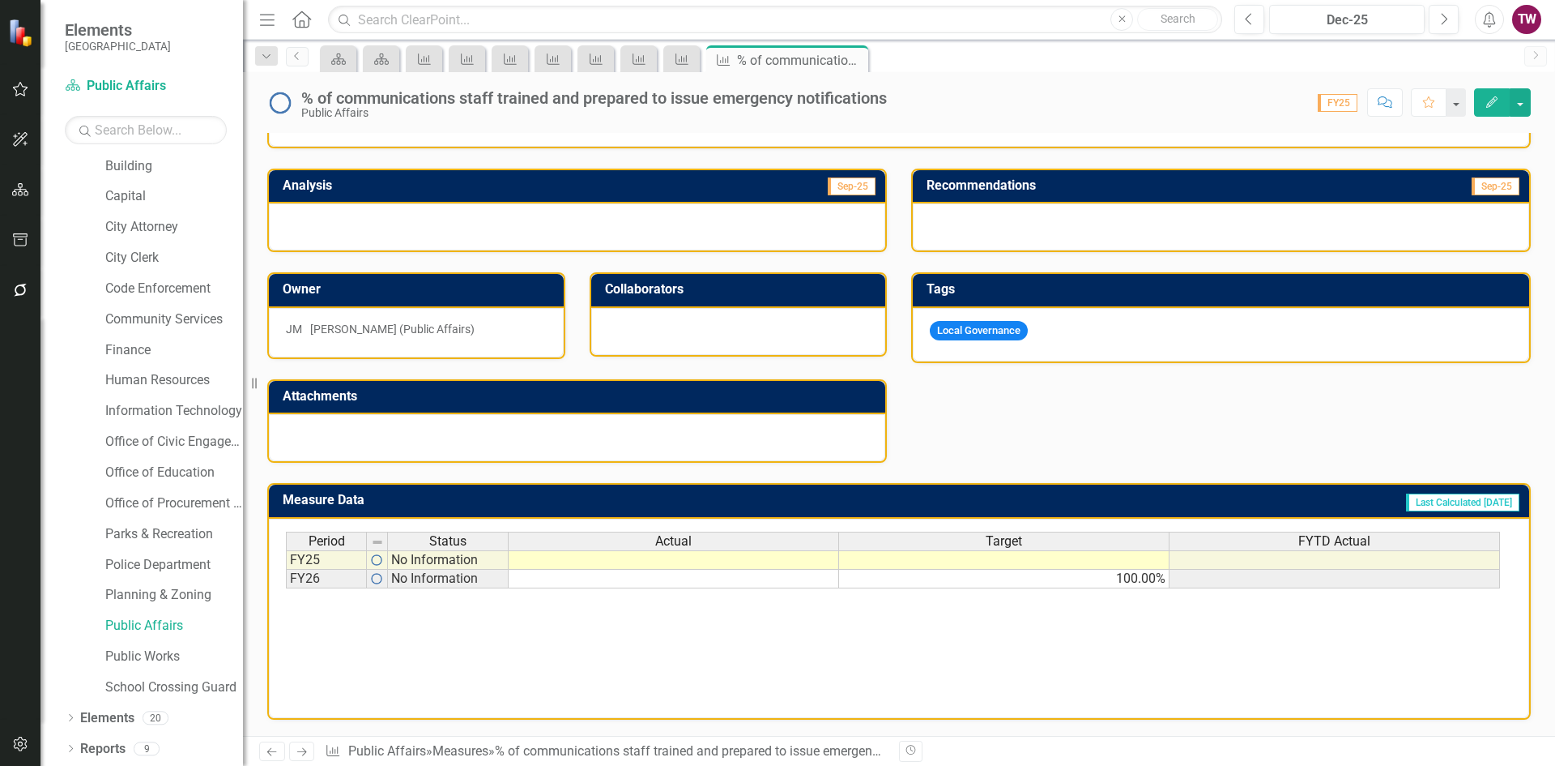
click at [297, 749] on icon "Next" at bounding box center [302, 751] width 14 height 11
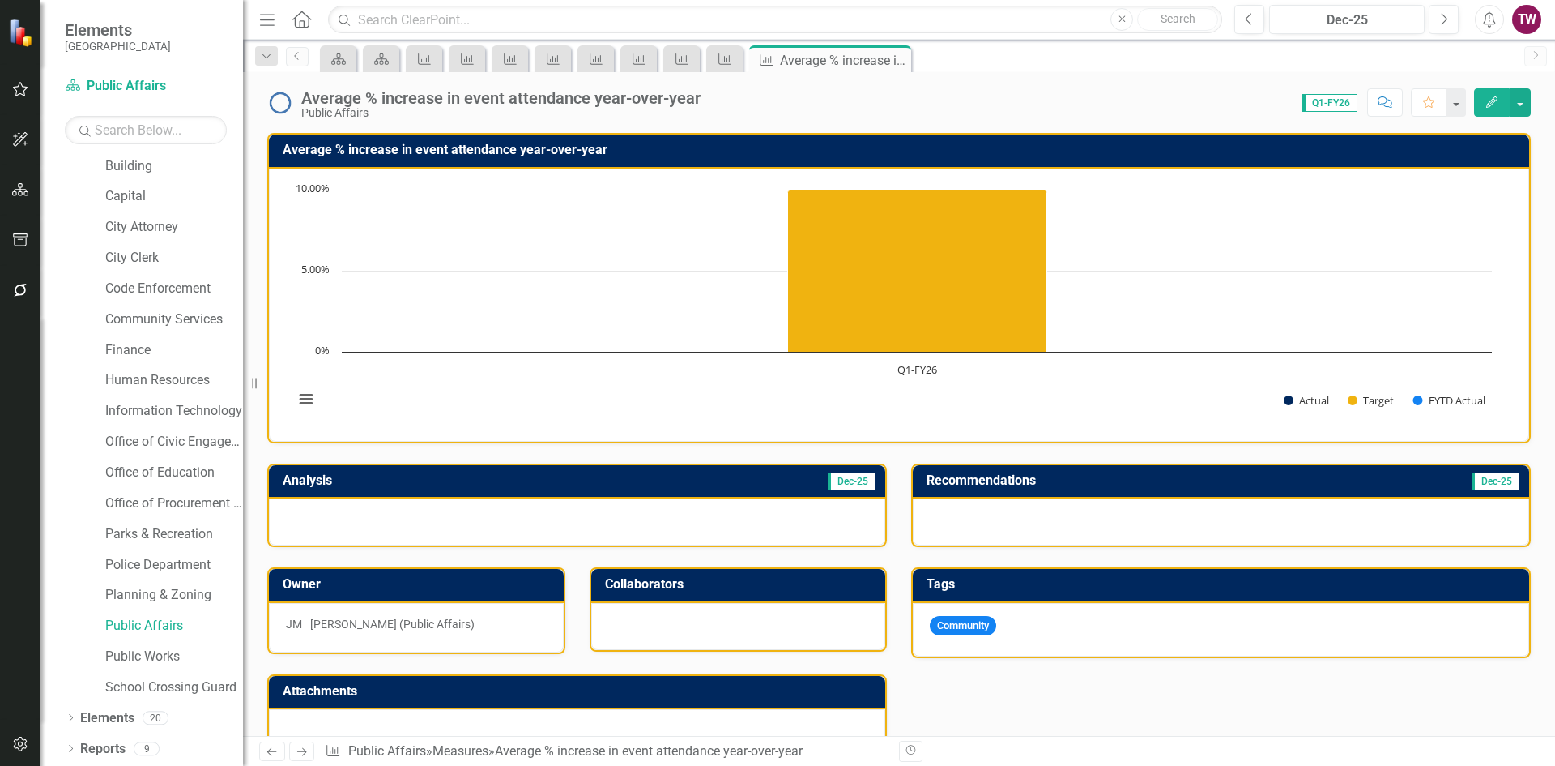
scroll to position [298, 0]
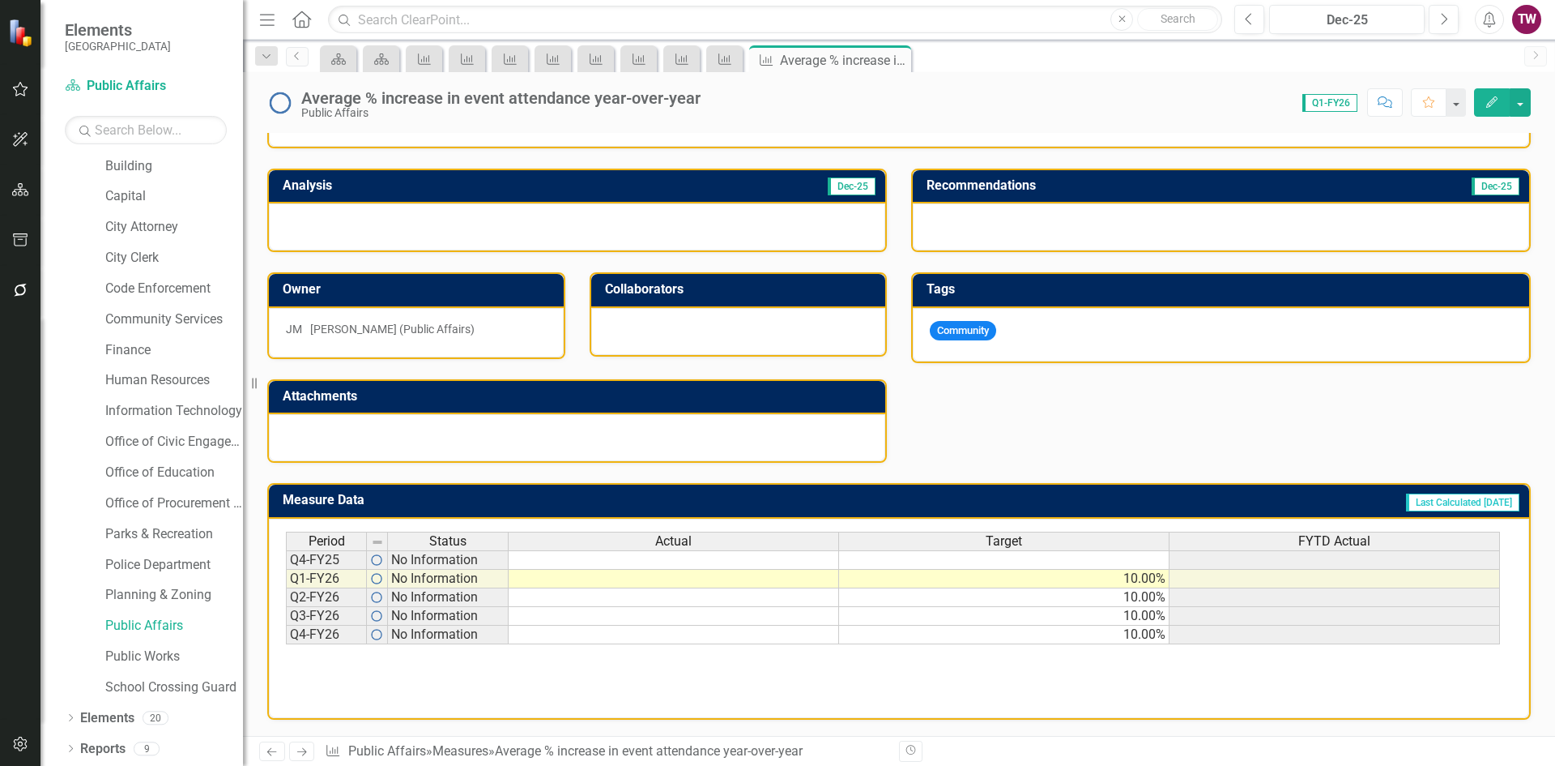
click at [299, 753] on icon "Next" at bounding box center [302, 751] width 14 height 11
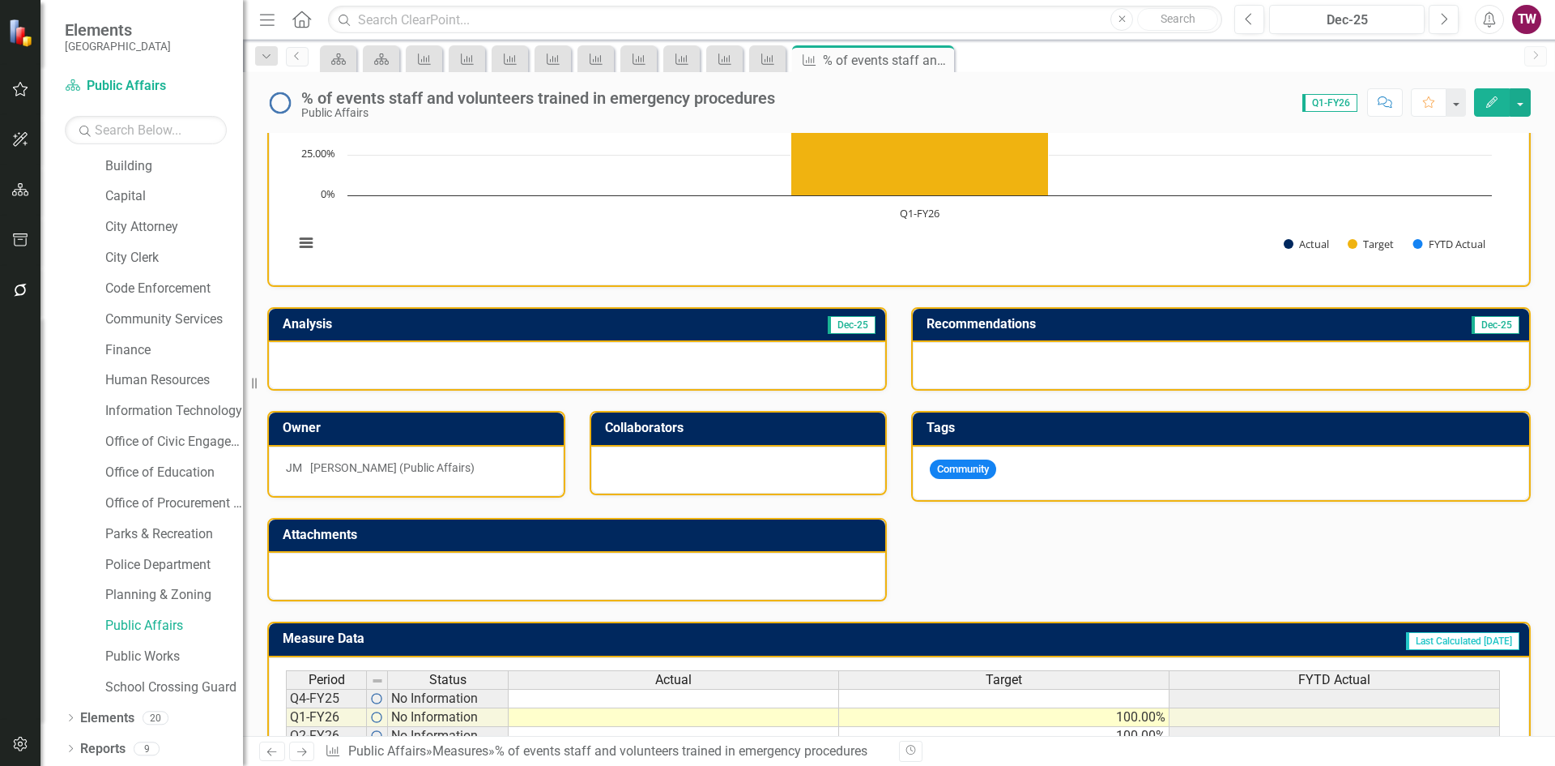
scroll to position [298, 0]
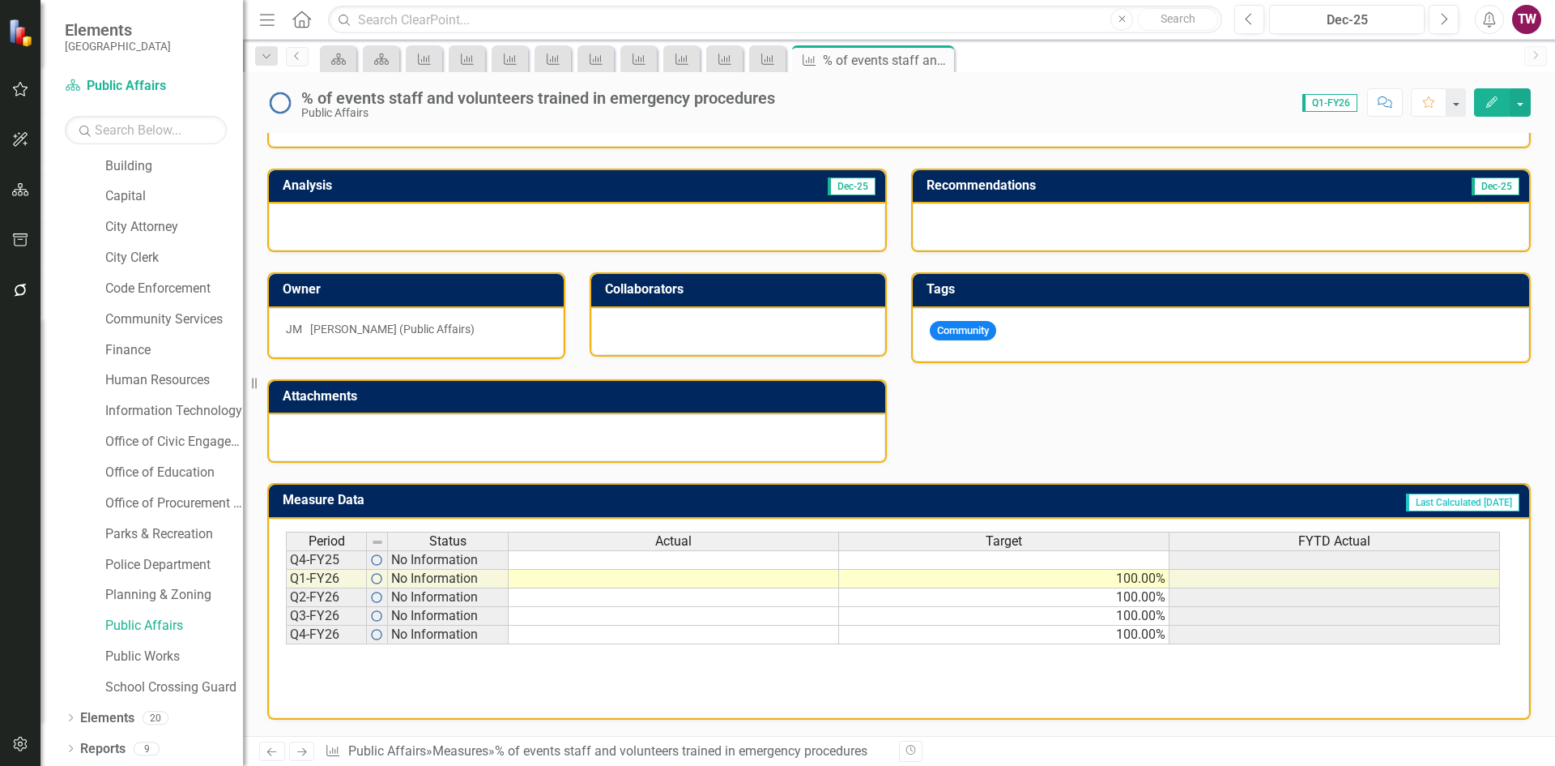
click at [295, 752] on icon "Next" at bounding box center [302, 751] width 14 height 11
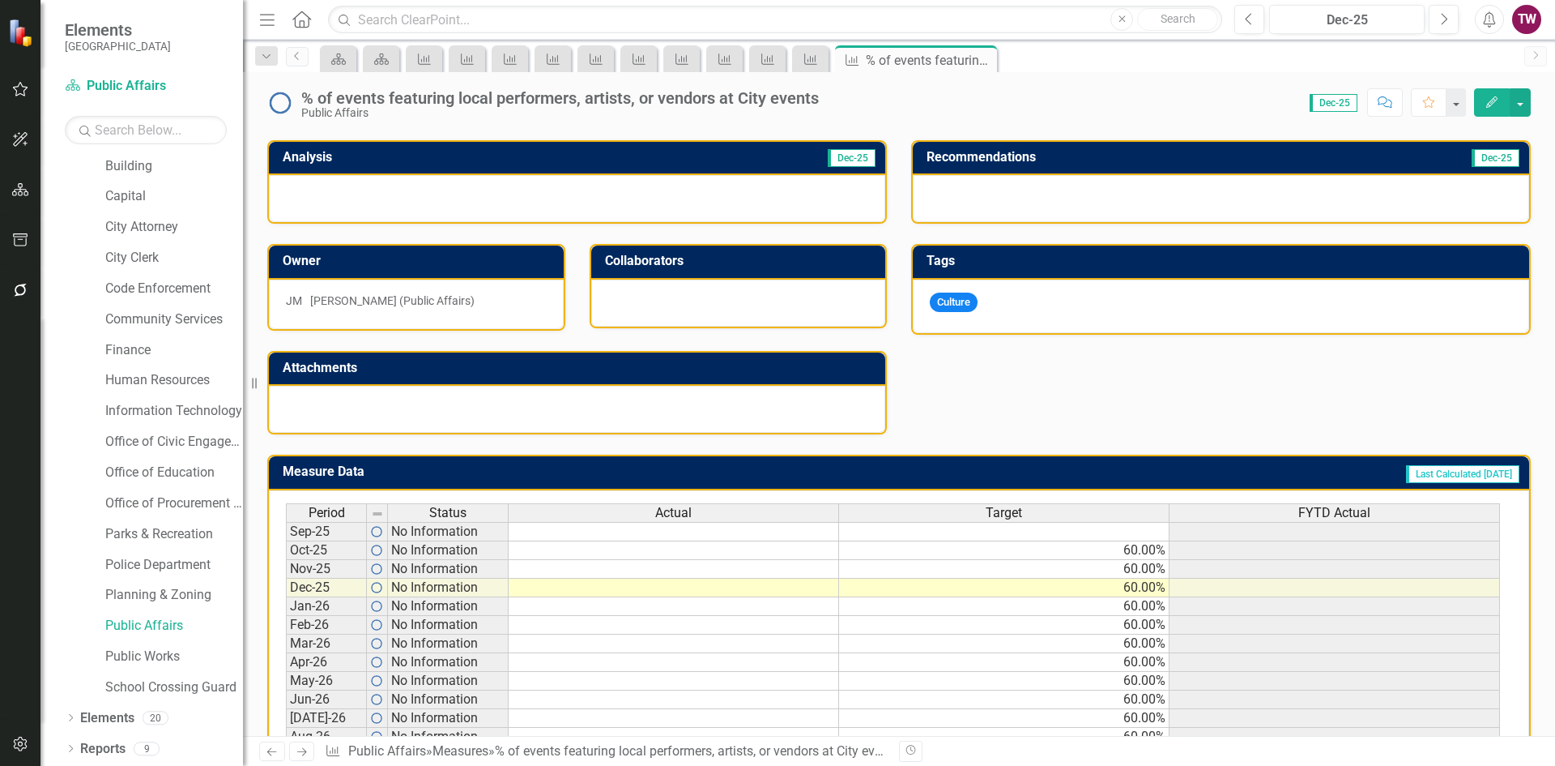
scroll to position [399, 0]
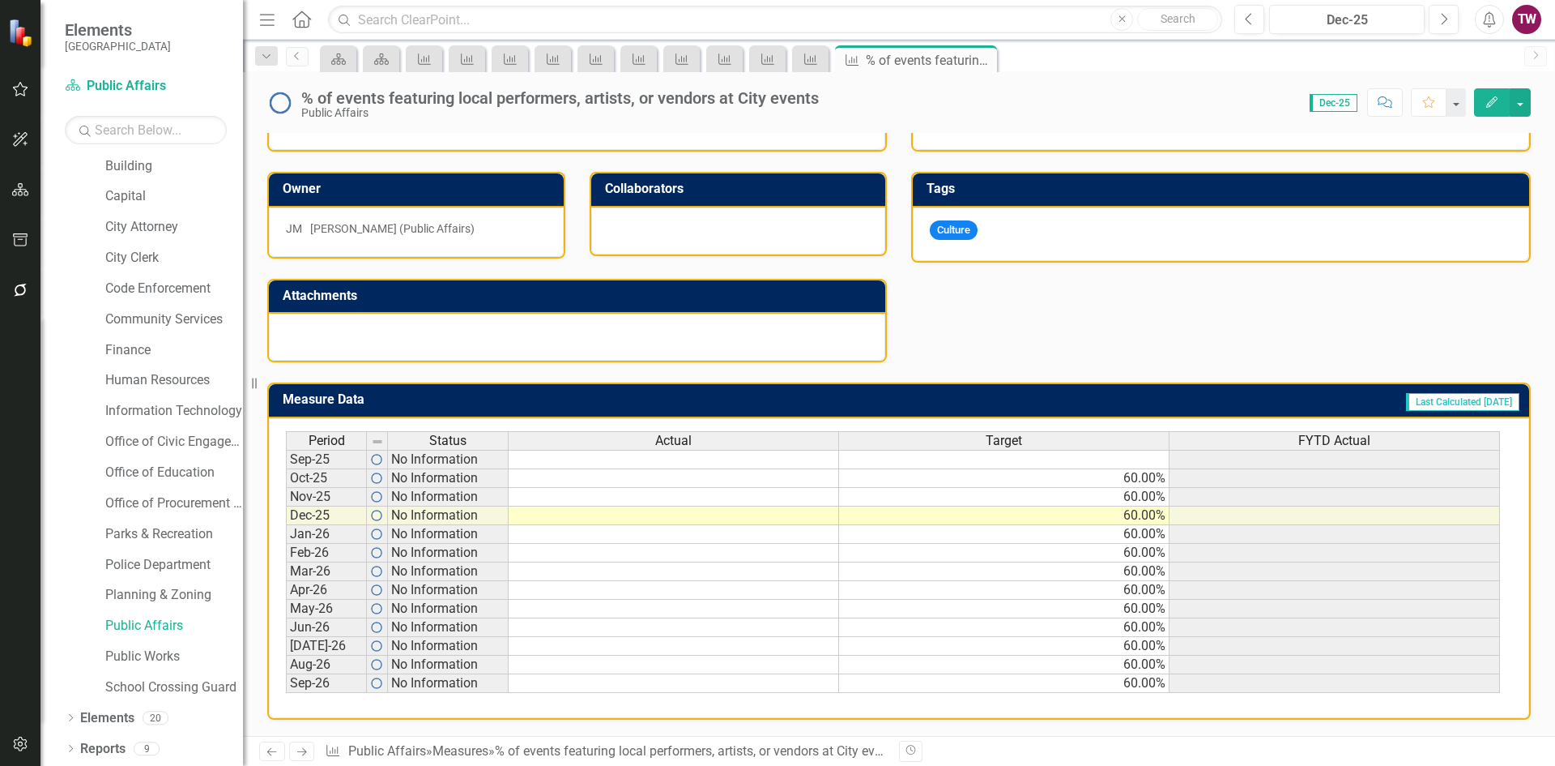
click at [300, 753] on icon "Next" at bounding box center [302, 751] width 14 height 11
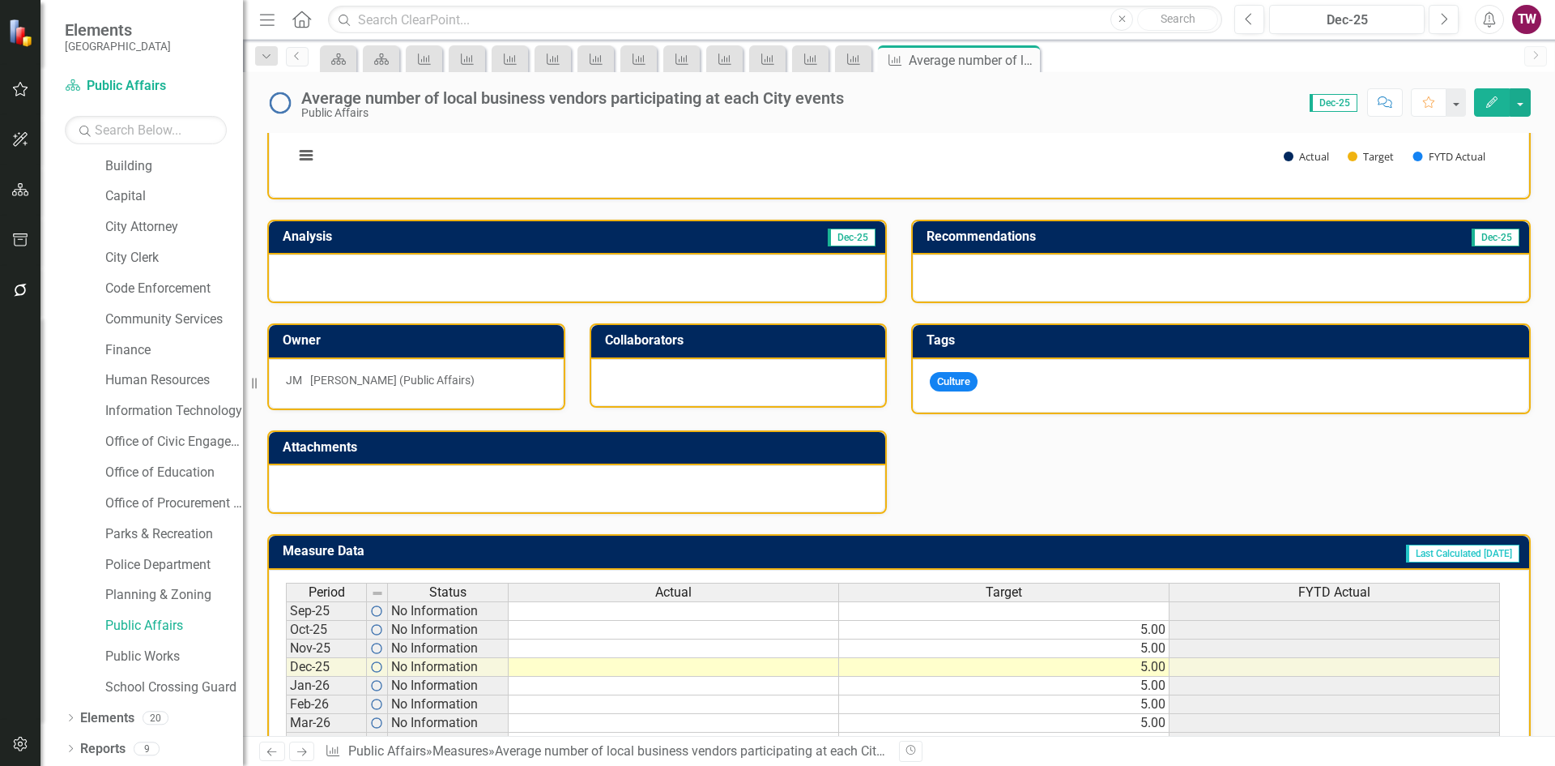
scroll to position [399, 0]
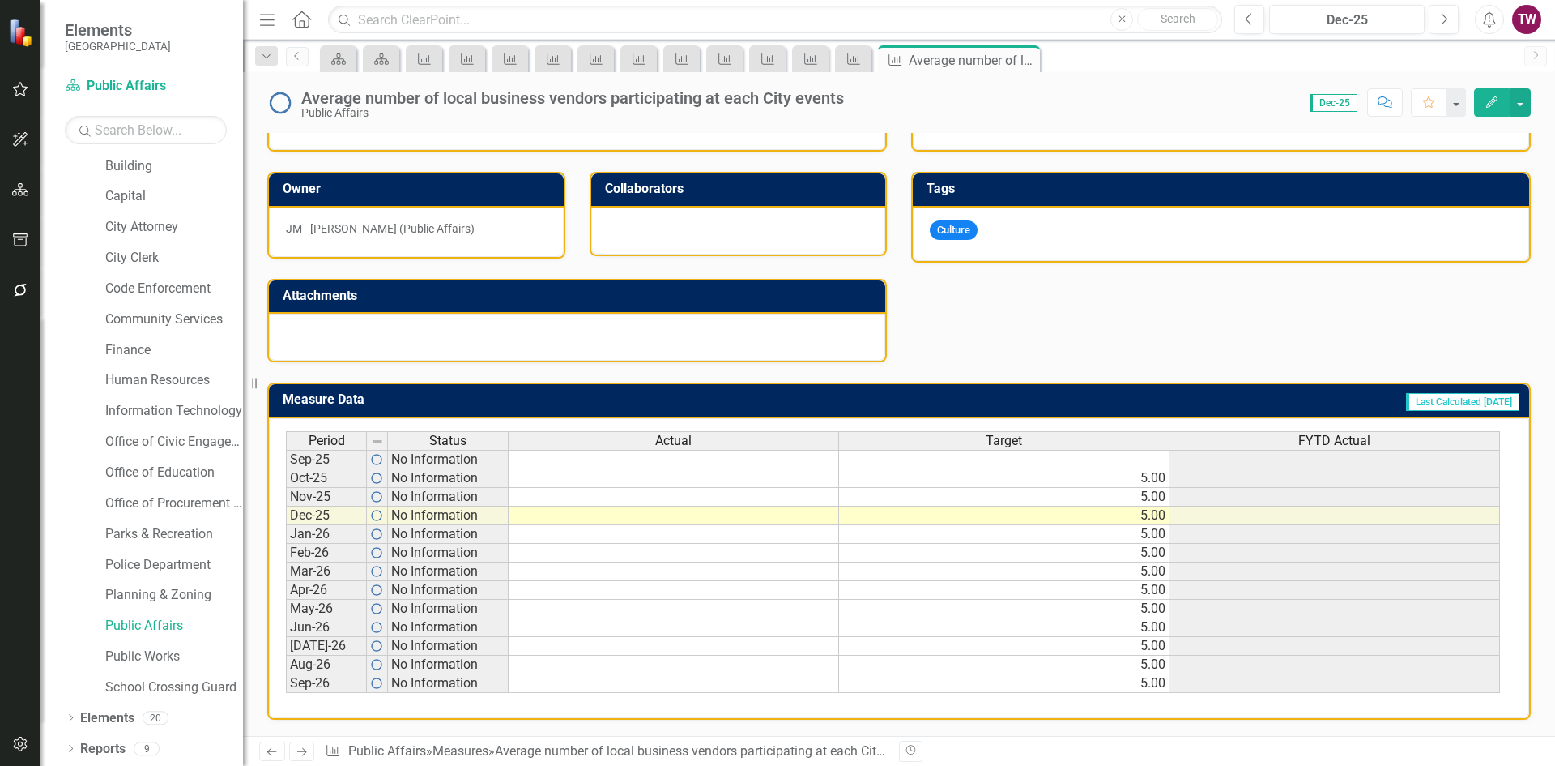
click at [305, 753] on icon "Next" at bounding box center [302, 751] width 14 height 11
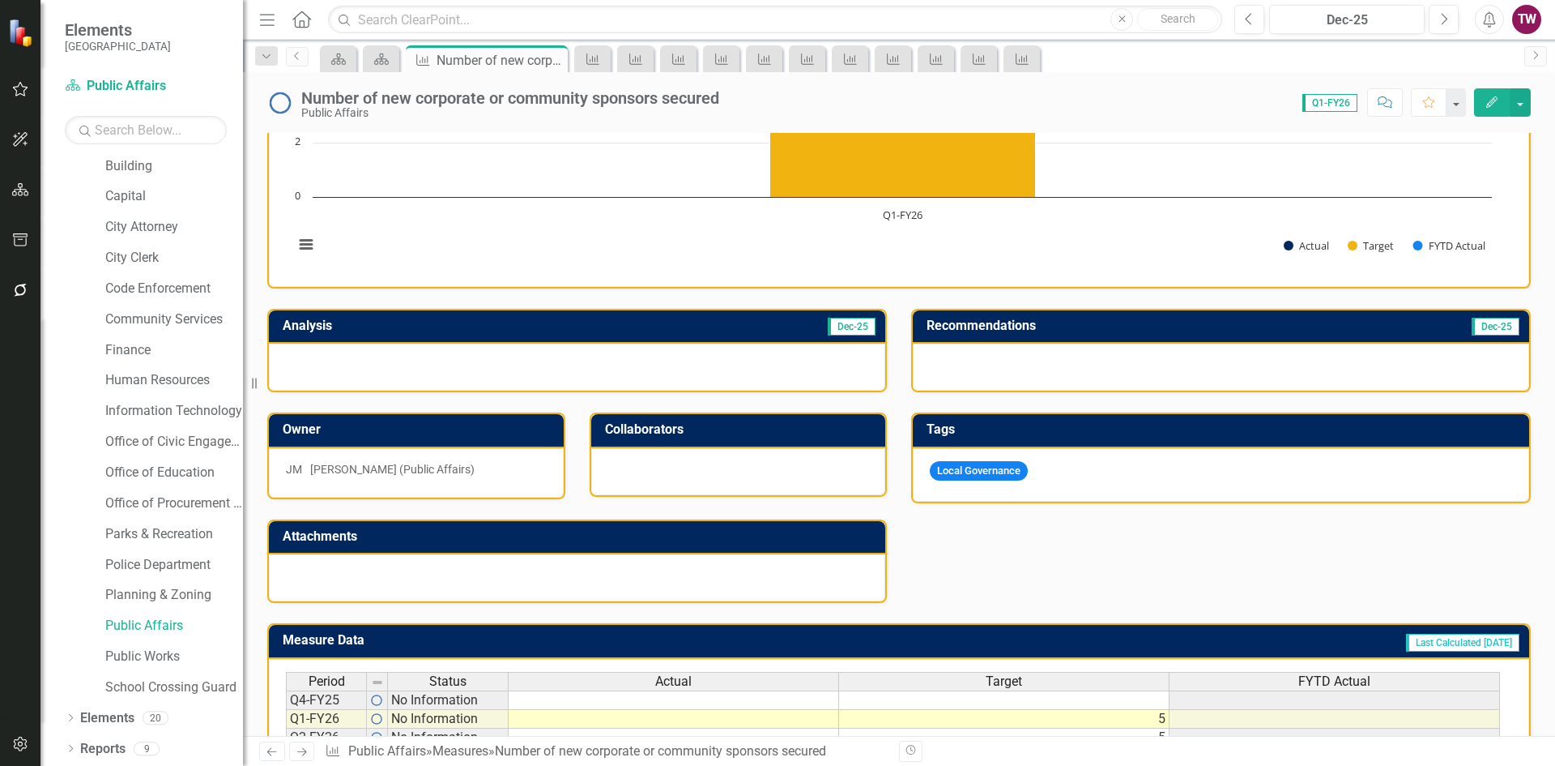
scroll to position [298, 0]
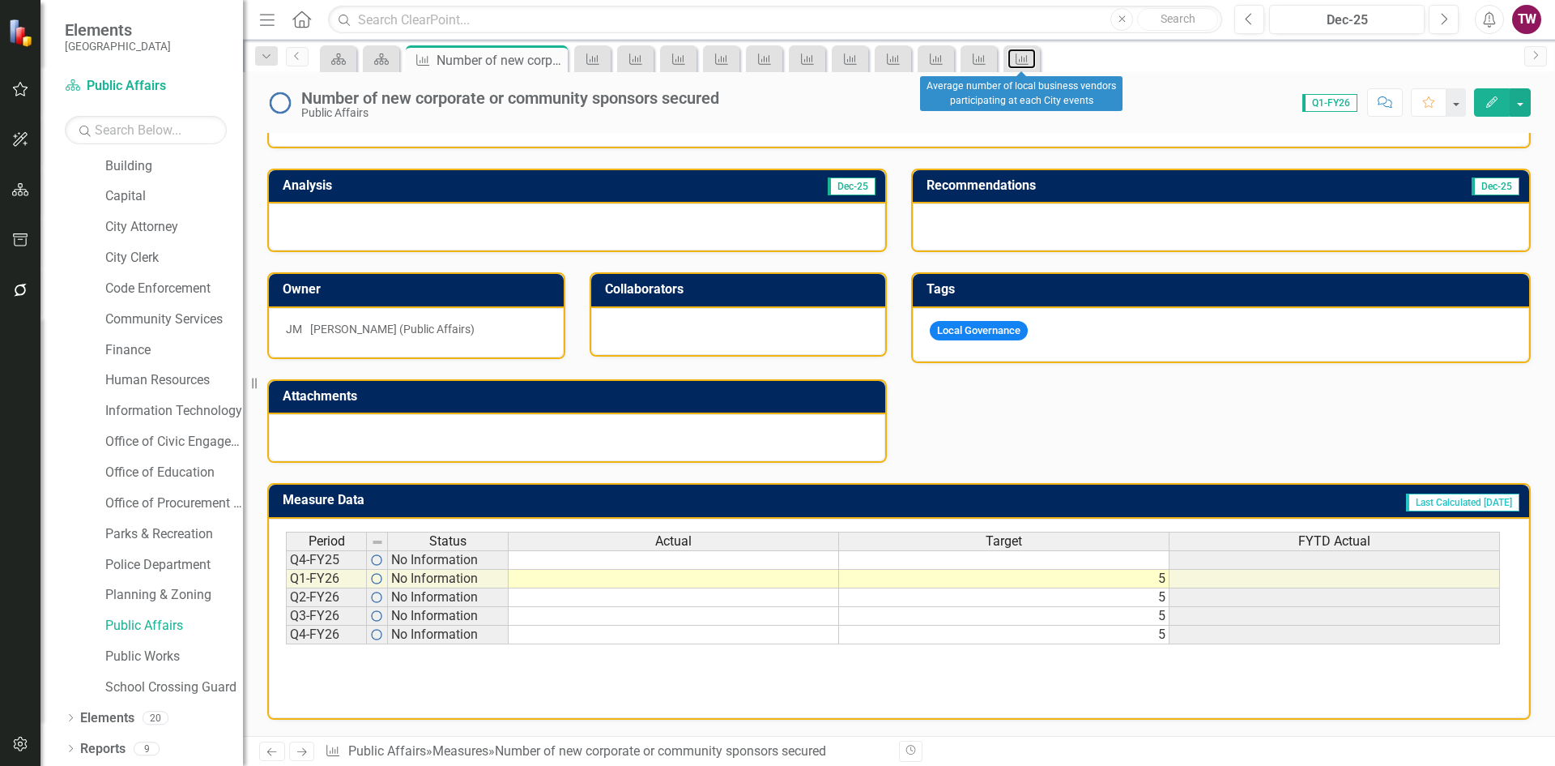
click at [1025, 59] on icon at bounding box center [1022, 58] width 13 height 11
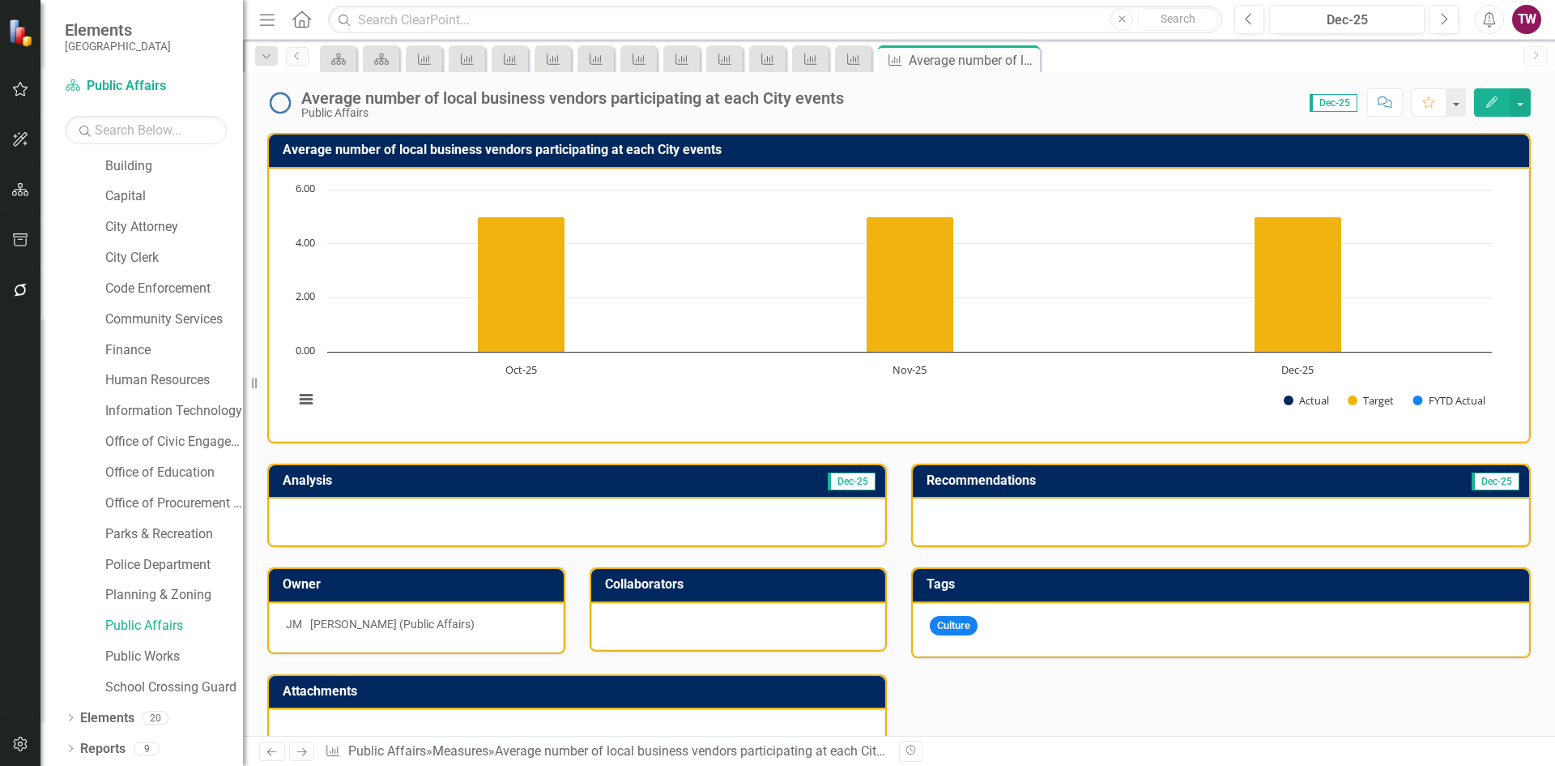
click at [0, 0] on icon at bounding box center [0, 0] width 0 height 0
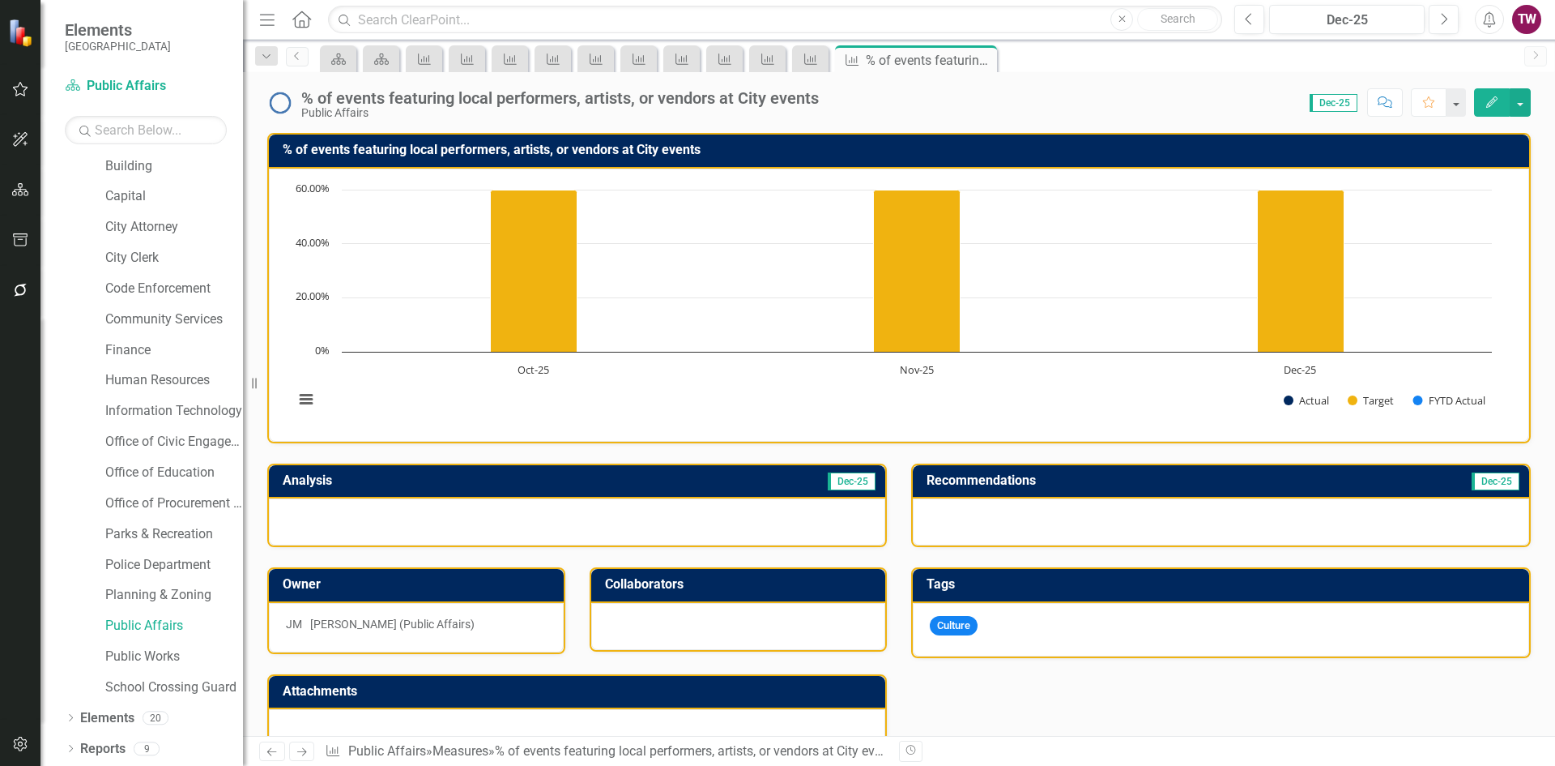
click at [0, 0] on div "Close" at bounding box center [0, 0] width 0 height 0
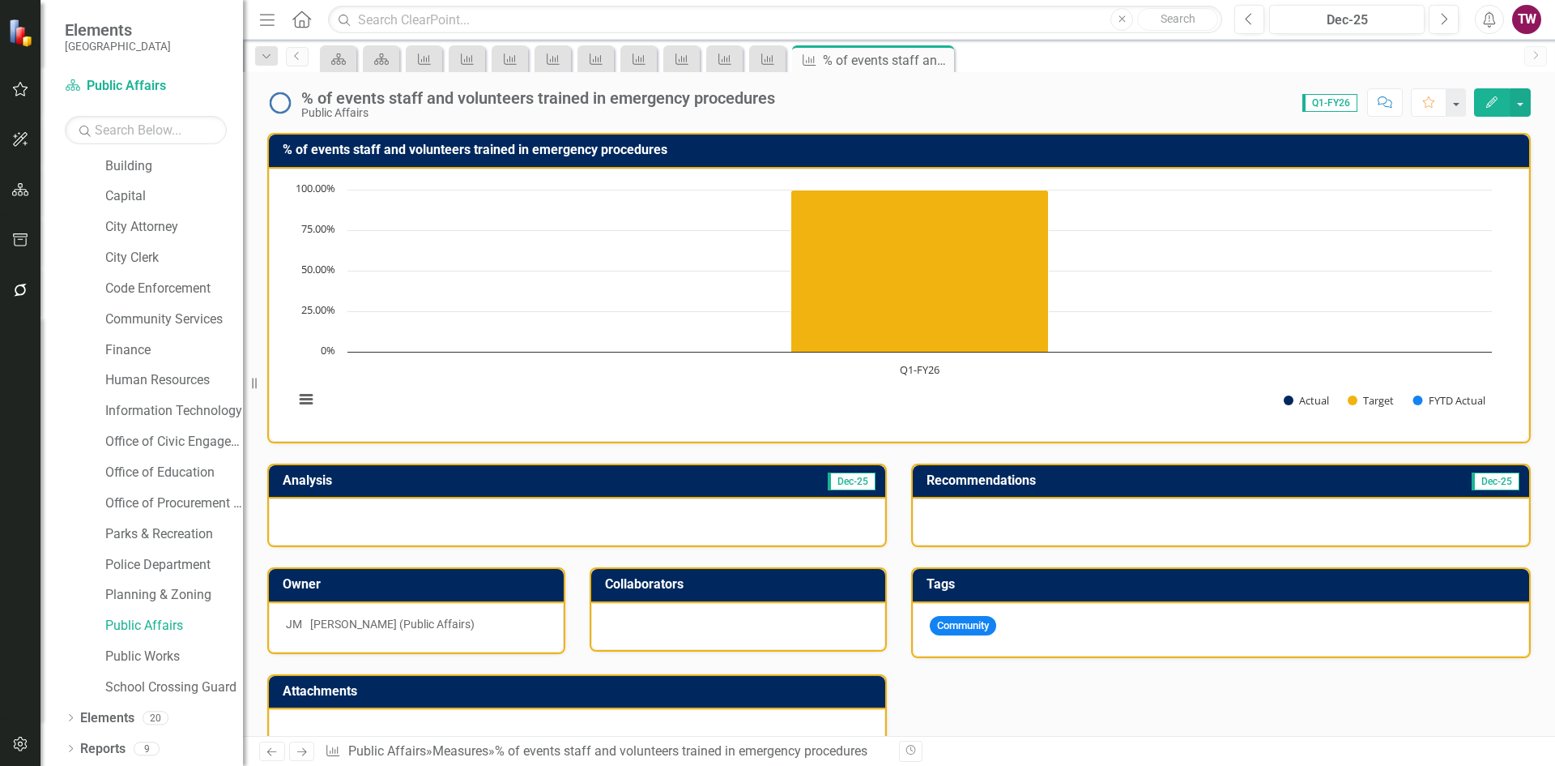
click at [0, 0] on icon "Close" at bounding box center [0, 0] width 0 height 0
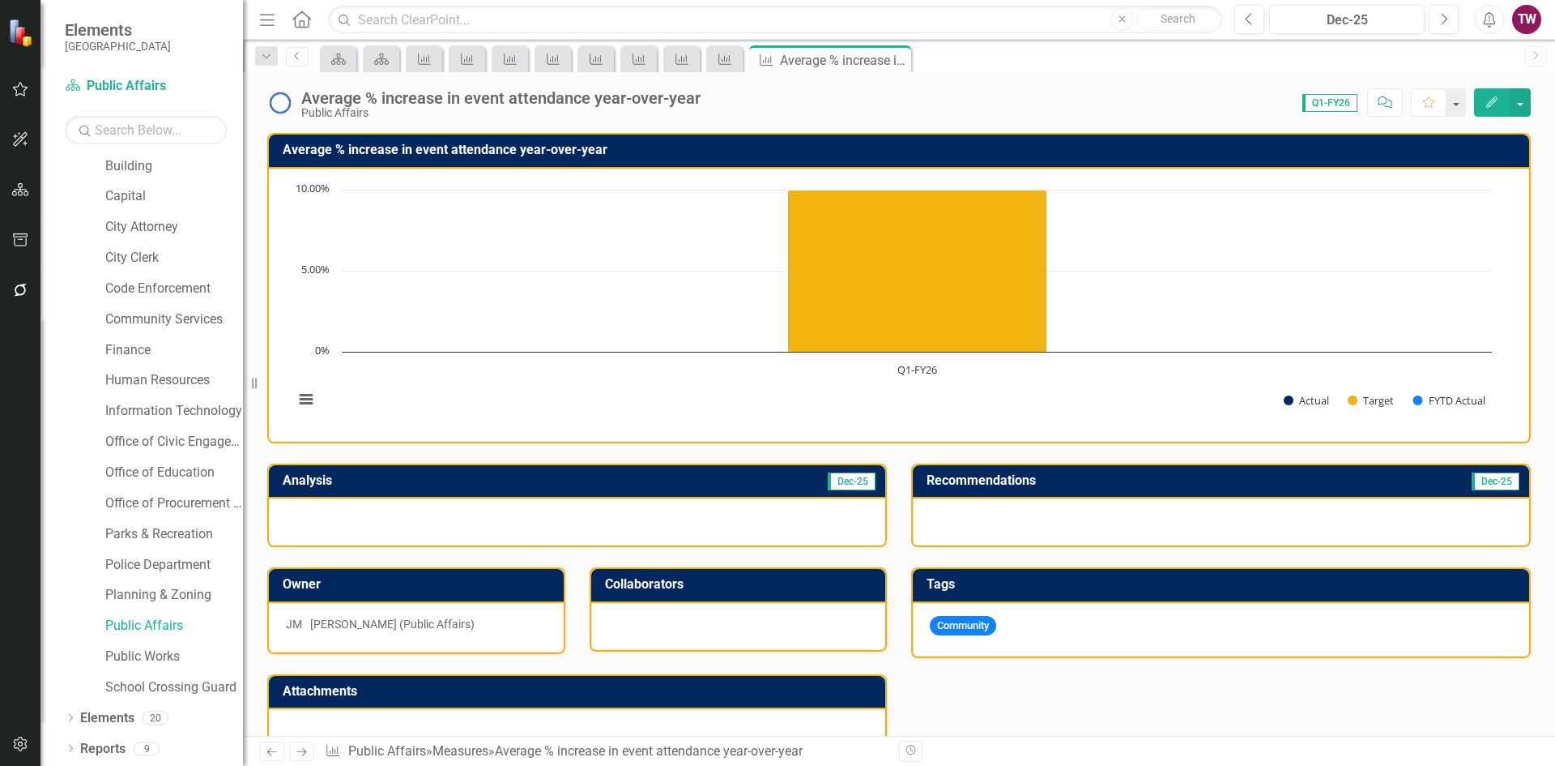
click at [0, 0] on icon "Close" at bounding box center [0, 0] width 0 height 0
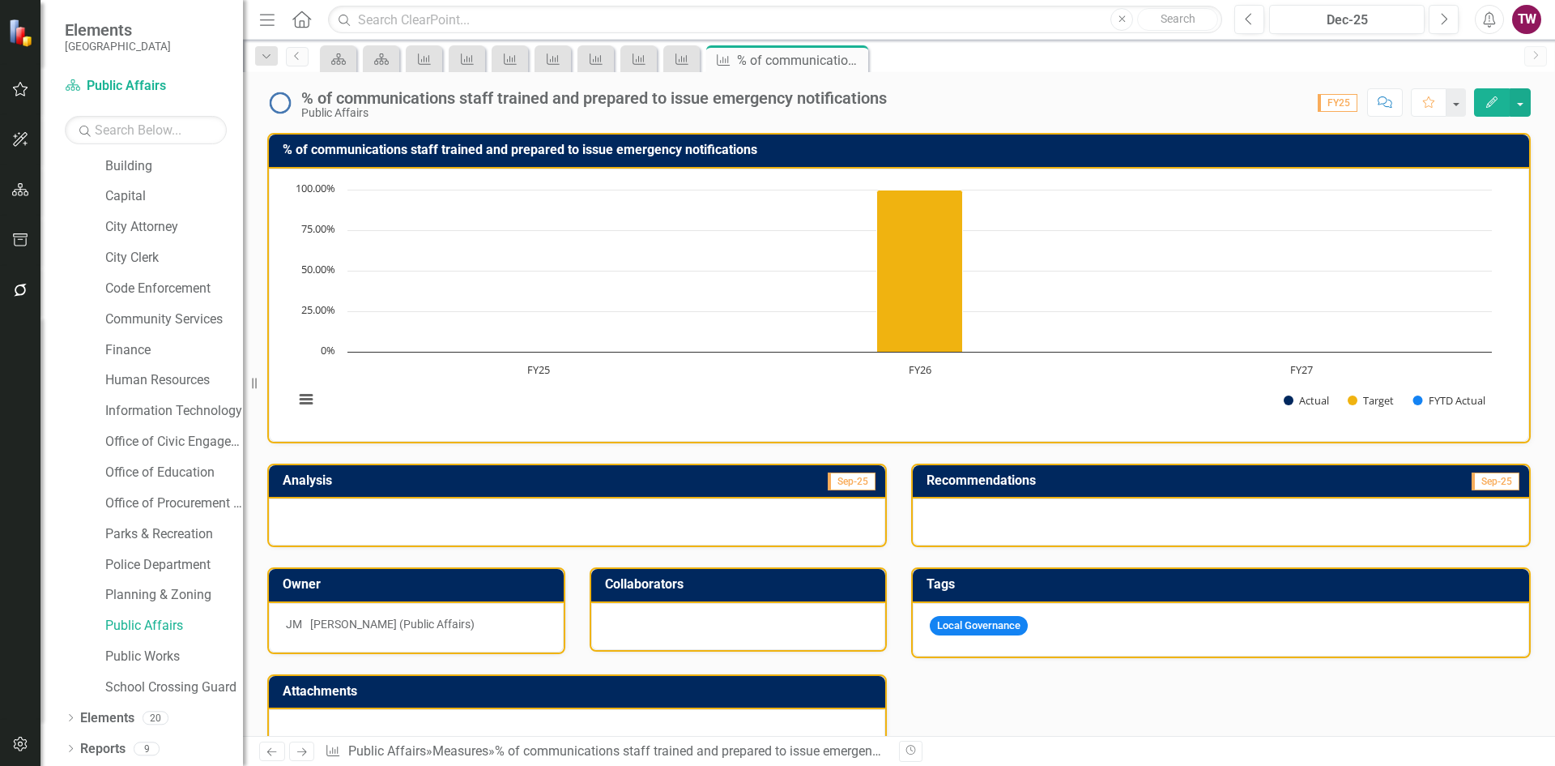
click at [0, 0] on icon "Close" at bounding box center [0, 0] width 0 height 0
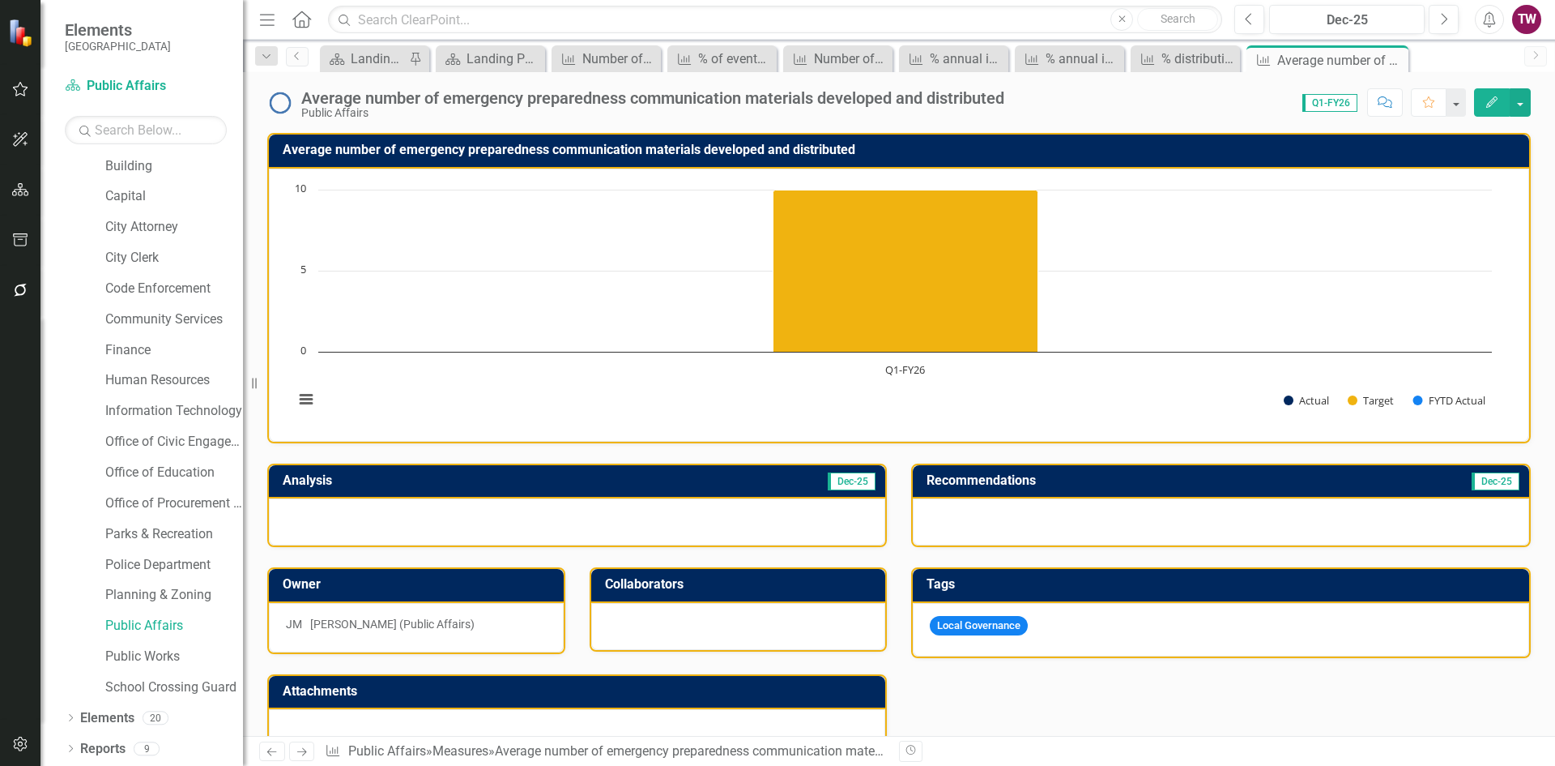
click at [0, 0] on icon "Close" at bounding box center [0, 0] width 0 height 0
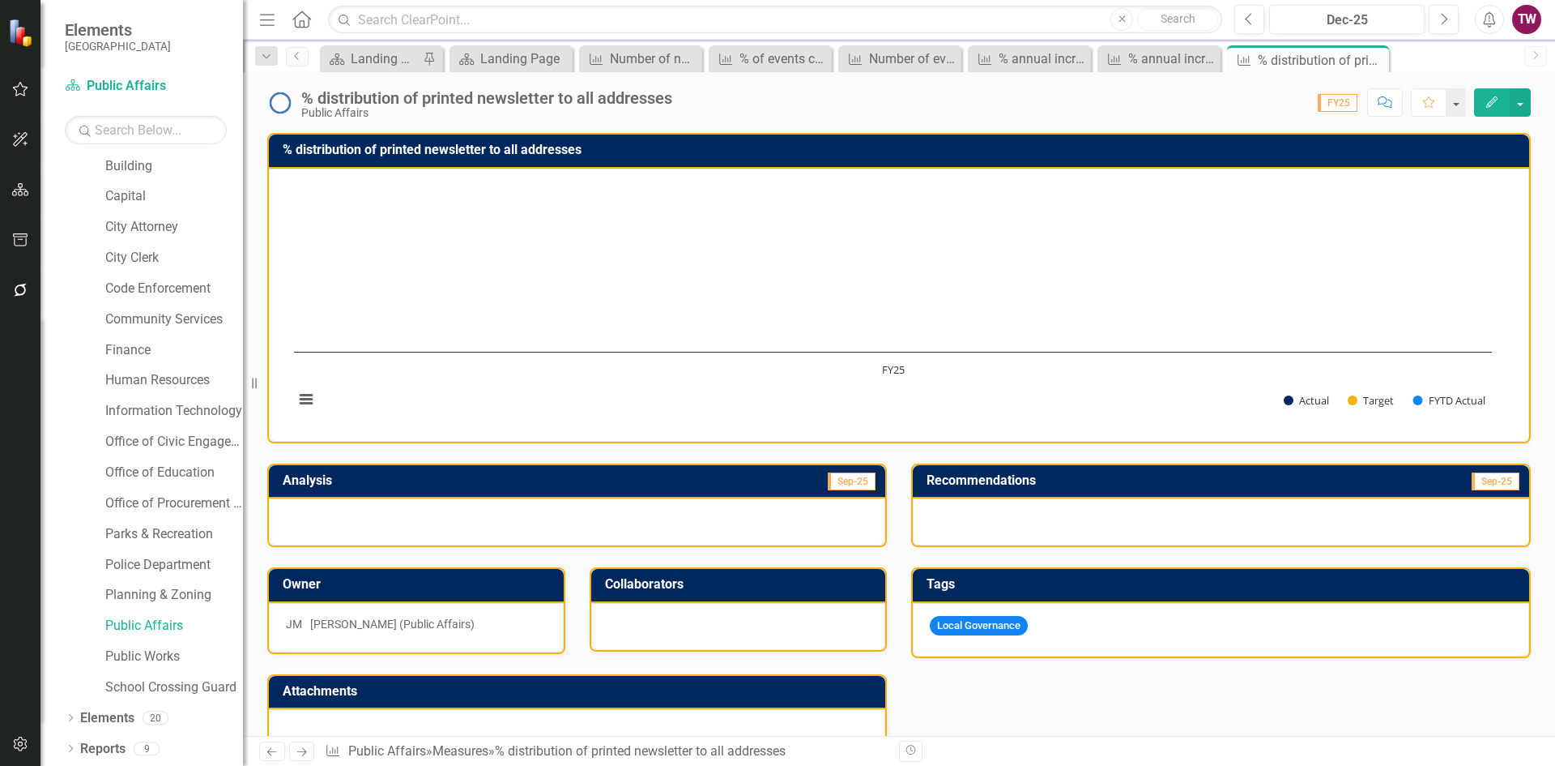
click at [0, 0] on icon "Close" at bounding box center [0, 0] width 0 height 0
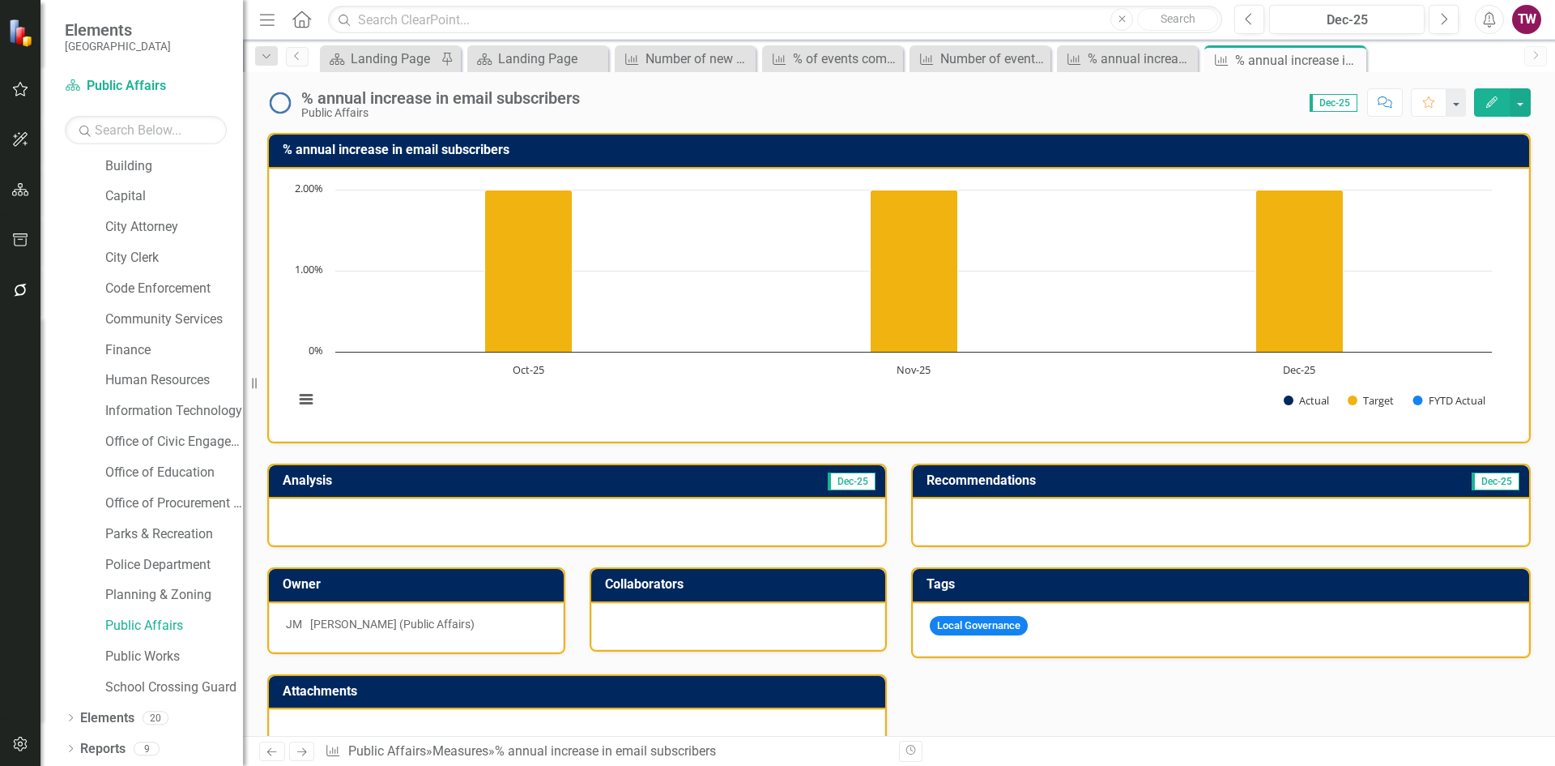
click at [0, 0] on icon "Close" at bounding box center [0, 0] width 0 height 0
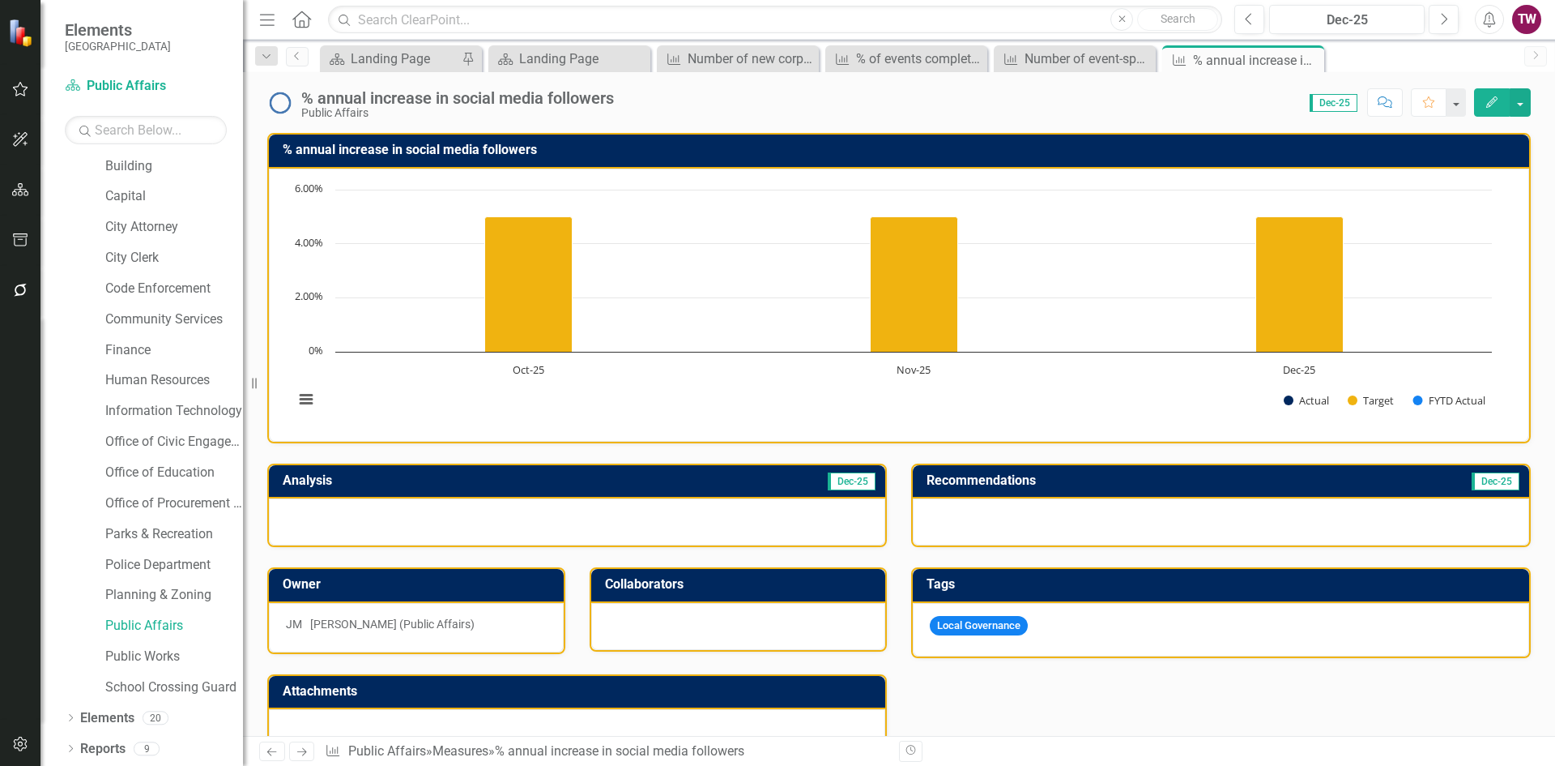
click at [0, 0] on icon "Close" at bounding box center [0, 0] width 0 height 0
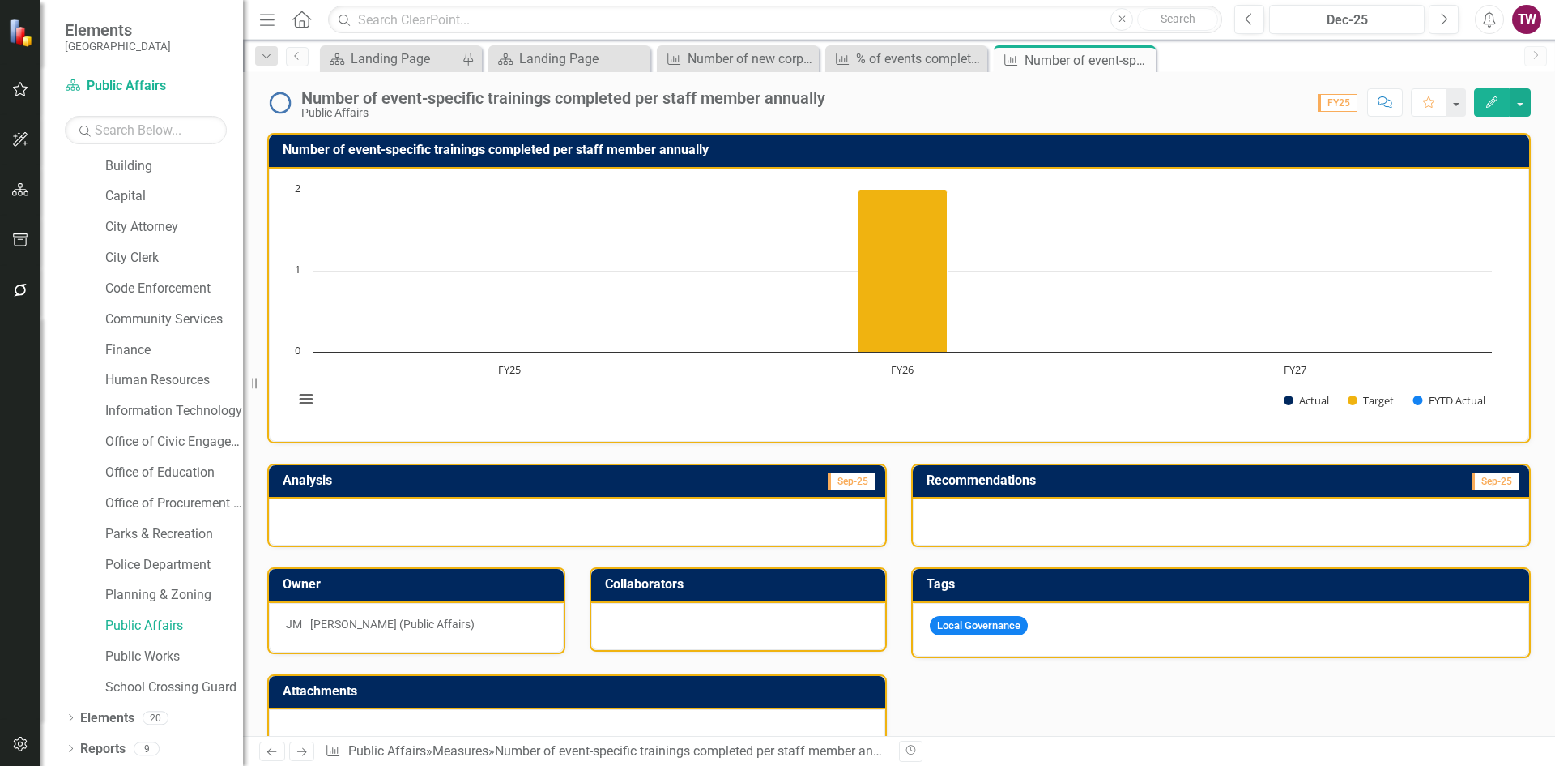
click at [0, 0] on icon "Close" at bounding box center [0, 0] width 0 height 0
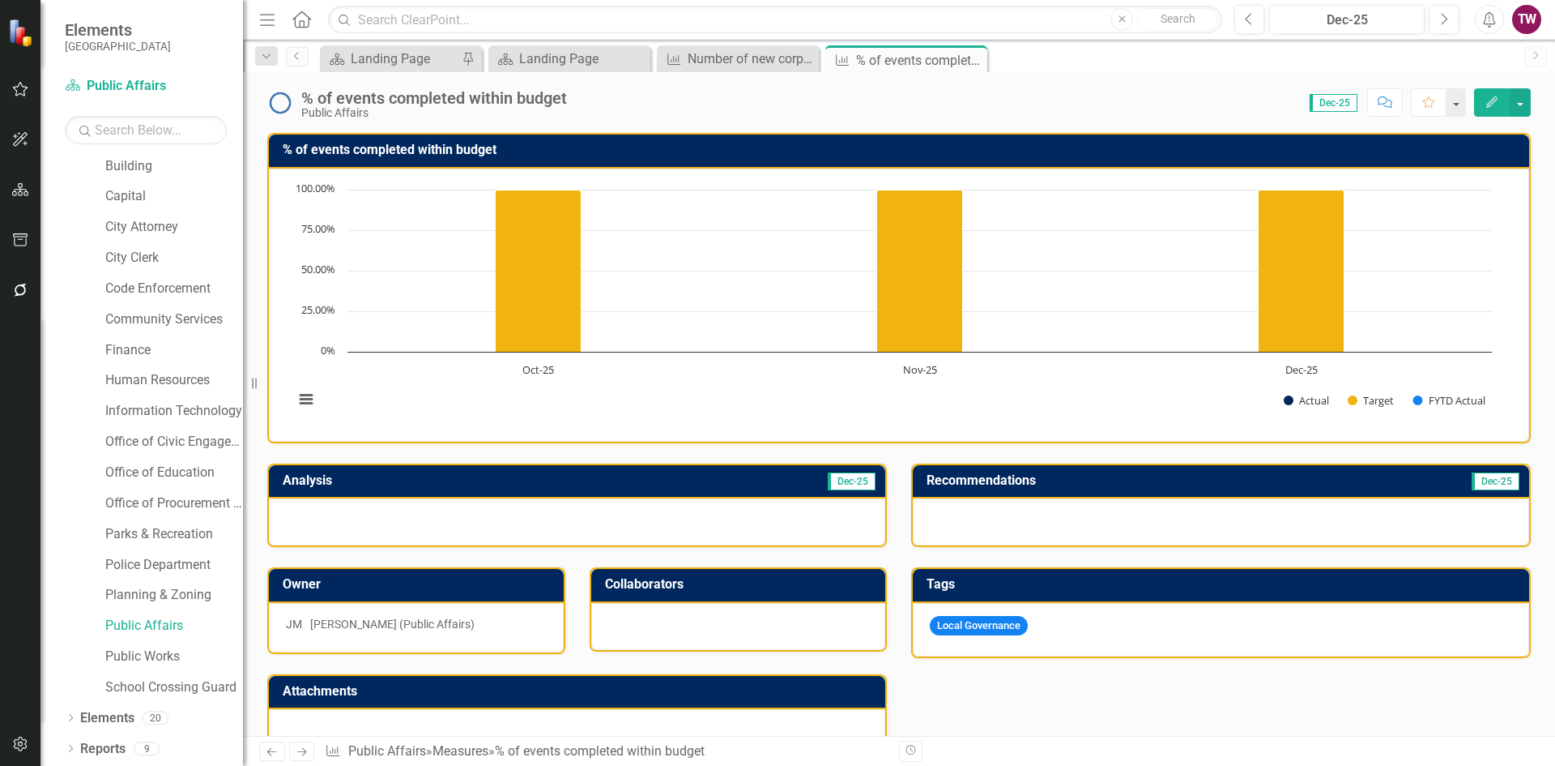
click at [0, 0] on icon "Close" at bounding box center [0, 0] width 0 height 0
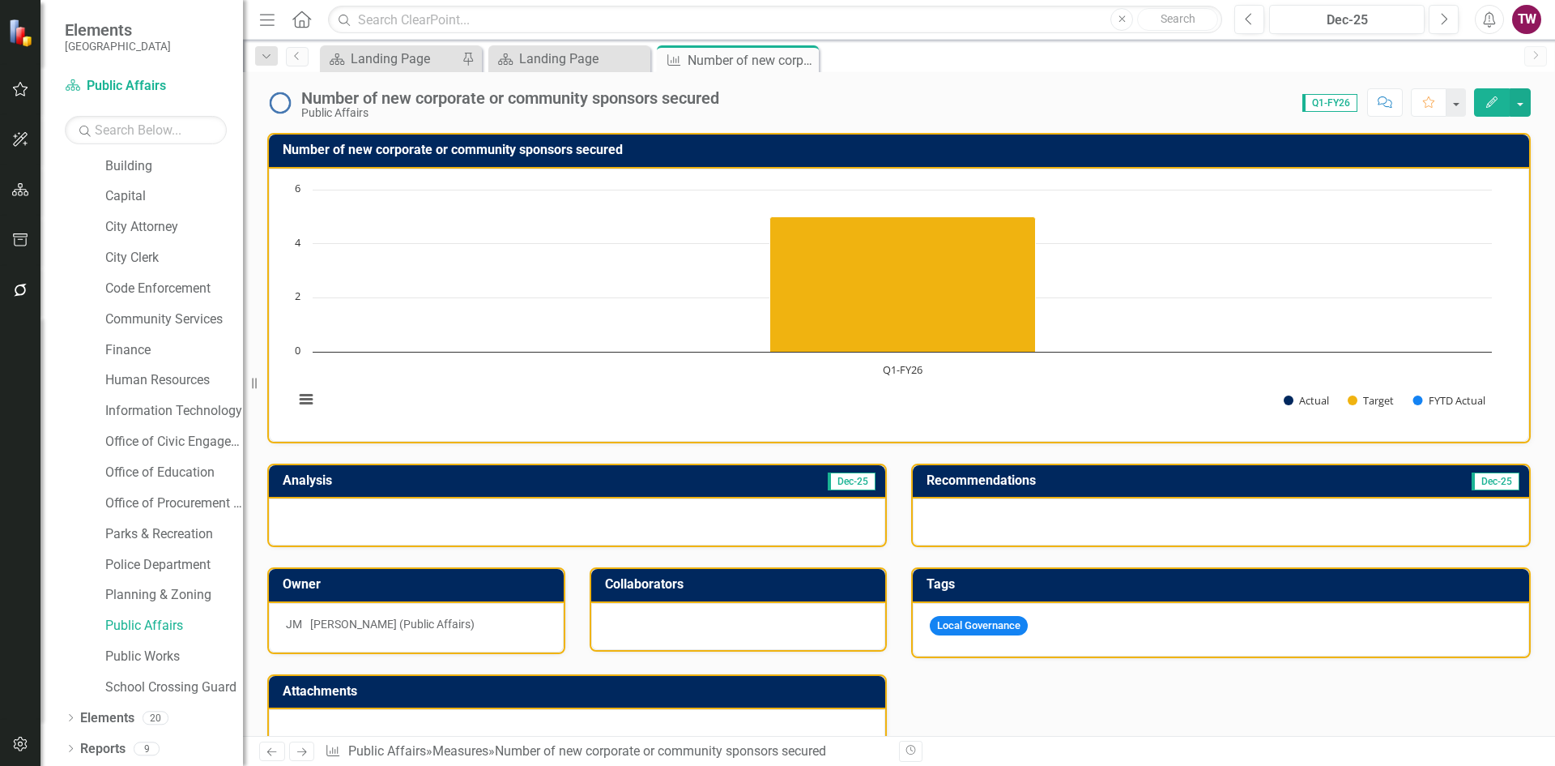
click at [0, 0] on icon at bounding box center [0, 0] width 0 height 0
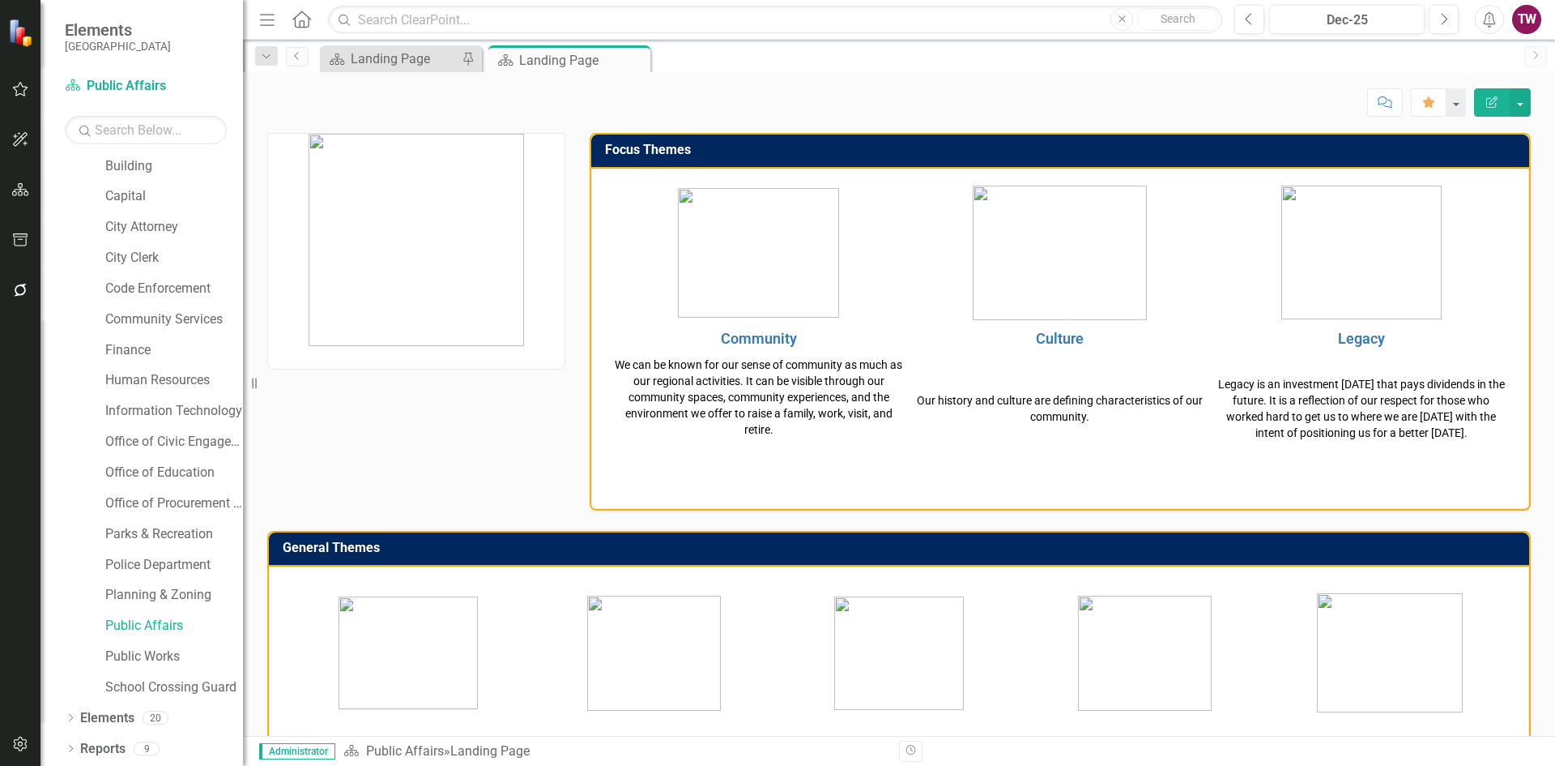
click at [0, 0] on icon "Close" at bounding box center [0, 0] width 0 height 0
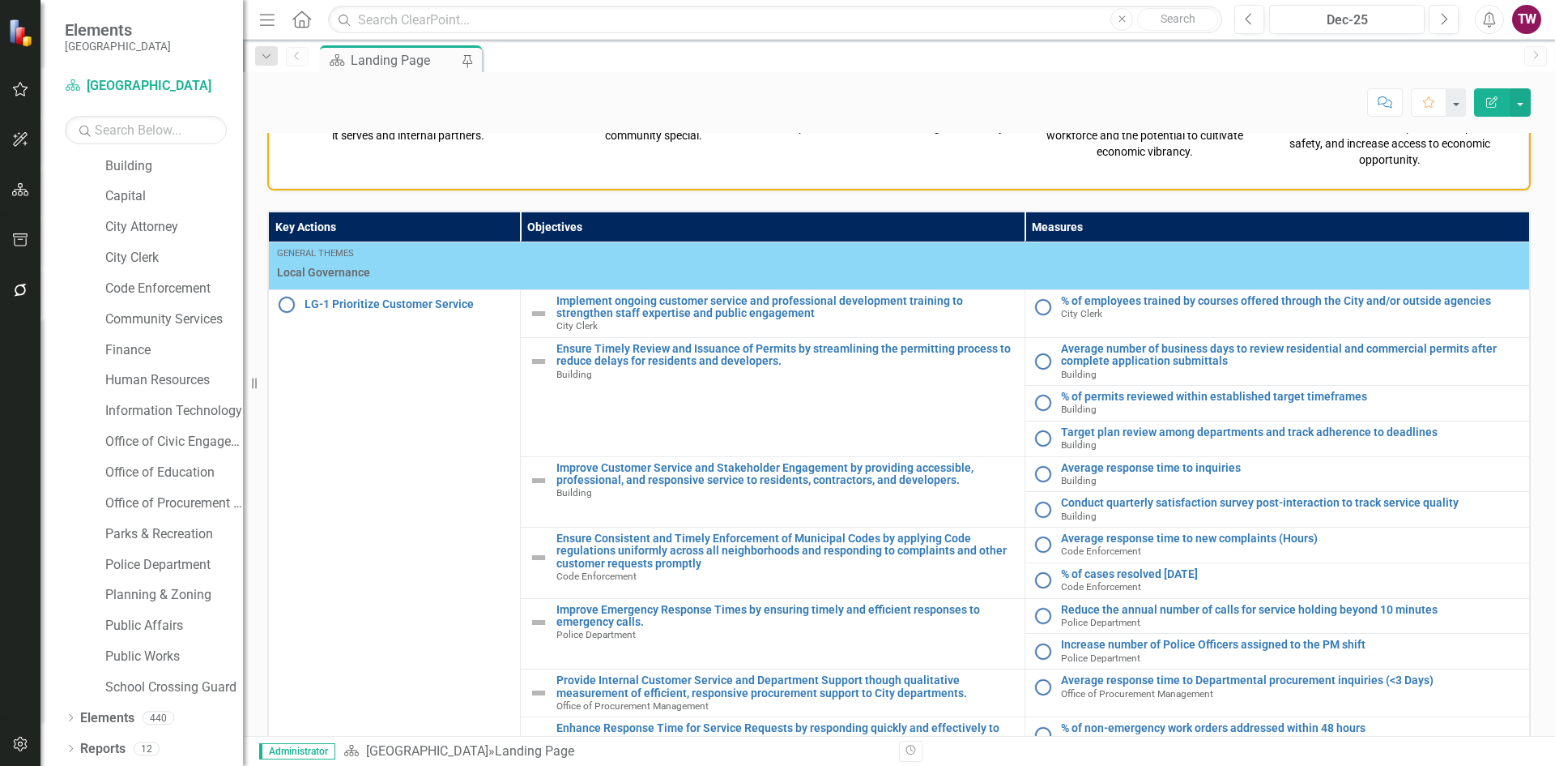
scroll to position [755, 0]
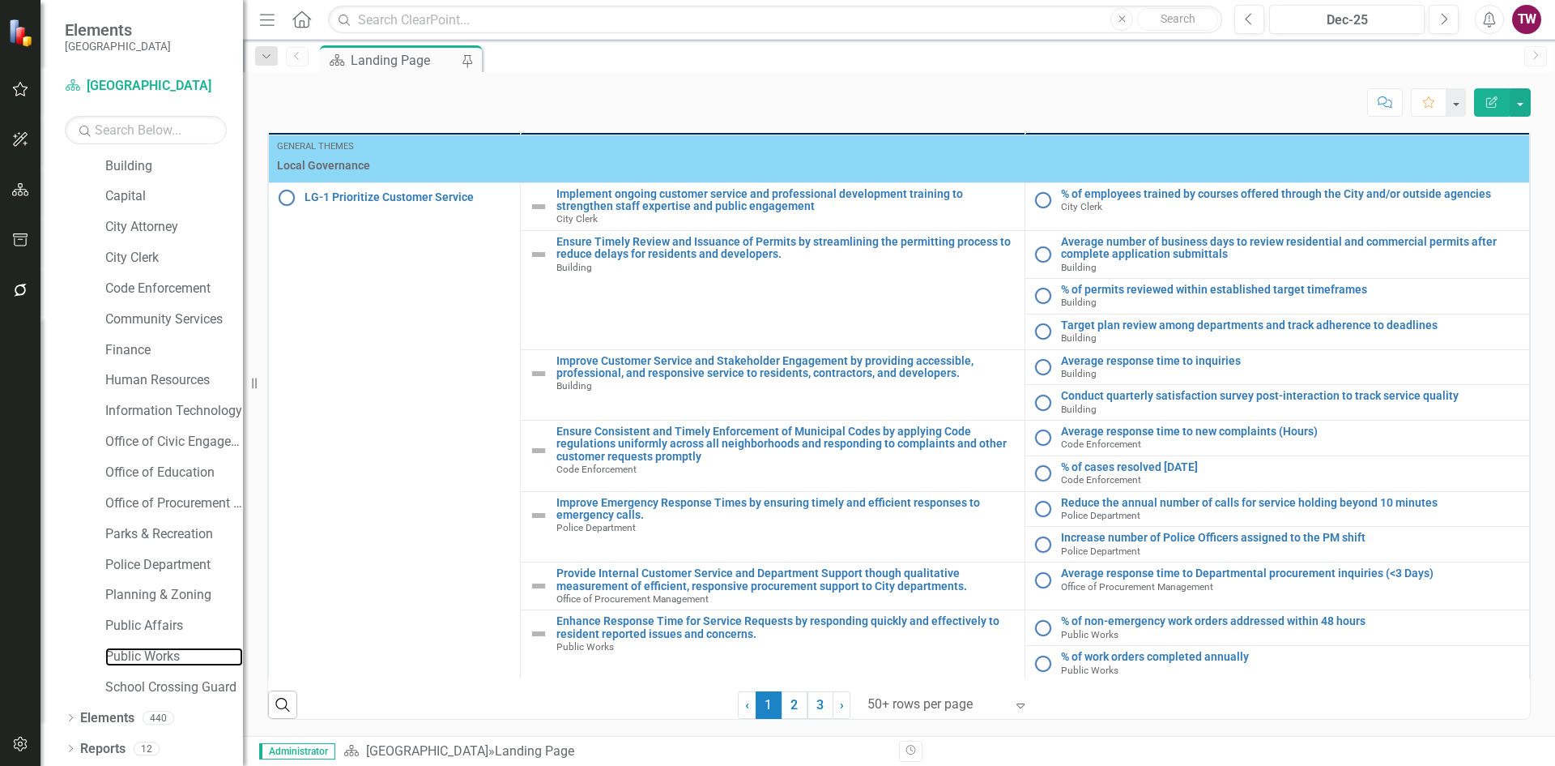
click at [168, 660] on link "Public Works" at bounding box center [174, 656] width 138 height 19
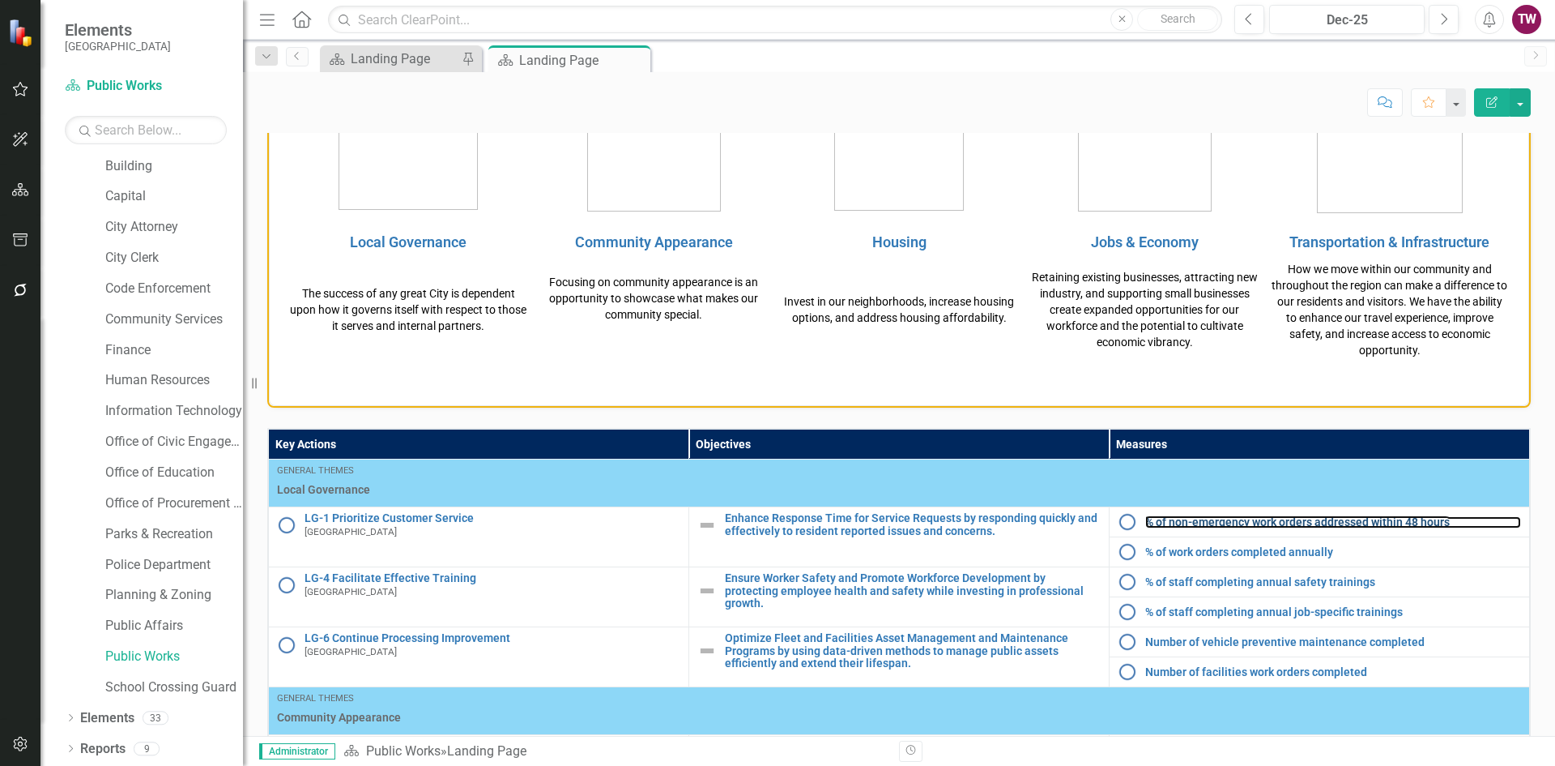
click at [1231, 518] on link "% of non-emergency work orders addressed within 48 hours" at bounding box center [1334, 522] width 376 height 12
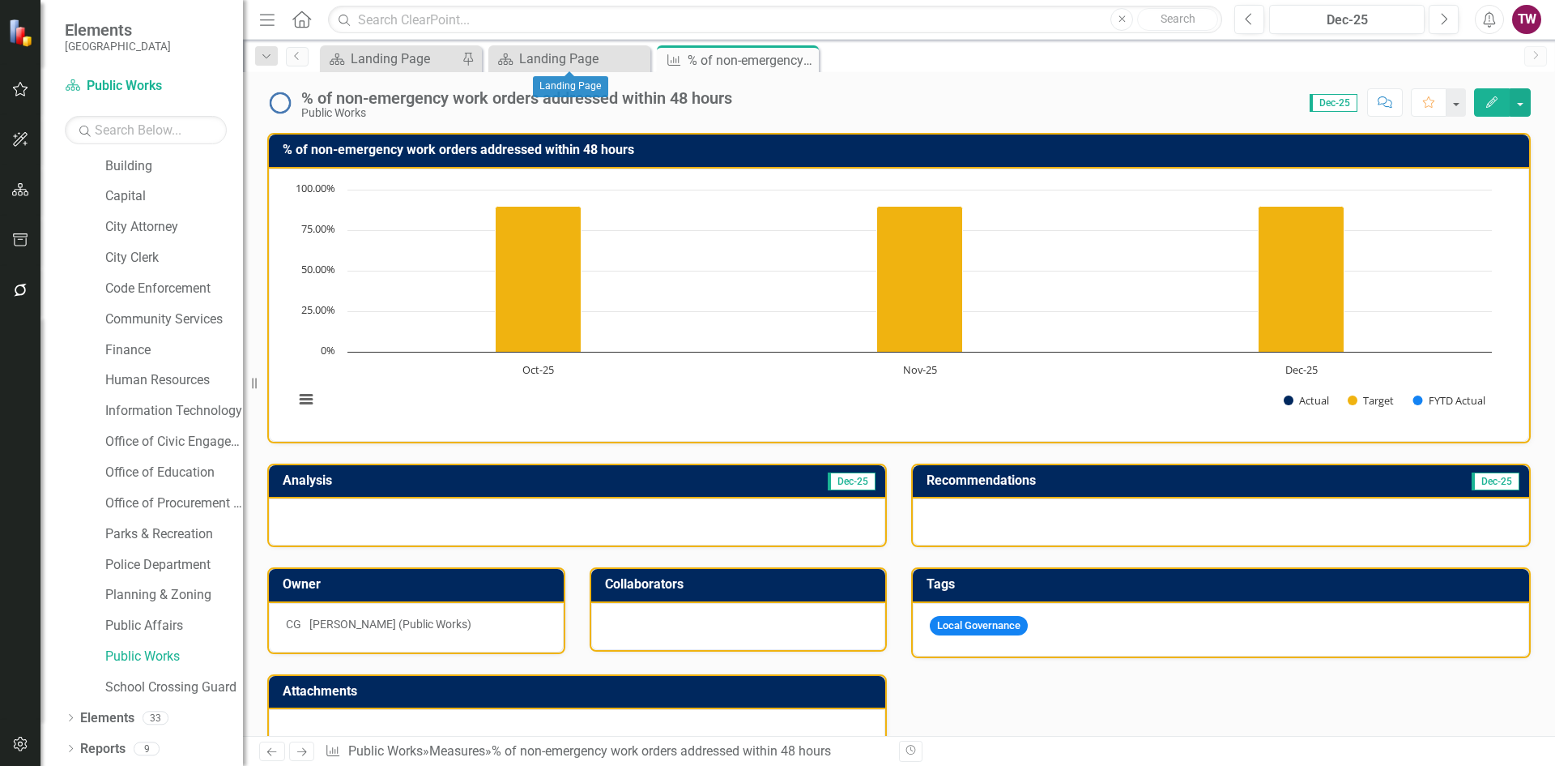
click at [0, 0] on div "Close" at bounding box center [0, 0] width 0 height 0
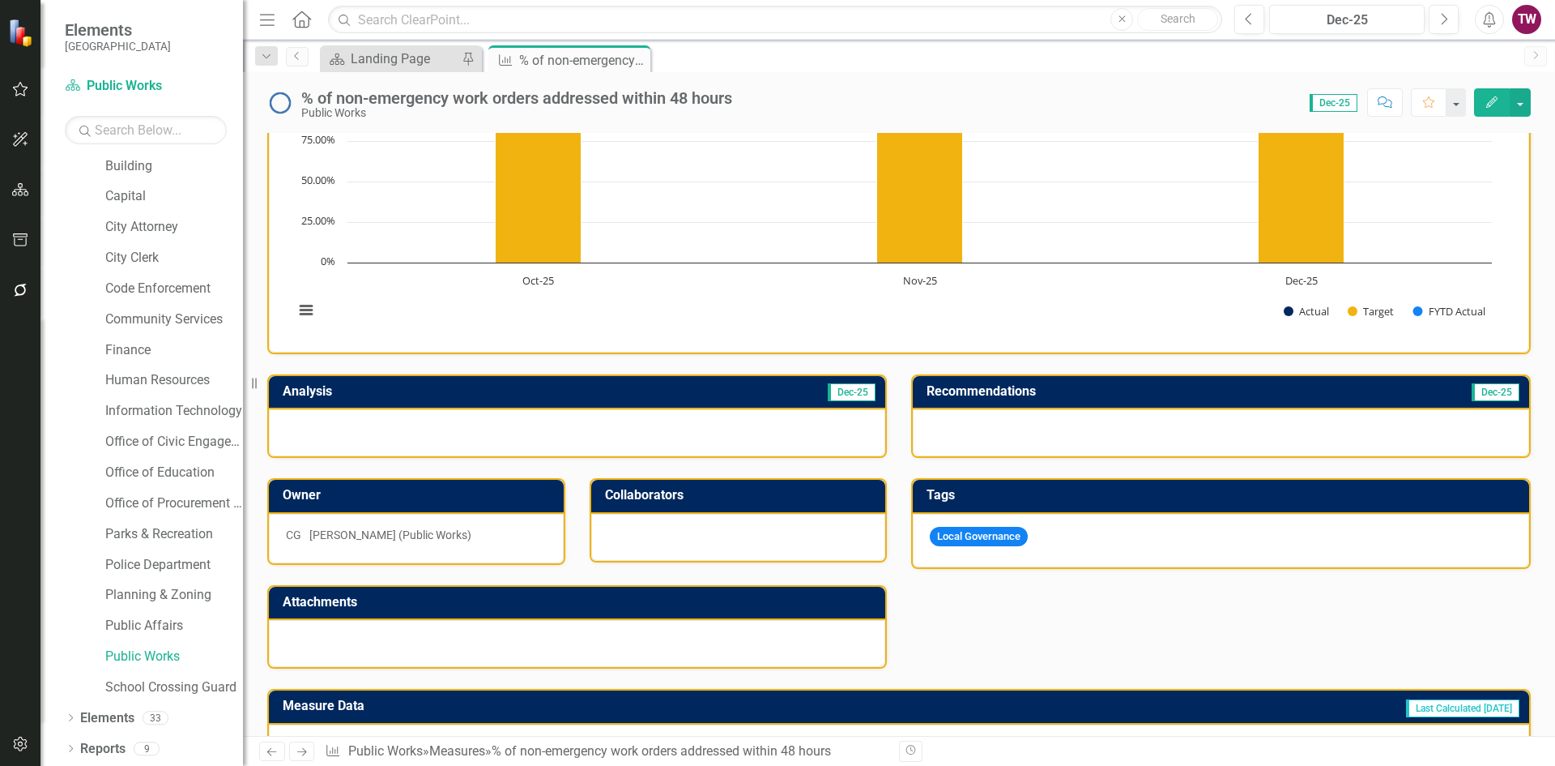
scroll to position [243, 0]
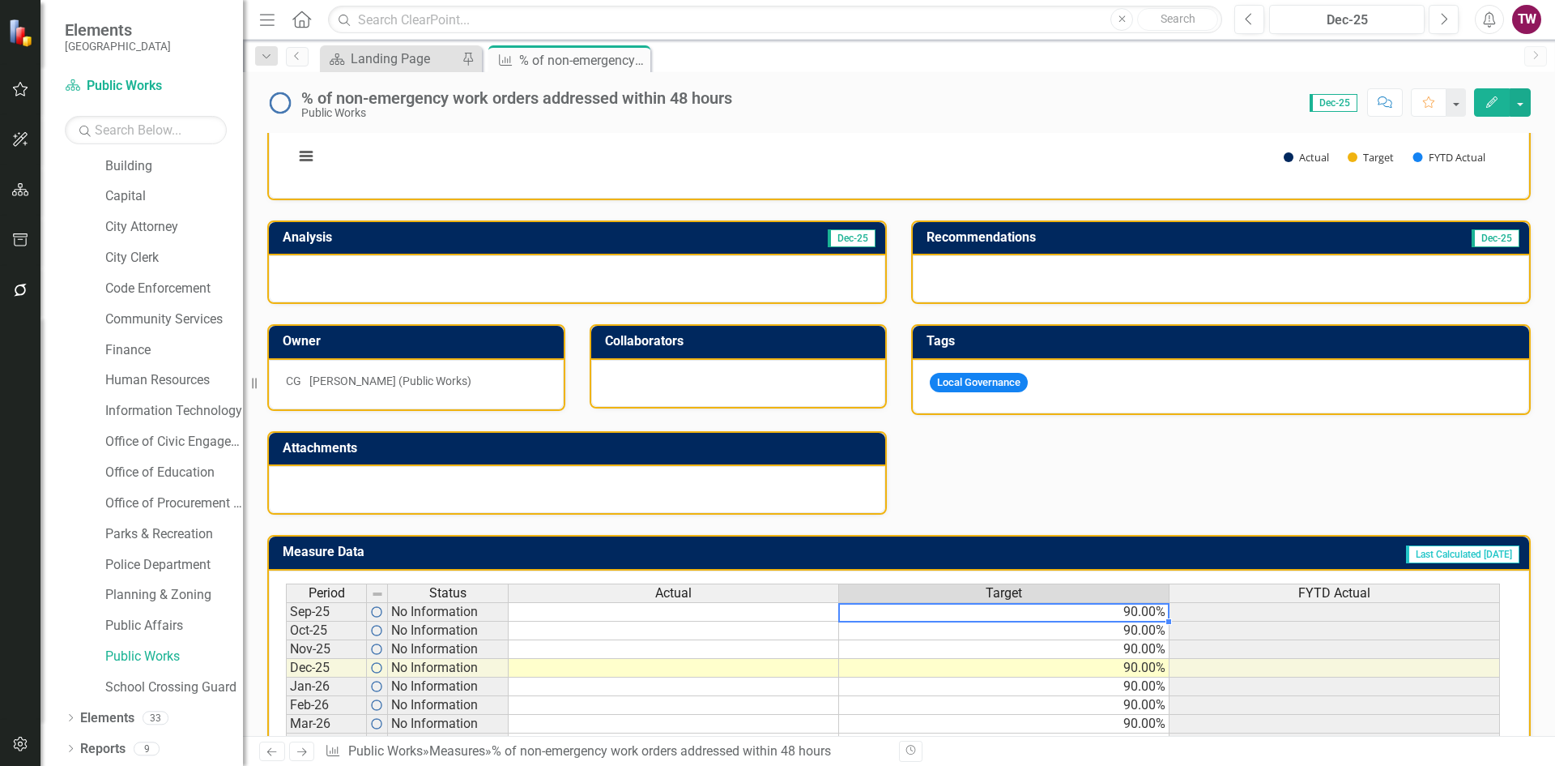
click at [1150, 620] on td "90.00%" at bounding box center [1004, 611] width 331 height 19
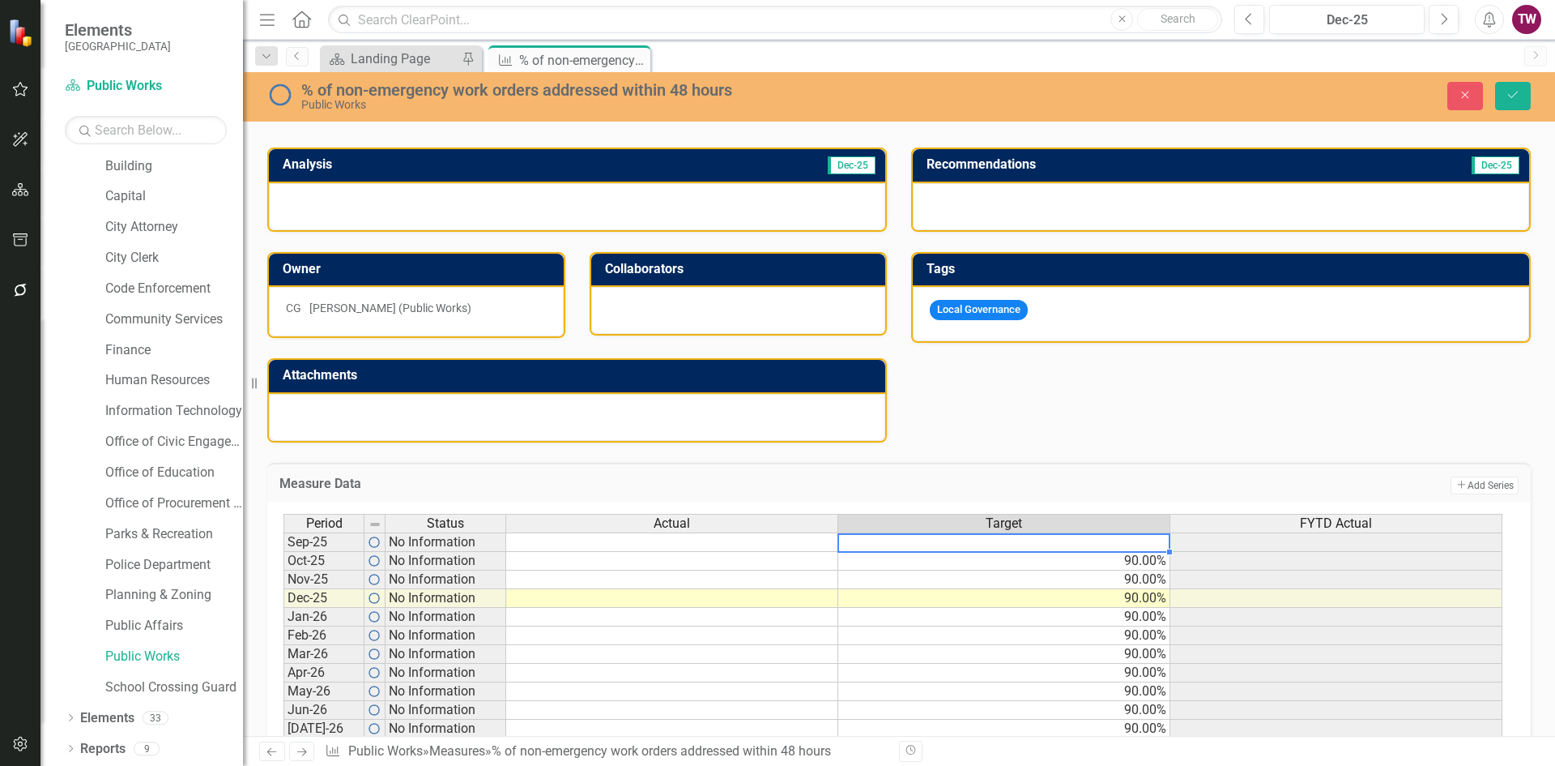
scroll to position [0, 0]
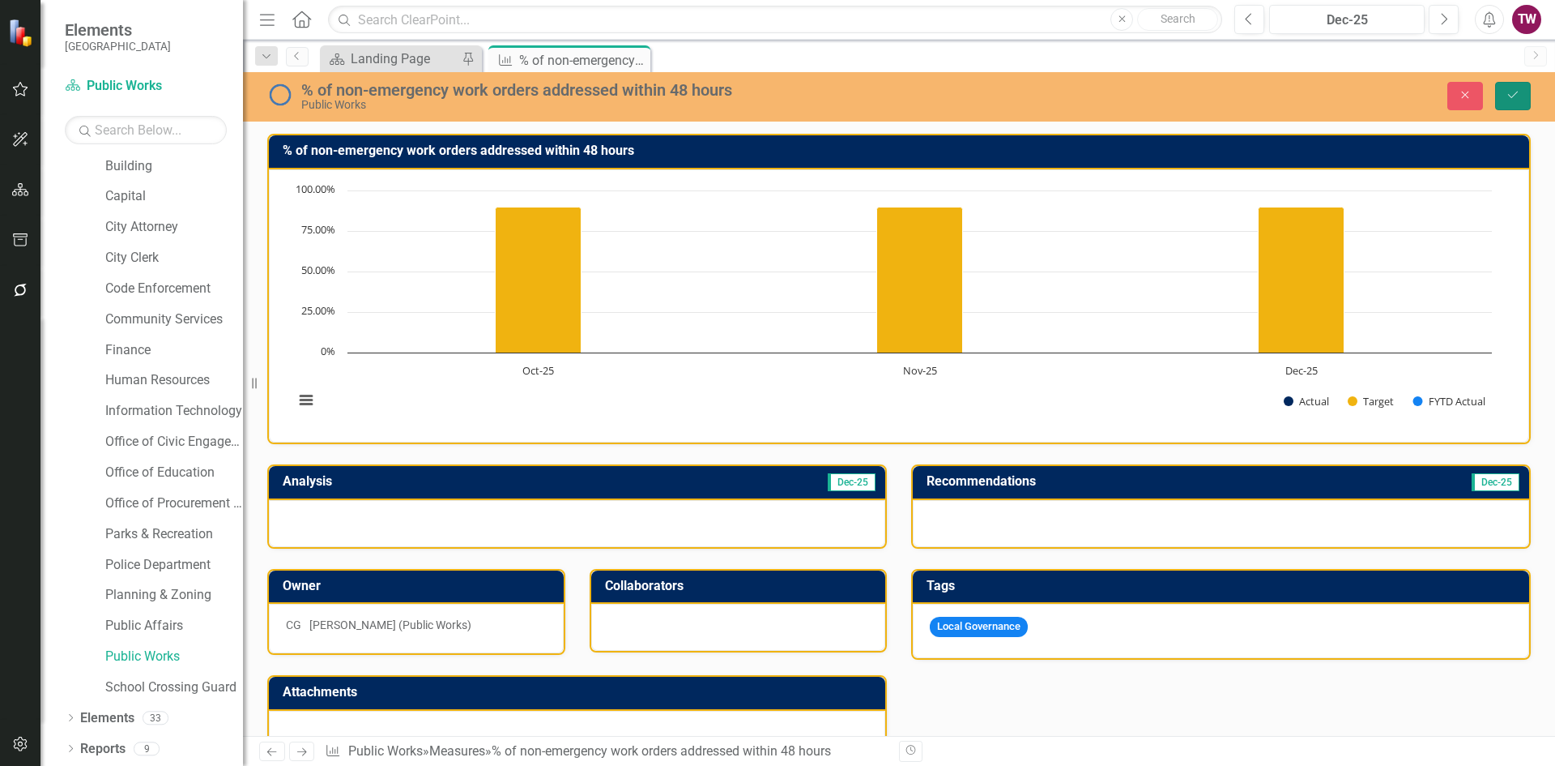
click at [1507, 93] on icon "Save" at bounding box center [1513, 94] width 15 height 11
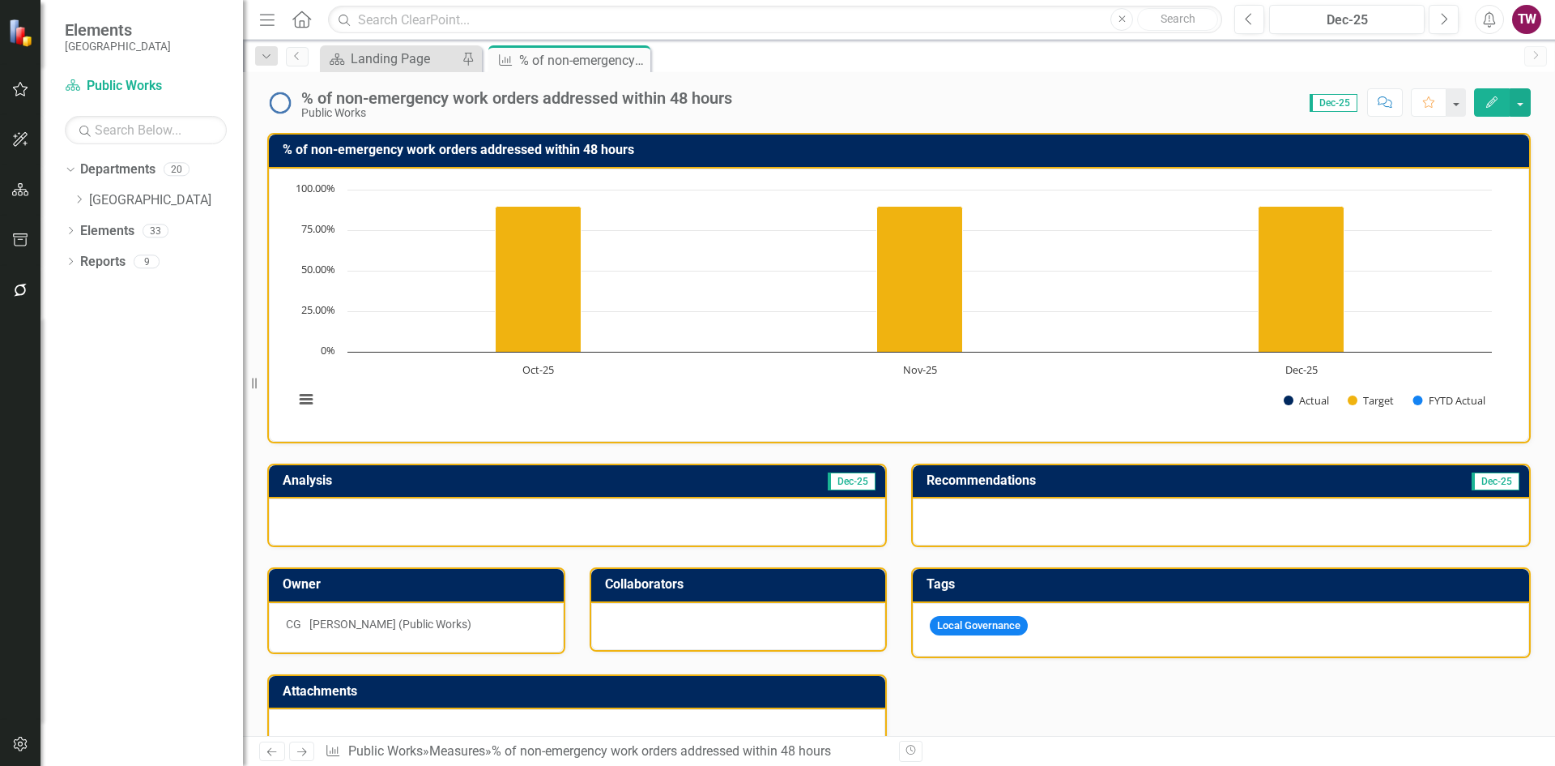
click at [299, 751] on icon "Next" at bounding box center [302, 751] width 14 height 11
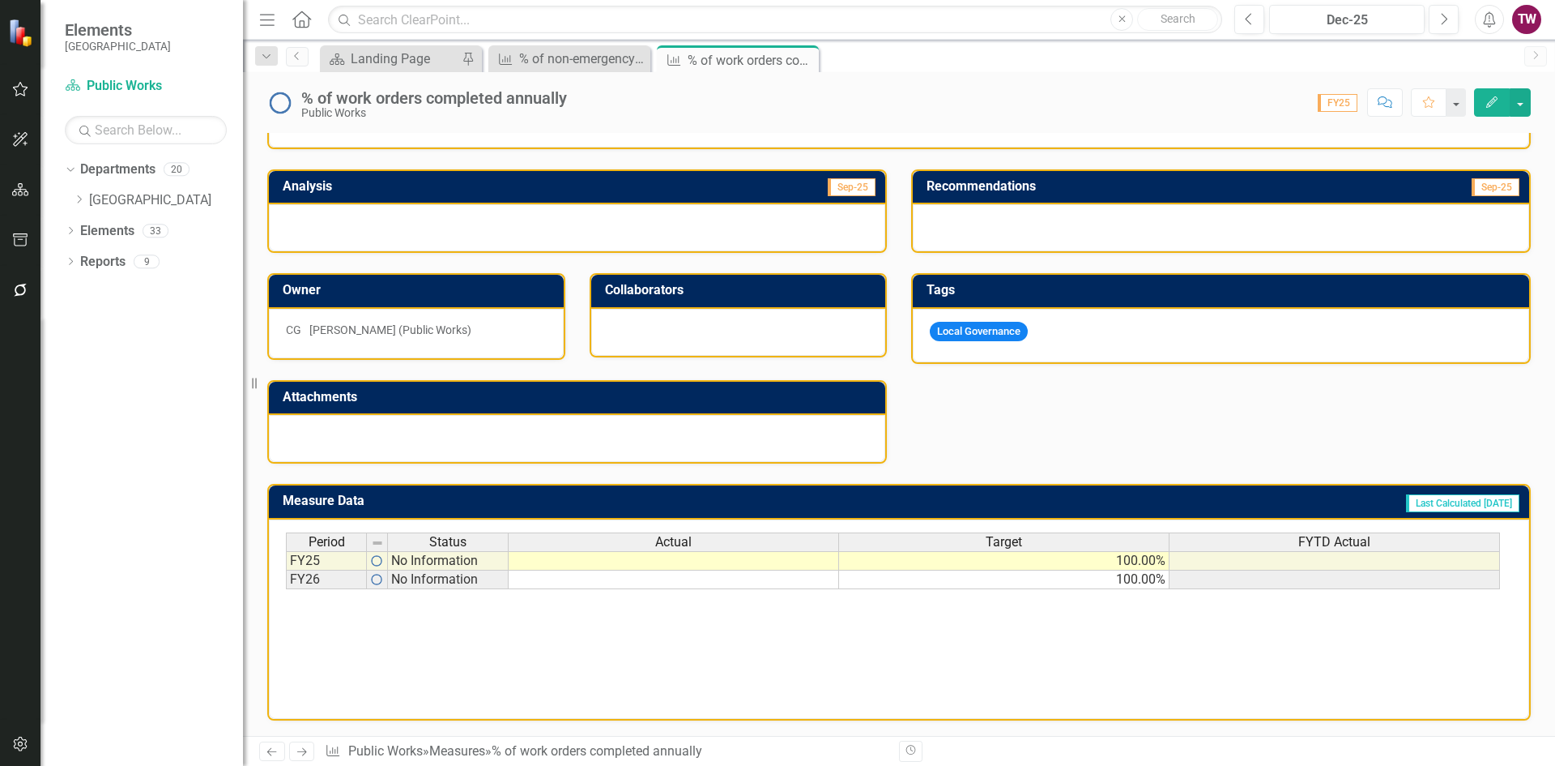
scroll to position [298, 0]
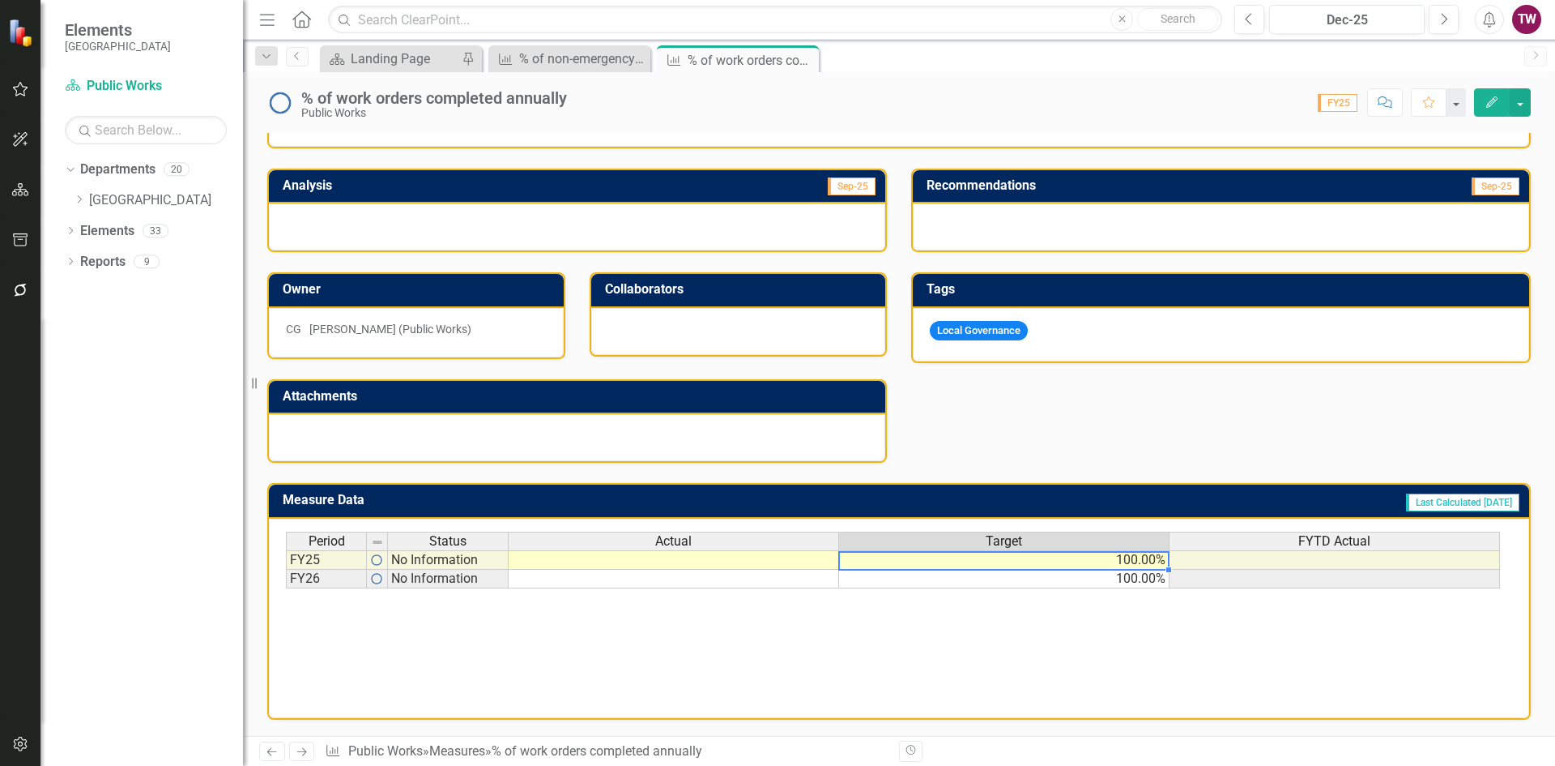
click at [1100, 557] on td "100.00%" at bounding box center [1004, 559] width 331 height 19
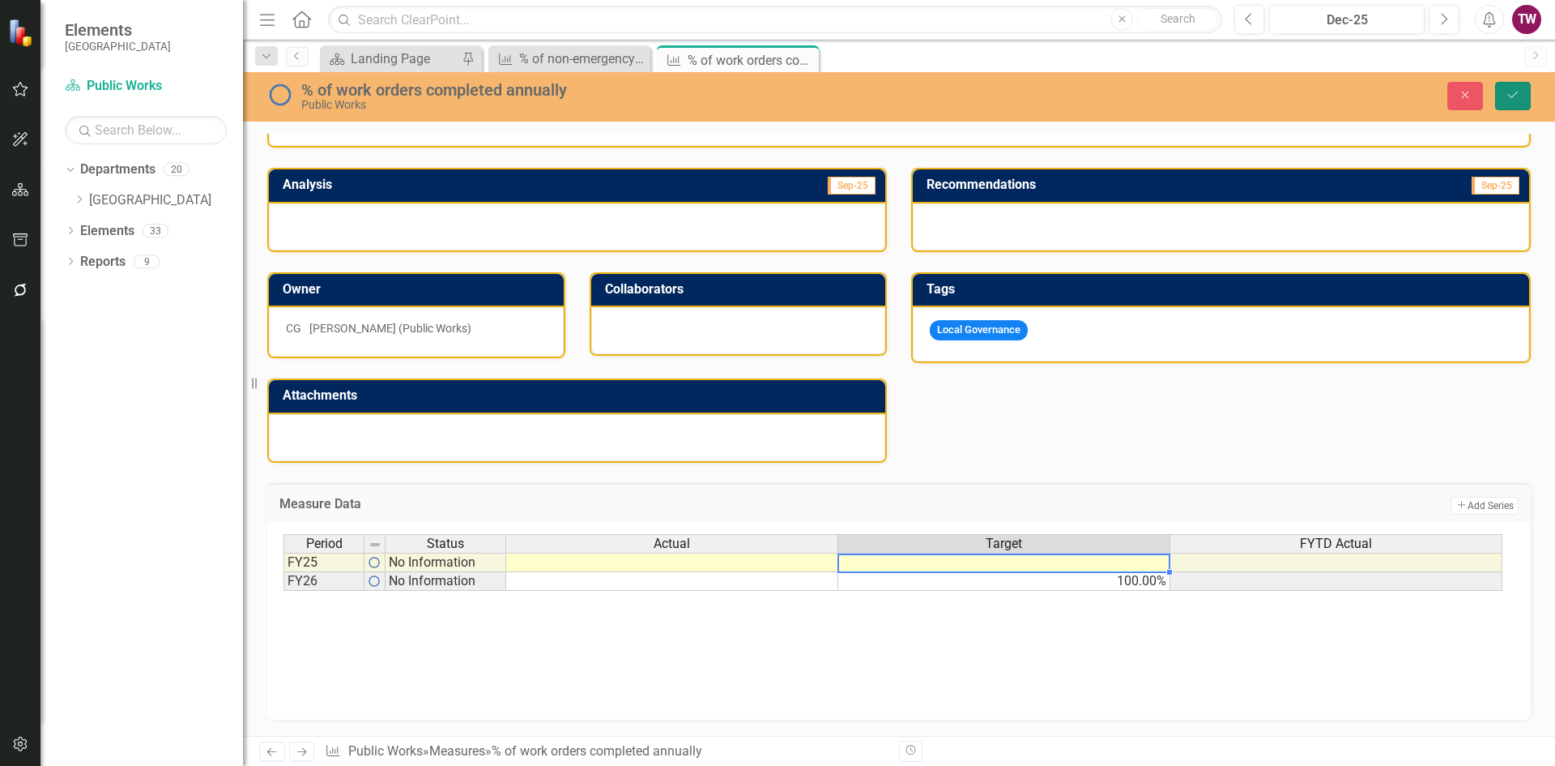
click at [1516, 97] on icon "Save" at bounding box center [1513, 94] width 15 height 11
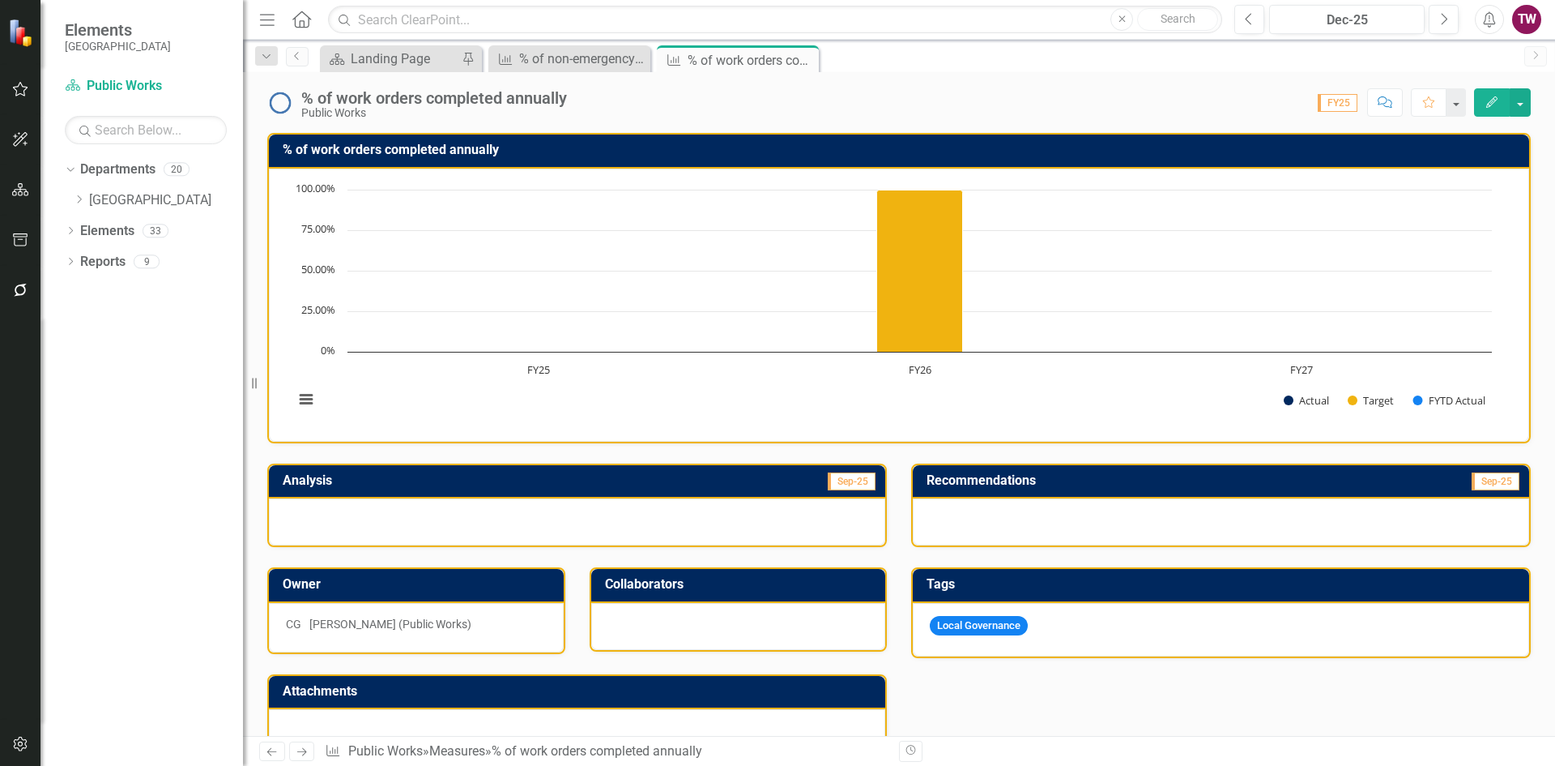
click at [305, 751] on icon at bounding box center [302, 752] width 10 height 8
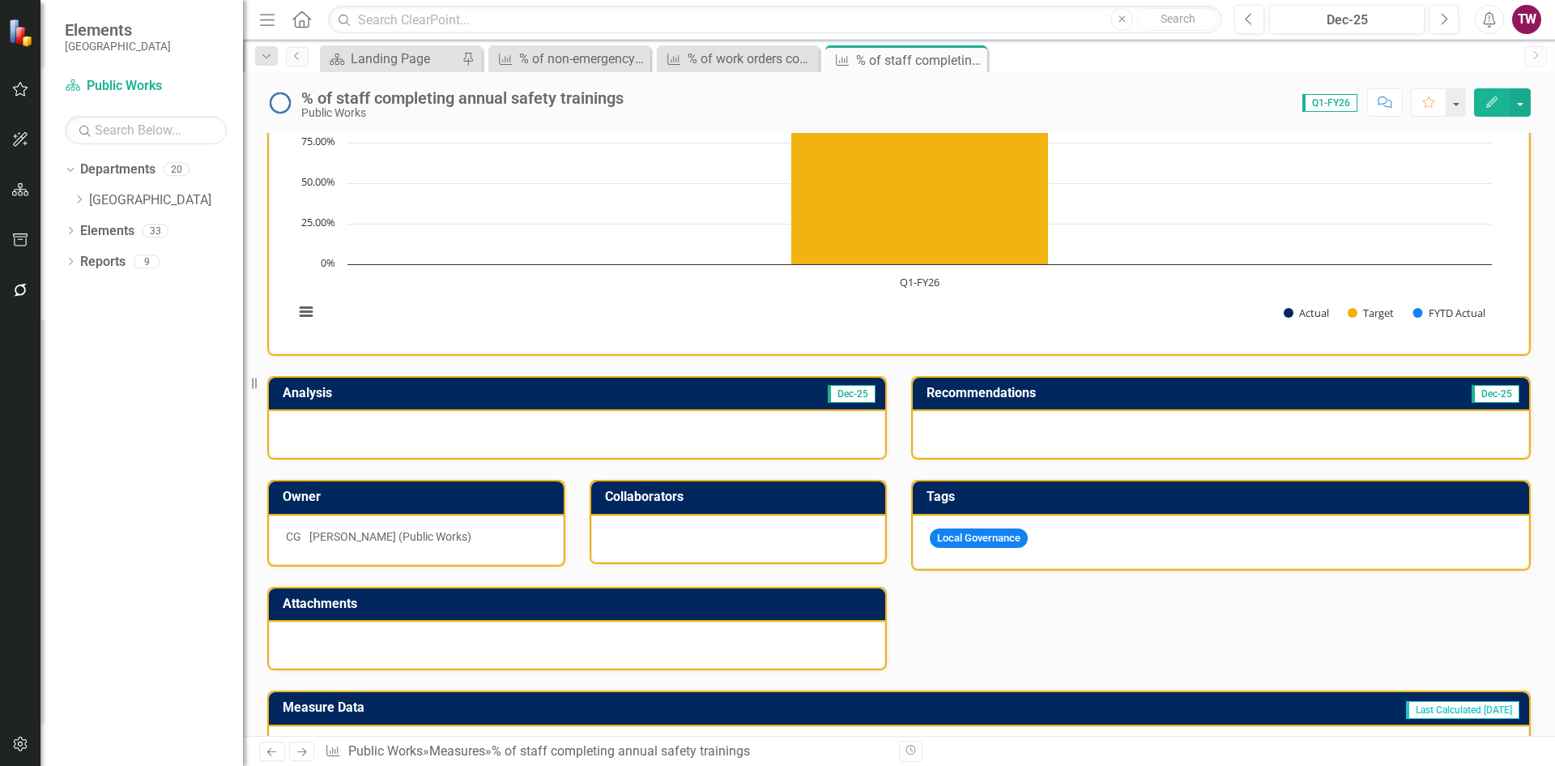
scroll to position [243, 0]
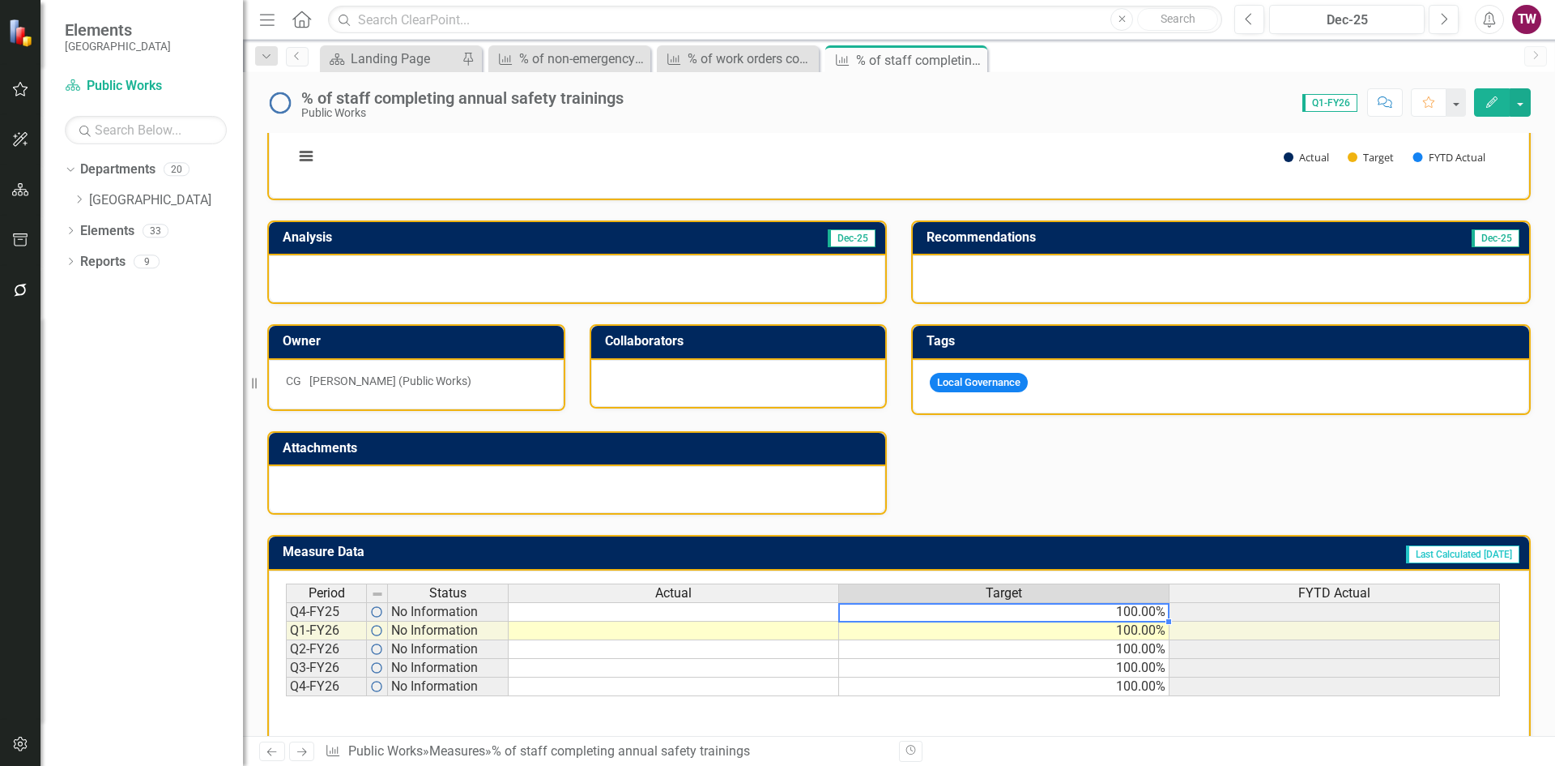
click at [1135, 619] on td "100.00%" at bounding box center [1004, 611] width 331 height 19
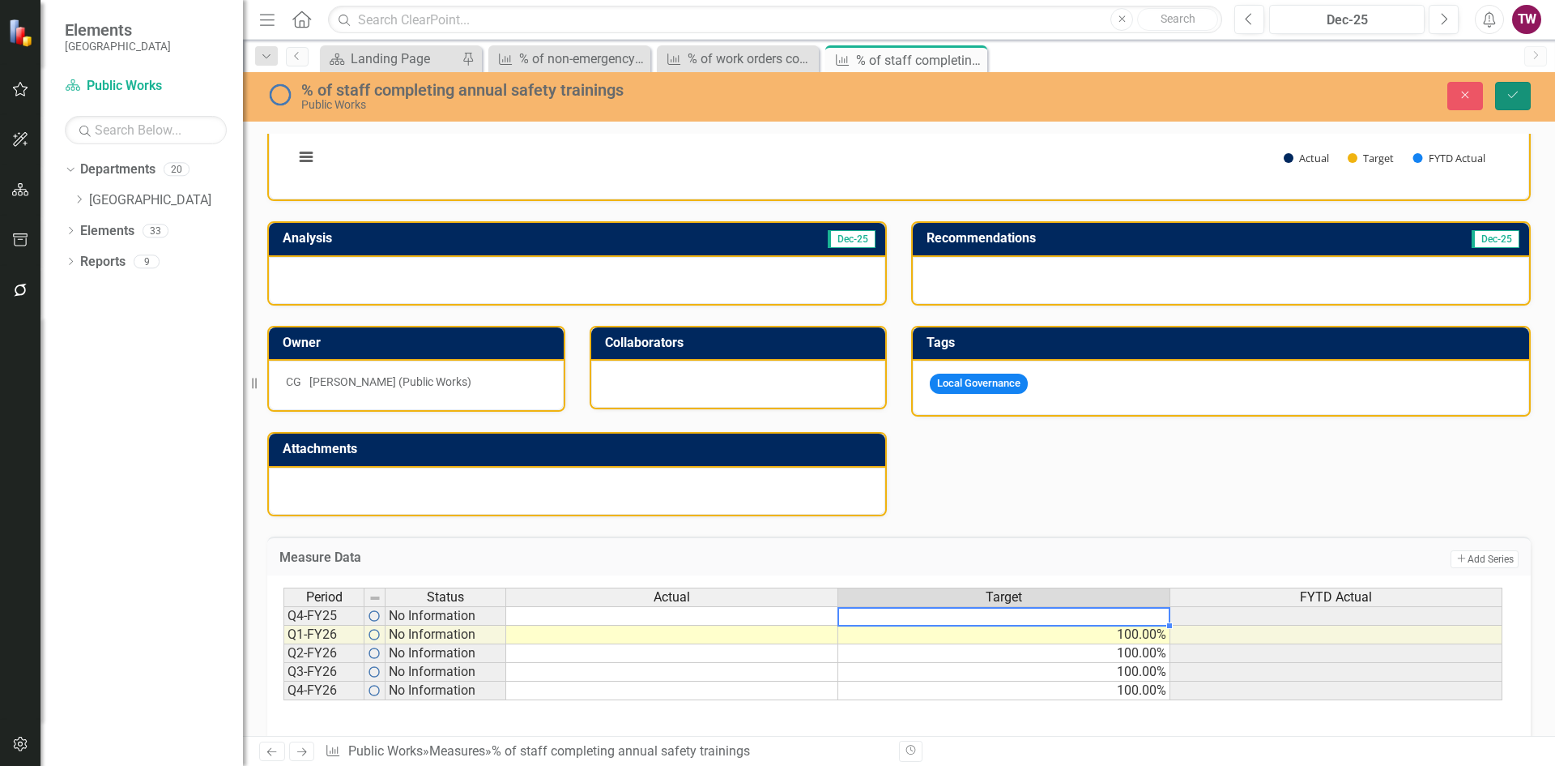
click at [1513, 86] on button "Save" at bounding box center [1514, 96] width 36 height 28
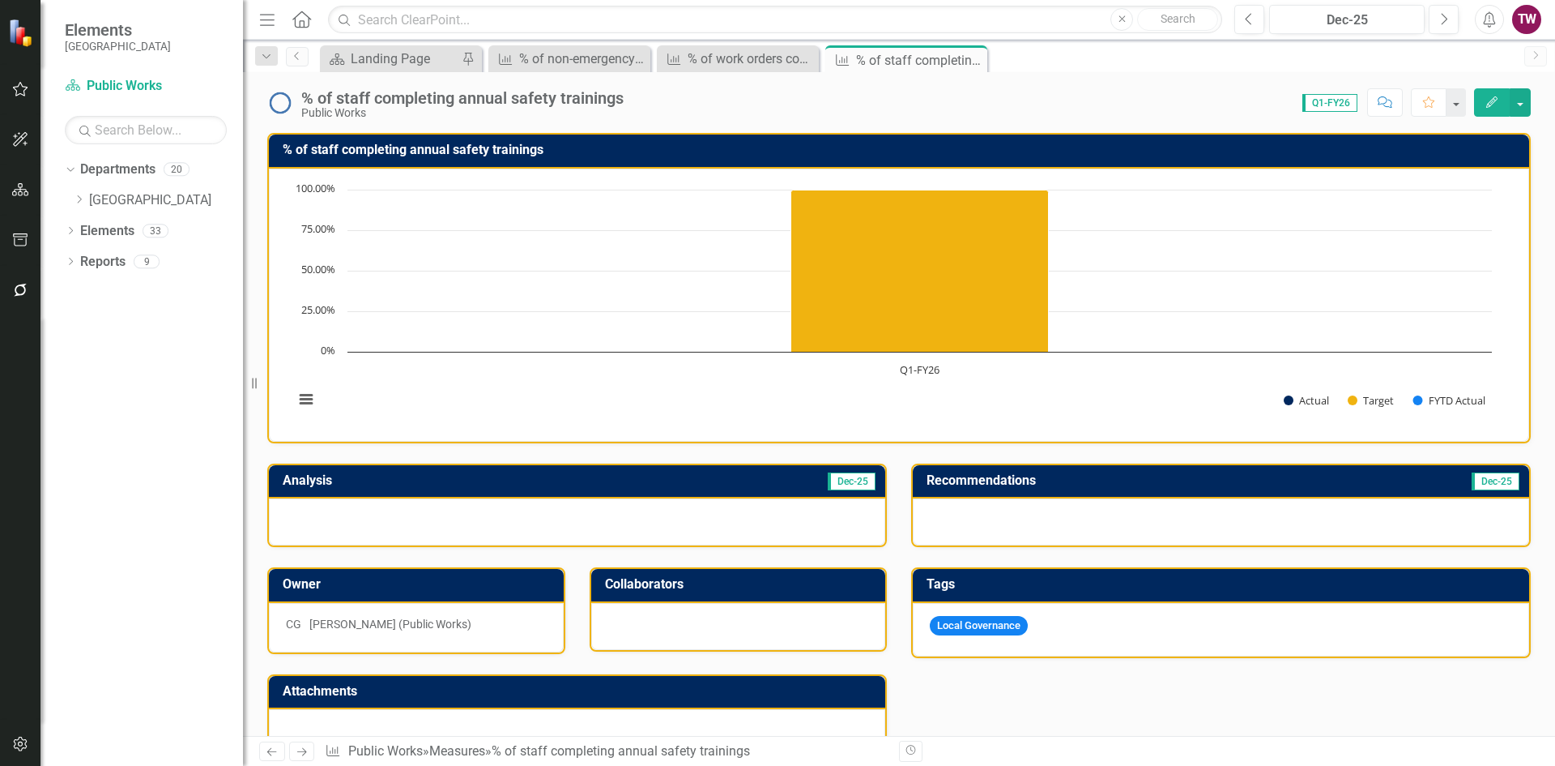
click at [299, 752] on icon at bounding box center [302, 752] width 10 height 8
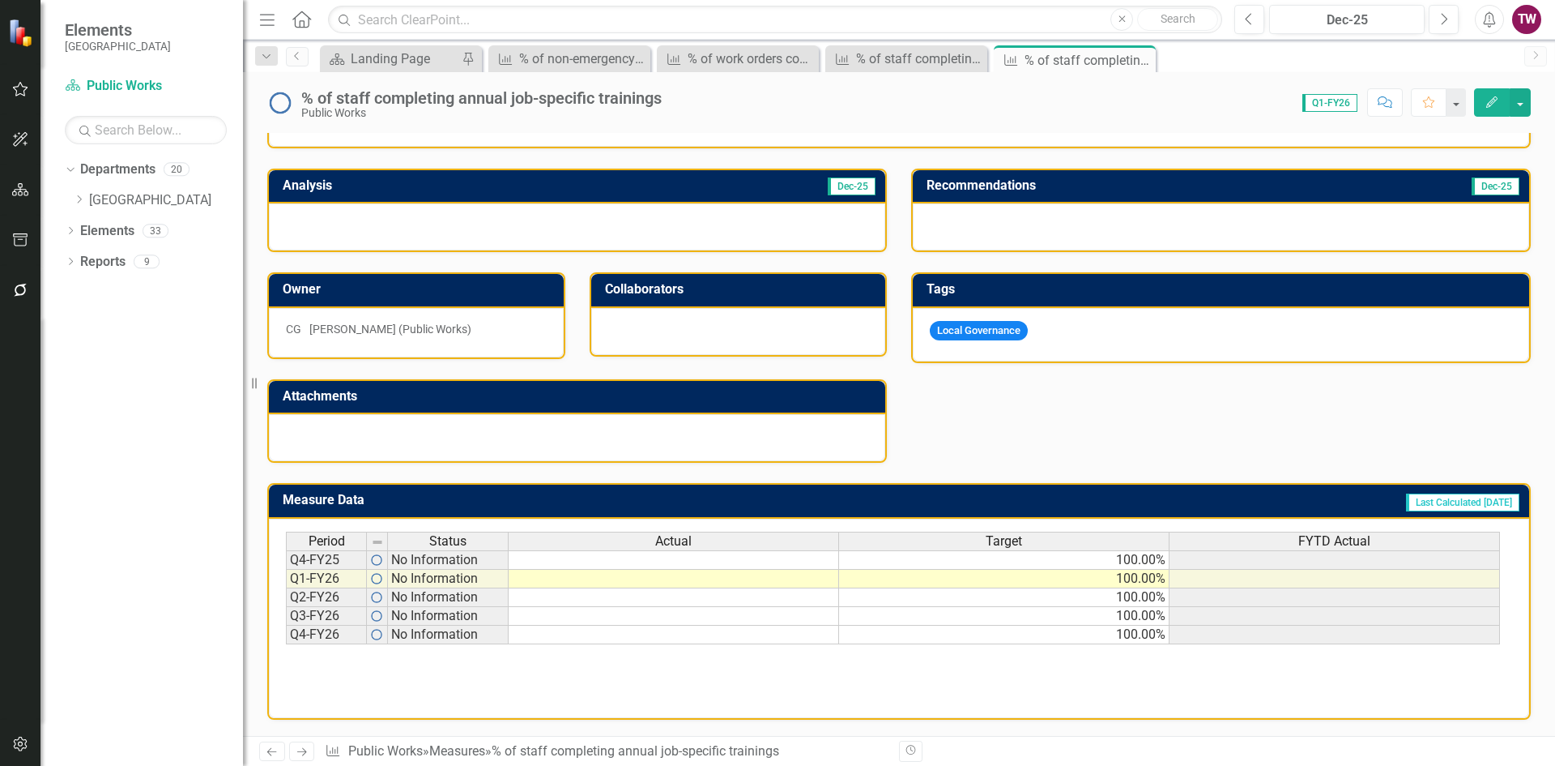
scroll to position [298, 0]
click at [1049, 559] on td "100.00%" at bounding box center [1004, 559] width 331 height 19
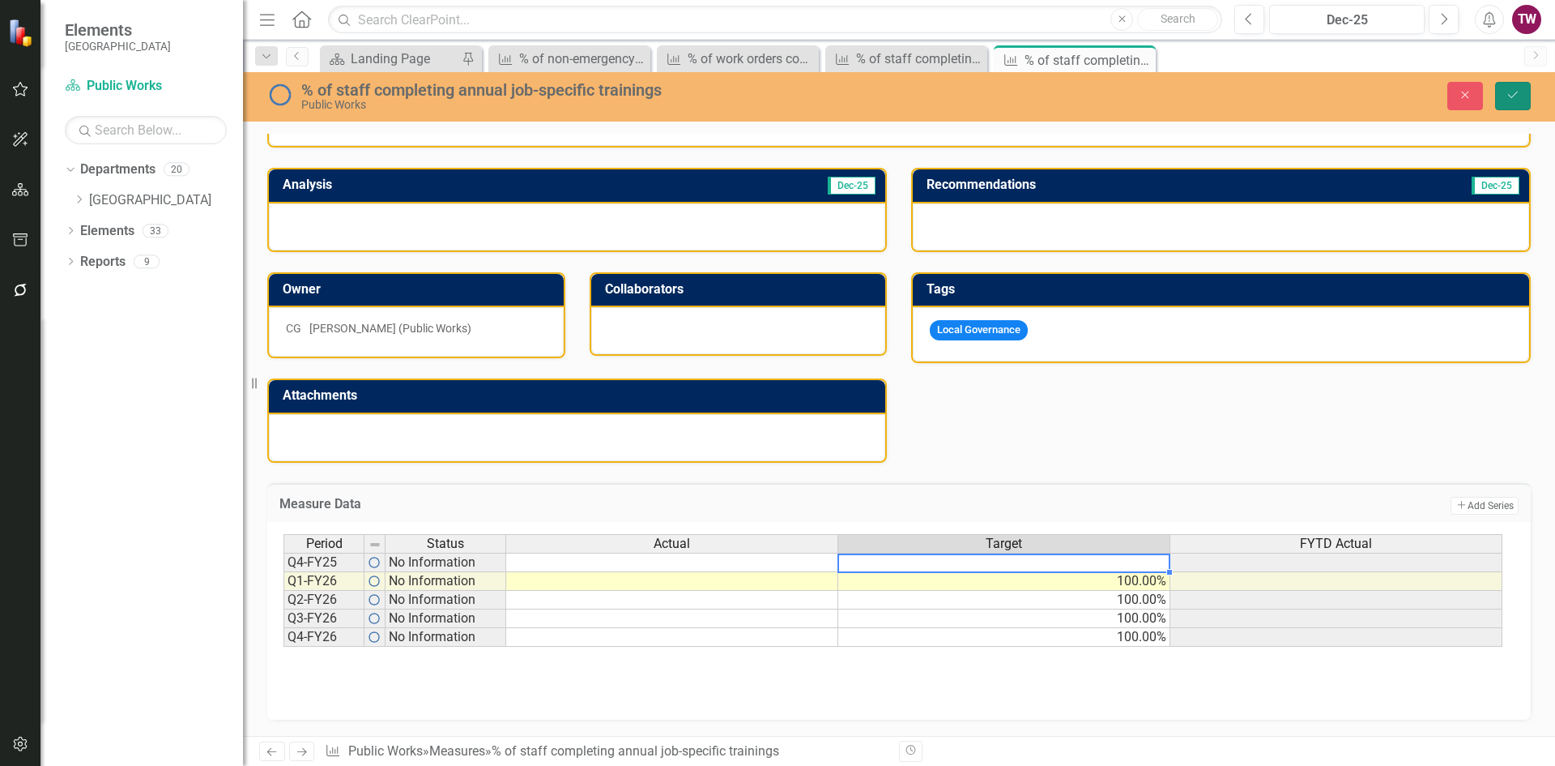
click at [1523, 90] on button "Save" at bounding box center [1514, 96] width 36 height 28
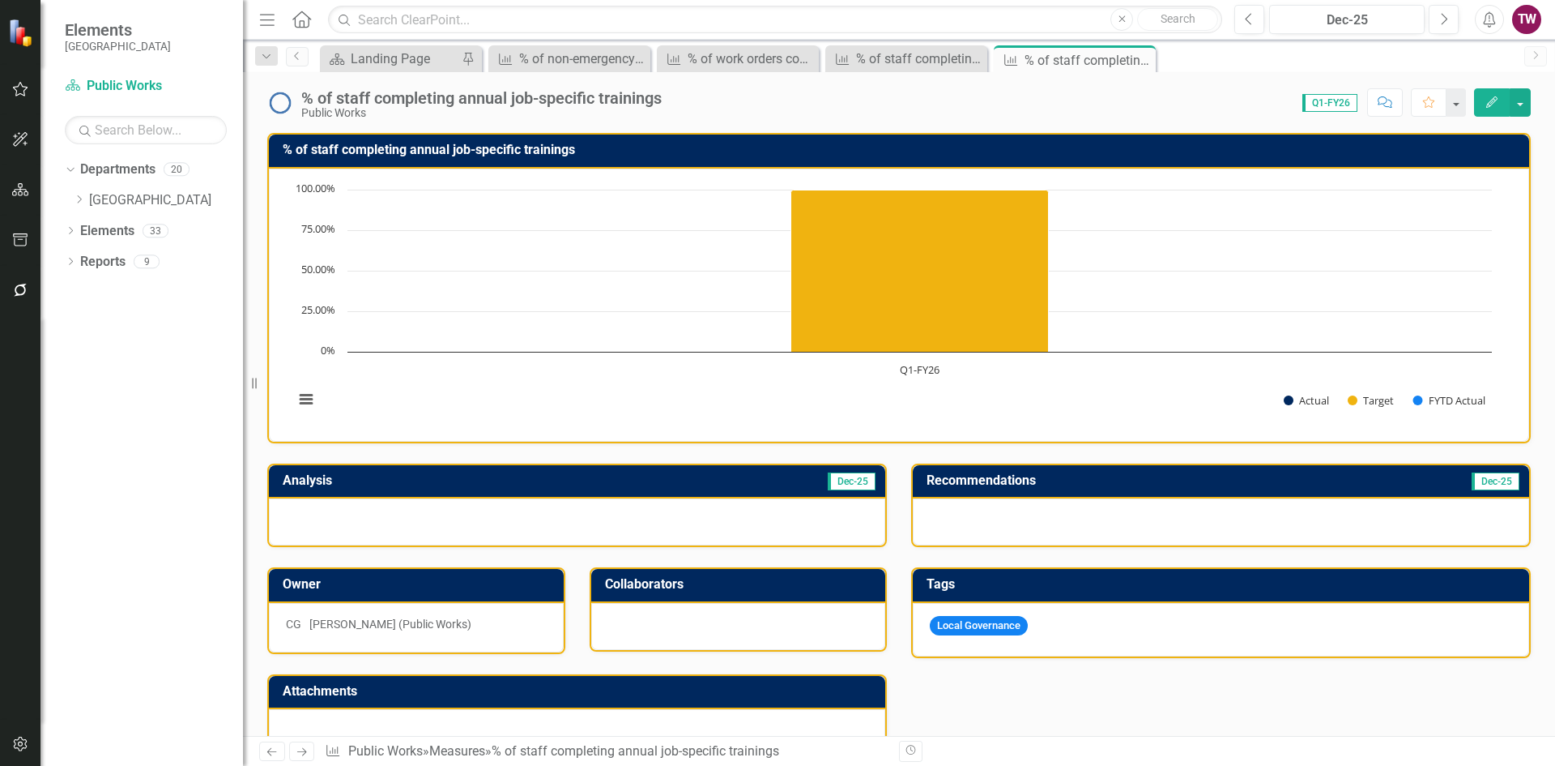
click at [297, 753] on icon "Next" at bounding box center [302, 751] width 14 height 11
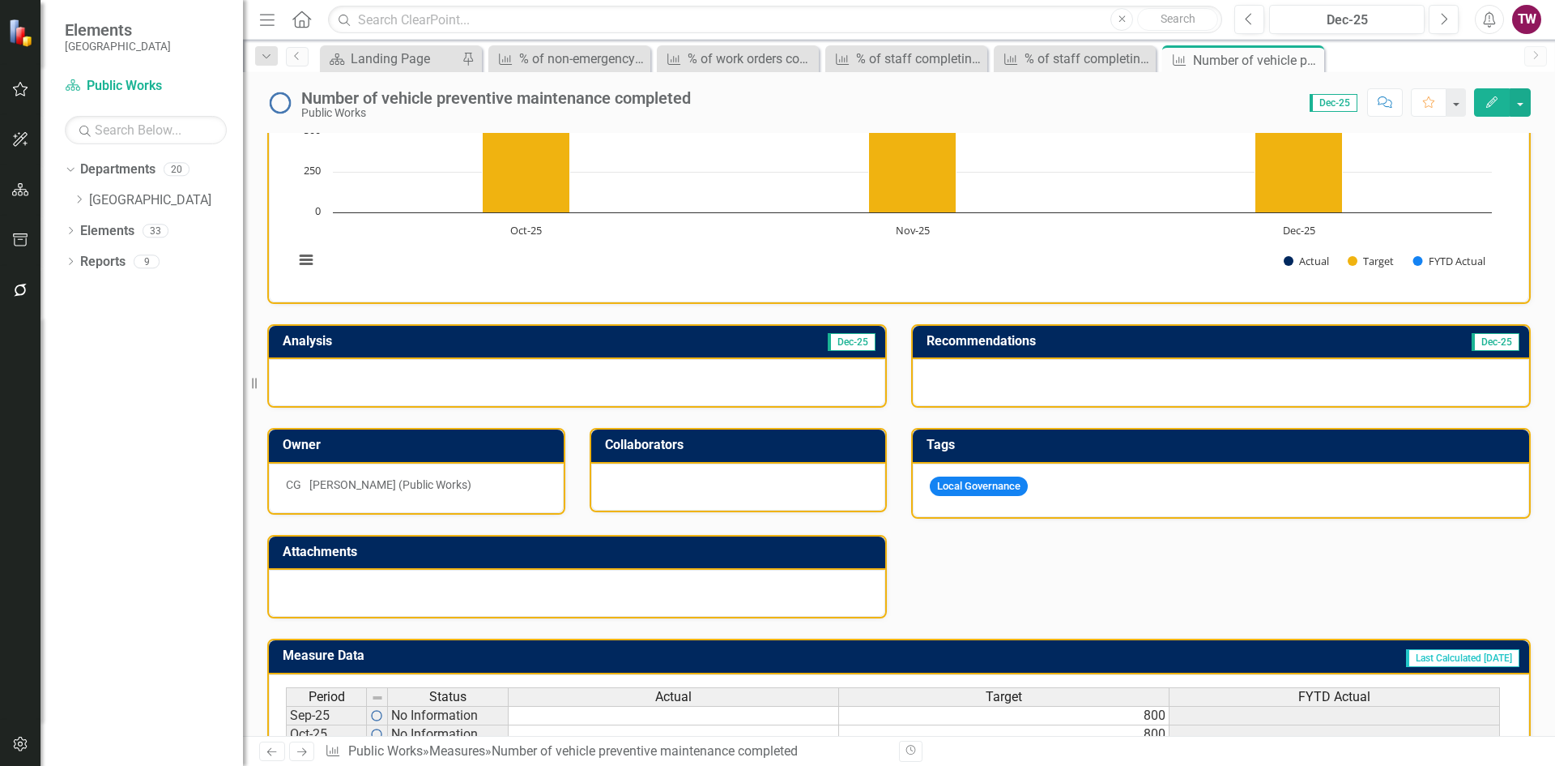
scroll to position [399, 0]
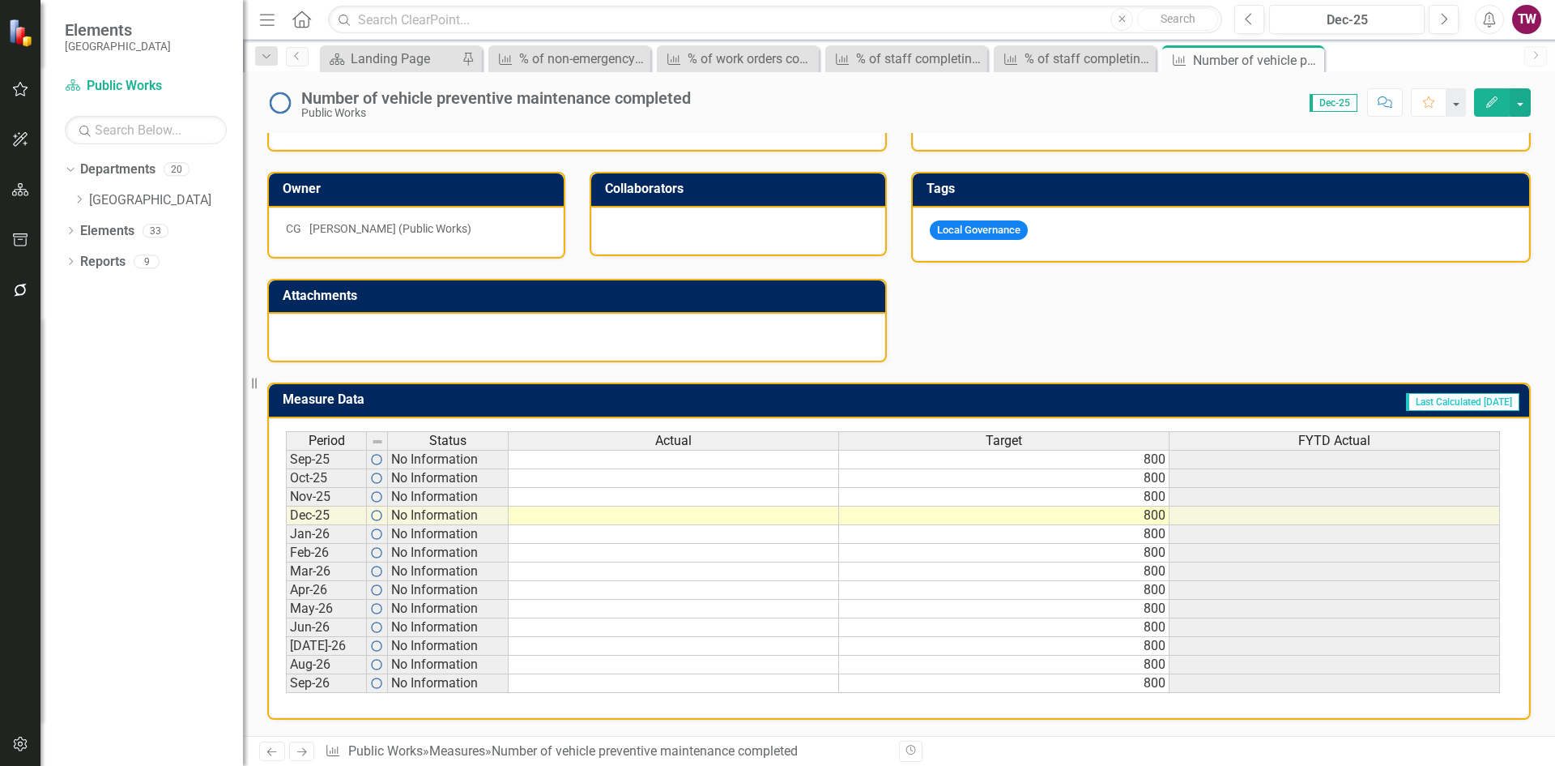
click at [1038, 459] on td "800" at bounding box center [1004, 459] width 331 height 19
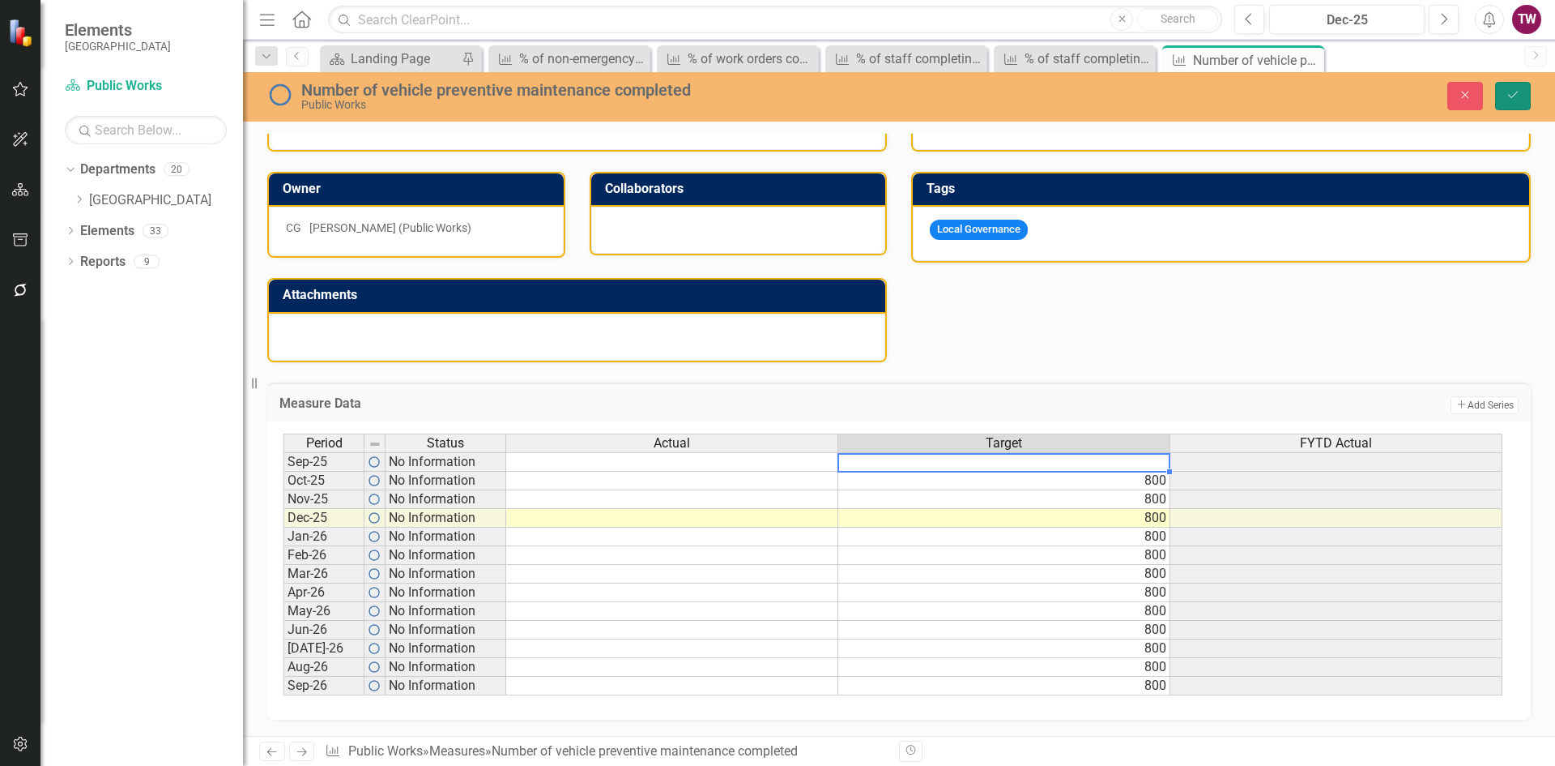
click at [1506, 98] on icon "Save" at bounding box center [1513, 94] width 15 height 11
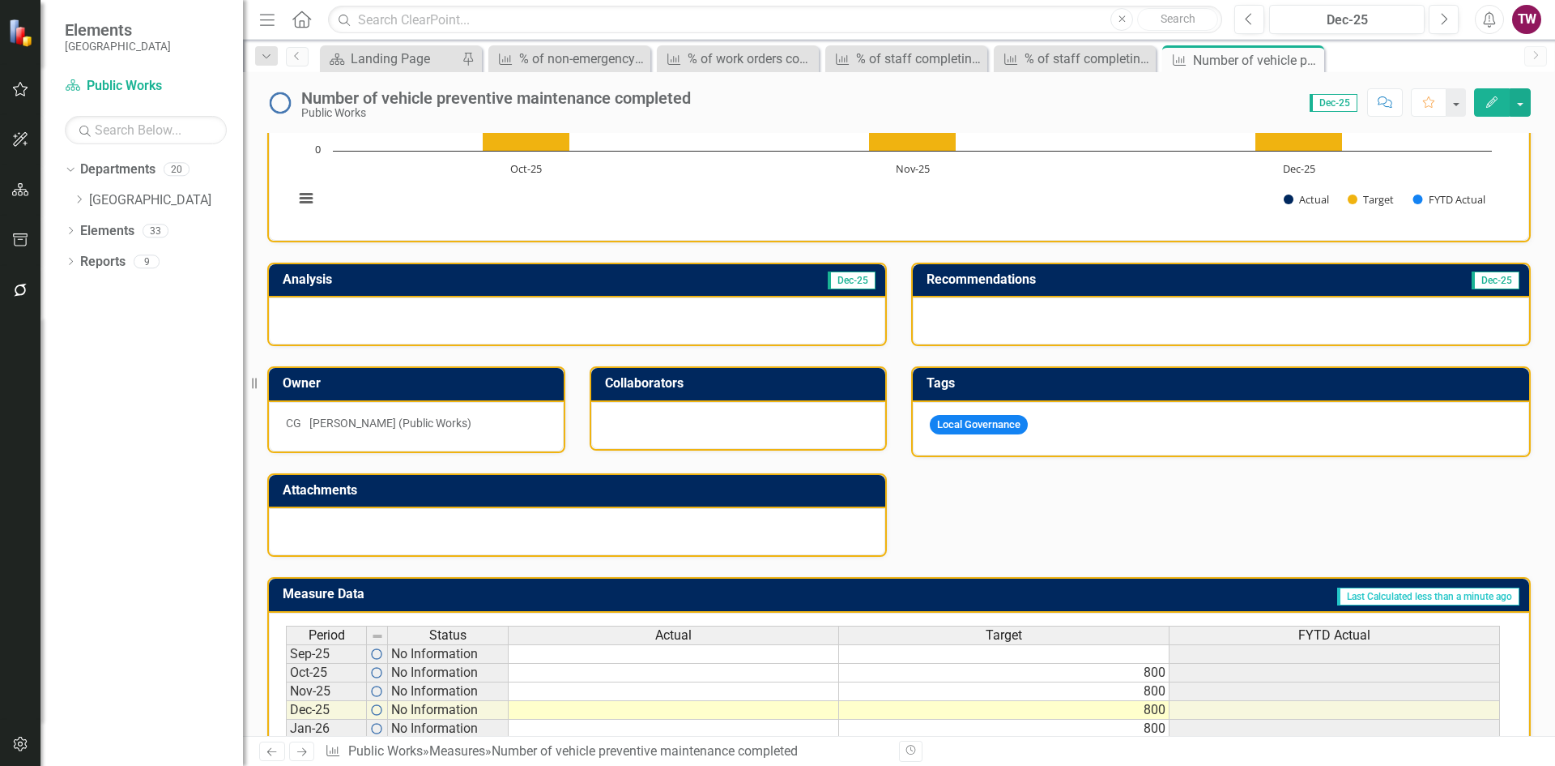
scroll to position [0, 0]
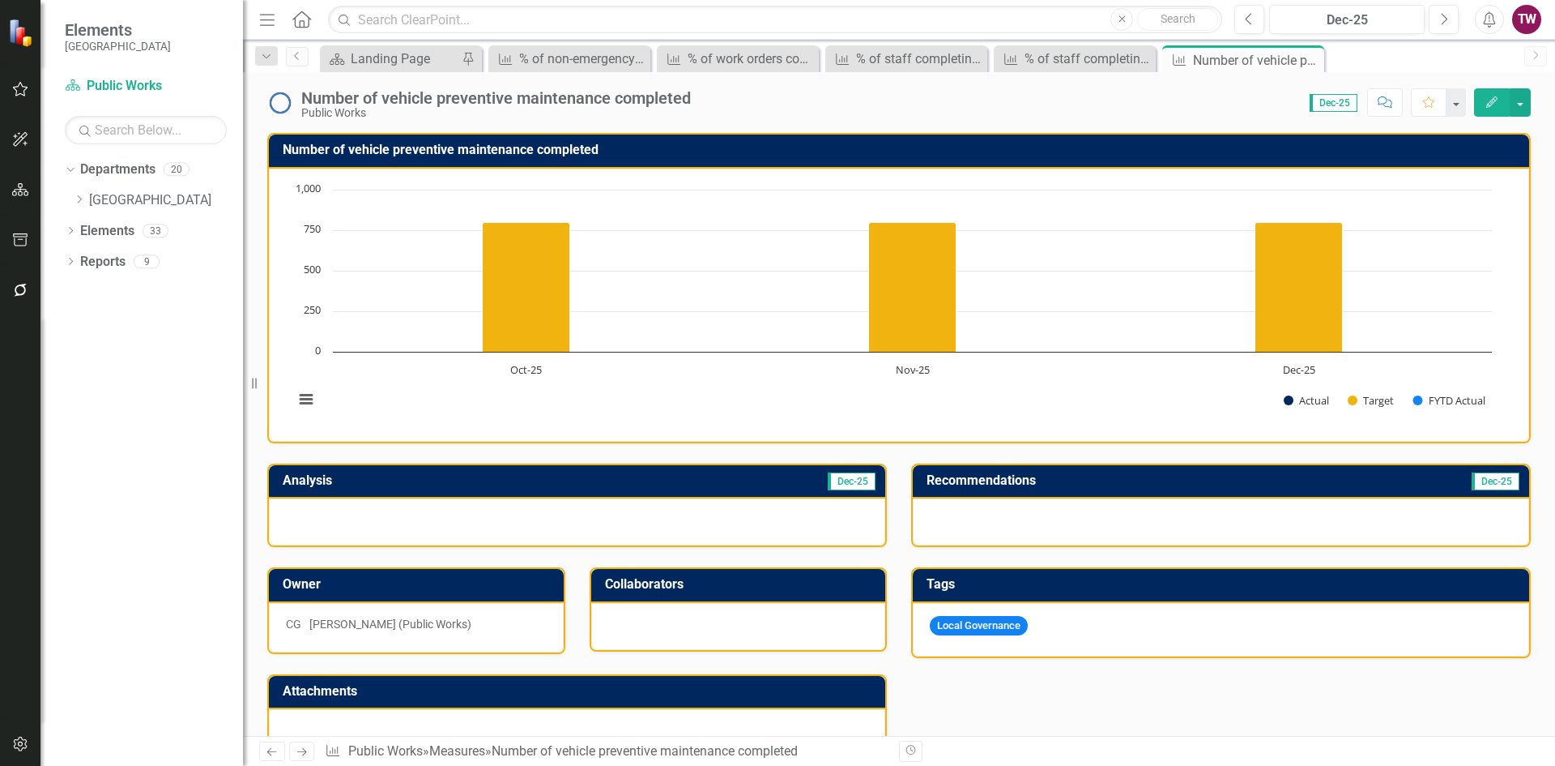
click at [304, 746] on icon "Next" at bounding box center [302, 751] width 14 height 11
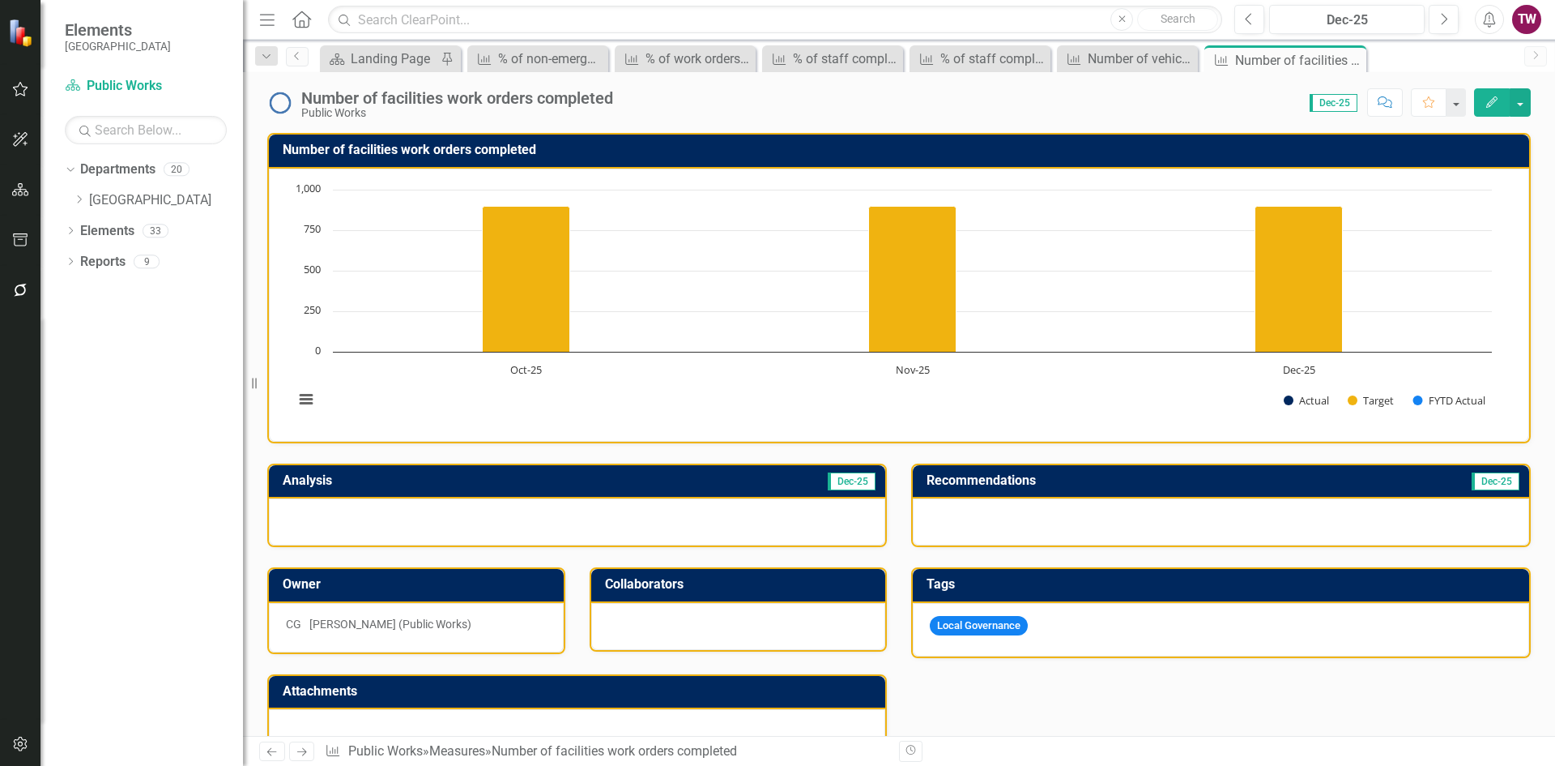
scroll to position [399, 0]
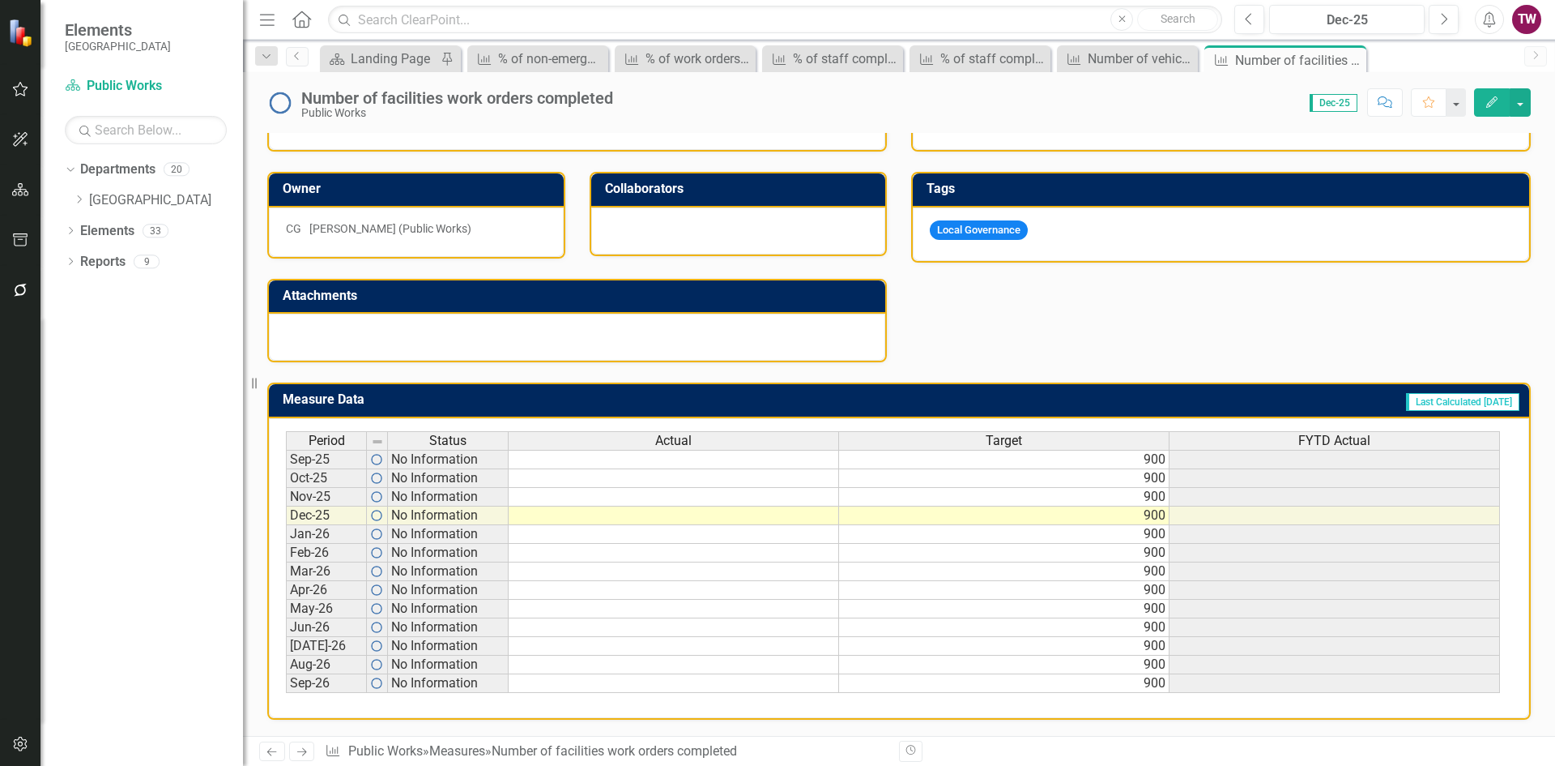
click at [1089, 461] on td "900" at bounding box center [1004, 459] width 331 height 19
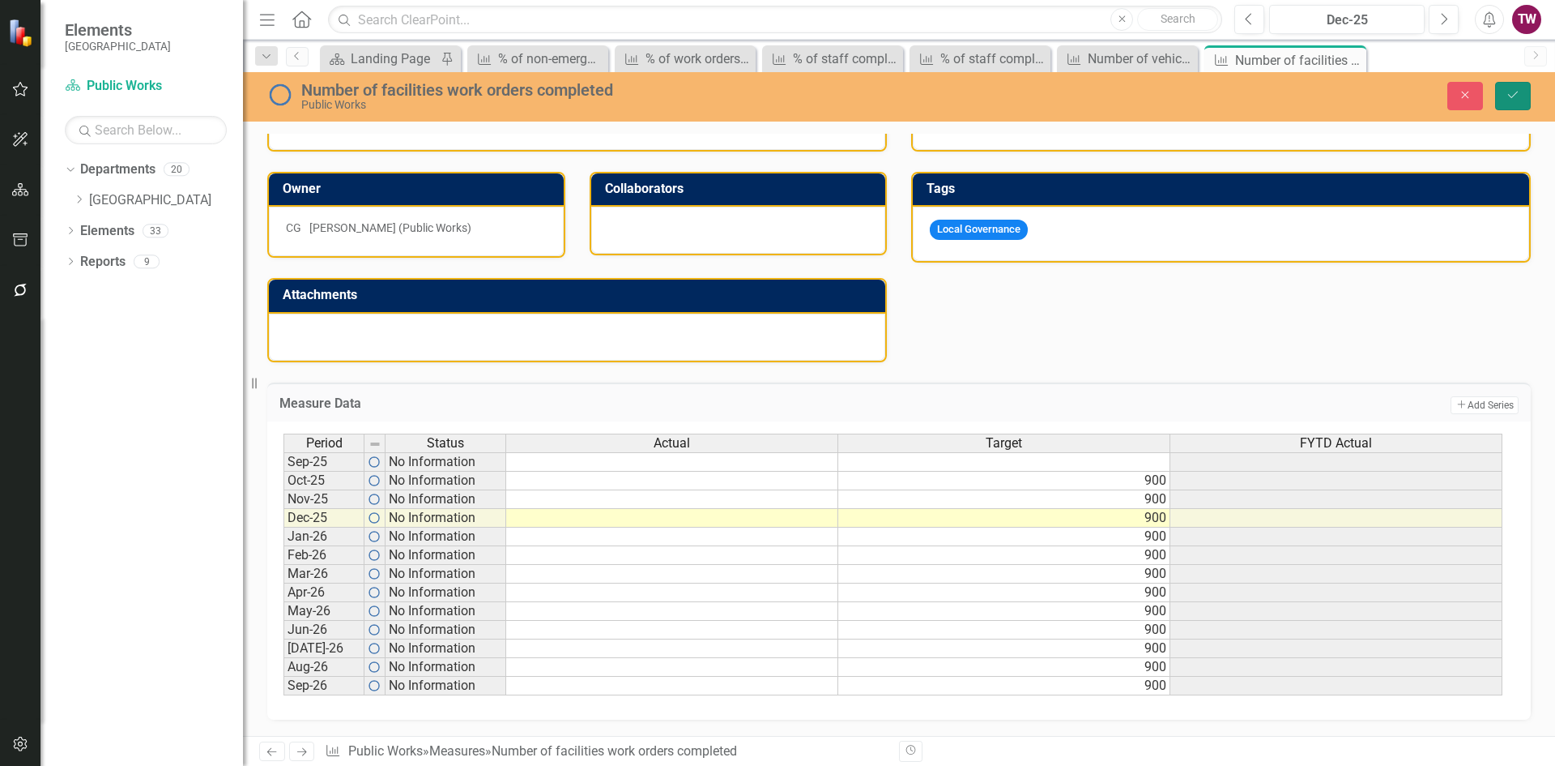
click at [1513, 96] on icon "Save" at bounding box center [1513, 94] width 15 height 11
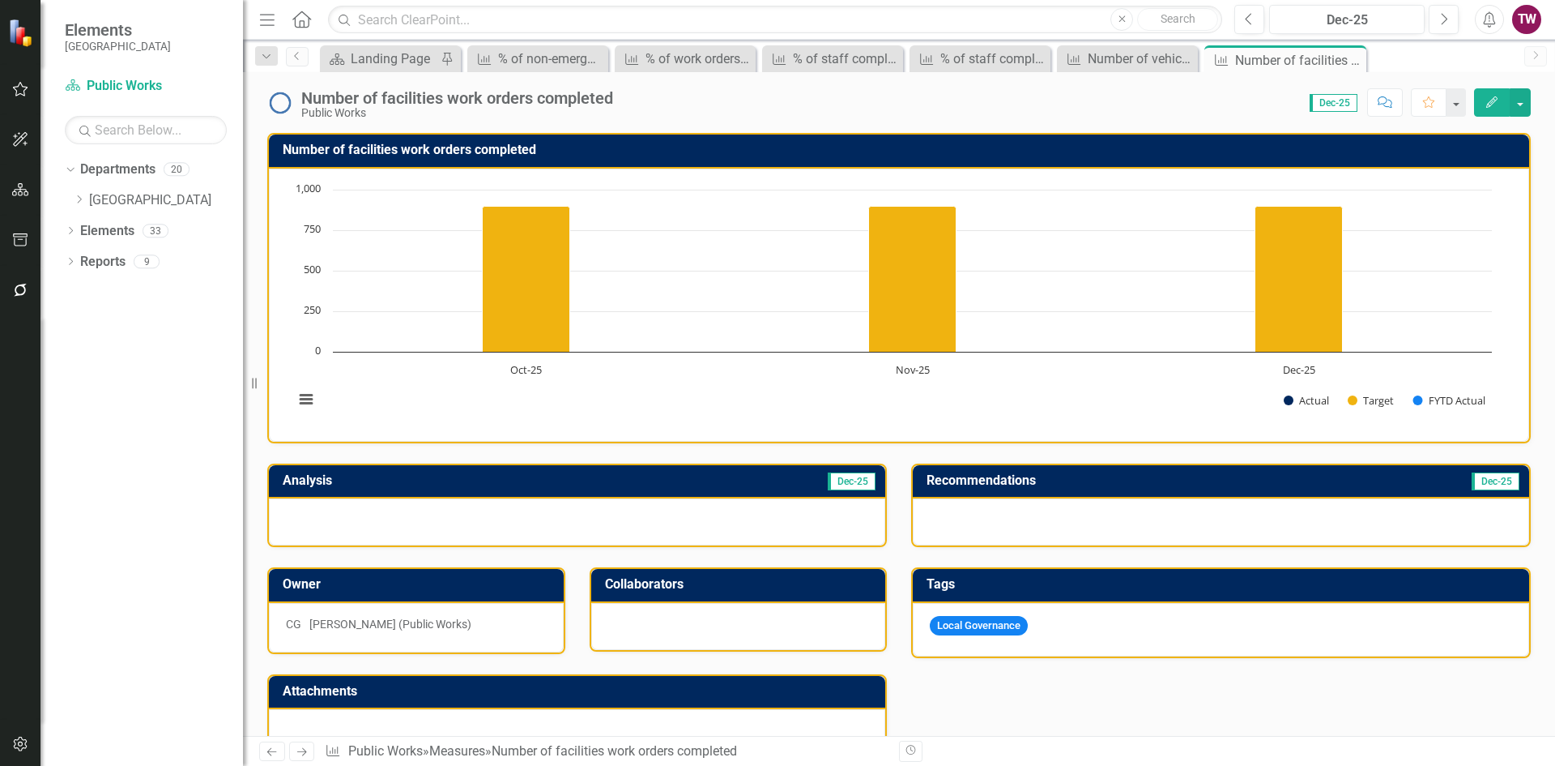
click at [297, 746] on icon "Next" at bounding box center [302, 751] width 14 height 11
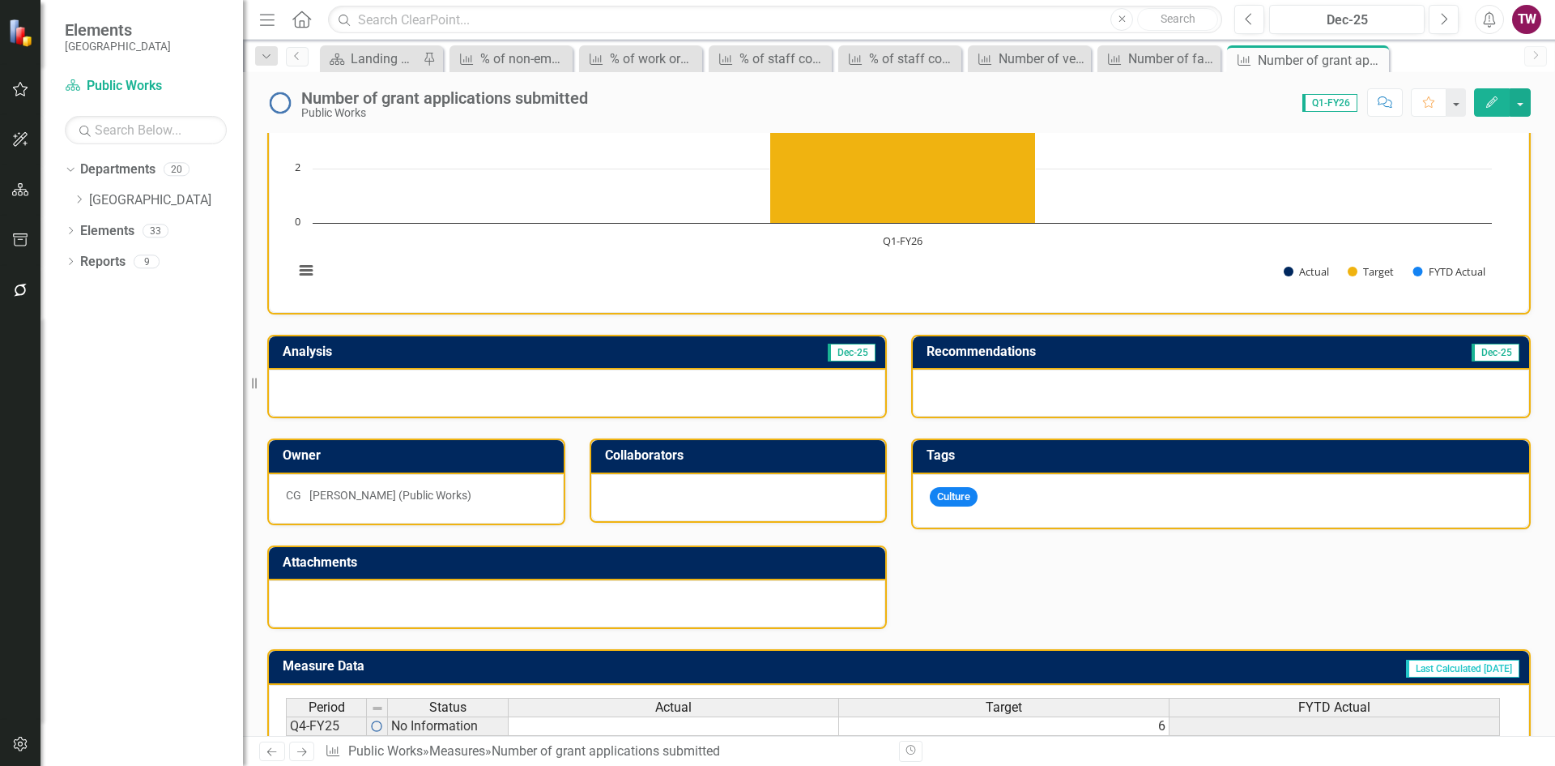
scroll to position [298, 0]
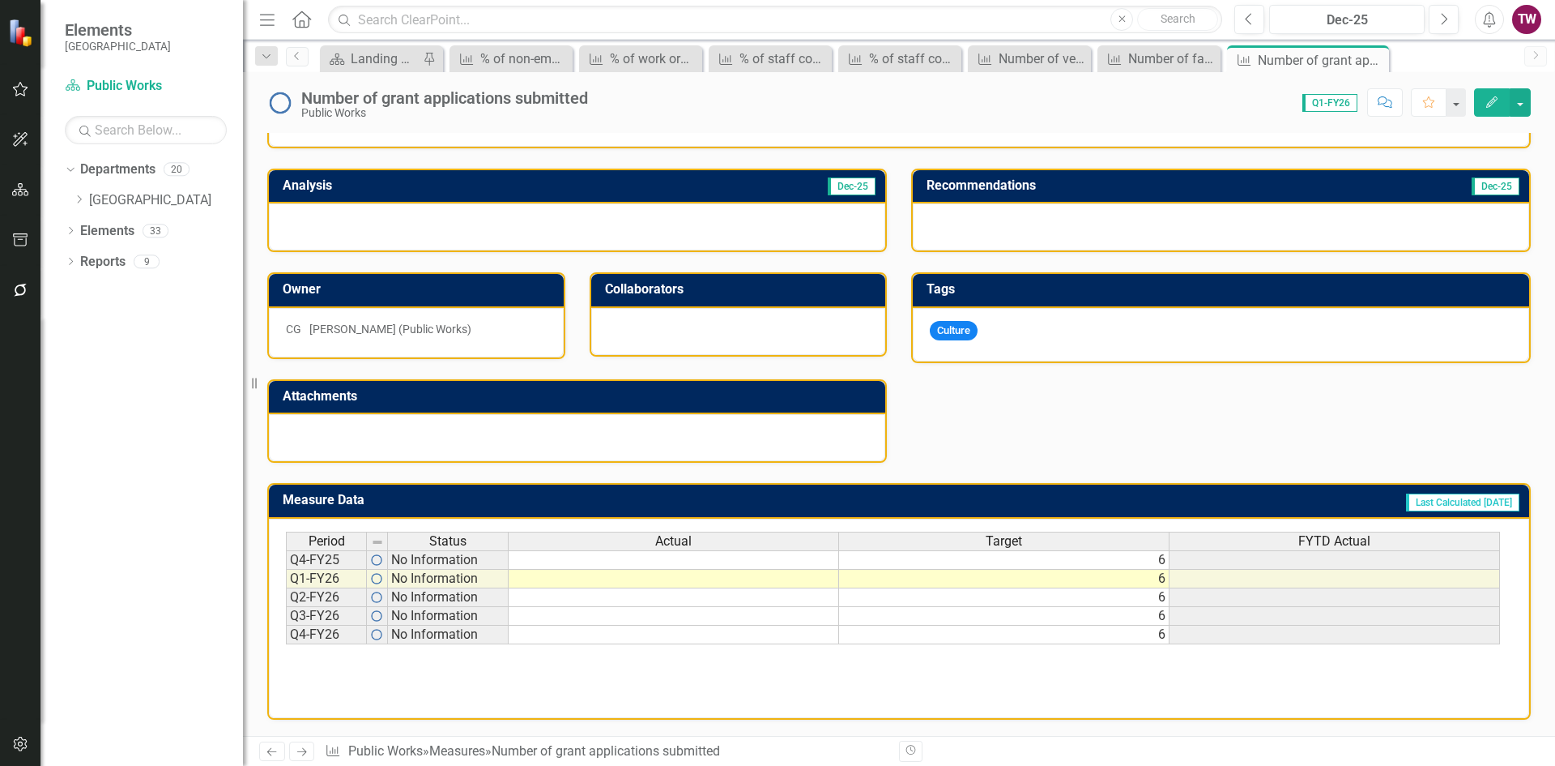
click at [1112, 562] on td "6" at bounding box center [1004, 559] width 331 height 19
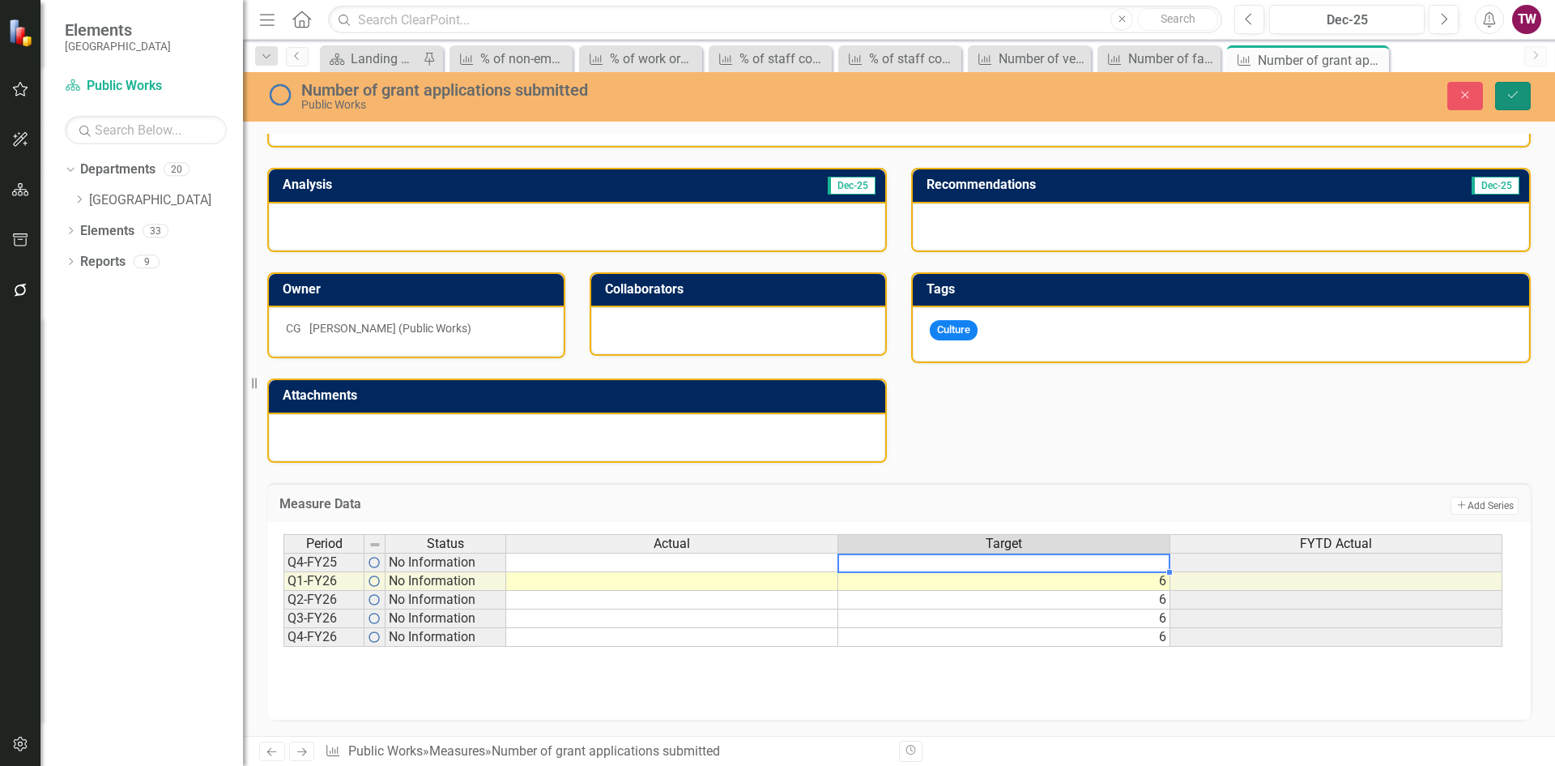
click at [1517, 100] on icon "Save" at bounding box center [1513, 94] width 15 height 11
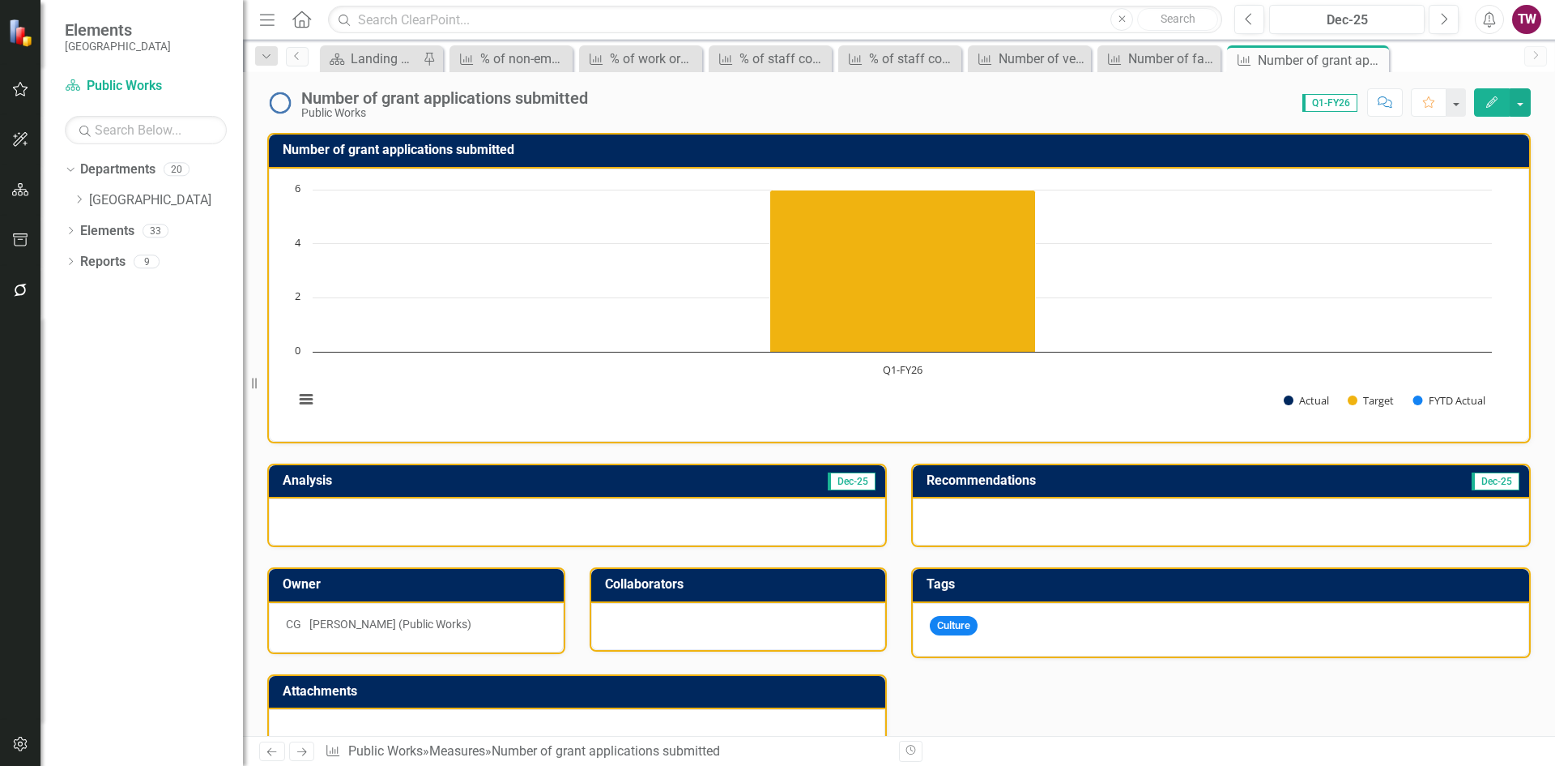
click at [309, 751] on link "Next" at bounding box center [302, 750] width 26 height 19
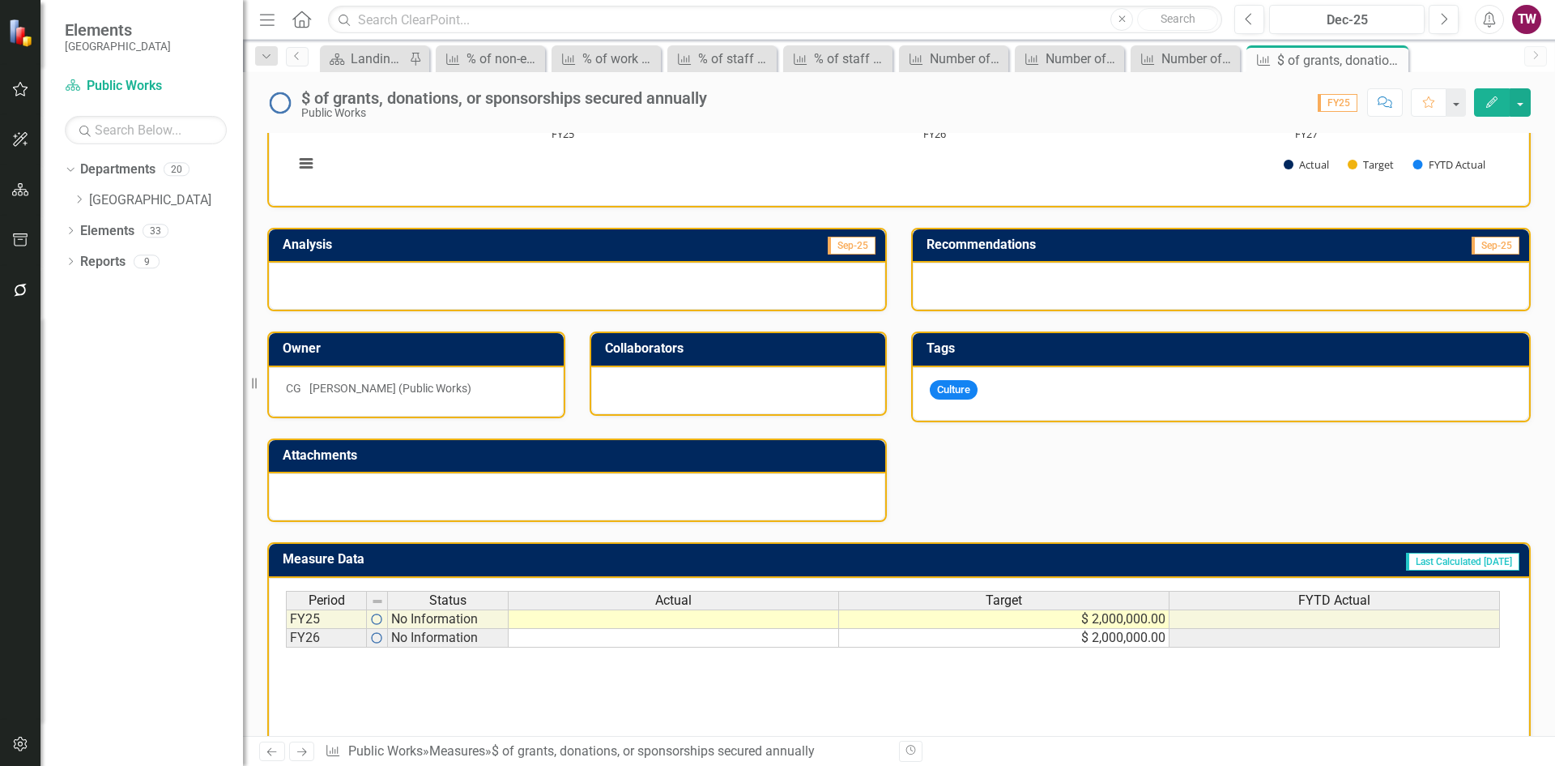
scroll to position [243, 0]
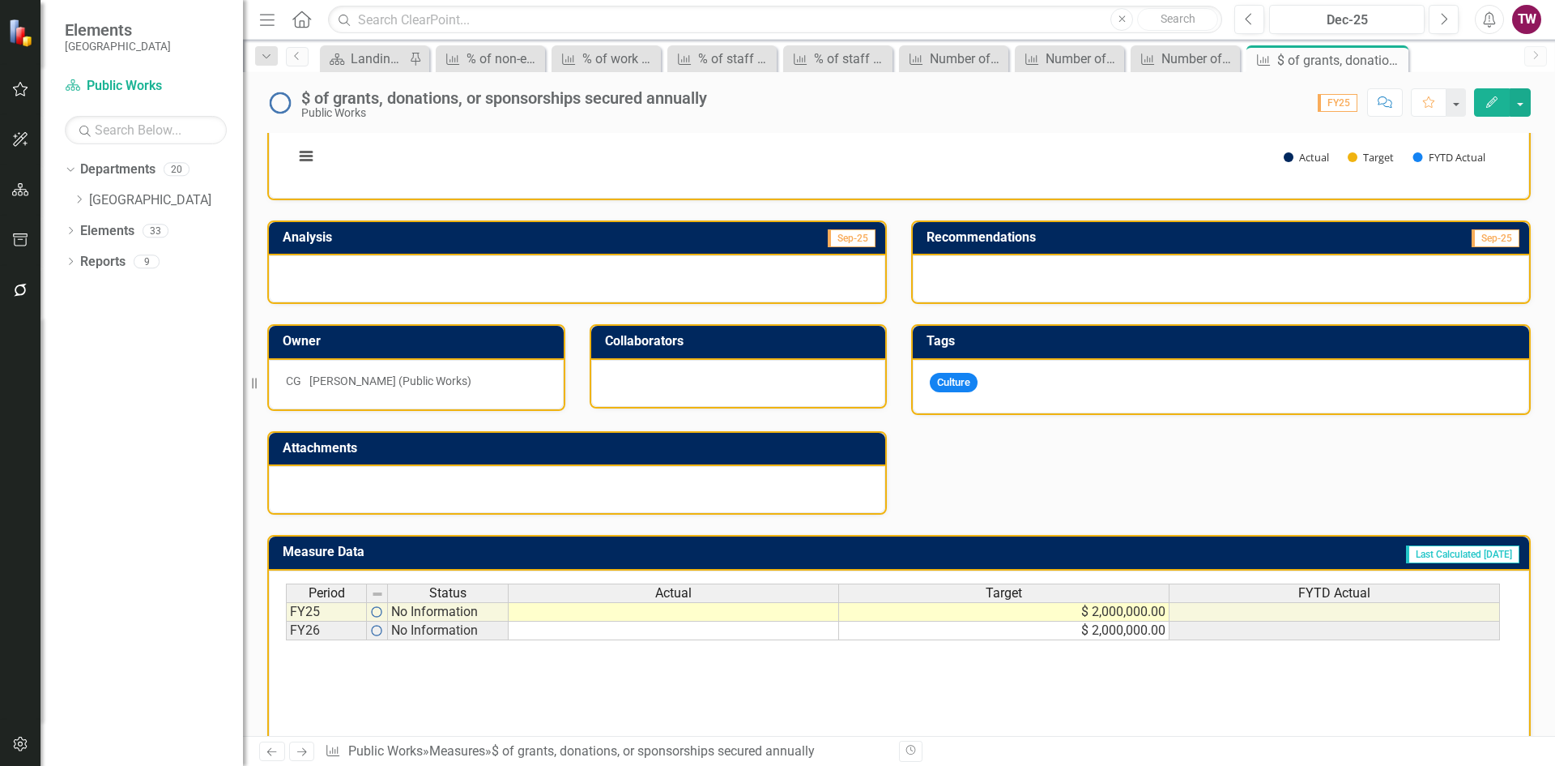
click at [1061, 619] on td "$ 2,000,000.00" at bounding box center [1004, 611] width 331 height 19
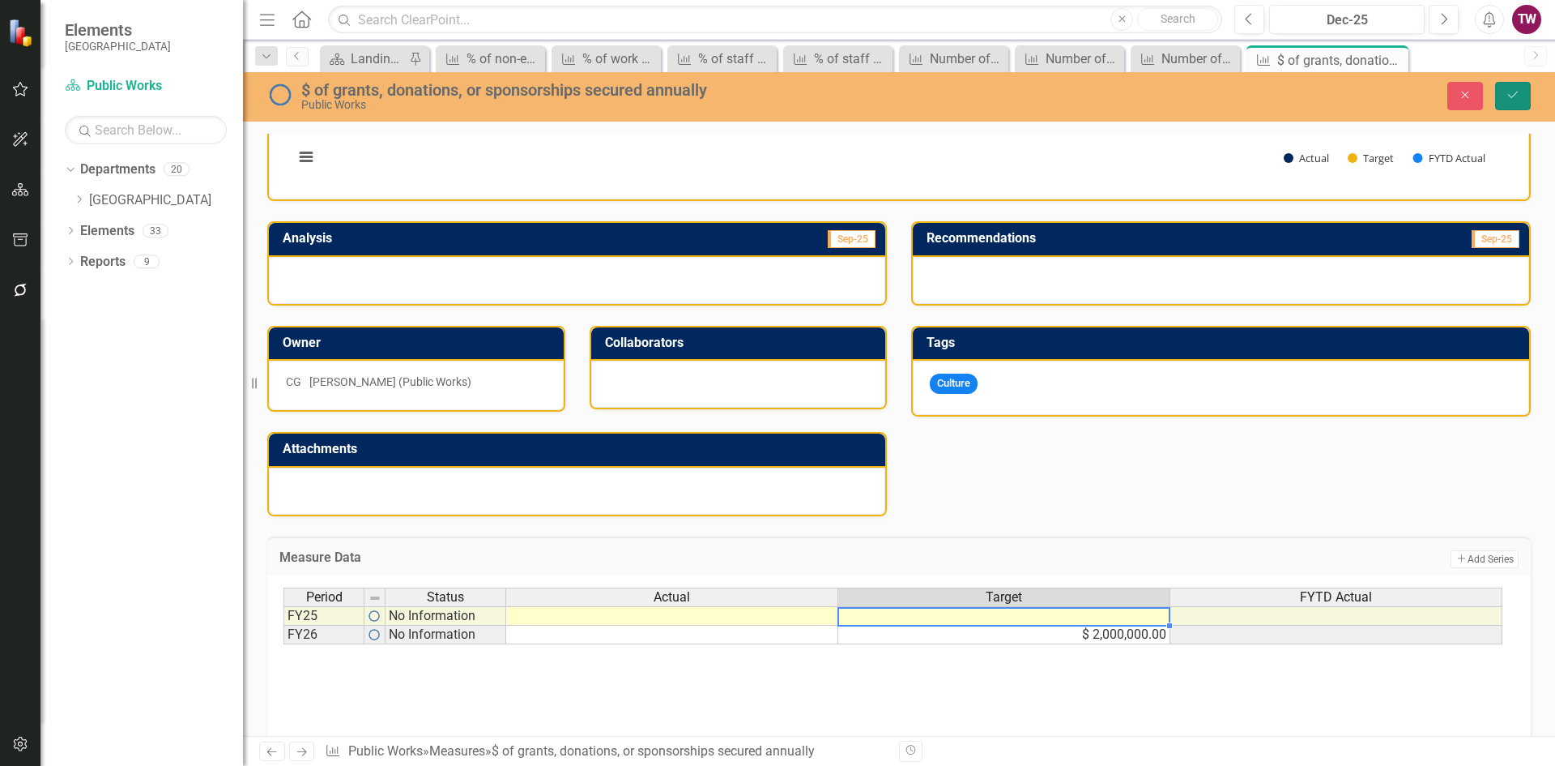
click at [1500, 91] on button "Save" at bounding box center [1514, 96] width 36 height 28
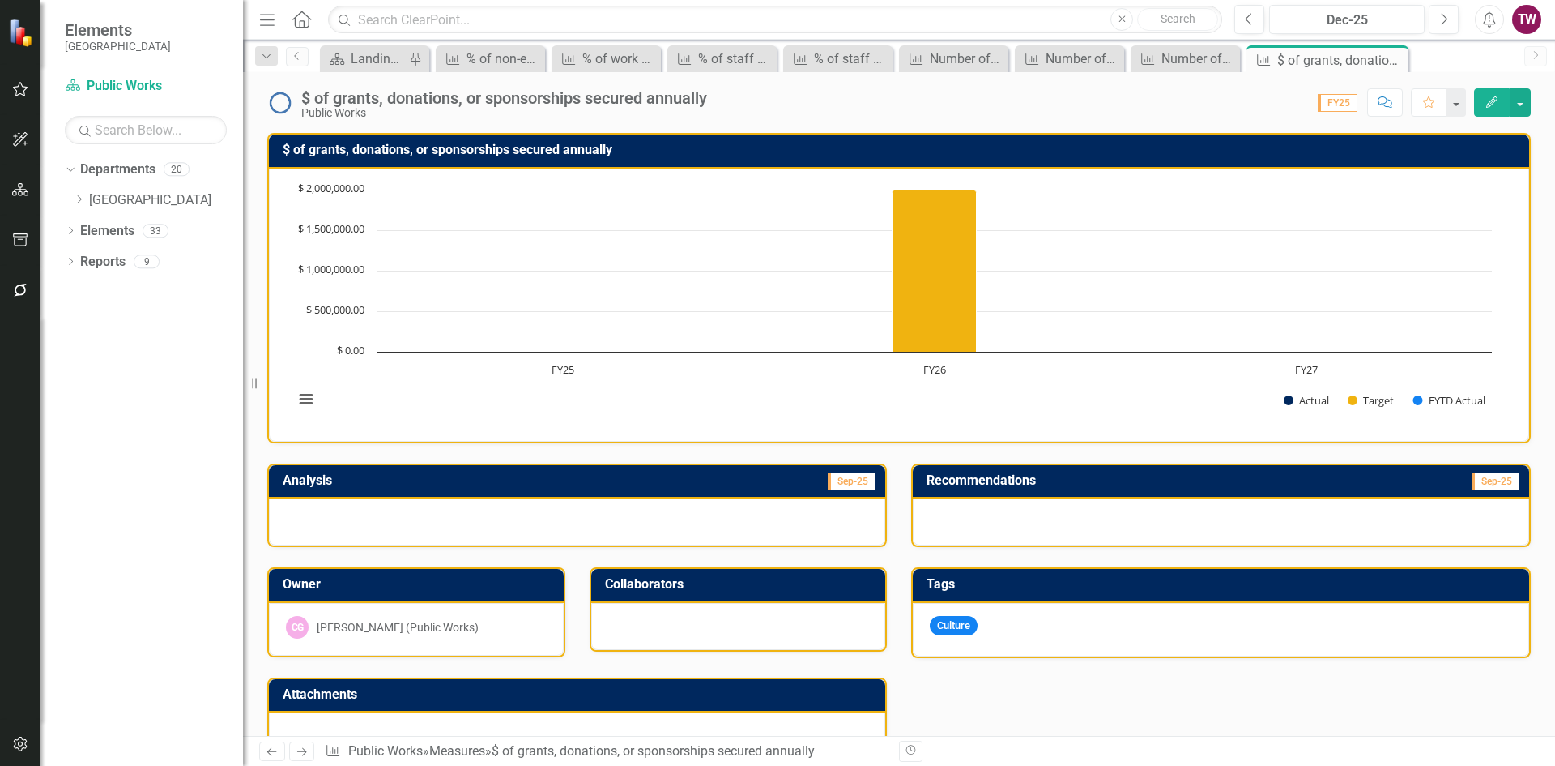
click at [305, 747] on icon "Next" at bounding box center [302, 751] width 14 height 11
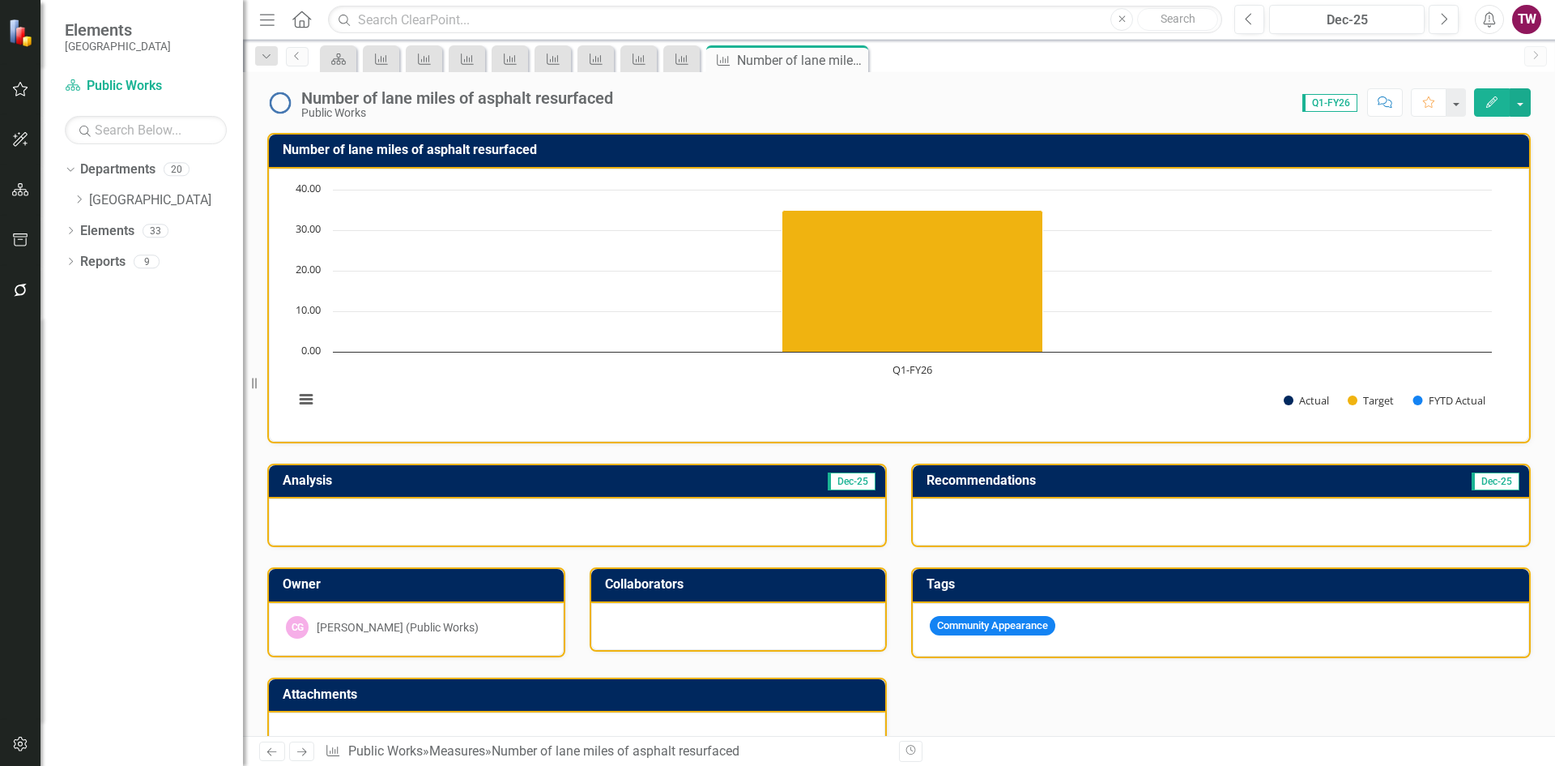
click at [303, 751] on icon "Next" at bounding box center [302, 751] width 14 height 11
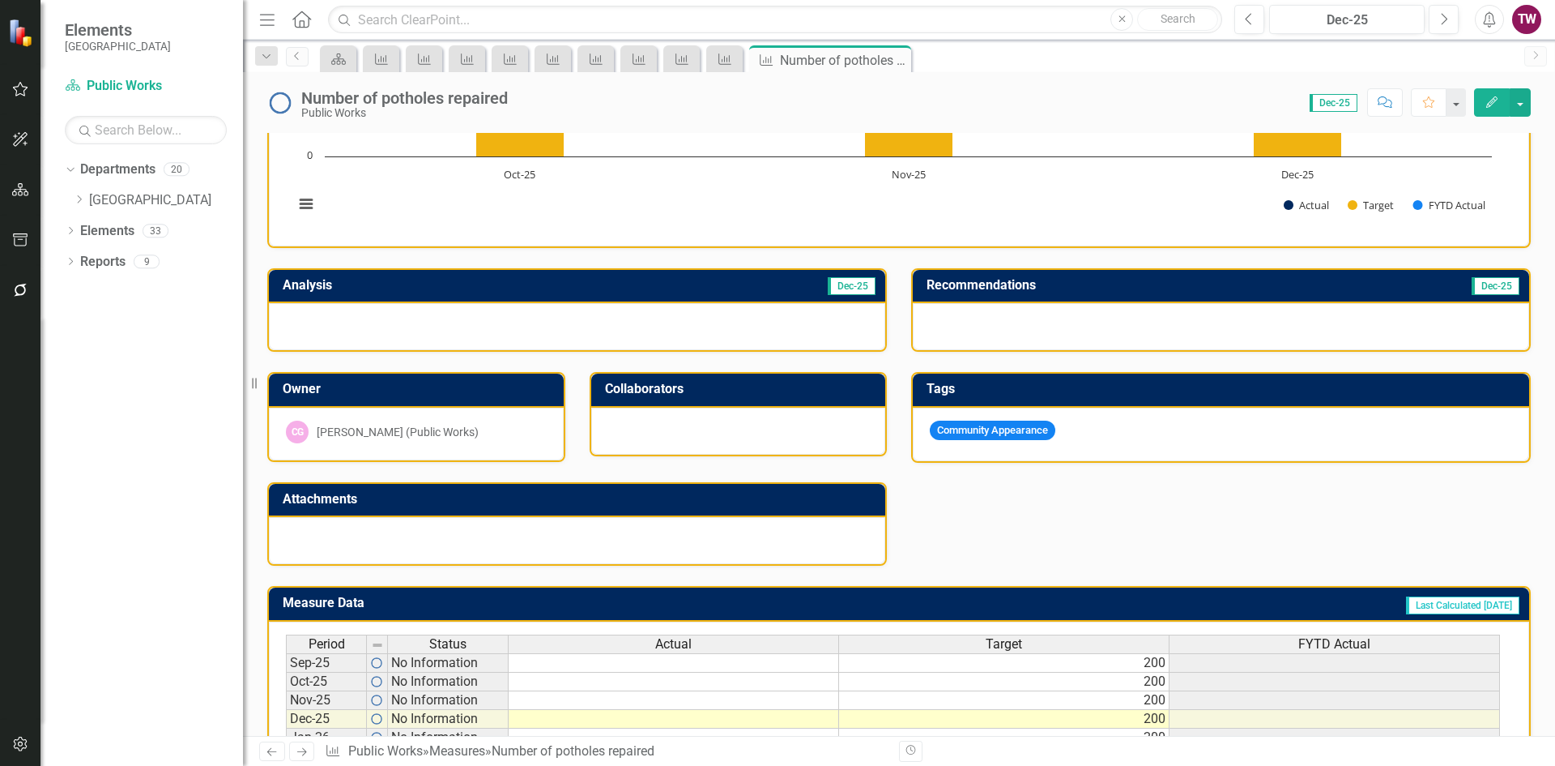
scroll to position [399, 0]
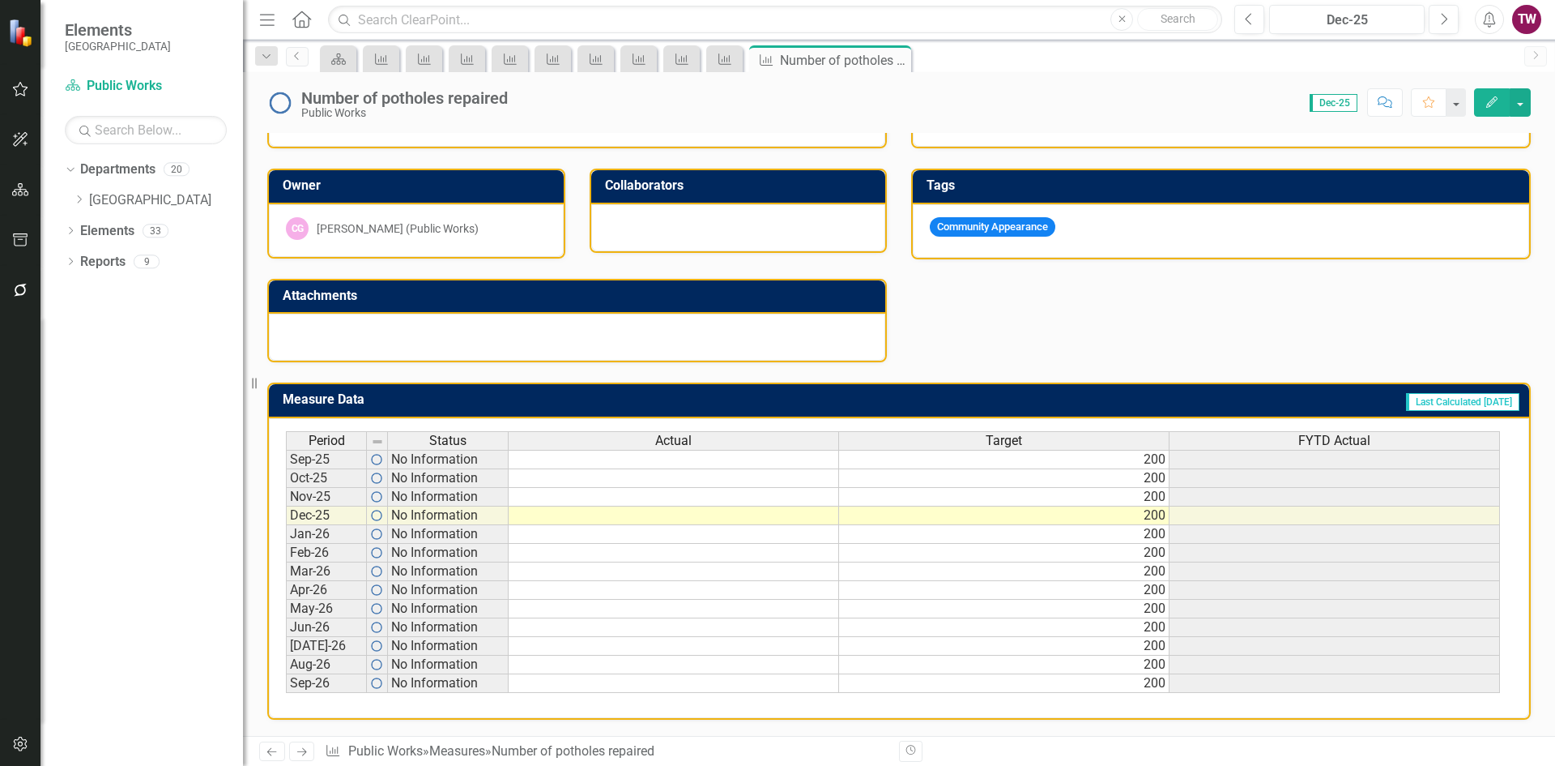
click at [979, 456] on td "200" at bounding box center [1004, 459] width 331 height 19
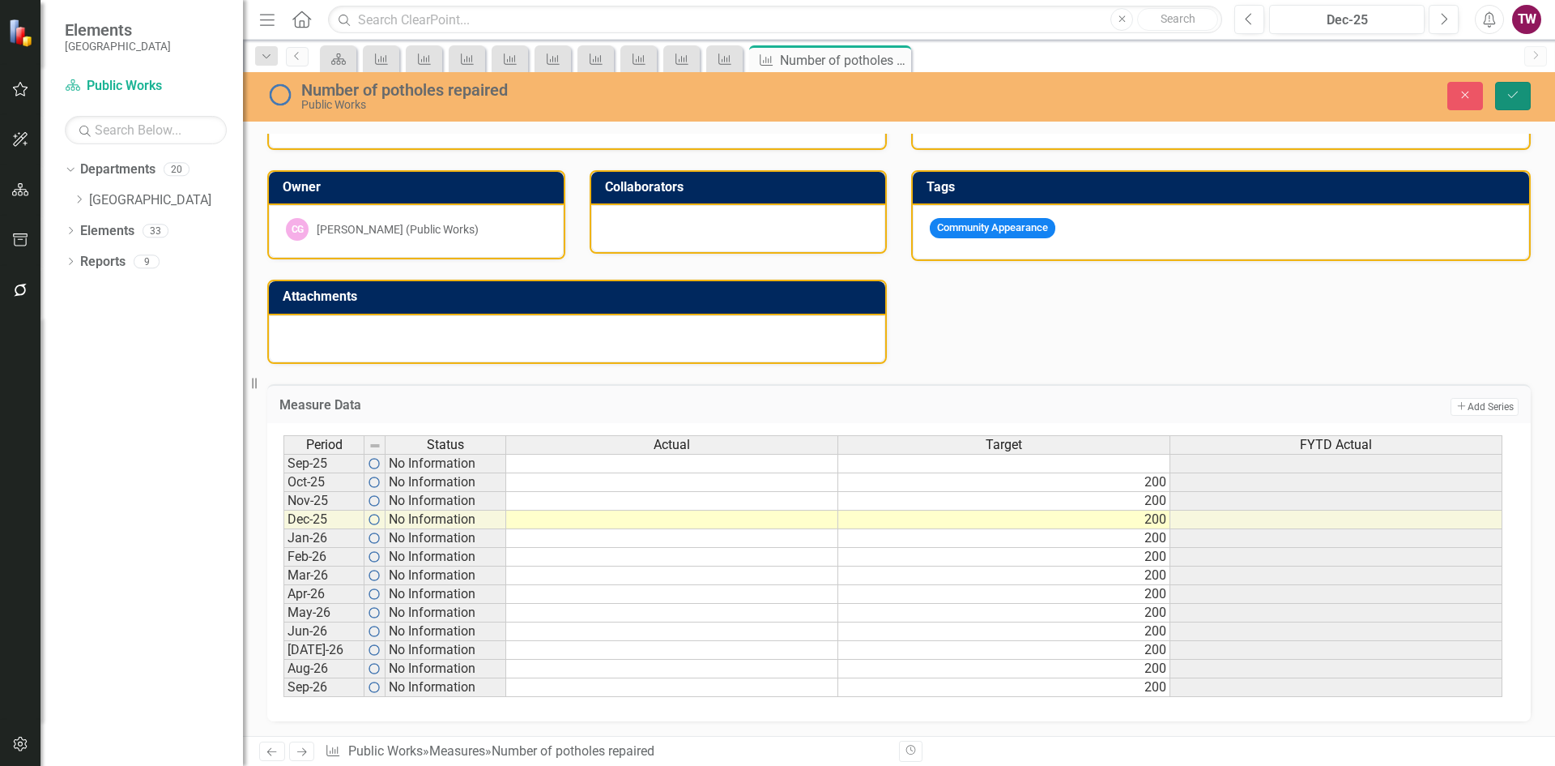
click at [1519, 99] on icon "Save" at bounding box center [1513, 94] width 15 height 11
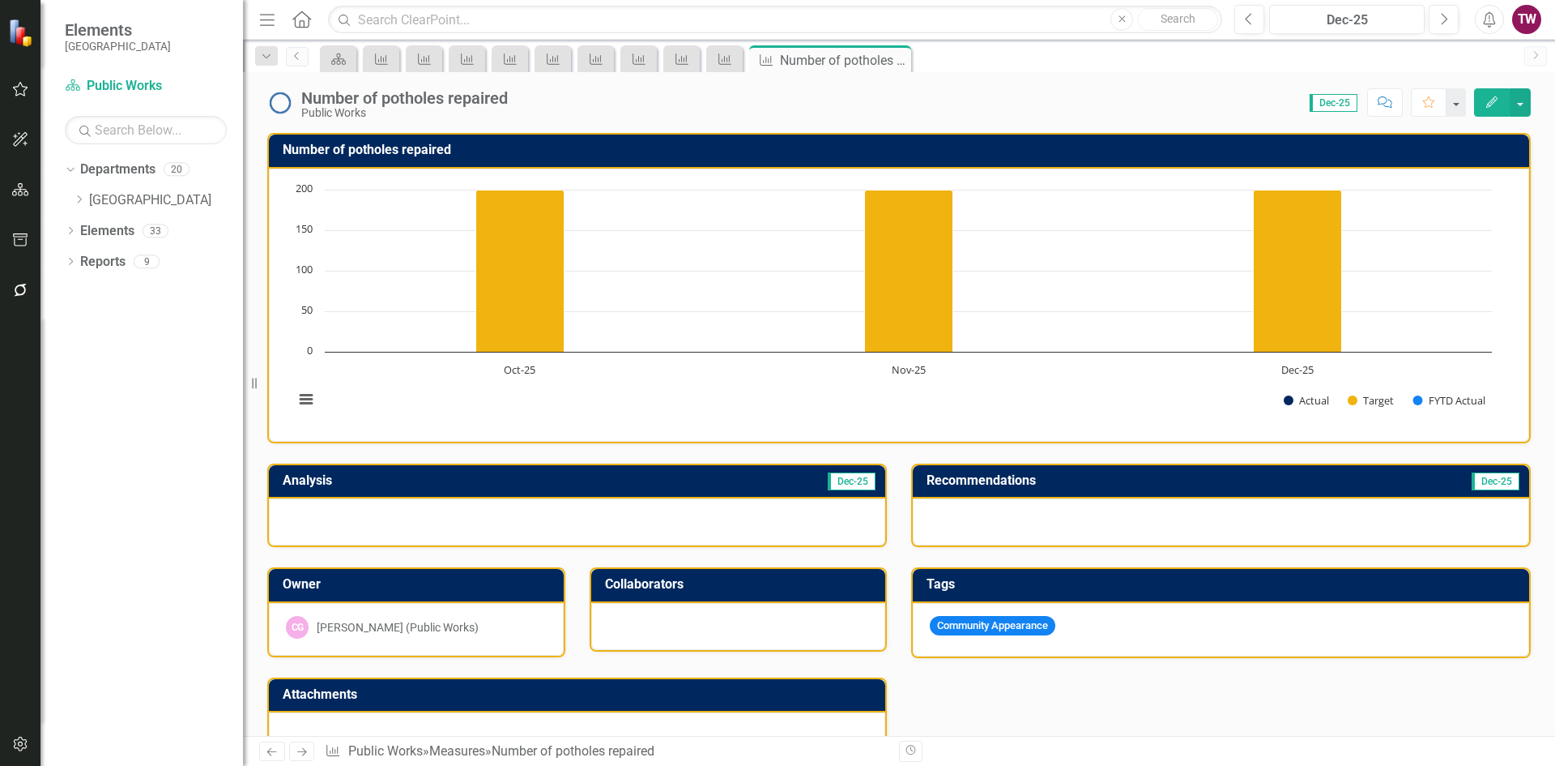
click at [305, 752] on icon at bounding box center [302, 752] width 10 height 8
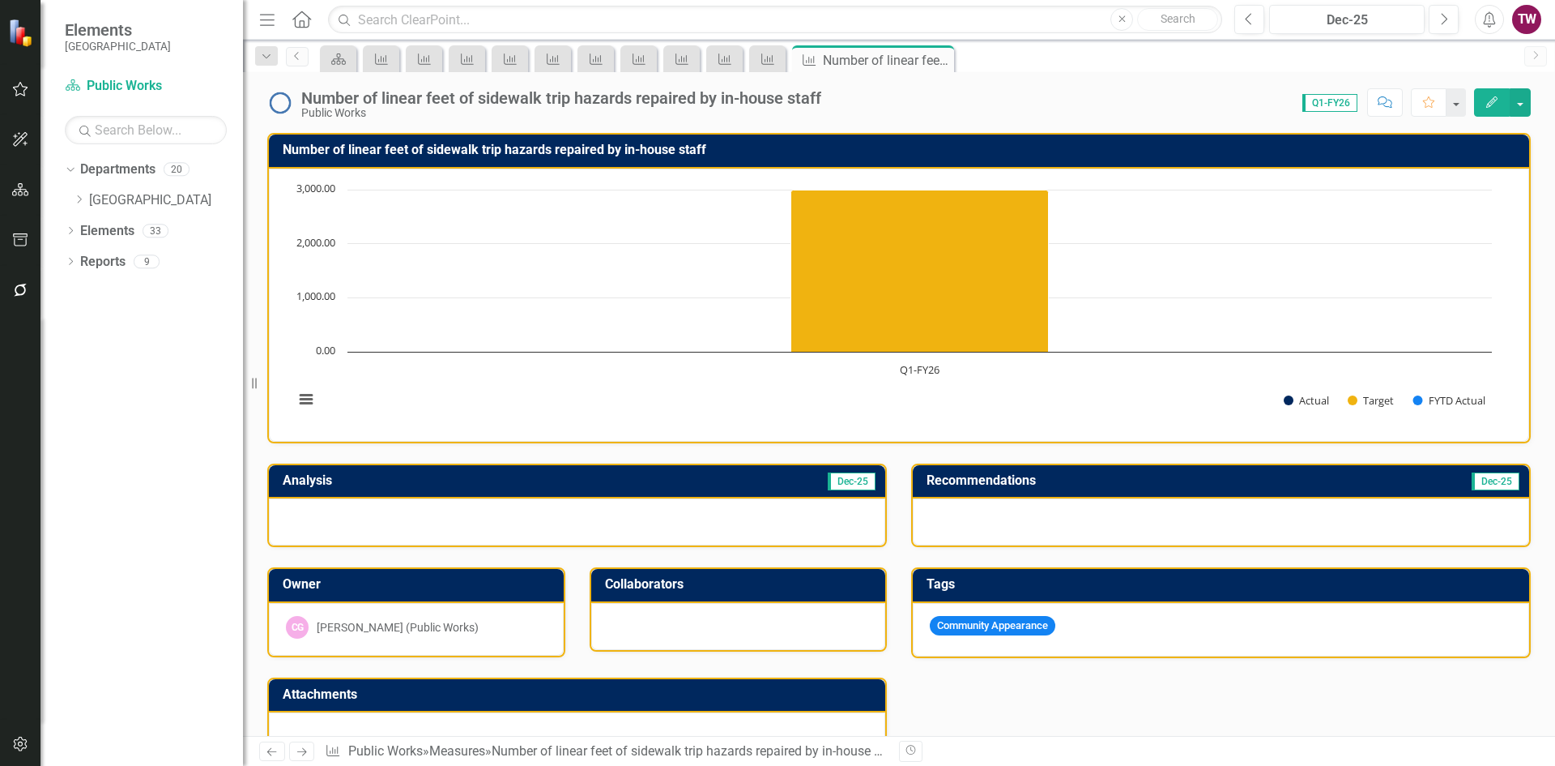
click at [299, 745] on link "Next" at bounding box center [302, 750] width 26 height 19
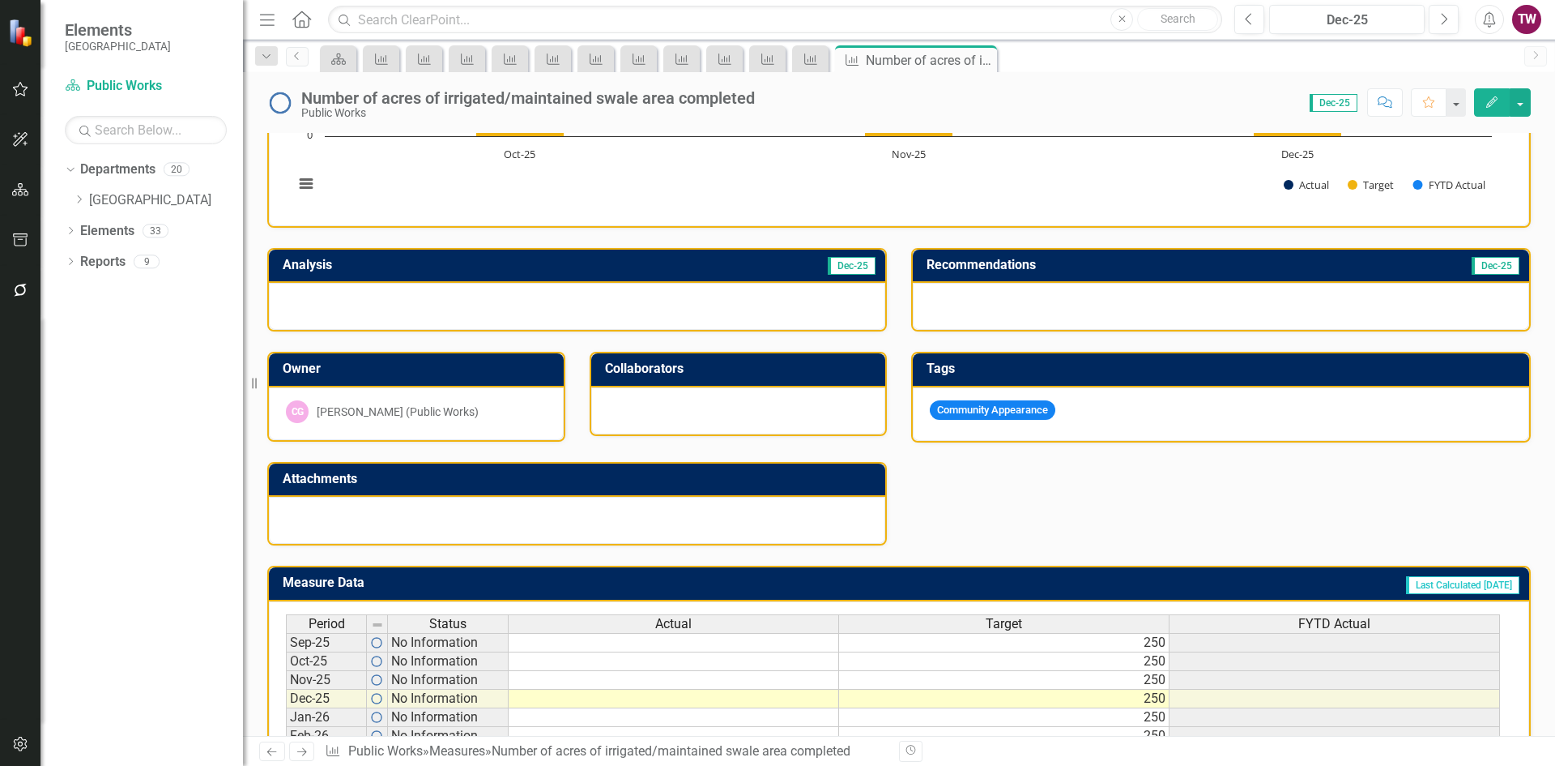
scroll to position [399, 0]
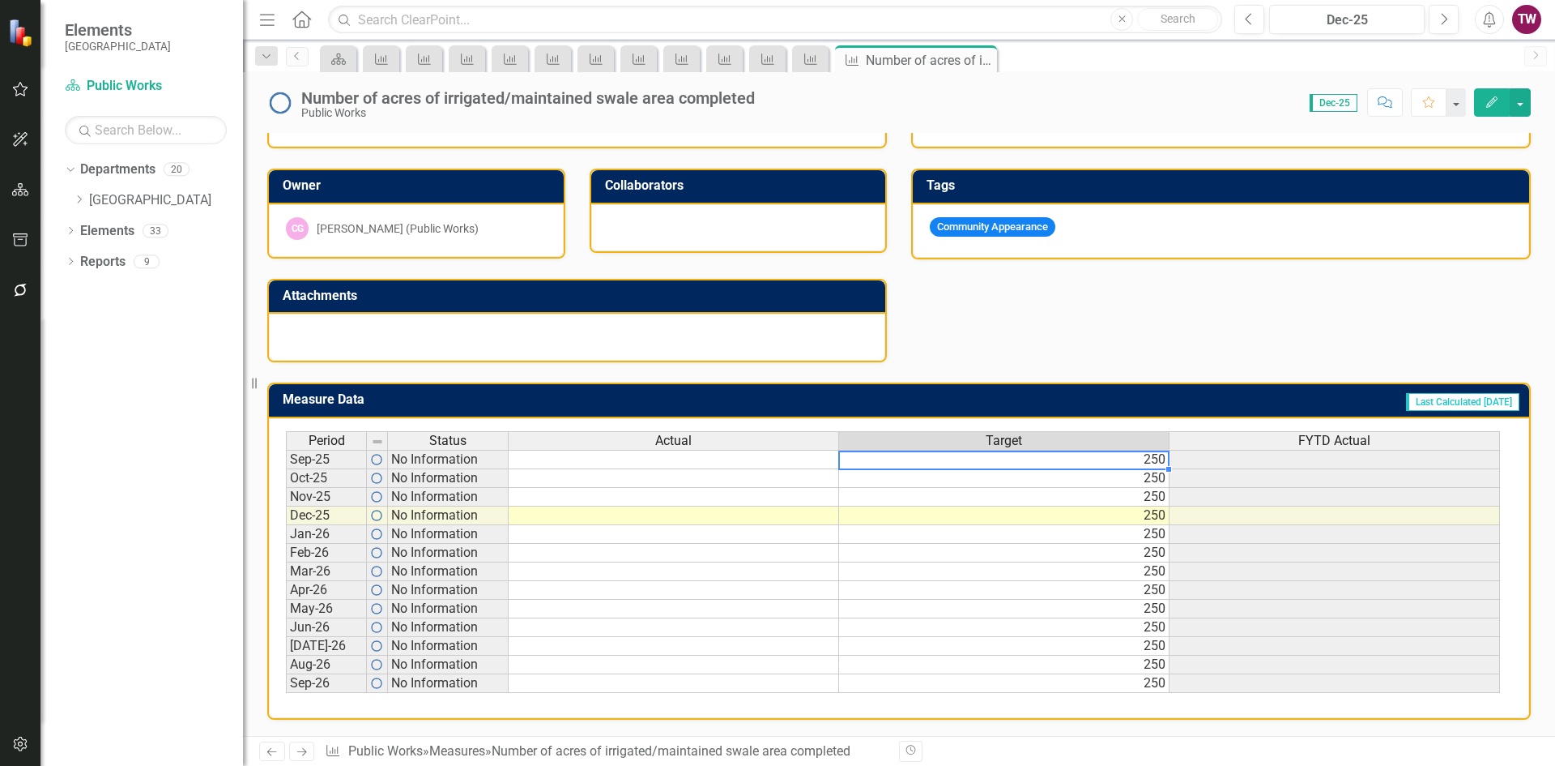
click at [1153, 456] on td "250" at bounding box center [1004, 459] width 331 height 19
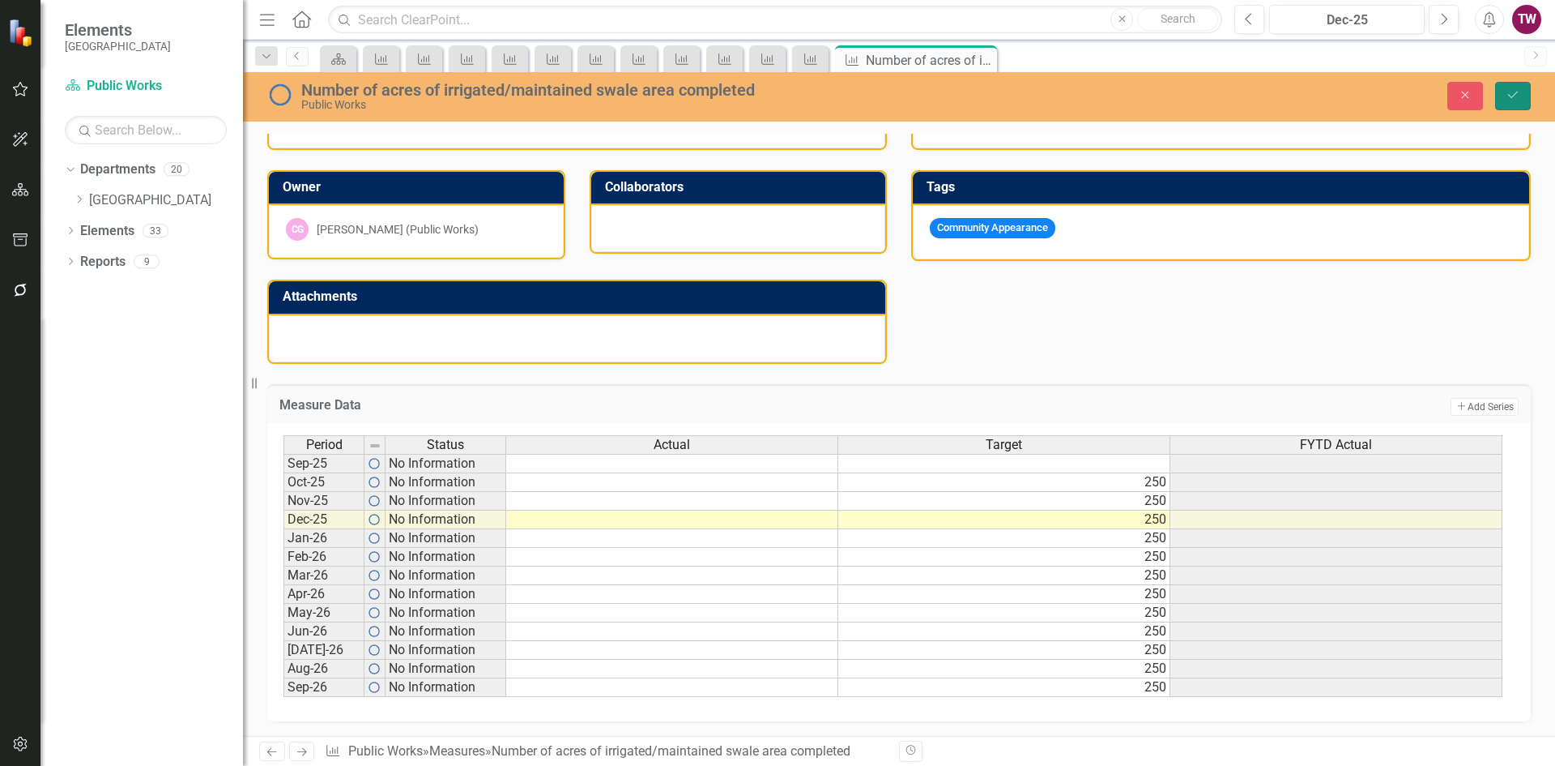
click at [1522, 99] on button "Save" at bounding box center [1514, 96] width 36 height 28
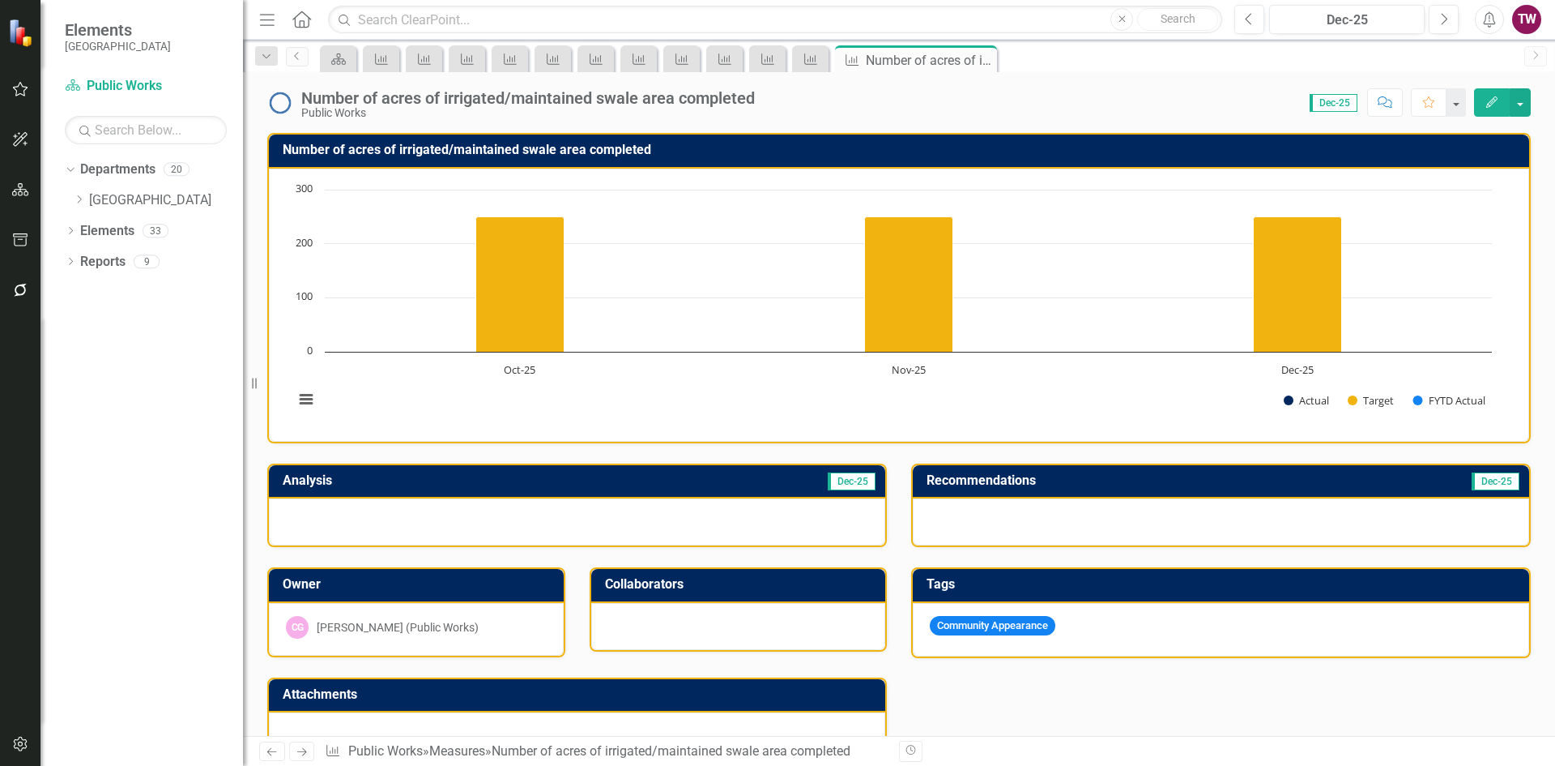
click at [301, 746] on icon "Next" at bounding box center [302, 751] width 14 height 11
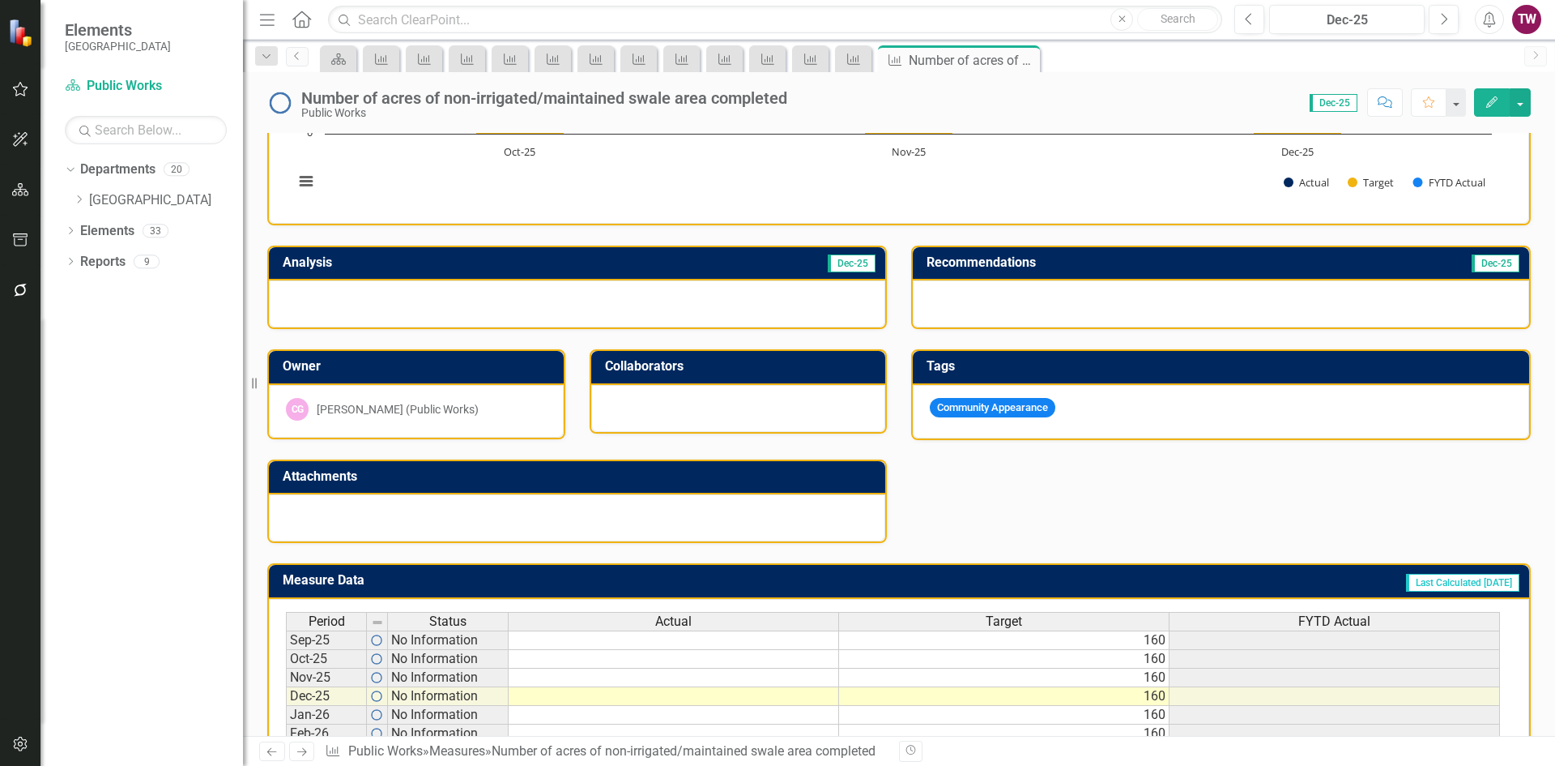
scroll to position [399, 0]
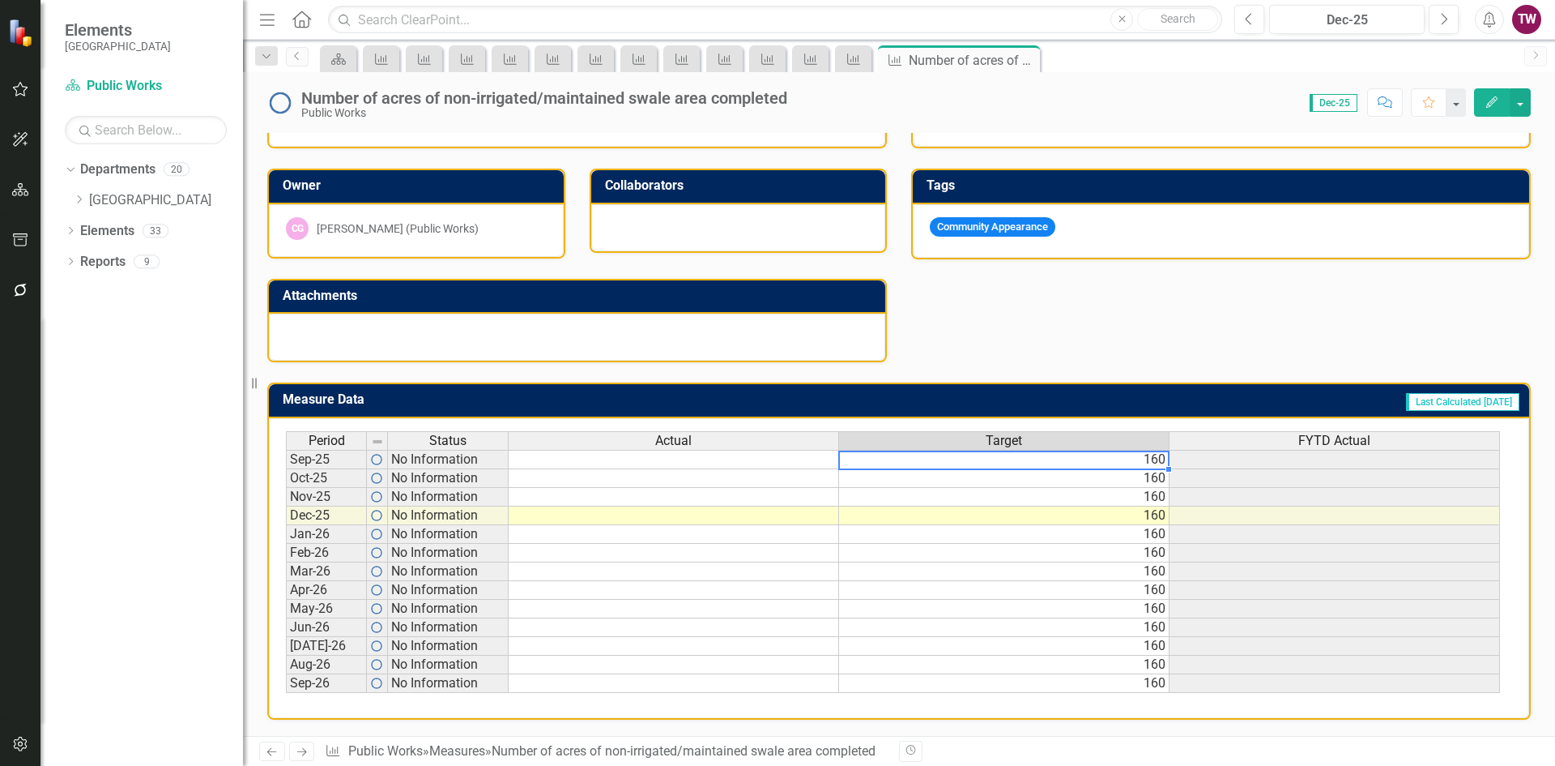
click at [1100, 455] on td "160" at bounding box center [1004, 459] width 331 height 19
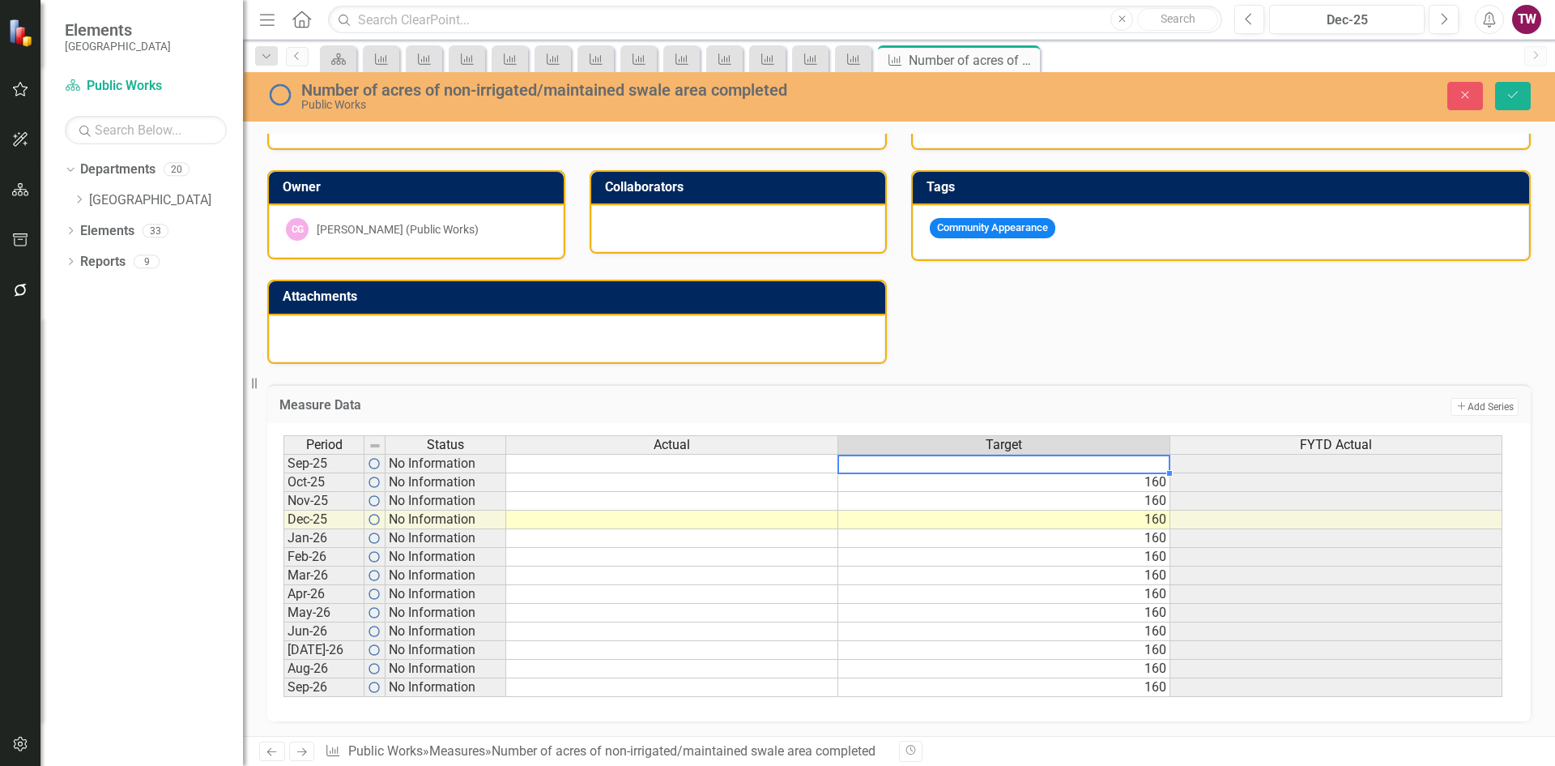
scroll to position [156, 0]
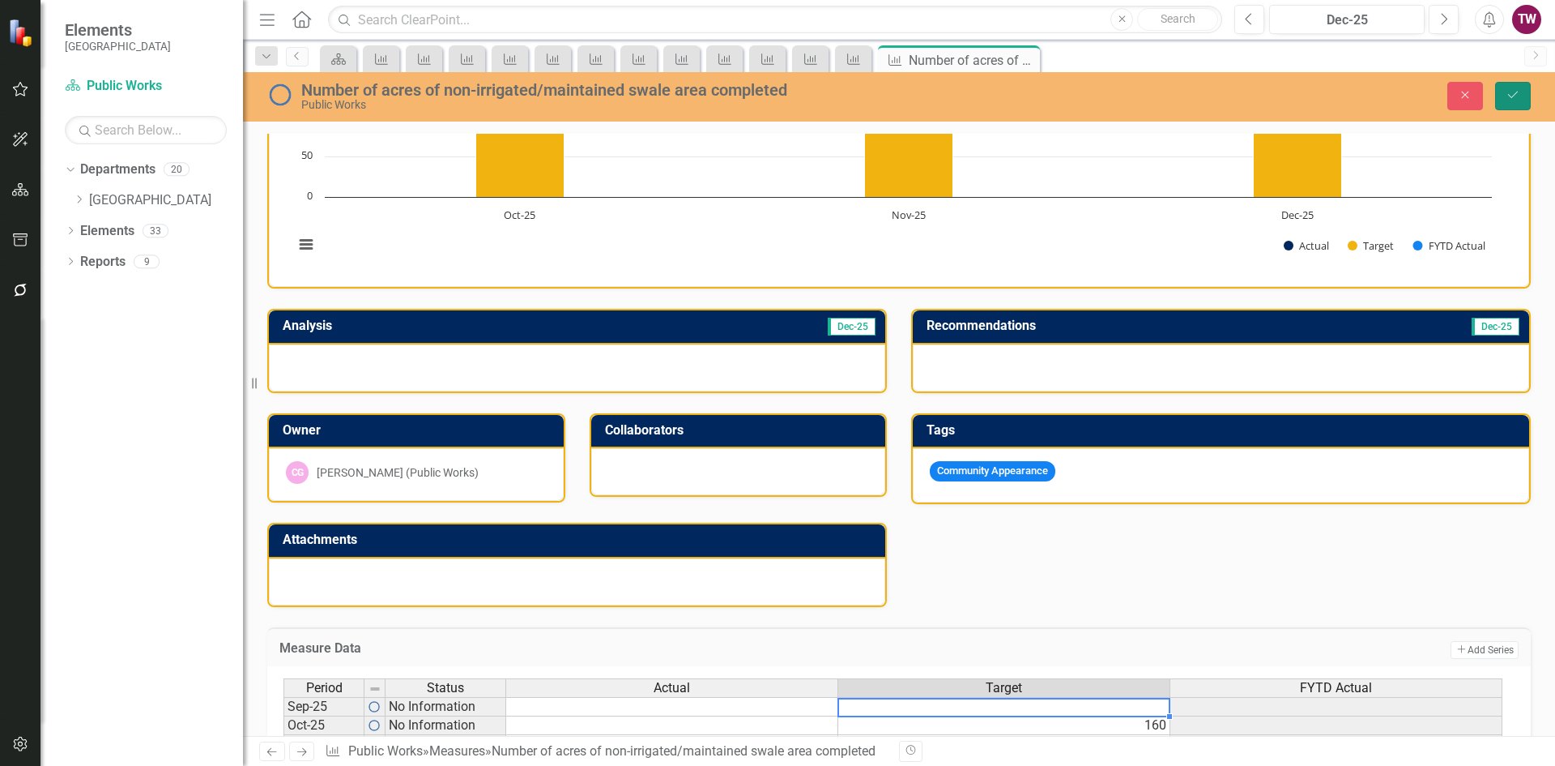
click at [1520, 92] on icon "Save" at bounding box center [1513, 94] width 15 height 11
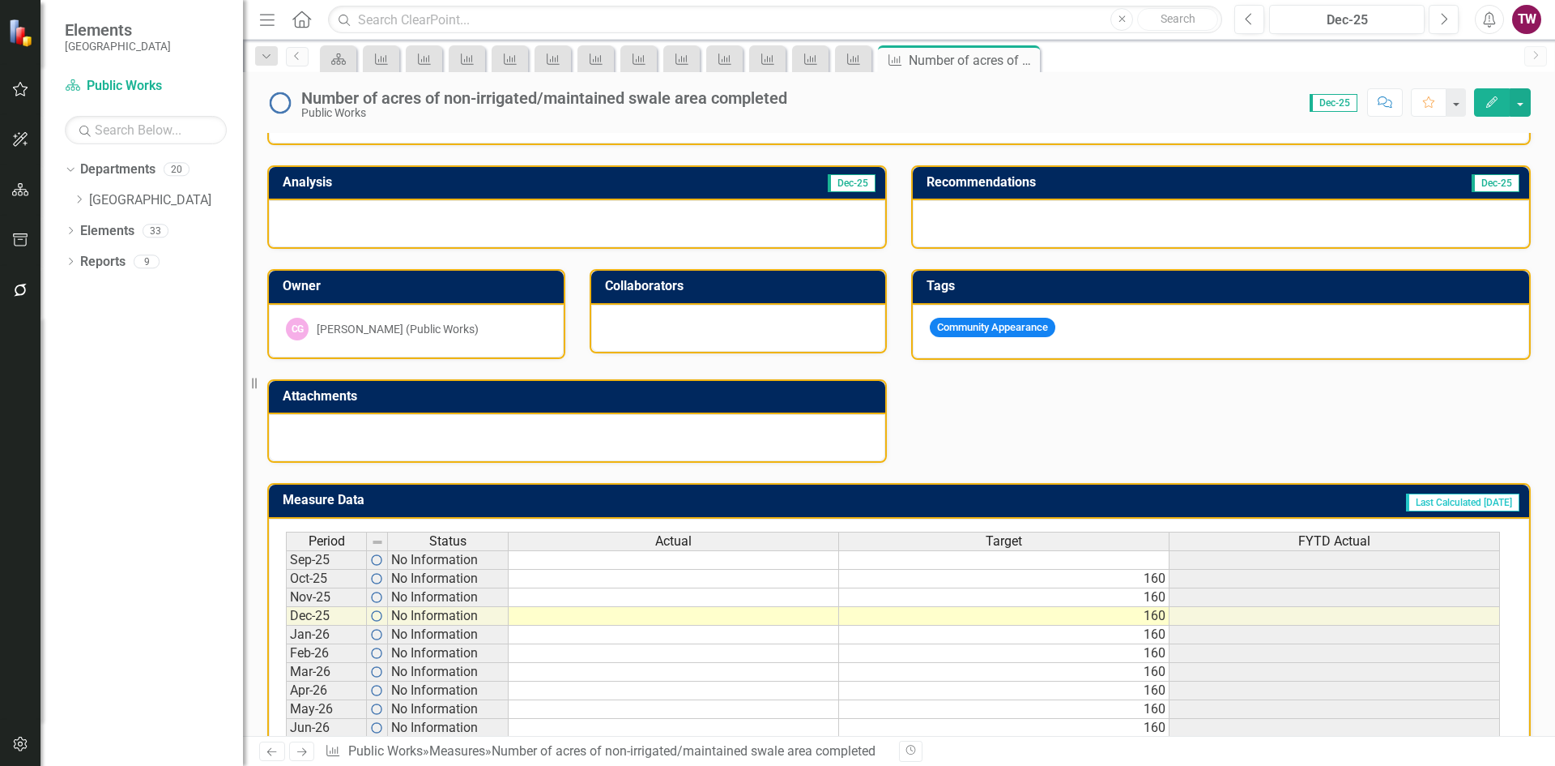
scroll to position [399, 0]
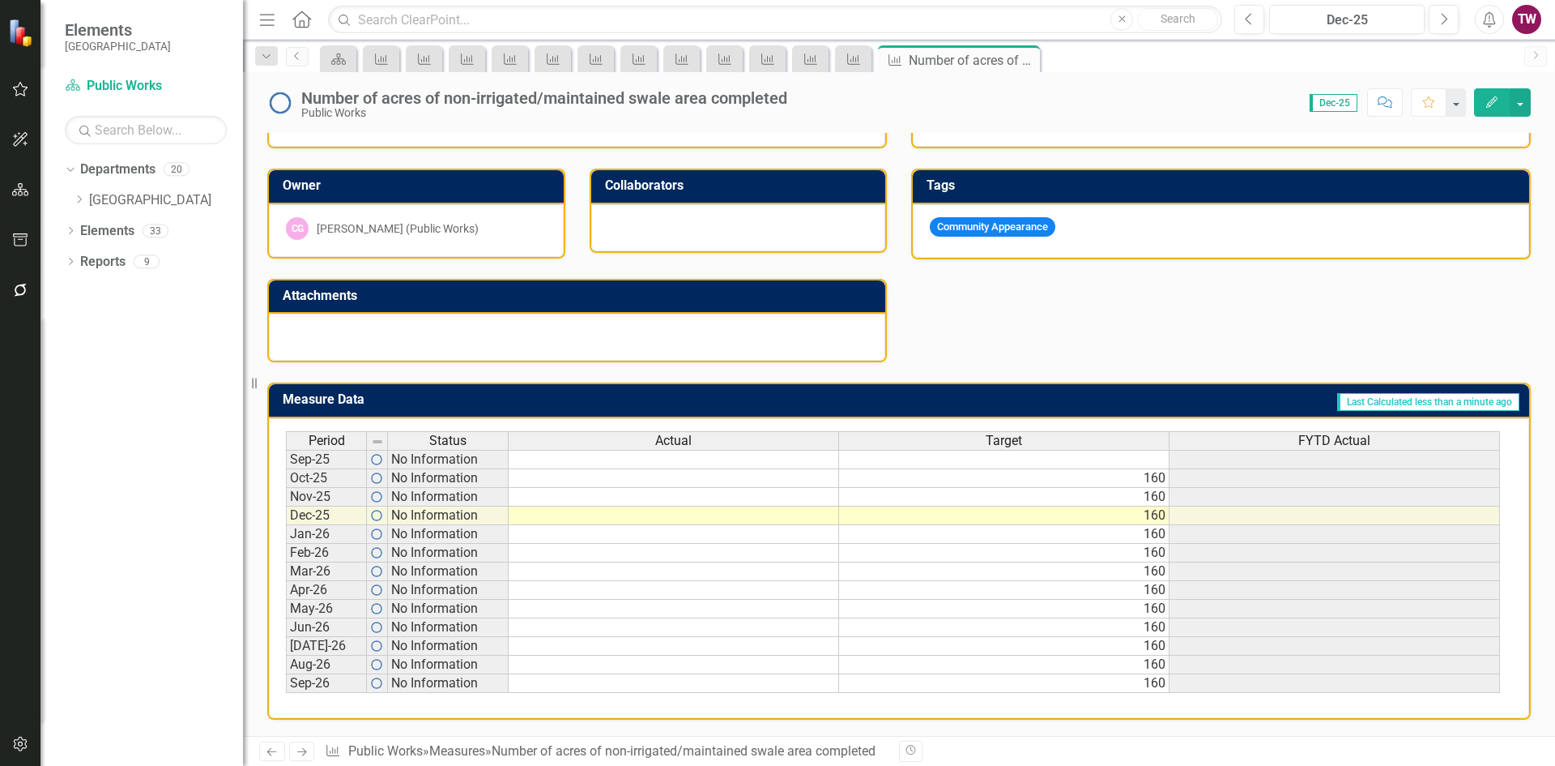
click at [299, 752] on icon at bounding box center [302, 752] width 10 height 8
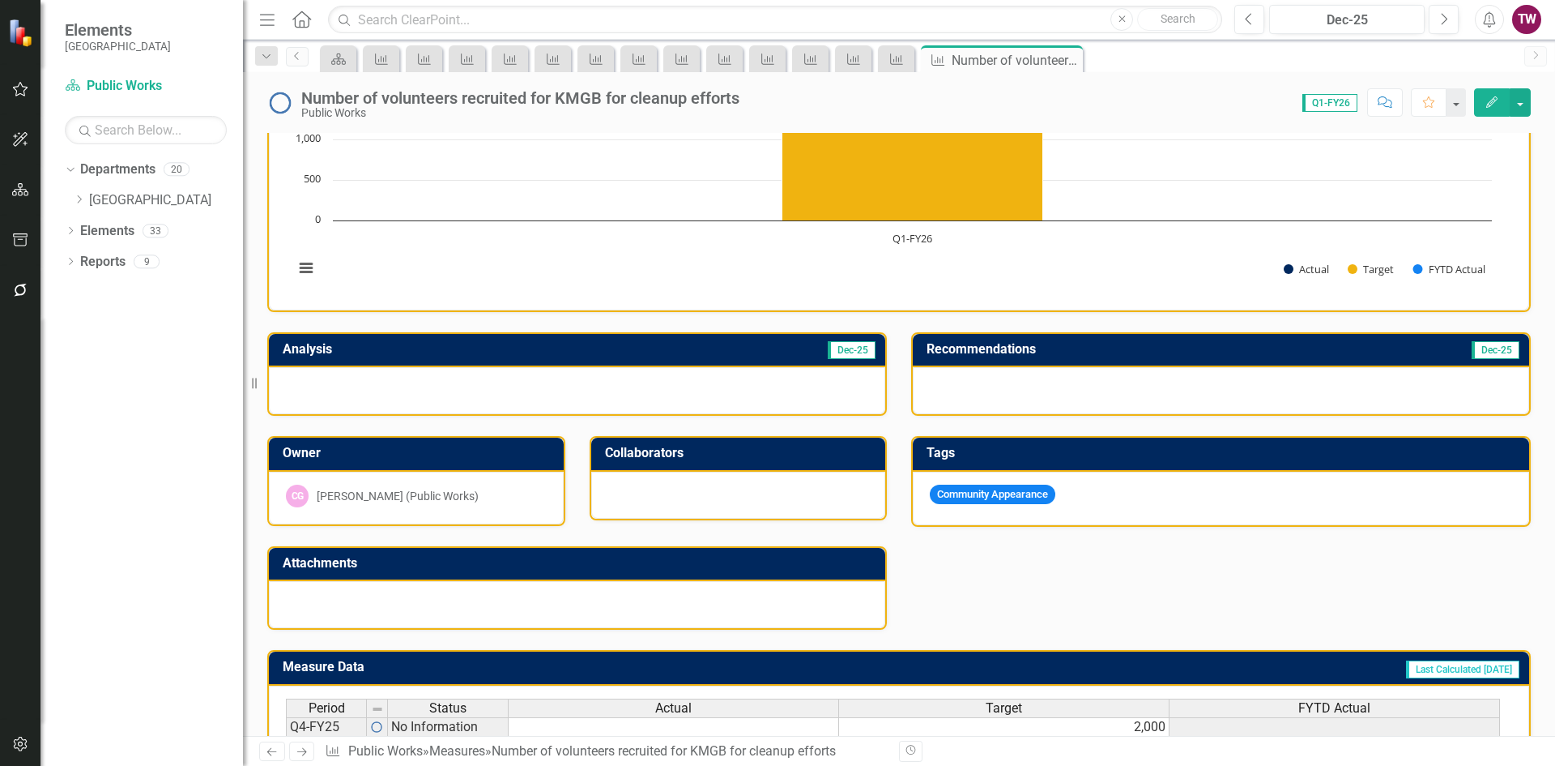
scroll to position [298, 0]
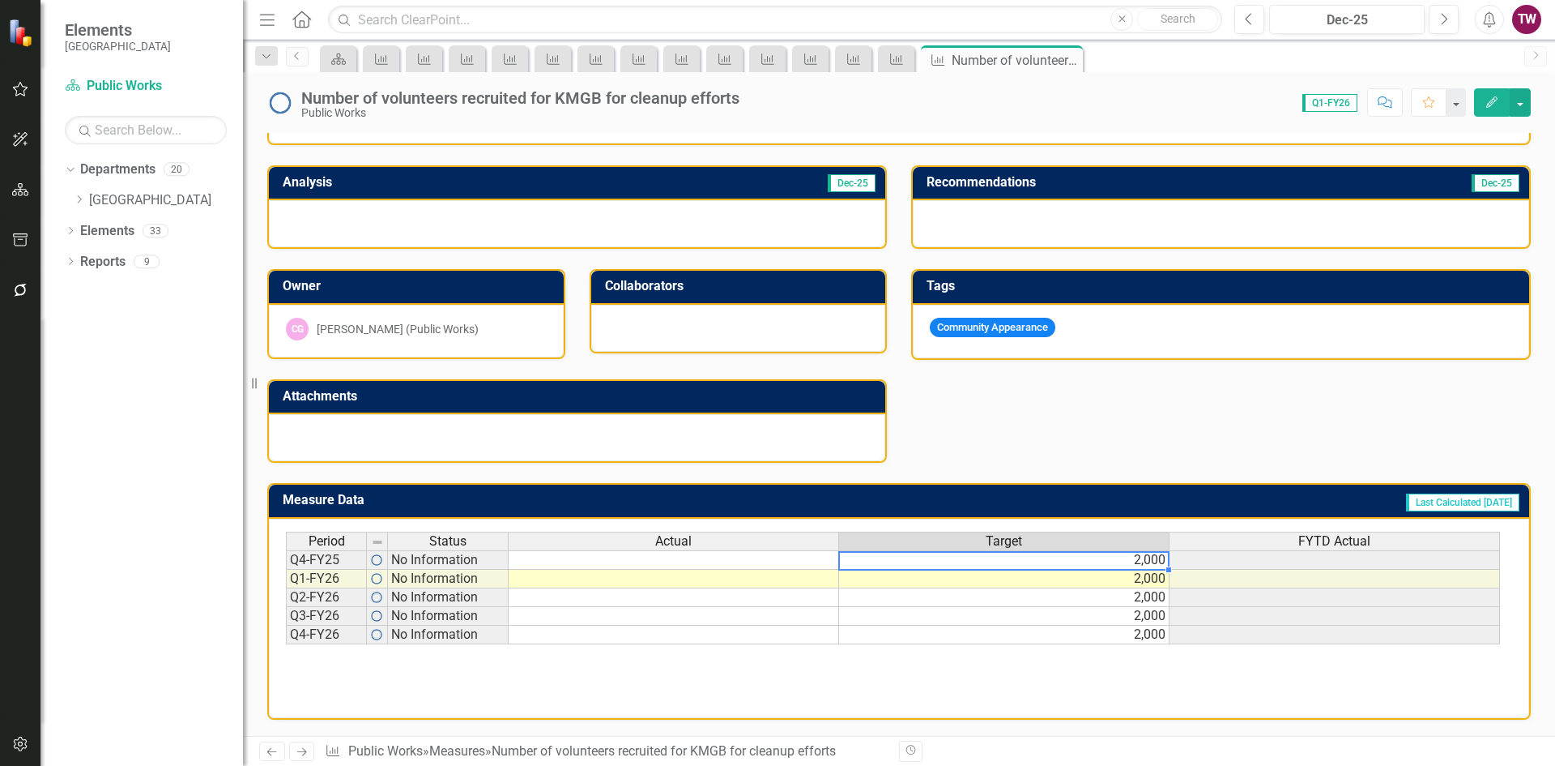
click at [1034, 559] on td "2,000" at bounding box center [1004, 559] width 331 height 19
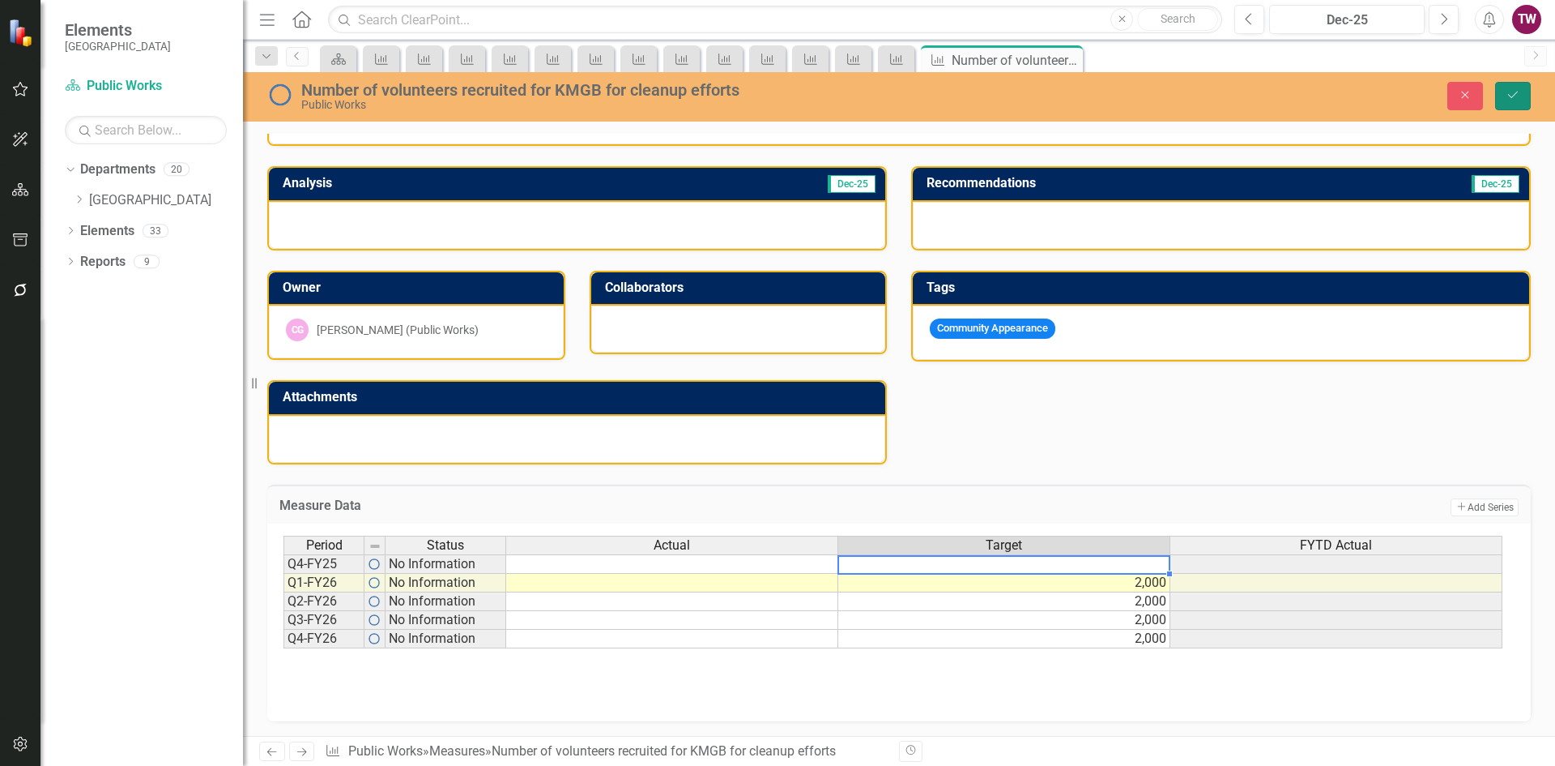
click at [1526, 92] on button "Save" at bounding box center [1514, 96] width 36 height 28
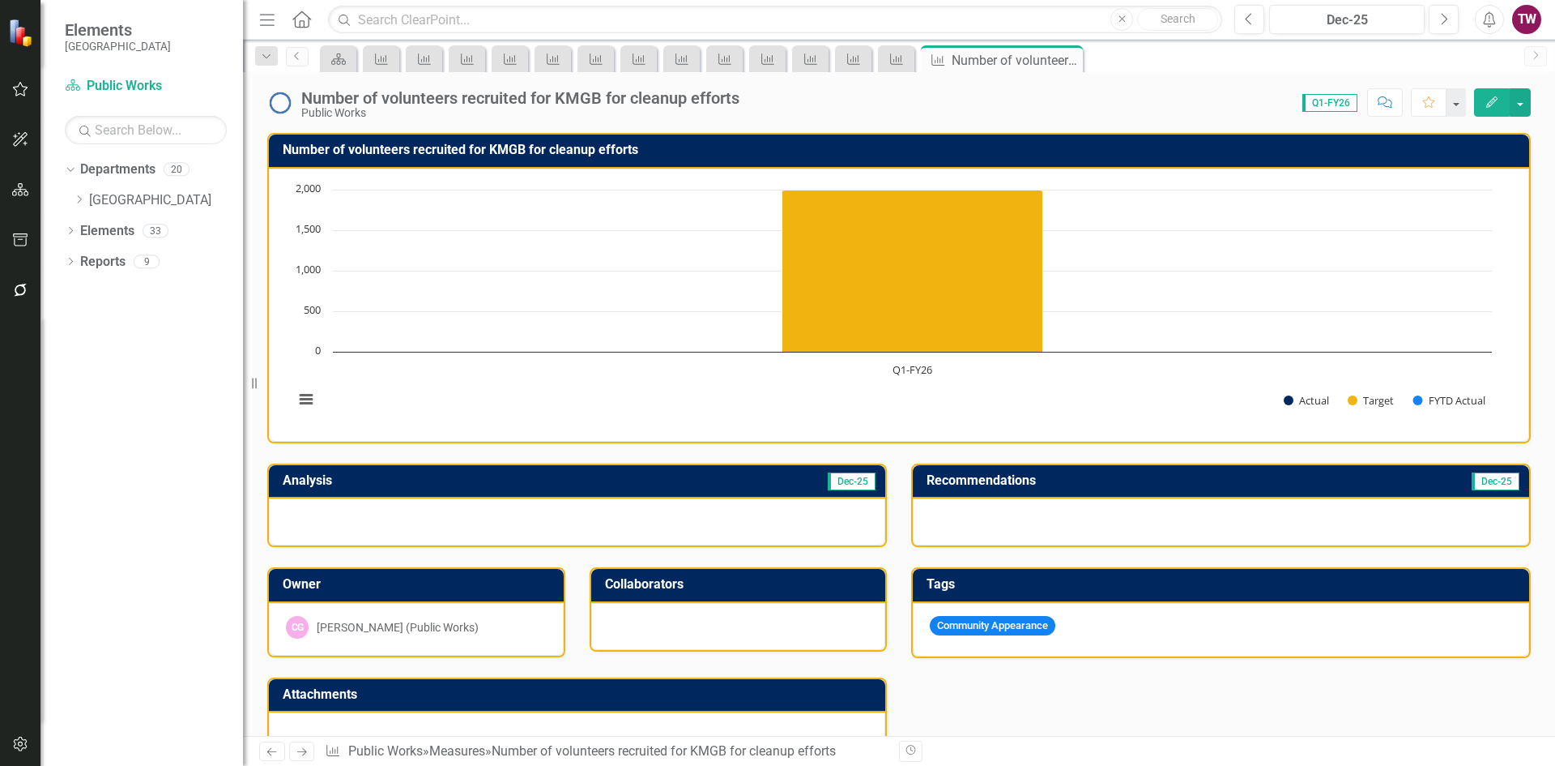
click at [302, 751] on icon "Next" at bounding box center [302, 751] width 14 height 11
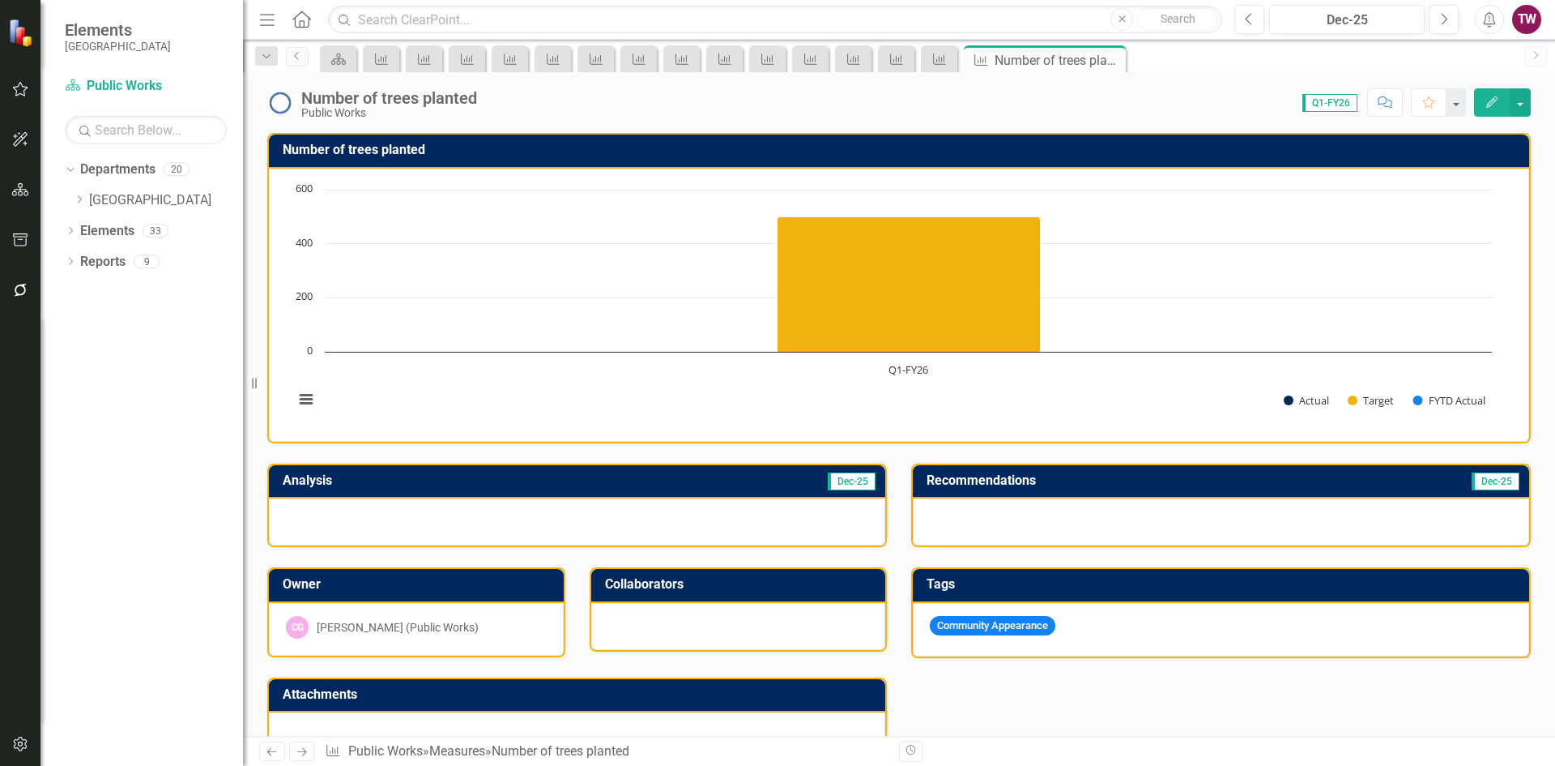
scroll to position [243, 0]
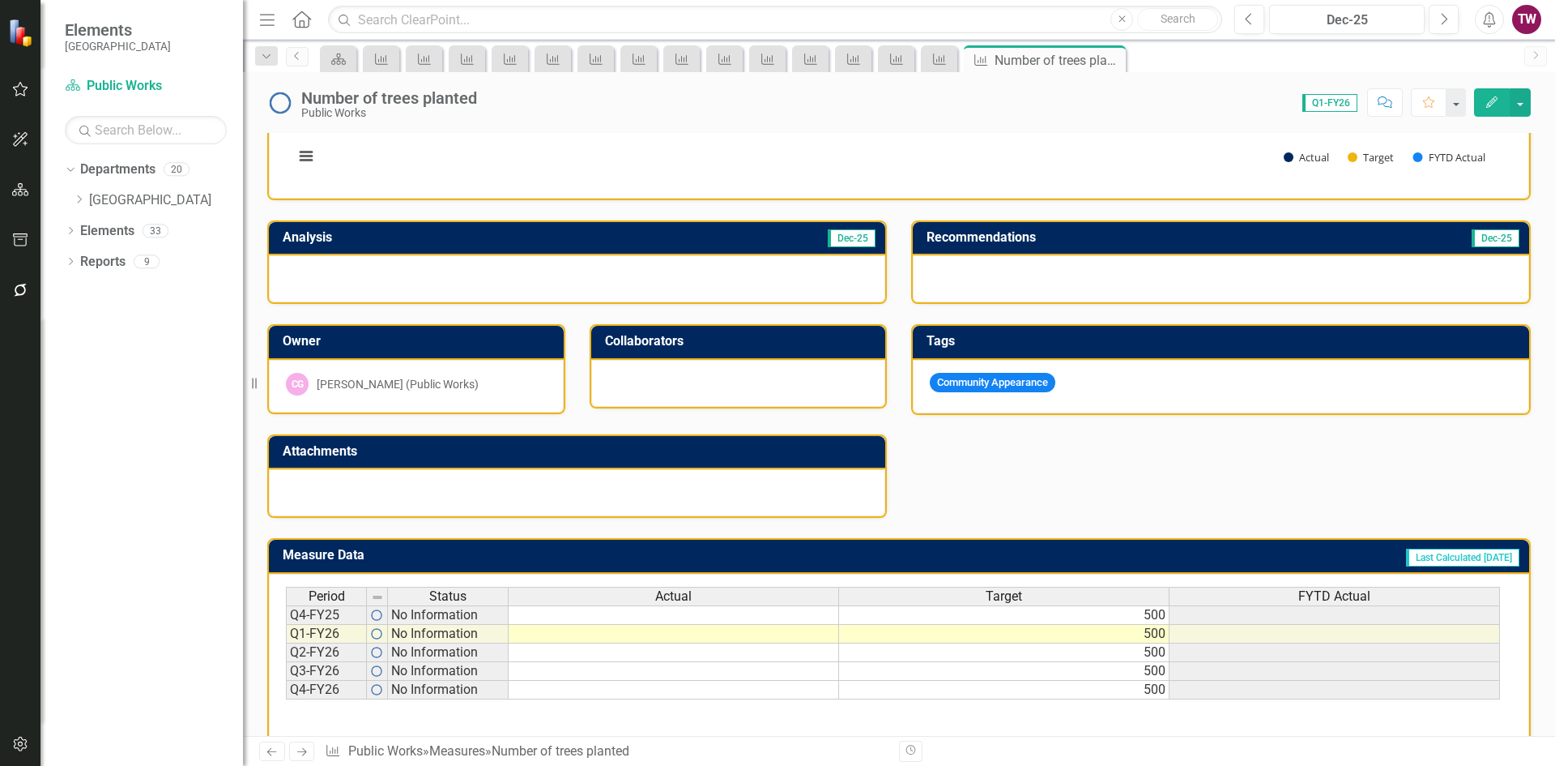
click at [1037, 607] on div "Period Status Actual Target FYTD Actual" at bounding box center [893, 598] width 1214 height 22
click at [1036, 614] on td "500" at bounding box center [1004, 614] width 331 height 19
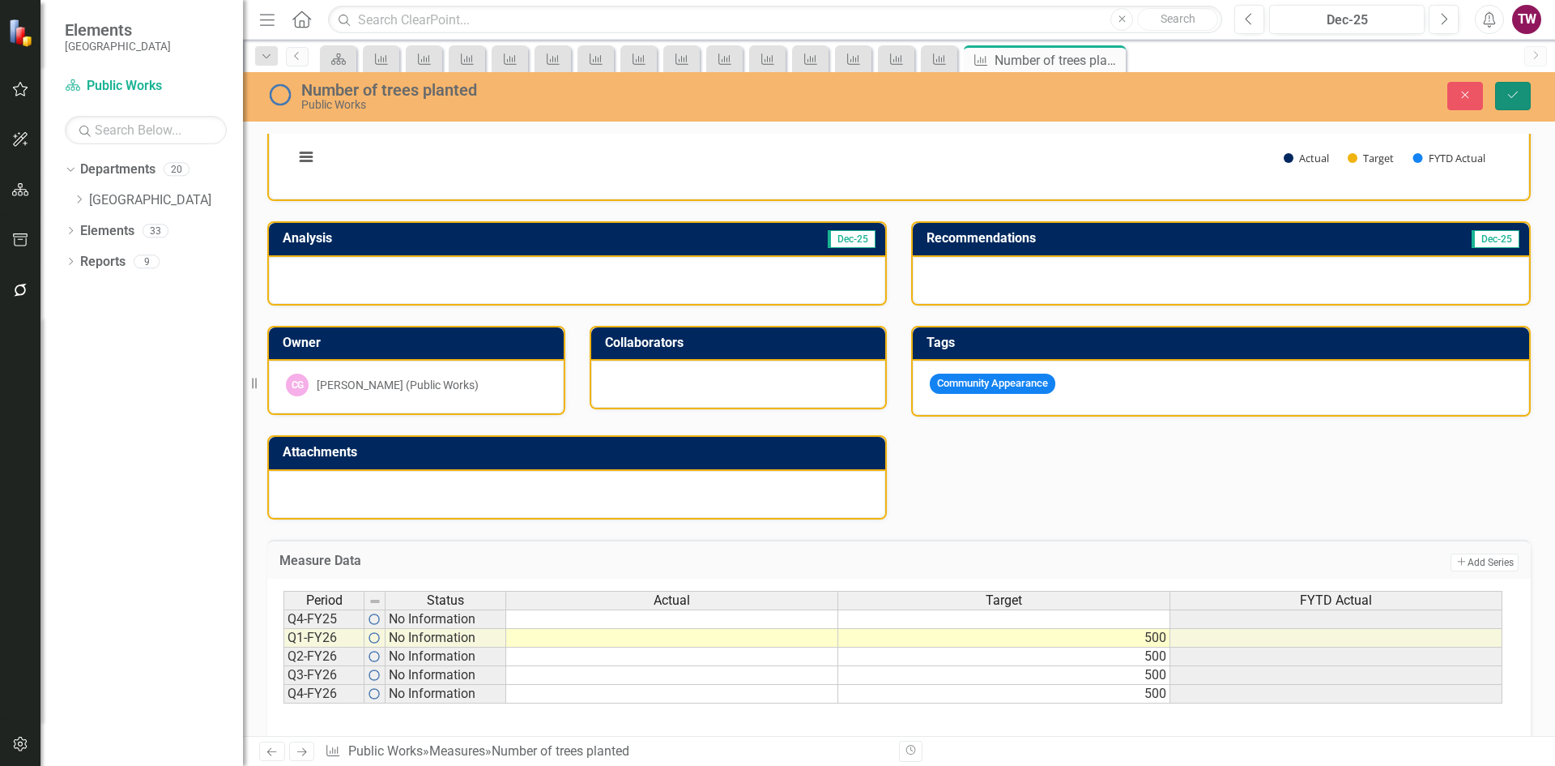
click at [1519, 105] on button "Save" at bounding box center [1514, 96] width 36 height 28
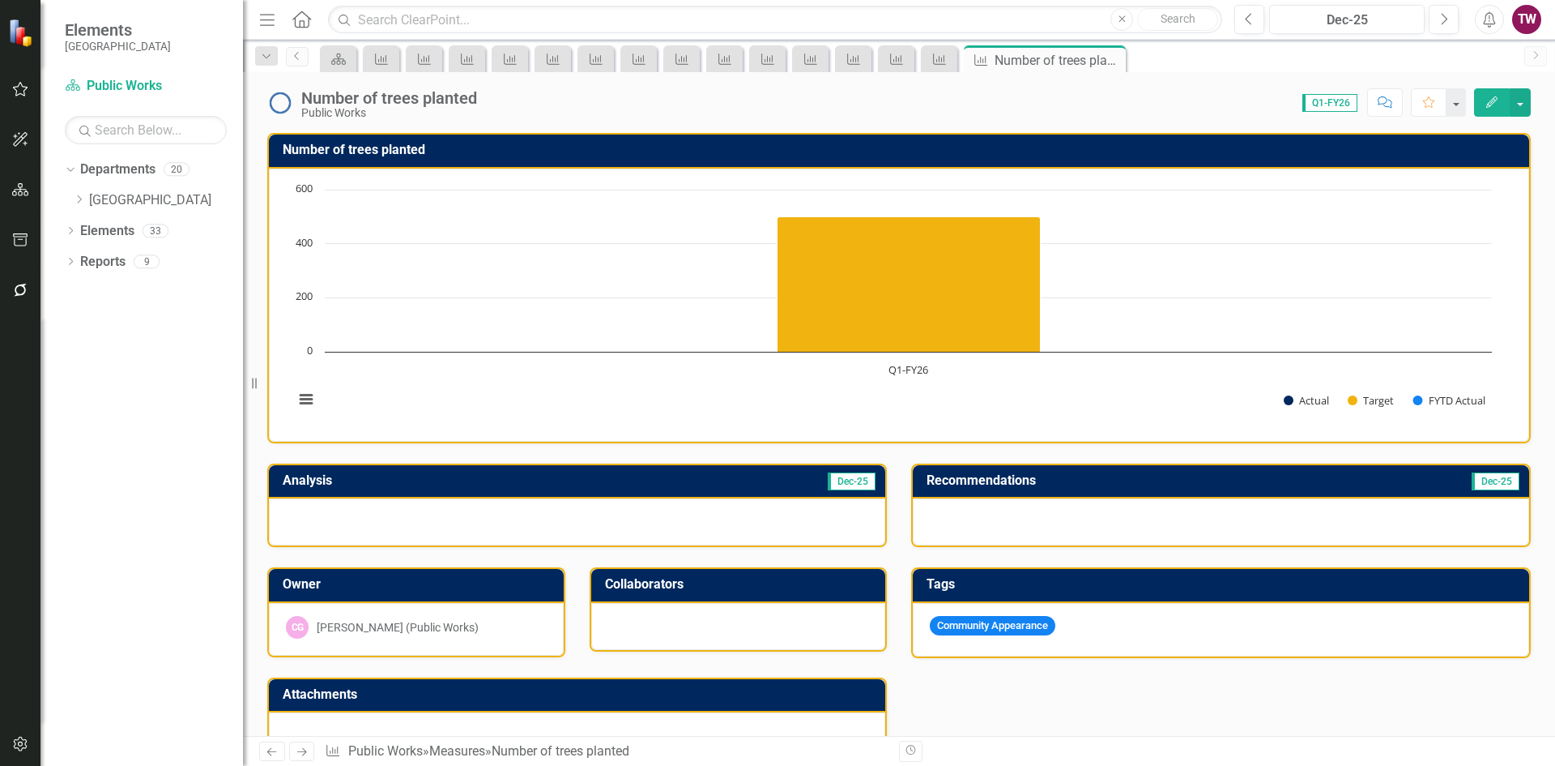
click at [308, 749] on icon "Next" at bounding box center [302, 751] width 14 height 11
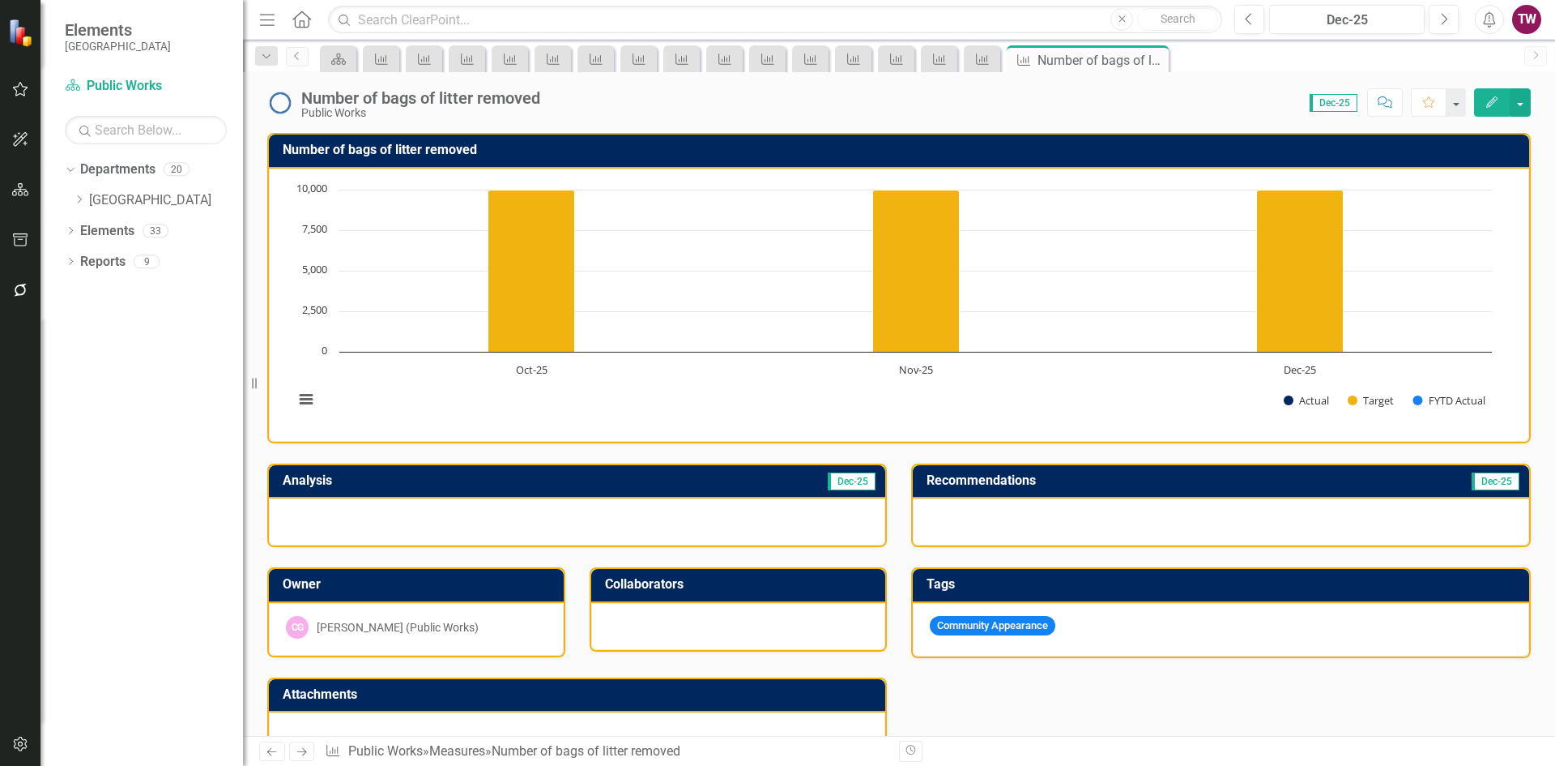
scroll to position [243, 0]
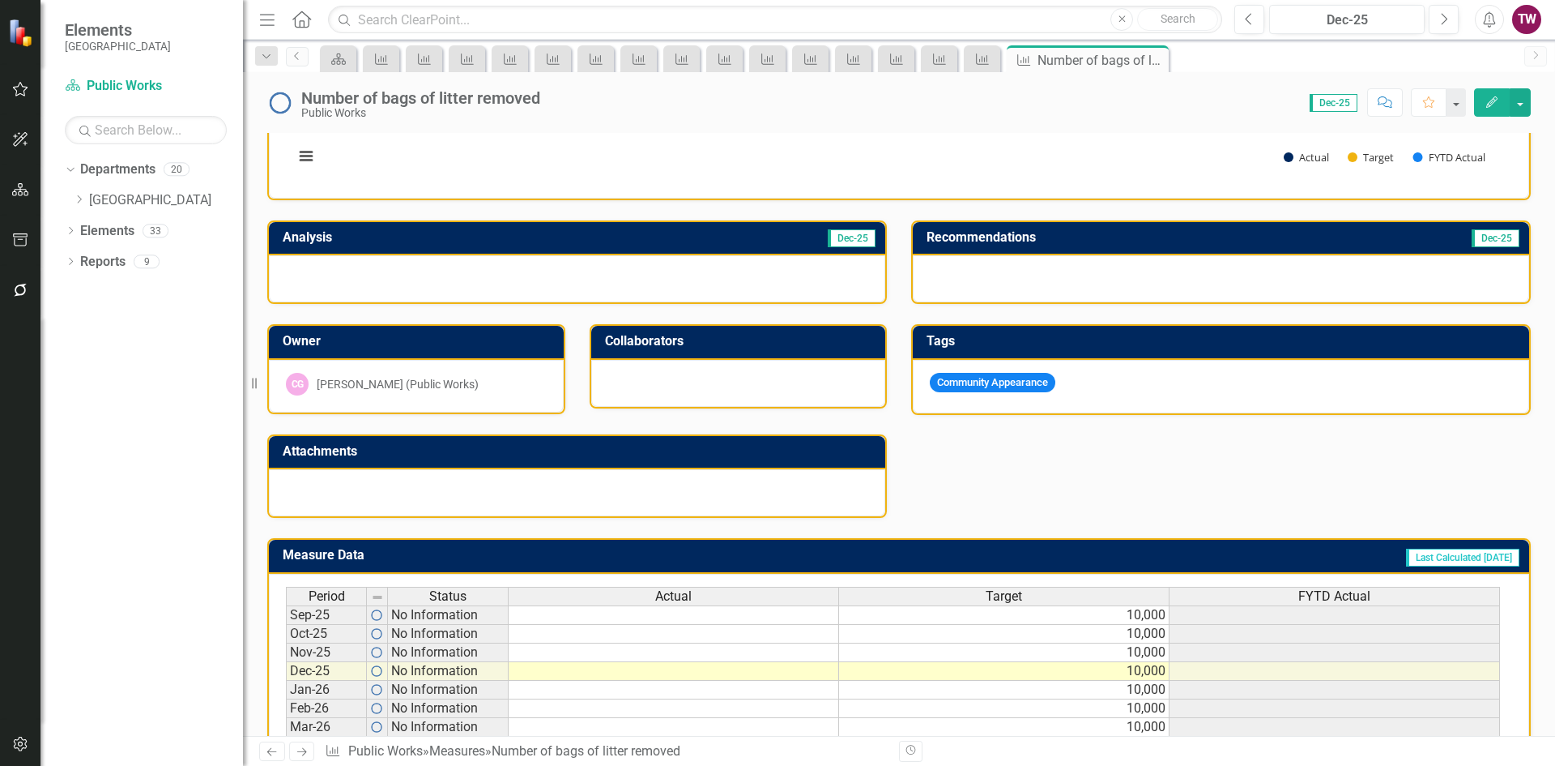
click at [404, 92] on div "Number of bags of litter removed" at bounding box center [420, 98] width 239 height 18
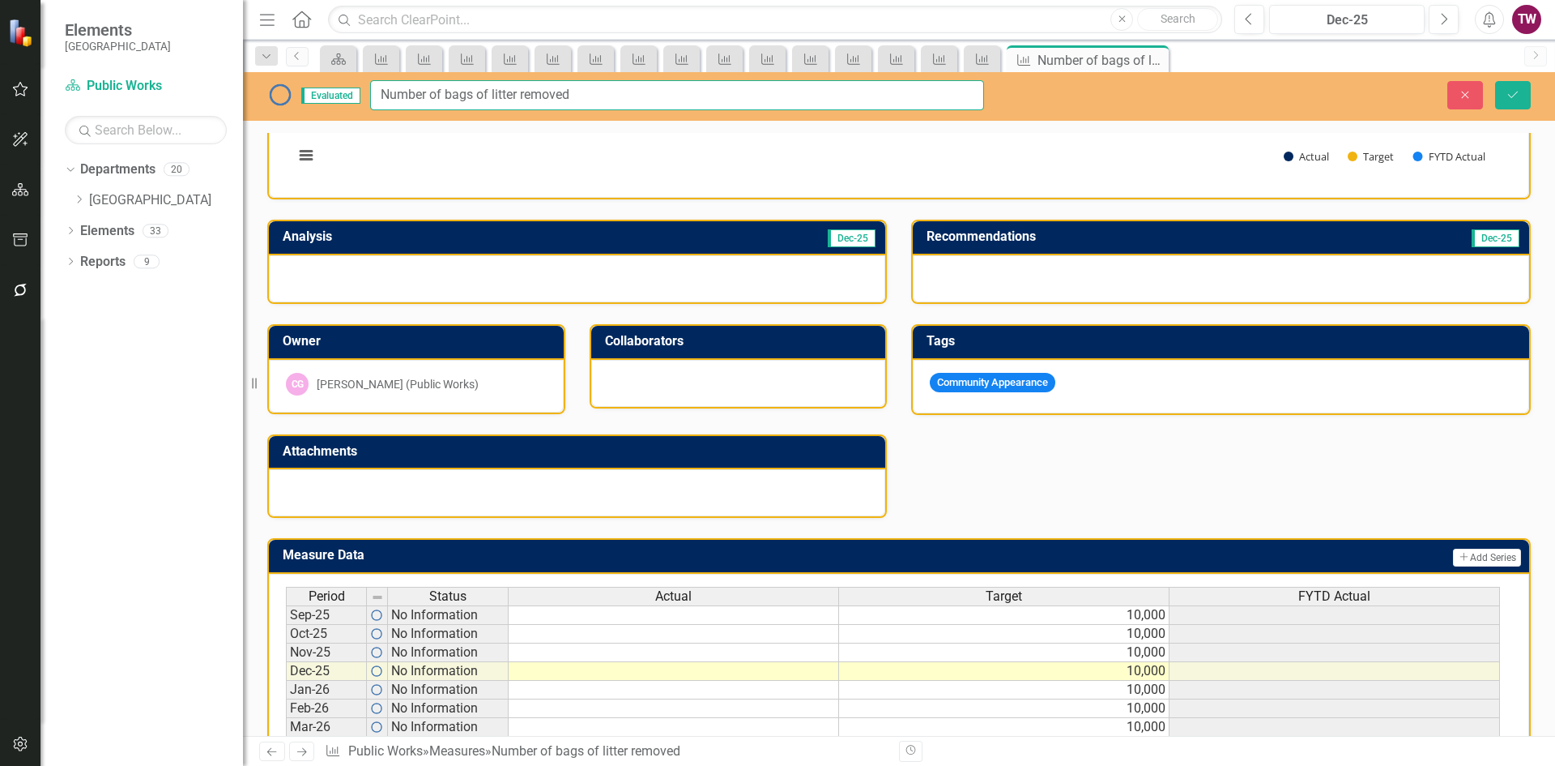
drag, startPoint x: 481, startPoint y: 100, endPoint x: 443, endPoint y: 96, distance: 38.3
click at [443, 96] on input "Number of bags of litter removed" at bounding box center [677, 95] width 614 height 30
type input "Number of lbs of litter removed"
click at [1517, 92] on icon "submit" at bounding box center [1513, 94] width 10 height 6
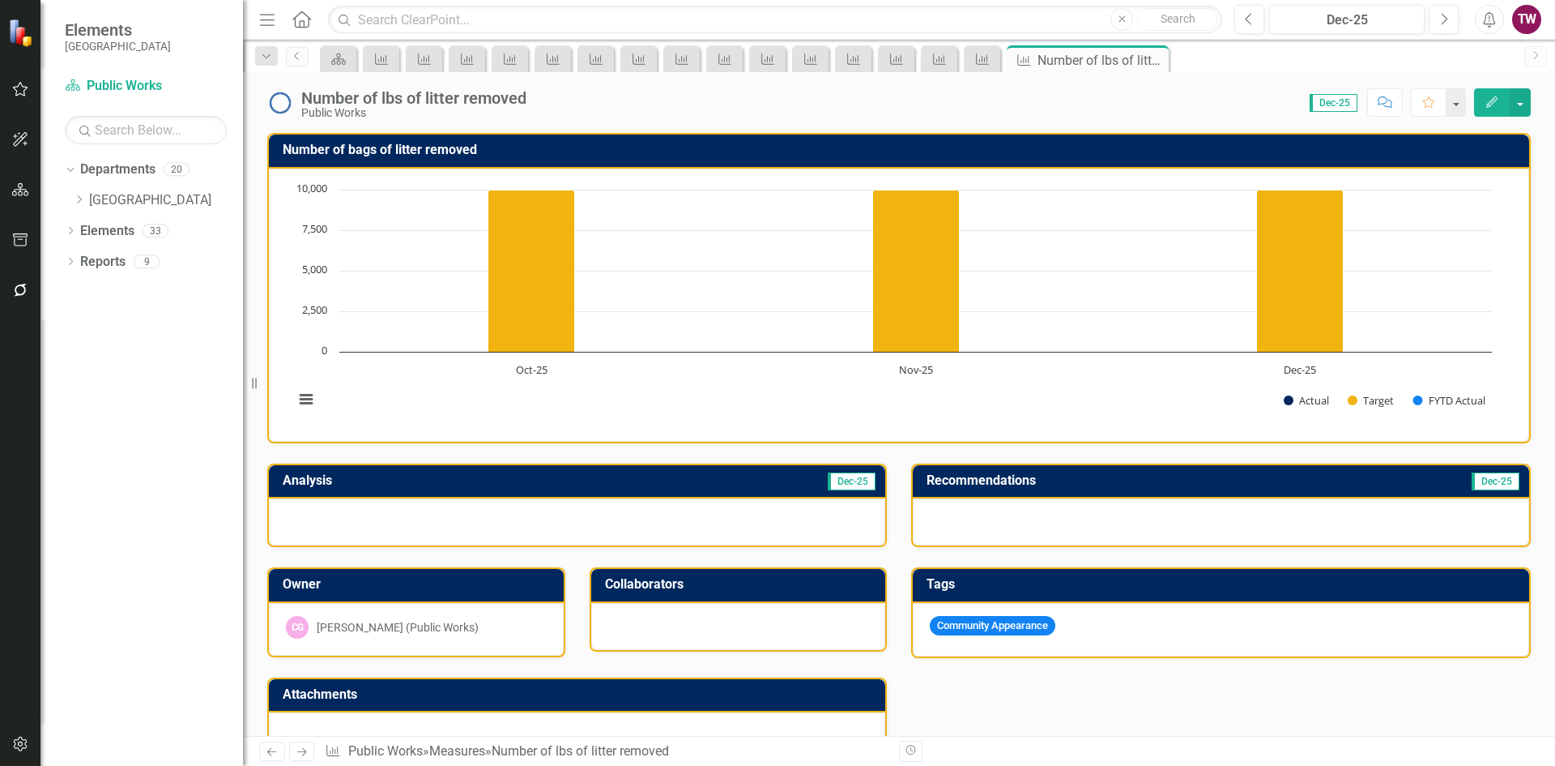
click at [406, 145] on h3 "Number of bags of litter removed" at bounding box center [902, 150] width 1239 height 15
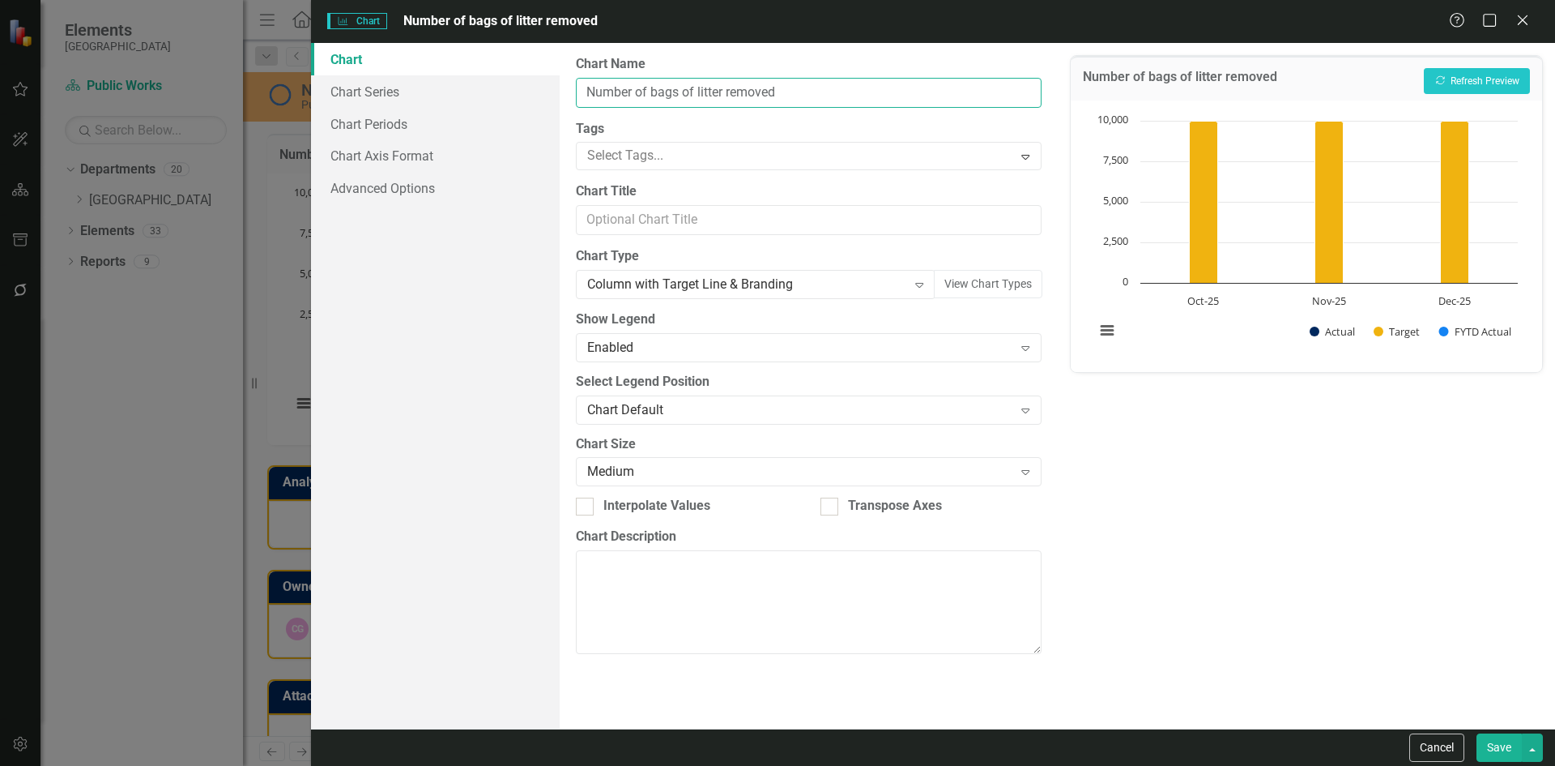
drag, startPoint x: 676, startPoint y: 91, endPoint x: 651, endPoint y: 92, distance: 25.1
click at [651, 92] on input "Number of bags of litter removed" at bounding box center [808, 93] width 465 height 30
type input "Number of lbs of litter removed"
click at [1498, 741] on button "Save" at bounding box center [1499, 747] width 45 height 28
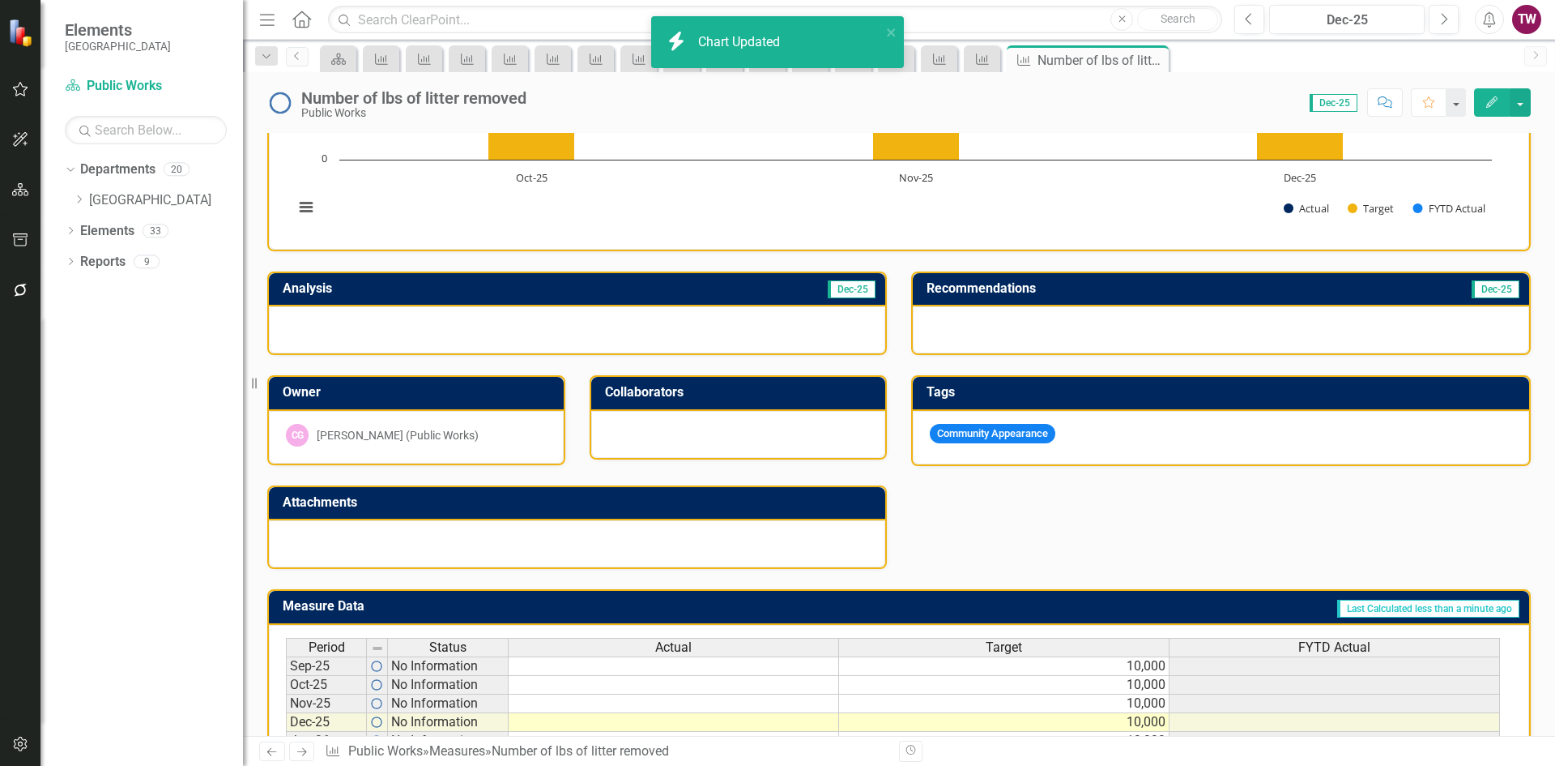
scroll to position [399, 0]
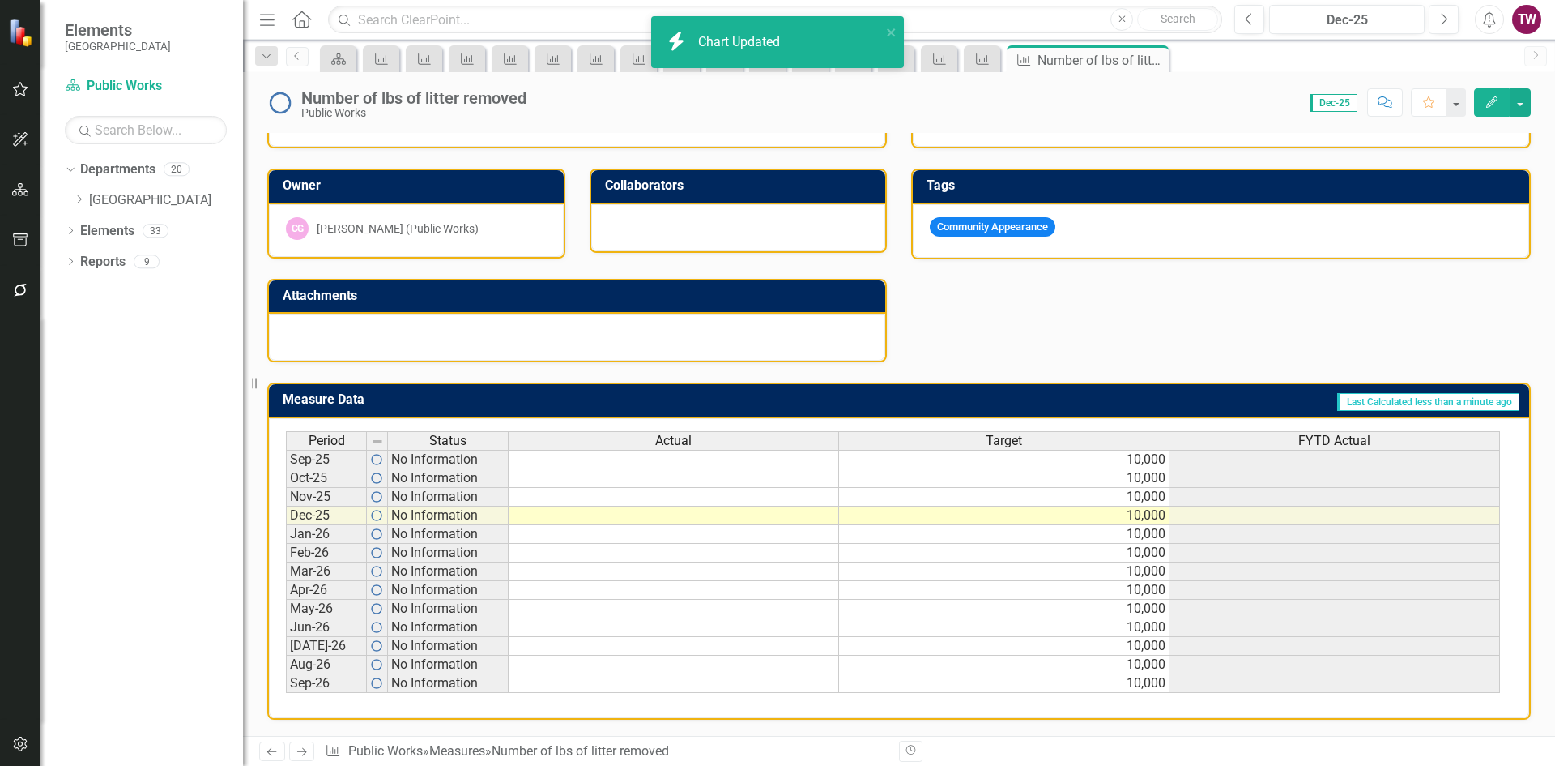
click at [302, 753] on icon "Next" at bounding box center [302, 751] width 14 height 11
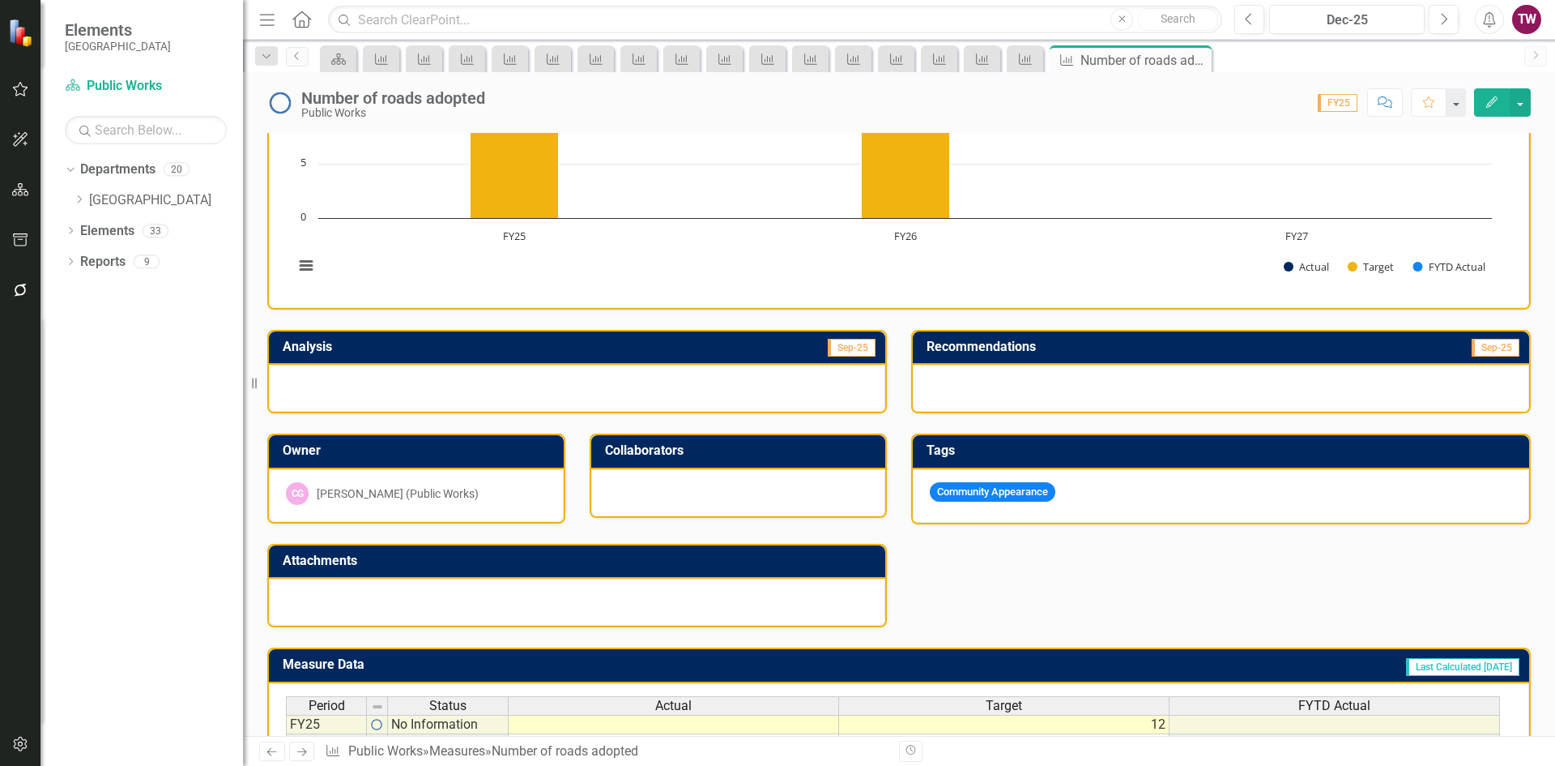
scroll to position [298, 0]
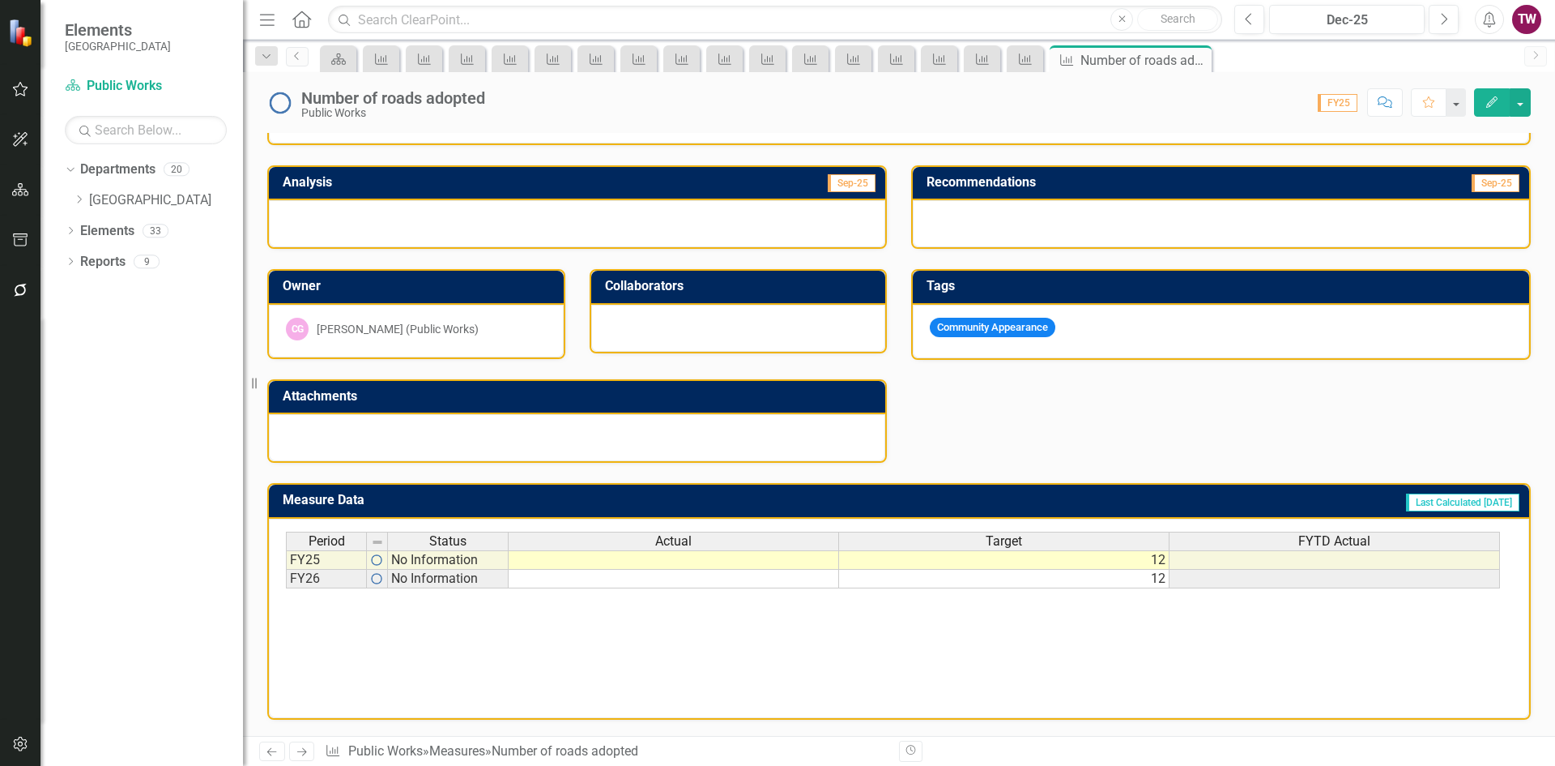
click at [1114, 562] on td "12" at bounding box center [1004, 559] width 331 height 19
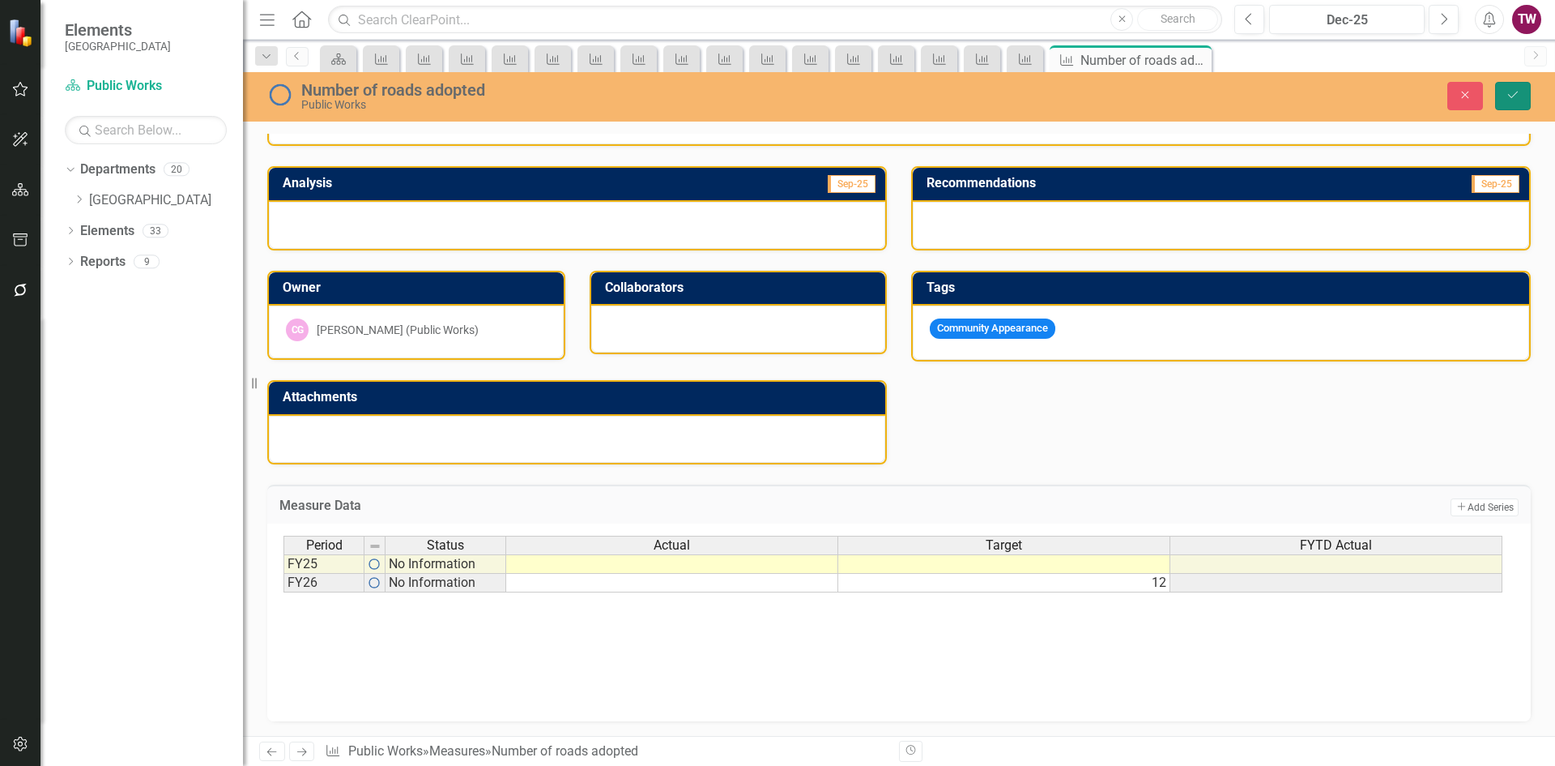
click at [1517, 100] on icon "Save" at bounding box center [1513, 94] width 15 height 11
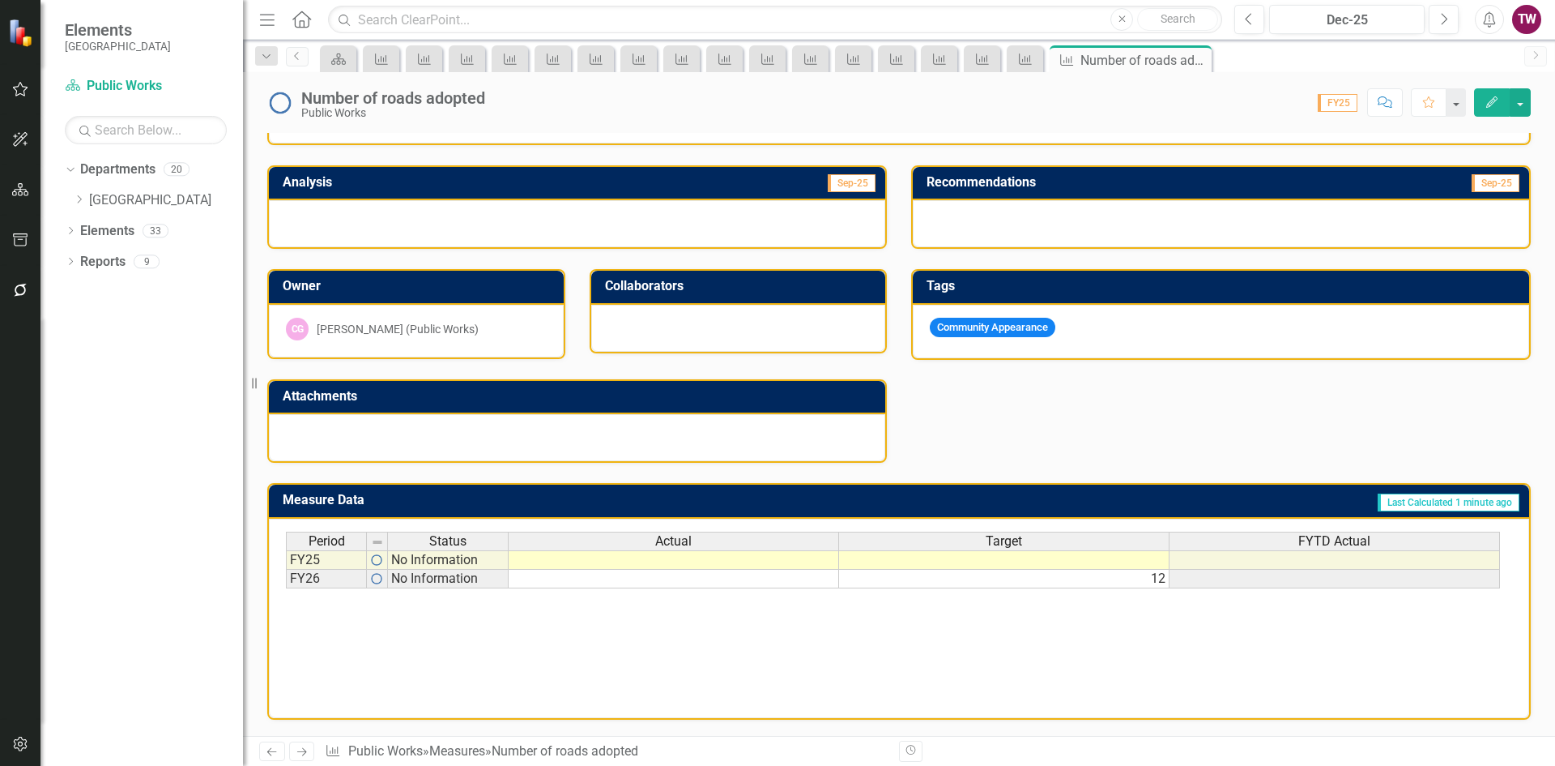
click at [298, 751] on icon "Next" at bounding box center [302, 751] width 14 height 11
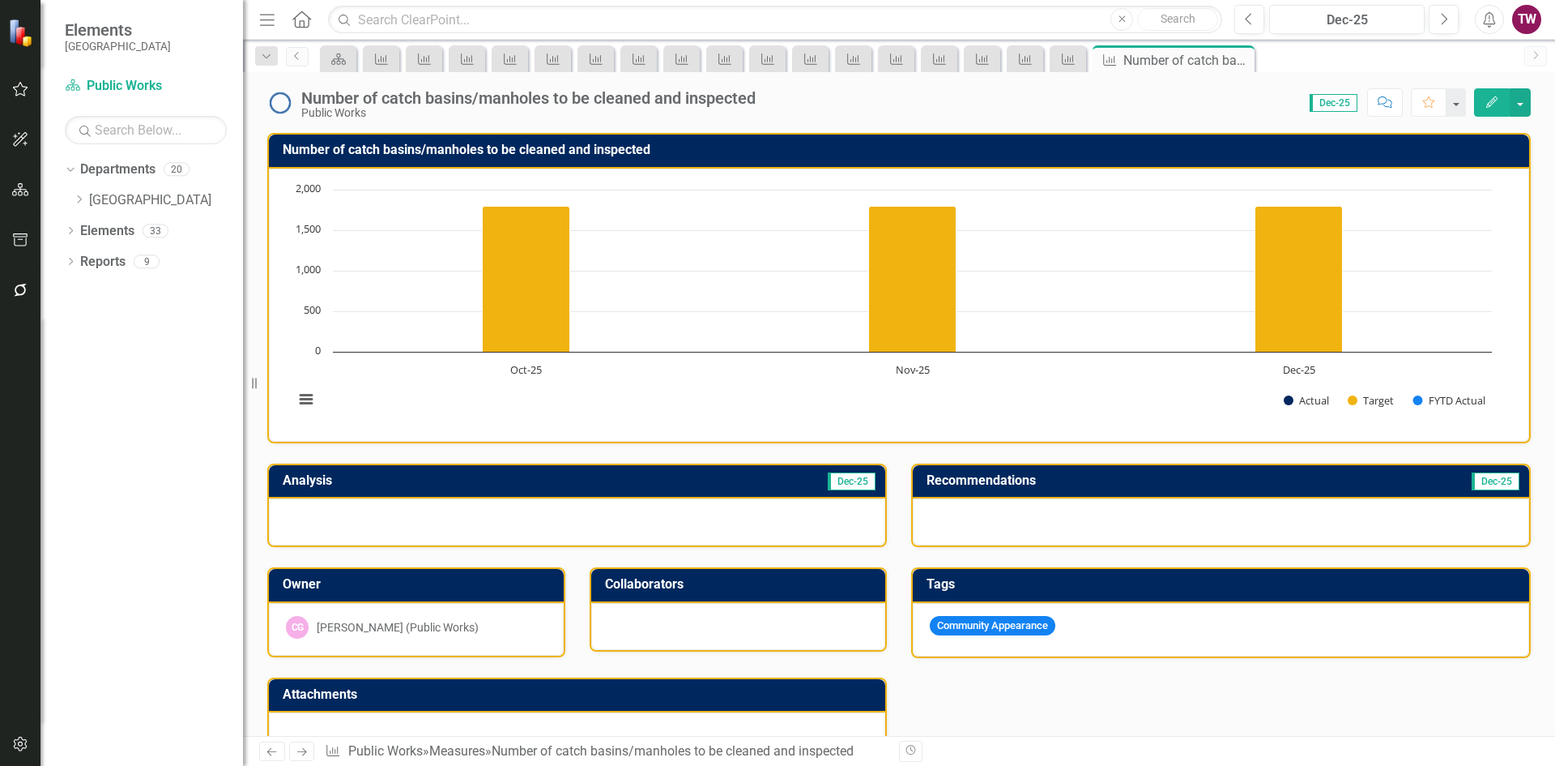
scroll to position [399, 0]
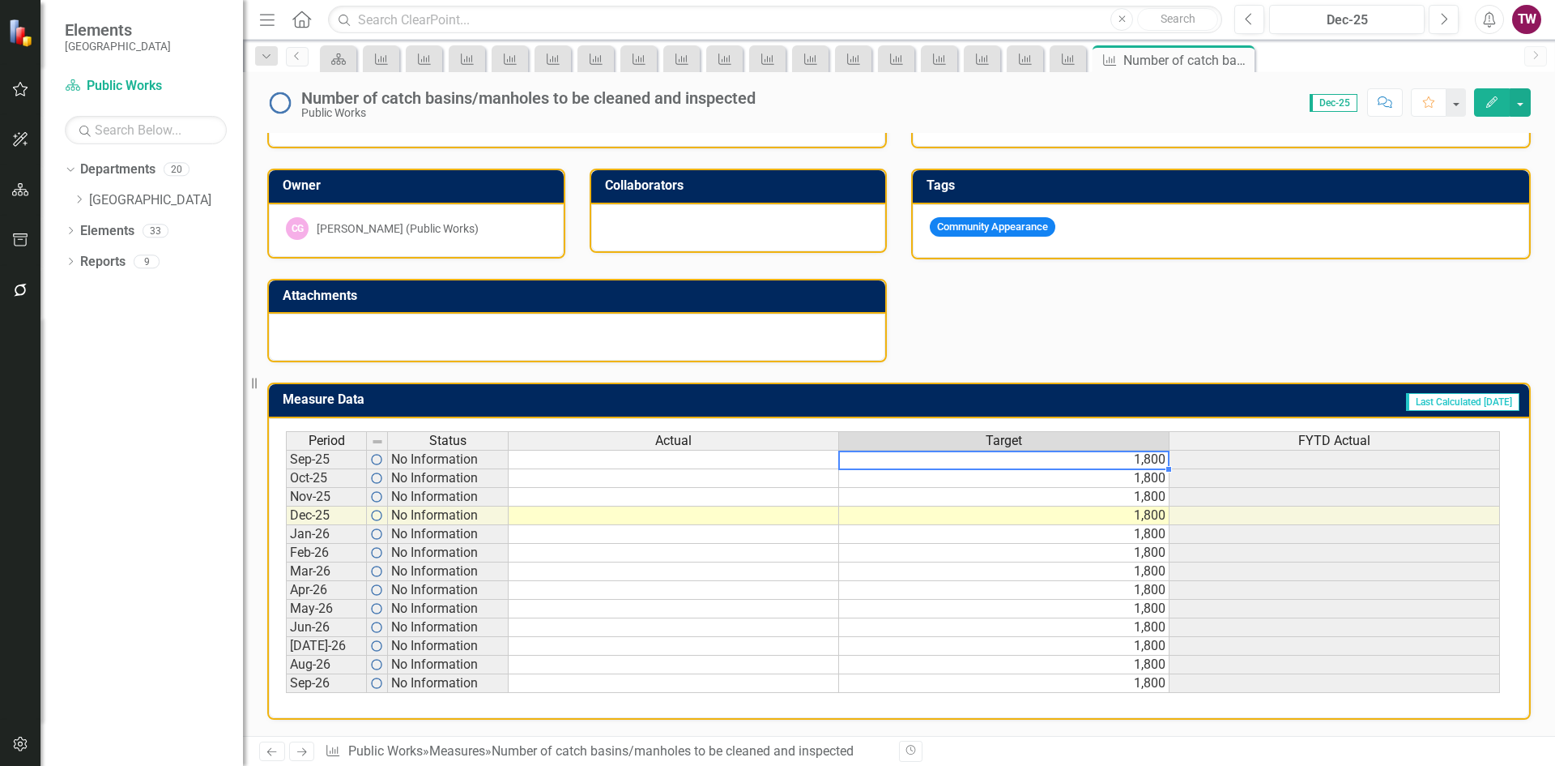
click at [1105, 458] on td "1,800" at bounding box center [1004, 459] width 331 height 19
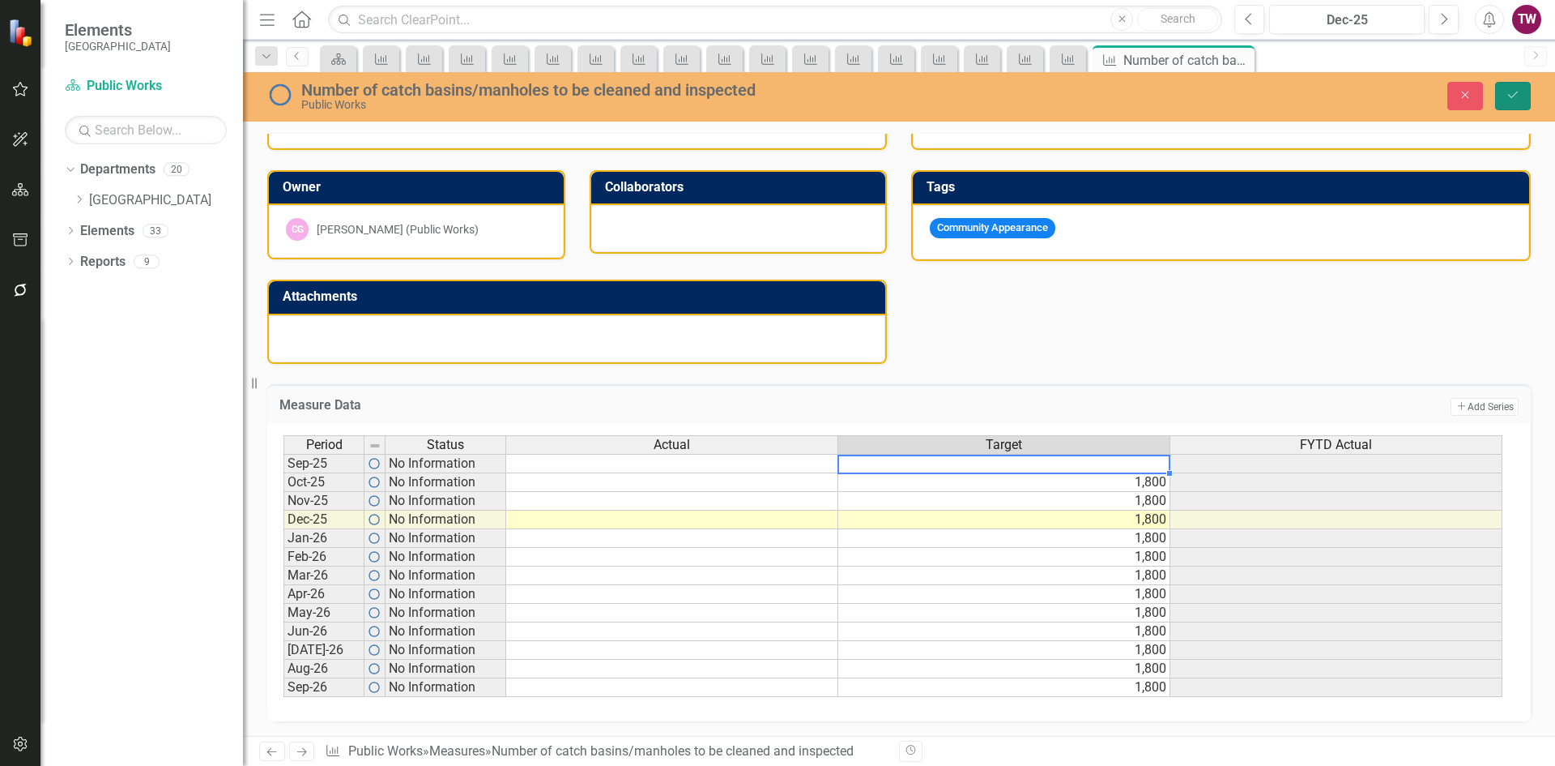
click at [1521, 94] on button "Save" at bounding box center [1514, 96] width 36 height 28
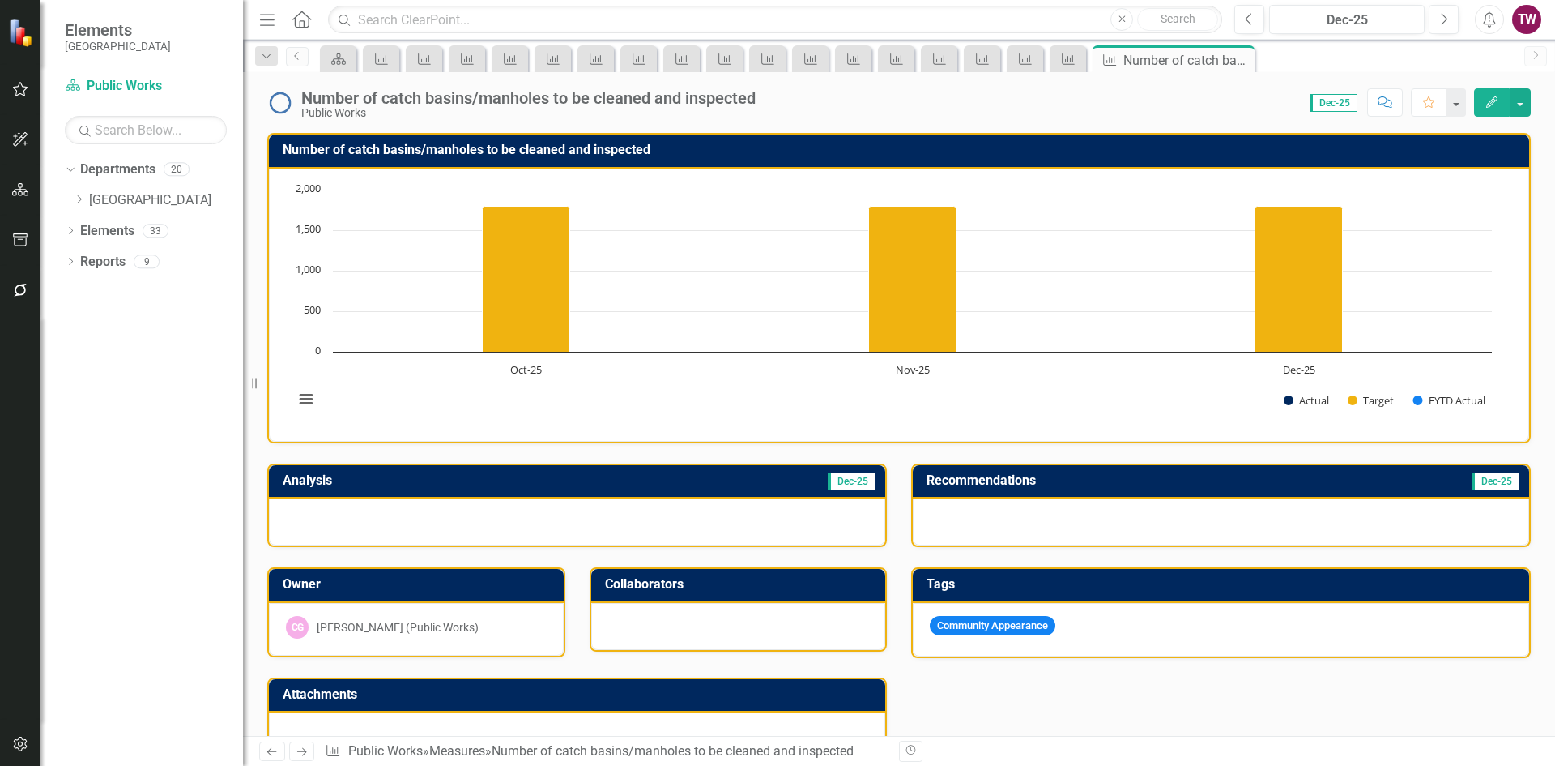
click at [297, 753] on icon "Next" at bounding box center [302, 751] width 14 height 11
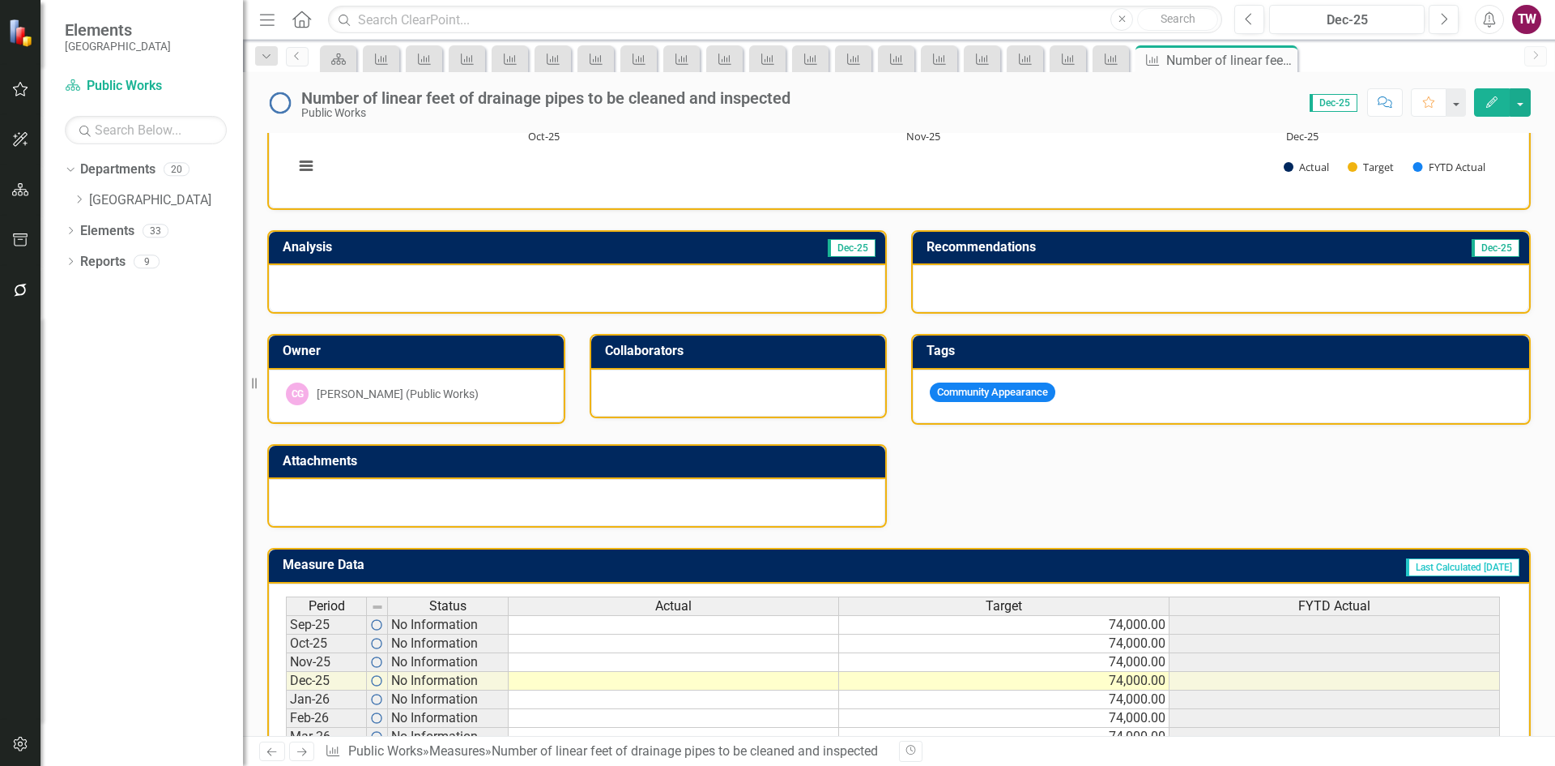
scroll to position [243, 0]
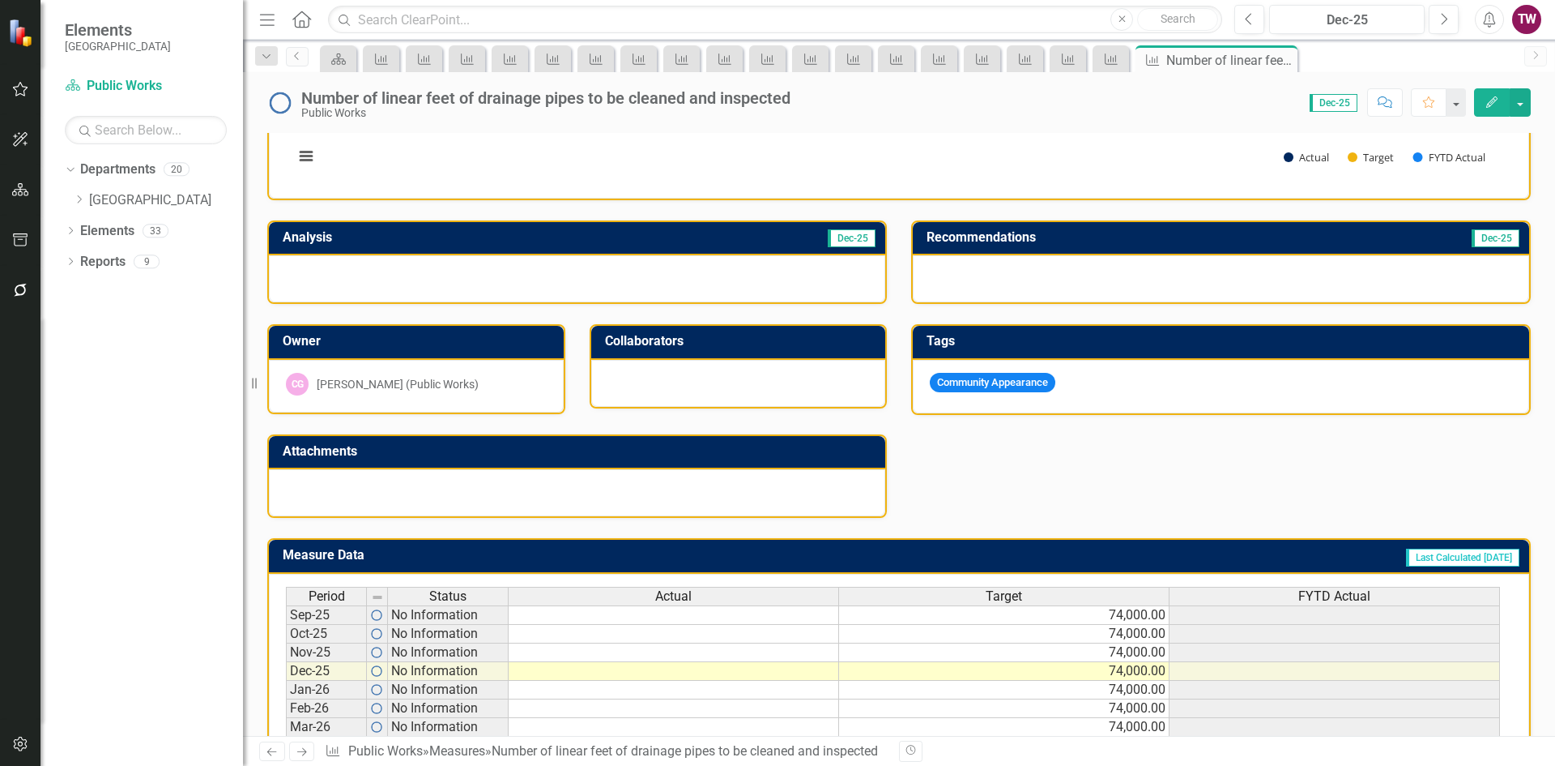
click at [1056, 617] on td "74,000.00" at bounding box center [1004, 614] width 331 height 19
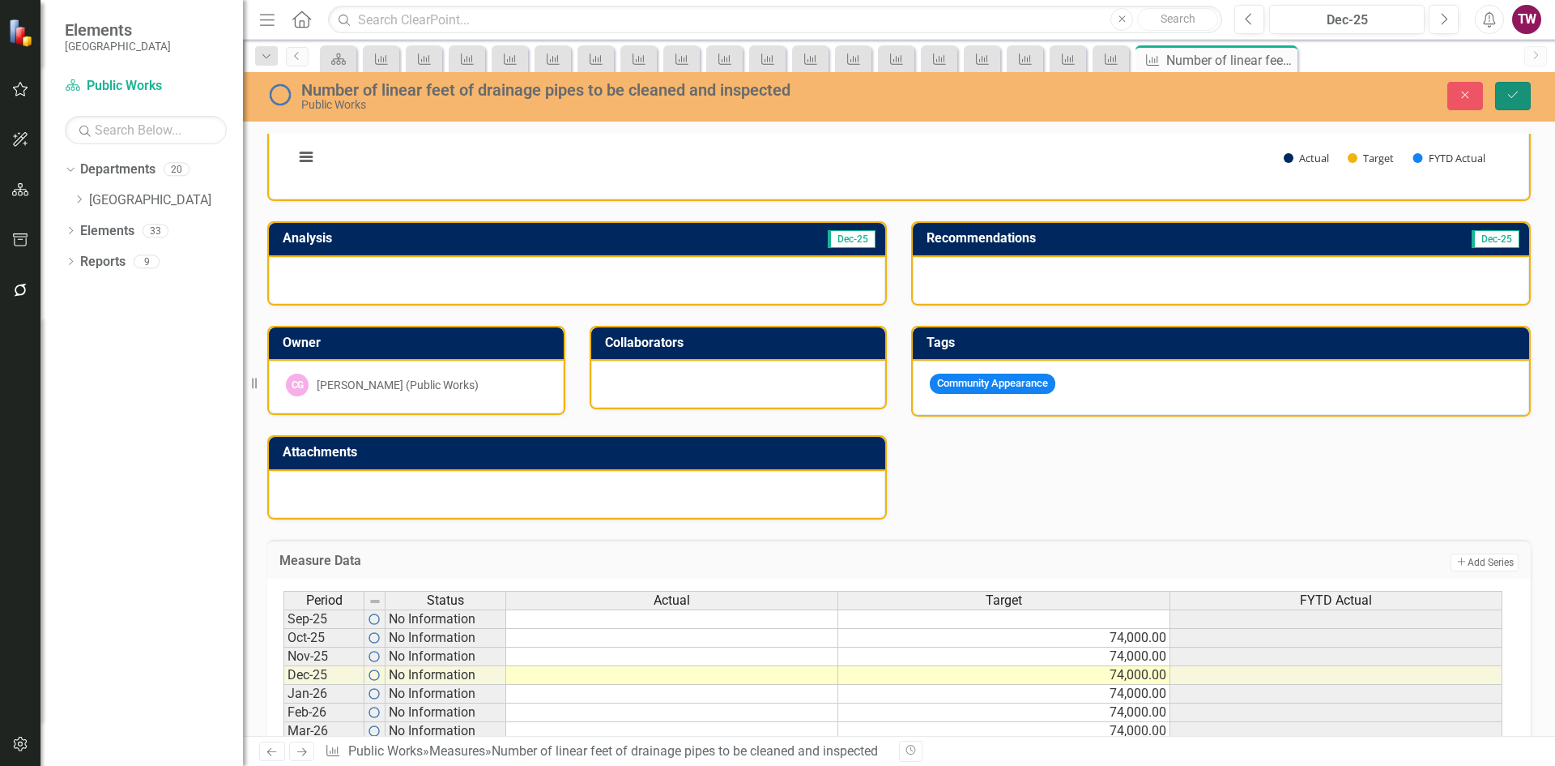
click at [1502, 90] on button "Save" at bounding box center [1514, 96] width 36 height 28
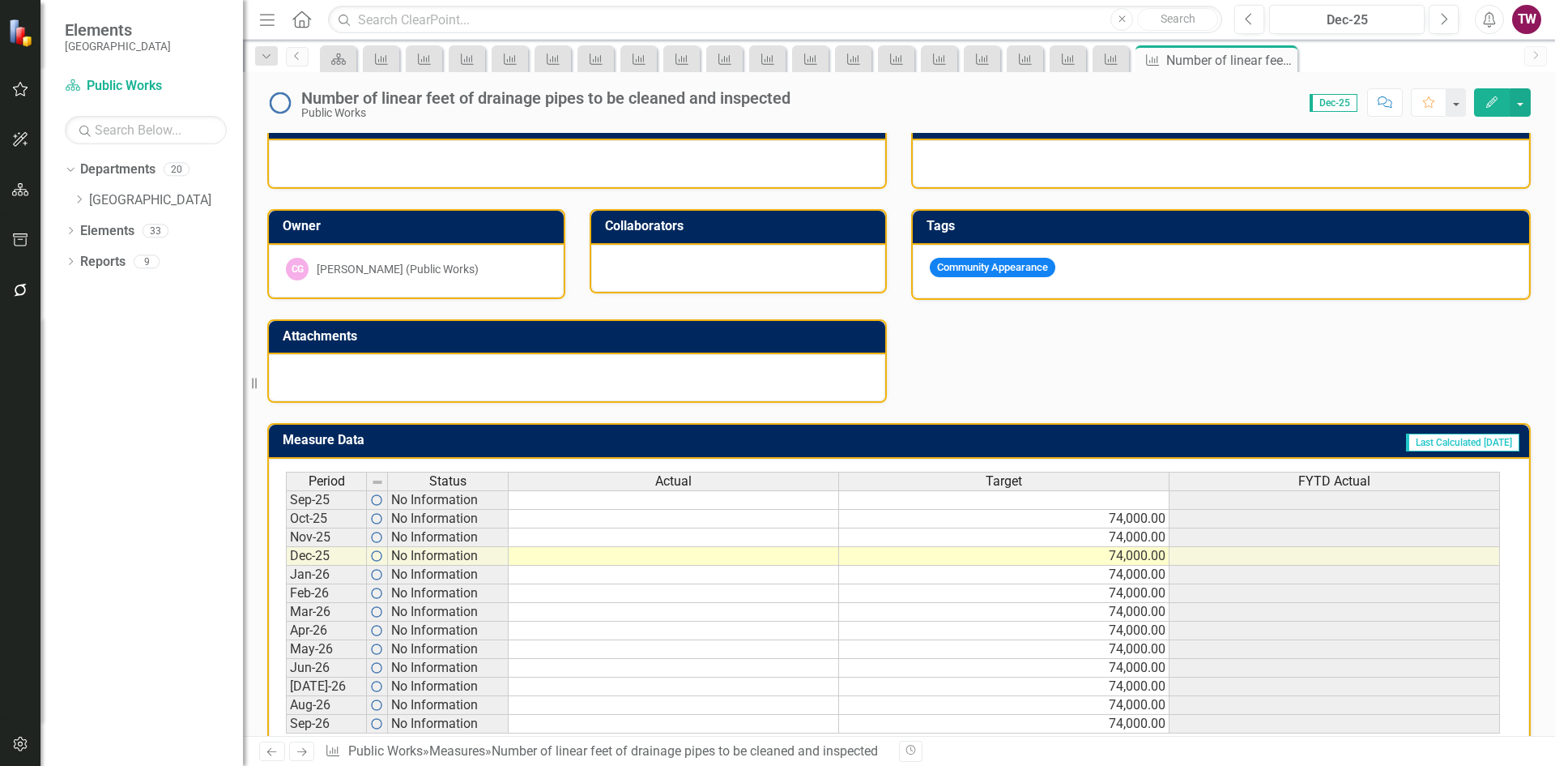
scroll to position [399, 0]
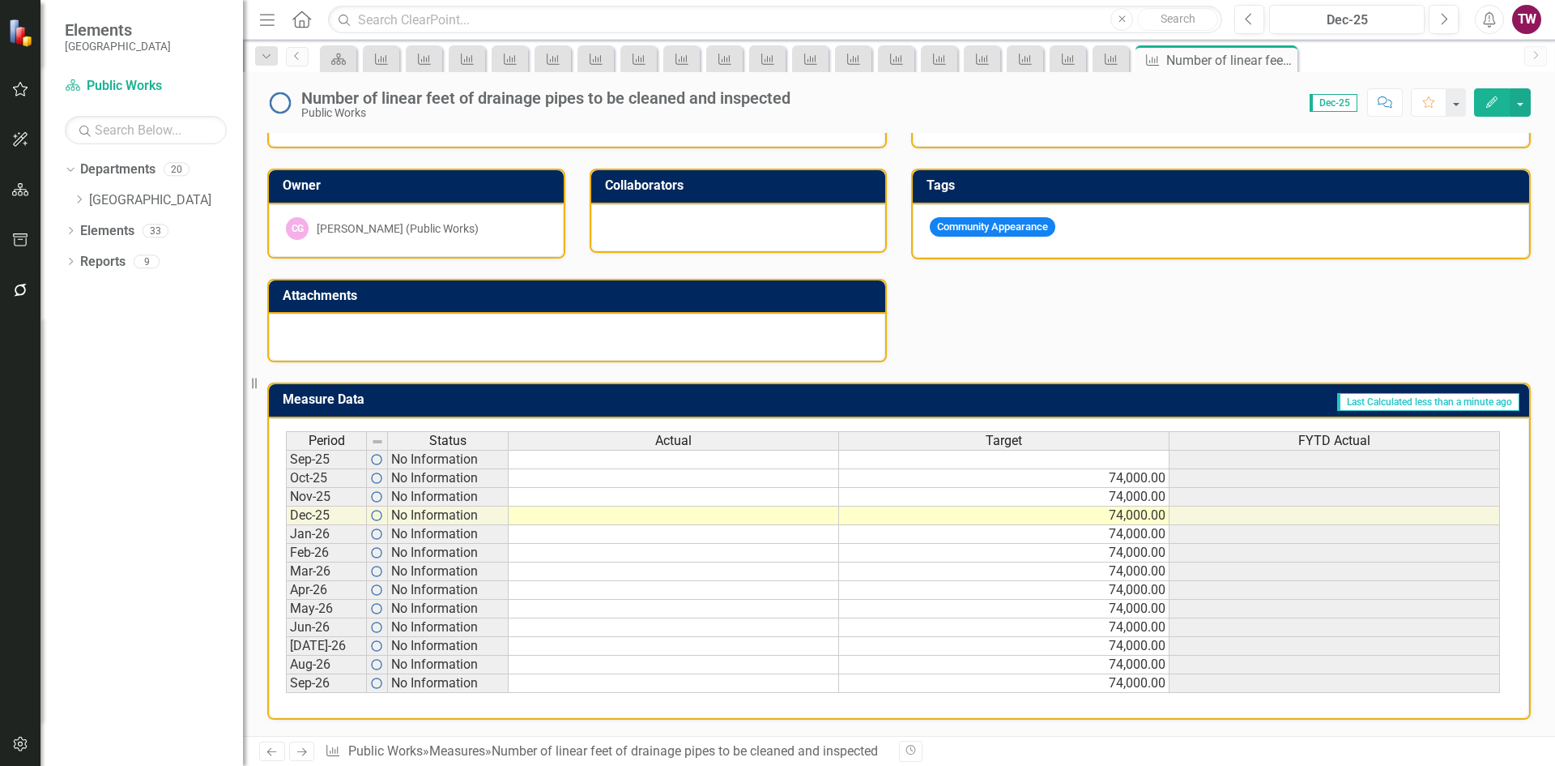
click at [309, 753] on link "Next" at bounding box center [302, 750] width 26 height 19
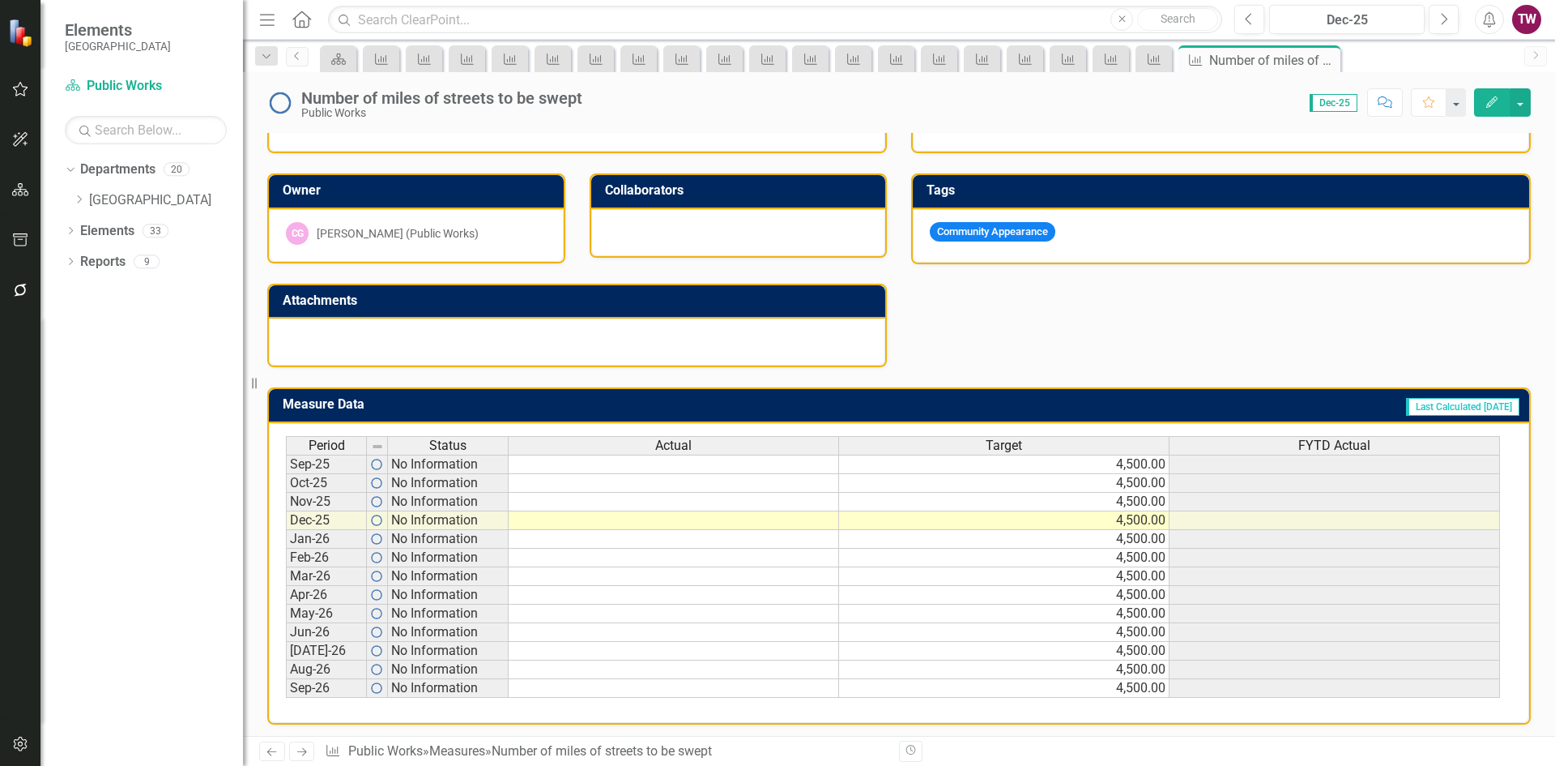
scroll to position [399, 0]
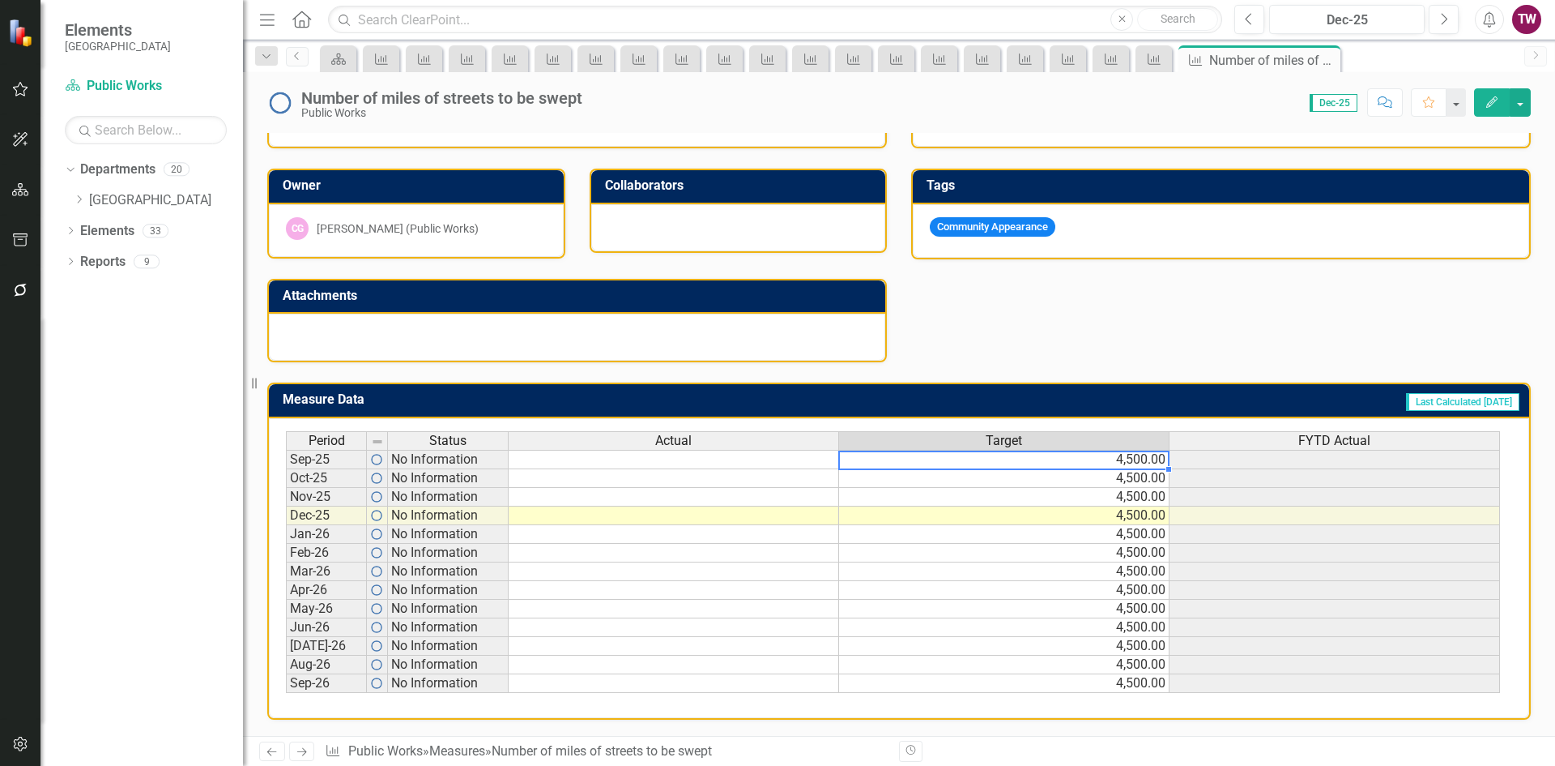
click at [1078, 455] on td "4,500.00" at bounding box center [1004, 459] width 331 height 19
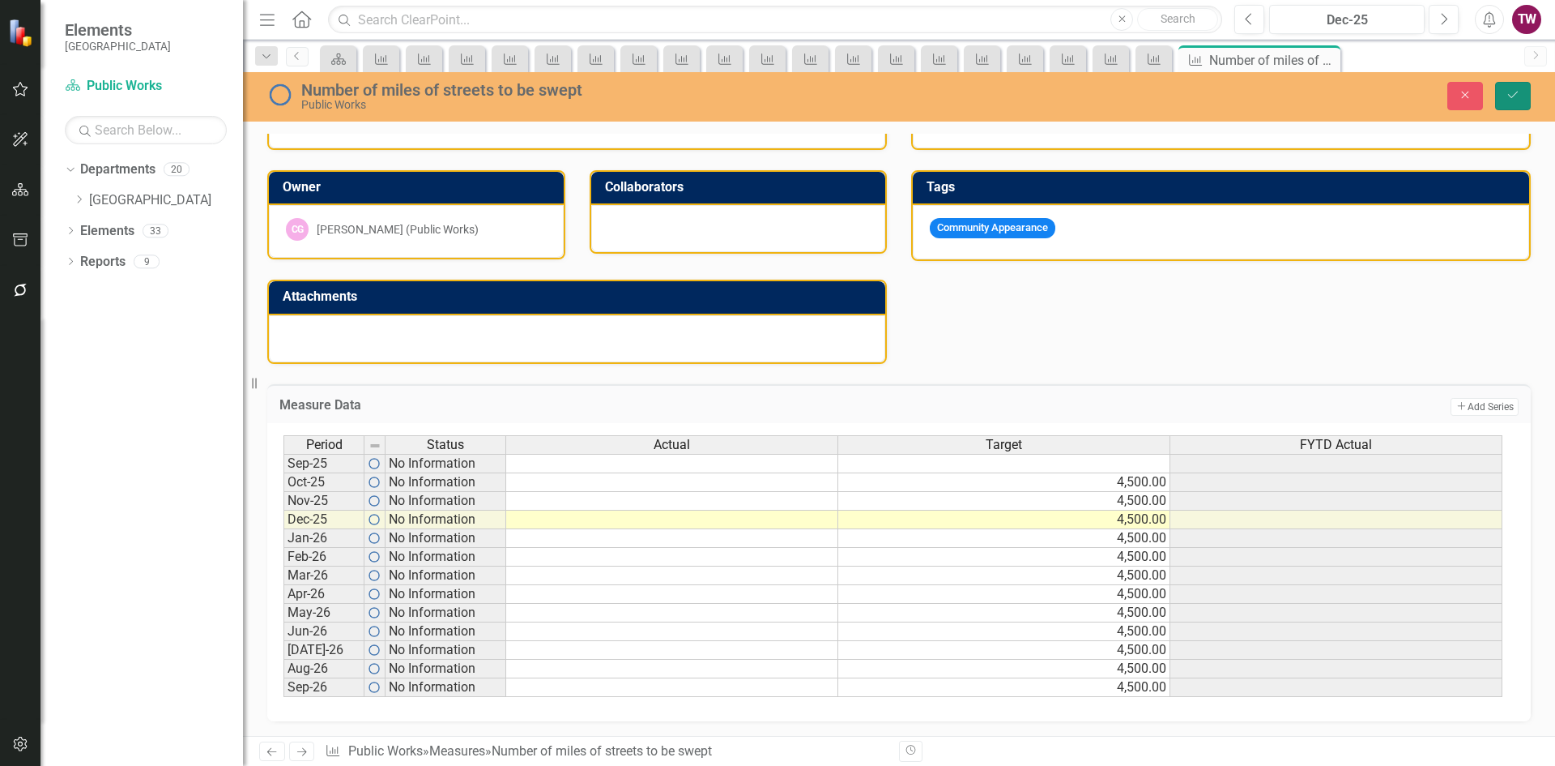
click at [1508, 93] on icon "Save" at bounding box center [1513, 94] width 15 height 11
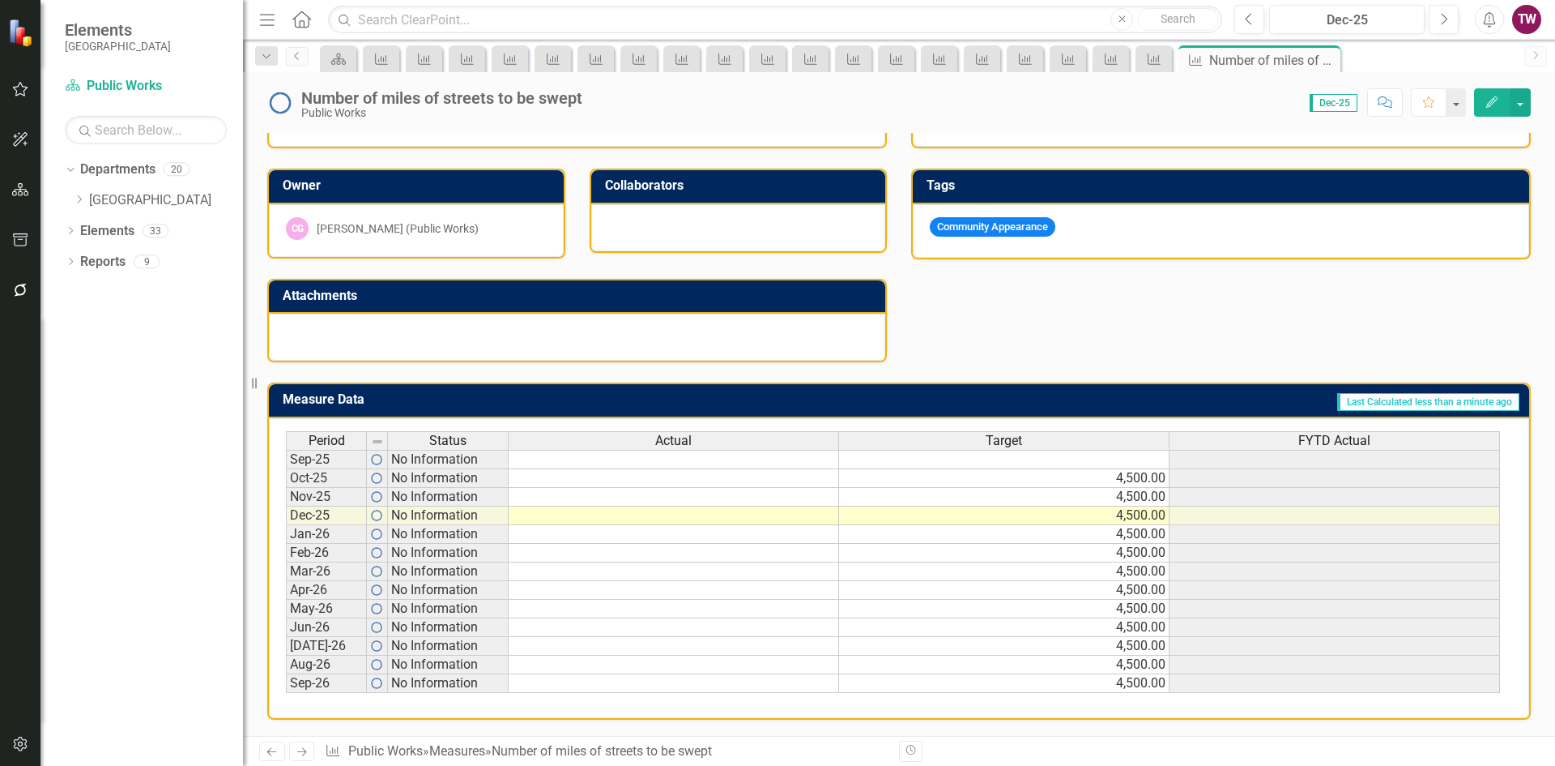
click at [305, 750] on icon at bounding box center [302, 752] width 10 height 8
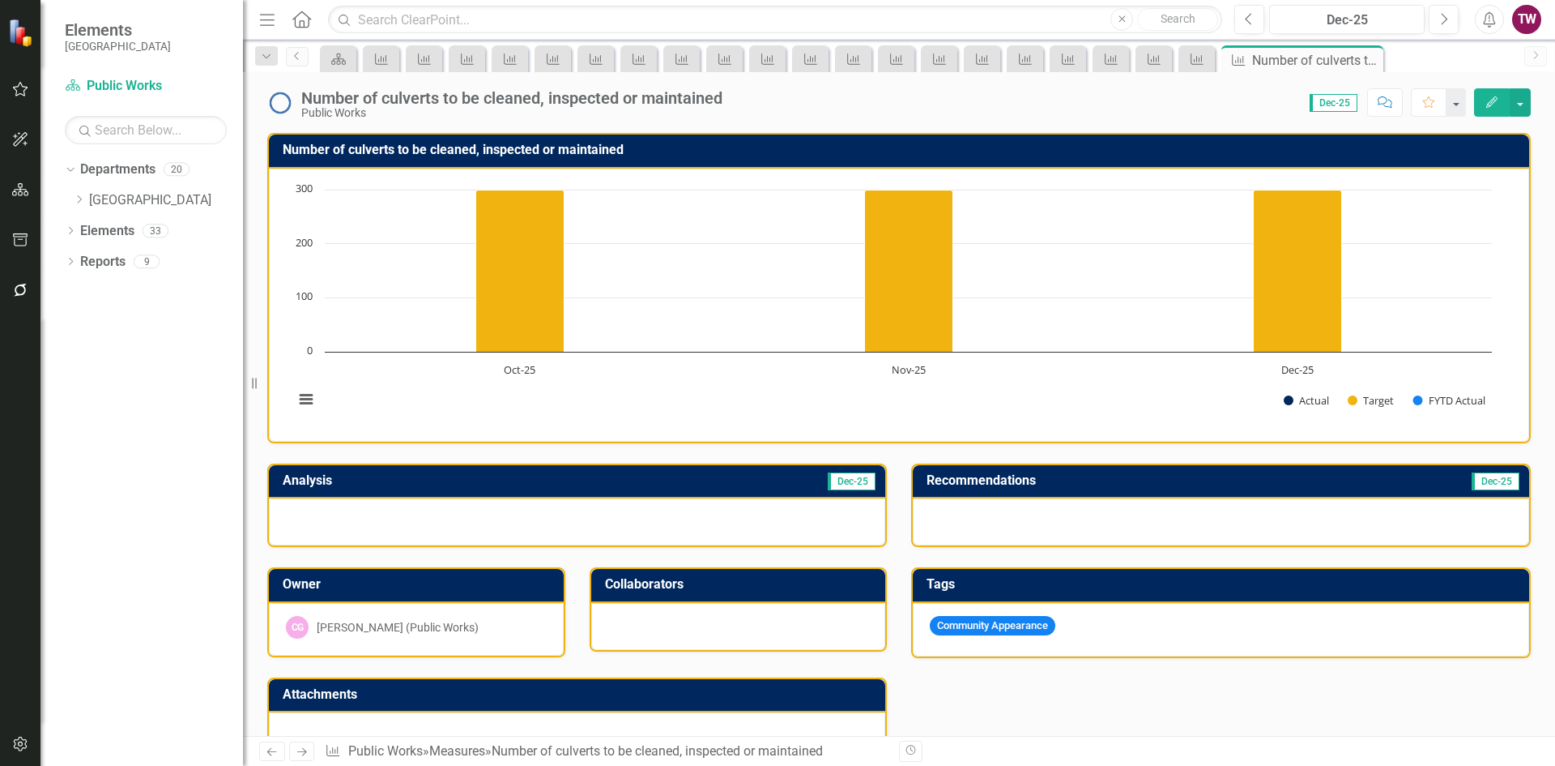
scroll to position [399, 0]
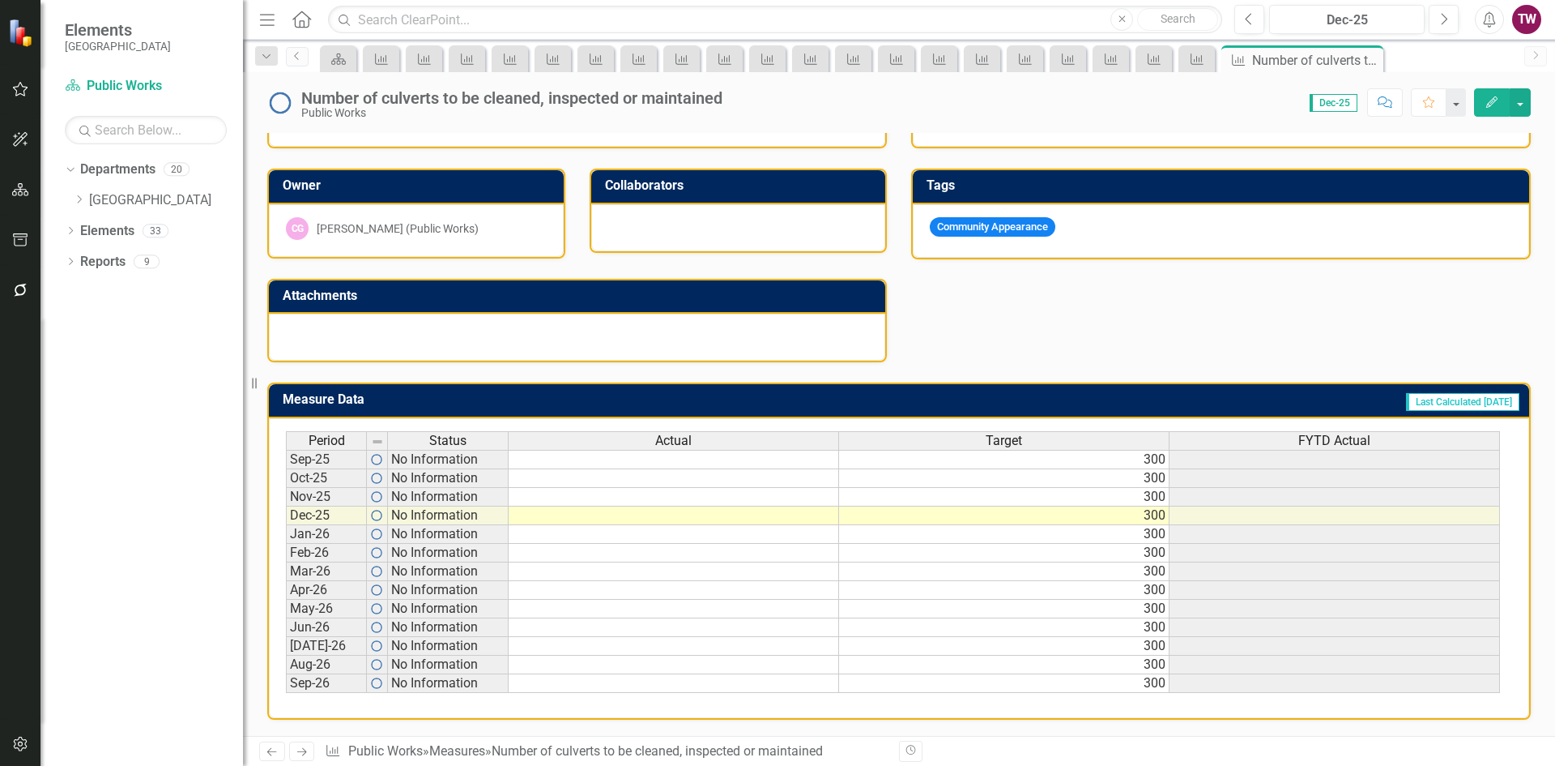
click at [996, 458] on td "300" at bounding box center [1004, 459] width 331 height 19
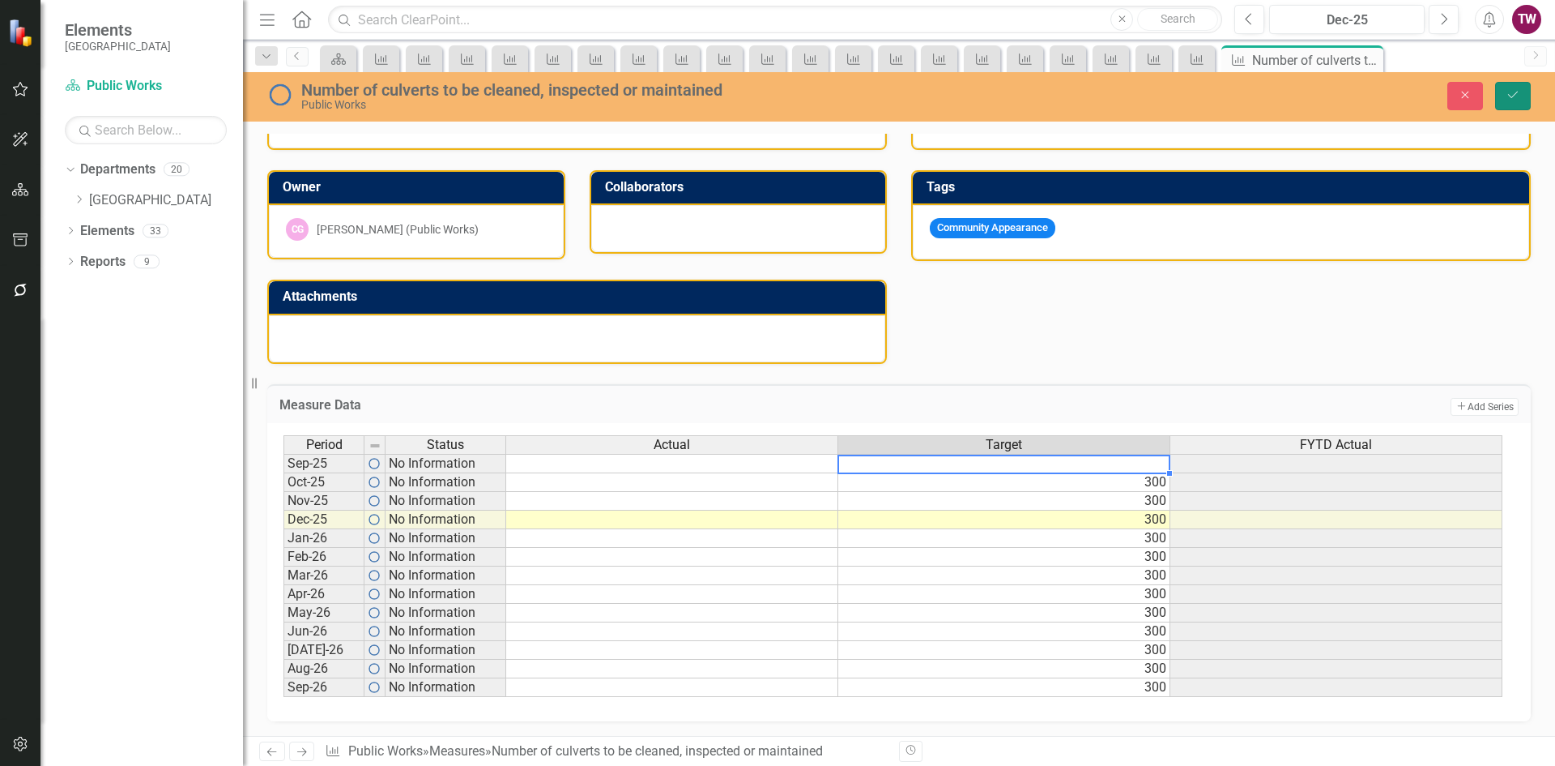
drag, startPoint x: 1508, startPoint y: 97, endPoint x: 1504, endPoint y: 90, distance: 8.3
click at [1508, 97] on icon "Save" at bounding box center [1513, 94] width 15 height 11
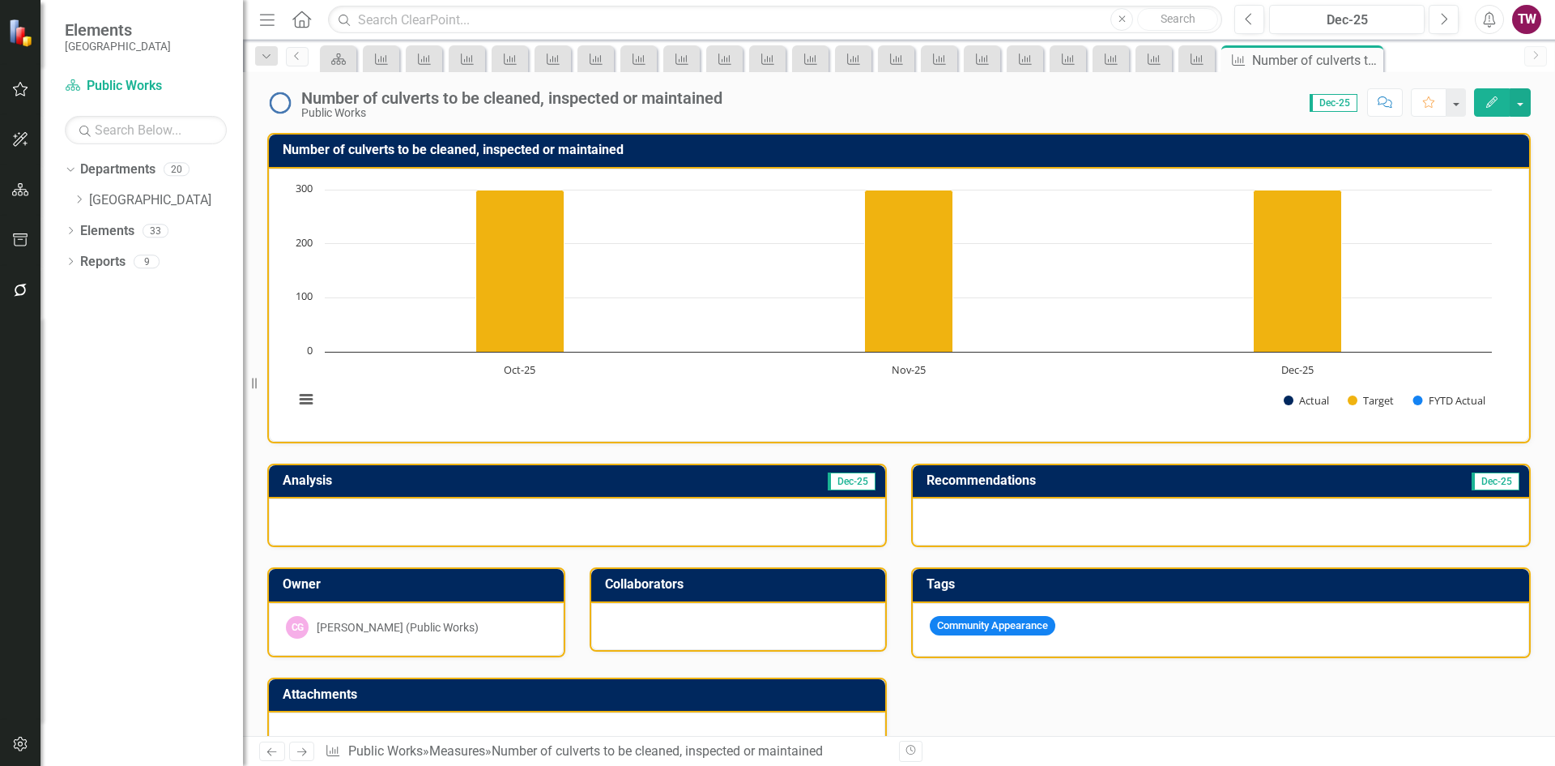
click at [301, 743] on link "Next" at bounding box center [302, 750] width 26 height 19
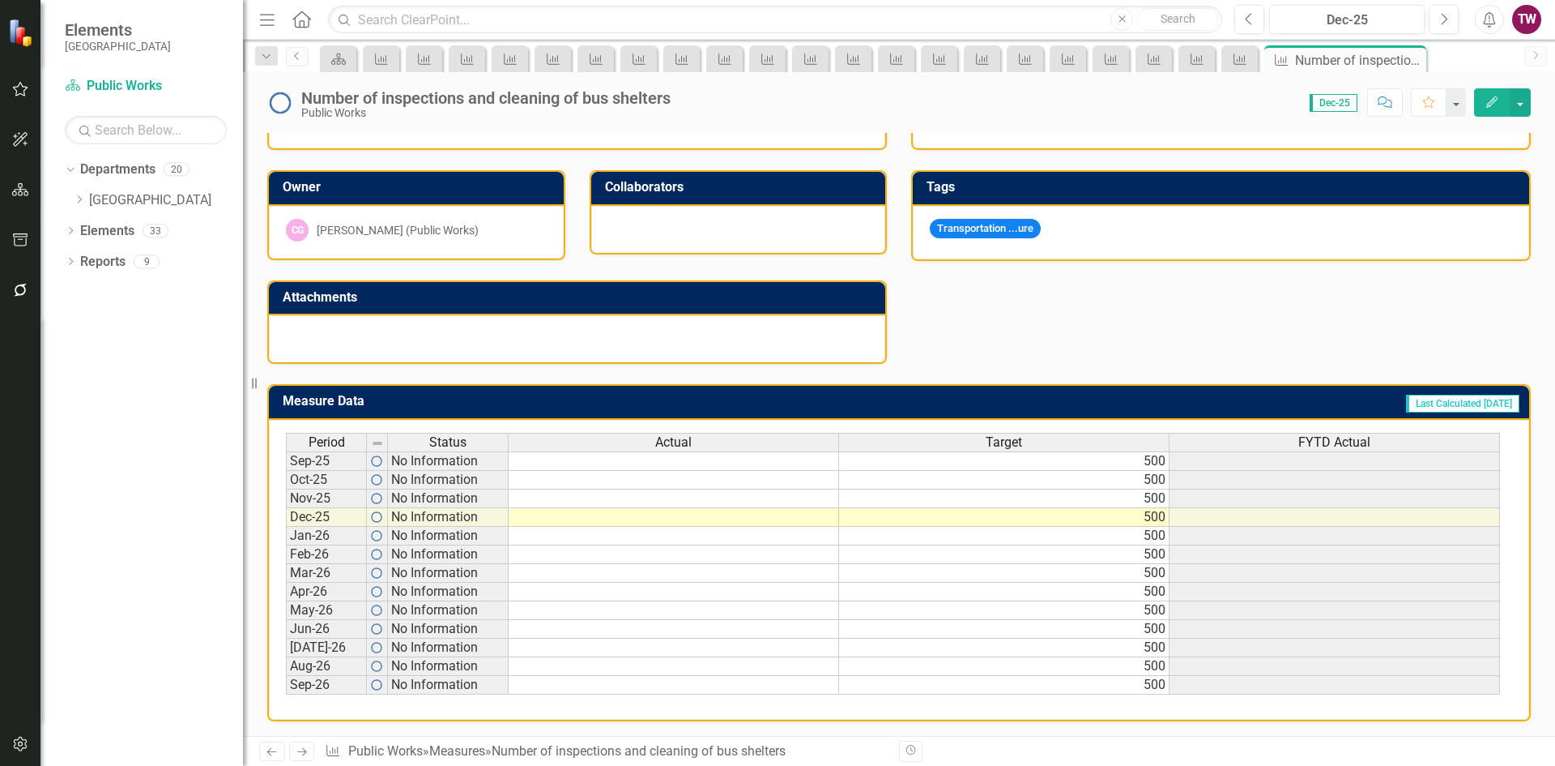
scroll to position [399, 0]
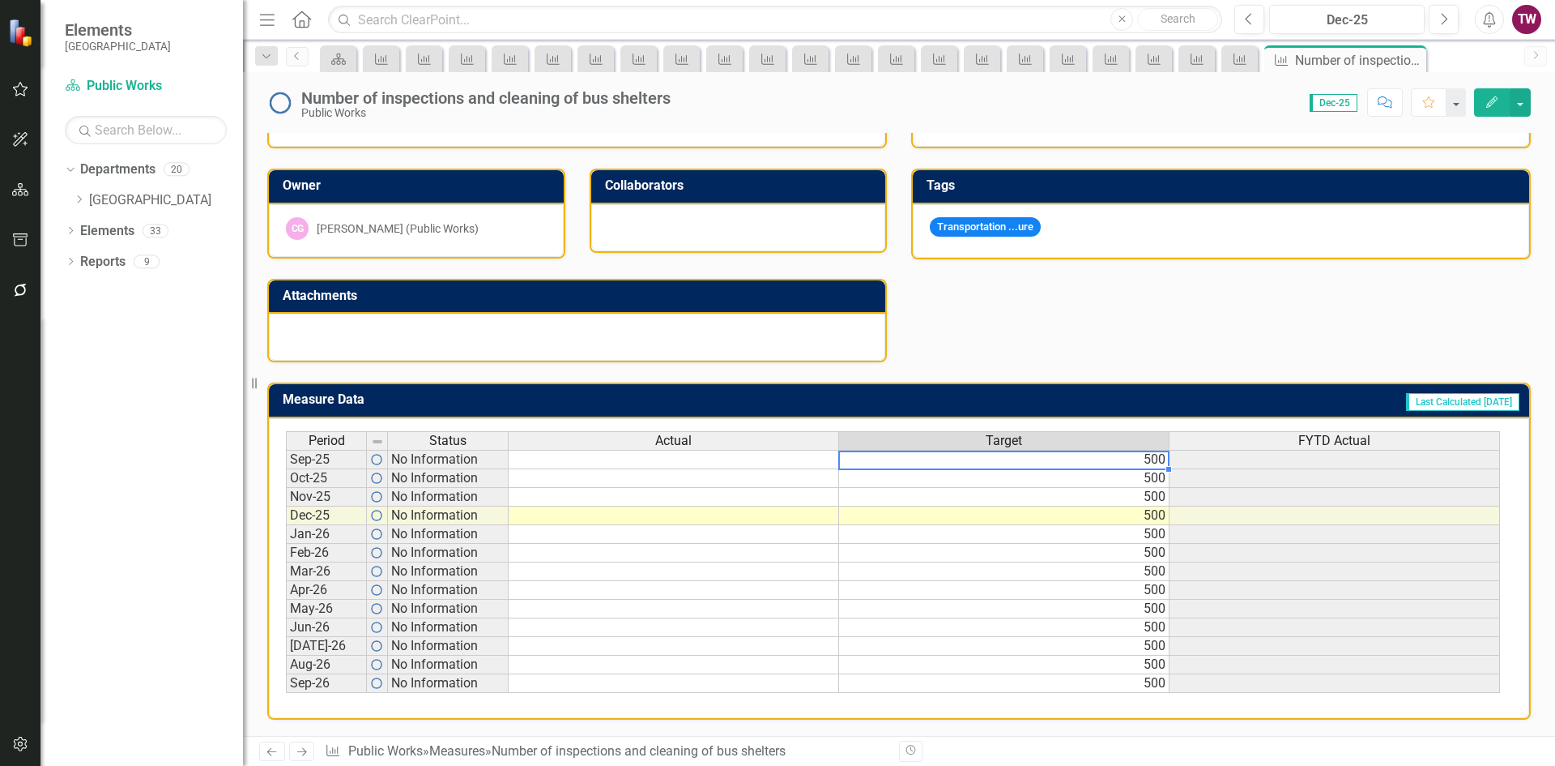
click at [1107, 463] on td "500" at bounding box center [1004, 459] width 331 height 19
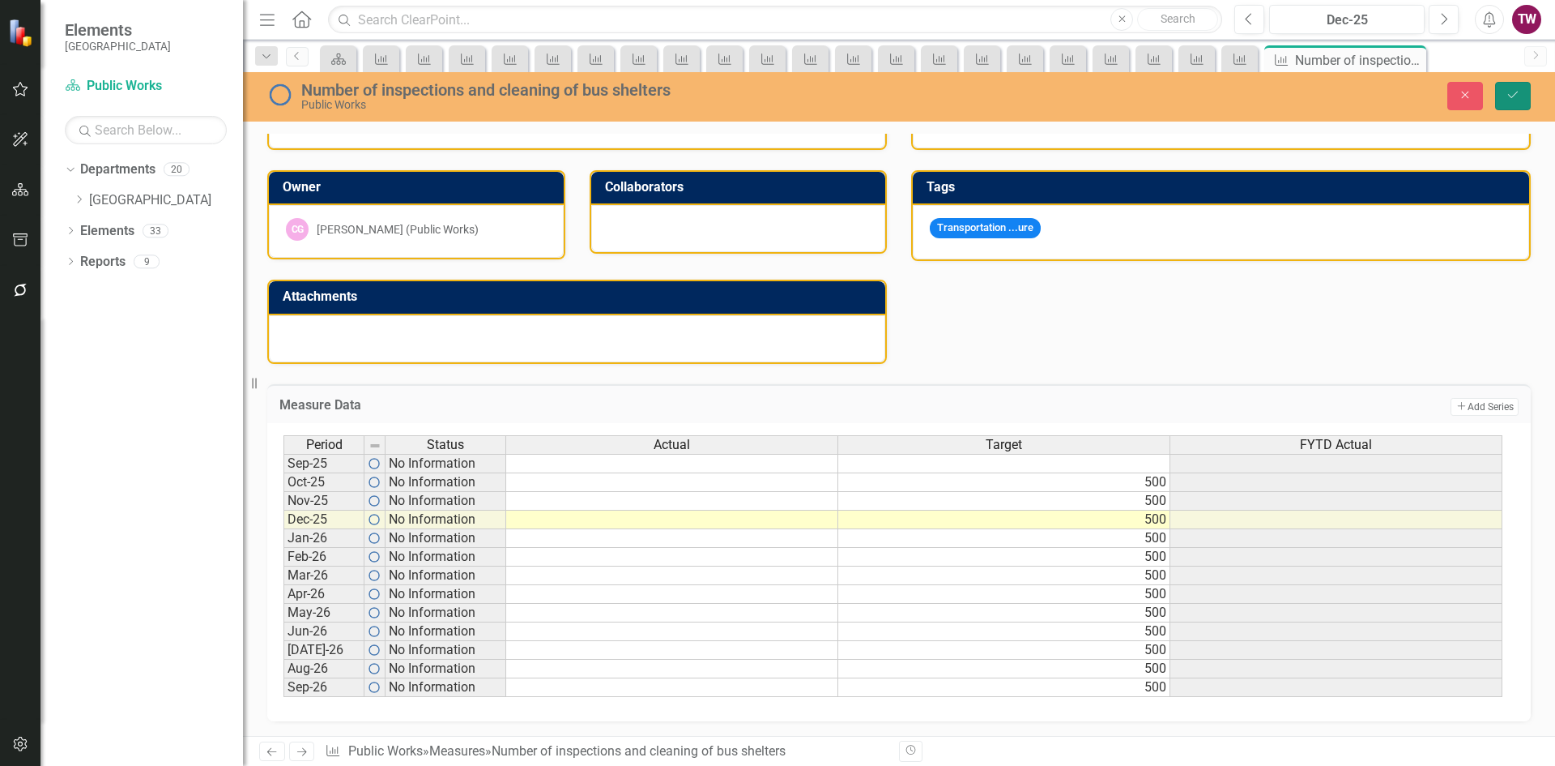
click at [1522, 103] on button "Save" at bounding box center [1514, 96] width 36 height 28
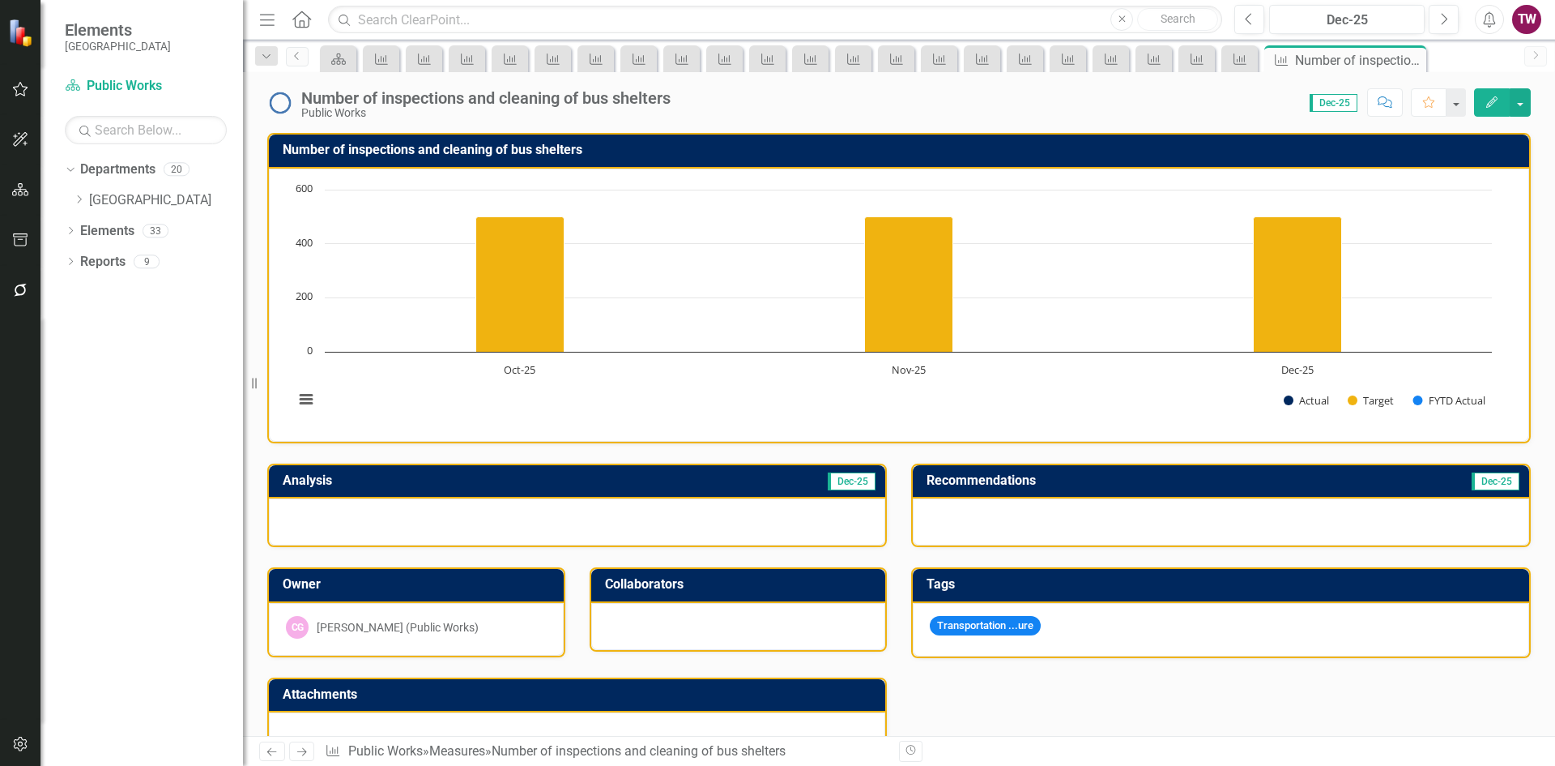
click at [301, 755] on icon "Next" at bounding box center [302, 751] width 14 height 11
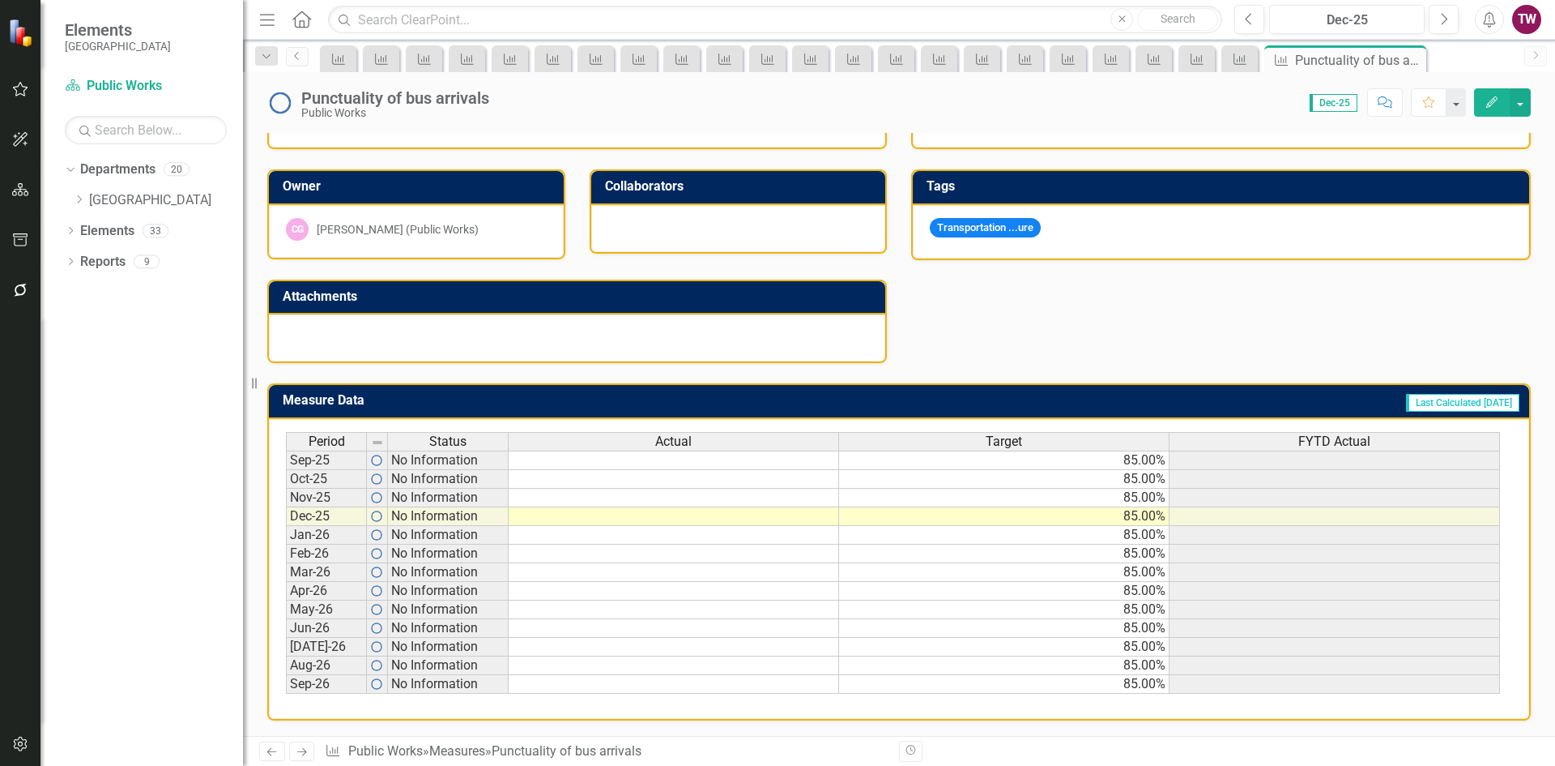
scroll to position [399, 0]
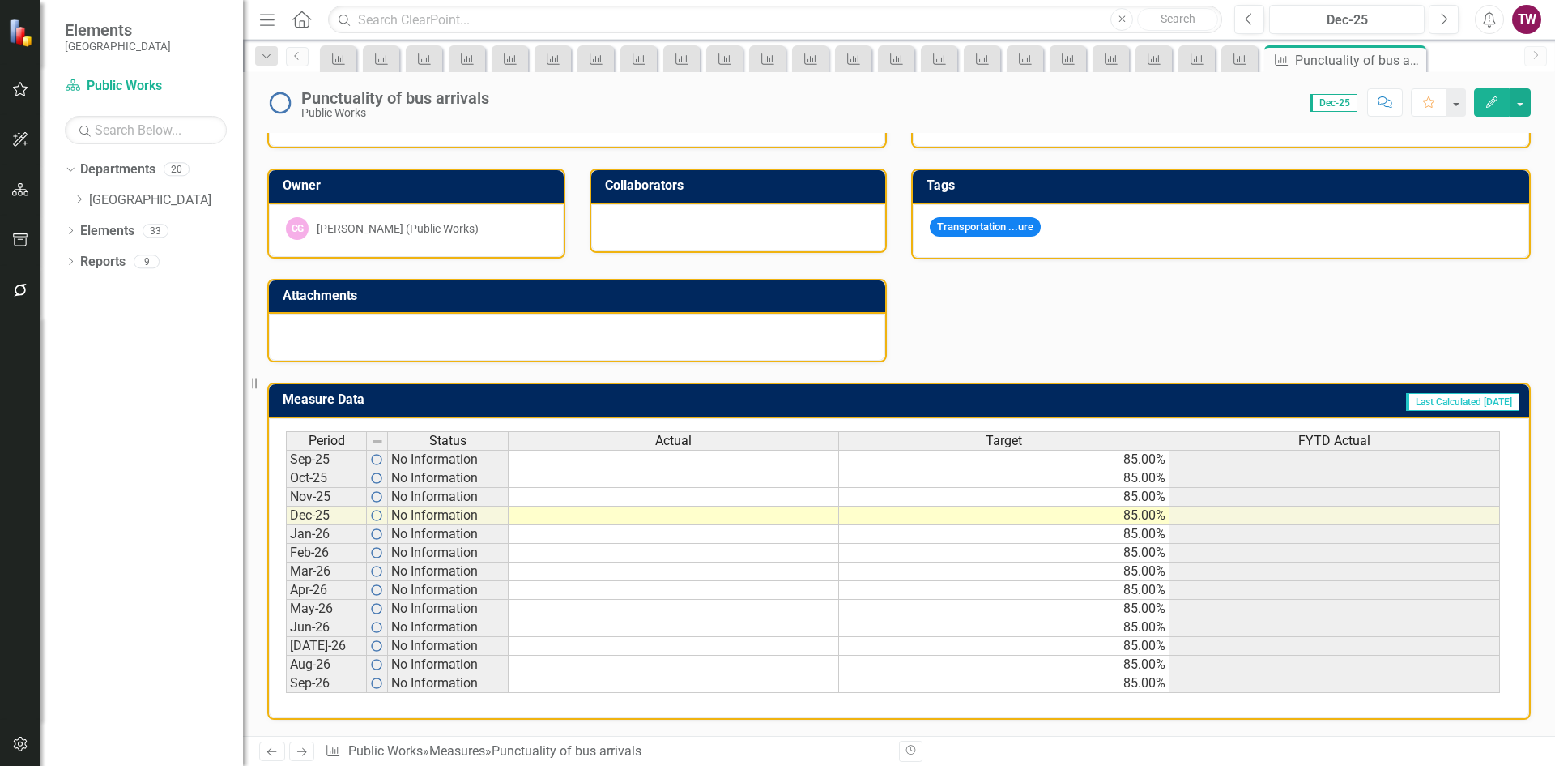
click at [1082, 459] on td "85.00%" at bounding box center [1004, 459] width 331 height 19
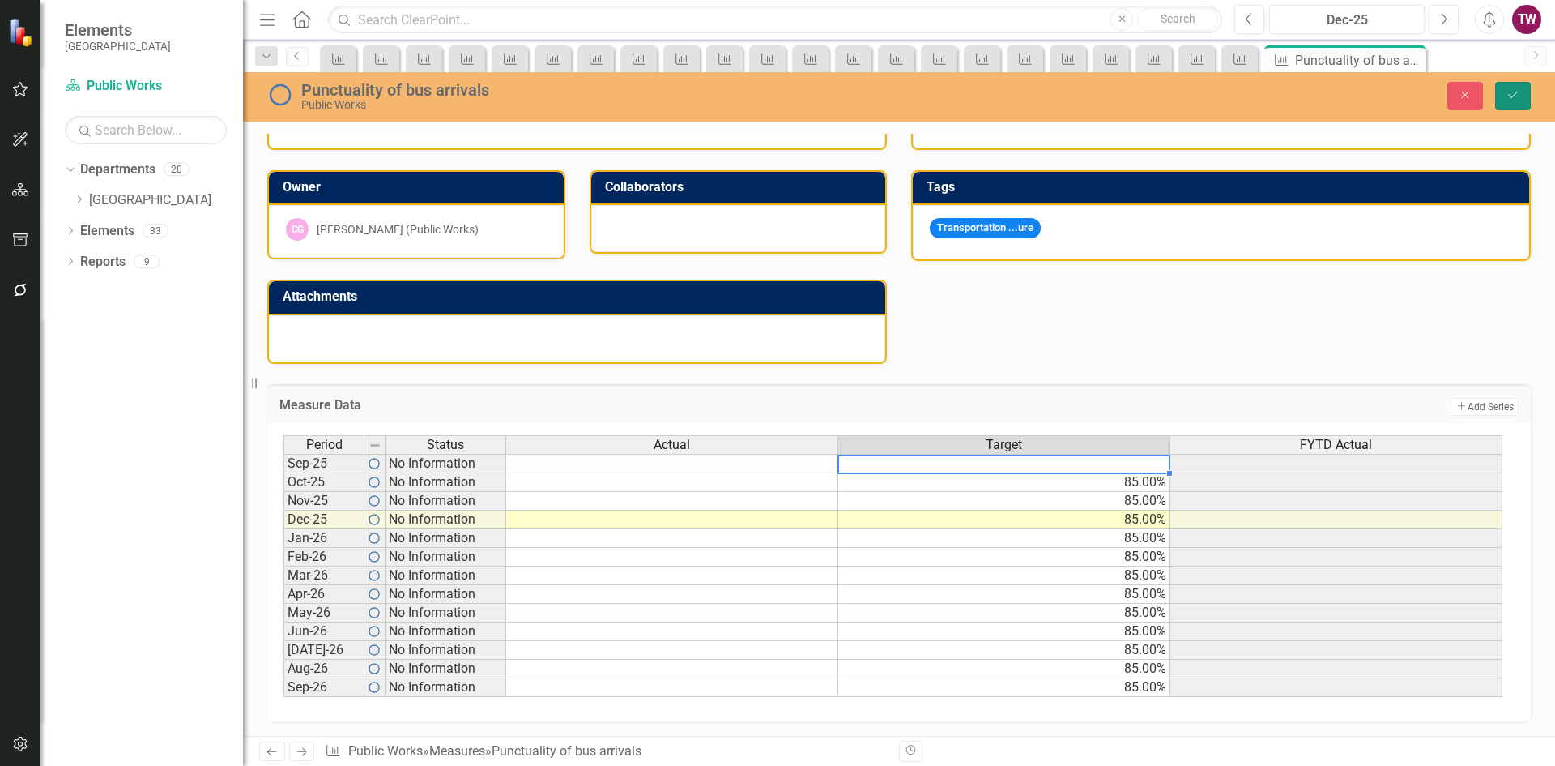
click at [1504, 89] on button "Save" at bounding box center [1514, 96] width 36 height 28
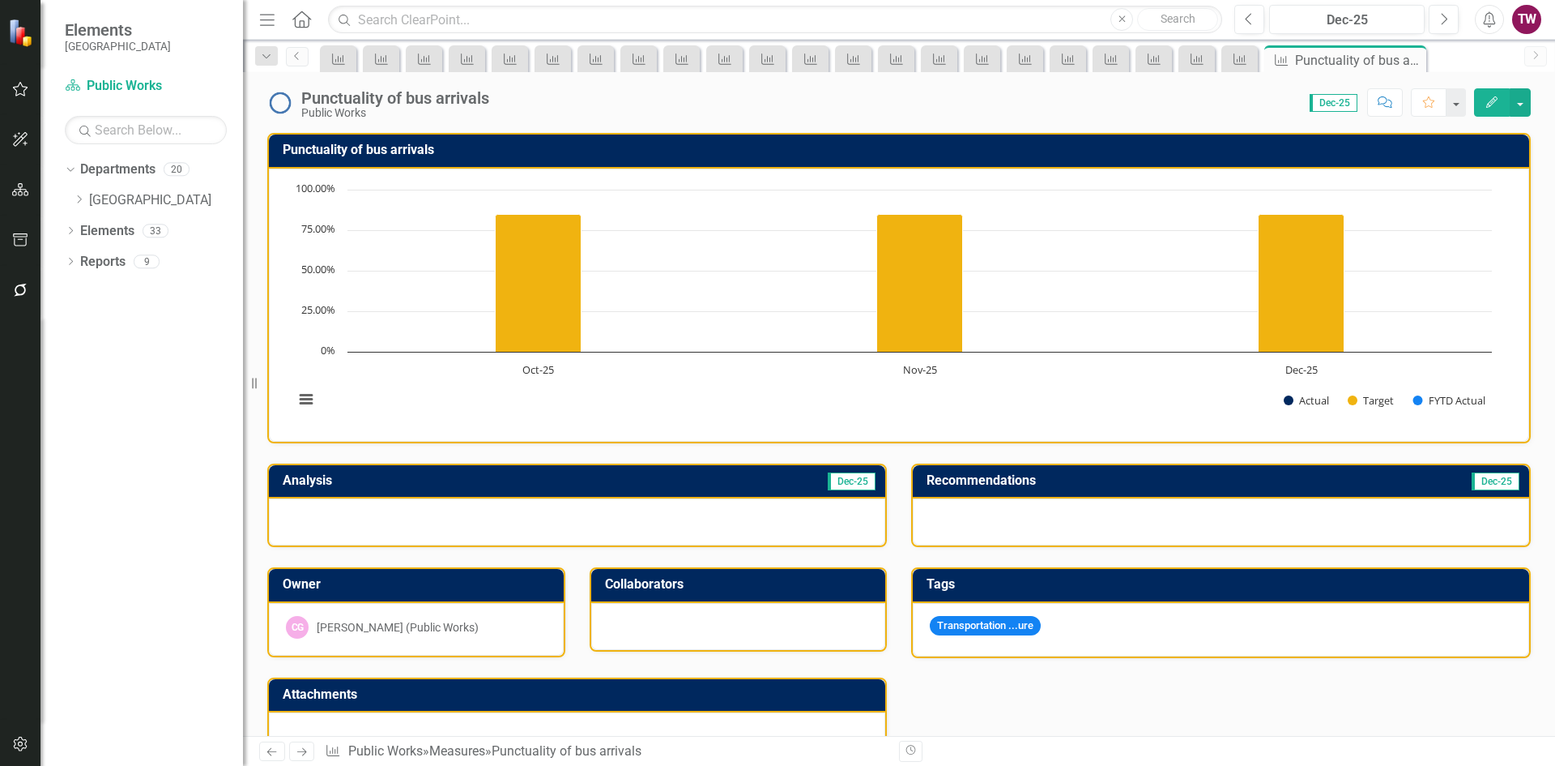
click at [298, 748] on icon "Next" at bounding box center [302, 751] width 14 height 11
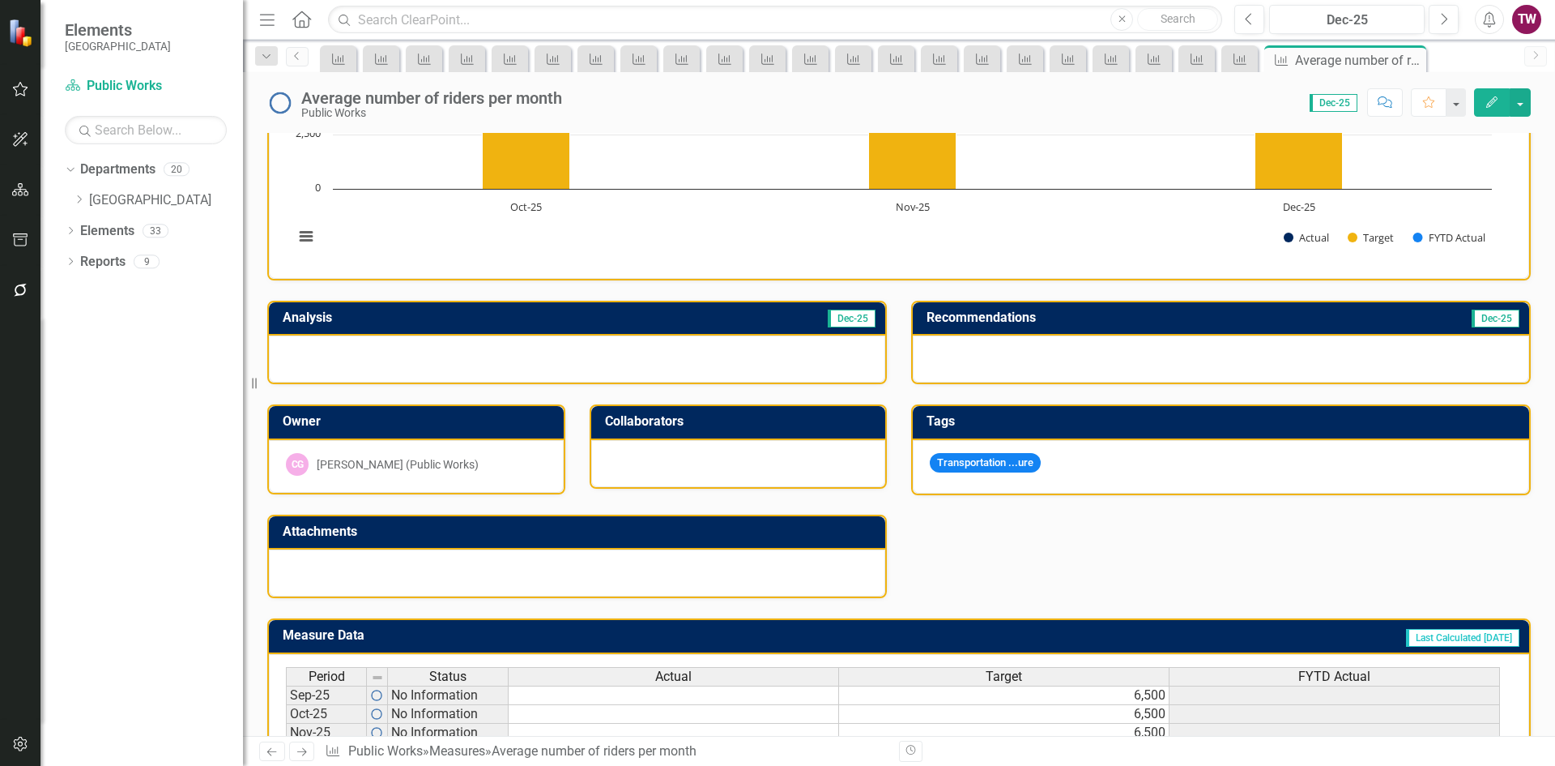
scroll to position [399, 0]
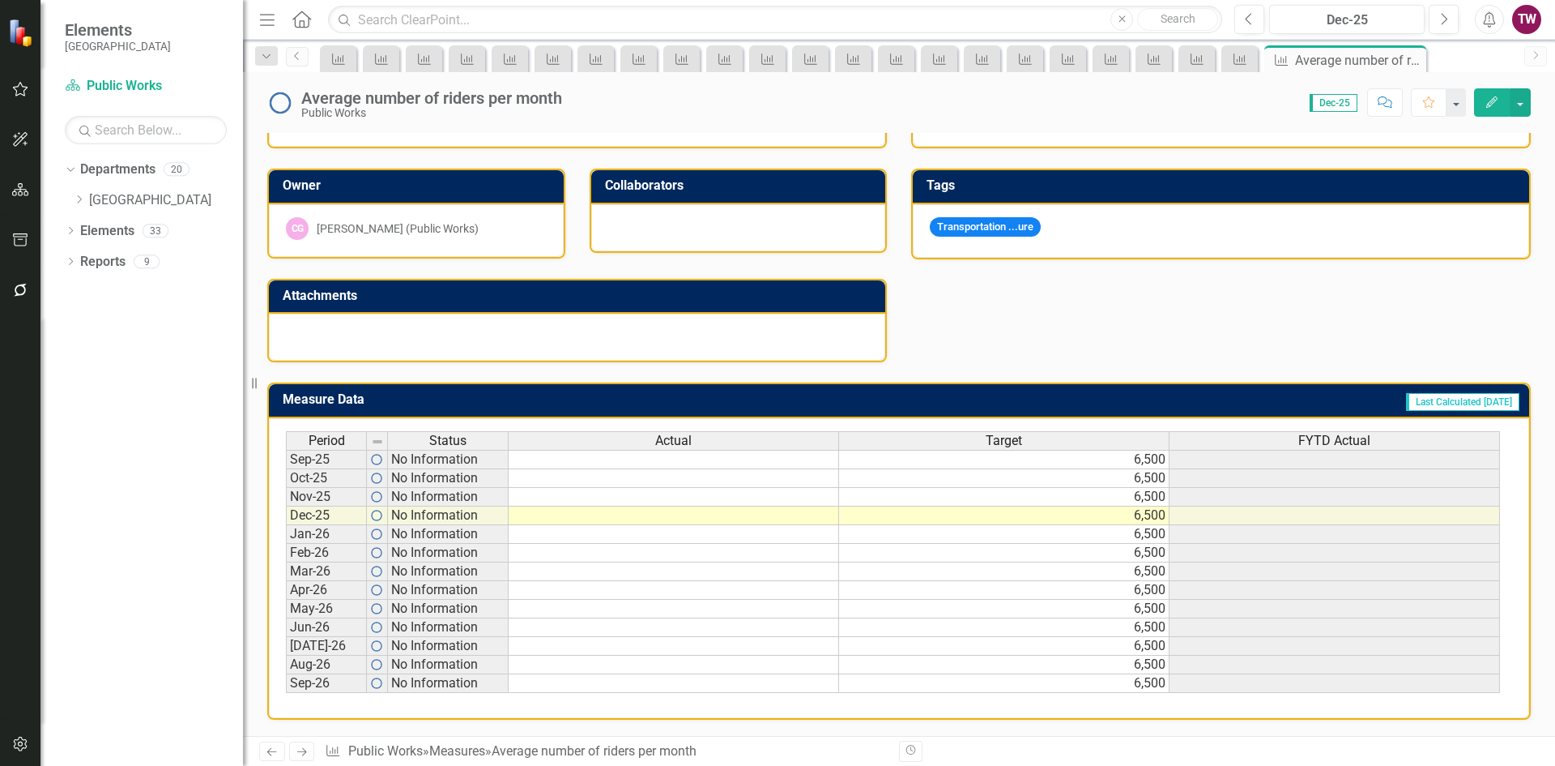
click at [1122, 459] on td "6,500" at bounding box center [1004, 459] width 331 height 19
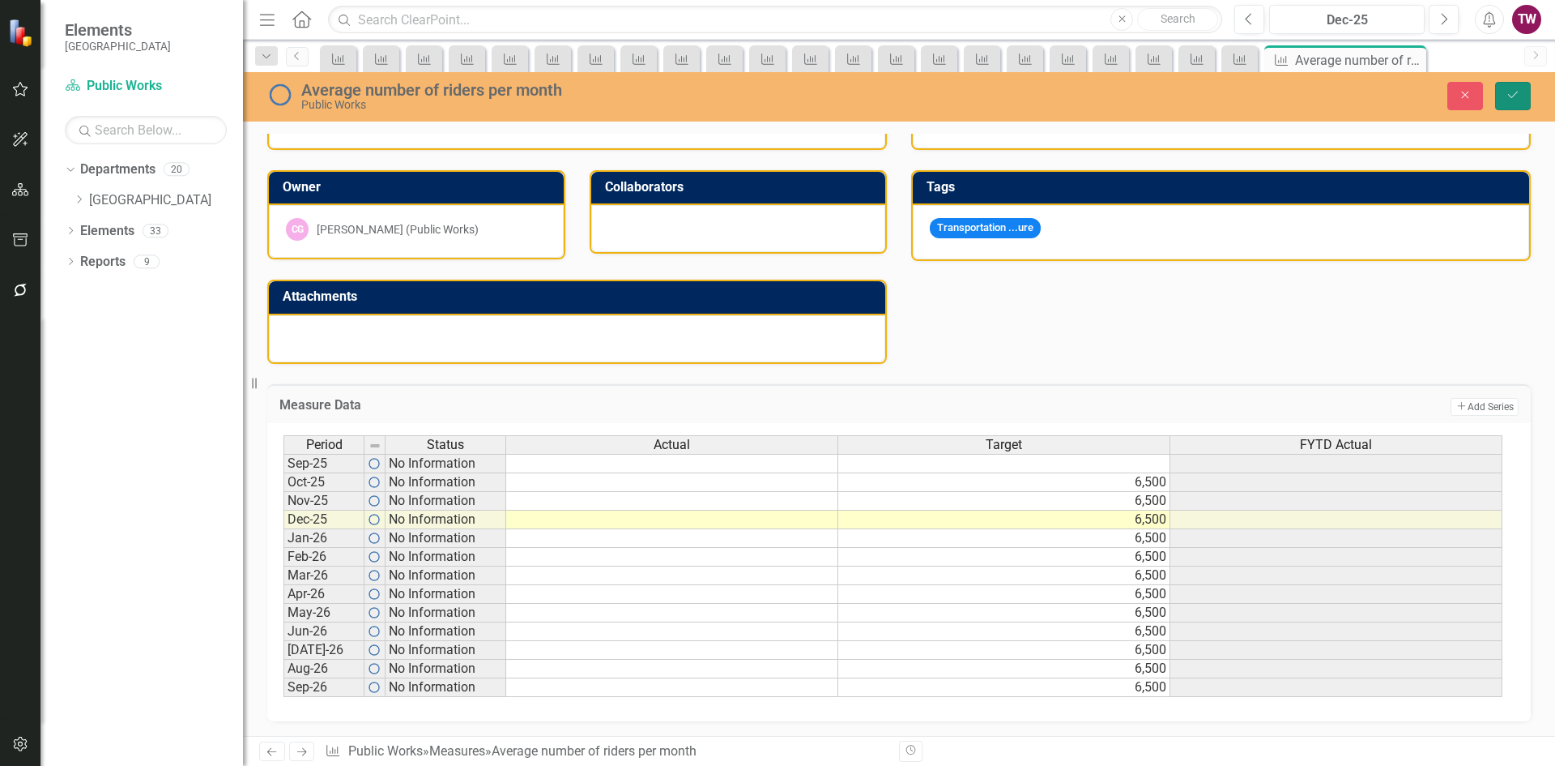
click at [1504, 95] on button "Save" at bounding box center [1514, 96] width 36 height 28
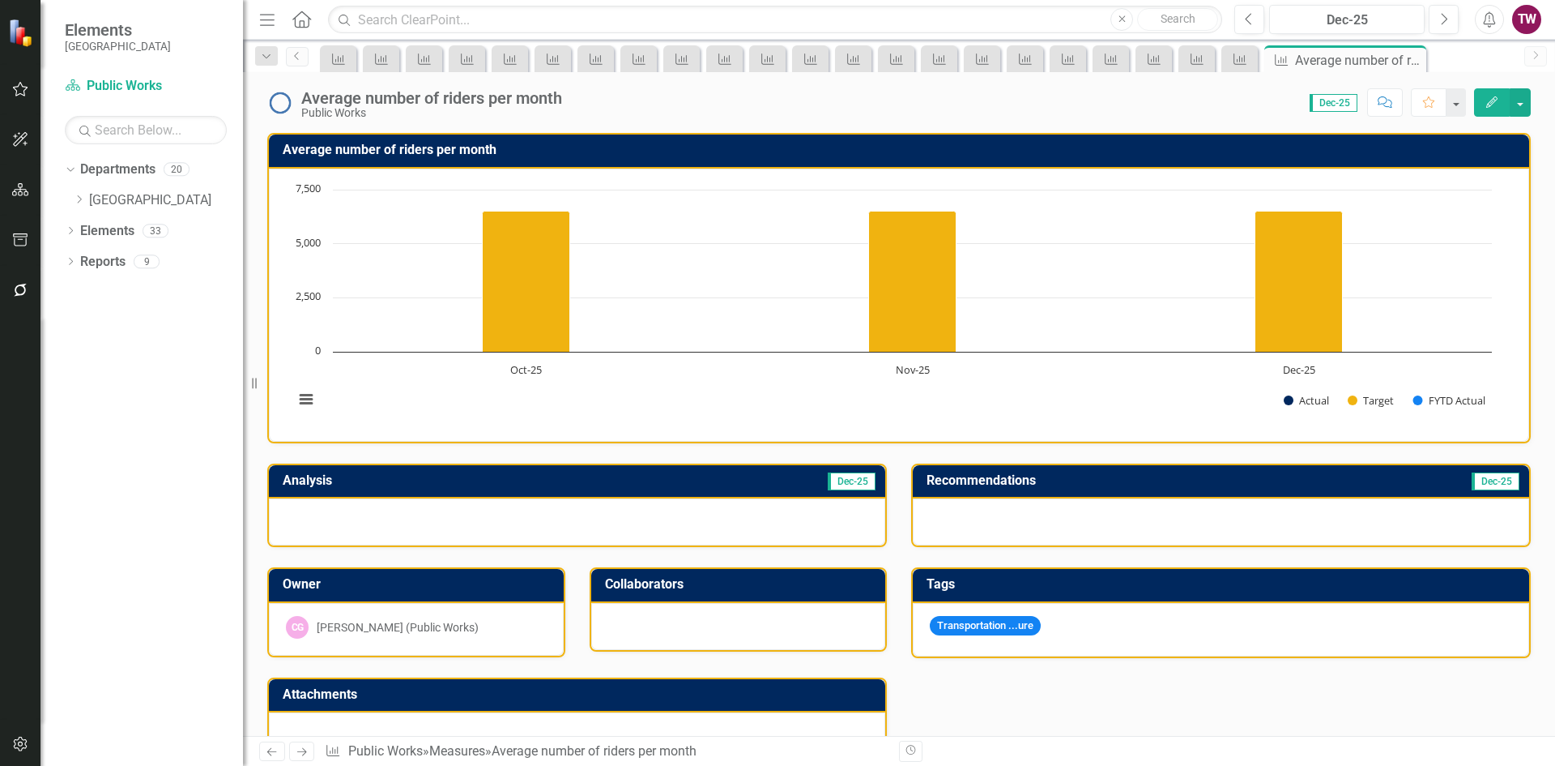
click at [302, 751] on icon "Next" at bounding box center [302, 751] width 14 height 11
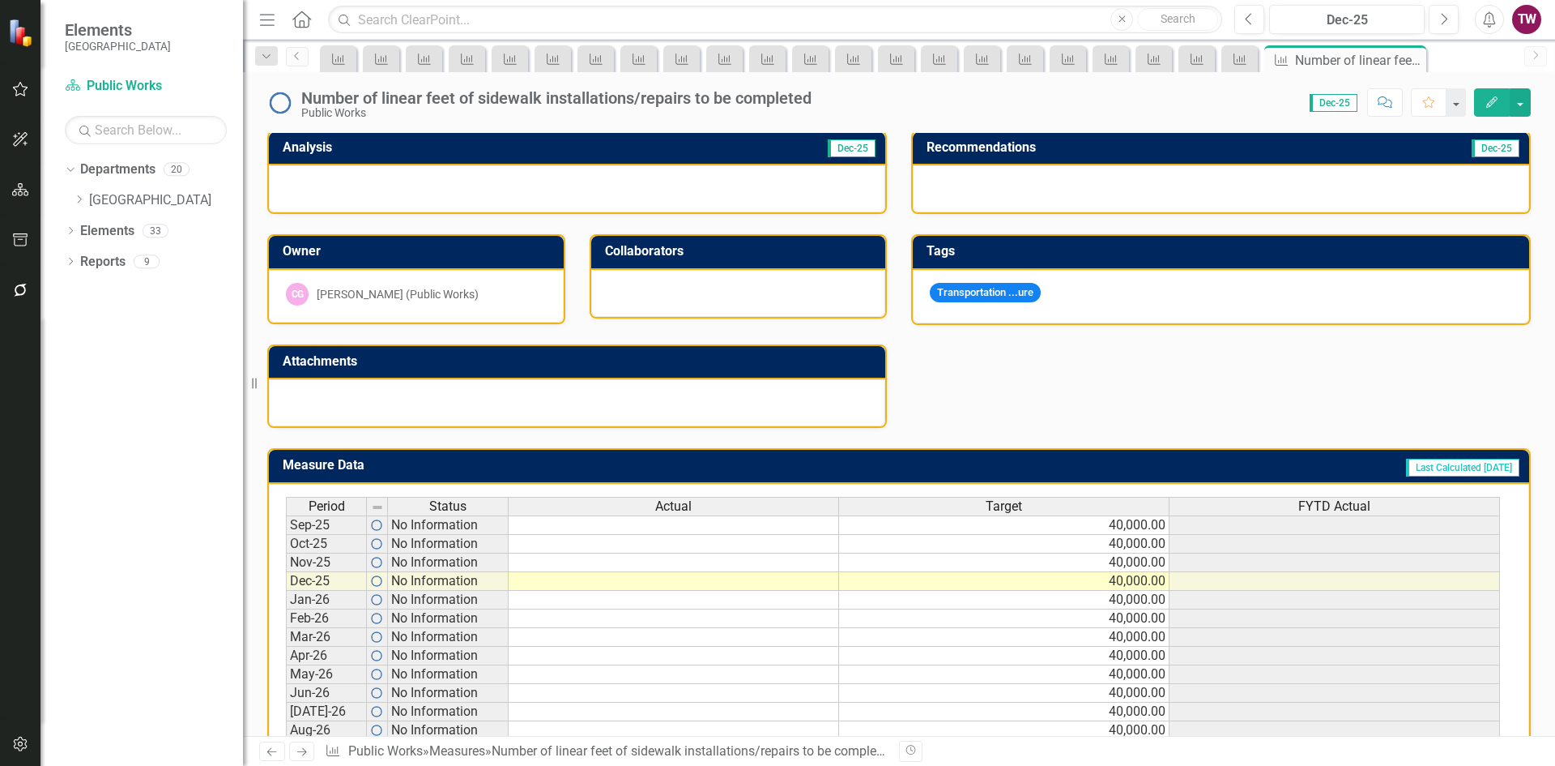
scroll to position [399, 0]
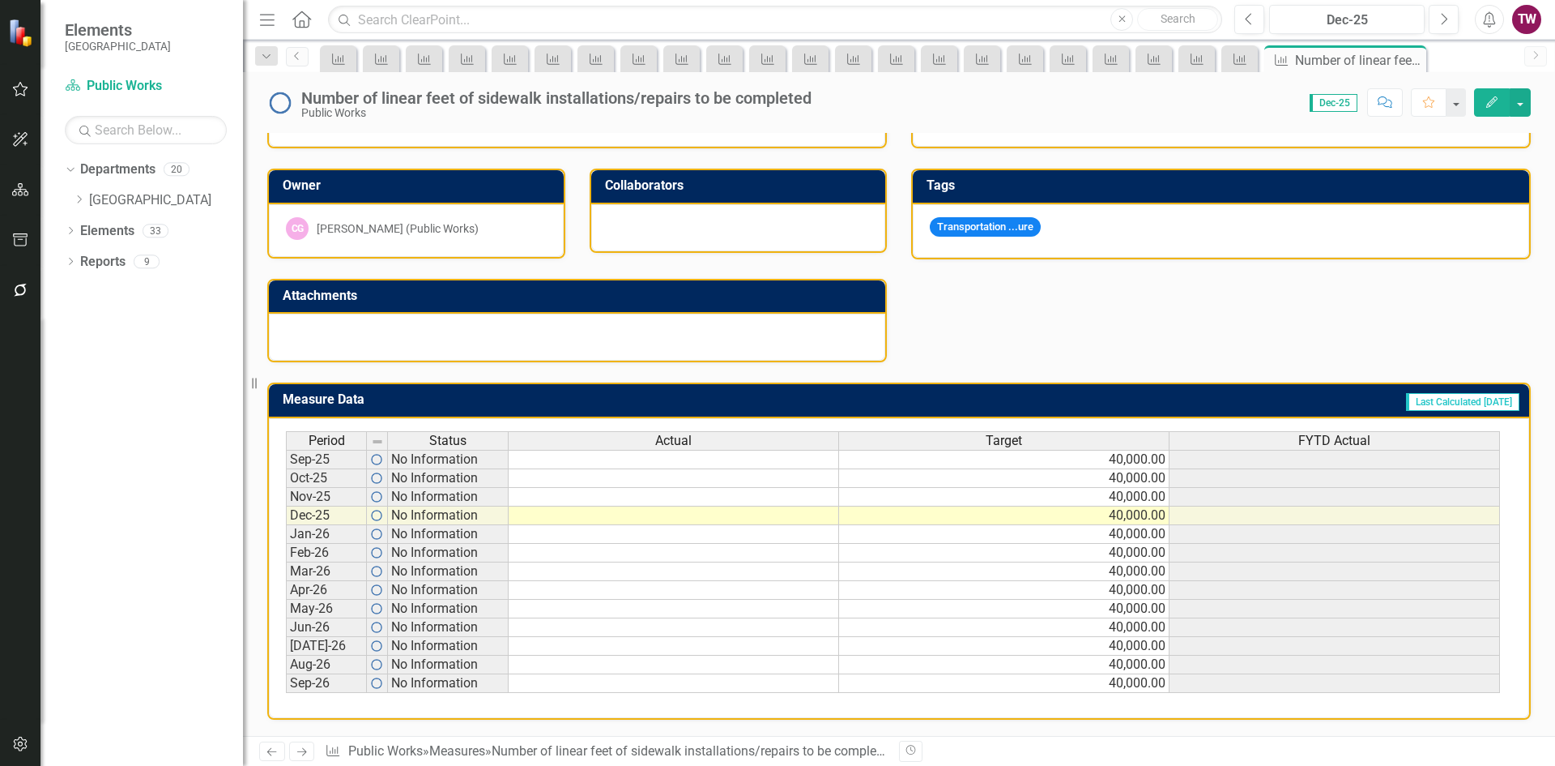
click at [1152, 467] on td "40,000.00" at bounding box center [1004, 459] width 331 height 19
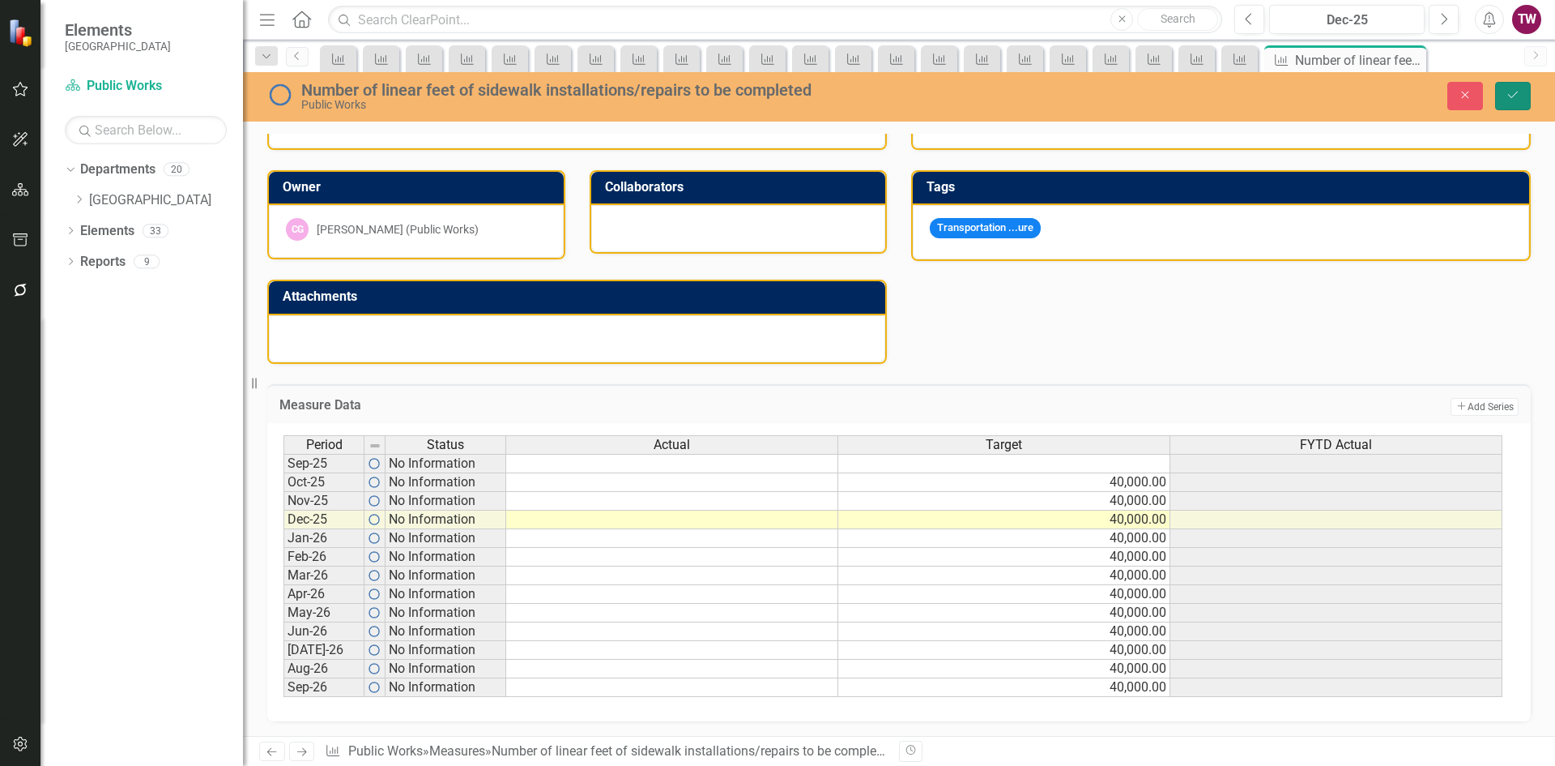
click at [1501, 88] on button "Save" at bounding box center [1514, 96] width 36 height 28
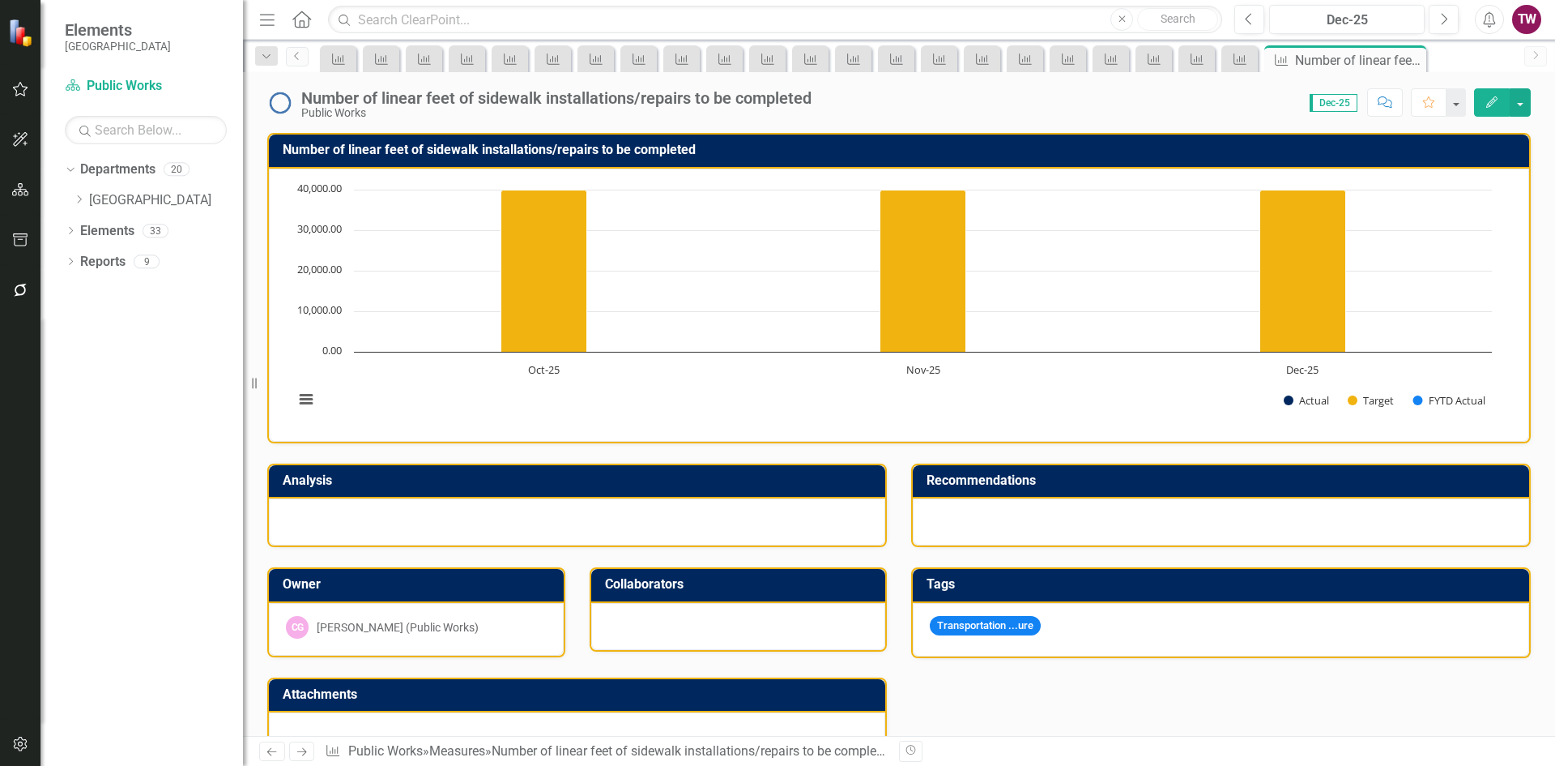
click at [302, 752] on icon at bounding box center [302, 752] width 10 height 8
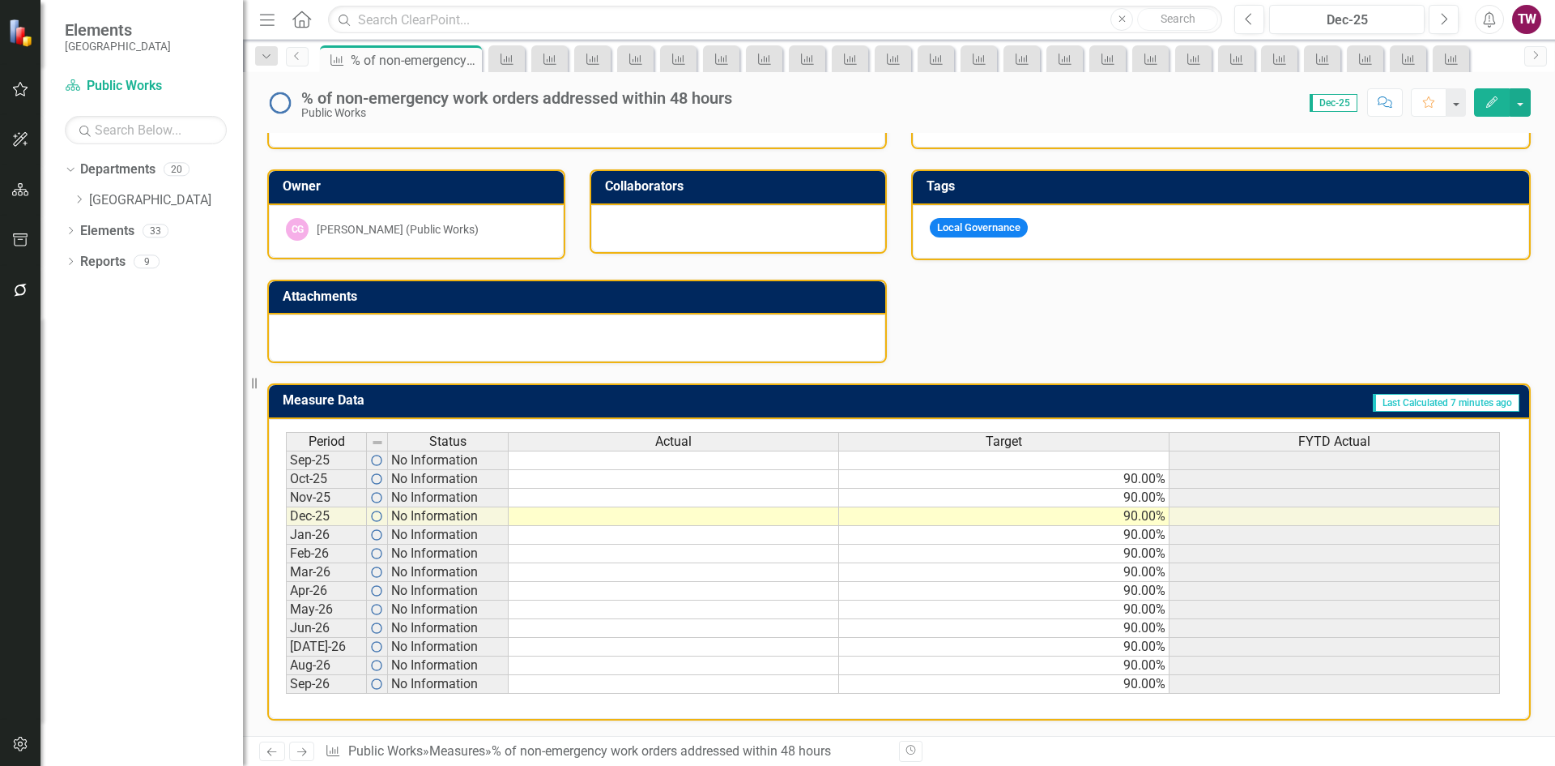
scroll to position [399, 0]
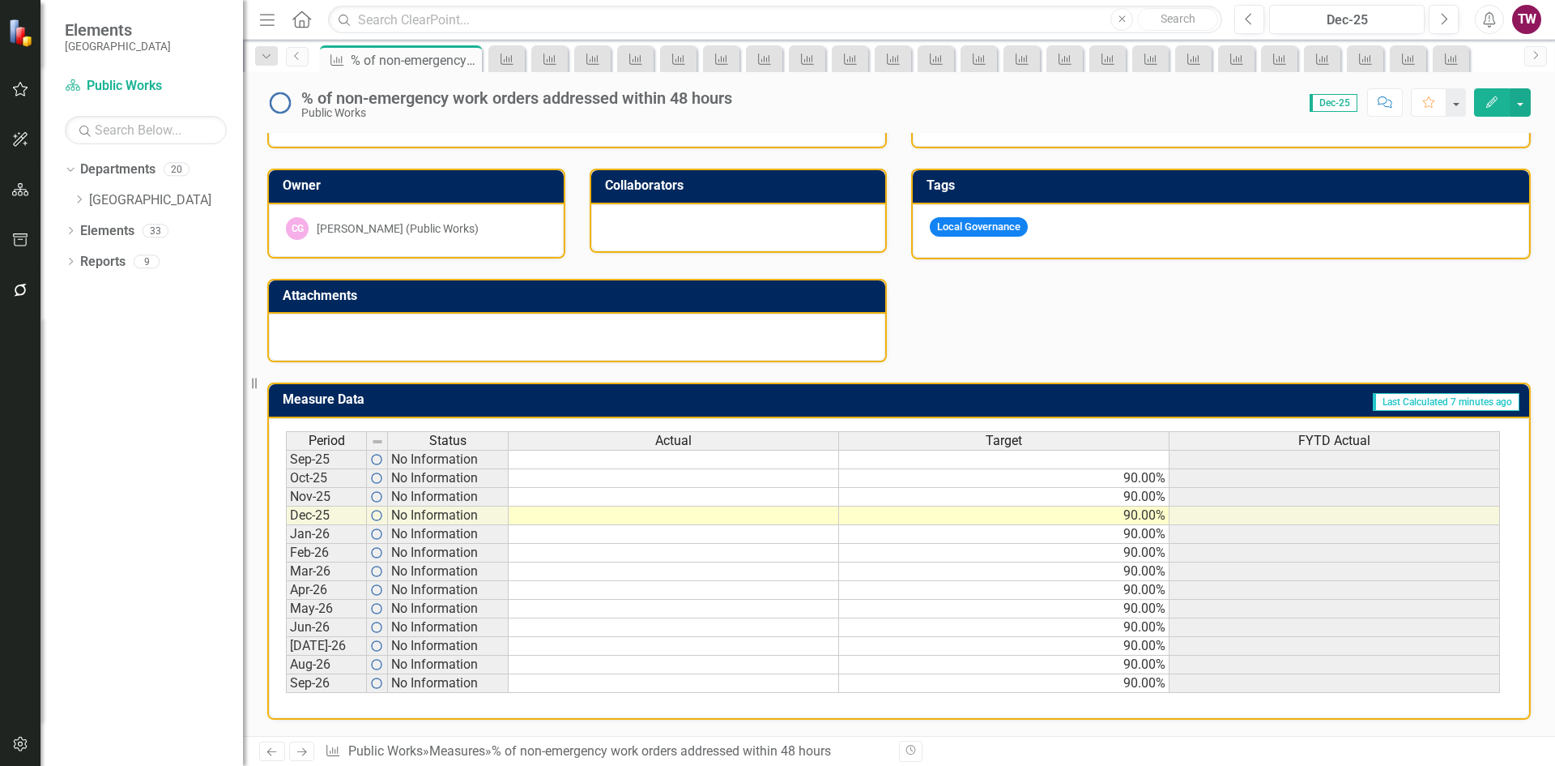
click at [0, 0] on icon "Close" at bounding box center [0, 0] width 0 height 0
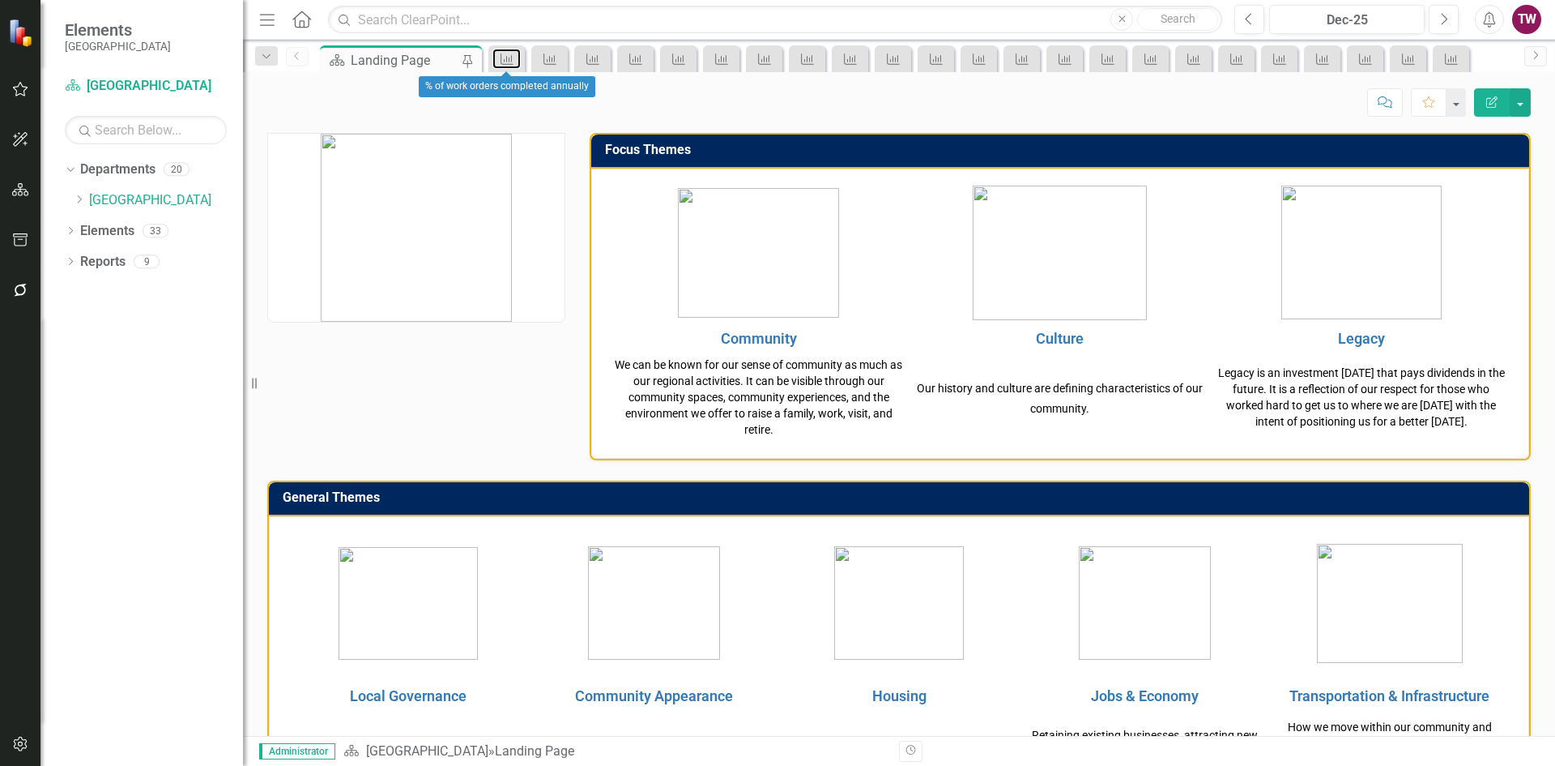
click at [515, 58] on icon "Measure" at bounding box center [507, 59] width 16 height 13
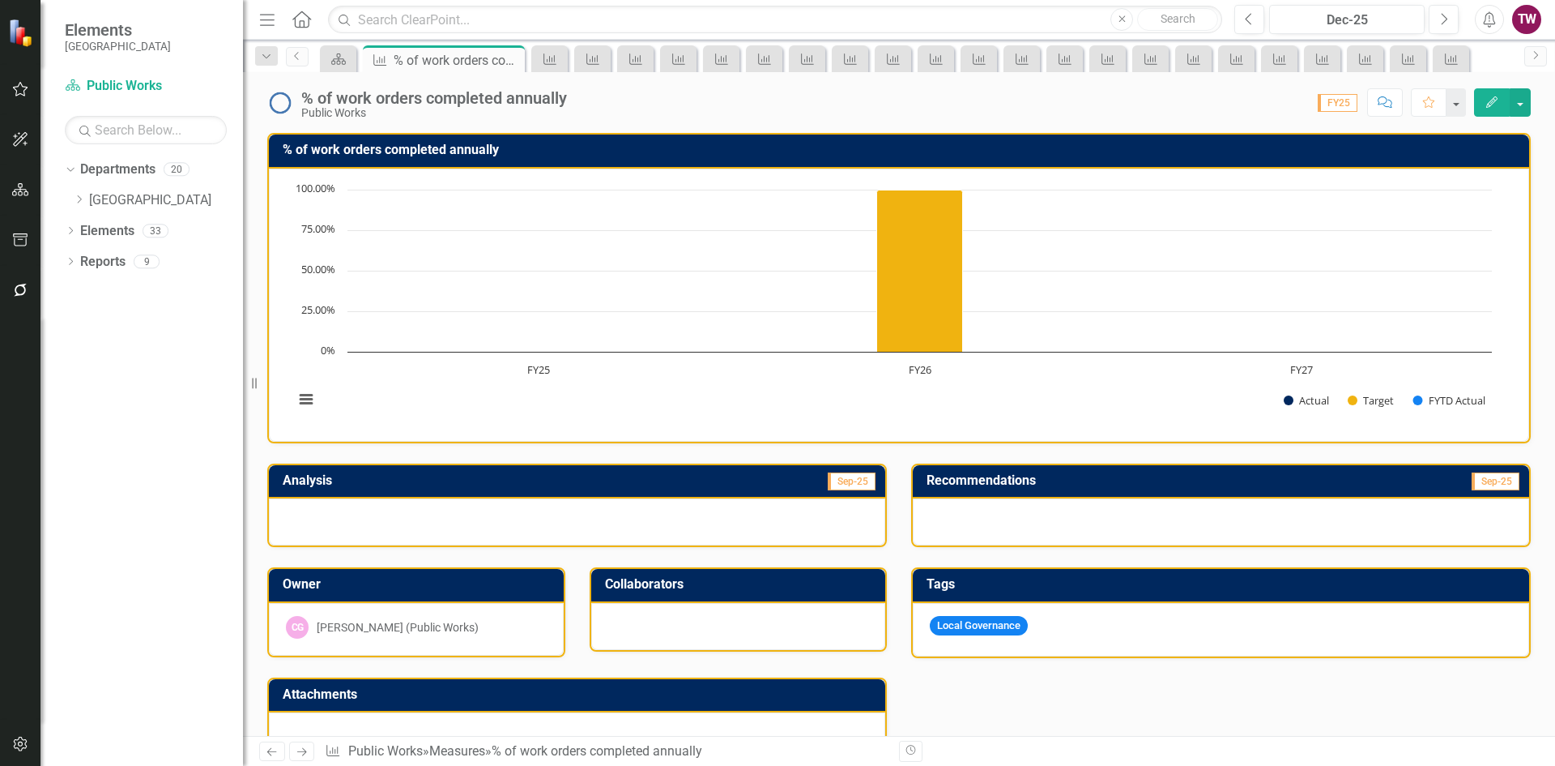
click at [0, 0] on icon "Close" at bounding box center [0, 0] width 0 height 0
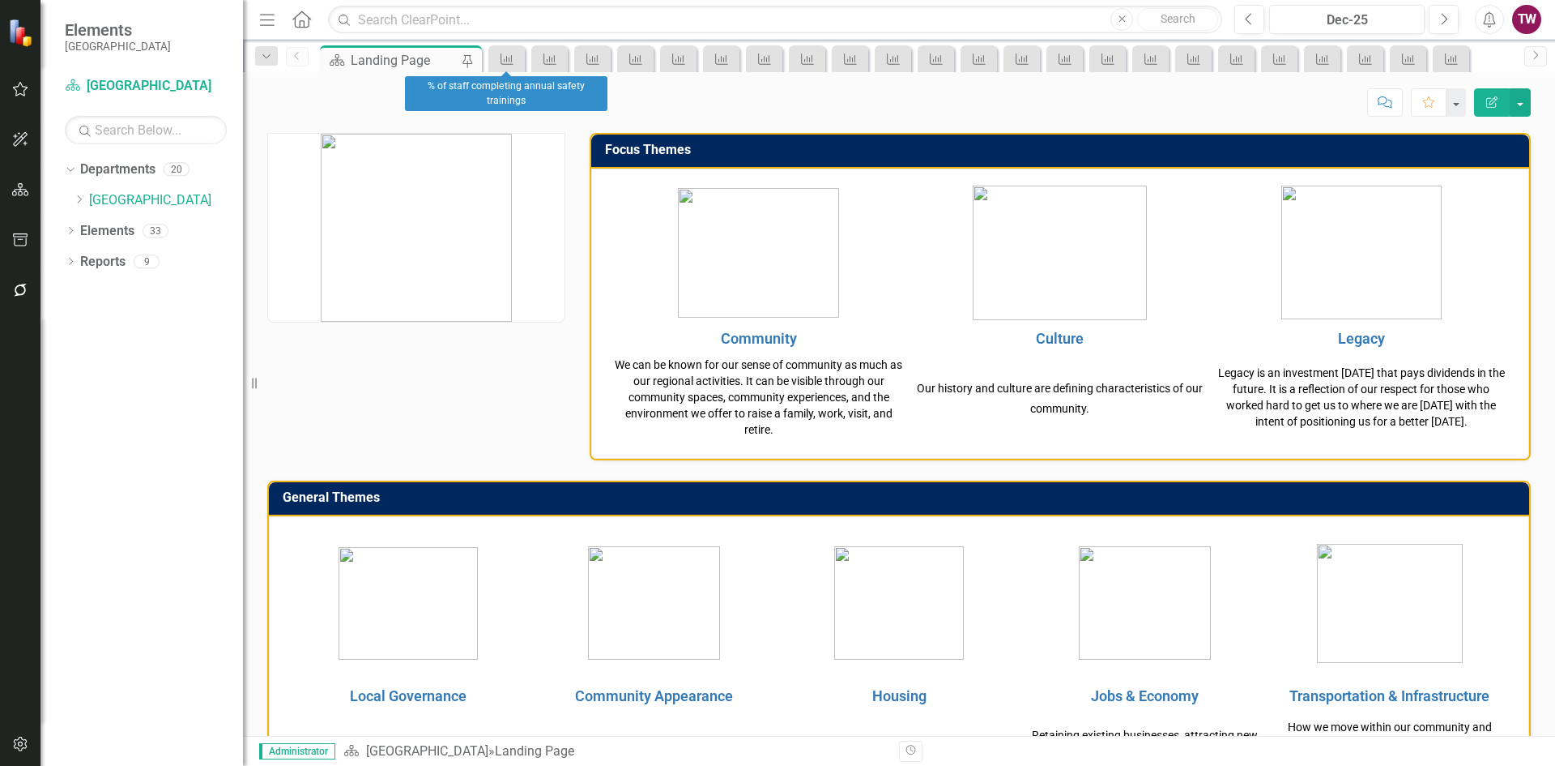
click at [522, 58] on div "Measure" at bounding box center [507, 58] width 36 height 27
click at [516, 63] on link "Measure" at bounding box center [507, 59] width 28 height 20
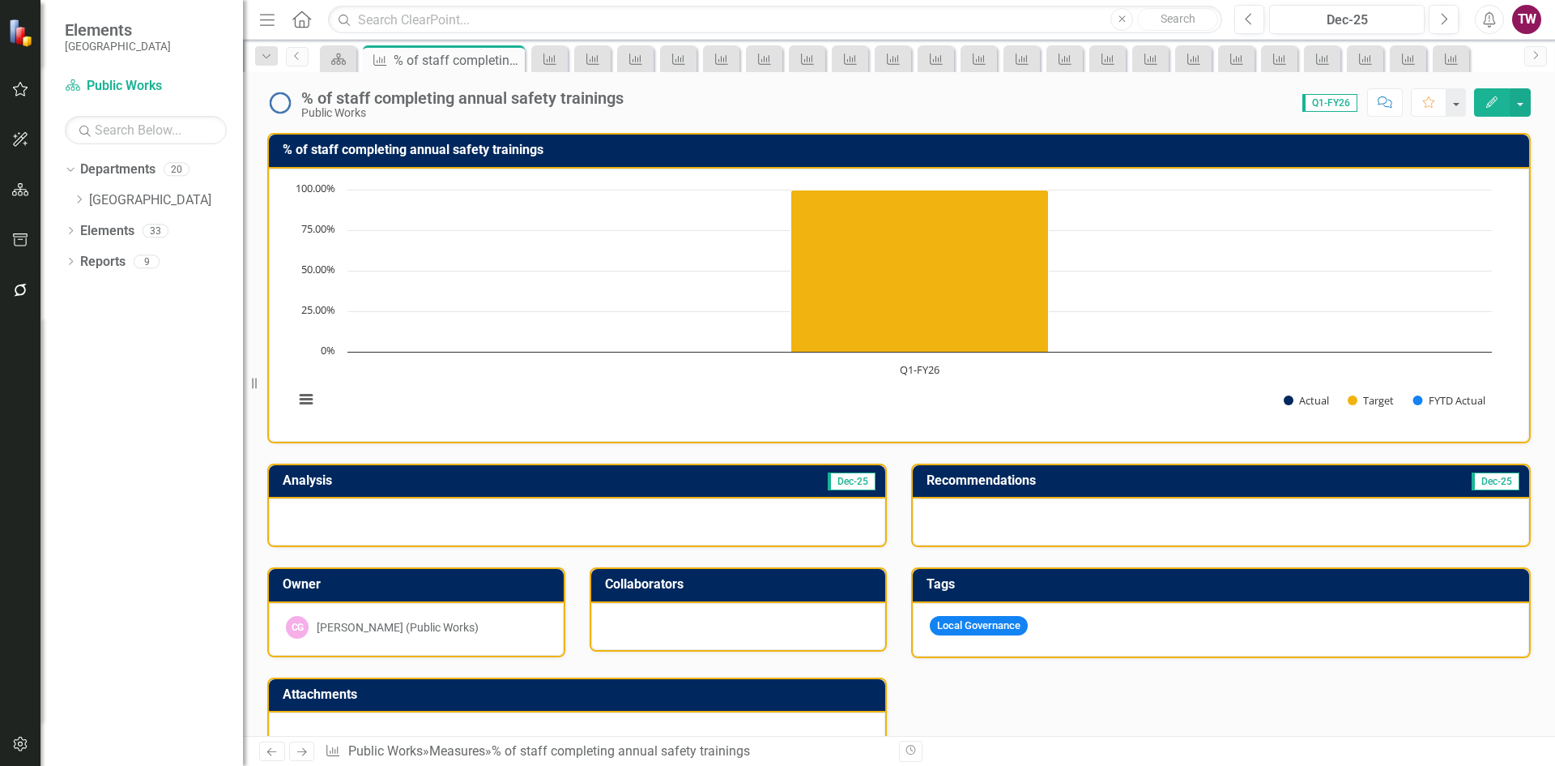
click at [0, 0] on icon "Close" at bounding box center [0, 0] width 0 height 0
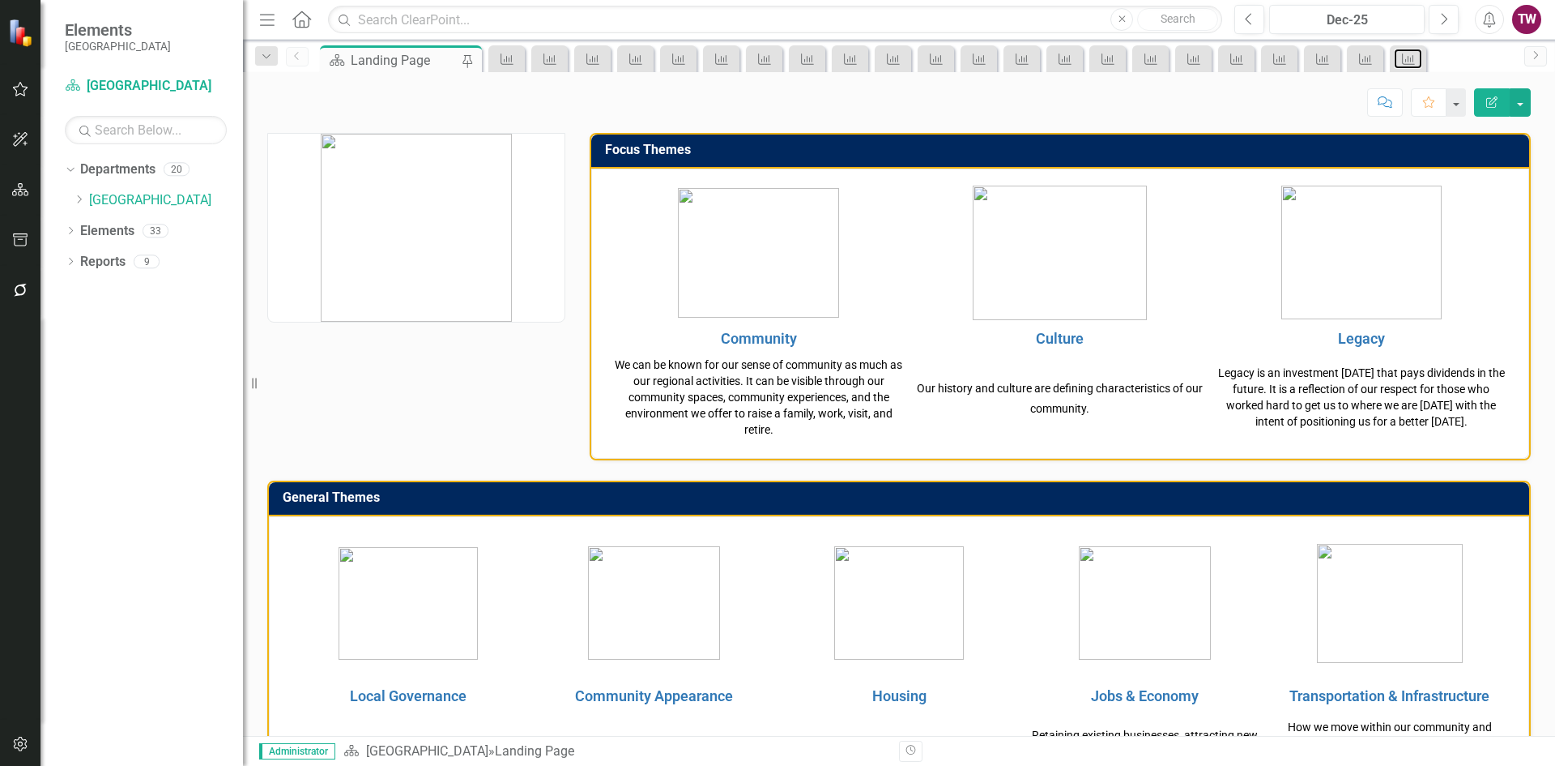
click at [1414, 59] on icon at bounding box center [1408, 58] width 13 height 11
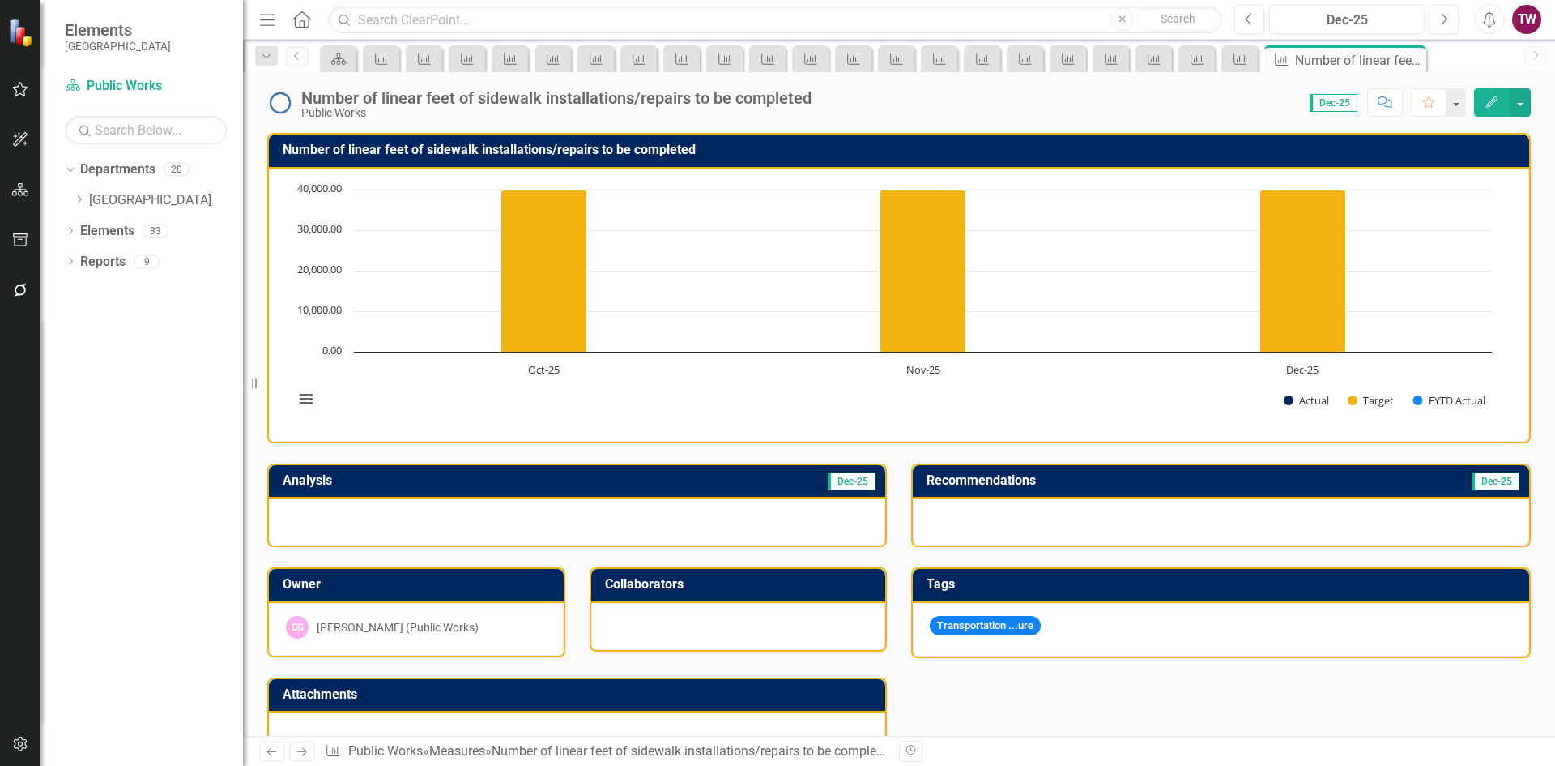
click at [0, 0] on icon "Close" at bounding box center [0, 0] width 0 height 0
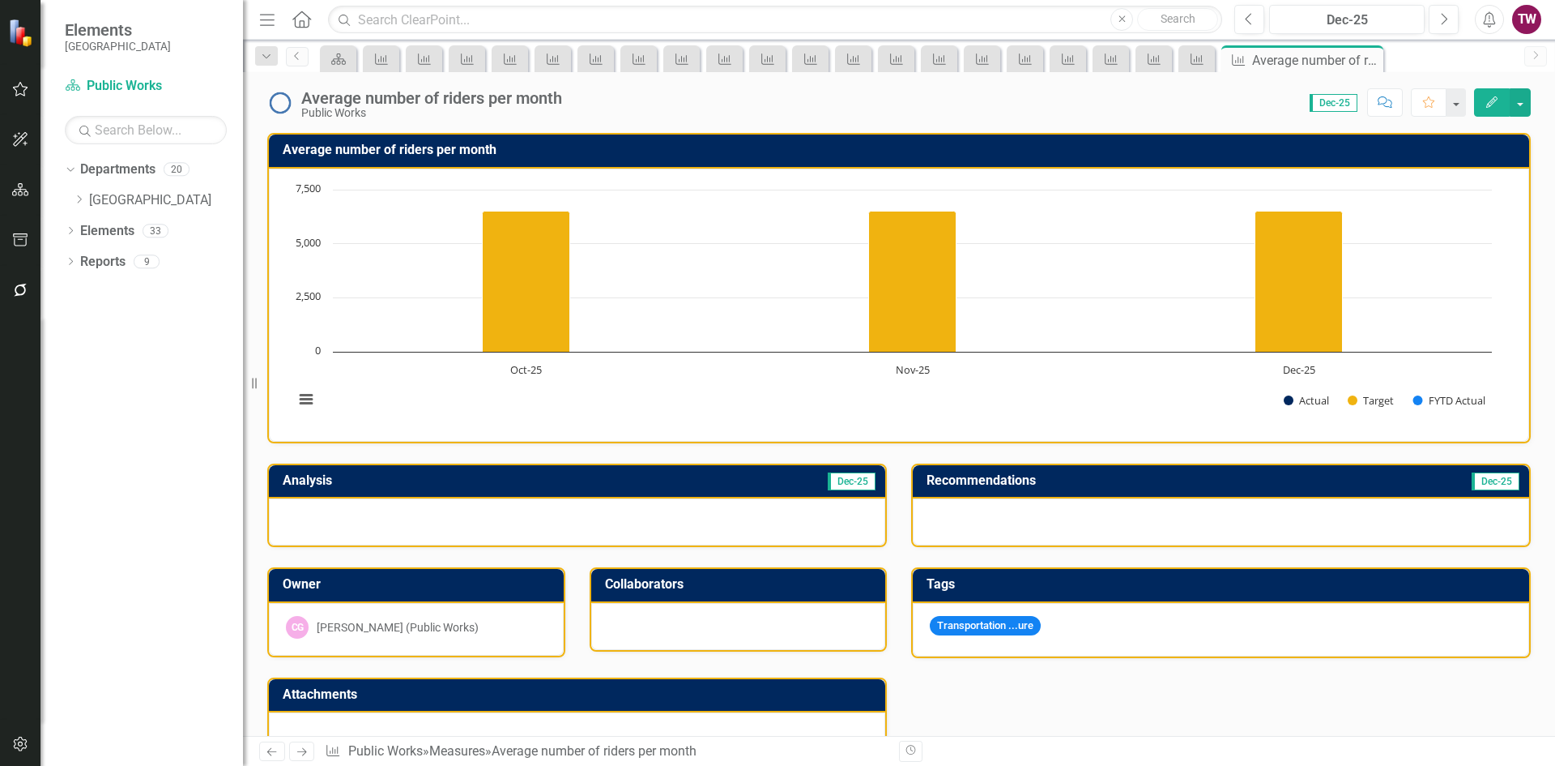
click at [0, 0] on icon "Close" at bounding box center [0, 0] width 0 height 0
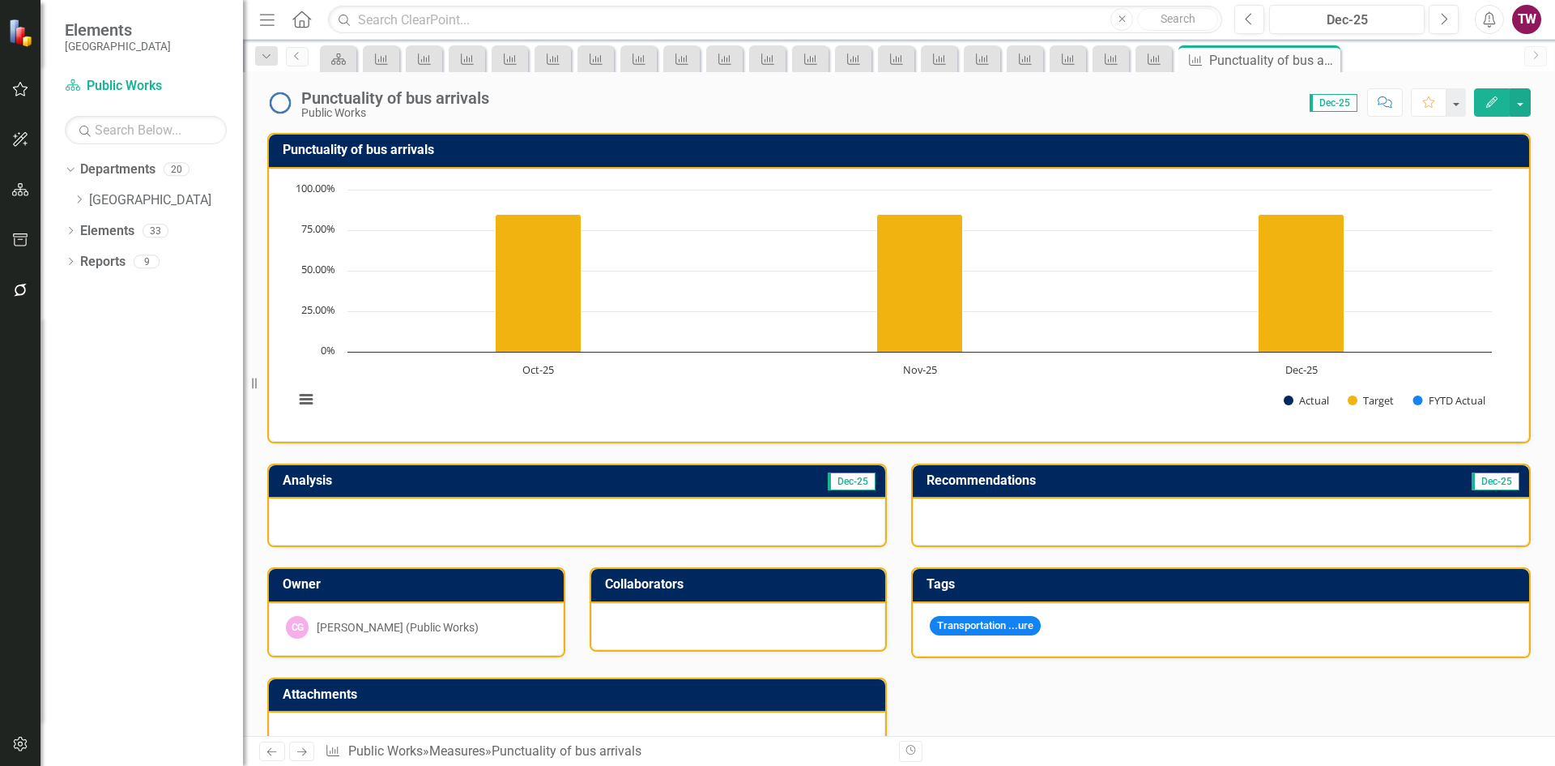
click at [0, 0] on icon "Close" at bounding box center [0, 0] width 0 height 0
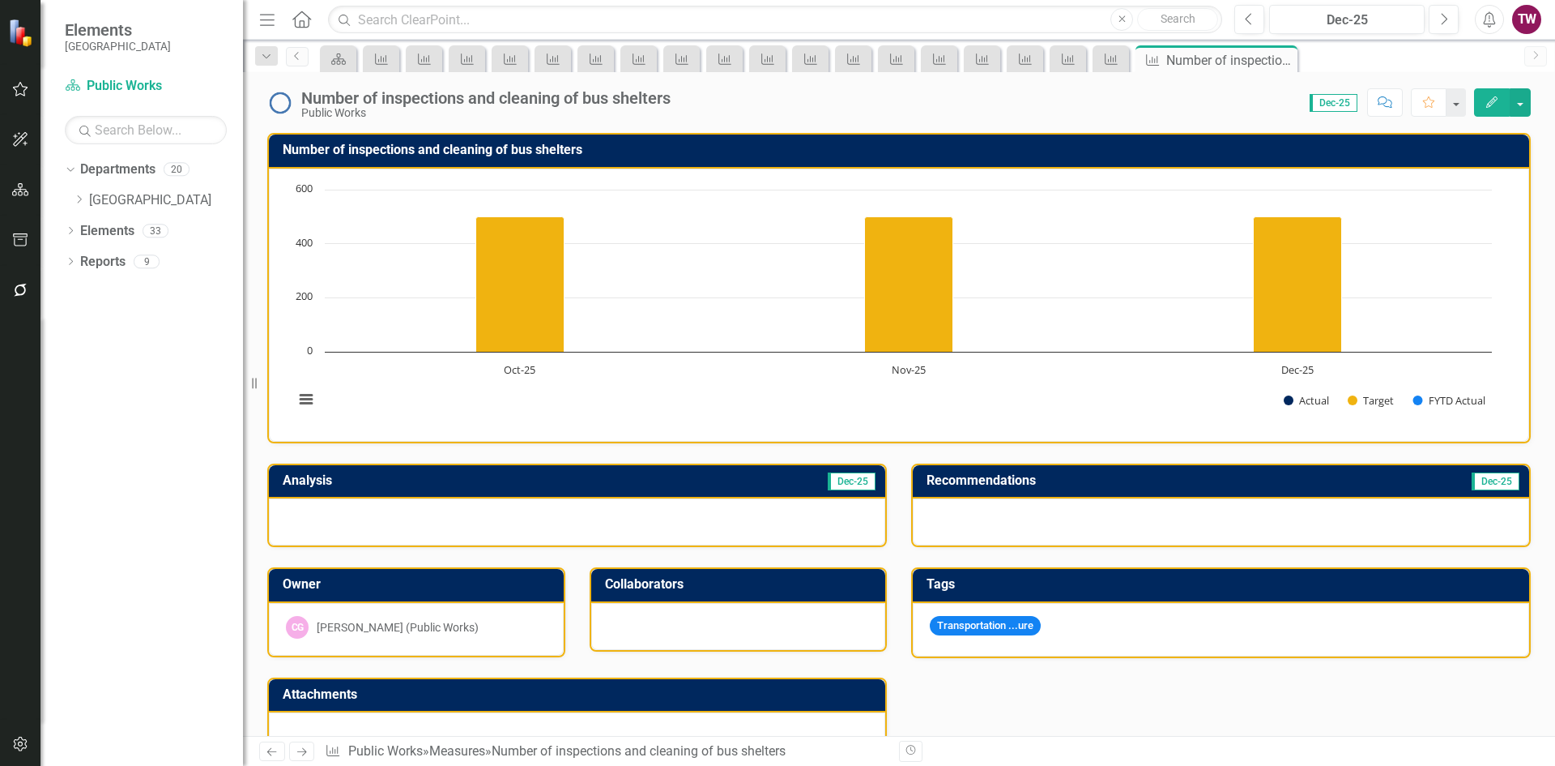
click at [0, 0] on icon "Close" at bounding box center [0, 0] width 0 height 0
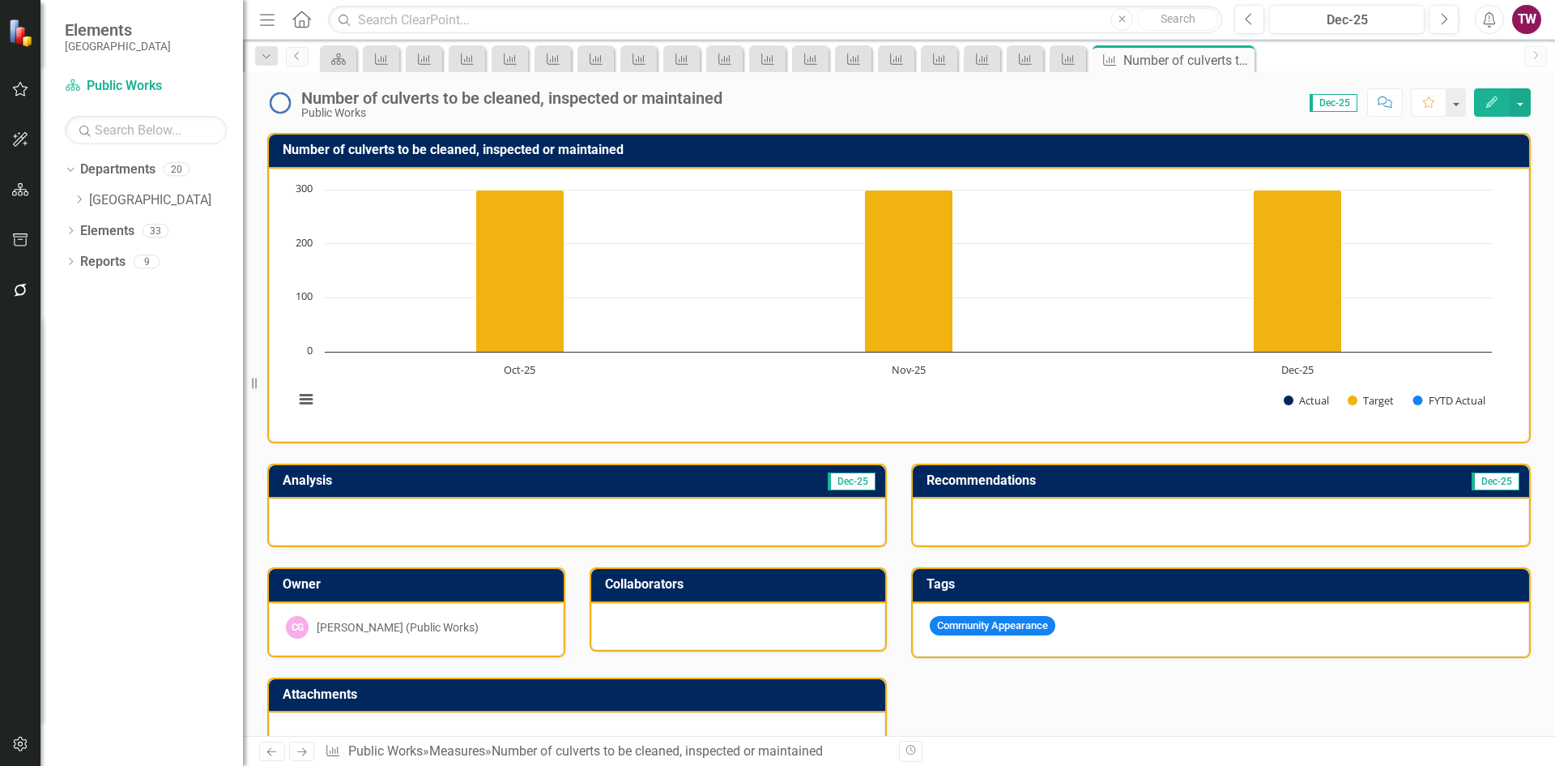
click at [0, 0] on icon "Close" at bounding box center [0, 0] width 0 height 0
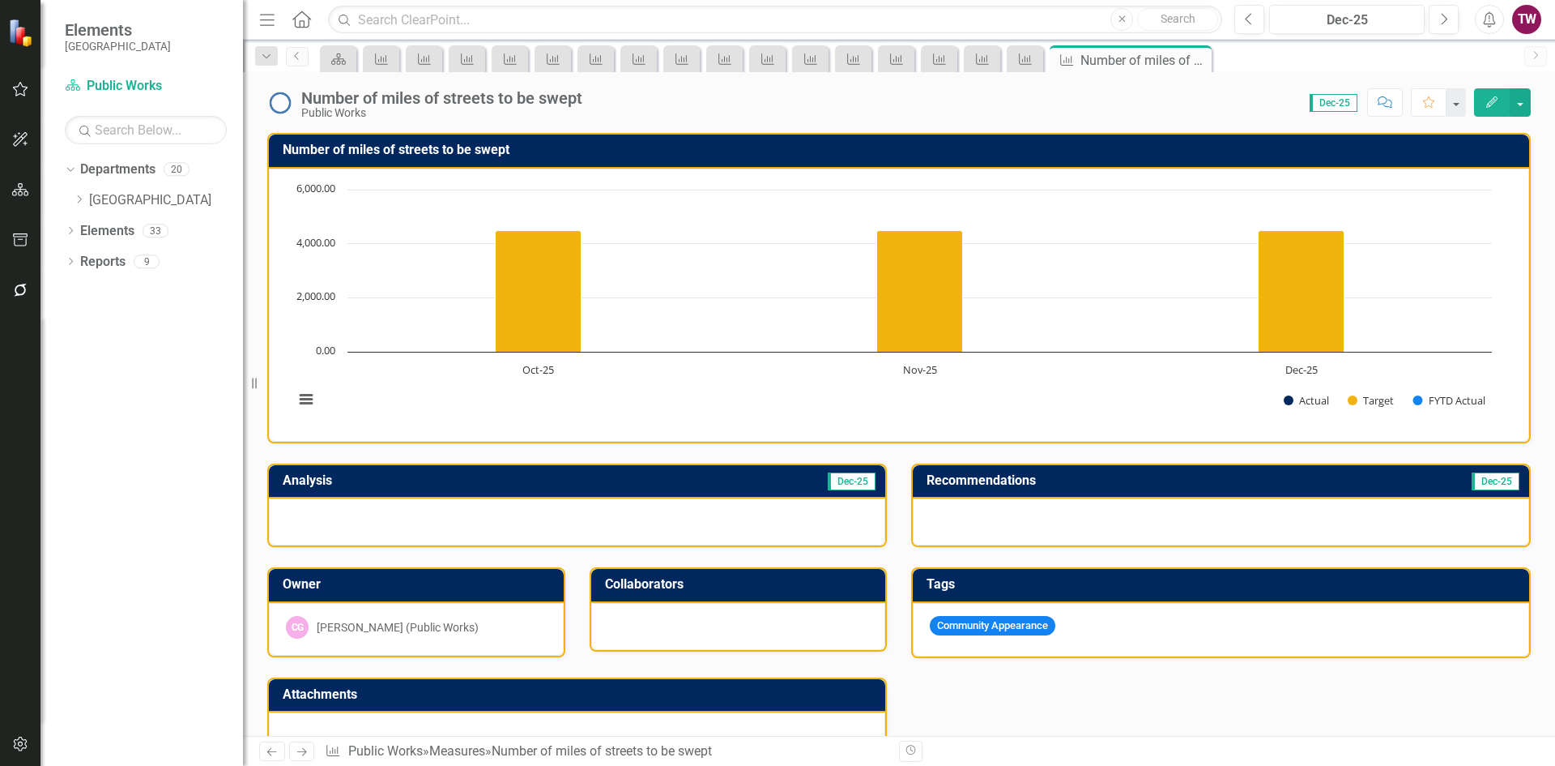
click at [0, 0] on icon "Close" at bounding box center [0, 0] width 0 height 0
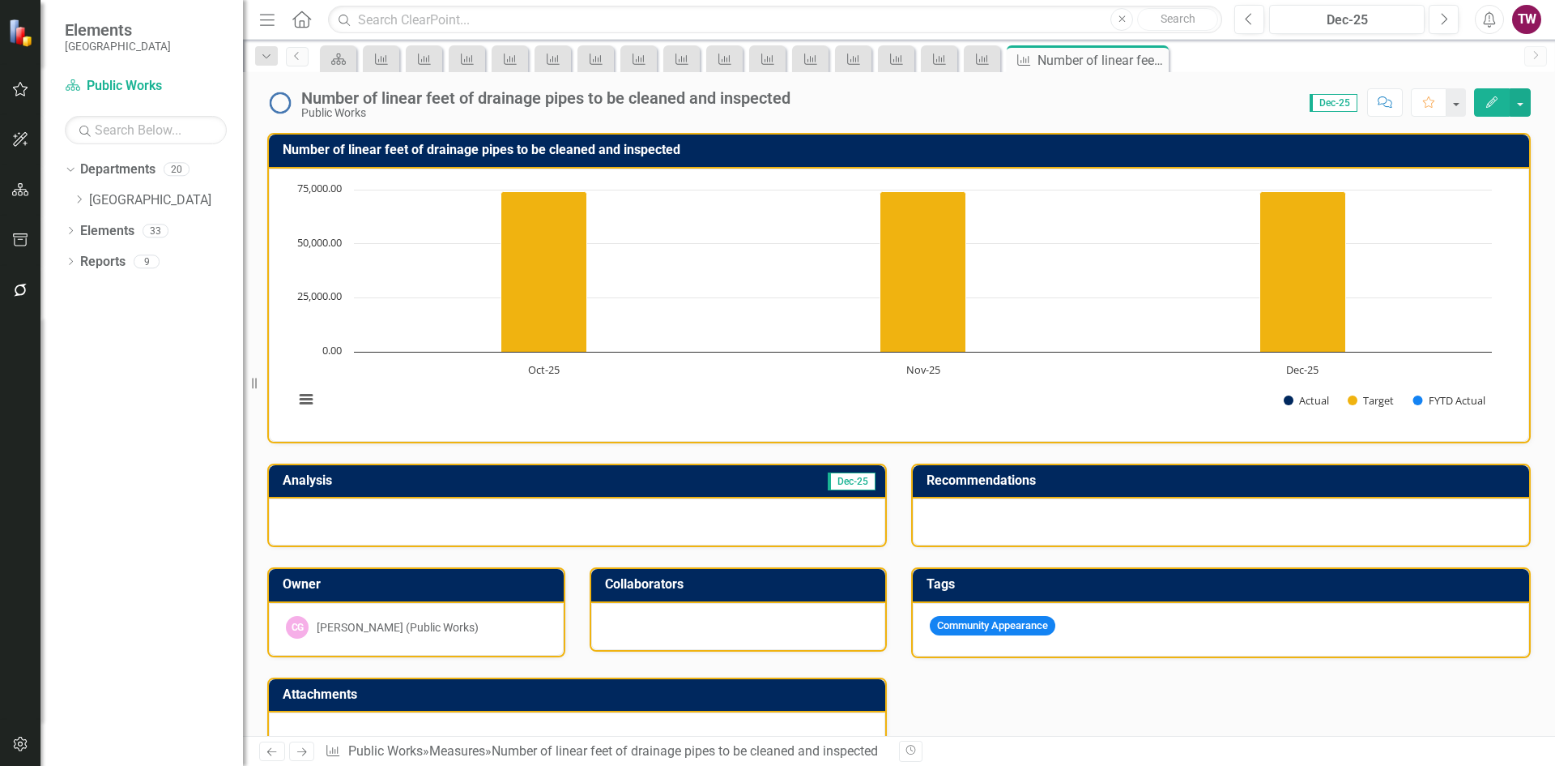
click at [0, 0] on icon at bounding box center [0, 0] width 0 height 0
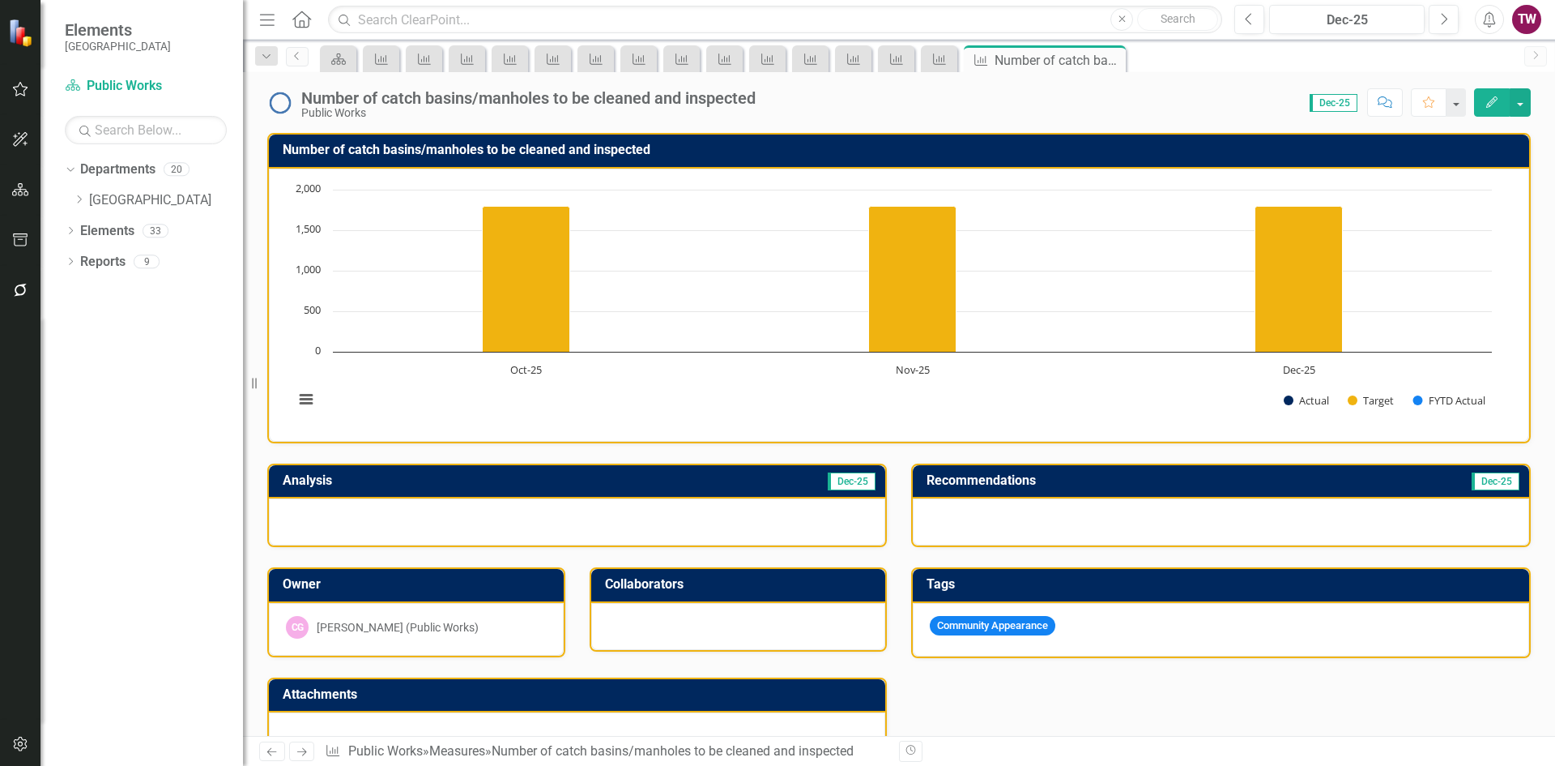
click at [0, 0] on icon "Close" at bounding box center [0, 0] width 0 height 0
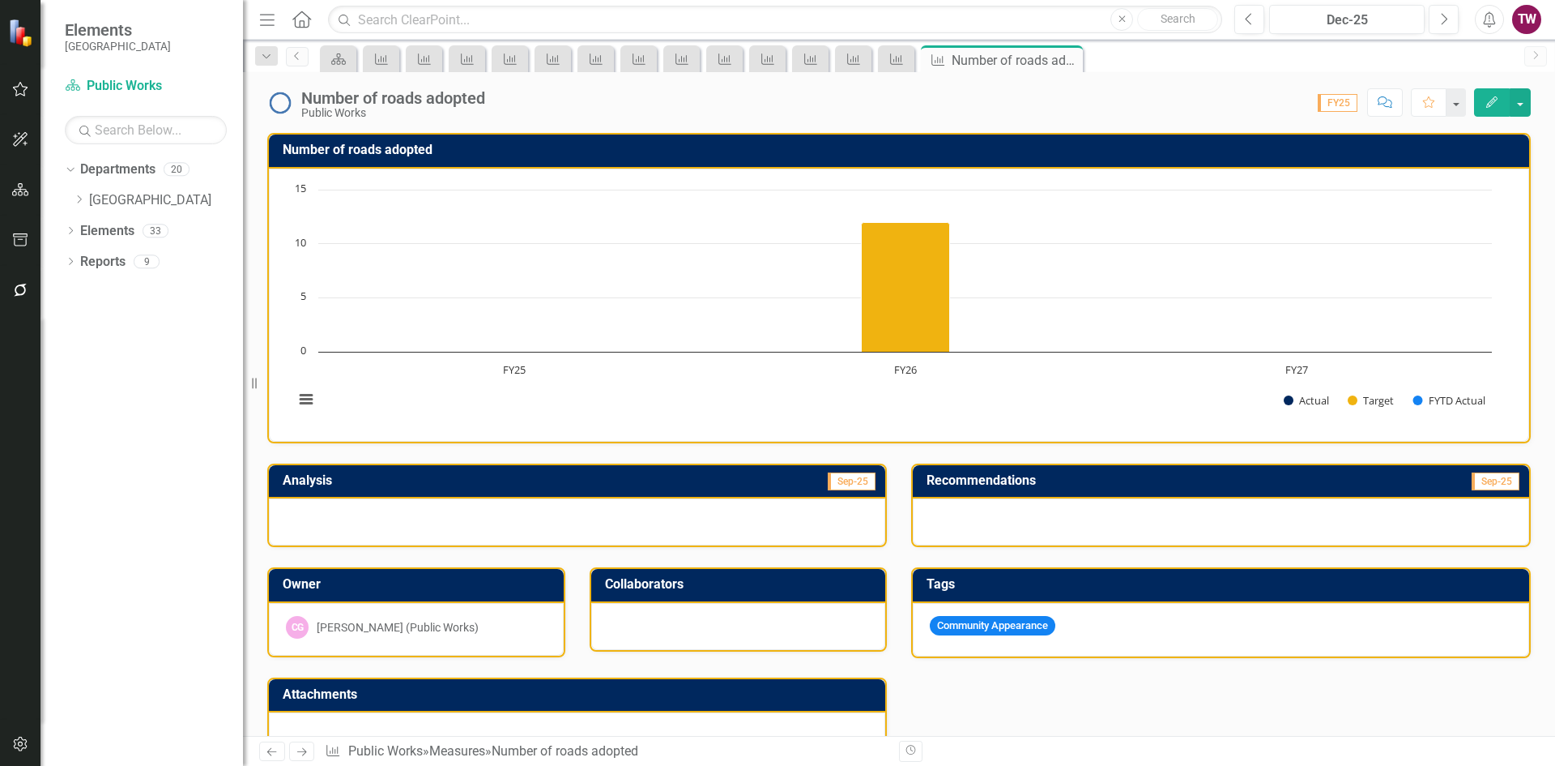
click at [0, 0] on icon "Close" at bounding box center [0, 0] width 0 height 0
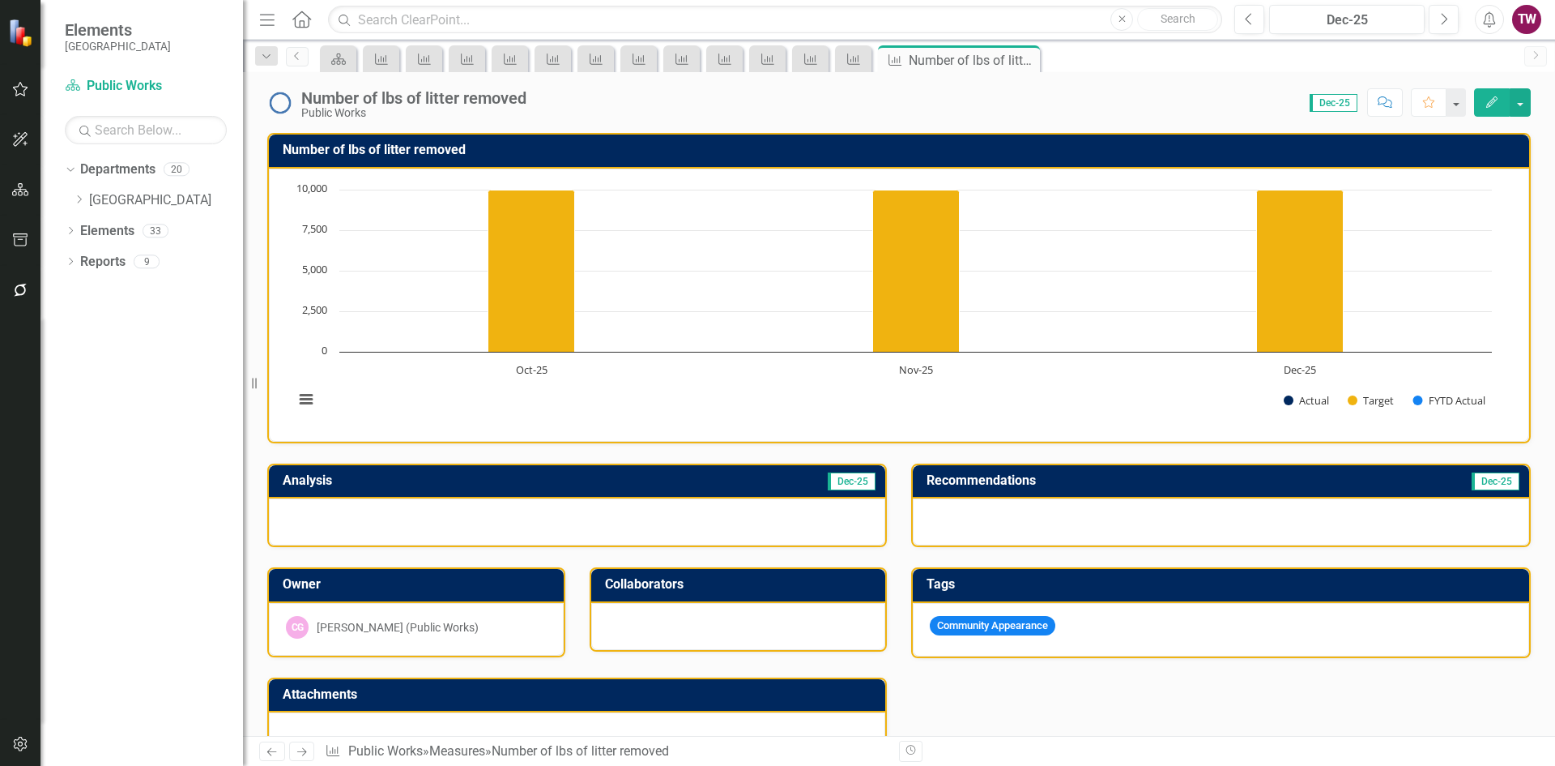
click at [0, 0] on icon "Close" at bounding box center [0, 0] width 0 height 0
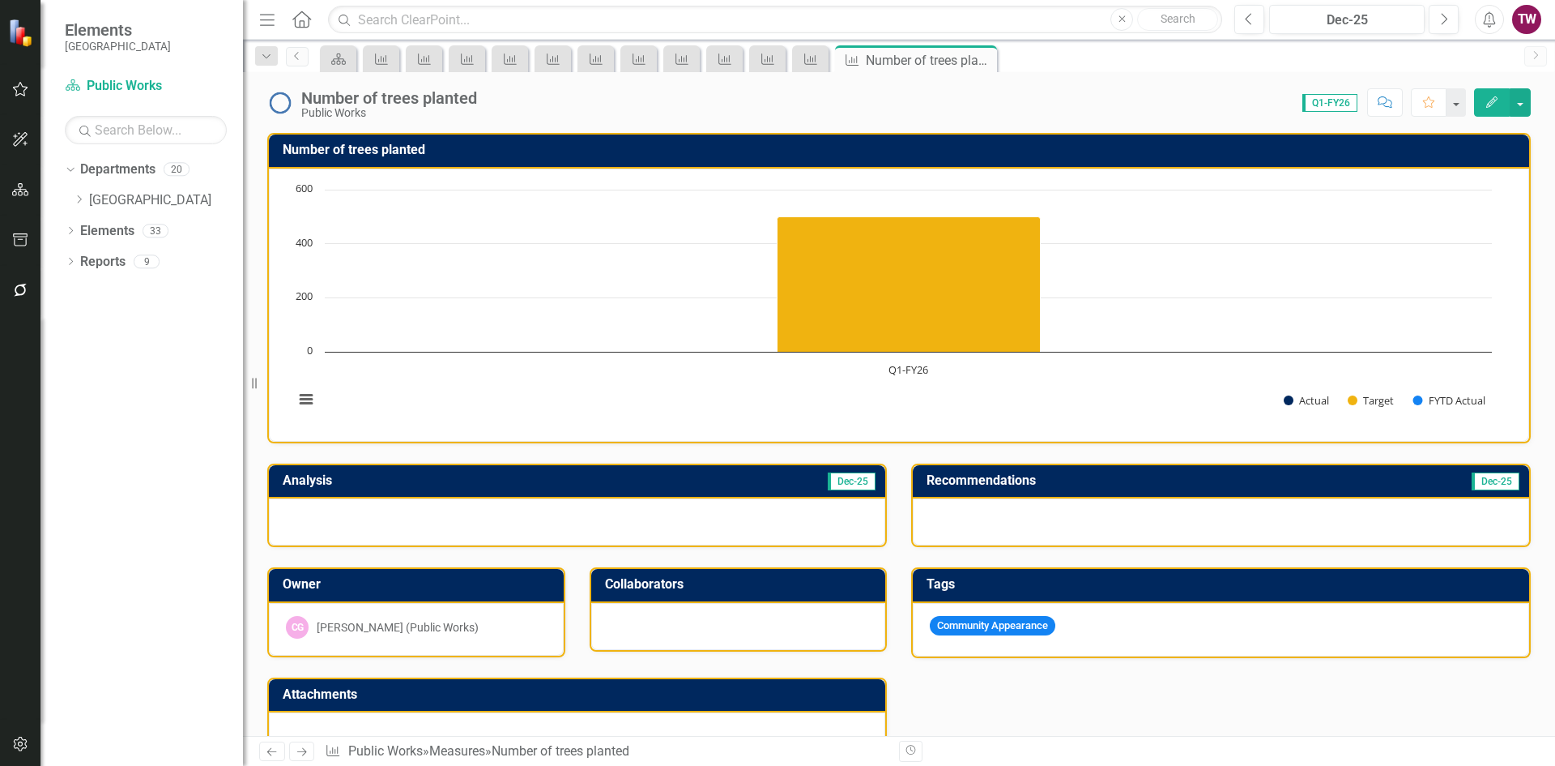
click at [0, 0] on div "Close" at bounding box center [0, 0] width 0 height 0
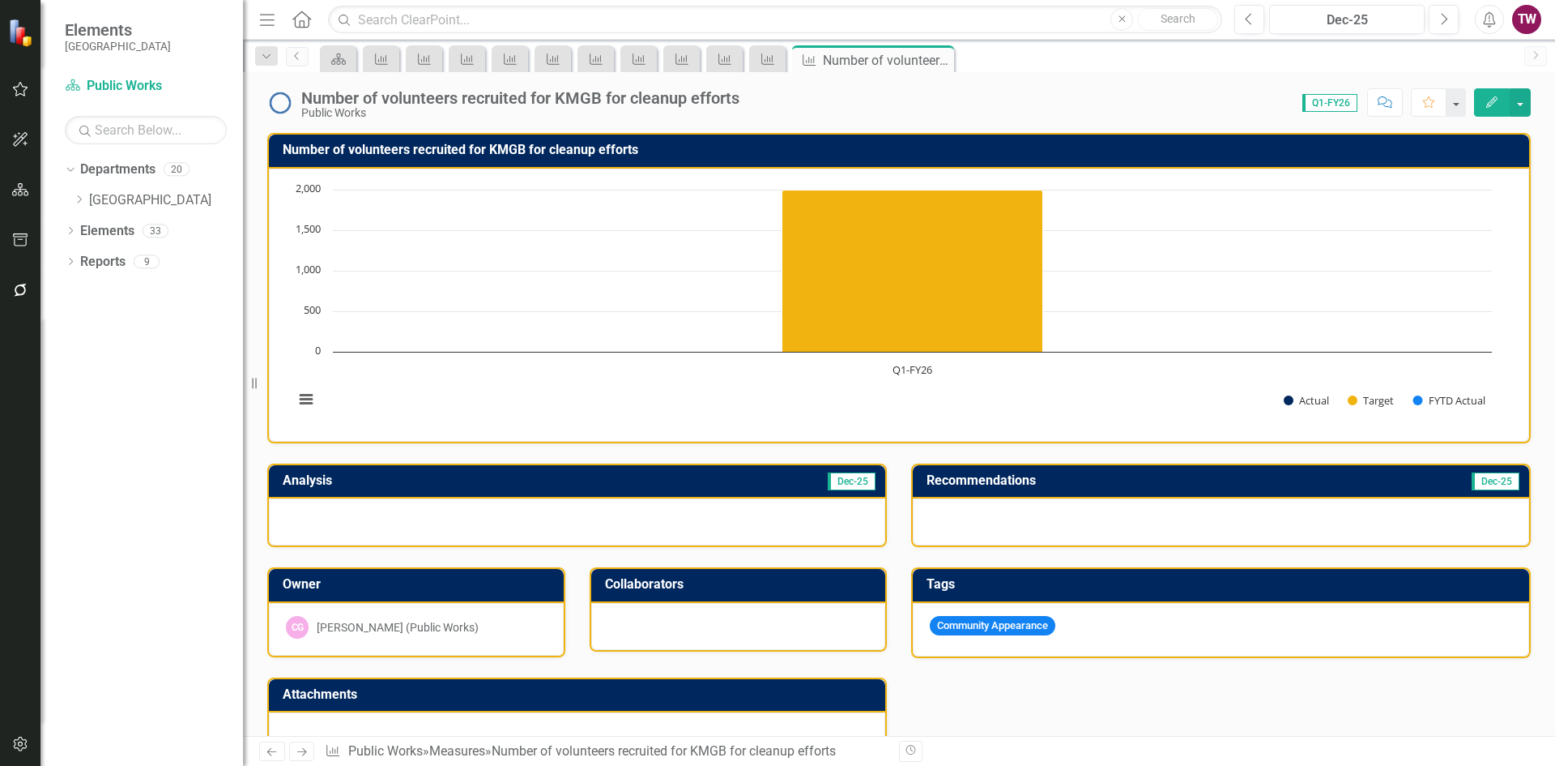
click at [0, 0] on div "Close" at bounding box center [0, 0] width 0 height 0
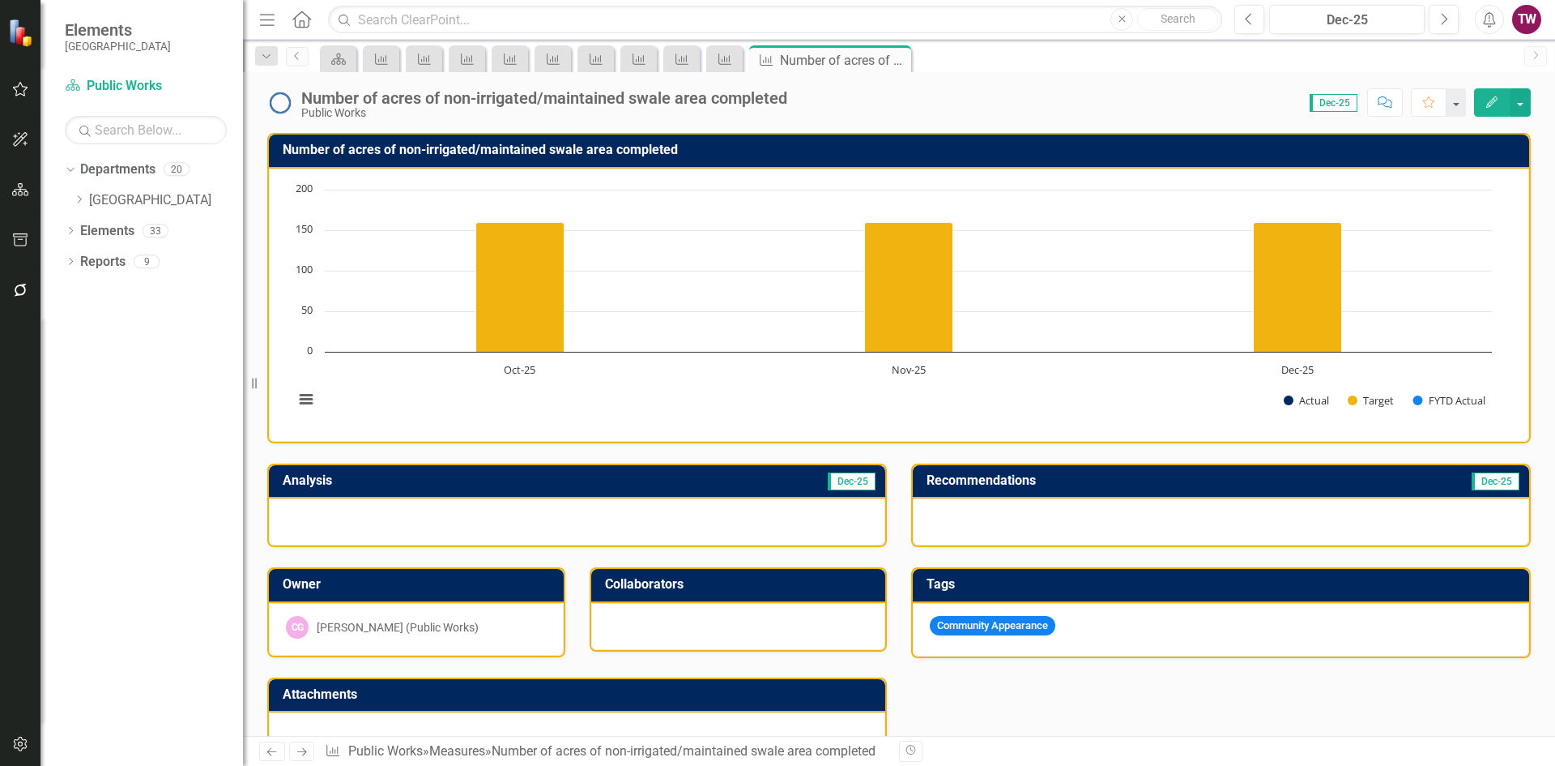
click at [0, 0] on icon "Close" at bounding box center [0, 0] width 0 height 0
click at [0, 0] on icon at bounding box center [0, 0] width 0 height 0
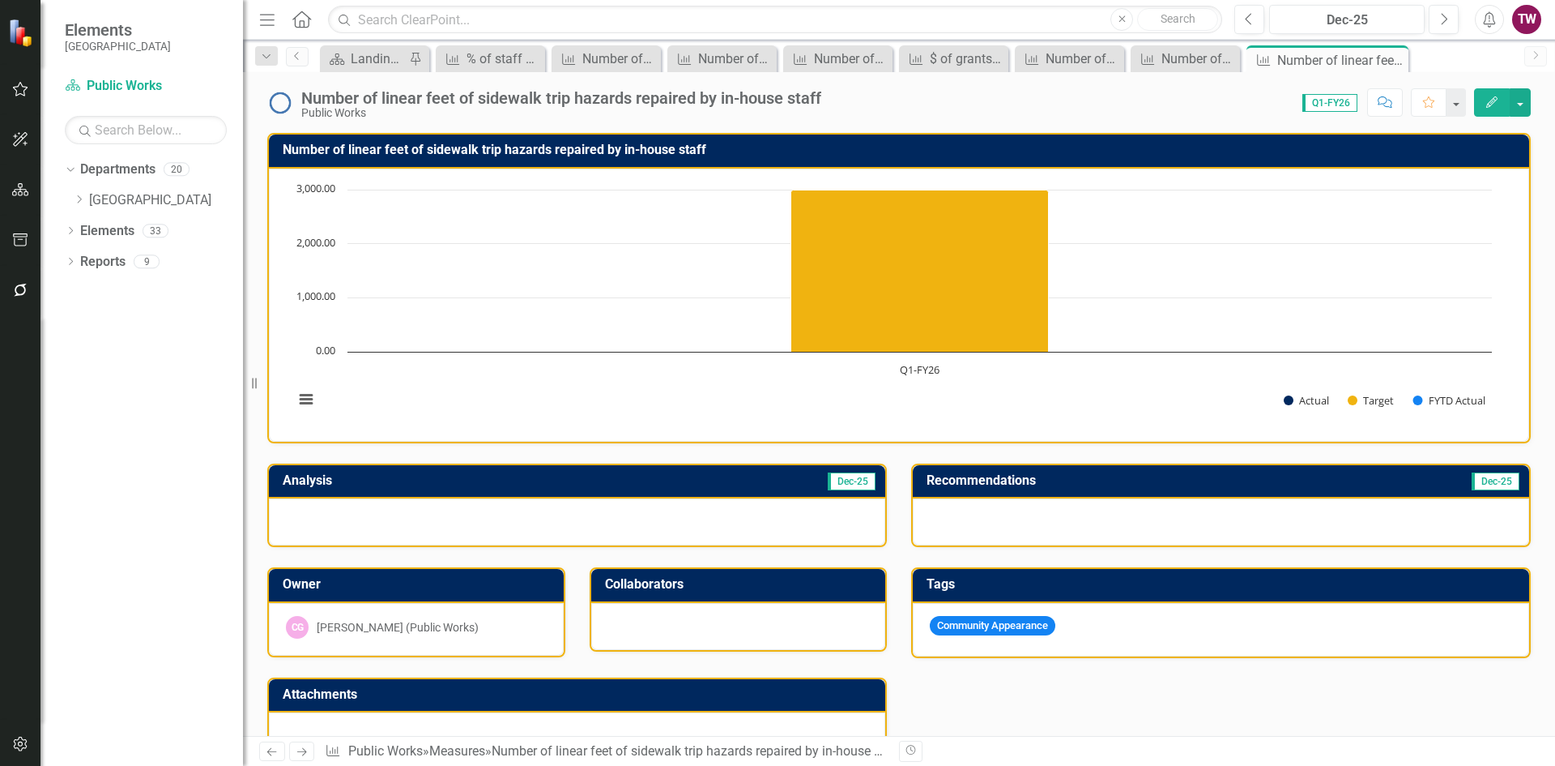
click at [0, 0] on icon "Close" at bounding box center [0, 0] width 0 height 0
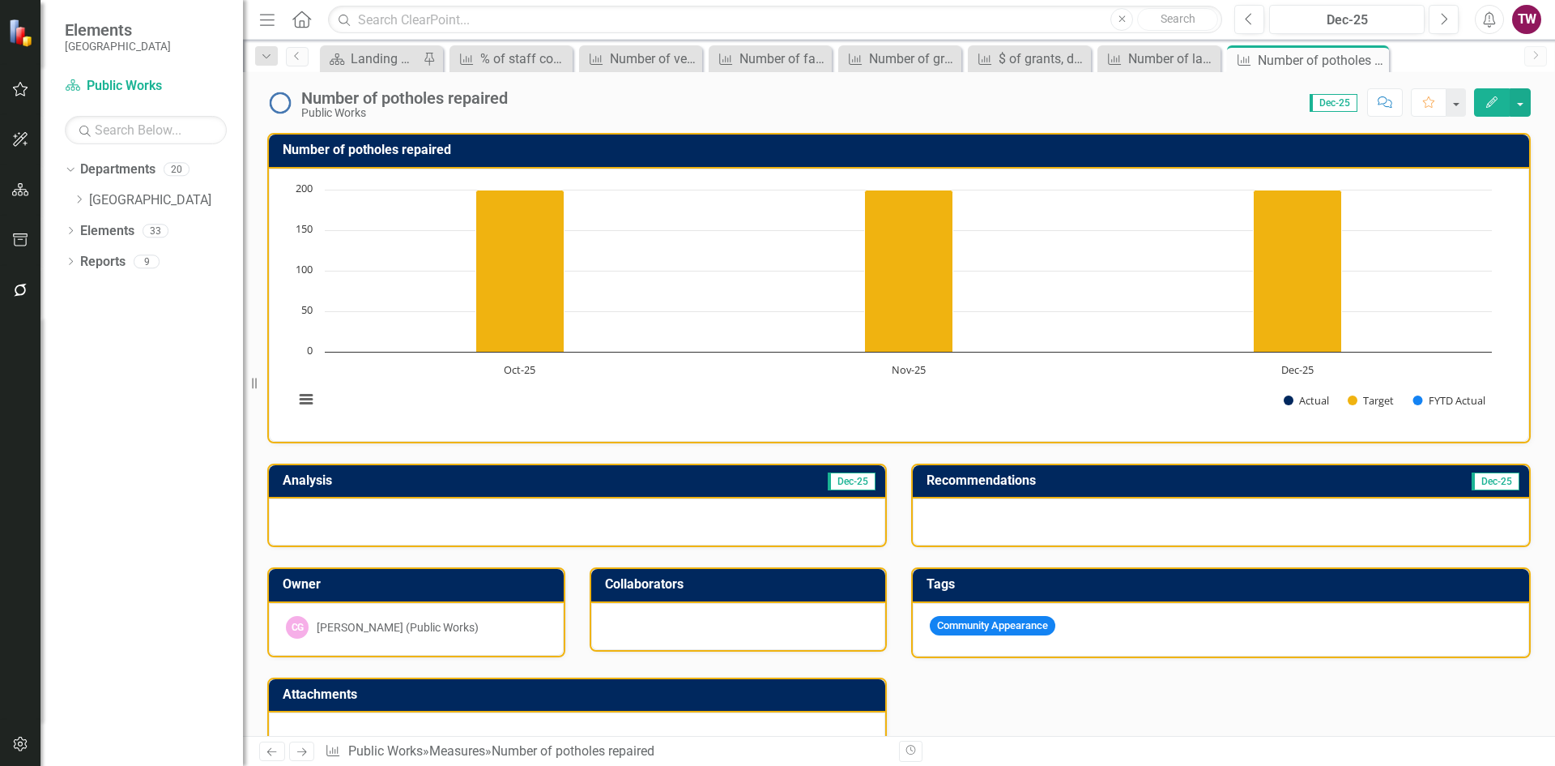
click at [0, 0] on icon "Close" at bounding box center [0, 0] width 0 height 0
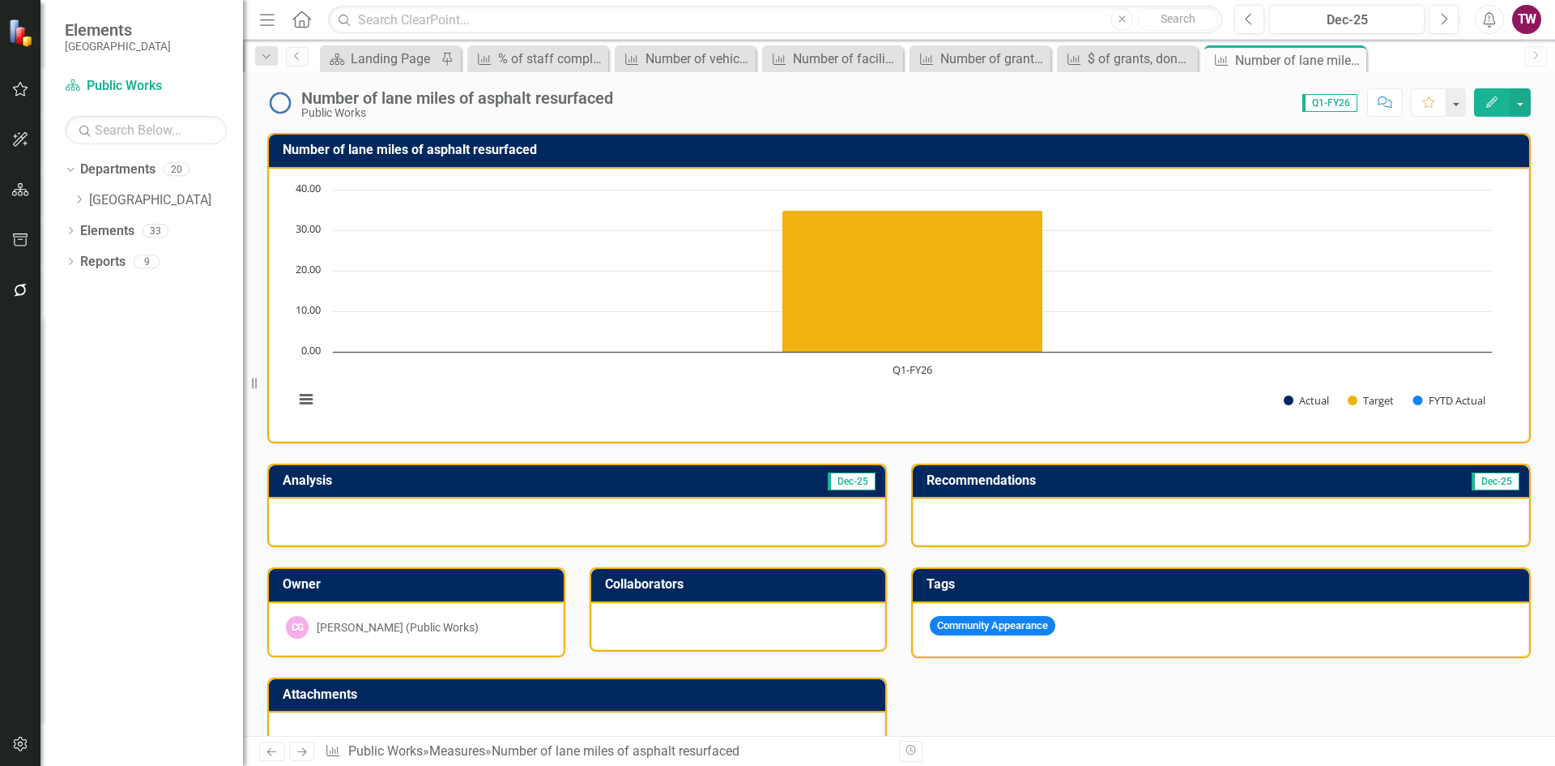
click at [0, 0] on icon "Close" at bounding box center [0, 0] width 0 height 0
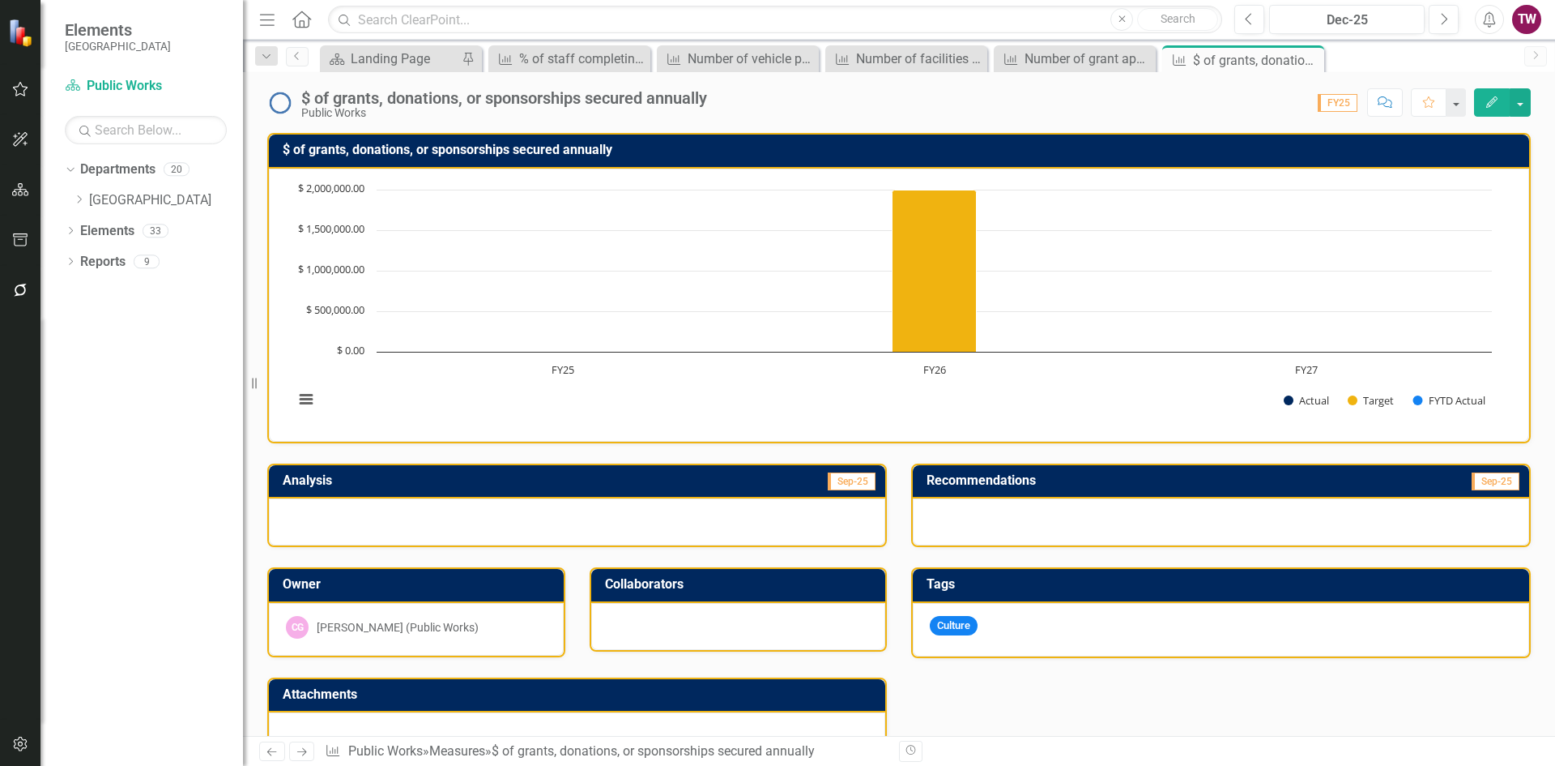
click at [0, 0] on icon "Close" at bounding box center [0, 0] width 0 height 0
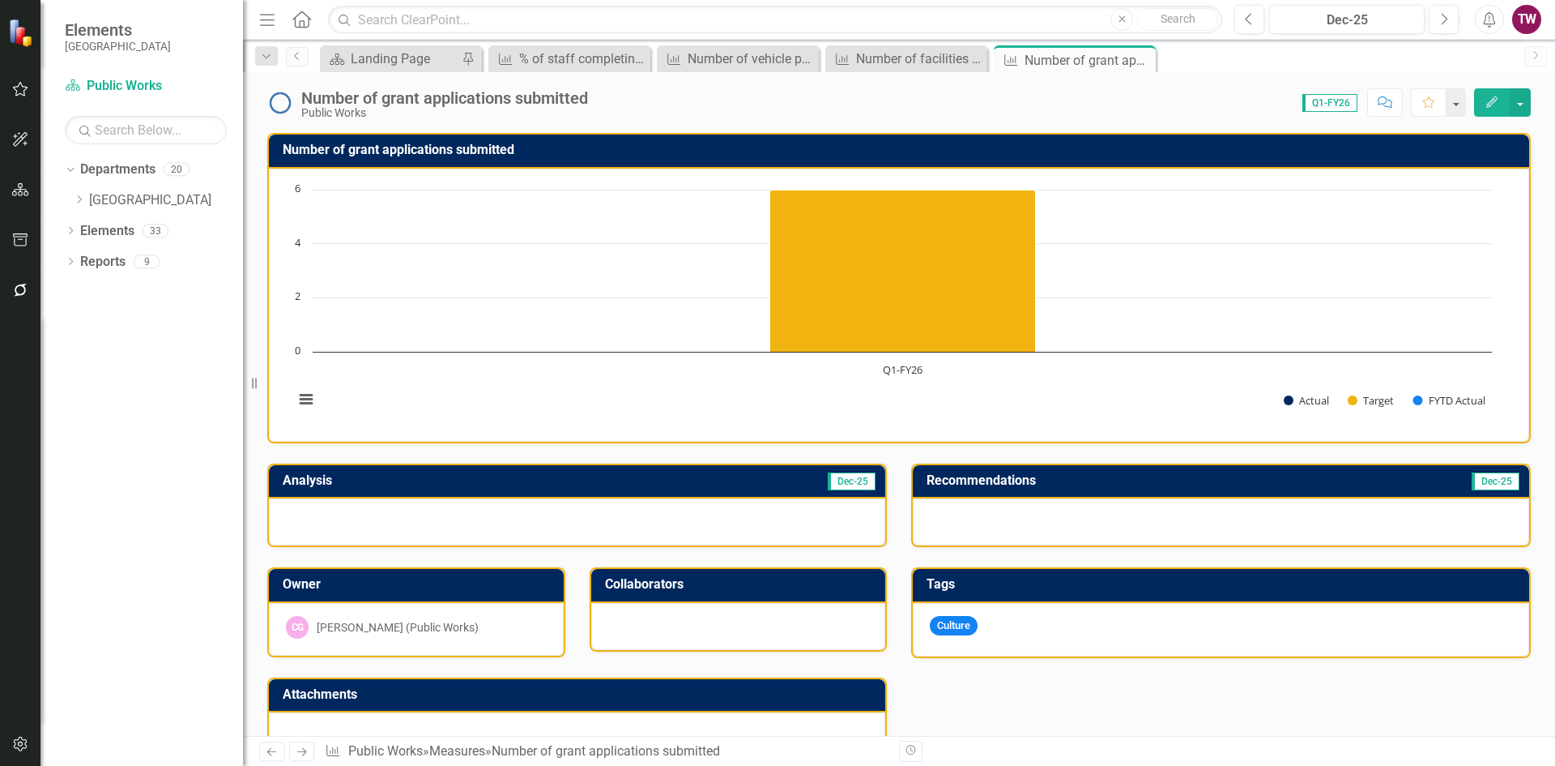
click at [0, 0] on icon "Close" at bounding box center [0, 0] width 0 height 0
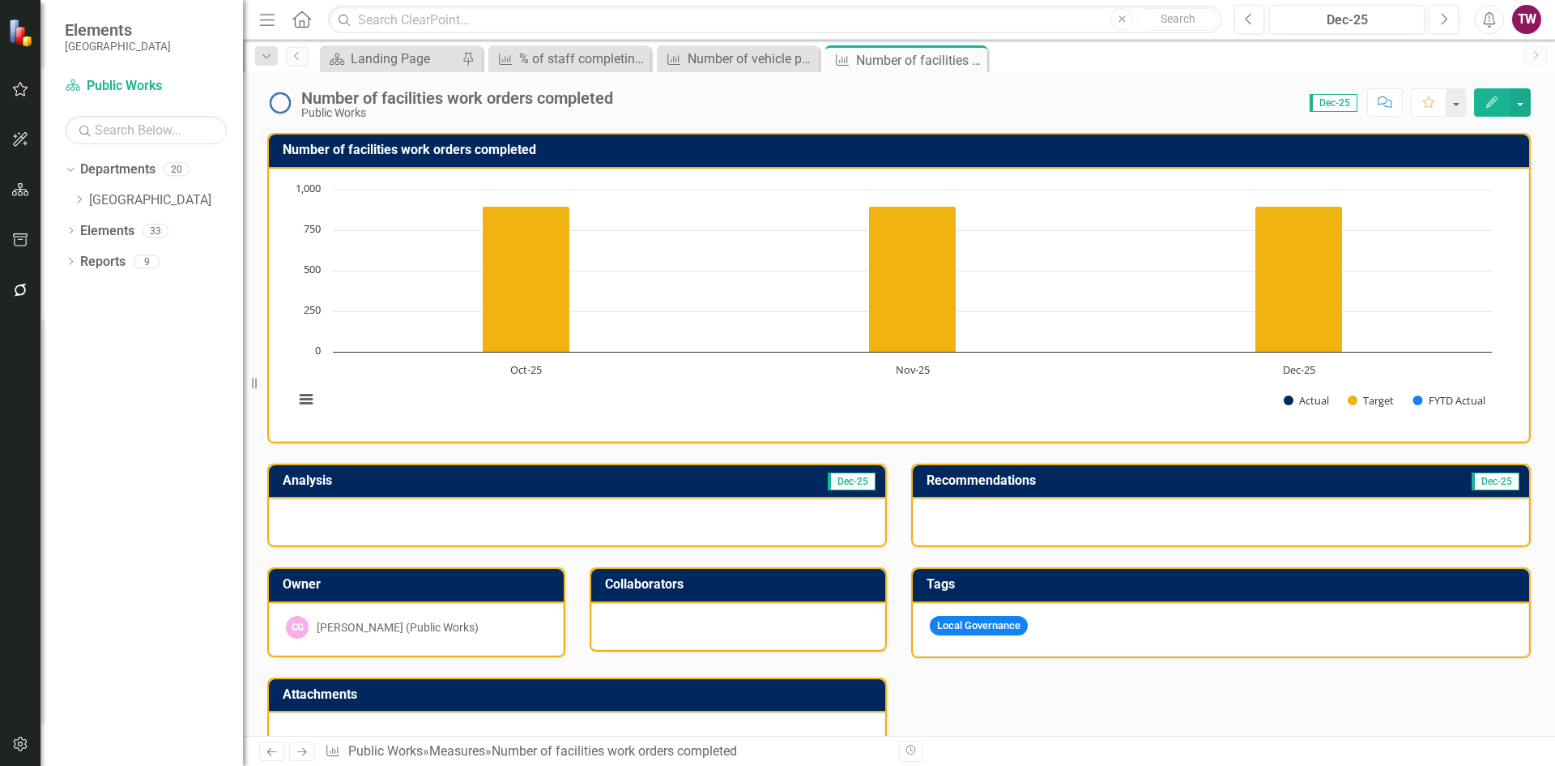
click at [0, 0] on icon "Close" at bounding box center [0, 0] width 0 height 0
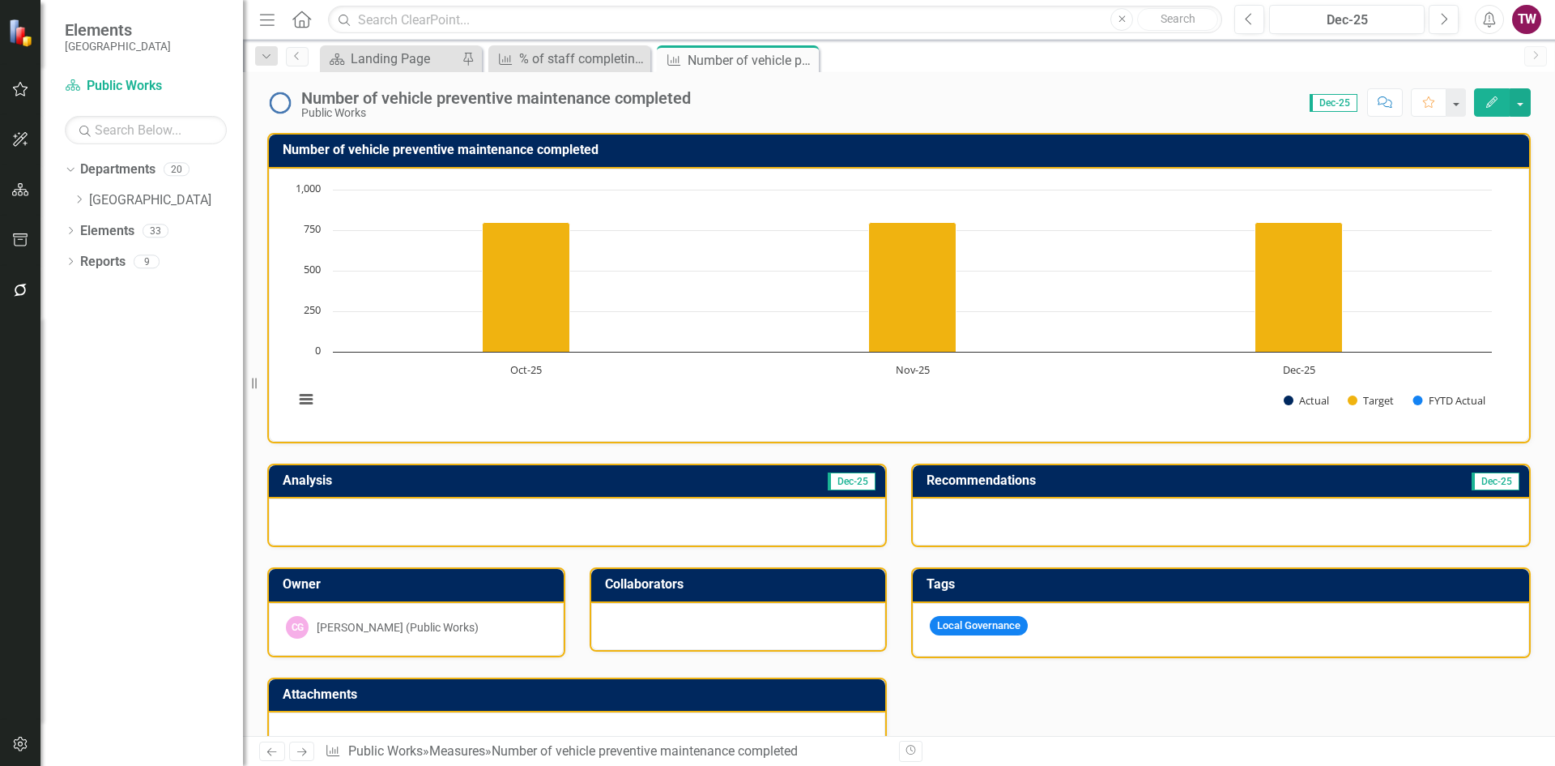
click at [0, 0] on icon "Close" at bounding box center [0, 0] width 0 height 0
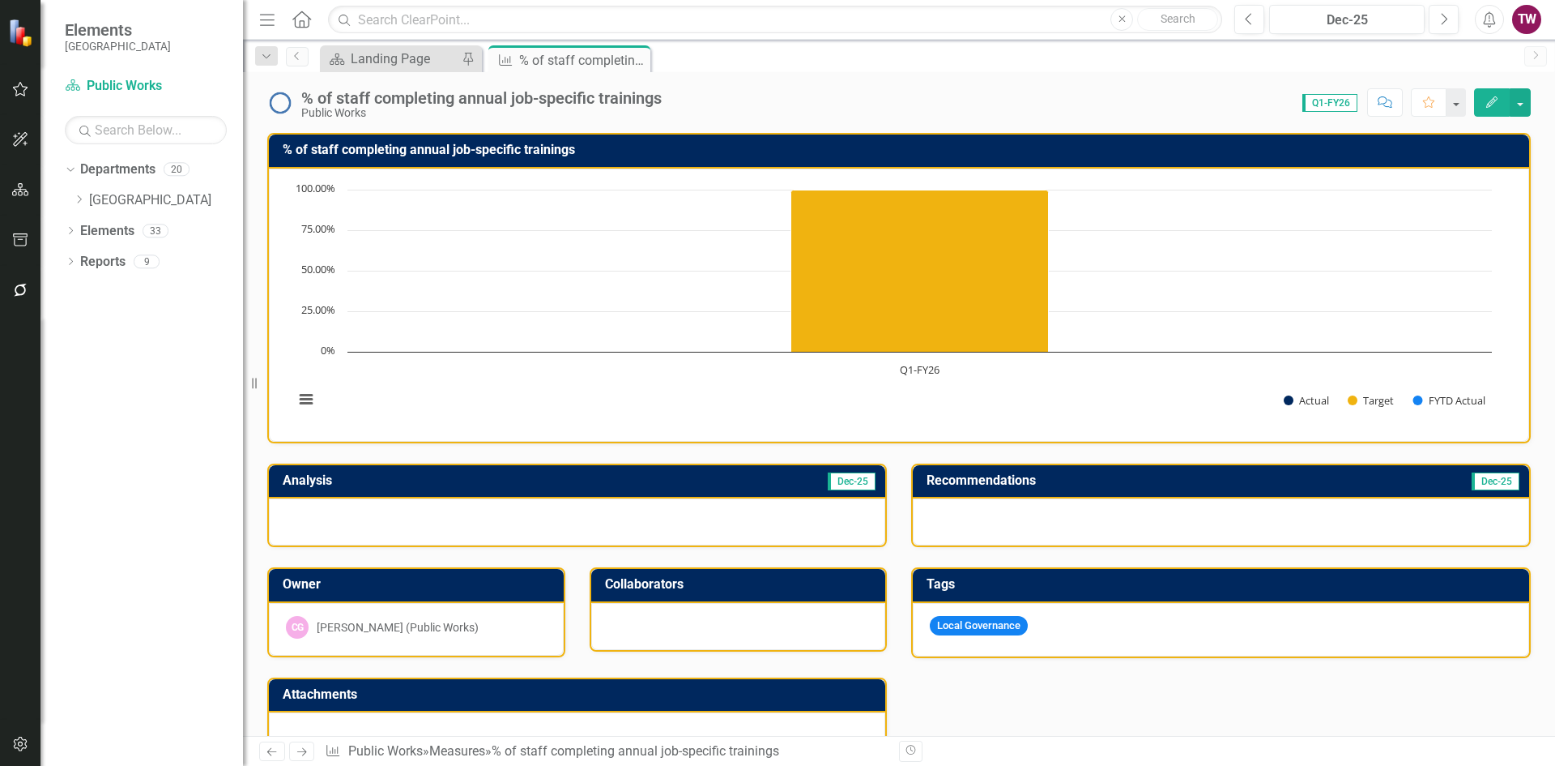
click at [0, 0] on div "Pin" at bounding box center [0, 0] width 0 height 0
click at [815, 81] on div "% of staff completing annual job-specific trainings Public Works Score: 0.00 Q1…" at bounding box center [899, 96] width 1312 height 49
click at [635, 61] on icon "Pin" at bounding box center [636, 61] width 16 height 13
click at [0, 0] on icon "Close" at bounding box center [0, 0] width 0 height 0
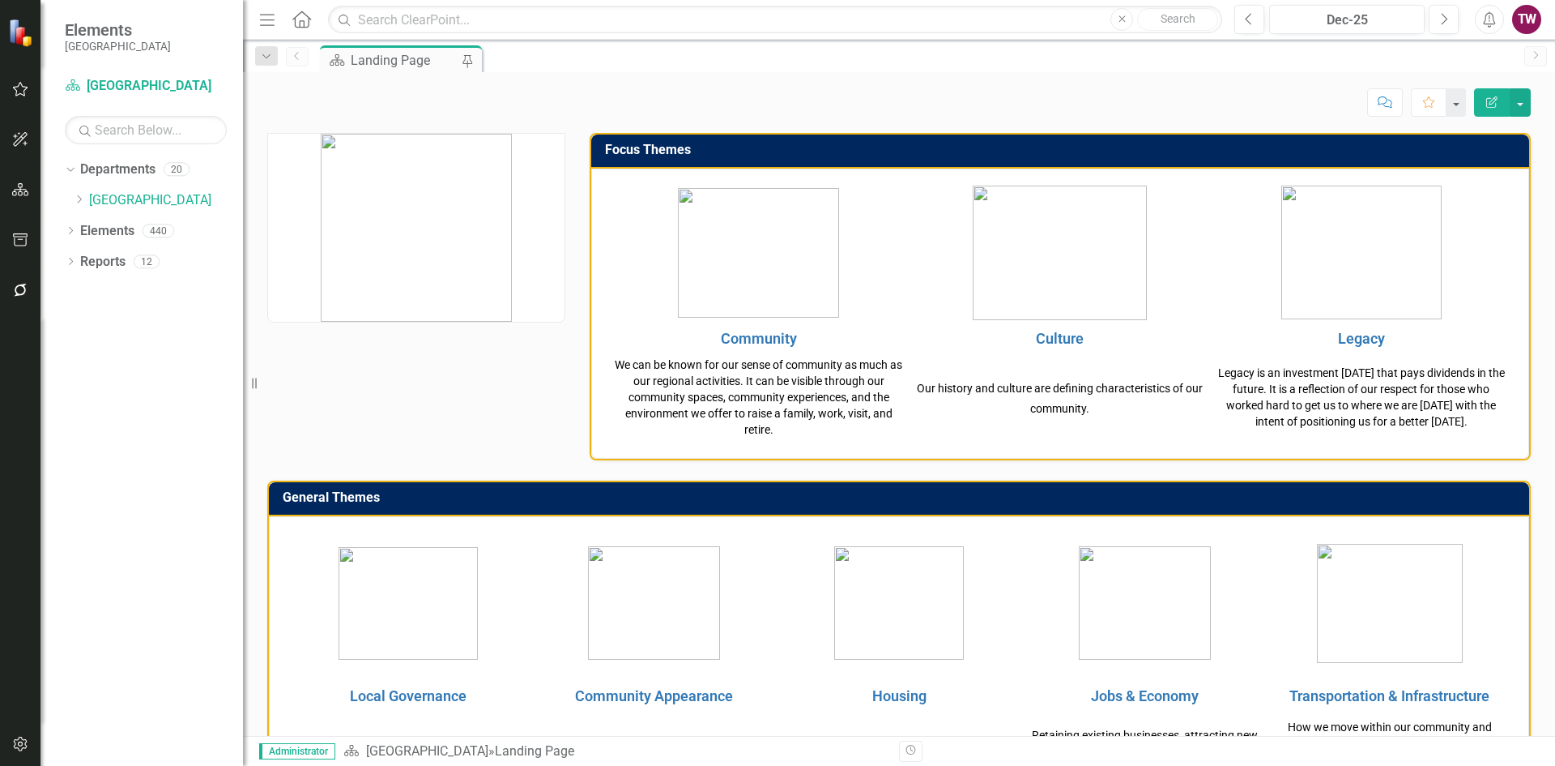
click at [76, 202] on icon "Dropdown" at bounding box center [79, 199] width 12 height 10
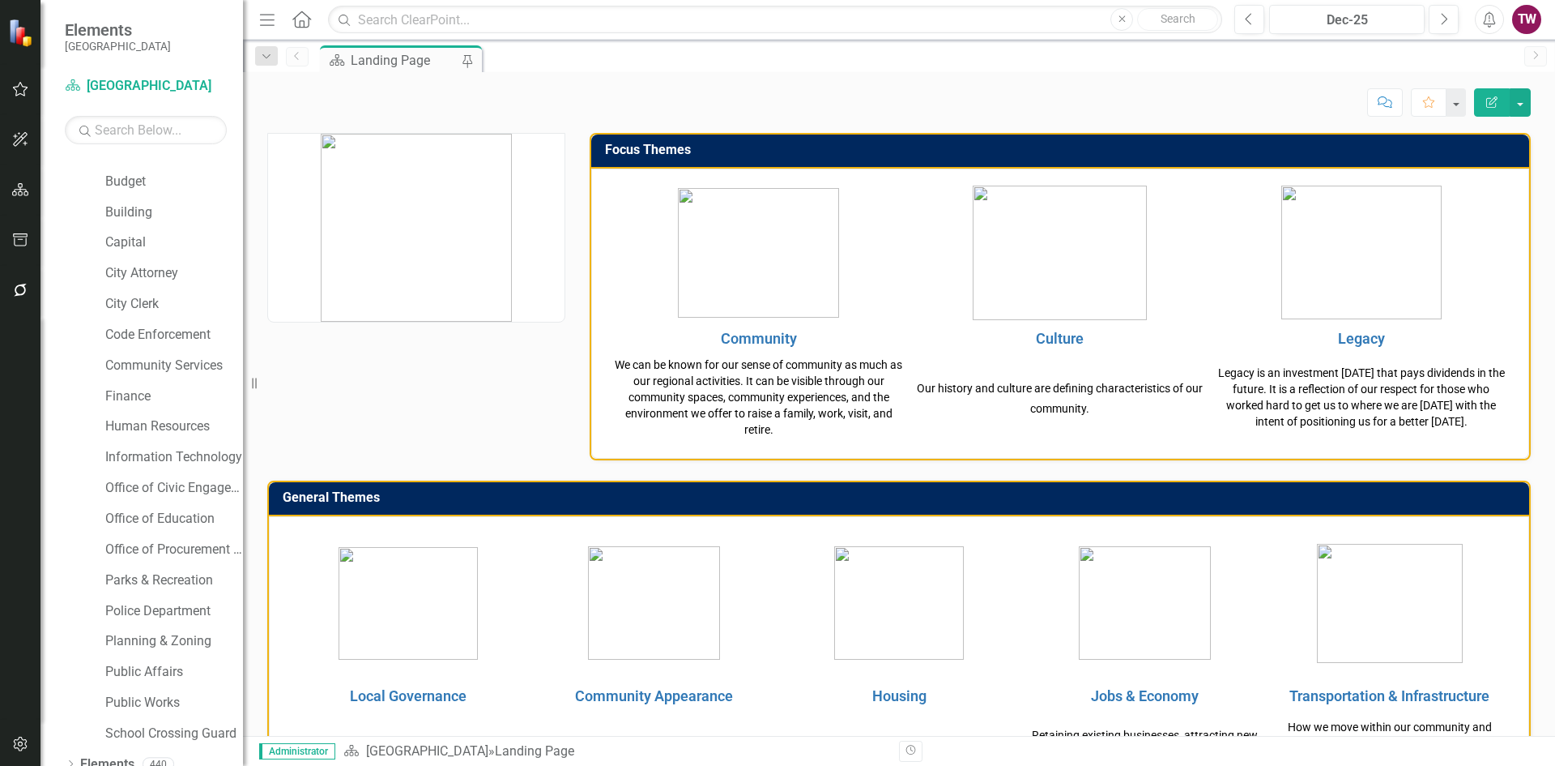
scroll to position [96, 0]
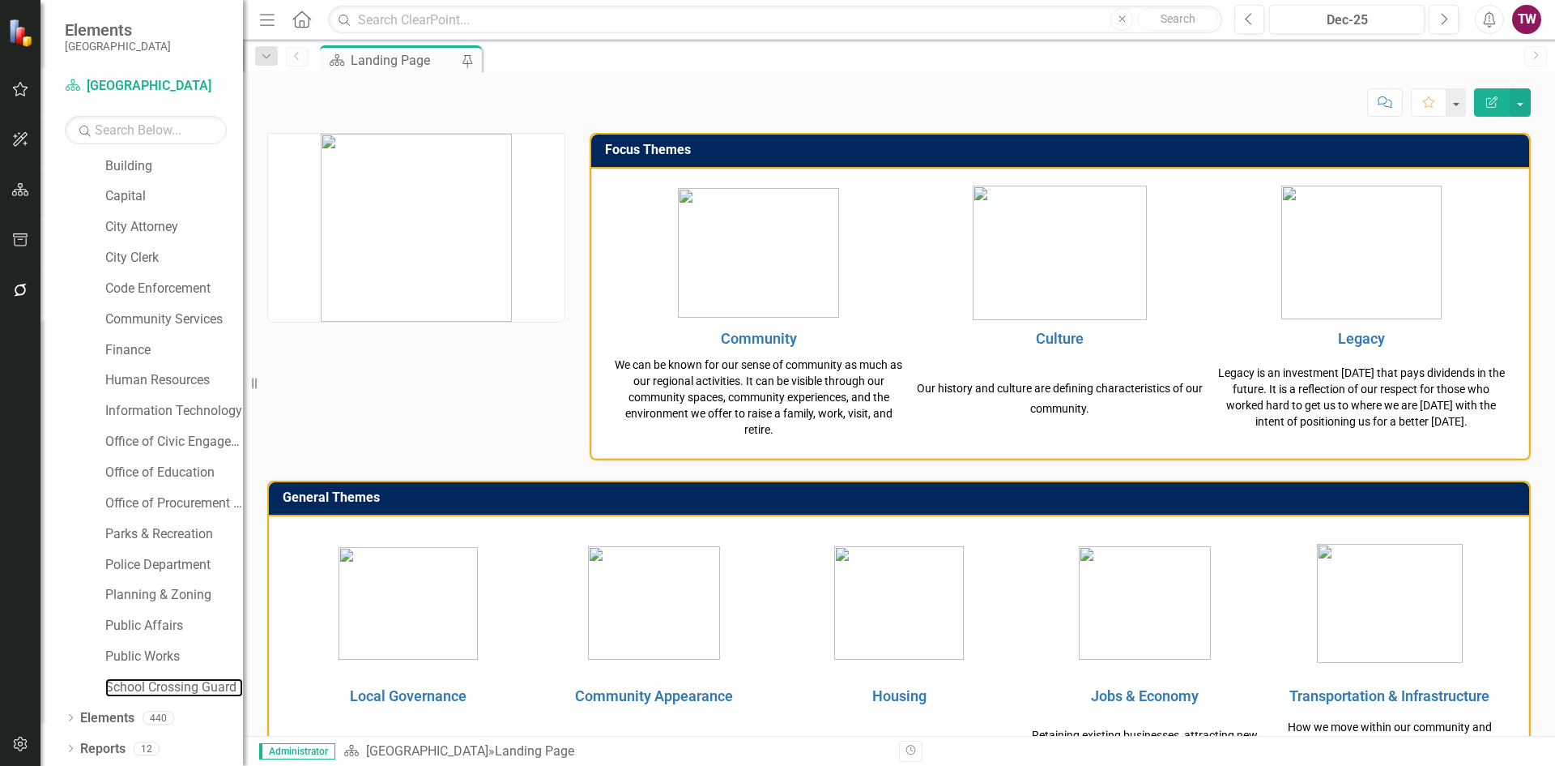
click at [173, 691] on link "School Crossing Guard" at bounding box center [174, 687] width 138 height 19
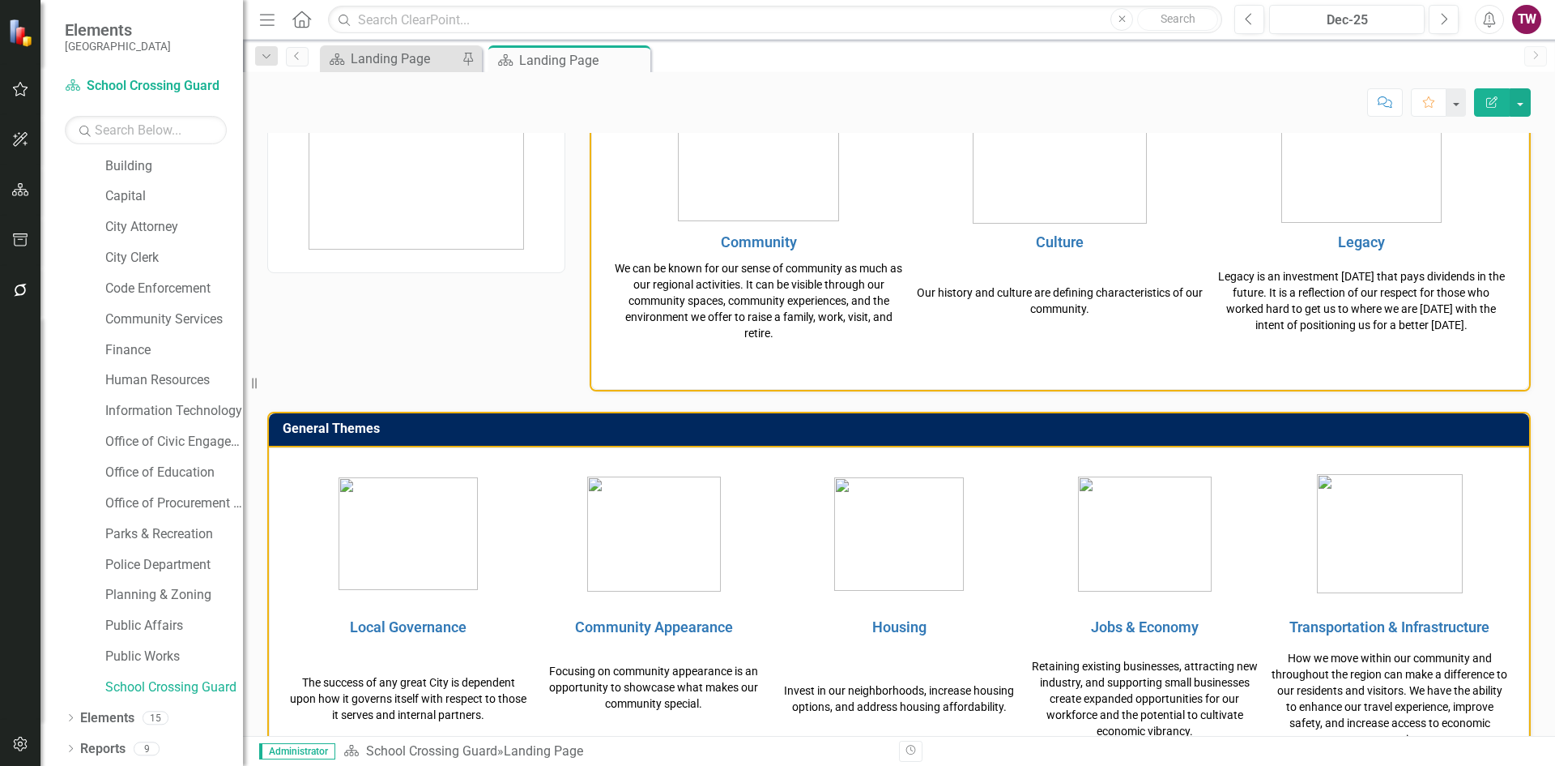
scroll to position [405, 0]
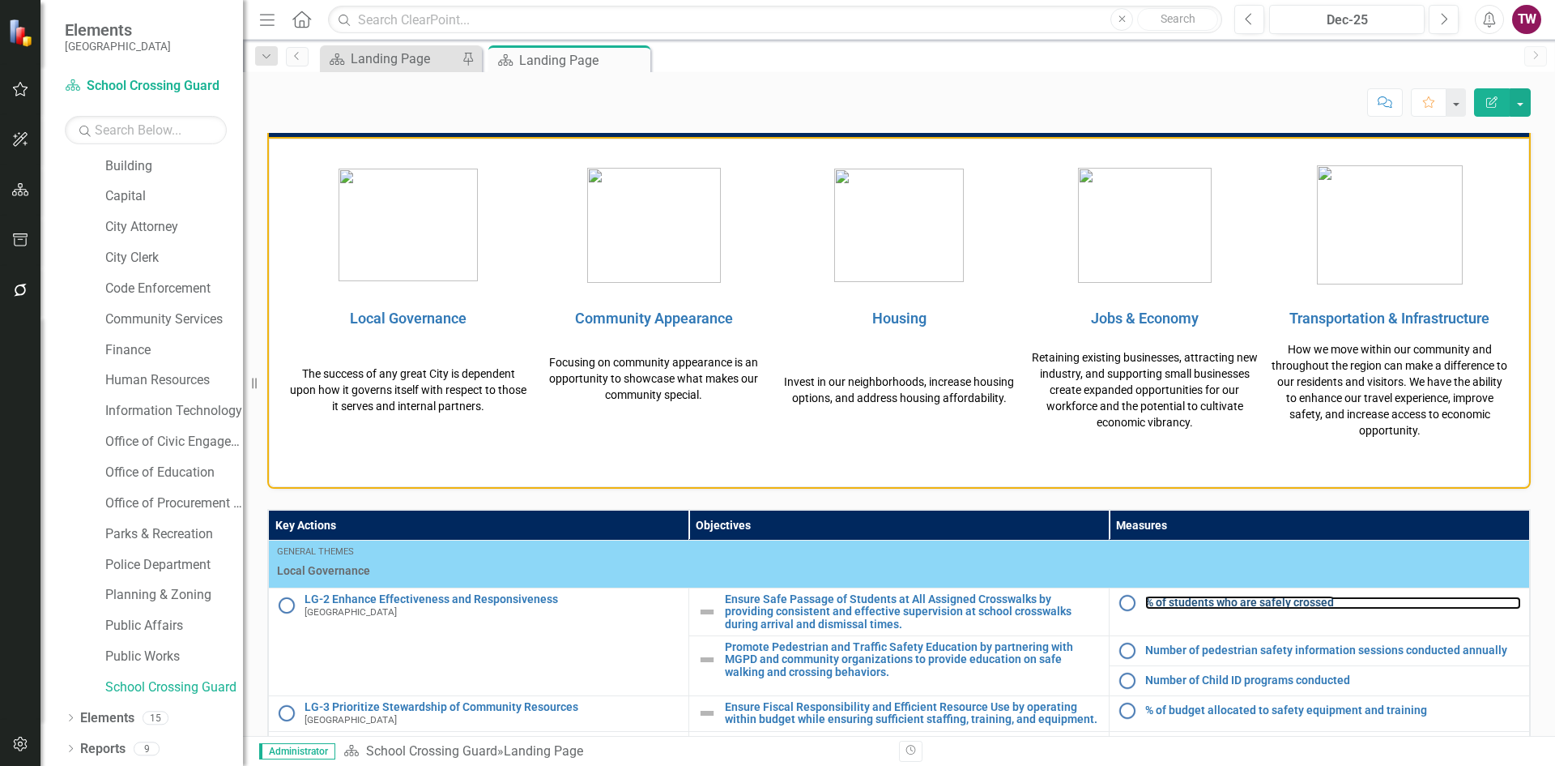
click at [1210, 608] on link "% of students who are safely crossed" at bounding box center [1334, 602] width 376 height 12
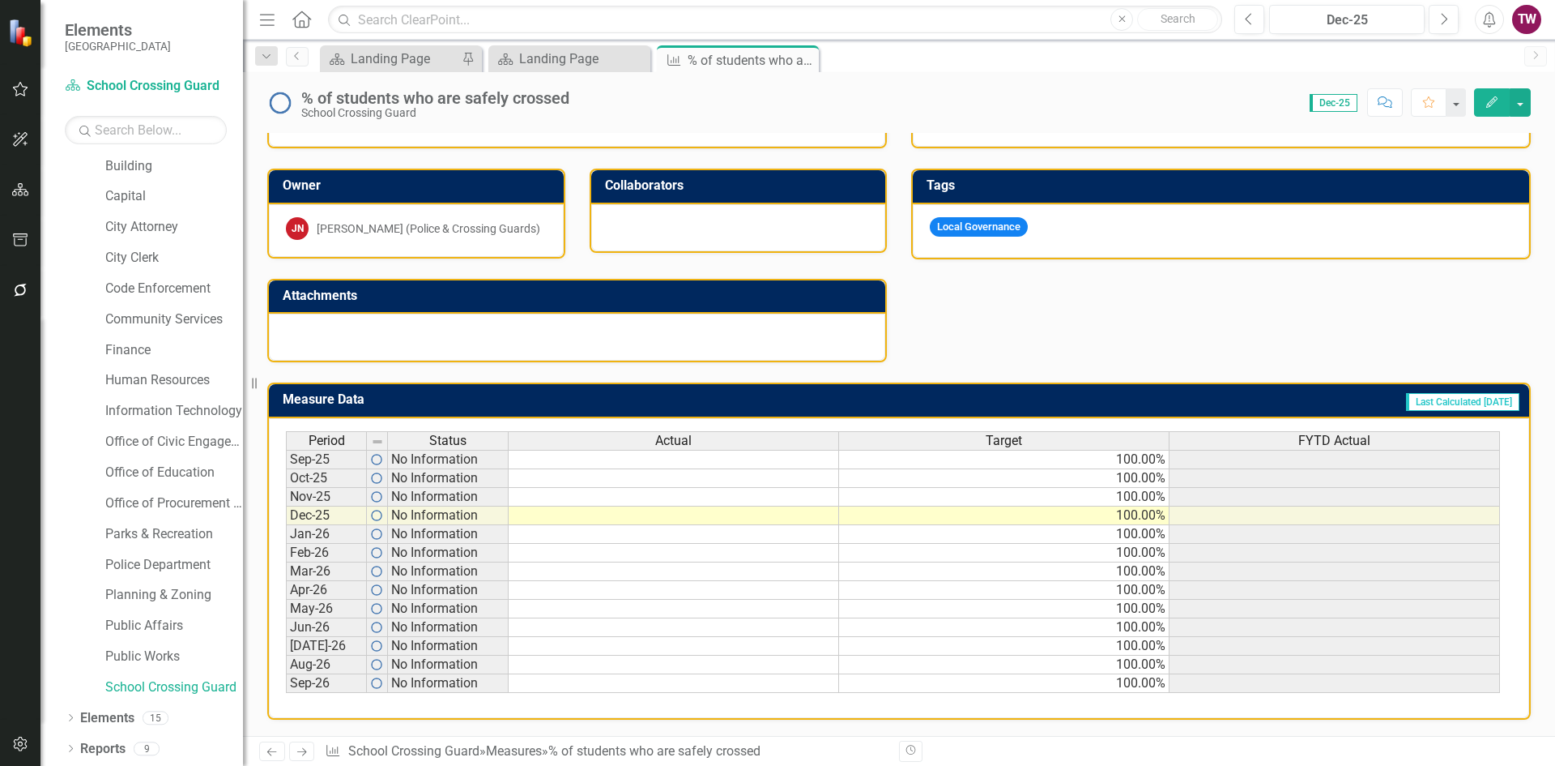
scroll to position [156, 0]
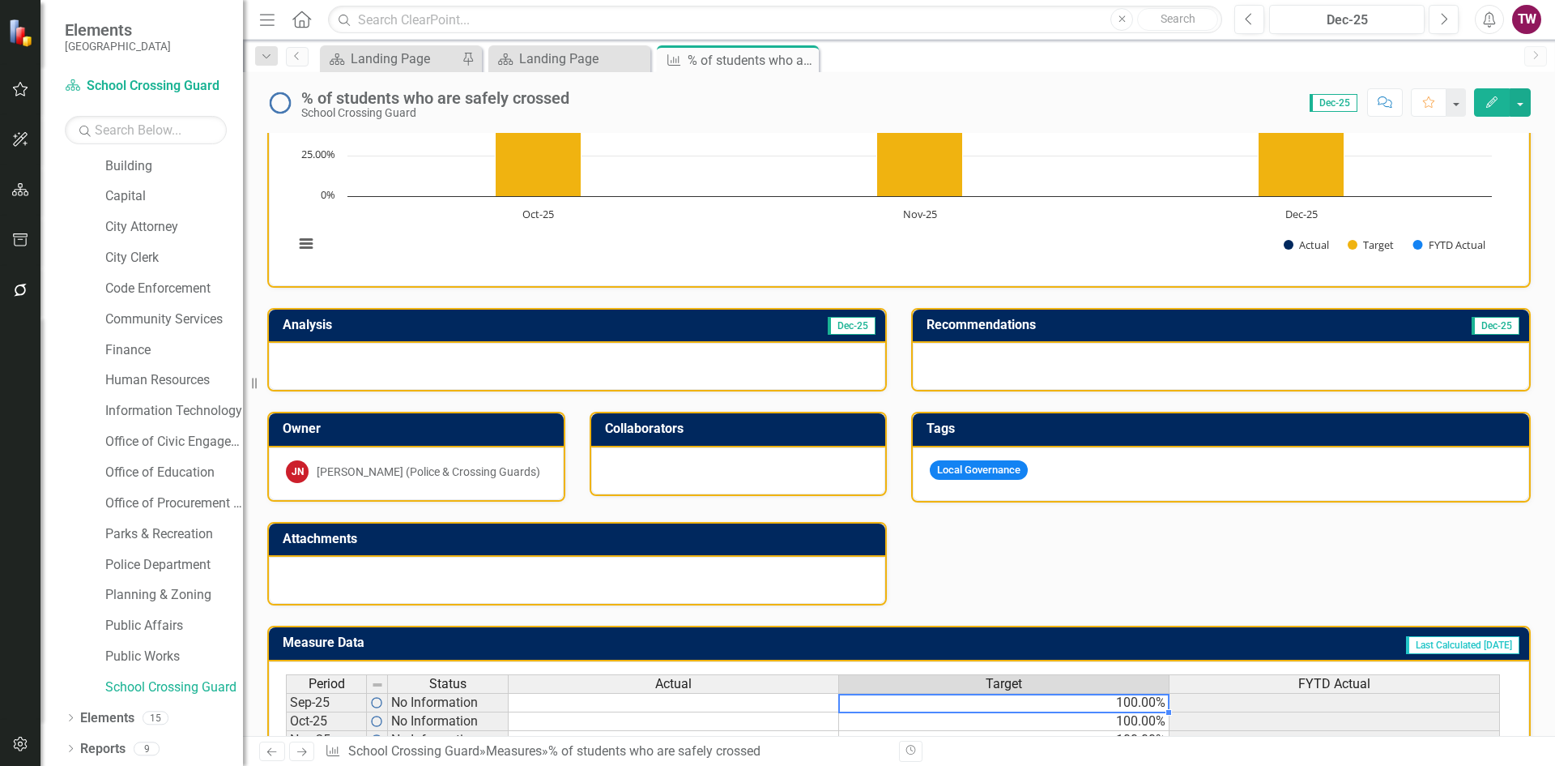
click at [1110, 707] on td "100.00%" at bounding box center [1004, 702] width 331 height 19
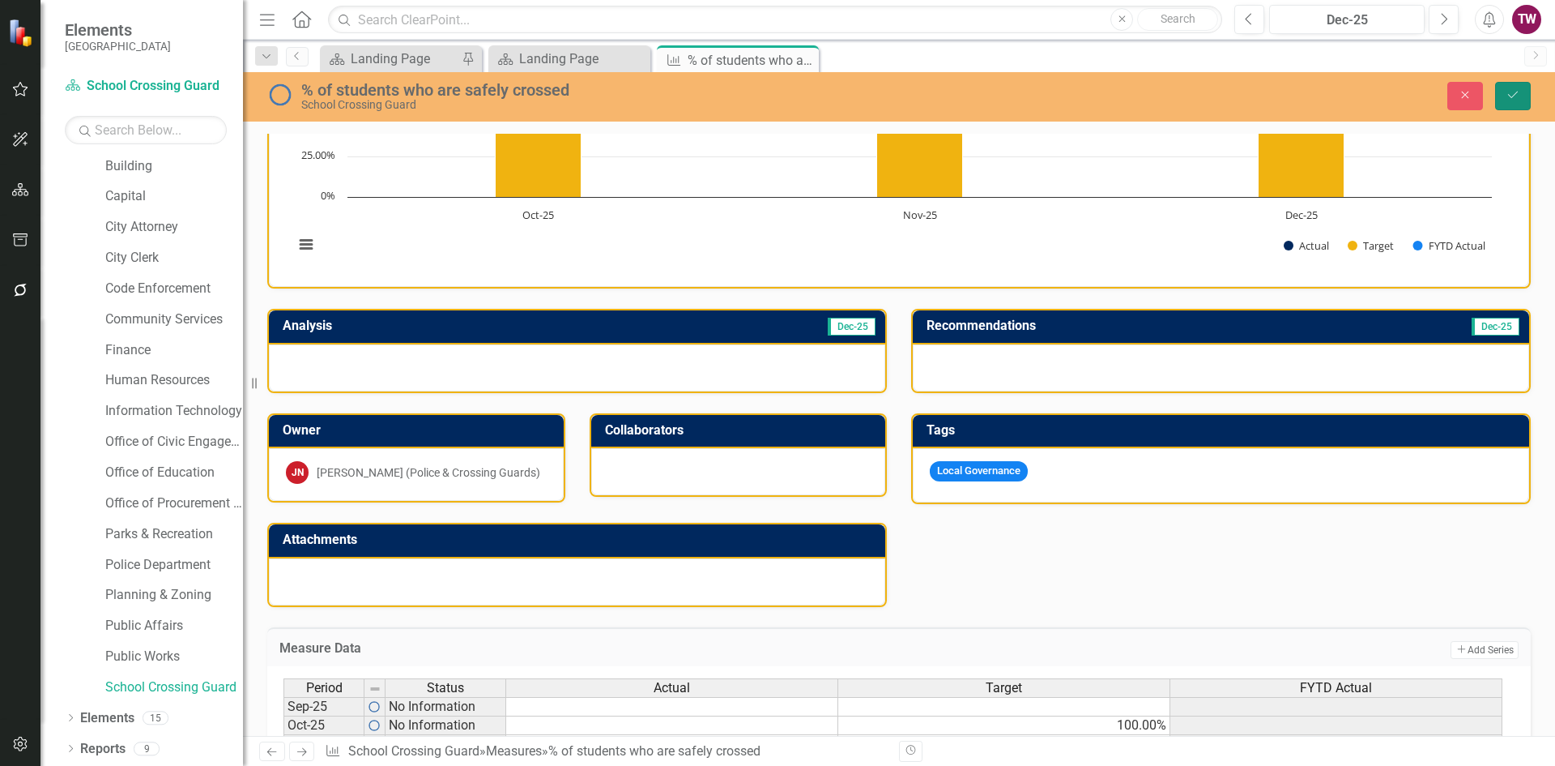
click at [1510, 91] on icon "Save" at bounding box center [1513, 94] width 15 height 11
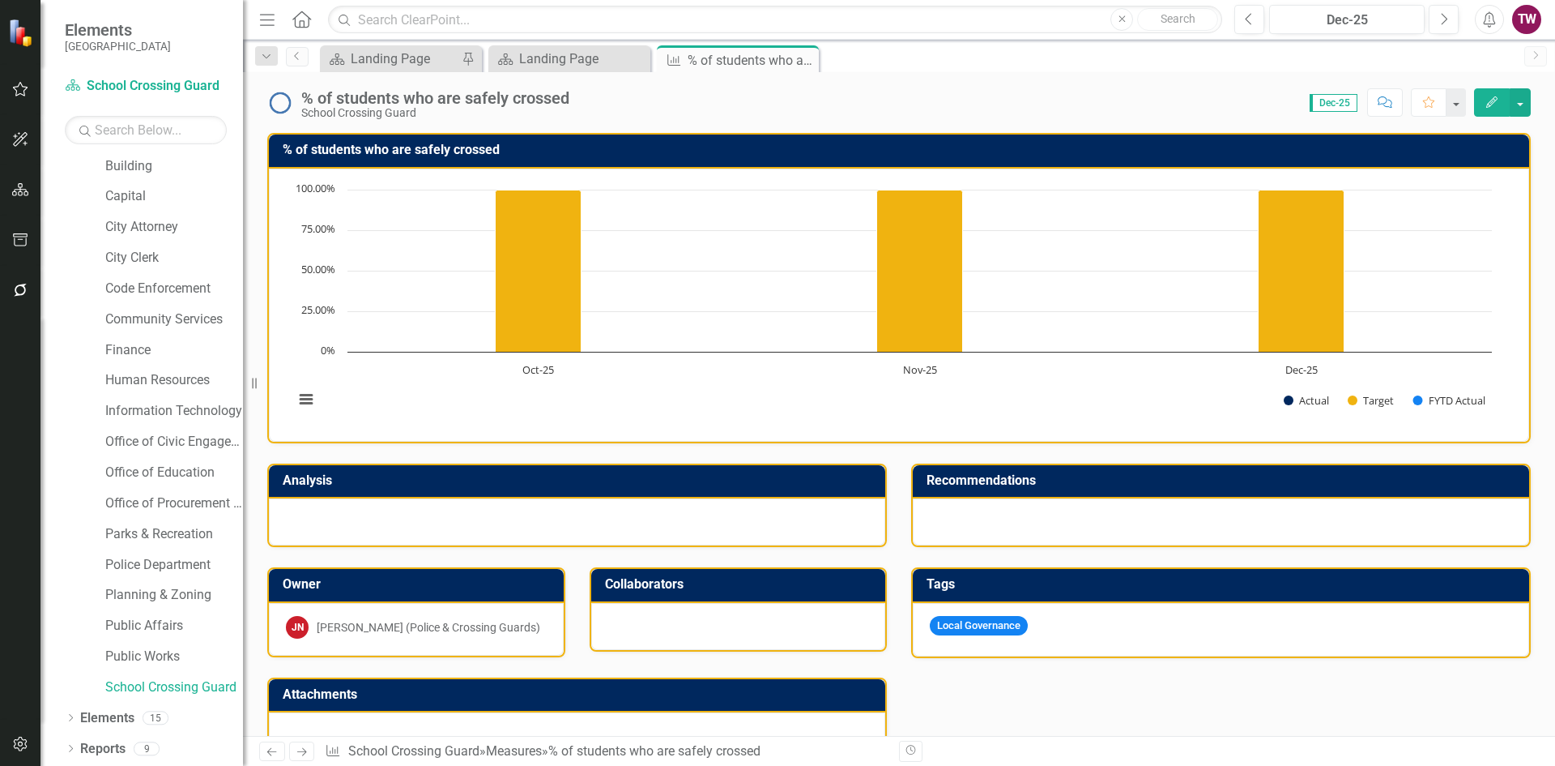
click at [298, 749] on icon "Next" at bounding box center [302, 751] width 14 height 11
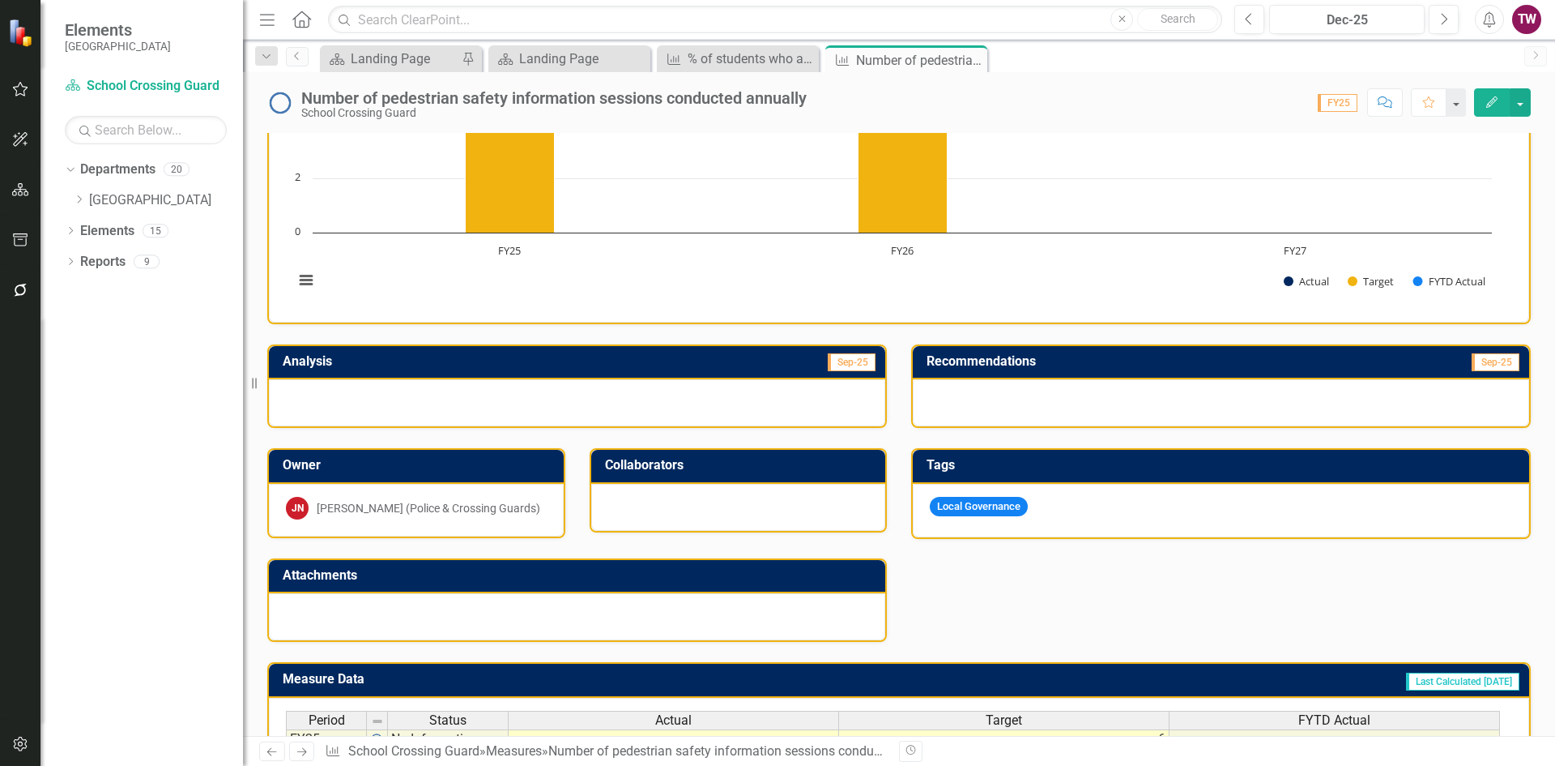
scroll to position [298, 0]
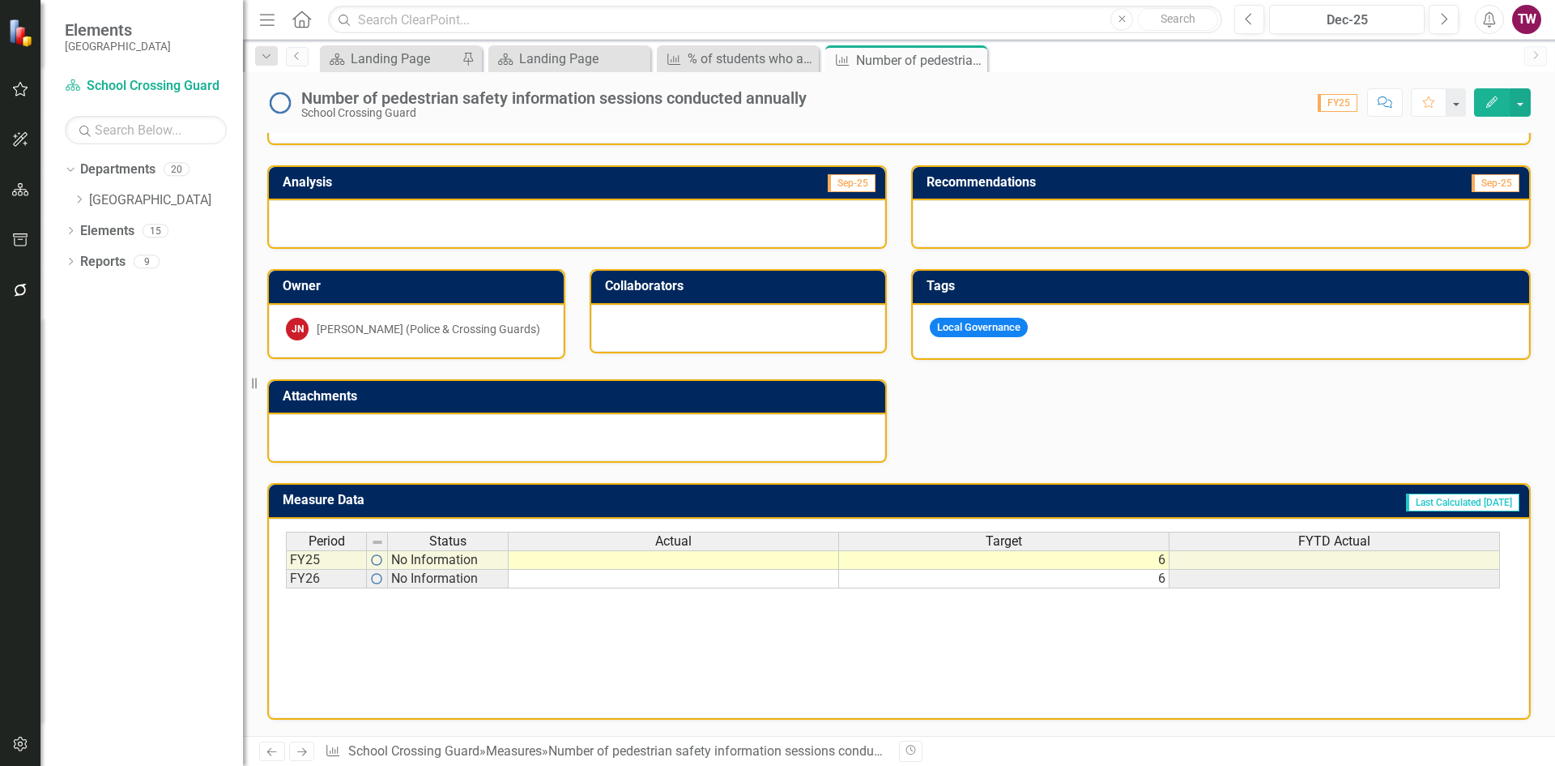
click at [307, 748] on icon "Next" at bounding box center [302, 751] width 14 height 11
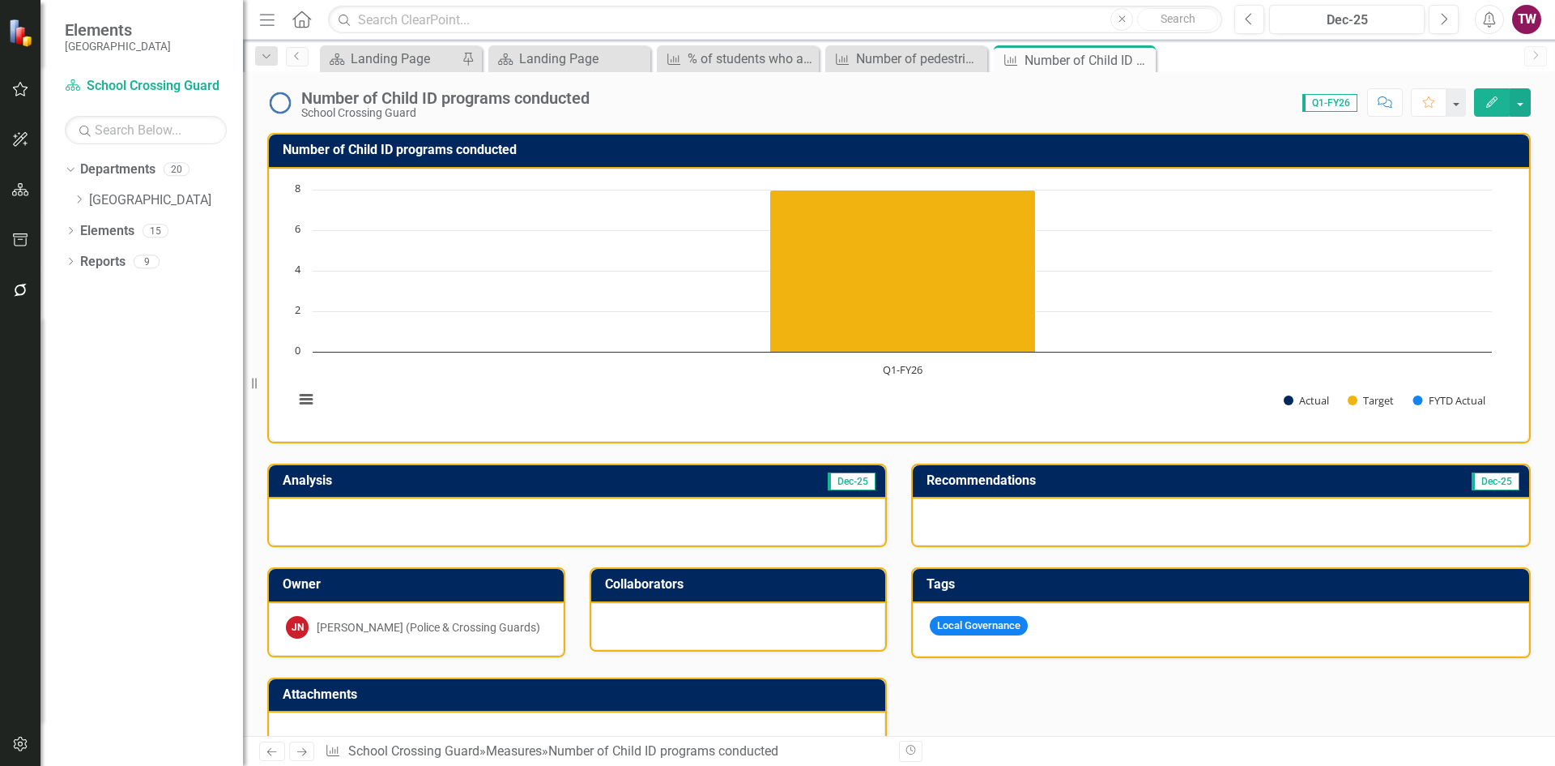
scroll to position [298, 0]
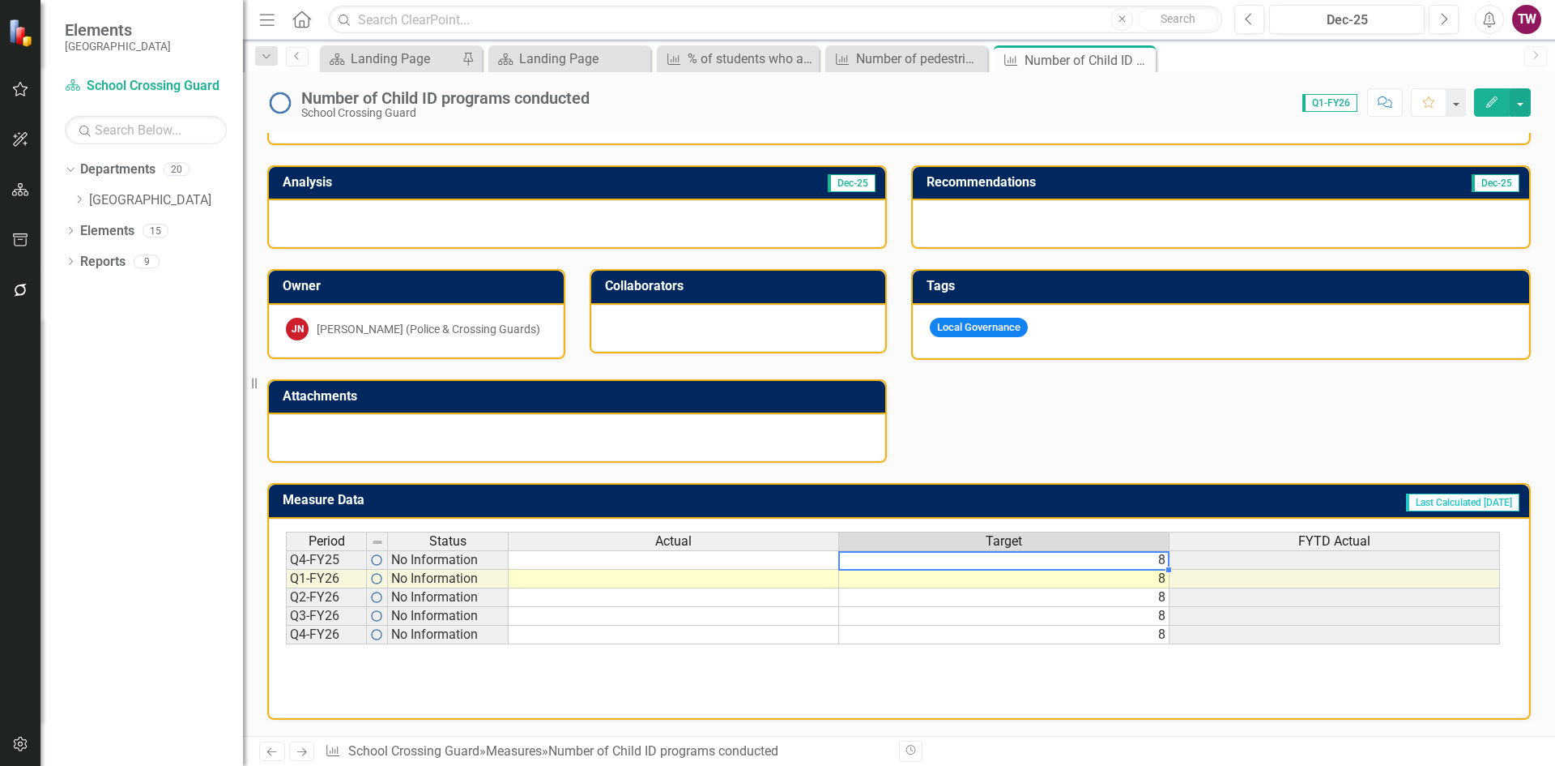
click at [1080, 561] on td "8" at bounding box center [1004, 559] width 331 height 19
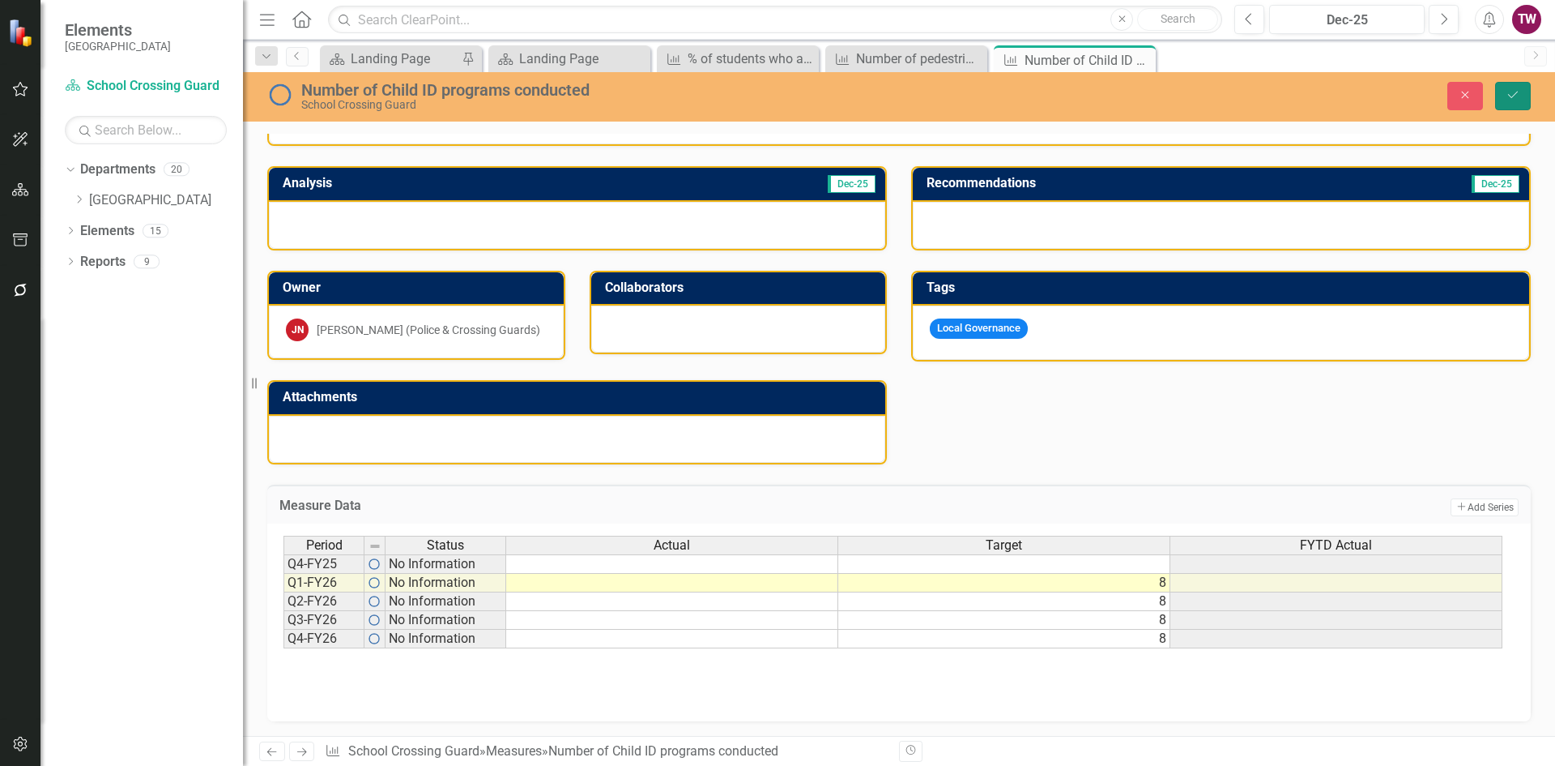
click at [1505, 97] on button "Save" at bounding box center [1514, 96] width 36 height 28
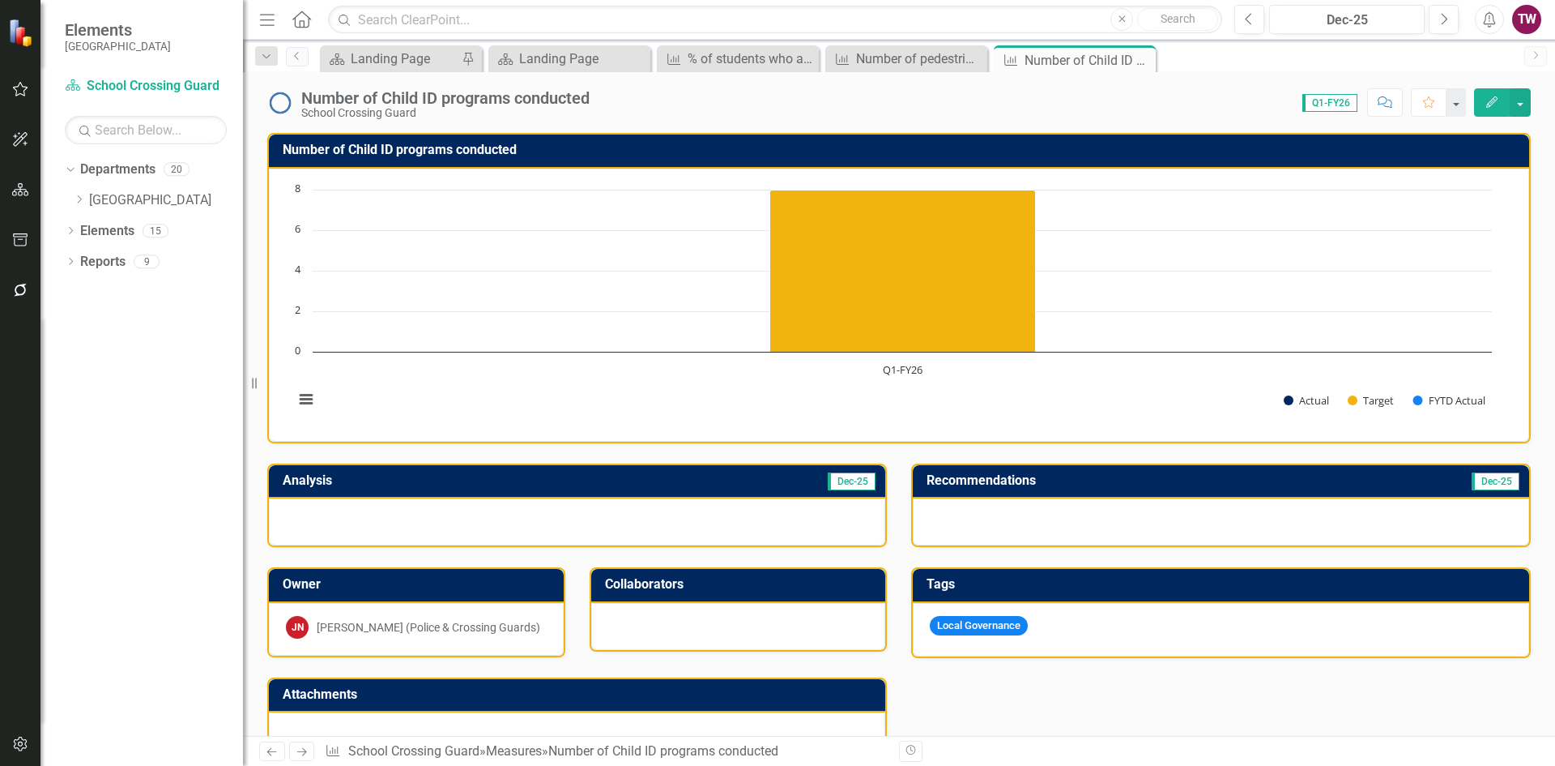
click at [301, 753] on icon "Next" at bounding box center [302, 751] width 14 height 11
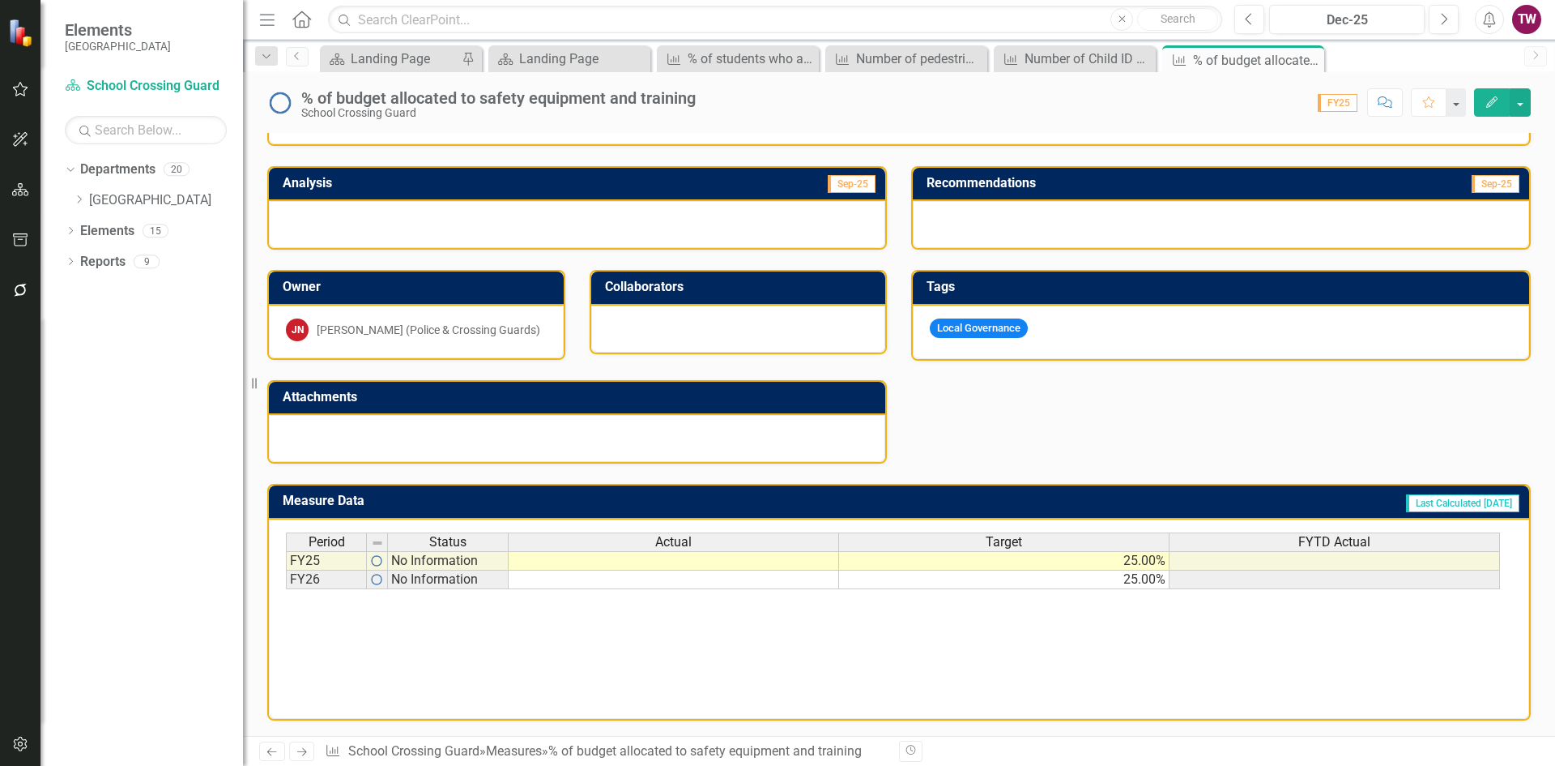
scroll to position [298, 0]
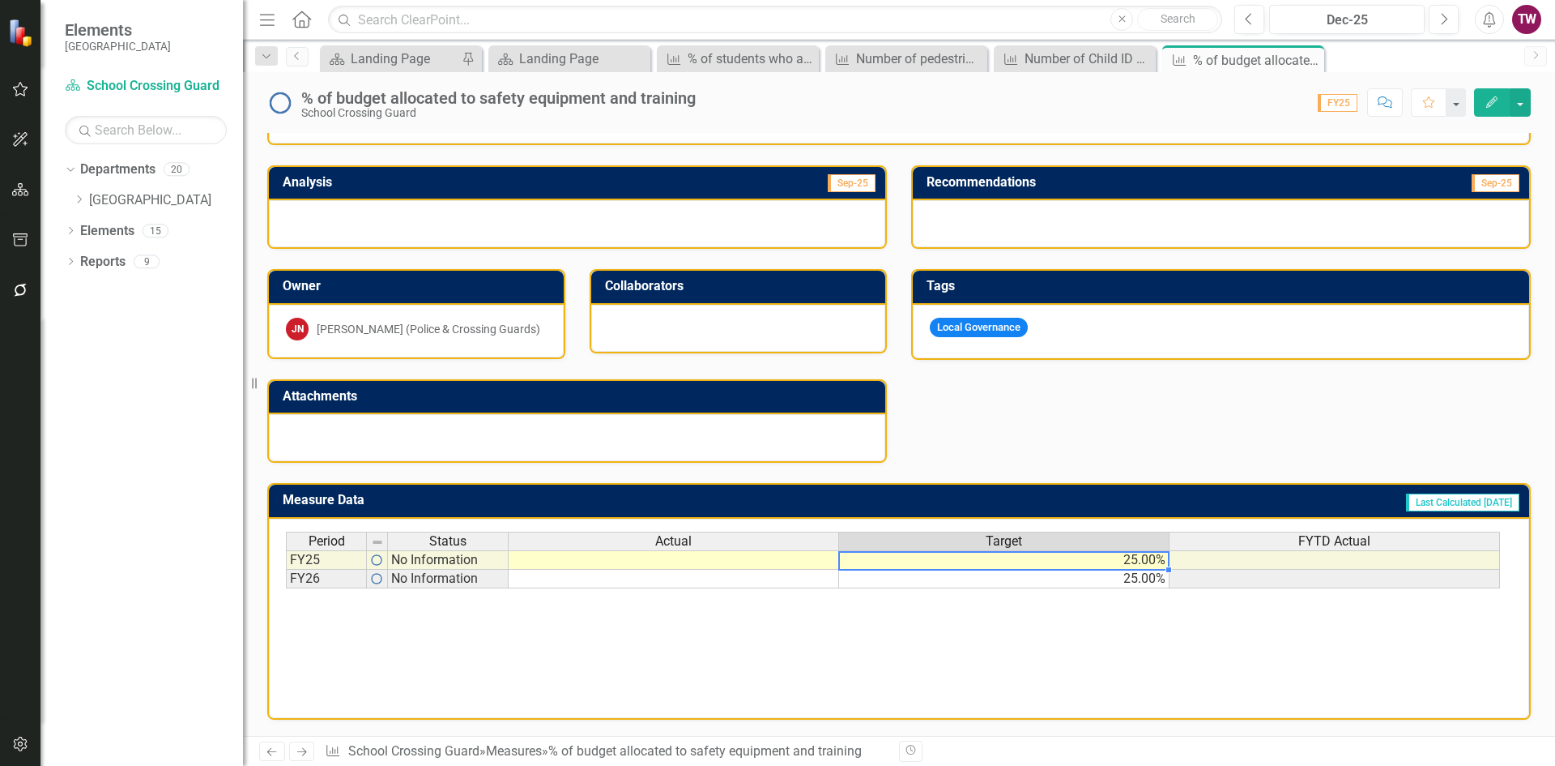
click at [1094, 563] on td "25.00%" at bounding box center [1004, 559] width 331 height 19
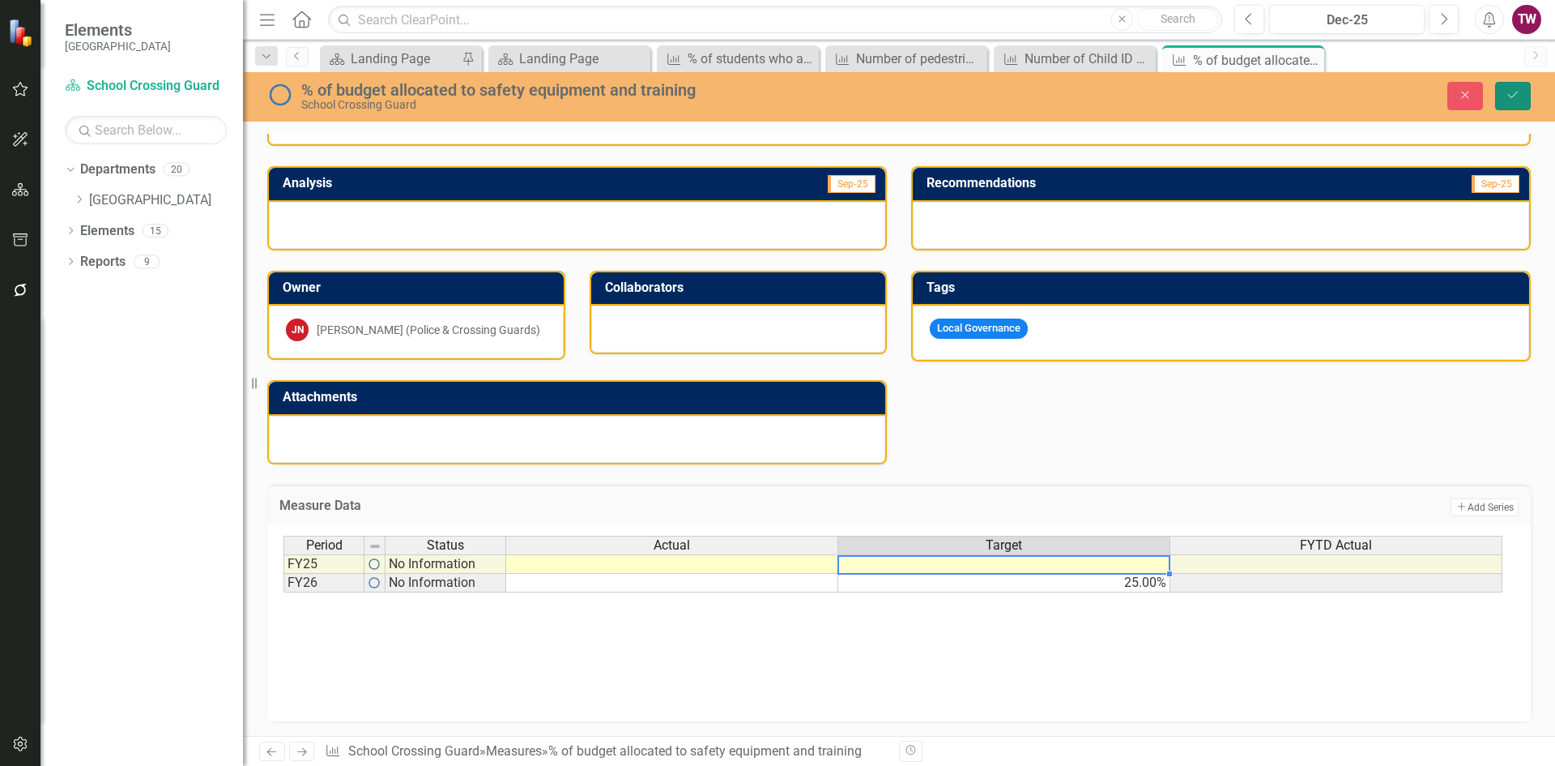
click at [1508, 92] on icon "Save" at bounding box center [1513, 94] width 15 height 11
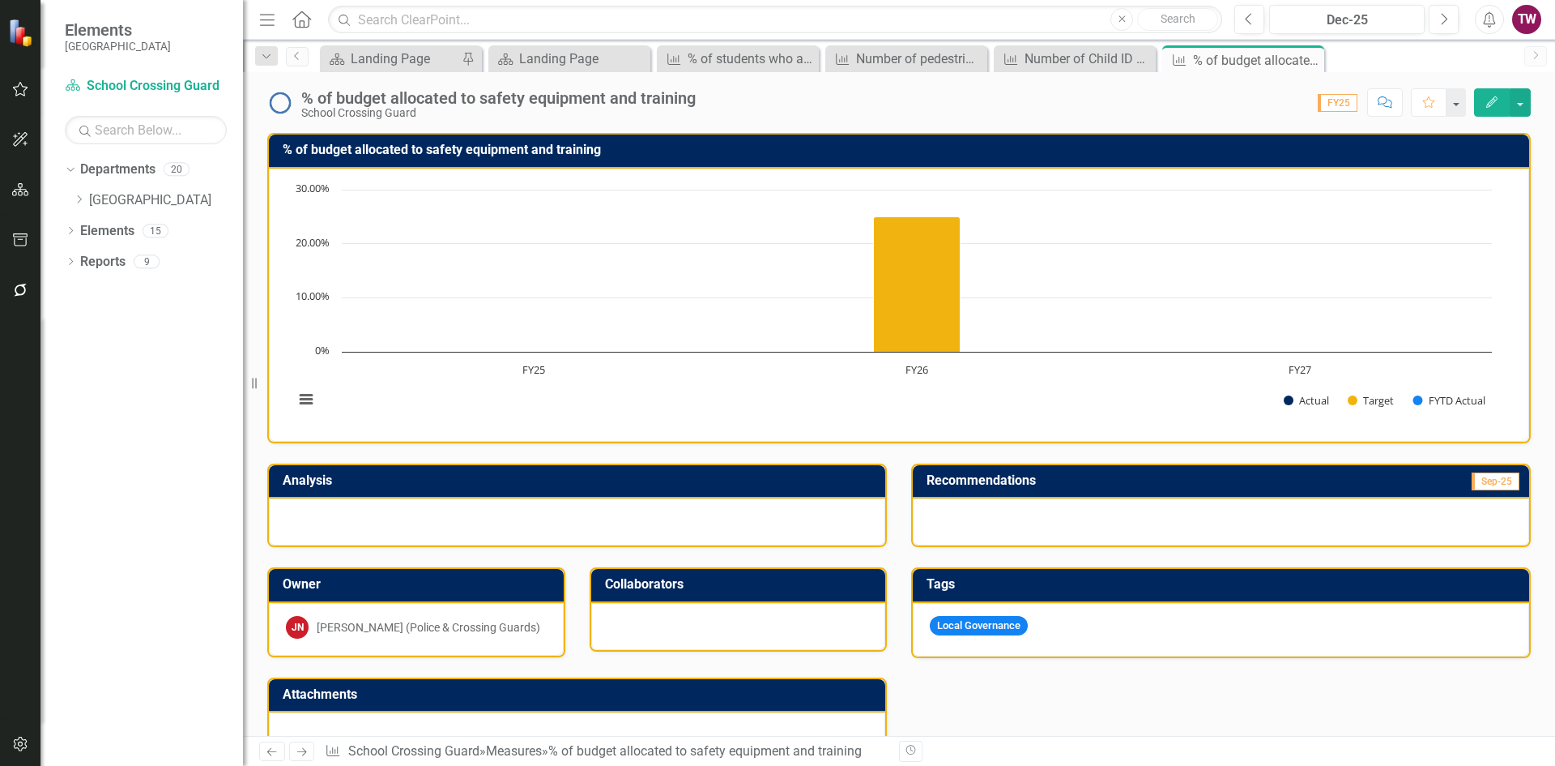
click at [305, 747] on icon "Next" at bounding box center [302, 751] width 14 height 11
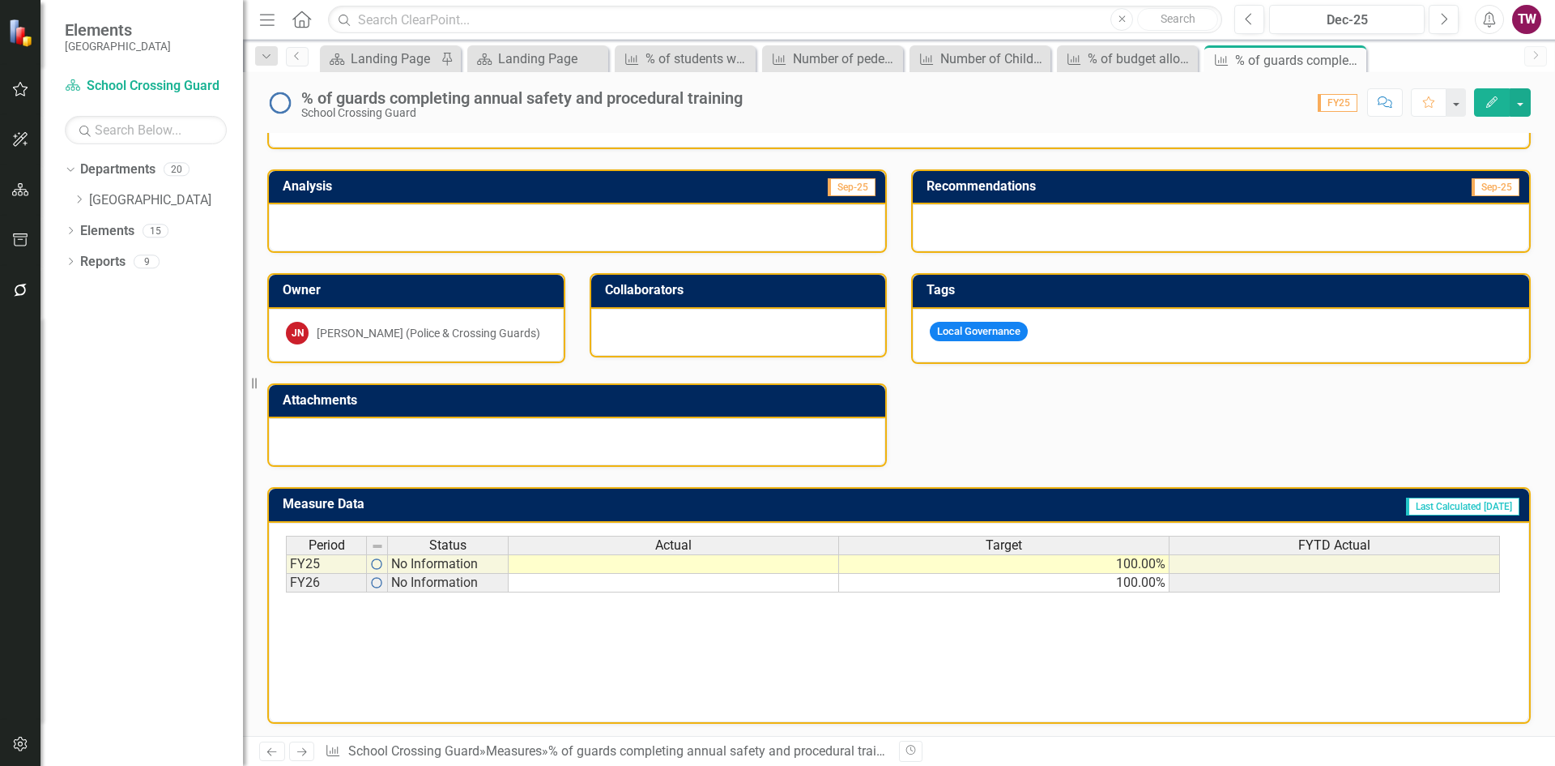
scroll to position [298, 0]
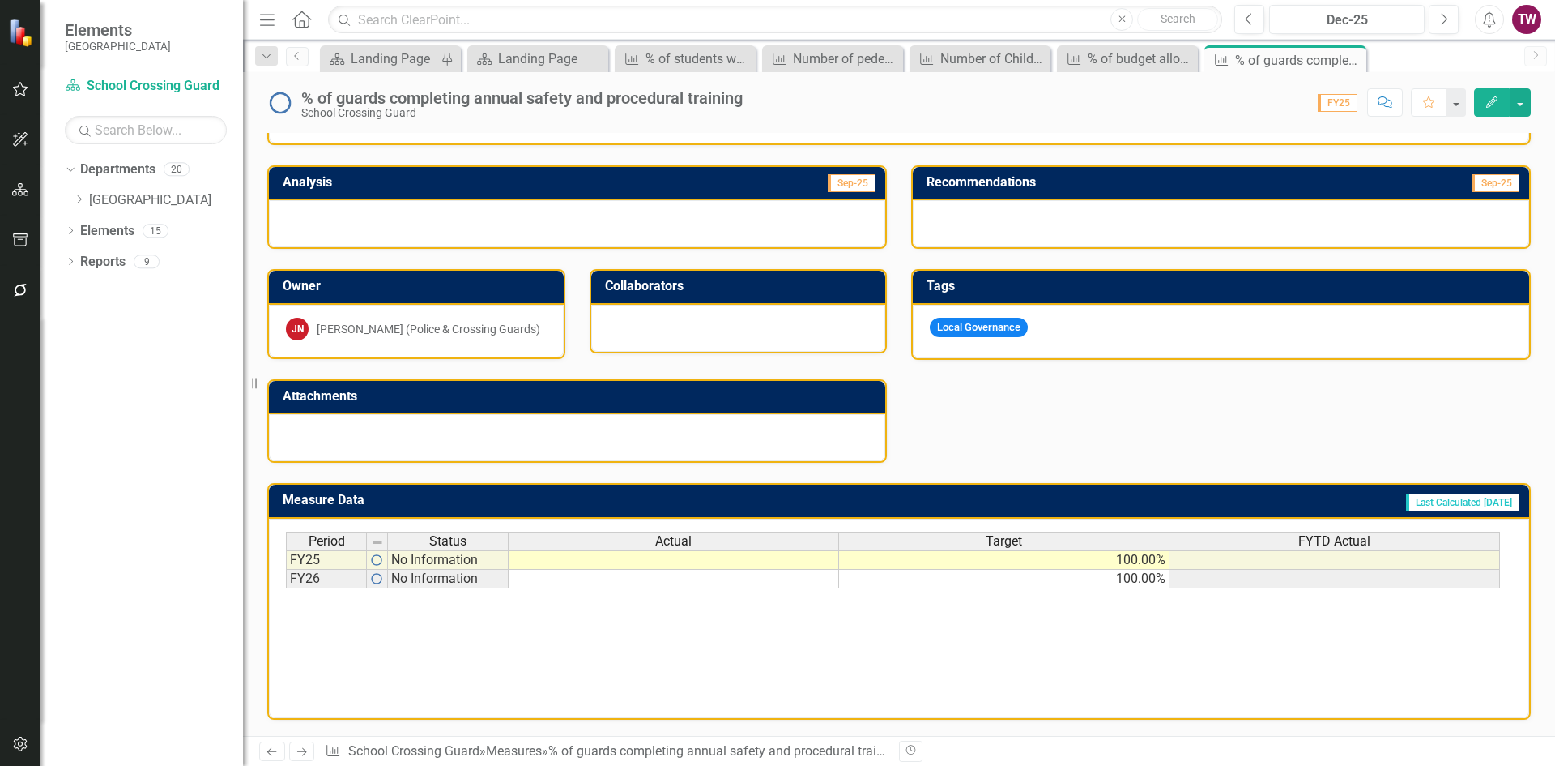
click at [1114, 560] on td "100.00%" at bounding box center [1004, 559] width 331 height 19
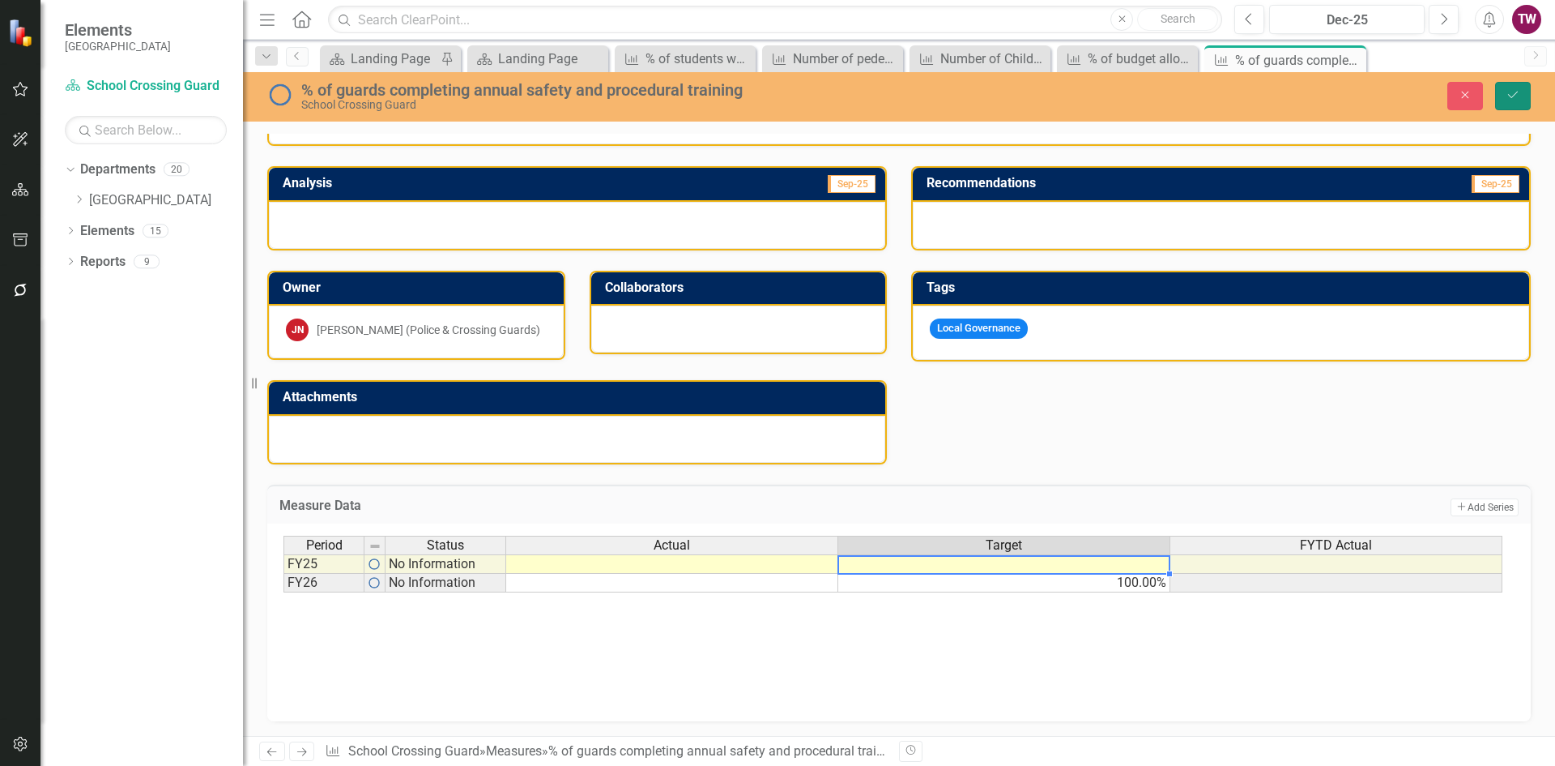
click at [1507, 95] on icon "Save" at bounding box center [1513, 94] width 15 height 11
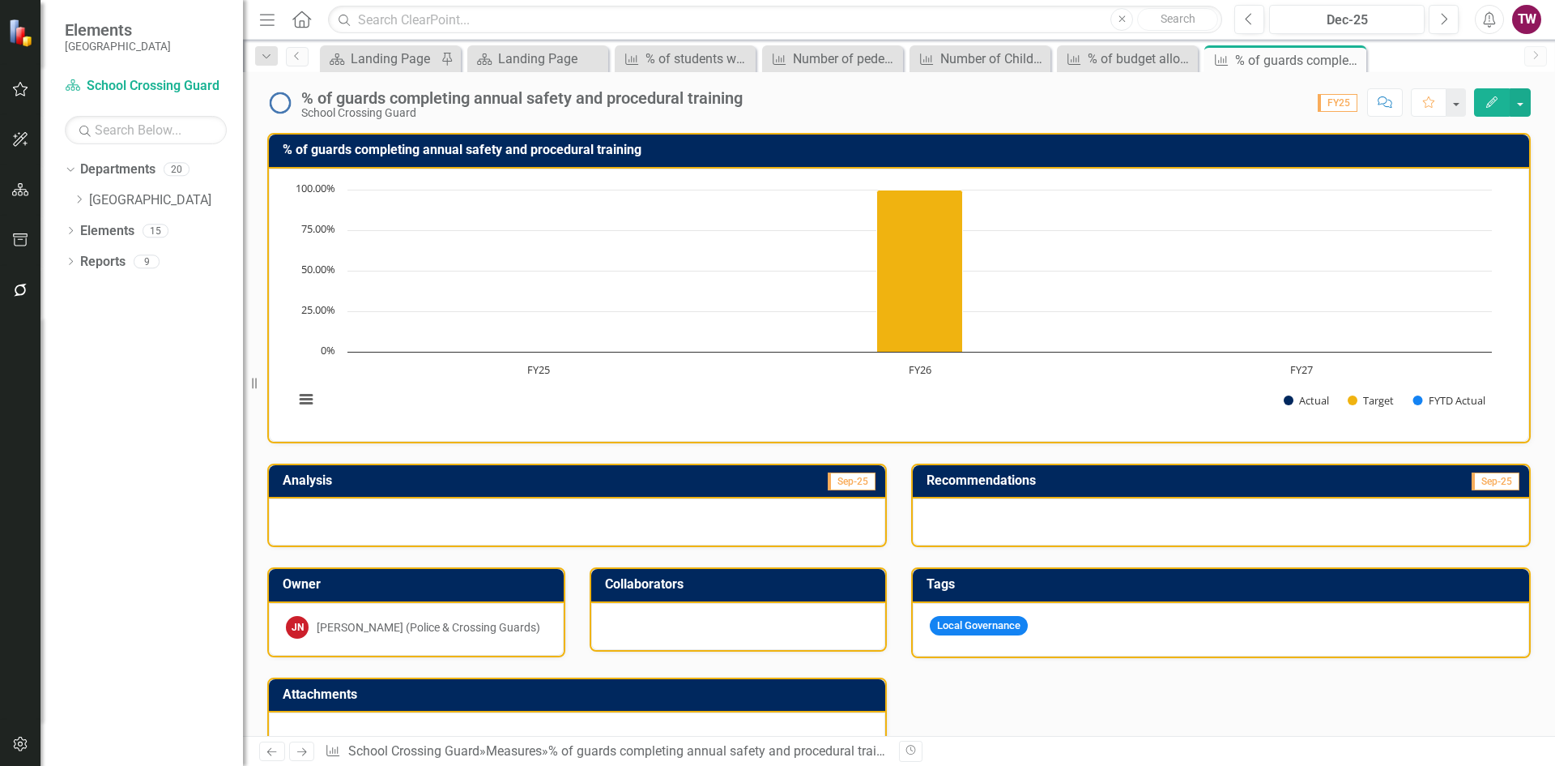
click at [300, 749] on icon "Next" at bounding box center [302, 751] width 14 height 11
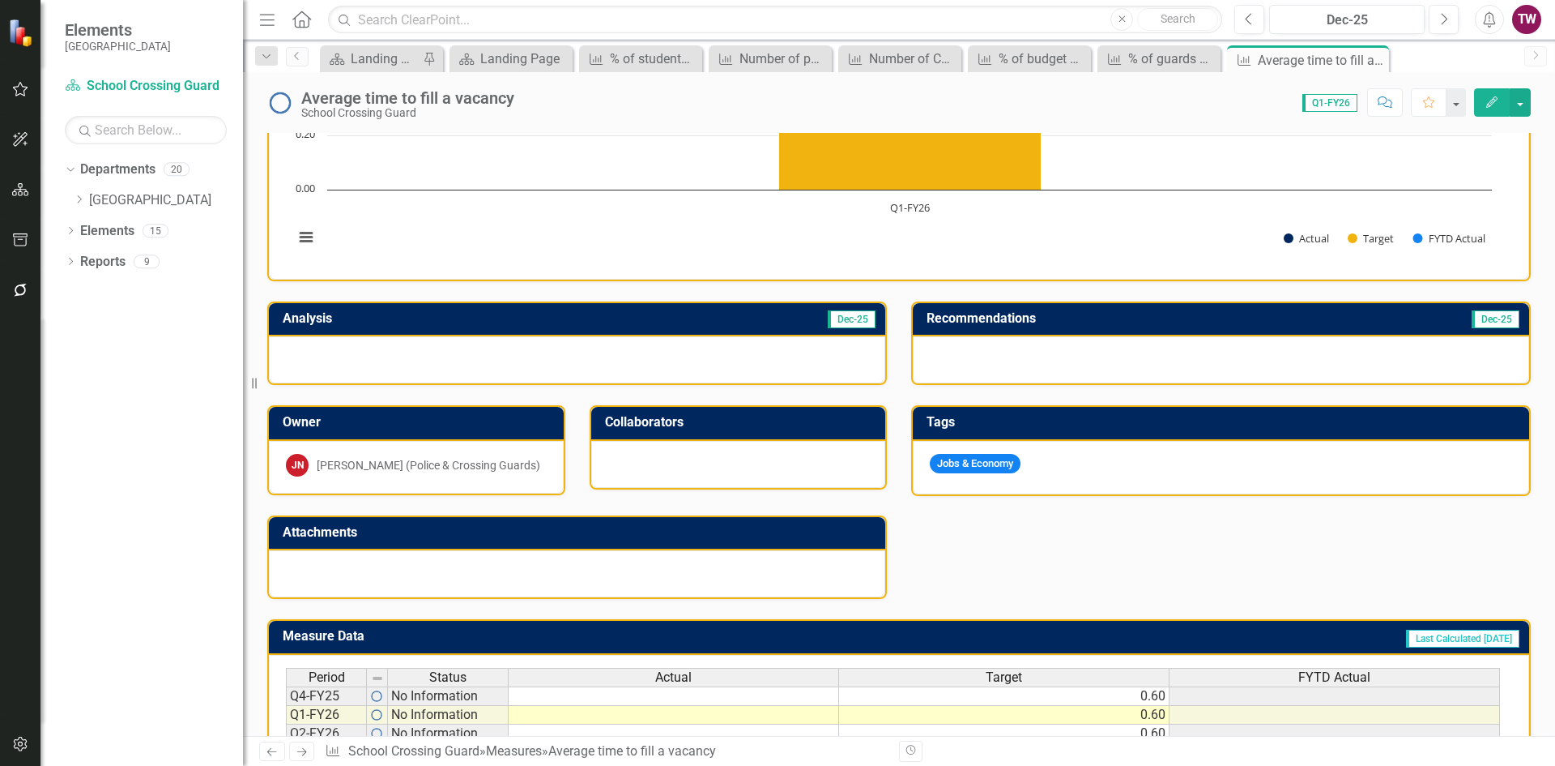
scroll to position [298, 0]
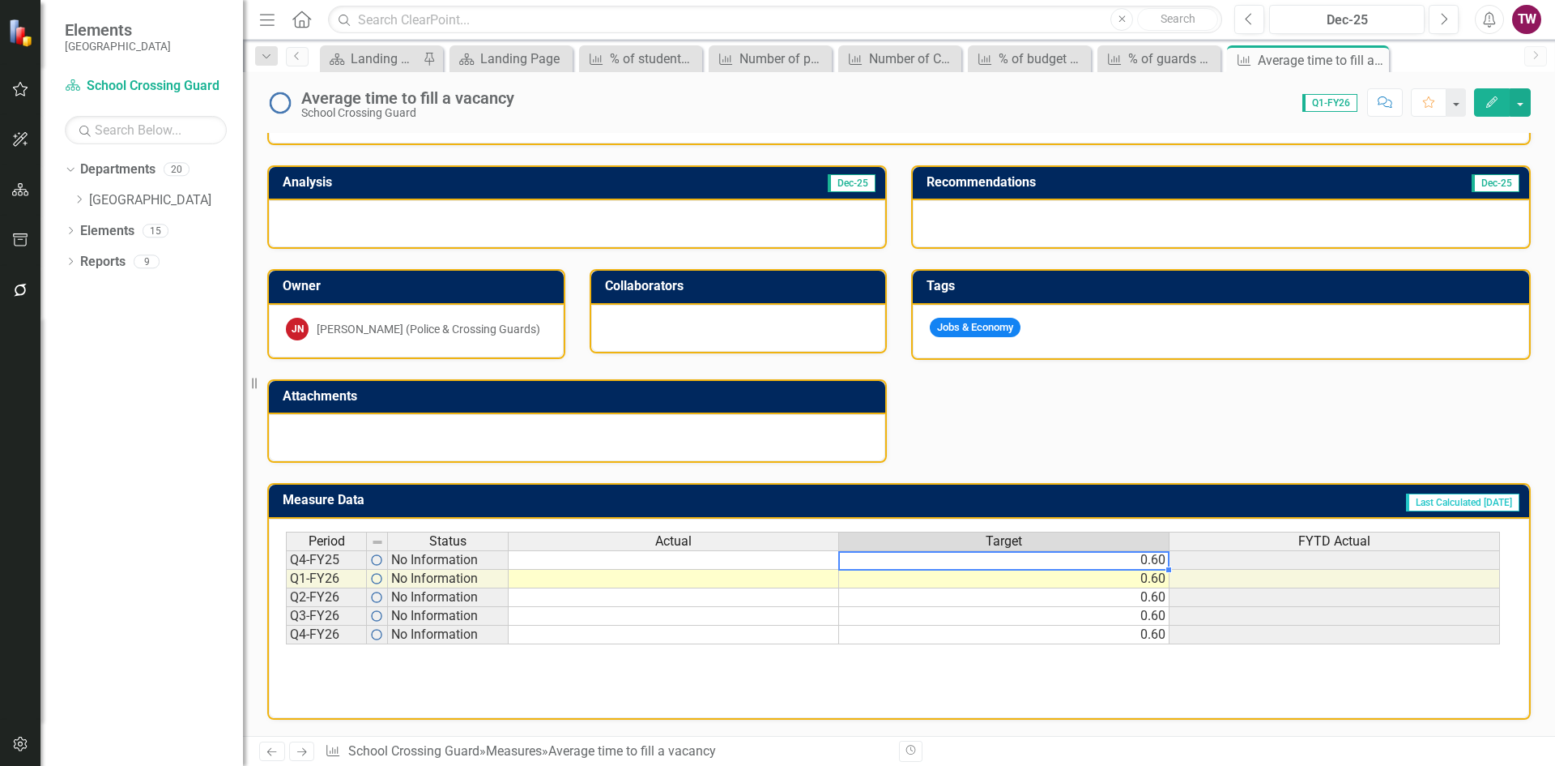
click at [1063, 562] on td "0.60" at bounding box center [1004, 559] width 331 height 19
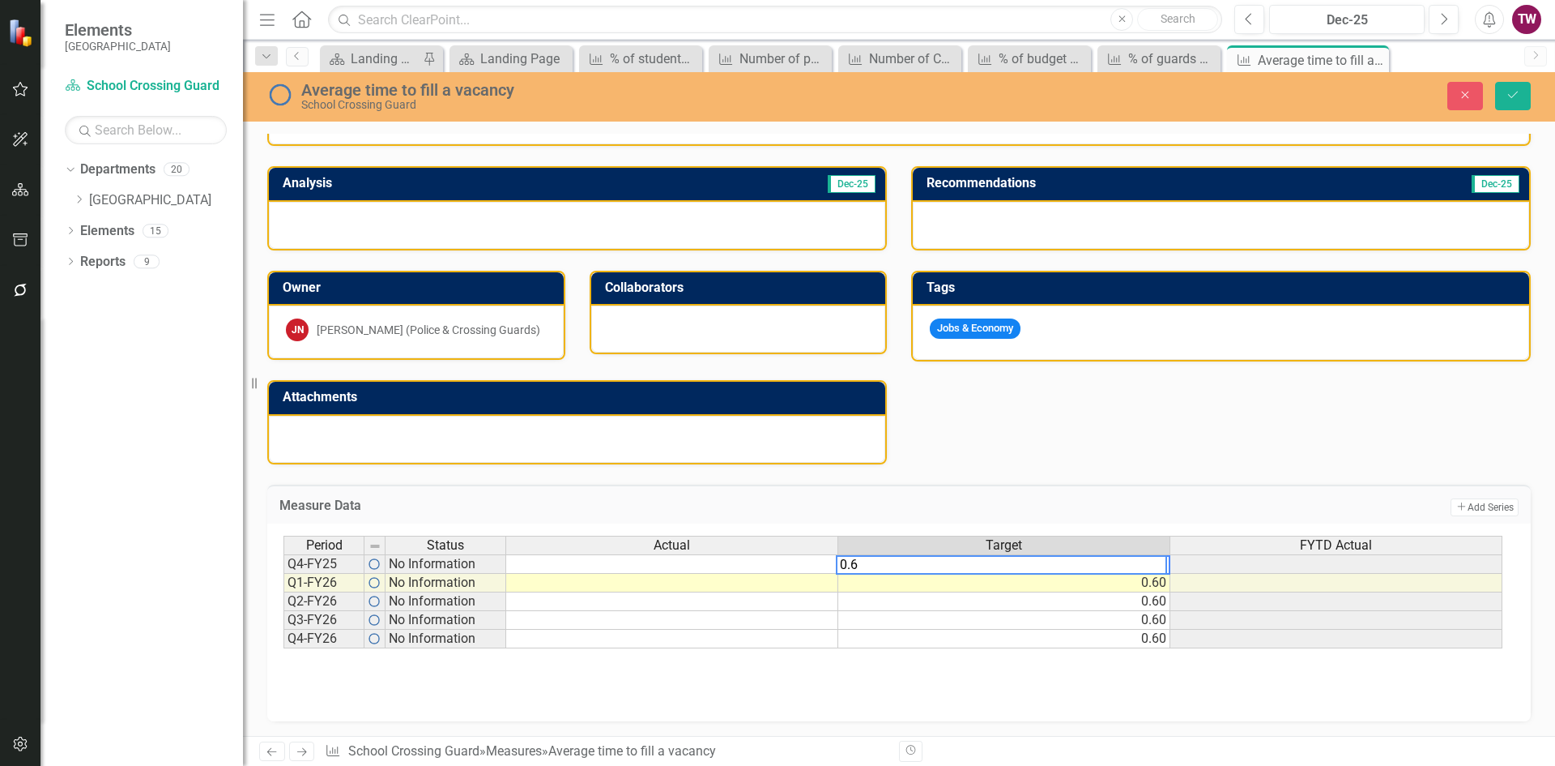
click at [1020, 582] on td "0.60" at bounding box center [1005, 583] width 332 height 19
click at [1116, 560] on td "60.00" at bounding box center [1005, 563] width 332 height 19
drag, startPoint x: 1167, startPoint y: 573, endPoint x: 1162, endPoint y: 637, distance: 64.3
click at [284, 637] on div "Period Status Actual Target FYTD Actual Q4-FY25 No Information 60.00 Q1-FY26 No…" at bounding box center [284, 601] width 0 height 131
type textarea "60"
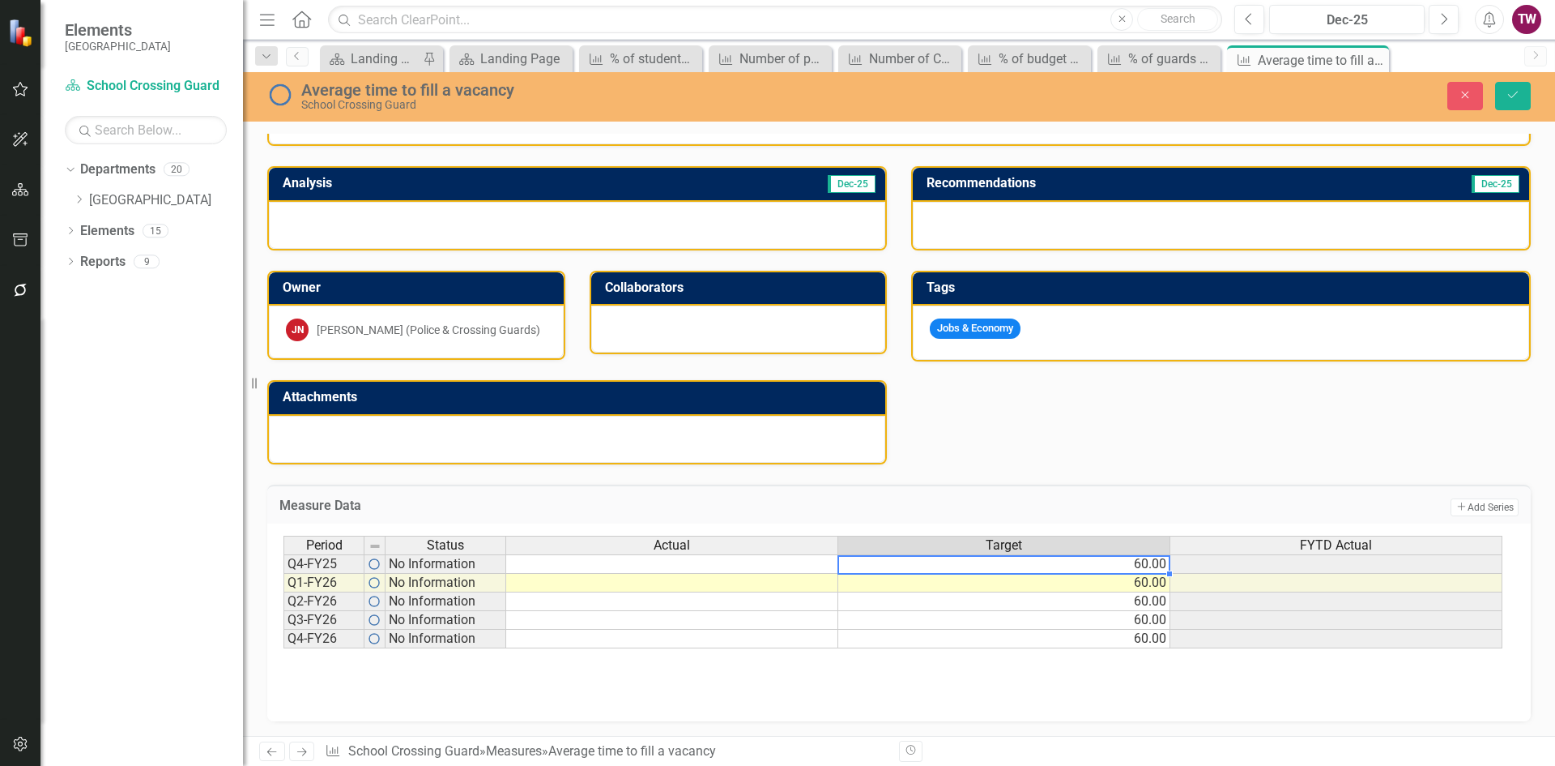
click at [1078, 569] on td "60.00" at bounding box center [1005, 563] width 332 height 19
click at [454, 87] on div "Average time to fill a vacancy" at bounding box center [638, 90] width 675 height 18
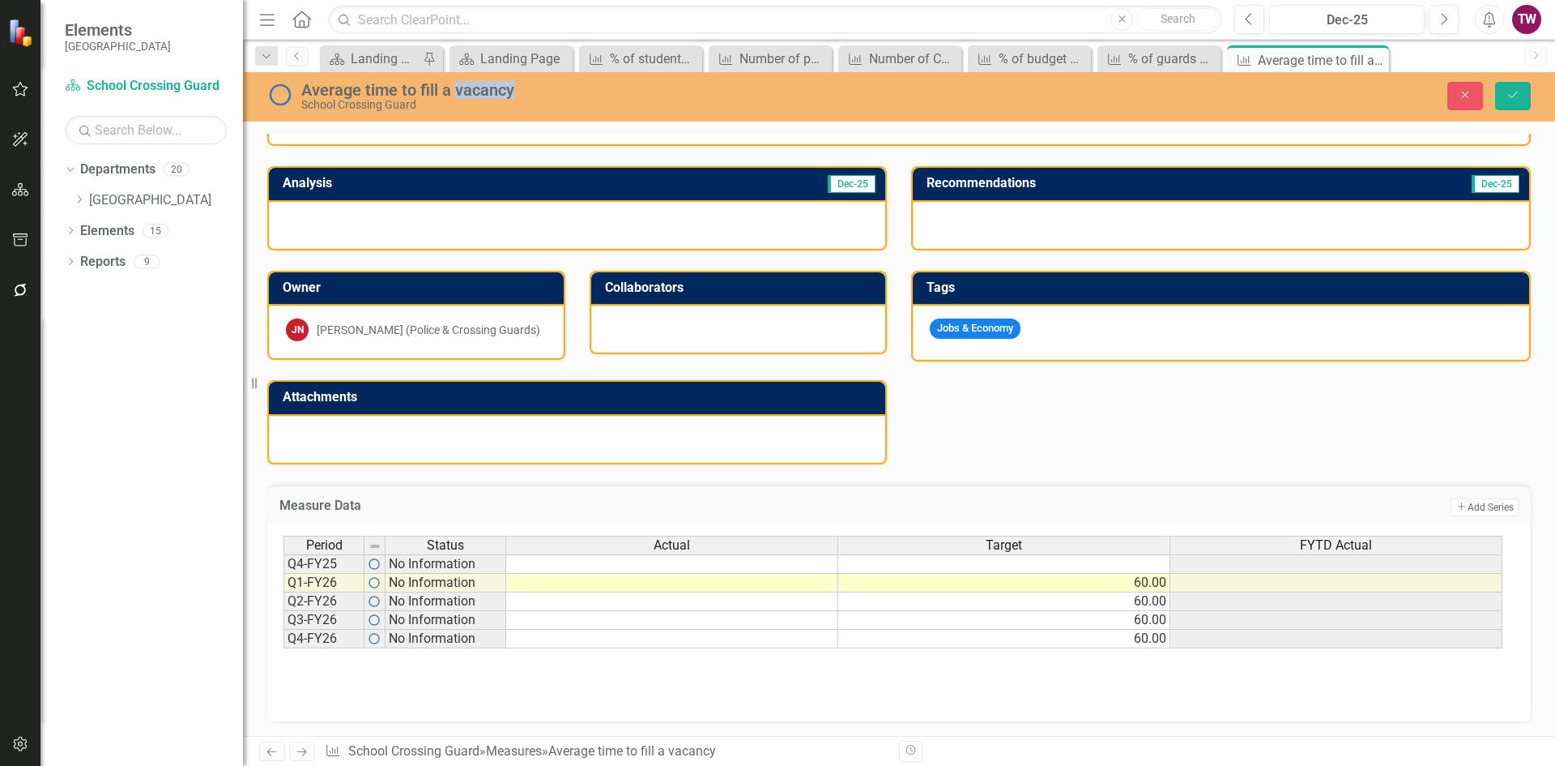
click at [454, 87] on div "Average time to fill a vacancy" at bounding box center [638, 90] width 675 height 18
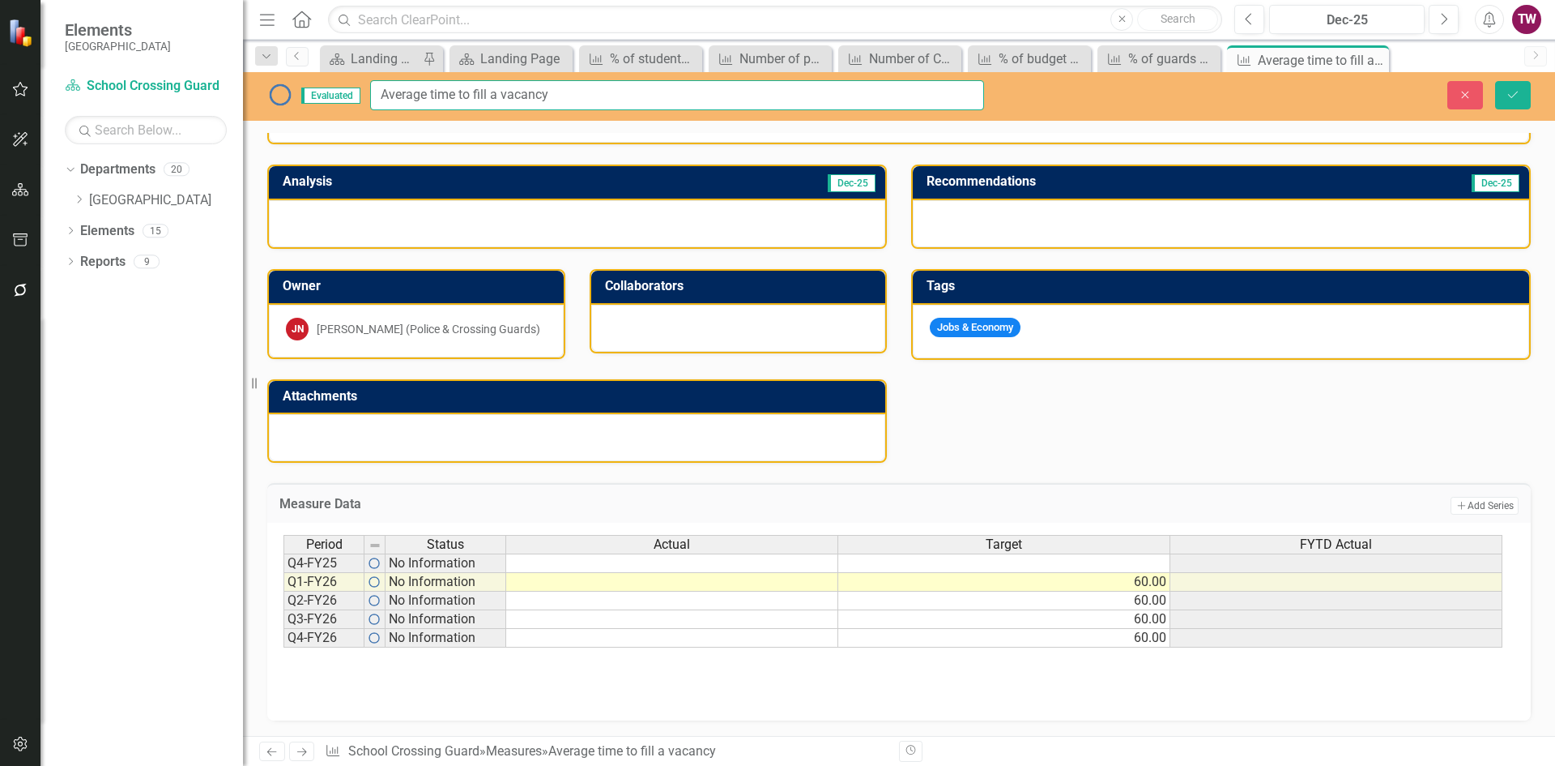
click at [567, 91] on input "Average time to fill a vacancy" at bounding box center [677, 95] width 614 height 30
click at [559, 88] on input "Average time to fill a vacancy n(Days)" at bounding box center [677, 95] width 614 height 30
type input "Average time to fill a vacancy (Days)"
click at [1504, 92] on button "Save" at bounding box center [1514, 95] width 36 height 28
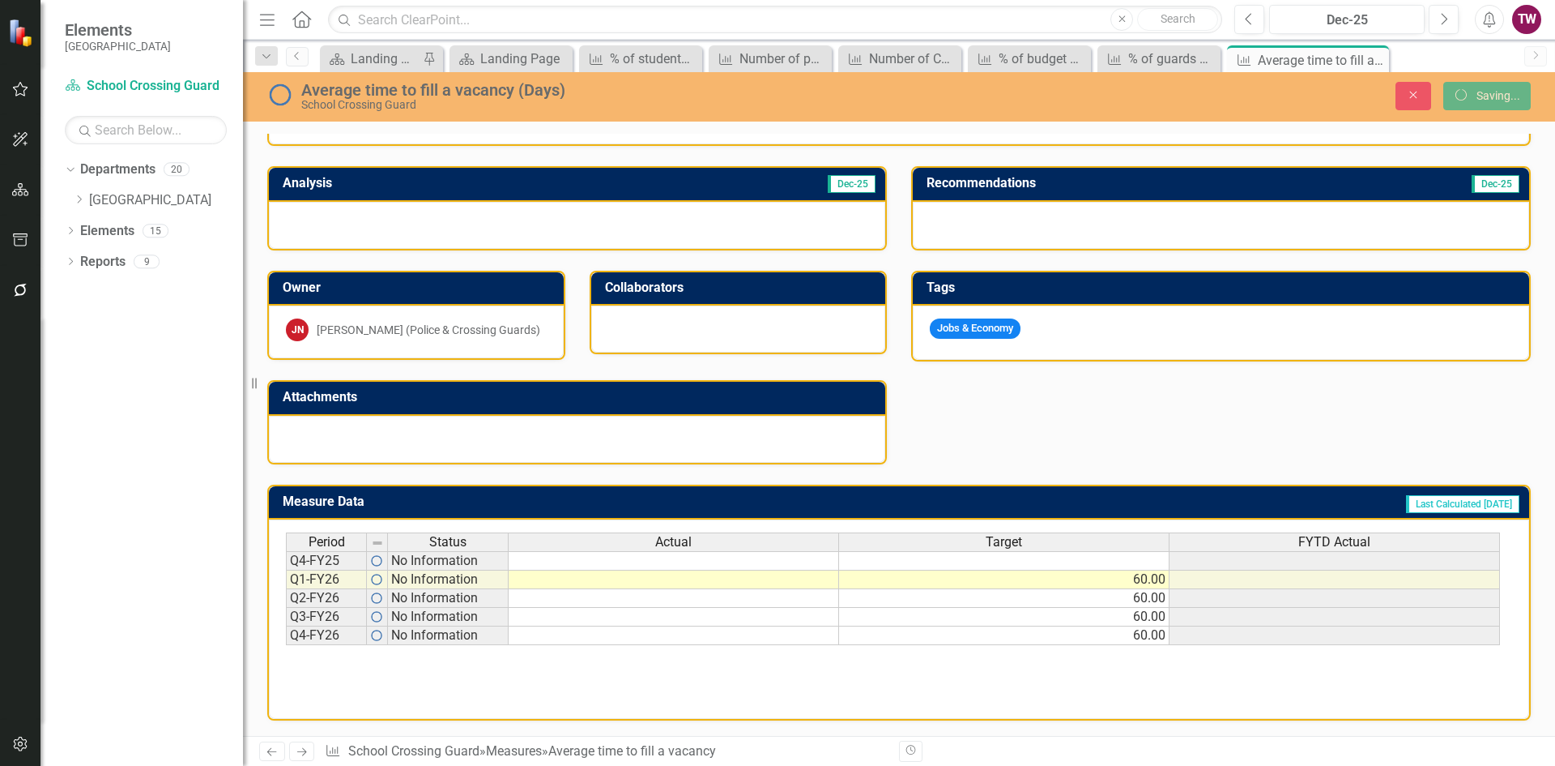
scroll to position [55, 0]
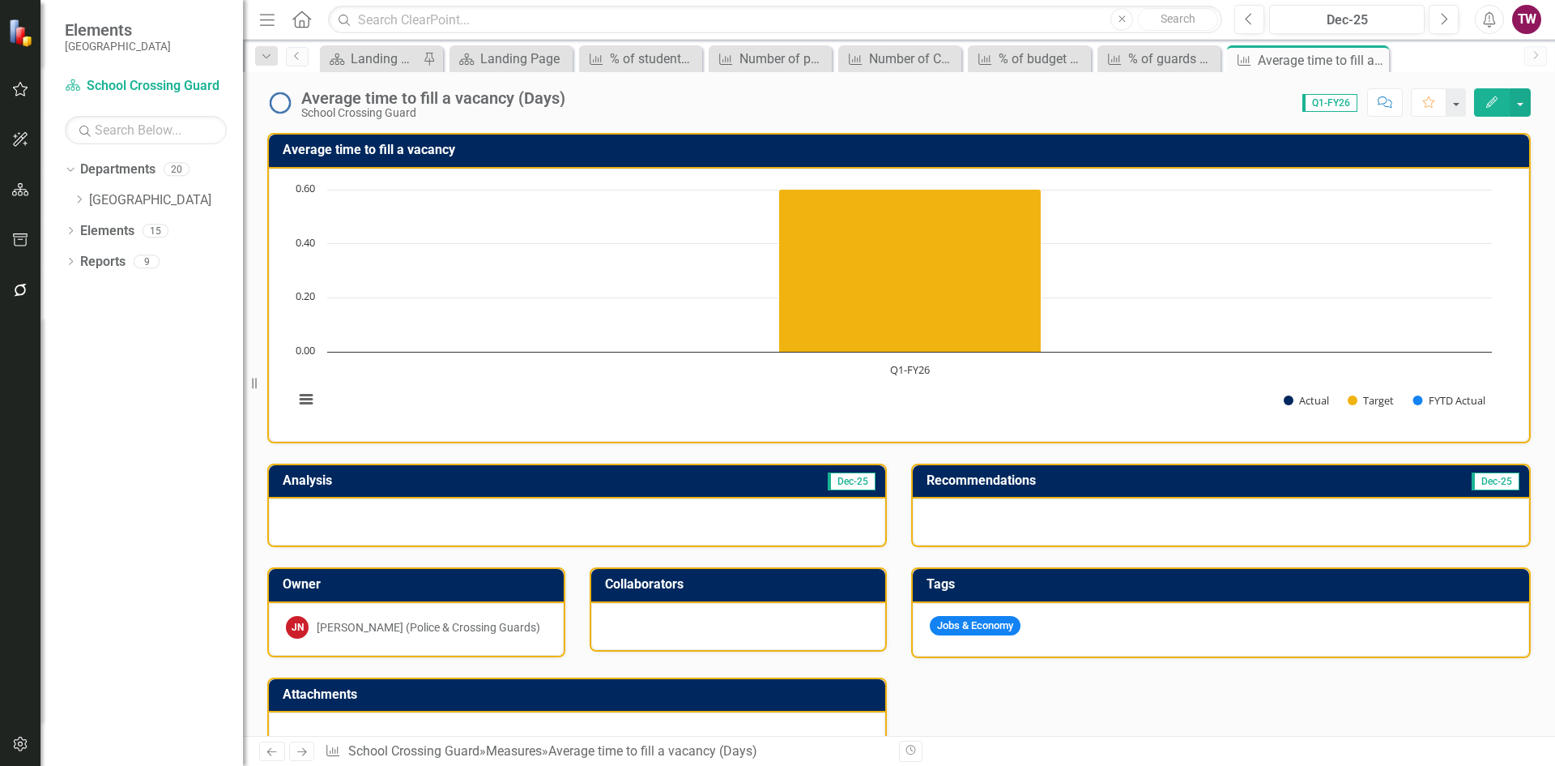
click at [436, 149] on h3 "Average time to fill a vacancy" at bounding box center [902, 150] width 1239 height 15
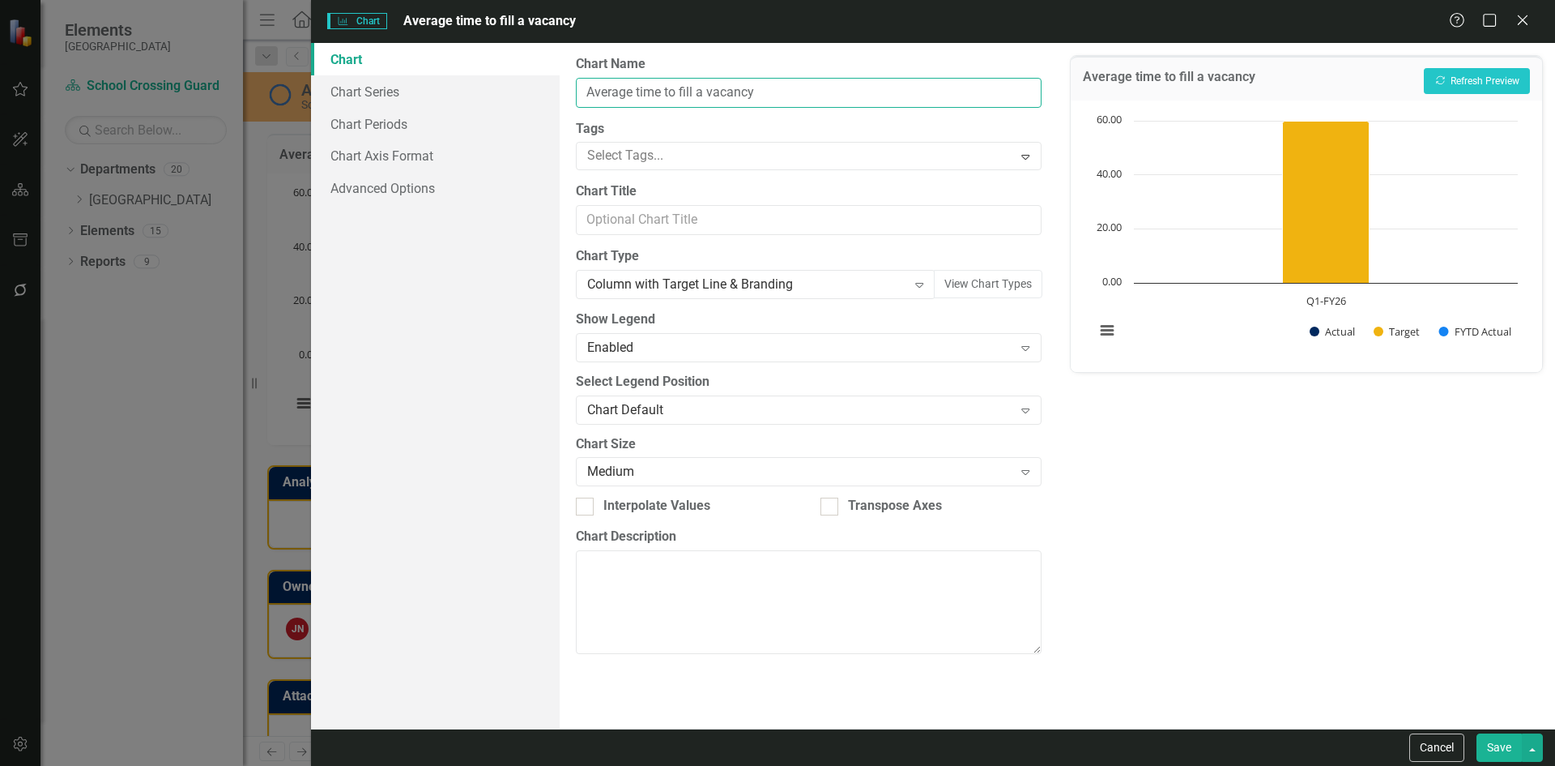
click at [798, 95] on input "Average time to fill a vacancy" at bounding box center [808, 93] width 465 height 30
type input "Average time to fill a vacancy (Days)"
click at [1496, 740] on button "Save" at bounding box center [1499, 747] width 45 height 28
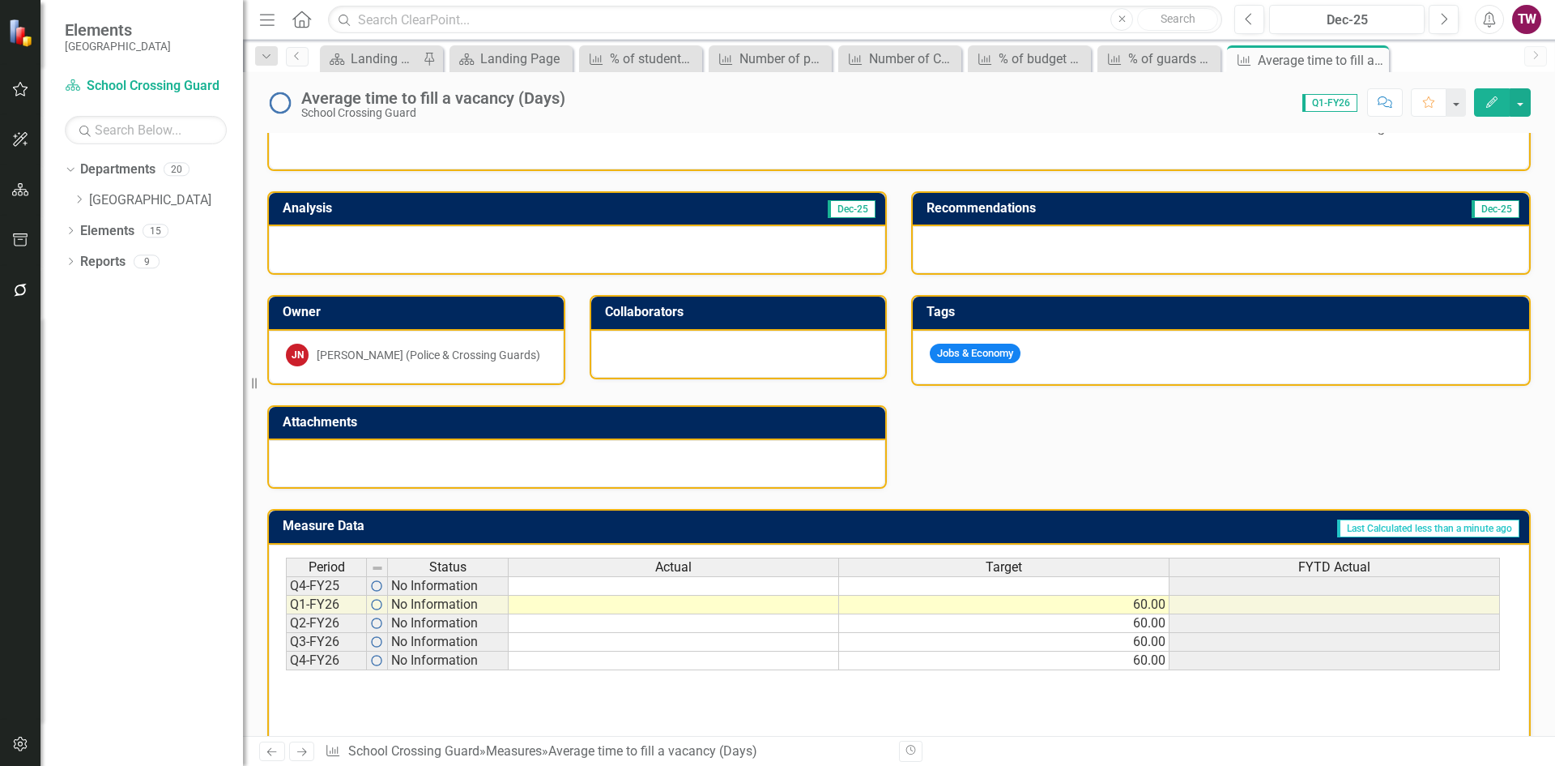
scroll to position [298, 0]
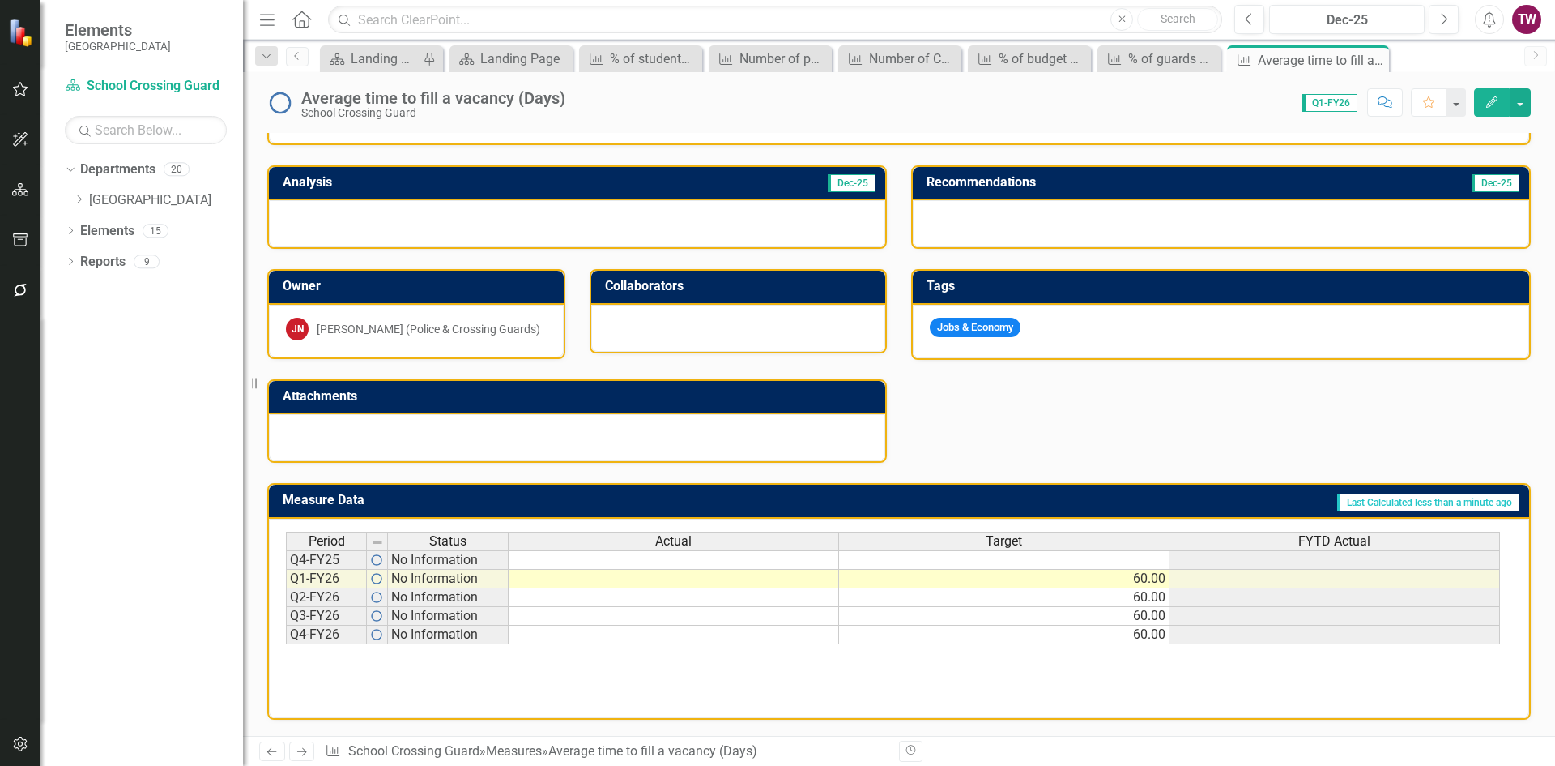
click at [305, 751] on icon "Next" at bounding box center [302, 751] width 14 height 11
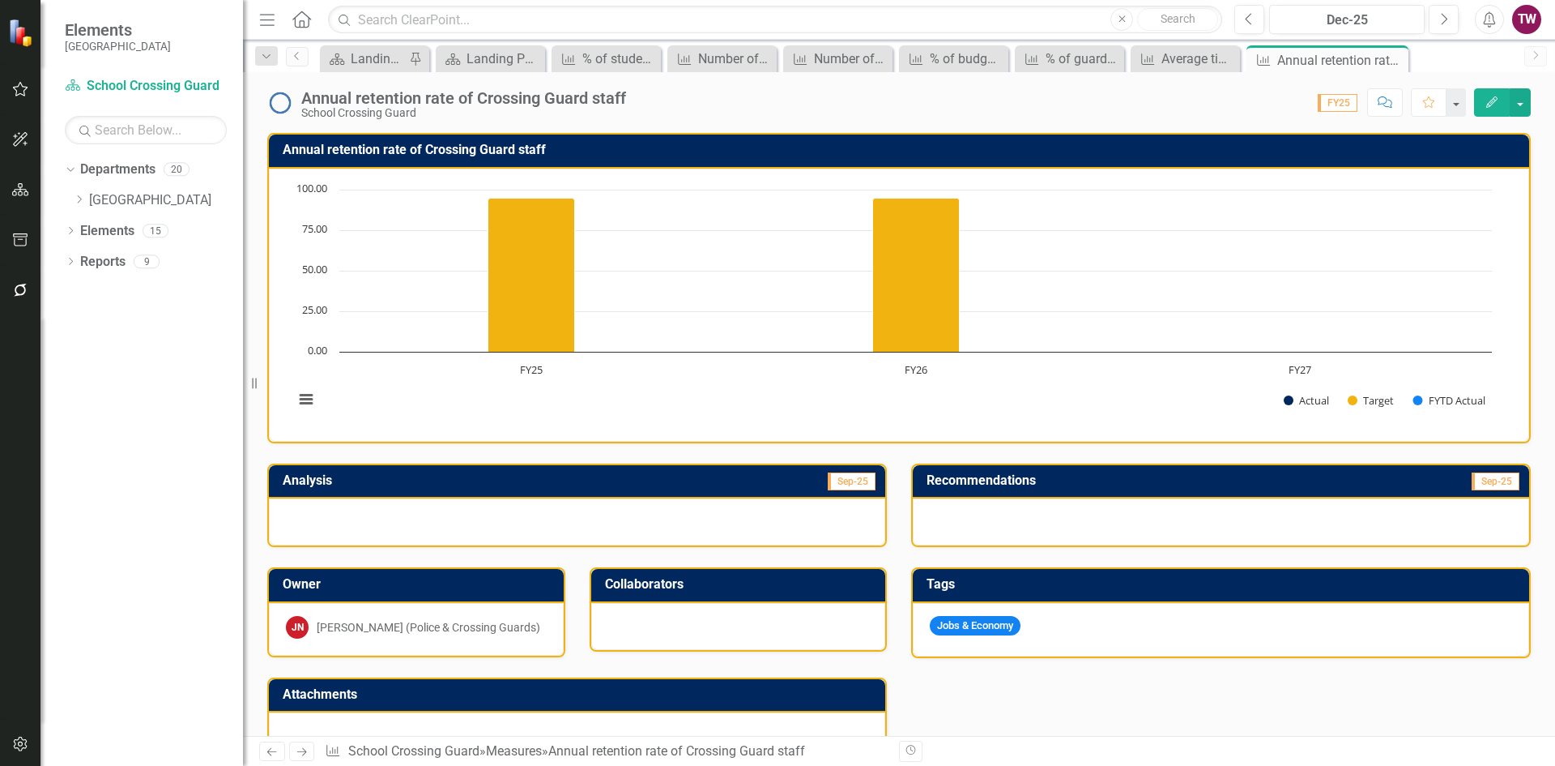
scroll to position [298, 0]
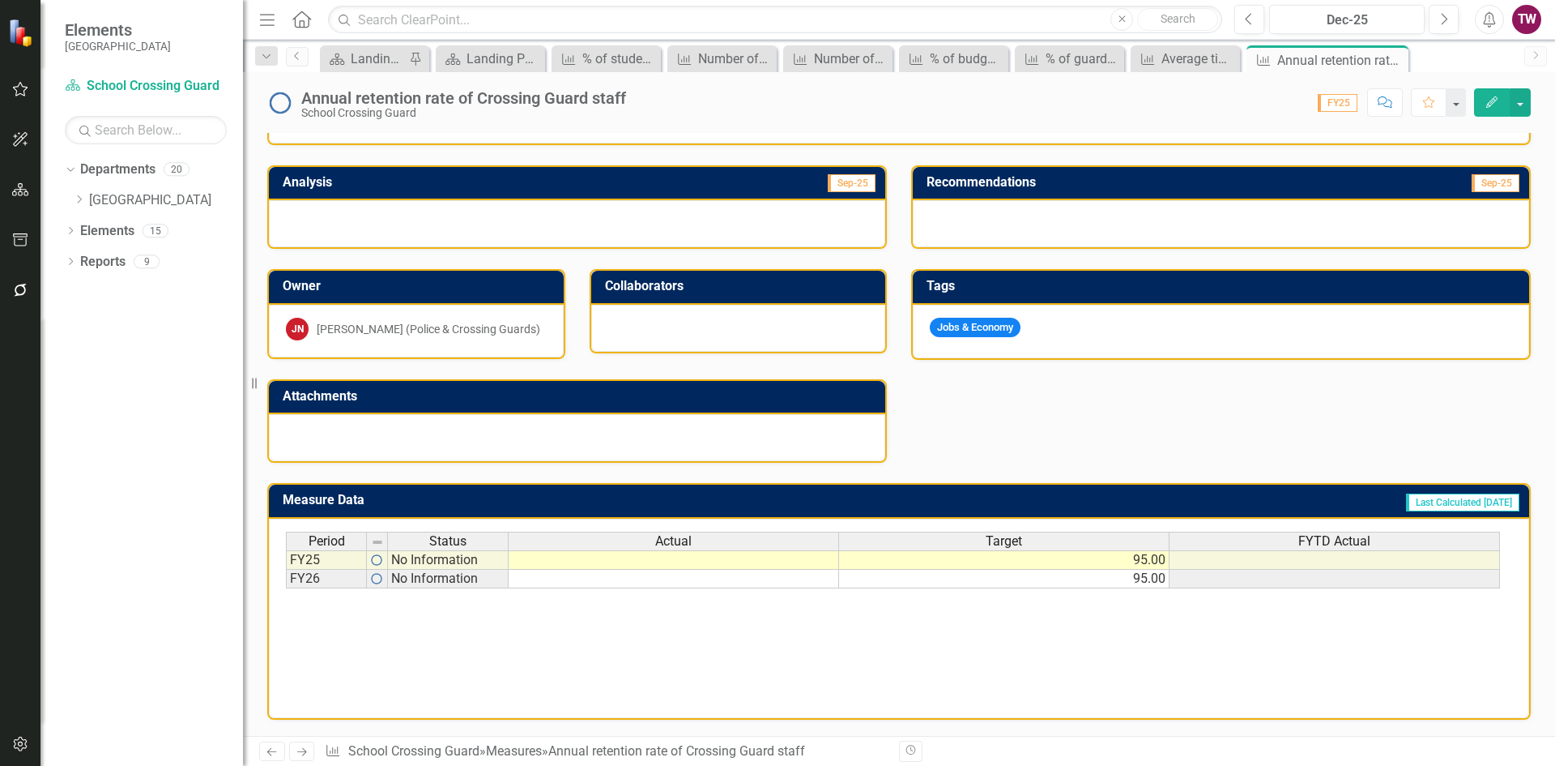
click at [1164, 562] on td "95.00" at bounding box center [1004, 559] width 331 height 19
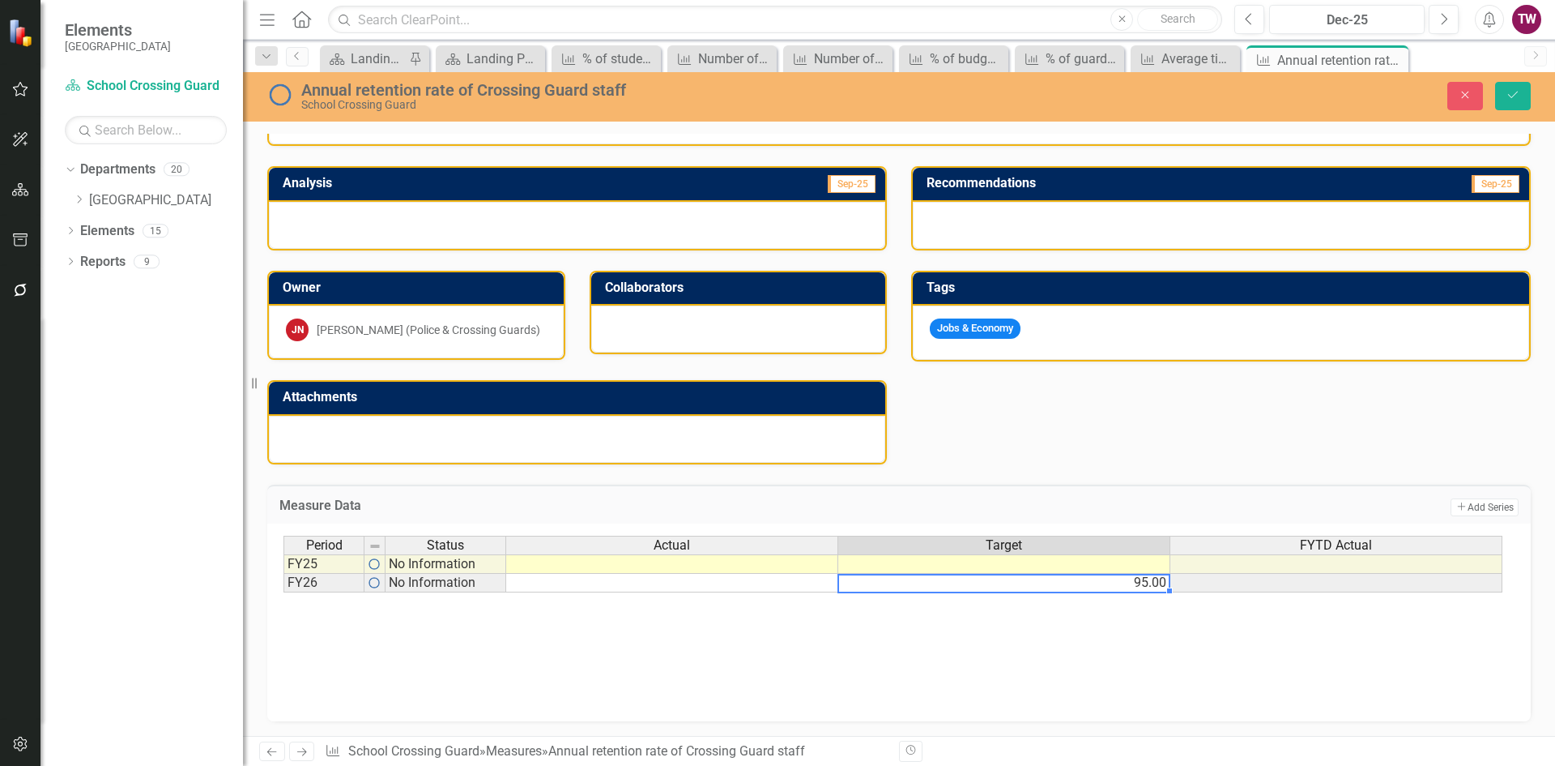
click at [1147, 587] on td "95.00" at bounding box center [1005, 583] width 332 height 19
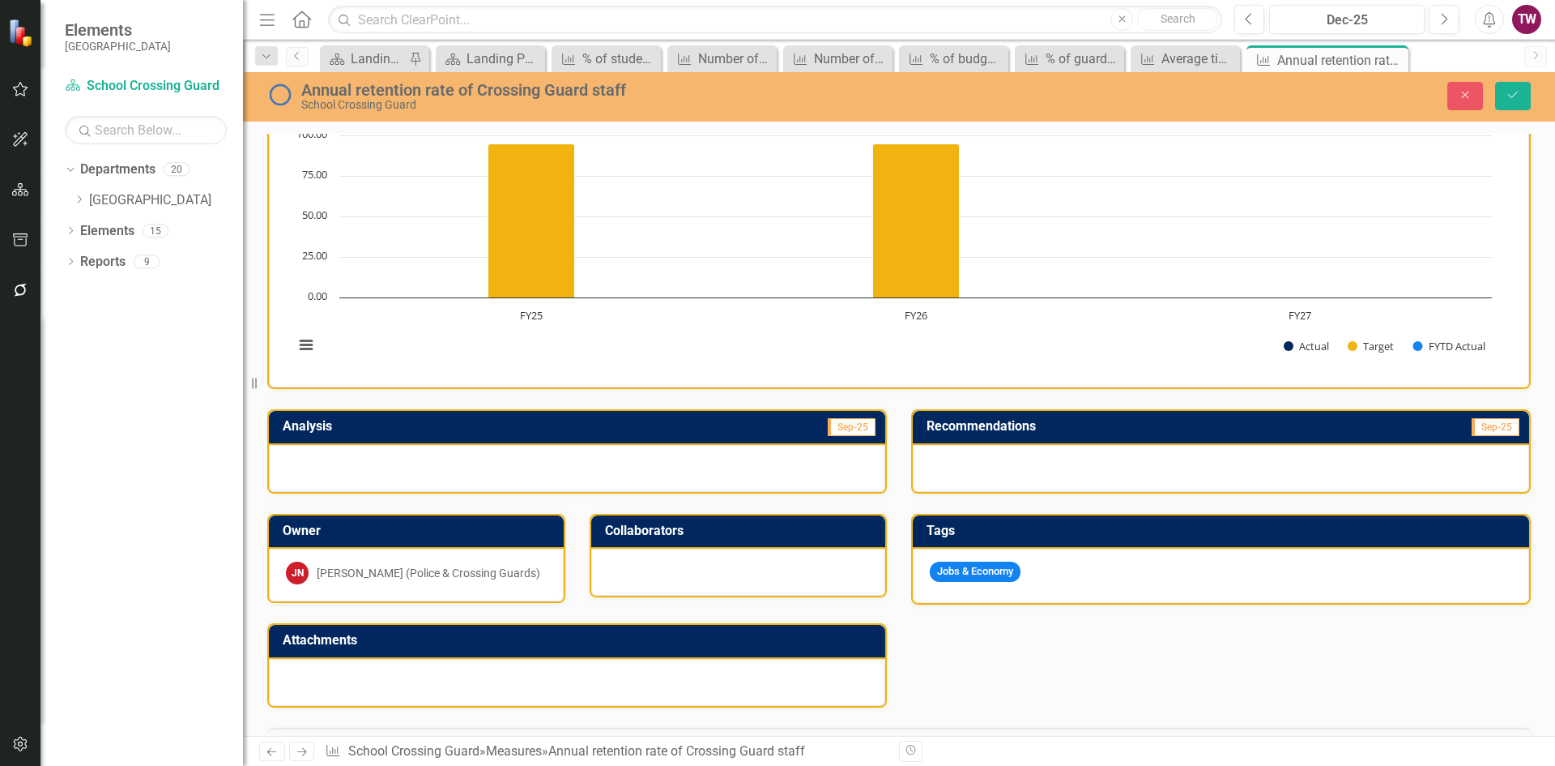
scroll to position [0, 0]
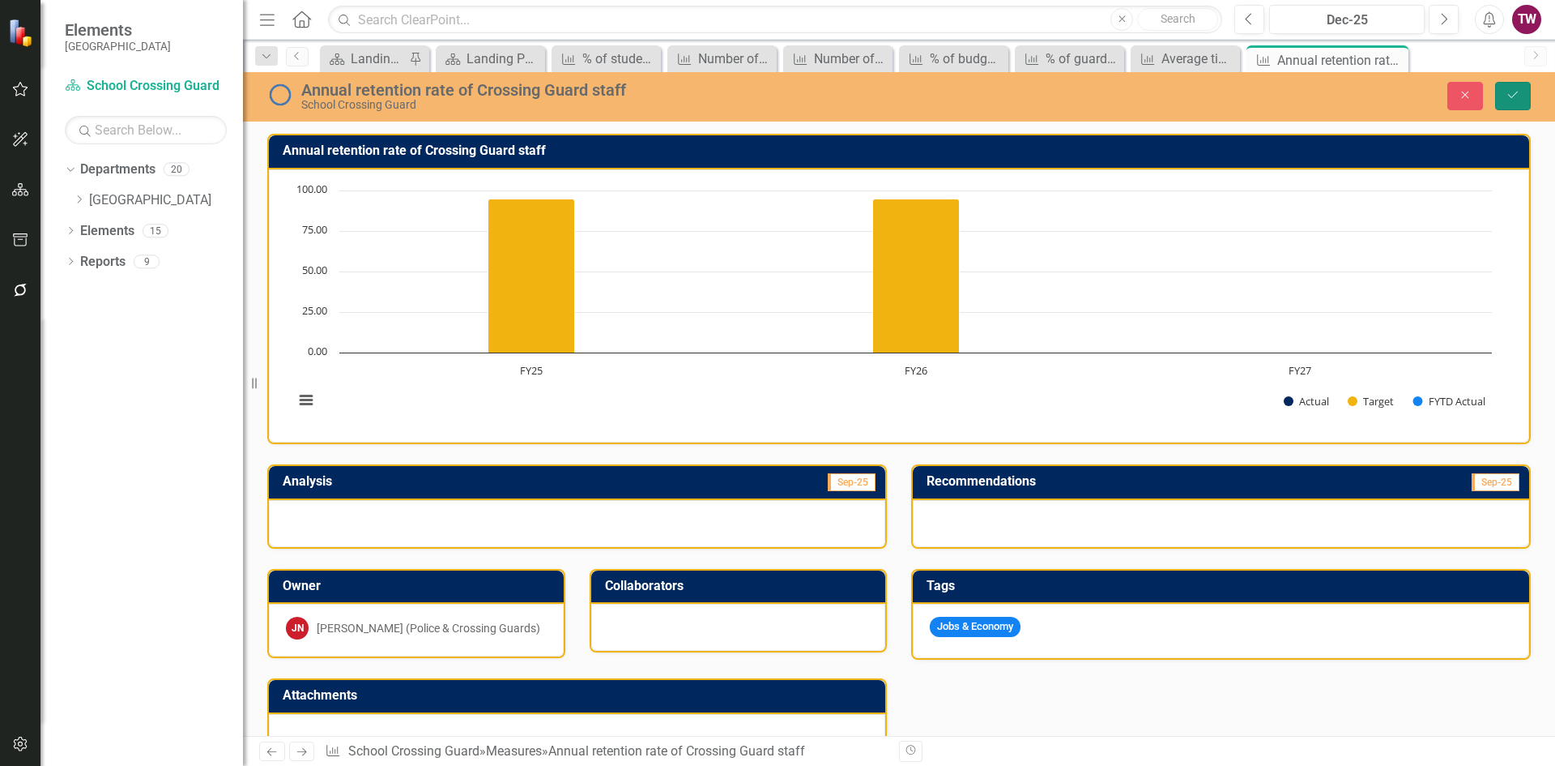
click at [1523, 86] on button "Save" at bounding box center [1514, 96] width 36 height 28
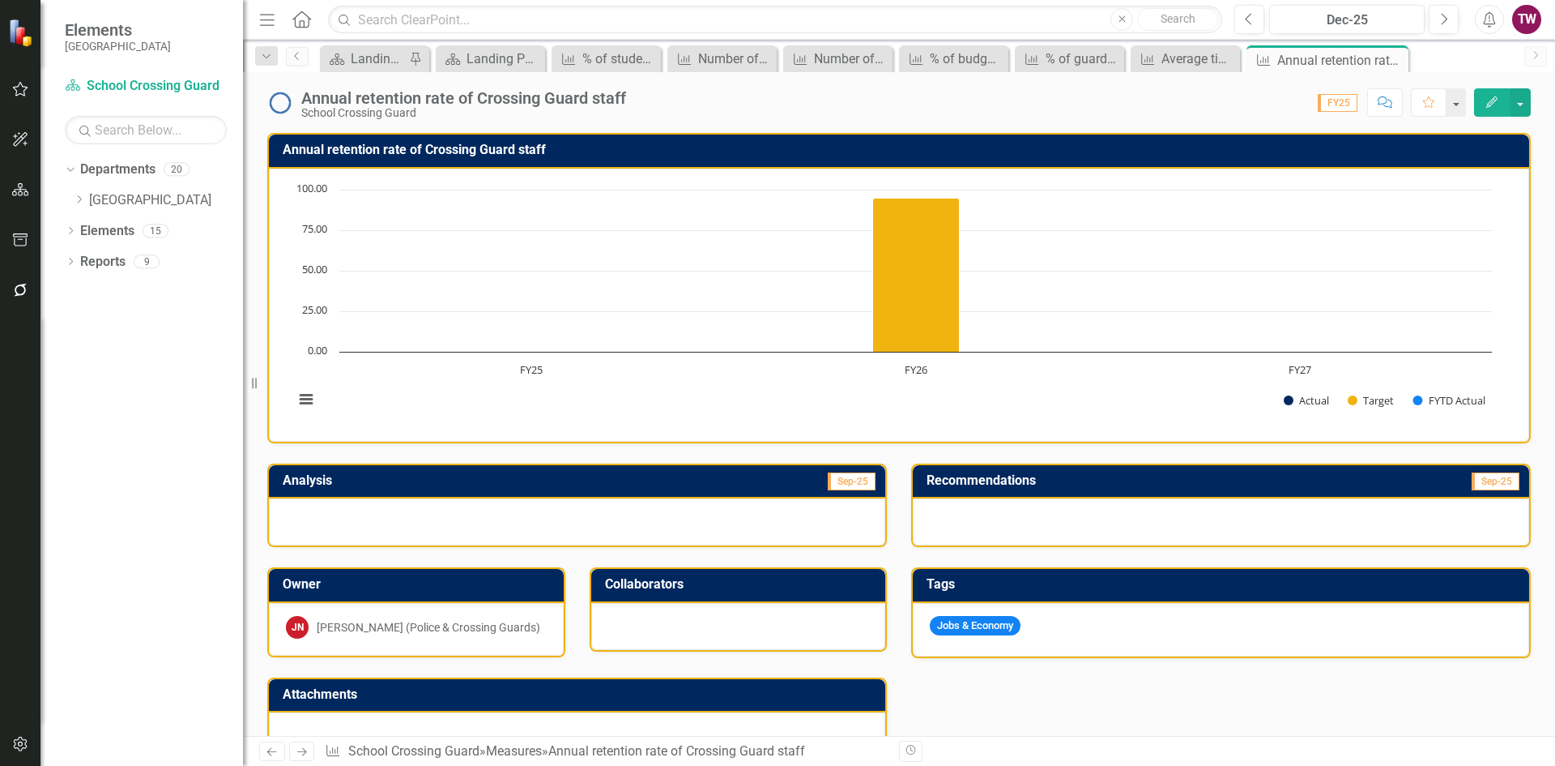
click at [302, 748] on icon "Next" at bounding box center [302, 751] width 14 height 11
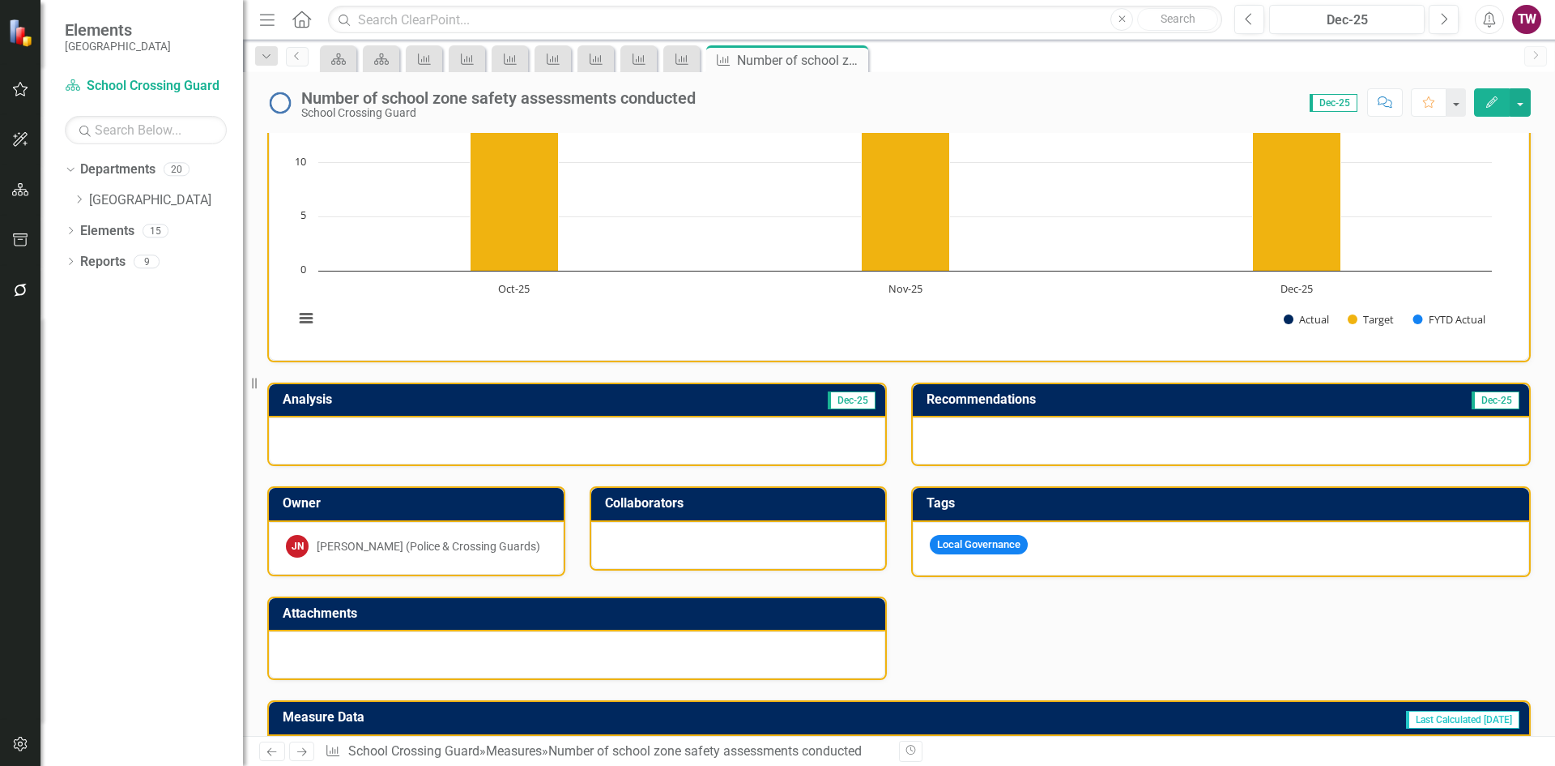
scroll to position [243, 0]
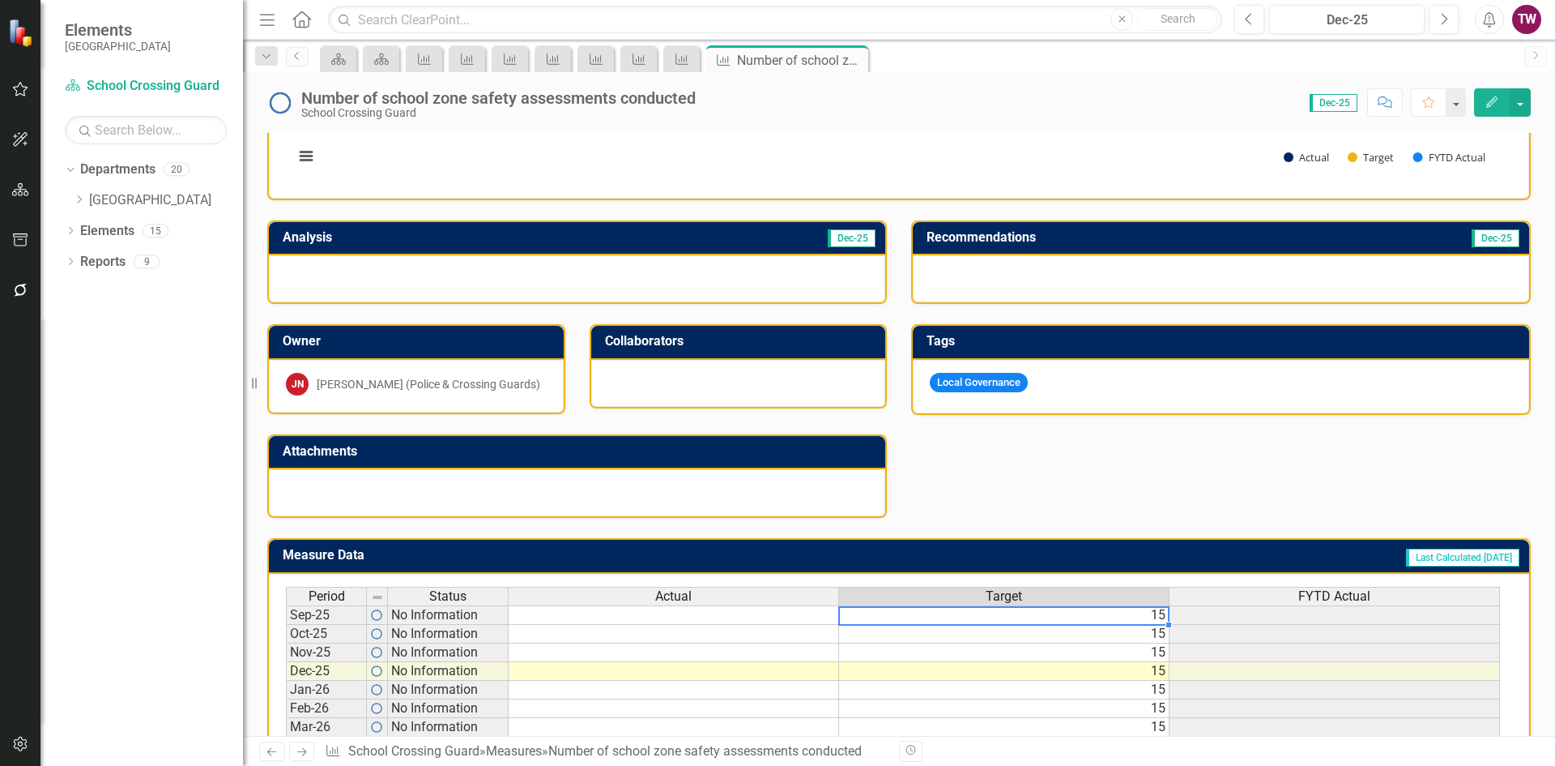
click at [1111, 610] on td "15" at bounding box center [1004, 614] width 331 height 19
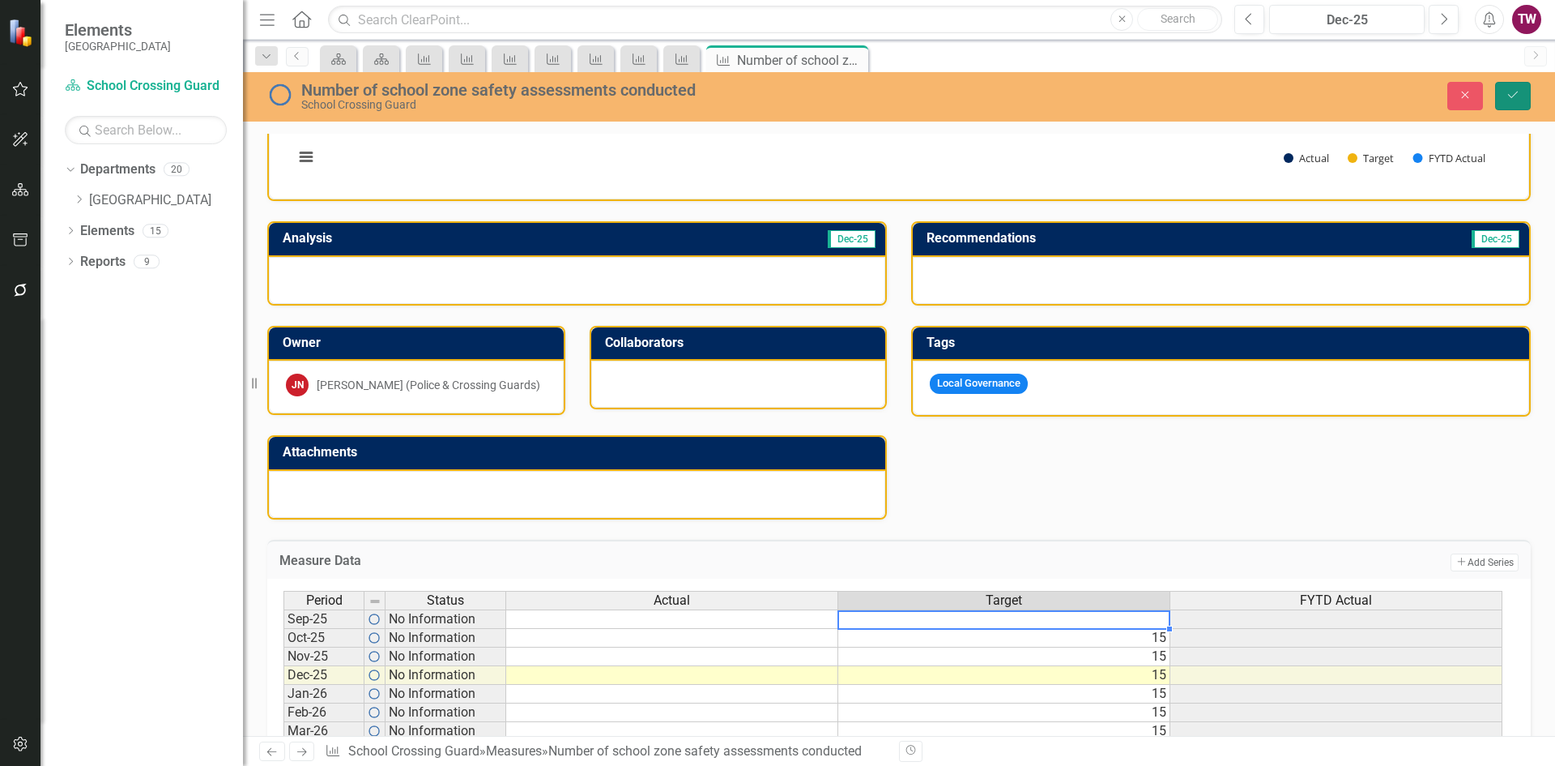
click at [1505, 99] on button "Save" at bounding box center [1514, 96] width 36 height 28
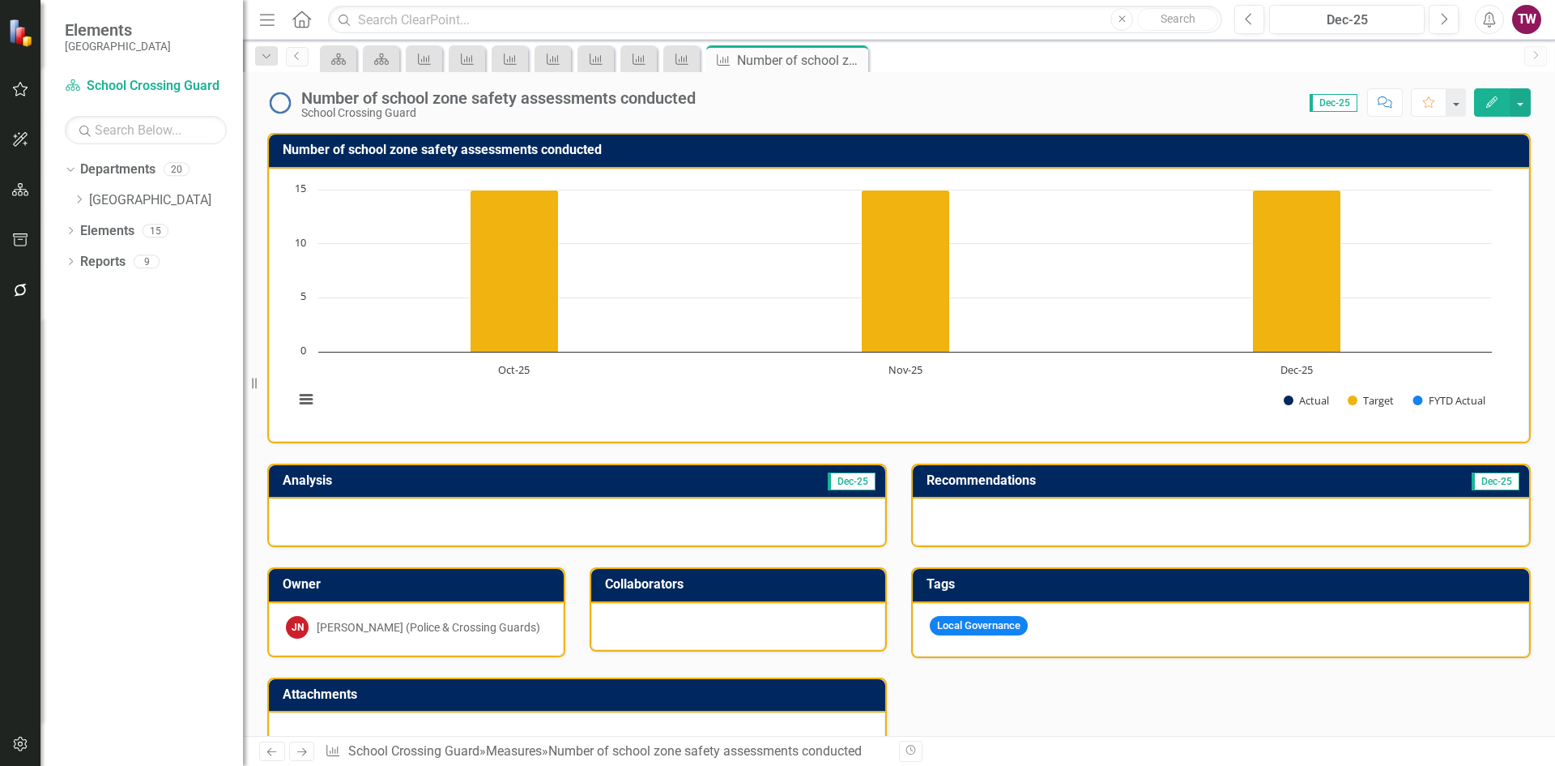
click at [309, 753] on icon "Next" at bounding box center [302, 751] width 14 height 11
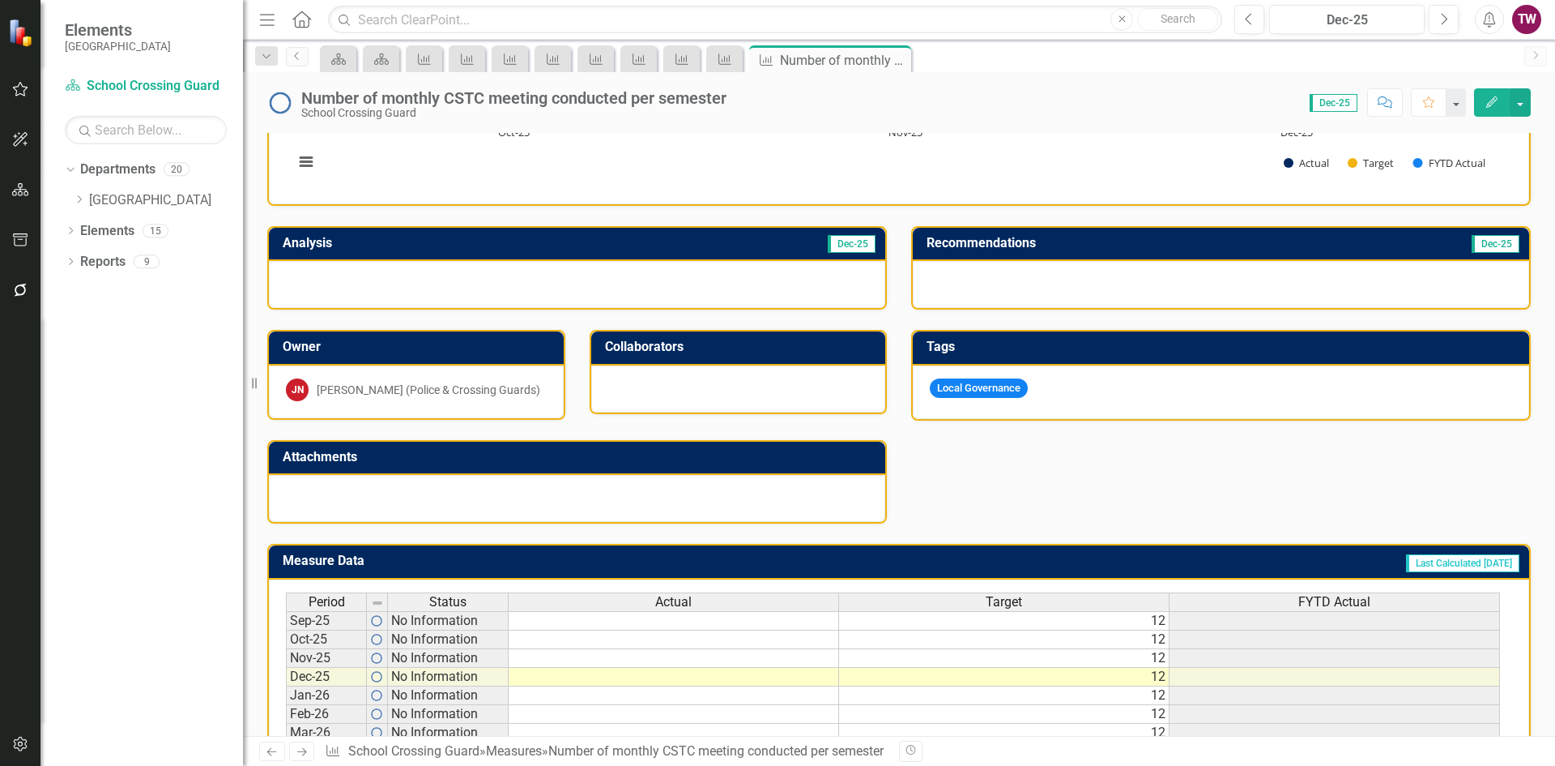
scroll to position [243, 0]
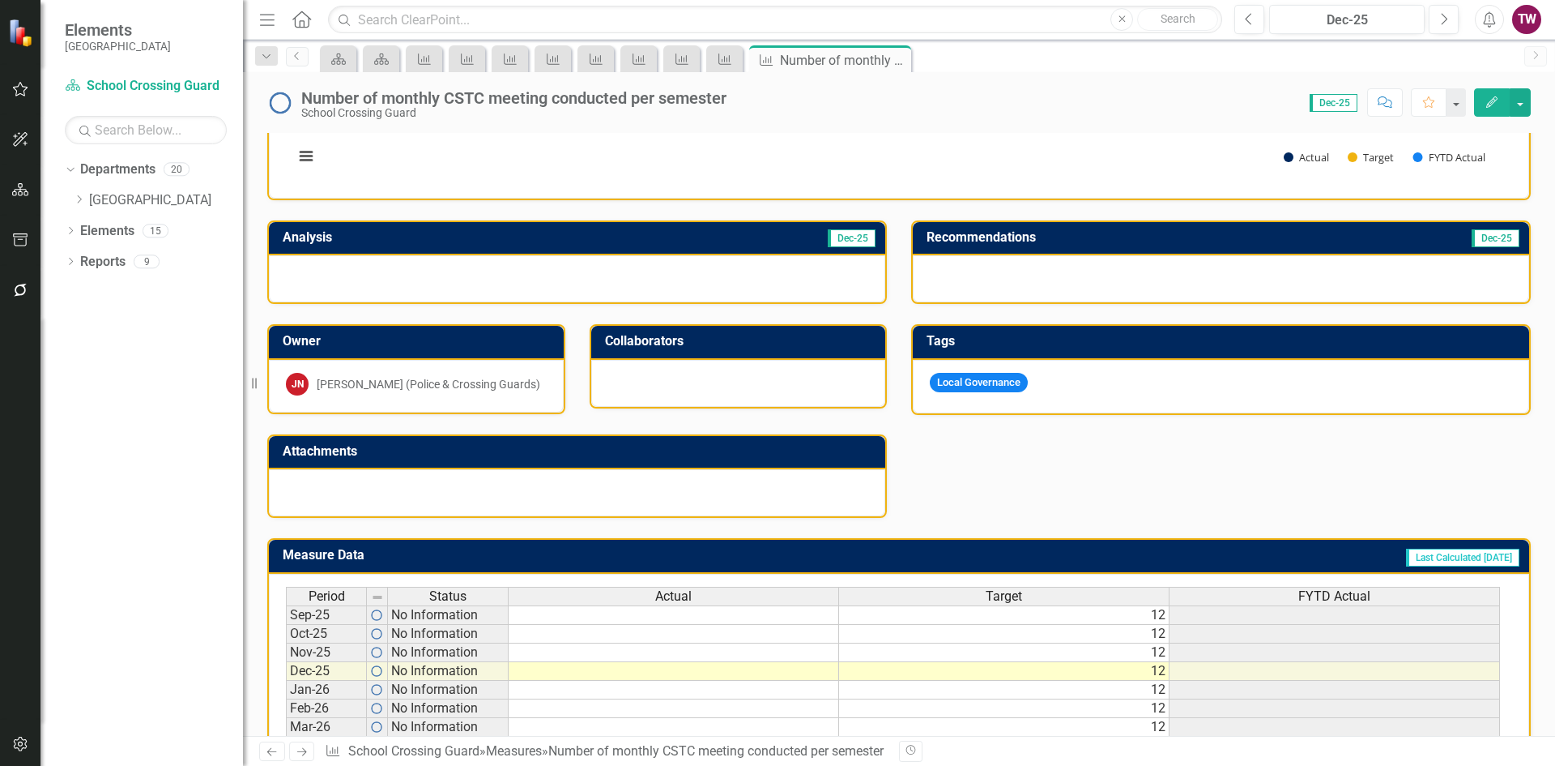
click at [611, 100] on div "Number of monthly CSTC meeting conducted per semester" at bounding box center [513, 98] width 425 height 18
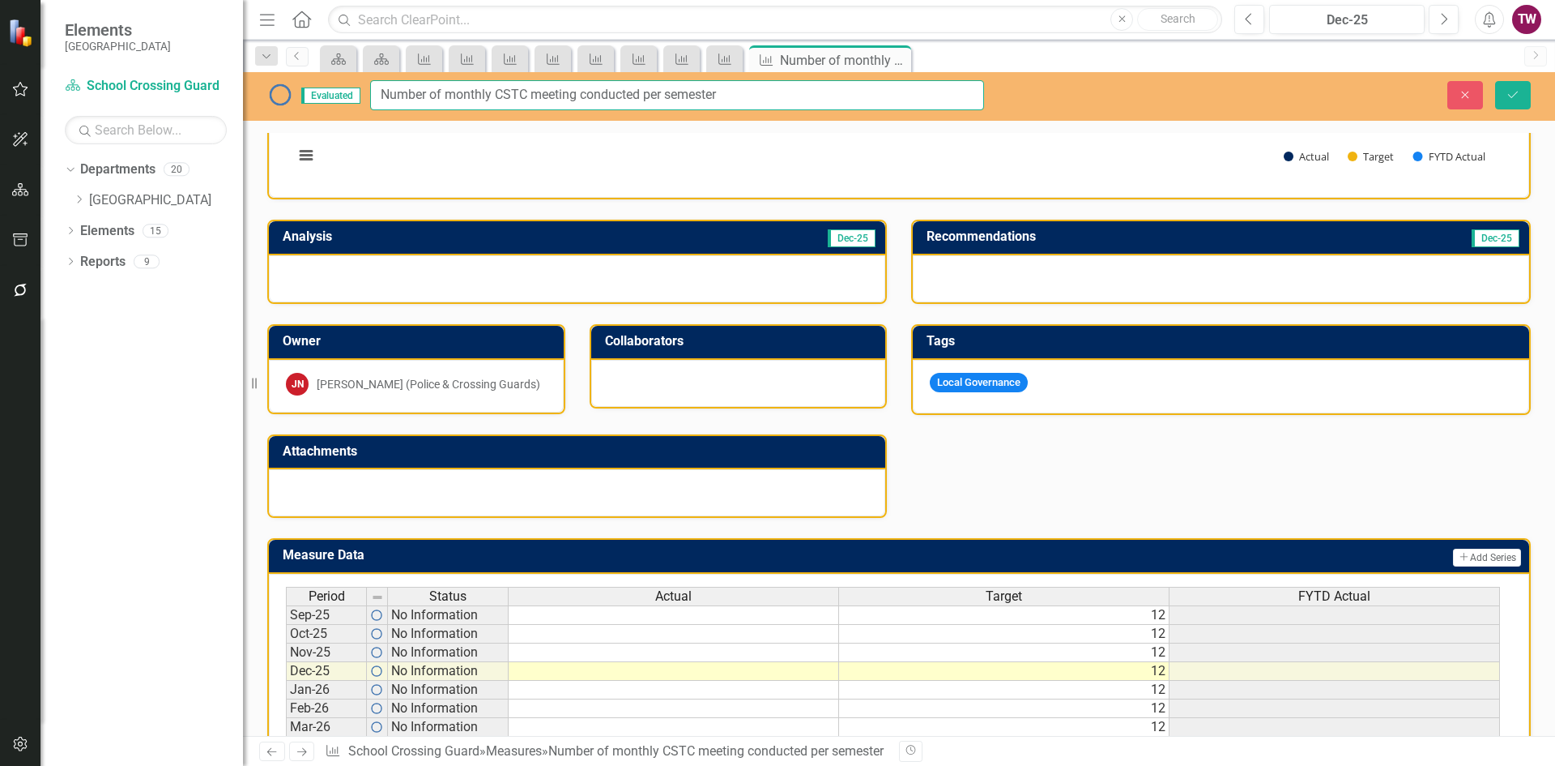
drag, startPoint x: 651, startPoint y: 90, endPoint x: 799, endPoint y: 93, distance: 147.5
click at [799, 93] on input "Number of monthly CSTC meeting conducted per semester" at bounding box center [677, 95] width 614 height 30
type input "Number of monthly CSTC meeting conducted via FDOT"
click at [1518, 100] on button "Save" at bounding box center [1514, 95] width 36 height 28
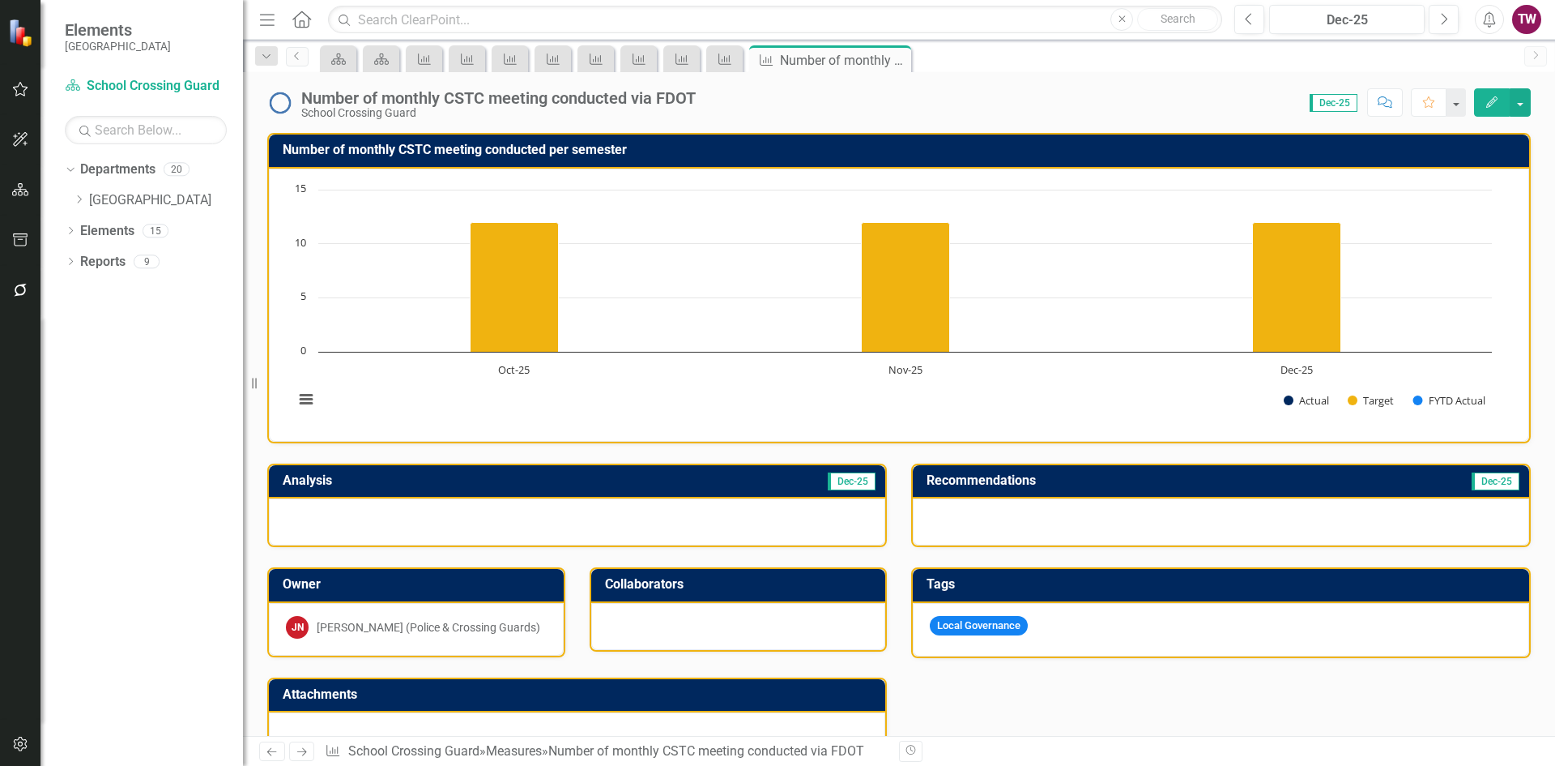
click at [450, 143] on h3 "Number of monthly CSTC meeting conducted per semester" at bounding box center [902, 150] width 1239 height 15
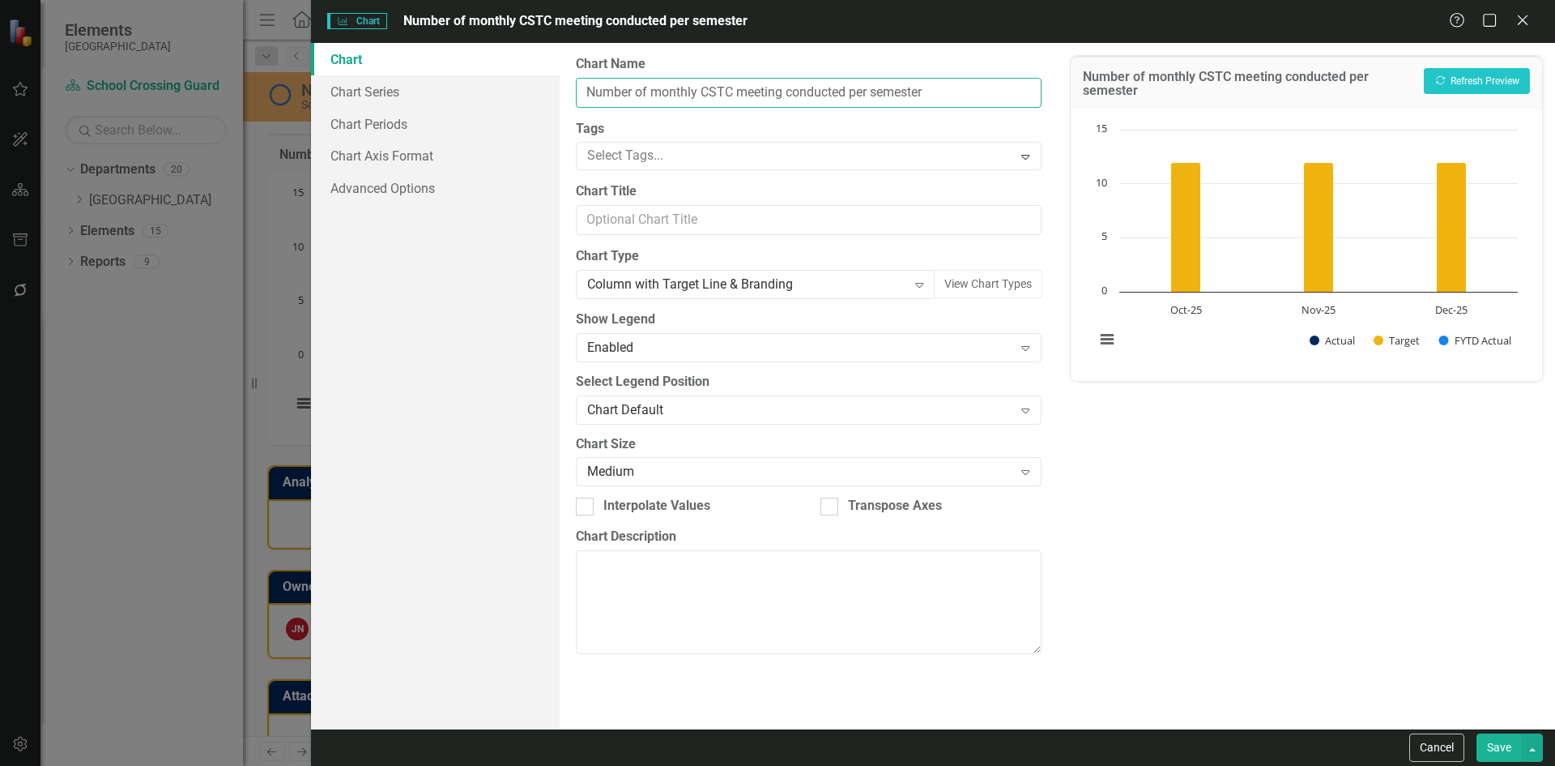
drag, startPoint x: 850, startPoint y: 91, endPoint x: 998, endPoint y: 93, distance: 148.3
click at [998, 93] on input "Number of monthly CSTC meeting conducted per semester" at bounding box center [808, 93] width 465 height 30
type input "Number of monthly CSTC meeting conducted via FDOT"
click at [1498, 742] on button "Save" at bounding box center [1499, 747] width 45 height 28
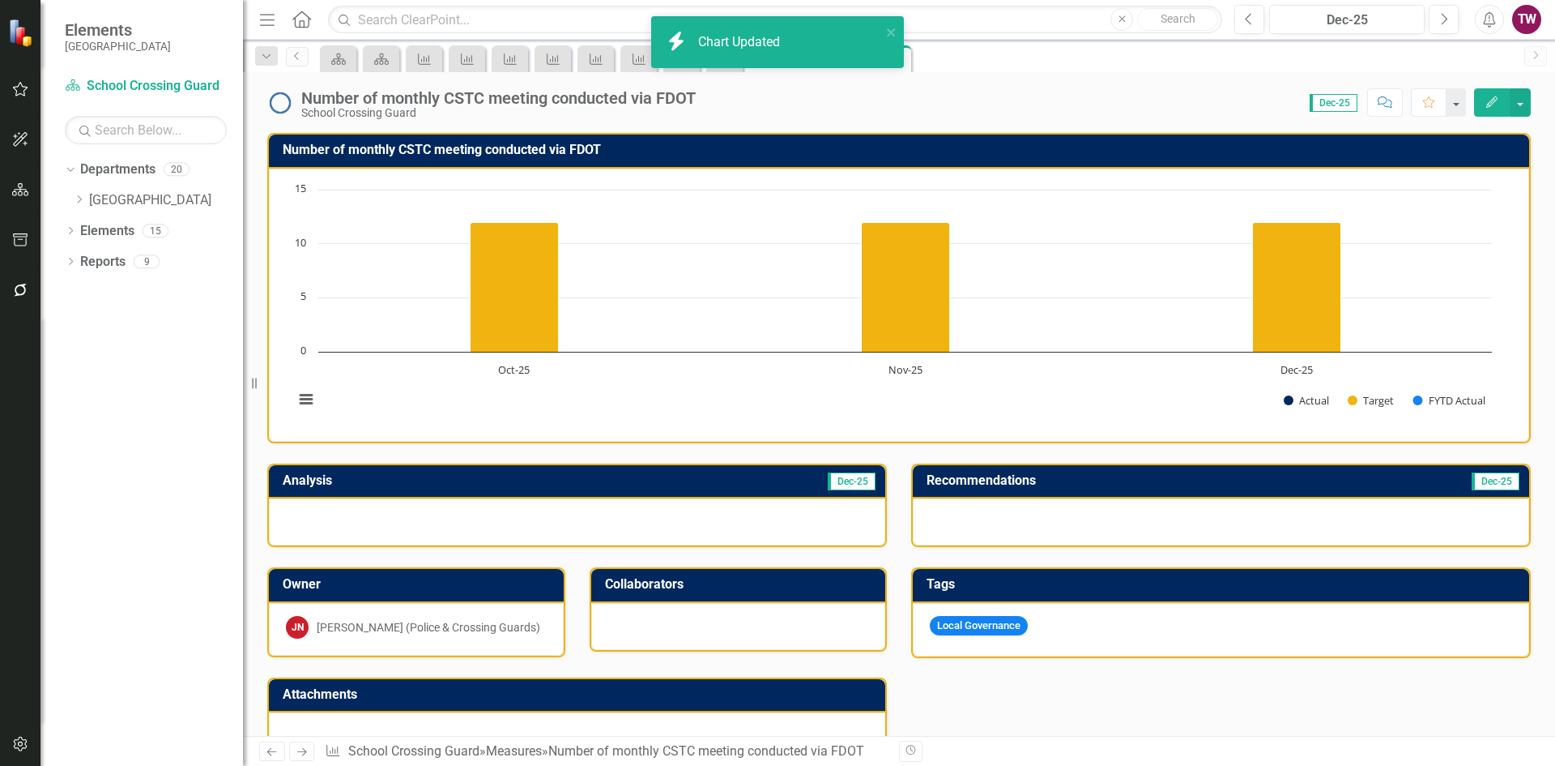
scroll to position [324, 0]
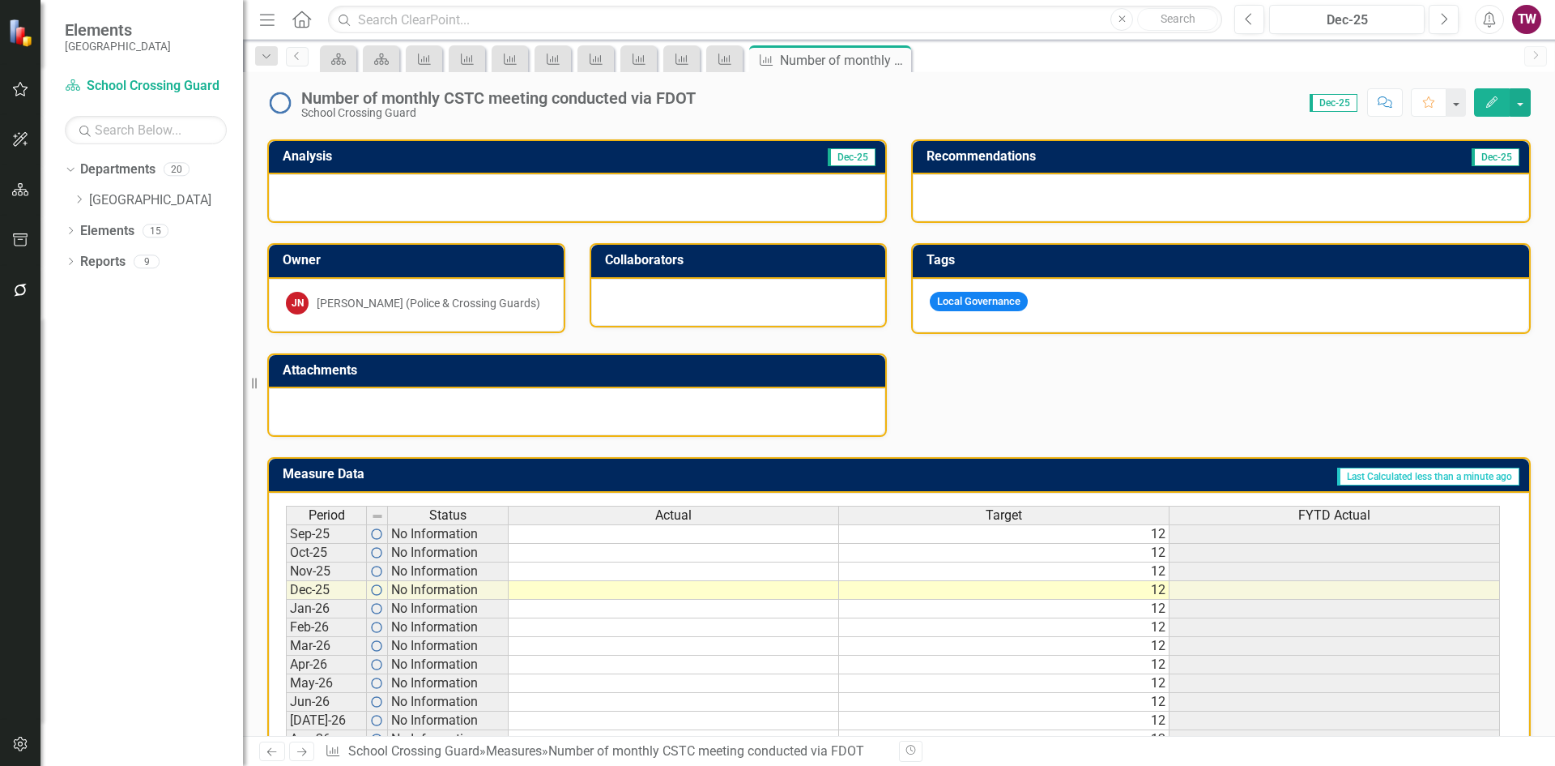
click at [1066, 531] on td "12" at bounding box center [1004, 533] width 331 height 19
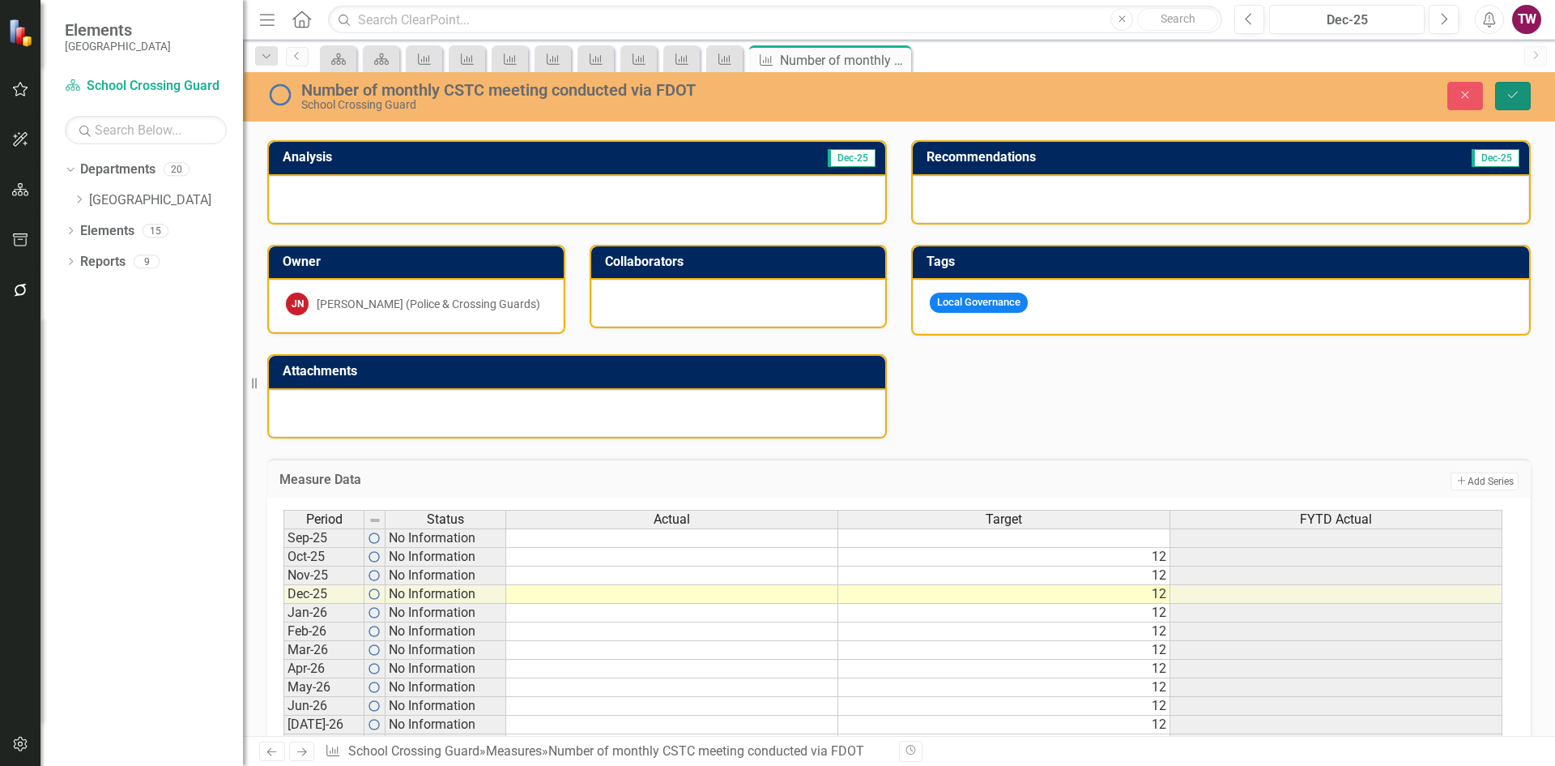
click at [1504, 95] on button "Save" at bounding box center [1514, 96] width 36 height 28
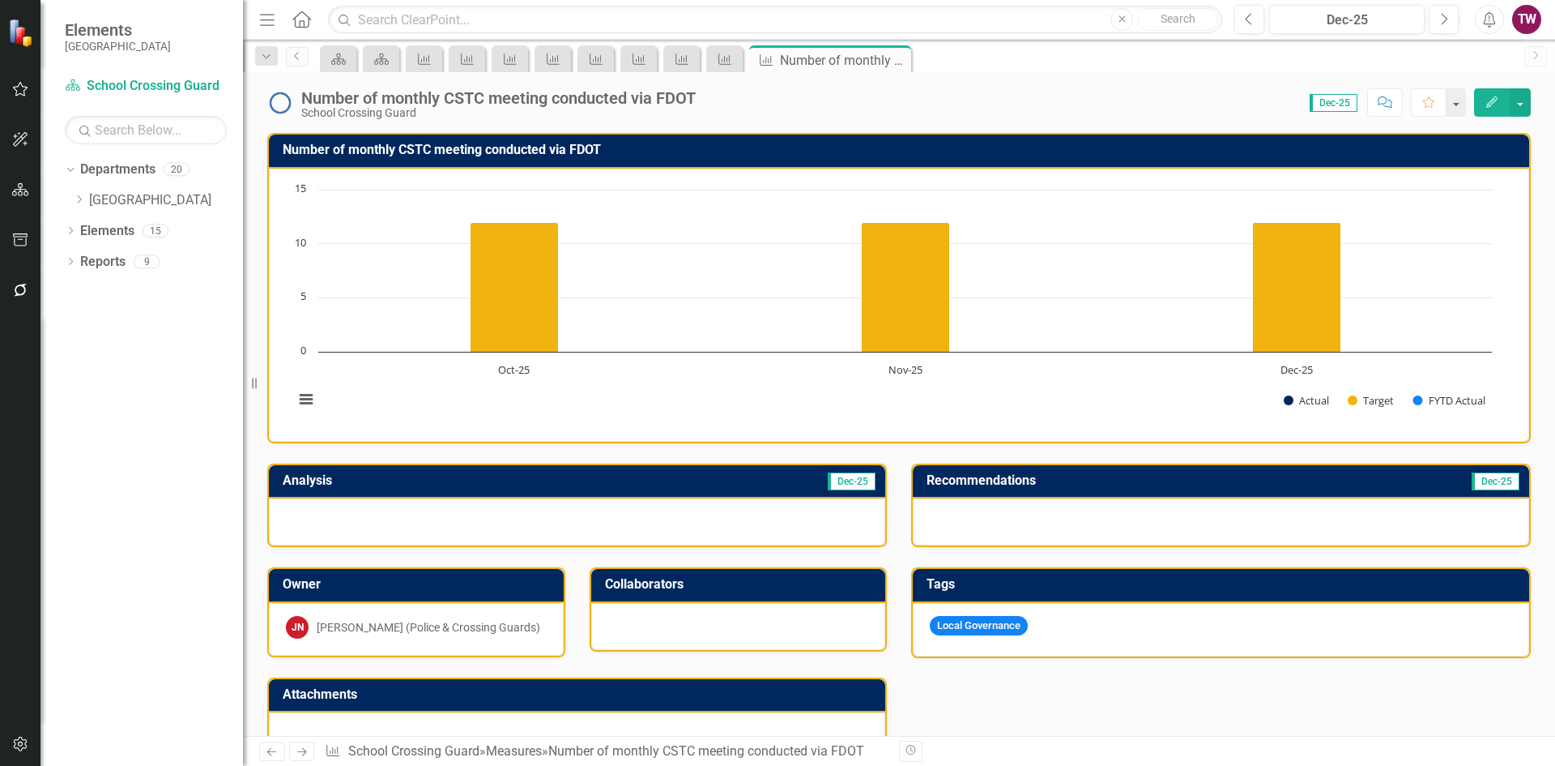
click at [418, 100] on div "Number of monthly CSTC meeting conducted via FDOT" at bounding box center [498, 98] width 395 height 18
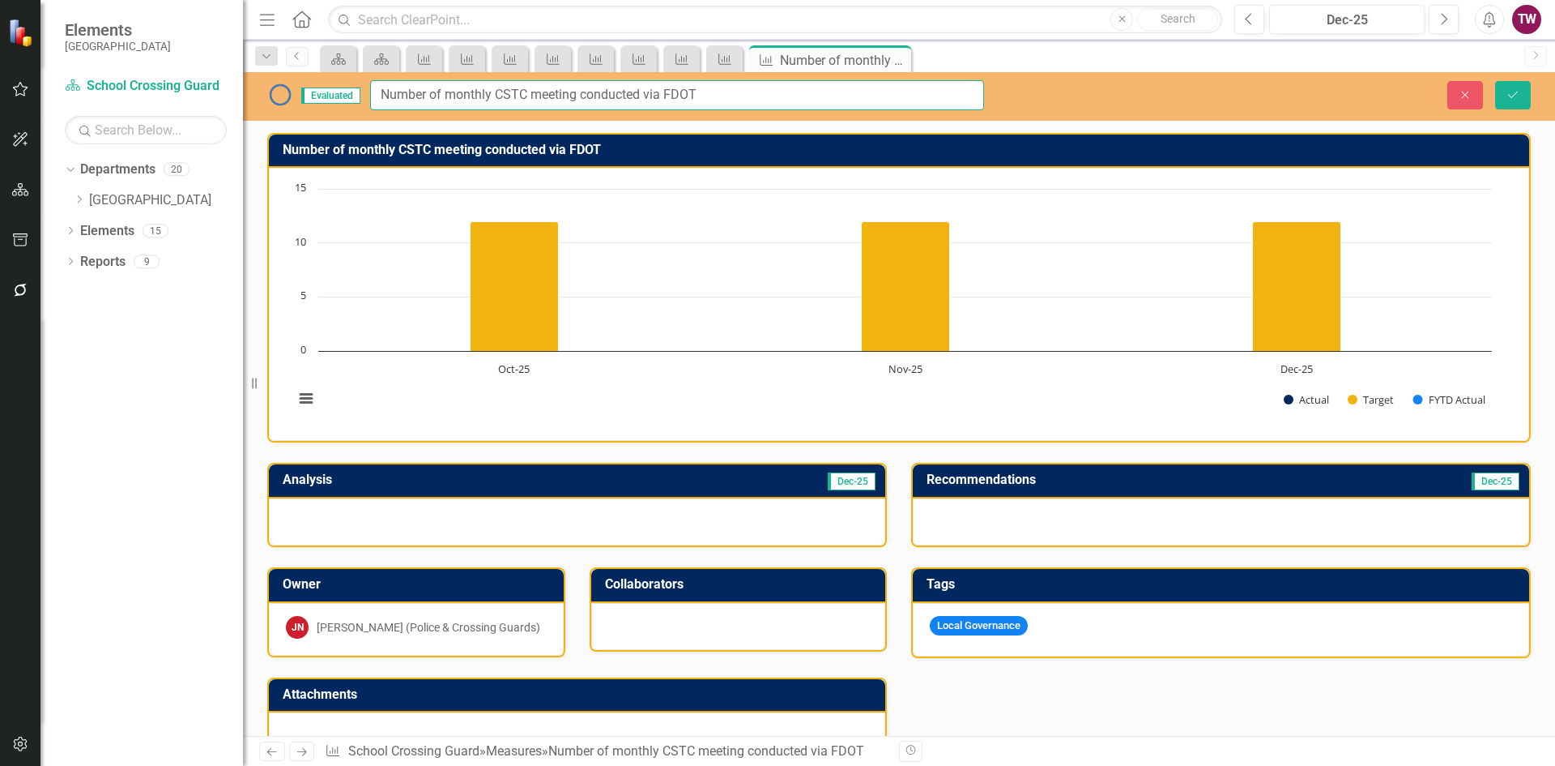
drag, startPoint x: 451, startPoint y: 90, endPoint x: 297, endPoint y: 90, distance: 153.9
click at [297, 90] on div "Evaluated Number of monthly CSTC meeting conducted via FDOT" at bounding box center [625, 95] width 717 height 30
drag, startPoint x: 475, startPoint y: 96, endPoint x: 376, endPoint y: 87, distance: 99.3
click at [376, 87] on input "Participation in monthly CSTC meeting conducted via FDOT" at bounding box center [677, 95] width 614 height 30
type input "Participation in monthly CSTC meeting conducted via FDOT"
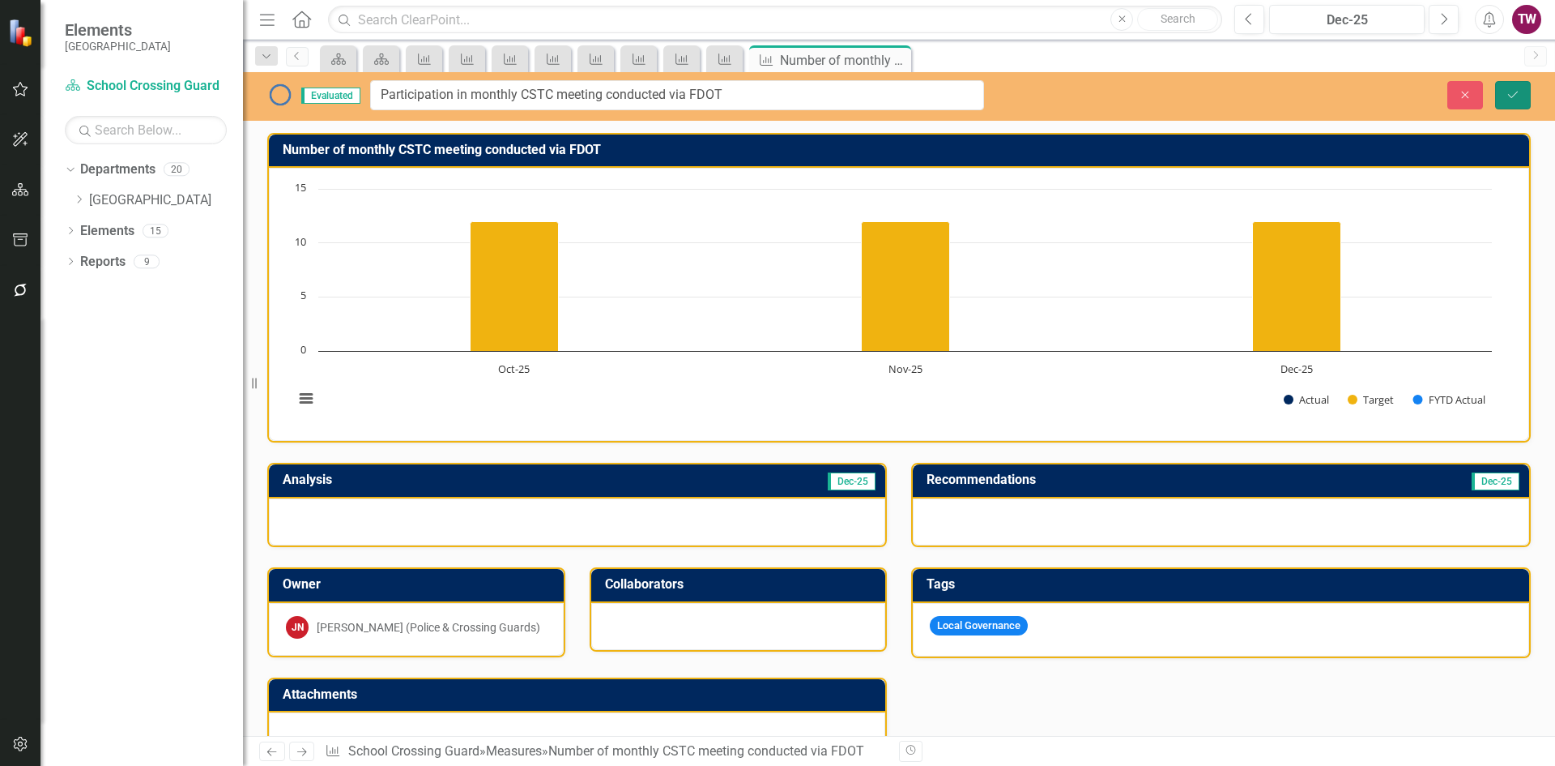
click at [1515, 92] on icon "Save" at bounding box center [1513, 94] width 15 height 11
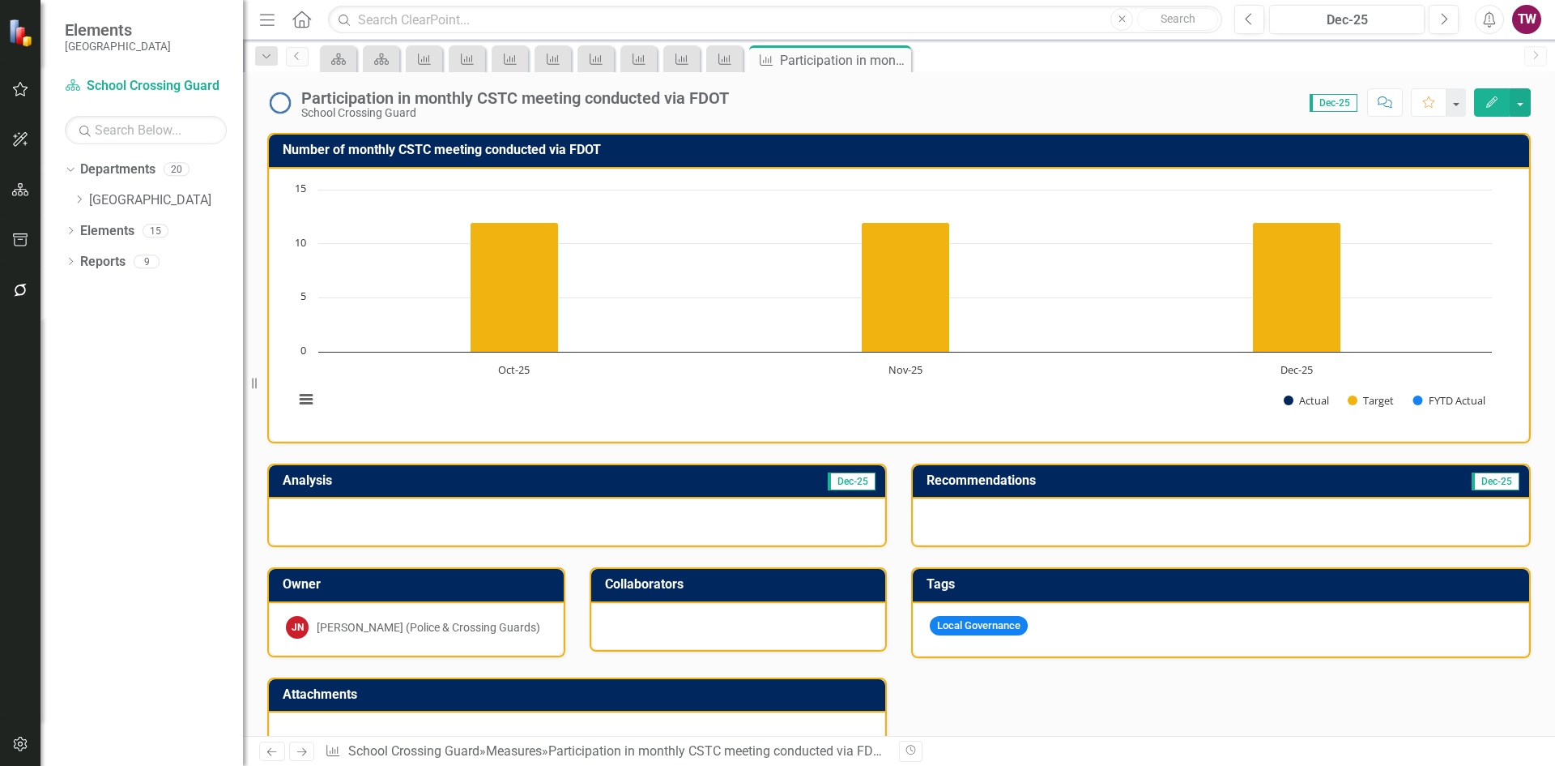
click at [382, 157] on td "Number of monthly CSTC meeting conducted via FDOT" at bounding box center [902, 152] width 1239 height 27
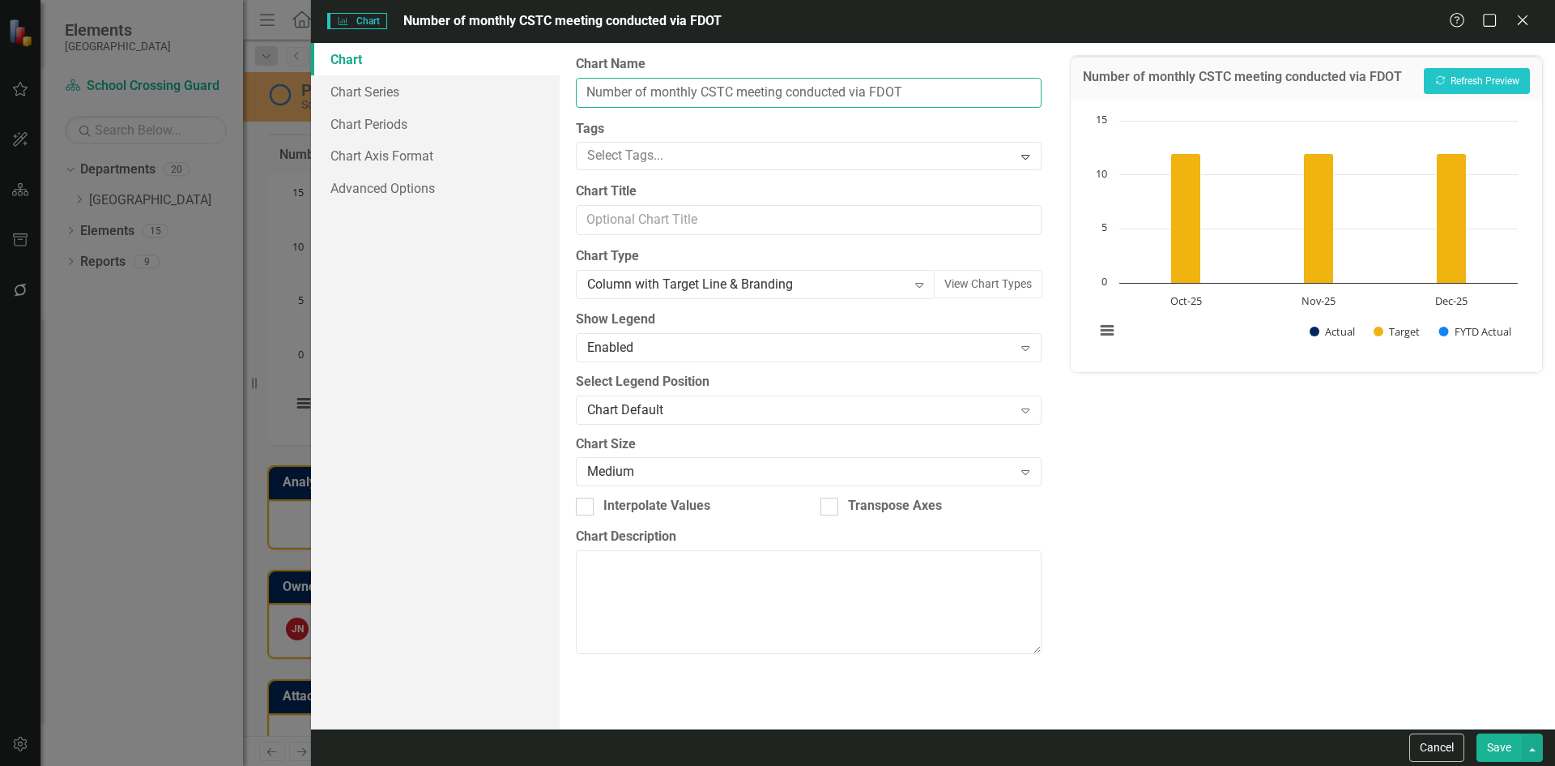
drag, startPoint x: 651, startPoint y: 88, endPoint x: 571, endPoint y: 89, distance: 79.4
click at [571, 89] on div "From this page, you can define the name, type, and size of the chart. You can a…" at bounding box center [808, 385] width 497 height 685
paste input "Participation in"
type input "Participation in monthly CSTC meeting conducted via FDOT"
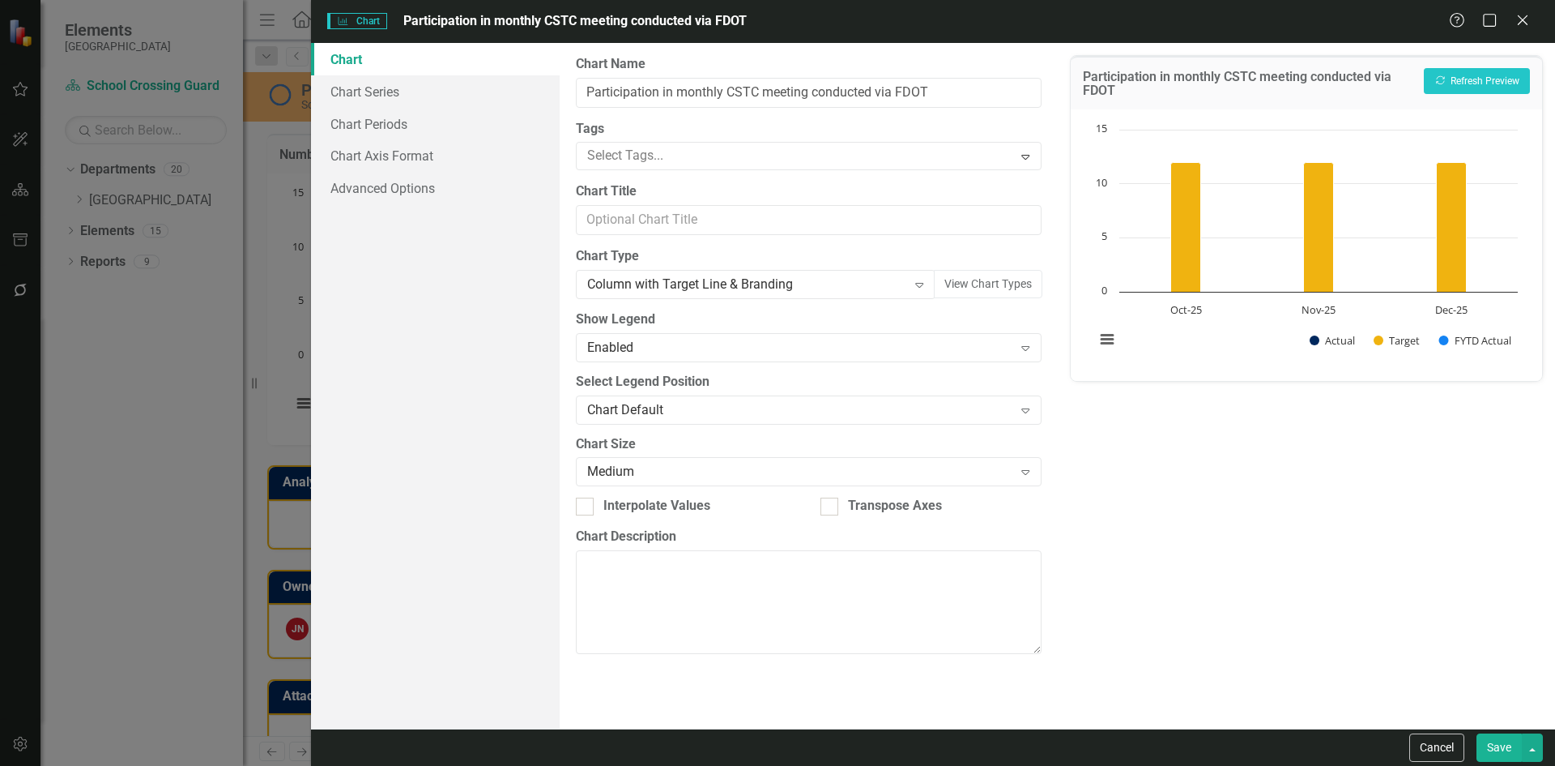
click at [1486, 749] on button "Save" at bounding box center [1499, 747] width 45 height 28
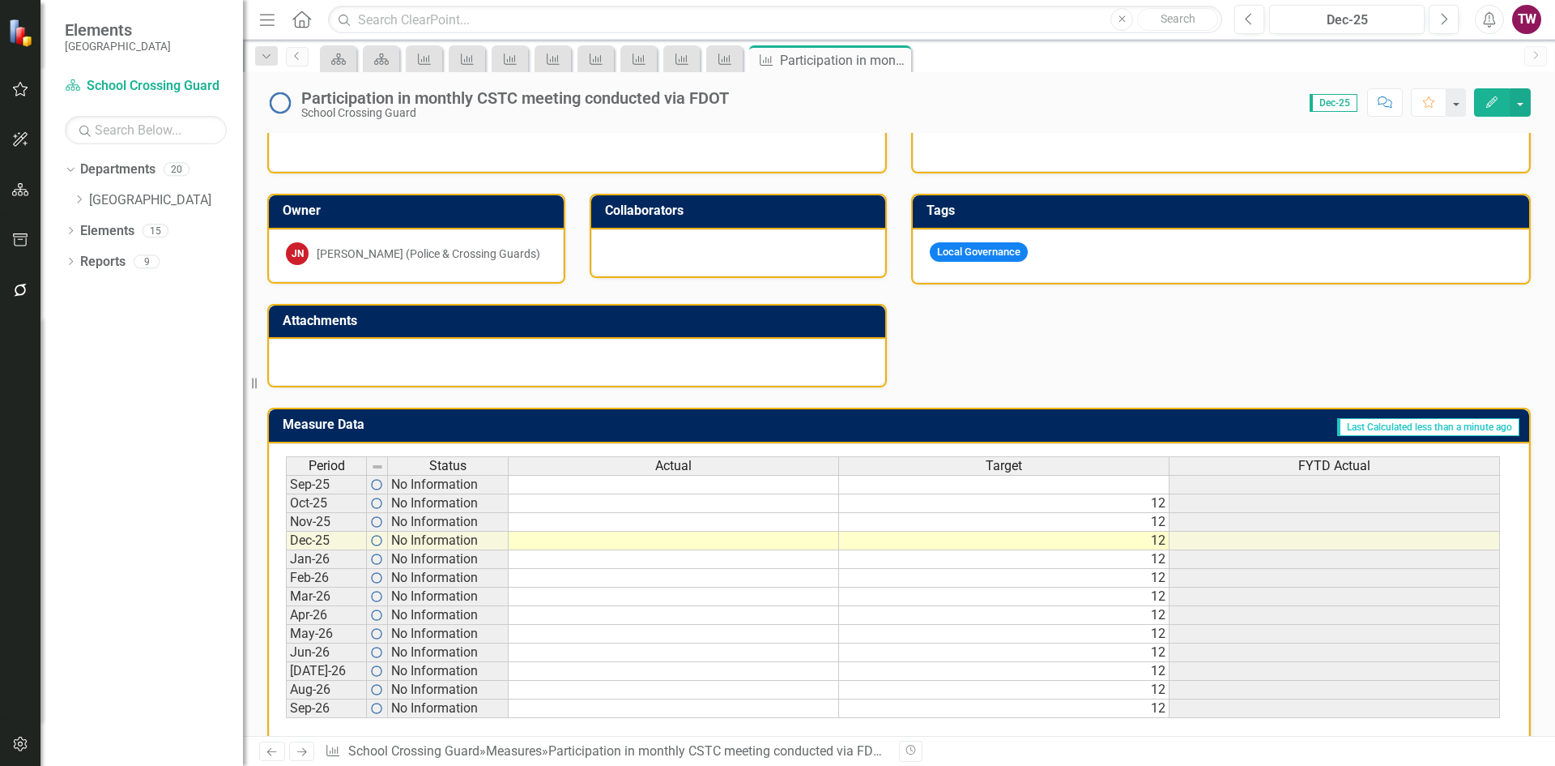
scroll to position [399, 0]
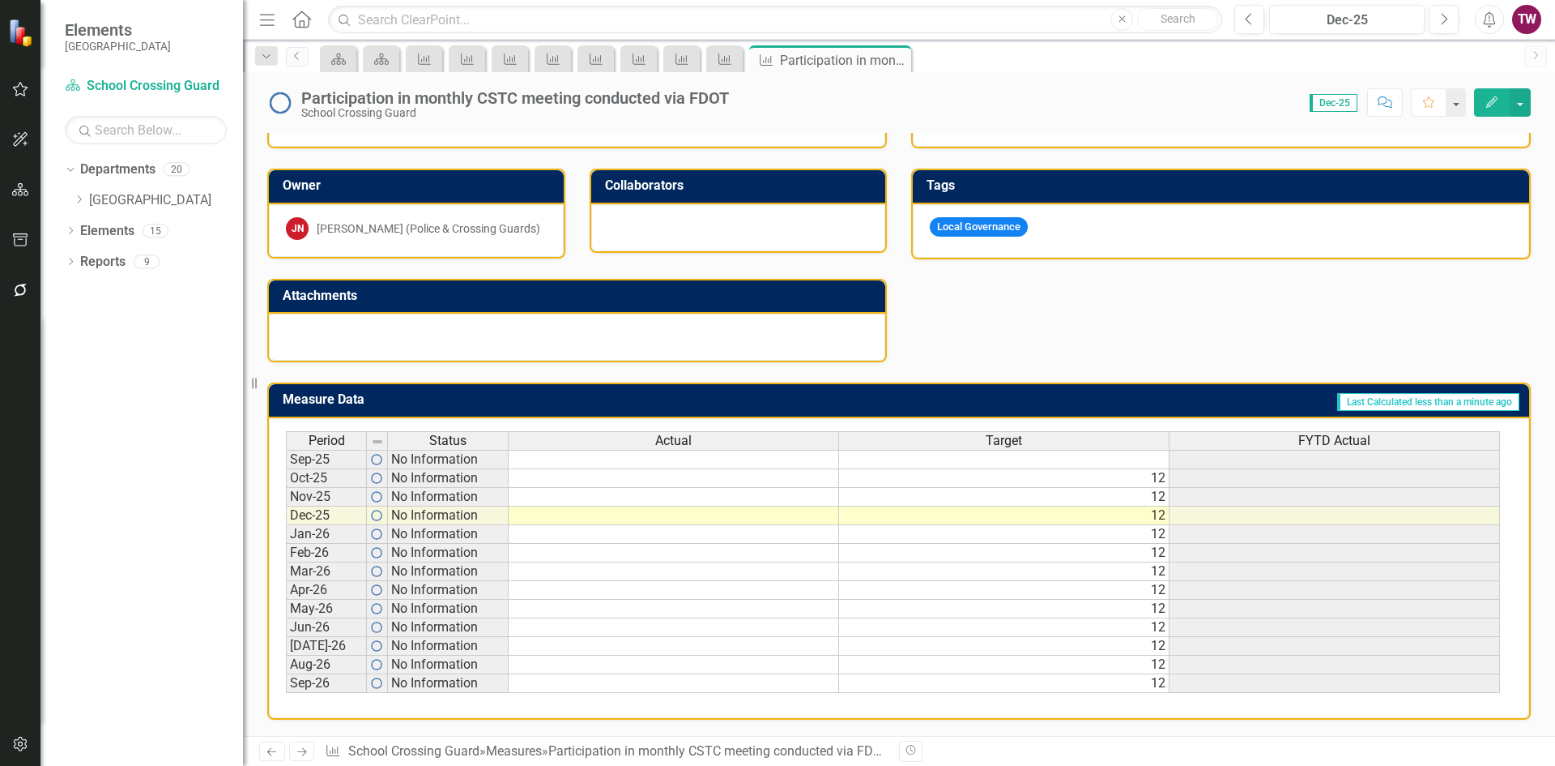
click at [303, 753] on icon "Next" at bounding box center [302, 751] width 14 height 11
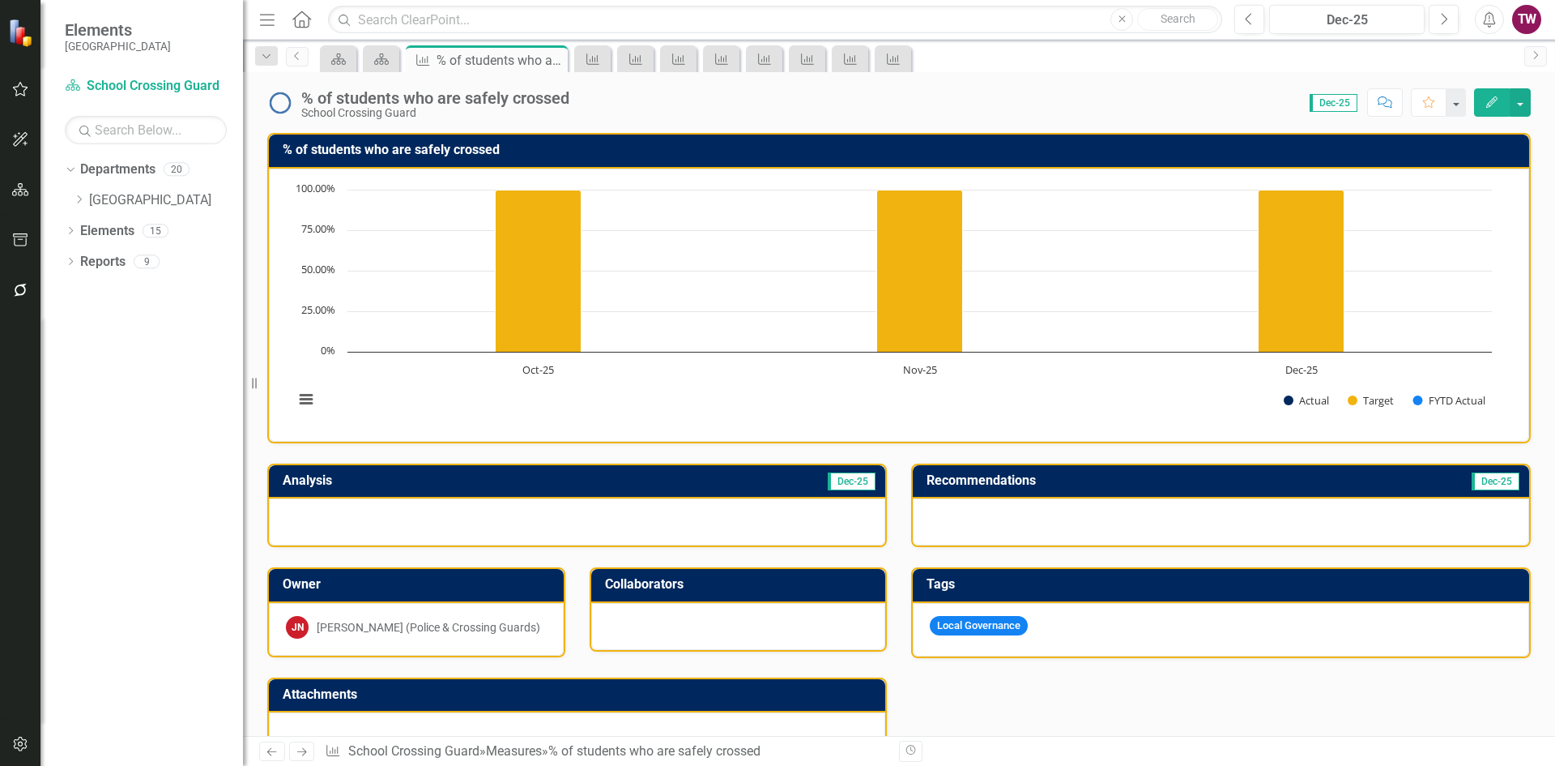
click at [0, 0] on icon "Close" at bounding box center [0, 0] width 0 height 0
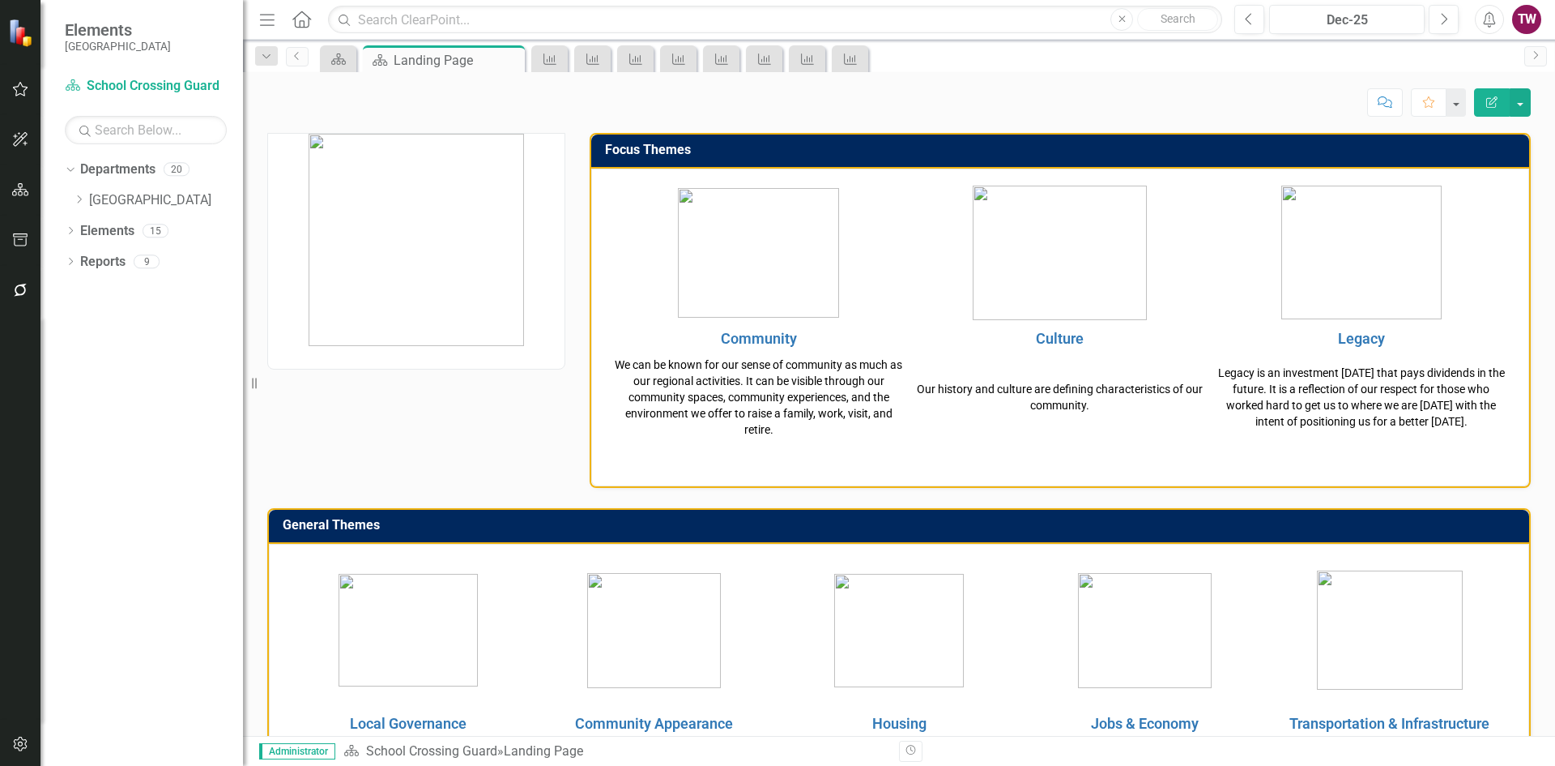
click at [0, 0] on icon "Close" at bounding box center [0, 0] width 0 height 0
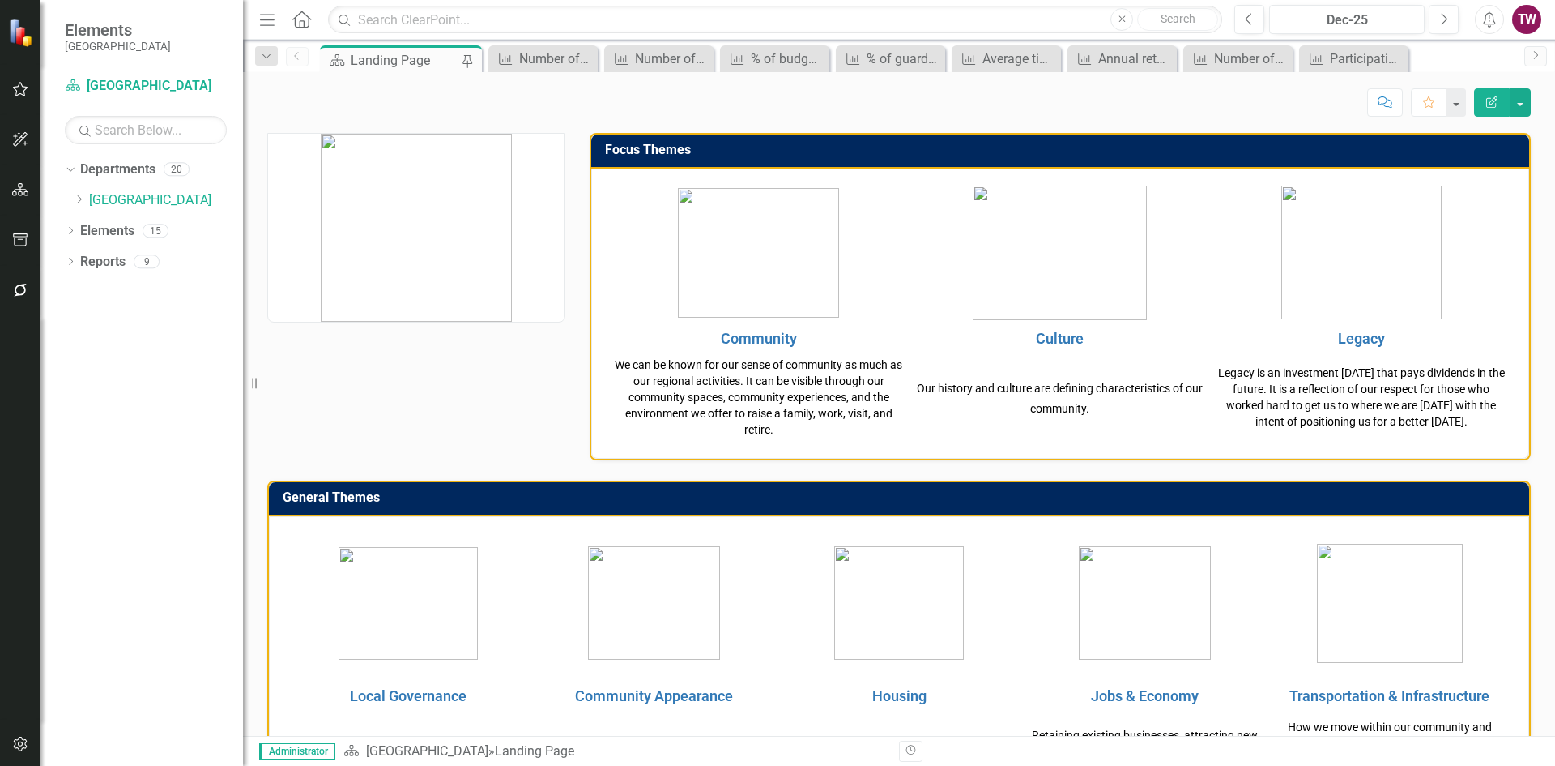
click at [0, 0] on icon "Close" at bounding box center [0, 0] width 0 height 0
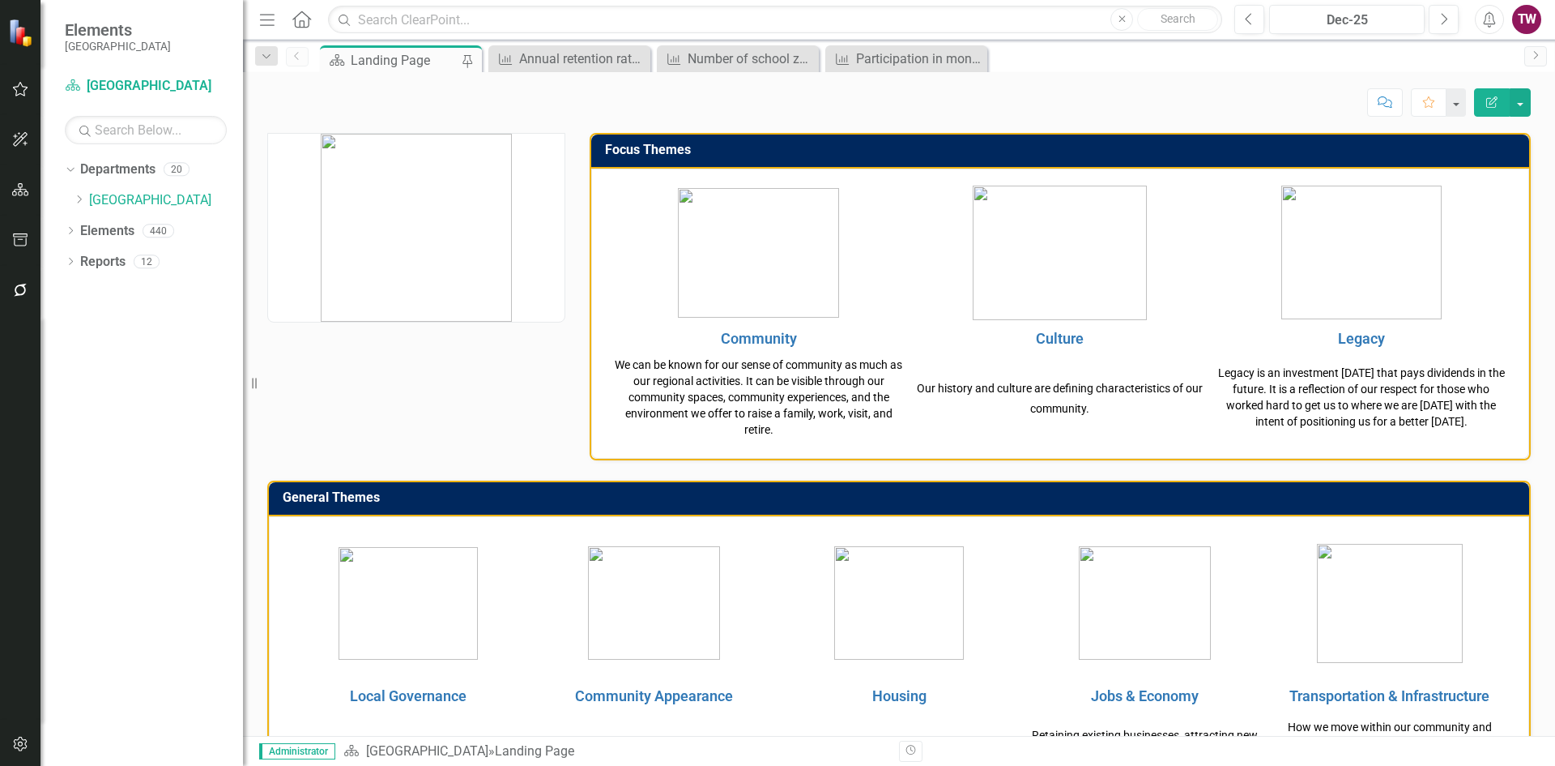
click at [0, 0] on icon "Close" at bounding box center [0, 0] width 0 height 0
